Goal: Information Seeking & Learning: Understand process/instructions

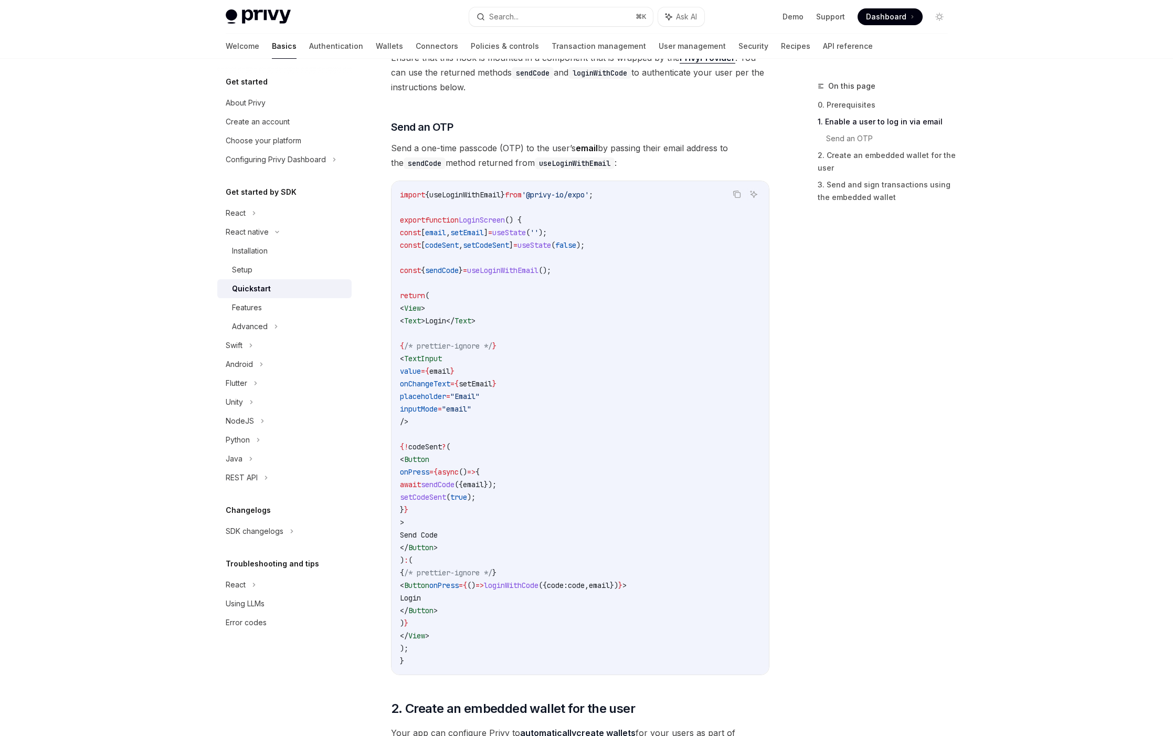
scroll to position [387, 0]
click at [471, 405] on span ""email"" at bounding box center [456, 407] width 29 height 9
drag, startPoint x: 426, startPoint y: 359, endPoint x: 445, endPoint y: 419, distance: 63.6
click at [445, 420] on code "import { useLoginWithEmail } from '@privy-io/expo' ; export function LoginScree…" at bounding box center [580, 426] width 361 height 479
click at [445, 419] on code "import { useLoginWithEmail } from '@privy-io/expo' ; export function LoginScree…" at bounding box center [580, 426] width 361 height 479
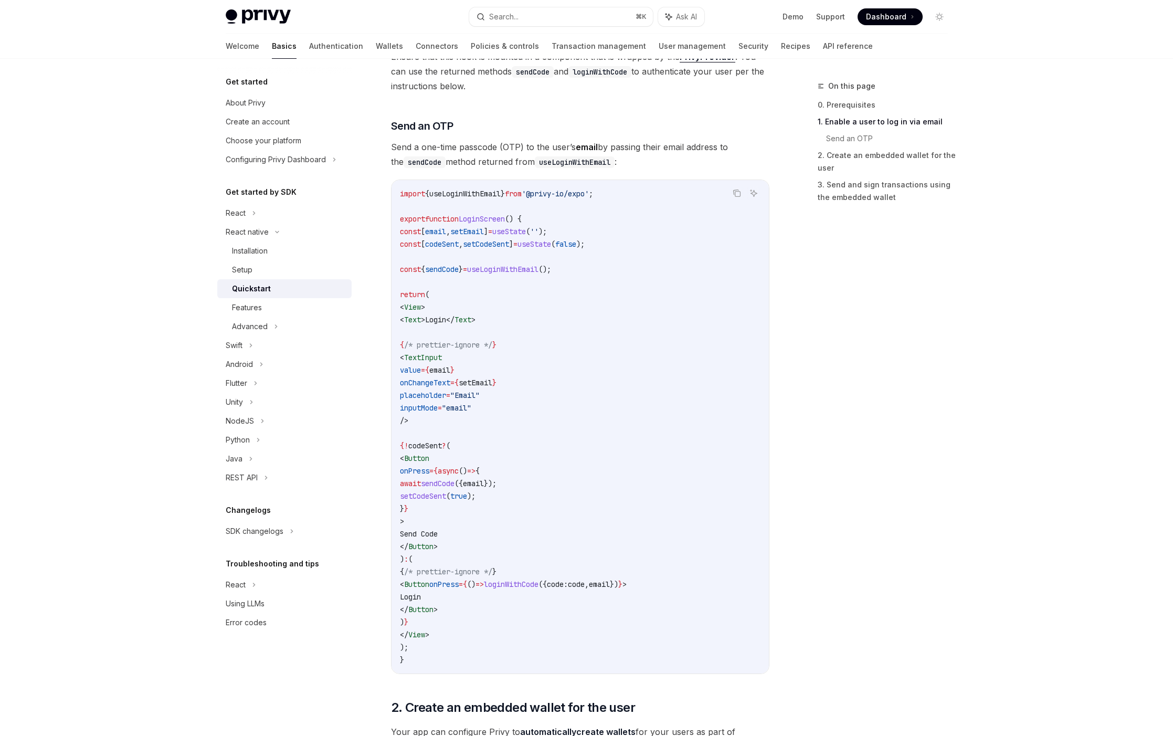
drag, startPoint x: 444, startPoint y: 418, endPoint x: 424, endPoint y: 360, distance: 61.3
click at [424, 360] on code "import { useLoginWithEmail } from '@privy-io/expo' ; export function LoginScree…" at bounding box center [580, 426] width 361 height 479
click at [404, 360] on span "<" at bounding box center [402, 357] width 4 height 9
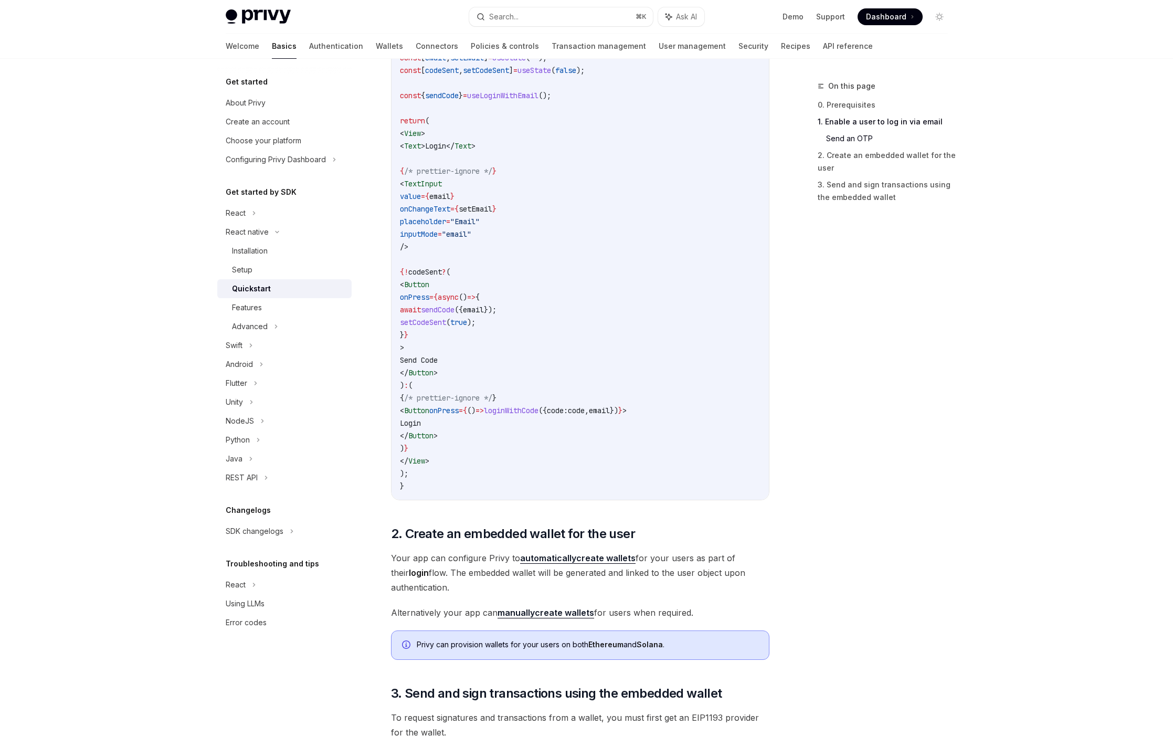
scroll to position [744, 0]
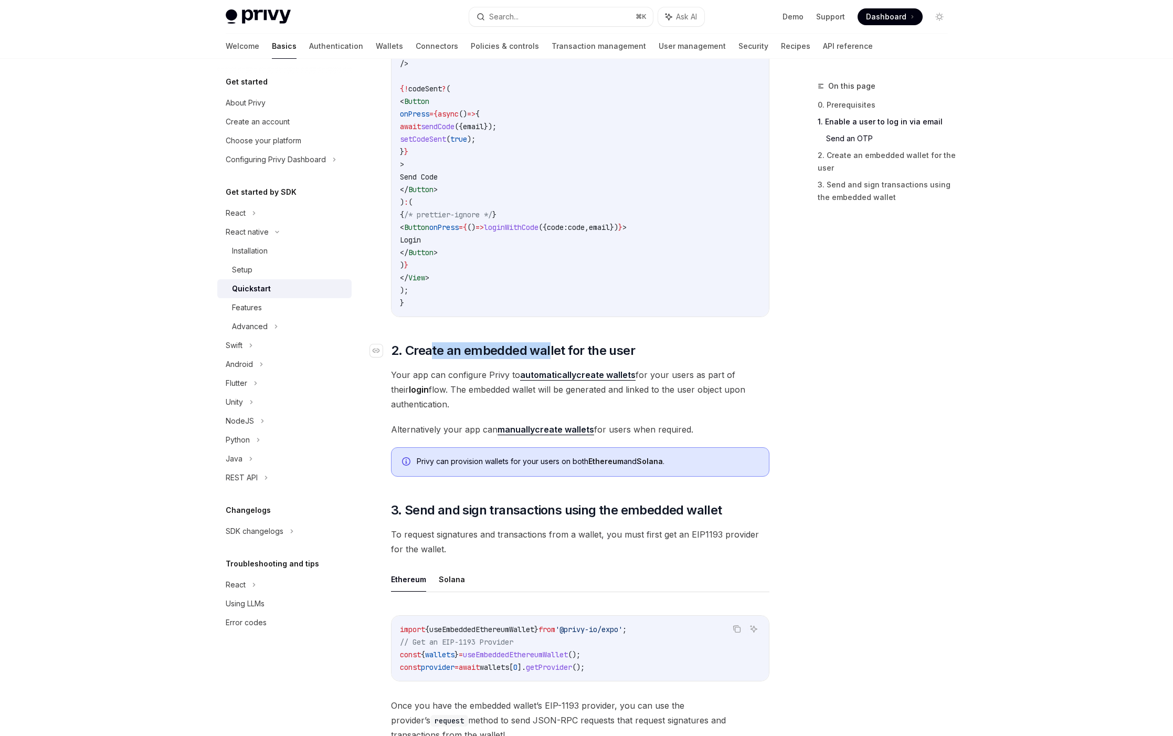
drag, startPoint x: 431, startPoint y: 351, endPoint x: 550, endPoint y: 343, distance: 119.5
click at [550, 343] on span "2. Create an embedded wallet for the user" at bounding box center [513, 350] width 244 height 17
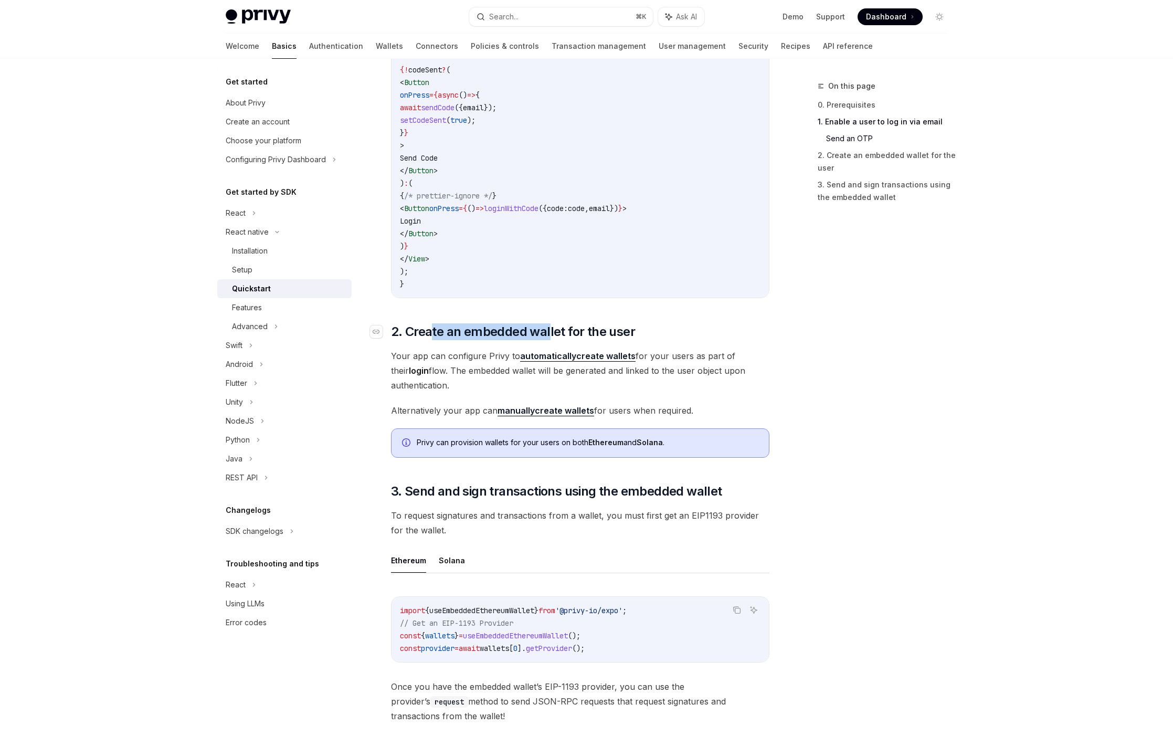
click at [550, 343] on div "​ 0. Prerequisites This guide assumes that you have completed the setup guide. …" at bounding box center [580, 269] width 379 height 1733
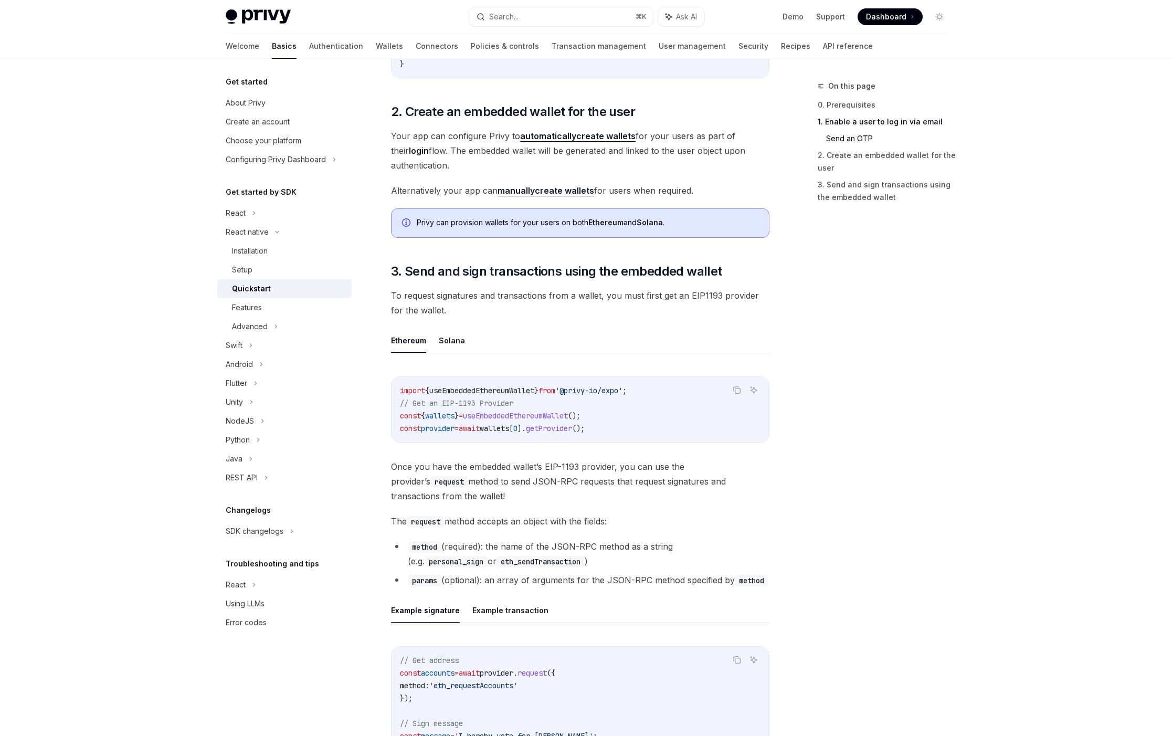
scroll to position [1007, 0]
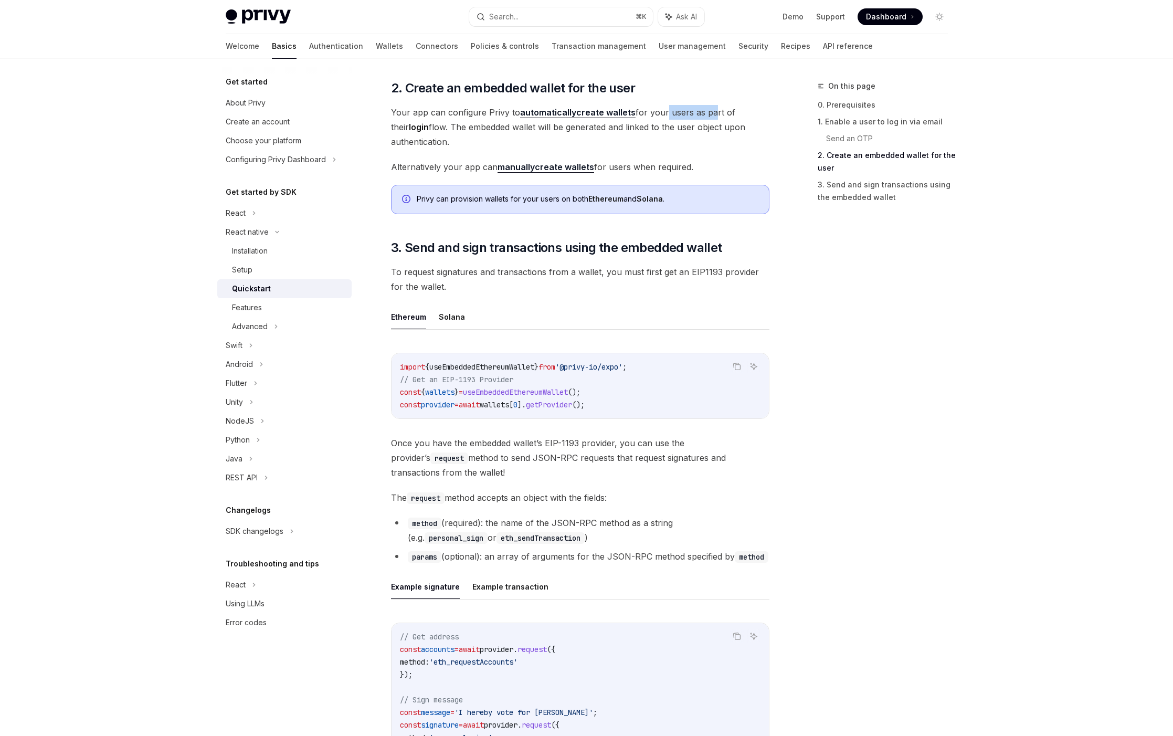
drag, startPoint x: 668, startPoint y: 113, endPoint x: 708, endPoint y: 111, distance: 40.5
click at [708, 111] on span "Your app can configure Privy to automatically create wallets for your users as …" at bounding box center [580, 127] width 379 height 44
drag, startPoint x: 440, startPoint y: 124, endPoint x: 512, endPoint y: 124, distance: 72.5
click at [512, 124] on span "Your app can configure Privy to automatically create wallets for your users as …" at bounding box center [580, 127] width 379 height 44
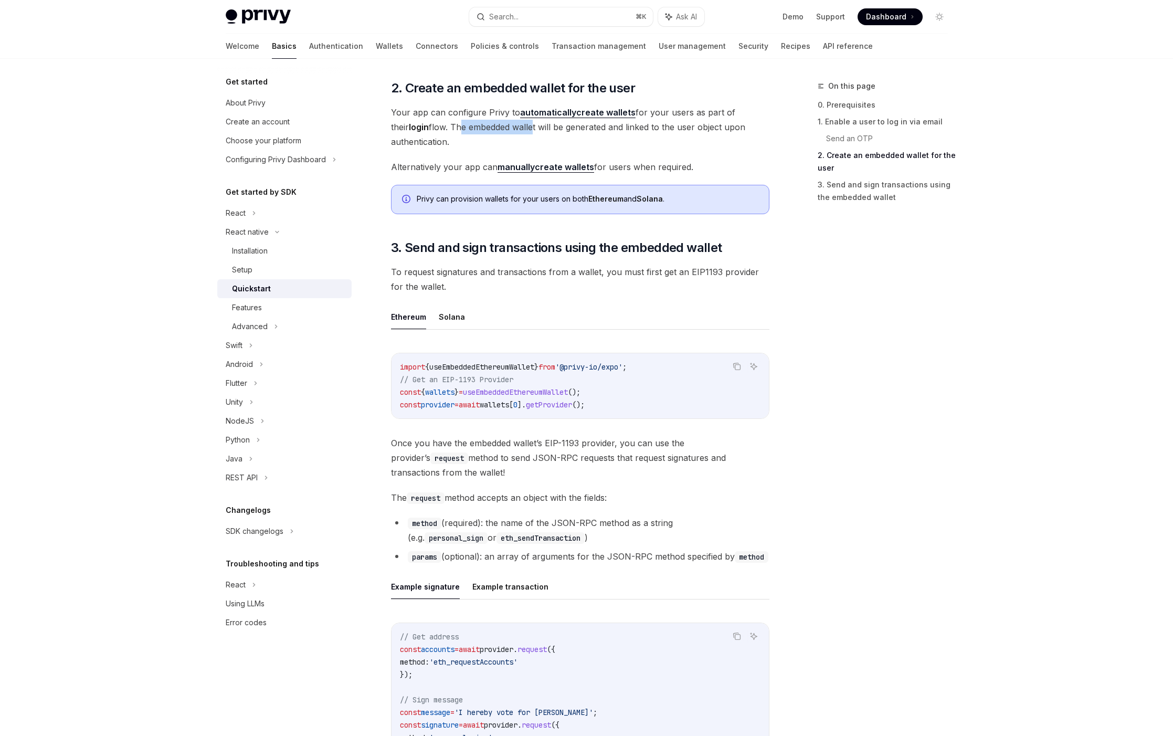
click at [512, 124] on span "Your app can configure Privy to automatically create wallets for your users as …" at bounding box center [580, 127] width 379 height 44
drag, startPoint x: 663, startPoint y: 124, endPoint x: 534, endPoint y: 122, distance: 128.1
click at [534, 122] on span "Your app can configure Privy to automatically create wallets for your users as …" at bounding box center [580, 127] width 379 height 44
click at [508, 120] on span "Your app can configure Privy to automatically create wallets for your users as …" at bounding box center [580, 127] width 379 height 44
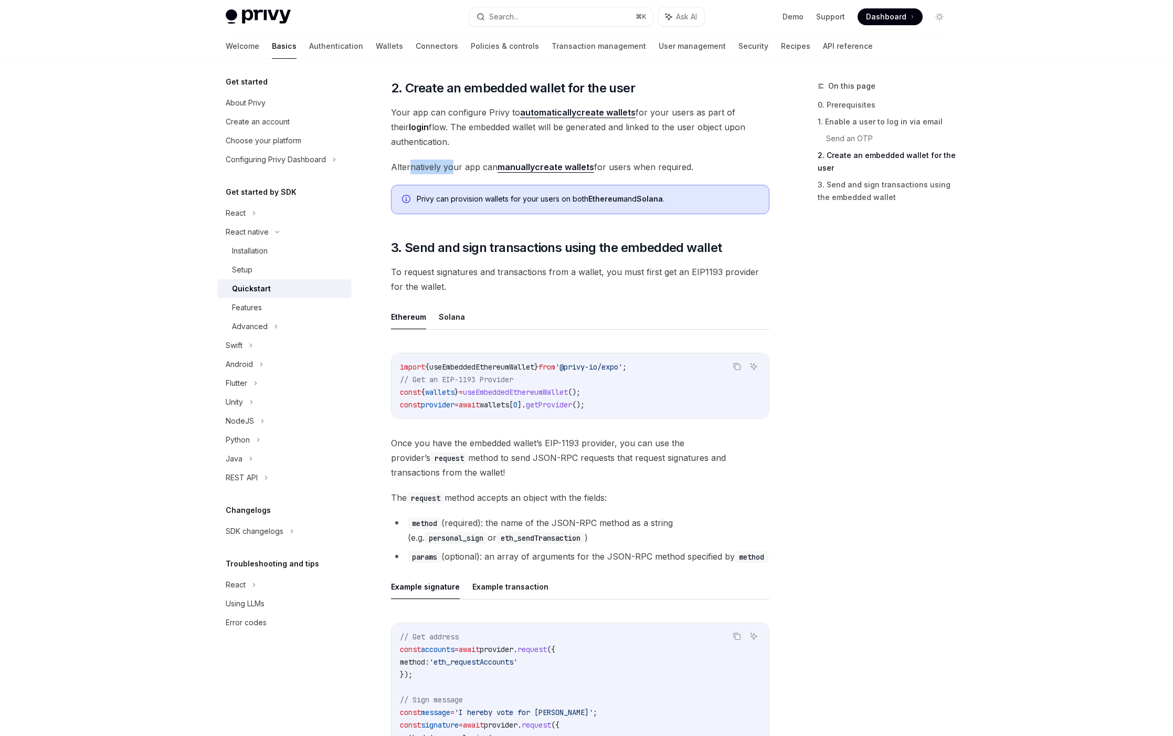
drag, startPoint x: 410, startPoint y: 166, endPoint x: 450, endPoint y: 163, distance: 41.0
click at [450, 163] on span "Alternatively your app can manually create wallets for users when required." at bounding box center [580, 167] width 379 height 15
drag, startPoint x: 682, startPoint y: 165, endPoint x: 636, endPoint y: 165, distance: 46.2
click at [636, 165] on span "Alternatively your app can manually create wallets for users when required." at bounding box center [580, 167] width 379 height 15
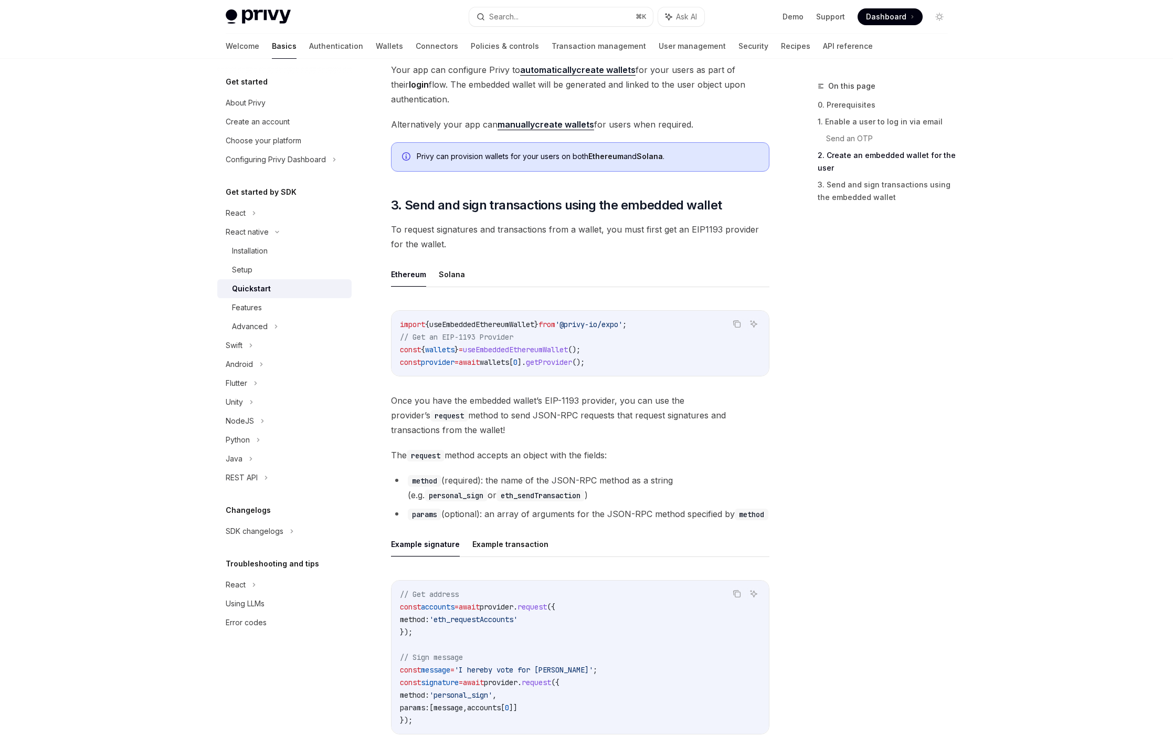
scroll to position [1170, 0]
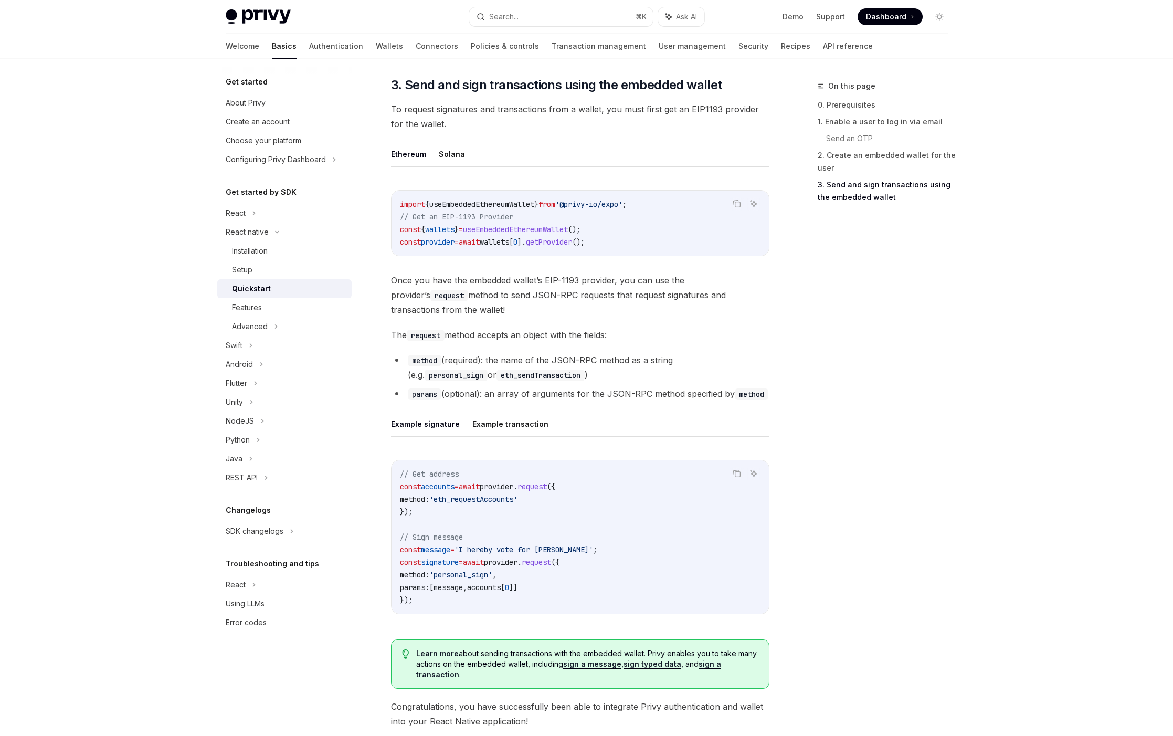
click at [485, 208] on span "useEmbeddedEthereumWallet" at bounding box center [481, 204] width 105 height 9
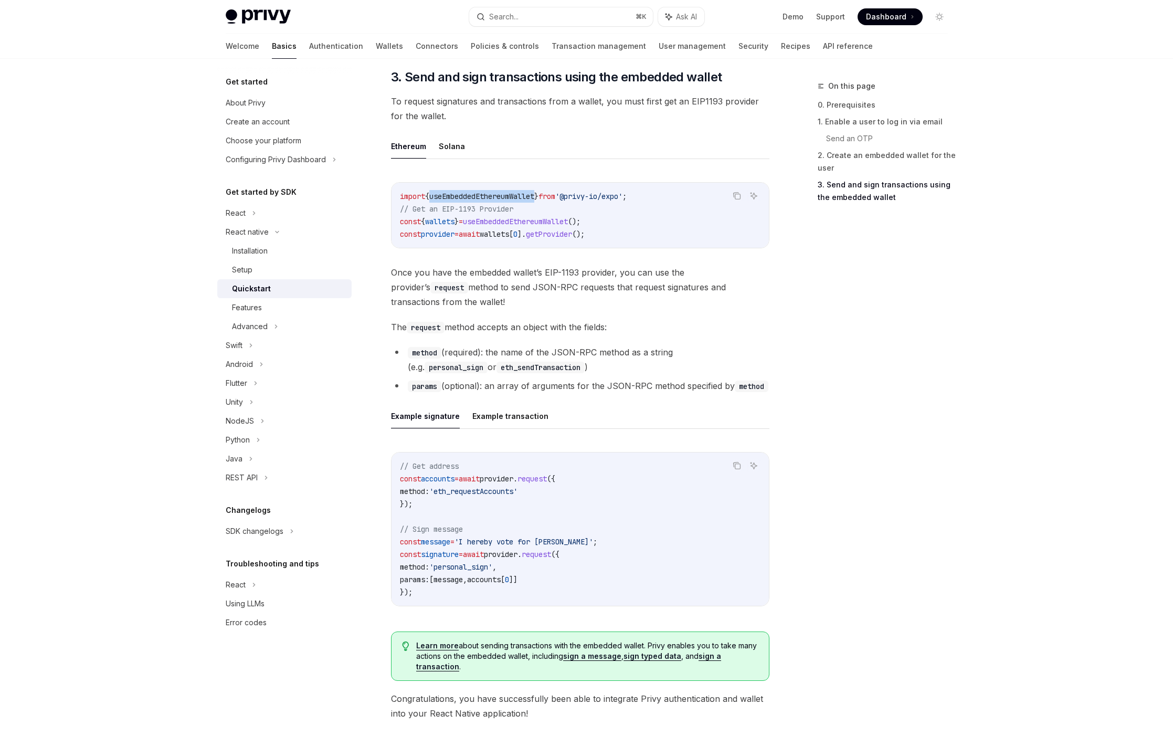
scroll to position [1176, 0]
drag, startPoint x: 630, startPoint y: 197, endPoint x: 570, endPoint y: 199, distance: 60.4
click at [570, 199] on span "import { useEmbeddedEthereumWallet } from '@privy-io/expo' ;" at bounding box center [513, 197] width 227 height 9
click at [555, 199] on span "from" at bounding box center [547, 197] width 17 height 9
drag, startPoint x: 558, startPoint y: 219, endPoint x: 484, endPoint y: 220, distance: 74.0
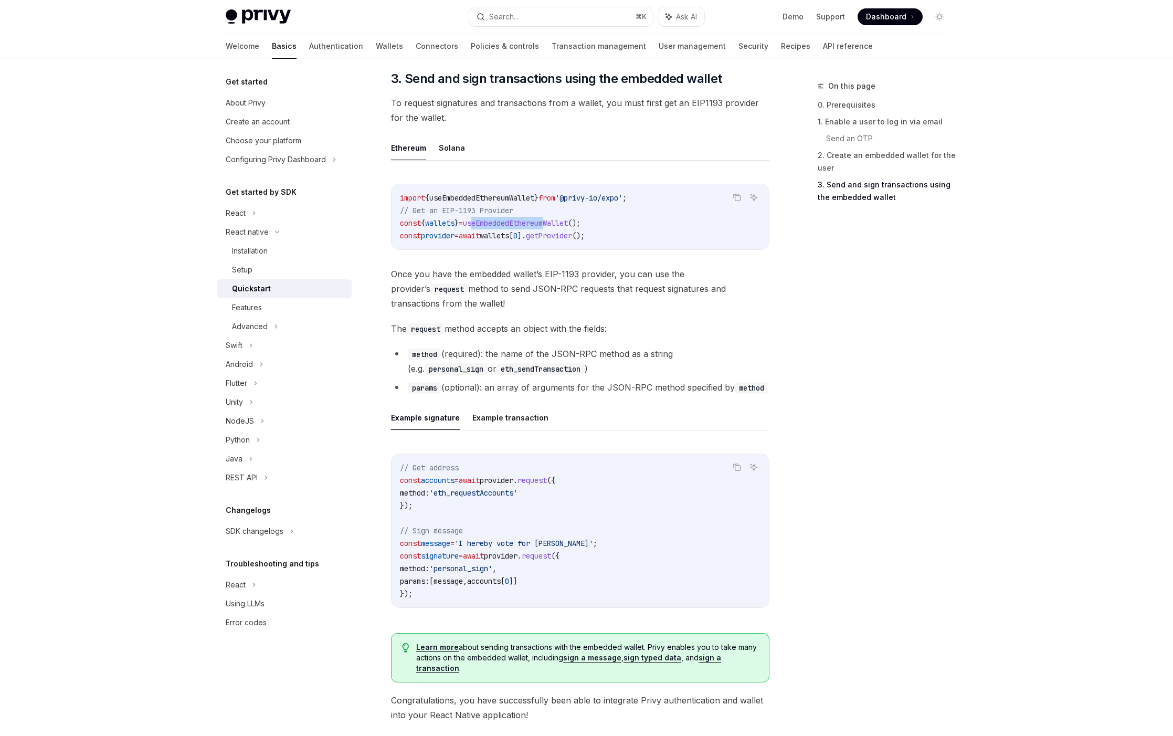
click at [484, 220] on span "useEmbeddedEthereumWallet" at bounding box center [515, 222] width 105 height 9
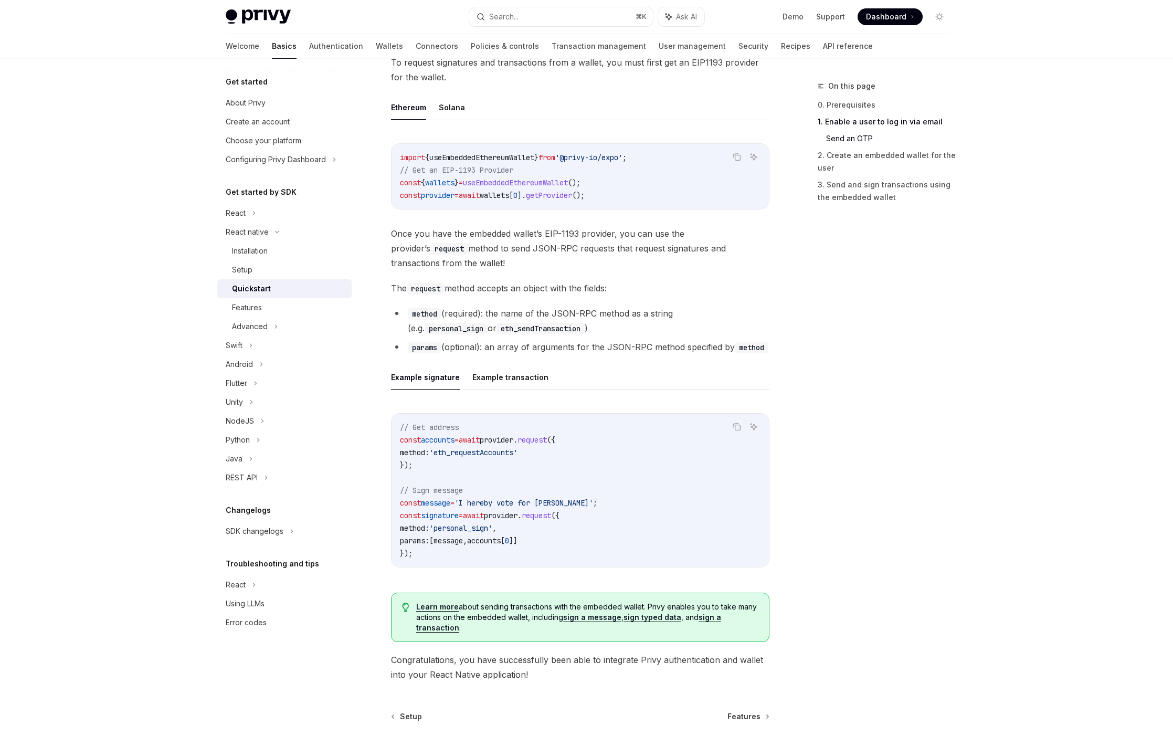
scroll to position [1318, 0]
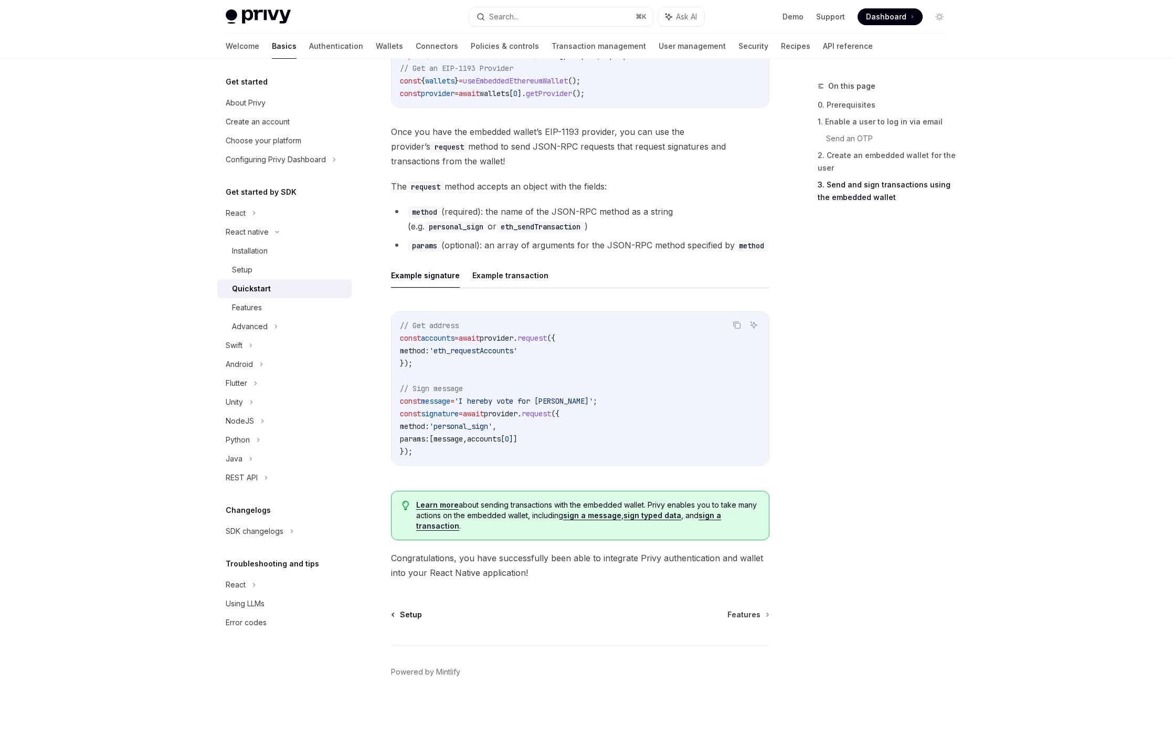
click at [403, 617] on span "Setup" at bounding box center [411, 615] width 22 height 11
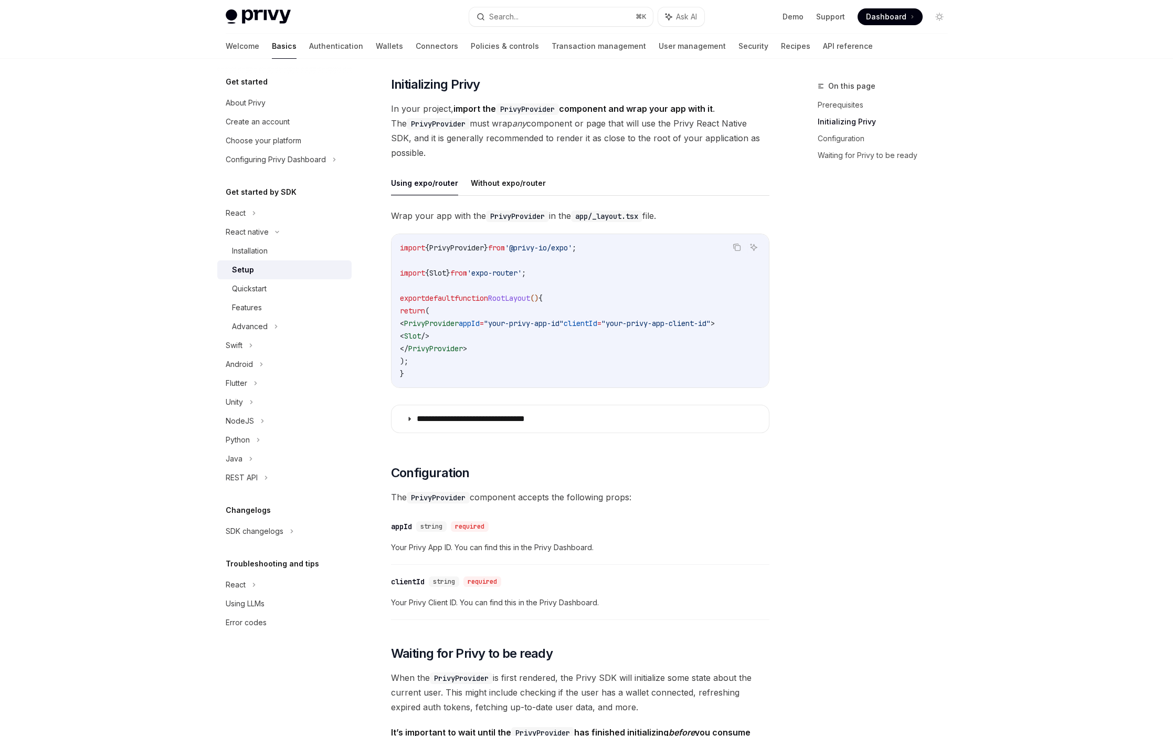
click at [450, 274] on span "}" at bounding box center [448, 272] width 4 height 9
click at [429, 268] on span "{" at bounding box center [427, 272] width 4 height 9
click at [461, 328] on code "import { PrivyProvider } from '@privy-io/expo' ; import { Slot } from 'expo-rou…" at bounding box center [580, 311] width 361 height 139
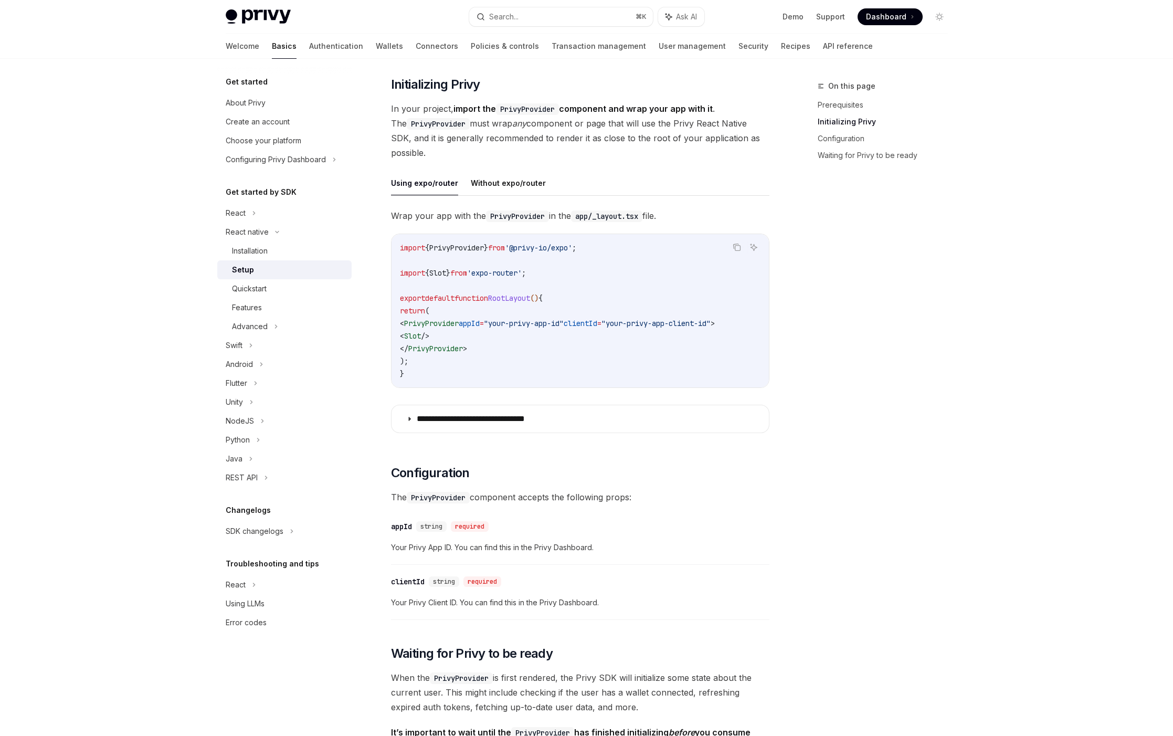
click at [631, 328] on code "import { PrivyProvider } from '@privy-io/expo' ; import { Slot } from 'expo-rou…" at bounding box center [580, 311] width 361 height 139
click at [477, 419] on p "**********" at bounding box center [488, 419] width 142 height 11
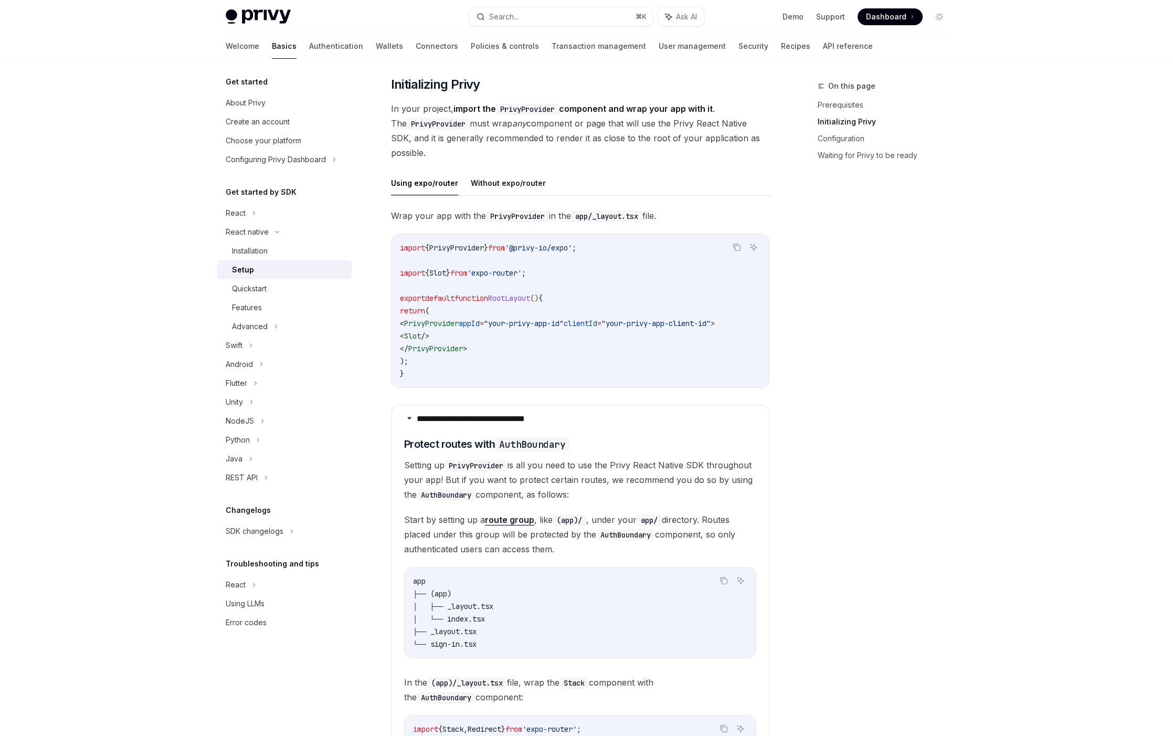
scroll to position [368, 0]
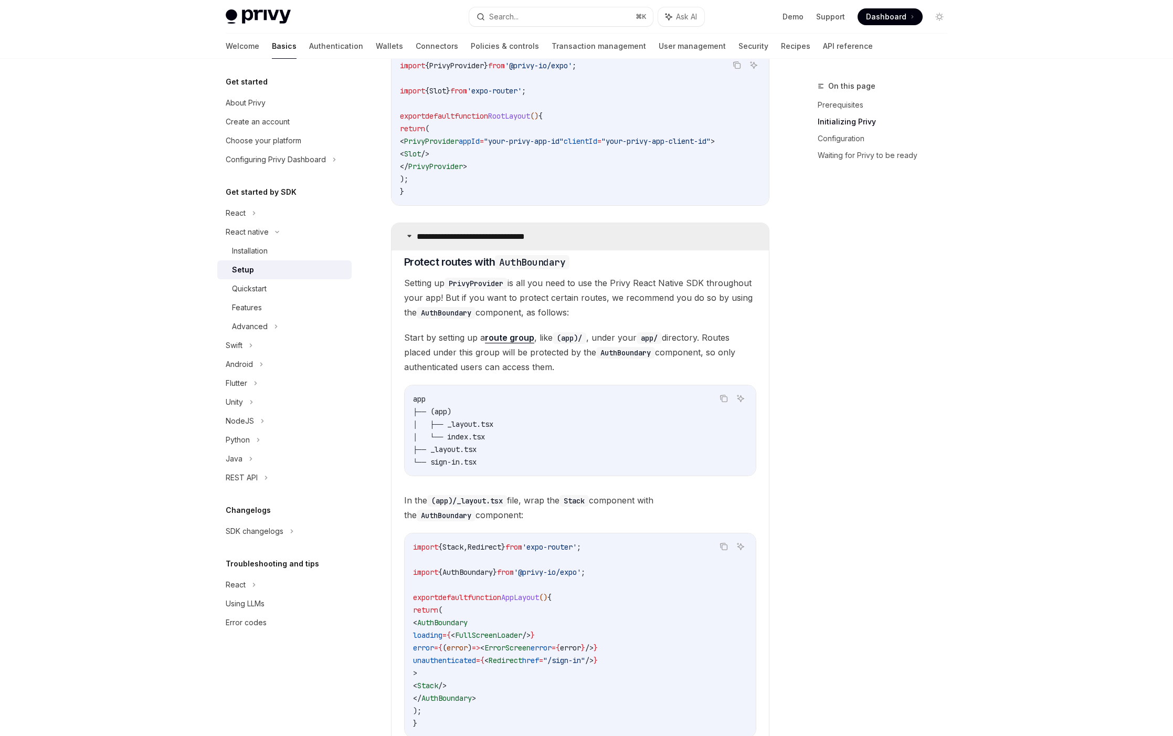
click at [487, 240] on p "**********" at bounding box center [488, 237] width 142 height 11
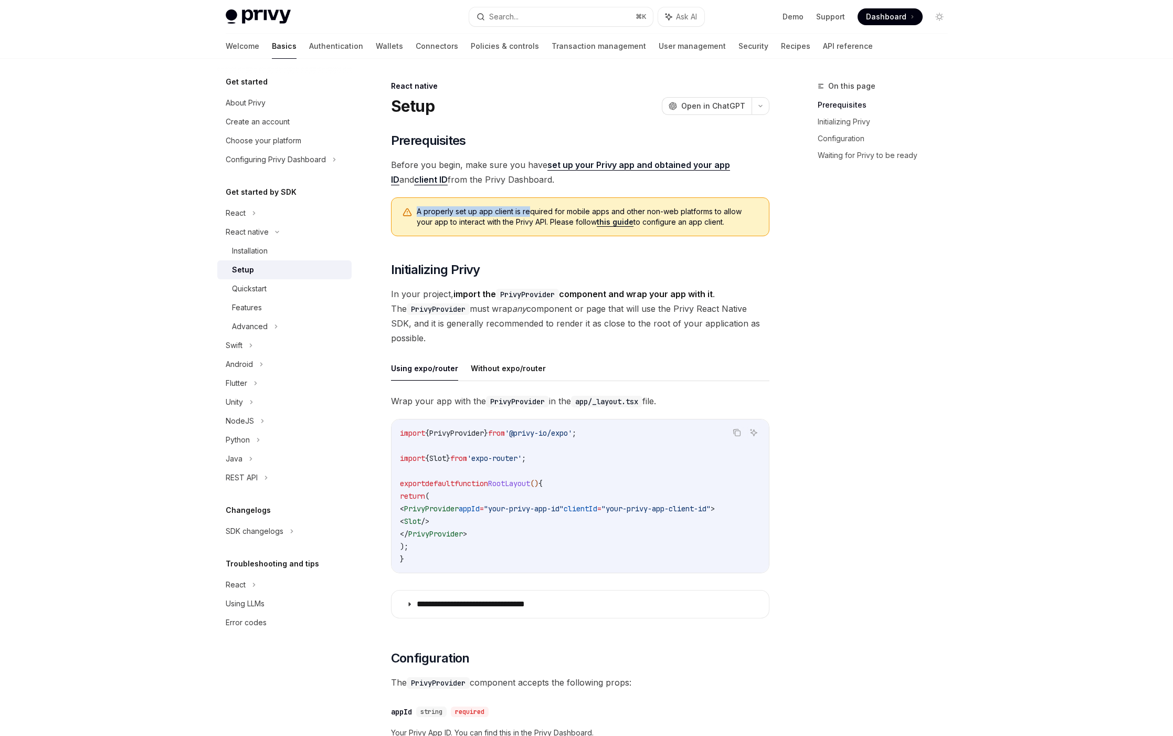
drag, startPoint x: 418, startPoint y: 207, endPoint x: 529, endPoint y: 210, distance: 110.8
click at [529, 210] on span "A properly set up app client is required for mobile apps and other non-web plat…" at bounding box center [588, 216] width 342 height 21
click at [881, 178] on div "On this page Prerequisites Initializing Privy Configuration Waiting for Privy t…" at bounding box center [877, 408] width 160 height 656
click at [282, 121] on div "Create an account" at bounding box center [258, 122] width 64 height 13
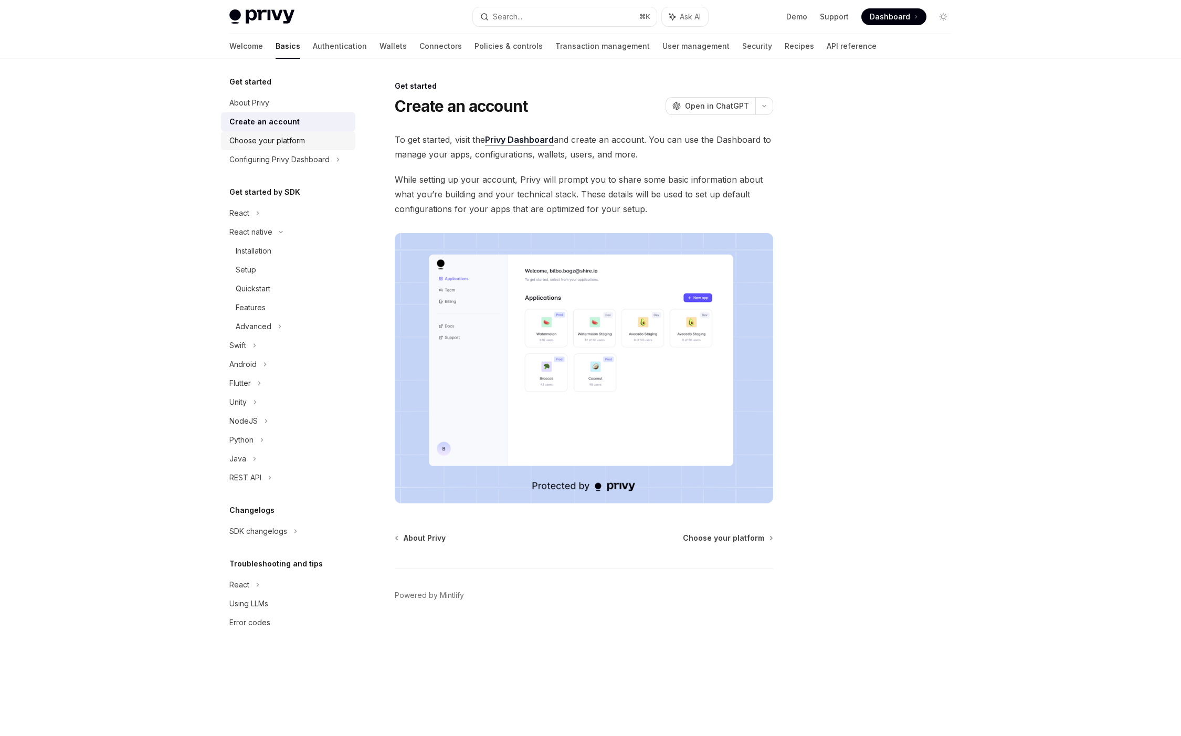
click at [278, 132] on link "Choose your platform" at bounding box center [288, 140] width 134 height 19
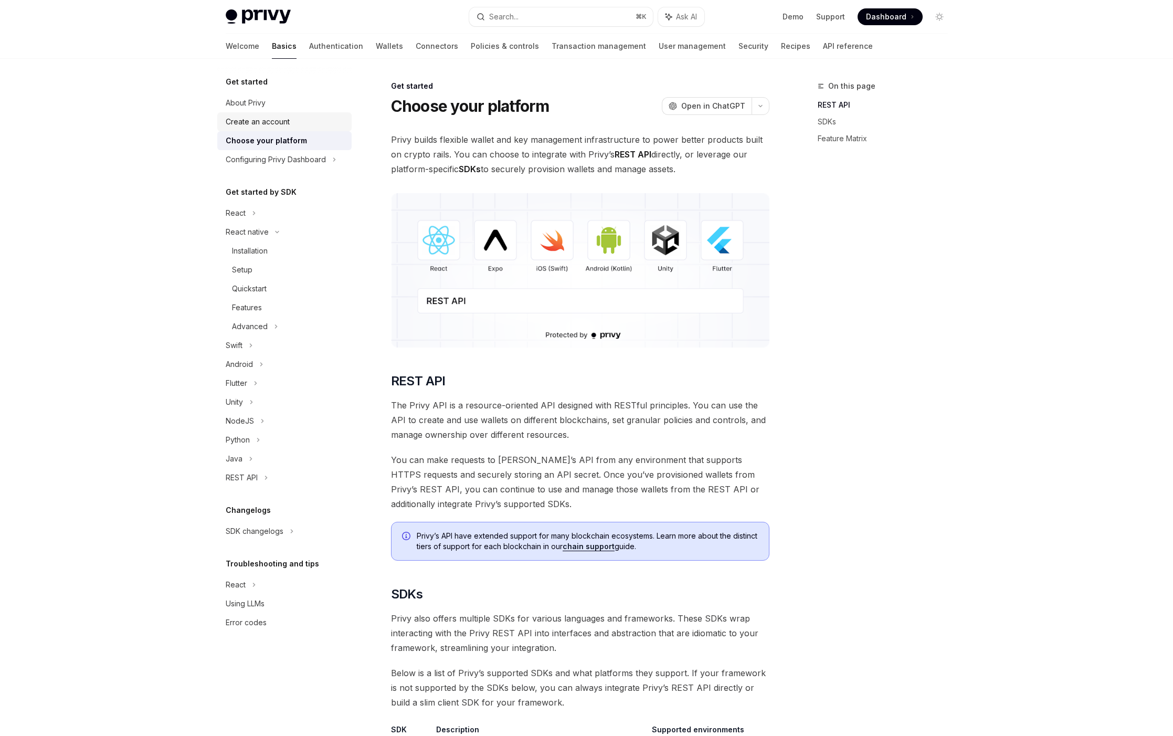
click at [272, 117] on div "Create an account" at bounding box center [258, 122] width 64 height 13
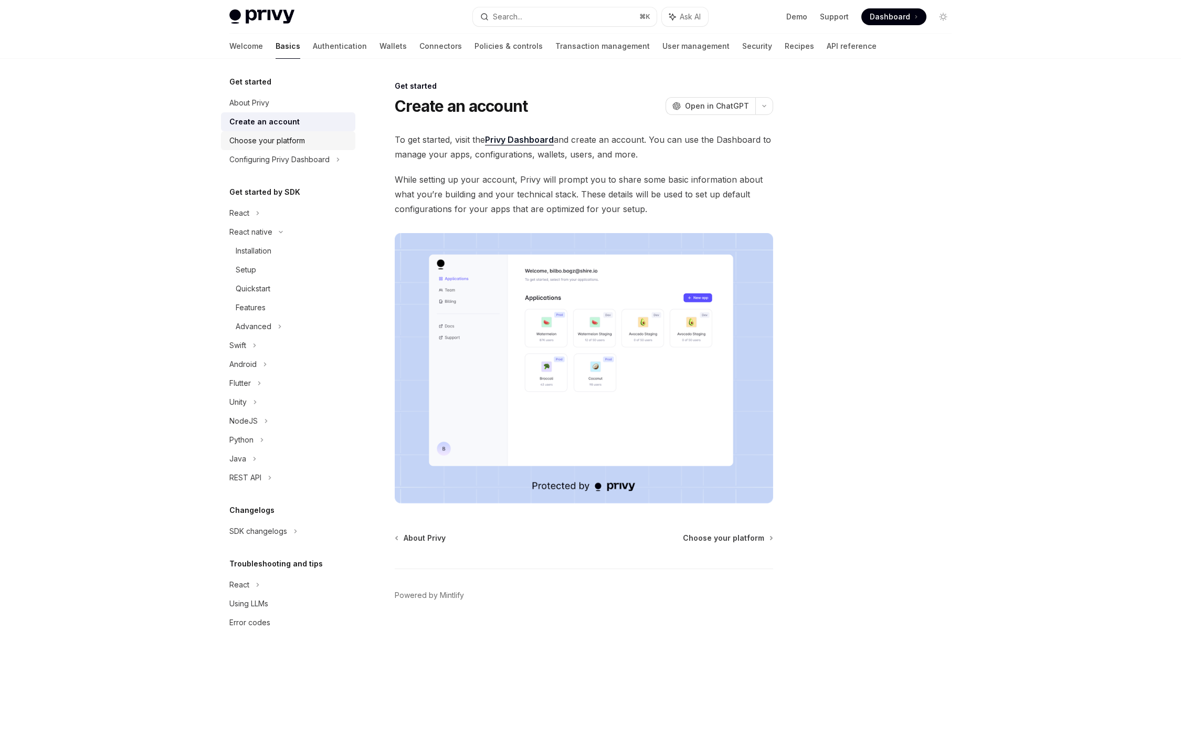
click at [276, 138] on div "Choose your platform" at bounding box center [267, 140] width 76 height 13
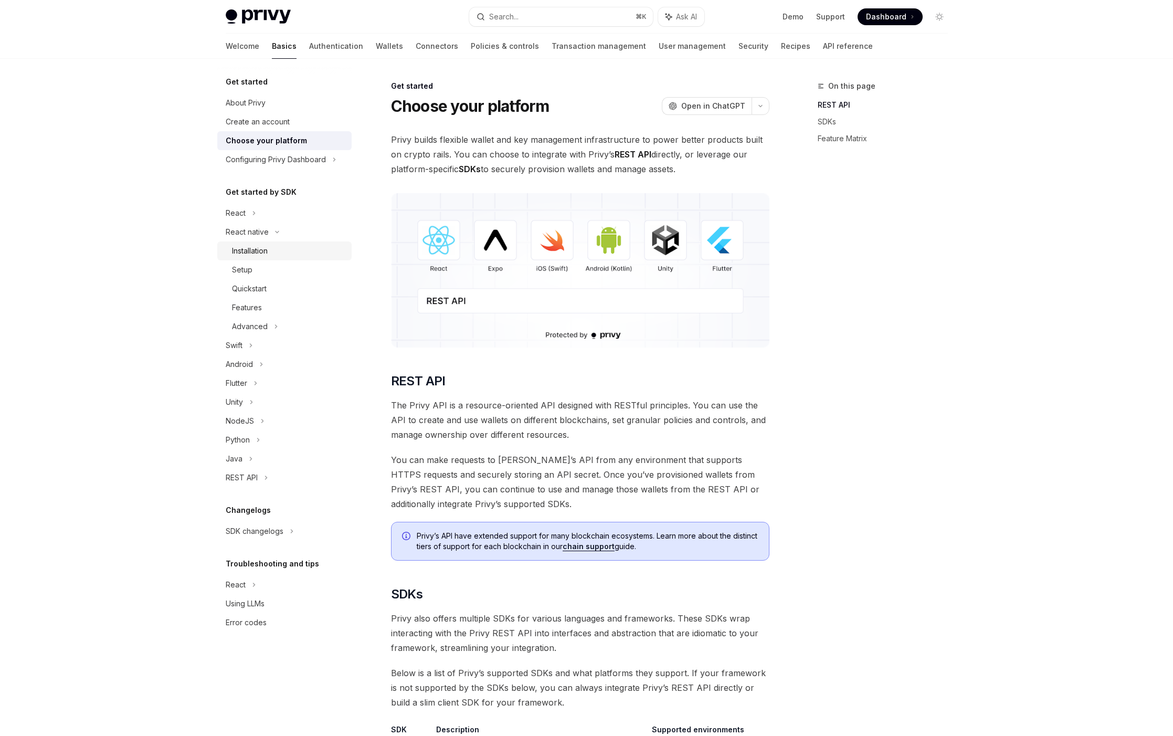
click at [259, 255] on div "Installation" at bounding box center [250, 251] width 36 height 13
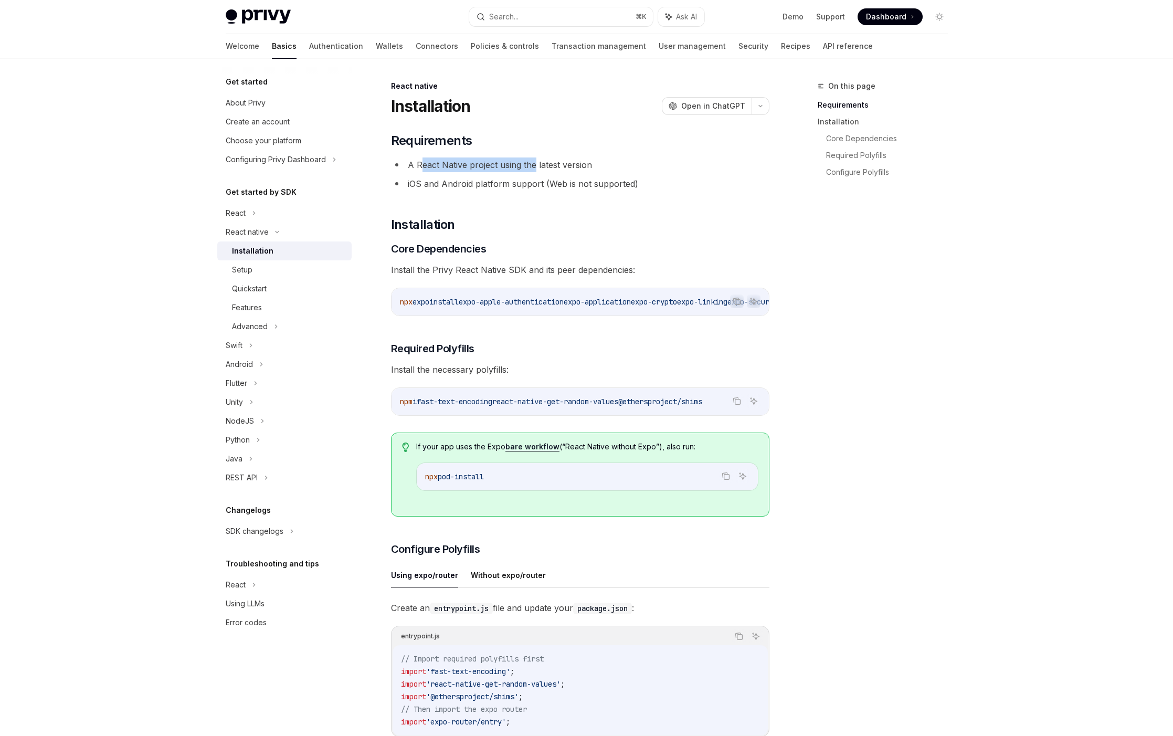
drag, startPoint x: 422, startPoint y: 162, endPoint x: 532, endPoint y: 168, distance: 110.4
click at [532, 168] on li "A React Native project using the latest version" at bounding box center [580, 165] width 379 height 15
drag, startPoint x: 573, startPoint y: 184, endPoint x: 505, endPoint y: 185, distance: 68.8
click at [505, 185] on li "iOS and Android platform support (Web is not supported)" at bounding box center [580, 183] width 379 height 15
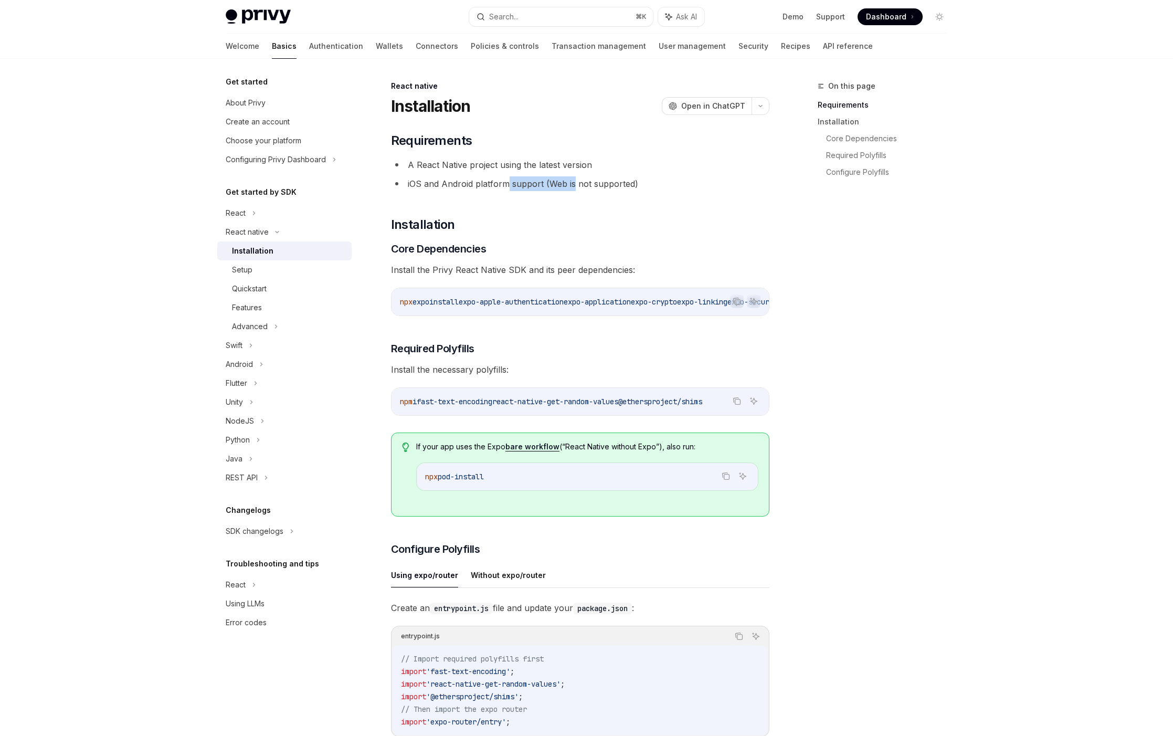
click at [504, 185] on li "iOS and Android platform support (Web is not supported)" at bounding box center [580, 183] width 379 height 15
drag, startPoint x: 534, startPoint y: 183, endPoint x: 454, endPoint y: 183, distance: 80.9
click at [458, 183] on li "iOS and Android platform support (Web is not supported)" at bounding box center [580, 183] width 379 height 15
click at [453, 183] on li "iOS and Android platform support (Web is not supported)" at bounding box center [580, 183] width 379 height 15
drag, startPoint x: 401, startPoint y: 268, endPoint x: 538, endPoint y: 266, distance: 136.5
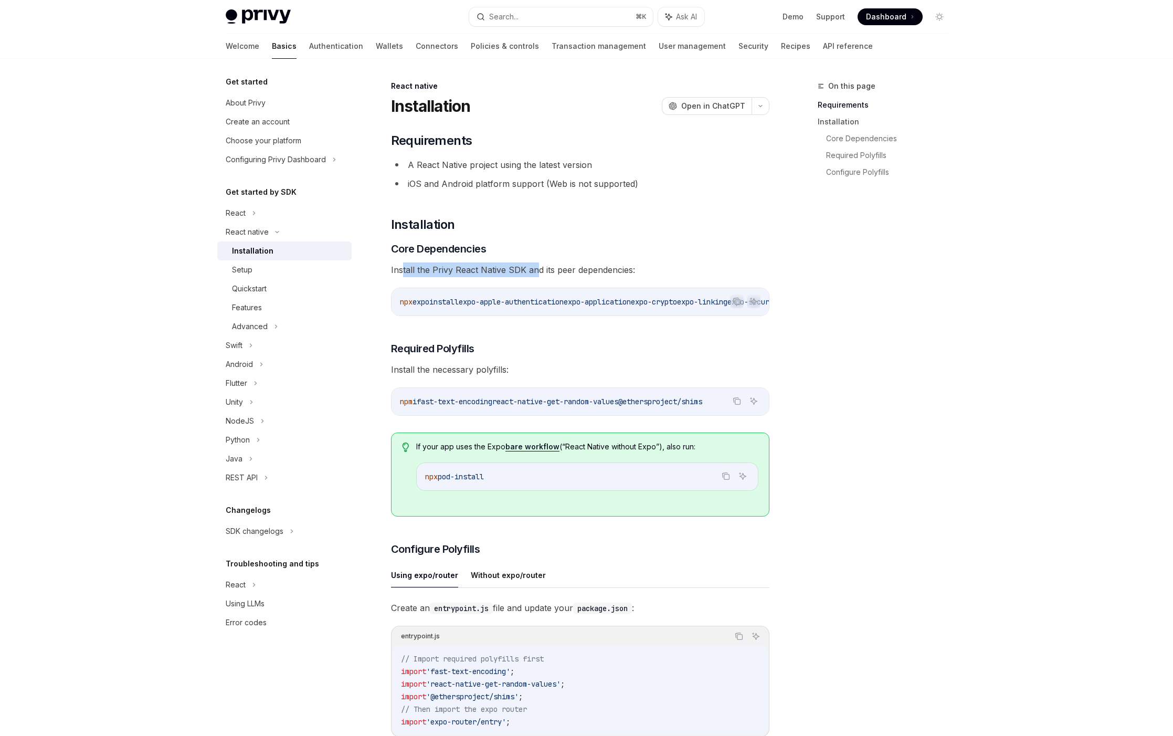
click at [538, 266] on span "Install the Privy React Native SDK and its peer dependencies:" at bounding box center [580, 270] width 379 height 15
drag, startPoint x: 594, startPoint y: 268, endPoint x: 491, endPoint y: 265, distance: 103.0
click at [491, 265] on span "Install the Privy React Native SDK and its peer dependencies:" at bounding box center [580, 270] width 379 height 15
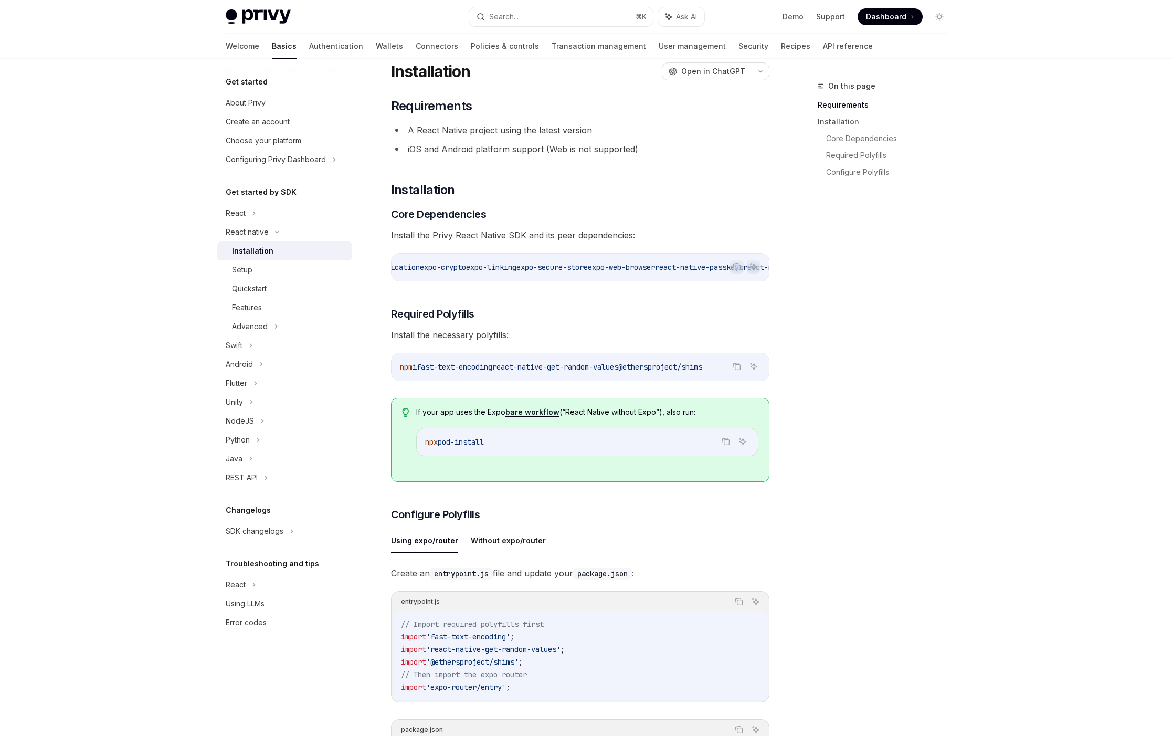
scroll to position [35, 0]
drag, startPoint x: 410, startPoint y: 339, endPoint x: 505, endPoint y: 334, distance: 94.6
click at [505, 334] on span "Install the necessary polyfills:" at bounding box center [580, 334] width 379 height 15
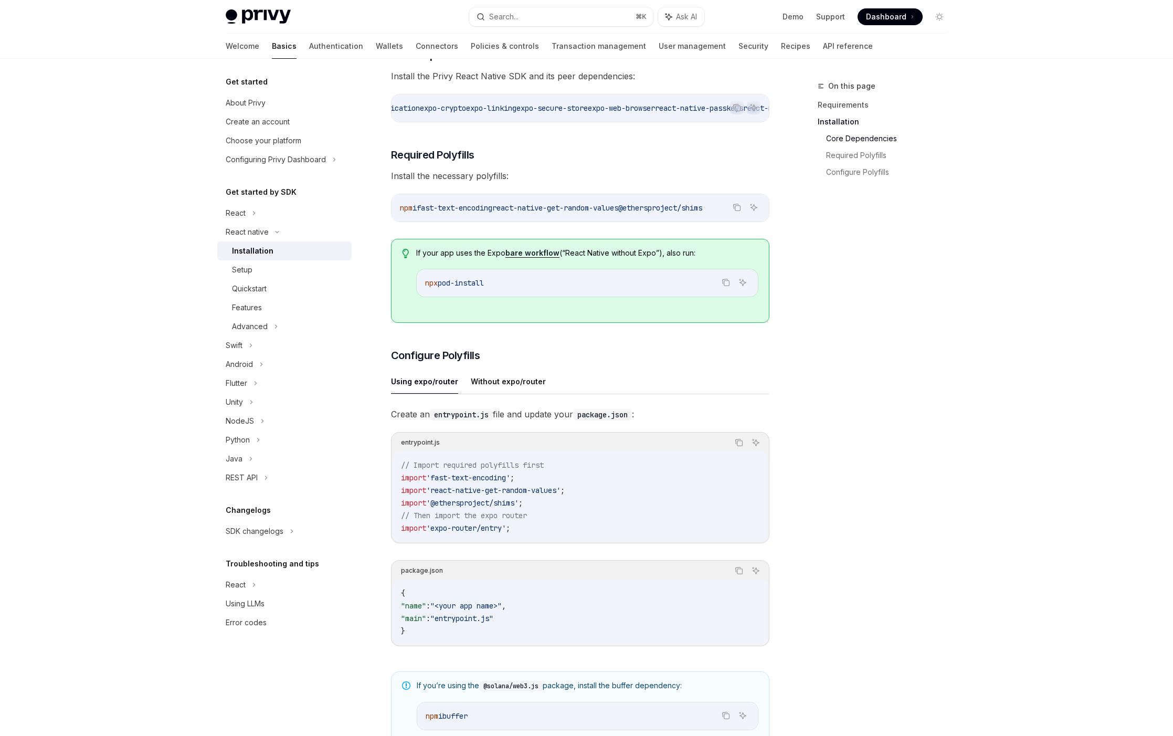
scroll to position [230, 0]
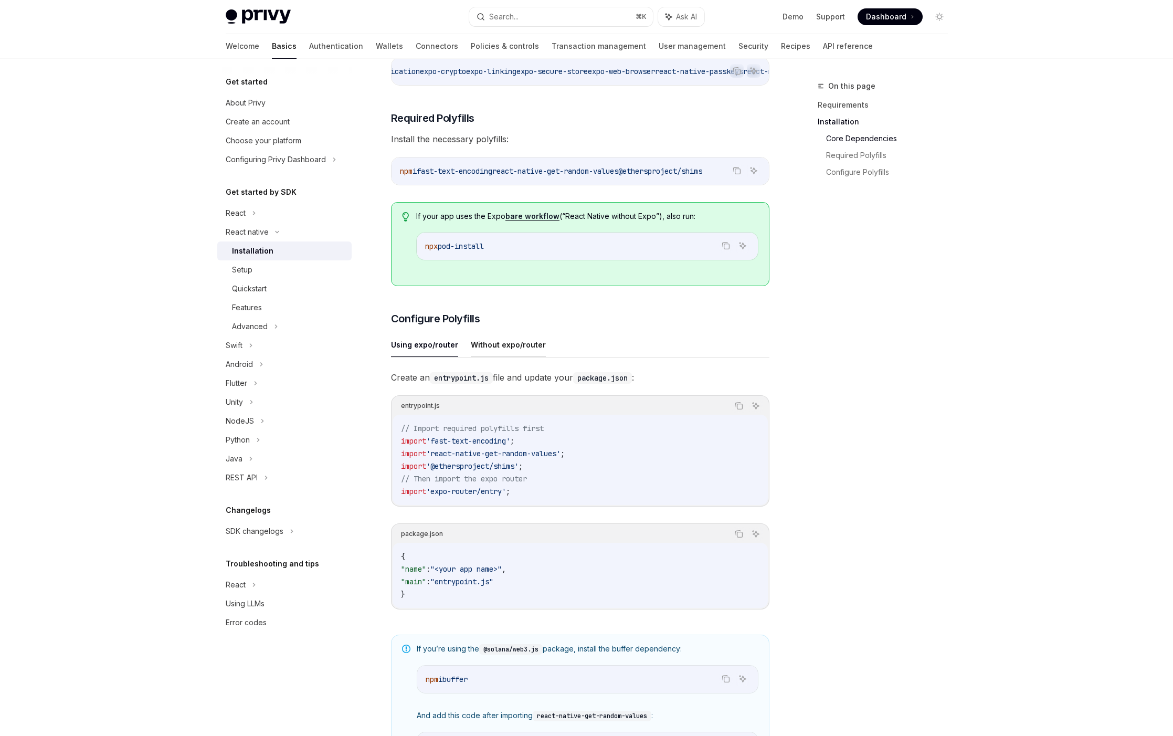
click at [498, 352] on button "Without expo/router" at bounding box center [508, 344] width 75 height 25
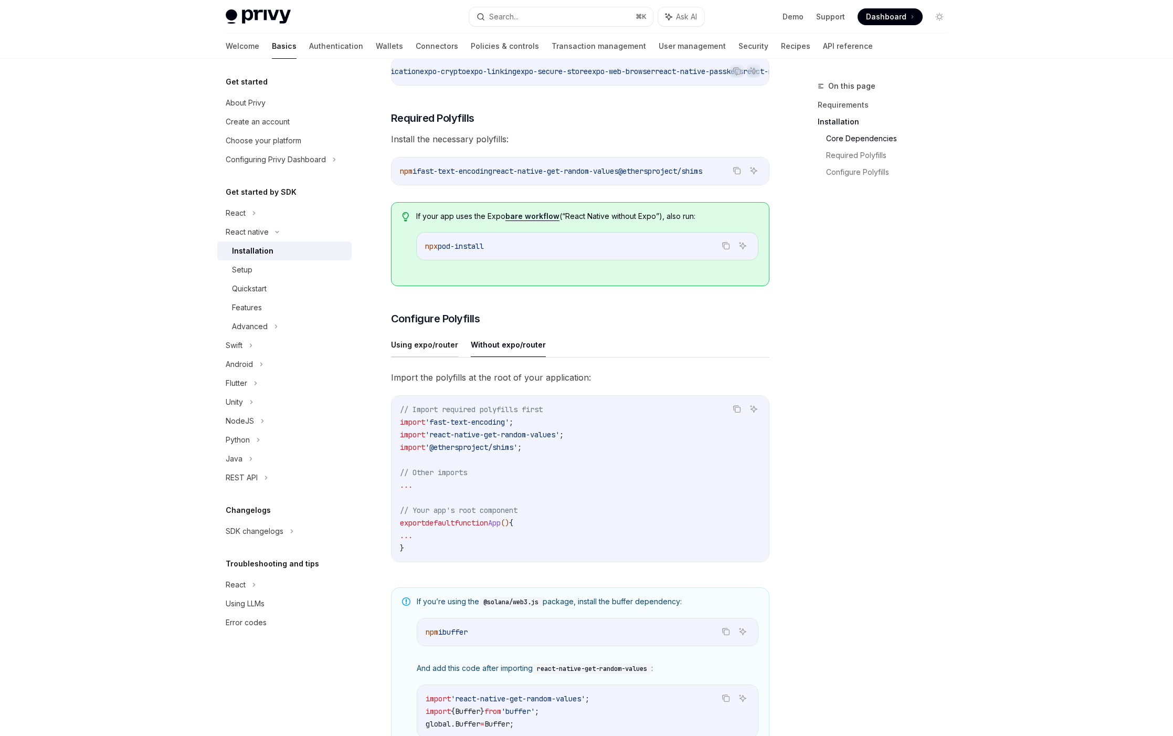
click at [435, 354] on button "Using expo/router" at bounding box center [424, 344] width 67 height 25
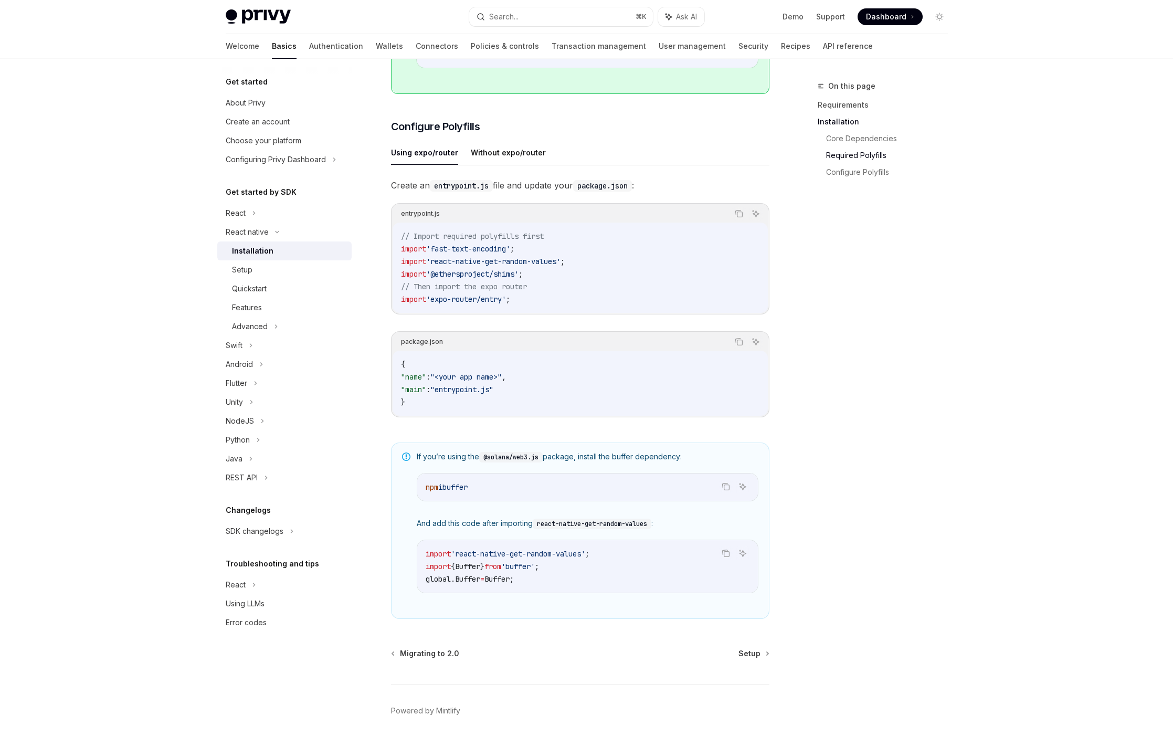
scroll to position [465, 0]
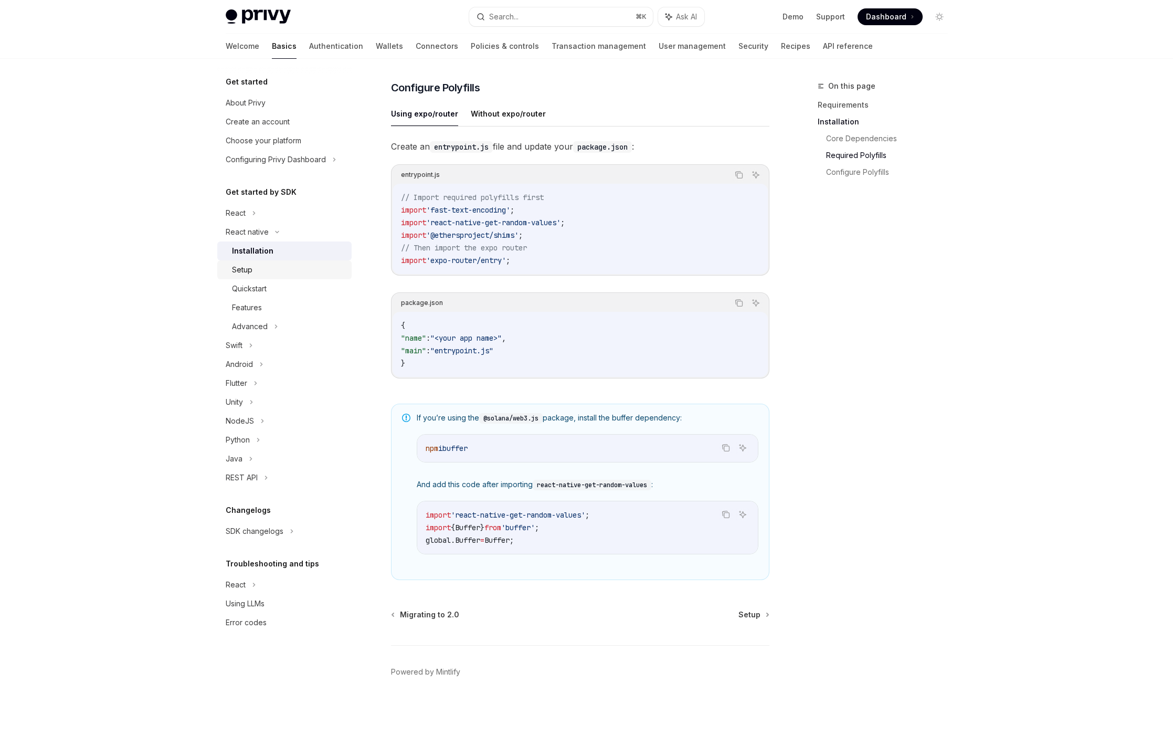
click at [272, 275] on div "Setup" at bounding box center [288, 270] width 113 height 13
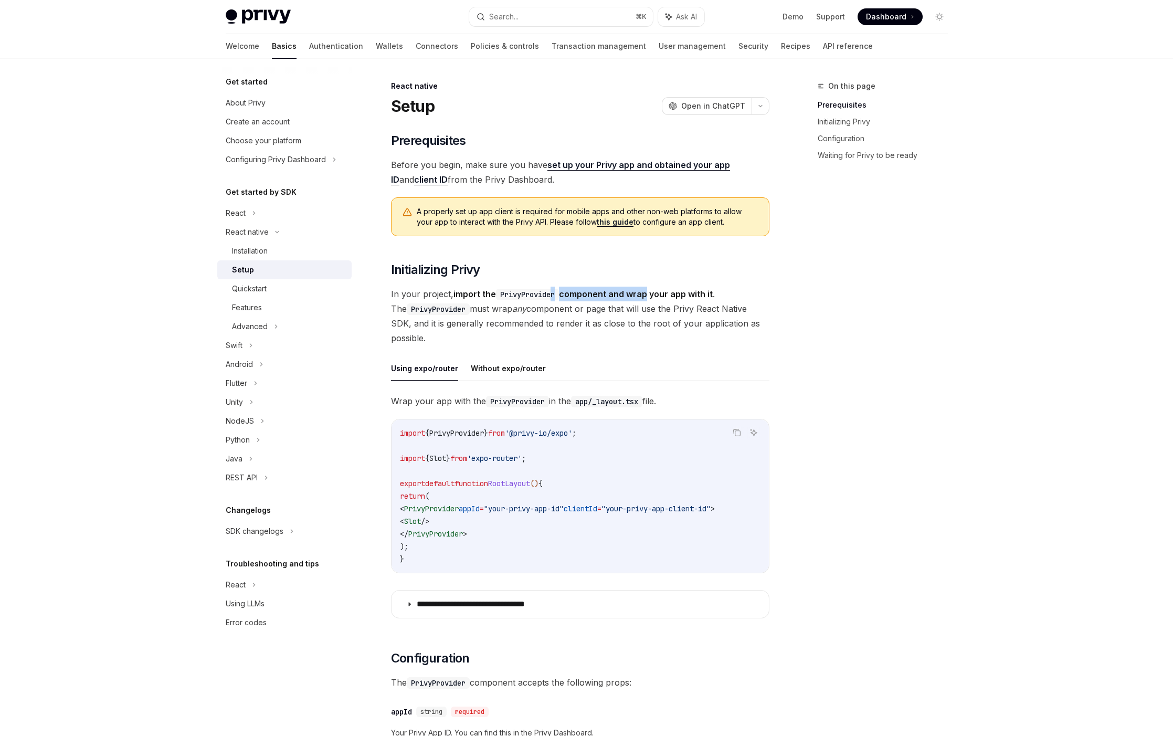
drag, startPoint x: 644, startPoint y: 295, endPoint x: 554, endPoint y: 299, distance: 90.4
click at [554, 299] on strong "import the PrivyProvider component and wrap your app with it" at bounding box center [583, 294] width 259 height 11
click at [554, 299] on code "PrivyProvider" at bounding box center [527, 295] width 63 height 12
drag, startPoint x: 668, startPoint y: 293, endPoint x: 586, endPoint y: 293, distance: 82.4
click at [586, 293] on strong "import the PrivyProvider component and wrap your app with it" at bounding box center [583, 294] width 259 height 11
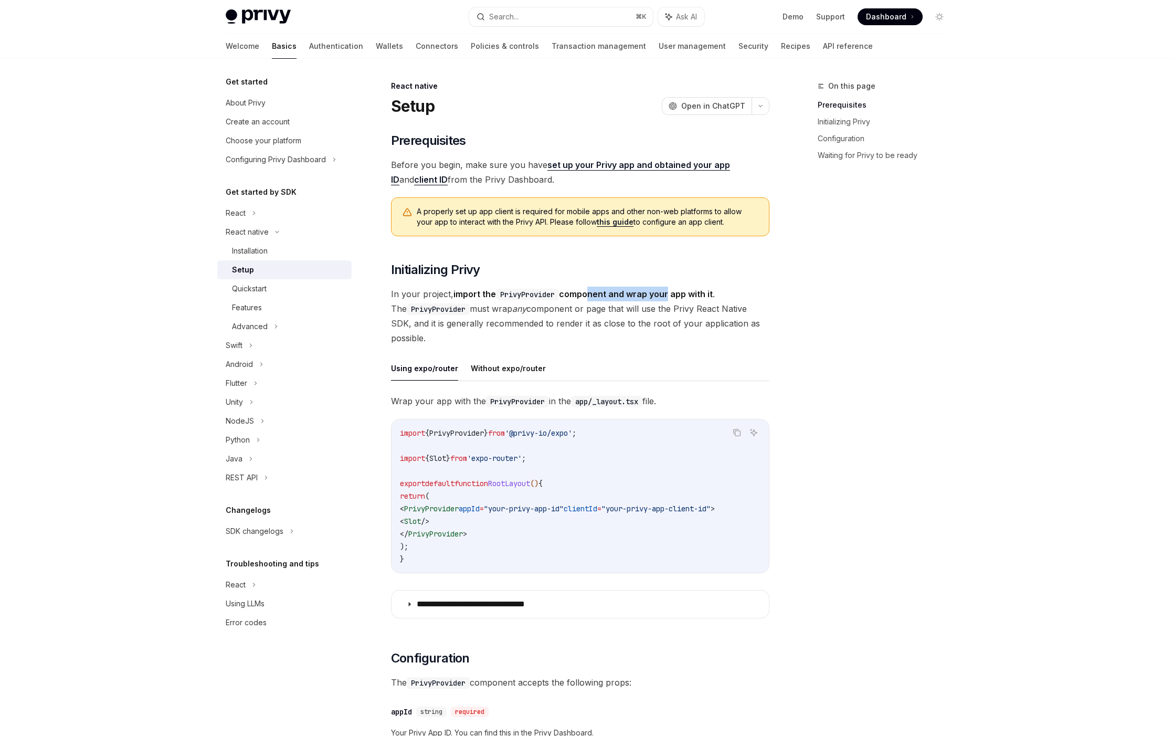
click at [586, 293] on strong "import the PrivyProvider component and wrap your app with it" at bounding box center [583, 294] width 259 height 11
drag, startPoint x: 432, startPoint y: 307, endPoint x: 529, endPoint y: 313, distance: 97.3
click at [529, 313] on span "In your project, import the PrivyProvider component and wrap your app with it .…" at bounding box center [580, 316] width 379 height 59
drag, startPoint x: 656, startPoint y: 306, endPoint x: 537, endPoint y: 305, distance: 119.2
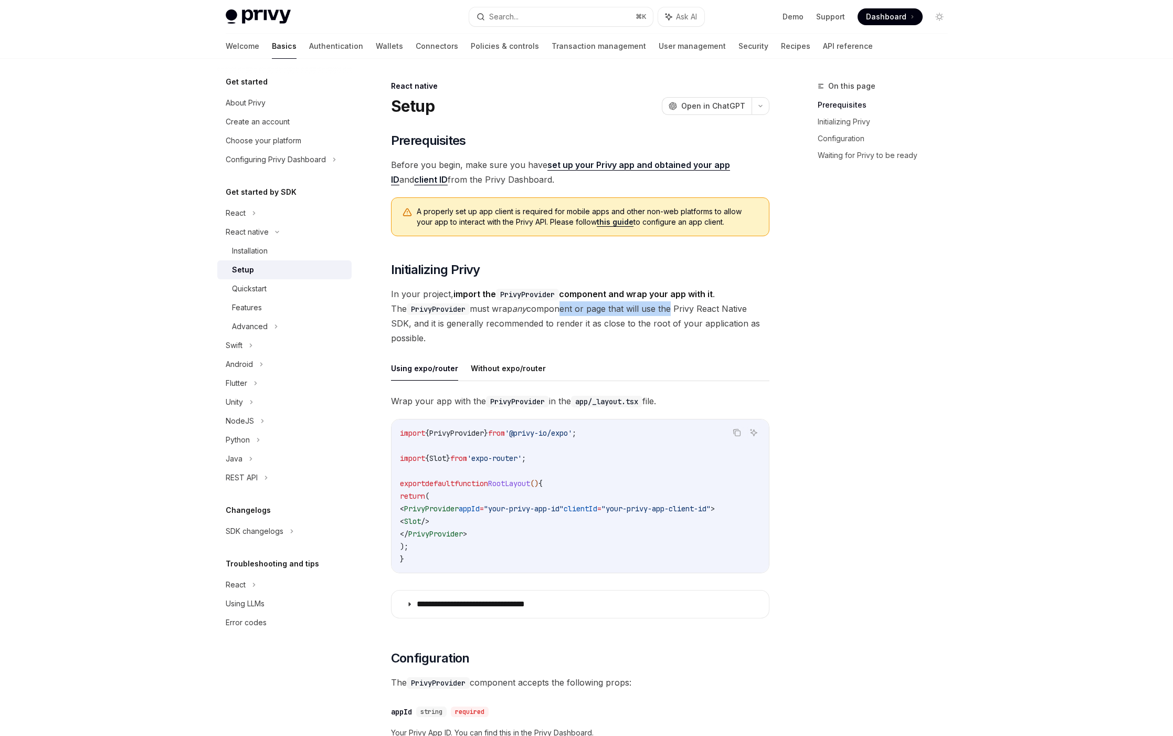
click at [537, 305] on span "In your project, import the PrivyProvider component and wrap your app with it .…" at bounding box center [580, 316] width 379 height 59
drag, startPoint x: 737, startPoint y: 312, endPoint x: 556, endPoint y: 317, distance: 180.7
click at [556, 317] on span "In your project, import the PrivyProvider component and wrap your app with it .…" at bounding box center [580, 316] width 379 height 59
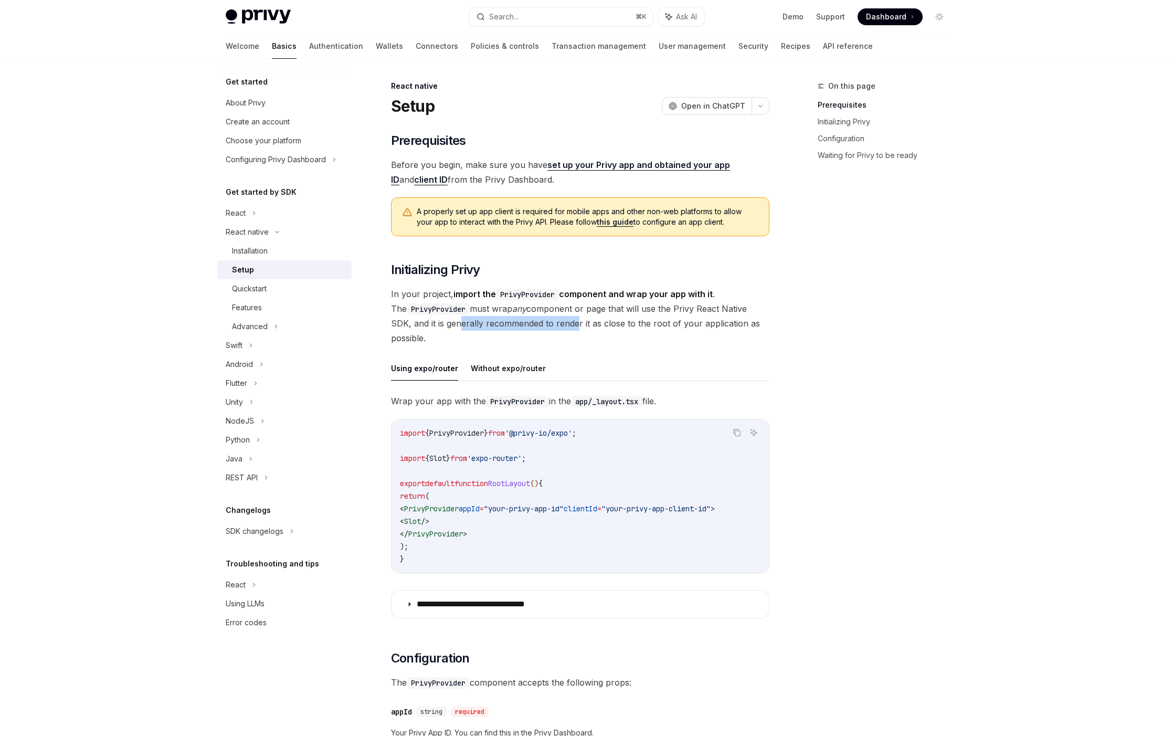
drag, startPoint x: 452, startPoint y: 326, endPoint x: 555, endPoint y: 323, distance: 104.0
click at [555, 323] on span "In your project, import the PrivyProvider component and wrap your app with it .…" at bounding box center [580, 316] width 379 height 59
click at [556, 323] on span "In your project, import the PrivyProvider component and wrap your app with it .…" at bounding box center [580, 316] width 379 height 59
drag, startPoint x: 638, startPoint y: 319, endPoint x: 589, endPoint y: 320, distance: 49.4
click at [589, 320] on span "In your project, import the PrivyProvider component and wrap your app with it .…" at bounding box center [580, 316] width 379 height 59
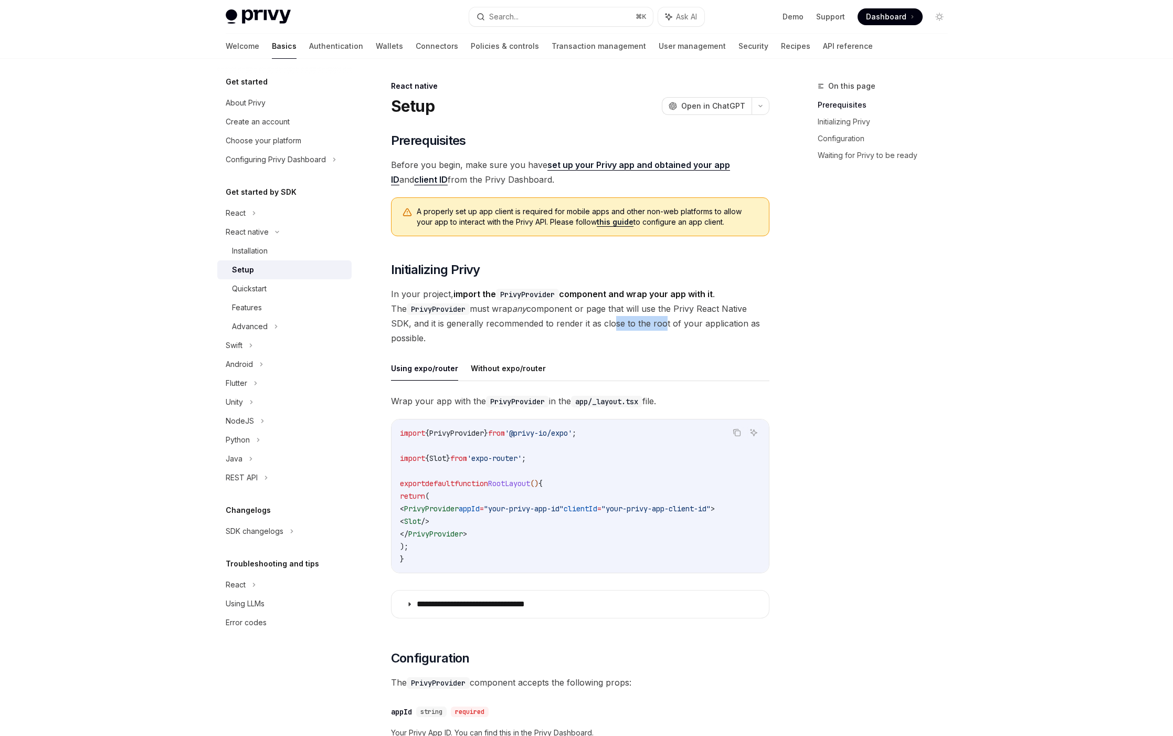
click at [589, 320] on span "In your project, import the PrivyProvider component and wrap your app with it .…" at bounding box center [580, 316] width 379 height 59
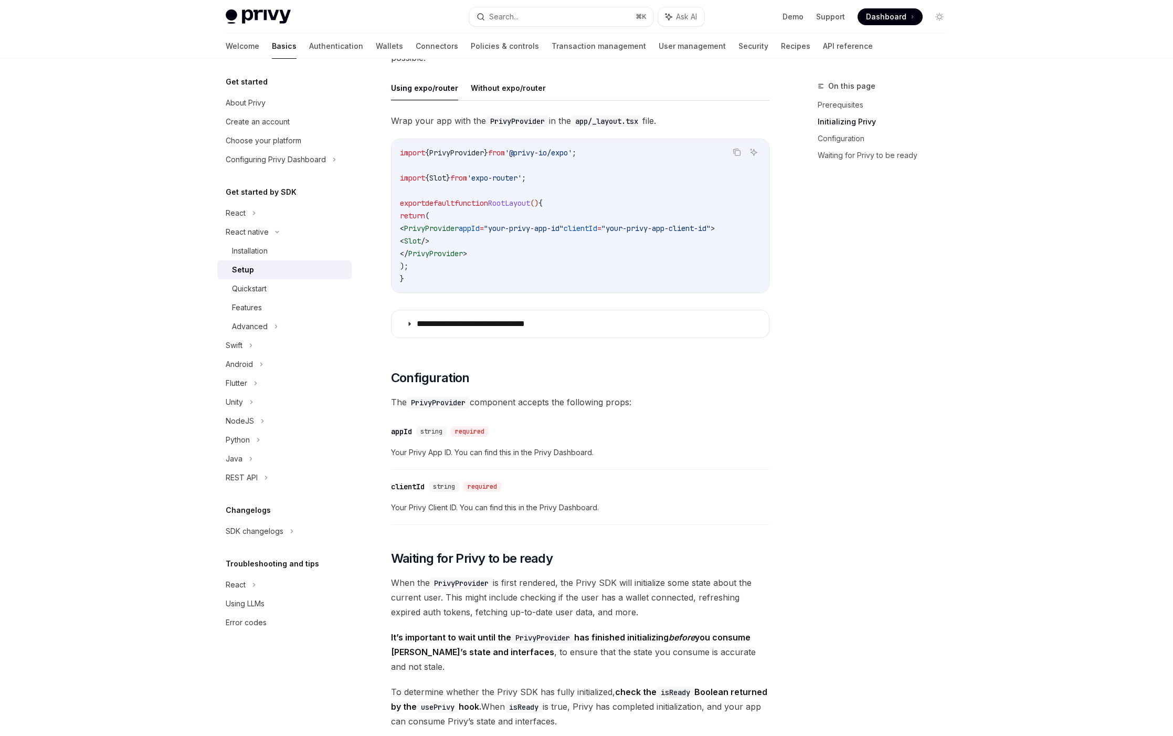
scroll to position [319, 0]
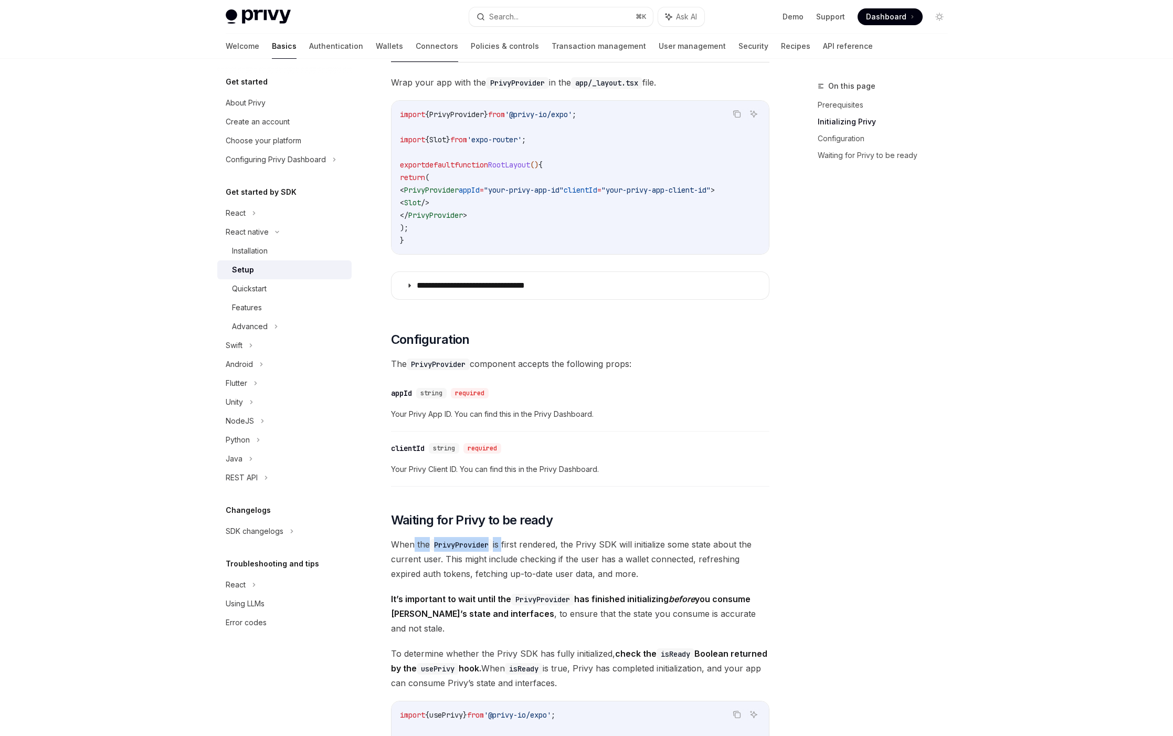
drag, startPoint x: 416, startPoint y: 548, endPoint x: 508, endPoint y: 548, distance: 92.4
click at [508, 548] on span "When the PrivyProvider is first rendered, the Privy SDK will initialize some st…" at bounding box center [580, 559] width 379 height 44
drag, startPoint x: 662, startPoint y: 548, endPoint x: 586, endPoint y: 549, distance: 75.6
click at [586, 549] on span "When the PrivyProvider is first rendered, the Privy SDK will initialize some st…" at bounding box center [580, 559] width 379 height 44
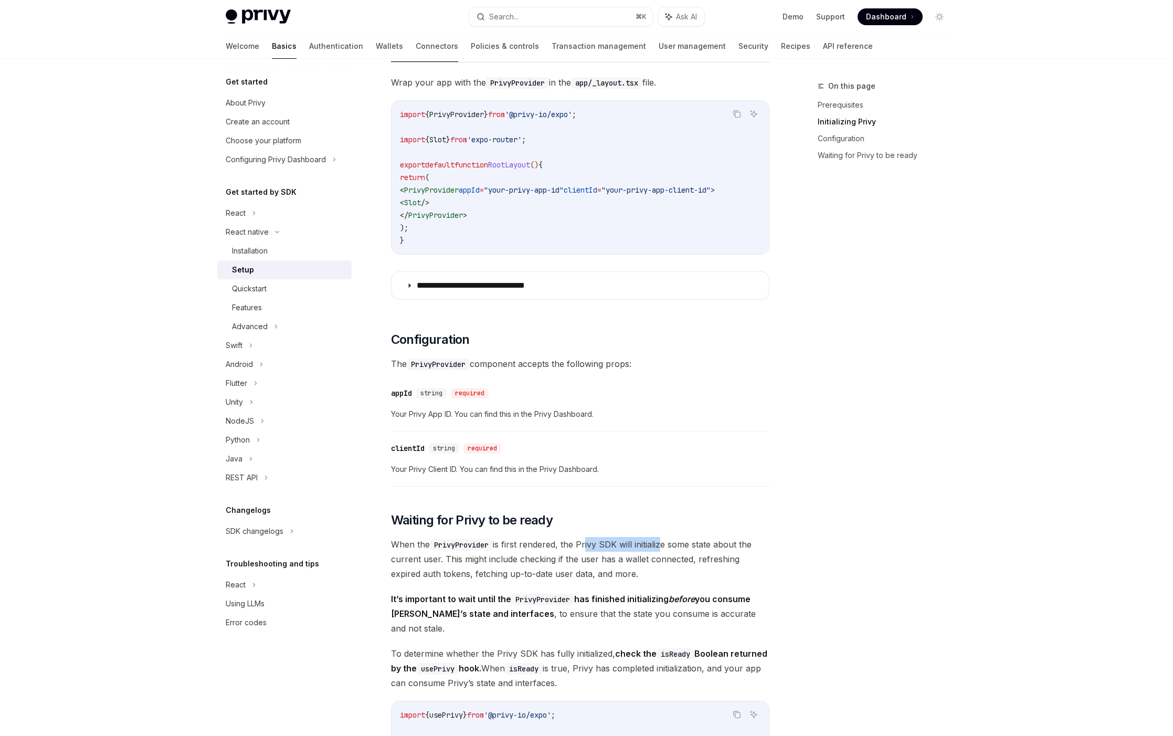
click at [586, 549] on span "When the PrivyProvider is first rendered, the Privy SDK will initialize some st…" at bounding box center [580, 559] width 379 height 44
drag, startPoint x: 720, startPoint y: 549, endPoint x: 593, endPoint y: 548, distance: 127.1
click at [593, 548] on span "When the PrivyProvider is first rendered, the Privy SDK will initialize some st…" at bounding box center [580, 559] width 379 height 44
drag, startPoint x: 437, startPoint y: 566, endPoint x: 544, endPoint y: 564, distance: 107.6
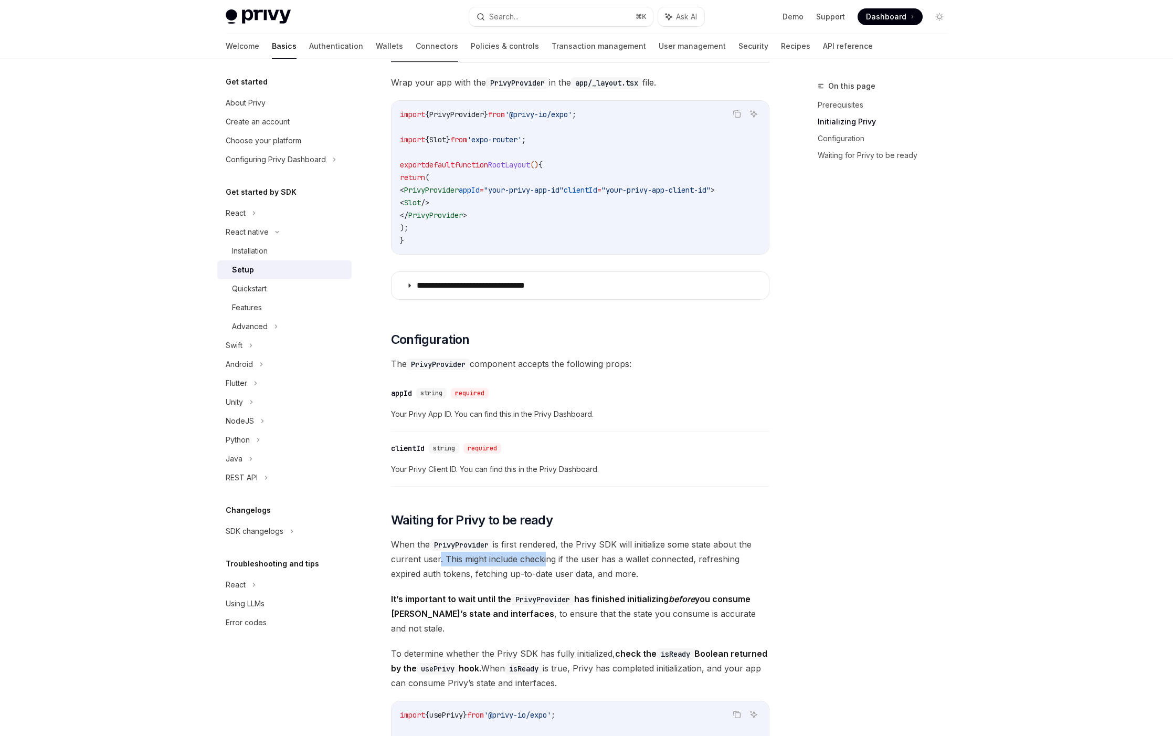
click at [544, 564] on span "When the PrivyProvider is first rendered, the Privy SDK will initialize some st…" at bounding box center [580, 559] width 379 height 44
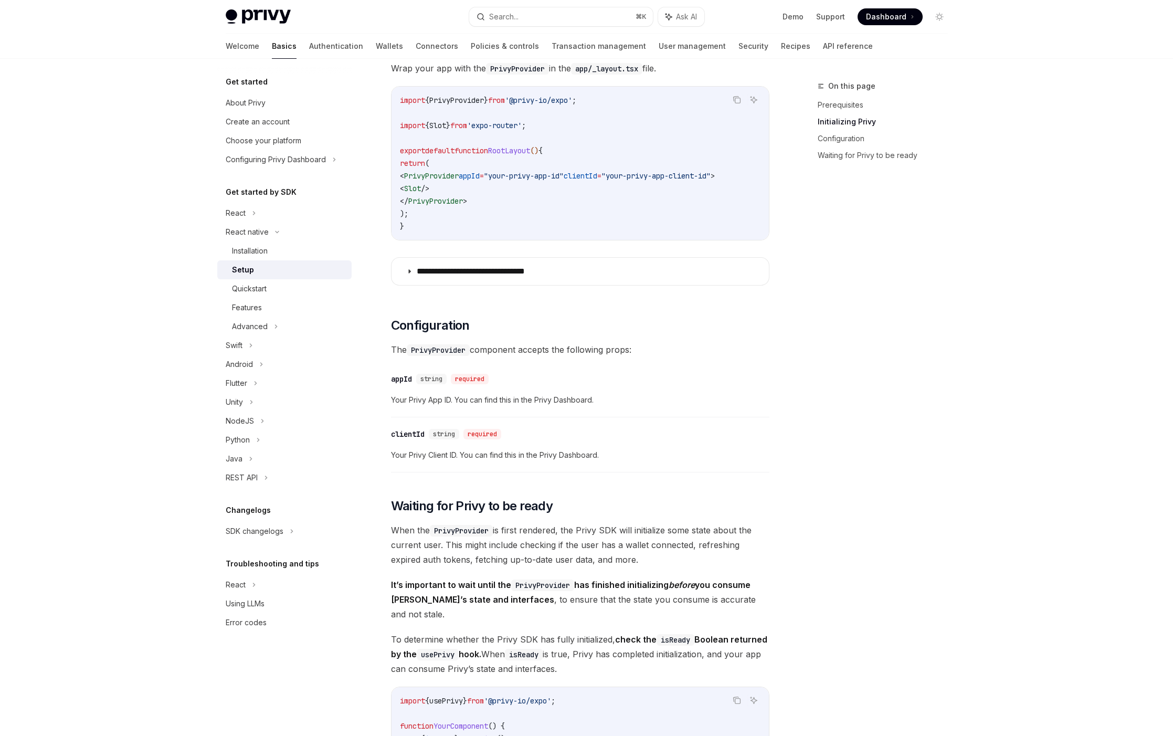
scroll to position [454, 0]
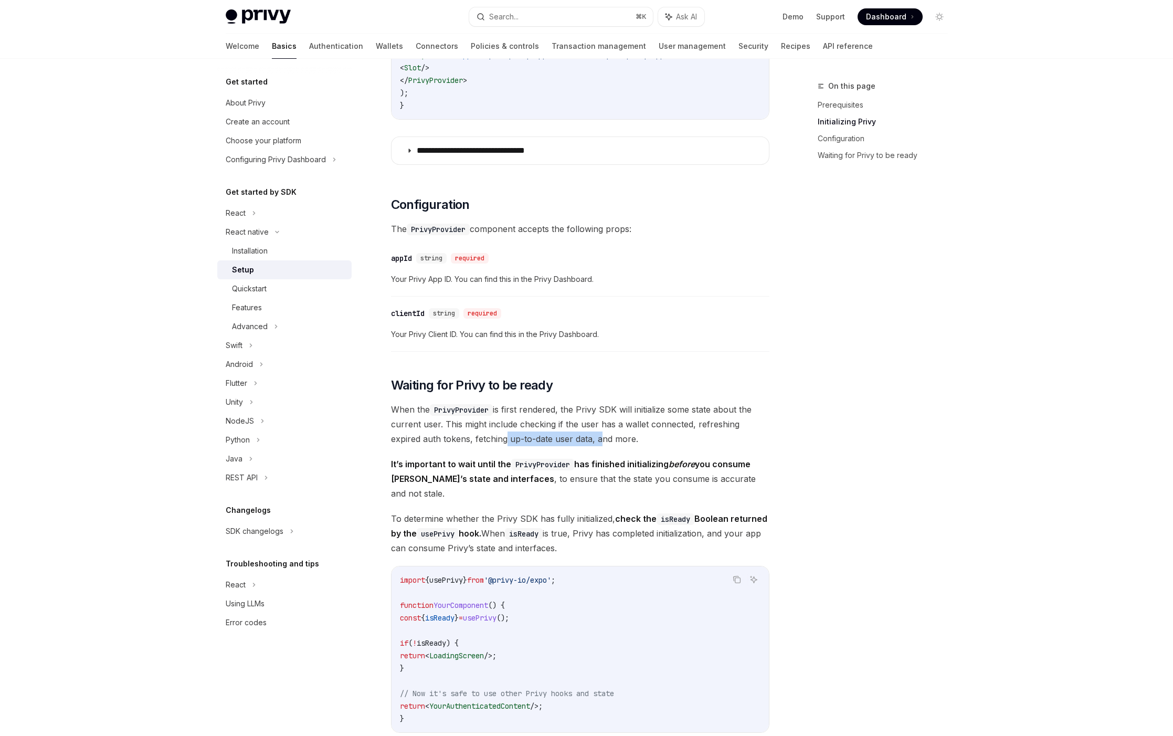
drag, startPoint x: 551, startPoint y: 444, endPoint x: 468, endPoint y: 445, distance: 83.0
click at [468, 445] on span "When the PrivyProvider is first rendered, the Privy SDK will initialize some st…" at bounding box center [580, 424] width 379 height 44
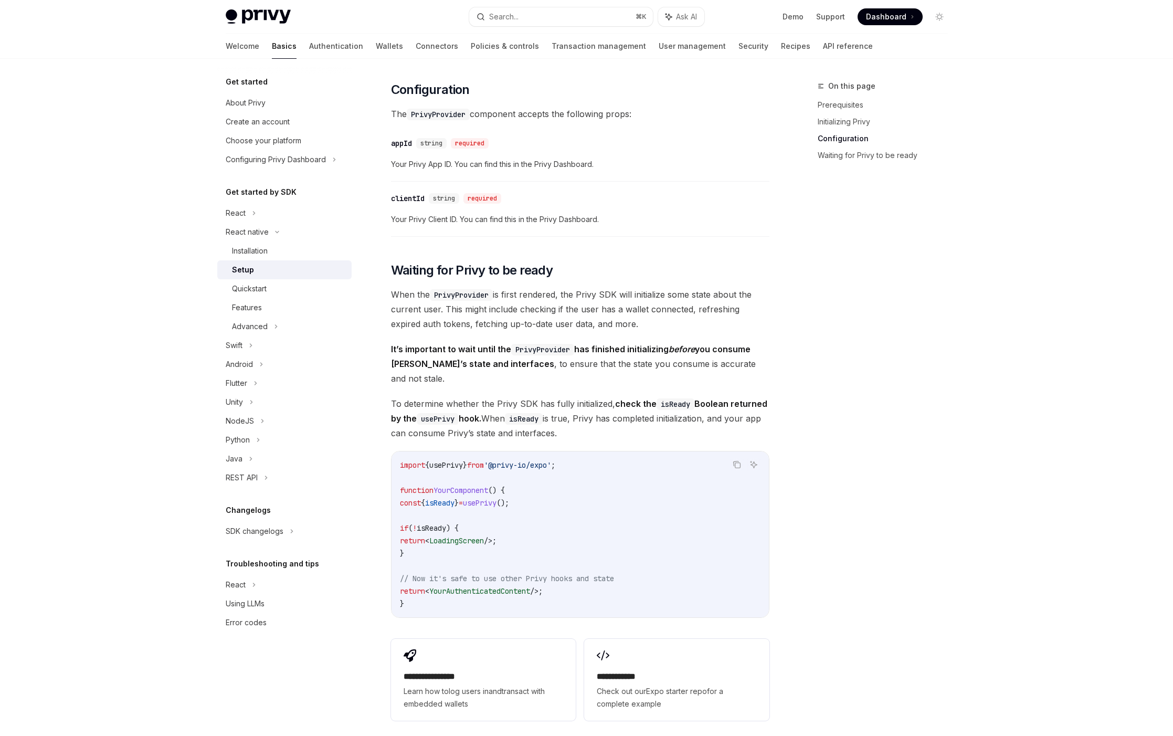
scroll to position [666, 0]
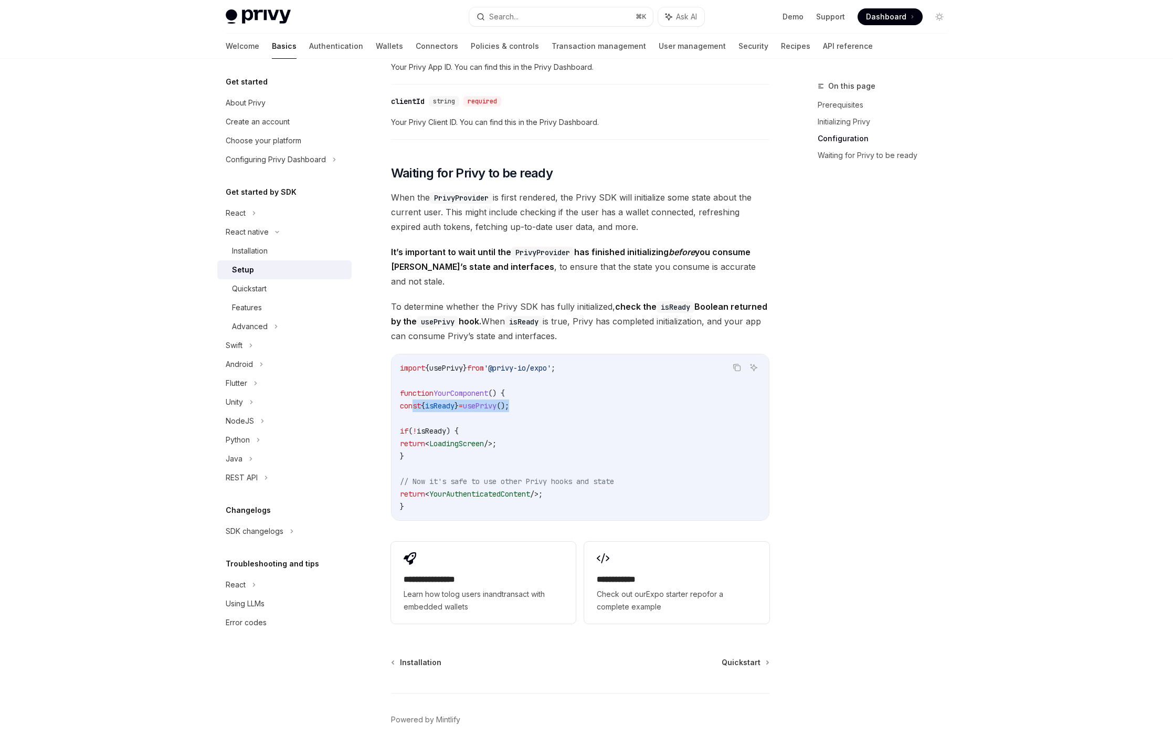
drag, startPoint x: 544, startPoint y: 393, endPoint x: 413, endPoint y: 401, distance: 131.5
click at [413, 401] on code "import { usePrivy } from '@privy-io/expo' ; function YourComponent () { const {…" at bounding box center [580, 437] width 361 height 151
drag, startPoint x: 408, startPoint y: 418, endPoint x: 426, endPoint y: 446, distance: 33.1
click at [426, 446] on code "import { usePrivy } from '@privy-io/expo' ; function YourComponent () { const {…" at bounding box center [580, 437] width 361 height 151
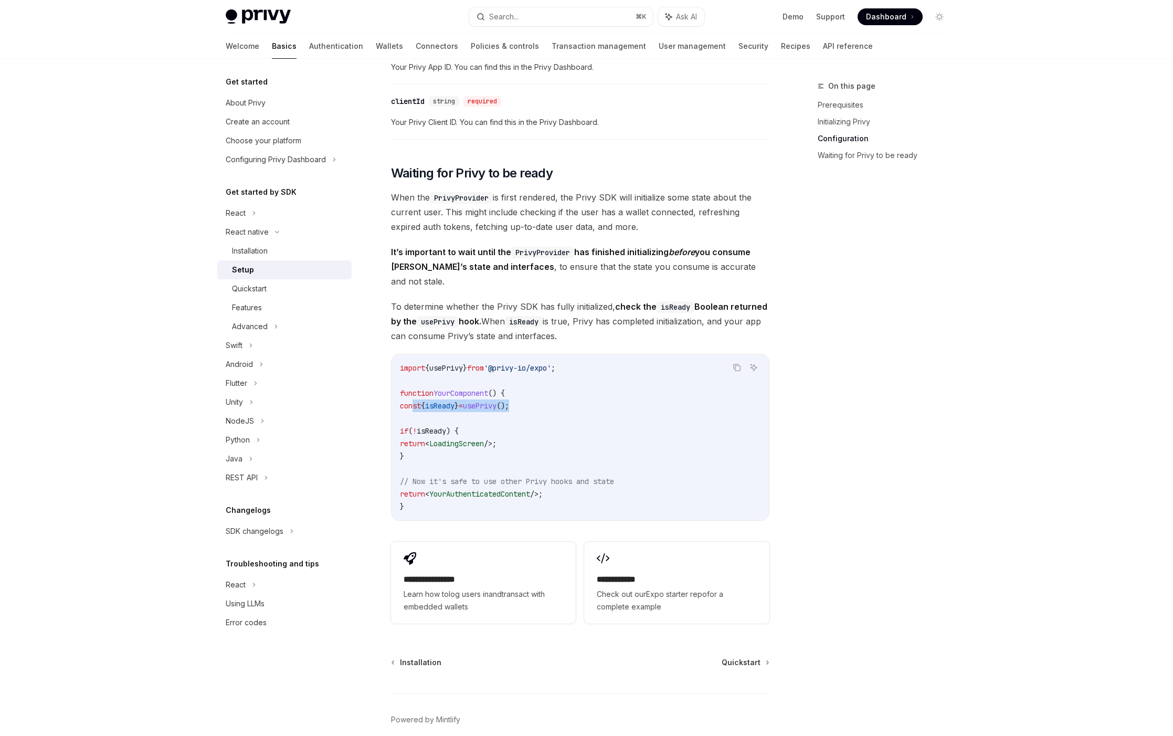
click at [426, 446] on code "import { usePrivy } from '@privy-io/expo' ; function YourComponent () { const {…" at bounding box center [580, 437] width 361 height 151
drag, startPoint x: 591, startPoint y: 483, endPoint x: 399, endPoint y: 478, distance: 191.7
click at [399, 478] on div "import { usePrivy } from '@privy-io/expo' ; function YourComponent () { const {…" at bounding box center [580, 437] width 377 height 166
click at [730, 657] on span "Quickstart" at bounding box center [741, 662] width 39 height 11
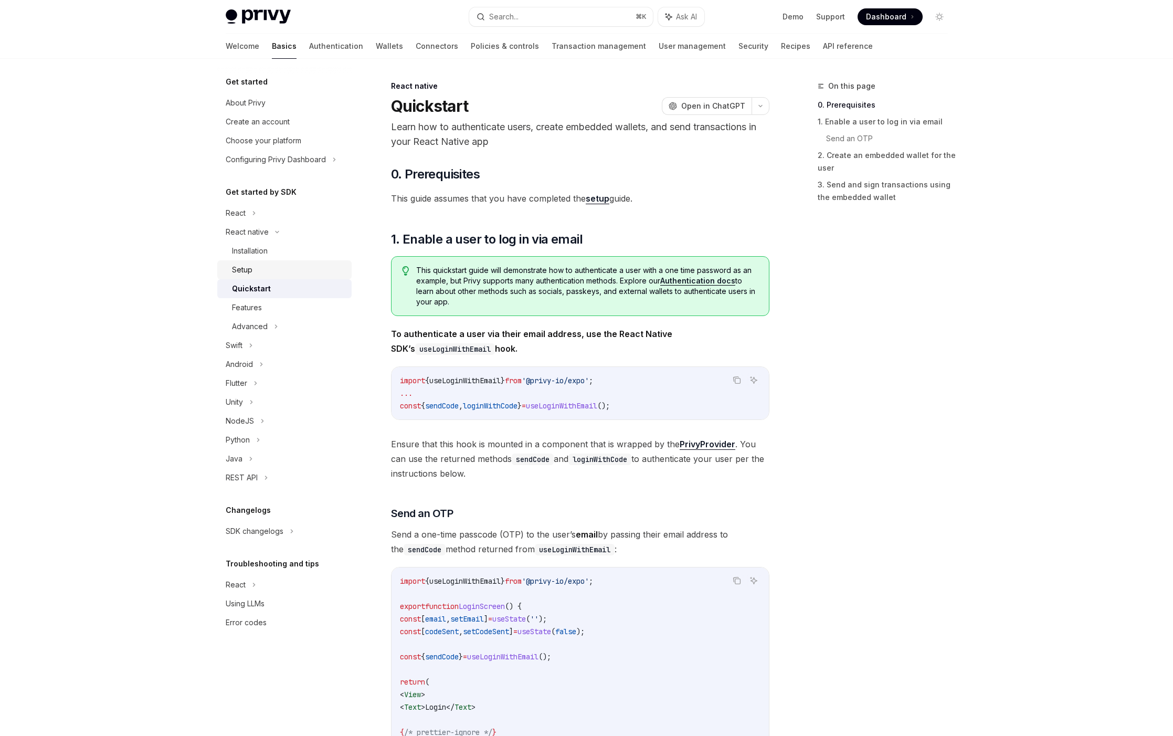
click at [256, 270] on div "Setup" at bounding box center [288, 270] width 113 height 13
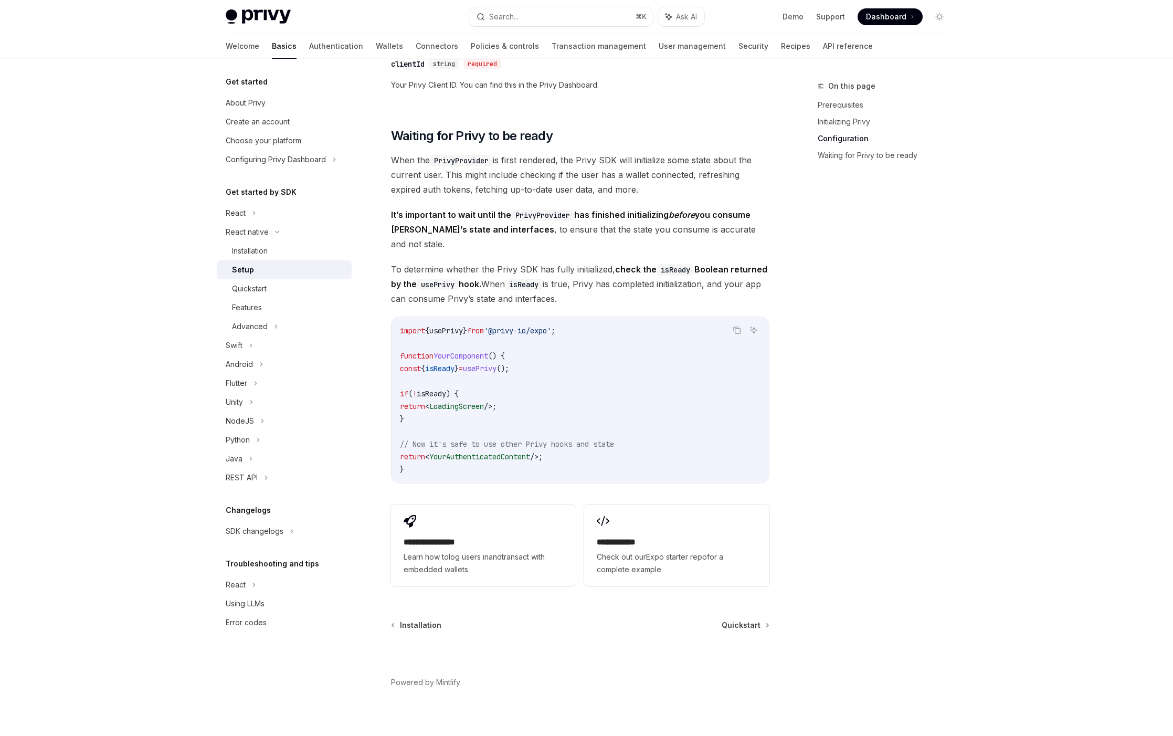
scroll to position [152, 0]
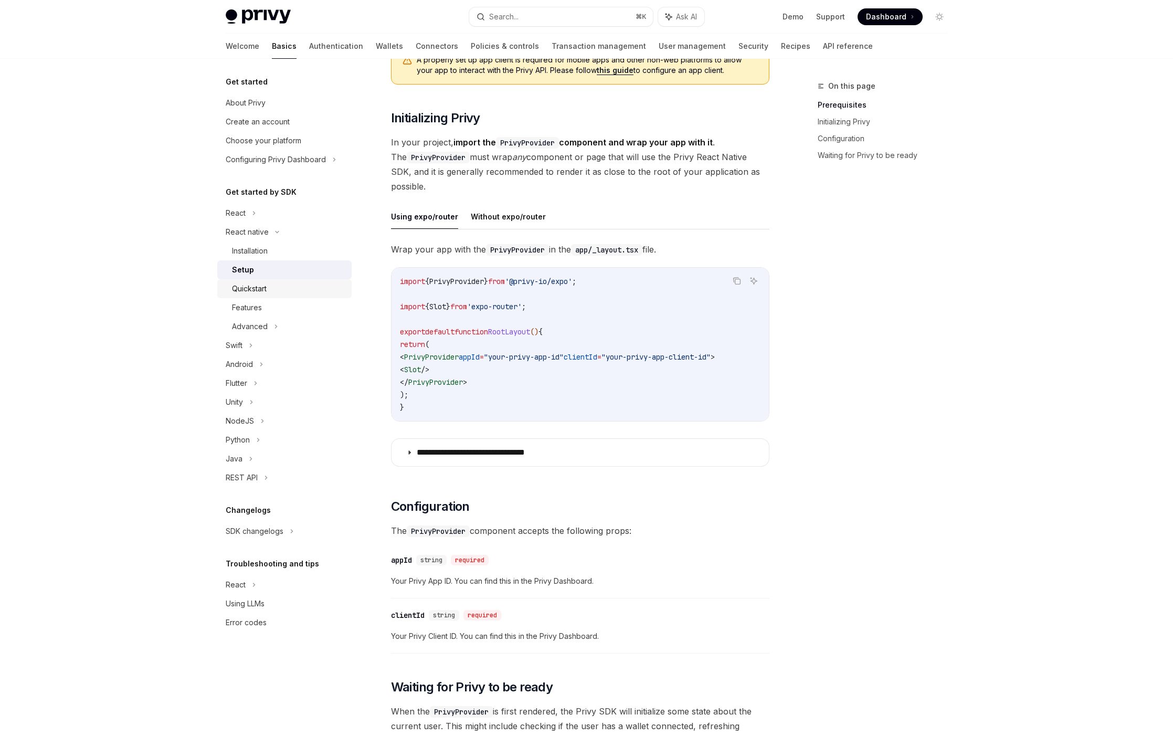
click at [259, 284] on div "Quickstart" at bounding box center [249, 288] width 35 height 13
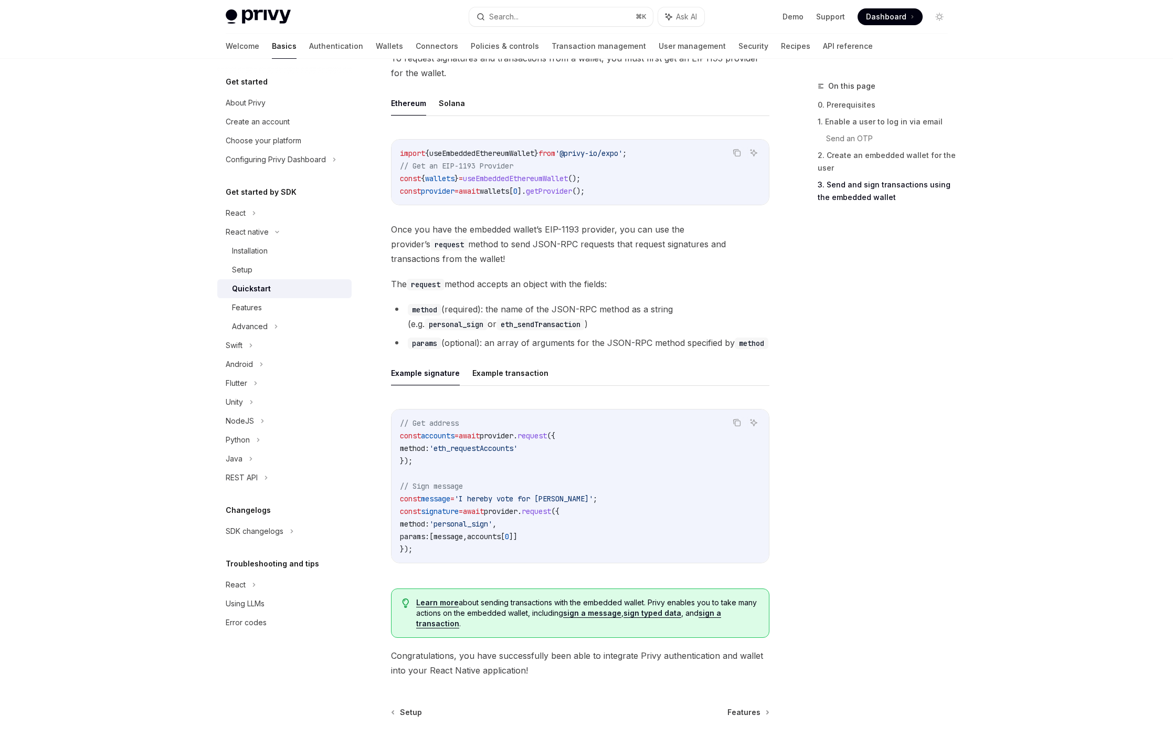
scroll to position [1302, 0]
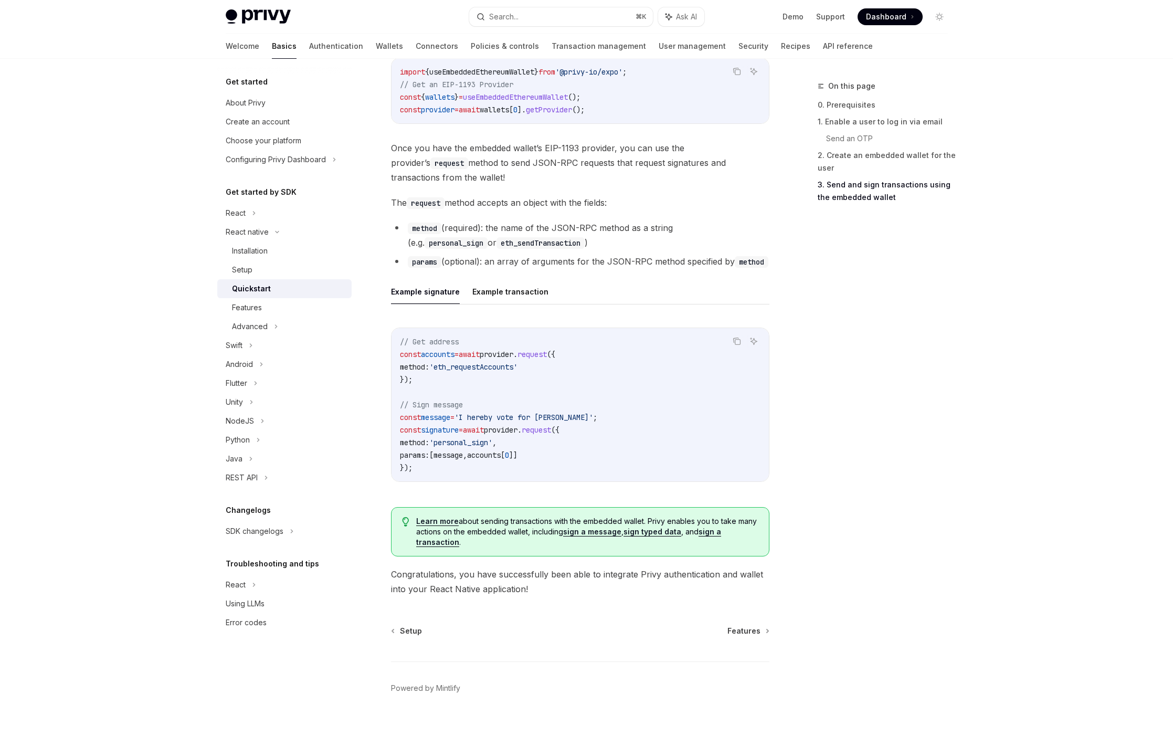
click at [518, 524] on span "Learn more about sending transactions with the embedded wallet. Privy enables y…" at bounding box center [587, 532] width 342 height 32
drag, startPoint x: 507, startPoint y: 520, endPoint x: 541, endPoint y: 520, distance: 34.1
click at [541, 520] on span "Learn more about sending transactions with the embedded wallet. Privy enables y…" at bounding box center [587, 532] width 342 height 32
drag, startPoint x: 538, startPoint y: 525, endPoint x: 529, endPoint y: 520, distance: 9.9
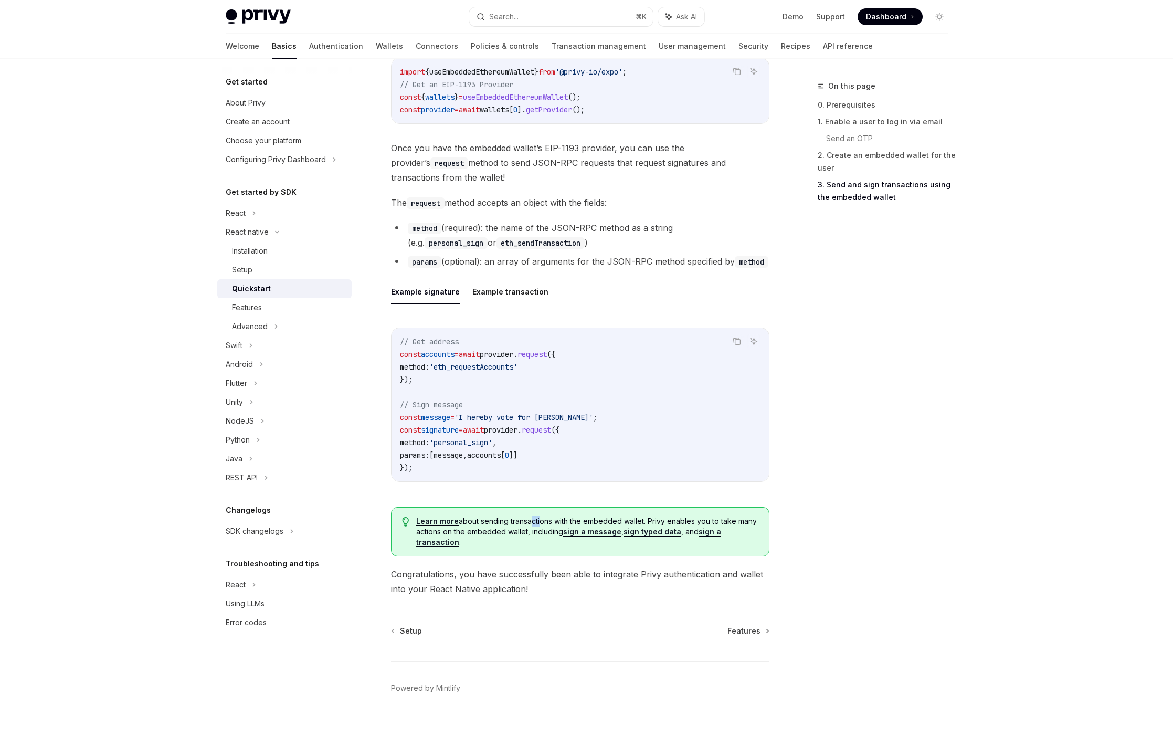
click at [529, 520] on span "Learn more about sending transactions with the embedded wallet. Privy enables y…" at bounding box center [587, 532] width 342 height 32
drag, startPoint x: 534, startPoint y: 527, endPoint x: 512, endPoint y: 519, distance: 23.6
click at [512, 519] on span "Learn more about sending transactions with the embedded wallet. Privy enables y…" at bounding box center [587, 532] width 342 height 32
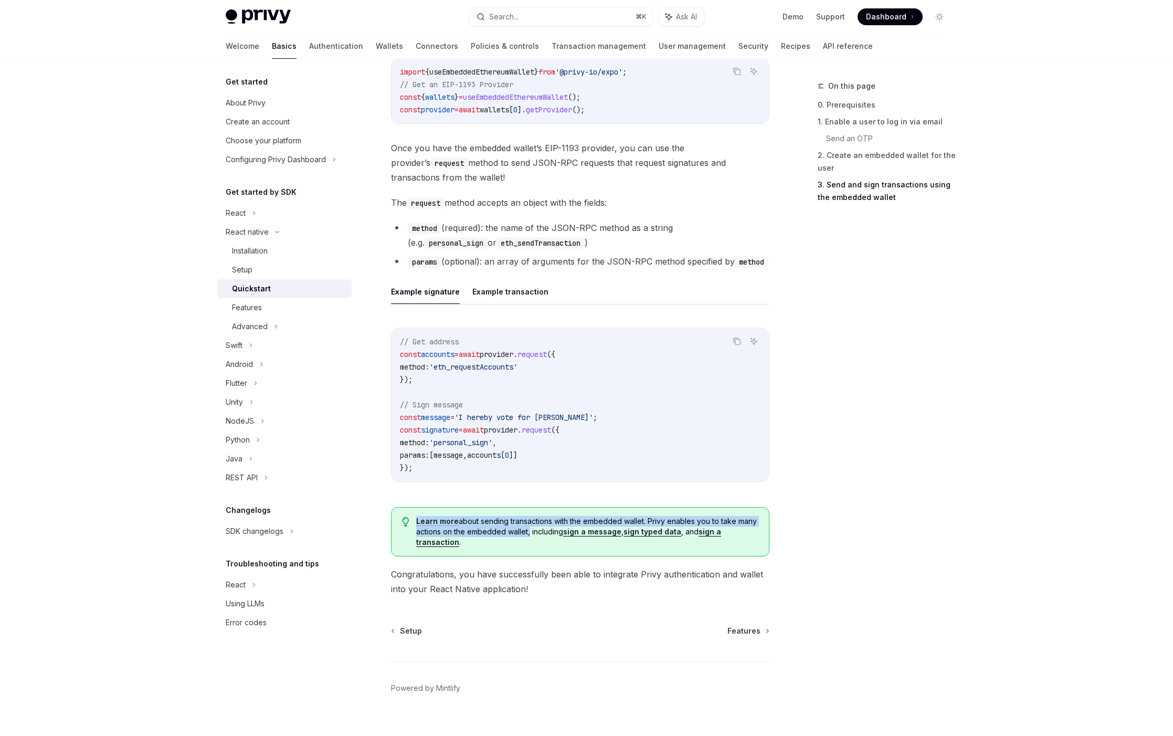
drag, startPoint x: 527, startPoint y: 528, endPoint x: 504, endPoint y: 515, distance: 25.9
click at [504, 515] on div "Learn more about sending transactions with the embedded wallet. Privy enables y…" at bounding box center [580, 531] width 379 height 49
click at [521, 519] on span "Learn more about sending transactions with the embedded wallet. Privy enables y…" at bounding box center [587, 532] width 342 height 32
drag, startPoint x: 492, startPoint y: 522, endPoint x: 532, endPoint y: 523, distance: 39.4
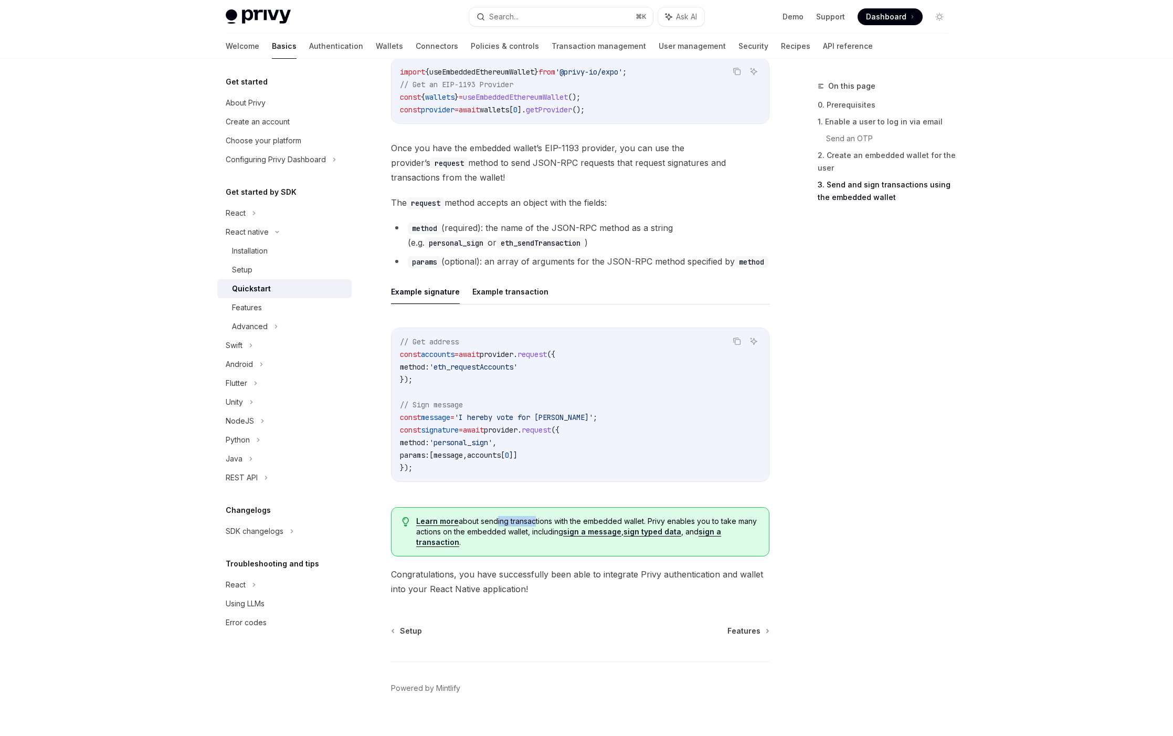
click at [532, 523] on span "Learn more about sending transactions with the embedded wallet. Privy enables y…" at bounding box center [587, 532] width 342 height 32
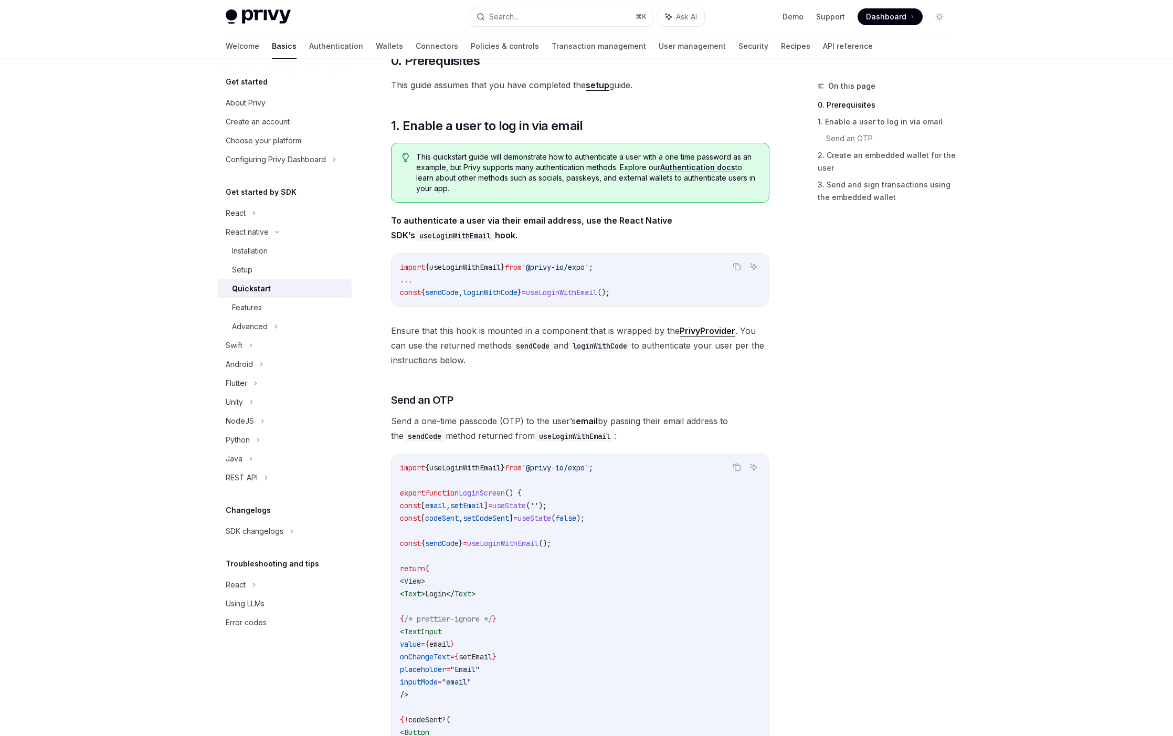
scroll to position [0, 0]
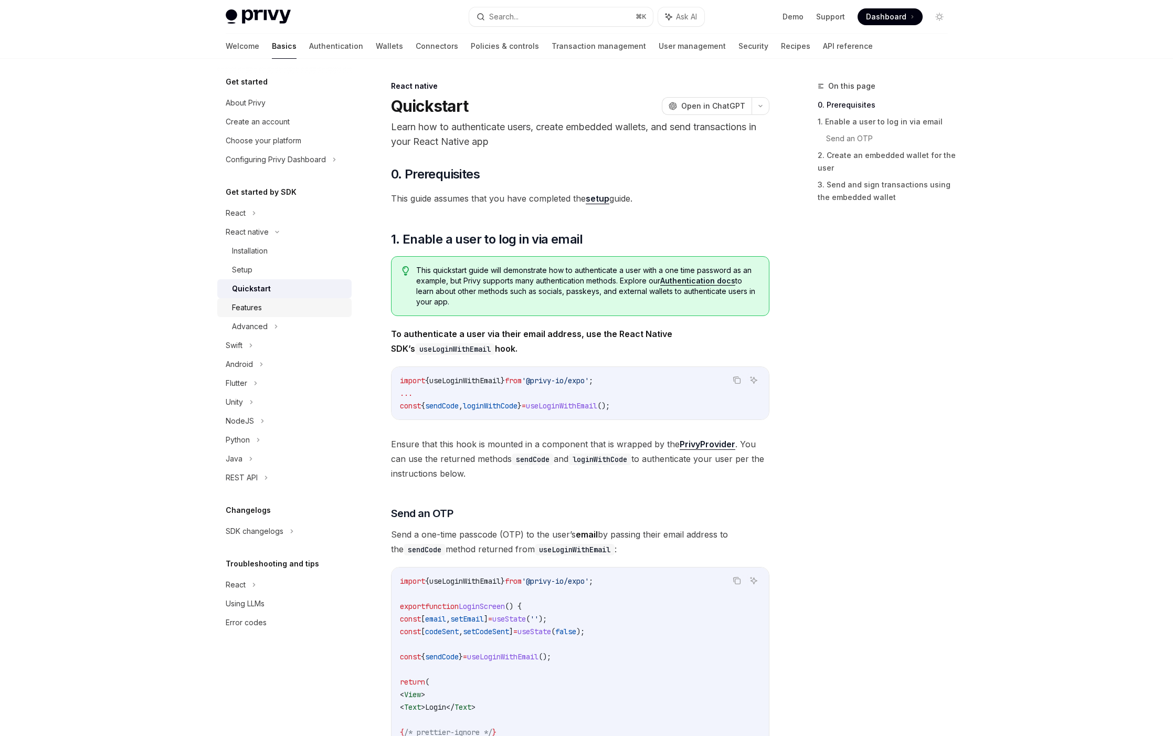
click at [259, 311] on div "Features" at bounding box center [247, 307] width 30 height 13
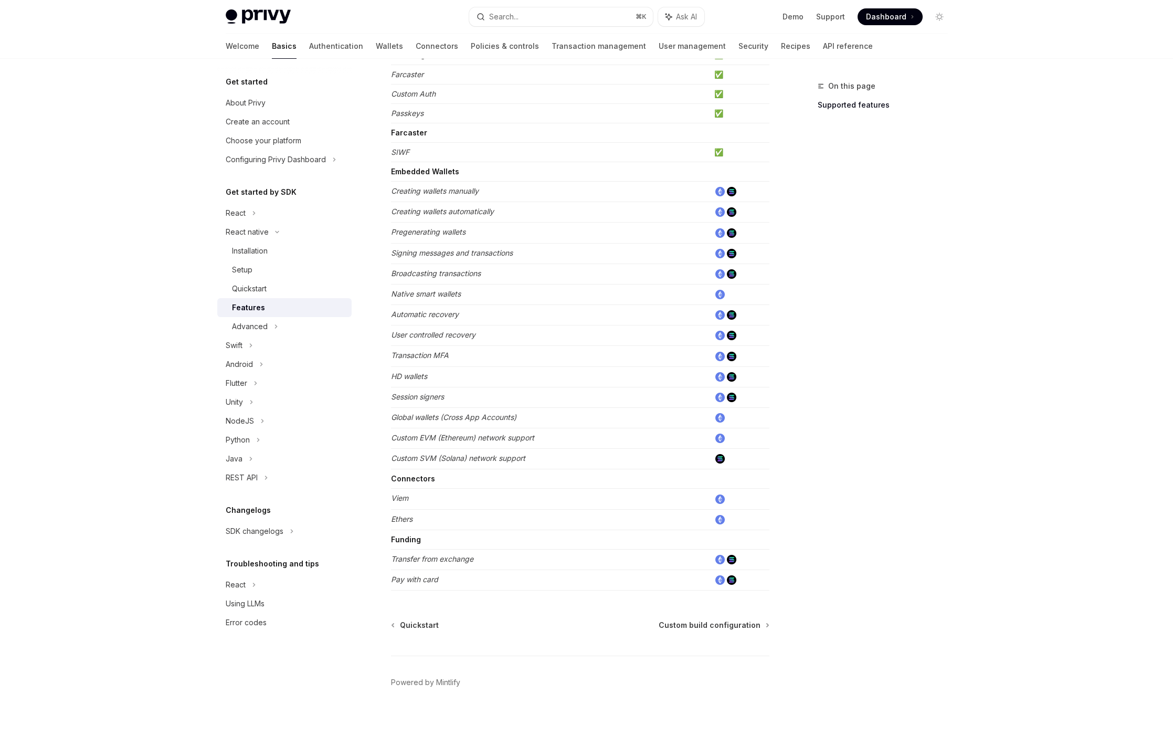
scroll to position [238, 0]
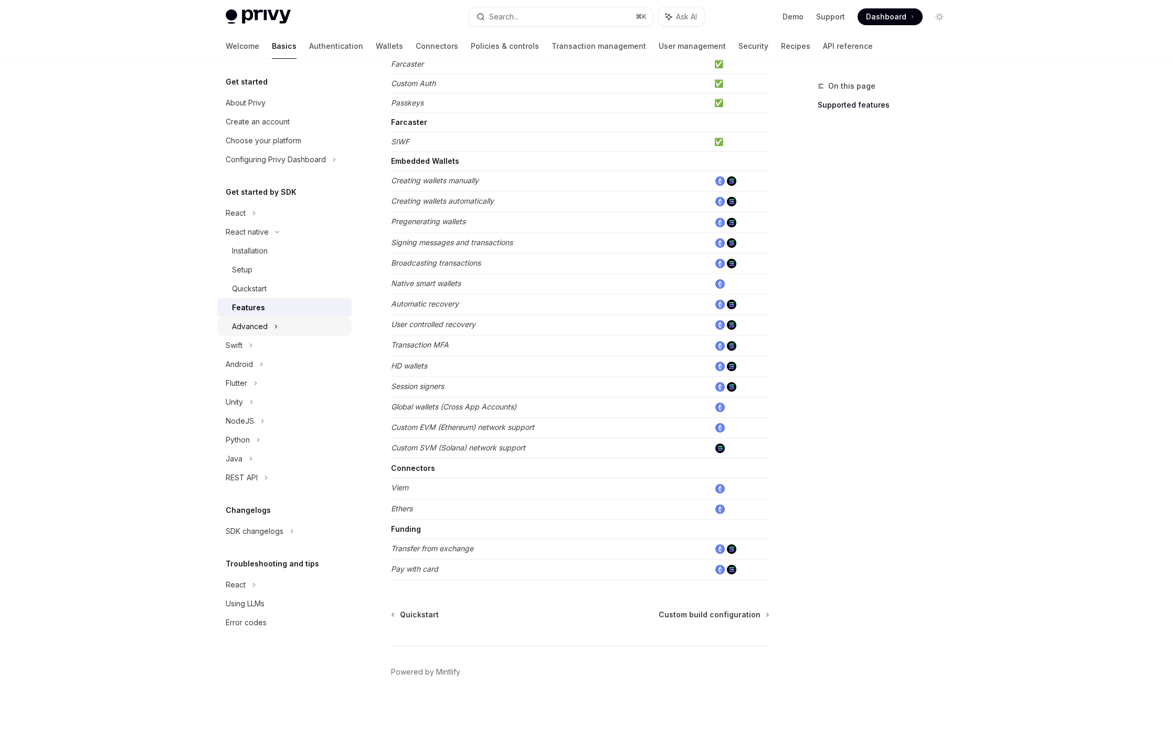
click at [253, 326] on div "Advanced" at bounding box center [250, 326] width 36 height 13
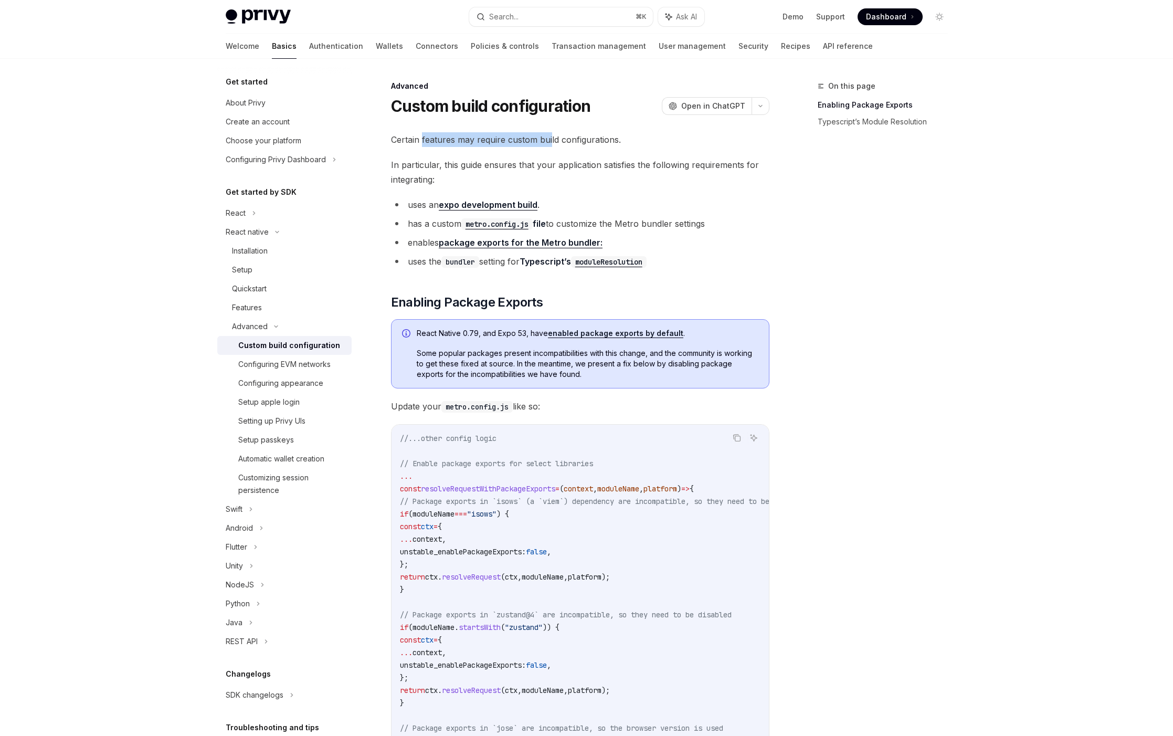
drag, startPoint x: 421, startPoint y: 145, endPoint x: 551, endPoint y: 143, distance: 129.7
click at [551, 143] on span "Certain features may require custom build configurations." at bounding box center [580, 139] width 379 height 15
drag, startPoint x: 557, startPoint y: 141, endPoint x: 512, endPoint y: 141, distance: 44.1
click at [512, 141] on span "Certain features may require custom build configurations." at bounding box center [580, 139] width 379 height 15
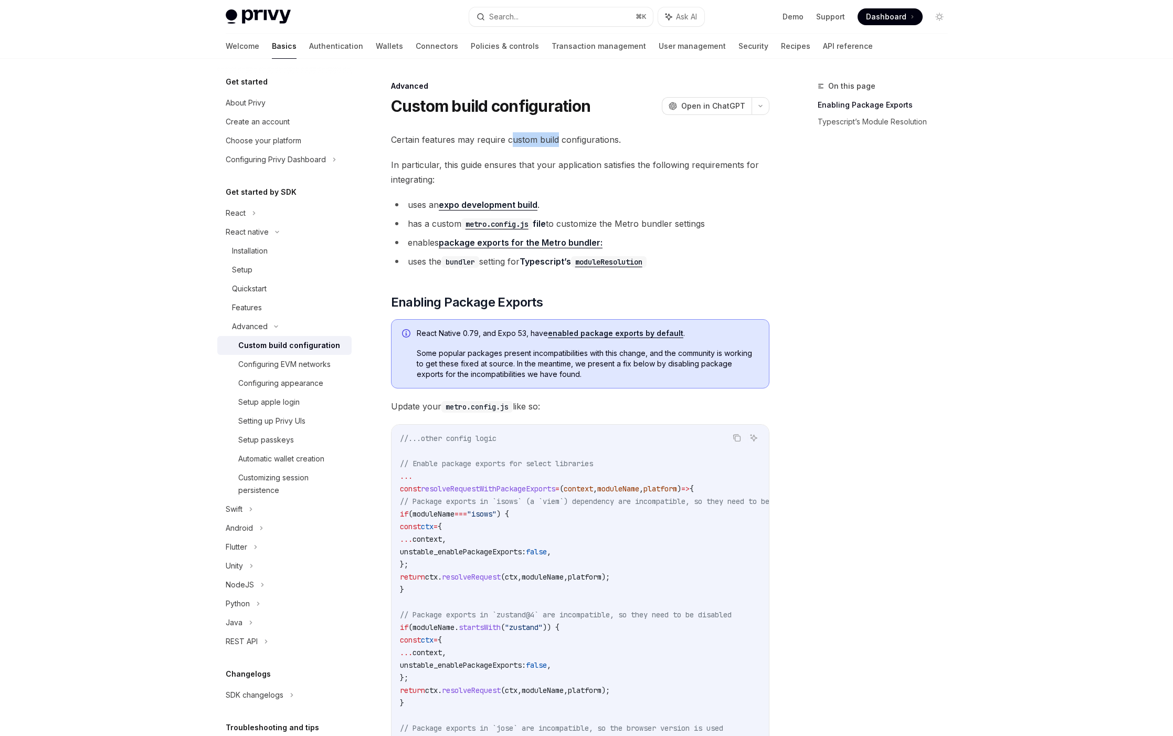
click at [512, 141] on span "Certain features may require custom build configurations." at bounding box center [580, 139] width 379 height 15
drag, startPoint x: 465, startPoint y: 161, endPoint x: 583, endPoint y: 166, distance: 118.2
click at [583, 166] on span "In particular, this guide ensures that your application satisfies the following…" at bounding box center [580, 172] width 379 height 29
drag, startPoint x: 704, startPoint y: 165, endPoint x: 593, endPoint y: 160, distance: 110.9
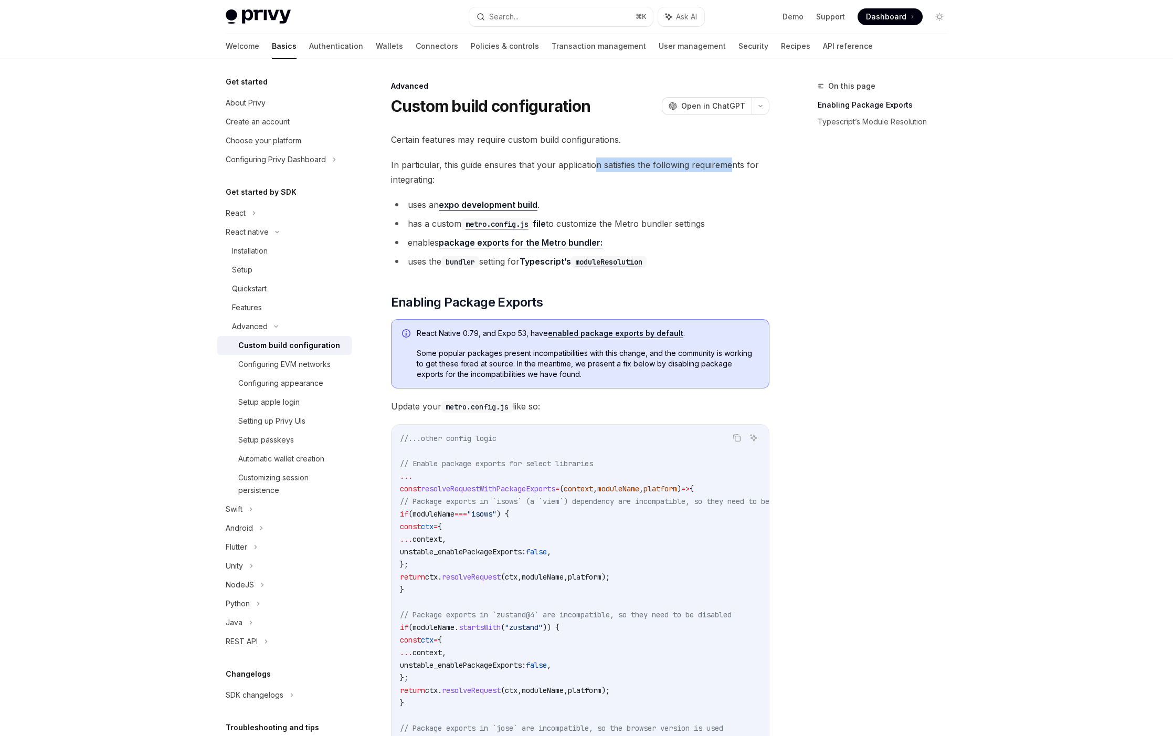
click at [593, 160] on span "In particular, this guide ensures that your application satisfies the following…" at bounding box center [580, 172] width 379 height 29
drag, startPoint x: 412, startPoint y: 203, endPoint x: 429, endPoint y: 203, distance: 16.8
click at [429, 203] on li "uses an expo development build ." at bounding box center [580, 204] width 379 height 15
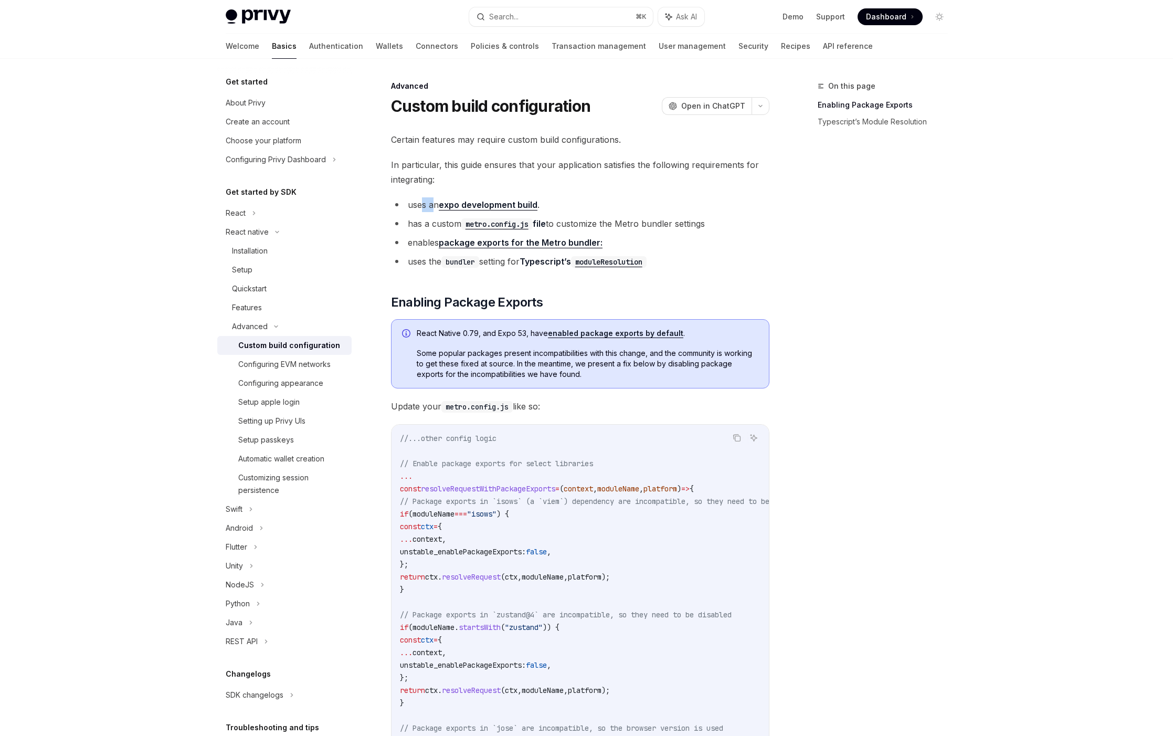
drag, startPoint x: 433, startPoint y: 204, endPoint x: 421, endPoint y: 204, distance: 11.6
click at [421, 204] on li "uses an expo development build ." at bounding box center [580, 204] width 379 height 15
drag, startPoint x: 434, startPoint y: 205, endPoint x: 426, endPoint y: 205, distance: 8.4
click at [426, 205] on li "uses an expo development build ." at bounding box center [580, 204] width 379 height 15
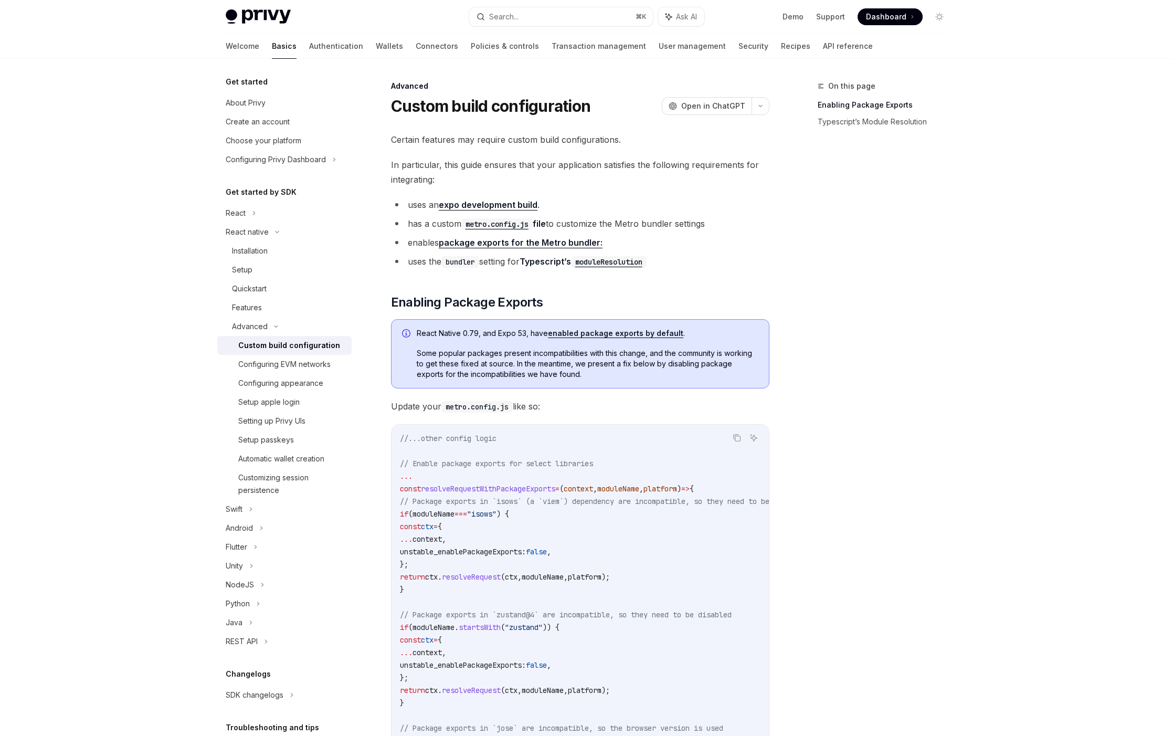
click at [423, 232] on ul "uses an expo development build . has a custom metro.config.js file to customize…" at bounding box center [580, 232] width 379 height 71
type textarea "*"
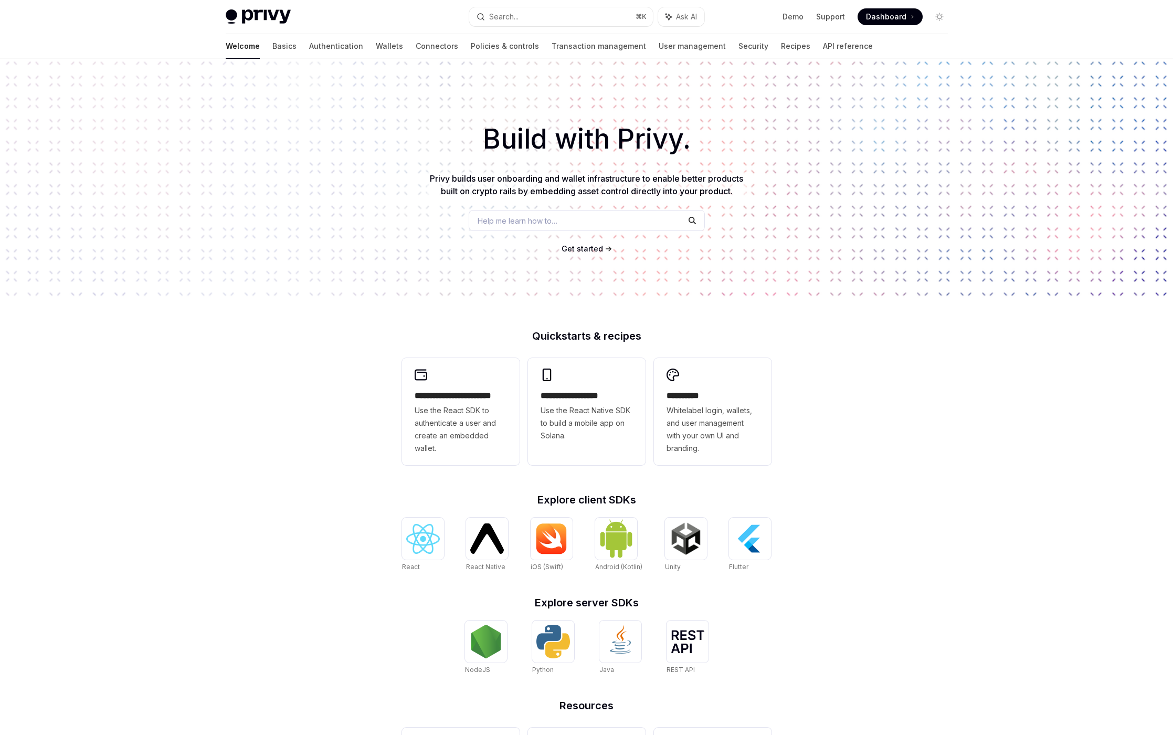
type textarea "*"
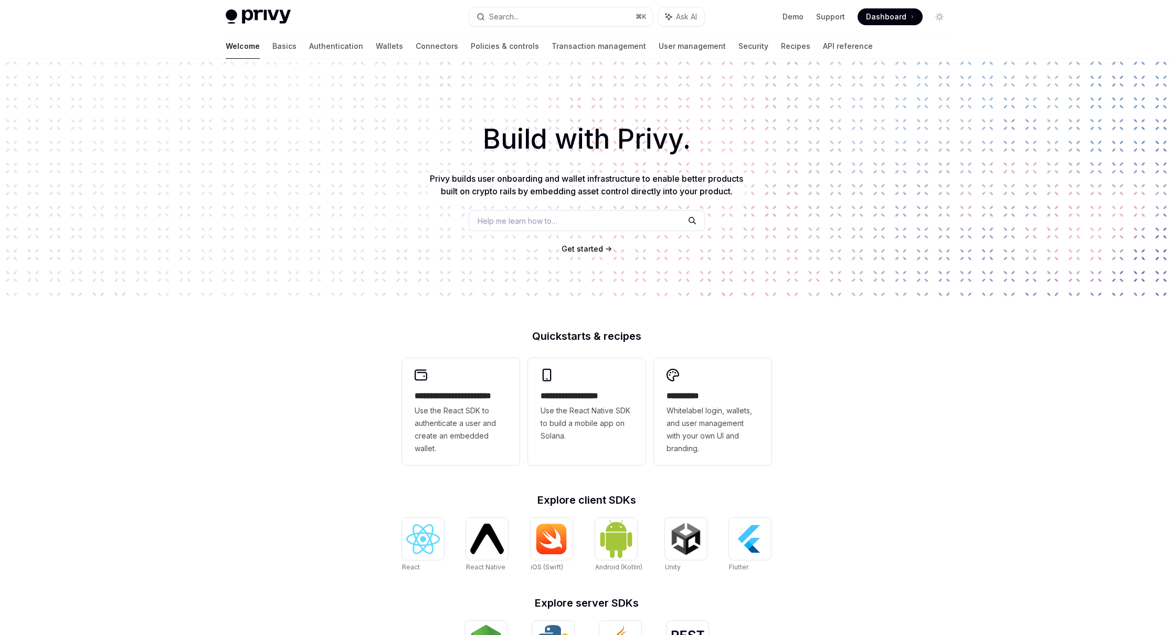
click at [234, 153] on h1 "Build with Privy." at bounding box center [587, 139] width 1140 height 41
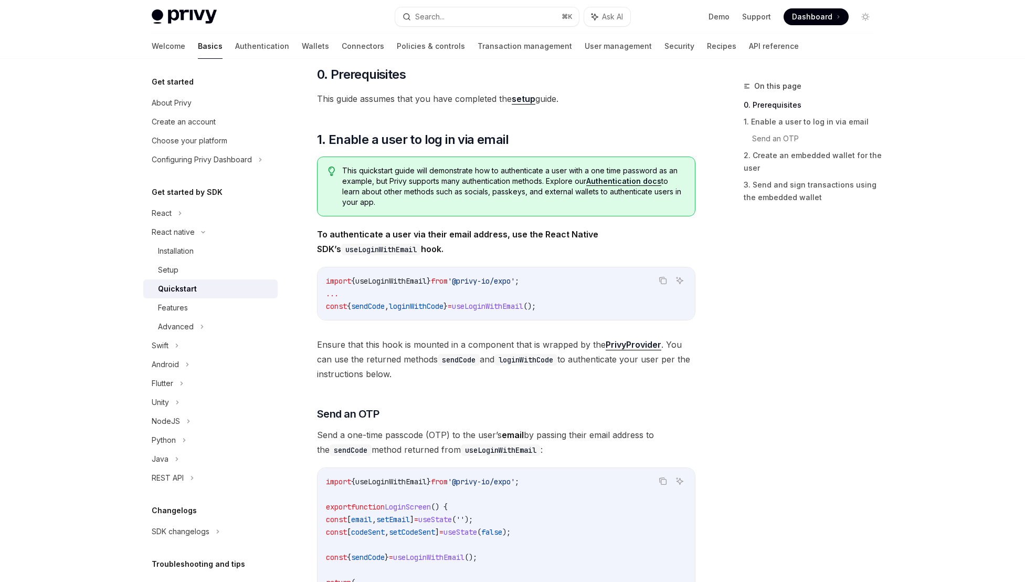
scroll to position [119, 0]
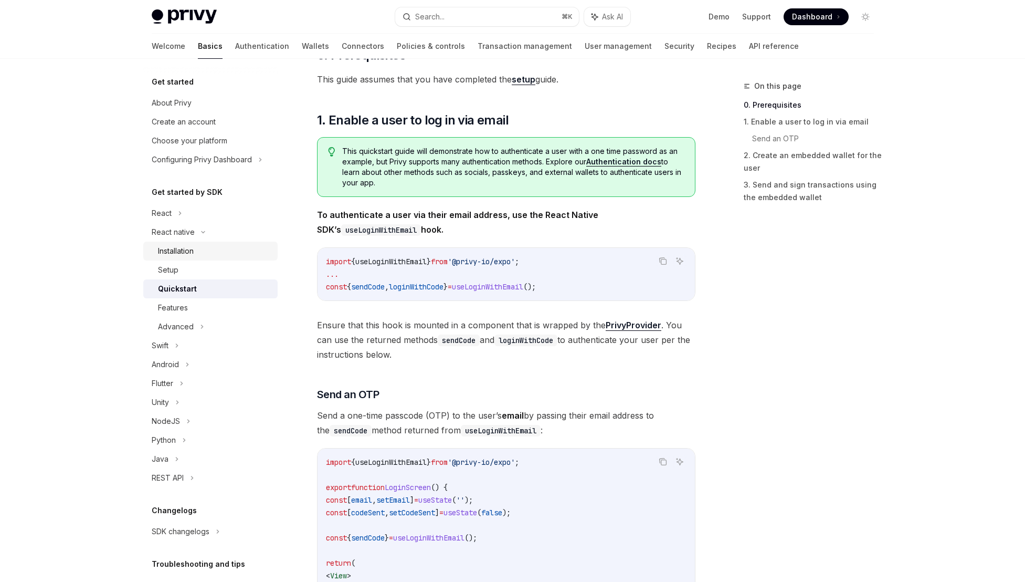
click at [186, 251] on div "Installation" at bounding box center [176, 251] width 36 height 13
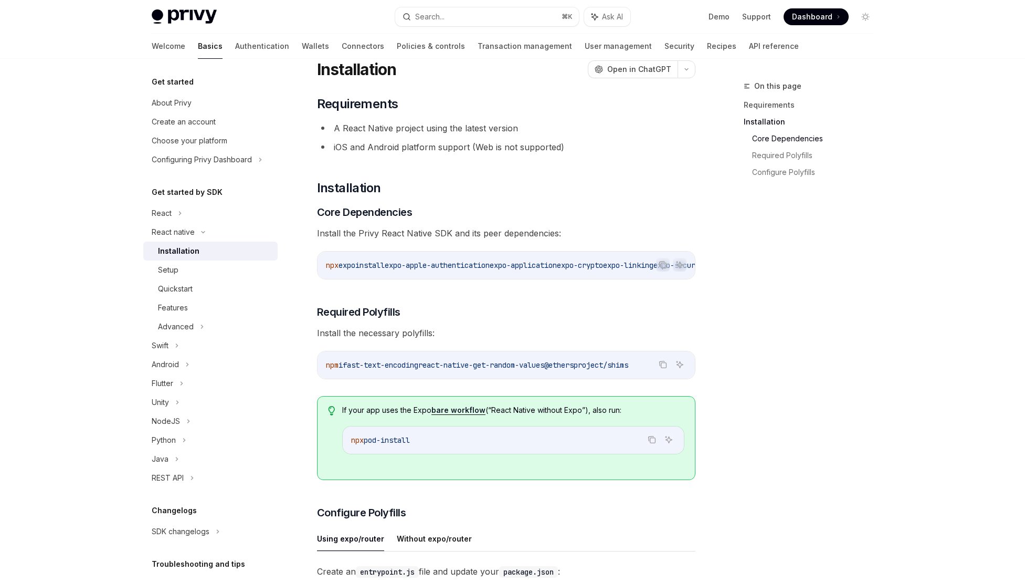
scroll to position [212, 0]
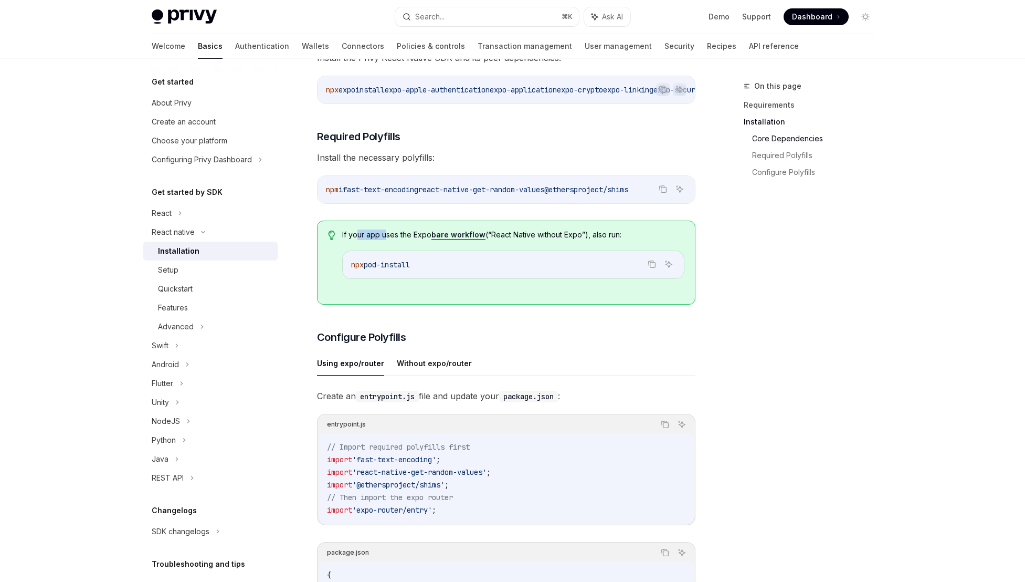
drag, startPoint x: 358, startPoint y: 240, endPoint x: 392, endPoint y: 240, distance: 33.6
click at [392, 240] on span "If your app uses the Expo bare workflow (“React Native without Expo”), also run:" at bounding box center [513, 234] width 342 height 11
drag, startPoint x: 569, startPoint y: 237, endPoint x: 519, endPoint y: 238, distance: 49.9
click at [519, 238] on span "If your app uses the Expo bare workflow (“React Native without Expo”), also run:" at bounding box center [513, 234] width 342 height 11
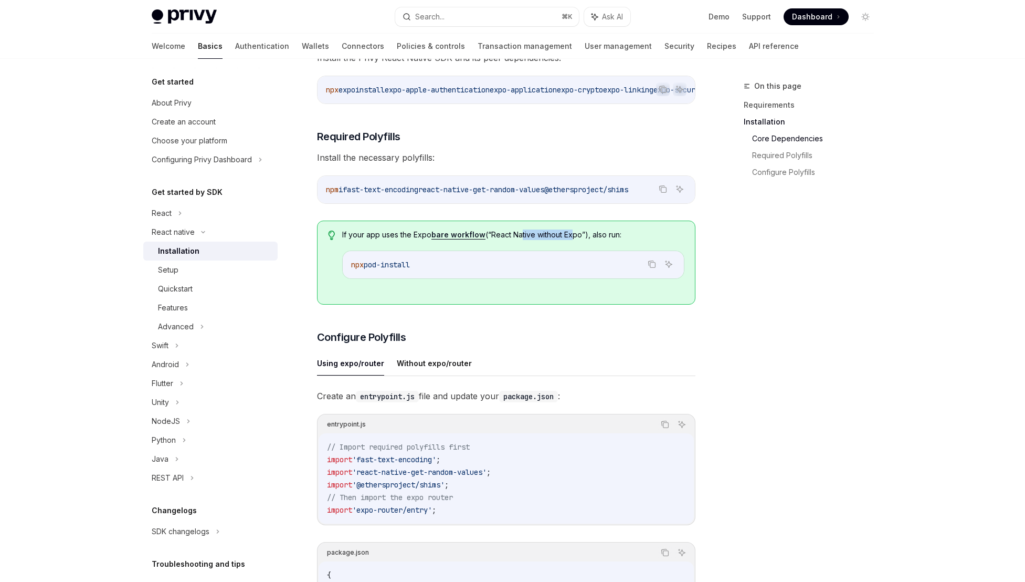
click at [519, 238] on span "If your app uses the Expo bare workflow (“React Native without Expo”), also run:" at bounding box center [513, 234] width 342 height 11
drag, startPoint x: 606, startPoint y: 239, endPoint x: 565, endPoint y: 239, distance: 40.4
click at [565, 239] on span "If your app uses the Expo bare workflow (“React Native without Expo”), also run:" at bounding box center [513, 234] width 342 height 11
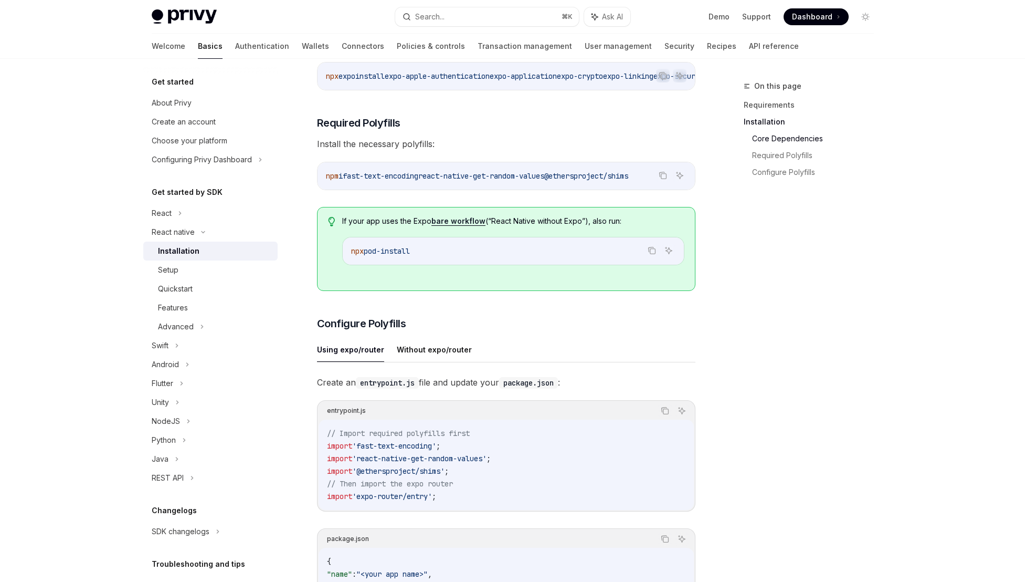
scroll to position [251, 0]
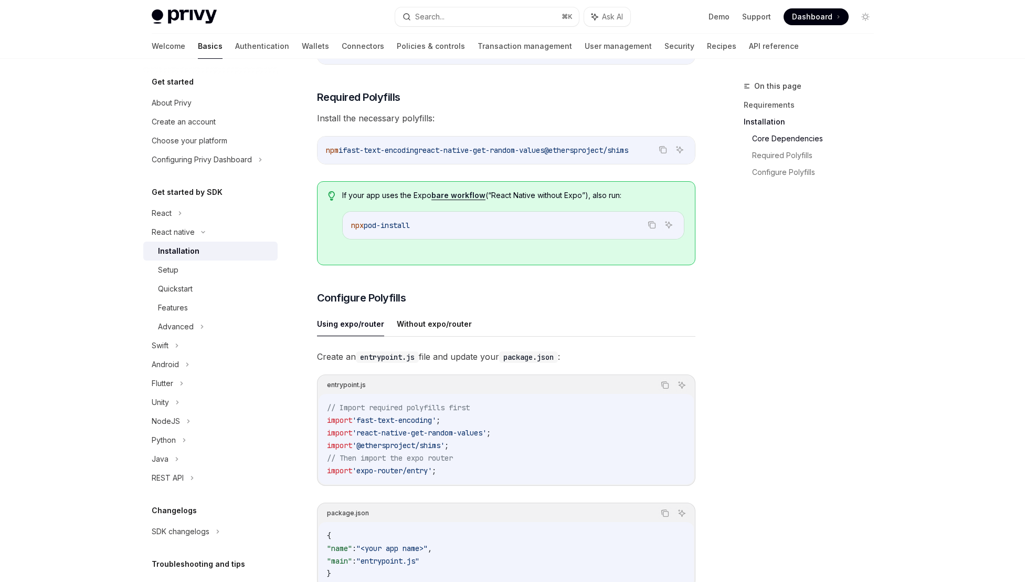
drag, startPoint x: 507, startPoint y: 360, endPoint x: 450, endPoint y: 358, distance: 56.7
click at [491, 360] on span "Create an entrypoint.js file and update your package.json :" at bounding box center [506, 356] width 379 height 15
click at [450, 358] on span "Create an entrypoint.js file and update your package.json :" at bounding box center [506, 356] width 379 height 15
drag, startPoint x: 501, startPoint y: 361, endPoint x: 425, endPoint y: 357, distance: 76.8
click at [425, 357] on span "Create an entrypoint.js file and update your package.json :" at bounding box center [506, 356] width 379 height 15
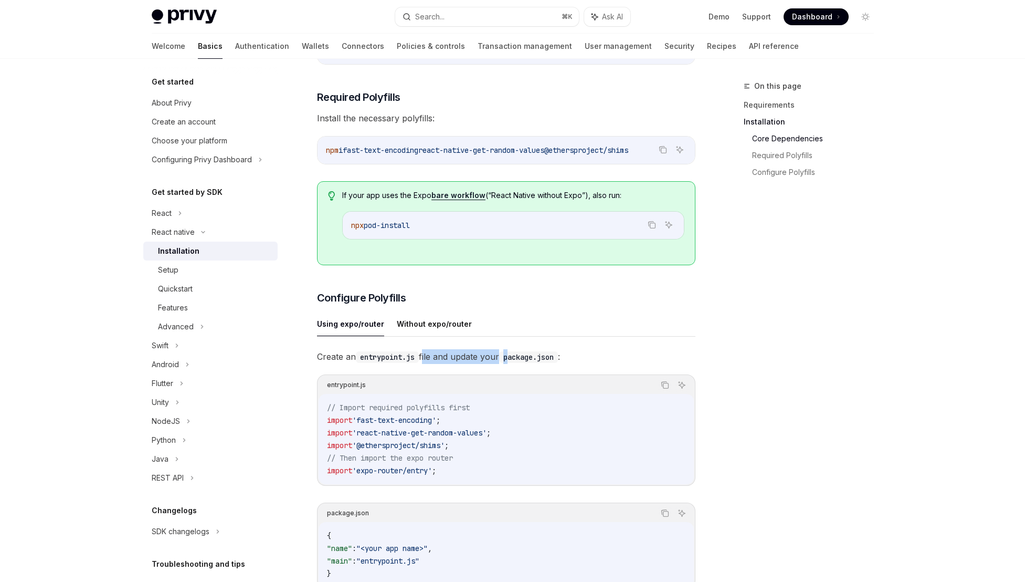
click at [425, 357] on span "Create an entrypoint.js file and update your package.json :" at bounding box center [506, 356] width 379 height 15
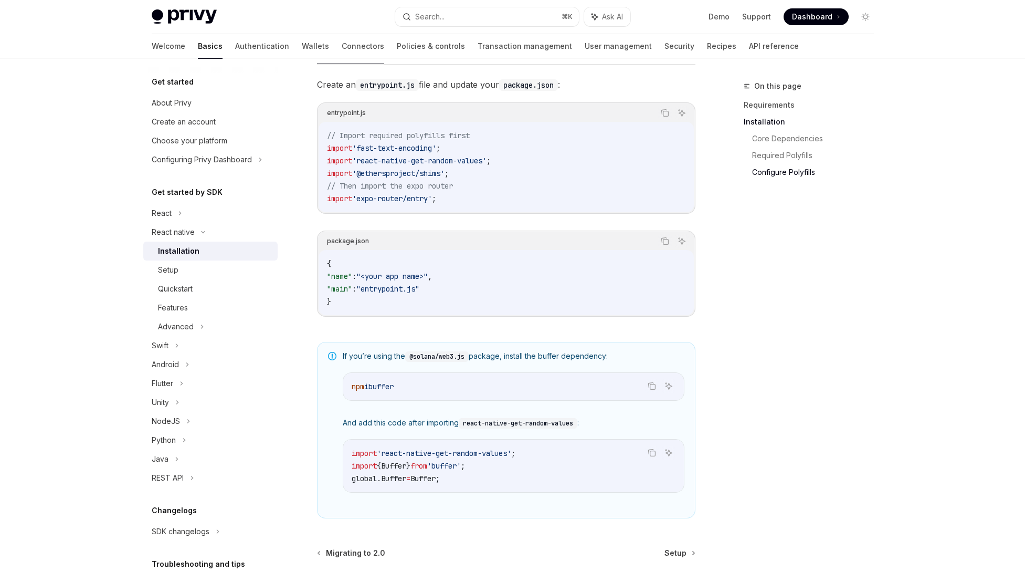
scroll to position [620, 0]
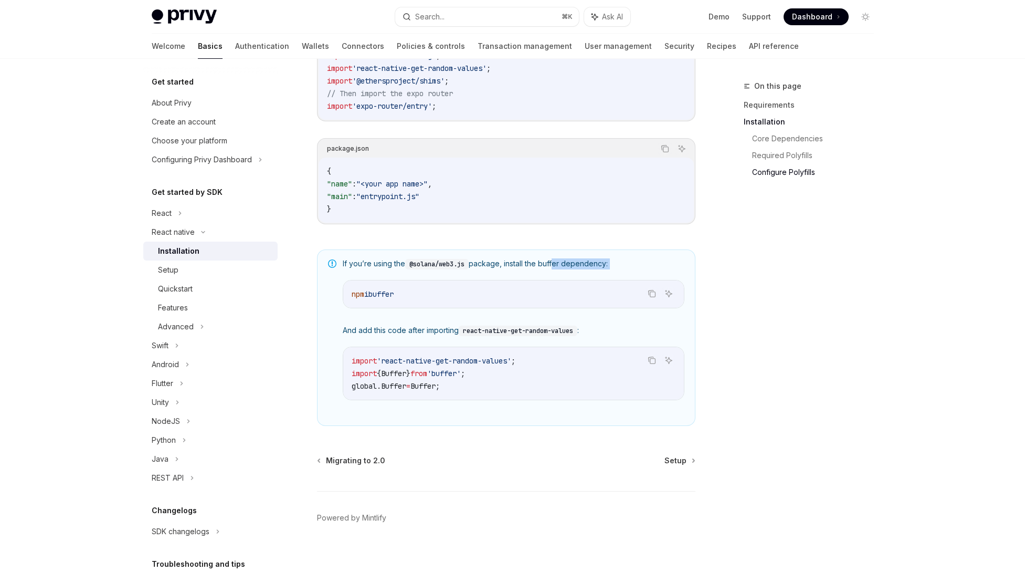
drag, startPoint x: 557, startPoint y: 267, endPoint x: 499, endPoint y: 270, distance: 57.3
click at [499, 270] on div "If you’re using the @solana/web3.js package, install the buffer dependency: Cop…" at bounding box center [514, 337] width 342 height 159
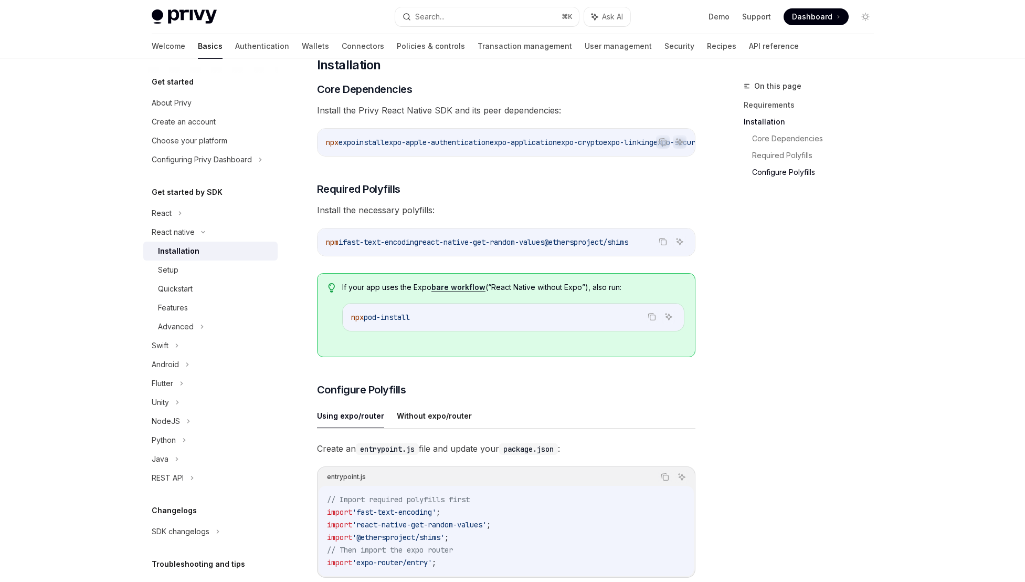
scroll to position [0, 0]
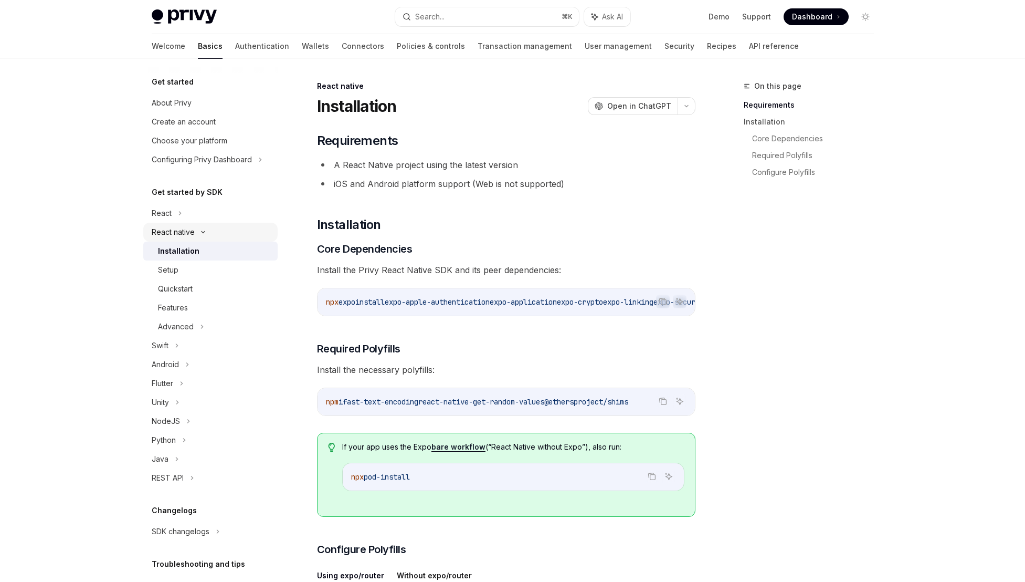
click at [180, 232] on div "React native" at bounding box center [173, 232] width 43 height 13
click at [188, 269] on div "Setup" at bounding box center [214, 270] width 113 height 13
type textarea "*"
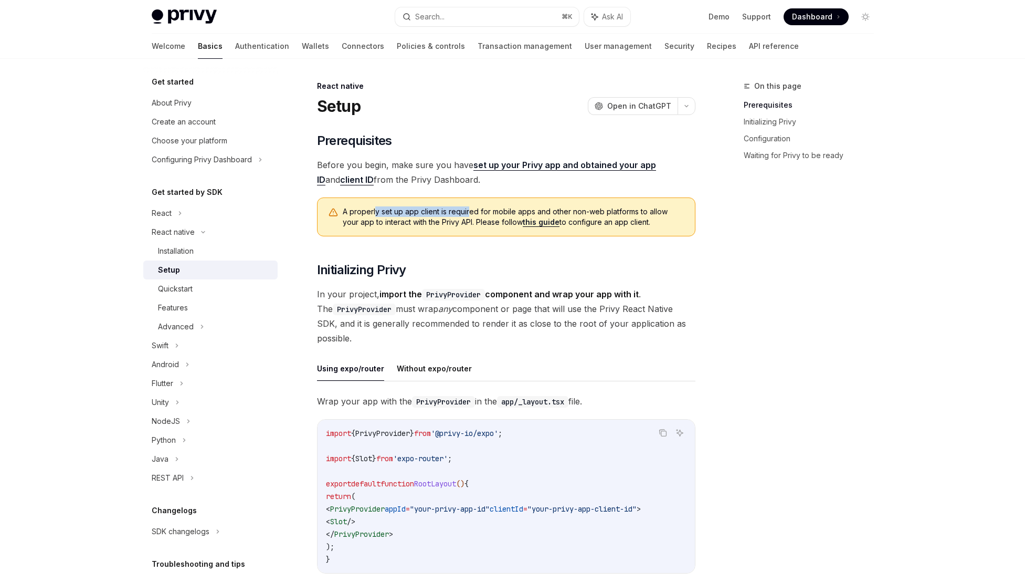
drag, startPoint x: 374, startPoint y: 207, endPoint x: 486, endPoint y: 217, distance: 112.8
click at [486, 217] on span "A properly set up app client is required for mobile apps and other non-web plat…" at bounding box center [514, 216] width 342 height 21
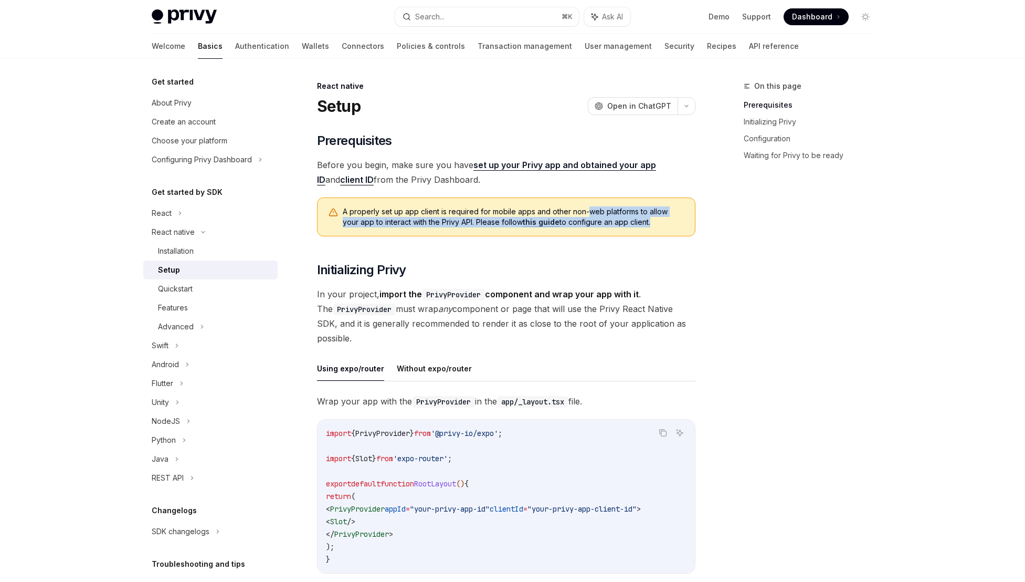
drag, startPoint x: 633, startPoint y: 217, endPoint x: 587, endPoint y: 214, distance: 46.3
click at [587, 214] on span "A properly set up app client is required for mobile apps and other non-web plat…" at bounding box center [514, 216] width 342 height 21
drag, startPoint x: 598, startPoint y: 212, endPoint x: 495, endPoint y: 213, distance: 103.4
click at [495, 213] on span "A properly set up app client is required for mobile apps and other non-web plat…" at bounding box center [514, 216] width 342 height 21
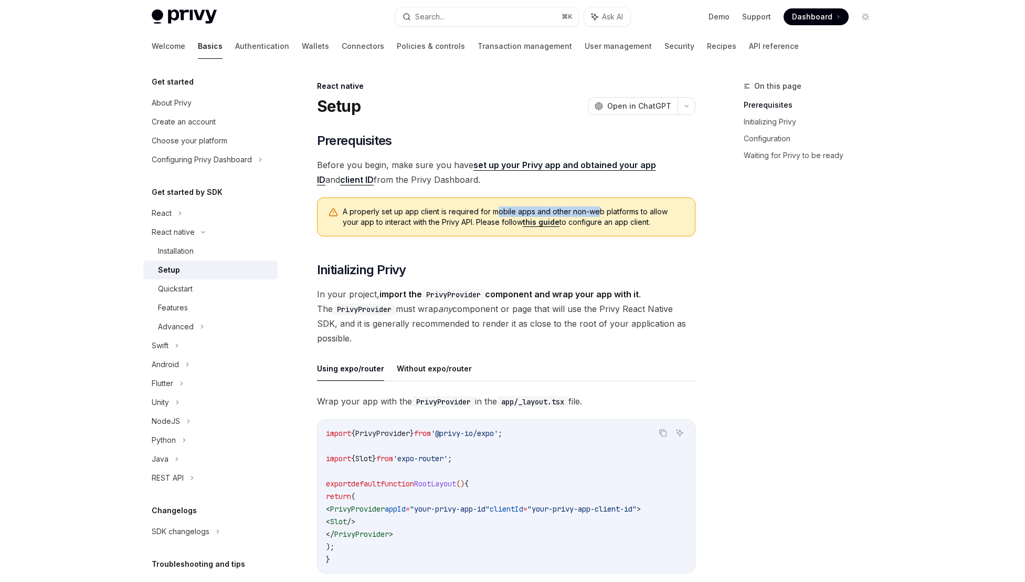
click at [495, 213] on span "A properly set up app client is required for mobile apps and other non-web plat…" at bounding box center [514, 216] width 342 height 21
drag, startPoint x: 493, startPoint y: 213, endPoint x: 436, endPoint y: 215, distance: 56.7
click at [436, 215] on span "A properly set up app client is required for mobile apps and other non-web plat…" at bounding box center [514, 216] width 342 height 21
drag, startPoint x: 480, startPoint y: 223, endPoint x: 435, endPoint y: 222, distance: 45.2
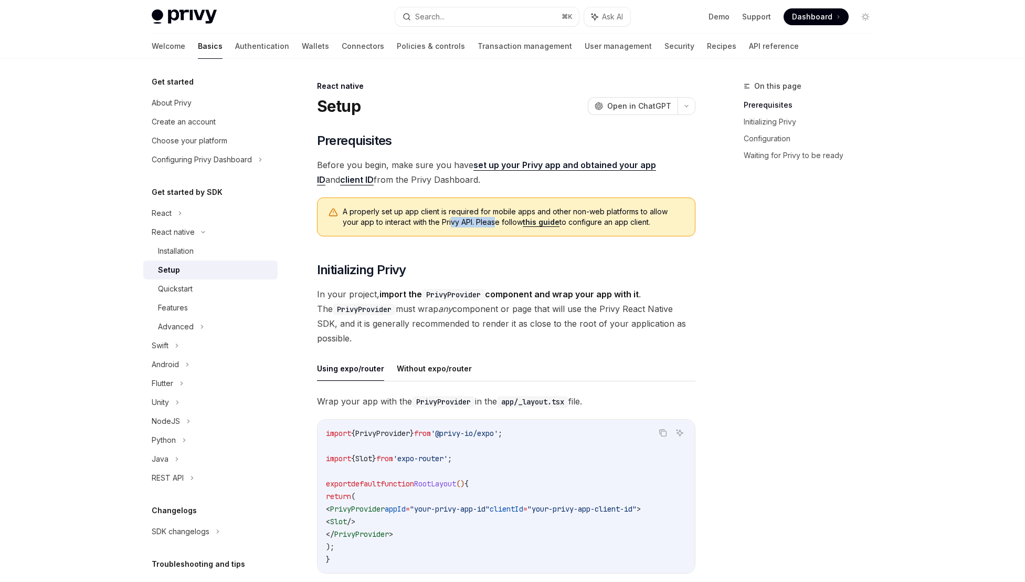
click at [435, 222] on span "A properly set up app client is required for mobile apps and other non-web plat…" at bounding box center [514, 216] width 342 height 21
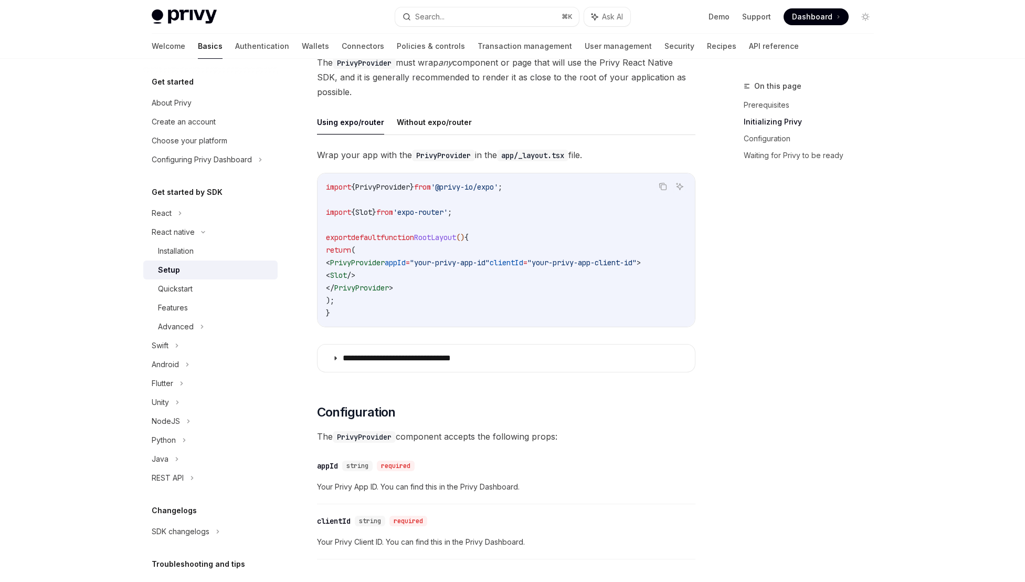
scroll to position [331, 0]
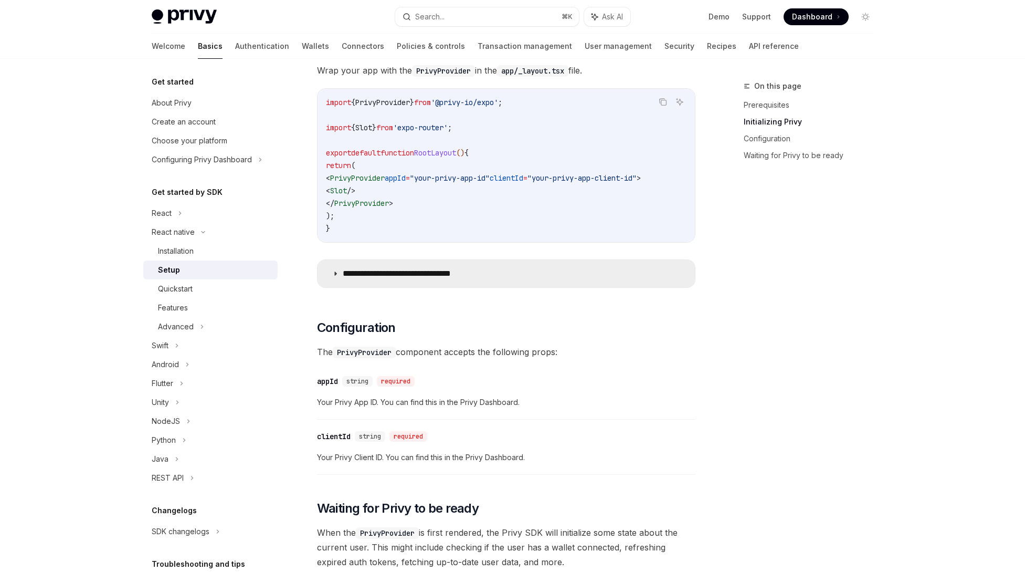
click at [339, 276] on summary "**********" at bounding box center [506, 273] width 377 height 27
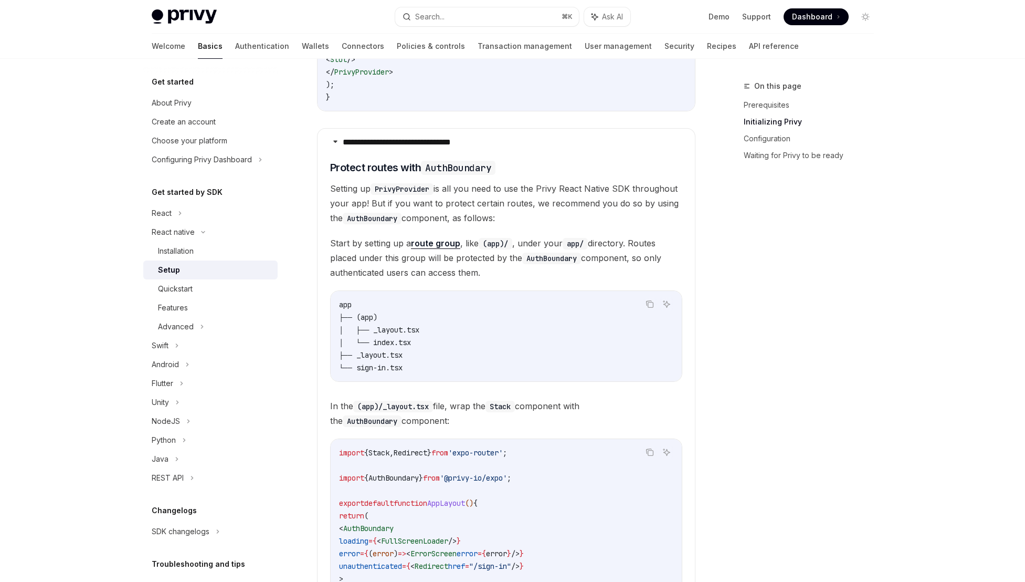
scroll to position [468, 0]
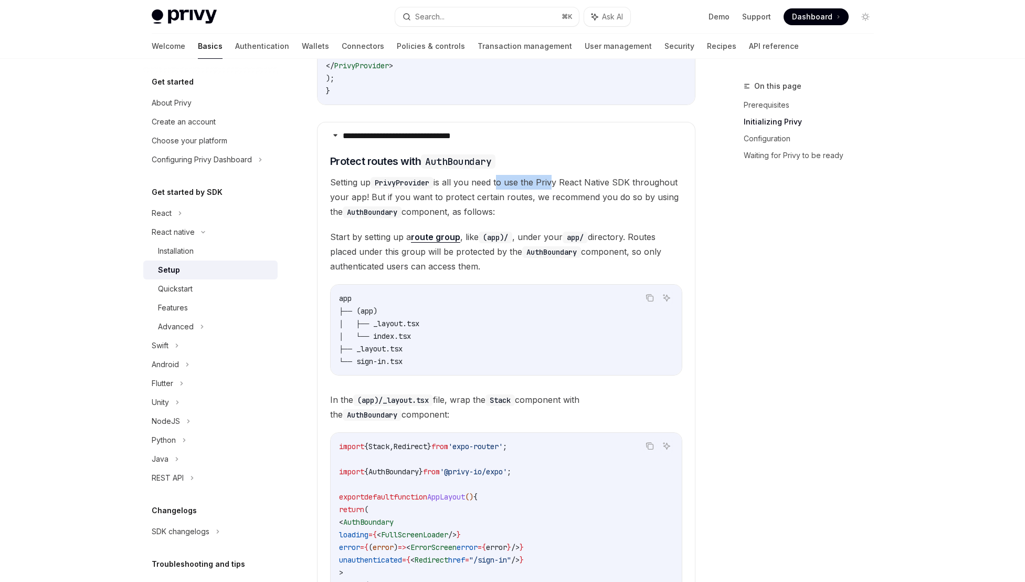
drag, startPoint x: 501, startPoint y: 186, endPoint x: 555, endPoint y: 184, distance: 54.1
click at [555, 184] on span "Setting up PrivyProvider is all you need to use the Privy React Native SDK thro…" at bounding box center [506, 197] width 352 height 44
drag, startPoint x: 644, startPoint y: 184, endPoint x: 519, endPoint y: 191, distance: 124.6
click at [519, 191] on span "Setting up PrivyProvider is all you need to use the Privy React Native SDK thro…" at bounding box center [506, 197] width 352 height 44
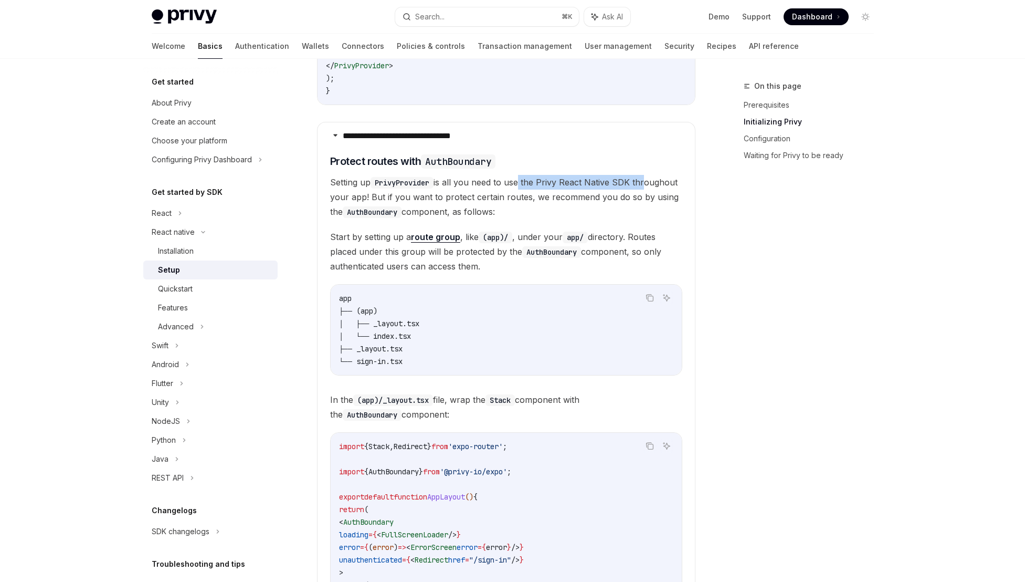
click at [519, 191] on span "Setting up PrivyProvider is all you need to use the Privy React Native SDK thro…" at bounding box center [506, 197] width 352 height 44
drag, startPoint x: 352, startPoint y: 203, endPoint x: 469, endPoint y: 201, distance: 117.1
click at [469, 201] on span "Setting up PrivyProvider is all you need to use the Privy React Native SDK thro…" at bounding box center [506, 197] width 352 height 44
drag, startPoint x: 608, startPoint y: 199, endPoint x: 501, endPoint y: 201, distance: 107.1
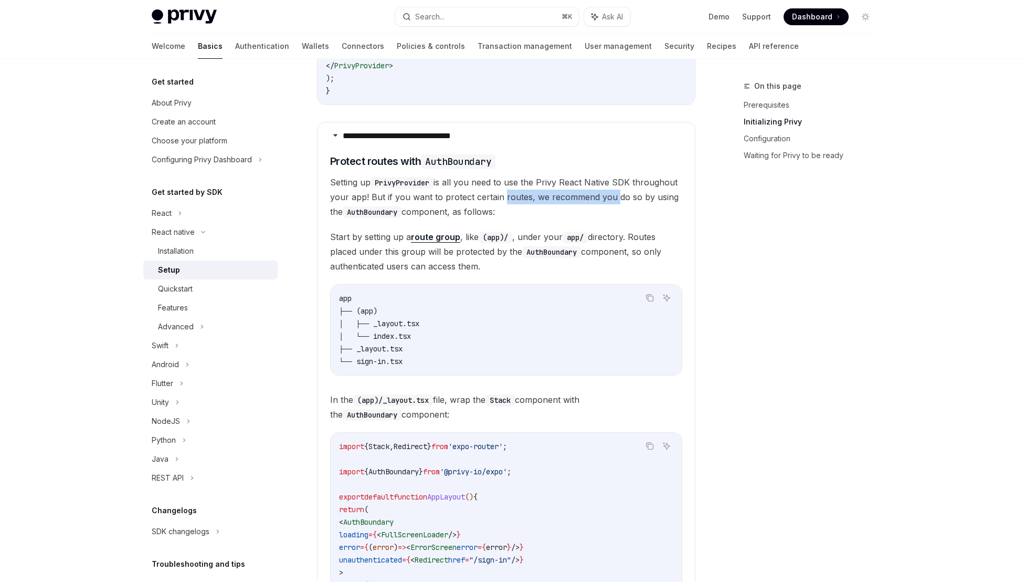
click at [501, 201] on span "Setting up PrivyProvider is all you need to use the Privy React Native SDK thro…" at bounding box center [506, 197] width 352 height 44
drag, startPoint x: 628, startPoint y: 198, endPoint x: 507, endPoint y: 205, distance: 121.4
click at [507, 205] on span "Setting up PrivyProvider is all you need to use the Privy React Native SDK thro…" at bounding box center [506, 197] width 352 height 44
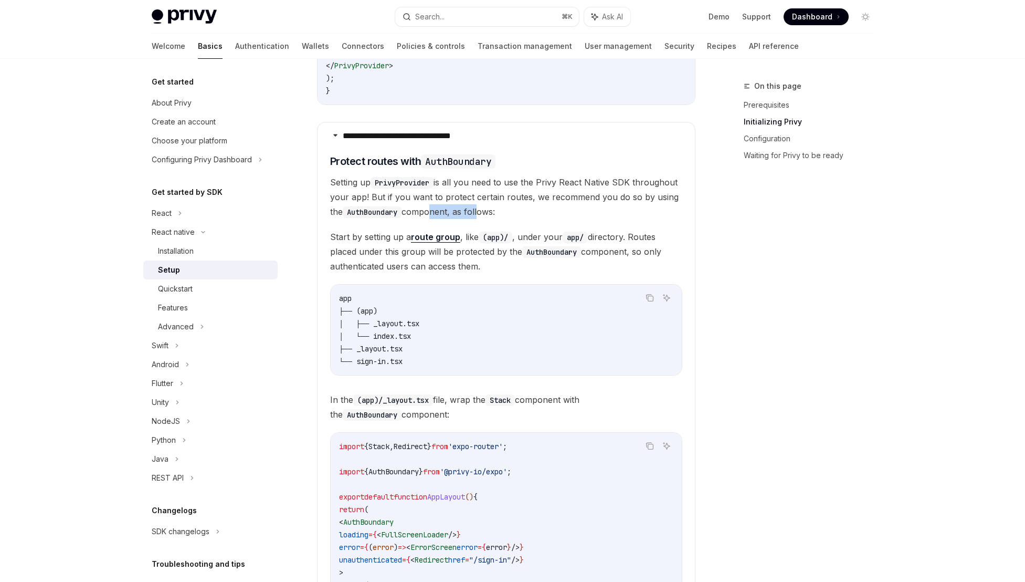
drag, startPoint x: 429, startPoint y: 216, endPoint x: 480, endPoint y: 217, distance: 50.4
click at [480, 217] on span "Setting up PrivyProvider is all you need to use the Privy React Native SDK thro…" at bounding box center [506, 197] width 352 height 44
drag, startPoint x: 333, startPoint y: 240, endPoint x: 396, endPoint y: 239, distance: 63.0
click at [396, 239] on span "Start by setting up a route group , like (app)/ , under your app/ directory. Ro…" at bounding box center [506, 251] width 352 height 44
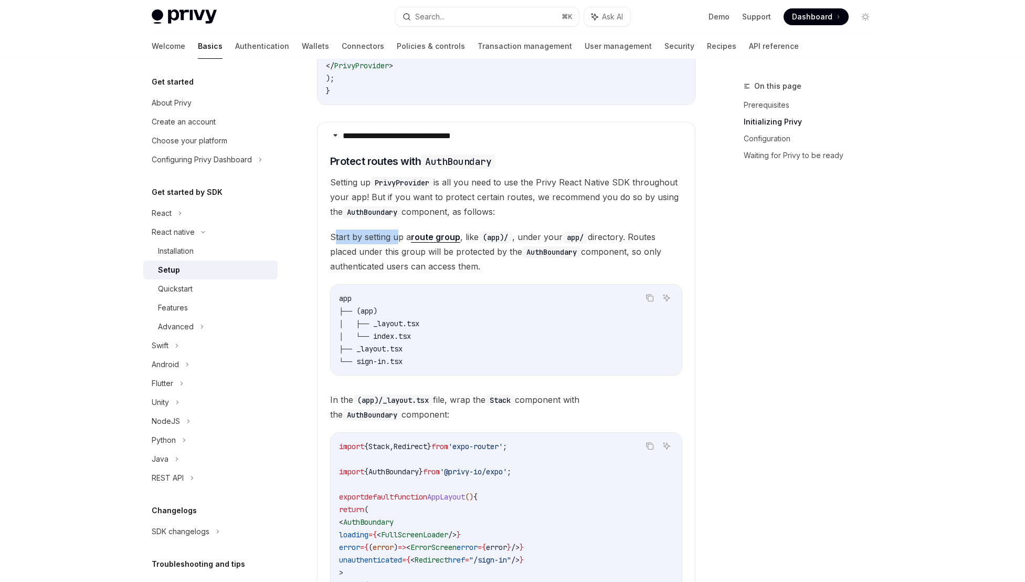
click at [396, 239] on span "Start by setting up a route group , like (app)/ , under your app/ directory. Ro…" at bounding box center [506, 251] width 352 height 44
drag, startPoint x: 347, startPoint y: 270, endPoint x: 448, endPoint y: 272, distance: 101.4
click at [448, 272] on span "Start by setting up a route group , like (app)/ , under your app/ directory. Ro…" at bounding box center [506, 251] width 352 height 44
click at [206, 232] on icon at bounding box center [203, 232] width 13 height 4
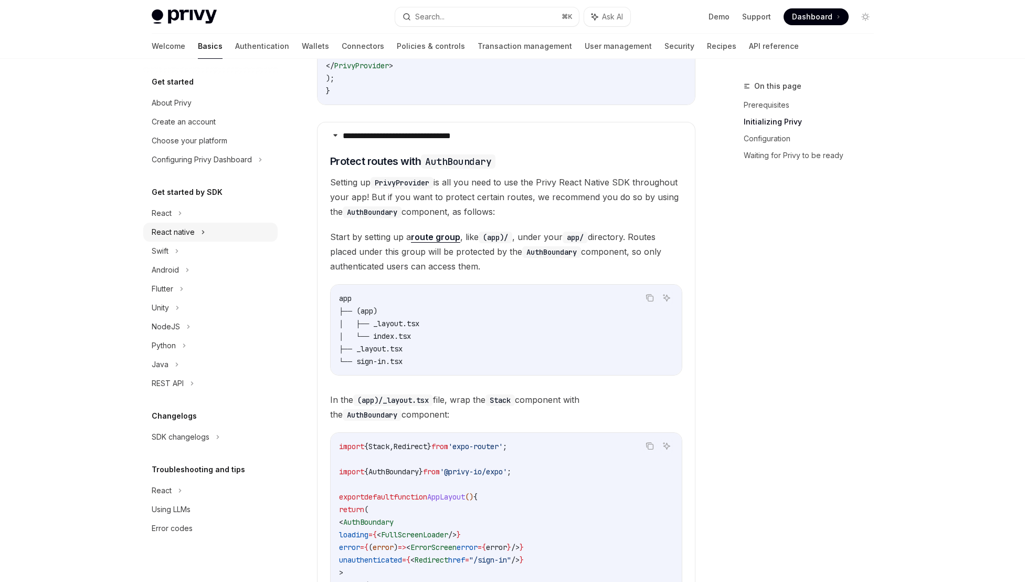
click at [190, 233] on div "React native" at bounding box center [173, 232] width 43 height 13
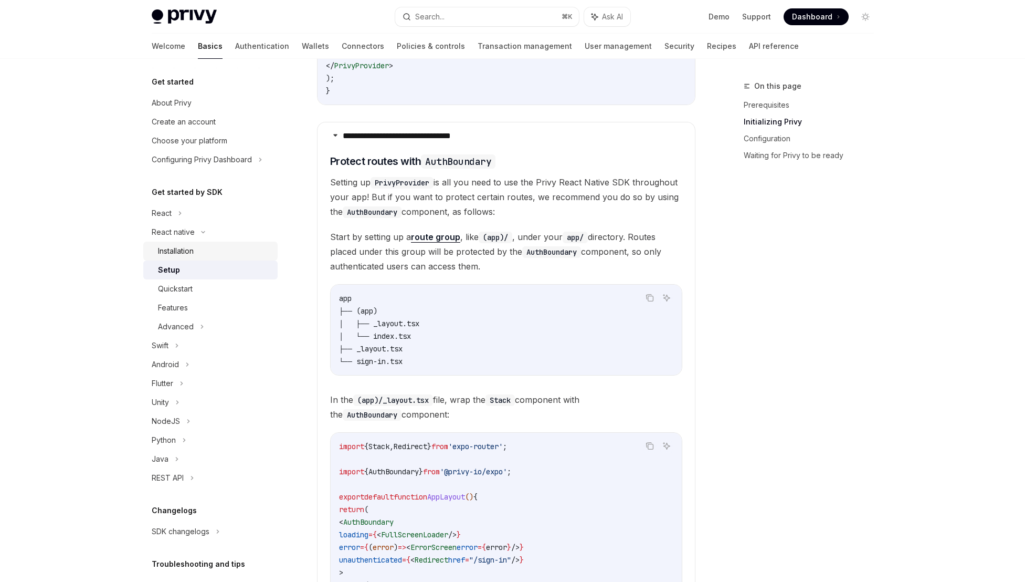
click at [194, 250] on div "Installation" at bounding box center [176, 251] width 36 height 13
click at [186, 253] on div "Installation" at bounding box center [176, 251] width 36 height 13
click at [178, 256] on div "Installation" at bounding box center [176, 251] width 36 height 13
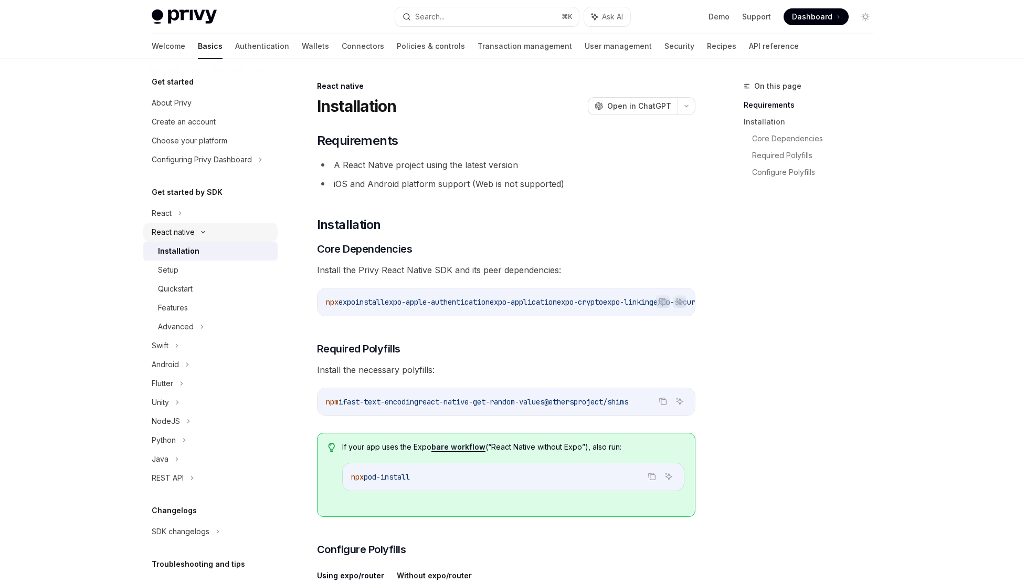
click at [168, 238] on div "React native" at bounding box center [210, 232] width 134 height 19
click at [167, 238] on div "React native" at bounding box center [210, 232] width 134 height 19
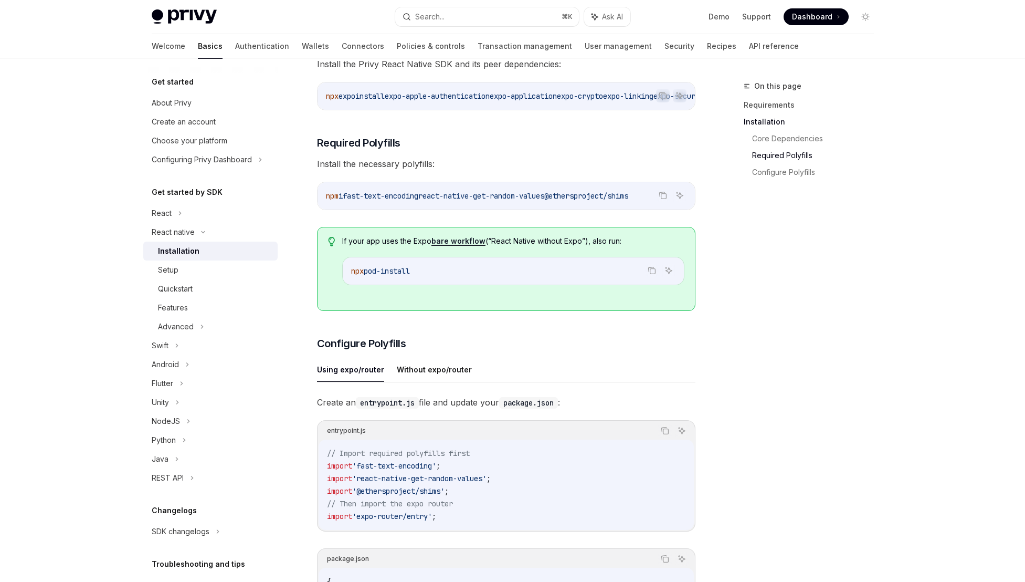
scroll to position [435, 0]
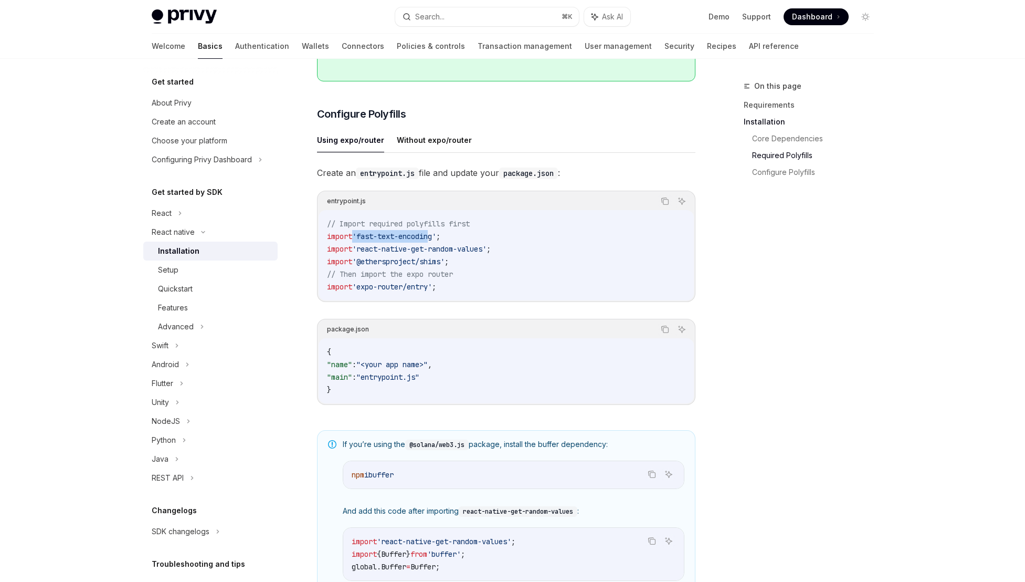
drag, startPoint x: 353, startPoint y: 242, endPoint x: 436, endPoint y: 243, distance: 82.4
click at [435, 241] on span "'fast-text-encoding'" at bounding box center [394, 236] width 84 height 9
click at [436, 241] on span "'fast-text-encoding'" at bounding box center [394, 236] width 84 height 9
drag, startPoint x: 441, startPoint y: 256, endPoint x: 355, endPoint y: 253, distance: 85.6
click at [355, 253] on span "'react-native-get-random-values'" at bounding box center [419, 248] width 134 height 9
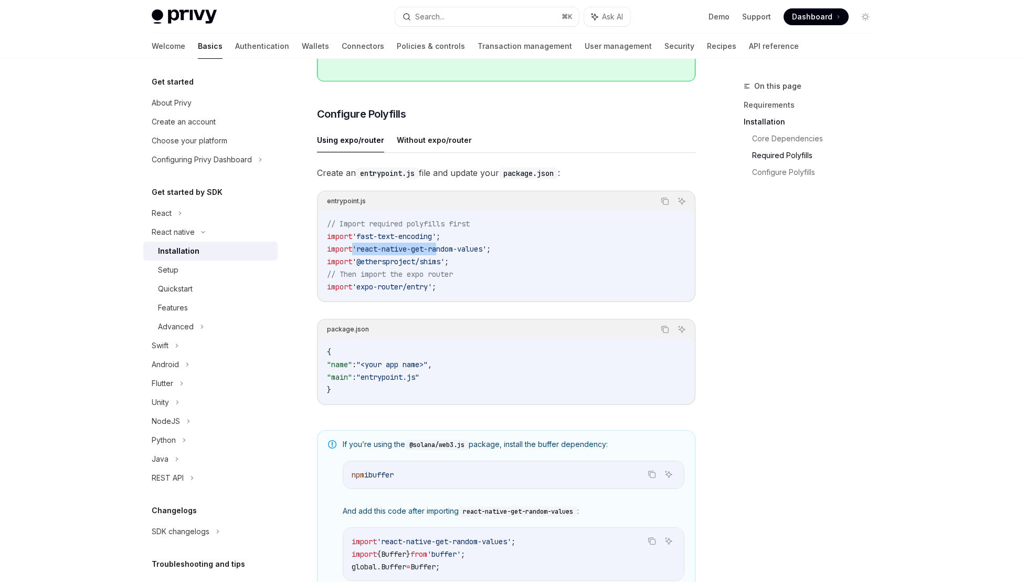
click at [355, 253] on span "'react-native-get-random-values'" at bounding box center [419, 248] width 134 height 9
drag, startPoint x: 425, startPoint y: 290, endPoint x: 361, endPoint y: 291, distance: 64.1
click at [361, 291] on span "'expo-router/entry'" at bounding box center [392, 286] width 80 height 9
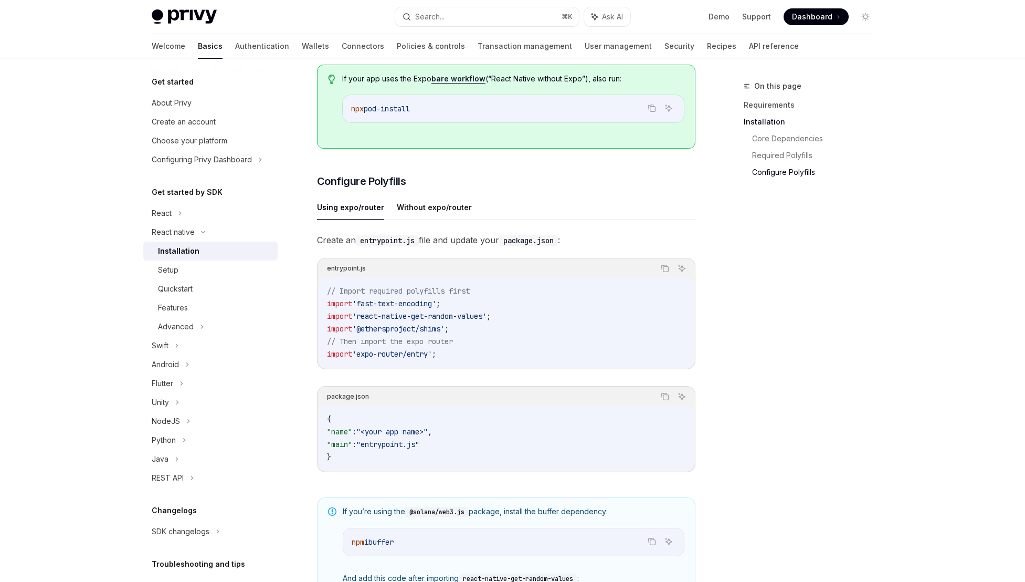
scroll to position [620, 0]
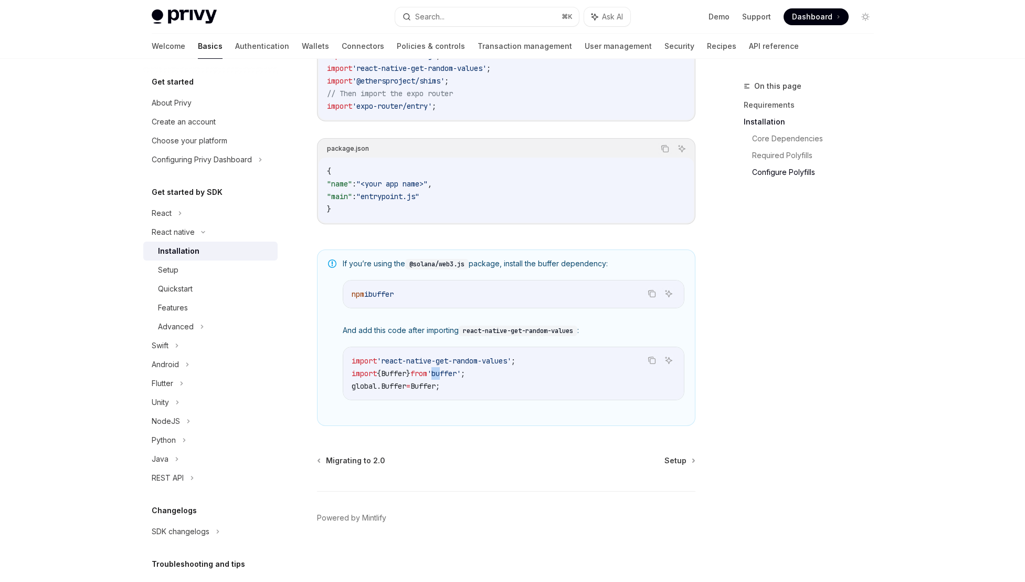
drag, startPoint x: 454, startPoint y: 379, endPoint x: 439, endPoint y: 374, distance: 14.9
click at [441, 375] on code "import 'react-native-get-random-values' ; import { Buffer } from 'buffer' ; glo…" at bounding box center [514, 373] width 324 height 38
click at [439, 374] on span "'buffer'" at bounding box center [444, 373] width 34 height 9
click at [180, 269] on div "Setup" at bounding box center [214, 270] width 113 height 13
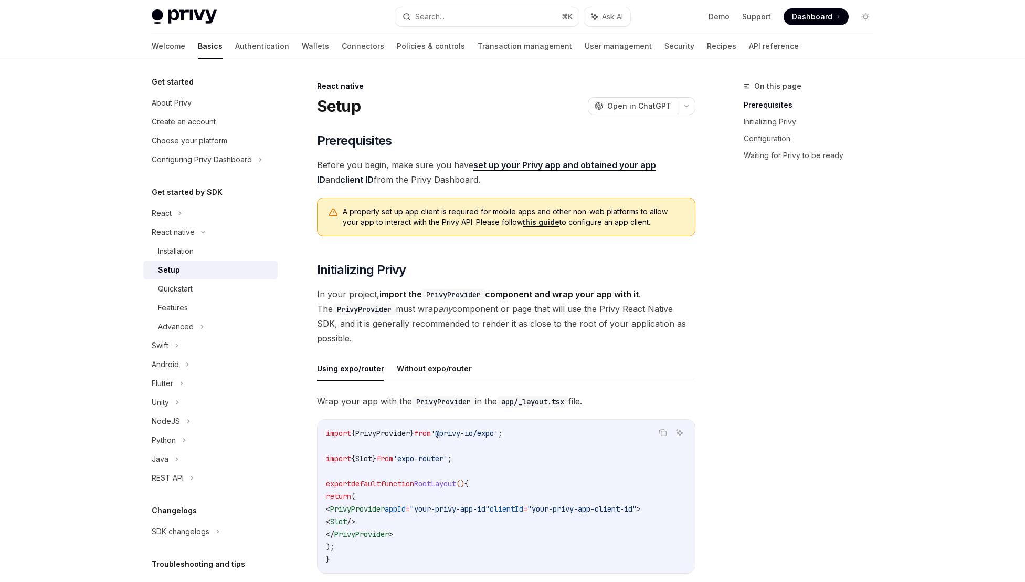
drag, startPoint x: 345, startPoint y: 211, endPoint x: 476, endPoint y: 209, distance: 130.7
click at [476, 209] on span "A properly set up app client is required for mobile apps and other non-web plat…" at bounding box center [514, 216] width 342 height 21
drag, startPoint x: 478, startPoint y: 215, endPoint x: 407, endPoint y: 214, distance: 71.4
click at [407, 214] on span "A properly set up app client is required for mobile apps and other non-web plat…" at bounding box center [514, 216] width 342 height 21
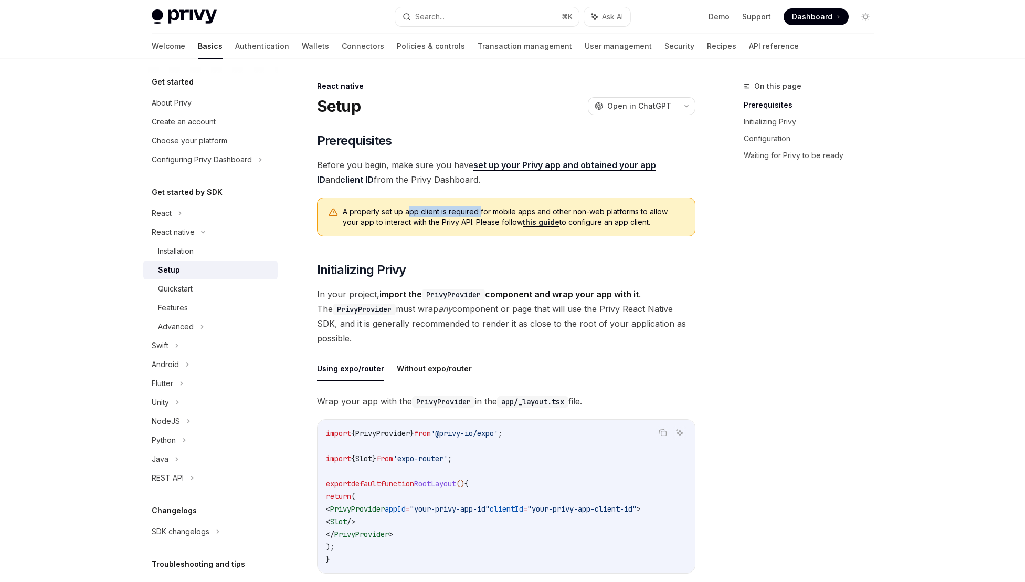
click at [407, 214] on span "A properly set up app client is required for mobile apps and other non-web plat…" at bounding box center [514, 216] width 342 height 21
drag, startPoint x: 368, startPoint y: 214, endPoint x: 440, endPoint y: 222, distance: 72.9
click at [440, 222] on span "A properly set up app client is required for mobile apps and other non-web plat…" at bounding box center [514, 216] width 342 height 21
drag, startPoint x: 460, startPoint y: 225, endPoint x: 408, endPoint y: 214, distance: 53.1
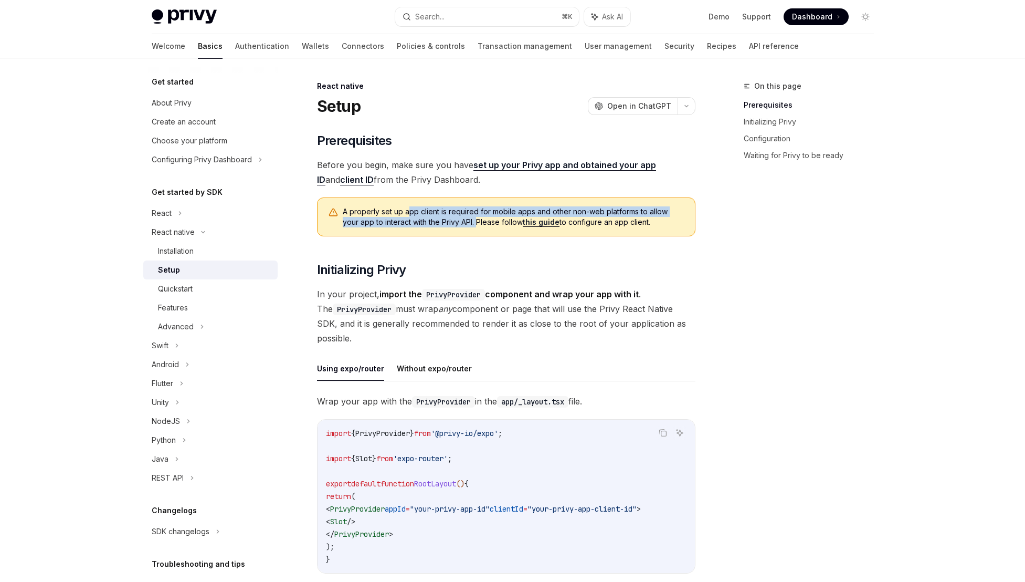
click at [408, 214] on span "A properly set up app client is required for mobile apps and other non-web plat…" at bounding box center [514, 216] width 342 height 21
drag, startPoint x: 402, startPoint y: 221, endPoint x: 460, endPoint y: 222, distance: 58.3
click at [460, 222] on span "A properly set up app client is required for mobile apps and other non-web plat…" at bounding box center [514, 216] width 342 height 21
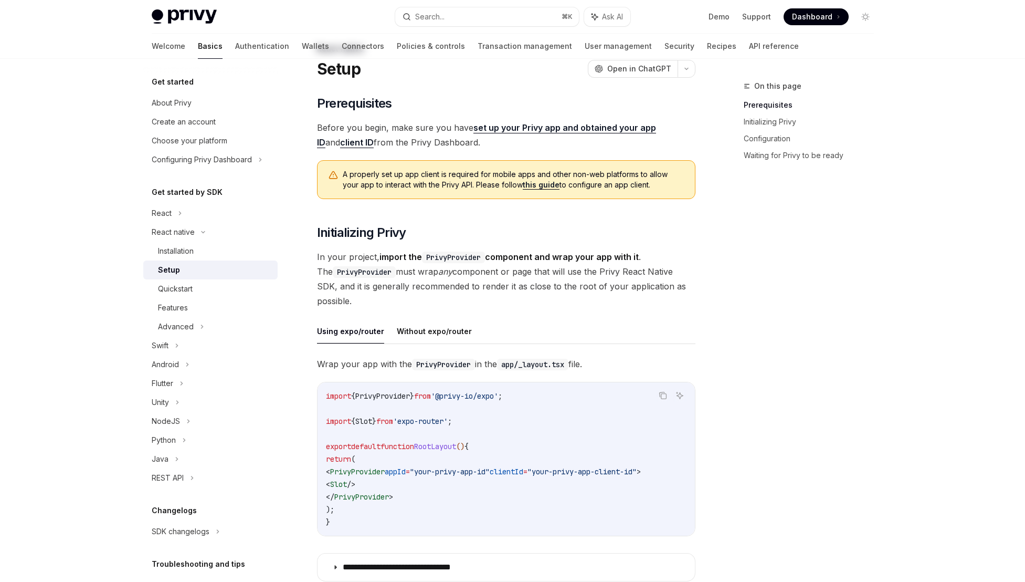
scroll to position [42, 0]
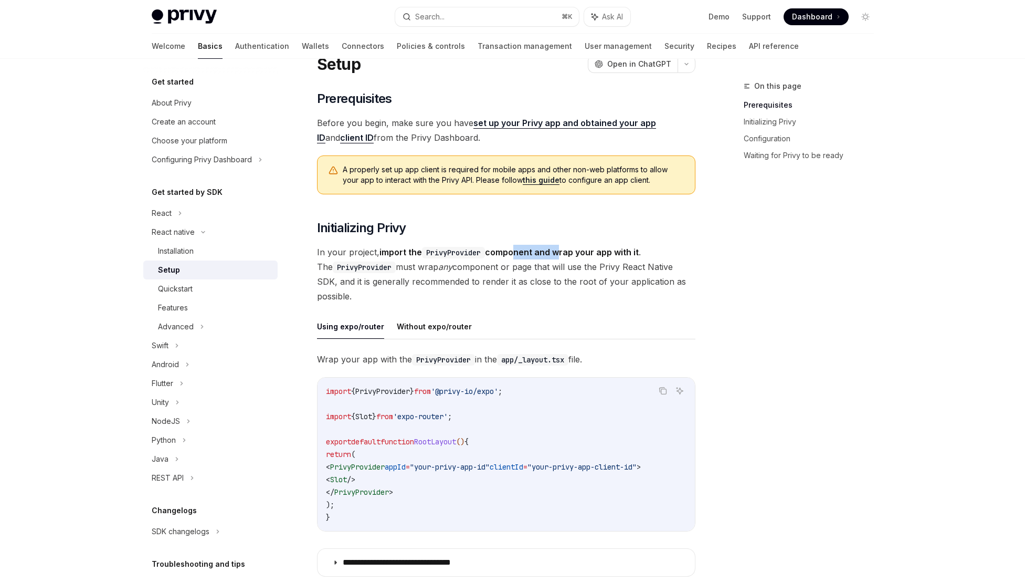
drag, startPoint x: 555, startPoint y: 251, endPoint x: 511, endPoint y: 253, distance: 44.1
click at [511, 253] on strong "import the PrivyProvider component and wrap your app with it" at bounding box center [509, 252] width 259 height 11
click at [630, 267] on span "In your project, import the PrivyProvider component and wrap your app with it .…" at bounding box center [506, 274] width 379 height 59
click at [624, 260] on span "In your project, import the PrivyProvider component and wrap your app with it .…" at bounding box center [506, 274] width 379 height 59
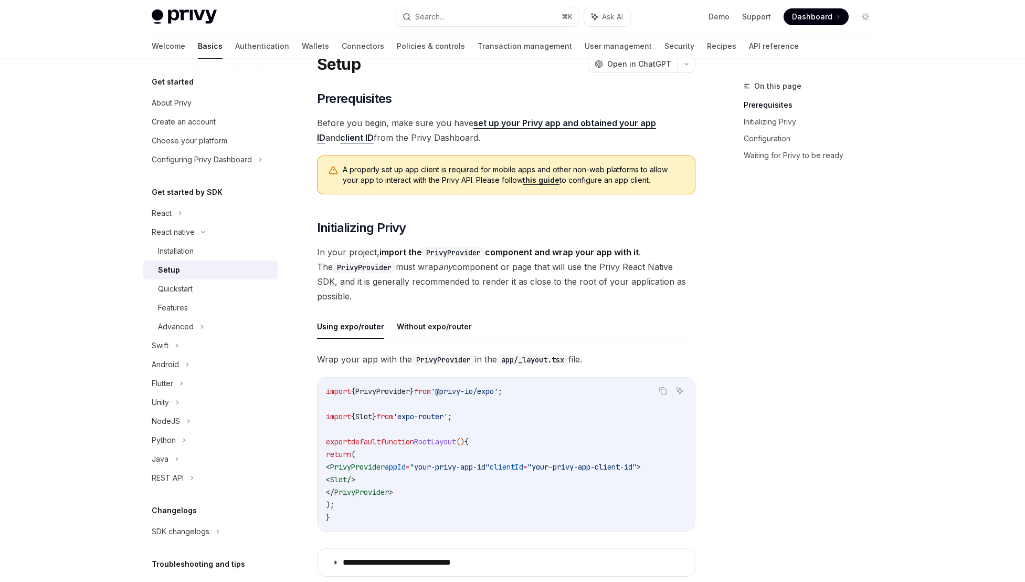
drag, startPoint x: 611, startPoint y: 243, endPoint x: 585, endPoint y: 243, distance: 26.3
click at [363, 266] on code "PrivyProvider" at bounding box center [364, 267] width 63 height 12
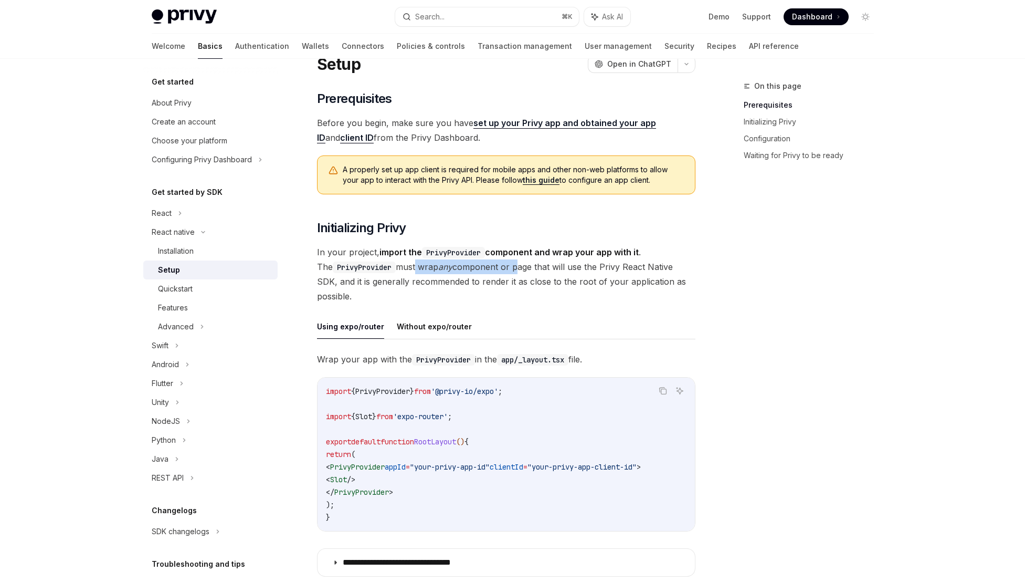
drag, startPoint x: 400, startPoint y: 268, endPoint x: 504, endPoint y: 270, distance: 104.0
click at [504, 270] on span "In your project, import the PrivyProvider component and wrap your app with it .…" at bounding box center [506, 274] width 379 height 59
drag, startPoint x: 578, startPoint y: 269, endPoint x: 497, endPoint y: 263, distance: 81.6
click at [497, 263] on span "In your project, import the PrivyProvider component and wrap your app with it .…" at bounding box center [506, 274] width 379 height 59
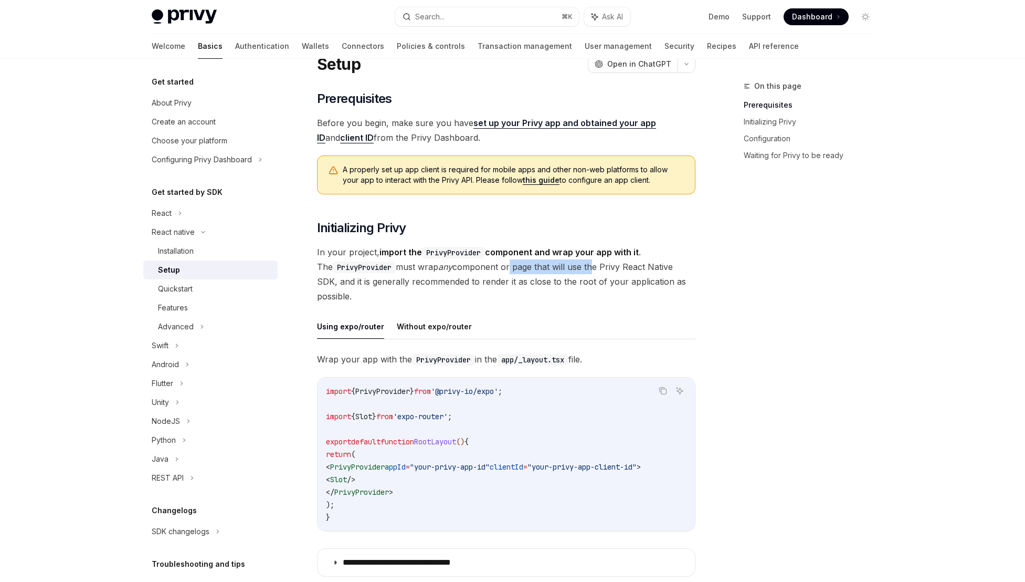
click at [497, 263] on span "In your project, import the PrivyProvider component and wrap your app with it .…" at bounding box center [506, 274] width 379 height 59
drag, startPoint x: 684, startPoint y: 267, endPoint x: 600, endPoint y: 266, distance: 84.5
click at [600, 266] on span "In your project, import the PrivyProvider component and wrap your app with it .…" at bounding box center [506, 274] width 379 height 59
drag, startPoint x: 652, startPoint y: 267, endPoint x: 529, endPoint y: 262, distance: 123.5
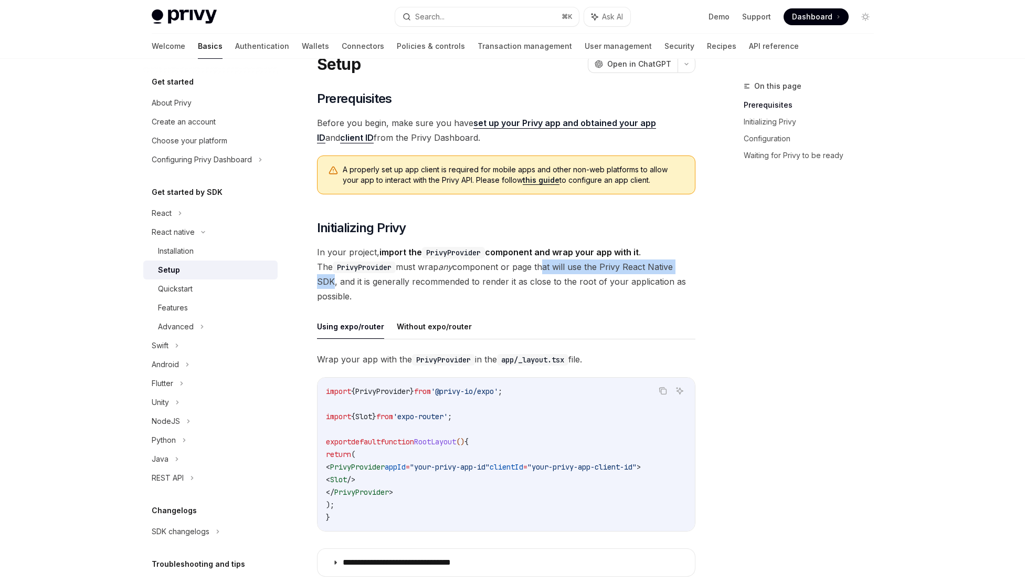
click at [529, 262] on span "In your project, import the PrivyProvider component and wrap your app with it .…" at bounding box center [506, 274] width 379 height 59
drag, startPoint x: 334, startPoint y: 280, endPoint x: 503, endPoint y: 281, distance: 168.5
click at [502, 281] on span "In your project, import the PrivyProvider component and wrap your app with it .…" at bounding box center [506, 274] width 379 height 59
click at [503, 281] on span "In your project, import the PrivyProvider component and wrap your app with it .…" at bounding box center [506, 274] width 379 height 59
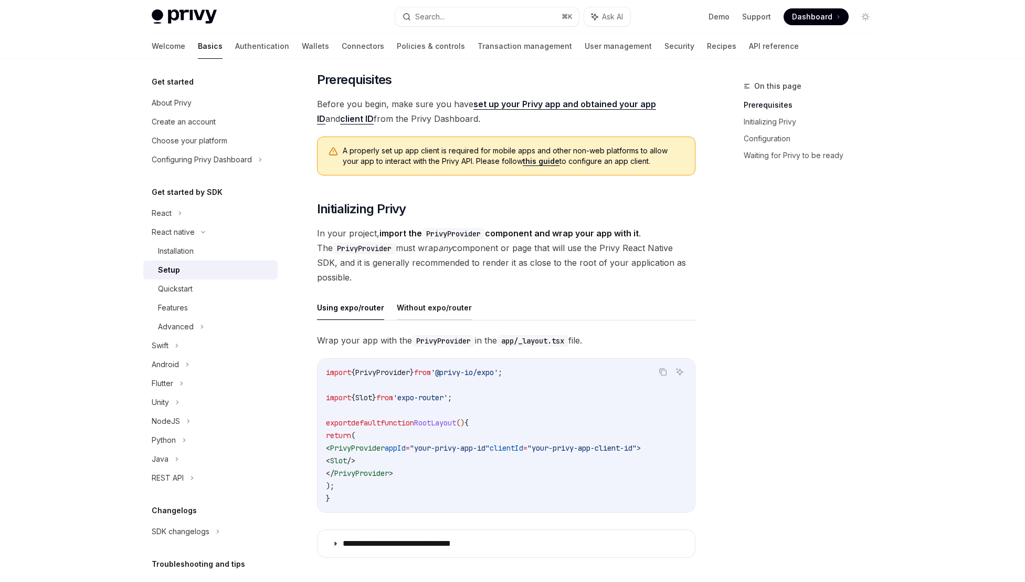
scroll to position [64, 0]
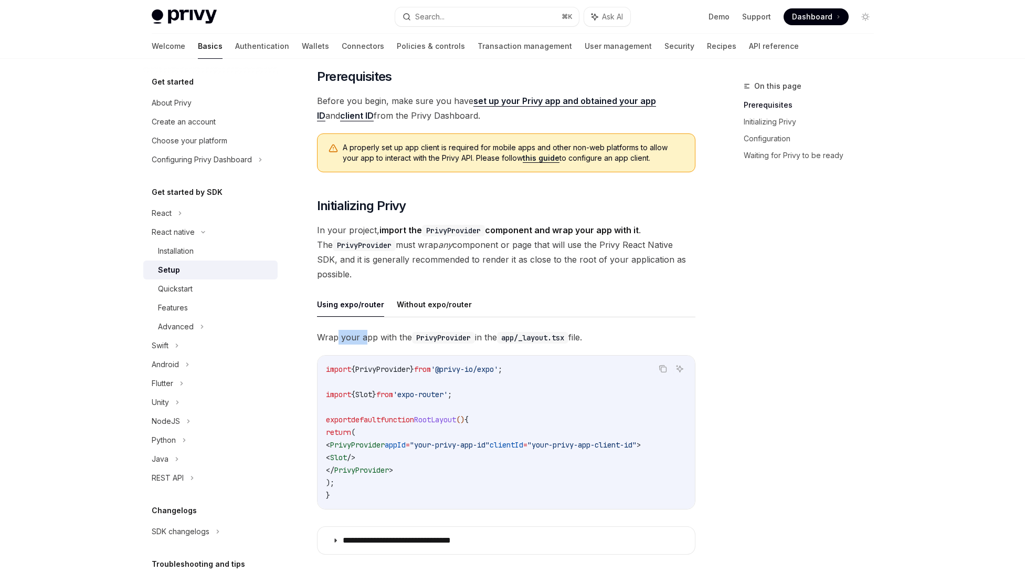
drag, startPoint x: 337, startPoint y: 337, endPoint x: 387, endPoint y: 338, distance: 50.4
click at [386, 338] on span "Wrap your app with the PrivyProvider in the app/_layout.tsx file." at bounding box center [506, 337] width 379 height 15
click at [387, 338] on span "Wrap your app with the PrivyProvider in the app/_layout.tsx file." at bounding box center [506, 337] width 379 height 15
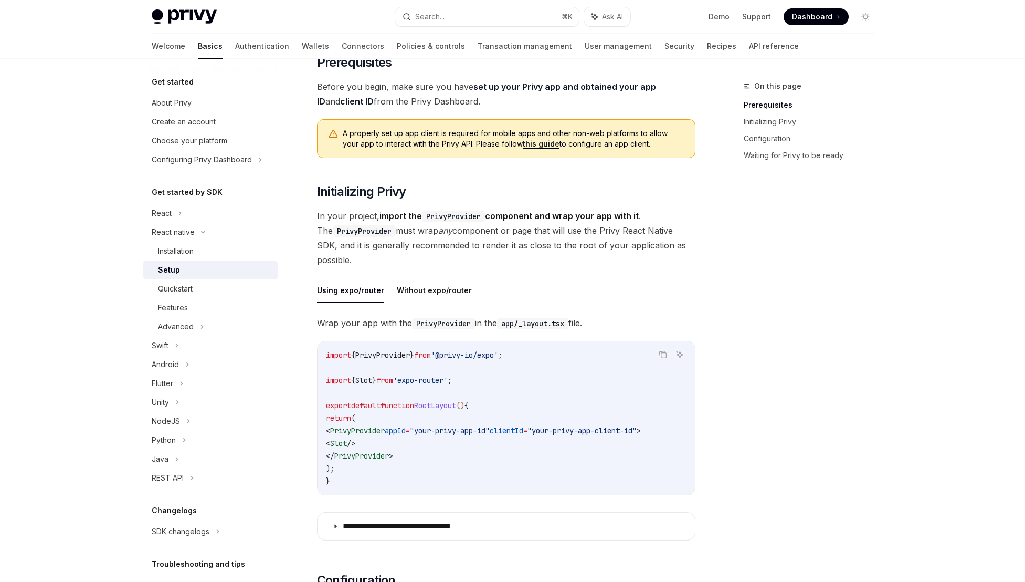
scroll to position [99, 0]
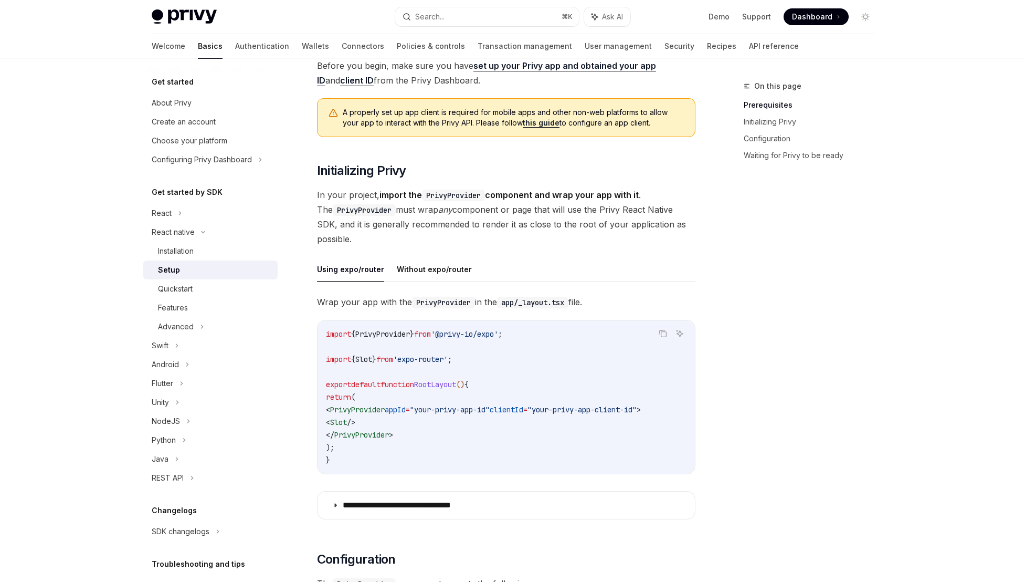
click at [359, 411] on span "PrivyProvider" at bounding box center [357, 409] width 55 height 9
drag, startPoint x: 344, startPoint y: 407, endPoint x: 434, endPoint y: 415, distance: 90.6
click at [434, 415] on code "import { PrivyProvider } from '@privy-io/expo' ; import { Slot } from 'expo-rou…" at bounding box center [506, 397] width 361 height 139
drag, startPoint x: 415, startPoint y: 431, endPoint x: 353, endPoint y: 428, distance: 62.5
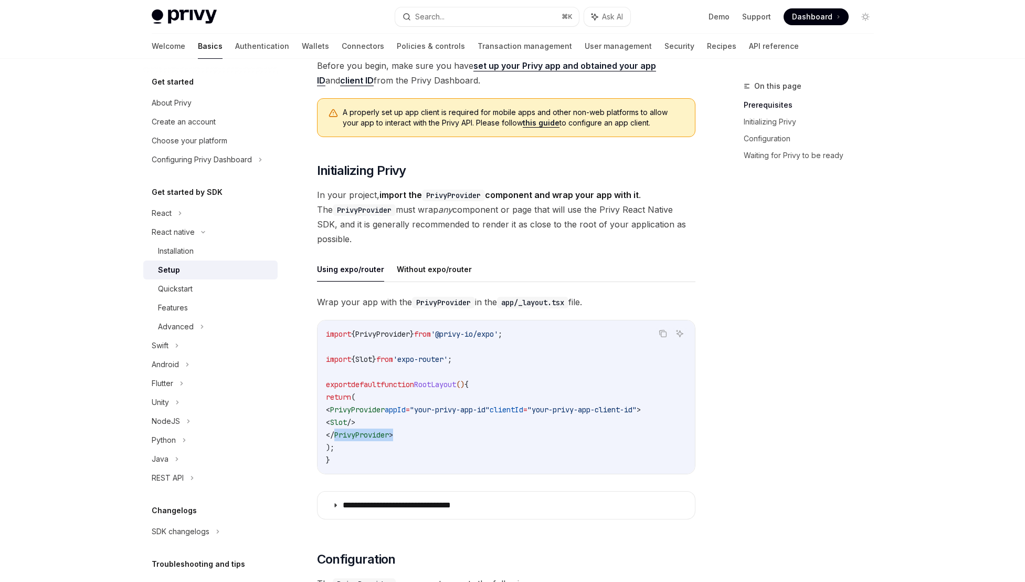
click at [353, 428] on code "import { PrivyProvider } from '@privy-io/expo' ; import { Slot } from 'expo-rou…" at bounding box center [506, 397] width 361 height 139
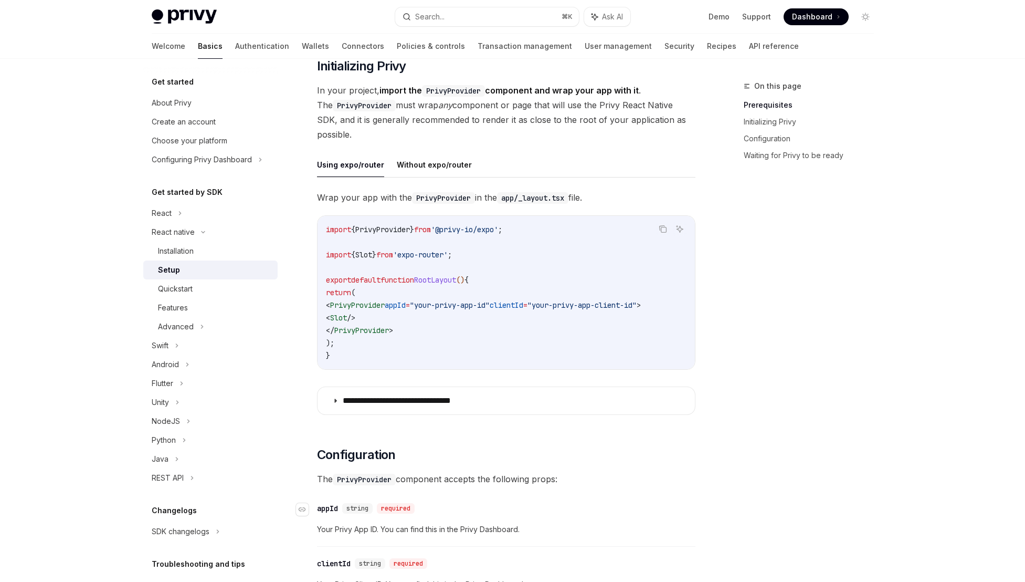
scroll to position [284, 0]
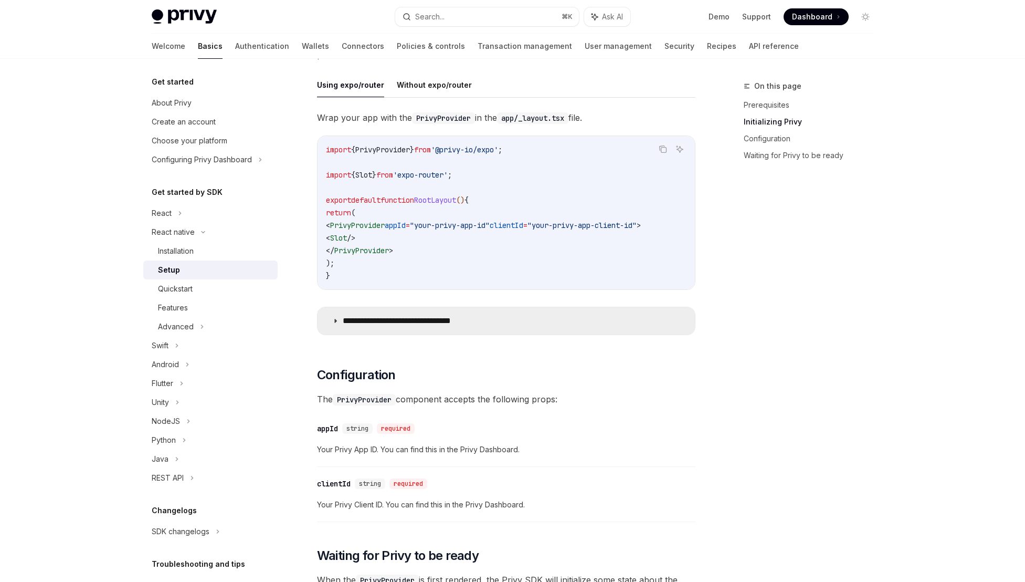
click at [384, 332] on summary "**********" at bounding box center [506, 320] width 377 height 27
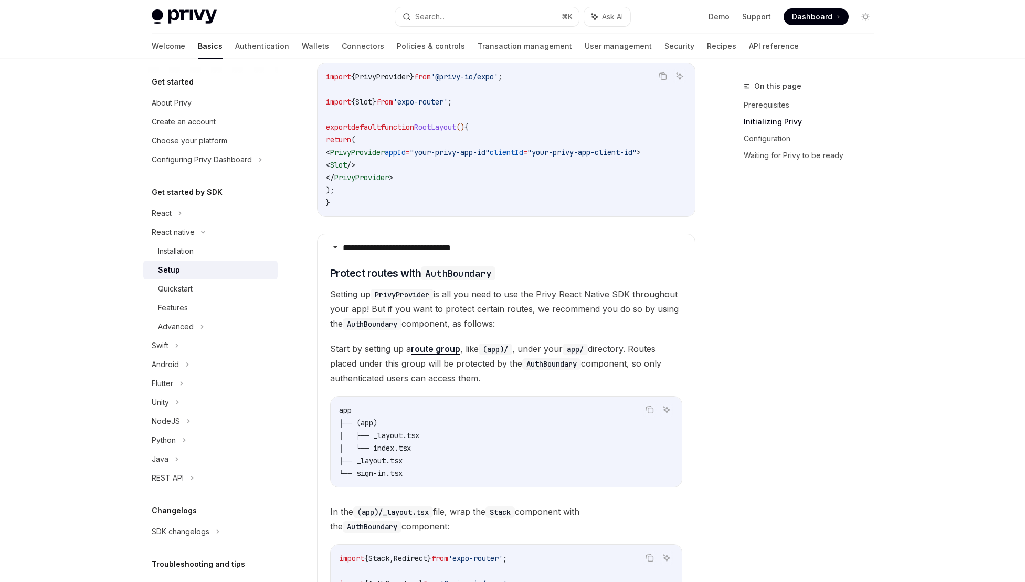
scroll to position [375, 0]
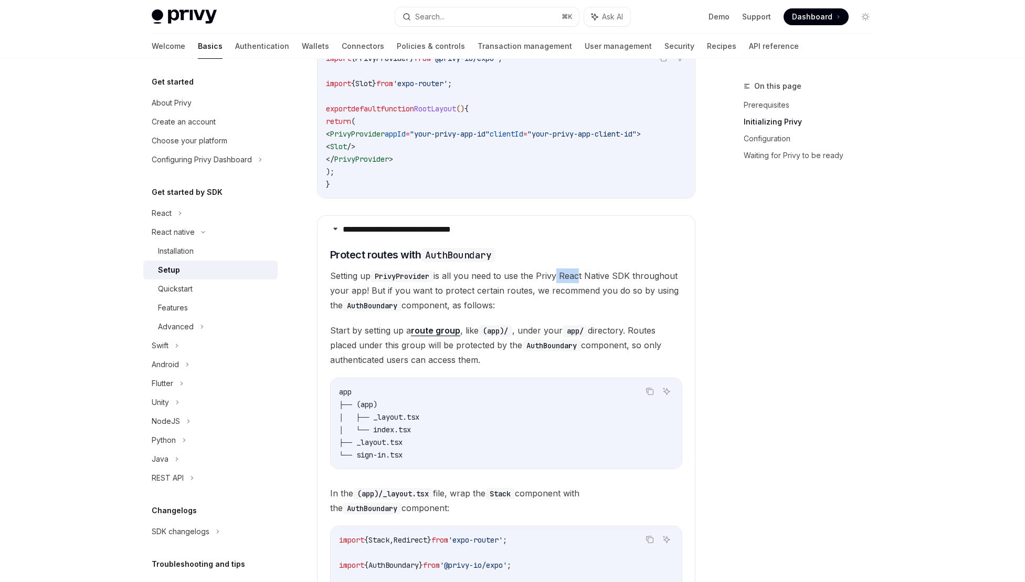
drag, startPoint x: 577, startPoint y: 276, endPoint x: 557, endPoint y: 276, distance: 20.0
click at [557, 276] on span "Setting up PrivyProvider is all you need to use the Privy React Native SDK thro…" at bounding box center [506, 290] width 352 height 44
drag, startPoint x: 366, startPoint y: 295, endPoint x: 467, endPoint y: 295, distance: 100.3
click at [466, 295] on span "Setting up PrivyProvider is all you need to use the Privy React Native SDK thro…" at bounding box center [506, 290] width 352 height 44
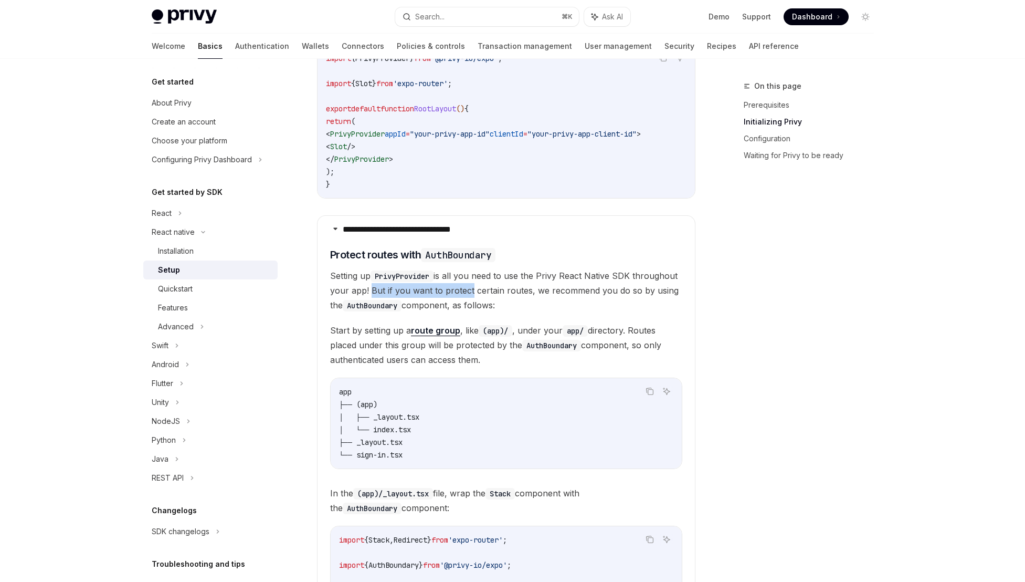
click at [467, 295] on span "Setting up PrivyProvider is all you need to use the Privy React Native SDK thro…" at bounding box center [506, 290] width 352 height 44
drag, startPoint x: 616, startPoint y: 296, endPoint x: 542, endPoint y: 295, distance: 74.0
click at [542, 295] on span "Setting up PrivyProvider is all you need to use the Privy React Native SDK thro…" at bounding box center [506, 290] width 352 height 44
drag, startPoint x: 351, startPoint y: 310, endPoint x: 428, endPoint y: 307, distance: 77.8
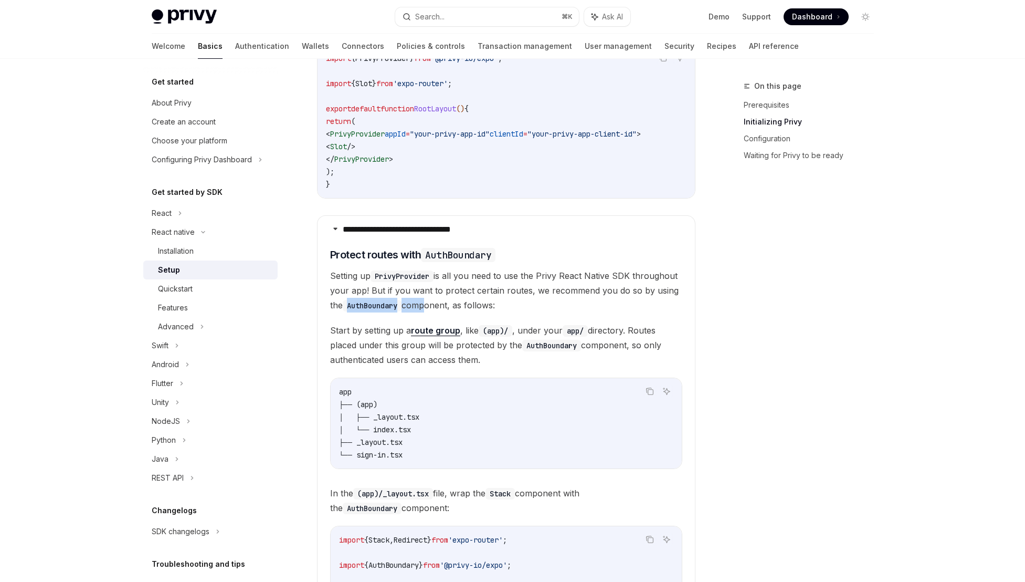
click at [428, 307] on span "Setting up PrivyProvider is all you need to use the Privy React Native SDK thro…" at bounding box center [506, 290] width 352 height 44
drag, startPoint x: 351, startPoint y: 334, endPoint x: 389, endPoint y: 337, distance: 38.5
click at [389, 337] on span "Start by setting up a route group , like (app)/ , under your app/ directory. Ro…" at bounding box center [506, 345] width 352 height 44
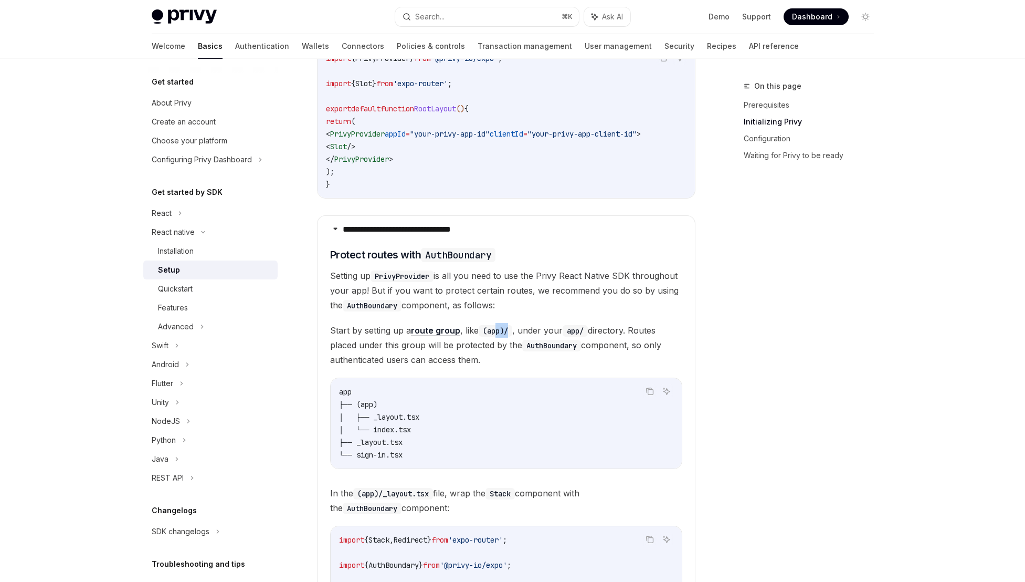
drag, startPoint x: 499, startPoint y: 335, endPoint x: 516, endPoint y: 336, distance: 16.8
click at [516, 336] on span "Start by setting up a route group , like (app)/ , under your app/ directory. Ro…" at bounding box center [506, 345] width 352 height 44
drag, startPoint x: 554, startPoint y: 337, endPoint x: 533, endPoint y: 336, distance: 21.0
click at [533, 336] on span "Start by setting up a route group , like (app)/ , under your app/ directory. Ro…" at bounding box center [506, 345] width 352 height 44
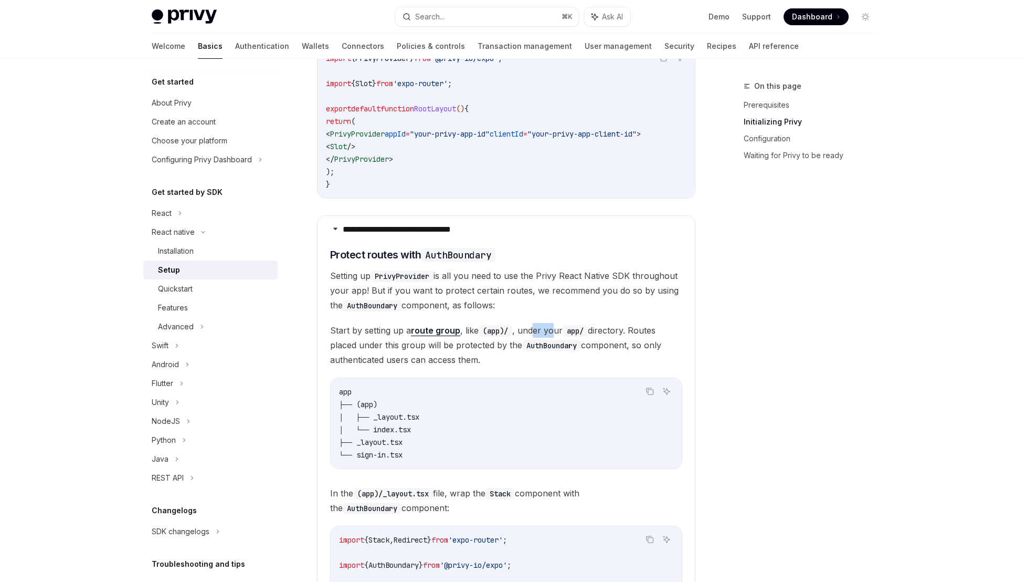
click at [533, 336] on span "Start by setting up a route group , like (app)/ , under your app/ directory. Ro…" at bounding box center [506, 345] width 352 height 44
drag, startPoint x: 628, startPoint y: 339, endPoint x: 599, endPoint y: 337, distance: 29.4
click at [599, 337] on span "Start by setting up a route group , like (app)/ , under your app/ directory. Ro…" at bounding box center [506, 345] width 352 height 44
drag, startPoint x: 345, startPoint y: 350, endPoint x: 440, endPoint y: 350, distance: 95.0
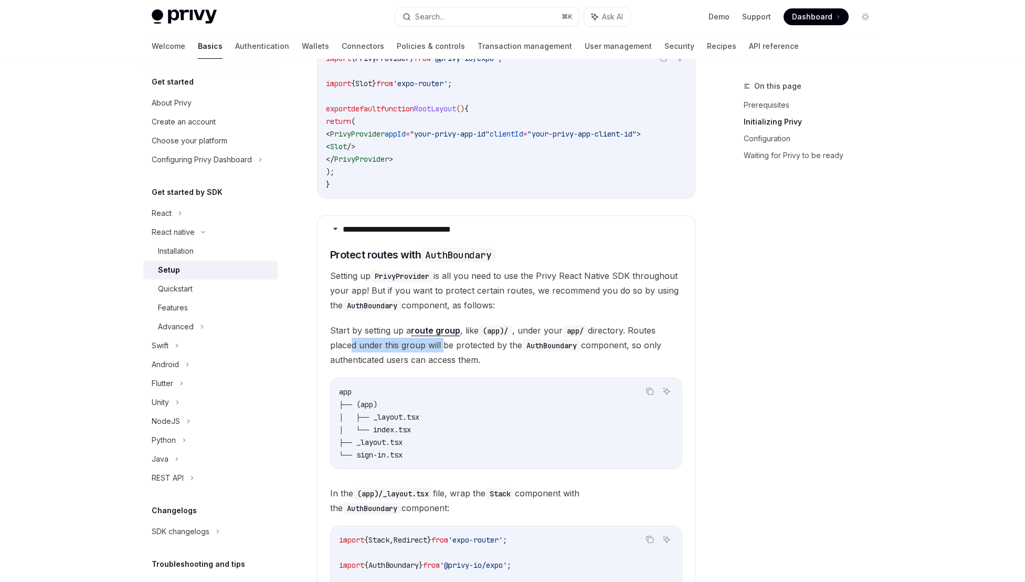
click at [440, 350] on span "Start by setting up a route group , like (app)/ , under your app/ directory. Ro…" at bounding box center [506, 345] width 352 height 44
drag, startPoint x: 524, startPoint y: 346, endPoint x: 481, endPoint y: 347, distance: 43.6
click at [481, 347] on span "Start by setting up a route group , like (app)/ , under your app/ directory. Ro…" at bounding box center [506, 345] width 352 height 44
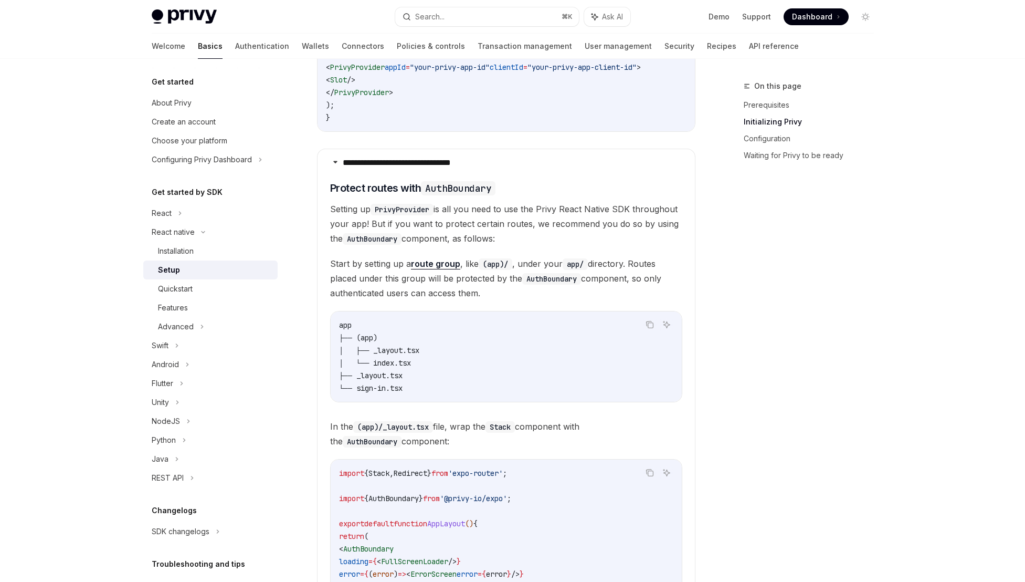
scroll to position [637, 0]
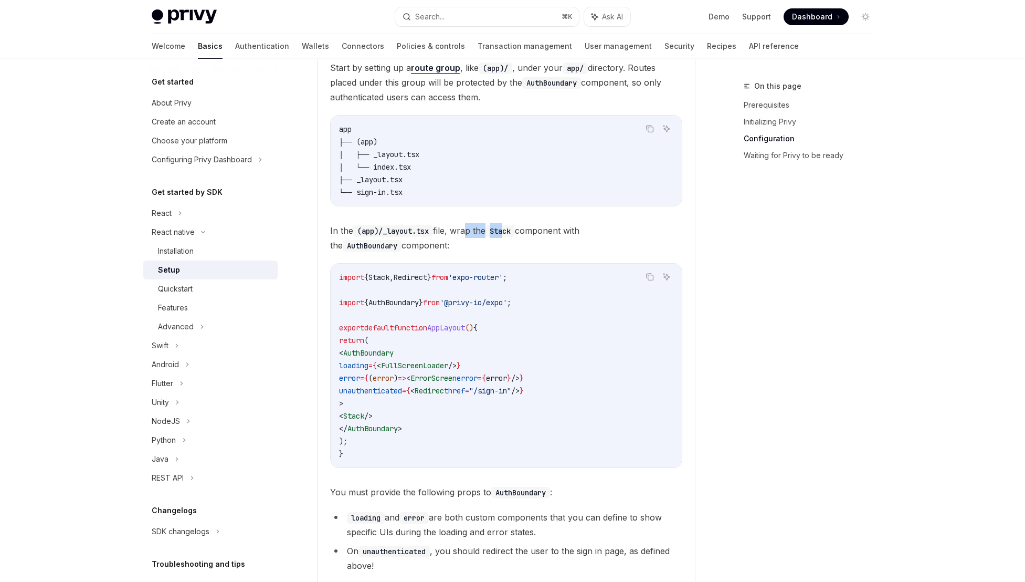
drag, startPoint x: 468, startPoint y: 238, endPoint x: 512, endPoint y: 238, distance: 44.1
click at [512, 238] on span "In the (app)/_layout.tsx file, wrap the Stack component with the AuthBoundary c…" at bounding box center [506, 237] width 352 height 29
click at [512, 237] on code "Stack" at bounding box center [500, 231] width 29 height 12
drag, startPoint x: 557, startPoint y: 232, endPoint x: 493, endPoint y: 233, distance: 64.1
click at [493, 233] on span "In the (app)/_layout.tsx file, wrap the Stack component with the AuthBoundary c…" at bounding box center [506, 237] width 352 height 29
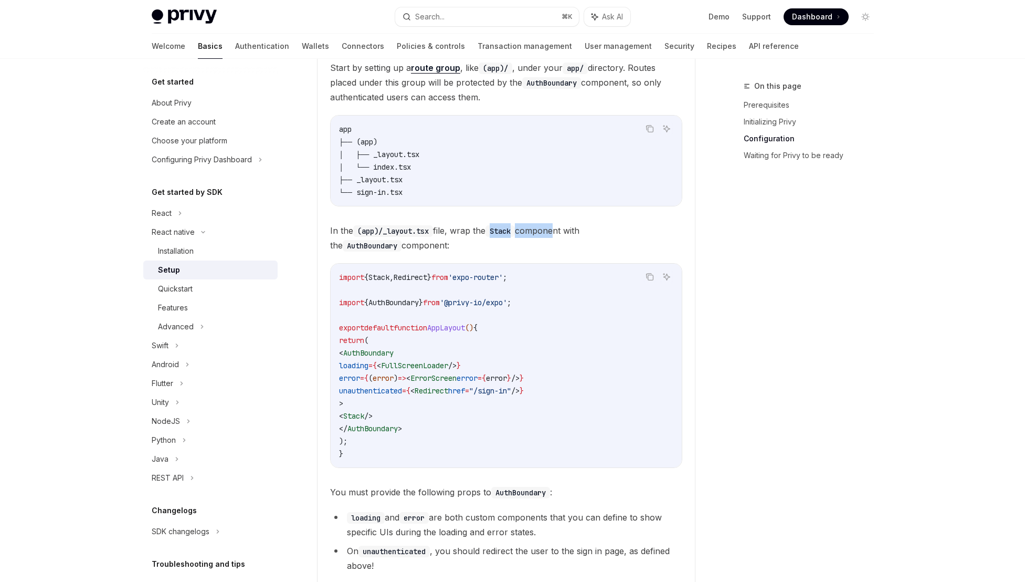
click at [493, 233] on span "In the (app)/_layout.tsx file, wrap the Stack component with the AuthBoundary c…" at bounding box center [506, 237] width 352 height 29
drag, startPoint x: 335, startPoint y: 251, endPoint x: 352, endPoint y: 251, distance: 16.3
click at [352, 251] on span "In the (app)/_layout.tsx file, wrap the Stack component with the AuthBoundary c…" at bounding box center [506, 237] width 352 height 29
drag, startPoint x: 374, startPoint y: 352, endPoint x: 392, endPoint y: 363, distance: 21.7
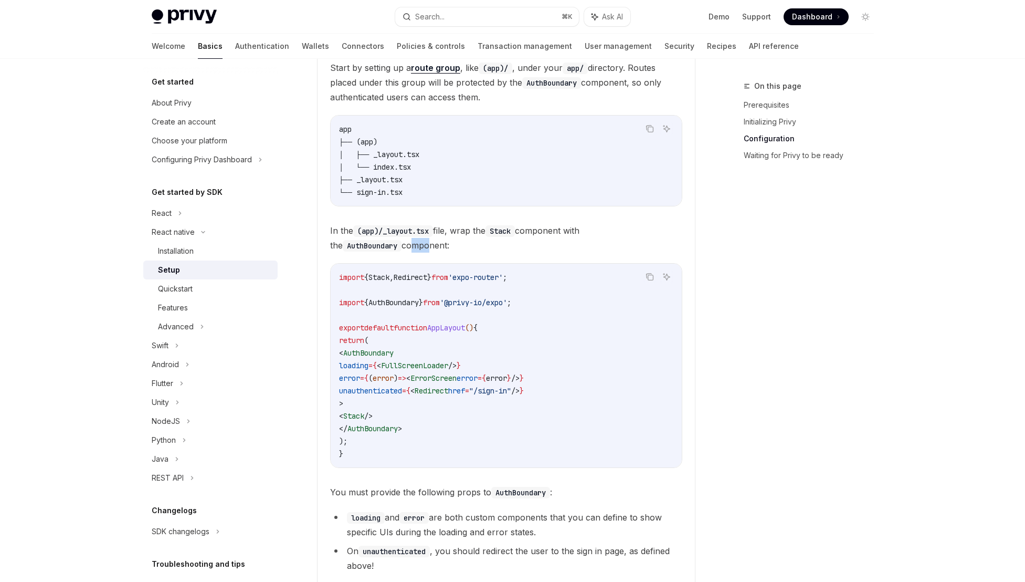
click at [392, 363] on code "import { Stack , Redirect } from 'expo-router' ; import { AuthBoundary } from '…" at bounding box center [506, 365] width 334 height 189
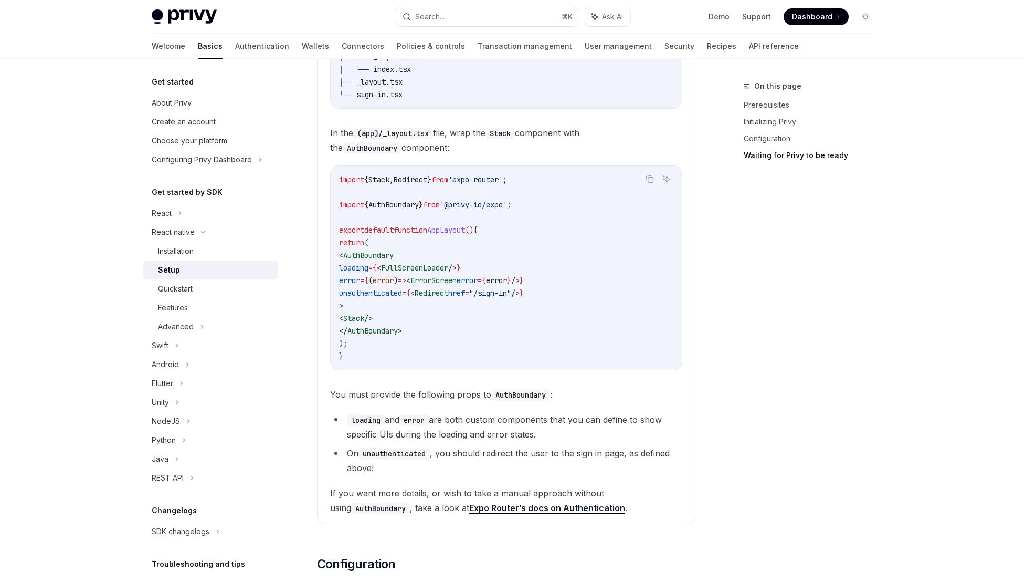
scroll to position [819, 0]
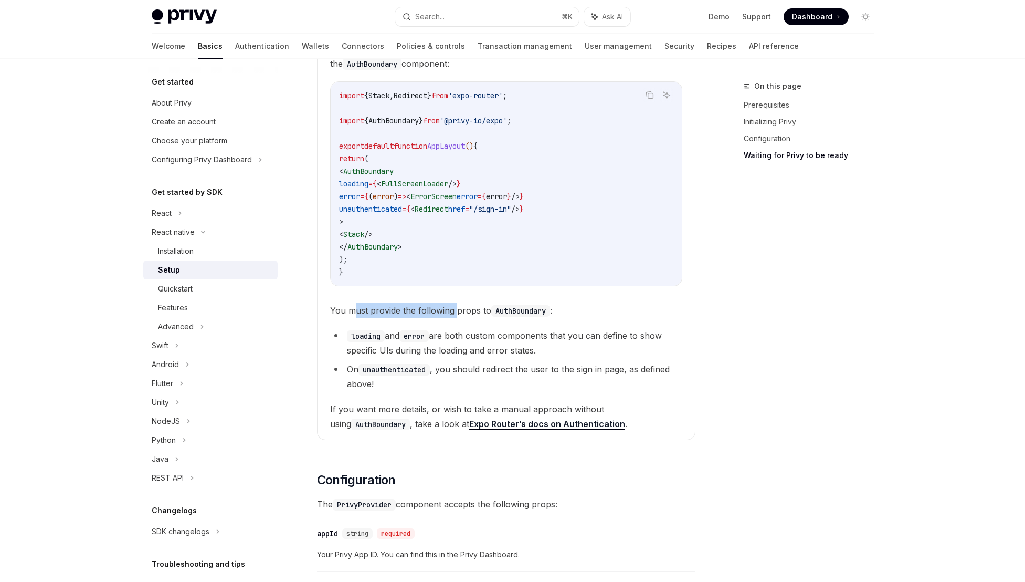
drag, startPoint x: 351, startPoint y: 313, endPoint x: 457, endPoint y: 314, distance: 106.1
click at [457, 314] on span "You must provide the following props to AuthBoundary :" at bounding box center [506, 310] width 352 height 15
drag, startPoint x: 464, startPoint y: 314, endPoint x: 382, endPoint y: 316, distance: 81.9
click at [382, 316] on span "You must provide the following props to AuthBoundary :" at bounding box center [506, 310] width 352 height 15
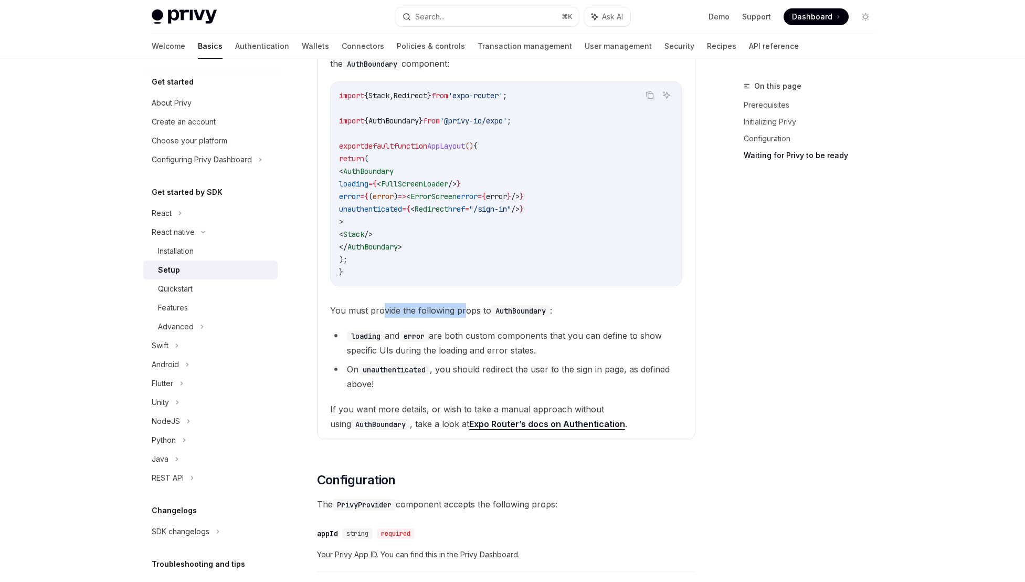
click at [382, 316] on span "You must provide the following props to AuthBoundary :" at bounding box center [506, 310] width 352 height 15
drag, startPoint x: 354, startPoint y: 412, endPoint x: 458, endPoint y: 413, distance: 103.4
click at [457, 413] on span "If you want more details, or wish to take a manual approach without using AuthB…" at bounding box center [506, 416] width 352 height 29
click at [458, 413] on span "If you want more details, or wish to take a manual approach without using AuthB…" at bounding box center [506, 416] width 352 height 29
drag, startPoint x: 538, startPoint y: 410, endPoint x: 482, endPoint y: 410, distance: 55.7
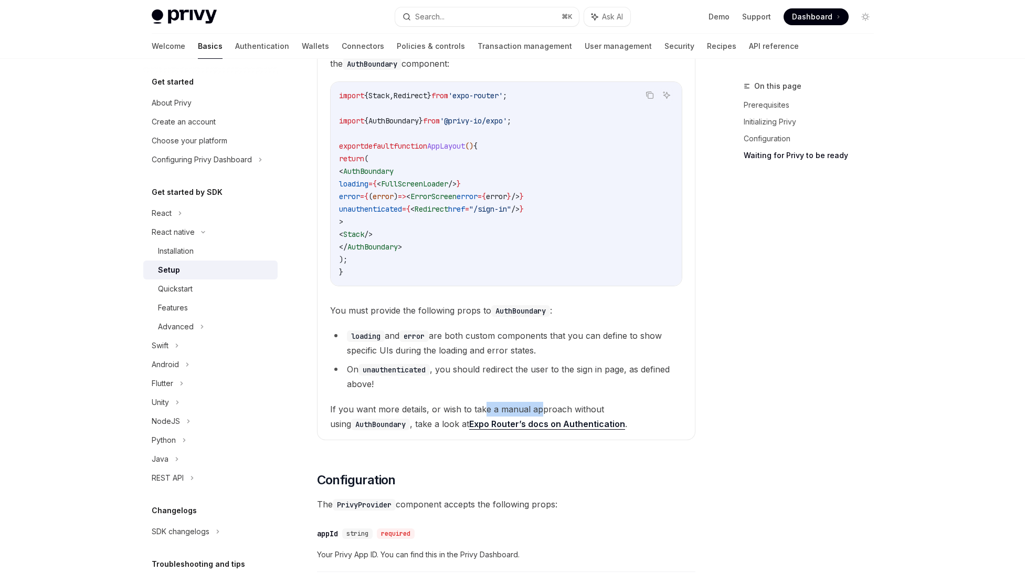
click at [482, 410] on span "If you want more details, or wish to take a manual approach without using AuthB…" at bounding box center [506, 416] width 352 height 29
drag, startPoint x: 417, startPoint y: 423, endPoint x: 427, endPoint y: 425, distance: 9.7
click at [427, 425] on span "If you want more details, or wish to take a manual approach without using AuthB…" at bounding box center [506, 416] width 352 height 29
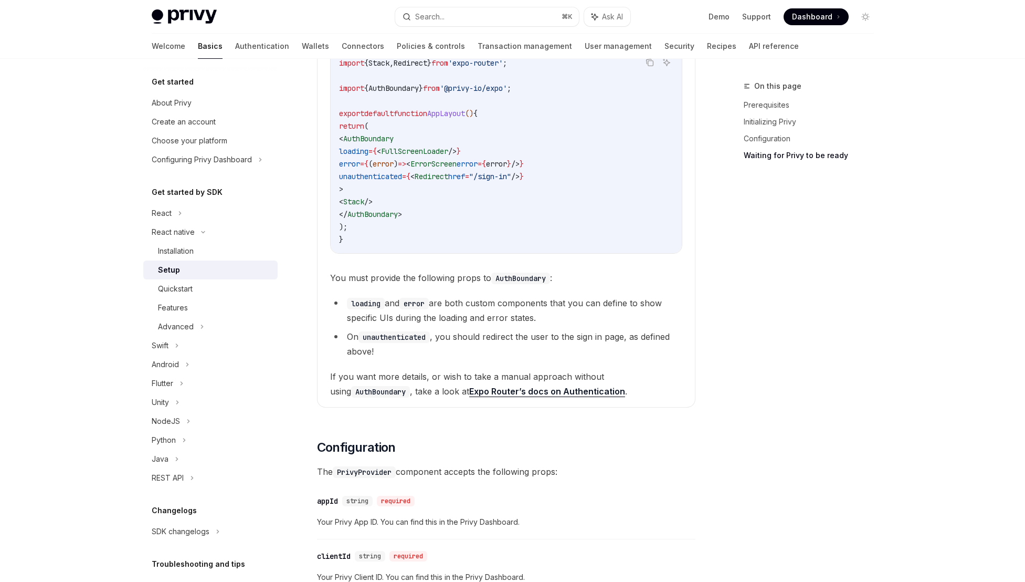
scroll to position [1034, 0]
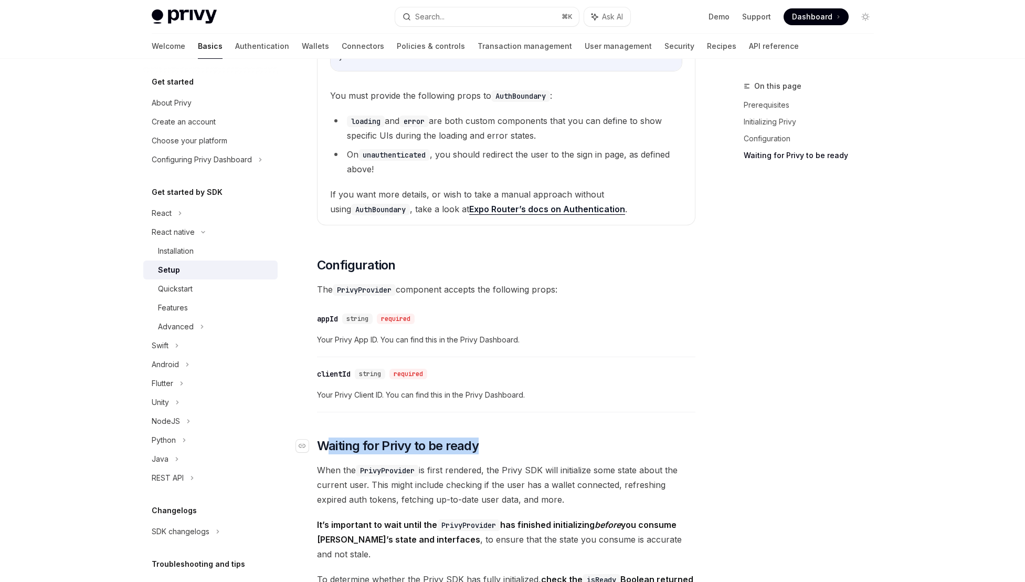
drag, startPoint x: 489, startPoint y: 452, endPoint x: 326, endPoint y: 450, distance: 163.3
click at [326, 450] on h2 "​ Waiting for Privy to be ready" at bounding box center [506, 445] width 379 height 17
drag, startPoint x: 331, startPoint y: 450, endPoint x: 347, endPoint y: 460, distance: 18.9
drag
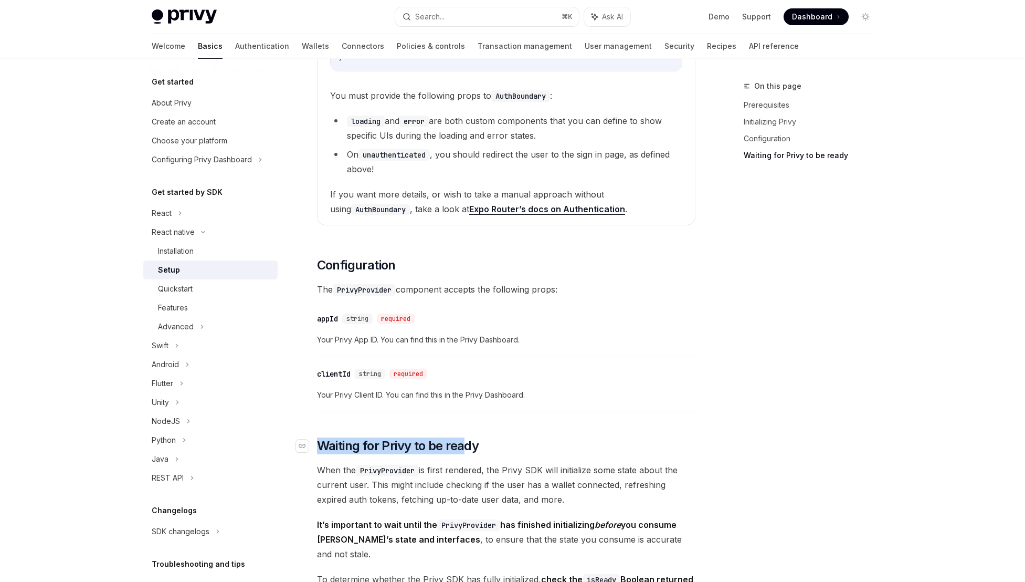
click at [469, 446] on span "Waiting for Privy to be ready" at bounding box center [398, 445] width 162 height 17
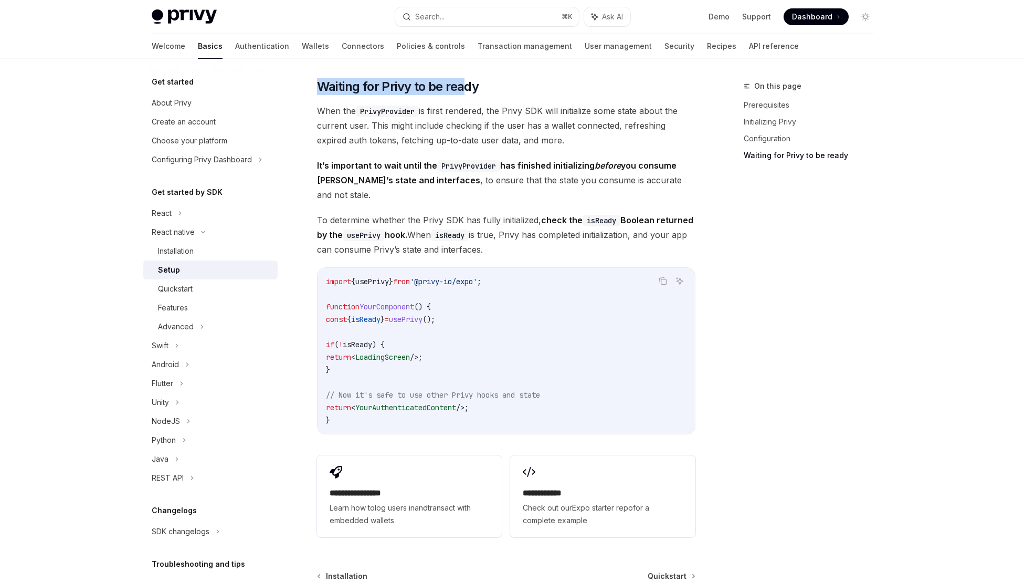
scroll to position [1395, 0]
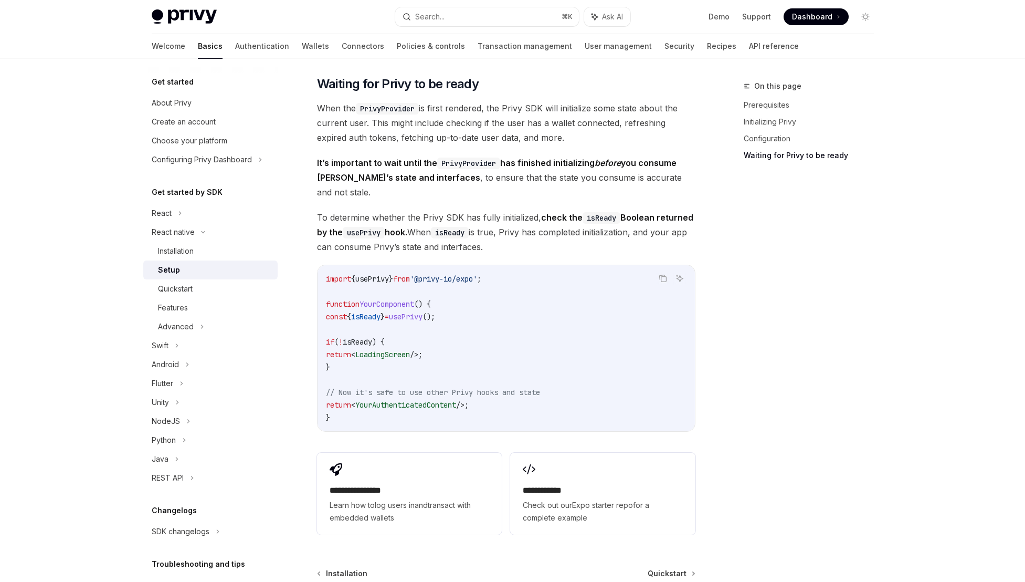
click at [560, 173] on span "It’s important to wait until the PrivyProvider has finished initializing before…" at bounding box center [506, 177] width 379 height 44
click at [544, 108] on span "When the PrivyProvider is first rendered, the Privy SDK will initialize some st…" at bounding box center [506, 123] width 379 height 44
click at [576, 117] on span "When the PrivyProvider is first rendered, the Privy SDK will initialize some st…" at bounding box center [506, 123] width 379 height 44
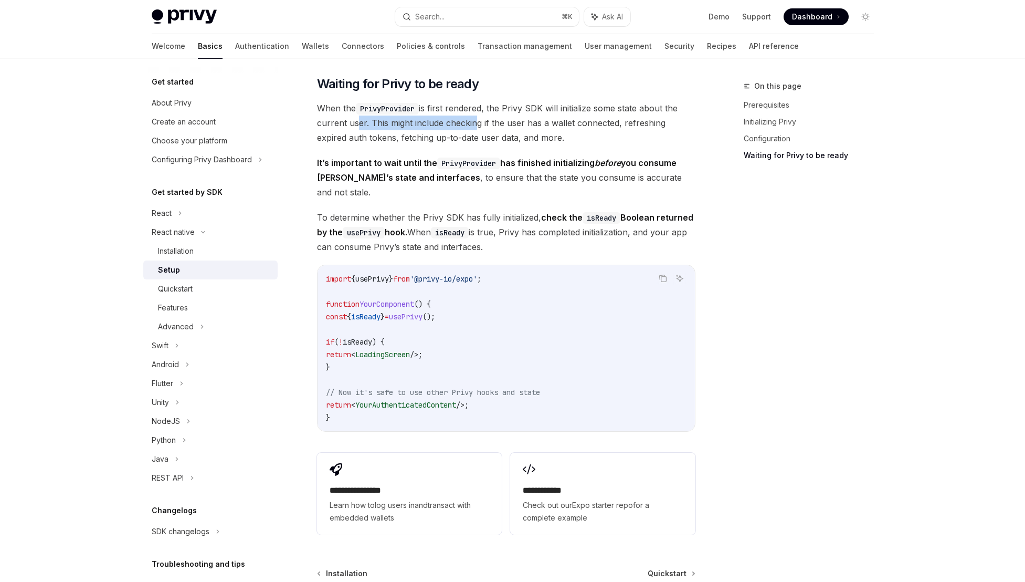
click at [470, 128] on span "When the PrivyProvider is first rendered, the Privy SDK will initialize some st…" at bounding box center [506, 123] width 379 height 44
click at [483, 126] on span "When the PrivyProvider is first rendered, the Privy SDK will initialize some st…" at bounding box center [506, 123] width 379 height 44
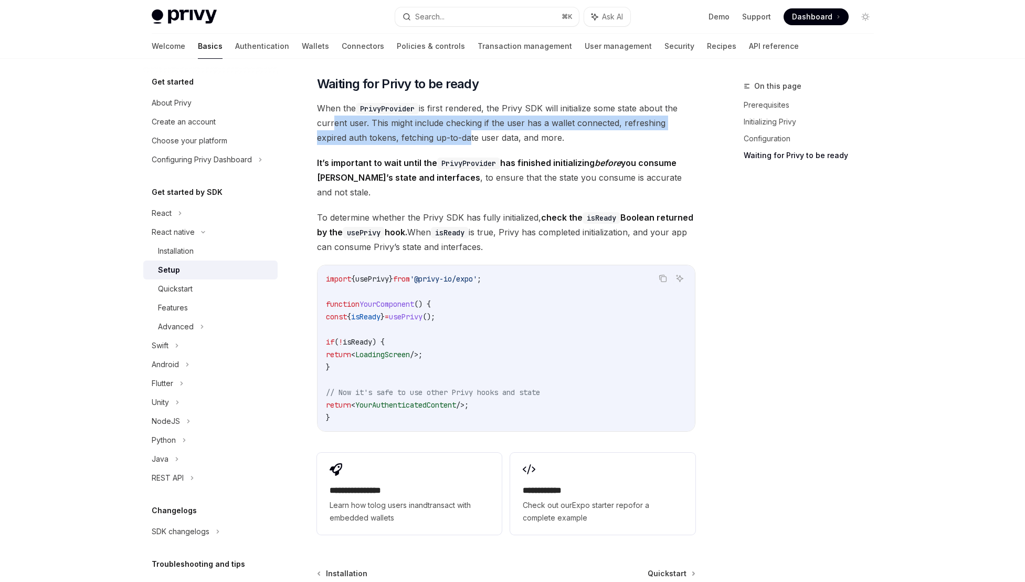
click at [436, 137] on span "When the PrivyProvider is first rendered, the Privy SDK will initialize some st…" at bounding box center [506, 123] width 379 height 44
click at [437, 137] on span "When the PrivyProvider is first rendered, the Privy SDK will initialize some st…" at bounding box center [506, 123] width 379 height 44
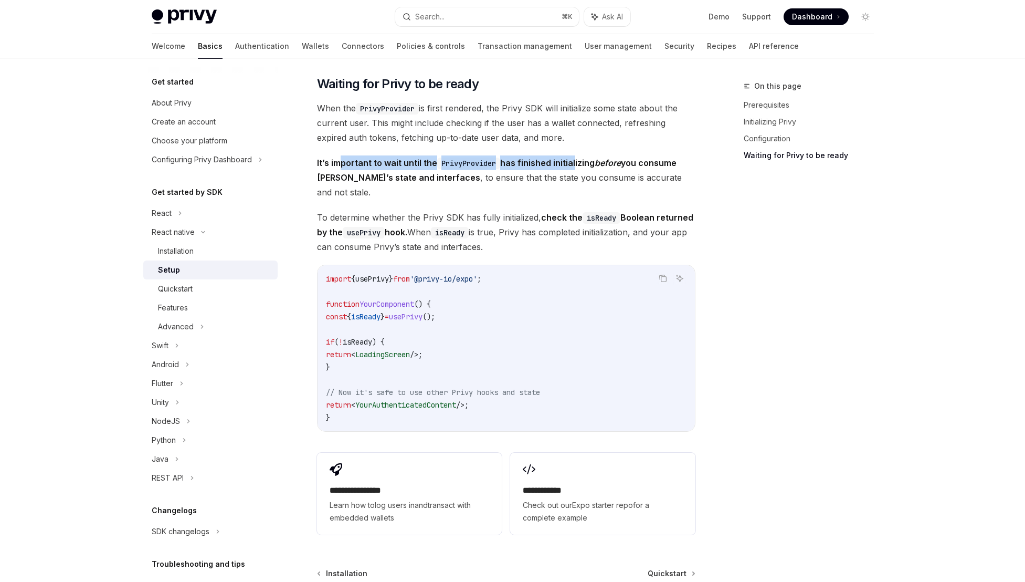
click at [574, 162] on strong "It’s important to wait until the PrivyProvider has finished initializing before…" at bounding box center [497, 170] width 360 height 25
click at [384, 183] on strong "It’s important to wait until the PrivyProvider has finished initializing before…" at bounding box center [497, 170] width 360 height 25
click at [675, 182] on span "It’s important to wait until the PrivyProvider has finished initializing before…" at bounding box center [506, 177] width 379 height 44
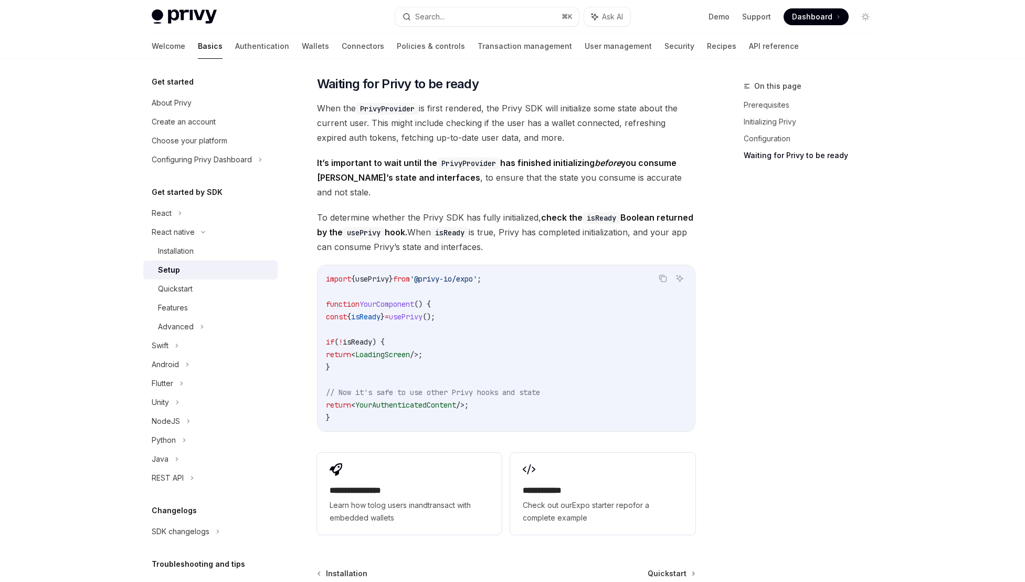
click at [670, 181] on span "It’s important to wait until the PrivyProvider has finished initializing before…" at bounding box center [506, 177] width 379 height 44
click at [635, 177] on span "It’s important to wait until the PrivyProvider has finished initializing before…" at bounding box center [506, 177] width 379 height 44
click at [645, 180] on span "It’s important to wait until the PrivyProvider has finished initializing before…" at bounding box center [506, 177] width 379 height 44
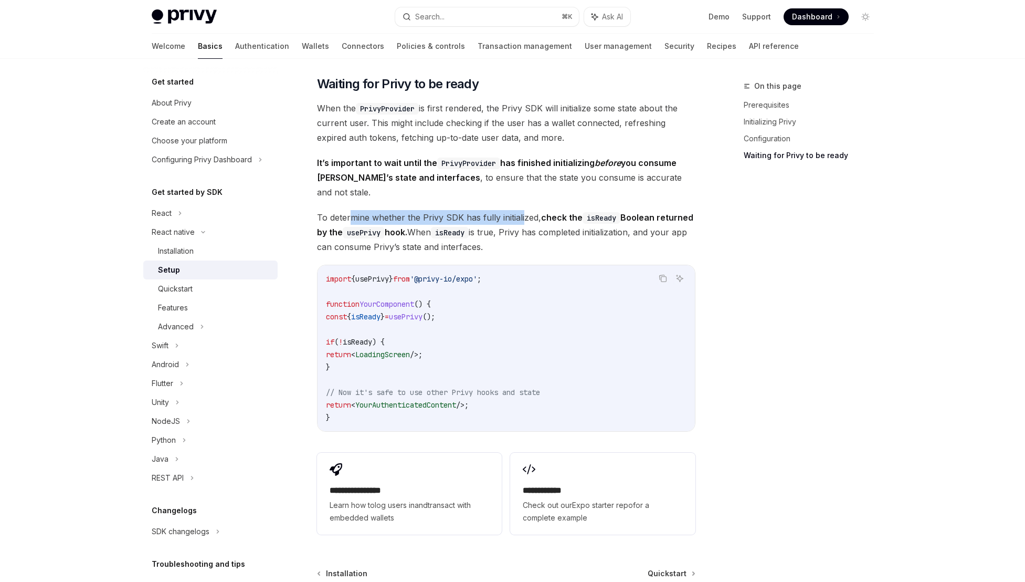
click at [523, 210] on span "To determine whether the Privy SDK has fully initialized, check the isReady Boo…" at bounding box center [506, 232] width 379 height 44
click at [618, 212] on strong "check the isReady Boolean returned by the usePrivy hook." at bounding box center [505, 224] width 376 height 25
click at [618, 212] on code "isReady" at bounding box center [602, 218] width 38 height 12
click at [431, 218] on span "To determine whether the Privy SDK has fully initialized, check the isReady Boo…" at bounding box center [506, 232] width 379 height 44
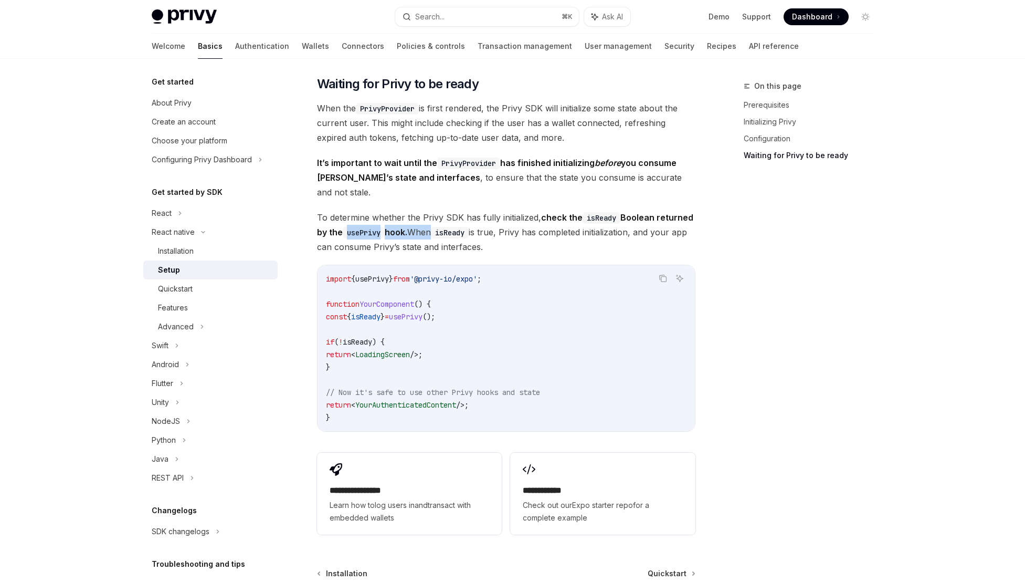
click at [431, 218] on span "To determine whether the Privy SDK has fully initialized, check the isReady Boo…" at bounding box center [506, 232] width 379 height 44
click at [449, 221] on span "To determine whether the Privy SDK has fully initialized, check the isReady Boo…" at bounding box center [506, 232] width 379 height 44
click at [448, 227] on code "isReady" at bounding box center [450, 233] width 38 height 12
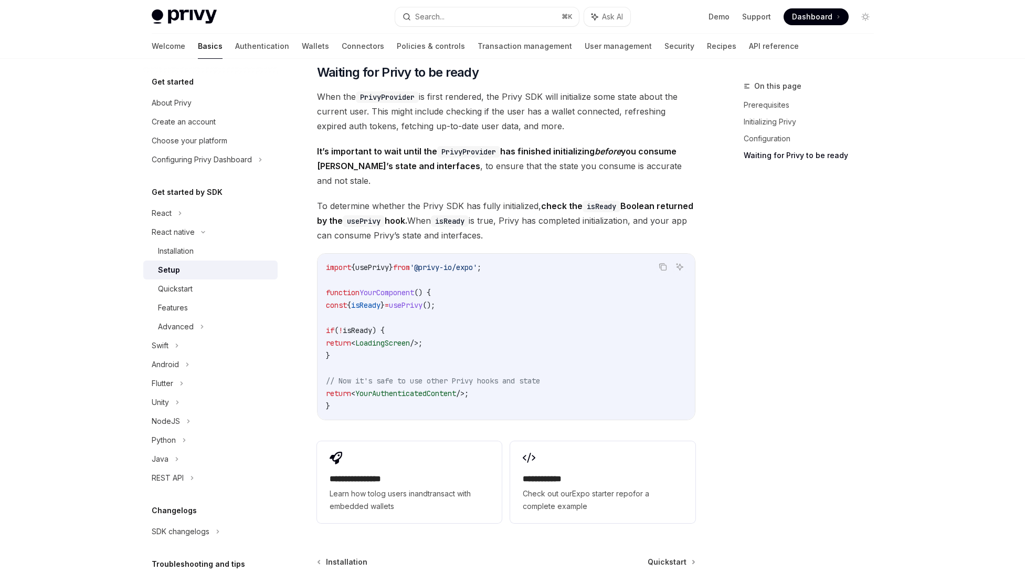
scroll to position [1425, 0]
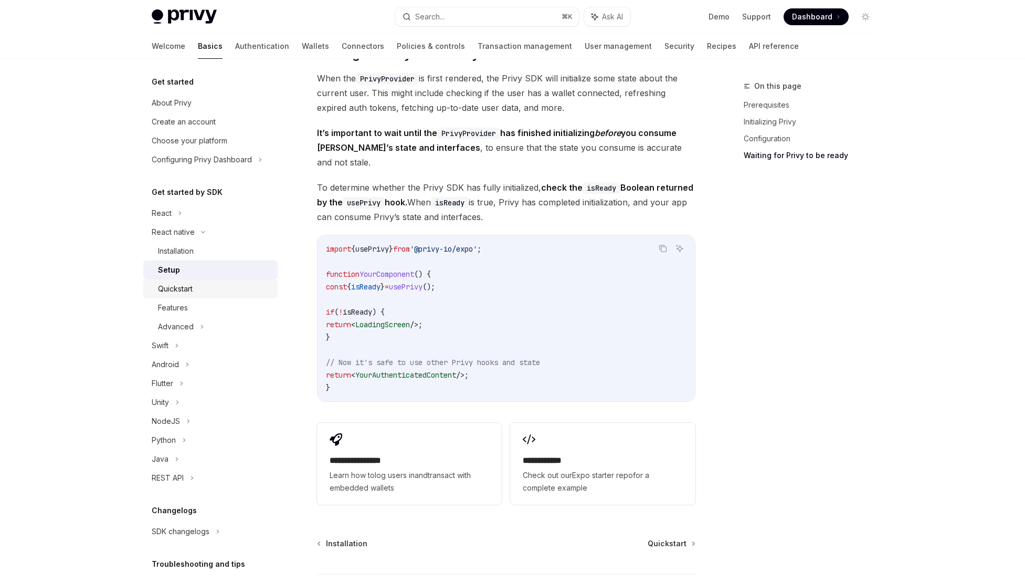
click at [215, 283] on div "Quickstart" at bounding box center [214, 288] width 113 height 13
type textarea "*"
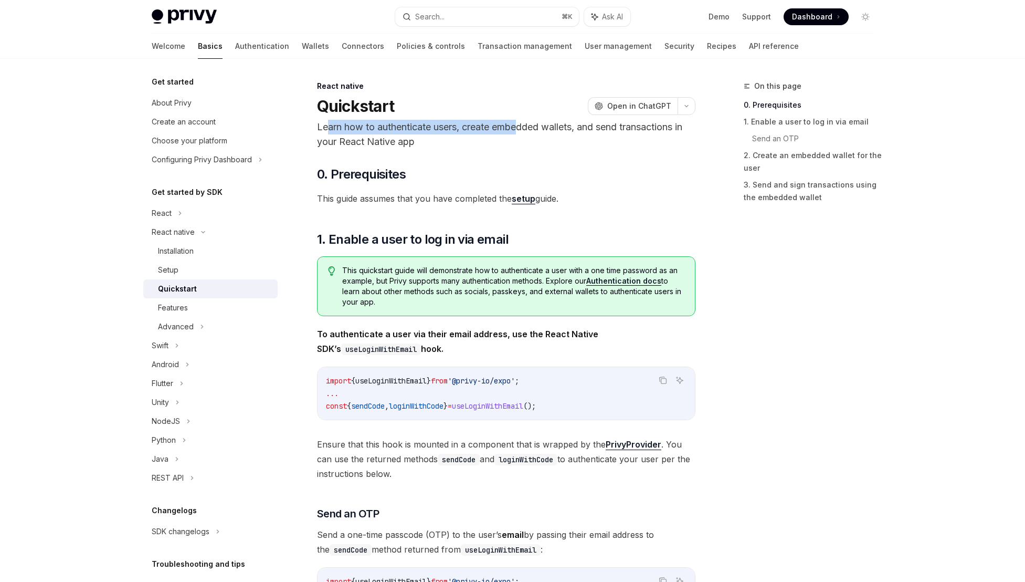
drag, startPoint x: 330, startPoint y: 126, endPoint x: 525, endPoint y: 127, distance: 195.3
click at [525, 127] on p "Learn how to authenticate users, create embedded wallets, and send transactions…" at bounding box center [506, 134] width 379 height 29
drag, startPoint x: 328, startPoint y: 124, endPoint x: 407, endPoint y: 140, distance: 80.2
click at [407, 140] on p "Learn how to authenticate users, create embedded wallets, and send transactions…" at bounding box center [506, 134] width 379 height 29
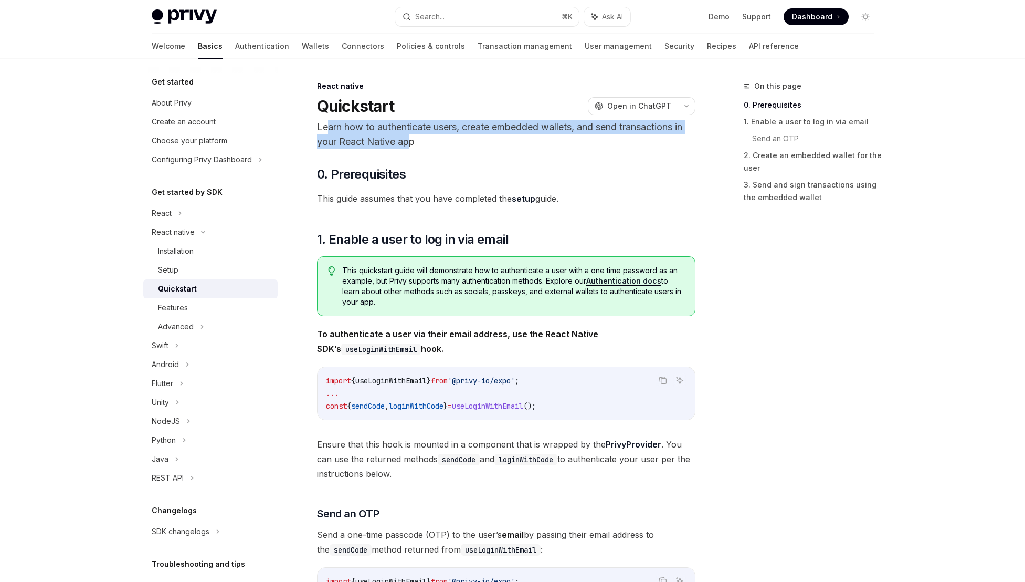
click at [407, 140] on p "Learn how to authenticate users, create embedded wallets, and send transactions…" at bounding box center [506, 134] width 379 height 29
drag, startPoint x: 408, startPoint y: 140, endPoint x: 372, endPoint y: 129, distance: 38.4
click at [372, 129] on p "Learn how to authenticate users, create embedded wallets, and send transactions…" at bounding box center [506, 134] width 379 height 29
click at [369, 141] on p "Learn how to authenticate users, create embedded wallets, and send transactions…" at bounding box center [506, 134] width 379 height 29
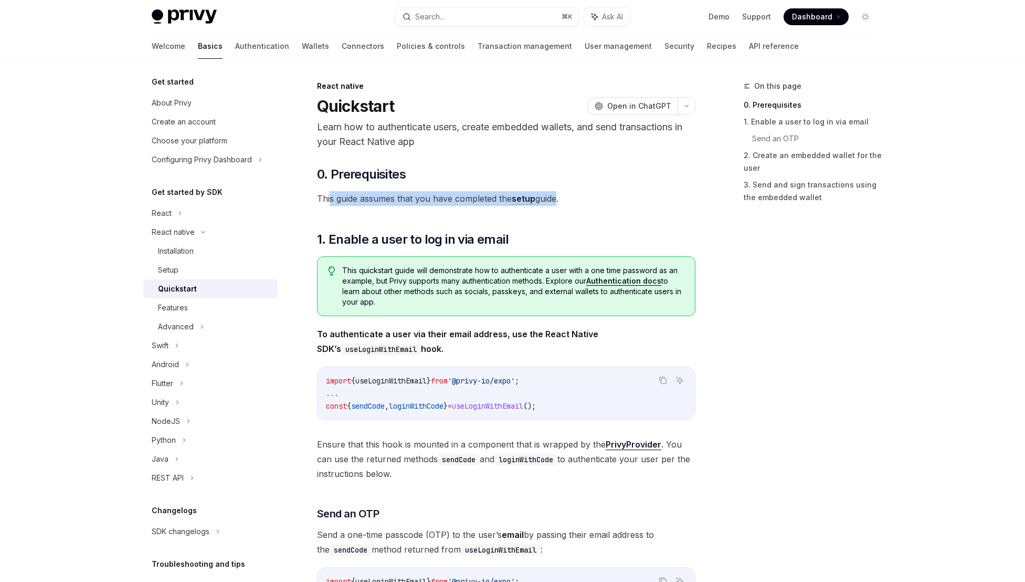
drag, startPoint x: 329, startPoint y: 196, endPoint x: 554, endPoint y: 194, distance: 225.2
click at [554, 194] on span "This guide assumes that you have completed the setup guide." at bounding box center [506, 198] width 379 height 15
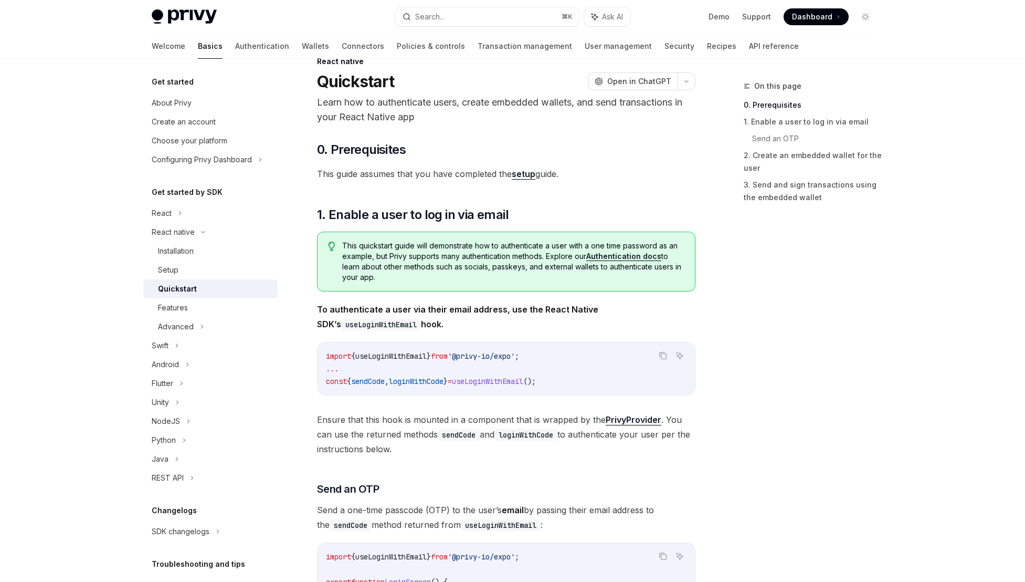
scroll to position [25, 0]
drag, startPoint x: 586, startPoint y: 269, endPoint x: 518, endPoint y: 270, distance: 67.7
click at [518, 270] on span "This quickstart guide will demonstrate how to authenticate a user with a one ti…" at bounding box center [513, 261] width 342 height 42
drag, startPoint x: 345, startPoint y: 309, endPoint x: 530, endPoint y: 306, distance: 185.4
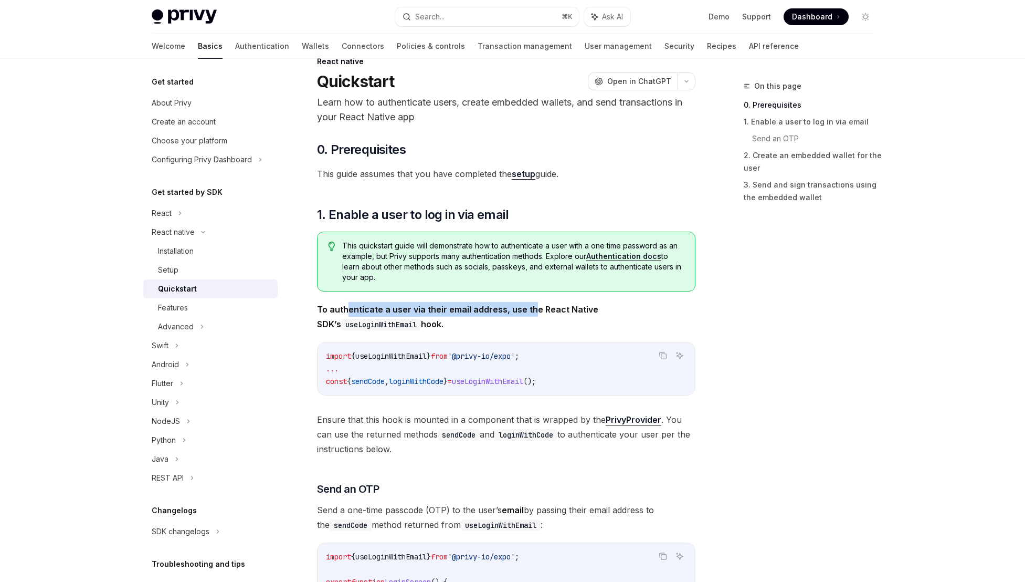
click at [530, 306] on strong "To authenticate a user via their email address, use the React Native SDK’s useL…" at bounding box center [457, 316] width 281 height 25
drag, startPoint x: 582, startPoint y: 304, endPoint x: 507, endPoint y: 303, distance: 75.1
click at [507, 303] on span "To authenticate a user via their email address, use the React Native SDK’s useL…" at bounding box center [506, 316] width 379 height 29
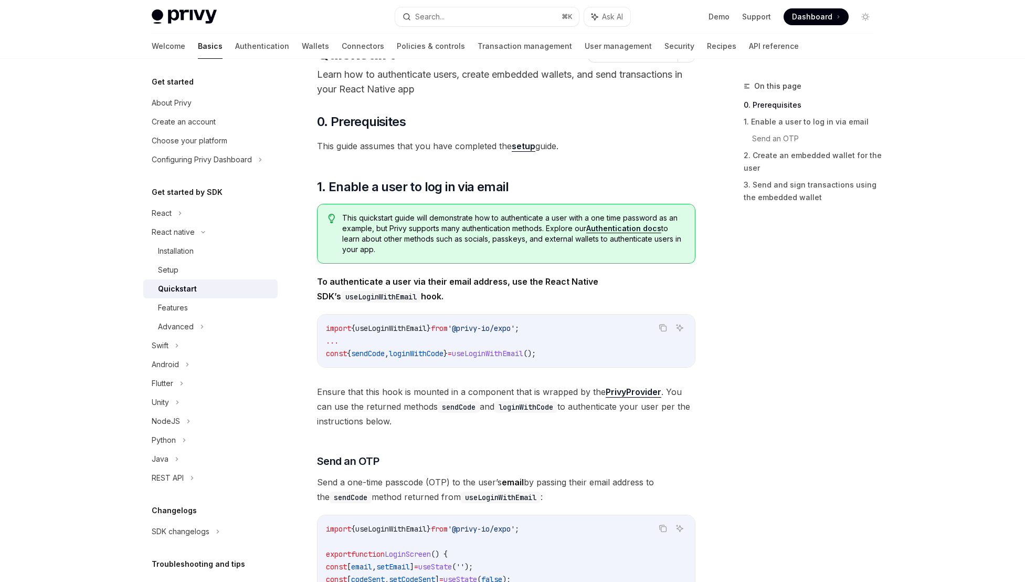
scroll to position [55, 0]
click at [403, 328] on span "useLoginWithEmail" at bounding box center [390, 325] width 71 height 9
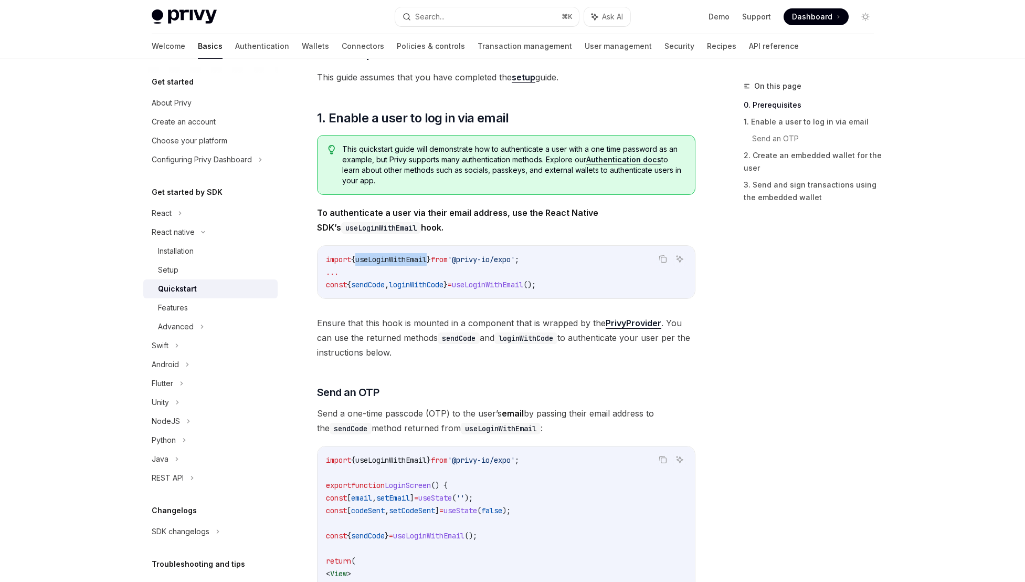
scroll to position [122, 0]
drag, startPoint x: 341, startPoint y: 322, endPoint x: 595, endPoint y: 324, distance: 253.6
click at [595, 324] on span "Ensure that this hook is mounted in a component that is wrapped by the PrivyPro…" at bounding box center [506, 337] width 379 height 44
drag, startPoint x: 323, startPoint y: 336, endPoint x: 459, endPoint y: 338, distance: 136.5
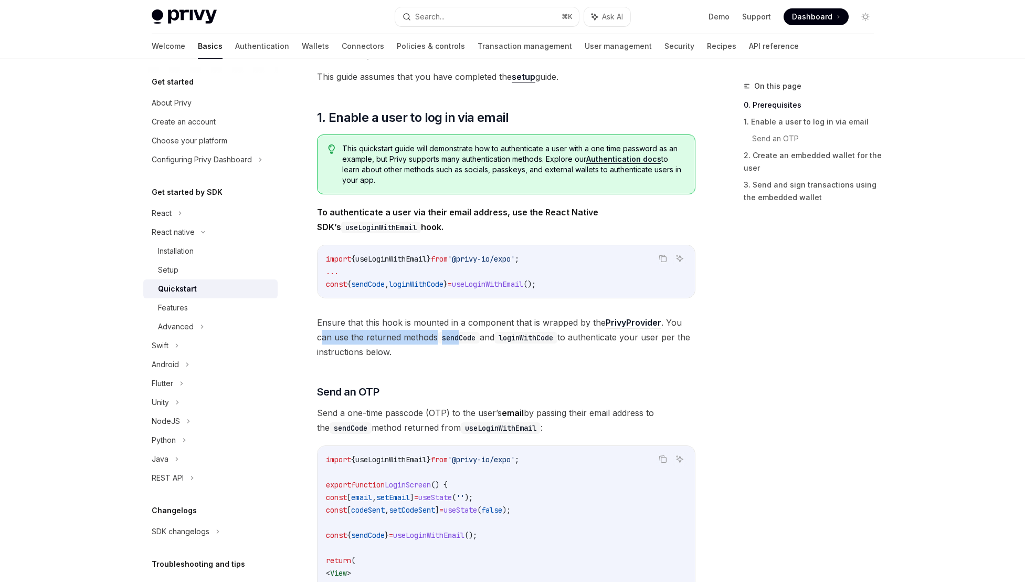
click at [459, 338] on span "Ensure that this hook is mounted in a component that is wrapped by the PrivyPro…" at bounding box center [506, 337] width 379 height 44
click at [459, 338] on code "sendCode" at bounding box center [459, 338] width 42 height 12
drag, startPoint x: 556, startPoint y: 337, endPoint x: 471, endPoint y: 333, distance: 85.2
click at [471, 333] on span "Ensure that this hook is mounted in a component that is wrapped by the PrivyPro…" at bounding box center [506, 337] width 379 height 44
click at [471, 333] on code "sendCode" at bounding box center [459, 338] width 42 height 12
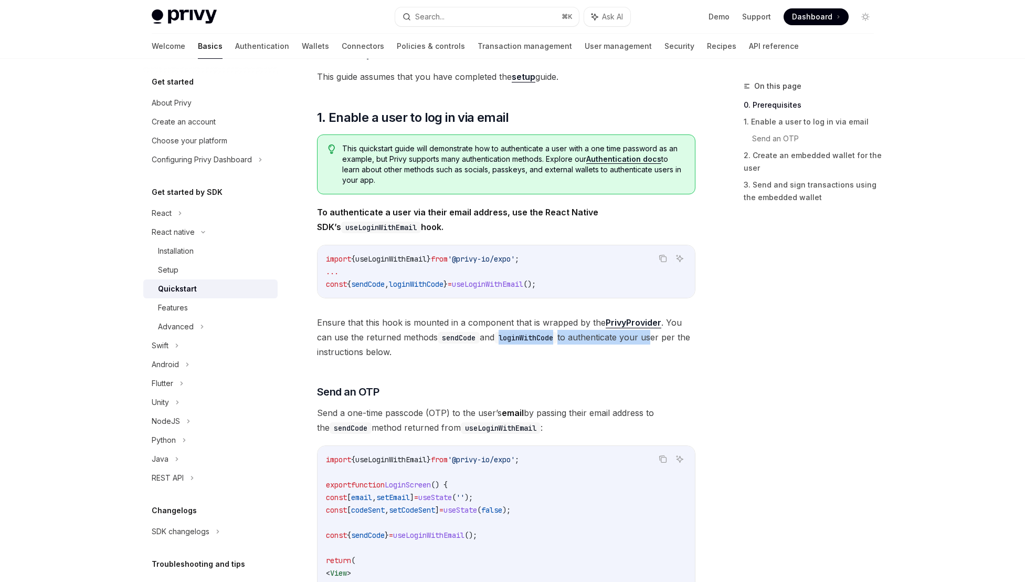
drag, startPoint x: 657, startPoint y: 338, endPoint x: 491, endPoint y: 335, distance: 166.4
click at [491, 335] on span "Ensure that this hook is mounted in a component that is wrapped by the PrivyPro…" at bounding box center [506, 337] width 379 height 44
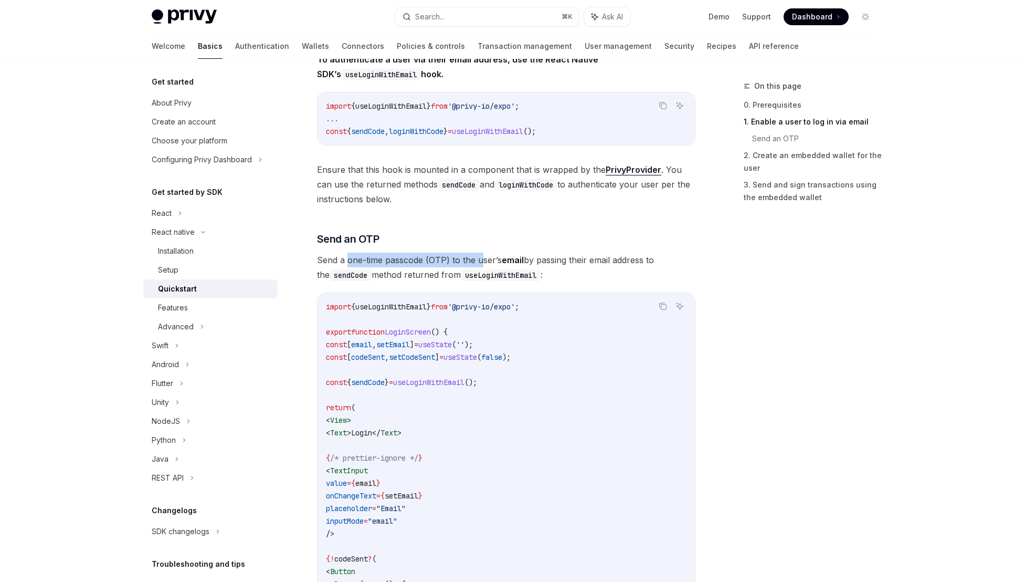
drag, startPoint x: 350, startPoint y: 257, endPoint x: 482, endPoint y: 260, distance: 132.9
click at [482, 260] on span "Send a one-time passcode (OTP) to the user’s email by passing their email addre…" at bounding box center [506, 267] width 379 height 29
drag, startPoint x: 581, startPoint y: 261, endPoint x: 527, endPoint y: 261, distance: 53.6
click at [531, 261] on span "Send a one-time passcode (OTP) to the user’s email by passing their email addre…" at bounding box center [506, 267] width 379 height 29
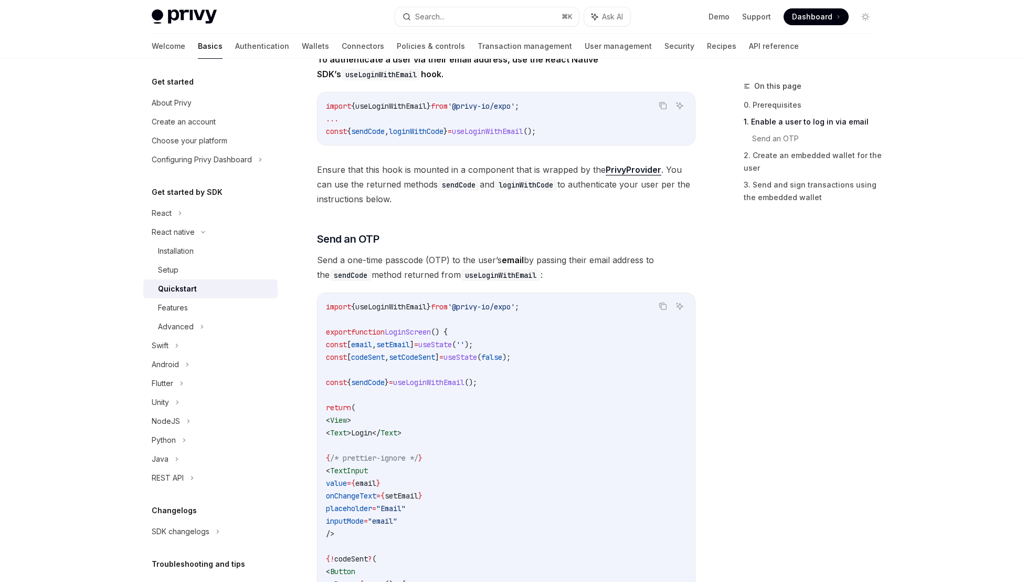
click at [527, 261] on span "Send a one-time passcode (OTP) to the user’s email by passing their email addre…" at bounding box center [506, 267] width 379 height 29
drag, startPoint x: 384, startPoint y: 275, endPoint x: 435, endPoint y: 275, distance: 50.4
click at [434, 275] on span "Send a one-time passcode (OTP) to the user’s email by passing their email addre…" at bounding box center [506, 267] width 379 height 29
click at [435, 275] on span "Send a one-time passcode (OTP) to the user’s email by passing their email addre…" at bounding box center [506, 267] width 379 height 29
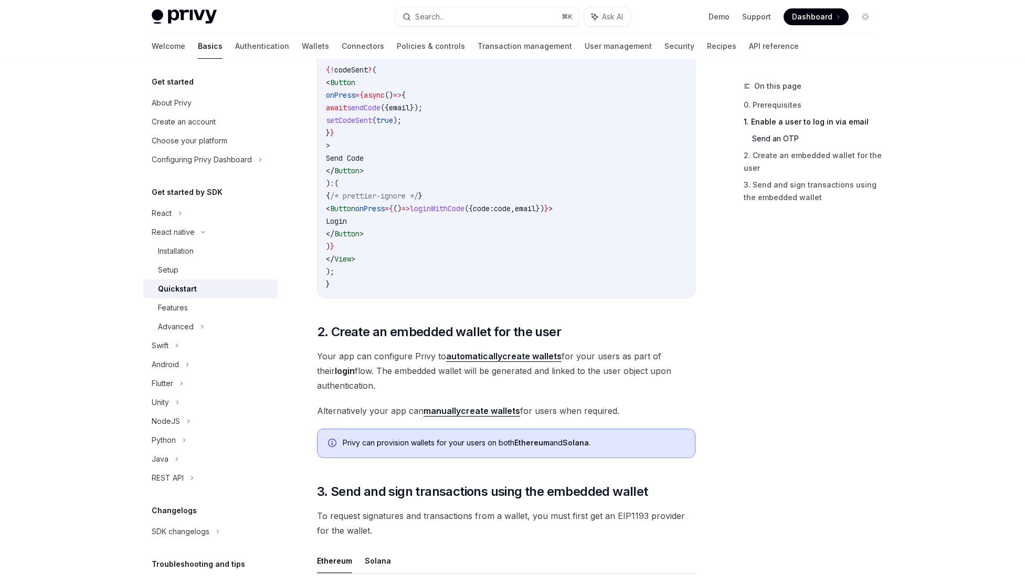
scroll to position [891, 0]
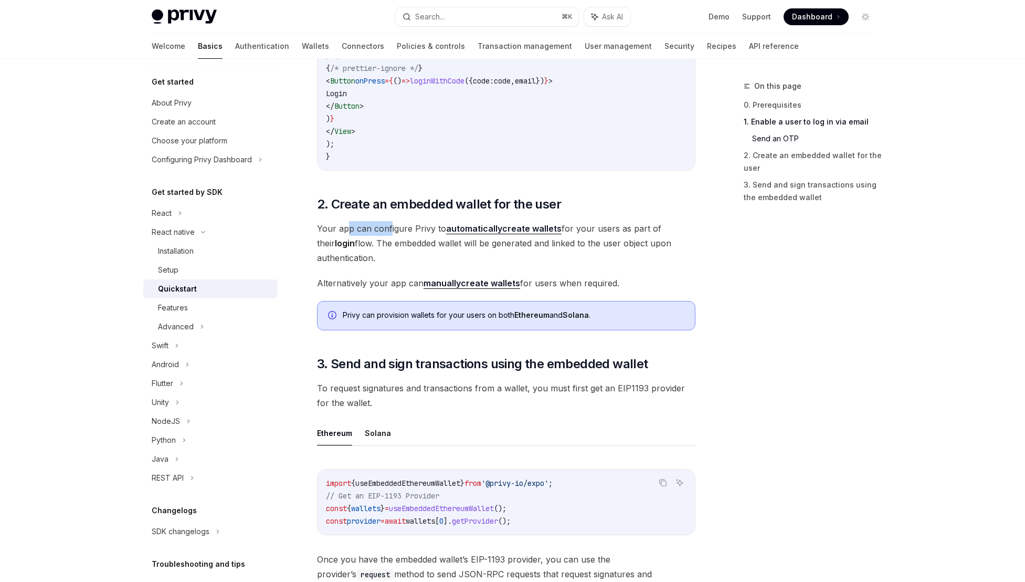
drag, startPoint x: 345, startPoint y: 235, endPoint x: 390, endPoint y: 232, distance: 44.3
click at [390, 232] on span "Your app can configure Privy to automatically create wallets for your users as …" at bounding box center [506, 243] width 379 height 44
drag, startPoint x: 395, startPoint y: 244, endPoint x: 439, endPoint y: 243, distance: 44.1
click at [439, 243] on span "Your app can configure Privy to automatically create wallets for your users as …" at bounding box center [506, 243] width 379 height 44
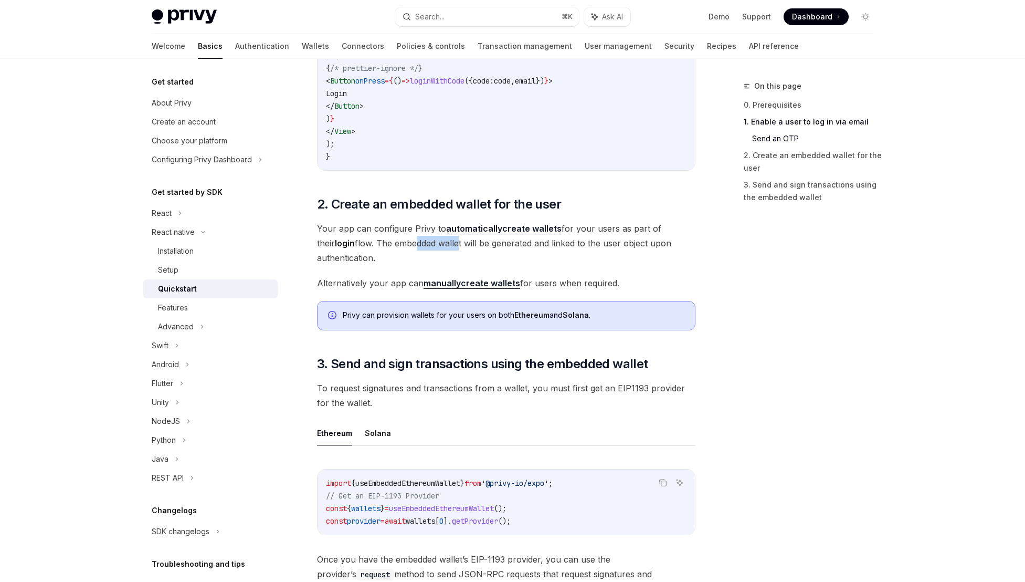
click at [439, 243] on span "Your app can configure Privy to automatically create wallets for your users as …" at bounding box center [506, 243] width 379 height 44
drag, startPoint x: 599, startPoint y: 245, endPoint x: 532, endPoint y: 247, distance: 66.7
click at [532, 247] on span "Your app can configure Privy to automatically create wallets for your users as …" at bounding box center [506, 243] width 379 height 44
drag, startPoint x: 606, startPoint y: 241, endPoint x: 549, endPoint y: 244, distance: 56.8
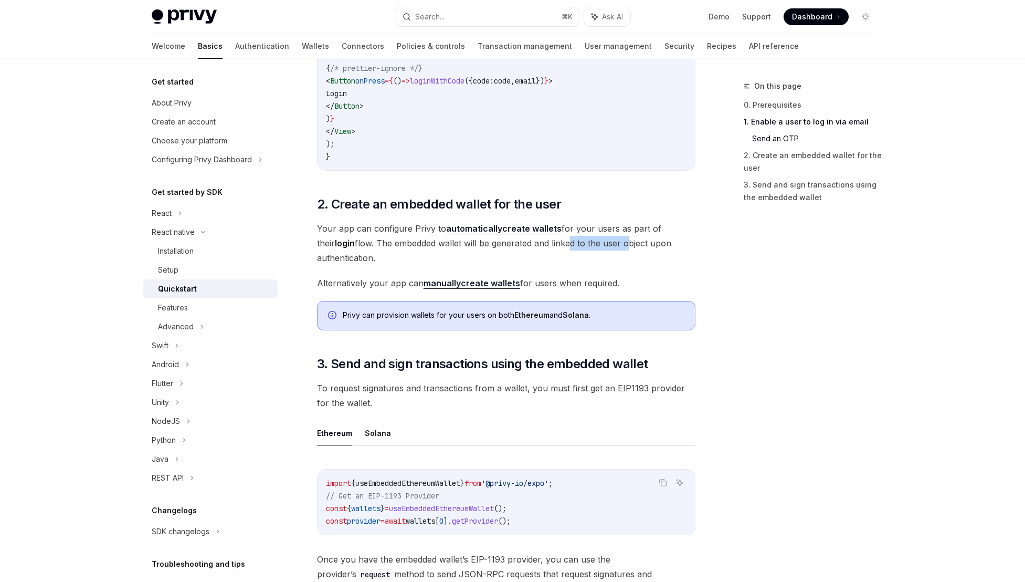
click at [549, 244] on span "Your app can configure Privy to automatically create wallets for your users as …" at bounding box center [506, 243] width 379 height 44
drag, startPoint x: 348, startPoint y: 280, endPoint x: 391, endPoint y: 281, distance: 43.6
click at [391, 281] on span "Alternatively your app can manually create wallets for users when required." at bounding box center [506, 283] width 379 height 15
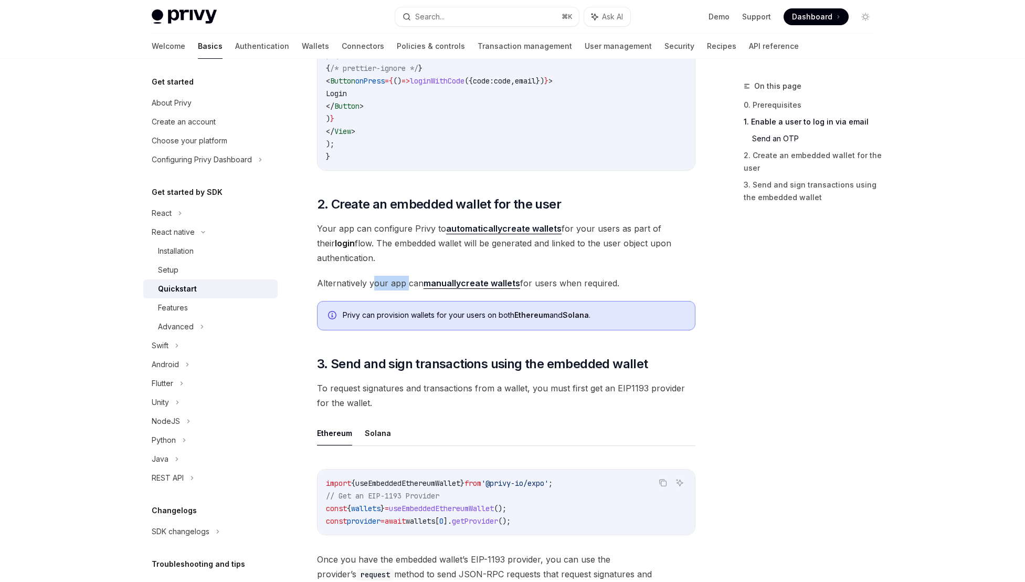
drag, startPoint x: 408, startPoint y: 281, endPoint x: 372, endPoint y: 282, distance: 36.3
click at [372, 282] on span "Alternatively your app can manually create wallets for users when required." at bounding box center [506, 283] width 379 height 15
click at [371, 282] on span "Alternatively your app can manually create wallets for users when required." at bounding box center [506, 283] width 379 height 15
drag, startPoint x: 559, startPoint y: 287, endPoint x: 519, endPoint y: 288, distance: 40.5
click at [519, 288] on span "Alternatively your app can manually create wallets for users when required." at bounding box center [506, 283] width 379 height 15
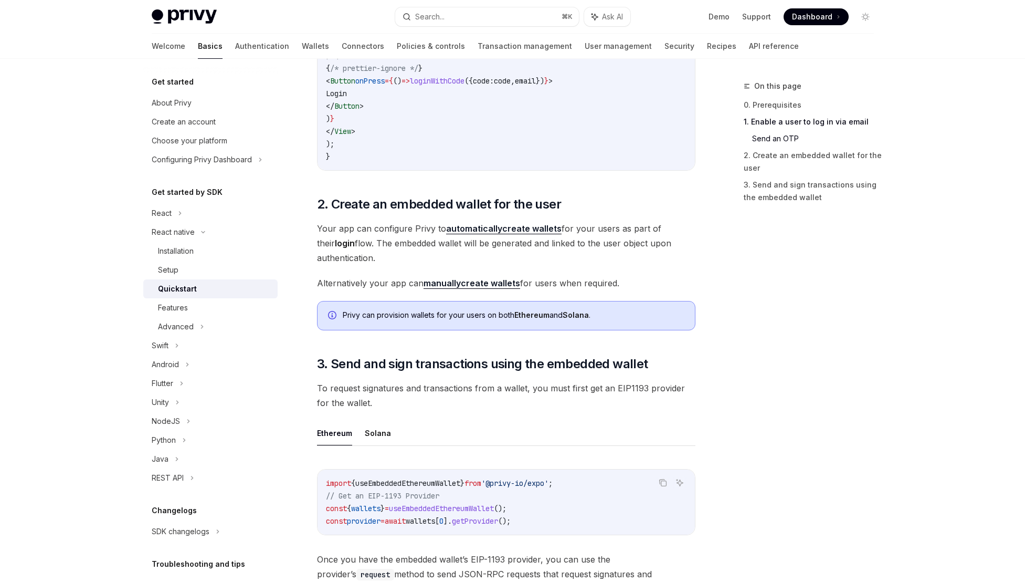
click at [559, 291] on div "​ 0. Prerequisites This guide assumes that you have completed the setup guide. …" at bounding box center [506, 141] width 379 height 1733
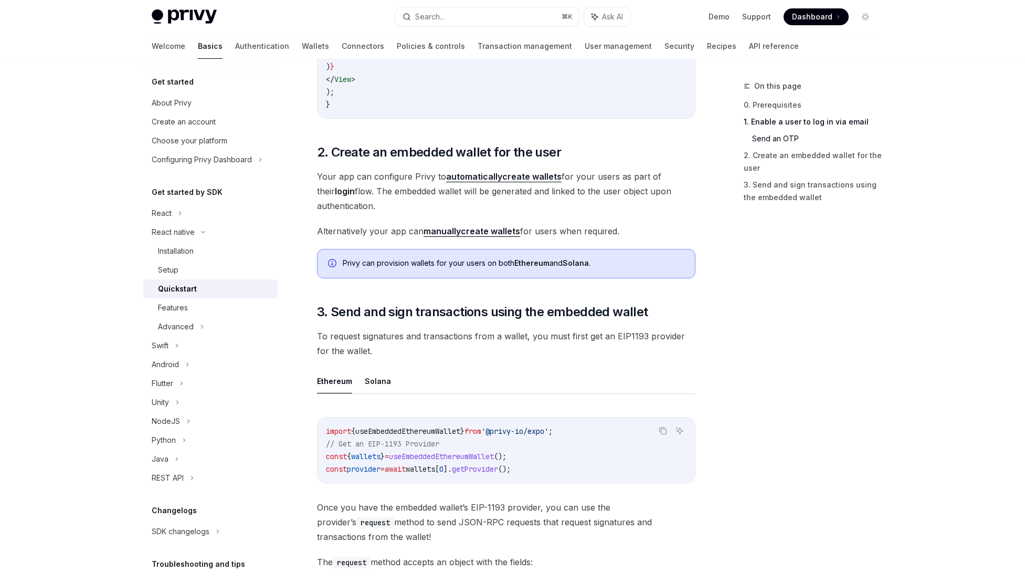
scroll to position [967, 0]
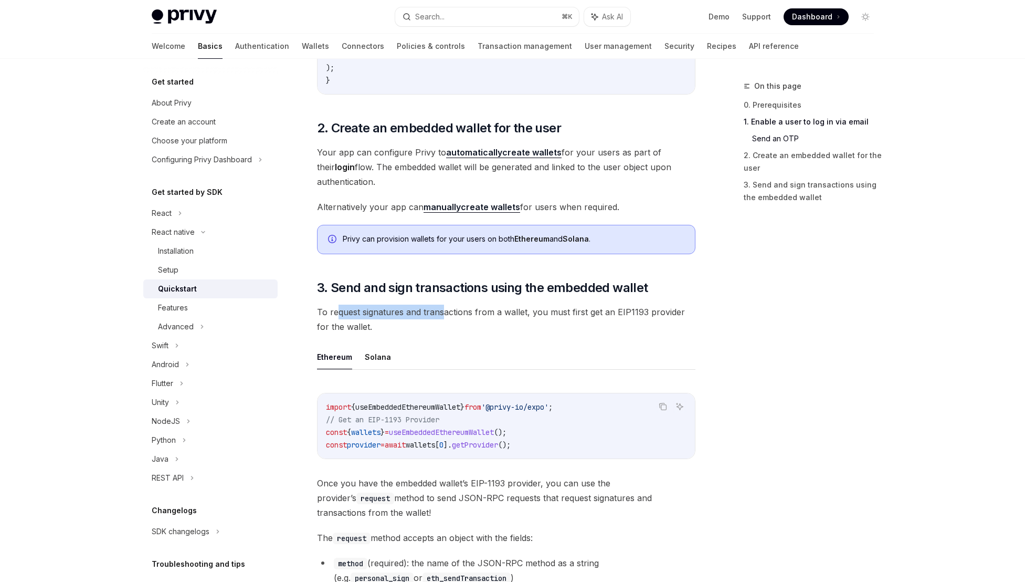
drag, startPoint x: 339, startPoint y: 312, endPoint x: 449, endPoint y: 313, distance: 110.3
click at [449, 313] on span "To request signatures and transactions from a wallet, you must first get an EIP…" at bounding box center [506, 319] width 379 height 29
drag, startPoint x: 455, startPoint y: 315, endPoint x: 392, endPoint y: 310, distance: 63.2
click at [395, 311] on span "To request signatures and transactions from a wallet, you must first get an EIP…" at bounding box center [506, 319] width 379 height 29
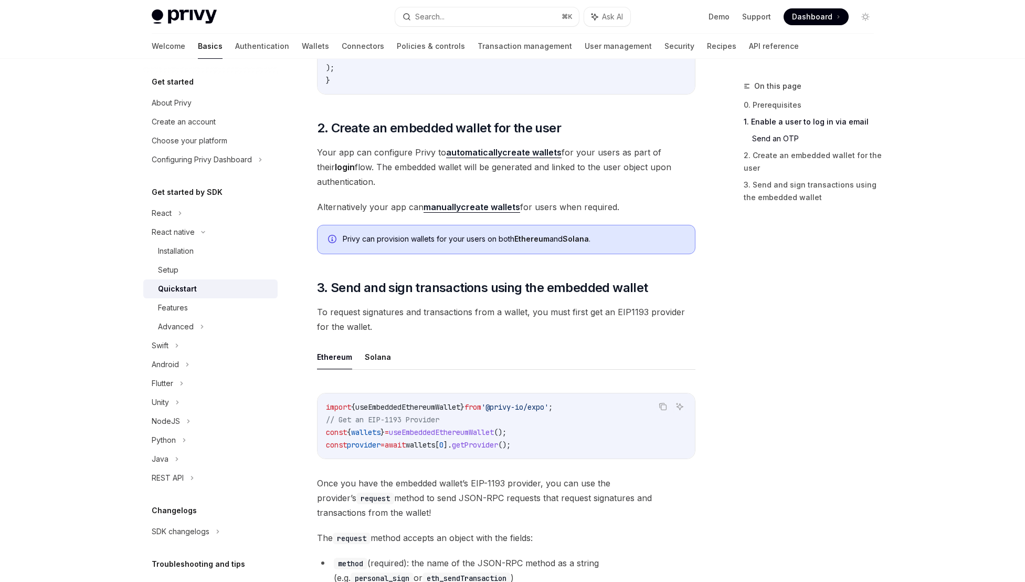
click at [392, 310] on span "To request signatures and transactions from a wallet, you must first get an EIP…" at bounding box center [506, 319] width 379 height 29
drag, startPoint x: 484, startPoint y: 315, endPoint x: 459, endPoint y: 314, distance: 24.7
click at [459, 314] on span "To request signatures and transactions from a wallet, you must first get an EIP…" at bounding box center [506, 319] width 379 height 29
drag, startPoint x: 605, startPoint y: 313, endPoint x: 555, endPoint y: 312, distance: 49.4
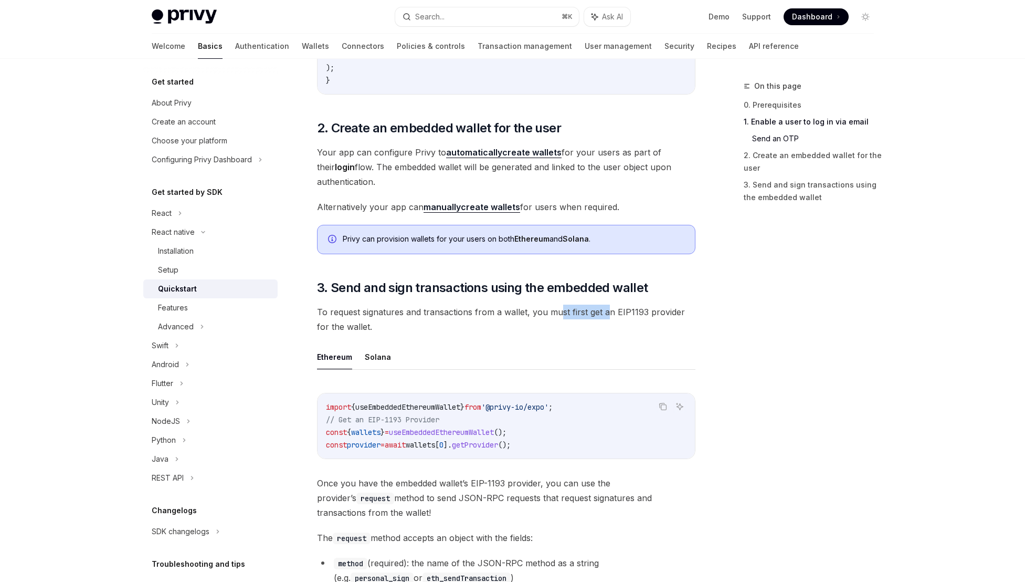
click at [555, 312] on span "To request signatures and transactions from a wallet, you must first get an EIP…" at bounding box center [506, 319] width 379 height 29
click at [621, 309] on span "To request signatures and transactions from a wallet, you must first get an EIP…" at bounding box center [506, 319] width 379 height 29
drag, startPoint x: 669, startPoint y: 313, endPoint x: 500, endPoint y: 309, distance: 169.1
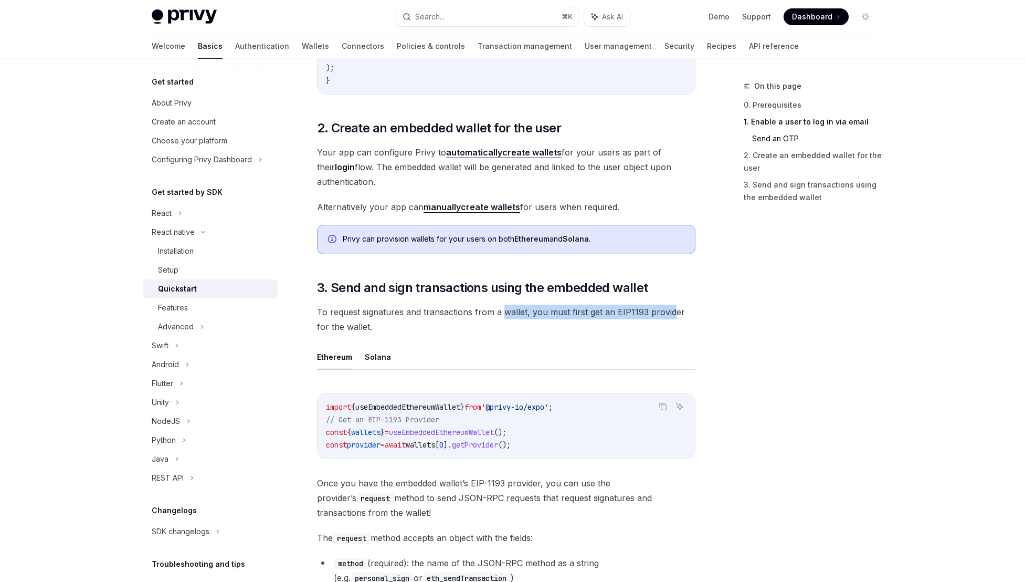
click at [500, 309] on span "To request signatures and transactions from a wallet, you must first get an EIP…" at bounding box center [506, 319] width 379 height 29
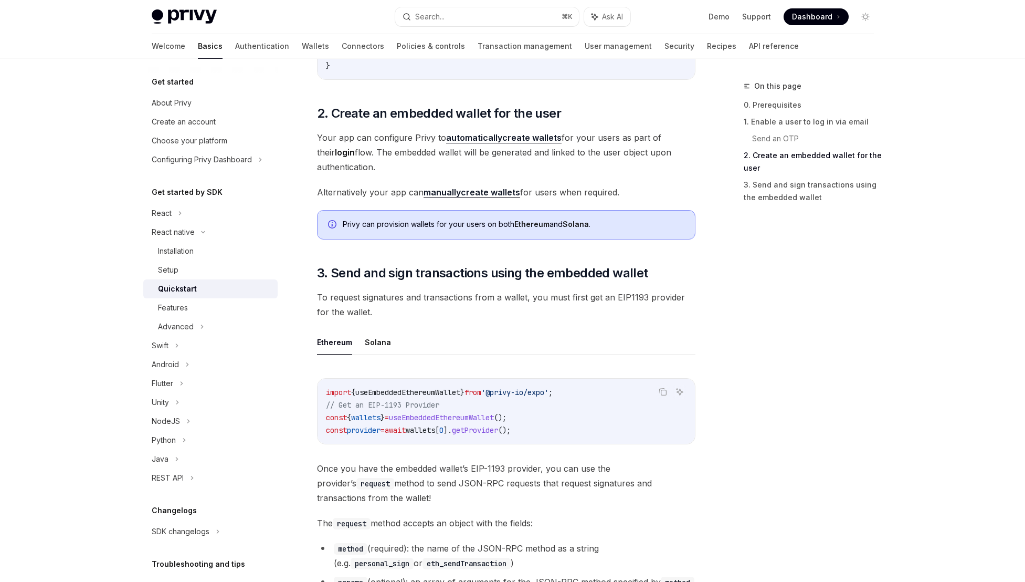
scroll to position [1140, 0]
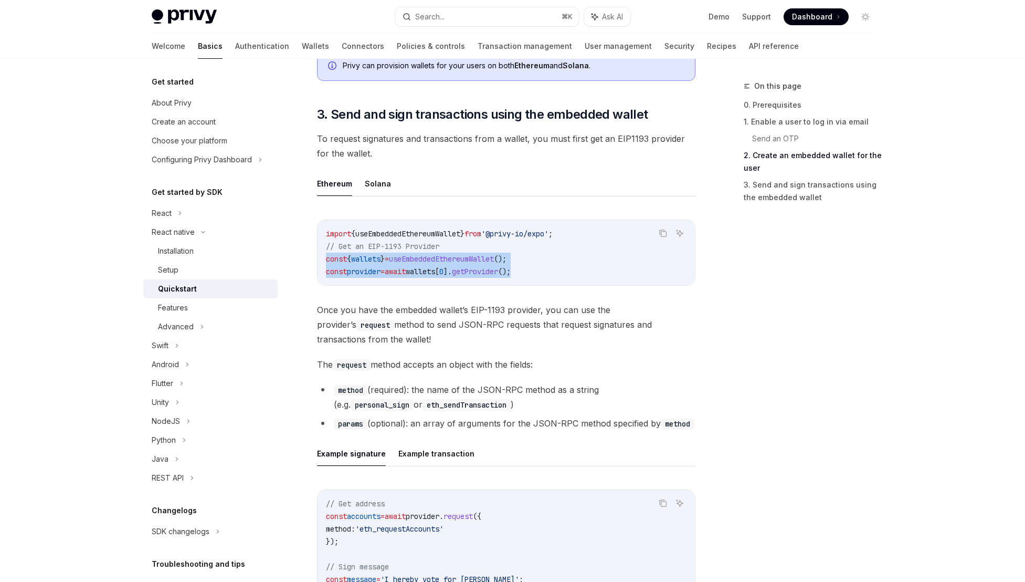
drag, startPoint x: 325, startPoint y: 260, endPoint x: 561, endPoint y: 277, distance: 236.9
click at [561, 277] on div "import { useEmbeddedEthereumWallet } from '@privy-io/expo' ; // Get an EIP-1193…" at bounding box center [506, 252] width 377 height 65
click at [561, 277] on code "import { useEmbeddedEthereumWallet } from '@privy-io/expo' ; // Get an EIP-1193…" at bounding box center [506, 252] width 361 height 50
drag, startPoint x: 545, startPoint y: 270, endPoint x: 322, endPoint y: 258, distance: 222.9
click at [322, 258] on div "import { useEmbeddedEthereumWallet } from '@privy-io/expo' ; // Get an EIP-1193…" at bounding box center [506, 252] width 377 height 65
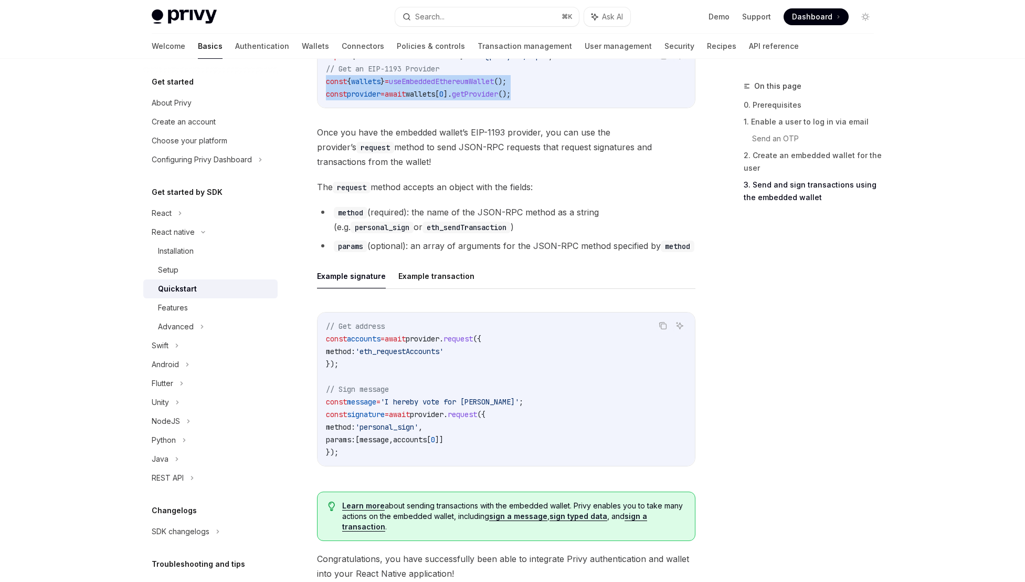
scroll to position [1317, 0]
click at [371, 340] on span "accounts" at bounding box center [364, 338] width 34 height 9
click at [369, 404] on span "message" at bounding box center [361, 401] width 29 height 9
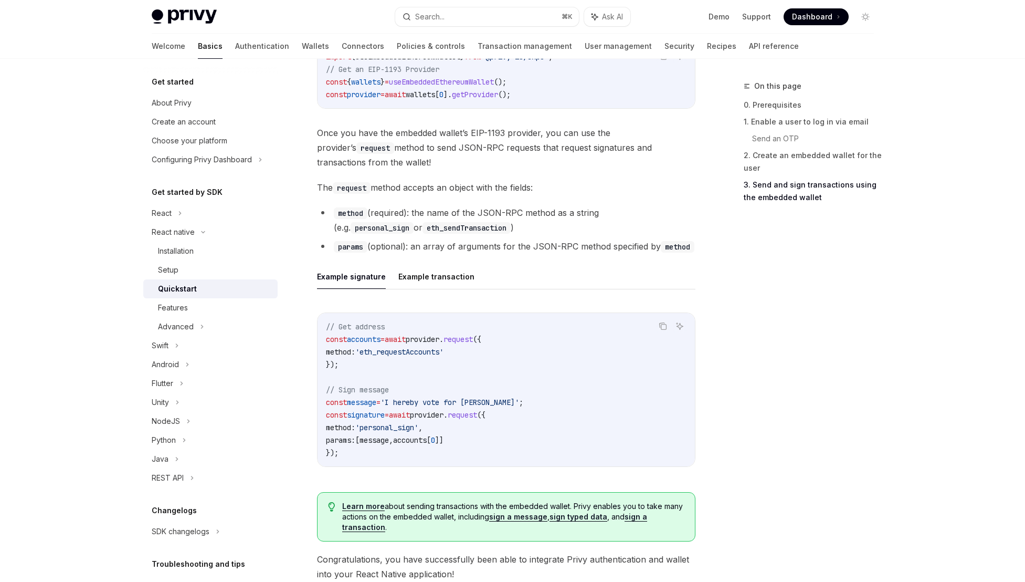
click at [371, 414] on span "signature" at bounding box center [366, 414] width 38 height 9
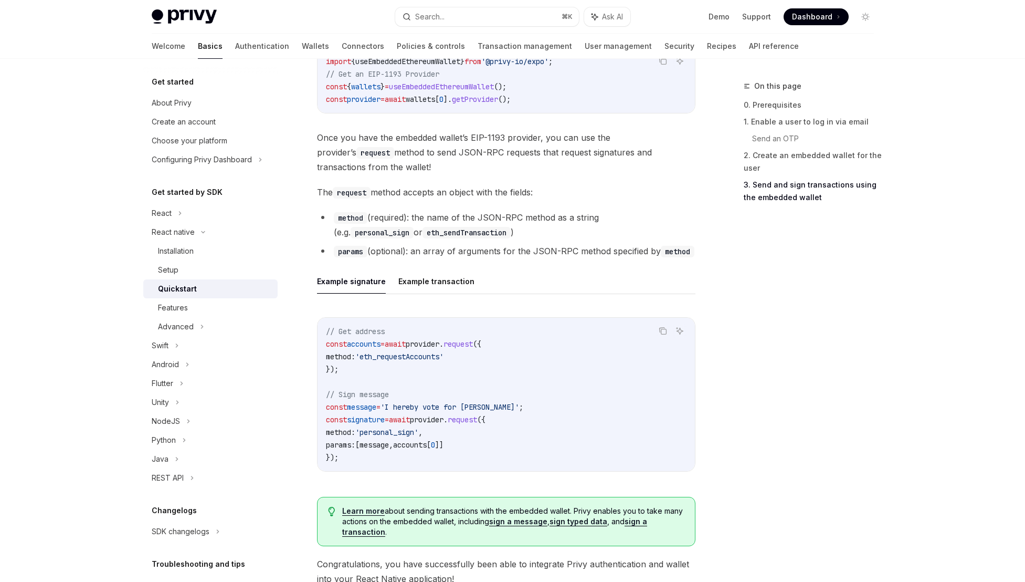
scroll to position [1473, 0]
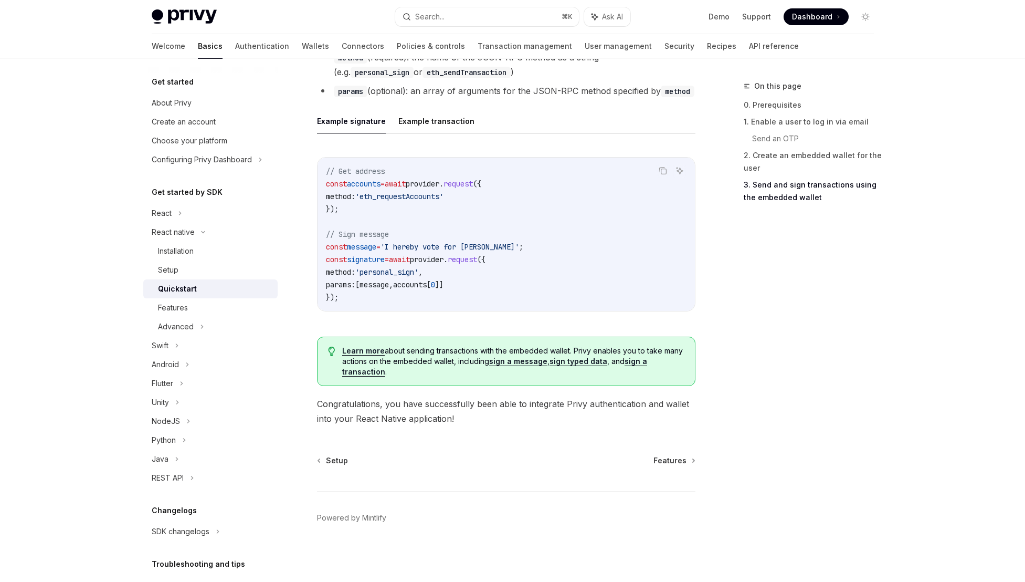
click at [448, 259] on span "." at bounding box center [446, 259] width 4 height 9
click at [444, 257] on span "provider" at bounding box center [427, 259] width 34 height 9
click at [426, 183] on span "provider" at bounding box center [423, 183] width 34 height 9
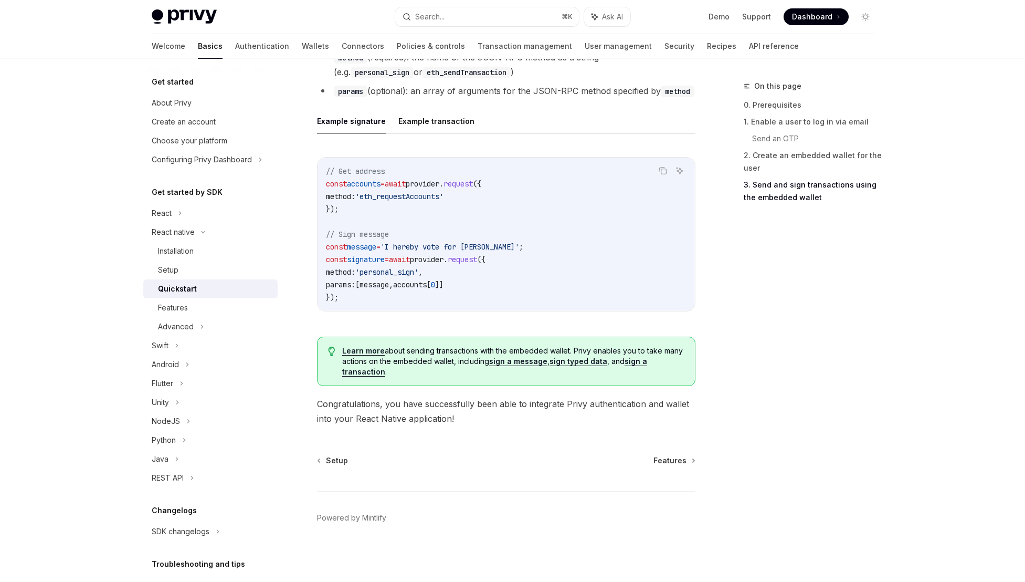
click at [426, 183] on span "provider" at bounding box center [423, 183] width 34 height 9
click at [439, 183] on span "provider" at bounding box center [423, 183] width 34 height 9
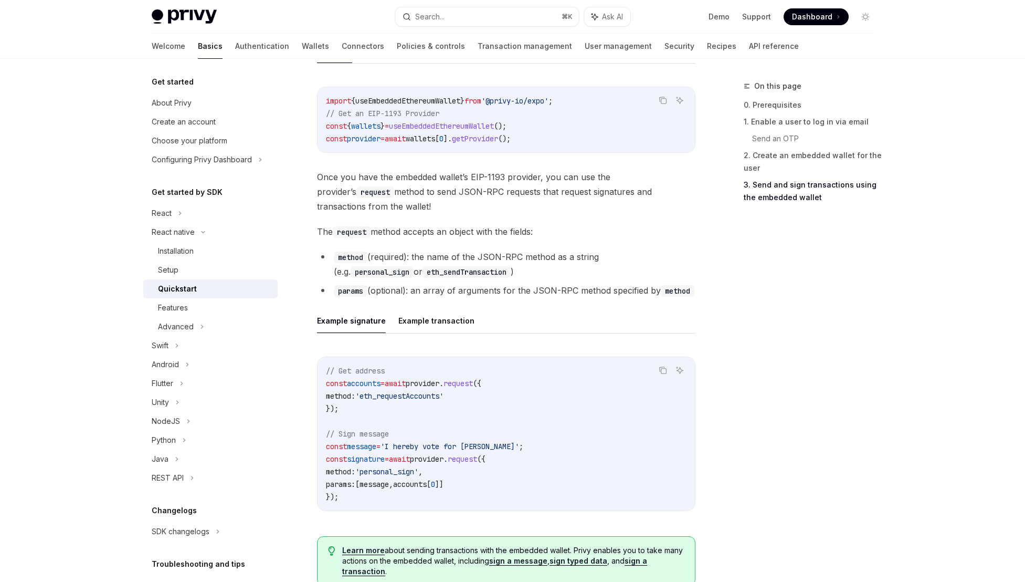
scroll to position [1257, 0]
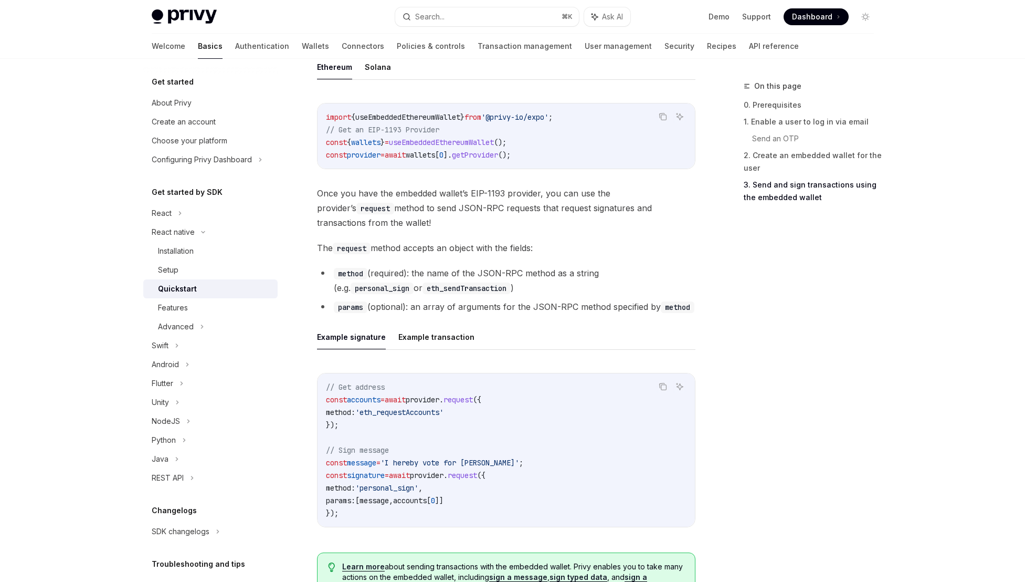
click at [452, 142] on span "useEmbeddedEthereumWallet" at bounding box center [441, 142] width 105 height 9
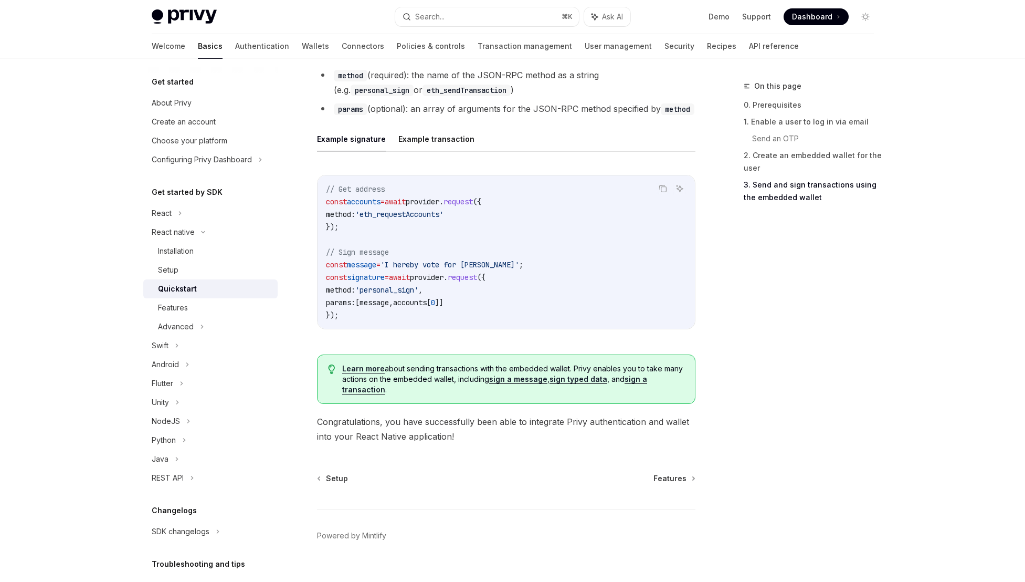
scroll to position [1455, 0]
click at [520, 381] on link "sign a message" at bounding box center [518, 378] width 58 height 9
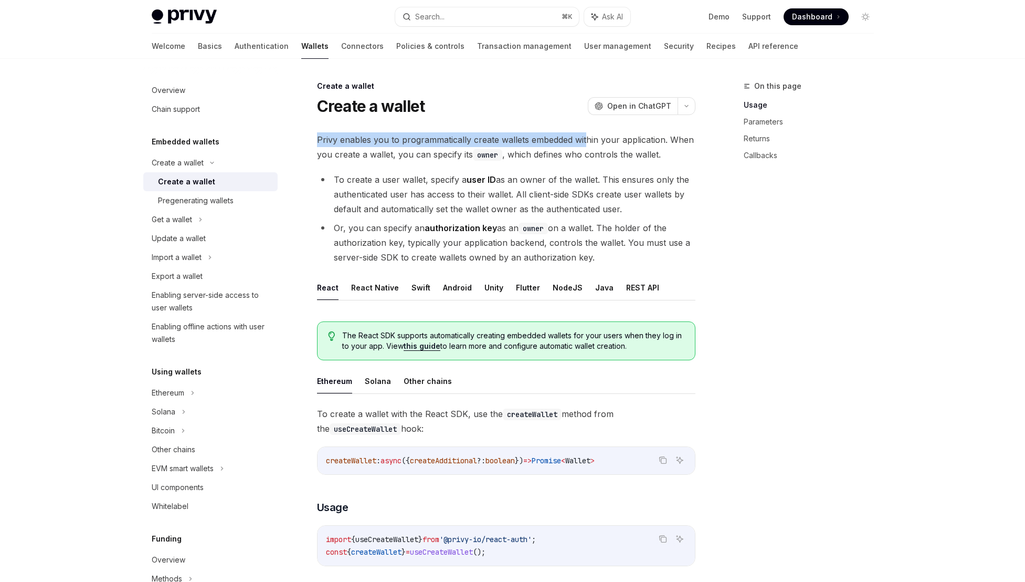
drag, startPoint x: 584, startPoint y: 142, endPoint x: 437, endPoint y: 131, distance: 147.9
drag, startPoint x: 364, startPoint y: 155, endPoint x: 442, endPoint y: 154, distance: 77.7
click at [442, 154] on span "Privy enables you to programmatically create wallets embedded within your appli…" at bounding box center [506, 146] width 379 height 29
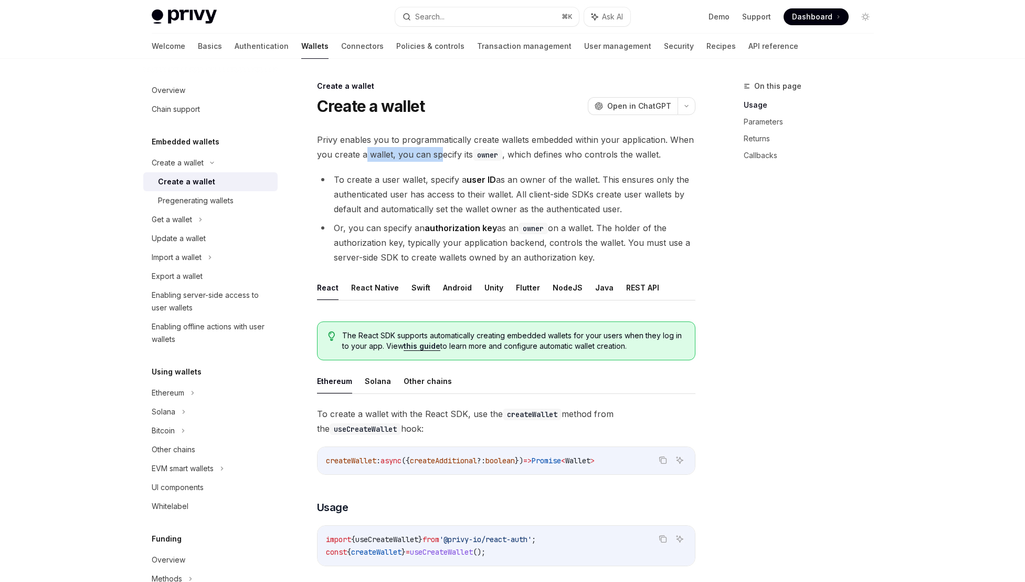
click at [442, 154] on span "Privy enables you to programmatically create wallets embedded within your appli…" at bounding box center [506, 146] width 379 height 29
drag, startPoint x: 598, startPoint y: 159, endPoint x: 558, endPoint y: 152, distance: 40.9
click at [559, 152] on span "Privy enables you to programmatically create wallets embedded within your appli…" at bounding box center [506, 146] width 379 height 29
click at [558, 152] on span "Privy enables you to programmatically create wallets embedded within your appli…" at bounding box center [506, 146] width 379 height 29
drag, startPoint x: 342, startPoint y: 178, endPoint x: 431, endPoint y: 177, distance: 88.7
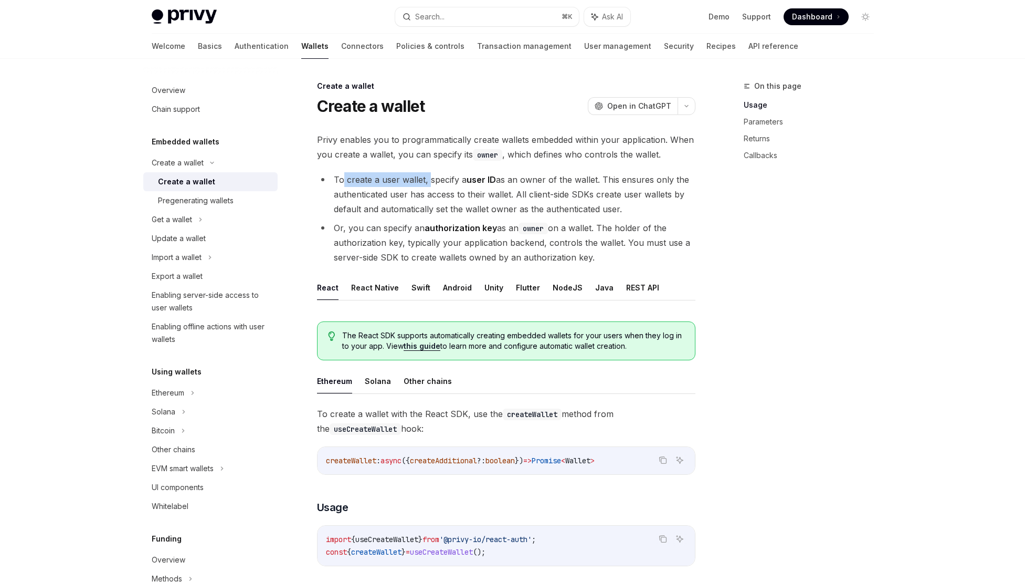
click at [431, 177] on li "To create a user wallet, specify a user ID as an owner of the wallet. This ensu…" at bounding box center [506, 194] width 379 height 44
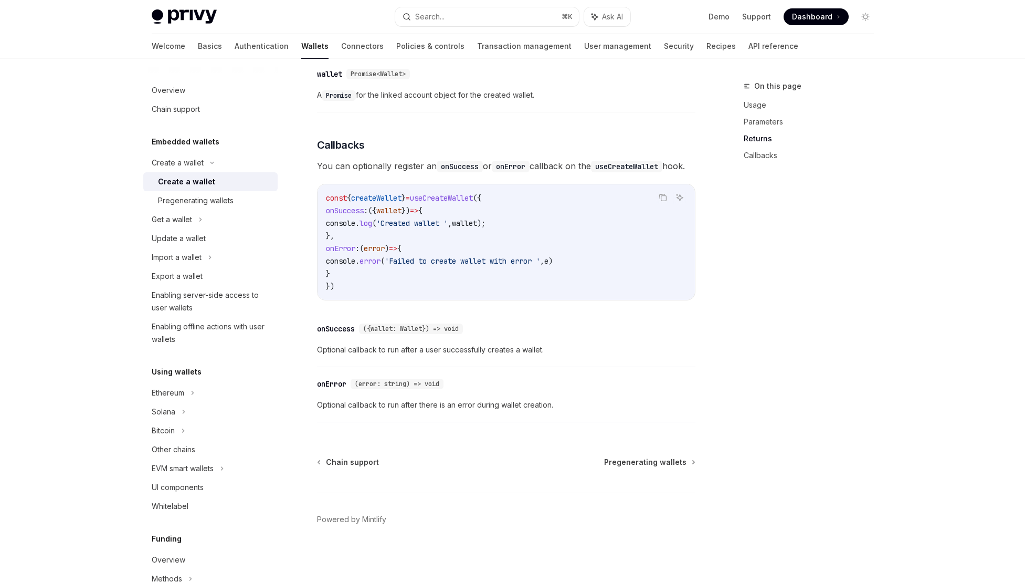
scroll to position [675, 0]
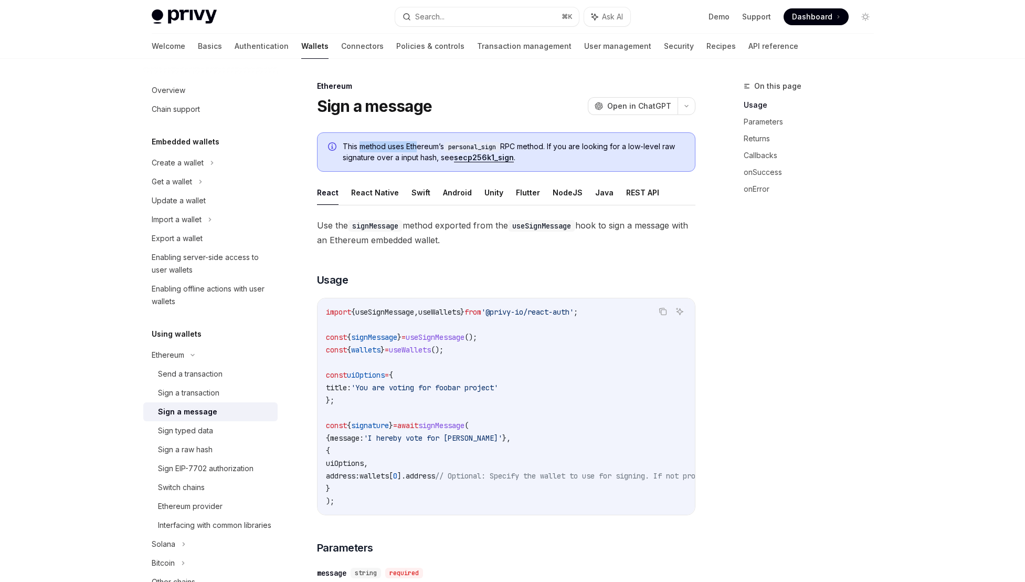
drag, startPoint x: 360, startPoint y: 146, endPoint x: 418, endPoint y: 143, distance: 58.3
click at [418, 144] on span "This method uses Ethereum’s personal_sign RPC method. If you are looking for a …" at bounding box center [514, 152] width 342 height 22
click at [418, 143] on span "This method uses Ethereum’s personal_sign RPC method. If you are looking for a …" at bounding box center [514, 152] width 342 height 22
drag, startPoint x: 678, startPoint y: 149, endPoint x: 592, endPoint y: 146, distance: 86.1
click at [592, 146] on span "This method uses Ethereum’s personal_sign RPC method. If you are looking for a …" at bounding box center [514, 152] width 342 height 22
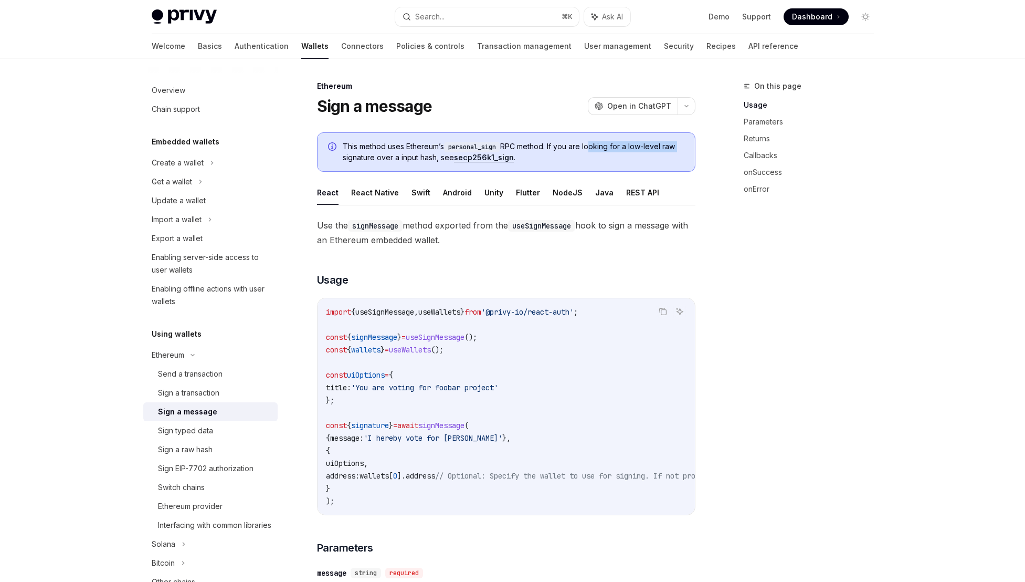
click at [592, 146] on span "This method uses Ethereum’s personal_sign RPC method. If you are looking for a …" at bounding box center [514, 152] width 342 height 22
click at [483, 158] on link "secp256k1_sign" at bounding box center [484, 157] width 60 height 9
type textarea "*"
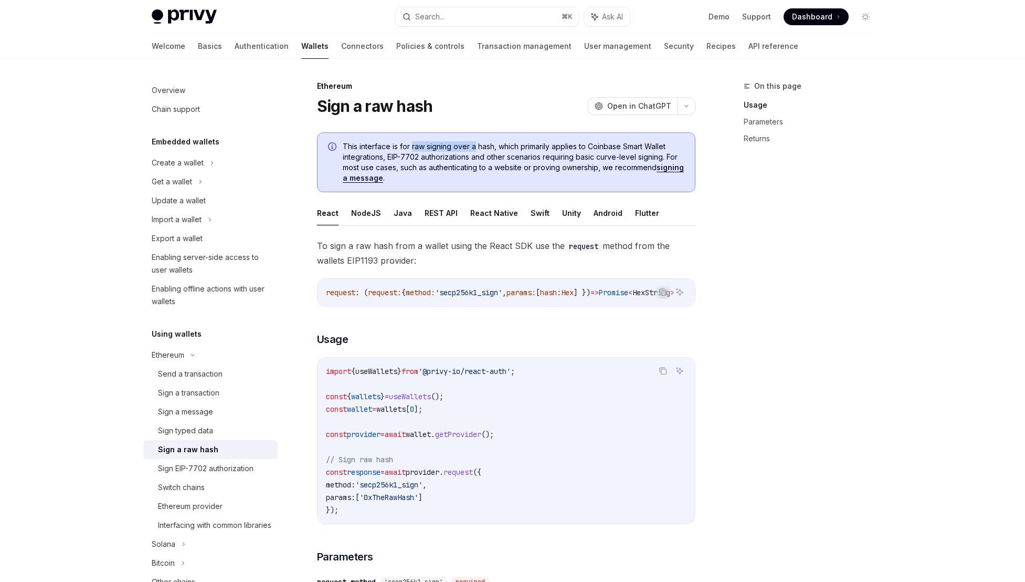
drag, startPoint x: 411, startPoint y: 149, endPoint x: 476, endPoint y: 149, distance: 65.1
click at [476, 149] on span "This interface is for raw signing over a hash, which primarily applies to Coinb…" at bounding box center [514, 162] width 342 height 42
drag, startPoint x: 582, startPoint y: 148, endPoint x: 529, endPoint y: 143, distance: 53.2
click at [529, 143] on span "This interface is for raw signing over a hash, which primarily applies to Coinb…" at bounding box center [514, 162] width 342 height 42
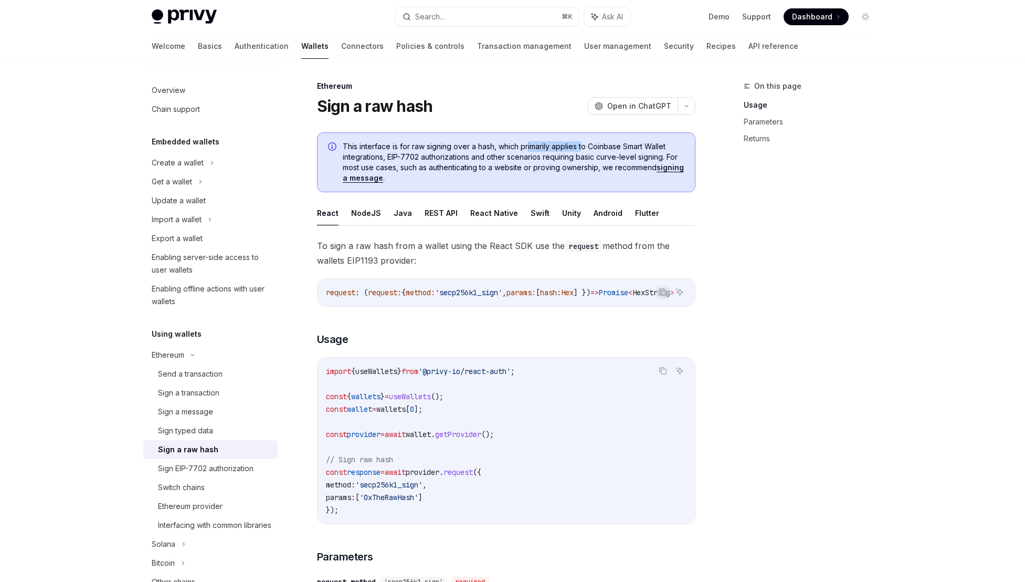
click at [529, 143] on span "This interface is for raw signing over a hash, which primarily applies to Coinb…" at bounding box center [514, 162] width 342 height 42
drag, startPoint x: 350, startPoint y: 154, endPoint x: 384, endPoint y: 157, distance: 34.2
click at [384, 157] on span "This interface is for raw signing over a hash, which primarily applies to Coinb…" at bounding box center [514, 162] width 342 height 42
drag, startPoint x: 419, startPoint y: 154, endPoint x: 411, endPoint y: 154, distance: 8.4
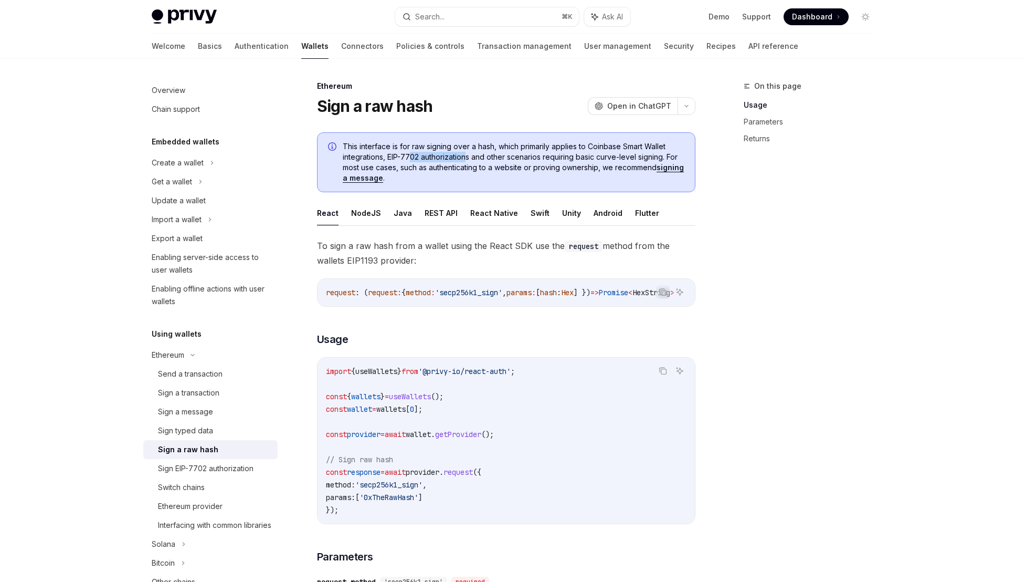
click at [411, 154] on span "This interface is for raw signing over a hash, which primarily applies to Coinb…" at bounding box center [514, 162] width 342 height 42
drag, startPoint x: 610, startPoint y: 159, endPoint x: 521, endPoint y: 156, distance: 88.8
click at [521, 156] on span "This interface is for raw signing over a hash, which primarily applies to Coinb…" at bounding box center [514, 162] width 342 height 42
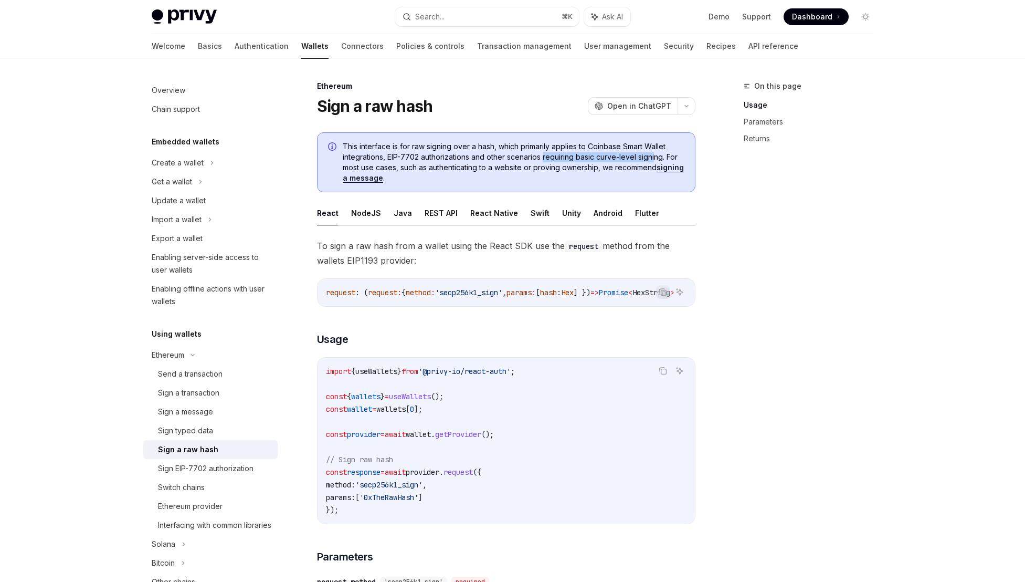
drag, startPoint x: 656, startPoint y: 158, endPoint x: 533, endPoint y: 155, distance: 122.3
click at [534, 155] on span "This interface is for raw signing over a hash, which primarily applies to Coinb…" at bounding box center [514, 162] width 342 height 42
click at [533, 155] on span "This interface is for raw signing over a hash, which primarily applies to Coinb…" at bounding box center [514, 162] width 342 height 42
drag, startPoint x: 419, startPoint y: 166, endPoint x: 498, endPoint y: 169, distance: 79.3
click at [498, 169] on span "This interface is for raw signing over a hash, which primarily applies to Coinb…" at bounding box center [514, 162] width 342 height 42
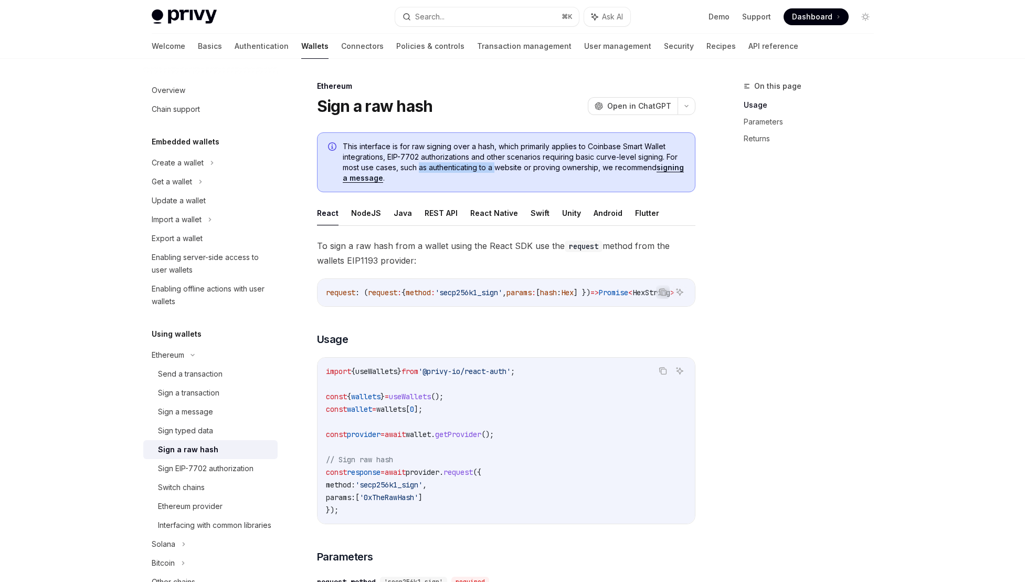
click at [498, 169] on span "This interface is for raw signing over a hash, which primarily applies to Coinb…" at bounding box center [514, 162] width 342 height 42
drag, startPoint x: 601, startPoint y: 171, endPoint x: 566, endPoint y: 169, distance: 34.7
click at [566, 169] on span "This interface is for raw signing over a hash, which primarily applies to Coinb…" at bounding box center [514, 162] width 342 height 42
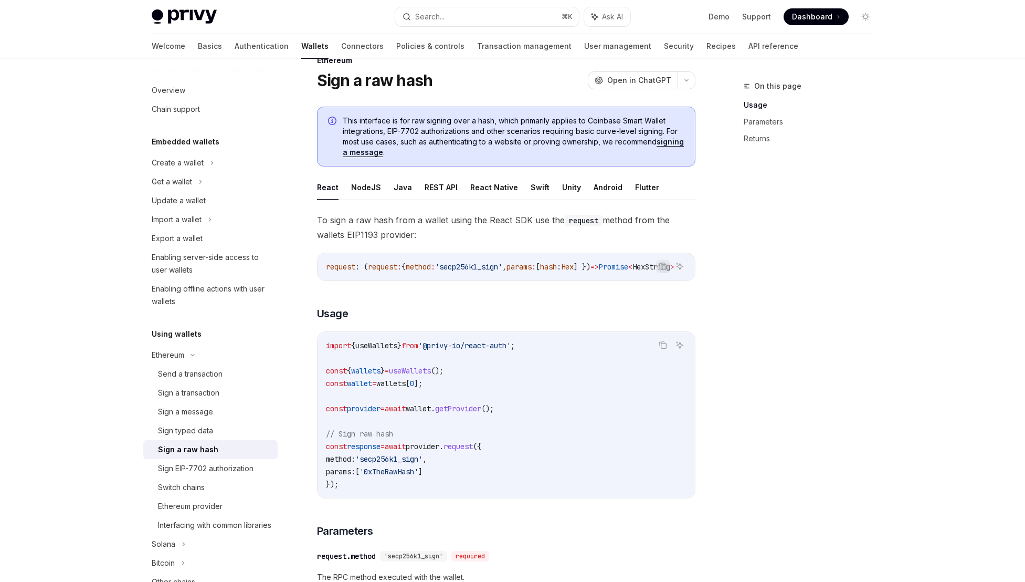
scroll to position [153, 0]
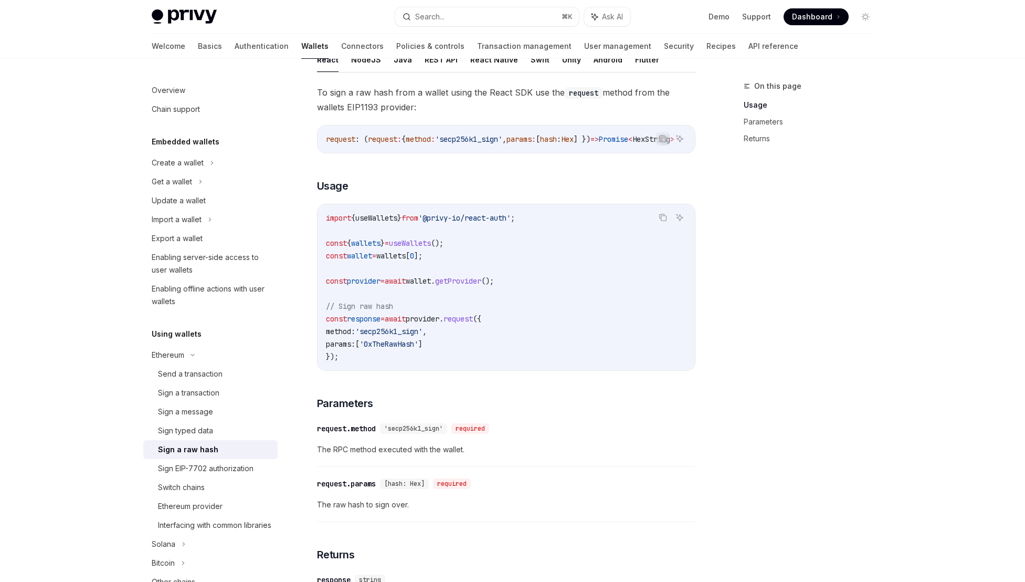
click at [350, 336] on span "method:" at bounding box center [340, 331] width 29 height 9
click at [351, 336] on span "method:" at bounding box center [340, 331] width 29 height 9
click at [410, 343] on span "'0xTheRawHash'" at bounding box center [389, 343] width 59 height 9
click at [412, 345] on span "'0xTheRawHash'" at bounding box center [389, 343] width 59 height 9
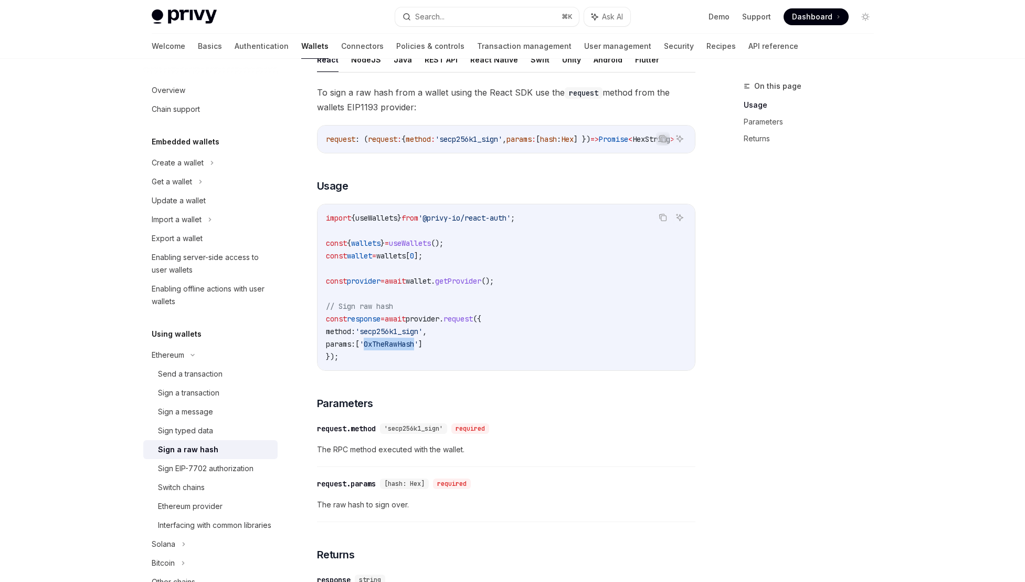
click at [412, 345] on span "'0xTheRawHash'" at bounding box center [389, 343] width 59 height 9
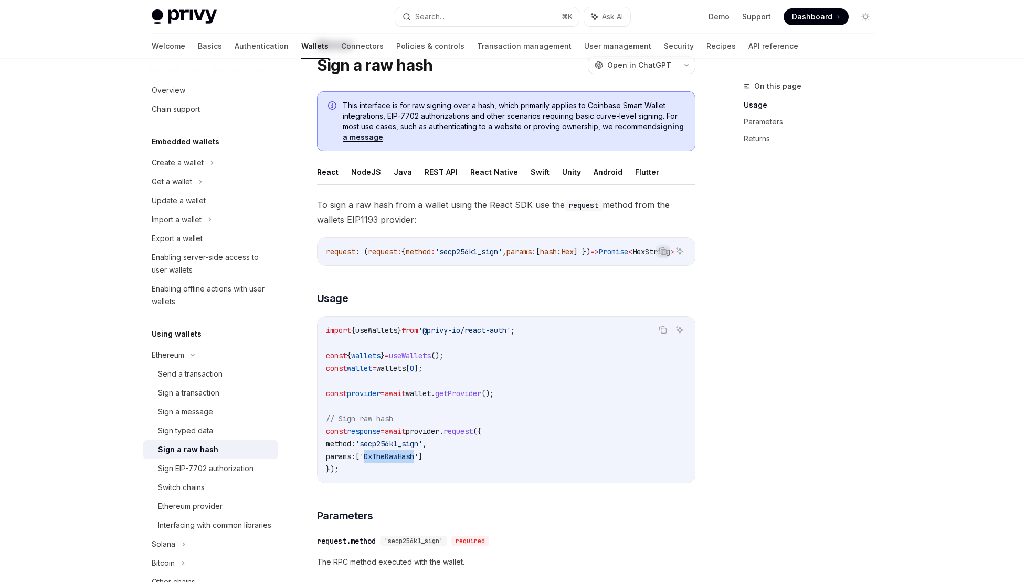
scroll to position [0, 0]
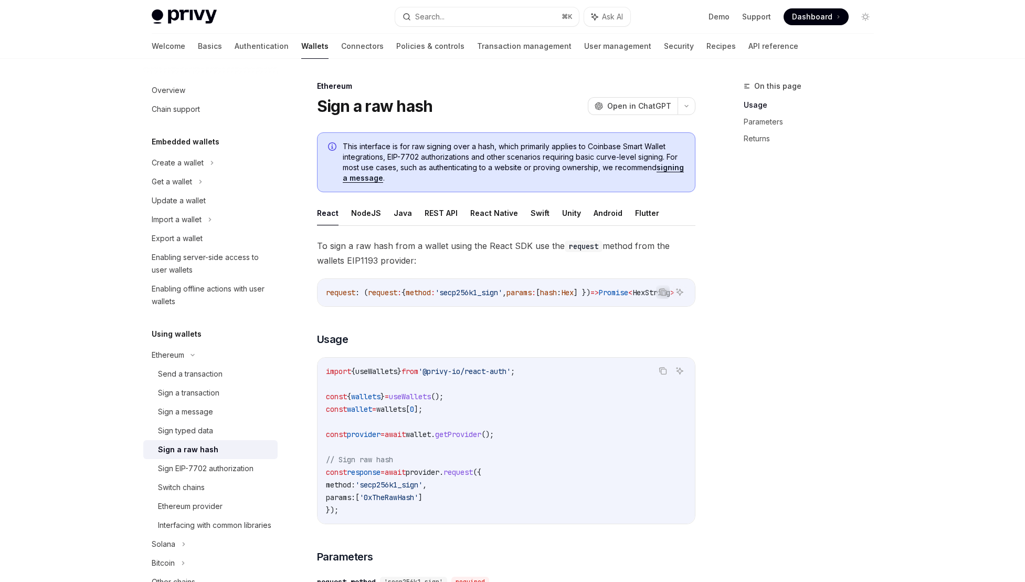
click at [424, 251] on span "To sign a raw hash from a wallet using the React SDK use the request method fro…" at bounding box center [506, 252] width 379 height 29
drag, startPoint x: 547, startPoint y: 245, endPoint x: 324, endPoint y: 245, distance: 223.1
click at [324, 245] on span "To sign a raw hash from a wallet using the React SDK use the request method fro…" at bounding box center [506, 252] width 379 height 29
drag, startPoint x: 324, startPoint y: 244, endPoint x: 521, endPoint y: 248, distance: 196.4
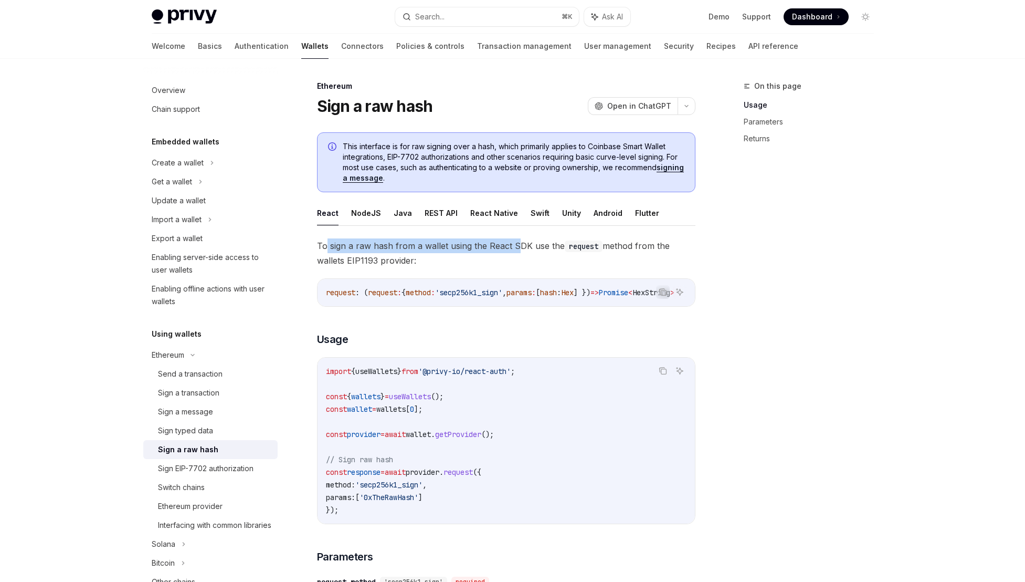
click at [518, 247] on span "To sign a raw hash from a wallet using the React SDK use the request method fro…" at bounding box center [506, 252] width 379 height 29
click at [521, 248] on span "To sign a raw hash from a wallet using the React SDK use the request method fro…" at bounding box center [506, 252] width 379 height 29
drag, startPoint x: 523, startPoint y: 244, endPoint x: 403, endPoint y: 244, distance: 120.2
click at [403, 244] on span "To sign a raw hash from a wallet using the React SDK use the request method fro…" at bounding box center [506, 252] width 379 height 29
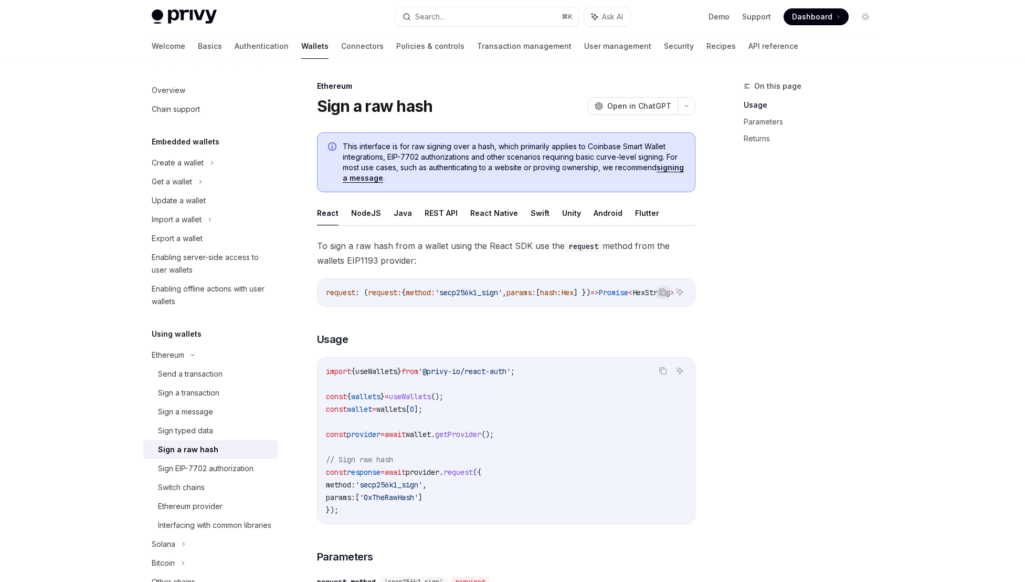
click at [502, 295] on span "'secp256k1_sign'" at bounding box center [468, 292] width 67 height 9
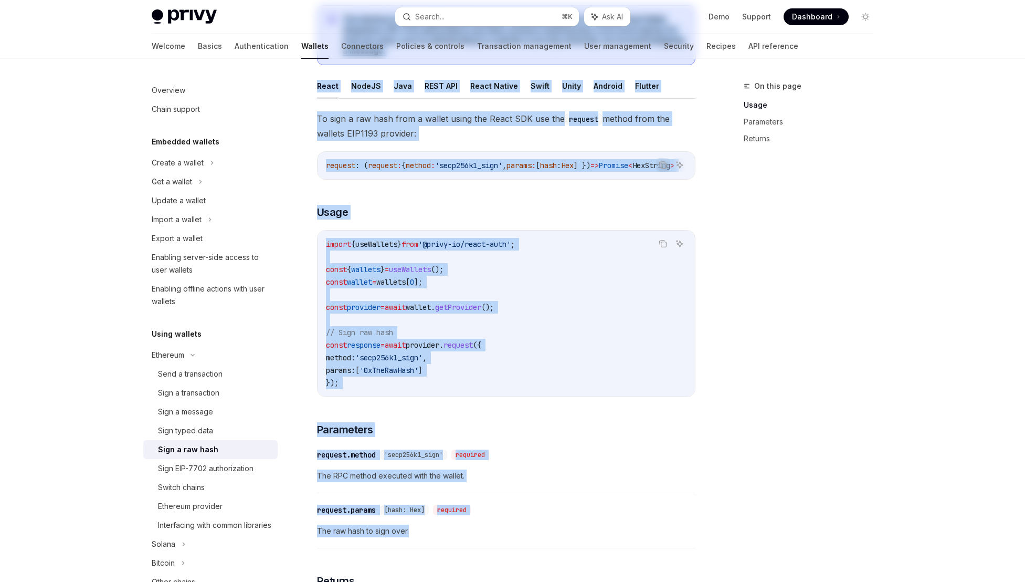
scroll to position [355, 0]
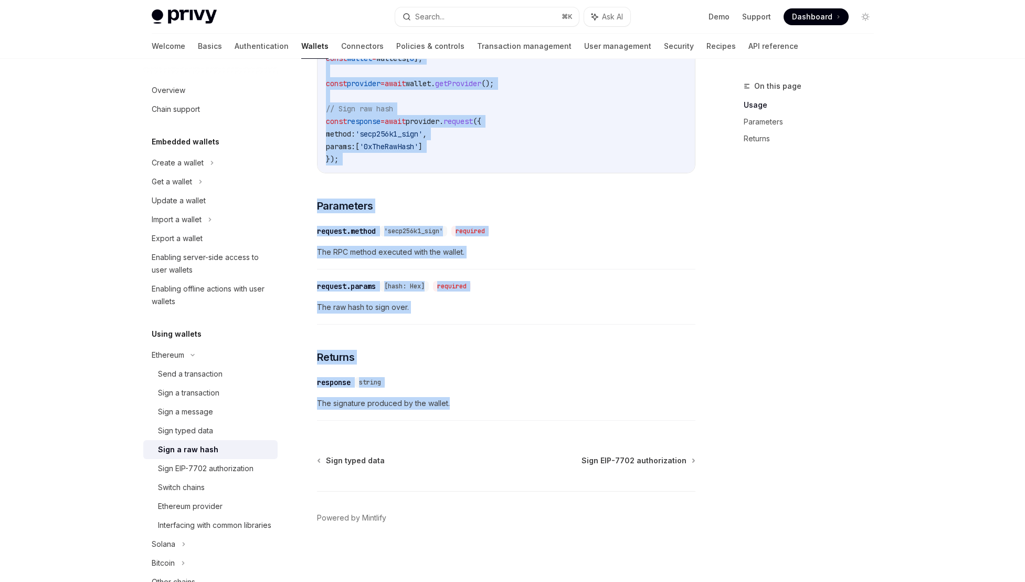
drag, startPoint x: 312, startPoint y: 81, endPoint x: 516, endPoint y: 423, distance: 398.1
click at [516, 423] on div "Ethereum Sign a raw hash OpenAI Open in ChatGPT OpenAI Open in ChatGPT This int…" at bounding box center [408, 155] width 580 height 853
copy div "Ethereum Sign a raw hash OpenAI Open in ChatGPT OpenAI Open in ChatGPT This int…"
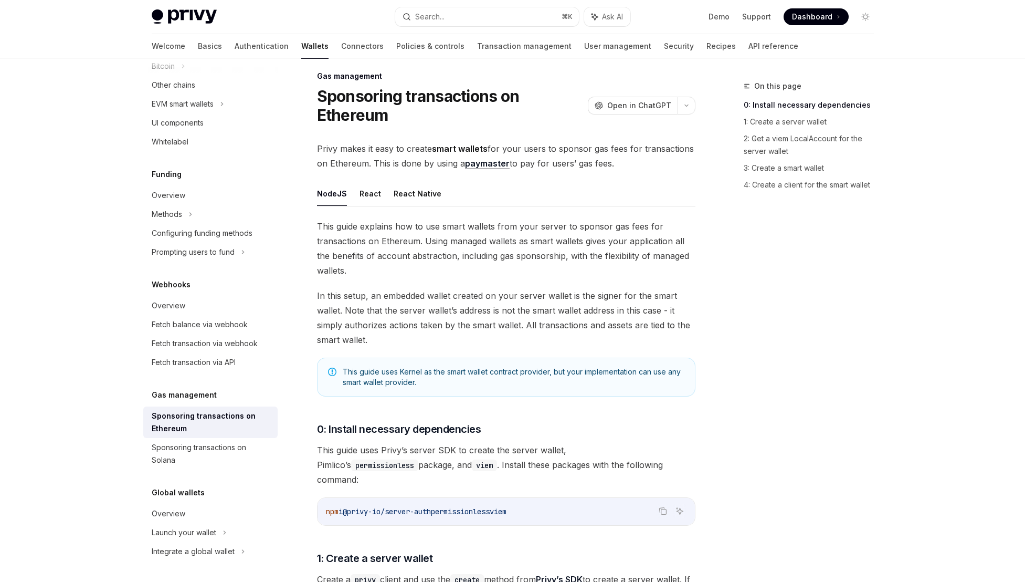
scroll to position [12, 0]
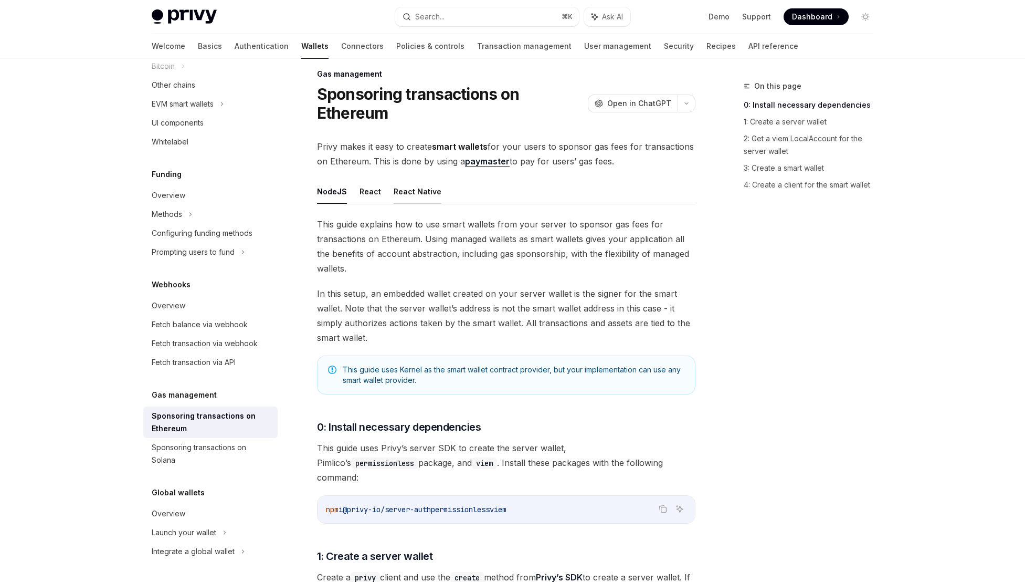
click at [413, 198] on button "React Native" at bounding box center [418, 191] width 48 height 25
type textarea "*"
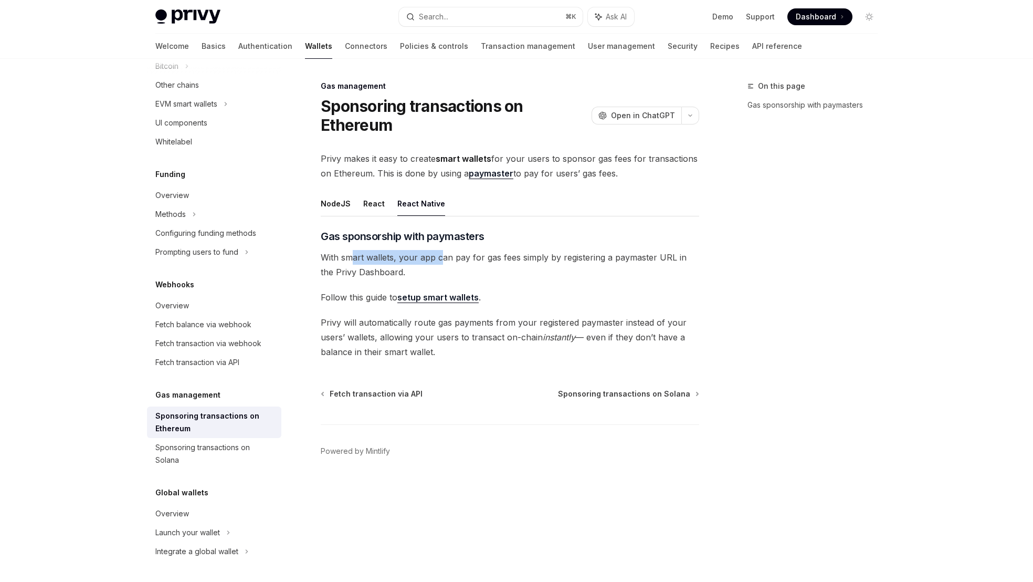
drag, startPoint x: 352, startPoint y: 257, endPoint x: 441, endPoint y: 261, distance: 88.8
click at [441, 261] on span "With smart wallets, your app can pay for gas fees simply by registering a payma…" at bounding box center [510, 264] width 379 height 29
drag, startPoint x: 542, startPoint y: 259, endPoint x: 485, endPoint y: 258, distance: 56.7
click at [485, 258] on span "With smart wallets, your app can pay for gas fees simply by registering a payma…" at bounding box center [510, 264] width 379 height 29
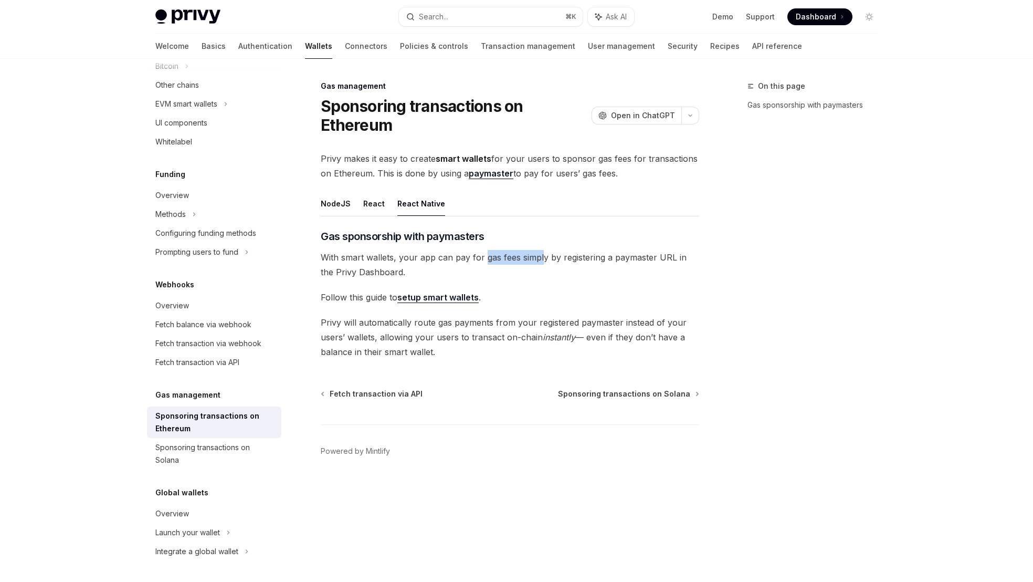
click at [485, 258] on span "With smart wallets, your app can pay for gas fees simply by registering a payma…" at bounding box center [510, 264] width 379 height 29
drag, startPoint x: 593, startPoint y: 257, endPoint x: 548, endPoint y: 256, distance: 45.7
click at [548, 256] on span "With smart wallets, your app can pay for gas fees simply by registering a payma…" at bounding box center [510, 264] width 379 height 29
drag, startPoint x: 629, startPoint y: 255, endPoint x: 573, endPoint y: 256, distance: 56.2
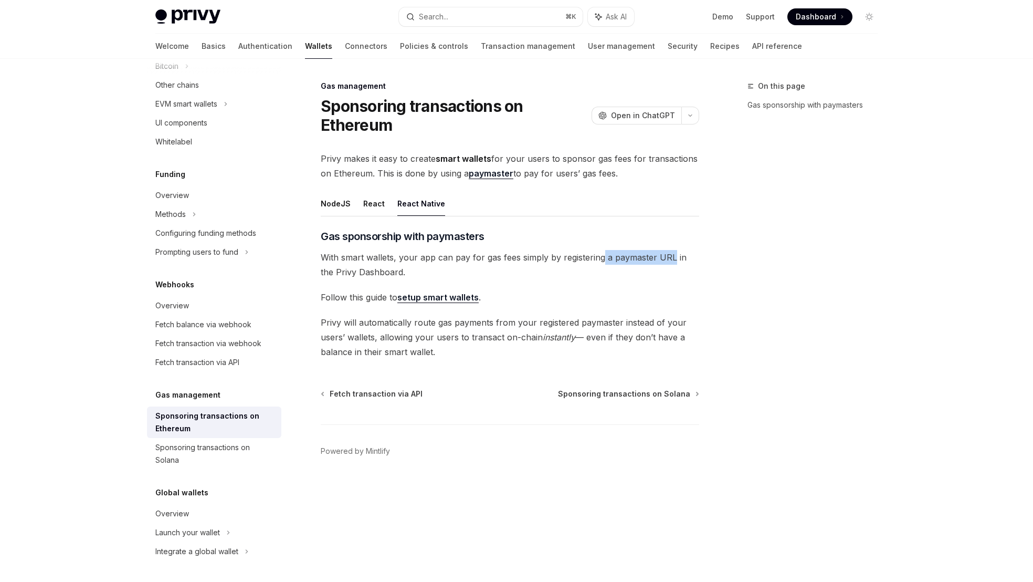
click at [575, 256] on span "With smart wallets, your app can pay for gas fees simply by registering a payma…" at bounding box center [510, 264] width 379 height 29
click at [573, 256] on span "With smart wallets, your app can pay for gas fees simply by registering a payma…" at bounding box center [510, 264] width 379 height 29
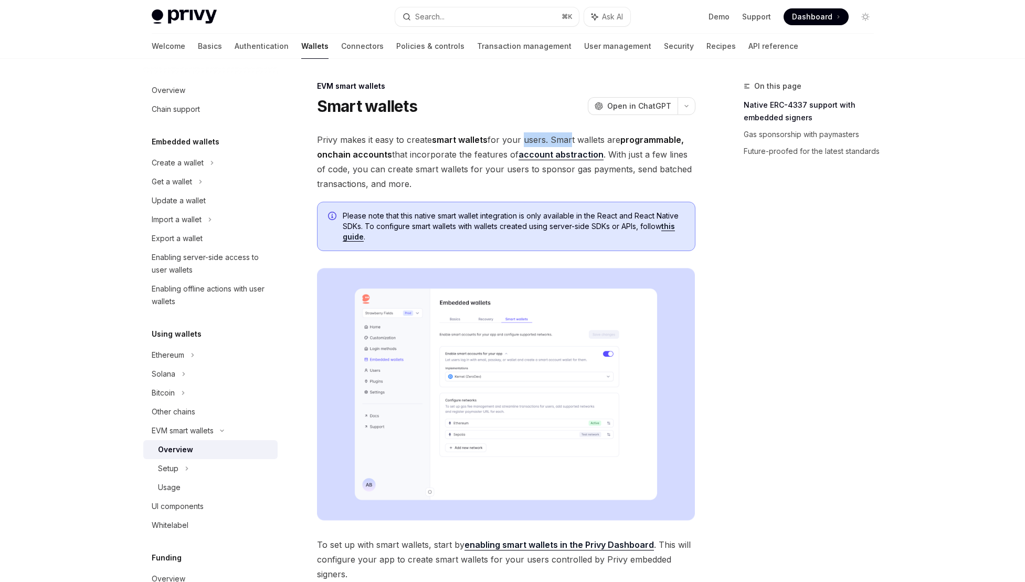
drag, startPoint x: 521, startPoint y: 139, endPoint x: 571, endPoint y: 139, distance: 50.4
click at [571, 139] on span "Privy makes it easy to create smart wallets for your users. Smart wallets are p…" at bounding box center [506, 161] width 379 height 59
drag, startPoint x: 396, startPoint y: 152, endPoint x: 432, endPoint y: 154, distance: 36.3
click at [432, 154] on span "Privy makes it easy to create smart wallets for your users. Smart wallets are p…" at bounding box center [506, 161] width 379 height 59
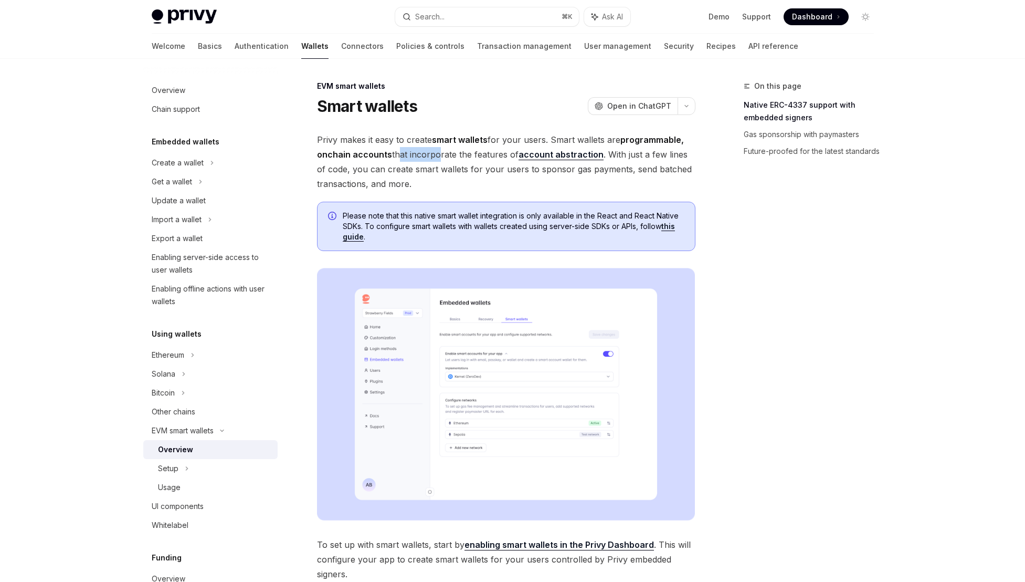
click at [432, 154] on span "Privy makes it easy to create smart wallets for your users. Smart wallets are p…" at bounding box center [506, 161] width 379 height 59
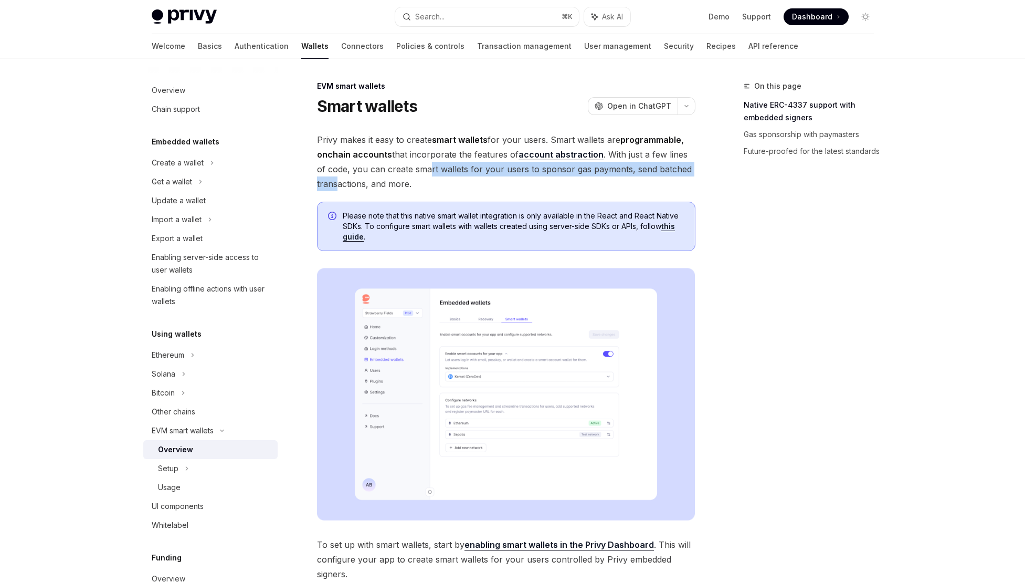
drag, startPoint x: 336, startPoint y: 177, endPoint x: 420, endPoint y: 175, distance: 84.0
click at [420, 175] on span "Privy makes it easy to create smart wallets for your users. Smart wallets are p…" at bounding box center [506, 161] width 379 height 59
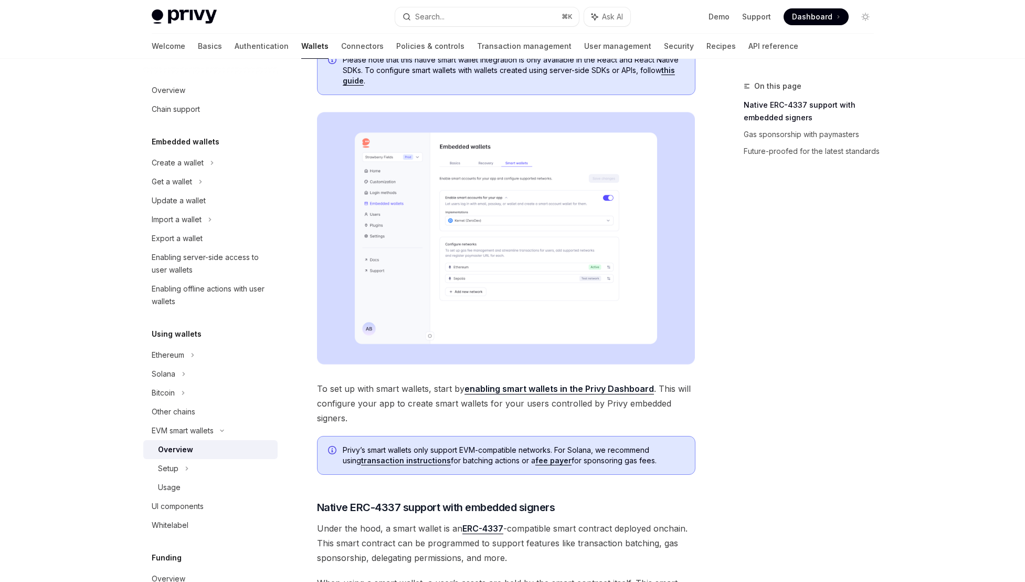
scroll to position [179, 0]
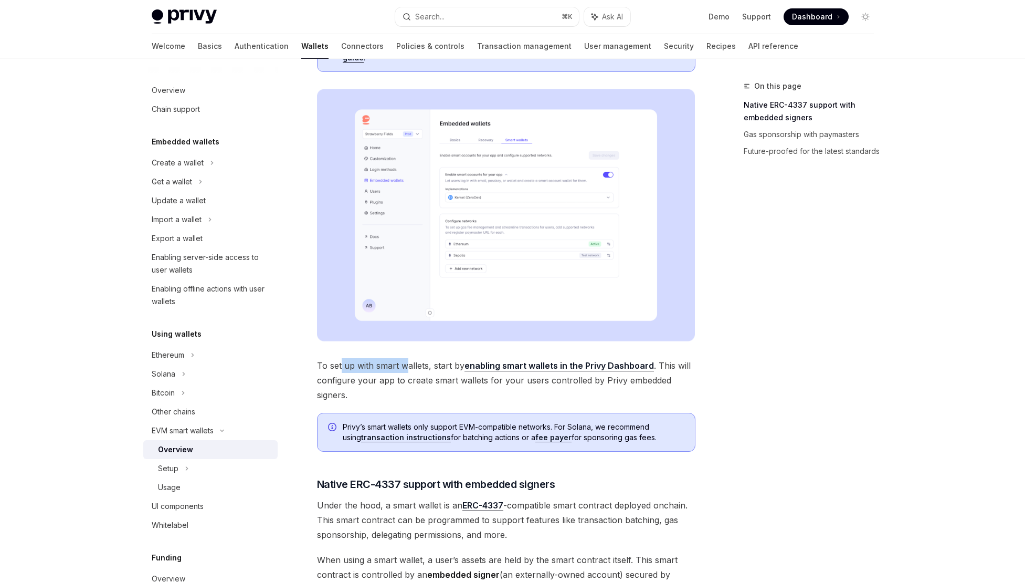
drag, startPoint x: 344, startPoint y: 368, endPoint x: 408, endPoint y: 365, distance: 64.1
click at [408, 365] on span "To set up with smart wallets, start by enabling smart wallets in the Privy Dash…" at bounding box center [506, 380] width 379 height 44
drag, startPoint x: 343, startPoint y: 387, endPoint x: 423, endPoint y: 386, distance: 80.3
click at [423, 386] on span "To set up with smart wallets, start by enabling smart wallets in the Privy Dash…" at bounding box center [506, 380] width 379 height 44
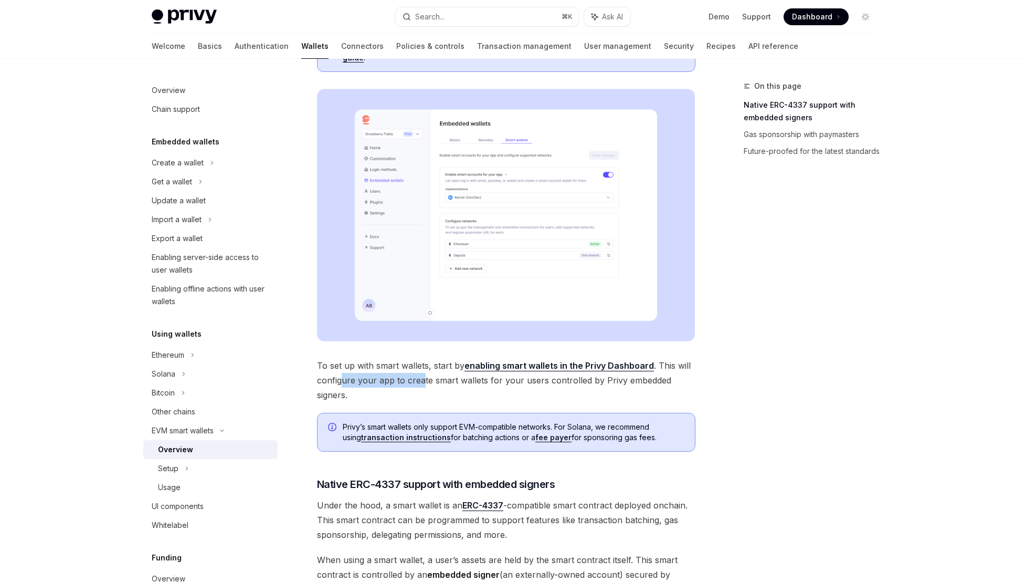
click at [423, 386] on span "To set up with smart wallets, start by enabling smart wallets in the Privy Dash…" at bounding box center [506, 380] width 379 height 44
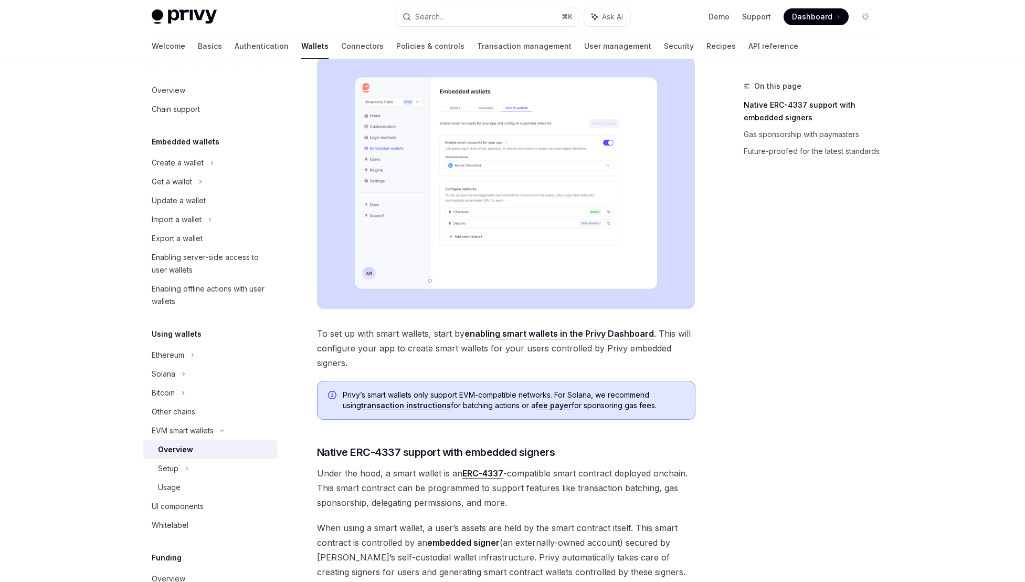
scroll to position [385, 0]
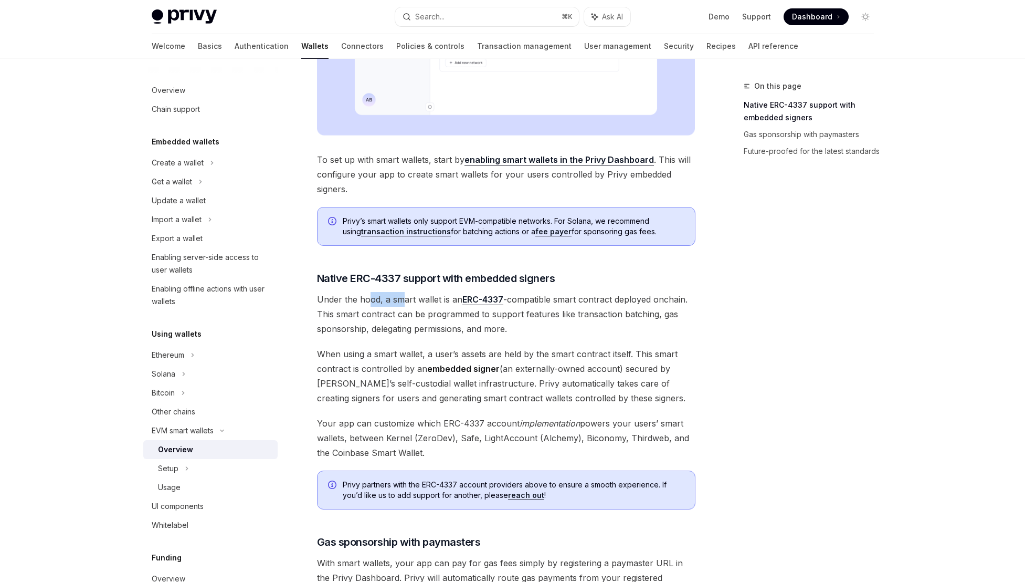
drag, startPoint x: 370, startPoint y: 297, endPoint x: 414, endPoint y: 298, distance: 44.6
click at [414, 298] on span "Under the hood, a smart wallet is an ERC-4337 -compatible smart contract deploy…" at bounding box center [506, 314] width 379 height 44
drag, startPoint x: 586, startPoint y: 298, endPoint x: 560, endPoint y: 300, distance: 26.3
click at [560, 300] on span "Under the hood, a smart wallet is an ERC-4337 -compatible smart contract deploy…" at bounding box center [506, 314] width 379 height 44
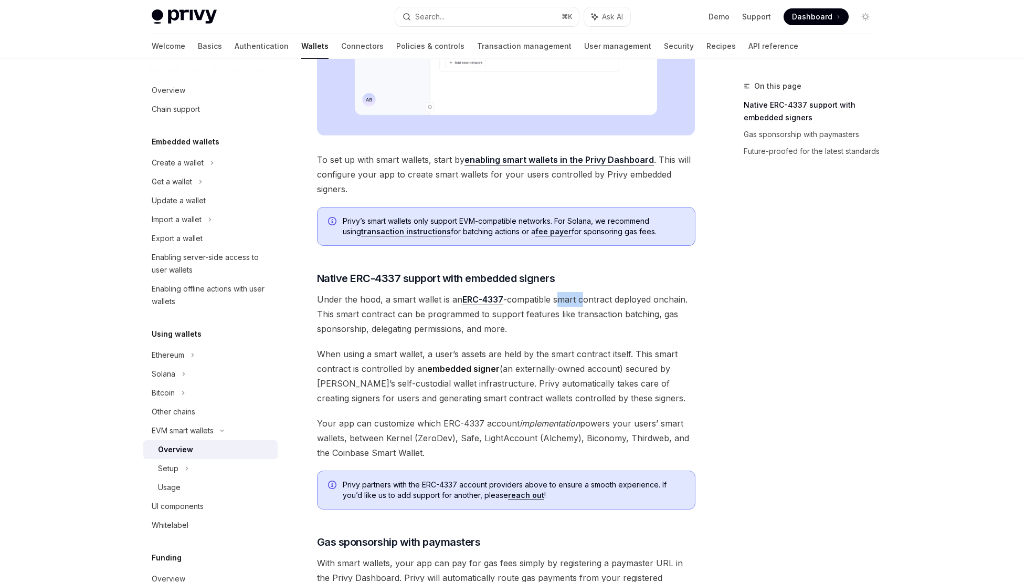
click at [560, 300] on span "Under the hood, a smart wallet is an ERC-4337 -compatible smart contract deploy…" at bounding box center [506, 314] width 379 height 44
drag, startPoint x: 347, startPoint y: 313, endPoint x: 474, endPoint y: 317, distance: 126.6
click at [474, 317] on span "Under the hood, a smart wallet is an ERC-4337 -compatible smart contract deploy…" at bounding box center [506, 314] width 379 height 44
drag, startPoint x: 630, startPoint y: 311, endPoint x: 503, endPoint y: 319, distance: 126.8
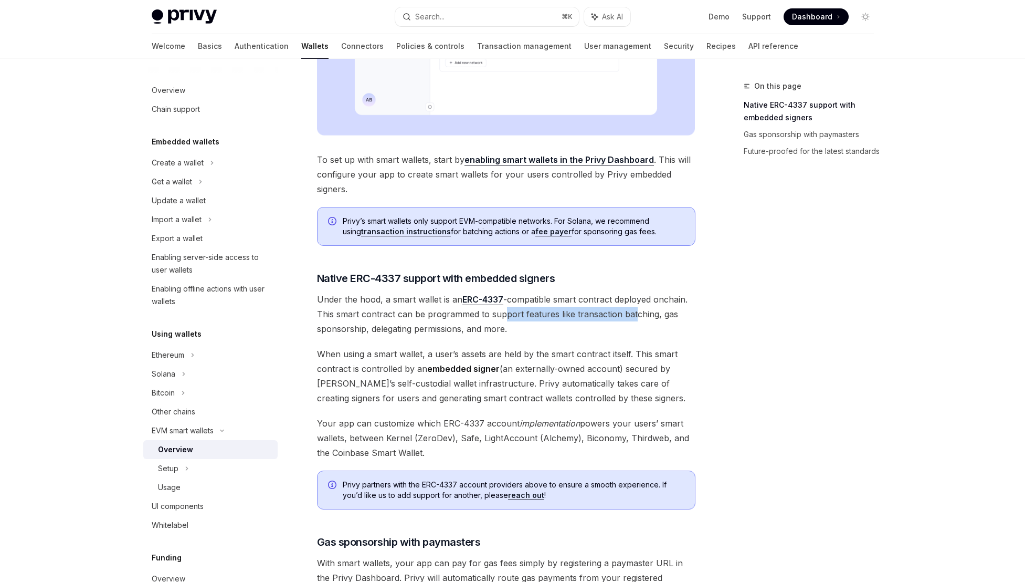
click at [503, 319] on span "Under the hood, a smart wallet is an ERC-4337 -compatible smart contract deploy…" at bounding box center [506, 314] width 379 height 44
drag, startPoint x: 638, startPoint y: 310, endPoint x: 586, endPoint y: 312, distance: 52.0
click at [586, 312] on span "Under the hood, a smart wallet is an ERC-4337 -compatible smart contract deploy…" at bounding box center [506, 314] width 379 height 44
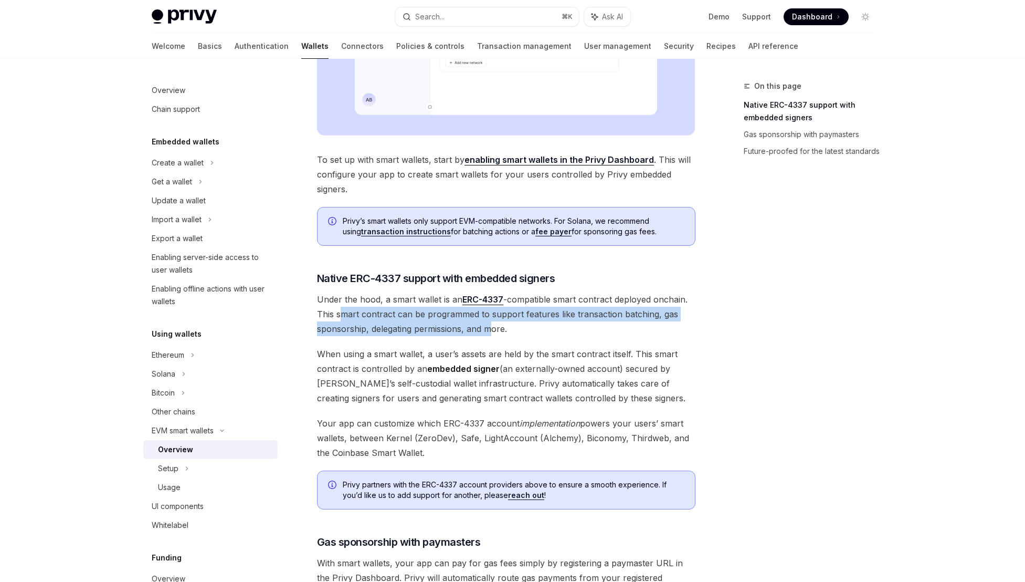
drag, startPoint x: 341, startPoint y: 313, endPoint x: 494, endPoint y: 326, distance: 152.8
click at [494, 326] on span "Under the hood, a smart wallet is an ERC-4337 -compatible smart contract deploy…" at bounding box center [506, 314] width 379 height 44
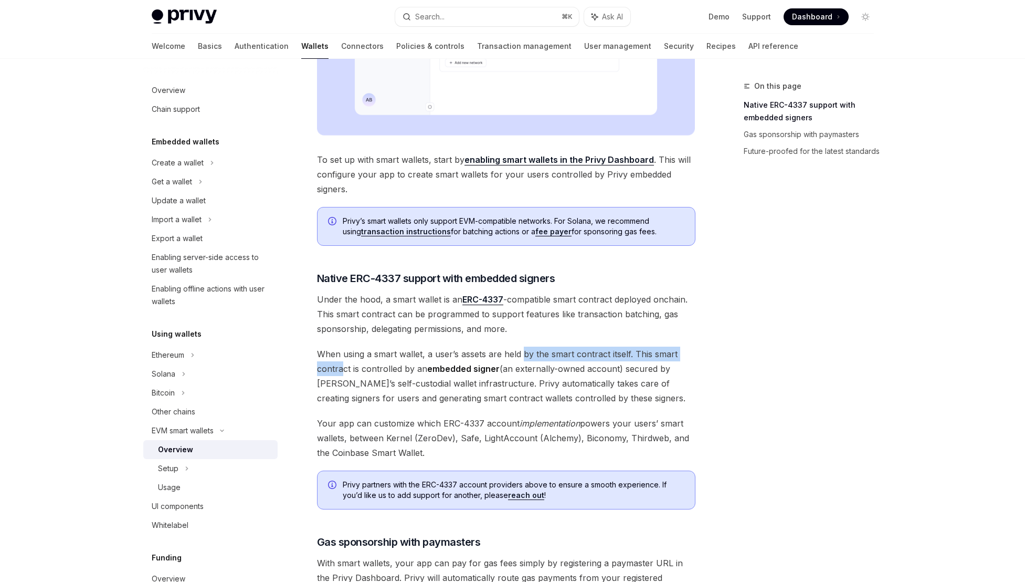
drag, startPoint x: 342, startPoint y: 365, endPoint x: 523, endPoint y: 361, distance: 181.2
click at [523, 361] on span "When using a smart wallet, a user’s assets are held by the smart contract itsel…" at bounding box center [506, 376] width 379 height 59
drag, startPoint x: 604, startPoint y: 353, endPoint x: 491, endPoint y: 355, distance: 113.4
click at [491, 355] on span "When using a smart wallet, a user’s assets are held by the smart contract itsel…" at bounding box center [506, 376] width 379 height 59
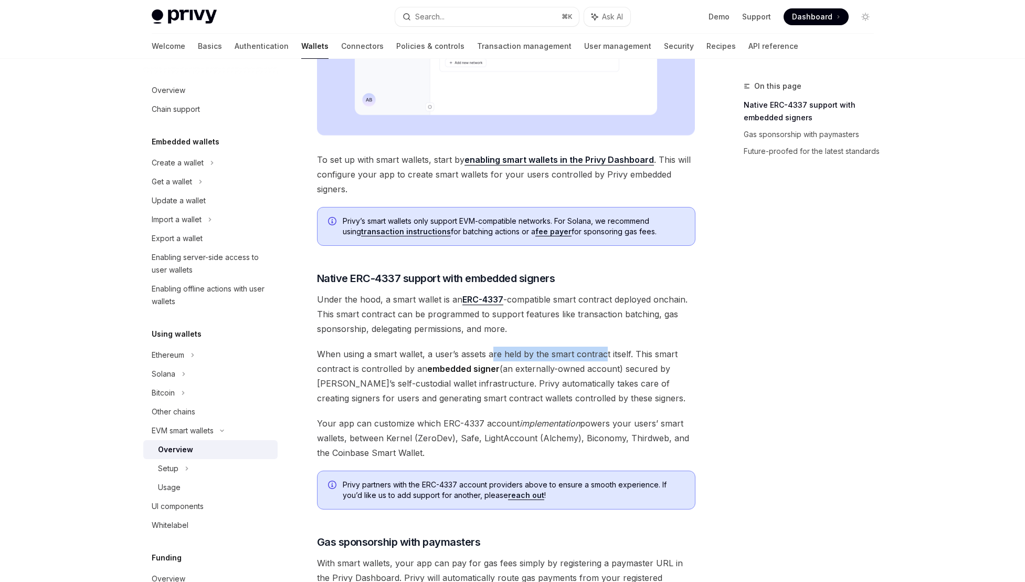
click at [491, 355] on span "When using a smart wallet, a user’s assets are held by the smart contract itsel…" at bounding box center [506, 376] width 379 height 59
drag, startPoint x: 342, startPoint y: 366, endPoint x: 404, endPoint y: 368, distance: 62.0
click at [404, 368] on span "When using a smart wallet, a user’s assets are held by the smart contract itsel…" at bounding box center [506, 376] width 379 height 59
drag, startPoint x: 461, startPoint y: 368, endPoint x: 443, endPoint y: 368, distance: 18.9
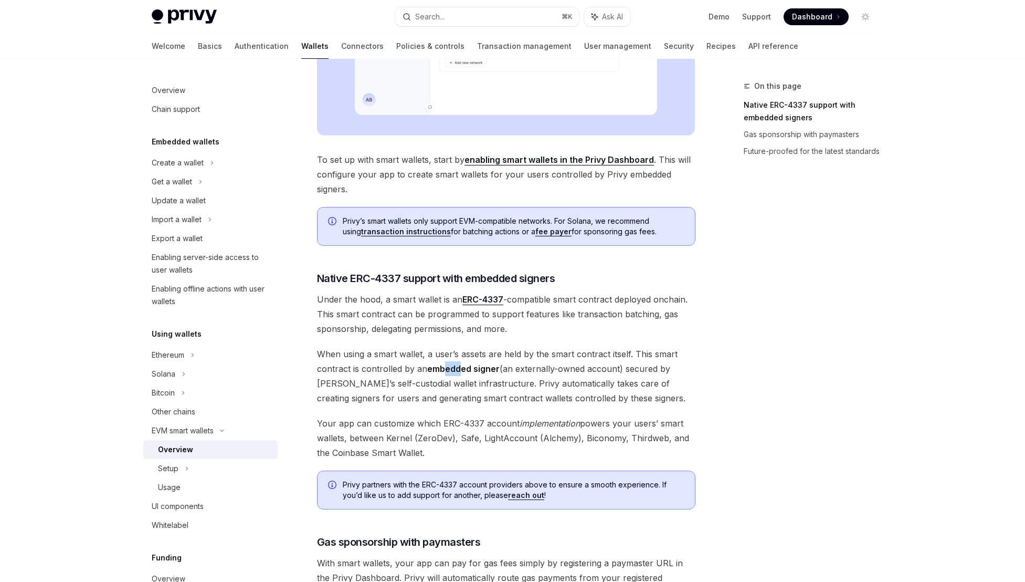
click at [443, 368] on strong "embedded signer" at bounding box center [463, 368] width 72 height 11
drag, startPoint x: 344, startPoint y: 382, endPoint x: 447, endPoint y: 384, distance: 102.9
click at [447, 384] on span "When using a smart wallet, a user’s assets are held by the smart contract itsel…" at bounding box center [506, 376] width 379 height 59
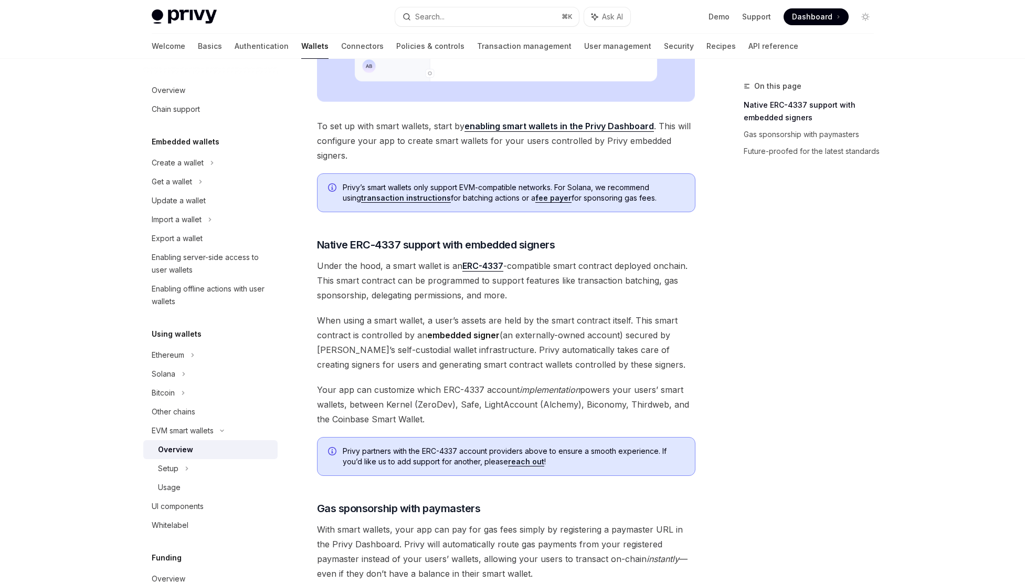
scroll to position [419, 0]
drag, startPoint x: 338, startPoint y: 387, endPoint x: 506, endPoint y: 389, distance: 168.0
click at [506, 389] on span "Your app can customize which ERC-4337 account implementation powers your users’…" at bounding box center [506, 403] width 379 height 44
drag, startPoint x: 599, startPoint y: 387, endPoint x: 486, endPoint y: 385, distance: 113.4
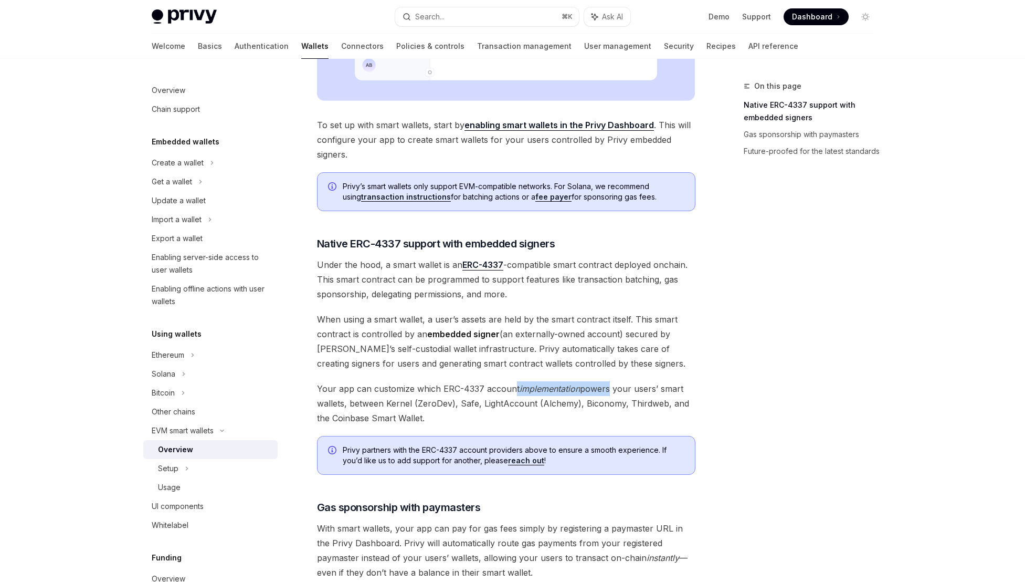
click at [487, 386] on span "Your app can customize which ERC-4337 account implementation powers your users’…" at bounding box center [506, 403] width 379 height 44
click at [486, 385] on span "Your app can customize which ERC-4337 account implementation powers your users’…" at bounding box center [506, 403] width 379 height 44
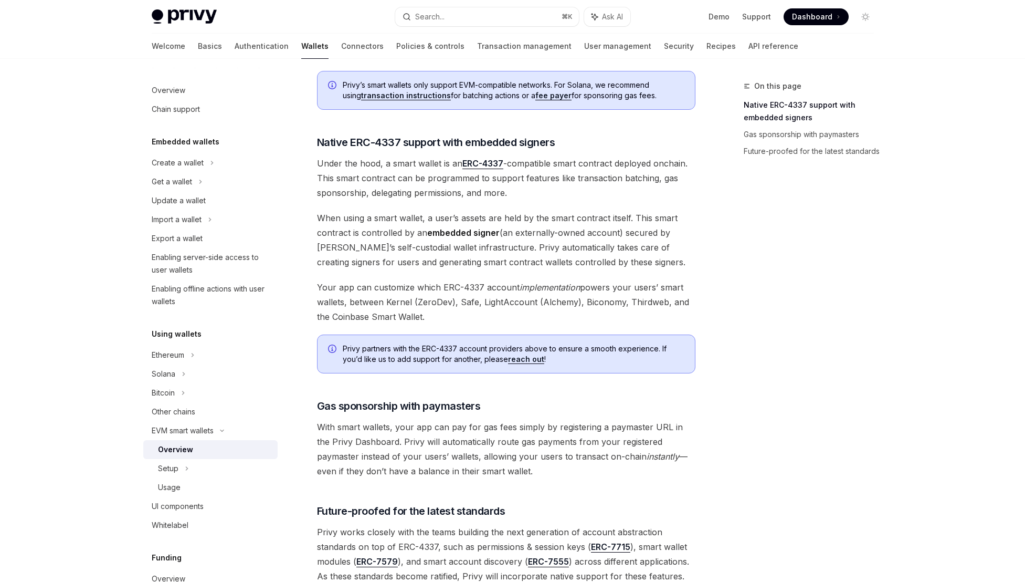
scroll to position [627, 0]
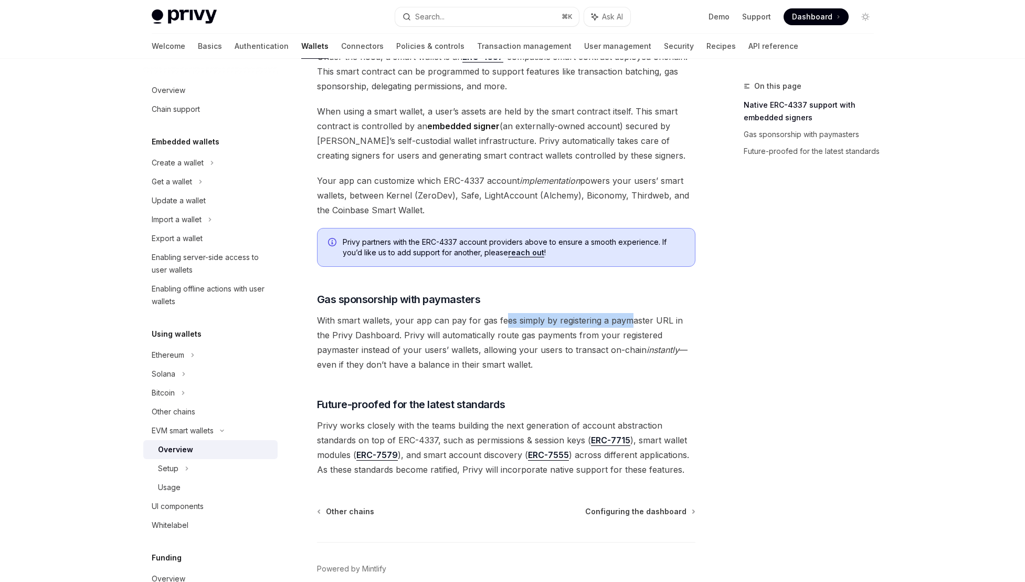
drag, startPoint x: 629, startPoint y: 320, endPoint x: 502, endPoint y: 323, distance: 127.6
click at [502, 323] on span "With smart wallets, your app can pay for gas fees simply by registering a payma…" at bounding box center [506, 342] width 379 height 59
drag, startPoint x: 334, startPoint y: 334, endPoint x: 389, endPoint y: 334, distance: 55.1
click at [389, 334] on span "With smart wallets, your app can pay for gas fees simply by registering a payma…" at bounding box center [506, 342] width 379 height 59
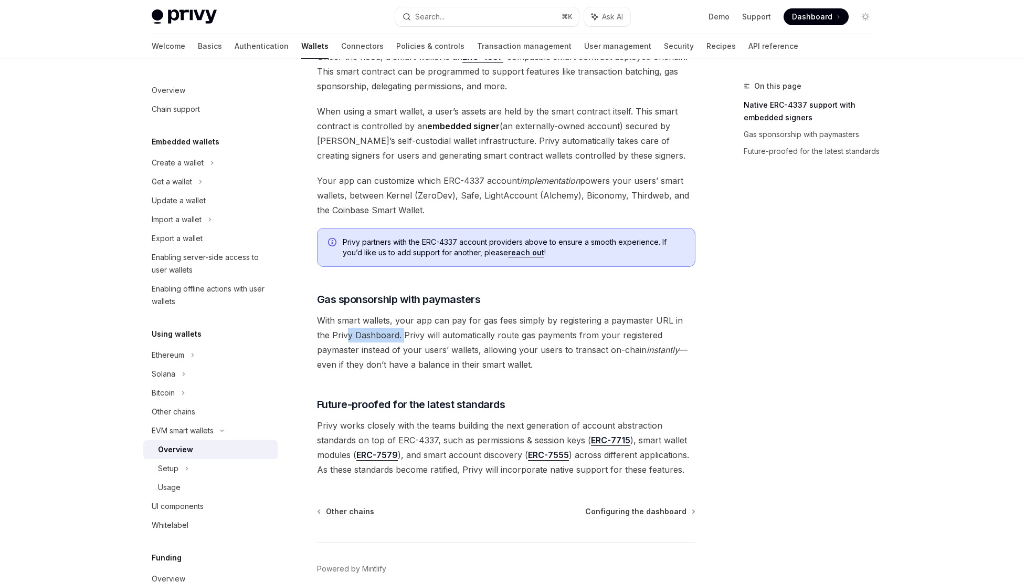
click at [389, 334] on span "With smart wallets, your app can pay for gas fees simply by registering a payma…" at bounding box center [506, 342] width 379 height 59
drag, startPoint x: 506, startPoint y: 334, endPoint x: 464, endPoint y: 334, distance: 42.5
click at [464, 334] on span "With smart wallets, your app can pay for gas fees simply by registering a payma…" at bounding box center [506, 342] width 379 height 59
drag, startPoint x: 605, startPoint y: 340, endPoint x: 490, endPoint y: 335, distance: 115.1
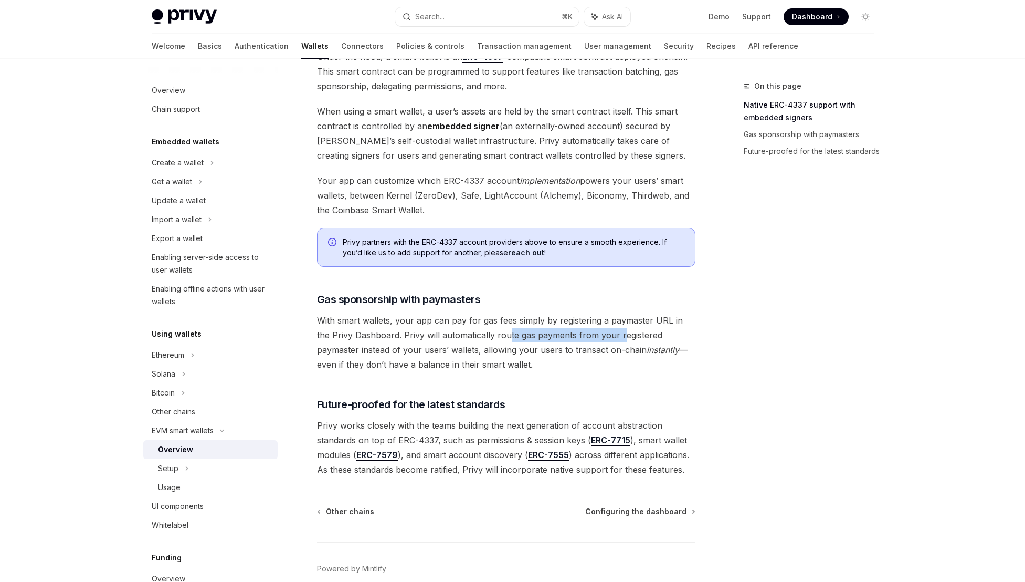
click at [490, 335] on span "With smart wallets, your app can pay for gas fees simply by registering a payma…" at bounding box center [506, 342] width 379 height 59
drag, startPoint x: 349, startPoint y: 350, endPoint x: 404, endPoint y: 349, distance: 55.1
click at [402, 349] on span "With smart wallets, your app can pay for gas fees simply by registering a payma…" at bounding box center [506, 342] width 379 height 59
click at [404, 349] on span "With smart wallets, your app can pay for gas fees simply by registering a payma…" at bounding box center [506, 342] width 379 height 59
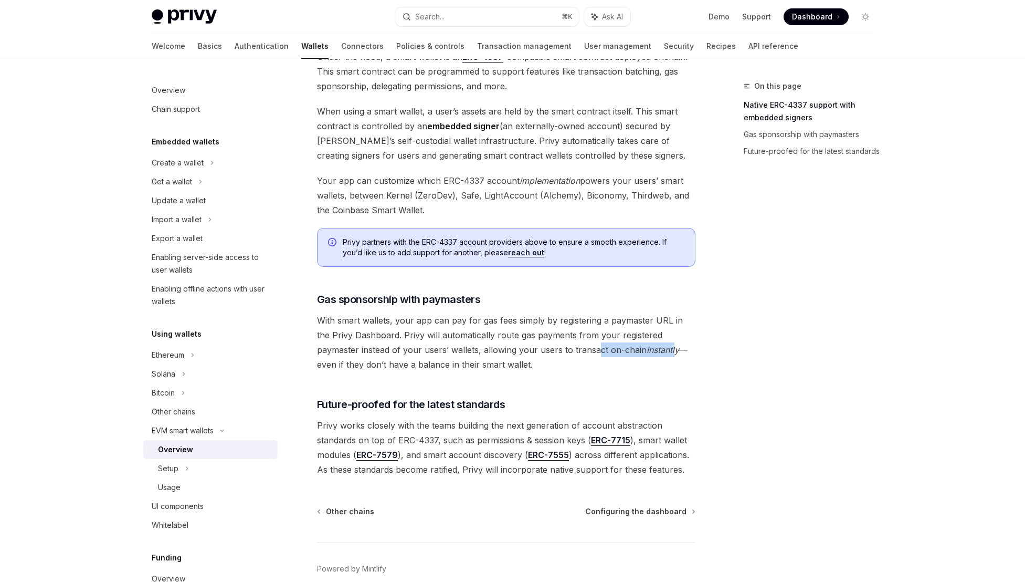
drag, startPoint x: 601, startPoint y: 350, endPoint x: 544, endPoint y: 345, distance: 56.9
click at [545, 345] on span "With smart wallets, your app can pay for gas fees simply by registering a payma…" at bounding box center [506, 342] width 379 height 59
click at [544, 345] on span "With smart wallets, your app can pay for gas fees simply by registering a payma…" at bounding box center [506, 342] width 379 height 59
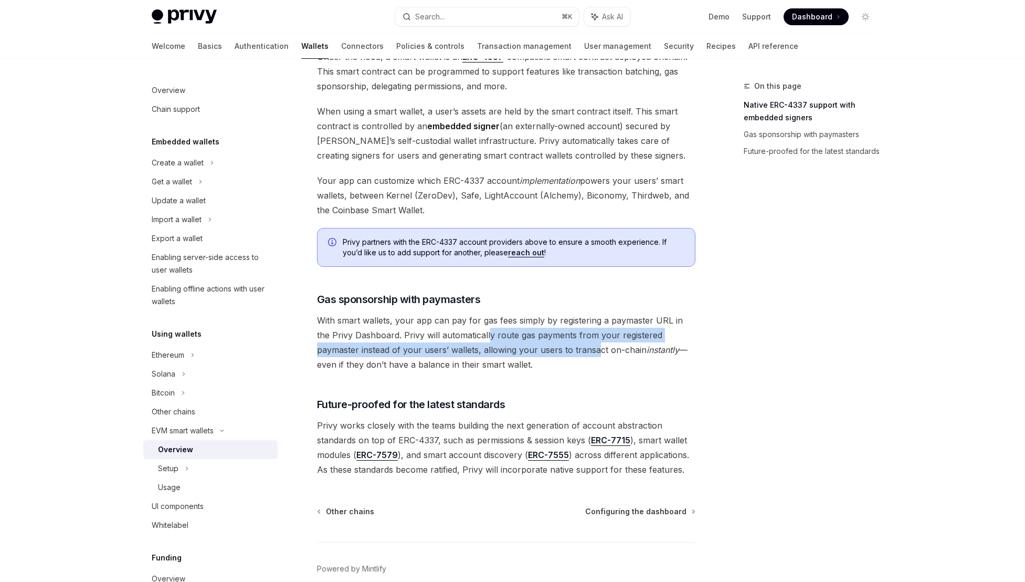
drag, startPoint x: 483, startPoint y: 338, endPoint x: 472, endPoint y: 337, distance: 11.1
click at [472, 337] on span "With smart wallets, your app can pay for gas fees simply by registering a payma…" at bounding box center [506, 342] width 379 height 59
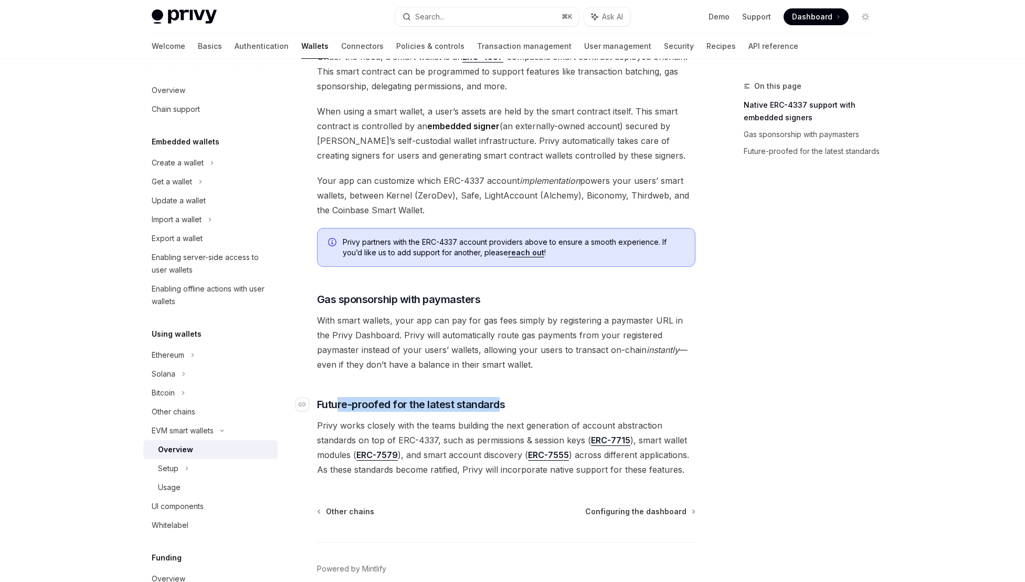
drag, startPoint x: 338, startPoint y: 406, endPoint x: 500, endPoint y: 405, distance: 161.7
click at [500, 405] on span "Future-proofed for the latest standards" at bounding box center [411, 404] width 188 height 15
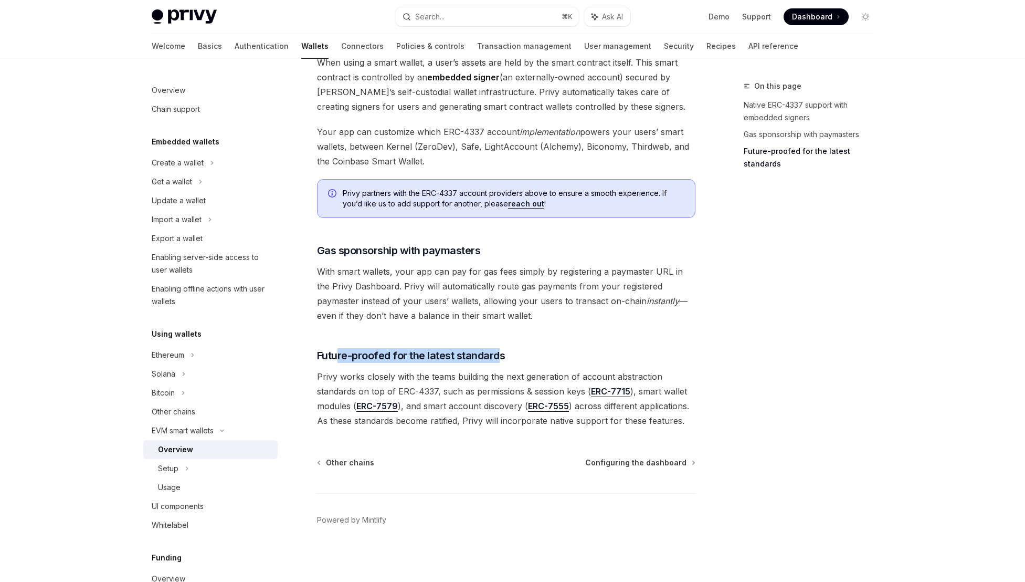
scroll to position [678, 0]
click at [520, 397] on span "Privy works closely with the teams building the next generation of account abst…" at bounding box center [506, 396] width 379 height 59
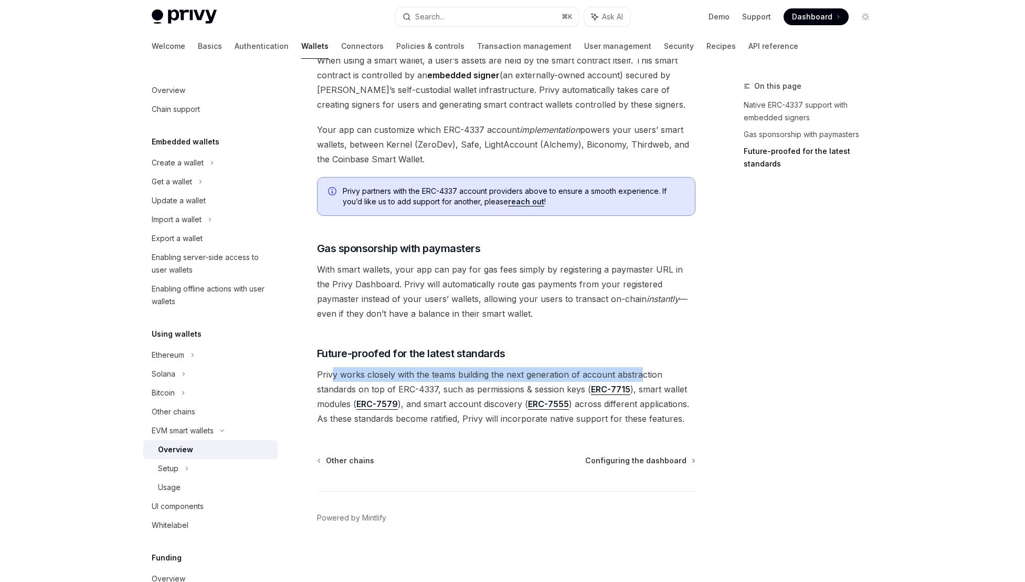
drag, startPoint x: 640, startPoint y: 373, endPoint x: 330, endPoint y: 377, distance: 309.8
click at [330, 377] on span "Privy works closely with the teams building the next generation of account abst…" at bounding box center [506, 396] width 379 height 59
drag, startPoint x: 342, startPoint y: 386, endPoint x: 555, endPoint y: 382, distance: 213.2
click at [555, 382] on span "Privy works closely with the teams building the next generation of account abst…" at bounding box center [506, 396] width 379 height 59
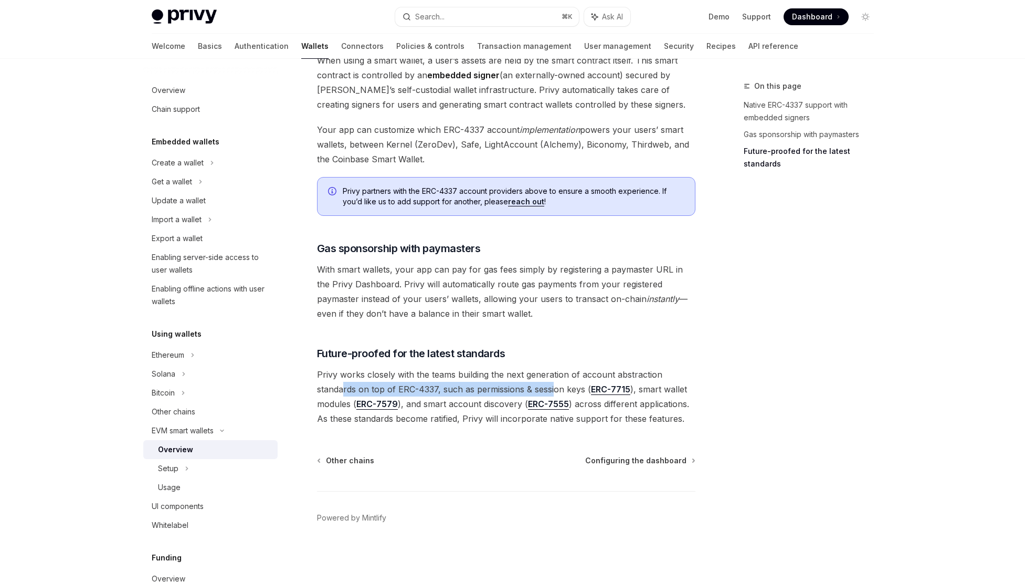
click at [555, 382] on span "Privy works closely with the teams building the next generation of account abst…" at bounding box center [506, 396] width 379 height 59
drag, startPoint x: 414, startPoint y: 403, endPoint x: 499, endPoint y: 402, distance: 85.1
click at [499, 402] on span "Privy works closely with the teams building the next generation of account abst…" at bounding box center [506, 396] width 379 height 59
click at [646, 458] on span "Configuring the dashboard" at bounding box center [635, 460] width 101 height 11
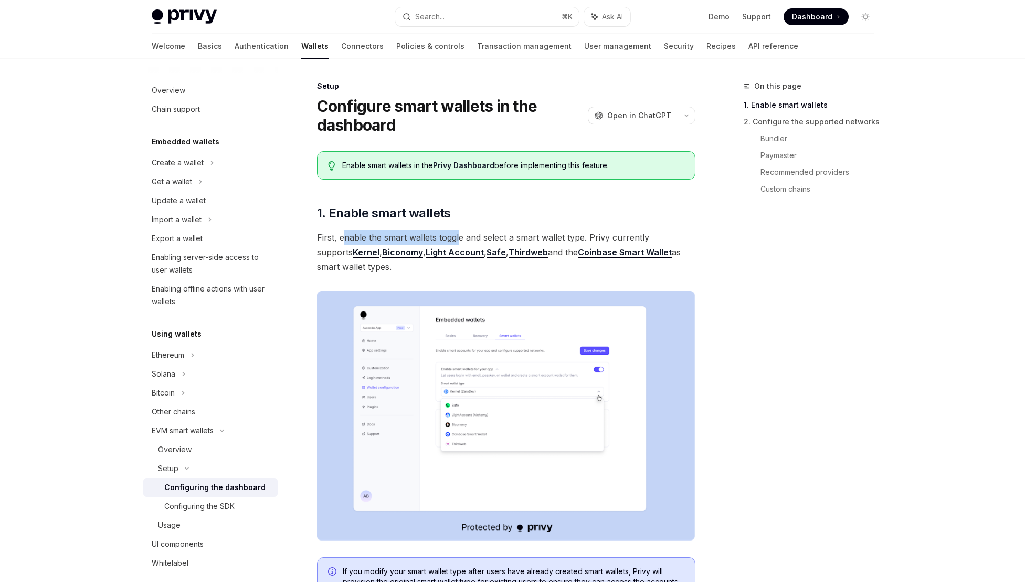
drag, startPoint x: 342, startPoint y: 236, endPoint x: 459, endPoint y: 232, distance: 117.2
click at [459, 232] on span "First, enable the smart wallets toggle and select a smart wallet type. Privy cu…" at bounding box center [506, 252] width 379 height 44
drag
click at [476, 232] on span "First, enable the smart wallets toggle and select a smart wallet type. Privy cu…" at bounding box center [506, 252] width 379 height 44
click at [583, 234] on span "First, enable the smart wallets toggle and select a smart wallet type. Privy cu…" at bounding box center [506, 252] width 379 height 44
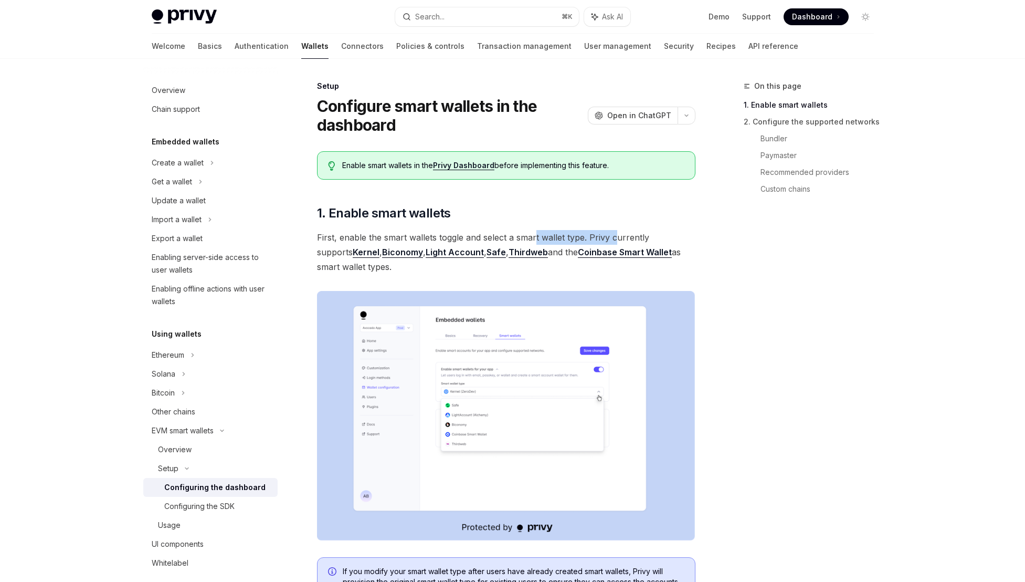
drag, startPoint x: 616, startPoint y: 233, endPoint x: 534, endPoint y: 235, distance: 82.5
click at [534, 235] on span "First, enable the smart wallets toggle and select a smart wallet type. Privy cu…" at bounding box center [506, 252] width 379 height 44
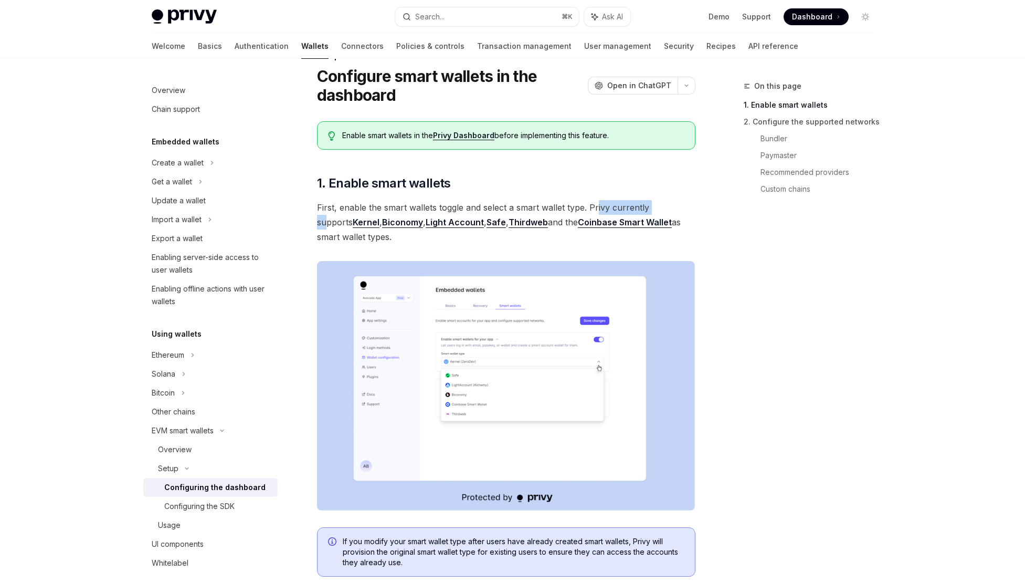
click at [595, 205] on span "First, enable the smart wallets toggle and select a smart wallet type. Privy cu…" at bounding box center [506, 222] width 379 height 44
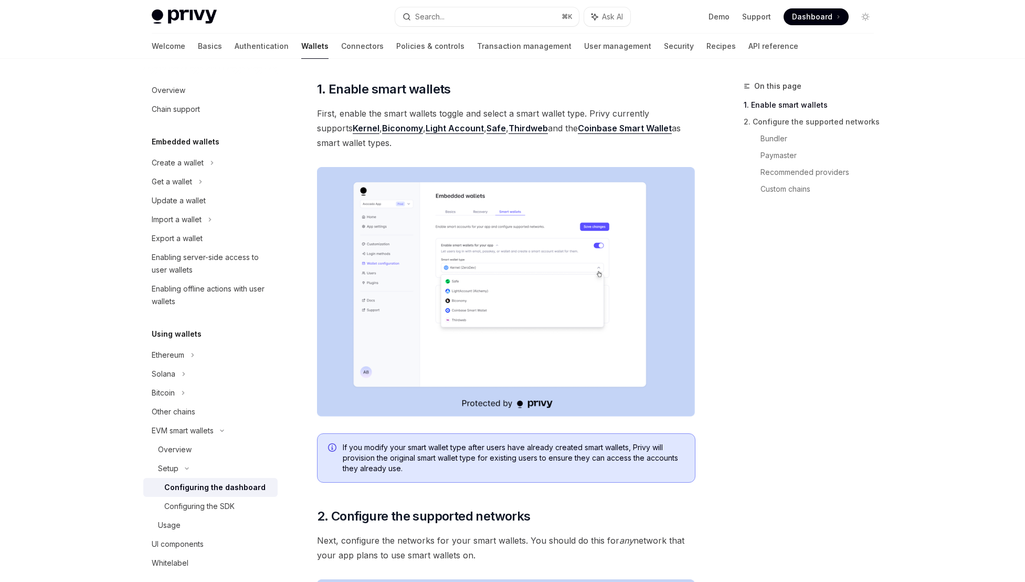
scroll to position [124, 0]
drag, startPoint x: 580, startPoint y: 447, endPoint x: 508, endPoint y: 452, distance: 72.1
click at [509, 452] on span "If you modify your smart wallet type after users have already created smart wal…" at bounding box center [514, 458] width 342 height 32
click at [508, 452] on span "If you modify your smart wallet type after users have already created smart wal…" at bounding box center [514, 458] width 342 height 32
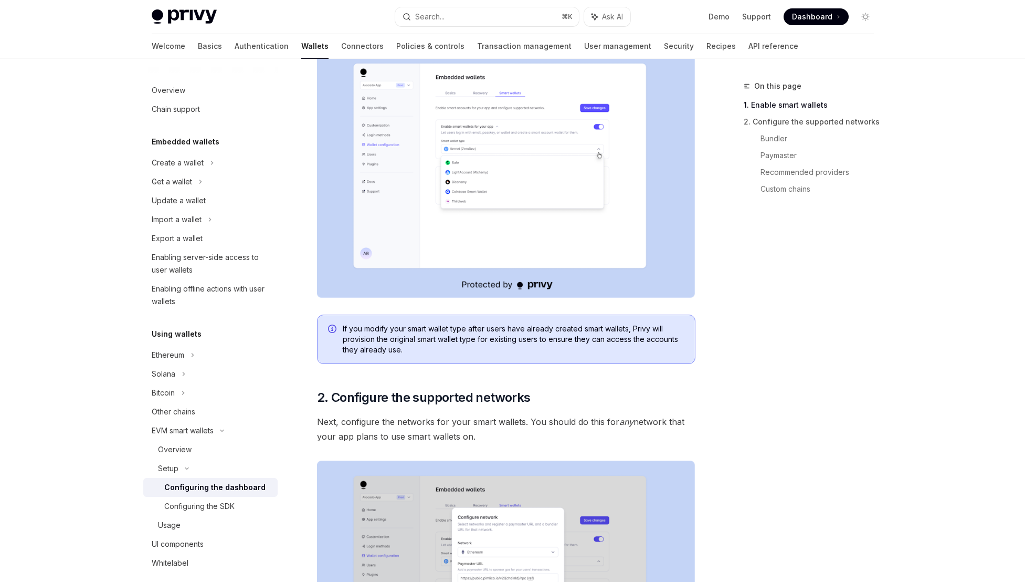
scroll to position [309, 0]
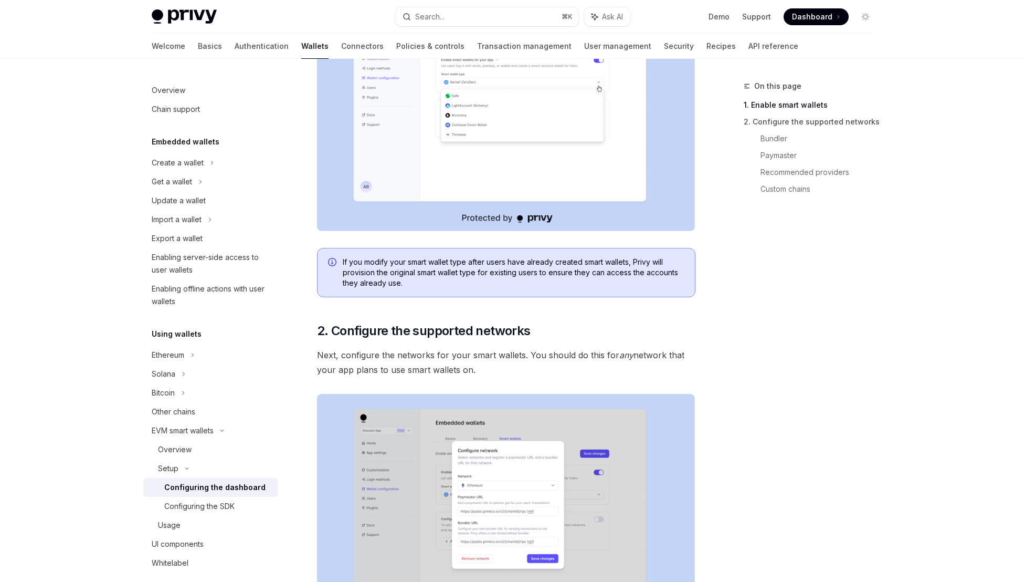
drag, startPoint x: 339, startPoint y: 355, endPoint x: 548, endPoint y: 363, distance: 209.6
click at [548, 363] on span "Next, configure the networks for your smart wallets. You should do this for any…" at bounding box center [506, 362] width 379 height 29
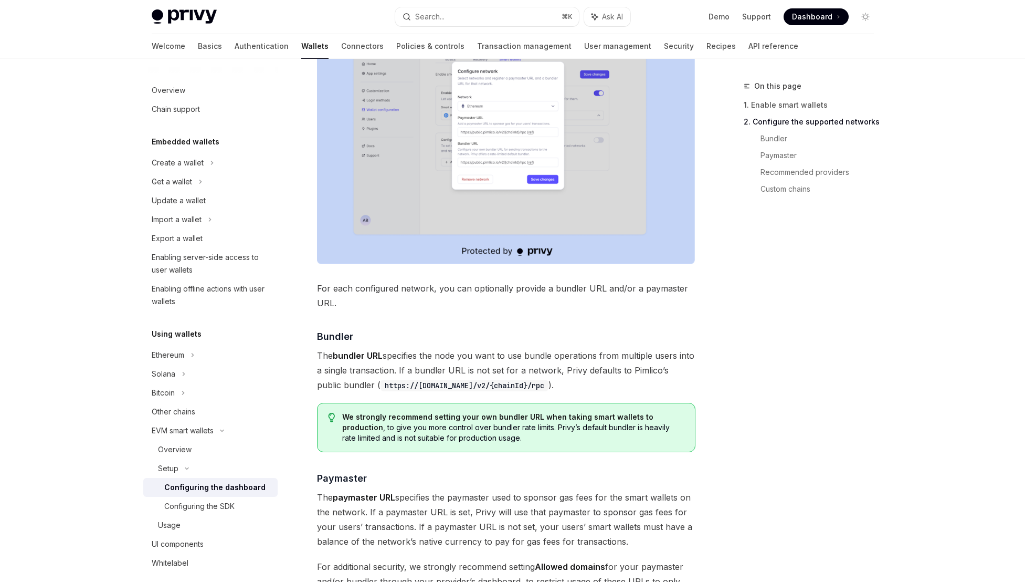
scroll to position [690, 0]
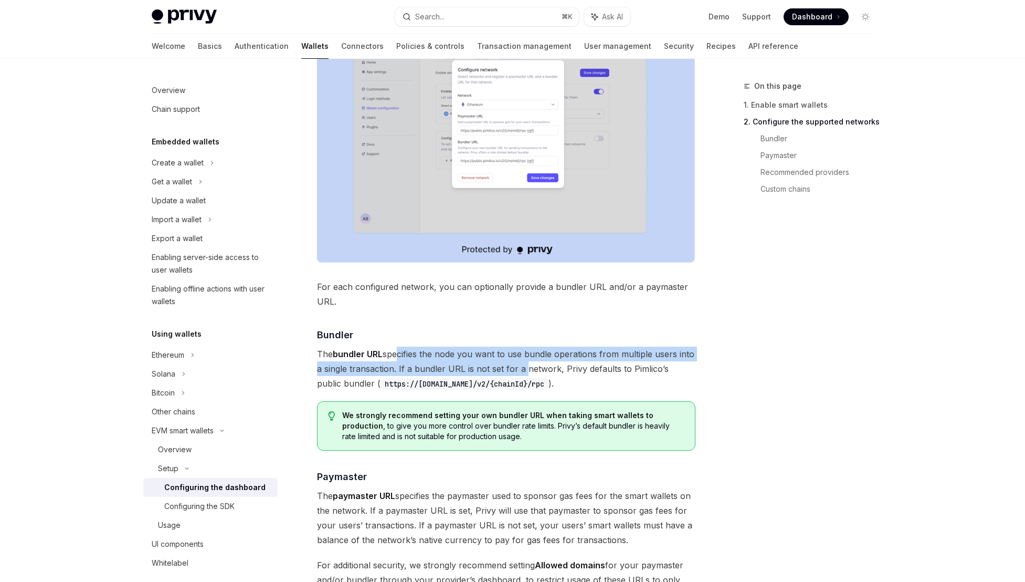
drag, startPoint x: 476, startPoint y: 359, endPoint x: 524, endPoint y: 362, distance: 48.4
click at [524, 362] on span "The bundler URL specifies the node you want to use bundle operations from multi…" at bounding box center [506, 369] width 379 height 44
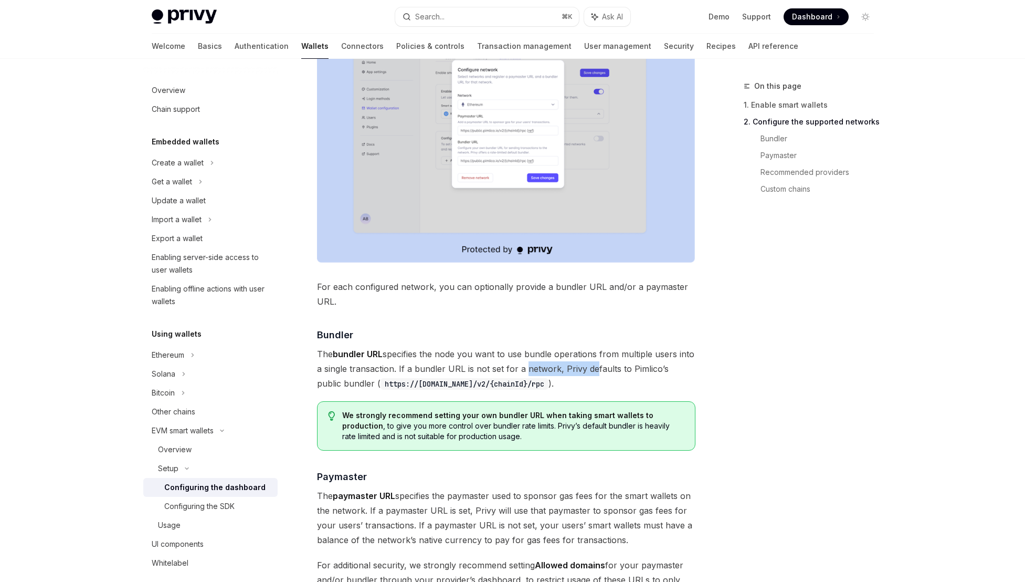
drag, startPoint x: 589, startPoint y: 375, endPoint x: 517, endPoint y: 371, distance: 71.5
click at [517, 371] on span "The bundler URL specifies the node you want to use bundle operations from multi…" at bounding box center [506, 369] width 379 height 44
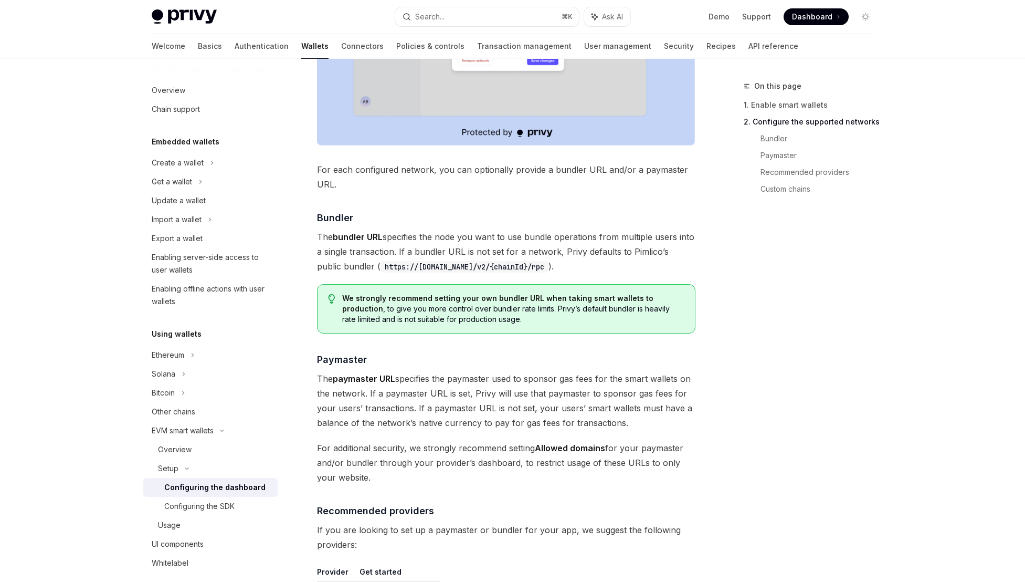
scroll to position [885, 0]
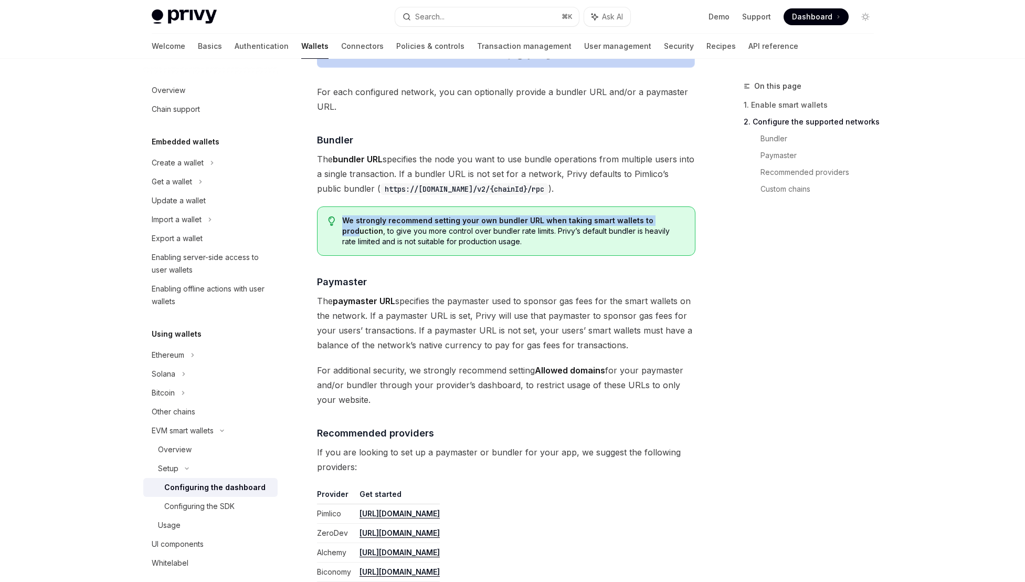
drag, startPoint x: 659, startPoint y: 222, endPoint x: 522, endPoint y: 214, distance: 137.3
click at [522, 214] on div "We strongly recommend setting your own bundler URL when taking smart wallets to…" at bounding box center [506, 230] width 379 height 49
drag, startPoint x: 671, startPoint y: 218, endPoint x: 564, endPoint y: 226, distance: 106.9
click at [564, 226] on span "We strongly recommend setting your own bundler URL when taking smart wallets to…" at bounding box center [513, 231] width 342 height 32
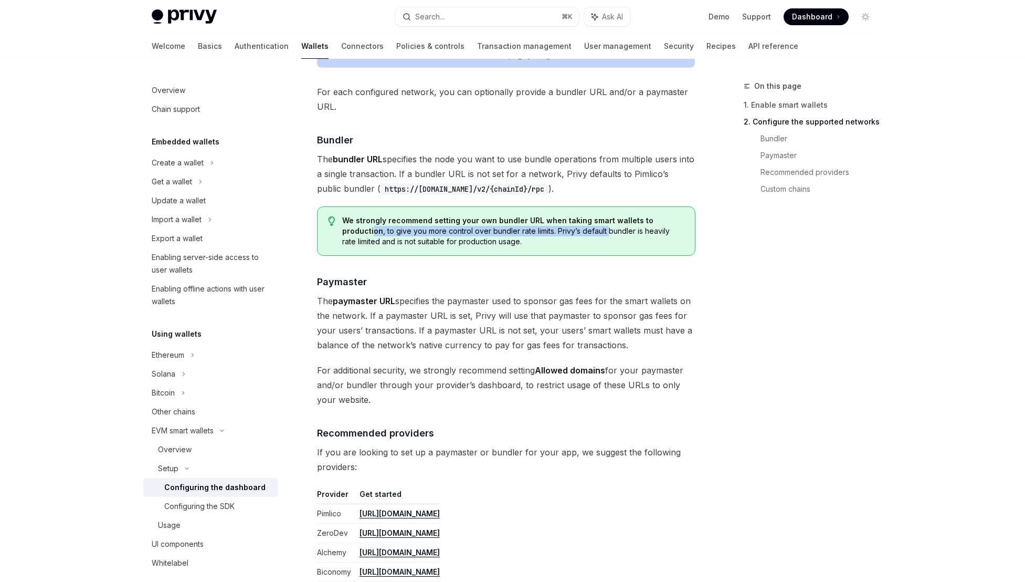
click at [564, 226] on span "We strongly recommend setting your own bundler URL when taking smart wallets to…" at bounding box center [513, 231] width 342 height 32
drag, startPoint x: 356, startPoint y: 232, endPoint x: 461, endPoint y: 224, distance: 104.8
click at [461, 224] on span "We strongly recommend setting your own bundler URL when taking smart wallets to…" at bounding box center [513, 231] width 342 height 32
click at [461, 224] on strong "We strongly recommend setting your own bundler URL when taking smart wallets to…" at bounding box center [497, 225] width 311 height 19
drag, startPoint x: 503, startPoint y: 233, endPoint x: 461, endPoint y: 235, distance: 42.0
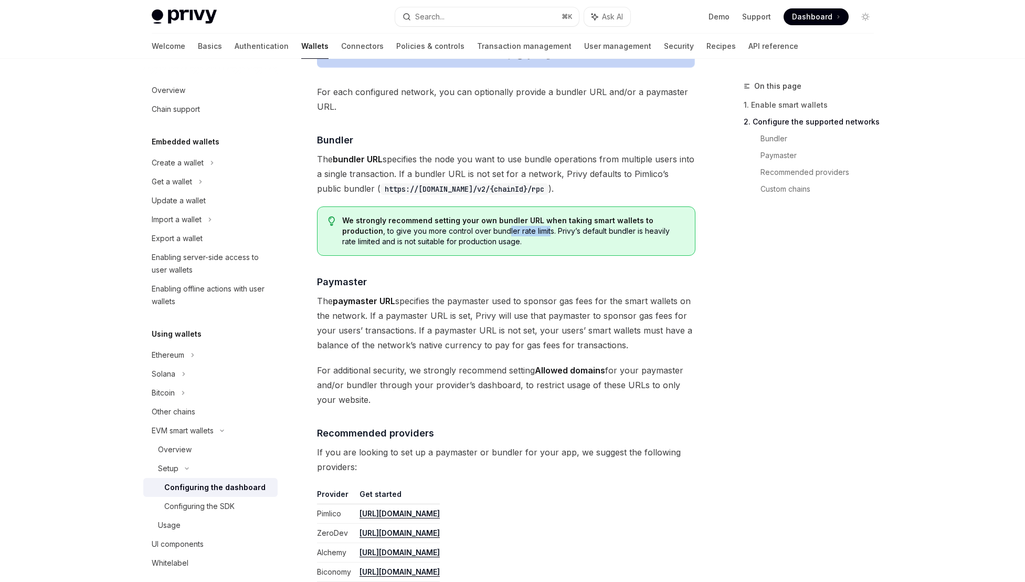
click at [463, 235] on span "We strongly recommend setting your own bundler URL when taking smart wallets to…" at bounding box center [513, 231] width 342 height 32
click at [461, 235] on span "We strongly recommend setting your own bundler URL when taking smart wallets to…" at bounding box center [513, 231] width 342 height 32
drag, startPoint x: 538, startPoint y: 232, endPoint x: 642, endPoint y: 227, distance: 104.0
click at [642, 227] on span "We strongly recommend setting your own bundler URL when taking smart wallets to…" at bounding box center [513, 231] width 342 height 32
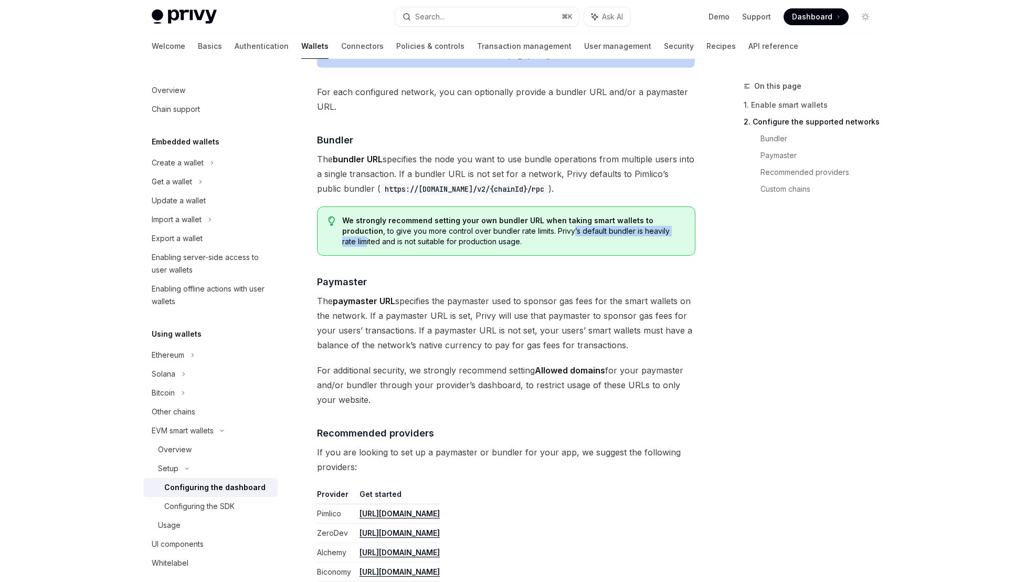
drag, startPoint x: 650, startPoint y: 229, endPoint x: 530, endPoint y: 235, distance: 119.9
click at [530, 235] on span "We strongly recommend setting your own bundler URL when taking smart wallets to…" at bounding box center [513, 231] width 342 height 32
drag, startPoint x: 338, startPoint y: 301, endPoint x: 498, endPoint y: 300, distance: 160.7
click at [489, 304] on span "The paymaster URL specifies the paymaster used to sponsor gas fees for the smar…" at bounding box center [506, 322] width 379 height 59
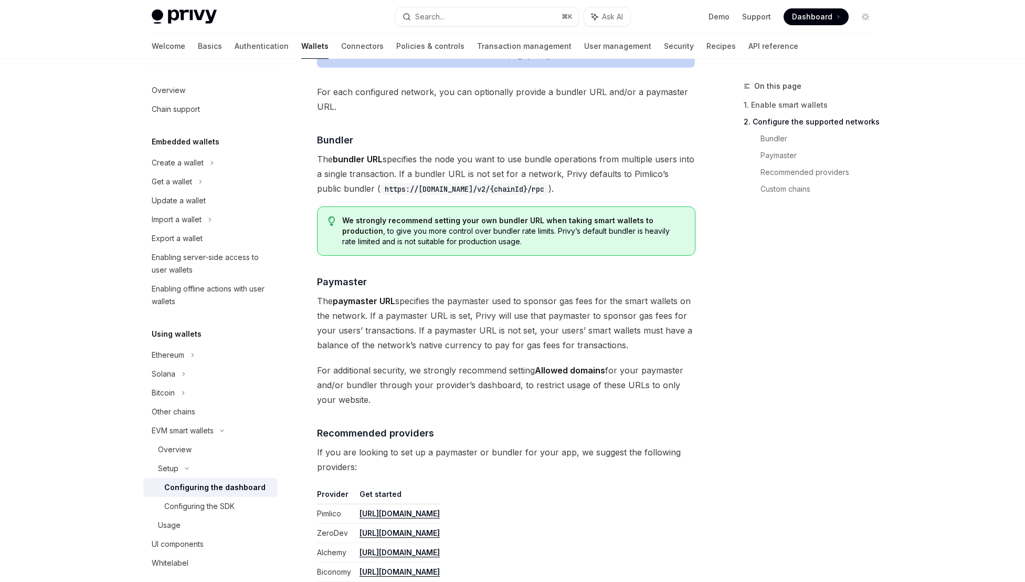
click at [498, 300] on span "The paymaster URL specifies the paymaster used to sponsor gas fees for the smar…" at bounding box center [506, 322] width 379 height 59
drag, startPoint x: 679, startPoint y: 301, endPoint x: 592, endPoint y: 298, distance: 87.2
click at [592, 298] on span "The paymaster URL specifies the paymaster used to sponsor gas fees for the smar…" at bounding box center [506, 322] width 379 height 59
drag, startPoint x: 348, startPoint y: 319, endPoint x: 438, endPoint y: 317, distance: 89.8
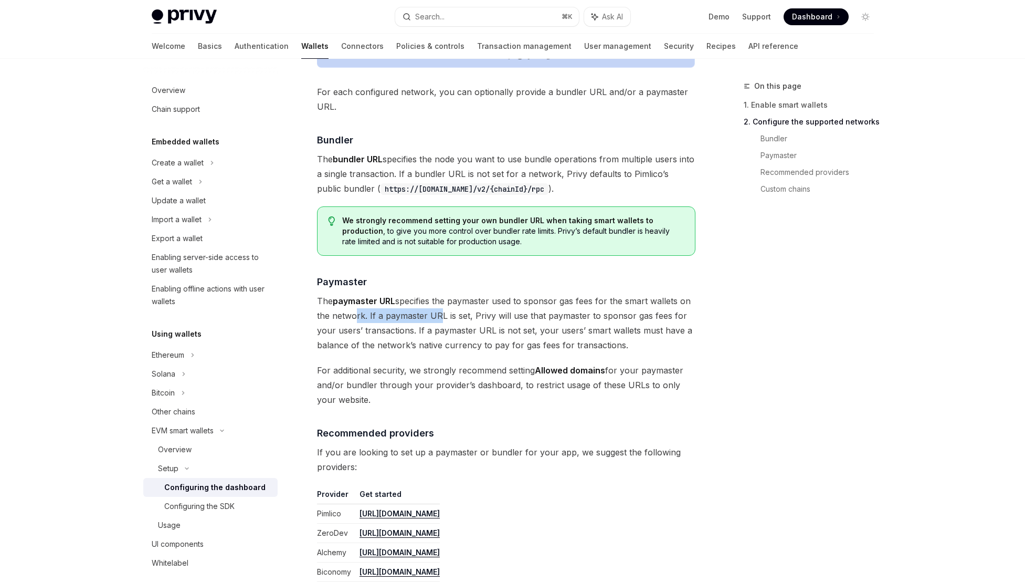
click at [438, 317] on span "The paymaster URL specifies the paymaster used to sponsor gas fees for the smar…" at bounding box center [506, 322] width 379 height 59
drag, startPoint x: 460, startPoint y: 316, endPoint x: 405, endPoint y: 316, distance: 55.7
click at [405, 316] on span "The paymaster URL specifies the paymaster used to sponsor gas fees for the smar…" at bounding box center [506, 322] width 379 height 59
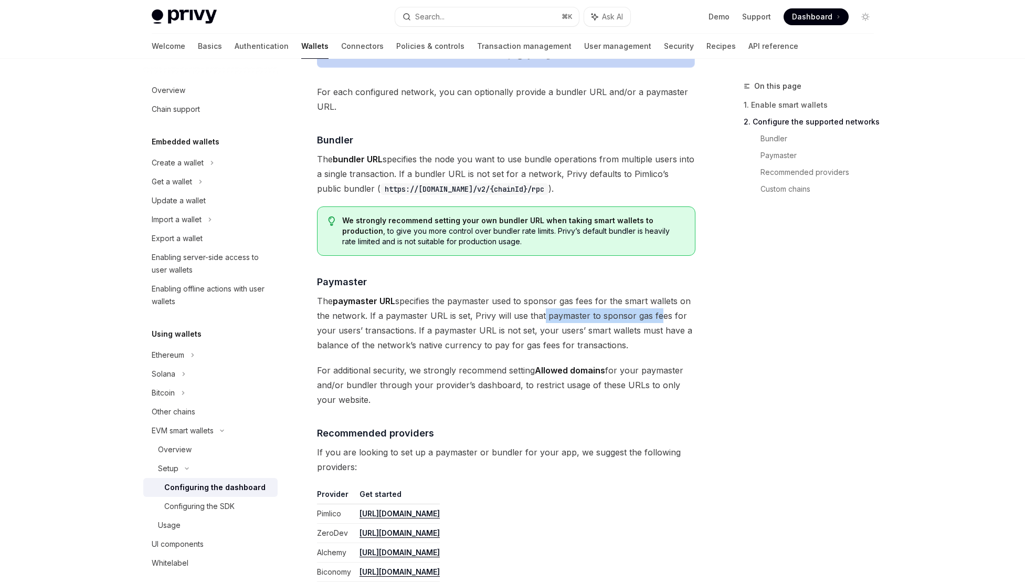
drag, startPoint x: 635, startPoint y: 319, endPoint x: 520, endPoint y: 319, distance: 115.0
click at [530, 320] on span "The paymaster URL specifies the paymaster used to sponsor gas fees for the smar…" at bounding box center [506, 322] width 379 height 59
click at [520, 319] on span "The paymaster URL specifies the paymaster used to sponsor gas fees for the smar…" at bounding box center [506, 322] width 379 height 59
drag, startPoint x: 334, startPoint y: 330, endPoint x: 408, endPoint y: 328, distance: 74.1
click at [407, 328] on span "The paymaster URL specifies the paymaster used to sponsor gas fees for the smar…" at bounding box center [506, 322] width 379 height 59
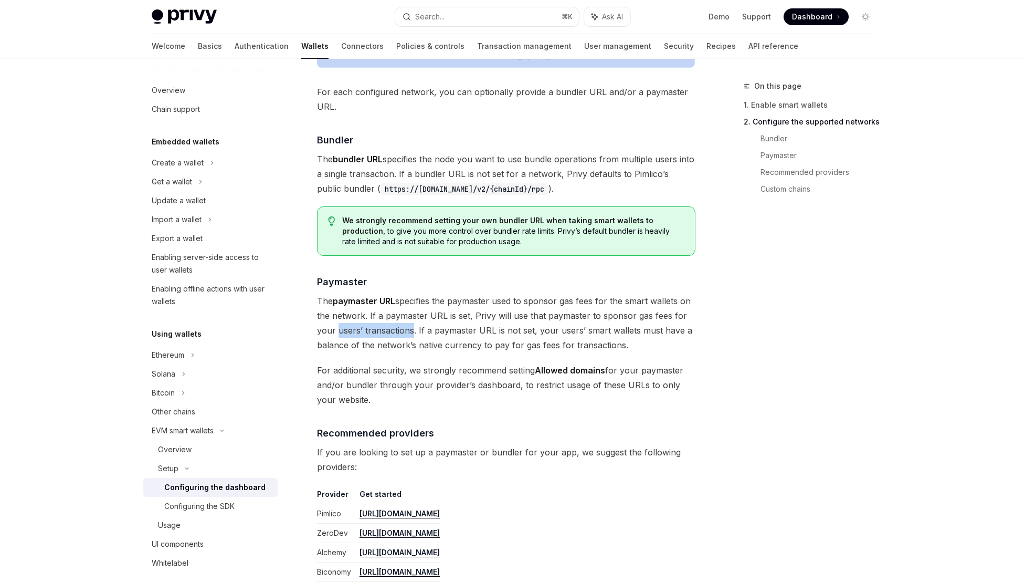
click at [408, 328] on span "The paymaster URL specifies the paymaster used to sponsor gas fees for the smar…" at bounding box center [506, 322] width 379 height 59
drag, startPoint x: 438, startPoint y: 327, endPoint x: 525, endPoint y: 329, distance: 87.2
click at [525, 329] on span "The paymaster URL specifies the paymaster used to sponsor gas fees for the smar…" at bounding box center [506, 322] width 379 height 59
drag, startPoint x: 636, startPoint y: 325, endPoint x: 531, endPoint y: 332, distance: 105.2
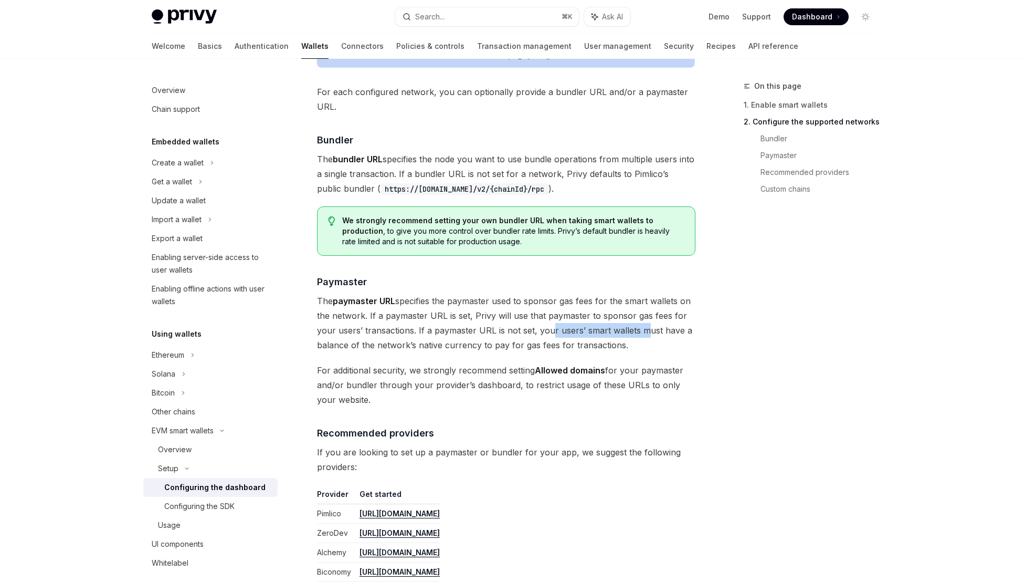
click at [531, 332] on span "The paymaster URL specifies the paymaster used to sponsor gas fees for the smar…" at bounding box center [506, 322] width 379 height 59
drag, startPoint x: 334, startPoint y: 372, endPoint x: 461, endPoint y: 368, distance: 127.1
click at [461, 368] on span "For additional security, we strongly recommend setting Allowed domains for your…" at bounding box center [506, 385] width 379 height 44
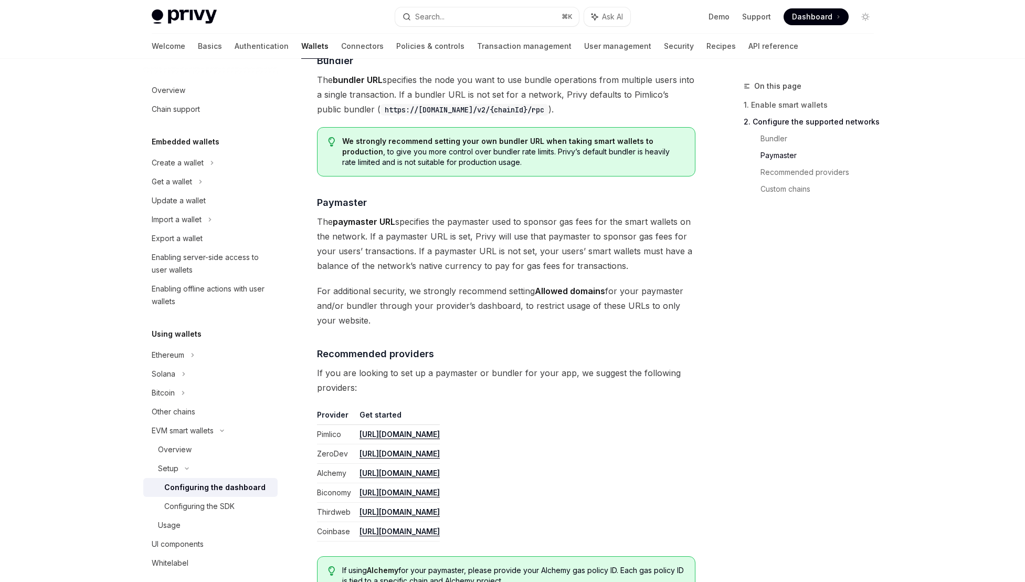
scroll to position [1087, 0]
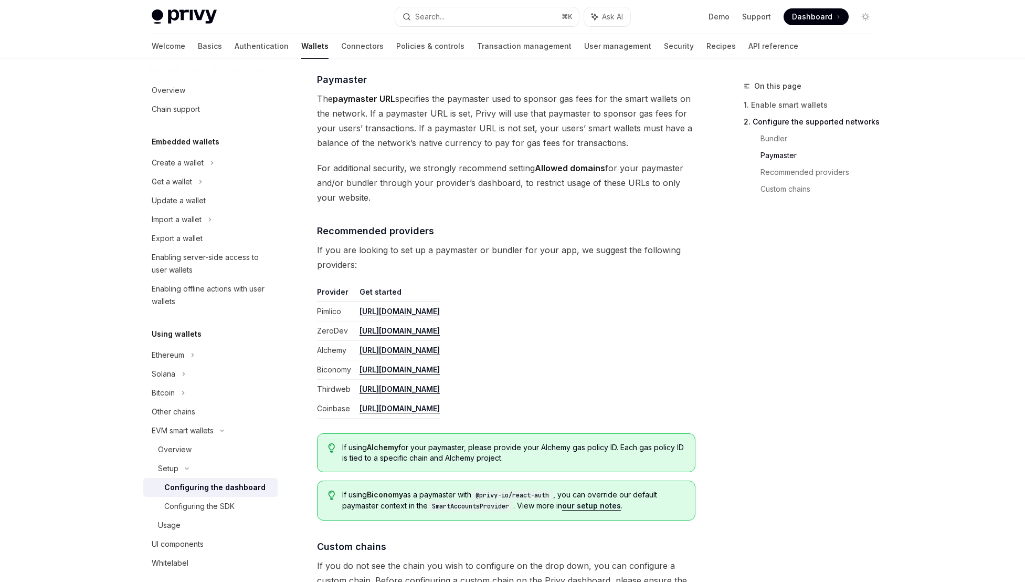
drag, startPoint x: 374, startPoint y: 245, endPoint x: 482, endPoint y: 259, distance: 109.1
click at [482, 259] on span "If you are looking to set up a paymaster or bundler for your app, we suggest th…" at bounding box center [506, 257] width 379 height 29
click at [474, 244] on span "If you are looking to set up a paymaster or bundler for your app, we suggest th…" at bounding box center [506, 257] width 379 height 29
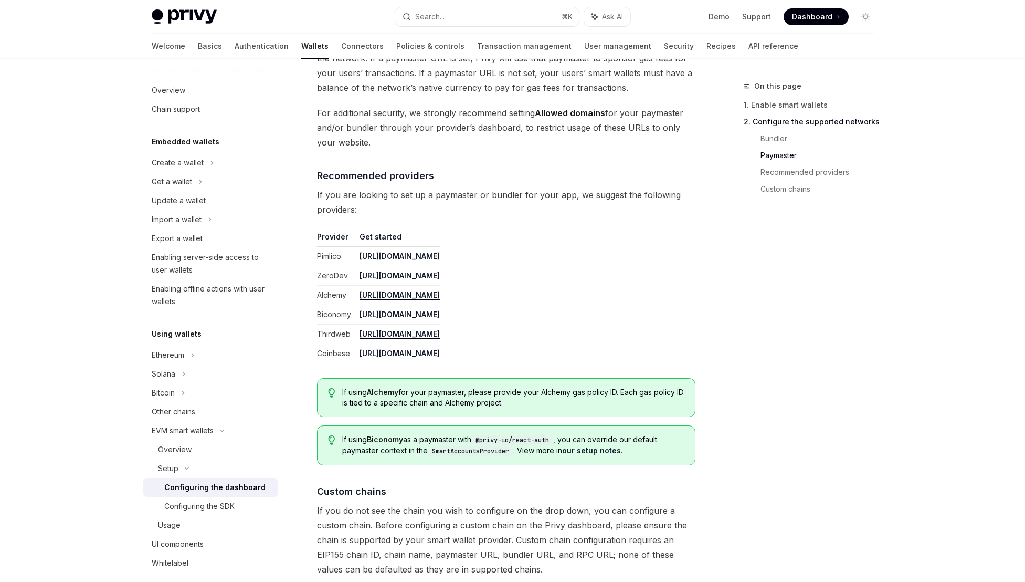
scroll to position [1180, 0]
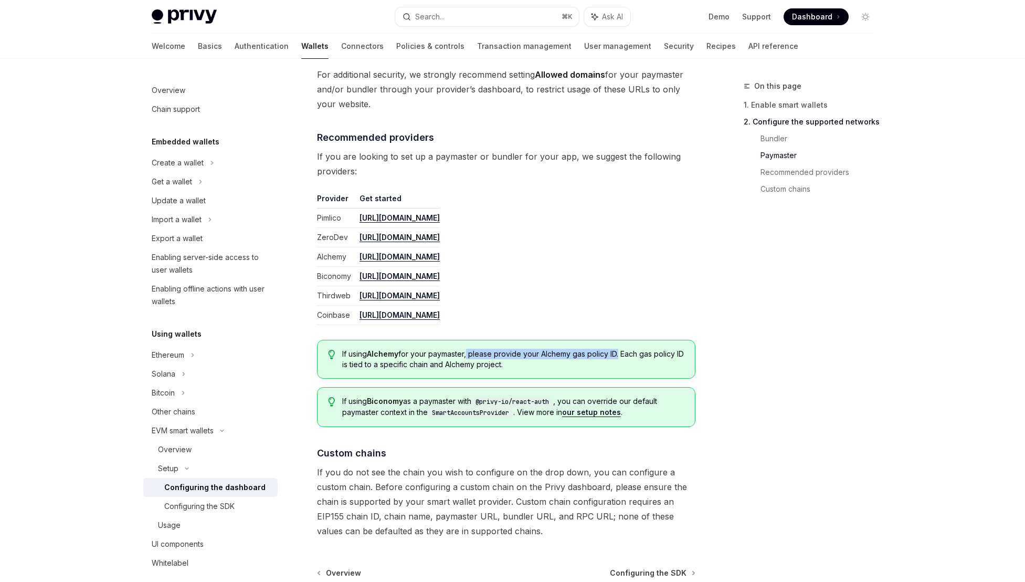
drag, startPoint x: 469, startPoint y: 353, endPoint x: 619, endPoint y: 352, distance: 149.6
click at [619, 352] on span "If using Alchemy for your paymaster, please provide your Alchemy gas policy ID.…" at bounding box center [513, 359] width 342 height 21
drag, startPoint x: 370, startPoint y: 362, endPoint x: 445, endPoint y: 358, distance: 74.6
click at [445, 358] on span "If using Alchemy for your paymaster, please provide your Alchemy gas policy ID.…" at bounding box center [513, 359] width 342 height 21
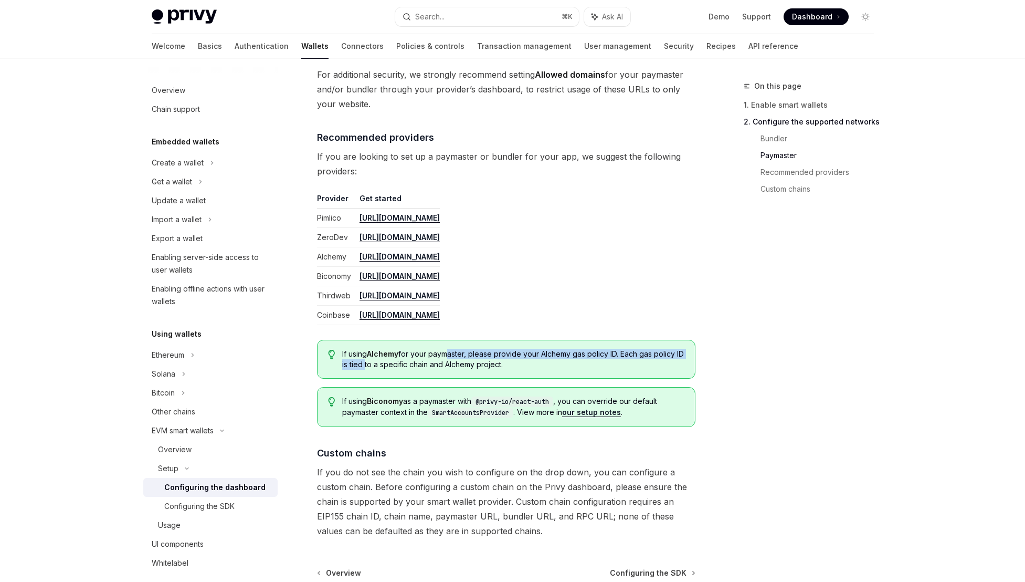
click at [445, 358] on span "If using Alchemy for your paymaster, please provide your Alchemy gas policy ID.…" at bounding box center [513, 359] width 342 height 21
drag, startPoint x: 472, startPoint y: 365, endPoint x: 417, endPoint y: 365, distance: 54.6
click at [417, 365] on span "If using Alchemy for your paymaster, please provide your Alchemy gas policy ID.…" at bounding box center [513, 359] width 342 height 21
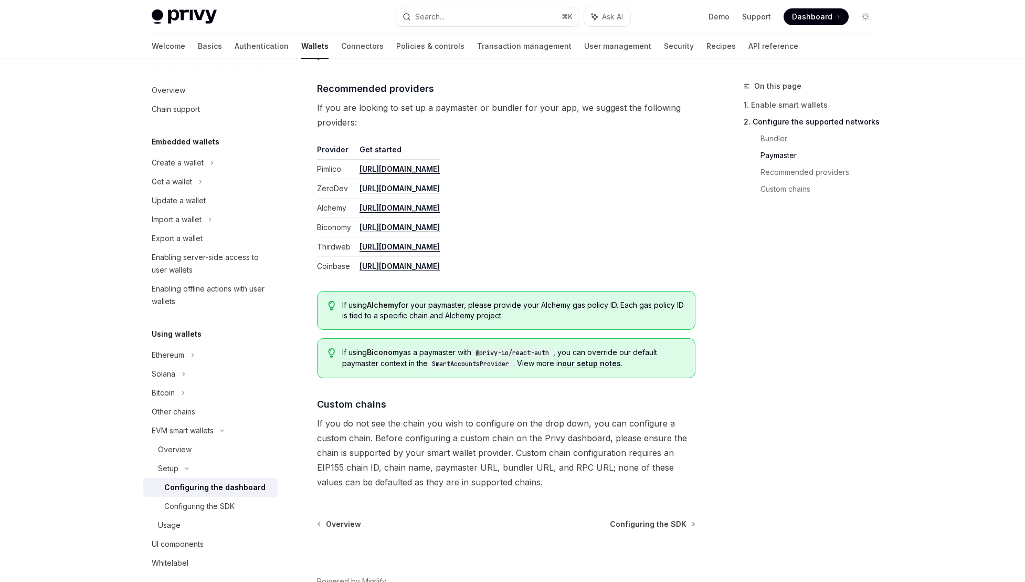
scroll to position [1229, 0]
click at [488, 362] on code "SmartAccountsProvider" at bounding box center [471, 364] width 86 height 11
drag, startPoint x: 318, startPoint y: 422, endPoint x: 449, endPoint y: 418, distance: 131.3
click at [449, 418] on span "If you do not see the chain you wish to configure on the drop down, you can con…" at bounding box center [506, 453] width 379 height 74
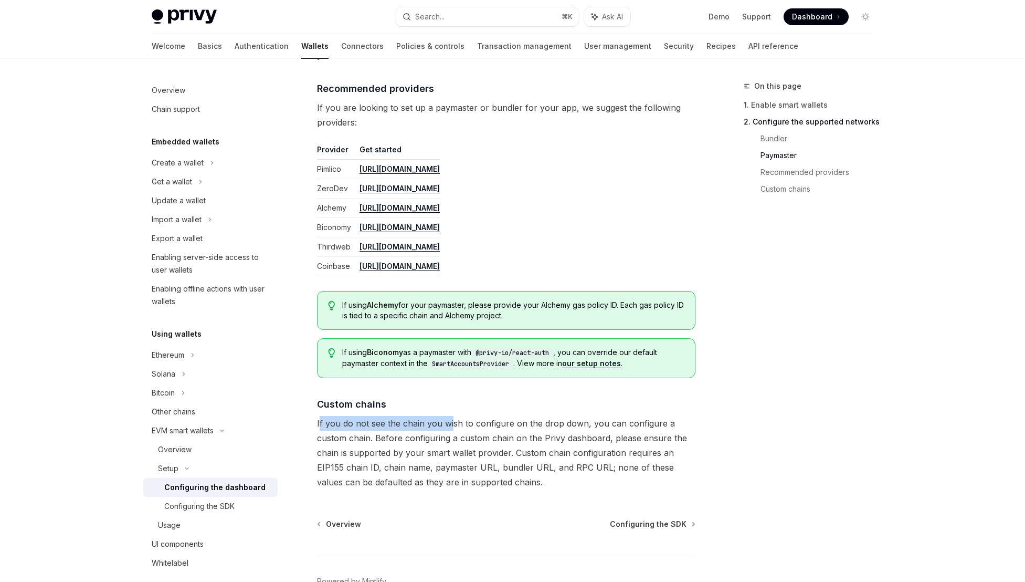
click at [449, 418] on span "If you do not see the chain you wish to configure on the drop down, you can con…" at bounding box center [506, 453] width 379 height 74
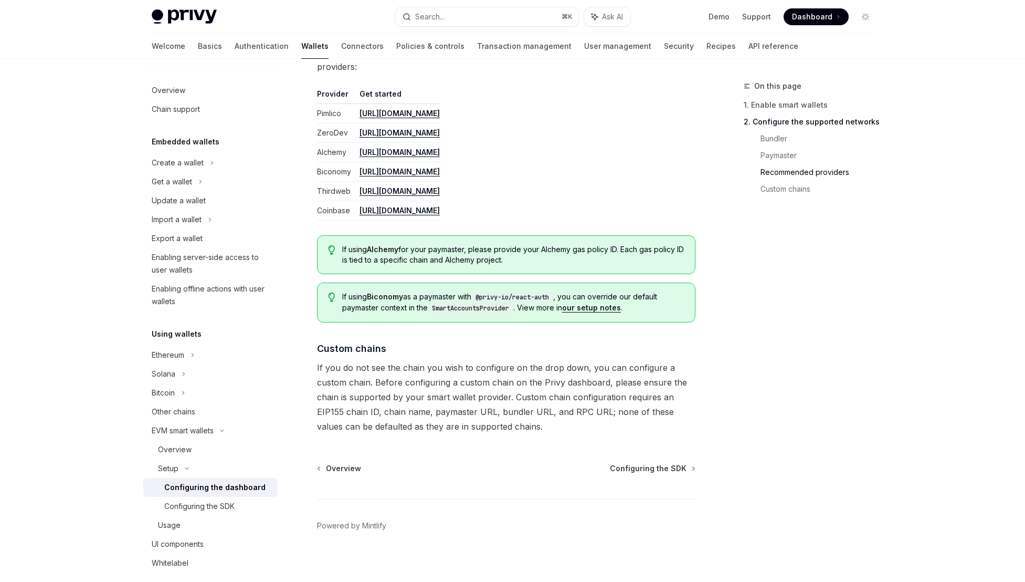
scroll to position [1292, 0]
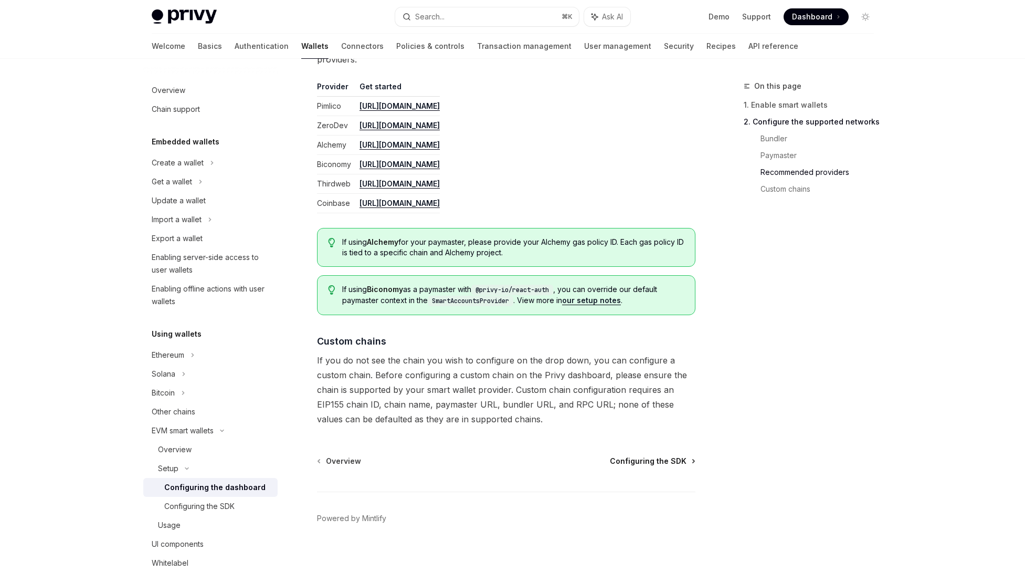
click at [650, 457] on span "Configuring the SDK" at bounding box center [648, 461] width 77 height 11
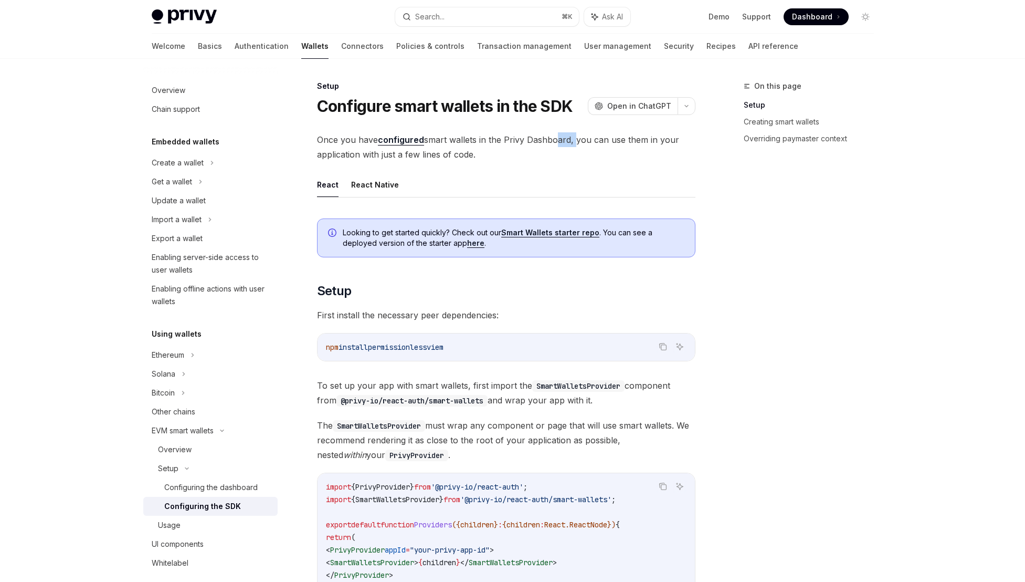
drag, startPoint x: 573, startPoint y: 138, endPoint x: 550, endPoint y: 139, distance: 23.1
click at [550, 139] on span "Once you have configured smart wallets in the Privy Dashboard, you can use them…" at bounding box center [506, 146] width 379 height 29
drag, startPoint x: 521, startPoint y: 138, endPoint x: 516, endPoint y: 138, distance: 5.8
click at [516, 138] on span "Once you have configured smart wallets in the Privy Dashboard, you can use them…" at bounding box center [506, 146] width 379 height 29
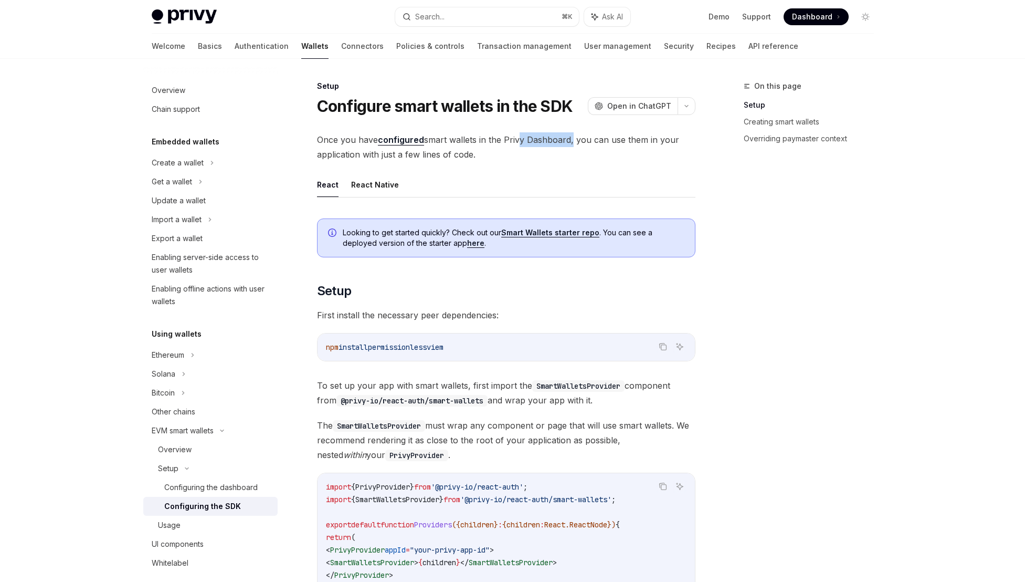
click at [516, 138] on span "Once you have configured smart wallets in the Privy Dashboard, you can use them…" at bounding box center [506, 146] width 379 height 29
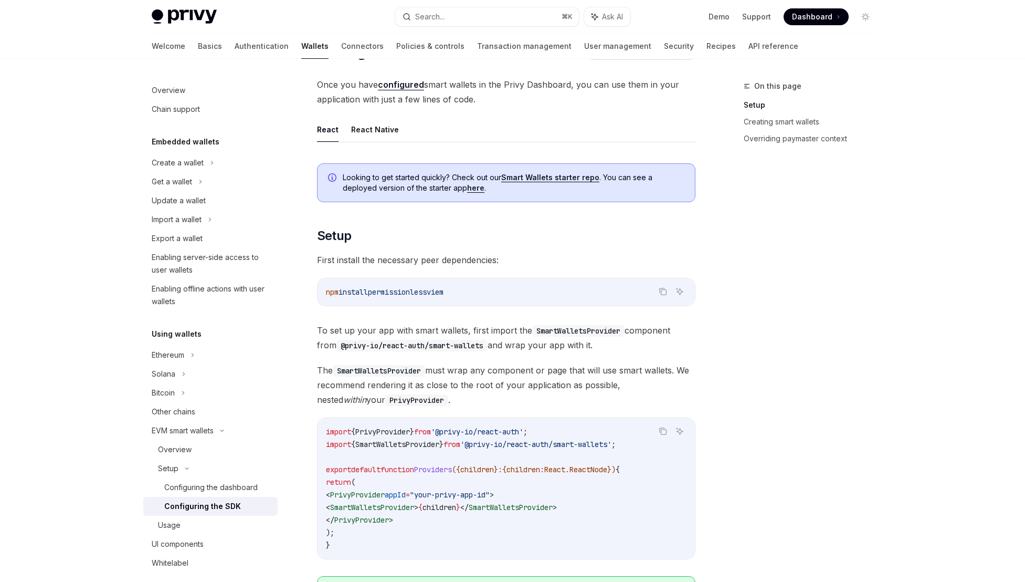
scroll to position [67, 0]
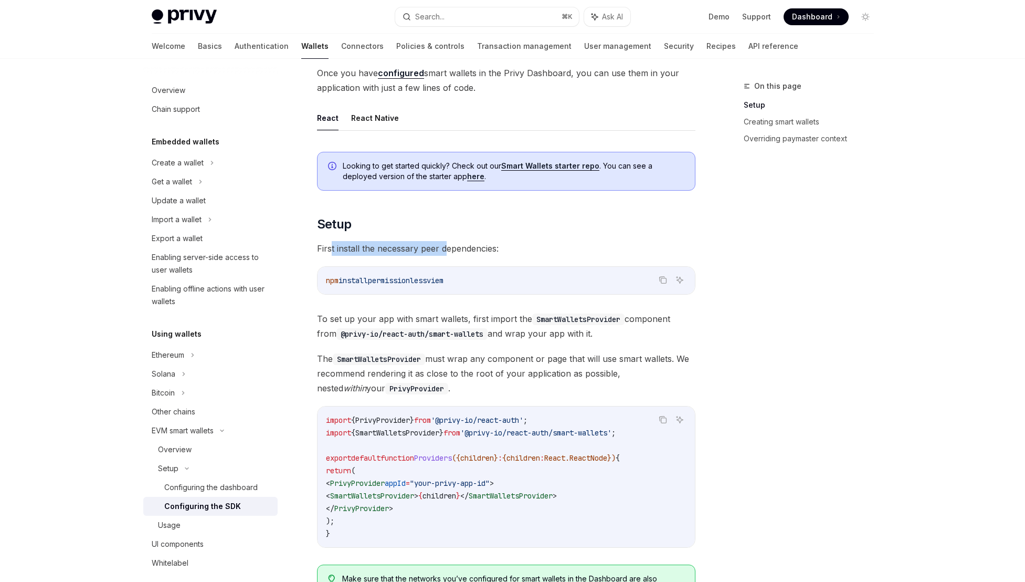
drag, startPoint x: 330, startPoint y: 248, endPoint x: 446, endPoint y: 242, distance: 116.7
click at [446, 243] on span "First install the necessary peer dependencies:" at bounding box center [506, 248] width 379 height 15
click at [446, 242] on span "First install the necessary peer dependencies:" at bounding box center [506, 248] width 379 height 15
drag, startPoint x: 453, startPoint y: 243, endPoint x: 387, endPoint y: 246, distance: 65.7
click at [387, 246] on span "First install the necessary peer dependencies:" at bounding box center [506, 248] width 379 height 15
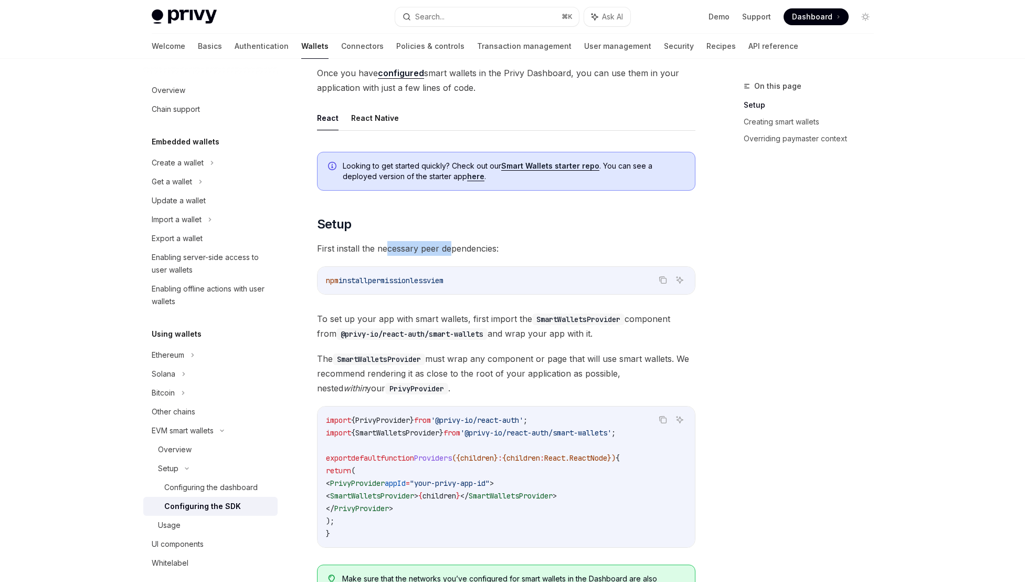
click at [387, 246] on span "First install the necessary peer dependencies:" at bounding box center [506, 248] width 379 height 15
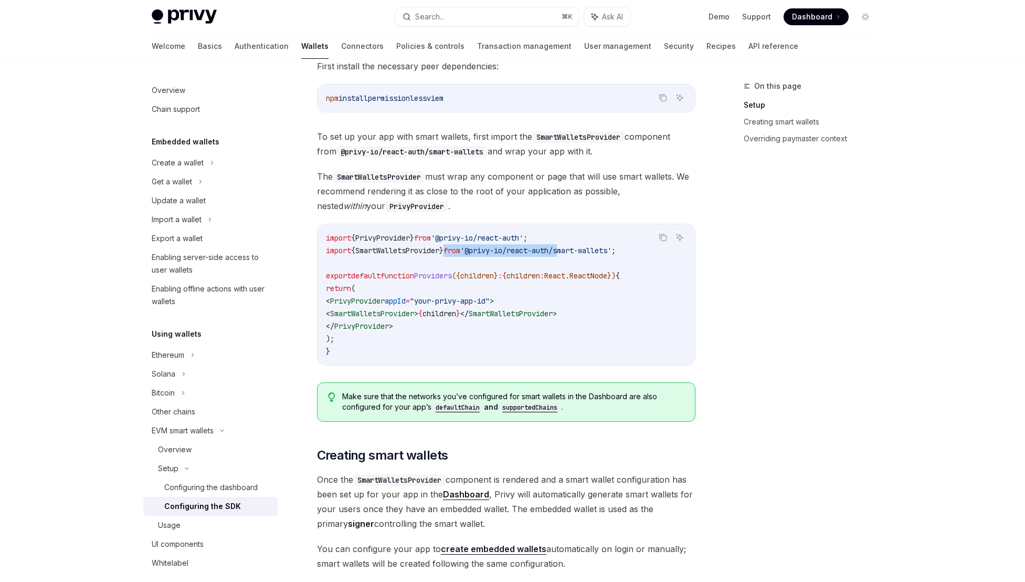
drag, startPoint x: 578, startPoint y: 251, endPoint x: 451, endPoint y: 251, distance: 126.5
click at [452, 251] on span "import { SmartWalletsProvider } from '@privy-io/react-auth/smart-wallets' ;" at bounding box center [471, 250] width 290 height 9
click at [444, 251] on span "}" at bounding box center [441, 250] width 4 height 9
drag, startPoint x: 327, startPoint y: 300, endPoint x: 510, endPoint y: 299, distance: 182.7
click at [494, 299] on span "< PrivyProvider appId = "your-privy-app-id" >" at bounding box center [410, 300] width 168 height 9
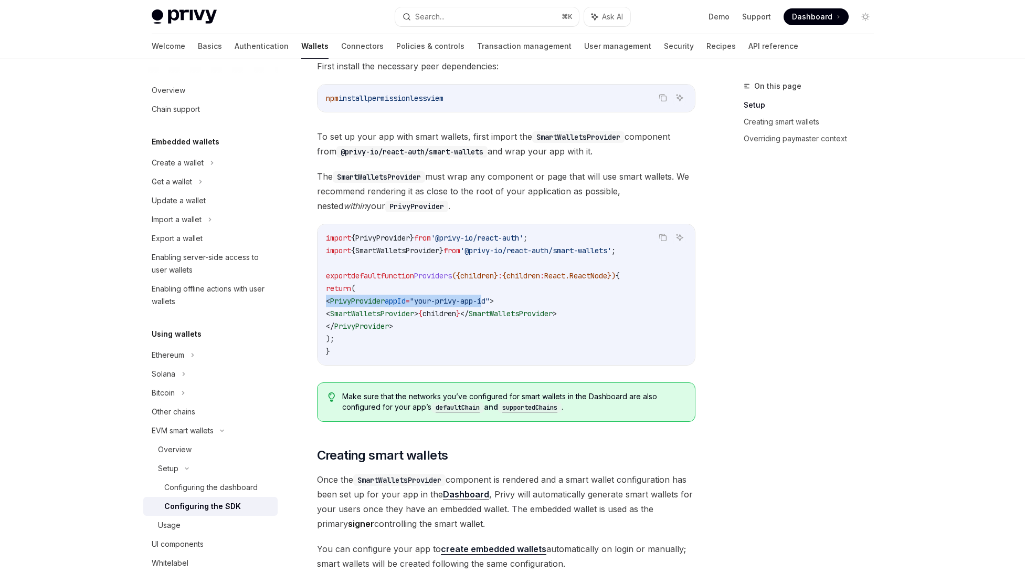
click at [490, 299] on span ""your-privy-app-id"" at bounding box center [450, 300] width 80 height 9
drag, startPoint x: 534, startPoint y: 314, endPoint x: 408, endPoint y: 312, distance: 126.0
click at [410, 312] on span "< SmartWalletsProvider > { children } </ SmartWalletsProvider >" at bounding box center [441, 313] width 231 height 9
click at [408, 312] on span "SmartWalletsProvider" at bounding box center [372, 313] width 84 height 9
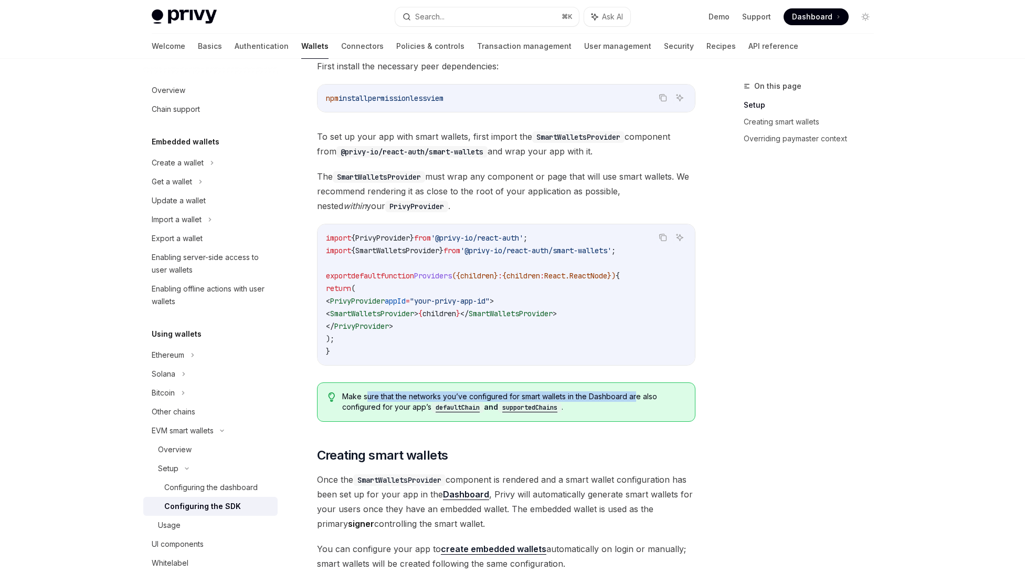
drag, startPoint x: 368, startPoint y: 397, endPoint x: 637, endPoint y: 400, distance: 268.8
click at [637, 400] on span "Make sure that the networks you’ve configured for smart wallets in the Dashboar…" at bounding box center [513, 402] width 342 height 22
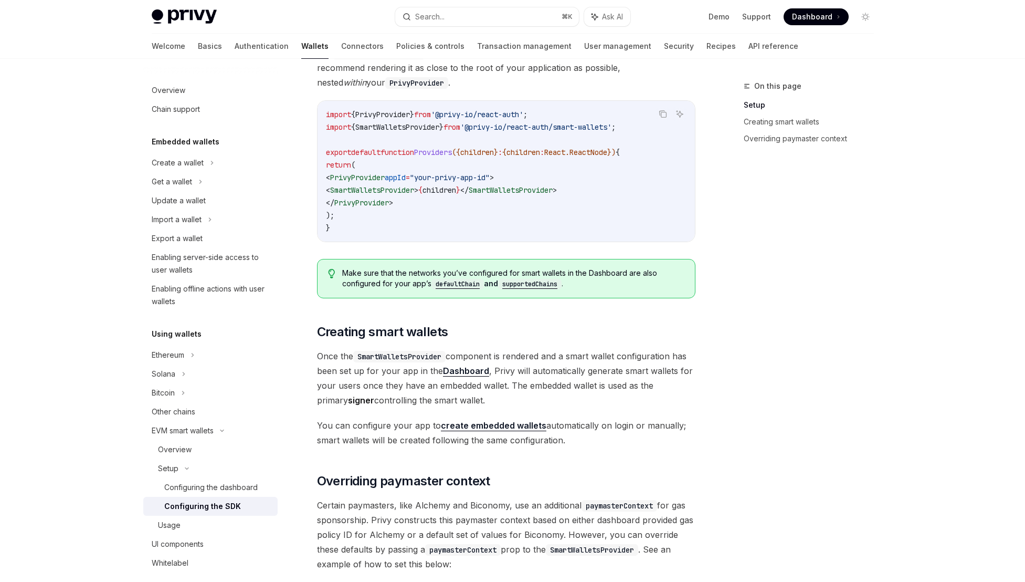
scroll to position [422, 0]
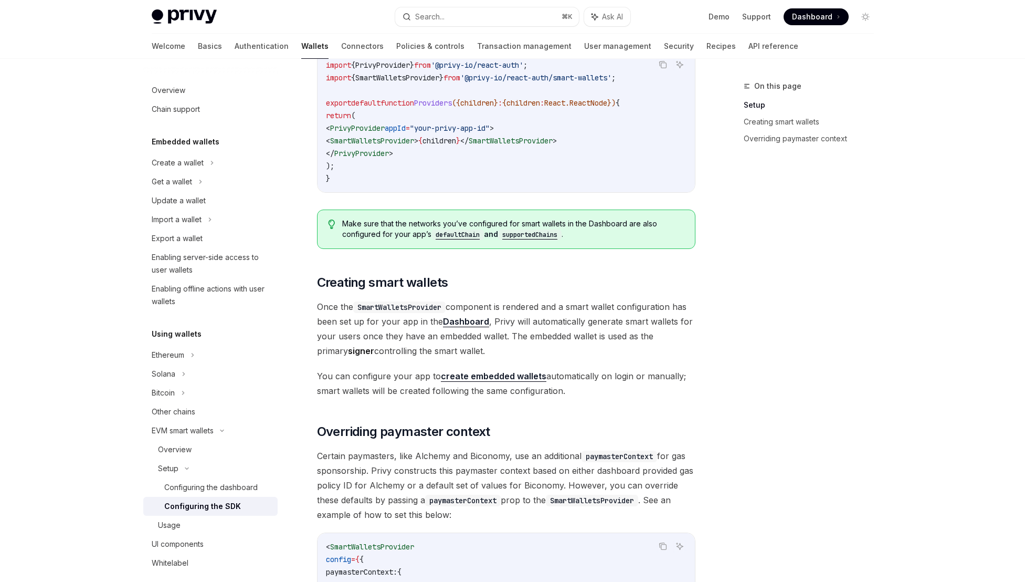
click at [405, 305] on code "SmartWalletsProvider" at bounding box center [399, 307] width 92 height 12
drag, startPoint x: 520, startPoint y: 323, endPoint x: 619, endPoint y: 320, distance: 98.7
click at [617, 320] on span "Once the SmartWalletsProvider component is rendered and a smart wallet configur…" at bounding box center [506, 328] width 379 height 59
click at [619, 320] on span "Once the SmartWalletsProvider component is rendered and a smart wallet configur…" at bounding box center [506, 328] width 379 height 59
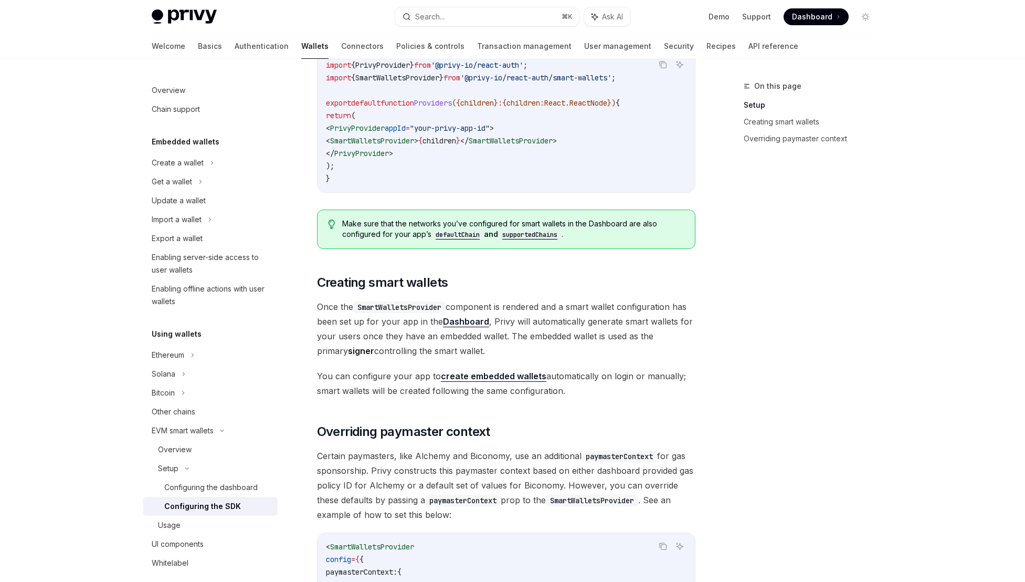
drag, startPoint x: 349, startPoint y: 335, endPoint x: 449, endPoint y: 329, distance: 101.0
click at [449, 329] on span "Once the SmartWalletsProvider component is rendered and a smart wallet configur…" at bounding box center [506, 328] width 379 height 59
drag, startPoint x: 479, startPoint y: 334, endPoint x: 390, endPoint y: 335, distance: 88.7
click at [390, 335] on span "Once the SmartWalletsProvider component is rendered and a smart wallet configur…" at bounding box center [506, 328] width 379 height 59
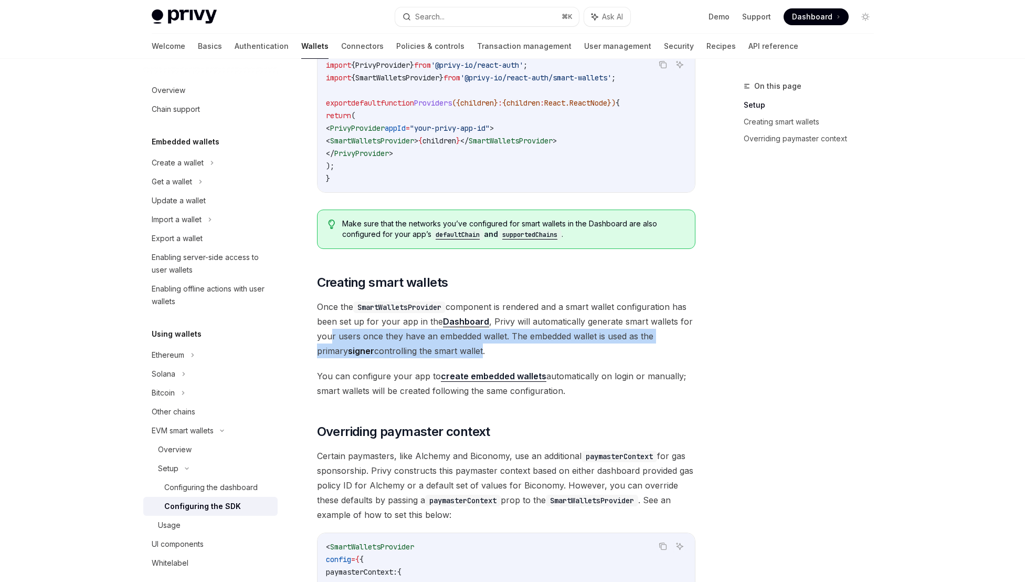
drag, startPoint x: 441, startPoint y: 351, endPoint x: 331, endPoint y: 335, distance: 111.4
click at [331, 335] on span "Once the SmartWalletsProvider component is rendered and a smart wallet configur…" at bounding box center [506, 328] width 379 height 59
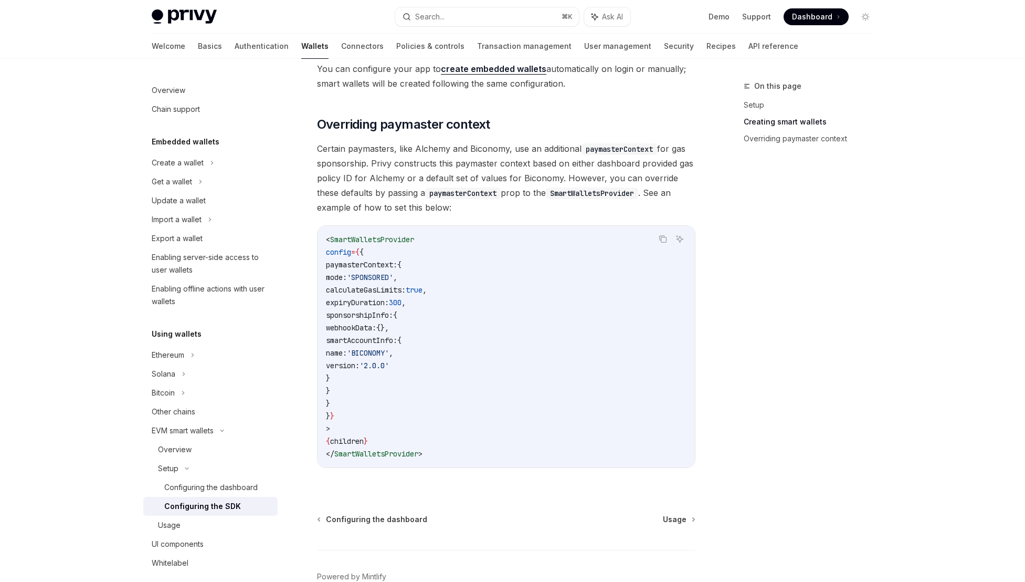
scroll to position [729, 0]
click at [666, 521] on span "Usage" at bounding box center [675, 518] width 24 height 11
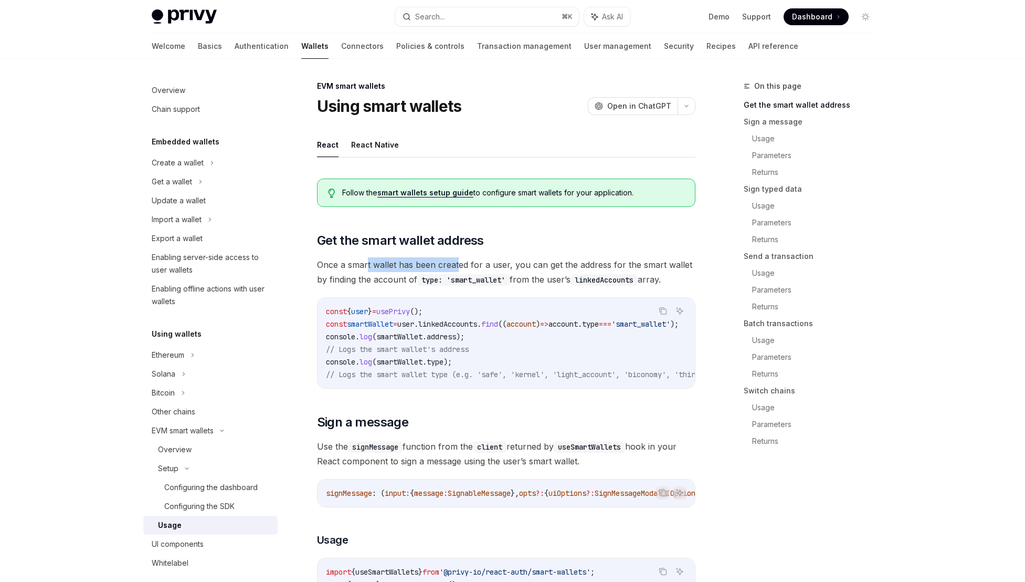
drag, startPoint x: 365, startPoint y: 264, endPoint x: 458, endPoint y: 264, distance: 92.4
click at [458, 264] on span "Once a smart wallet has been created for a user, you can get the address for th…" at bounding box center [506, 271] width 379 height 29
drag, startPoint x: 612, startPoint y: 265, endPoint x: 535, endPoint y: 268, distance: 77.2
click at [536, 268] on span "Once a smart wallet has been created for a user, you can get the address for th…" at bounding box center [506, 271] width 379 height 29
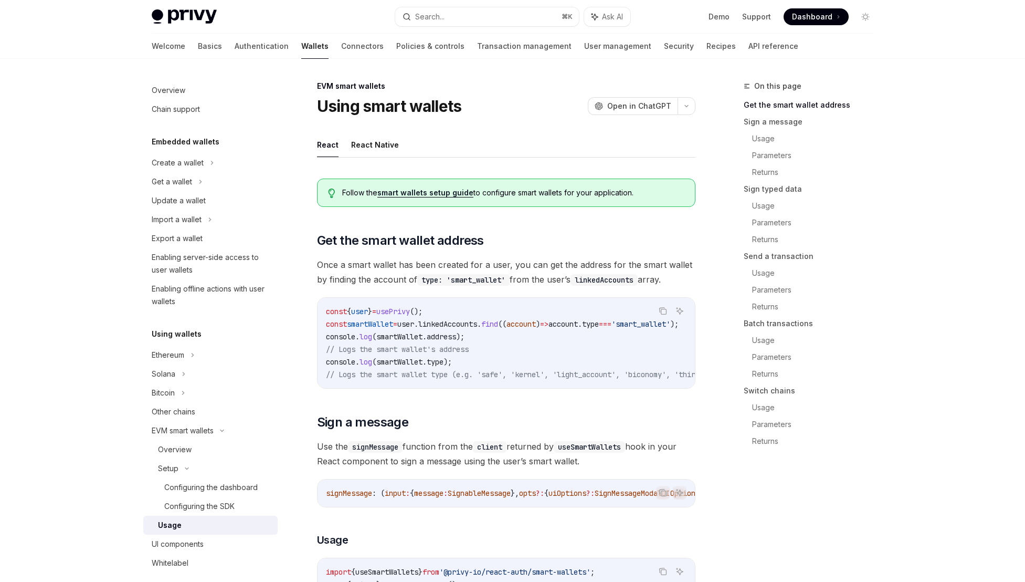
click at [535, 268] on span "Once a smart wallet has been created for a user, you can get the address for th…" at bounding box center [506, 271] width 379 height 29
drag, startPoint x: 652, startPoint y: 266, endPoint x: 527, endPoint y: 266, distance: 125.0
click at [528, 266] on span "Once a smart wallet has been created for a user, you can get the address for th…" at bounding box center [506, 271] width 379 height 29
click at [527, 266] on span "Once a smart wallet has been created for a user, you can get the address for th…" at bounding box center [506, 271] width 379 height 29
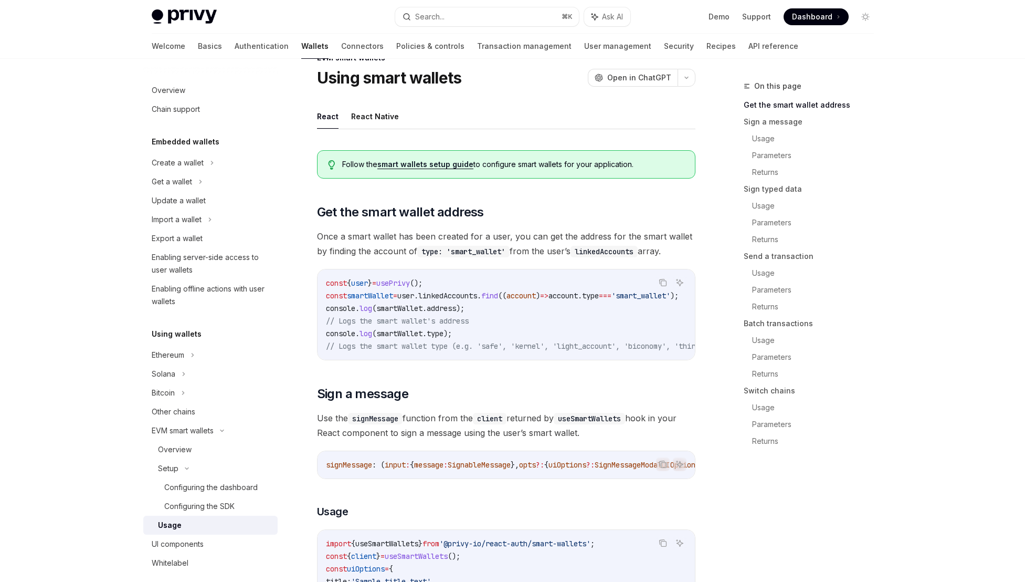
scroll to position [29, 0]
click at [391, 297] on span "smartWallet" at bounding box center [370, 294] width 46 height 9
drag, startPoint x: 420, startPoint y: 295, endPoint x: 511, endPoint y: 295, distance: 90.8
click at [511, 295] on span "const smartWallet = user . linkedAccounts . find (( account ) => account . type…" at bounding box center [502, 294] width 353 height 9
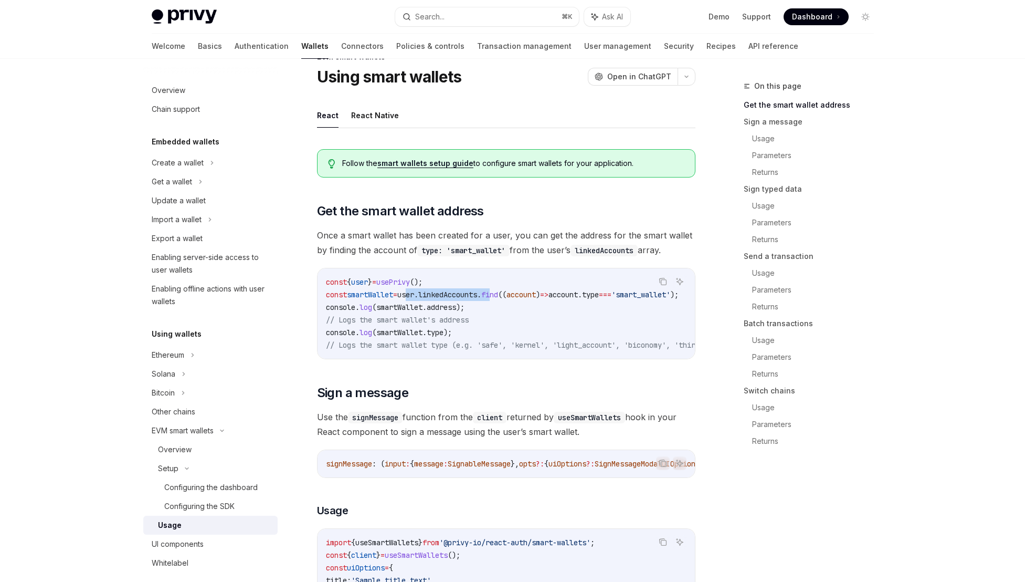
click at [498, 295] on span "find" at bounding box center [489, 294] width 17 height 9
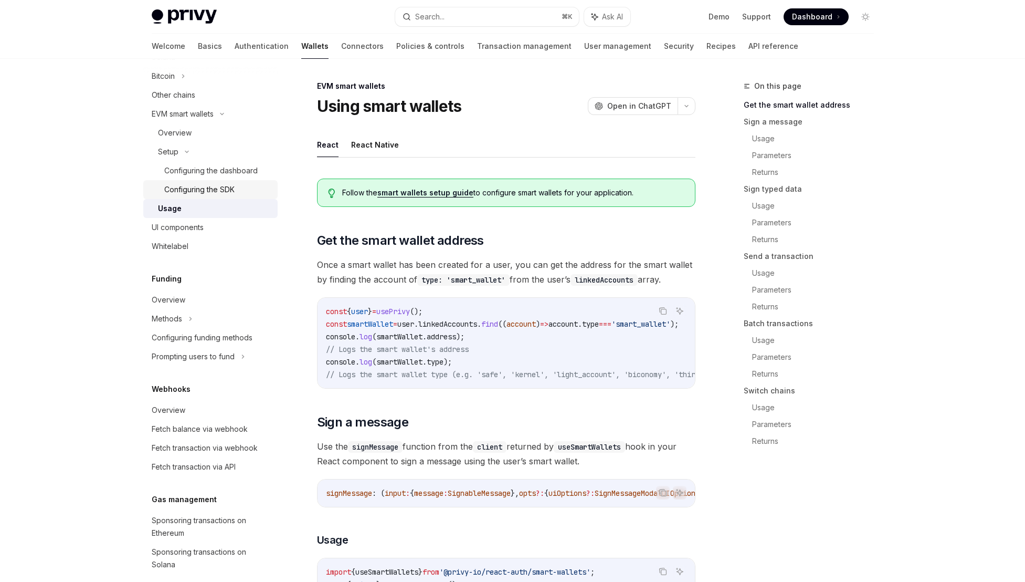
scroll to position [0, 0]
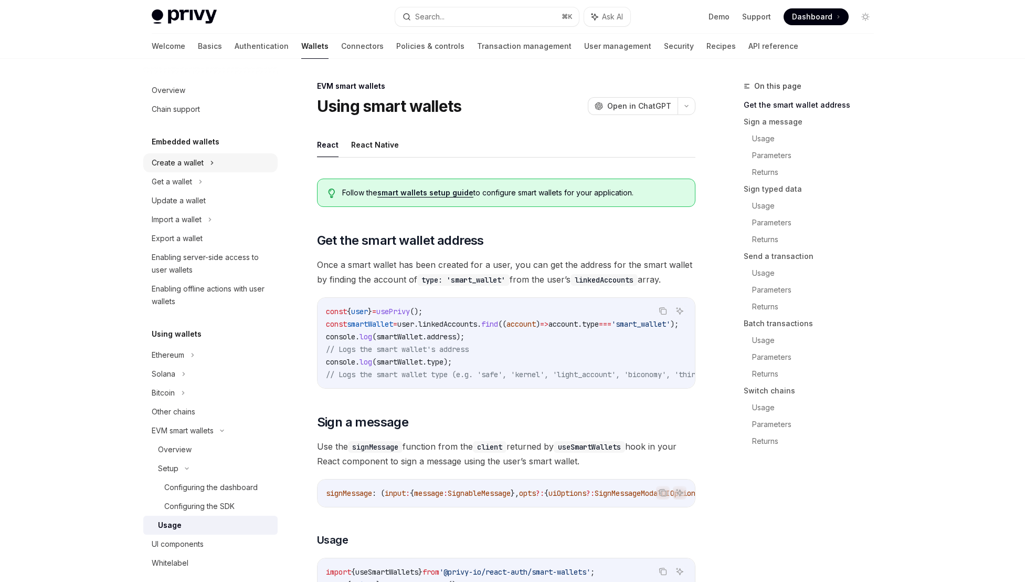
click at [214, 165] on div "Create a wallet" at bounding box center [210, 162] width 134 height 19
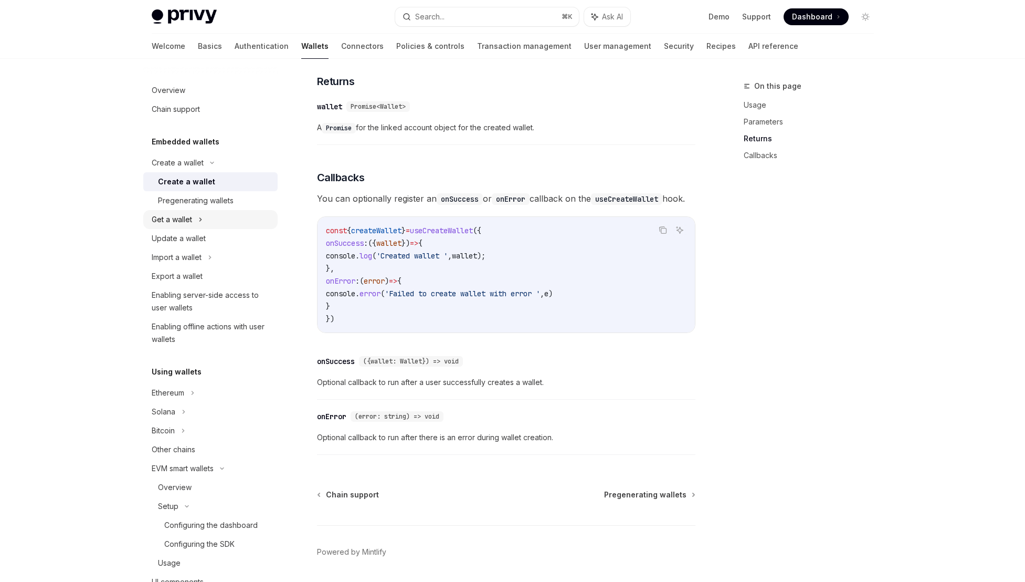
scroll to position [626, 0]
click at [229, 208] on link "Pregenerating wallets" at bounding box center [210, 200] width 134 height 19
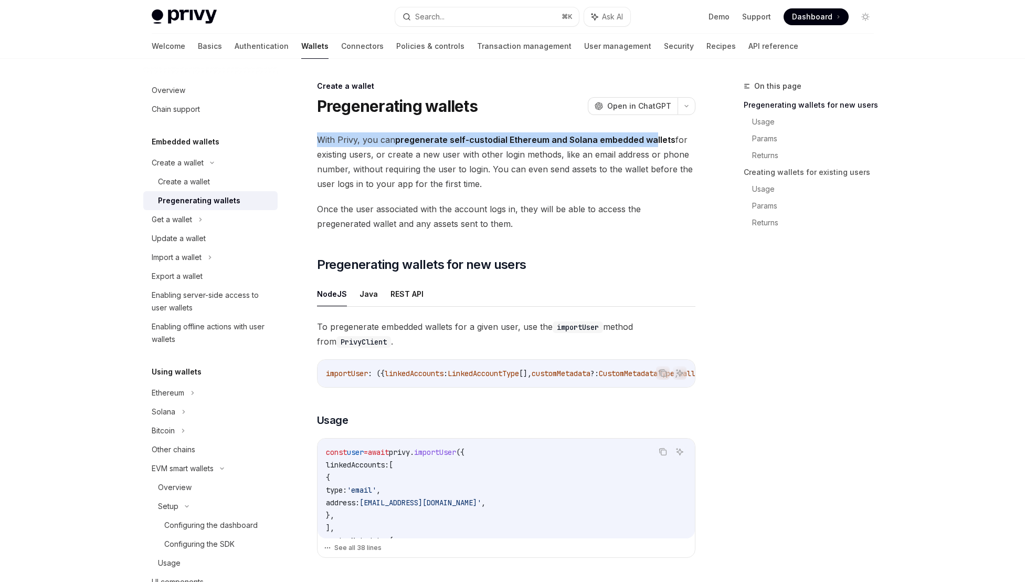
drag, startPoint x: 652, startPoint y: 140, endPoint x: 477, endPoint y: 131, distance: 174.5
click at [182, 219] on div "Get a wallet" at bounding box center [172, 219] width 40 height 13
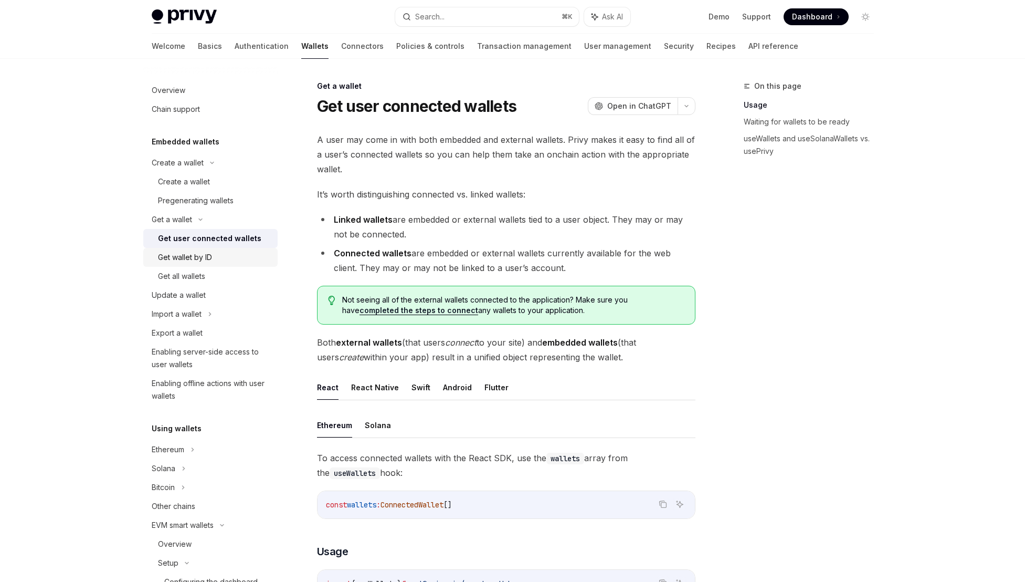
click at [265, 266] on link "Get wallet by ID" at bounding box center [210, 257] width 134 height 19
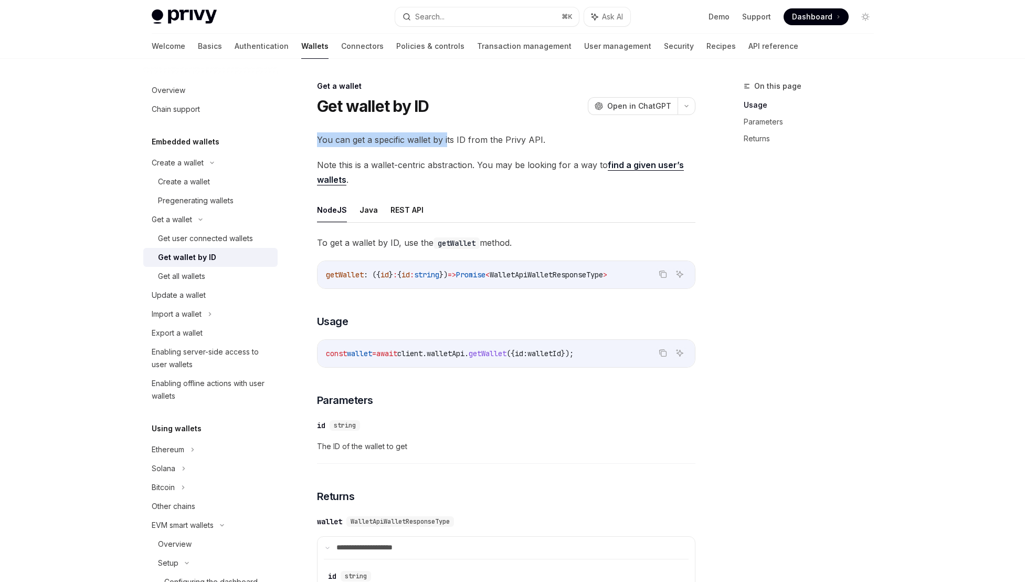
drag, startPoint x: 511, startPoint y: 131, endPoint x: 440, endPoint y: 140, distance: 70.9
click at [440, 140] on span "You can get a specific wallet by its ID from the Privy API." at bounding box center [506, 139] width 379 height 15
drag, startPoint x: 521, startPoint y: 143, endPoint x: 488, endPoint y: 144, distance: 33.1
click at [488, 144] on span "You can get a specific wallet by its ID from the Privy API." at bounding box center [506, 139] width 379 height 15
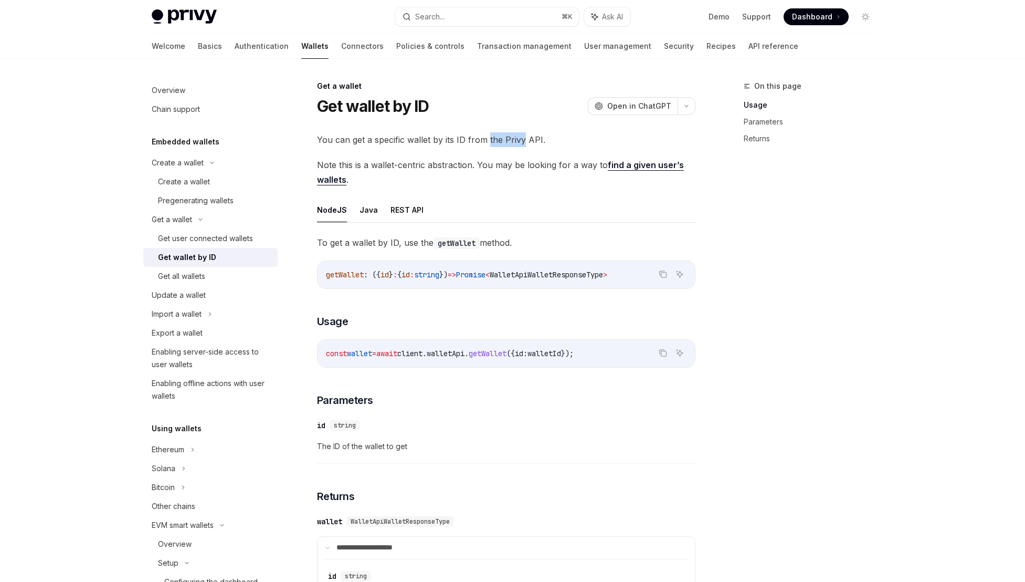
click at [488, 144] on span "You can get a specific wallet by its ID from the Privy API." at bounding box center [506, 139] width 379 height 15
drag, startPoint x: 469, startPoint y: 166, endPoint x: 427, endPoint y: 169, distance: 42.1
click at [427, 169] on span "Note this is a wallet-centric abstraction. You may be looking for a way to find…" at bounding box center [506, 172] width 379 height 29
drag, startPoint x: 579, startPoint y: 164, endPoint x: 464, endPoint y: 165, distance: 115.5
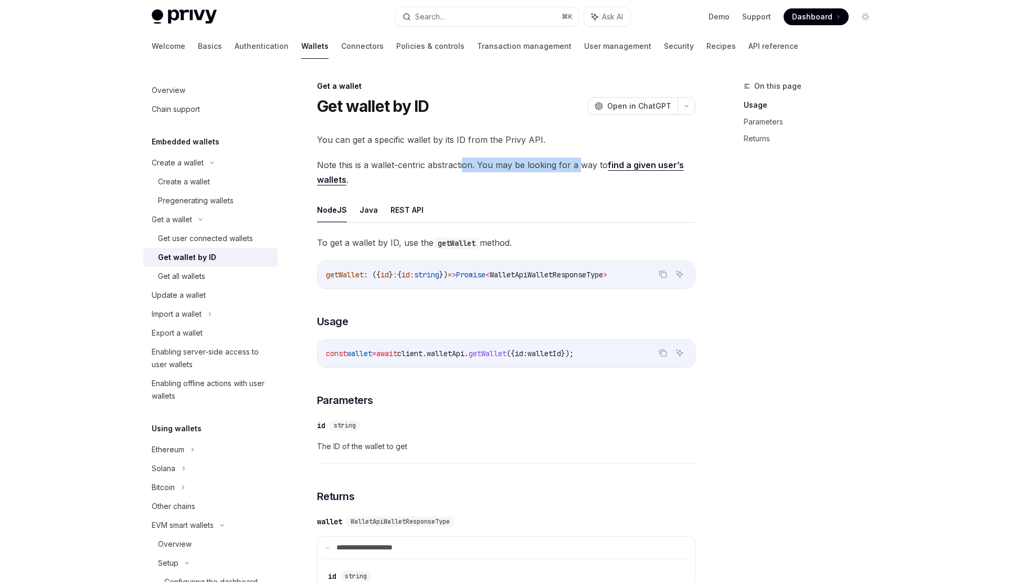
click at [464, 165] on span "Note this is a wallet-centric abstraction. You may be looking for a way to find…" at bounding box center [506, 172] width 379 height 29
drag, startPoint x: 435, startPoint y: 166, endPoint x: 390, endPoint y: 167, distance: 45.2
click at [390, 167] on span "Note this is a wallet-centric abstraction. You may be looking for a way to find…" at bounding box center [506, 172] width 379 height 29
click at [389, 167] on span "Note this is a wallet-centric abstraction. You may be looking for a way to find…" at bounding box center [506, 172] width 379 height 29
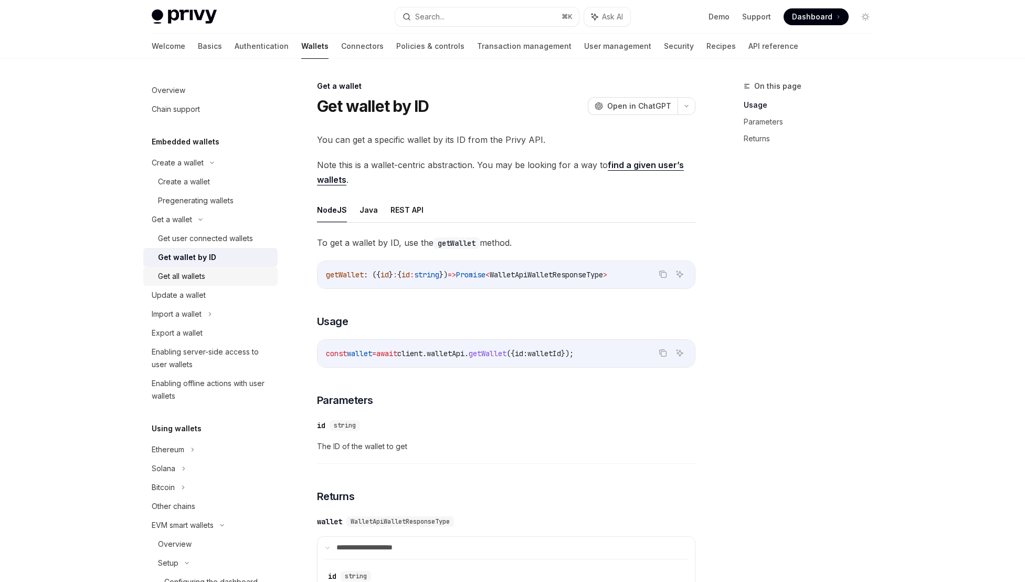
click at [213, 280] on div "Get all wallets" at bounding box center [214, 276] width 113 height 13
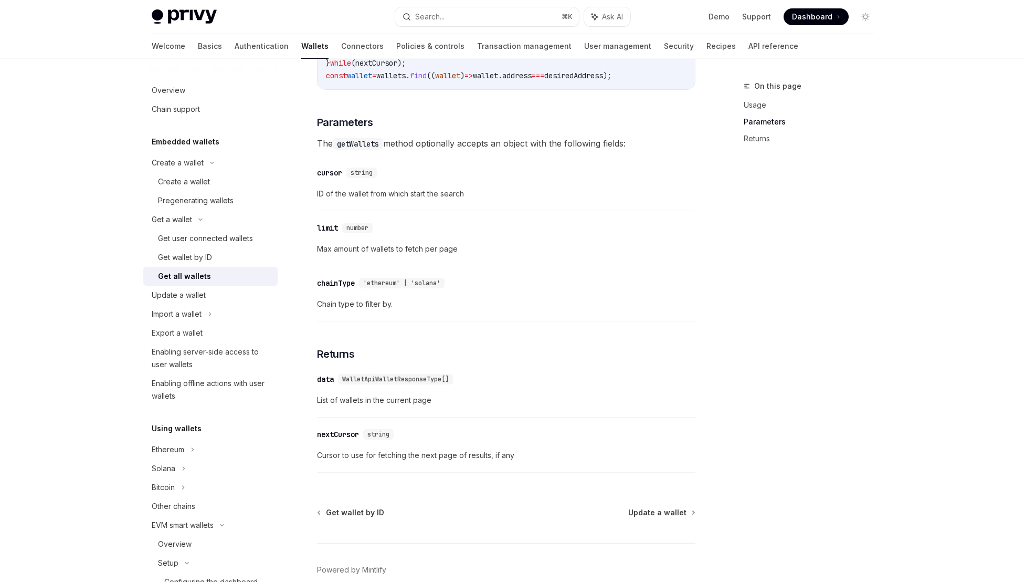
scroll to position [414, 0]
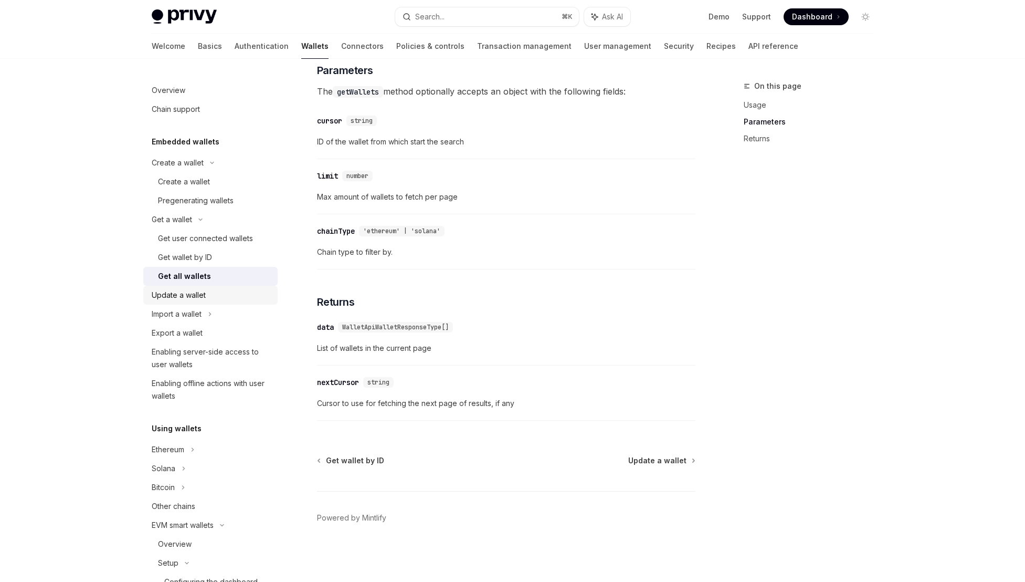
click at [217, 296] on div "Update a wallet" at bounding box center [212, 295] width 120 height 13
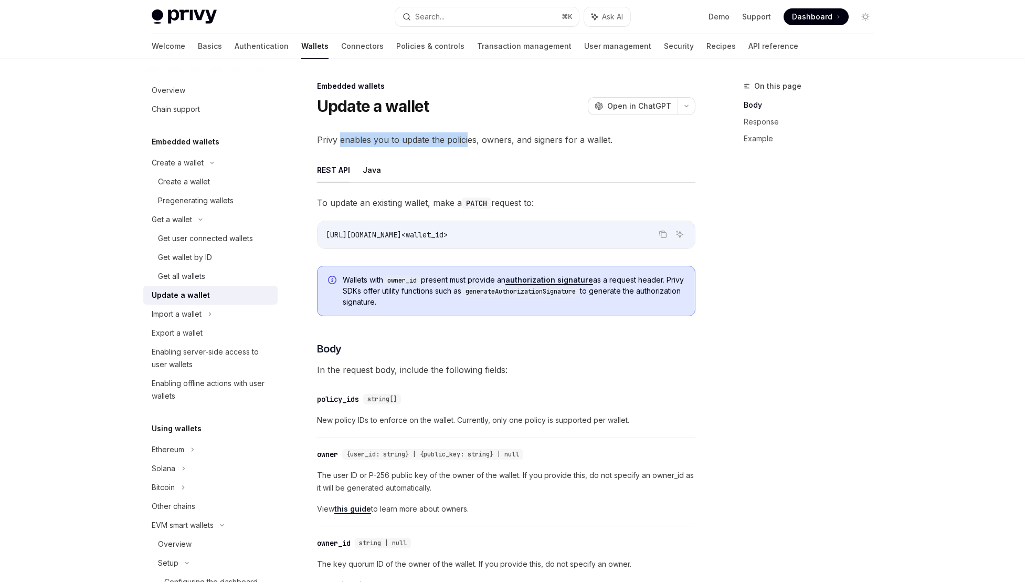
drag, startPoint x: 340, startPoint y: 137, endPoint x: 468, endPoint y: 142, distance: 128.2
click at [468, 142] on span "Privy enables you to update the policies, owners, and signers for a wallet." at bounding box center [506, 139] width 379 height 15
drag, startPoint x: 574, startPoint y: 142, endPoint x: 444, endPoint y: 141, distance: 130.2
click at [444, 141] on span "Privy enables you to update the policies, owners, and signers for a wallet." at bounding box center [506, 139] width 379 height 15
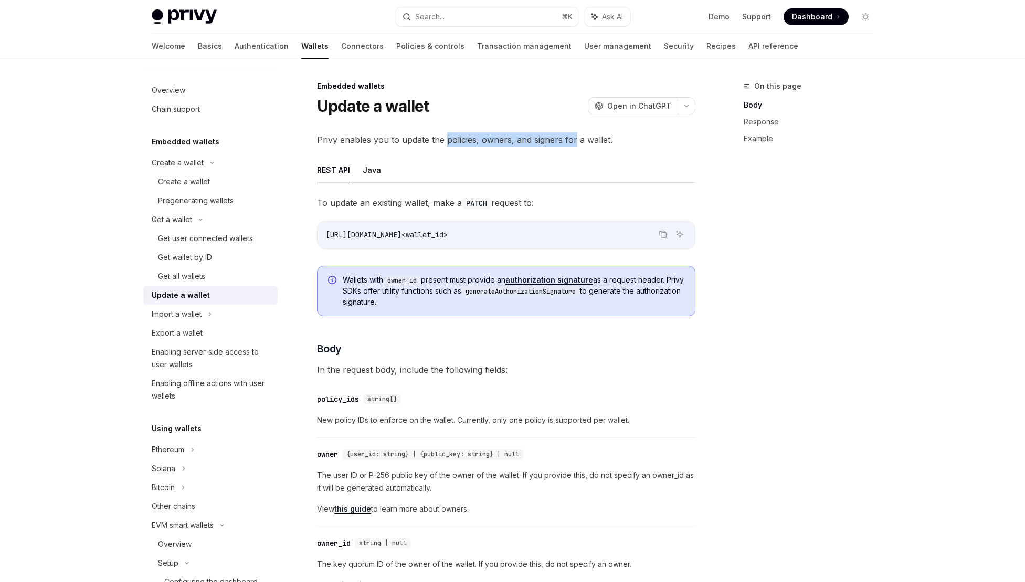
click at [444, 141] on span "Privy enables you to update the policies, owners, and signers for a wallet." at bounding box center [506, 139] width 379 height 15
drag, startPoint x: 585, startPoint y: 141, endPoint x: 417, endPoint y: 146, distance: 168.6
click at [417, 146] on span "Privy enables you to update the policies, owners, and signers for a wallet." at bounding box center [506, 139] width 379 height 15
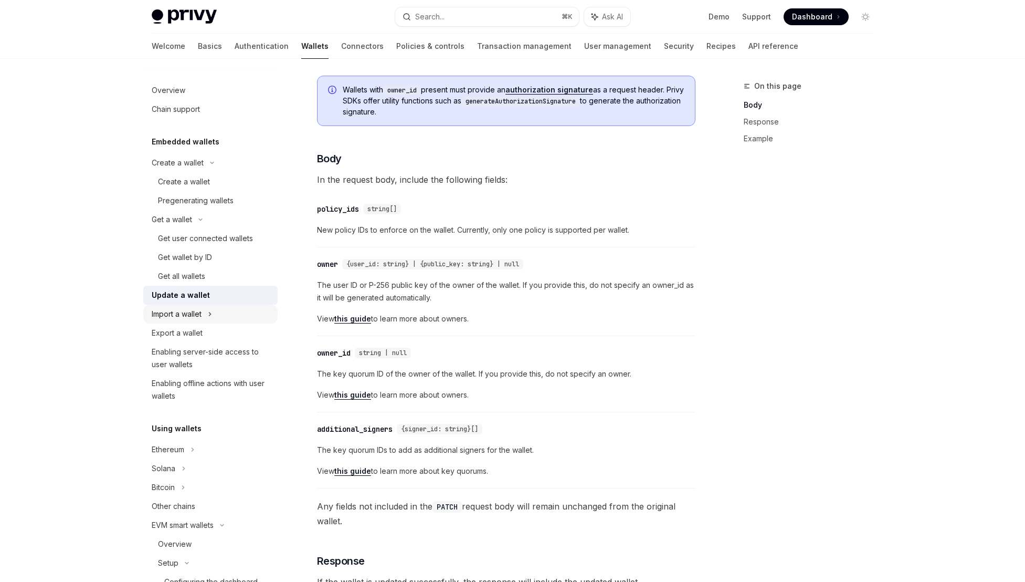
scroll to position [191, 0]
click at [190, 314] on div "Import a wallet" at bounding box center [177, 314] width 50 height 13
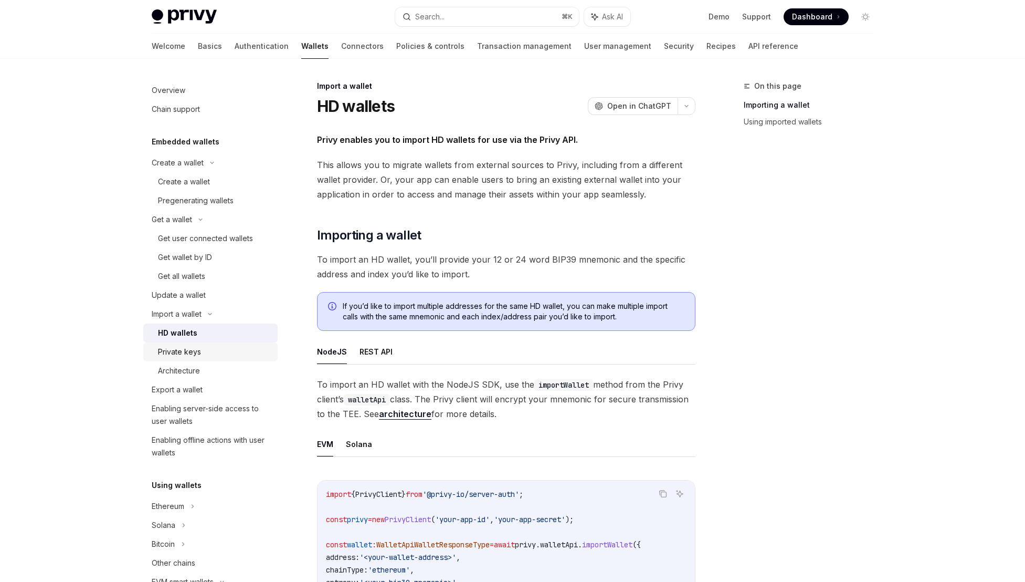
click at [196, 356] on div "Private keys" at bounding box center [179, 351] width 43 height 13
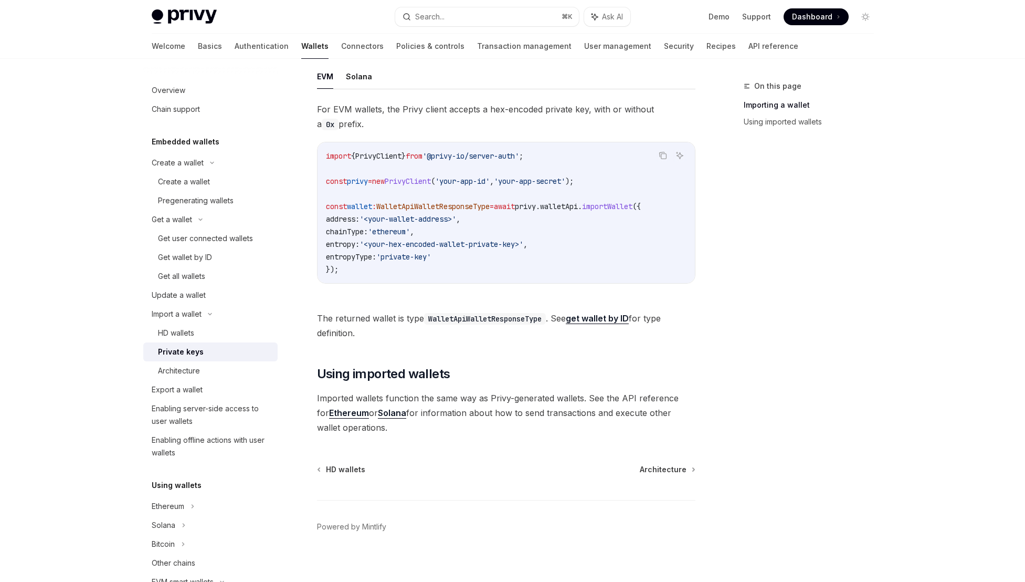
scroll to position [293, 0]
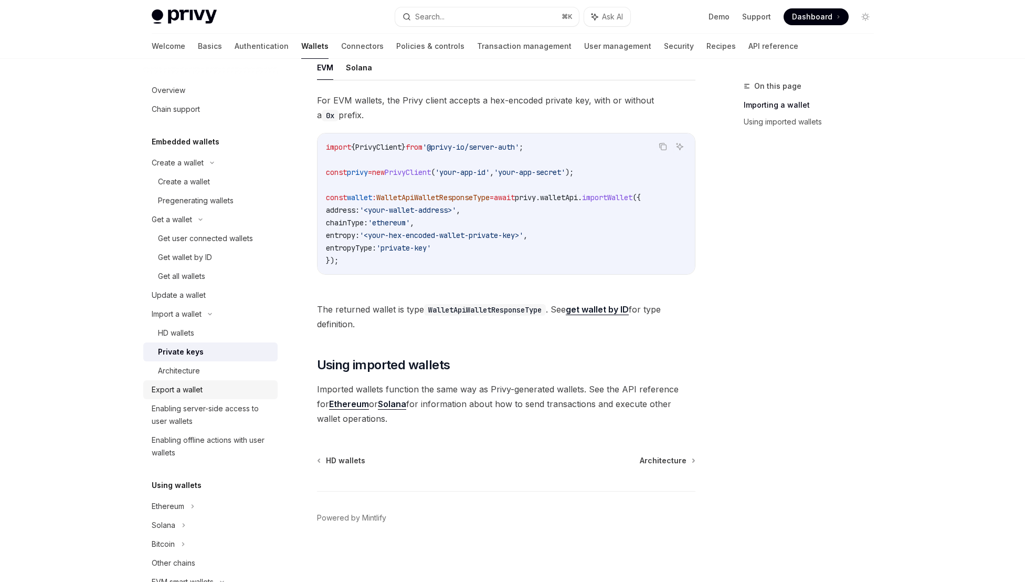
click at [207, 386] on div "Export a wallet" at bounding box center [212, 389] width 120 height 13
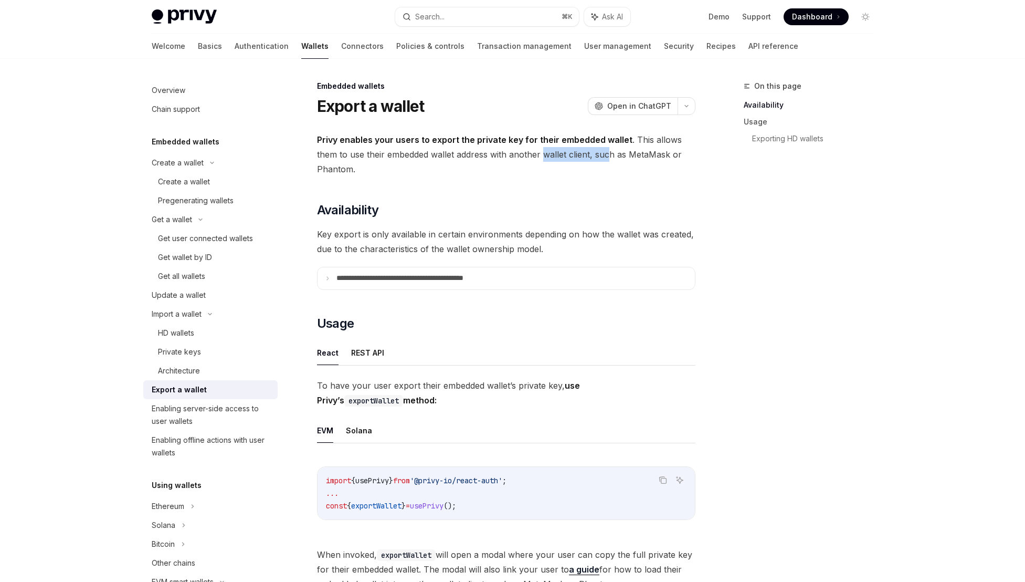
drag, startPoint x: 611, startPoint y: 154, endPoint x: 544, endPoint y: 160, distance: 66.4
click at [544, 160] on span "Privy enables your users to export the private key for their embedded wallet . …" at bounding box center [506, 154] width 379 height 44
drag, startPoint x: 325, startPoint y: 242, endPoint x: 383, endPoint y: 242, distance: 57.8
click at [383, 242] on span "Key export is only available in certain environments depending on how the walle…" at bounding box center [506, 241] width 379 height 29
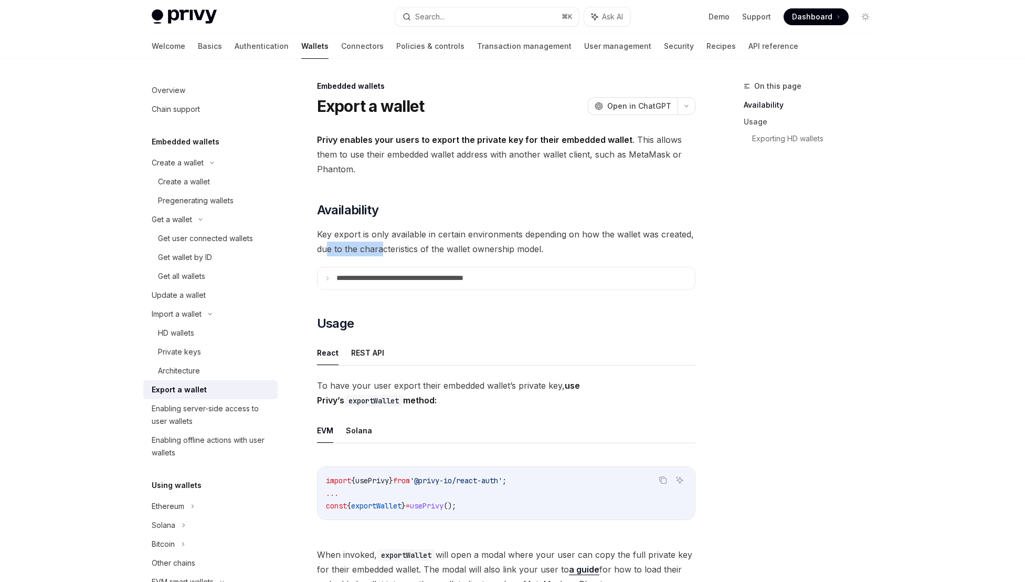
click at [383, 242] on span "Key export is only available in certain environments depending on how the walle…" at bounding box center [506, 241] width 379 height 29
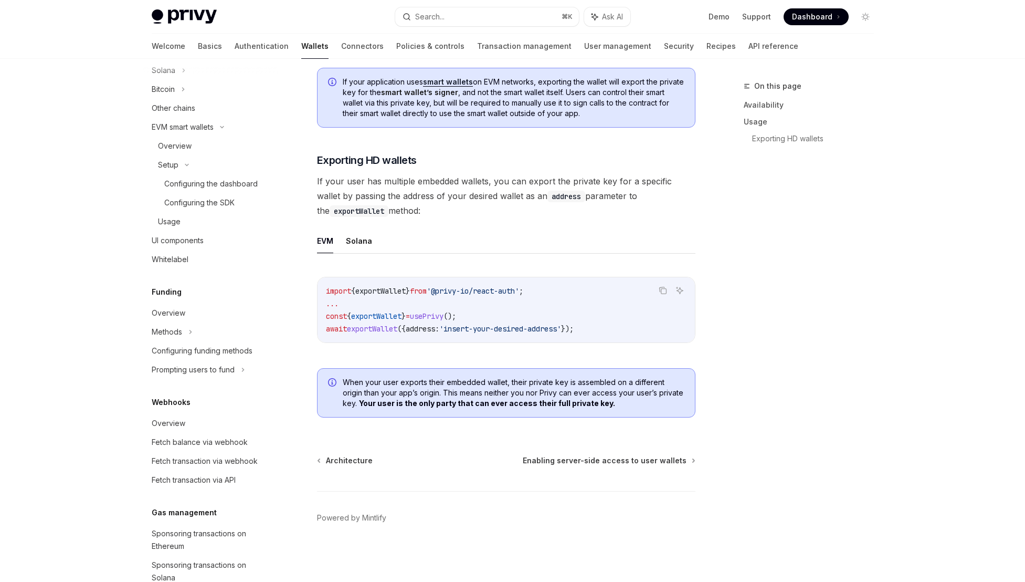
scroll to position [342, 0]
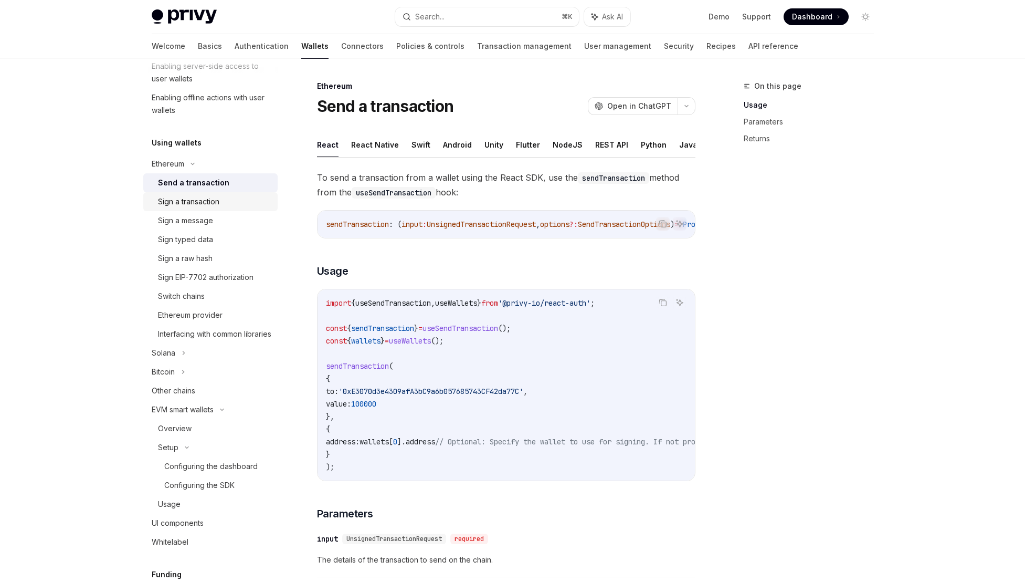
click at [196, 194] on link "Sign a transaction" at bounding box center [210, 201] width 134 height 19
click at [199, 185] on div "Send a transaction" at bounding box center [190, 182] width 65 height 13
click at [202, 206] on div "Sign a transaction" at bounding box center [188, 201] width 61 height 13
click at [202, 225] on div "Sign a message" at bounding box center [185, 220] width 55 height 13
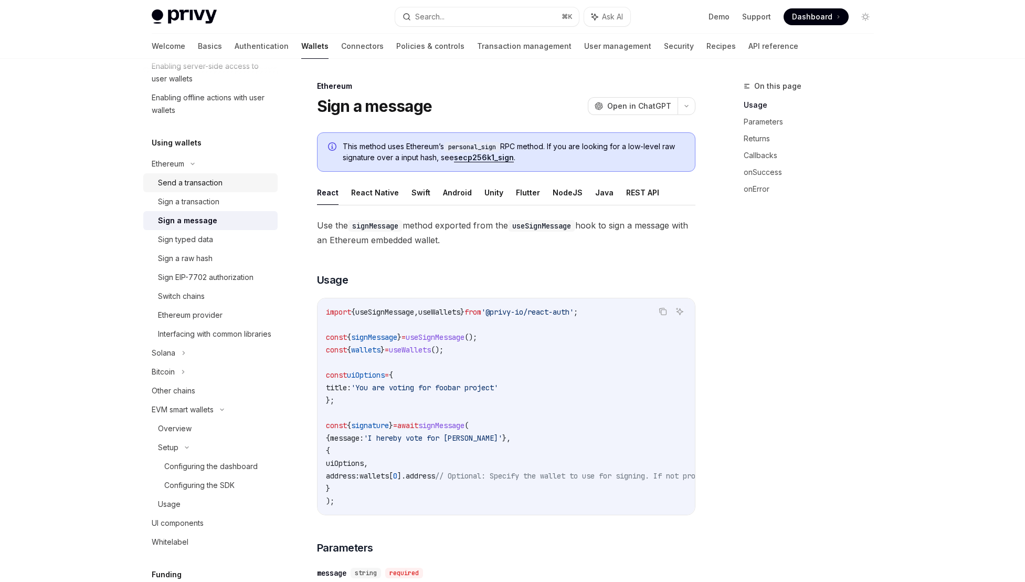
click at [204, 189] on link "Send a transaction" at bounding box center [210, 182] width 134 height 19
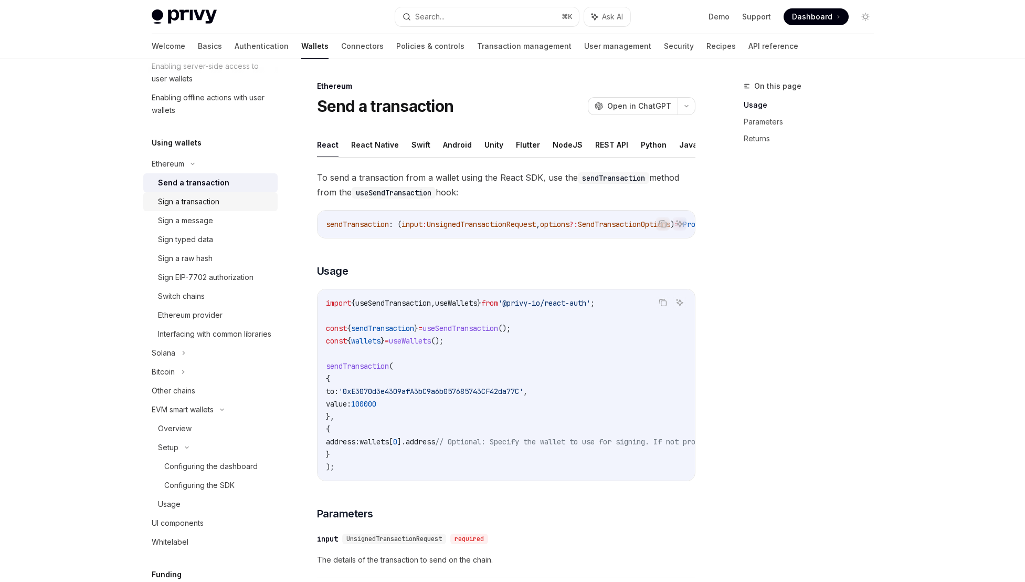
click at [206, 200] on div "Sign a transaction" at bounding box center [188, 201] width 61 height 13
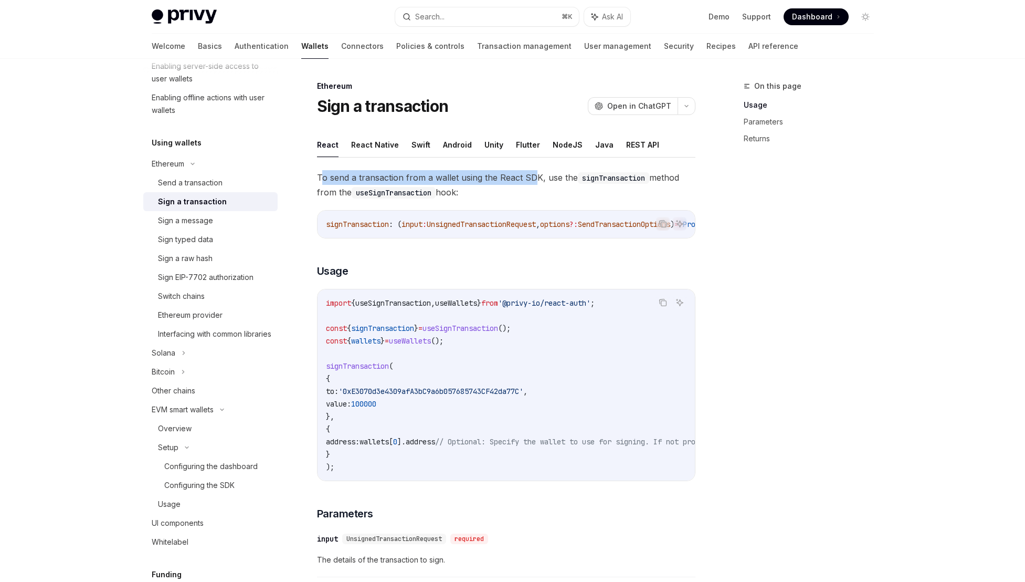
drag, startPoint x: 322, startPoint y: 175, endPoint x: 532, endPoint y: 173, distance: 209.5
click at [532, 173] on span "To send a transaction from a wallet using the React SDK, use the signTransactio…" at bounding box center [506, 184] width 379 height 29
drag, startPoint x: 532, startPoint y: 173, endPoint x: 322, endPoint y: 174, distance: 209.5
click at [322, 174] on span "To send a transaction from a wallet using the React SDK, use the signTransactio…" at bounding box center [506, 184] width 379 height 29
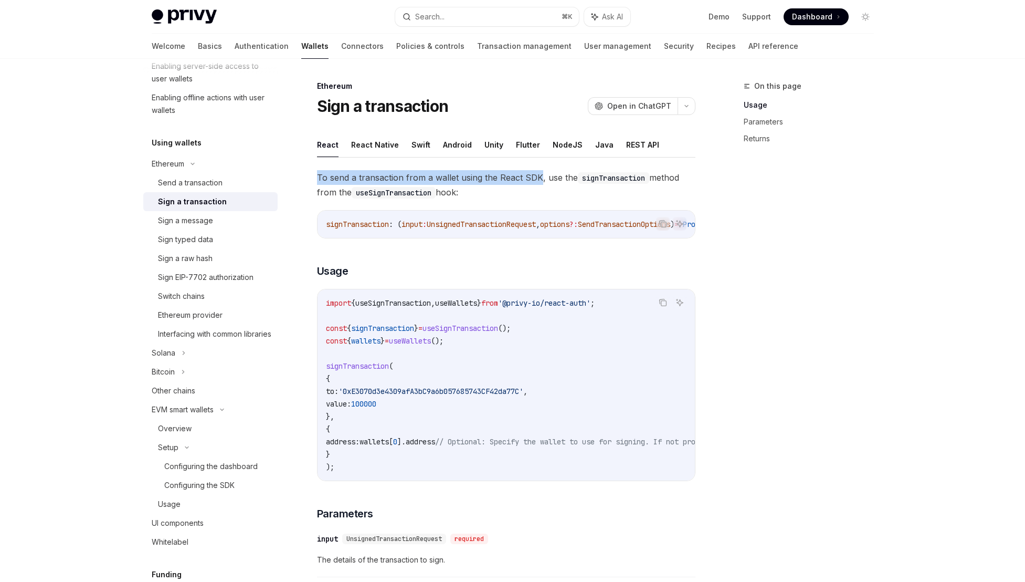
click at [322, 174] on span "To send a transaction from a wallet using the React SDK, use the signTransactio…" at bounding box center [506, 184] width 379 height 29
drag, startPoint x: 320, startPoint y: 176, endPoint x: 534, endPoint y: 179, distance: 213.7
click at [534, 179] on span "To send a transaction from a wallet using the React SDK, use the signTransactio…" at bounding box center [506, 184] width 379 height 29
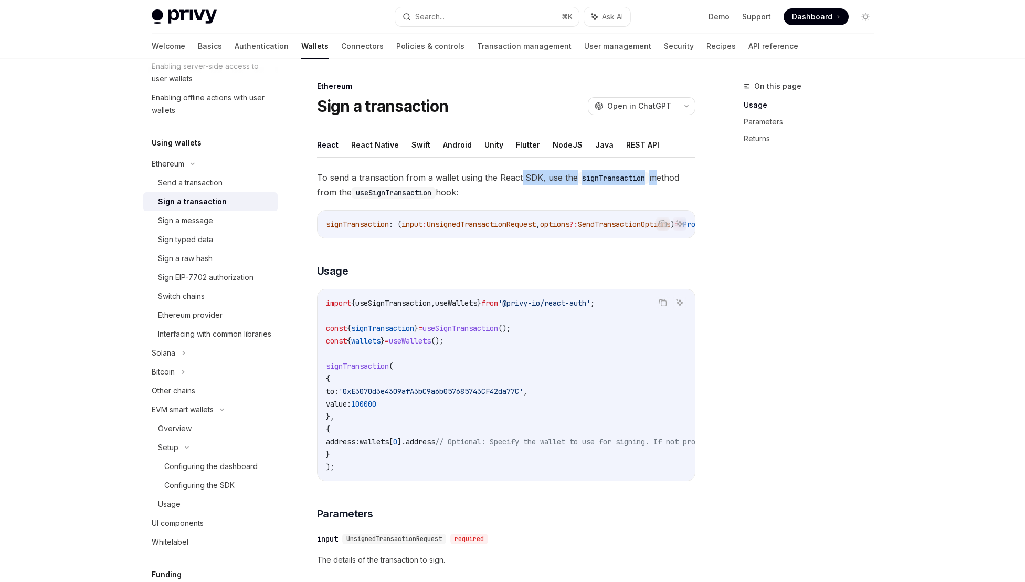
drag, startPoint x: 576, startPoint y: 176, endPoint x: 515, endPoint y: 172, distance: 61.0
click at [516, 172] on span "To send a transaction from a wallet using the React SDK, use the signTransactio…" at bounding box center [506, 184] width 379 height 29
click at [515, 172] on span "To send a transaction from a wallet using the React SDK, use the signTransactio…" at bounding box center [506, 184] width 379 height 29
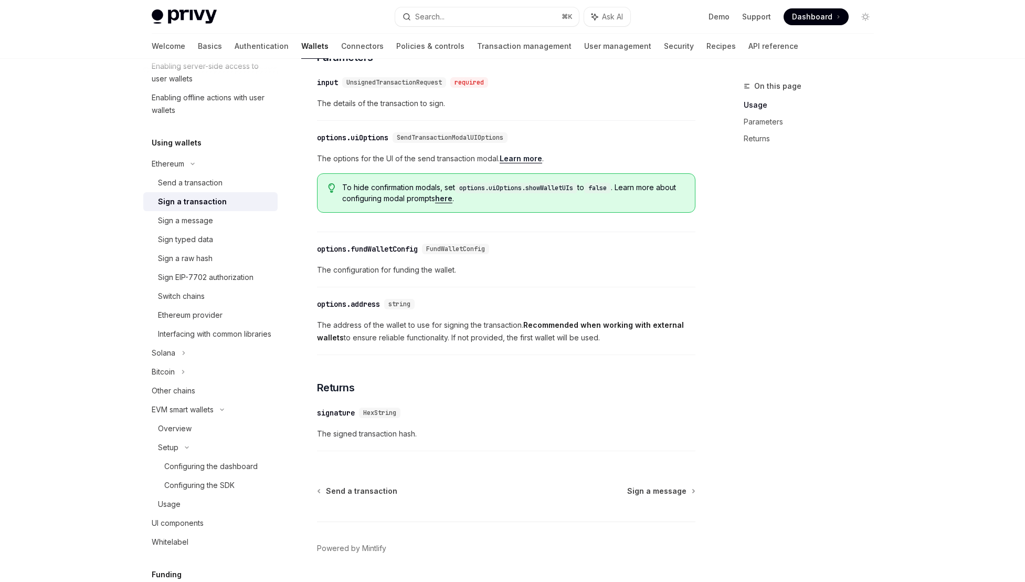
scroll to position [495, 0]
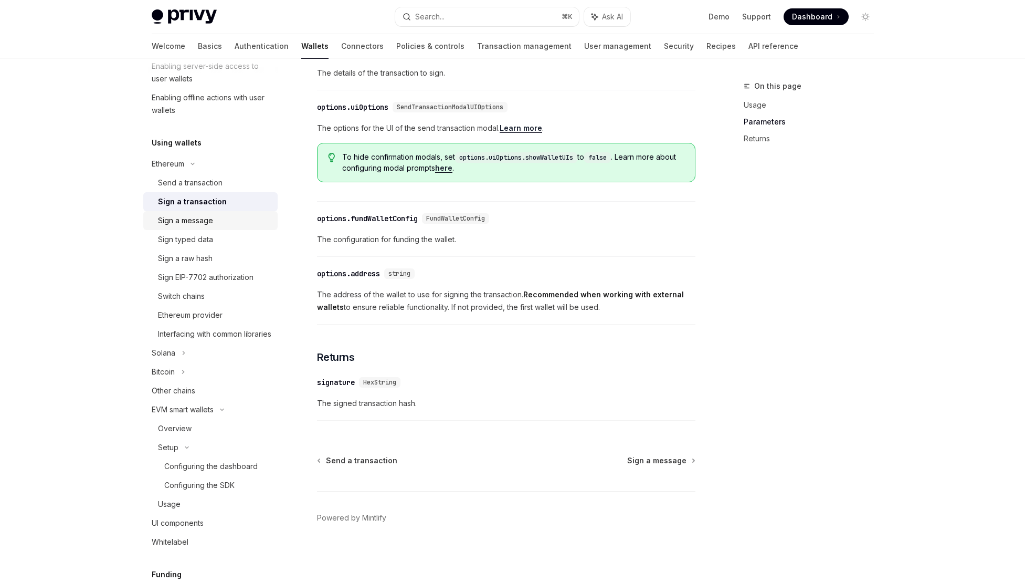
click at [232, 218] on div "Sign a message" at bounding box center [214, 220] width 113 height 13
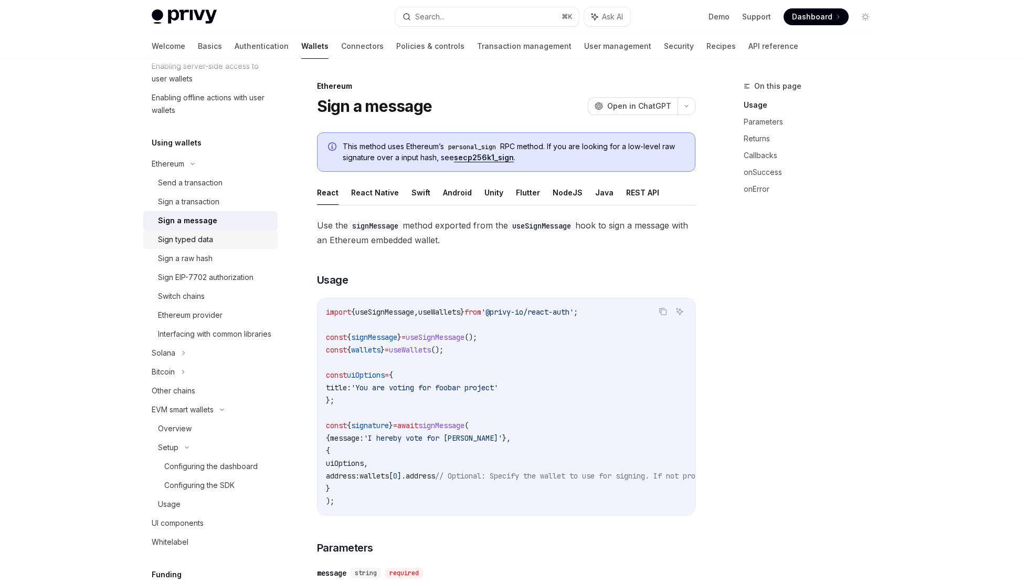
click at [220, 242] on div "Sign typed data" at bounding box center [214, 239] width 113 height 13
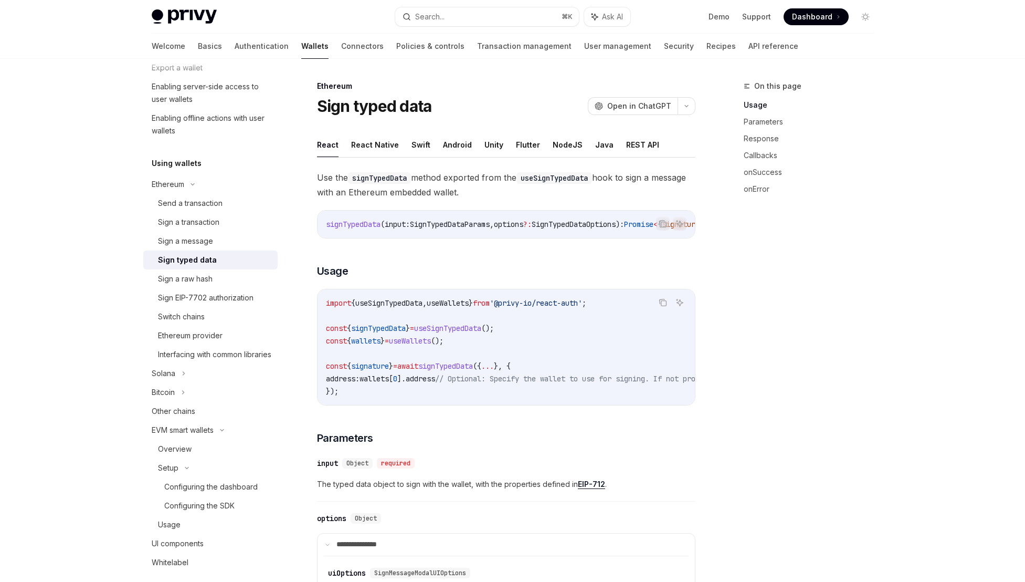
scroll to position [322, 0]
click at [216, 297] on div "Sign EIP-7702 authorization" at bounding box center [206, 297] width 96 height 13
type textarea "*"
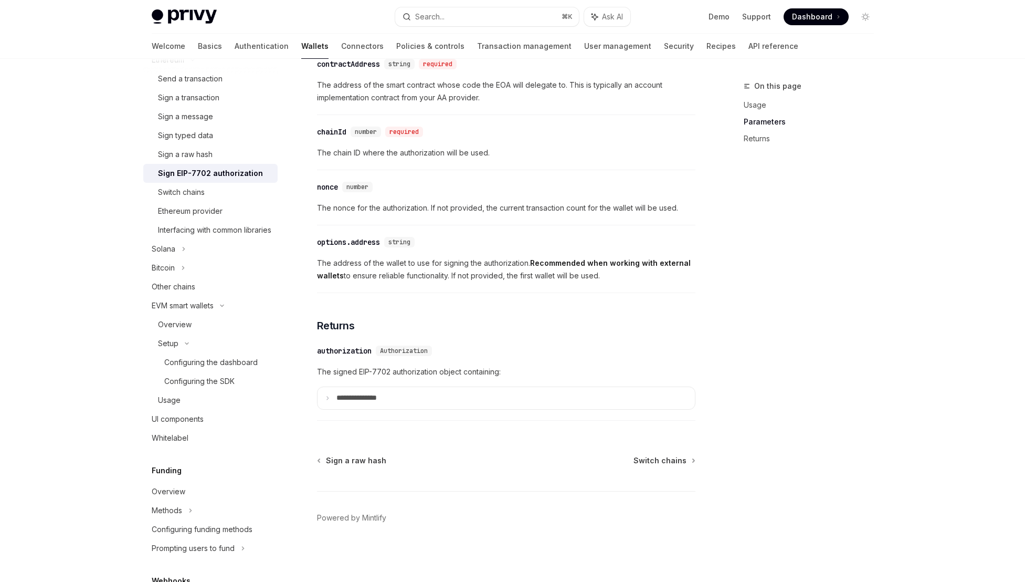
scroll to position [580, 0]
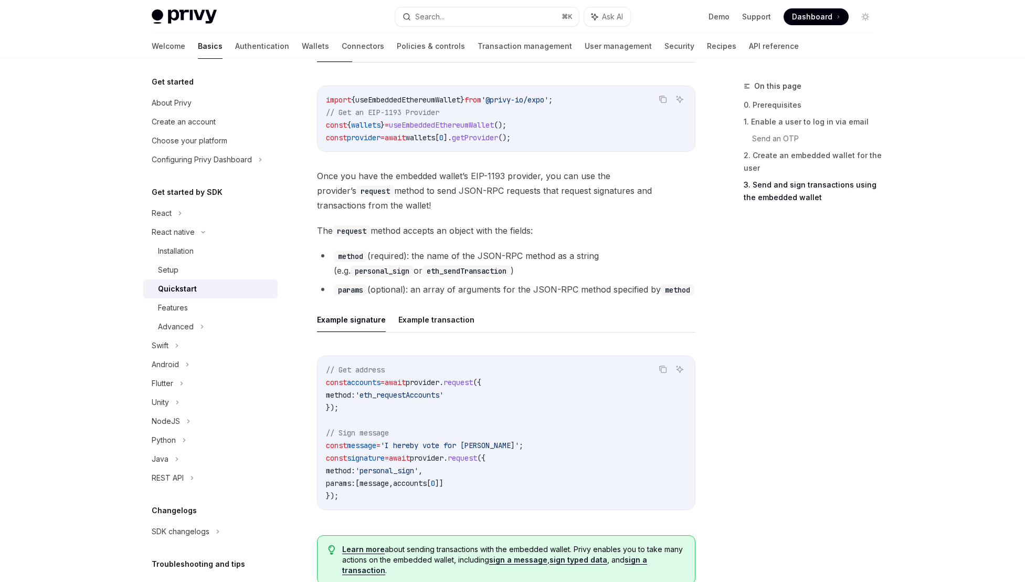
scroll to position [1422, 0]
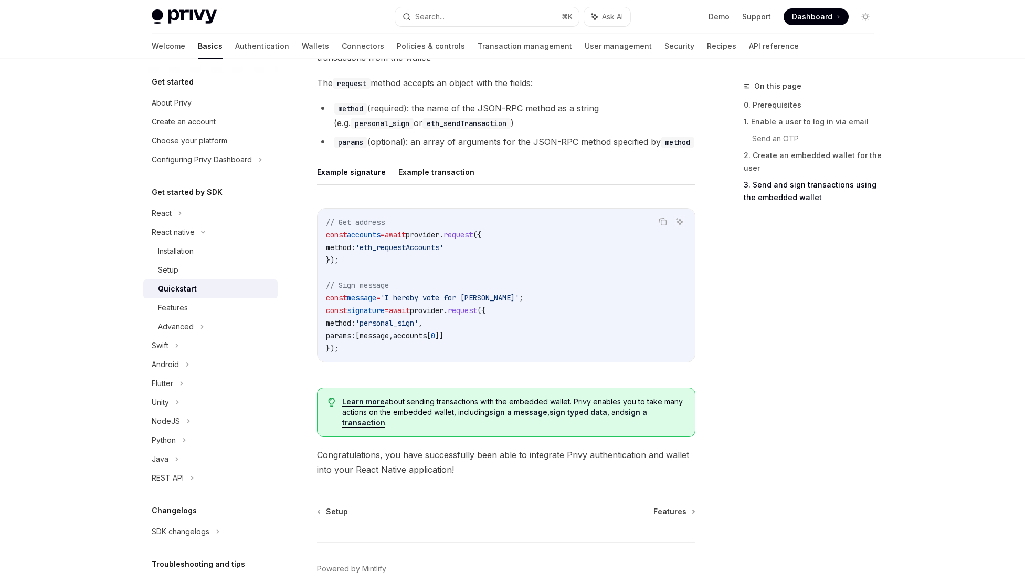
click at [370, 309] on span "signature" at bounding box center [366, 310] width 38 height 9
click at [202, 297] on link "Quickstart" at bounding box center [210, 288] width 134 height 19
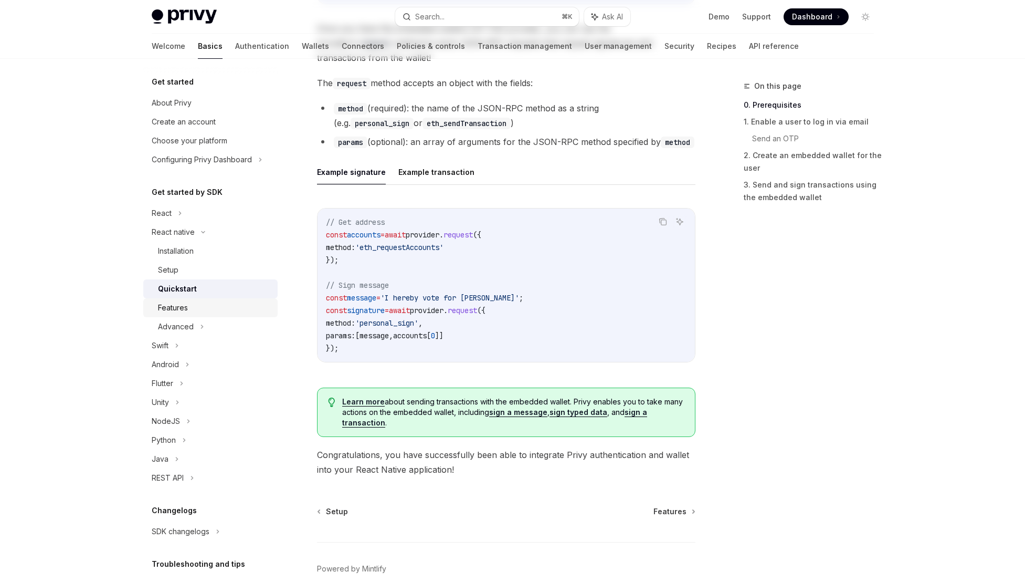
scroll to position [0, 0]
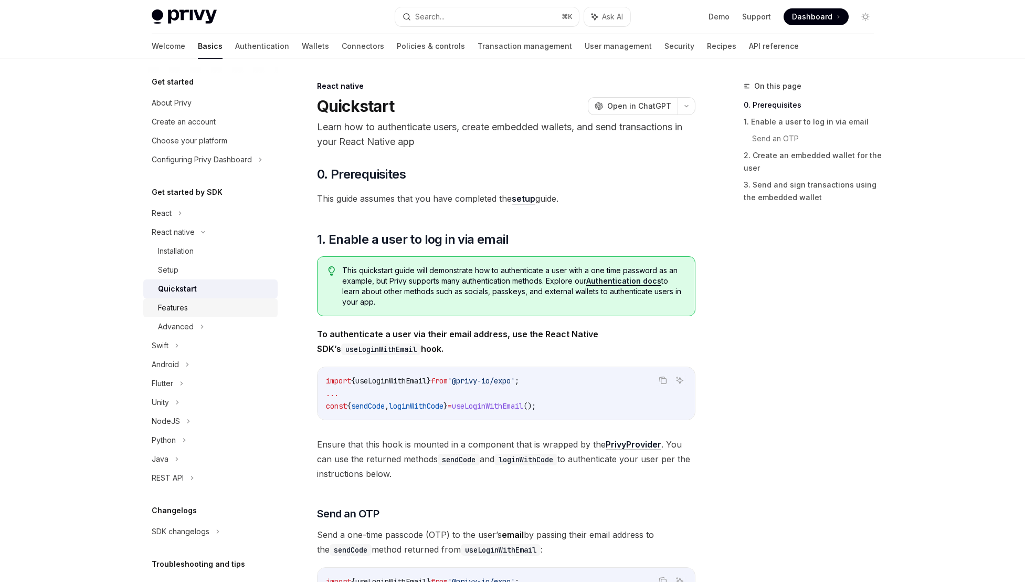
click at [202, 301] on div "Features" at bounding box center [214, 307] width 113 height 13
type textarea "*"
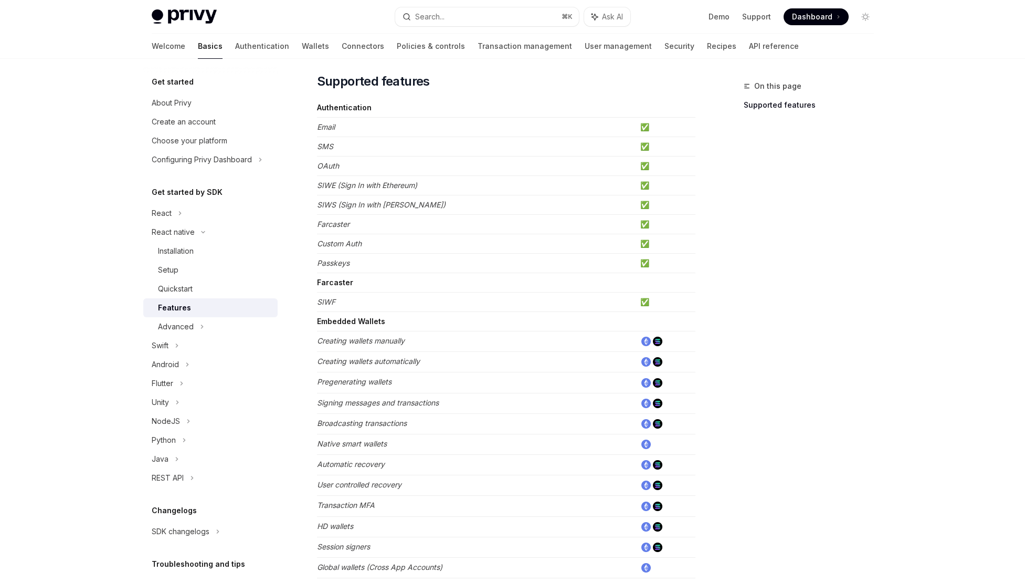
scroll to position [77, 0]
click at [337, 266] on em "Passkeys" at bounding box center [333, 263] width 33 height 9
click at [334, 233] on td "Farcaster" at bounding box center [476, 225] width 319 height 19
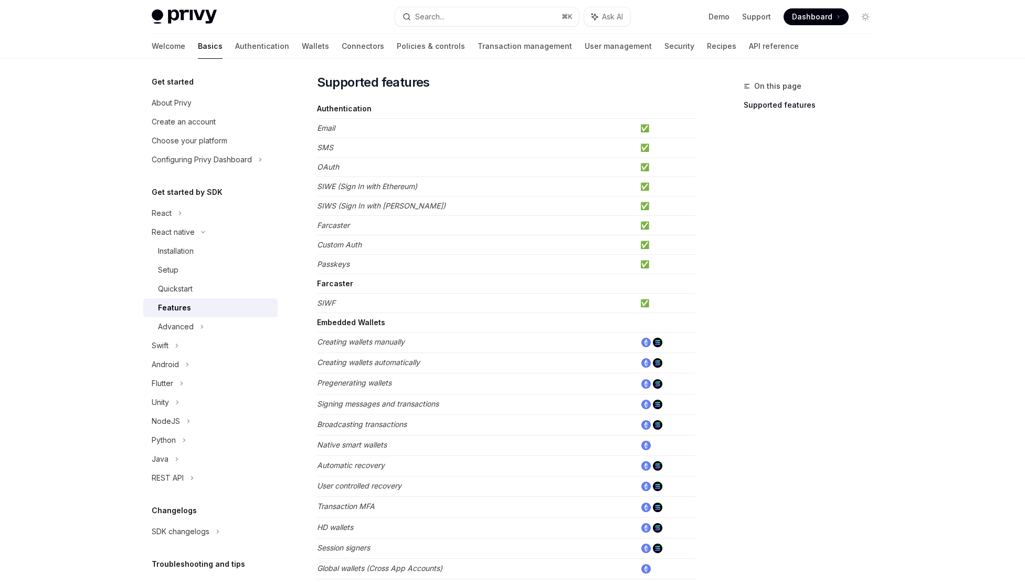
click at [330, 121] on td "Email" at bounding box center [476, 128] width 319 height 19
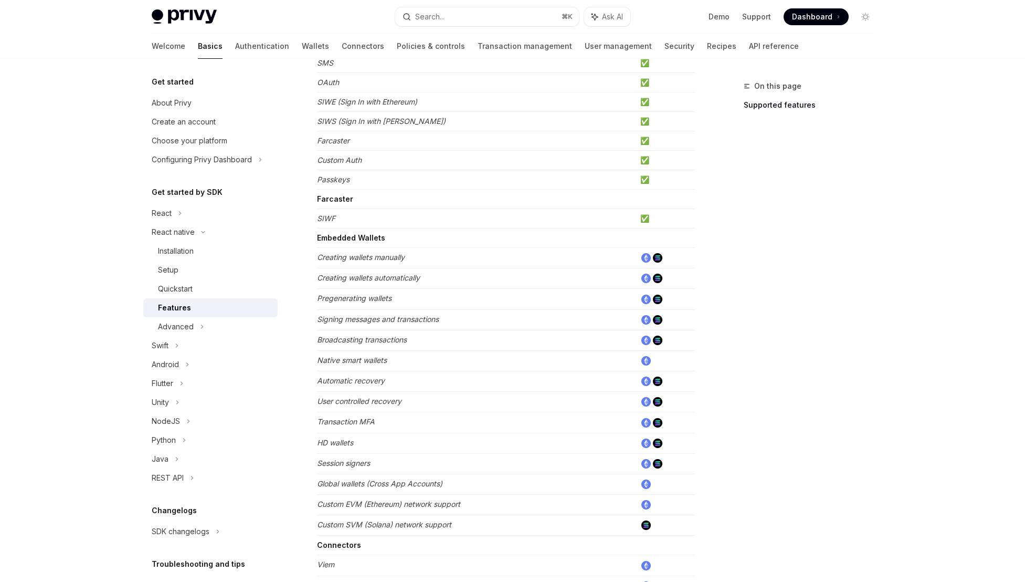
scroll to position [163, 0]
drag, startPoint x: 339, startPoint y: 377, endPoint x: 363, endPoint y: 376, distance: 24.2
click at [363, 376] on em "Automatic recovery" at bounding box center [351, 378] width 68 height 9
drag, startPoint x: 371, startPoint y: 364, endPoint x: 352, endPoint y: 364, distance: 19.4
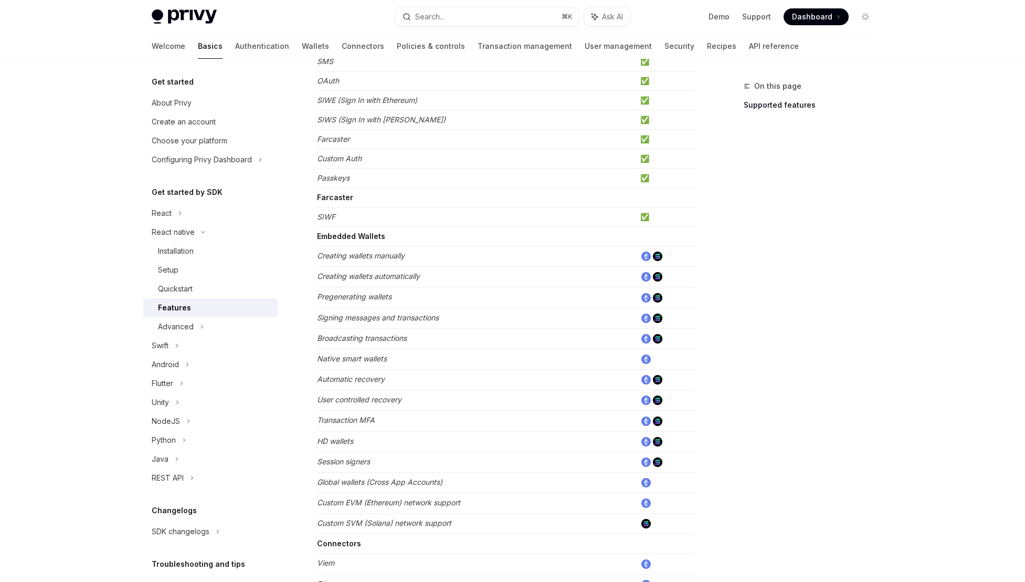
click at [352, 364] on td "Native smart wallets" at bounding box center [476, 359] width 319 height 20
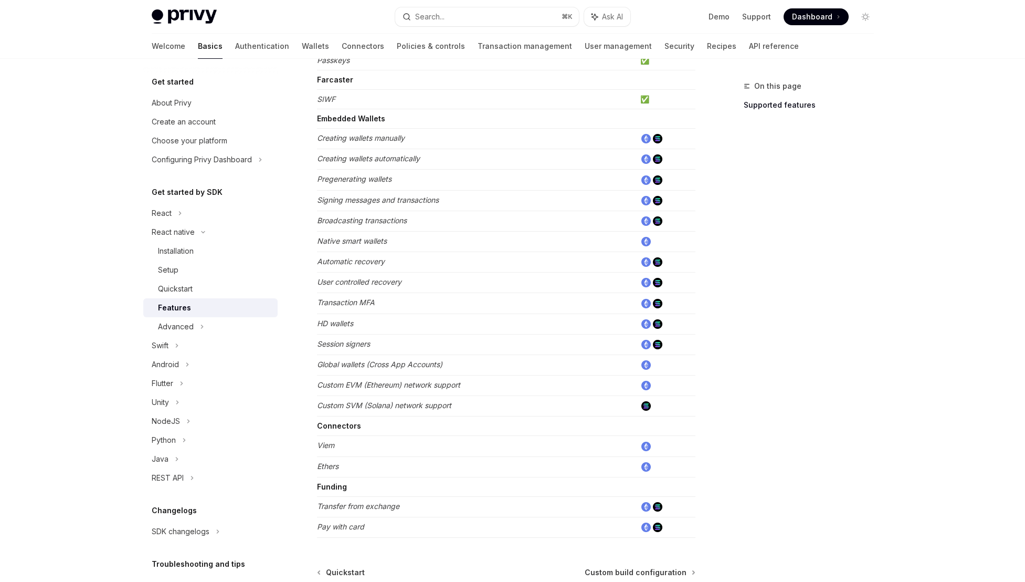
scroll to position [393, 0]
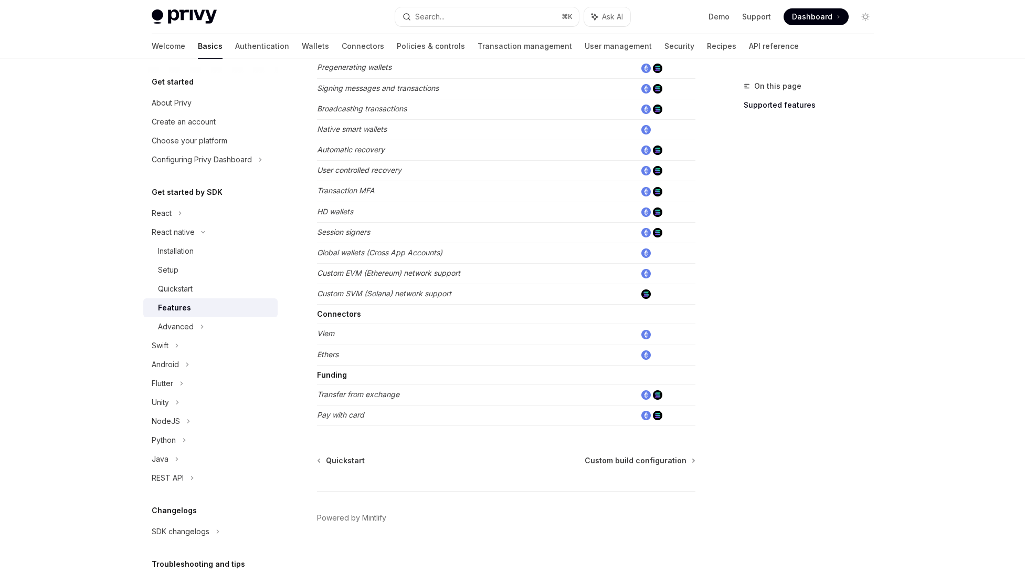
click at [649, 394] on img at bounding box center [646, 394] width 9 height 9
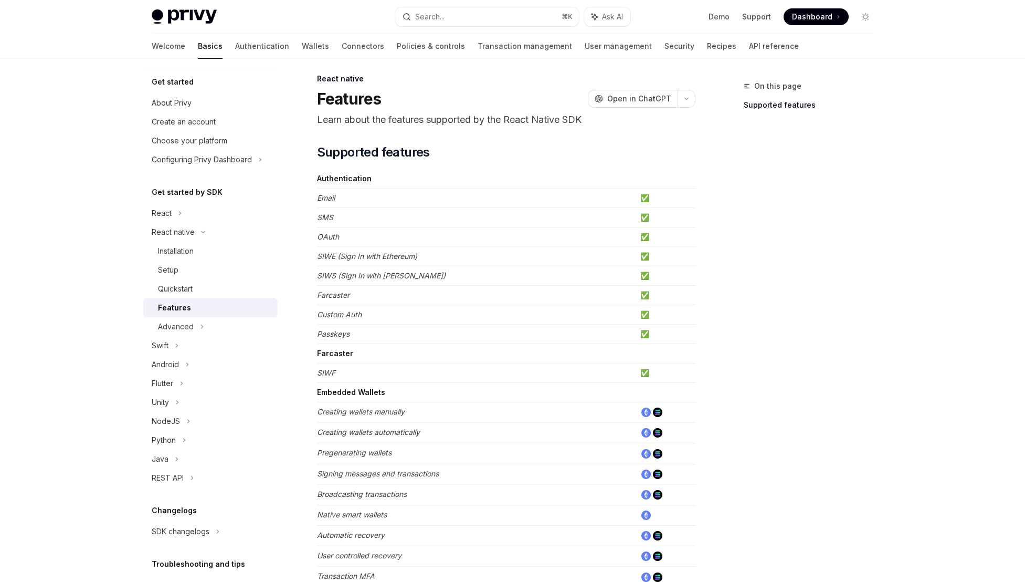
scroll to position [0, 0]
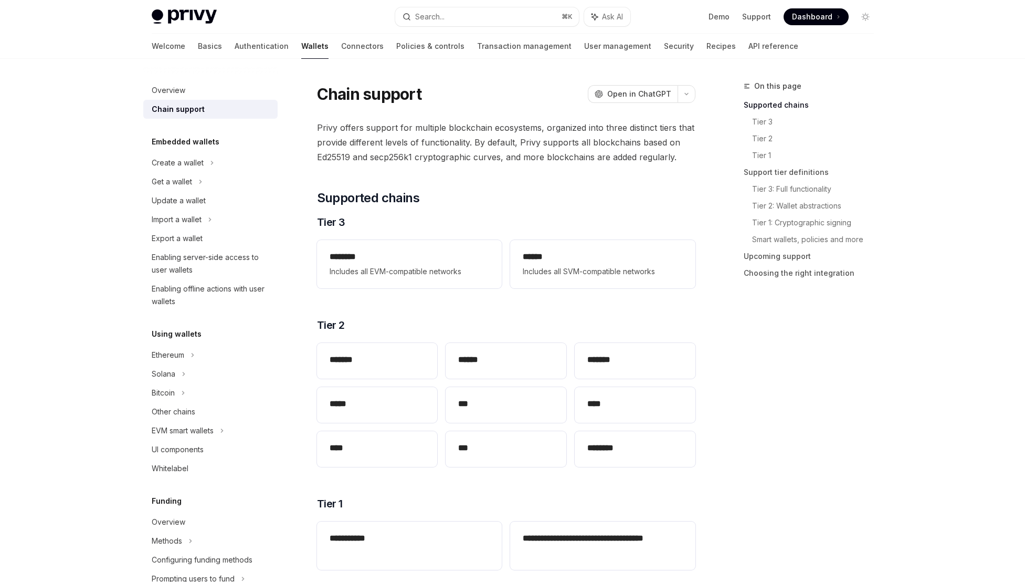
scroll to position [29, 0]
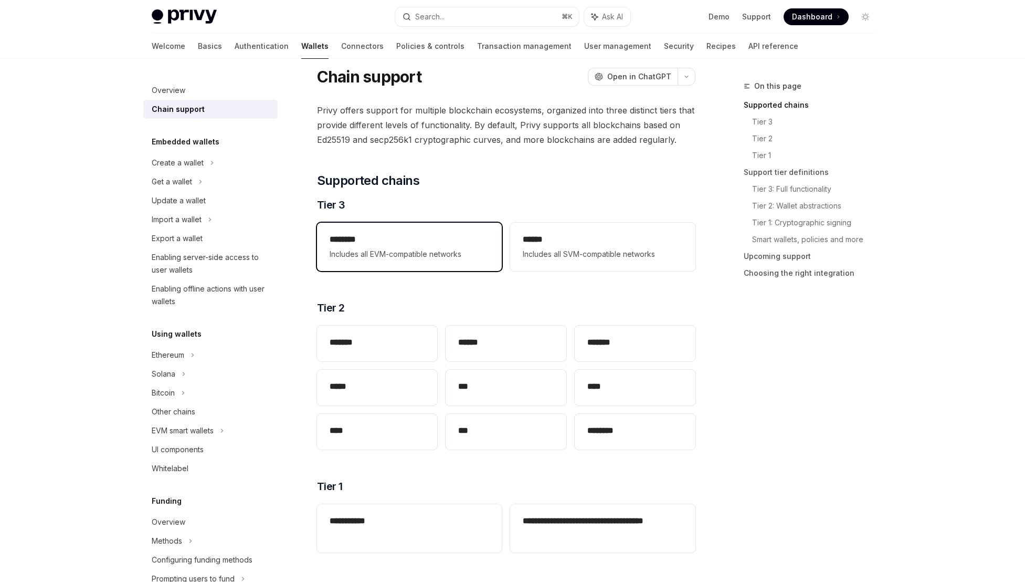
click at [406, 265] on div "******** Includes all EVM-compatible networks" at bounding box center [409, 247] width 185 height 48
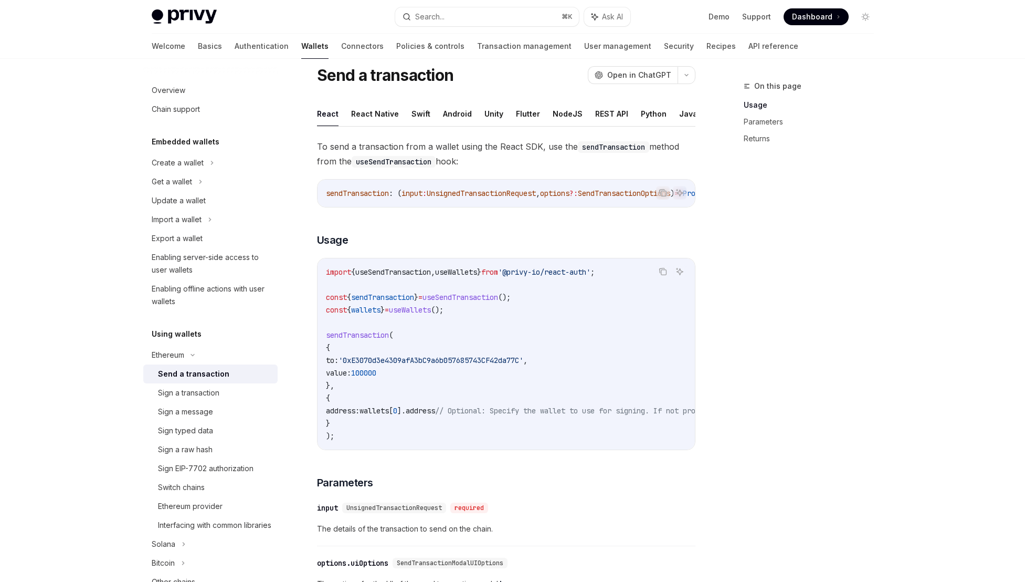
scroll to position [32, 0]
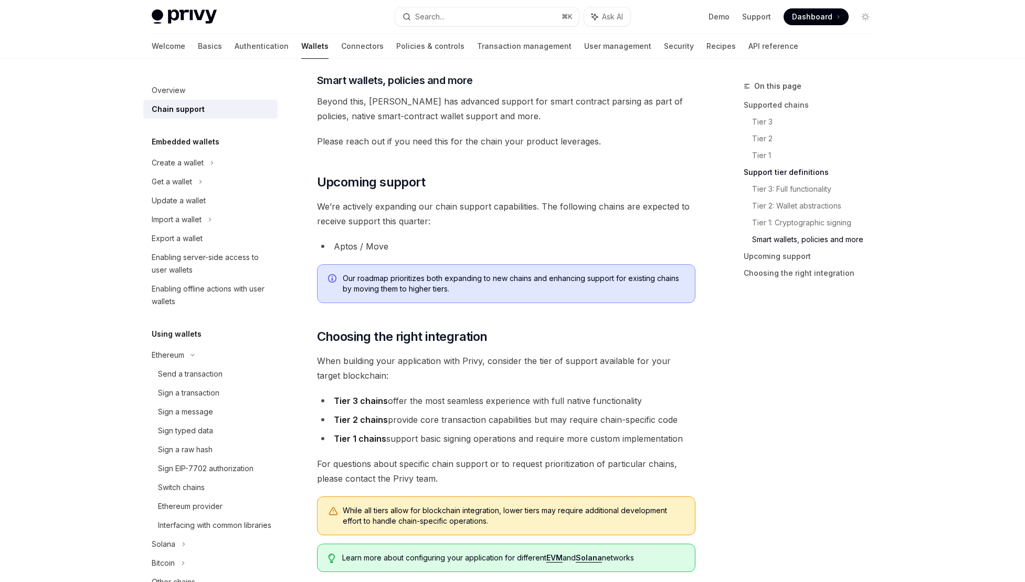
scroll to position [1138, 0]
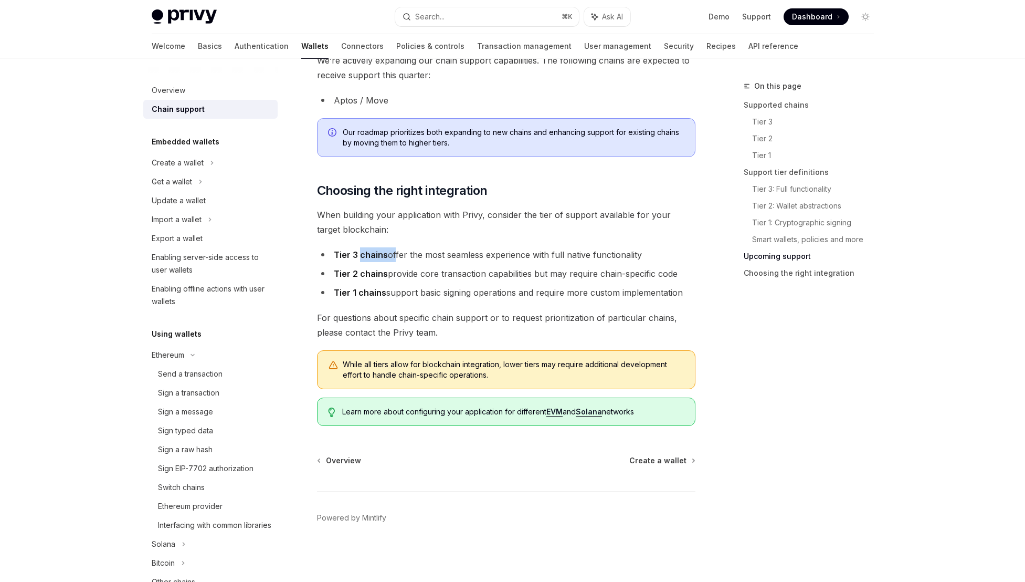
drag, startPoint x: 361, startPoint y: 252, endPoint x: 395, endPoint y: 252, distance: 34.1
click at [395, 252] on li "Tier 3 chains offer the most seamless experience with full native functionality" at bounding box center [506, 254] width 379 height 15
drag, startPoint x: 464, startPoint y: 262, endPoint x: 424, endPoint y: 264, distance: 39.4
click at [424, 264] on ul "Tier 3 chains offer the most seamless experience with full native functionality…" at bounding box center [506, 273] width 379 height 53
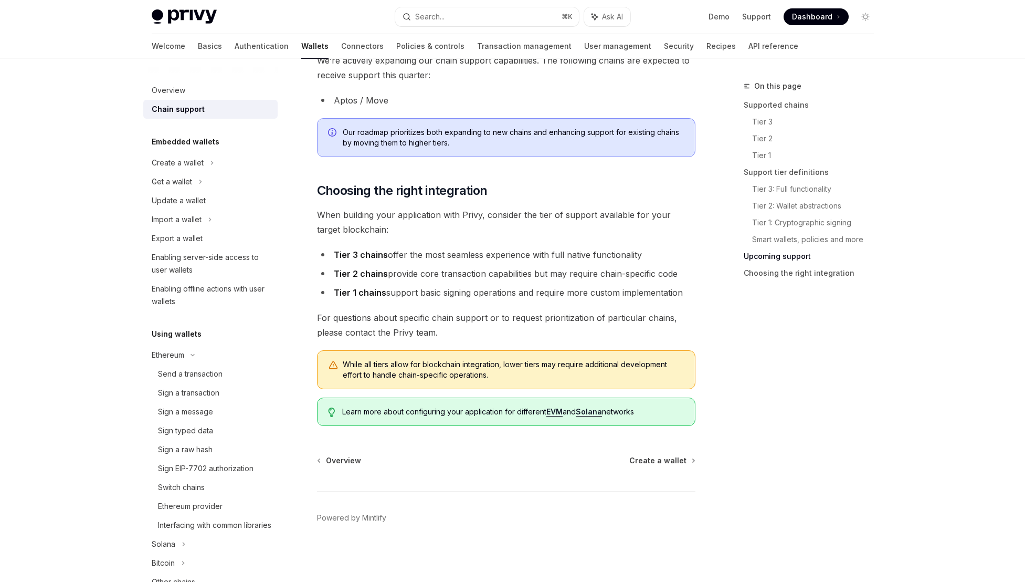
click at [424, 264] on ul "Tier 3 chains offer the most seamless experience with full native functionality…" at bounding box center [506, 273] width 379 height 53
drag, startPoint x: 531, startPoint y: 274, endPoint x: 507, endPoint y: 275, distance: 24.2
click at [507, 275] on li "Tier 2 chains provide core transaction capabilities but may require chain-speci…" at bounding box center [506, 273] width 379 height 15
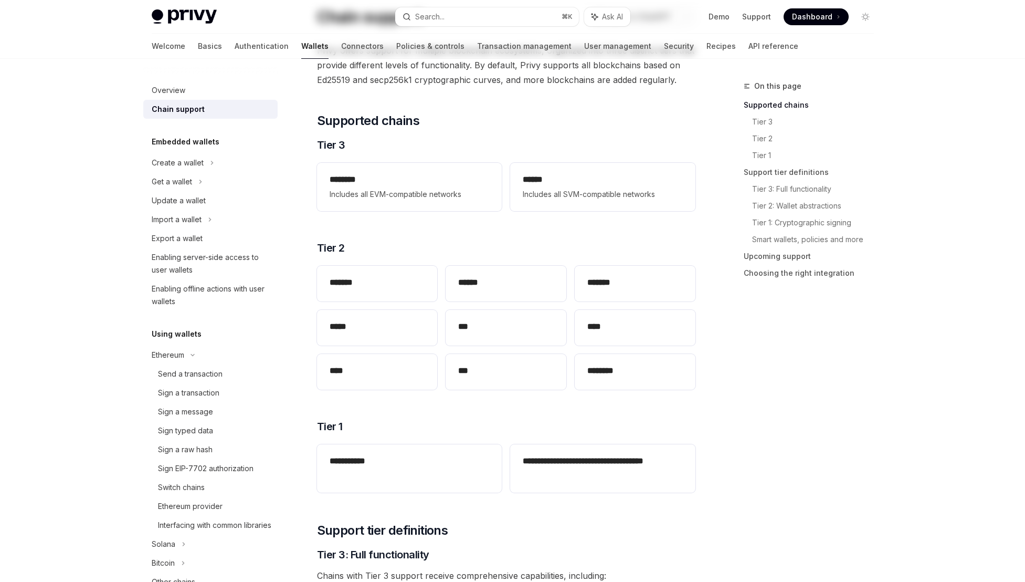
scroll to position [0, 0]
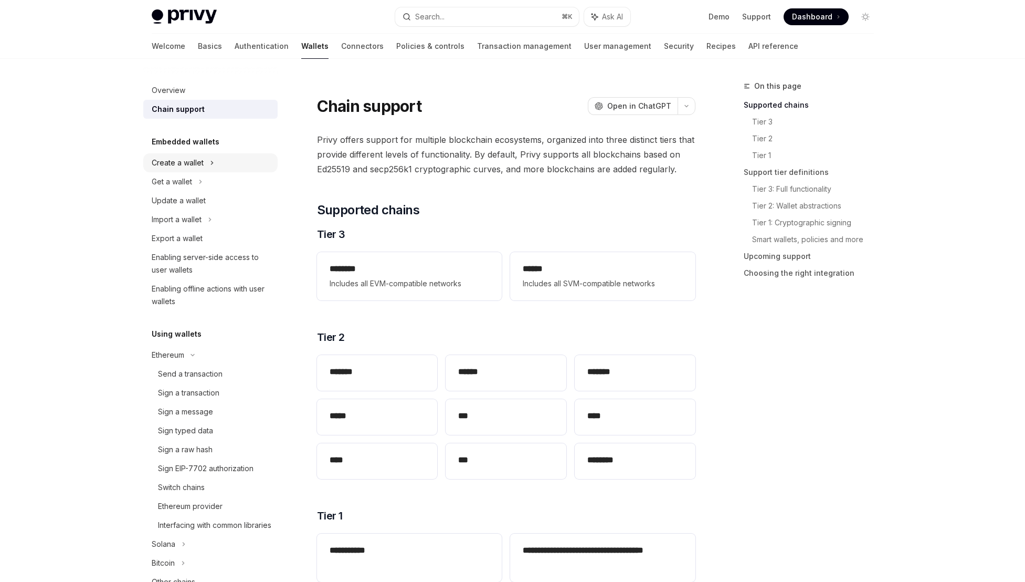
click at [210, 168] on icon at bounding box center [212, 162] width 4 height 13
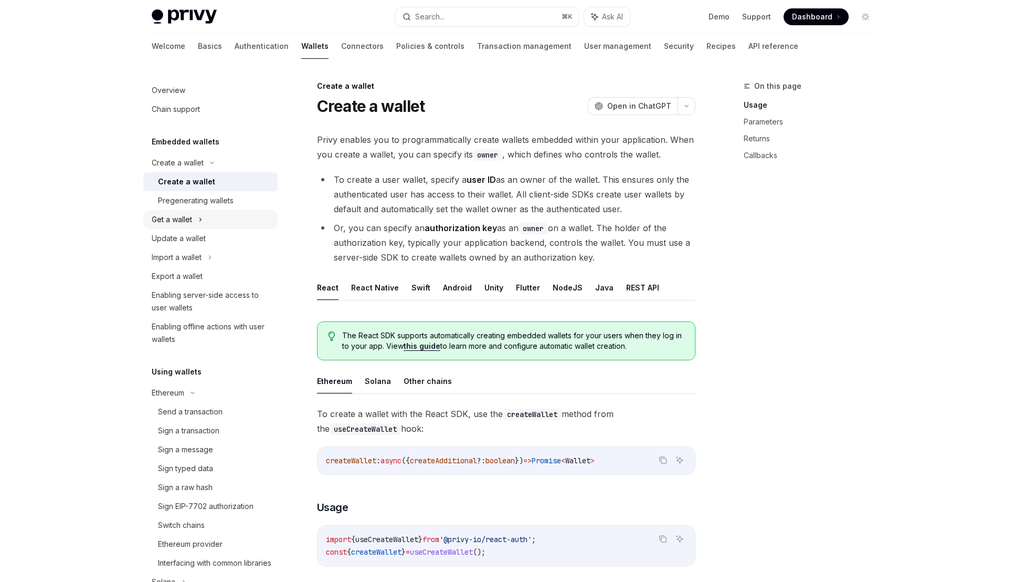
click at [189, 219] on div "Get a wallet" at bounding box center [172, 219] width 40 height 13
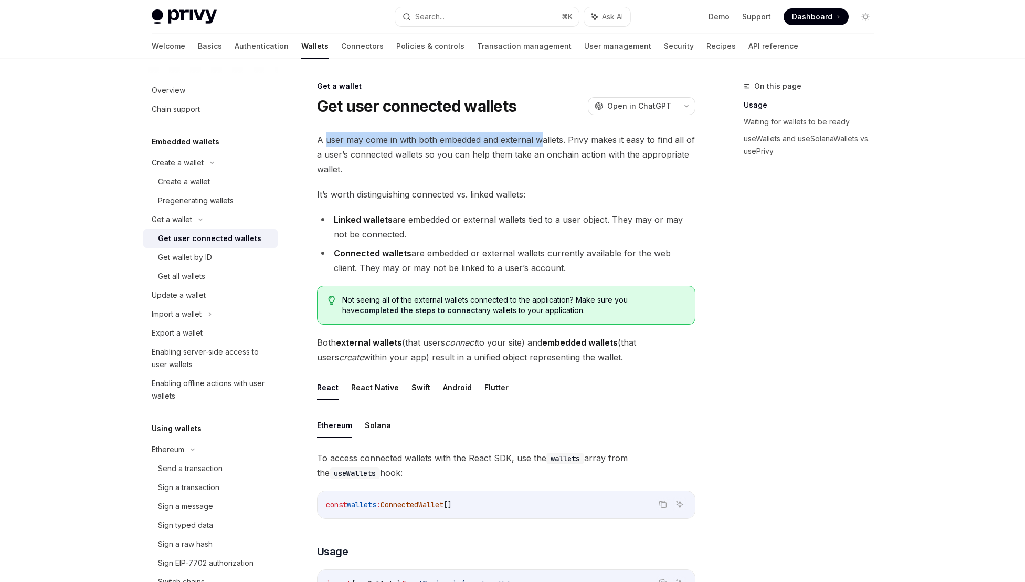
drag, startPoint x: 327, startPoint y: 135, endPoint x: 540, endPoint y: 142, distance: 213.3
click at [540, 142] on span "A user may come in with both embedded and external wallets. Privy makes it easy…" at bounding box center [506, 154] width 379 height 44
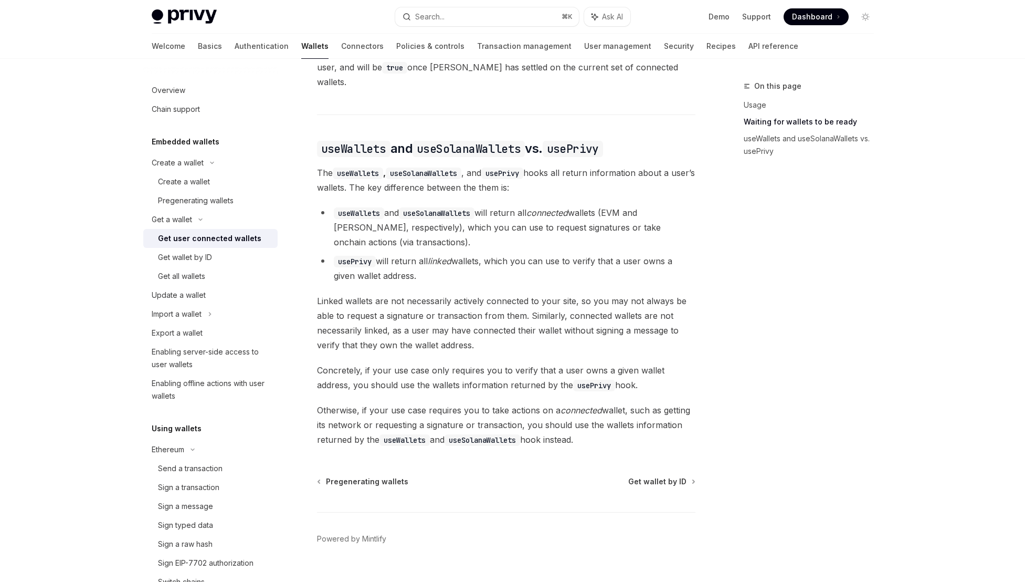
scroll to position [838, 0]
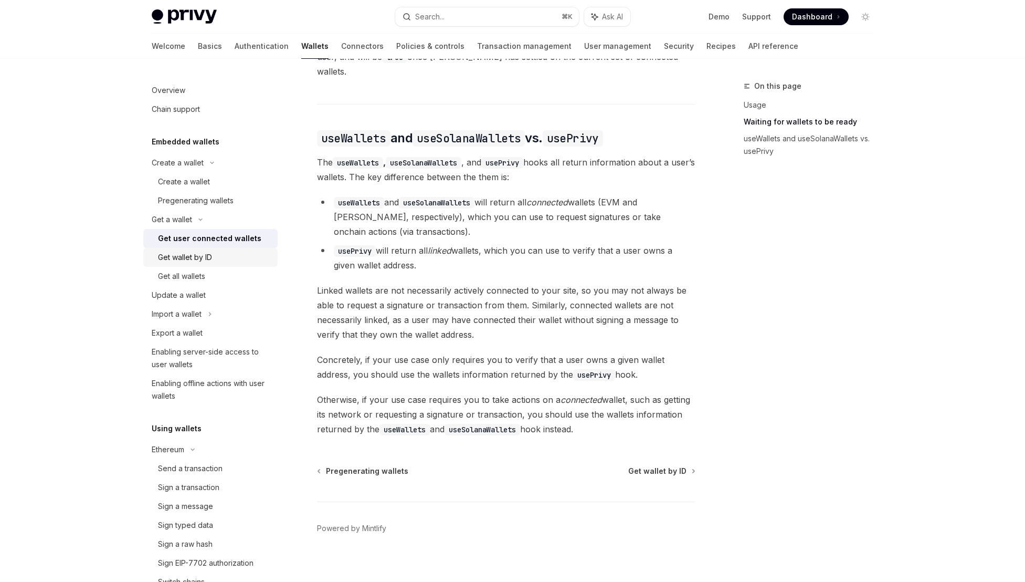
click at [205, 254] on div "Get wallet by ID" at bounding box center [185, 257] width 54 height 13
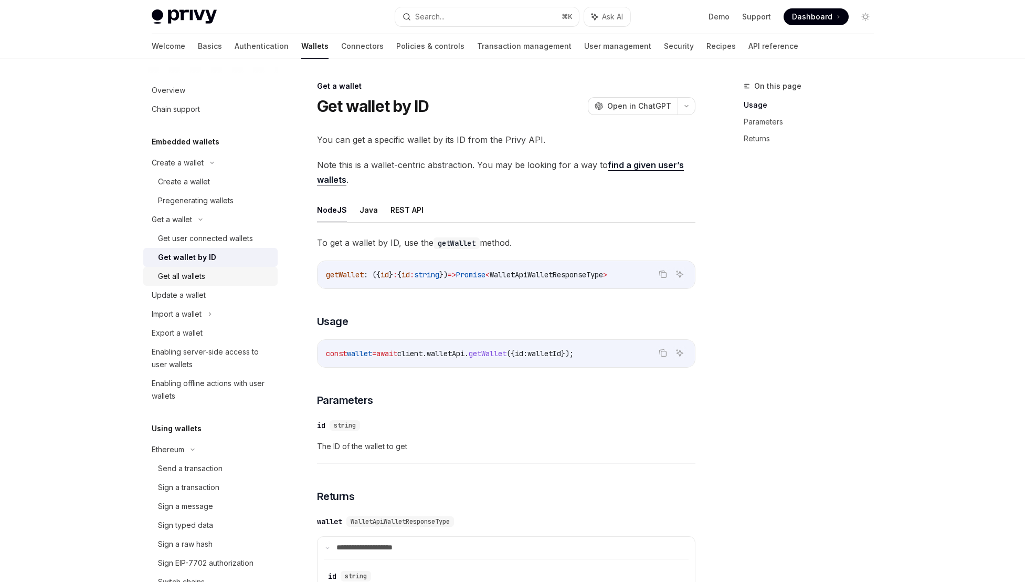
click at [217, 272] on div "Get all wallets" at bounding box center [214, 276] width 113 height 13
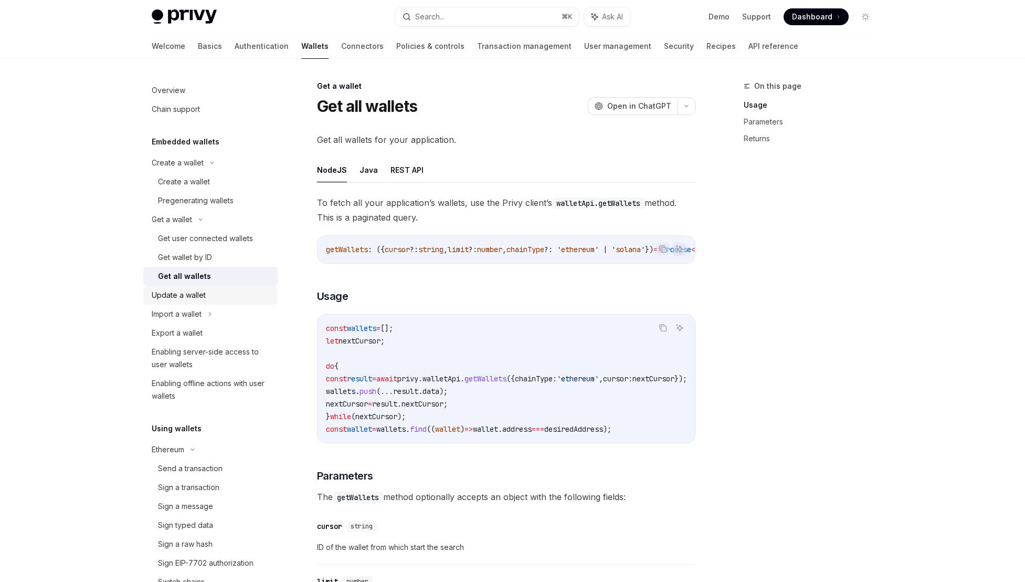
click at [216, 292] on div "Update a wallet" at bounding box center [212, 295] width 120 height 13
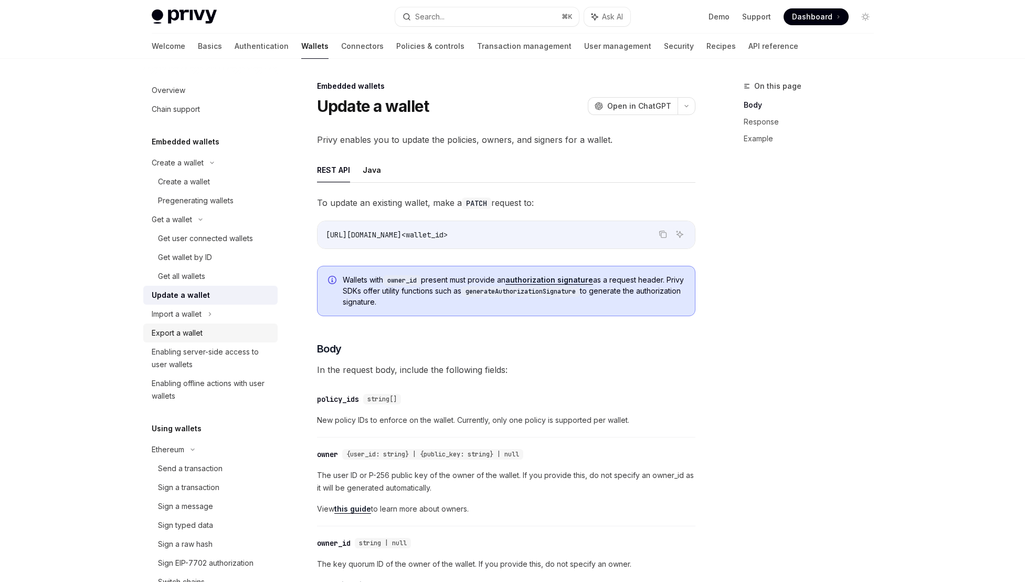
click at [216, 328] on div "Export a wallet" at bounding box center [212, 333] width 120 height 13
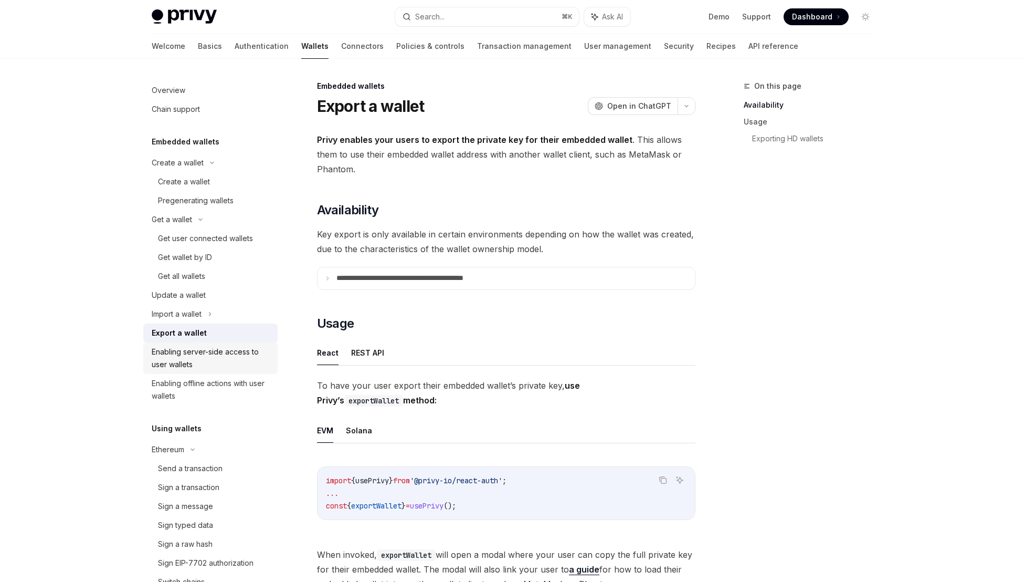
click at [219, 363] on div "Enabling server-side access to user wallets" at bounding box center [212, 357] width 120 height 25
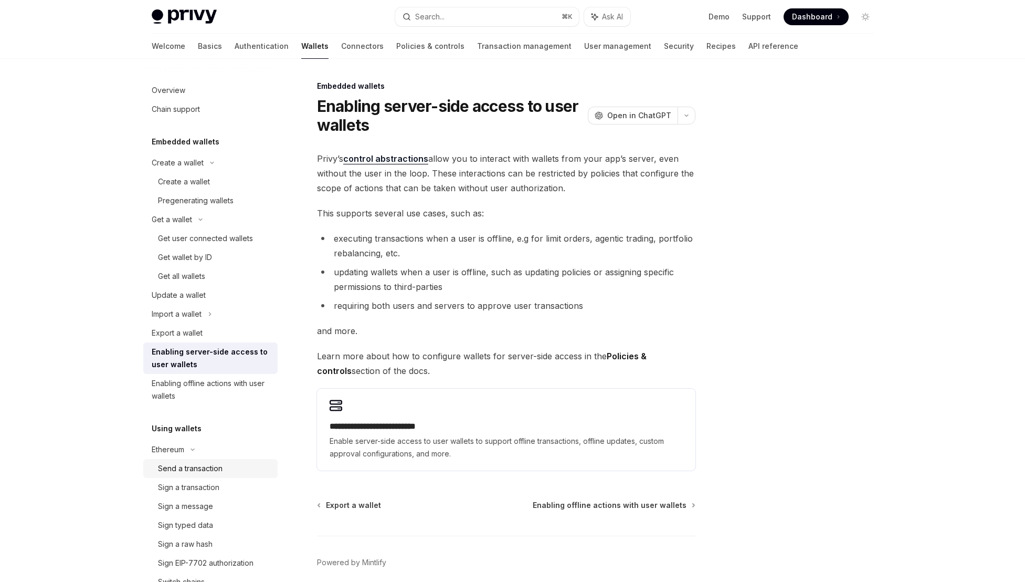
click at [209, 468] on div "Send a transaction" at bounding box center [190, 468] width 65 height 13
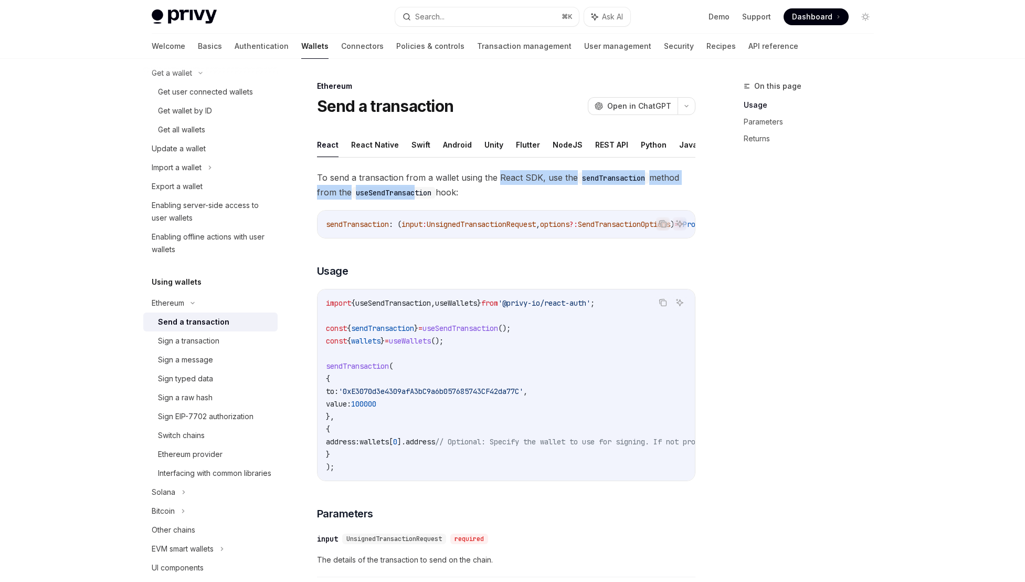
drag, startPoint x: 499, startPoint y: 184, endPoint x: 413, endPoint y: 185, distance: 86.6
click at [414, 185] on span "To send a transaction from a wallet using the React SDK, use the sendTransactio…" at bounding box center [506, 184] width 379 height 29
click at [412, 185] on span "To send a transaction from a wallet using the React SDK, use the sendTransactio…" at bounding box center [506, 184] width 379 height 29
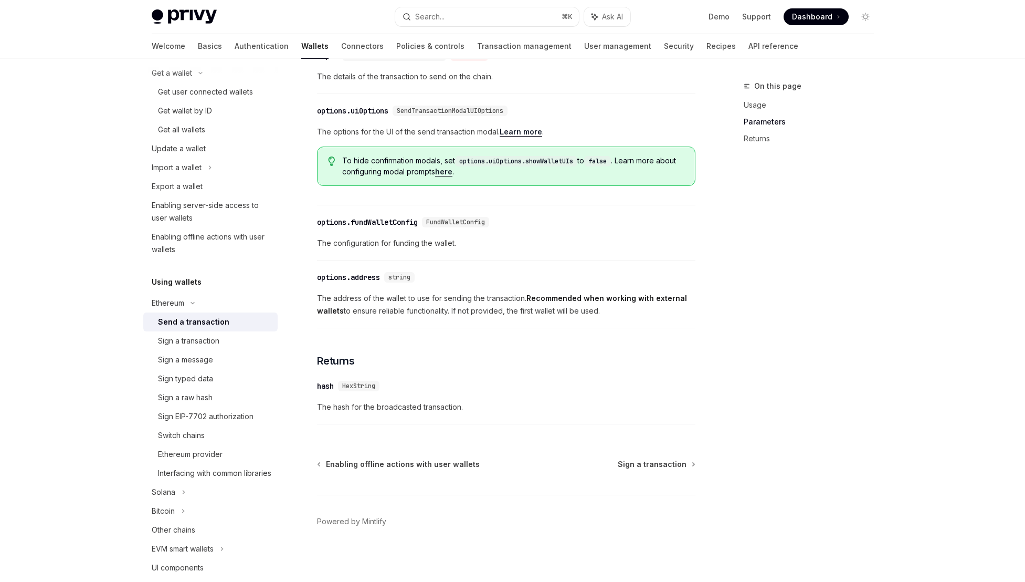
scroll to position [484, 0]
click at [188, 342] on div "Sign a transaction" at bounding box center [188, 340] width 61 height 13
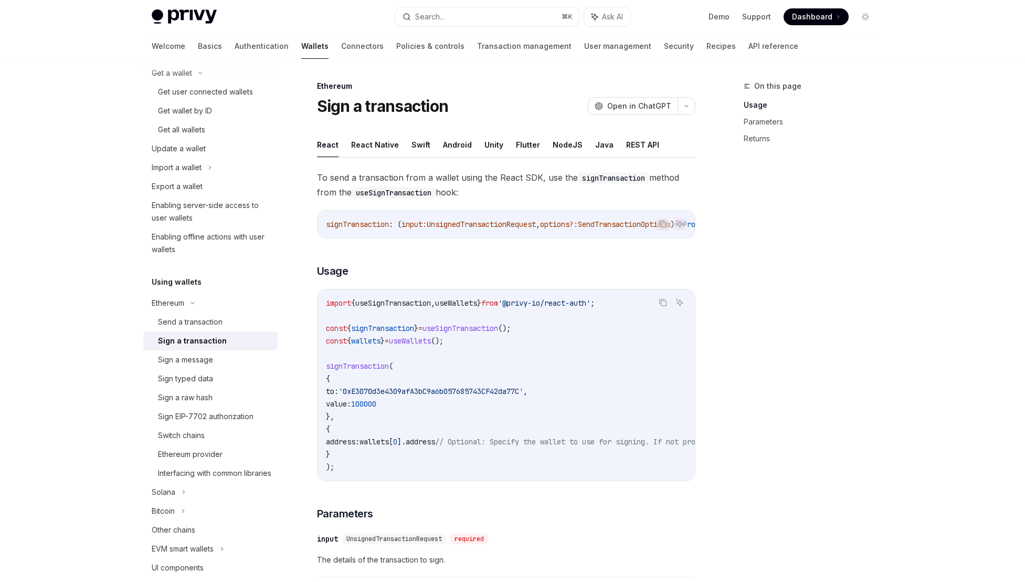
scroll to position [495, 0]
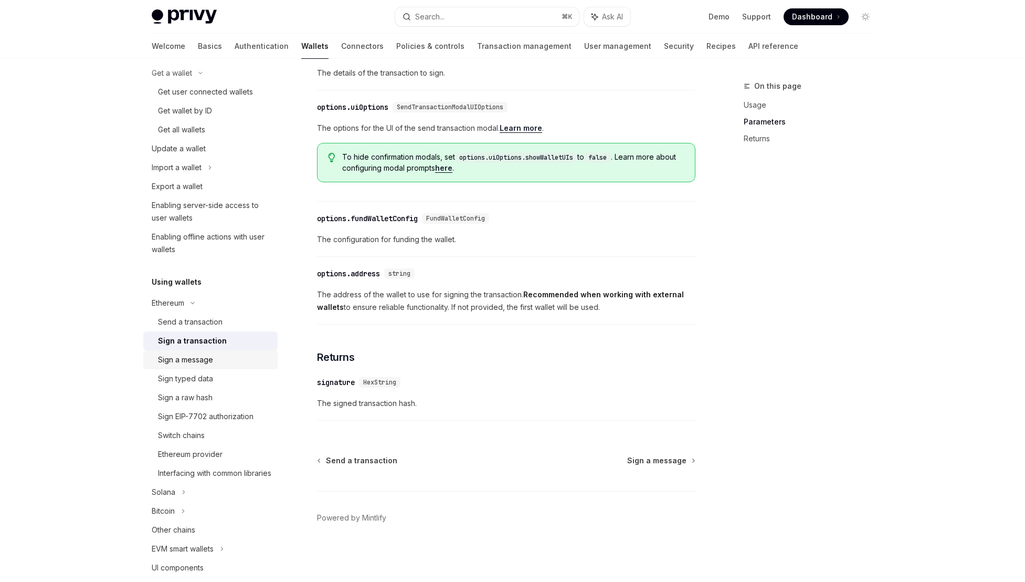
click at [217, 356] on div "Sign a message" at bounding box center [214, 359] width 113 height 13
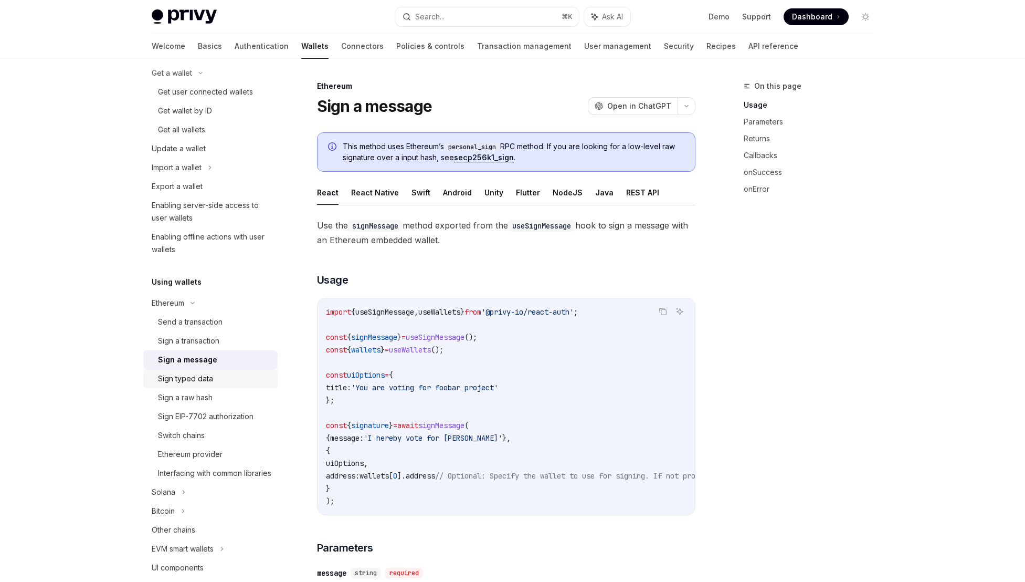
click at [208, 383] on div "Sign typed data" at bounding box center [185, 378] width 55 height 13
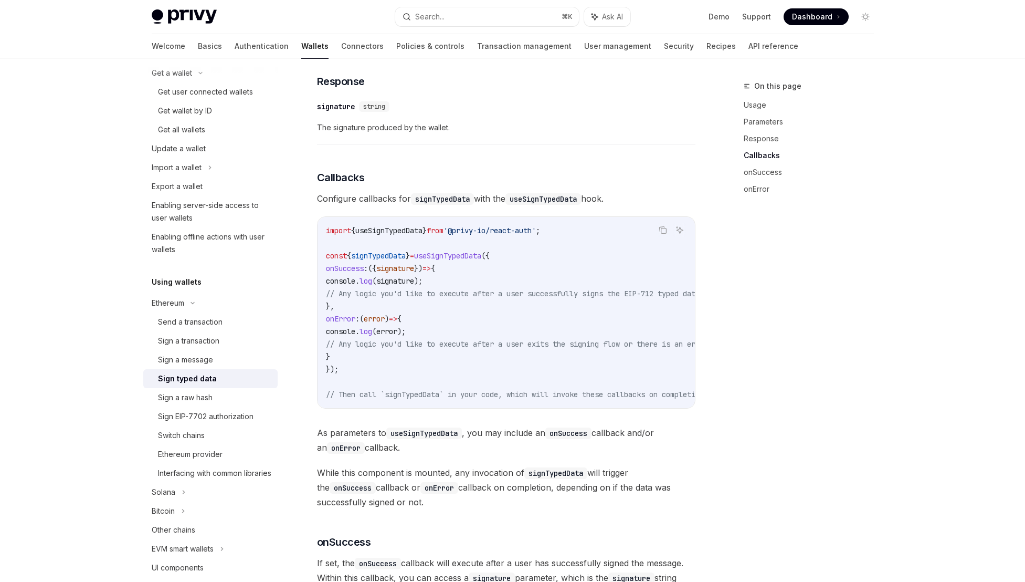
scroll to position [979, 0]
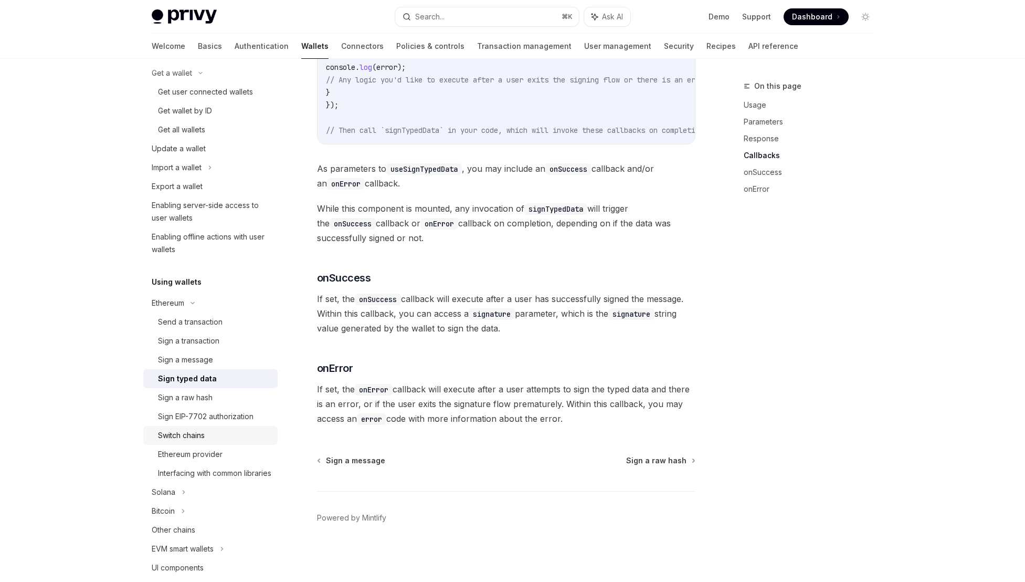
click at [203, 436] on div "Switch chains" at bounding box center [181, 435] width 47 height 13
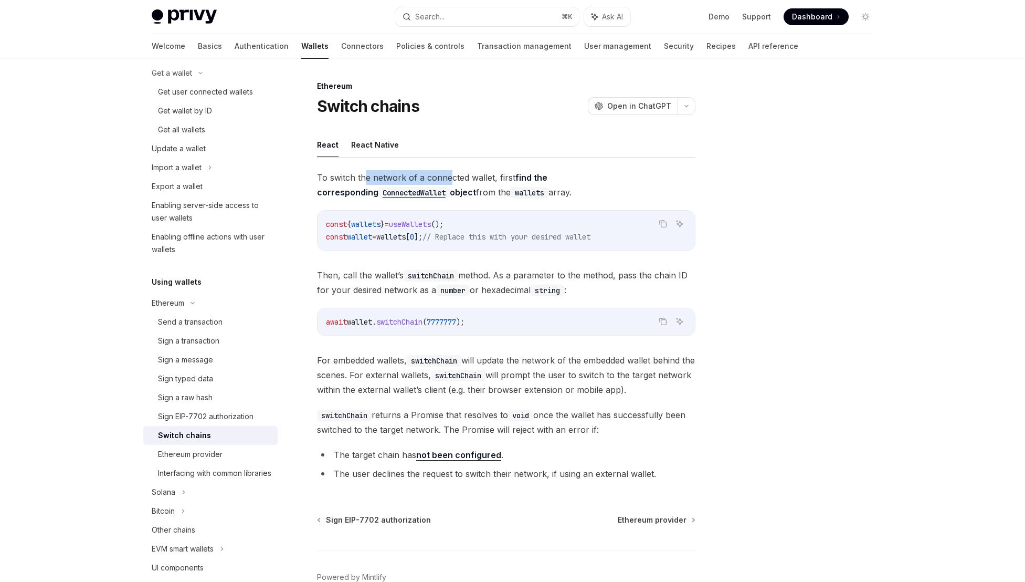
drag, startPoint x: 362, startPoint y: 173, endPoint x: 464, endPoint y: 177, distance: 101.9
click at [463, 177] on span "To switch the network of a connected wallet, first find the corresponding Conne…" at bounding box center [506, 184] width 379 height 29
click at [464, 177] on span "To switch the network of a connected wallet, first find the corresponding Conne…" at bounding box center [506, 184] width 379 height 29
click at [460, 177] on span "To switch the network of a connected wallet, first find the corresponding Conne…" at bounding box center [506, 184] width 379 height 29
click at [458, 177] on span "To switch the network of a connected wallet, first find the corresponding Conne…" at bounding box center [506, 184] width 379 height 29
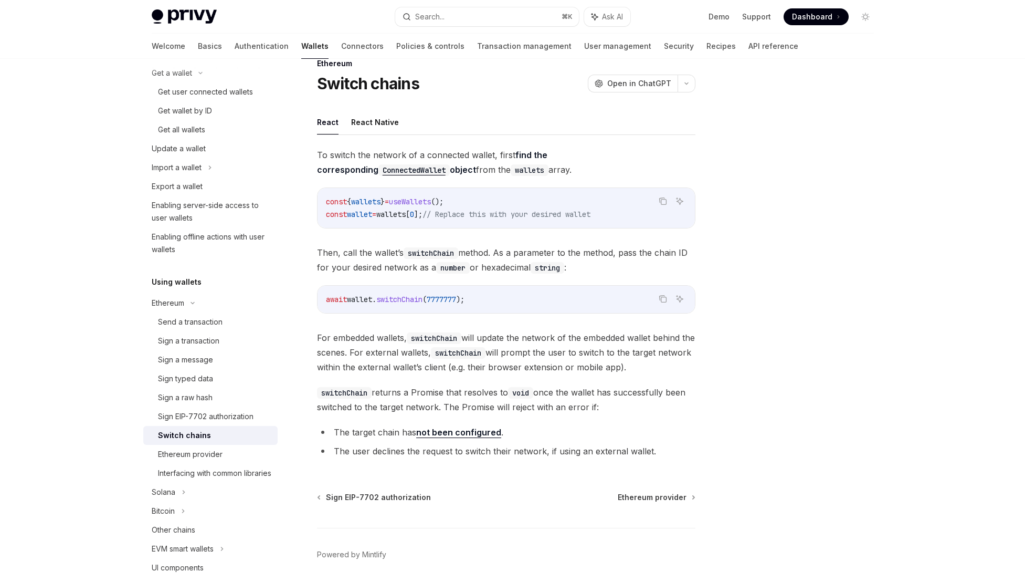
scroll to position [59, 0]
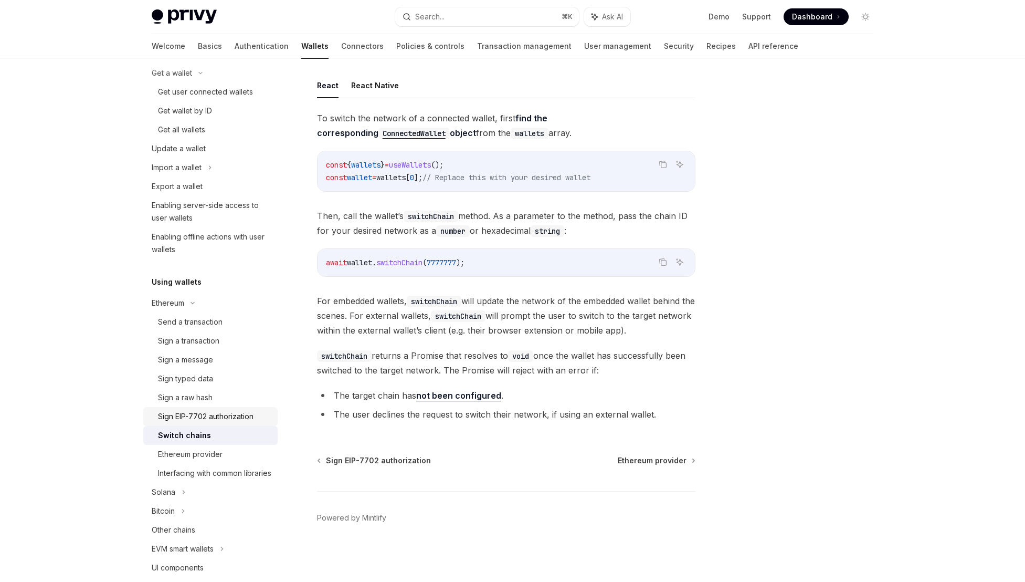
click at [224, 414] on div "Sign EIP-7702 authorization" at bounding box center [206, 416] width 96 height 13
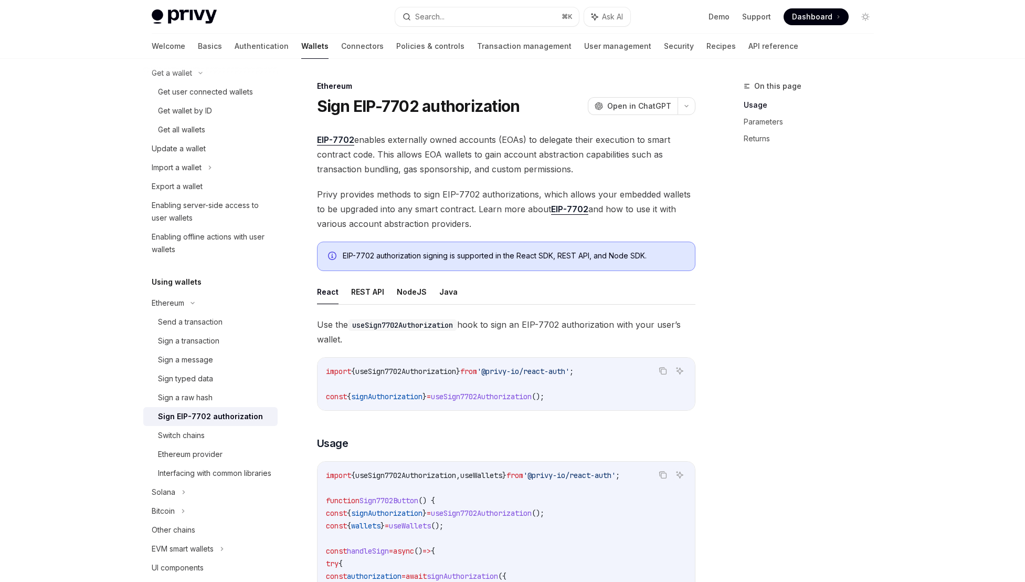
click at [449, 152] on span "EIP-7702 enables externally owned accounts (EOAs) to delegate their execution t…" at bounding box center [506, 154] width 379 height 44
click at [452, 153] on span "EIP-7702 enables externally owned accounts (EOAs) to delegate their execution t…" at bounding box center [506, 154] width 379 height 44
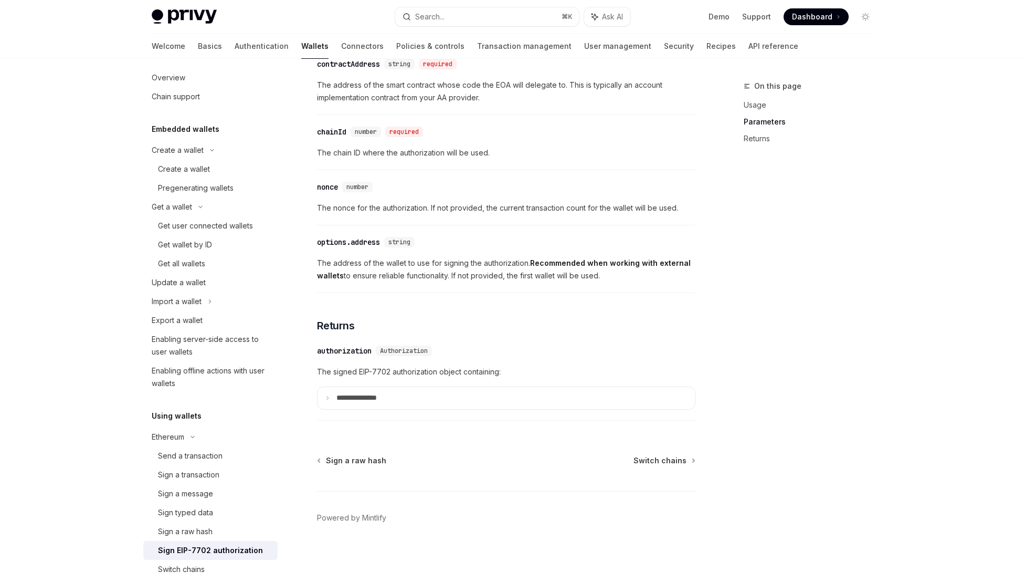
scroll to position [604, 0]
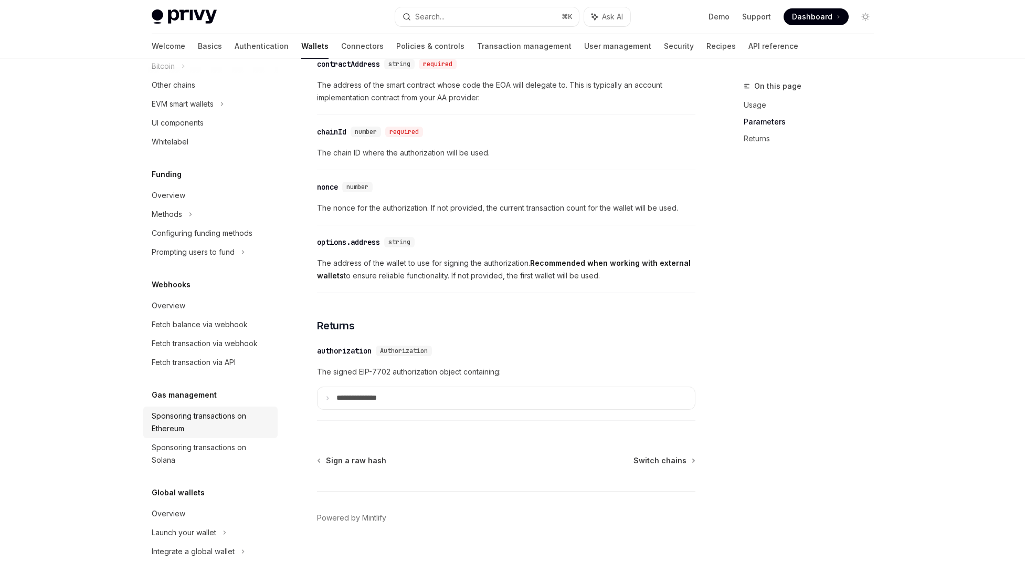
click at [194, 413] on div "Sponsoring transactions on Ethereum" at bounding box center [212, 422] width 120 height 25
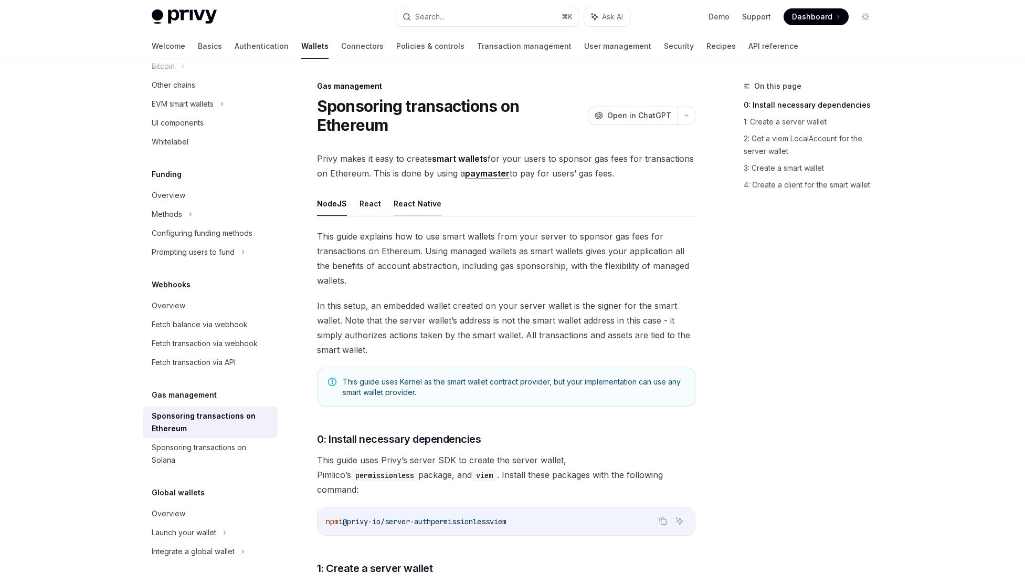
scroll to position [2, 0]
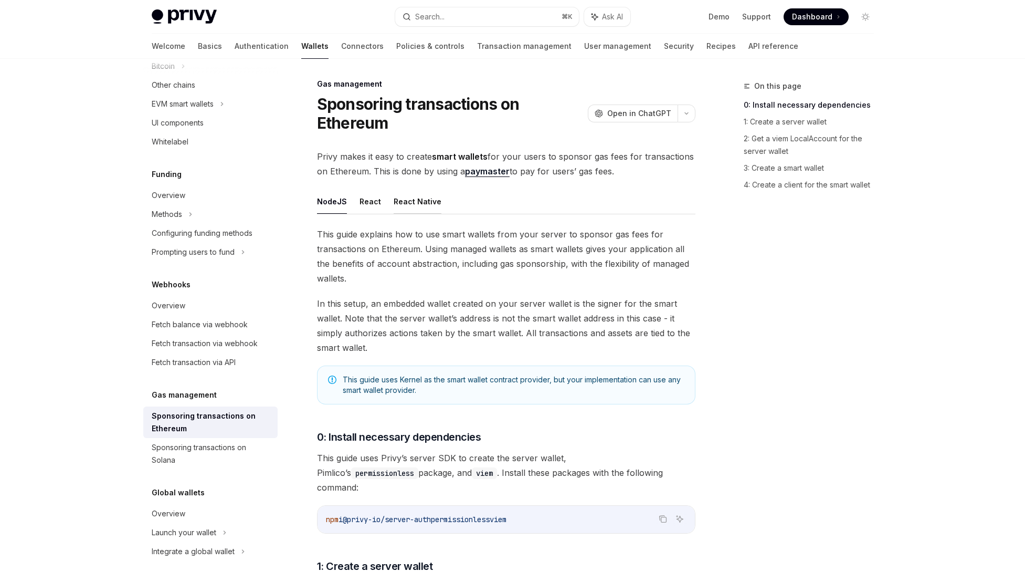
click at [408, 193] on button "React Native" at bounding box center [418, 201] width 48 height 25
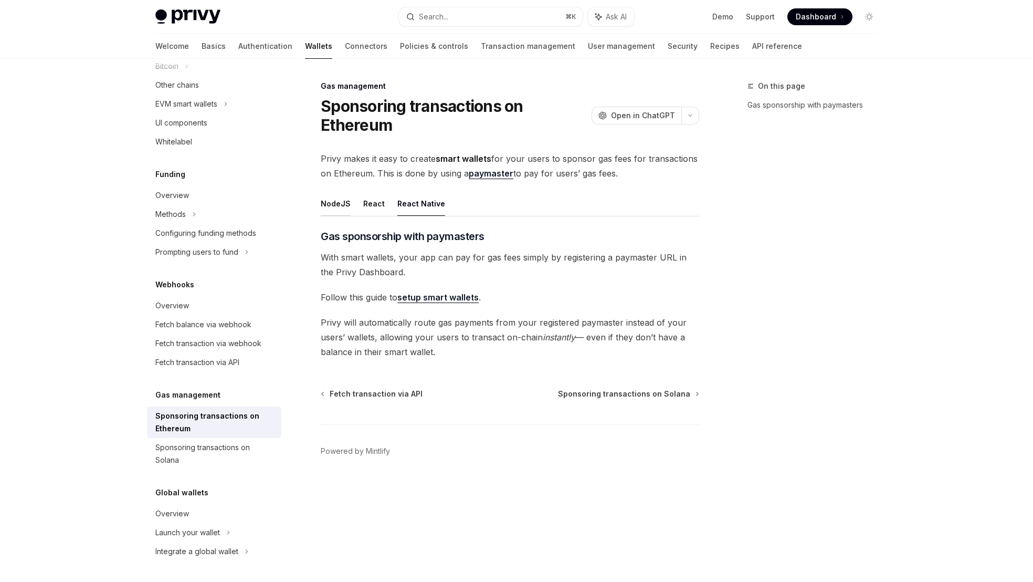
click at [322, 202] on button "NodeJS" at bounding box center [336, 203] width 30 height 25
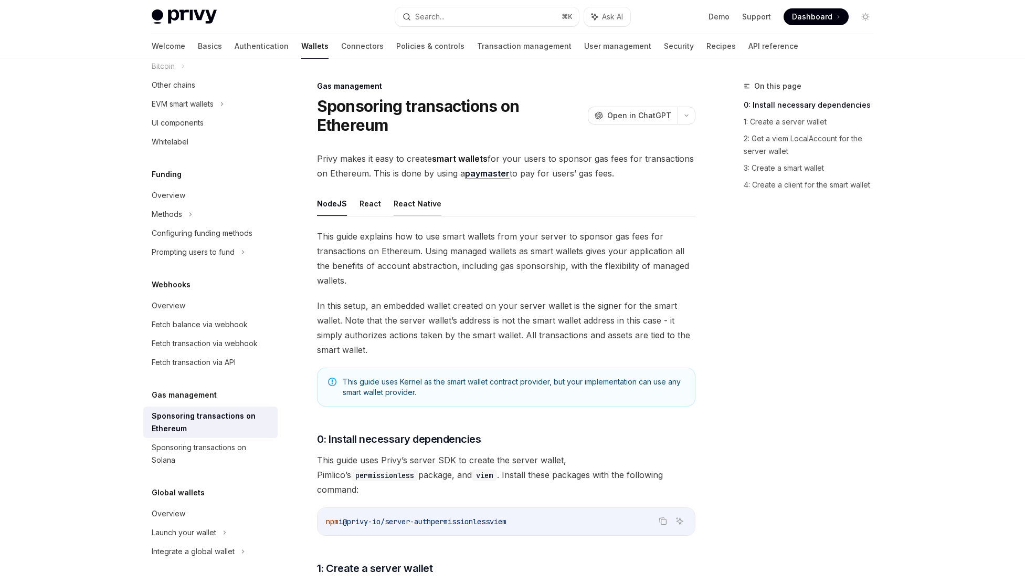
click at [418, 209] on button "React Native" at bounding box center [418, 203] width 48 height 25
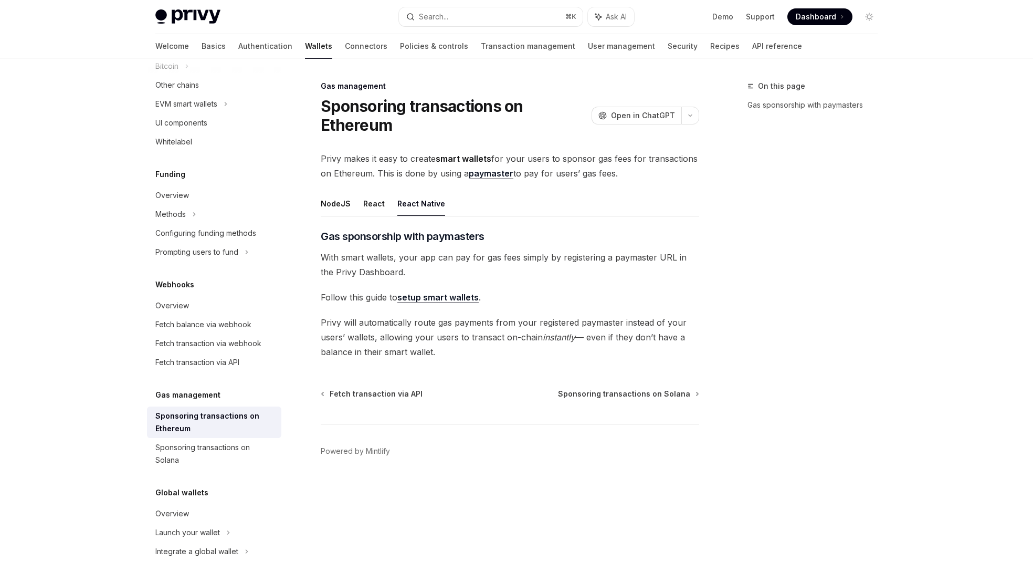
click at [439, 297] on link "setup smart wallets" at bounding box center [437, 297] width 81 height 11
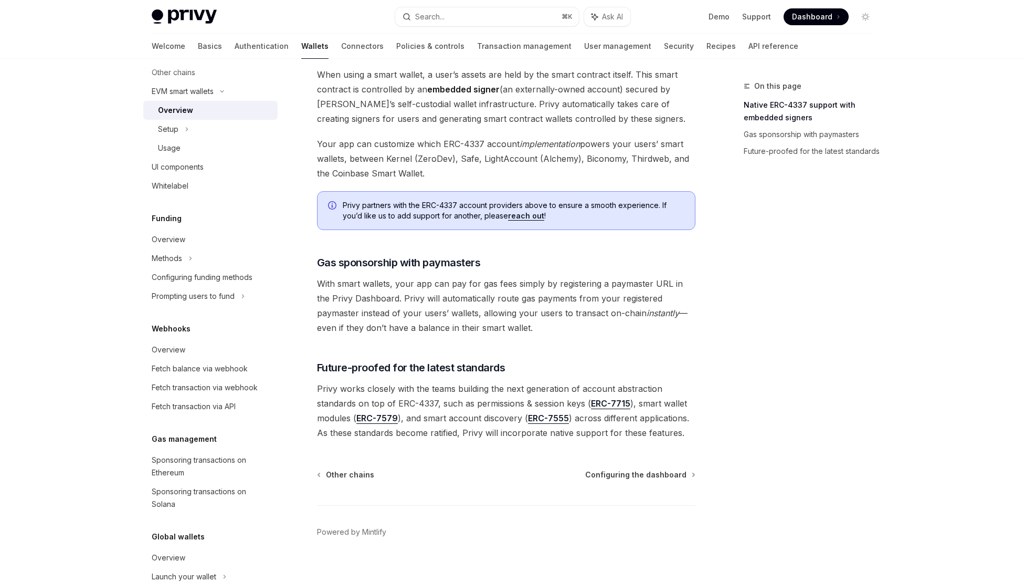
scroll to position [678, 0]
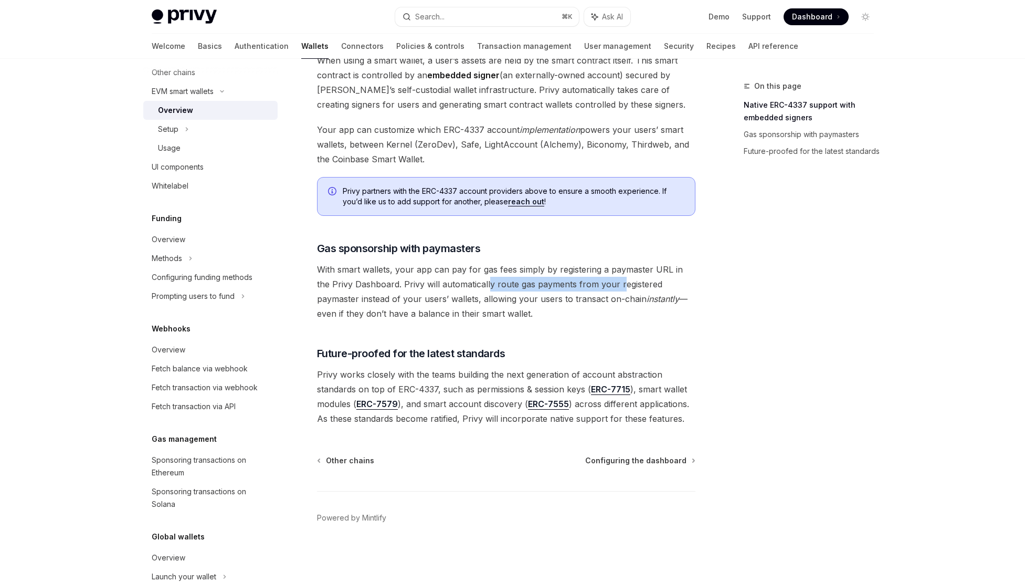
drag, startPoint x: 606, startPoint y: 281, endPoint x: 474, endPoint y: 290, distance: 133.1
click at [474, 290] on span "With smart wallets, your app can pay for gas fees simply by registering a payma…" at bounding box center [506, 291] width 379 height 59
drag, startPoint x: 333, startPoint y: 284, endPoint x: 413, endPoint y: 303, distance: 82.0
click at [413, 303] on span "With smart wallets, your app can pay for gas fees simply by registering a payma…" at bounding box center [506, 291] width 379 height 59
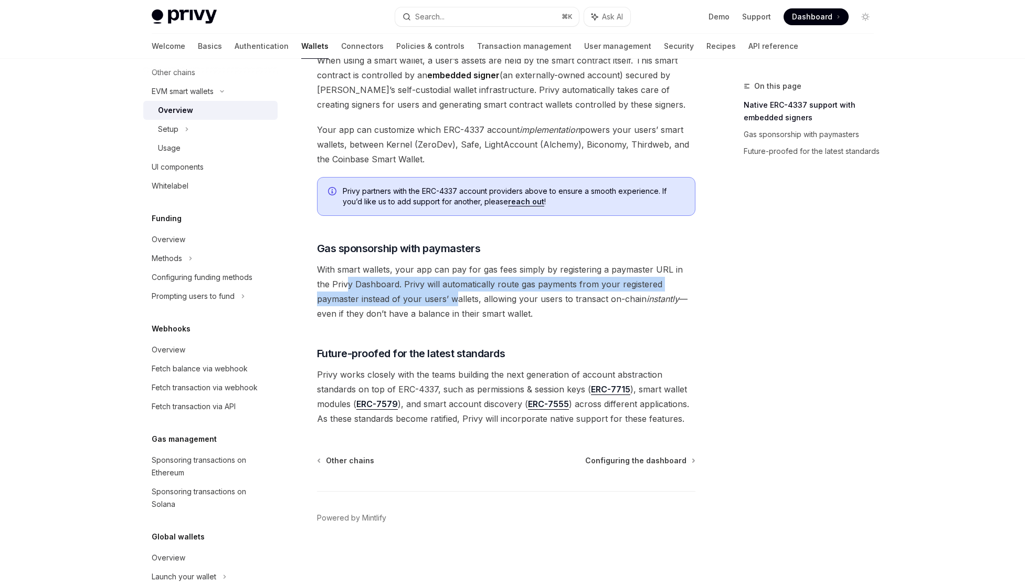
click at [413, 303] on span "With smart wallets, your app can pay for gas fees simply by registering a payma…" at bounding box center [506, 291] width 379 height 59
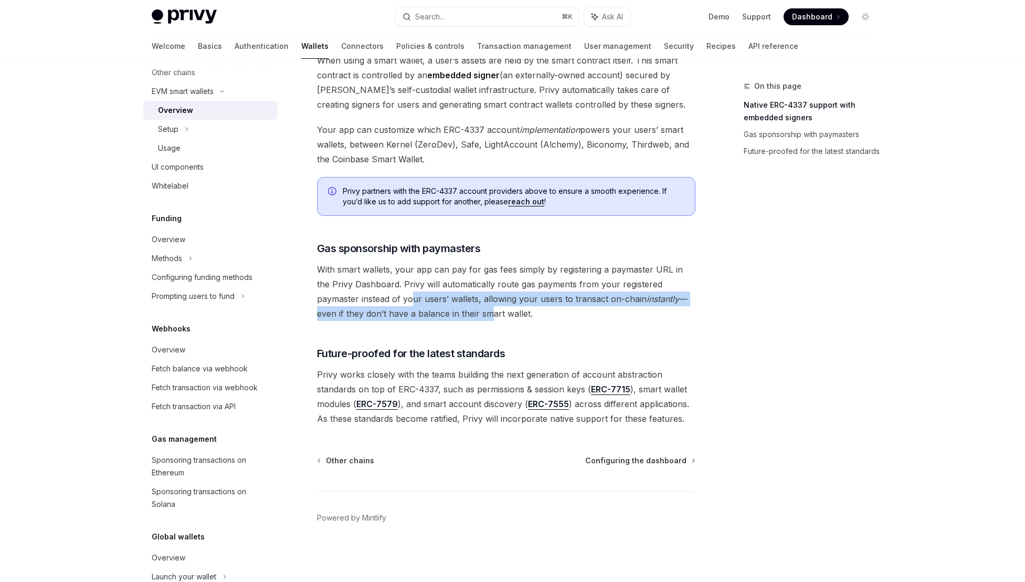
drag, startPoint x: 435, startPoint y: 311, endPoint x: 365, endPoint y: 297, distance: 70.7
click at [365, 297] on span "With smart wallets, your app can pay for gas fees simply by registering a payma…" at bounding box center [506, 291] width 379 height 59
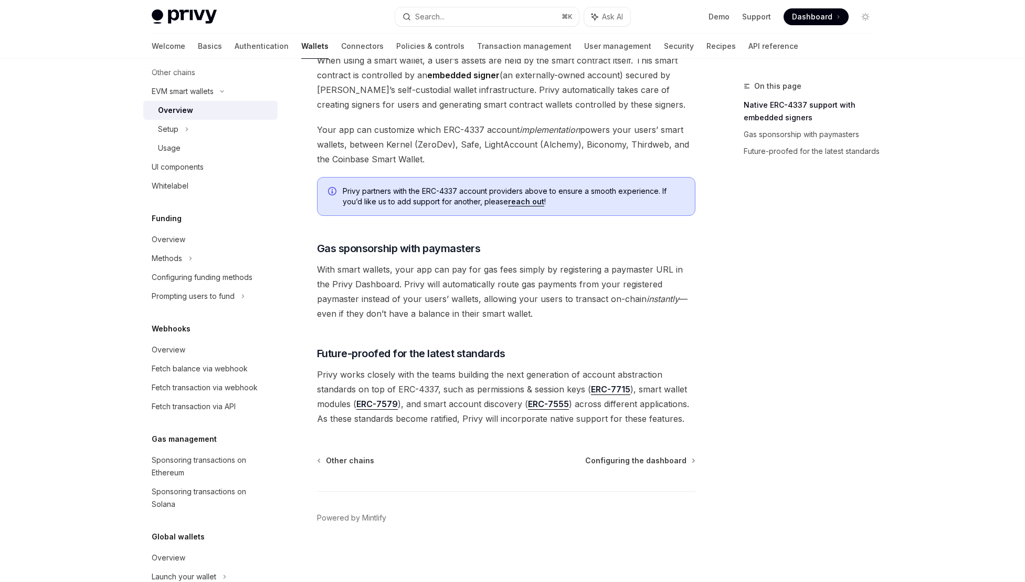
click at [365, 297] on span "With smart wallets, your app can pay for gas fees simply by registering a payma…" at bounding box center [506, 291] width 379 height 59
click at [182, 413] on div "Fetch transaction via API" at bounding box center [194, 406] width 84 height 13
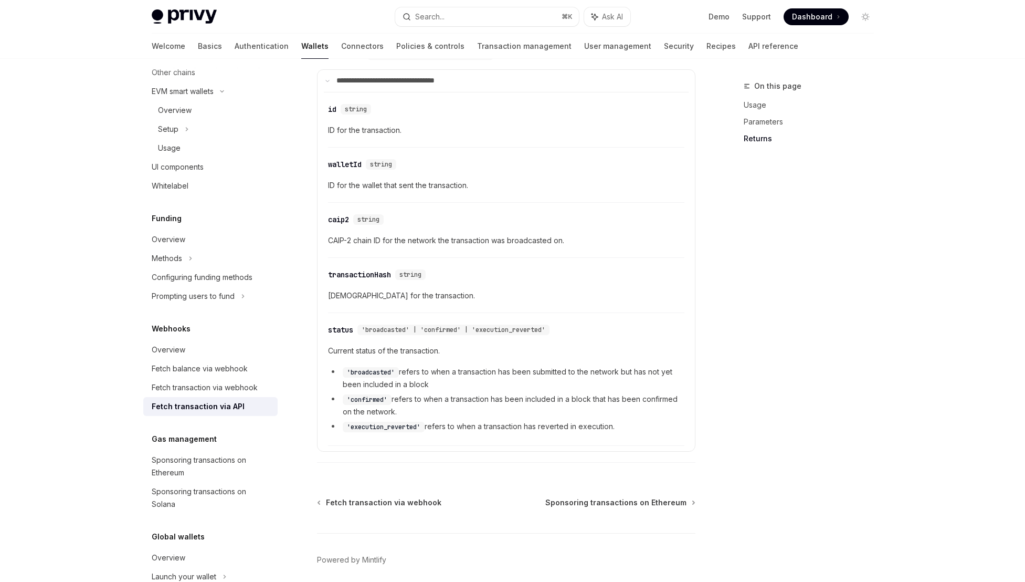
scroll to position [569, 0]
click at [425, 193] on span "ID for the wallet that sent the transaction." at bounding box center [506, 186] width 356 height 13
drag, startPoint x: 438, startPoint y: 378, endPoint x: 534, endPoint y: 379, distance: 95.6
click at [534, 379] on li "'broadcasted' refers to when a transaction has been submitted to the network bu…" at bounding box center [506, 378] width 356 height 25
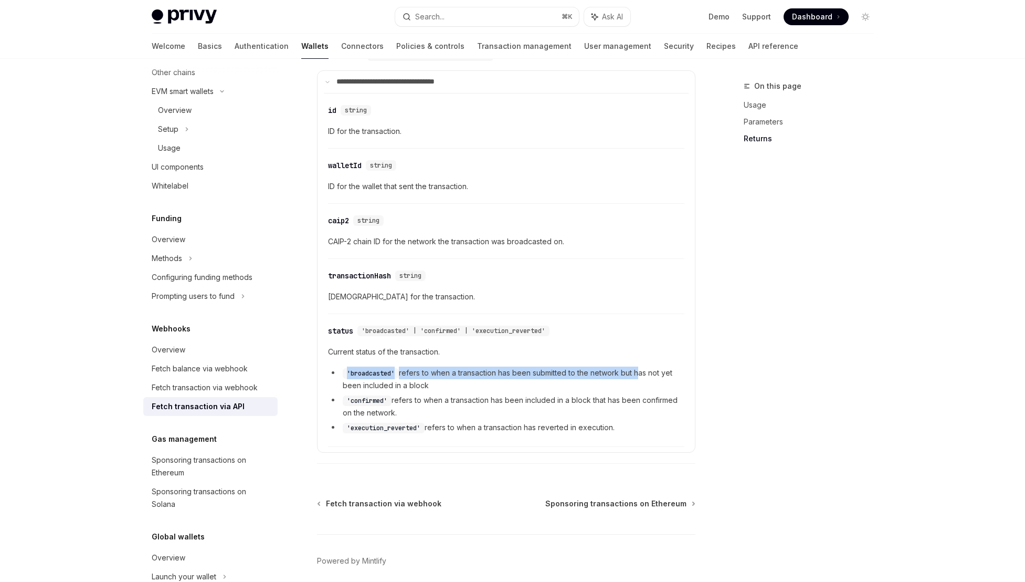
drag, startPoint x: 637, startPoint y: 381, endPoint x: 540, endPoint y: 370, distance: 98.3
click at [540, 370] on li "'broadcasted' refers to when a transaction has been submitted to the network bu…" at bounding box center [506, 378] width 356 height 25
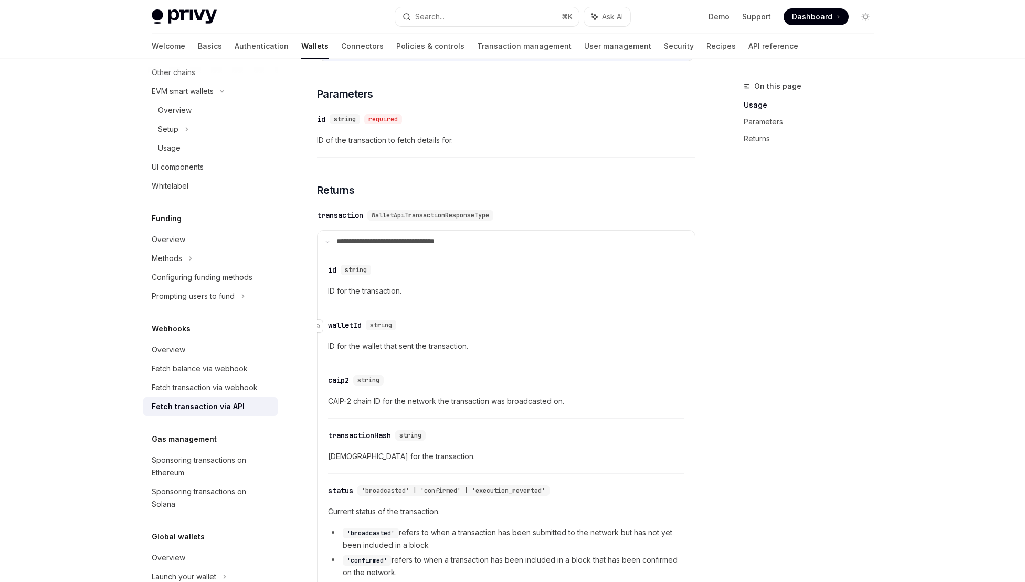
scroll to position [413, 0]
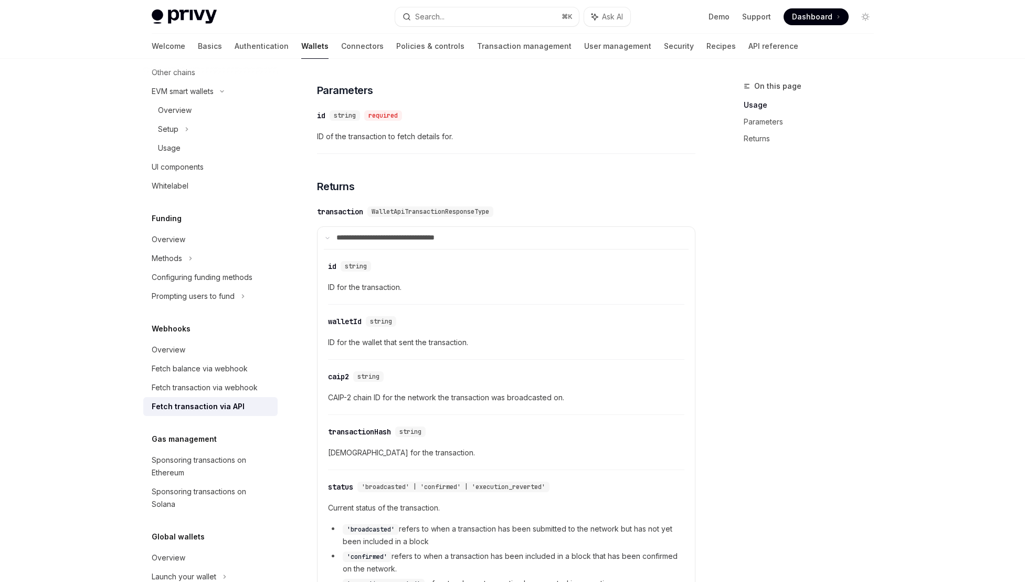
drag, startPoint x: 376, startPoint y: 404, endPoint x: 392, endPoint y: 405, distance: 15.8
click at [391, 404] on span "CAIP-2 chain ID for the network the transaction was broadcasted on." at bounding box center [506, 397] width 356 height 13
click at [392, 404] on span "CAIP-2 chain ID for the network the transaction was broadcasted on." at bounding box center [506, 397] width 356 height 13
drag, startPoint x: 529, startPoint y: 396, endPoint x: 391, endPoint y: 387, distance: 138.4
click at [391, 387] on div "​ caip2 string CAIP-2 chain ID for the network the transaction was broadcasted …" at bounding box center [506, 390] width 356 height 50
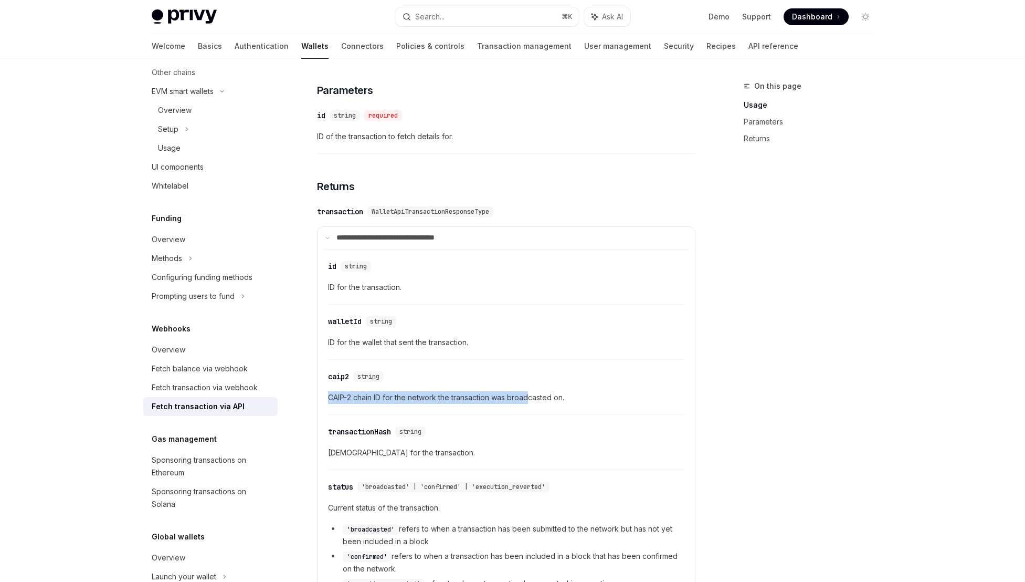
click at [391, 387] on div "​ caip2 string CAIP-2 chain ID for the network the transaction was broadcasted …" at bounding box center [506, 390] width 356 height 50
drag, startPoint x: 327, startPoint y: 350, endPoint x: 408, endPoint y: 355, distance: 81.5
click at [408, 355] on div "​ id string ID for the transaction. ​ walletId string ID for the wallet that se…" at bounding box center [506, 426] width 365 height 354
click at [408, 355] on div "​ walletId string ID for the wallet that sent the transaction." at bounding box center [506, 335] width 356 height 50
drag, startPoint x: 386, startPoint y: 300, endPoint x: 306, endPoint y: 288, distance: 80.6
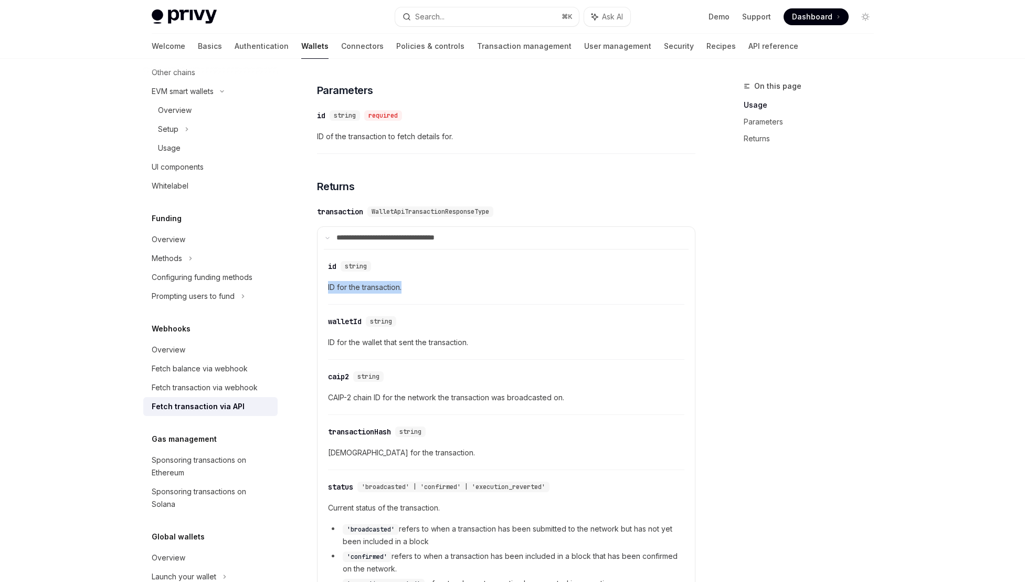
click at [306, 288] on div "Webhooks Fetch transaction via API OpenAI Open in ChatGPT OpenAI Open in ChatGP…" at bounding box center [408, 224] width 580 height 1114
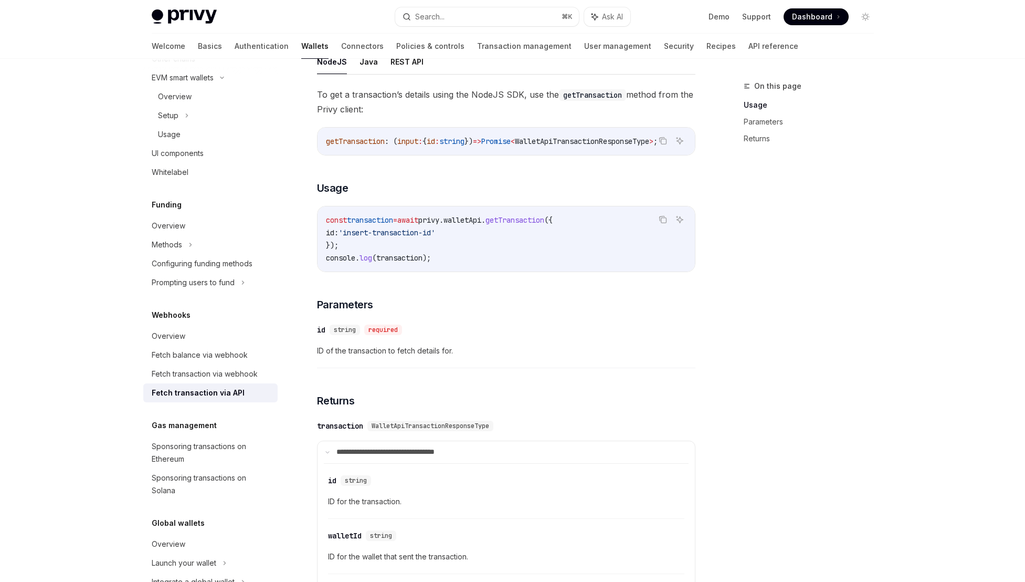
scroll to position [466, 0]
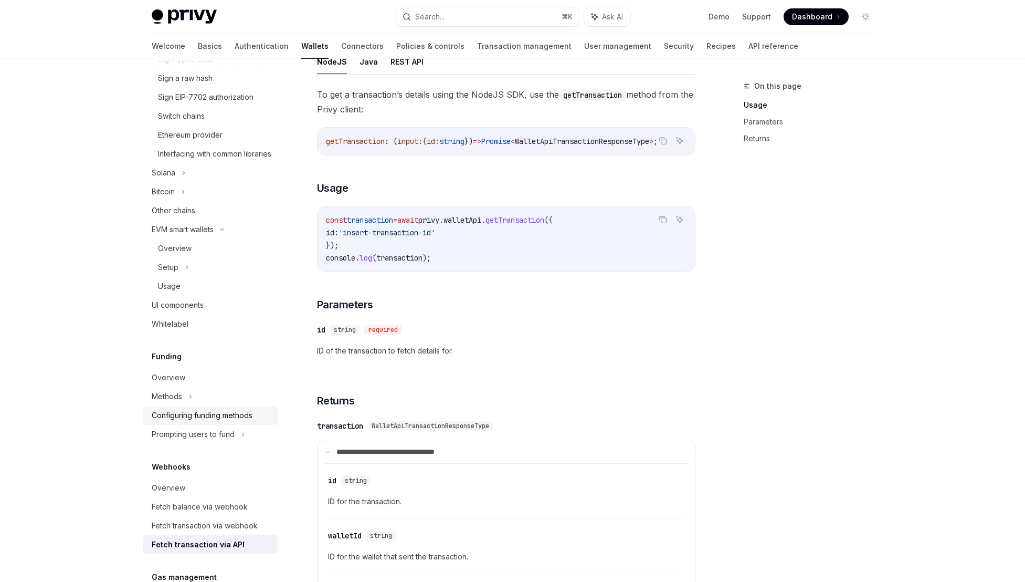
click at [225, 422] on div "Configuring funding methods" at bounding box center [202, 415] width 101 height 13
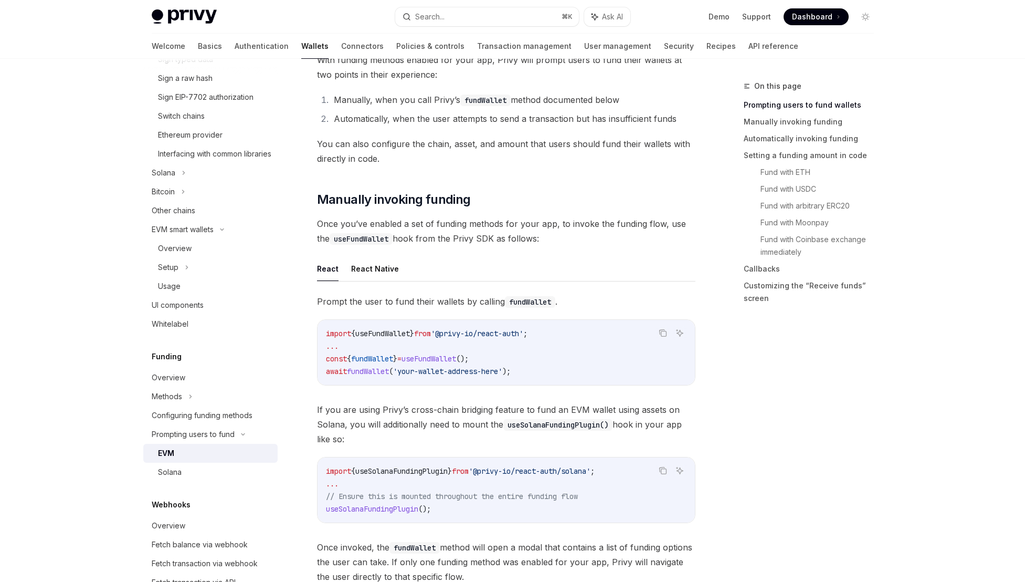
scroll to position [171, 0]
click at [190, 311] on div "UI components" at bounding box center [178, 305] width 52 height 13
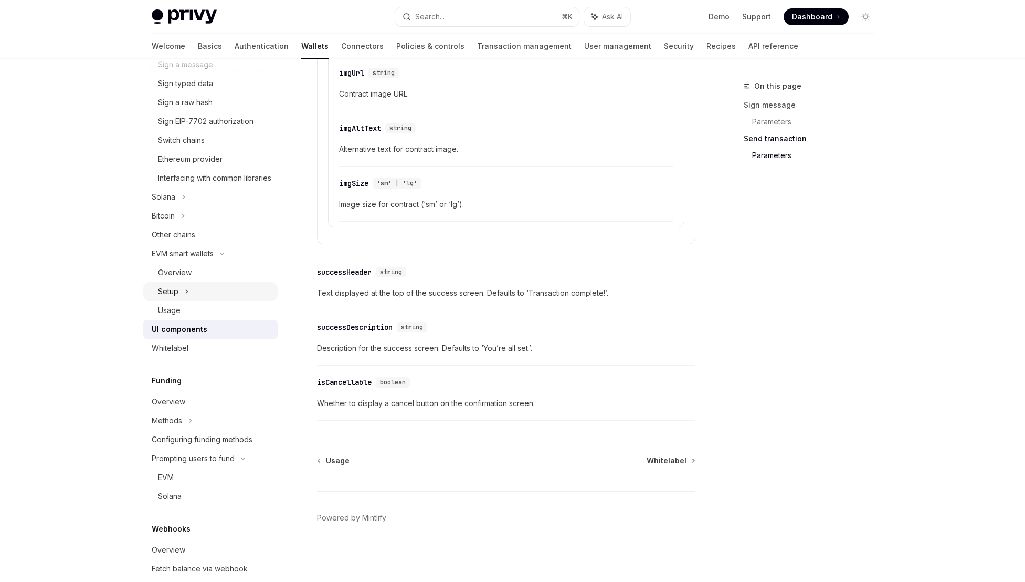
scroll to position [439, 0]
click at [184, 281] on div "Overview" at bounding box center [175, 274] width 34 height 13
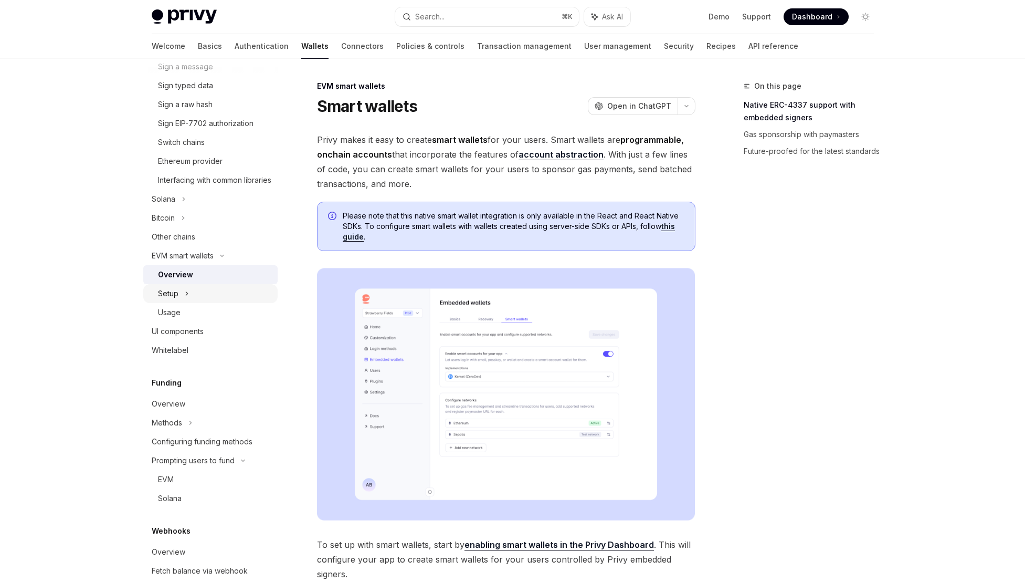
click at [217, 303] on div "Setup" at bounding box center [210, 293] width 134 height 19
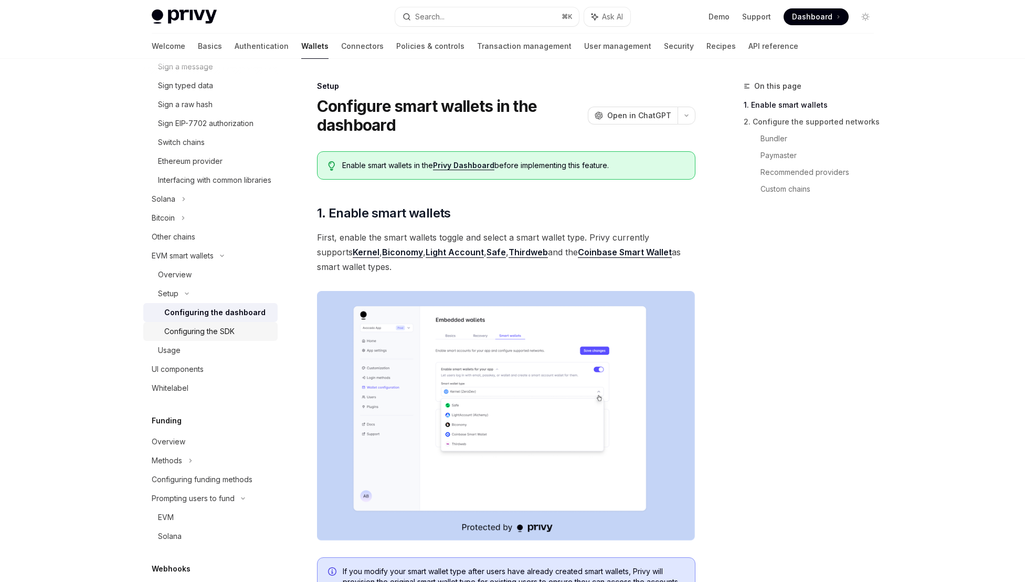
click at [215, 338] on div "Configuring the SDK" at bounding box center [199, 331] width 70 height 13
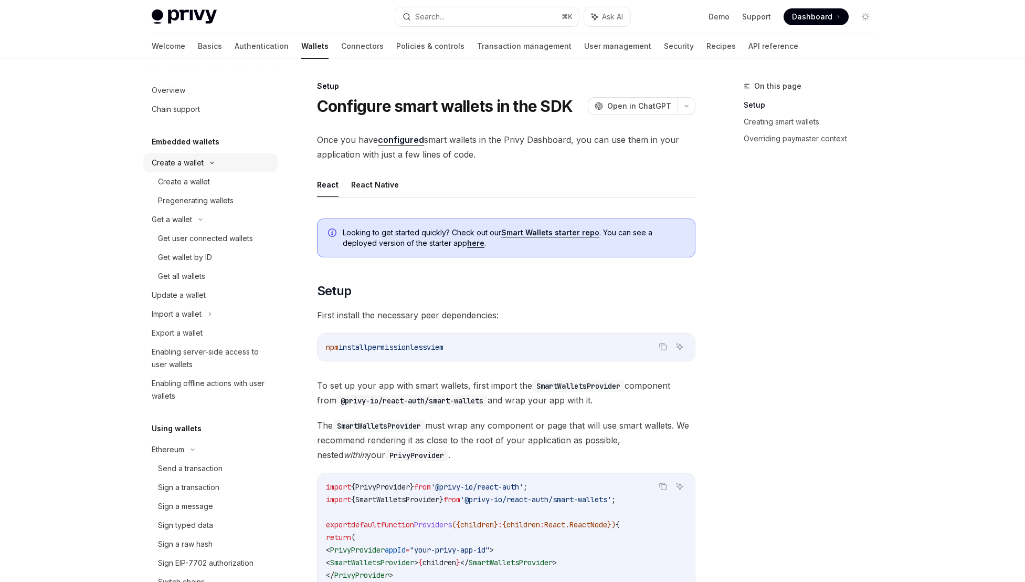
click at [238, 168] on div "Create a wallet" at bounding box center [210, 162] width 134 height 19
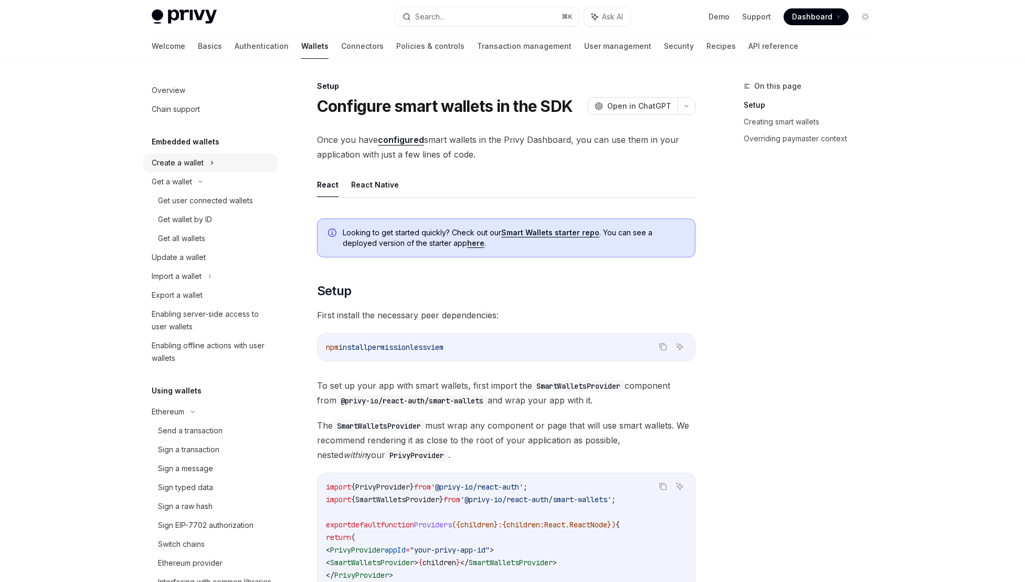
click at [238, 168] on div "Create a wallet" at bounding box center [210, 162] width 134 height 19
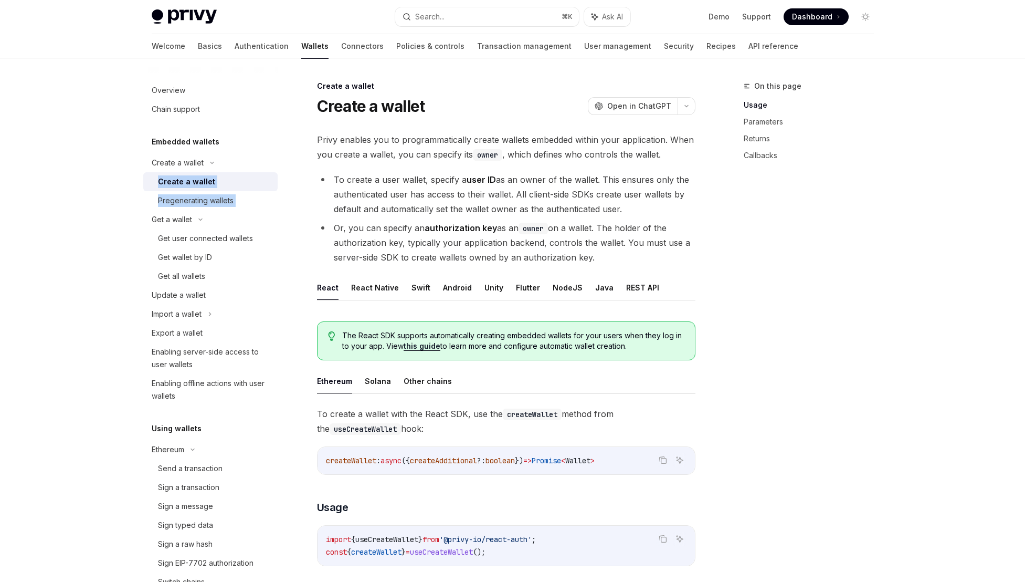
click at [238, 177] on div "Create a wallet" at bounding box center [214, 181] width 113 height 13
drag, startPoint x: 353, startPoint y: 180, endPoint x: 465, endPoint y: 185, distance: 112.5
click at [465, 185] on li "To create a user wallet, specify a user ID as an owner of the wallet. This ensu…" at bounding box center [506, 194] width 379 height 44
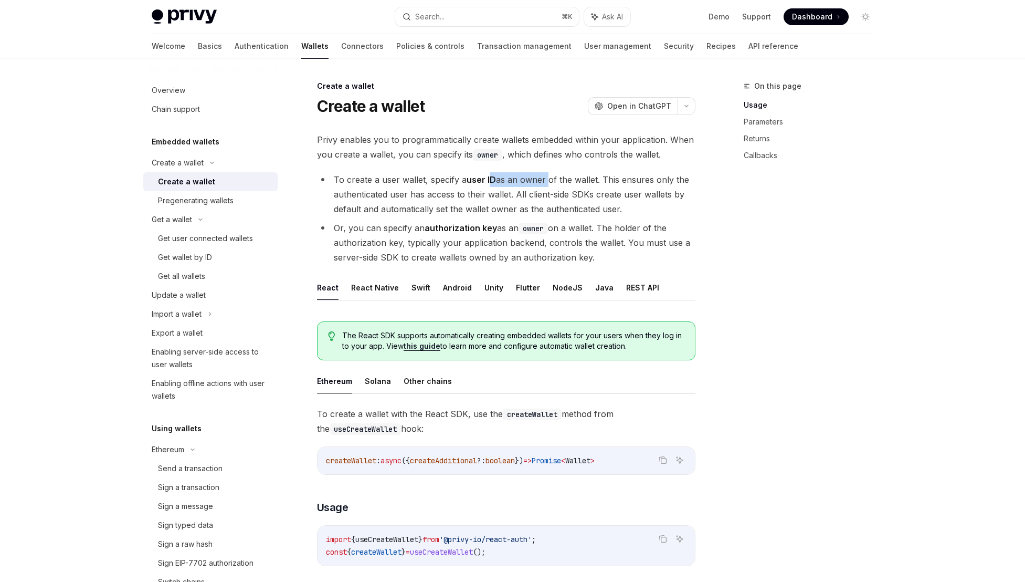
drag, startPoint x: 545, startPoint y: 180, endPoint x: 488, endPoint y: 177, distance: 56.8
click at [488, 177] on li "To create a user wallet, specify a user ID as an owner of the wallet. This ensu…" at bounding box center [506, 194] width 379 height 44
click at [488, 177] on strong "user ID" at bounding box center [481, 179] width 29 height 11
drag, startPoint x: 473, startPoint y: 167, endPoint x: 456, endPoint y: 165, distance: 16.4
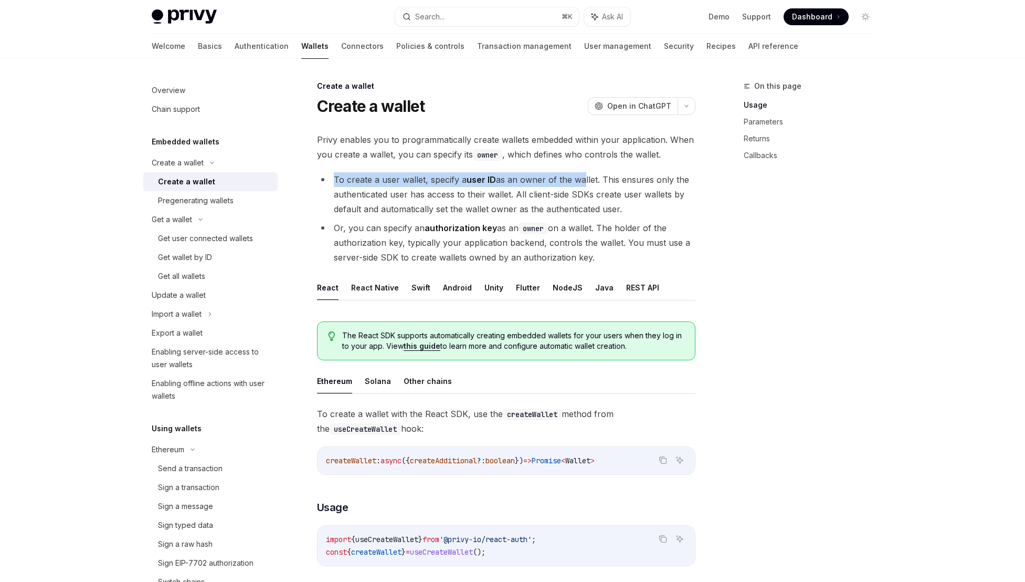
drag, startPoint x: 563, startPoint y: 181, endPoint x: 468, endPoint y: 174, distance: 95.2
click at [468, 174] on li "To create a user wallet, specify a user ID as an owner of the wallet. This ensu…" at bounding box center [506, 194] width 379 height 44
click at [468, 174] on strong "user ID" at bounding box center [481, 179] width 29 height 11
drag, startPoint x: 379, startPoint y: 180, endPoint x: 453, endPoint y: 182, distance: 73.5
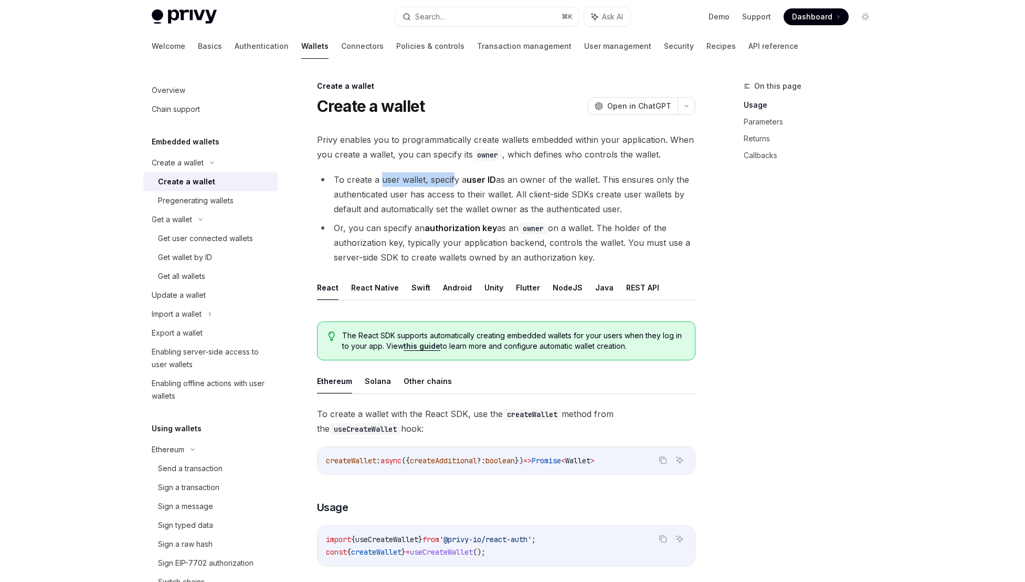
click at [453, 182] on li "To create a user wallet, specify a user ID as an owner of the wallet. This ensu…" at bounding box center [506, 194] width 379 height 44
drag, startPoint x: 518, startPoint y: 198, endPoint x: 445, endPoint y: 187, distance: 73.3
click at [445, 187] on li "To create a user wallet, specify a user ID as an owner of the wallet. This ensu…" at bounding box center [506, 194] width 379 height 44
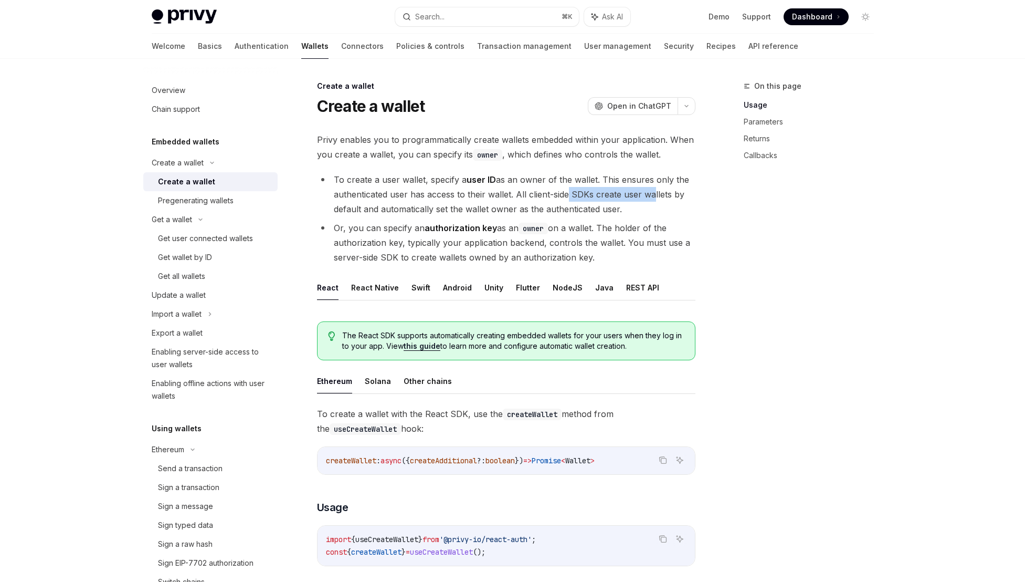
drag, startPoint x: 648, startPoint y: 197, endPoint x: 561, endPoint y: 191, distance: 87.4
click at [561, 191] on li "To create a user wallet, specify a user ID as an owner of the wallet. This ensu…" at bounding box center [506, 194] width 379 height 44
drag, startPoint x: 673, startPoint y: 201, endPoint x: 530, endPoint y: 188, distance: 143.9
click at [530, 188] on li "To create a user wallet, specify a user ID as an owner of the wallet. This ensu…" at bounding box center [506, 194] width 379 height 44
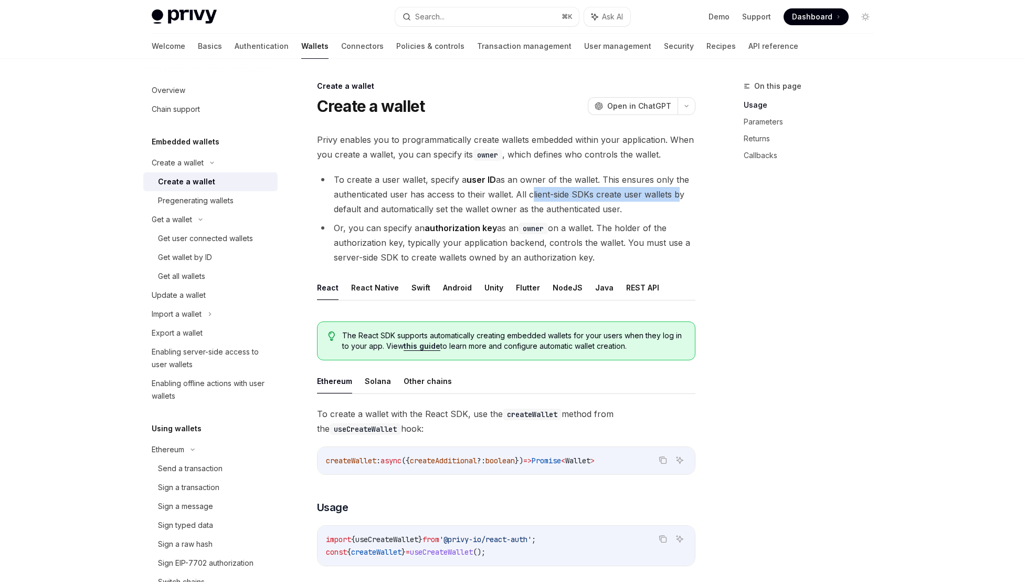
click at [530, 188] on li "To create a user wallet, specify a user ID as an owner of the wallet. This ensu…" at bounding box center [506, 194] width 379 height 44
drag, startPoint x: 397, startPoint y: 203, endPoint x: 529, endPoint y: 211, distance: 132.5
click at [529, 211] on li "To create a user wallet, specify a user ID as an owner of the wallet. This ensu…" at bounding box center [506, 194] width 379 height 44
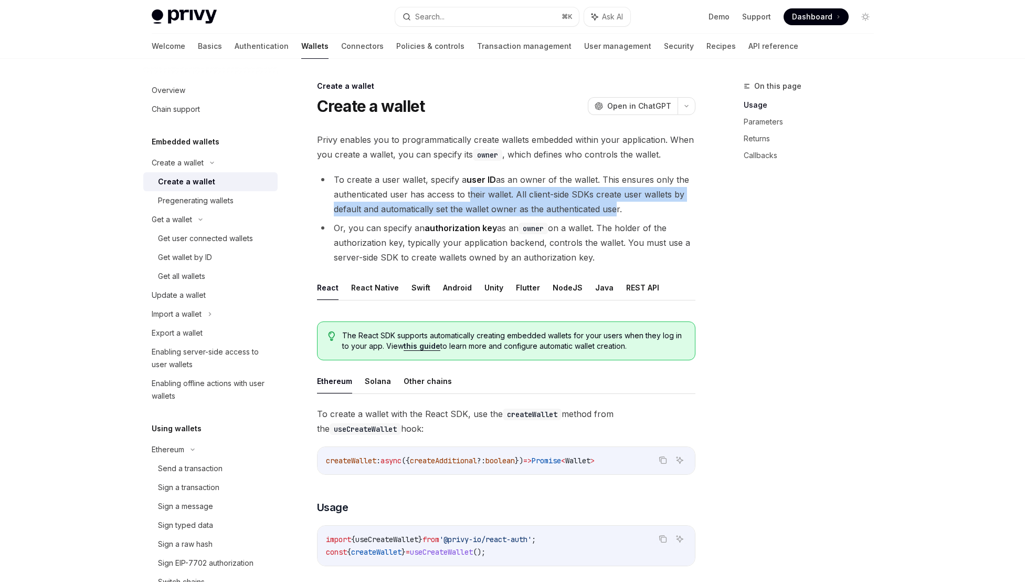
drag, startPoint x: 611, startPoint y: 211, endPoint x: 467, endPoint y: 201, distance: 144.2
click at [467, 201] on li "To create a user wallet, specify a user ID as an owner of the wallet. This ensu…" at bounding box center [506, 194] width 379 height 44
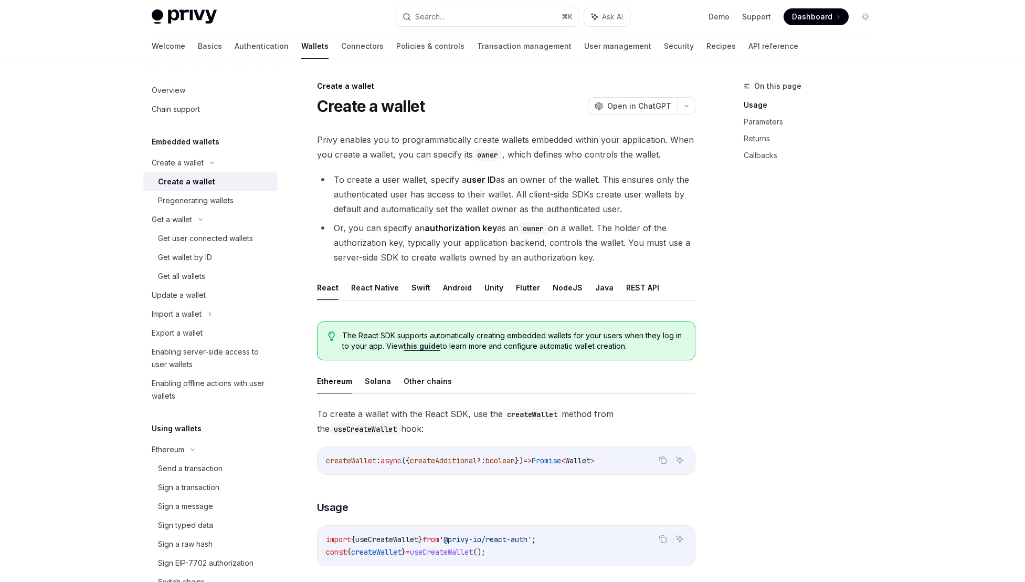
drag, startPoint x: 391, startPoint y: 225, endPoint x: 503, endPoint y: 225, distance: 111.8
click at [503, 225] on li "Or, you can specify an authorization key as an owner on a wallet. The holder of…" at bounding box center [506, 243] width 379 height 44
click at [450, 229] on li "Or, you can specify an authorization key as an owner on a wallet. The holder of…" at bounding box center [506, 243] width 379 height 44
click at [450, 229] on strong "authorization key" at bounding box center [461, 228] width 72 height 11
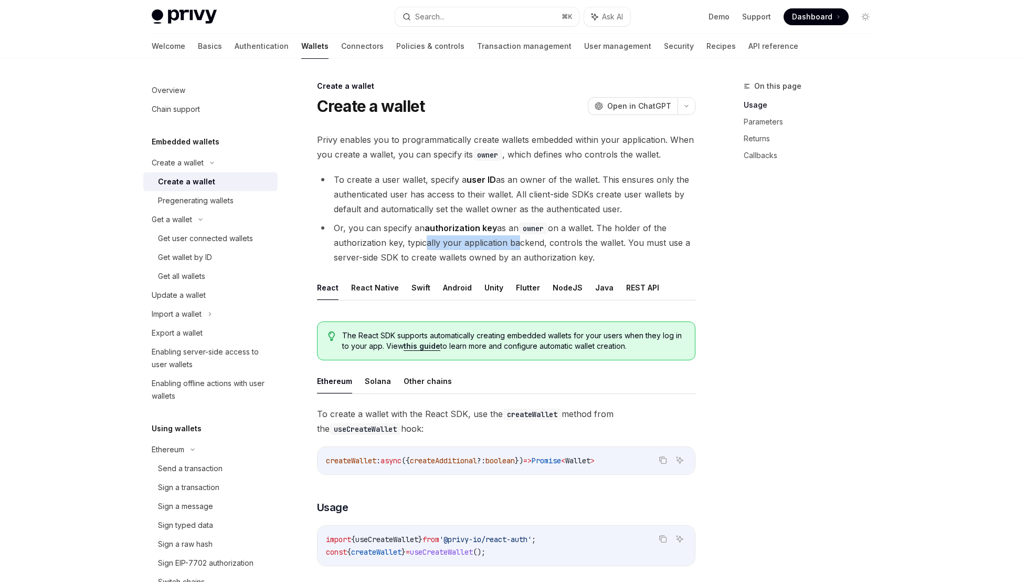
drag, startPoint x: 420, startPoint y: 242, endPoint x: 512, endPoint y: 241, distance: 91.9
click at [512, 241] on li "Or, you can specify an authorization key as an owner on a wallet. The holder of…" at bounding box center [506, 243] width 379 height 44
drag, startPoint x: 540, startPoint y: 243, endPoint x: 428, endPoint y: 236, distance: 112.1
click at [428, 236] on li "Or, you can specify an authorization key as an owner on a wallet. The holder of…" at bounding box center [506, 243] width 379 height 44
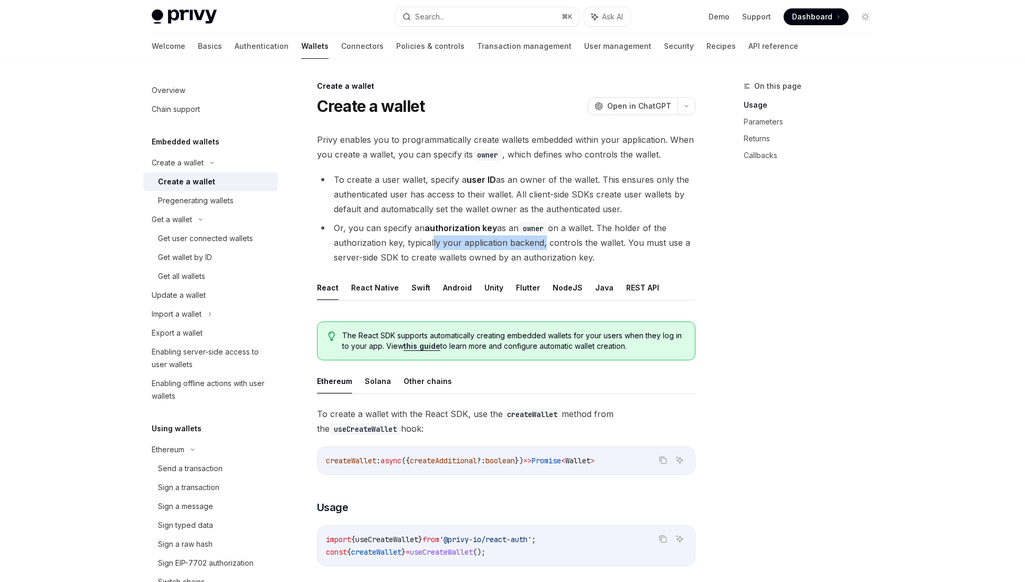
click at [428, 236] on li "Or, you can specify an authorization key as an owner on a wallet. The holder of…" at bounding box center [506, 243] width 379 height 44
drag, startPoint x: 357, startPoint y: 252, endPoint x: 505, endPoint y: 255, distance: 147.6
click at [505, 255] on li "Or, you can specify an authorization key as an owner on a wallet. The holder of…" at bounding box center [506, 243] width 379 height 44
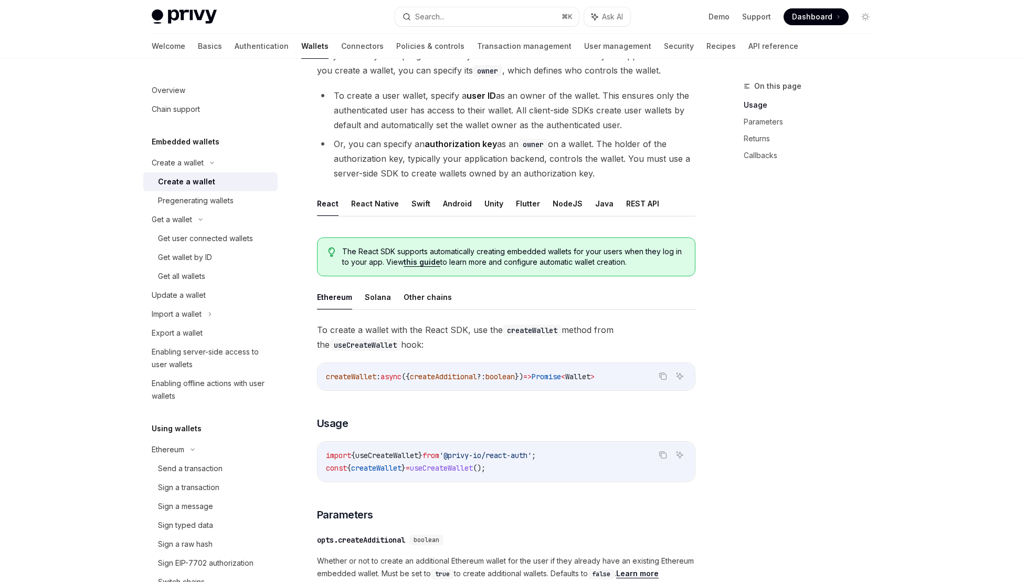
scroll to position [108, 0]
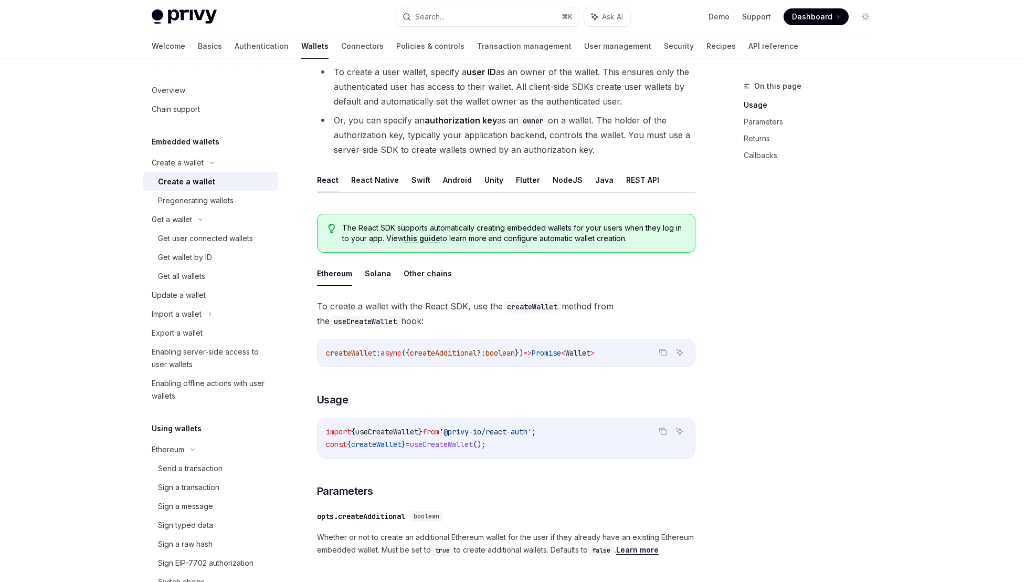
click at [369, 182] on button "React Native" at bounding box center [375, 179] width 48 height 25
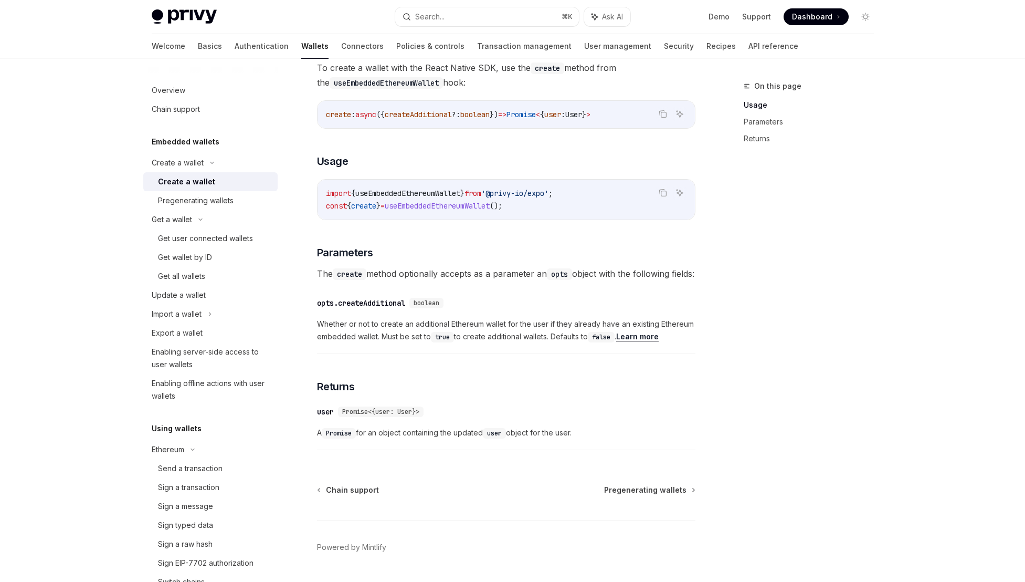
scroll to position [346, 0]
drag, startPoint x: 365, startPoint y: 337, endPoint x: 402, endPoint y: 341, distance: 37.6
click at [402, 341] on span "Whether or not to create an additional Ethereum wallet for the user if they alr…" at bounding box center [506, 330] width 379 height 25
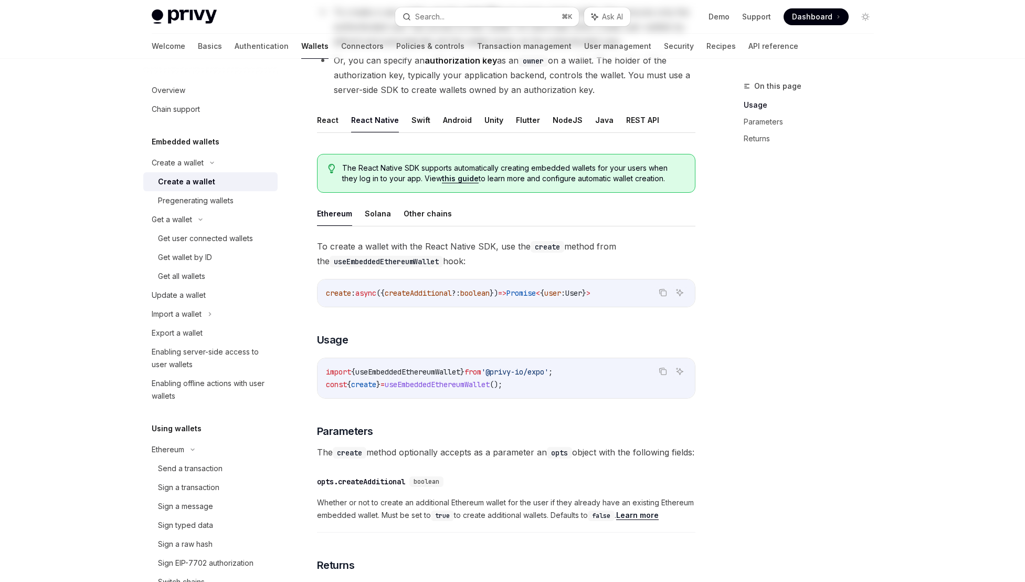
scroll to position [0, 0]
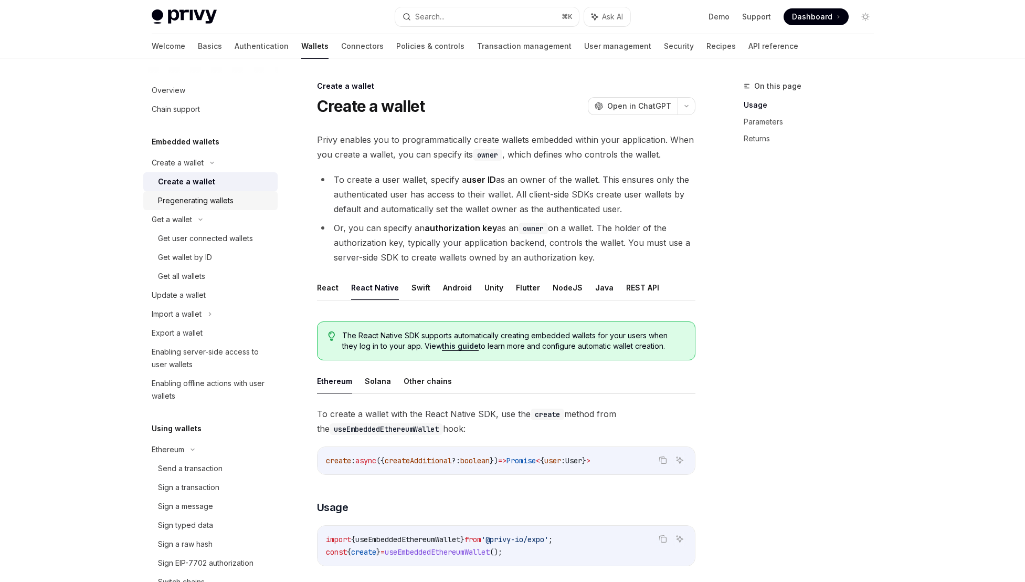
click at [187, 200] on div "Pregenerating wallets" at bounding box center [196, 200] width 76 height 13
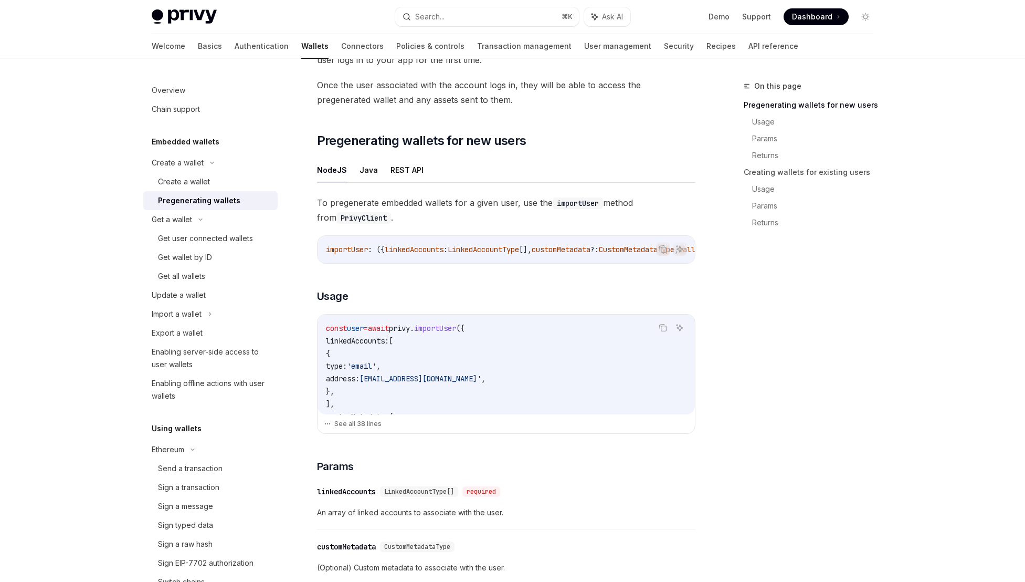
scroll to position [140, 0]
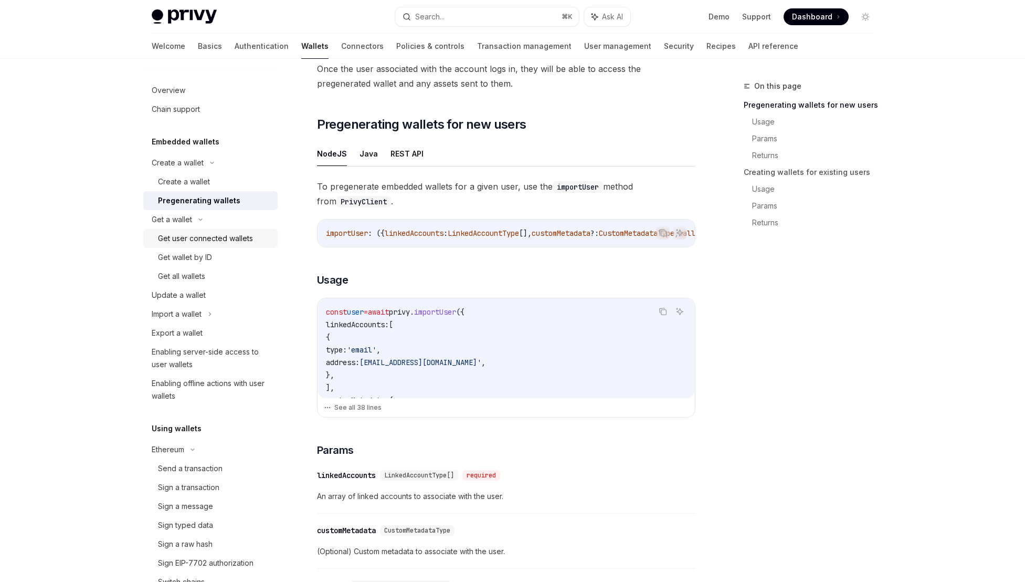
click at [242, 236] on div "Get user connected wallets" at bounding box center [205, 238] width 95 height 13
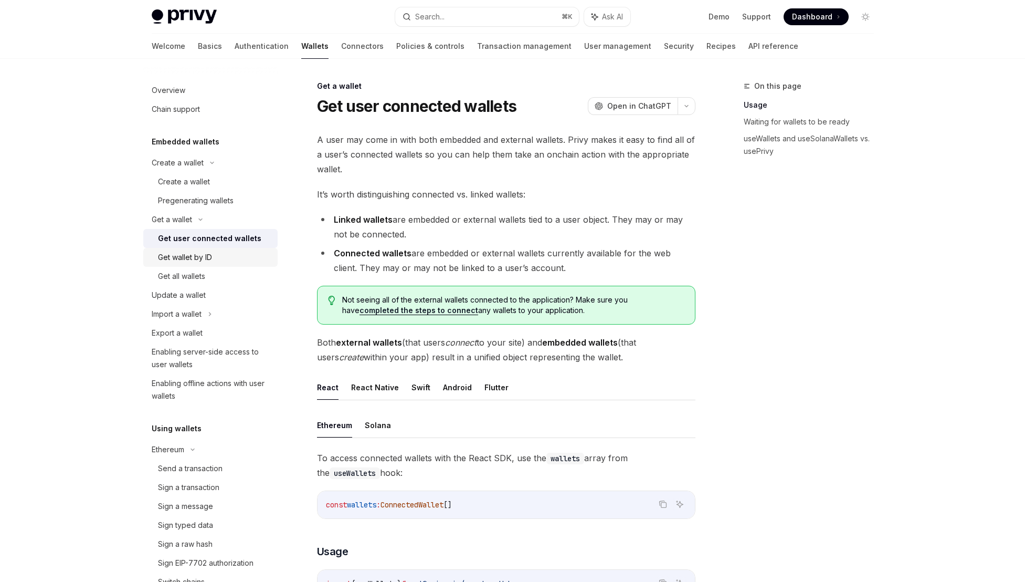
click at [224, 262] on div "Get wallet by ID" at bounding box center [214, 257] width 113 height 13
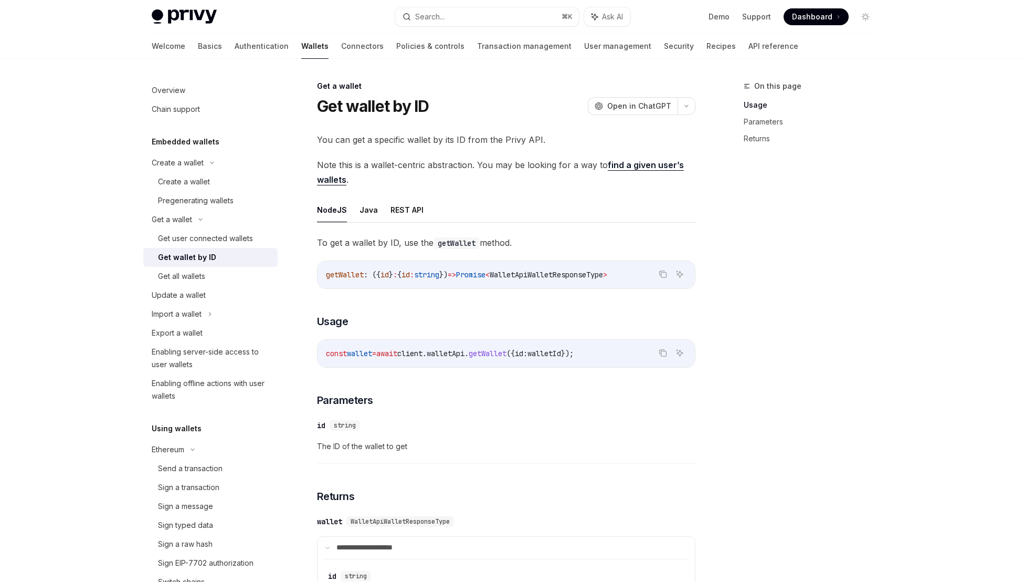
click at [338, 278] on span "getWallet" at bounding box center [345, 274] width 38 height 9
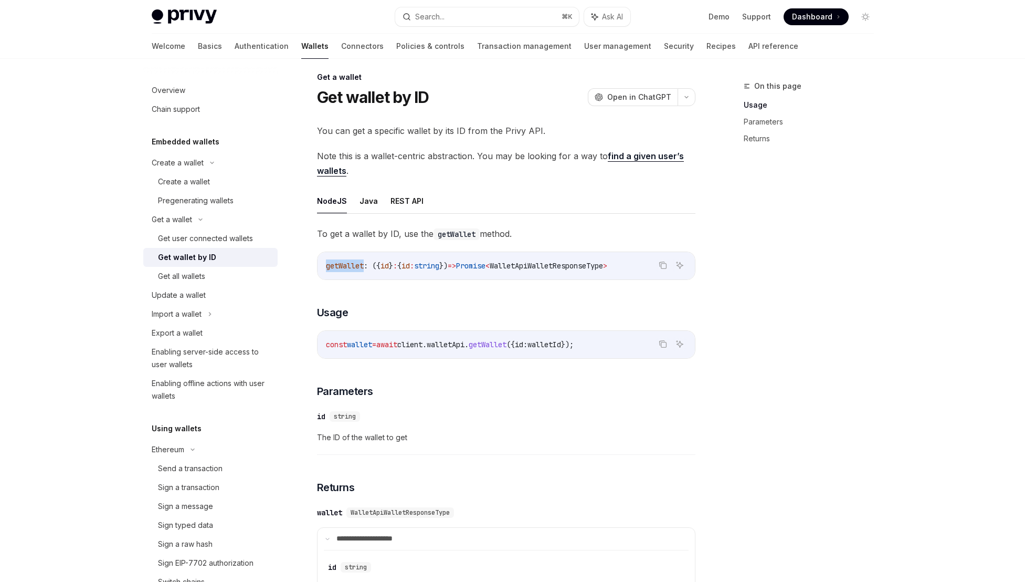
scroll to position [23, 0]
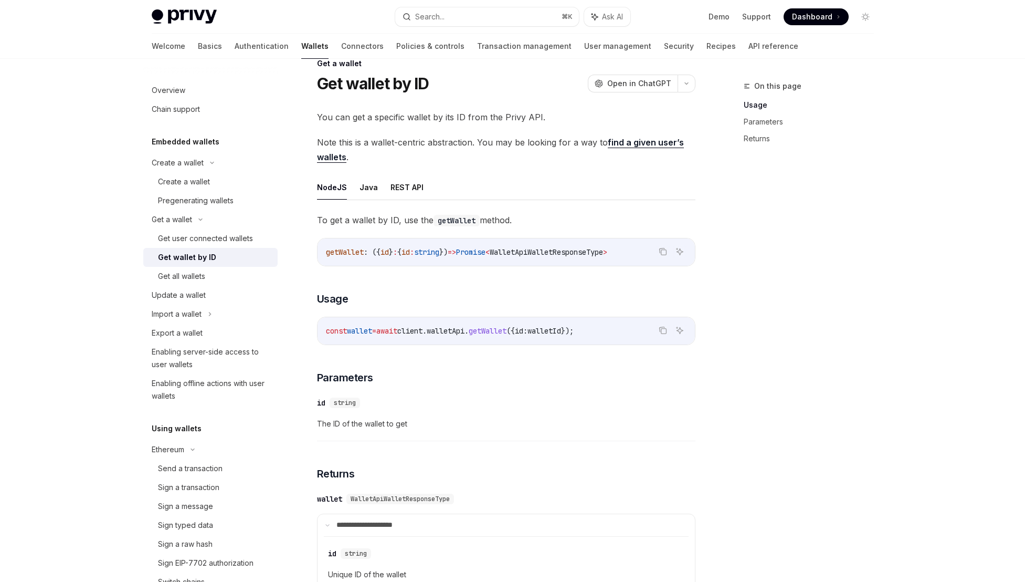
click at [442, 337] on code "const wallet = await client . walletApi . getWallet ({ id: walletId });" at bounding box center [506, 330] width 361 height 13
click at [423, 331] on span "client" at bounding box center [409, 330] width 25 height 9
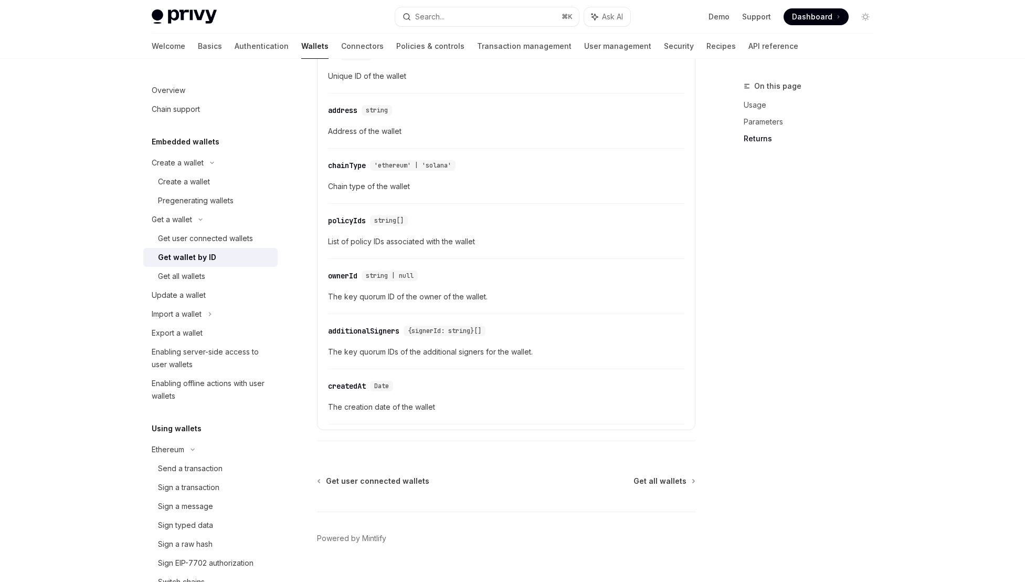
scroll to position [541, 0]
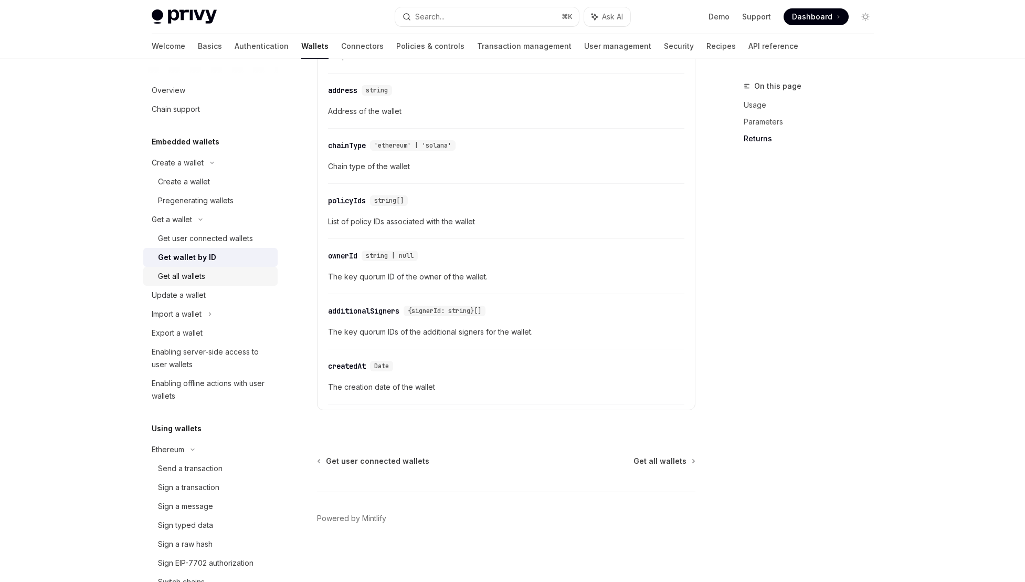
click at [200, 277] on div "Get all wallets" at bounding box center [181, 276] width 47 height 13
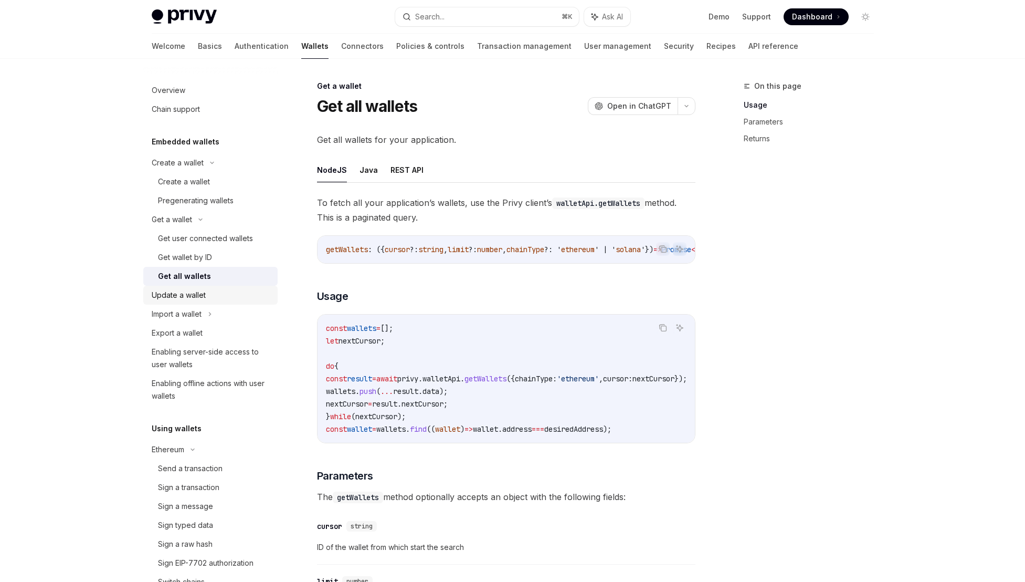
click at [200, 299] on div "Update a wallet" at bounding box center [179, 295] width 54 height 13
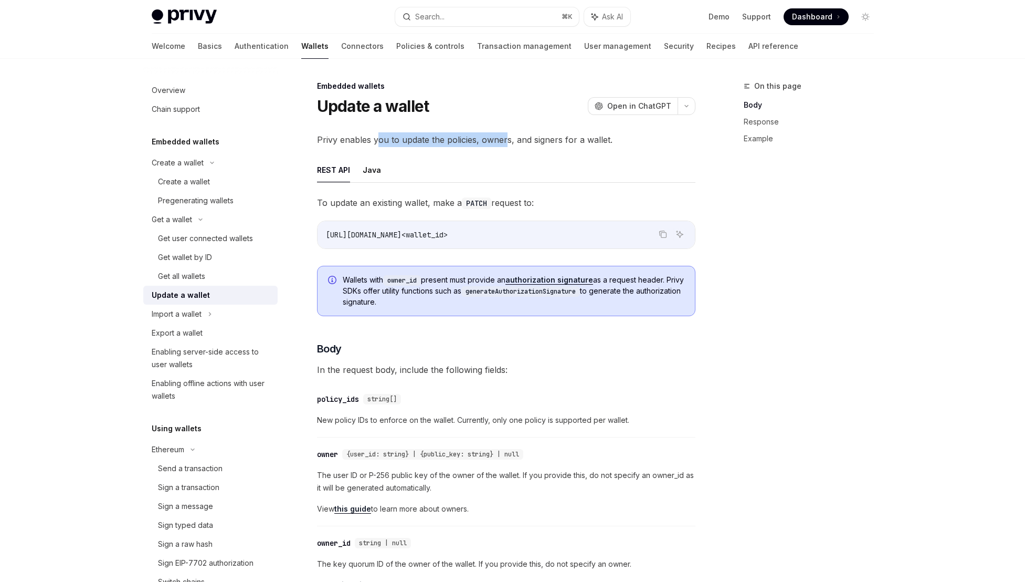
drag, startPoint x: 376, startPoint y: 143, endPoint x: 506, endPoint y: 142, distance: 130.2
click at [506, 142] on span "Privy enables you to update the policies, owners, and signers for a wallet." at bounding box center [506, 139] width 379 height 15
drag, startPoint x: 573, startPoint y: 138, endPoint x: 495, endPoint y: 137, distance: 78.8
click at [495, 137] on span "Privy enables you to update the policies, owners, and signers for a wallet." at bounding box center [506, 139] width 379 height 15
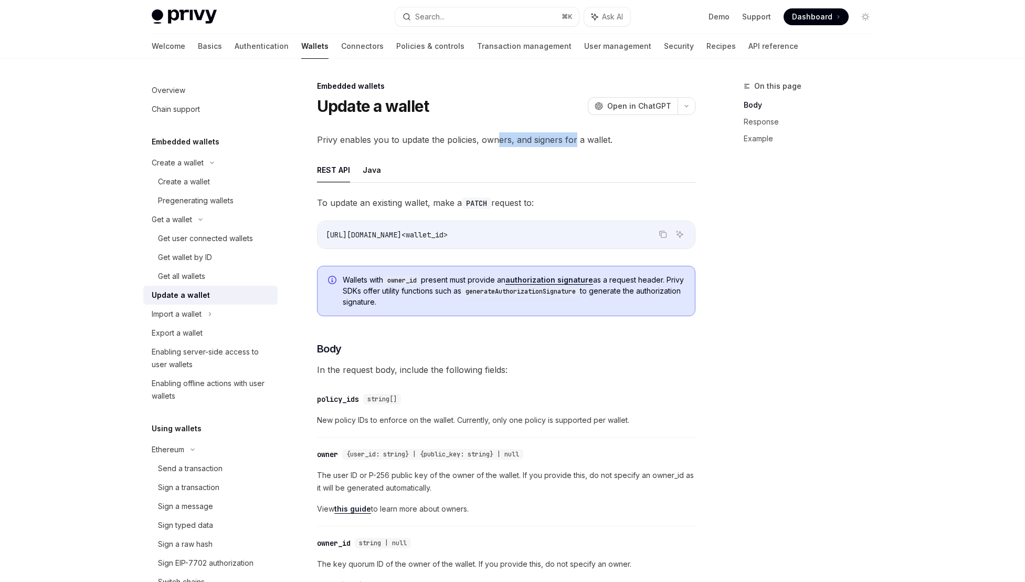
click at [495, 137] on span "Privy enables you to update the policies, owners, and signers for a wallet." at bounding box center [506, 139] width 379 height 15
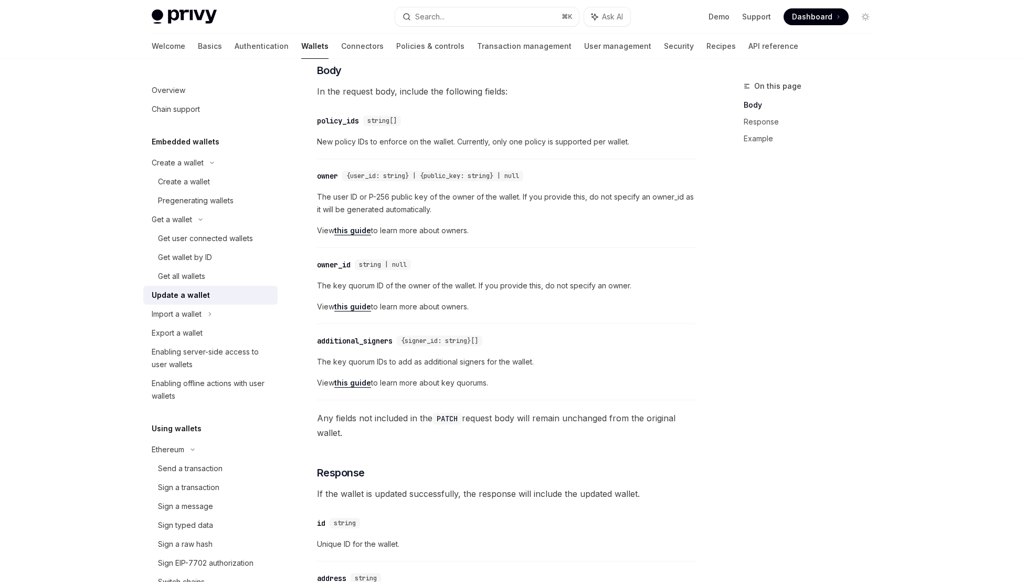
scroll to position [271, 0]
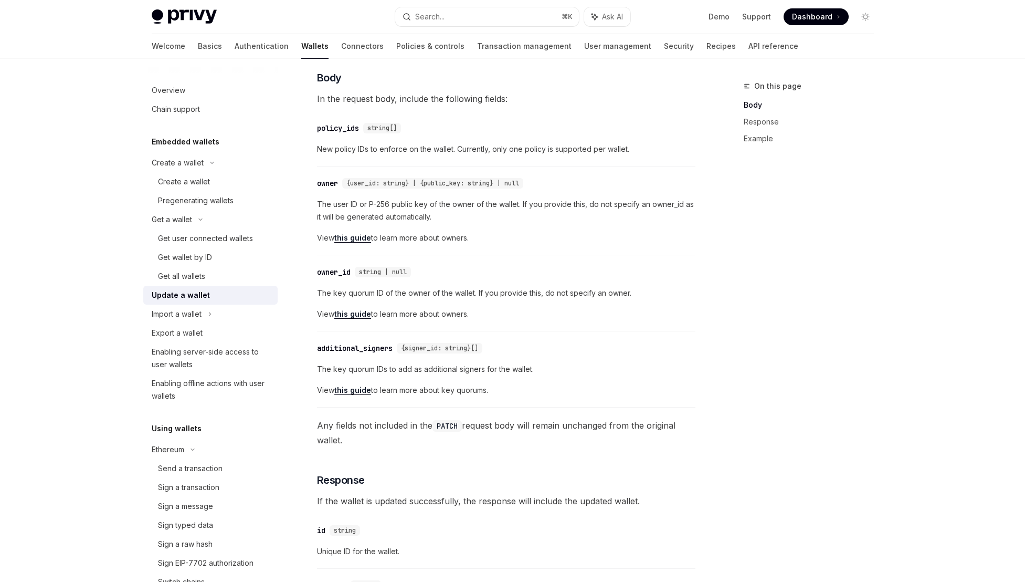
drag, startPoint x: 344, startPoint y: 146, endPoint x: 439, endPoint y: 148, distance: 94.5
click at [439, 148] on span "New policy IDs to enforce on the wallet. Currently, only one policy is supporte…" at bounding box center [506, 149] width 379 height 13
drag, startPoint x: 520, startPoint y: 149, endPoint x: 463, endPoint y: 149, distance: 57.8
click at [463, 149] on span "New policy IDs to enforce on the wallet. Currently, only one policy is supporte…" at bounding box center [506, 149] width 379 height 13
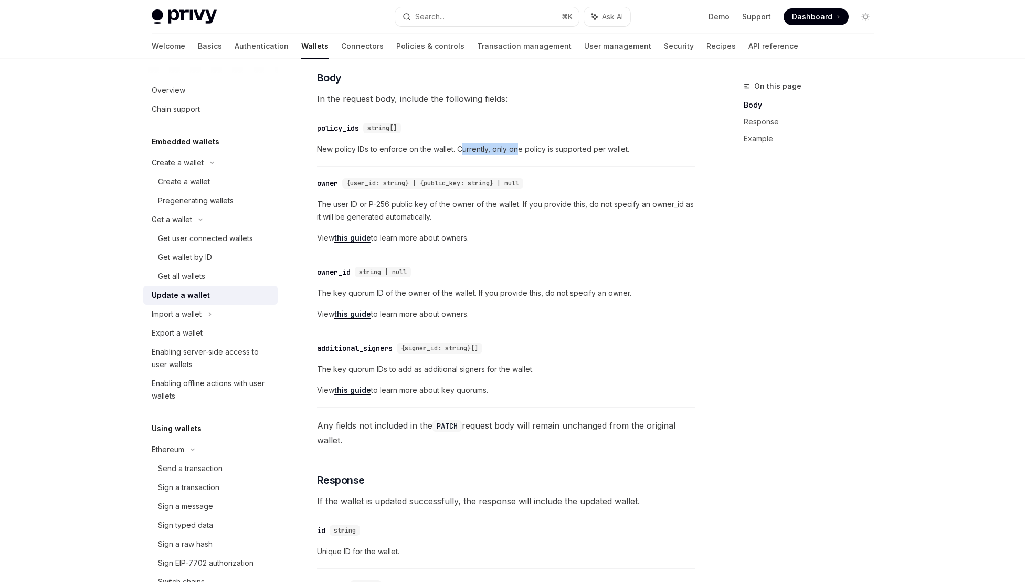
click at [463, 149] on span "New policy IDs to enforce on the wallet. Currently, only one policy is supporte…" at bounding box center [506, 149] width 379 height 13
drag, startPoint x: 600, startPoint y: 152, endPoint x: 520, endPoint y: 147, distance: 80.0
click at [520, 147] on span "New policy IDs to enforce on the wallet. Currently, only one policy is supporte…" at bounding box center [506, 149] width 379 height 13
click at [226, 314] on div "Import a wallet" at bounding box center [210, 314] width 134 height 19
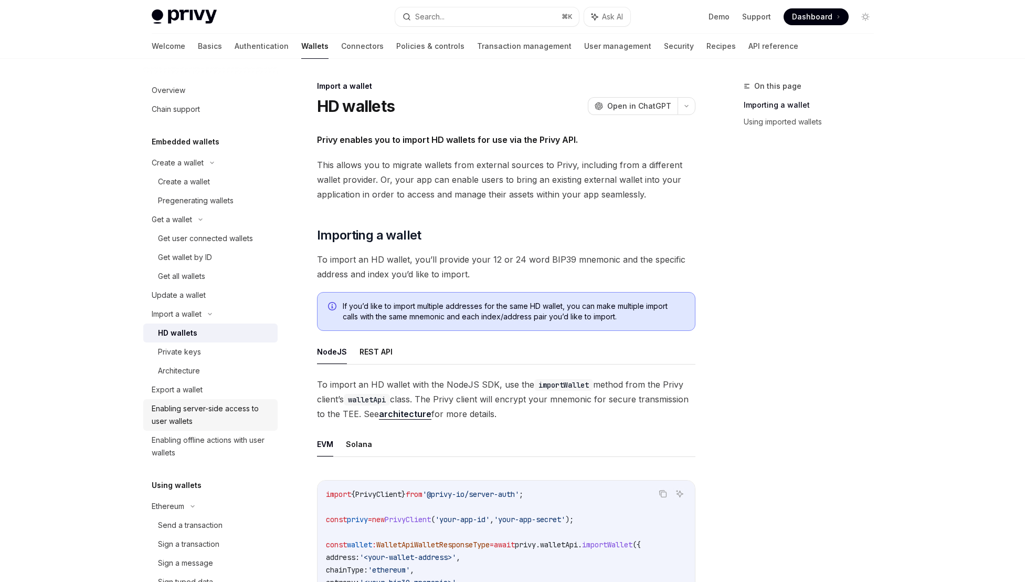
click at [209, 411] on div "Enabling server-side access to user wallets" at bounding box center [212, 414] width 120 height 25
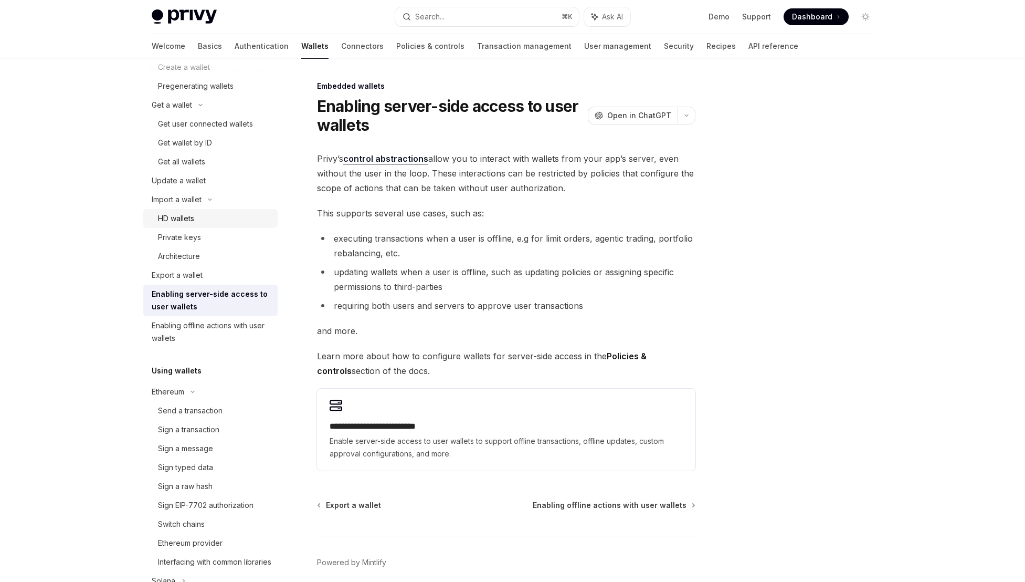
scroll to position [115, 0]
drag, startPoint x: 340, startPoint y: 175, endPoint x: 408, endPoint y: 173, distance: 67.8
click at [408, 173] on span "Privy’s control abstractions allow you to interact with wallets from your app’s…" at bounding box center [506, 173] width 379 height 44
drag, startPoint x: 542, startPoint y: 190, endPoint x: 389, endPoint y: 192, distance: 153.8
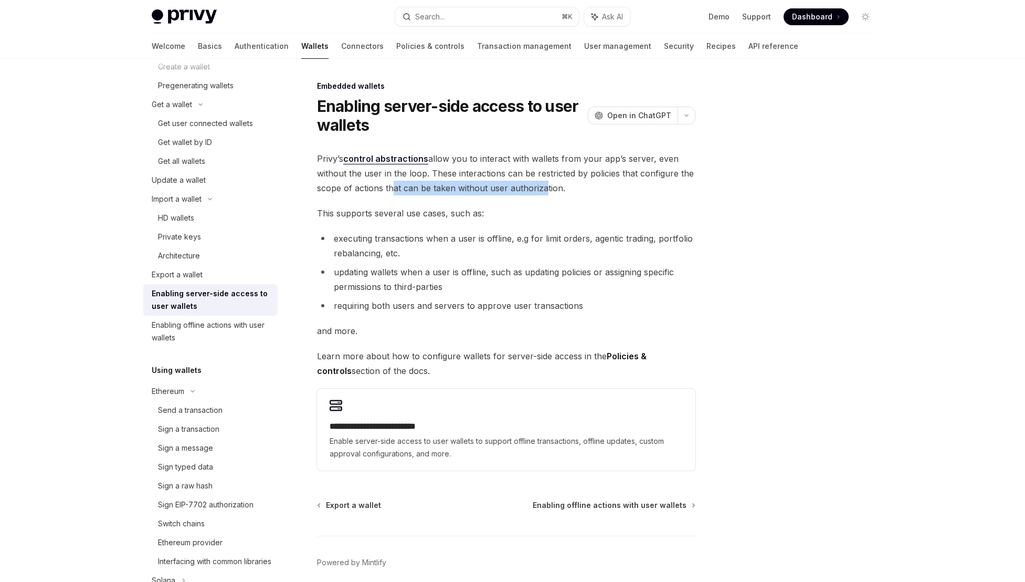
click at [389, 192] on span "Privy’s control abstractions allow you to interact with wallets from your app’s…" at bounding box center [506, 173] width 379 height 44
drag, startPoint x: 327, startPoint y: 213, endPoint x: 460, endPoint y: 215, distance: 132.8
click at [460, 215] on span "This supports several use cases, such as:" at bounding box center [506, 213] width 379 height 15
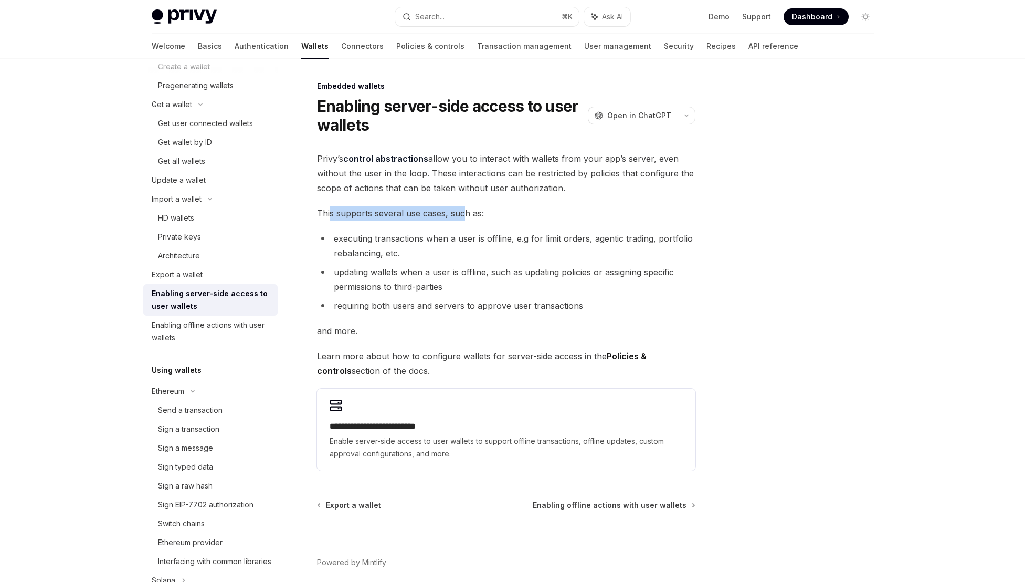
drag, startPoint x: 465, startPoint y: 214, endPoint x: 331, endPoint y: 211, distance: 133.9
click at [331, 211] on span "This supports several use cases, such as:" at bounding box center [506, 213] width 379 height 15
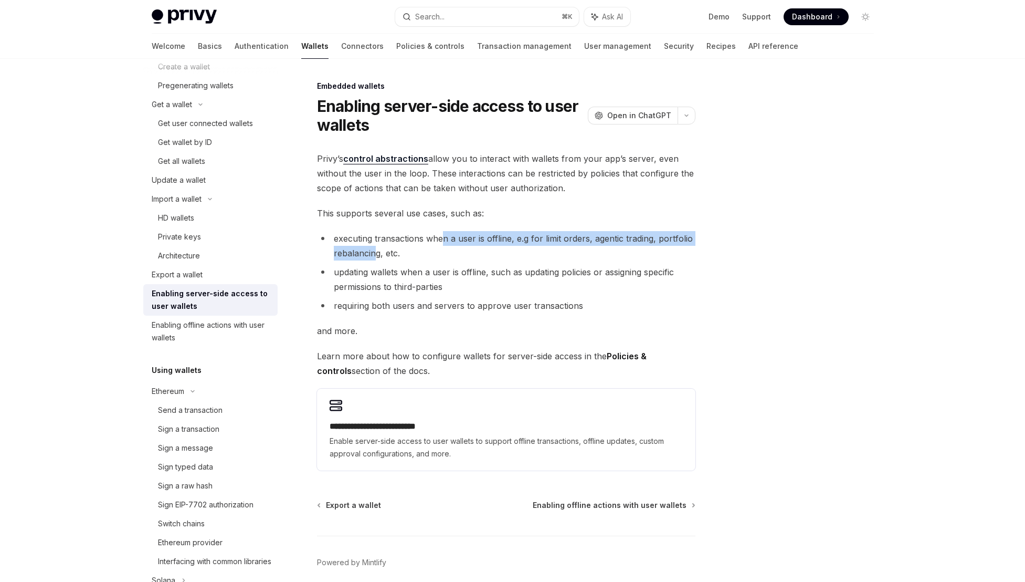
drag, startPoint x: 376, startPoint y: 247, endPoint x: 444, endPoint y: 243, distance: 67.9
click at [444, 243] on li "executing transactions when a user is offline, e.g for limit orders, agentic tr…" at bounding box center [506, 245] width 379 height 29
drag, startPoint x: 625, startPoint y: 241, endPoint x: 545, endPoint y: 245, distance: 79.4
click at [545, 245] on li "executing transactions when a user is offline, e.g for limit orders, agentic tr…" at bounding box center [506, 245] width 379 height 29
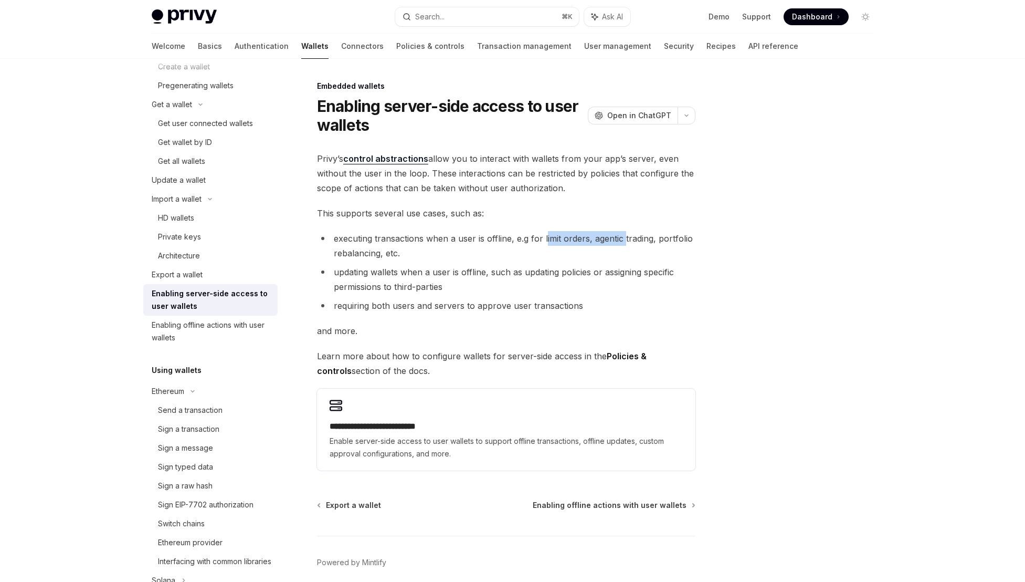
click at [545, 245] on li "executing transactions when a user is offline, e.g for limit orders, agentic tr…" at bounding box center [506, 245] width 379 height 29
drag, startPoint x: 361, startPoint y: 274, endPoint x: 452, endPoint y: 266, distance: 91.6
click at [452, 266] on li "updating wallets when a user is offline, such as updating policies or assigning…" at bounding box center [506, 279] width 379 height 29
drag, startPoint x: 628, startPoint y: 270, endPoint x: 496, endPoint y: 277, distance: 132.5
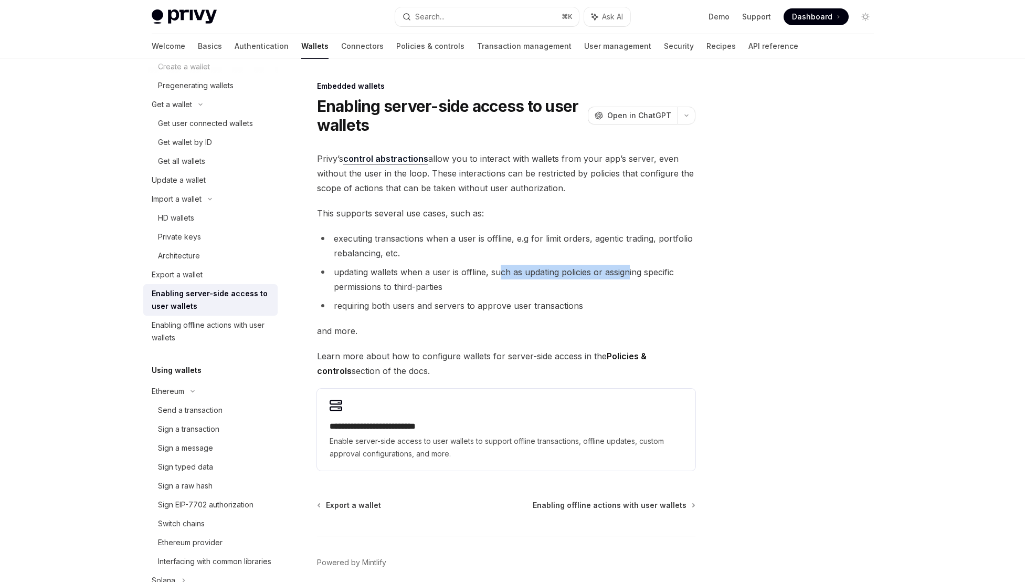
click at [496, 277] on li "updating wallets when a user is offline, such as updating policies or assigning…" at bounding box center [506, 279] width 379 height 29
drag, startPoint x: 653, startPoint y: 271, endPoint x: 401, endPoint y: 266, distance: 252.1
click at [401, 266] on li "updating wallets when a user is offline, such as updating policies or assigning…" at bounding box center [506, 279] width 379 height 29
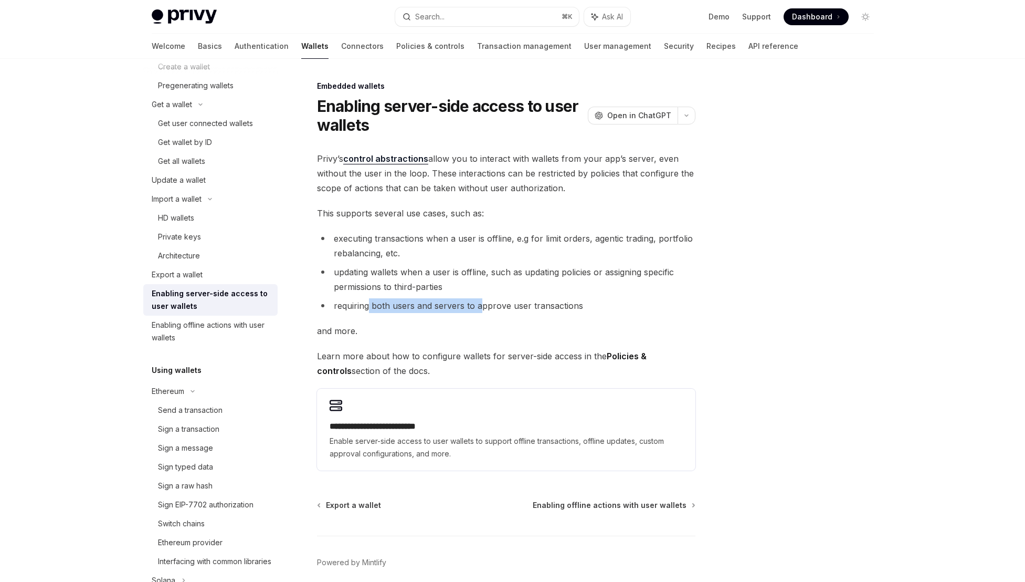
drag, startPoint x: 367, startPoint y: 309, endPoint x: 484, endPoint y: 309, distance: 116.6
click at [484, 309] on li "requiring both users and servers to approve user transactions" at bounding box center [506, 305] width 379 height 15
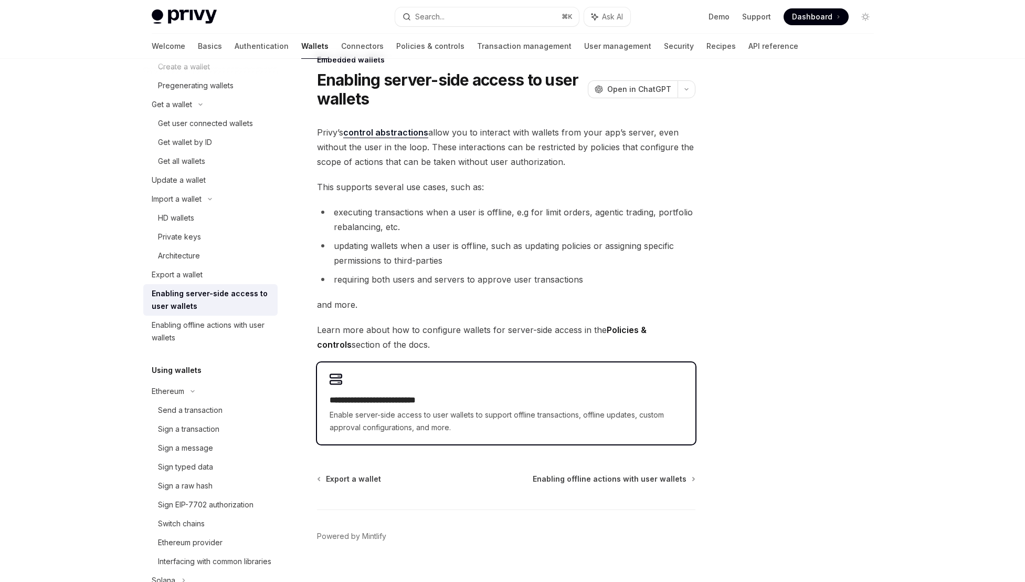
click at [473, 400] on h2 "**********" at bounding box center [506, 400] width 353 height 13
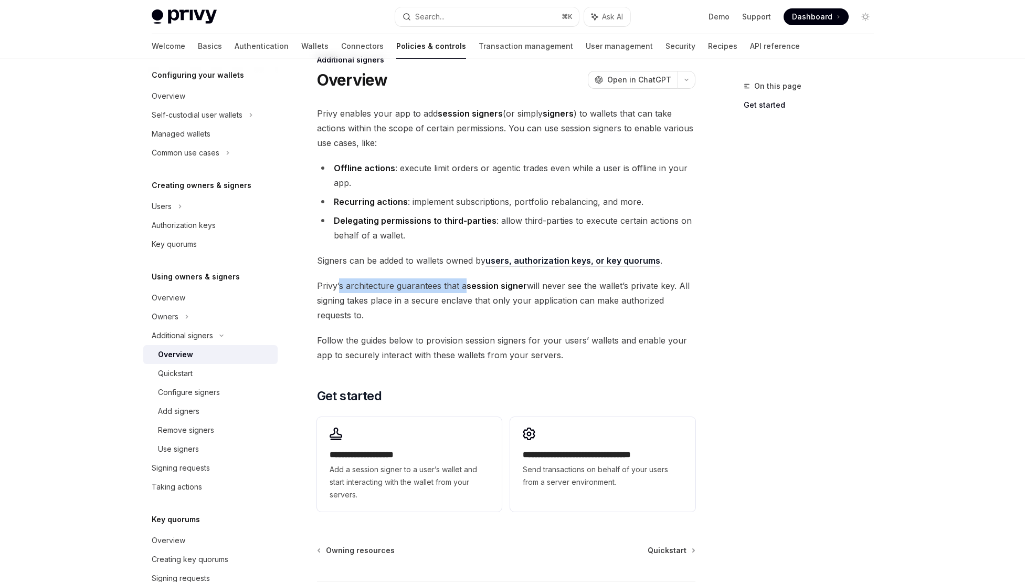
drag, startPoint x: 338, startPoint y: 290, endPoint x: 464, endPoint y: 287, distance: 126.0
click at [464, 287] on span "Privy’s architecture guarantees that a session signer will never see the wallet…" at bounding box center [506, 300] width 379 height 44
drag, startPoint x: 522, startPoint y: 281, endPoint x: 468, endPoint y: 286, distance: 54.8
click at [468, 286] on strong "session signer" at bounding box center [497, 285] width 60 height 11
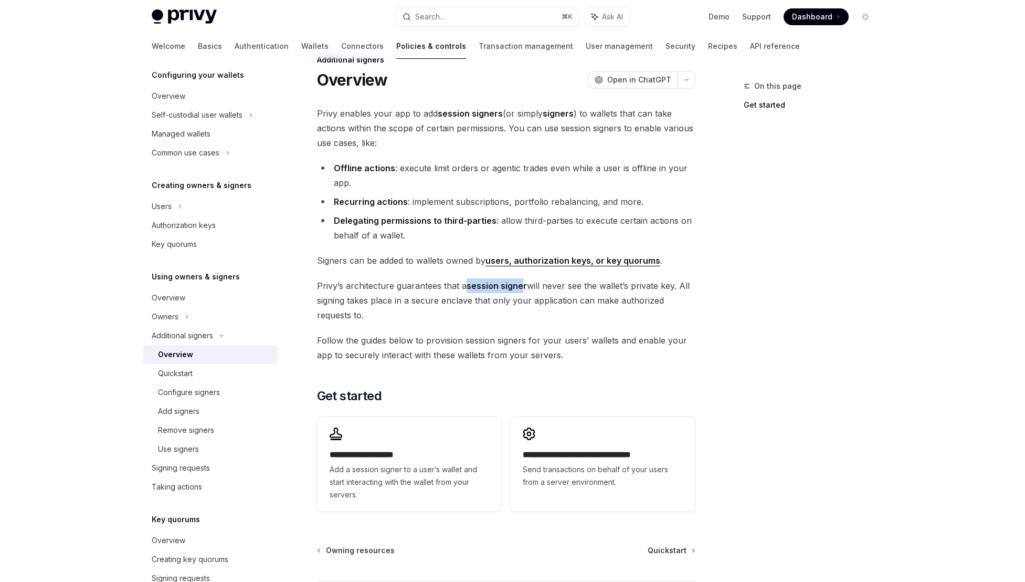
click at [468, 286] on strong "session signer" at bounding box center [497, 285] width 60 height 11
drag, startPoint x: 654, startPoint y: 282, endPoint x: 532, endPoint y: 285, distance: 121.8
click at [532, 285] on span "Privy’s architecture guarantees that a session signer will never see the wallet…" at bounding box center [506, 300] width 379 height 44
drag, startPoint x: 327, startPoint y: 299, endPoint x: 389, endPoint y: 300, distance: 61.4
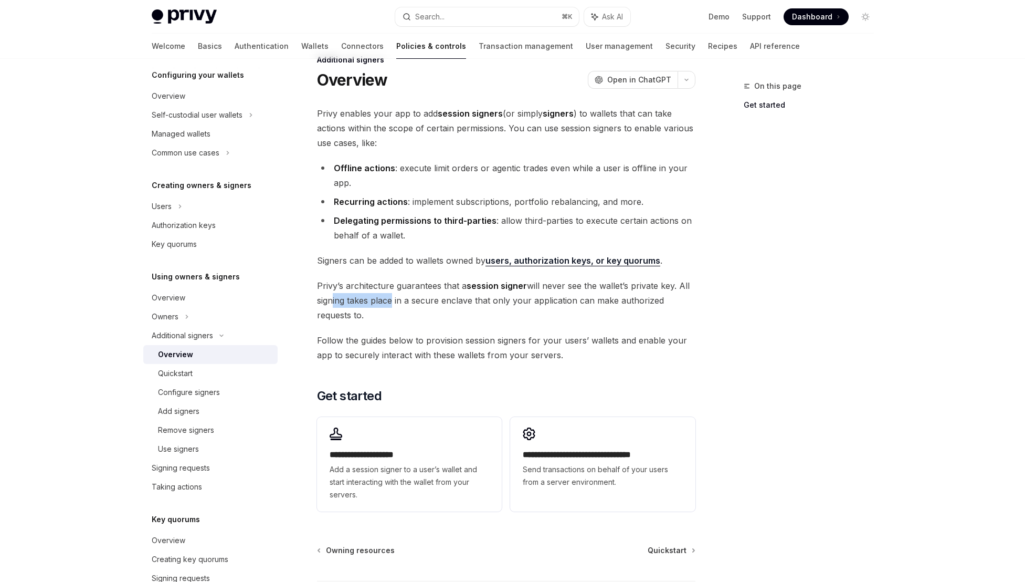
click at [389, 300] on span "Privy’s architecture guarantees that a session signer will never see the wallet…" at bounding box center [506, 300] width 379 height 44
drag, startPoint x: 519, startPoint y: 299, endPoint x: 421, endPoint y: 297, distance: 98.2
click at [421, 297] on span "Privy’s architecture guarantees that a session signer will never see the wallet…" at bounding box center [506, 300] width 379 height 44
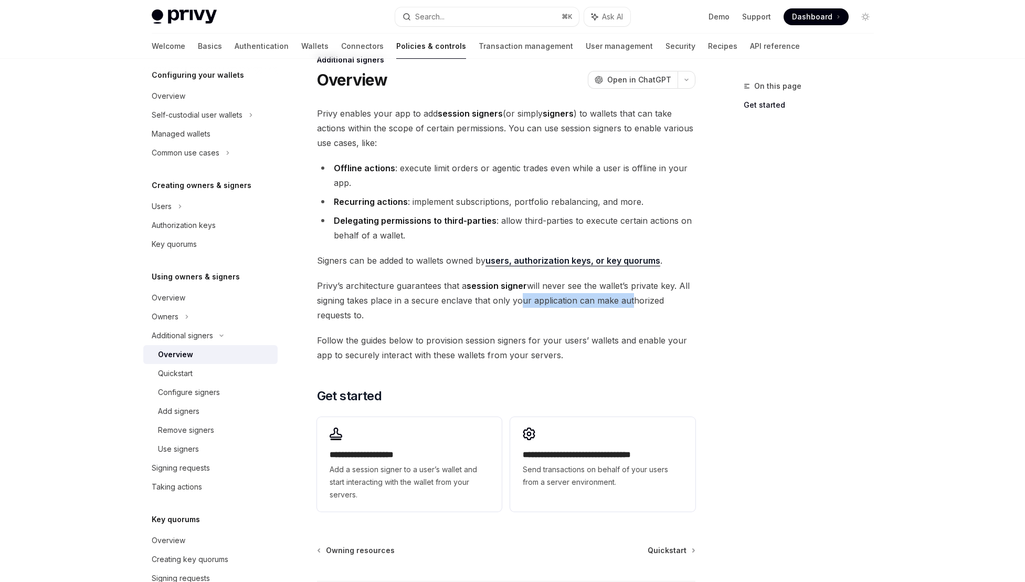
drag, startPoint x: 625, startPoint y: 300, endPoint x: 515, endPoint y: 299, distance: 110.3
click at [515, 299] on span "Privy’s architecture guarantees that a session signer will never see the wallet…" at bounding box center [506, 300] width 379 height 44
drag, startPoint x: 331, startPoint y: 298, endPoint x: 357, endPoint y: 317, distance: 32.0
click at [357, 317] on span "Privy’s architecture guarantees that a session signer will never see the wallet…" at bounding box center [506, 300] width 379 height 44
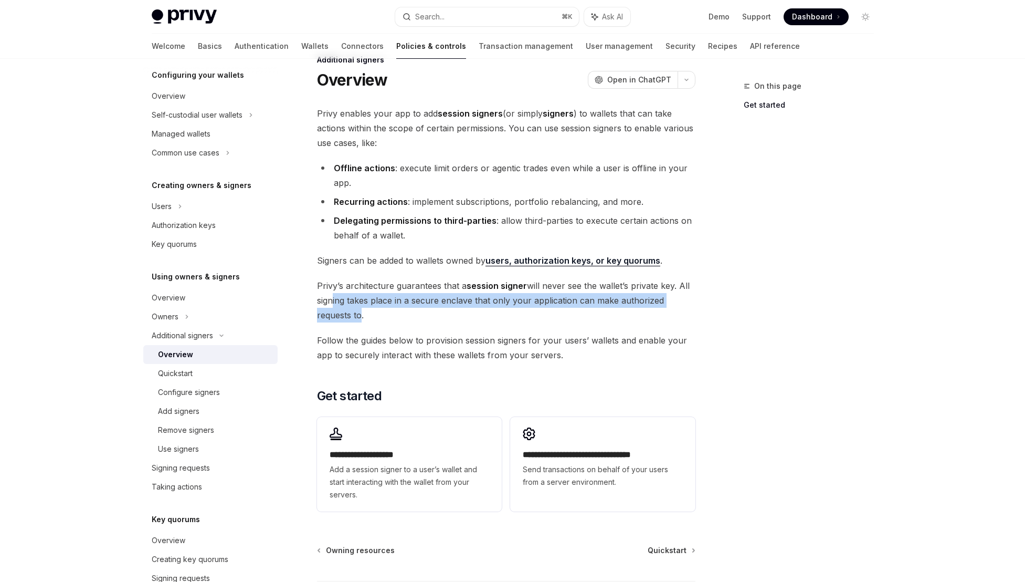
click at [357, 317] on span "Privy’s architecture guarantees that a session signer will never see the wallet…" at bounding box center [506, 300] width 379 height 44
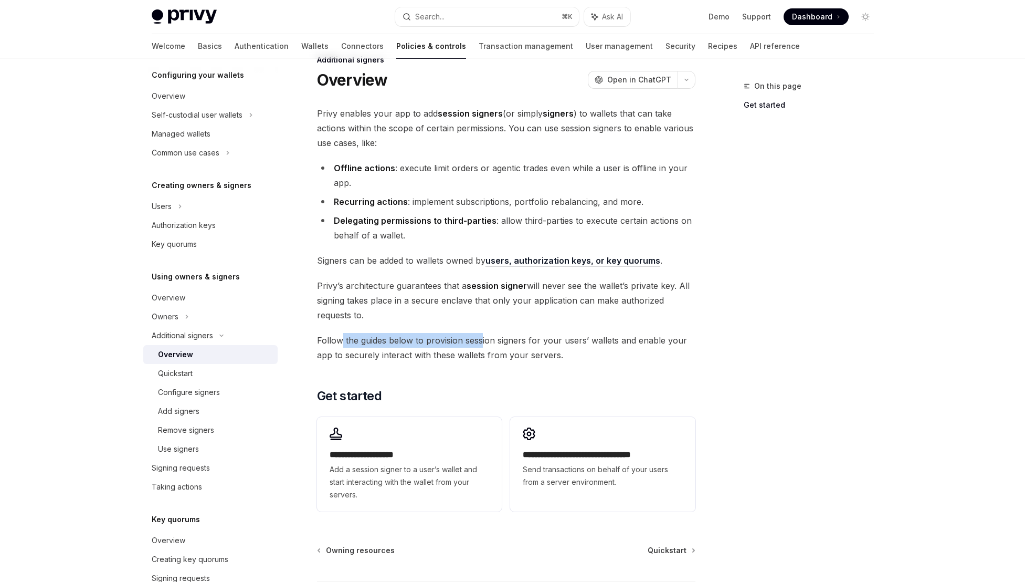
drag, startPoint x: 342, startPoint y: 340, endPoint x: 482, endPoint y: 340, distance: 140.7
click at [482, 340] on span "Follow the guides below to provision session signers for your users’ wallets an…" at bounding box center [506, 347] width 379 height 29
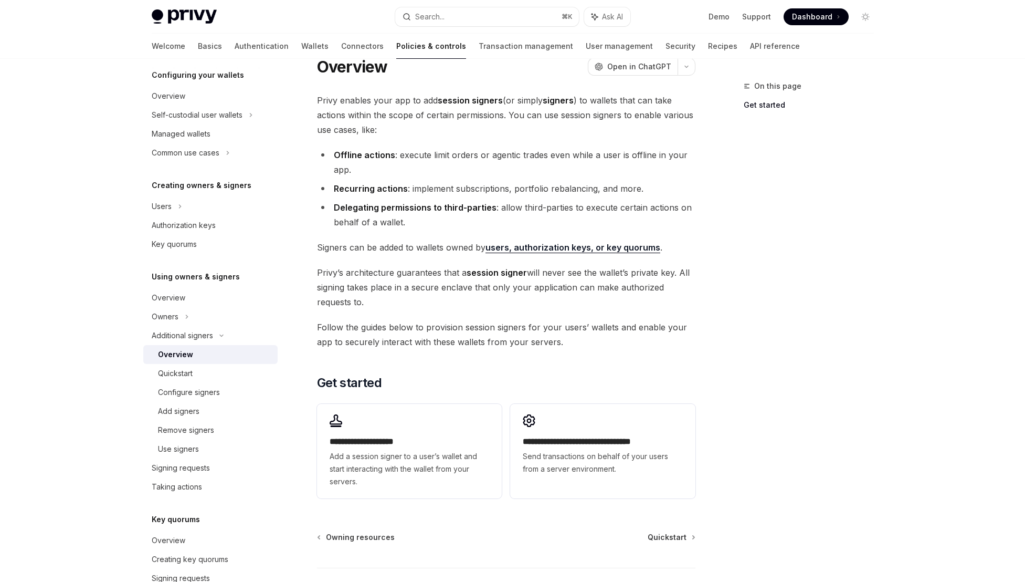
scroll to position [57, 0]
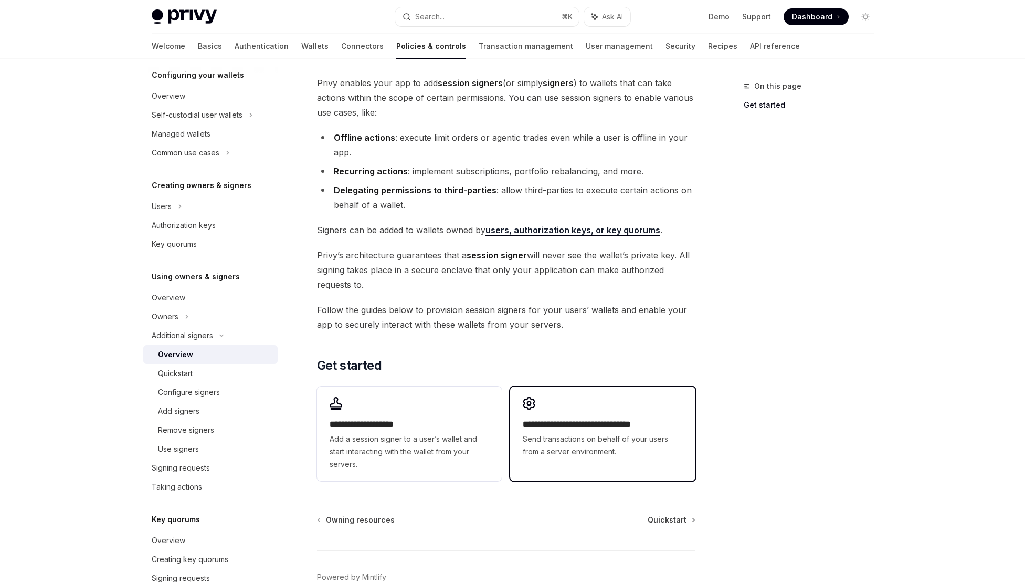
click at [559, 423] on h2 "**********" at bounding box center [603, 424] width 160 height 13
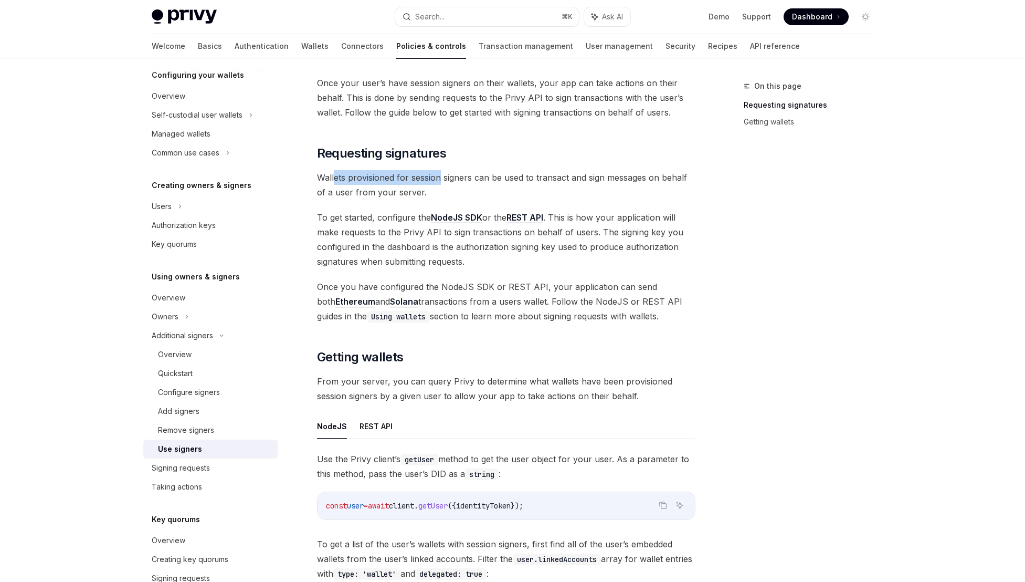
drag, startPoint x: 334, startPoint y: 176, endPoint x: 439, endPoint y: 176, distance: 105.0
click at [439, 176] on span "Wallets provisioned for session signers can be used to transact and sign messag…" at bounding box center [506, 184] width 379 height 29
drag, startPoint x: 557, startPoint y: 178, endPoint x: 445, endPoint y: 170, distance: 112.6
click at [445, 170] on span "Wallets provisioned for session signers can be used to transact and sign messag…" at bounding box center [506, 184] width 379 height 29
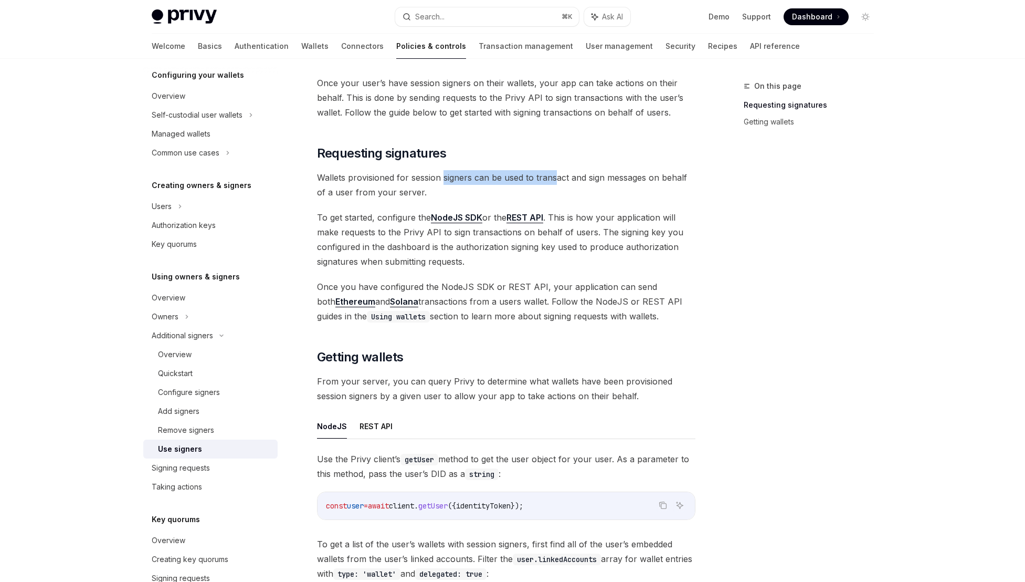
click at [445, 170] on span "Wallets provisioned for session signers can be used to transact and sign messag…" at bounding box center [506, 184] width 379 height 29
drag, startPoint x: 677, startPoint y: 179, endPoint x: 343, endPoint y: 181, distance: 333.9
click at [343, 181] on span "Wallets provisioned for session signers can be used to transact and sign messag…" at bounding box center [506, 184] width 379 height 29
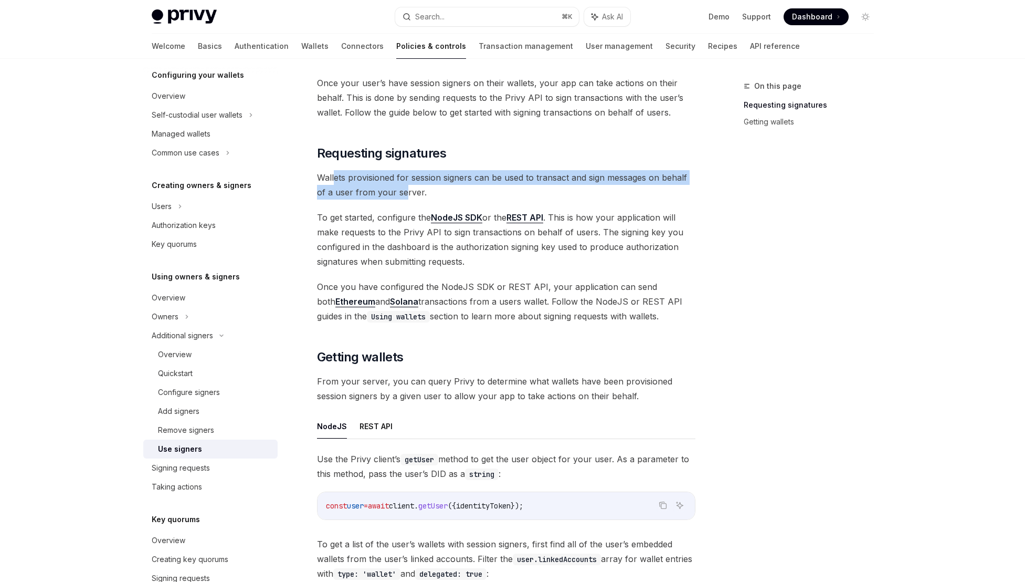
drag, startPoint x: 333, startPoint y: 178, endPoint x: 405, endPoint y: 187, distance: 72.5
click at [405, 187] on span "Wallets provisioned for session signers can be used to transact and sign messag…" at bounding box center [506, 184] width 379 height 29
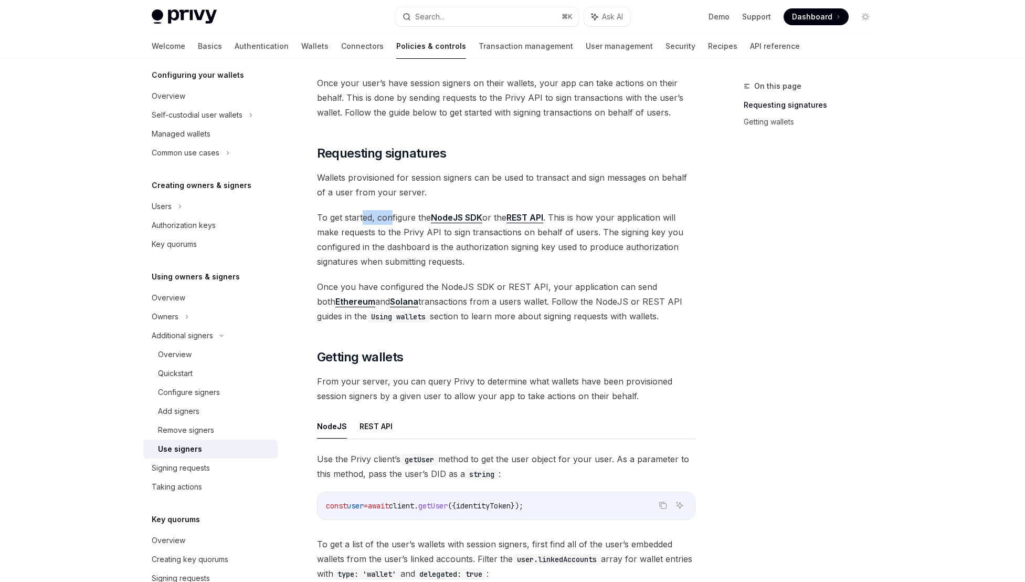
drag, startPoint x: 363, startPoint y: 215, endPoint x: 402, endPoint y: 219, distance: 39.5
click at [402, 219] on span "To get started, configure the NodeJS SDK or the REST API . This is how your app…" at bounding box center [506, 239] width 379 height 59
drag, startPoint x: 372, startPoint y: 232, endPoint x: 439, endPoint y: 233, distance: 67.2
click at [439, 233] on span "To get started, configure the NodeJS SDK or the REST API . This is how your app…" at bounding box center [506, 239] width 379 height 59
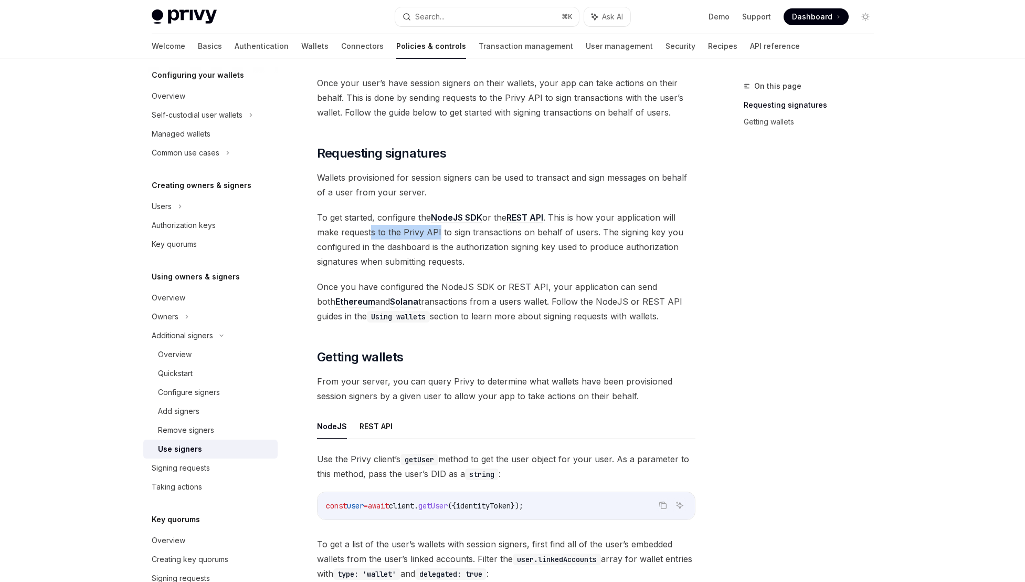
click at [439, 233] on span "To get started, configure the NodeJS SDK or the REST API . This is how your app…" at bounding box center [506, 239] width 379 height 59
drag, startPoint x: 573, startPoint y: 235, endPoint x: 497, endPoint y: 235, distance: 75.6
click at [497, 235] on span "To get started, configure the NodeJS SDK or the REST API . This is how your app…" at bounding box center [506, 239] width 379 height 59
drag, startPoint x: 337, startPoint y: 243, endPoint x: 438, endPoint y: 251, distance: 101.7
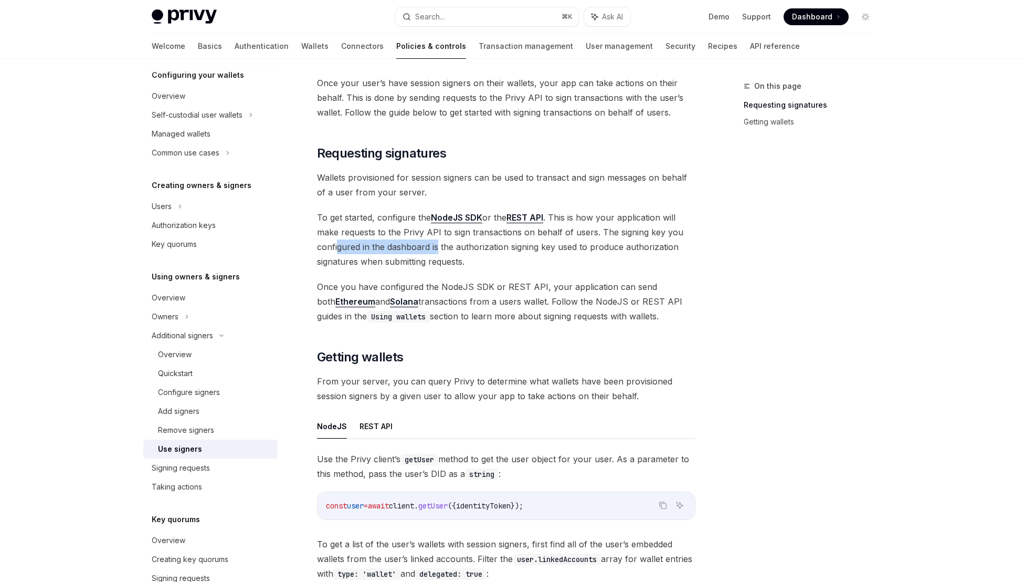
click at [438, 251] on span "To get started, configure the NodeJS SDK or the REST API . This is how your app…" at bounding box center [506, 239] width 379 height 59
drag, startPoint x: 570, startPoint y: 245, endPoint x: 505, endPoint y: 244, distance: 65.1
click at [505, 244] on span "To get started, configure the NodeJS SDK or the REST API . This is how your app…" at bounding box center [506, 239] width 379 height 59
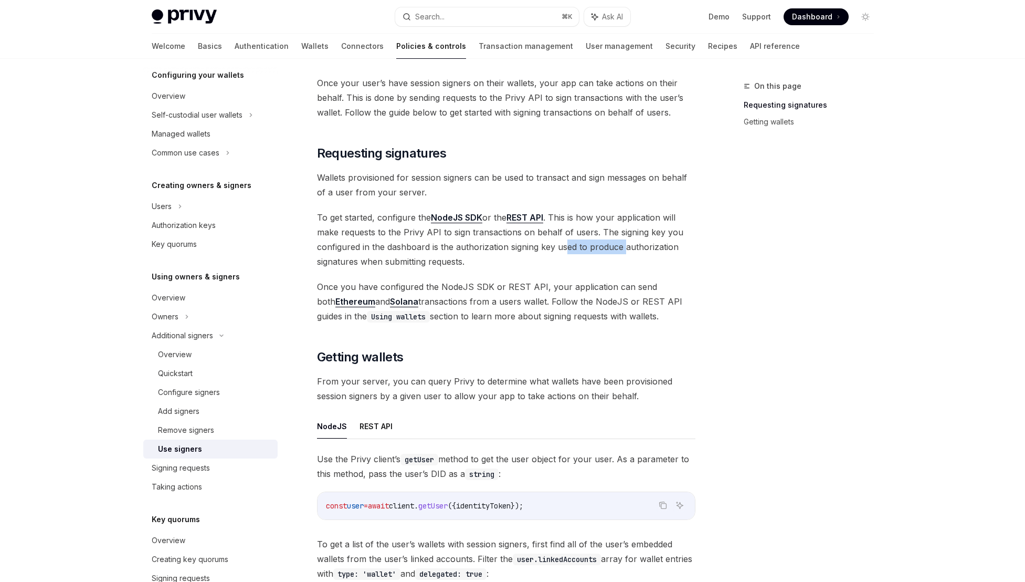
drag, startPoint x: 626, startPoint y: 248, endPoint x: 565, endPoint y: 244, distance: 61.0
click at [565, 244] on span "To get started, configure the NodeJS SDK or the REST API . This is how your app…" at bounding box center [506, 239] width 379 height 59
drag, startPoint x: 335, startPoint y: 247, endPoint x: 452, endPoint y: 261, distance: 117.5
click at [452, 261] on span "To get started, configure the NodeJS SDK or the REST API . This is how your app…" at bounding box center [506, 239] width 379 height 59
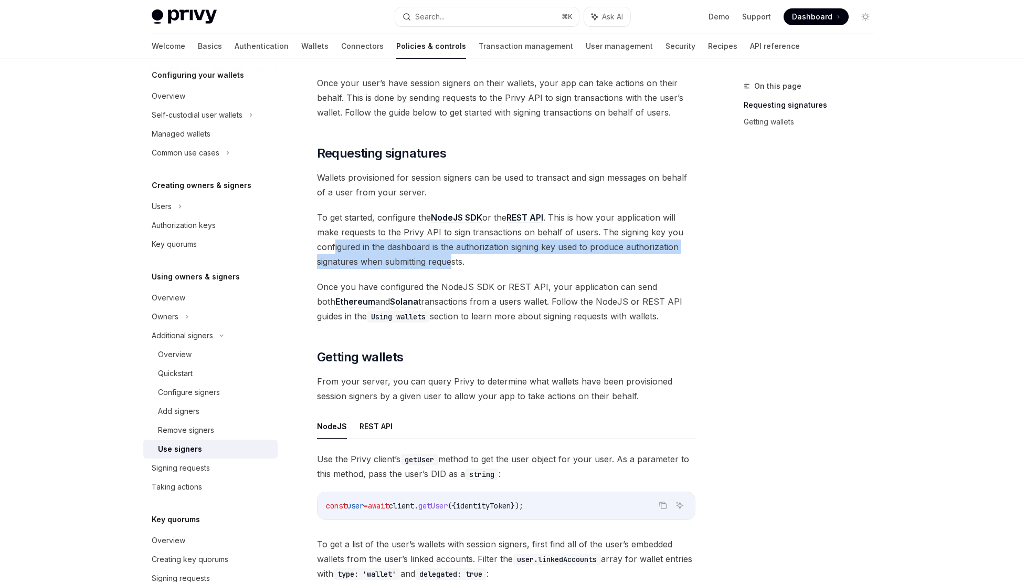
click at [452, 261] on span "To get started, configure the NodeJS SDK or the REST API . This is how your app…" at bounding box center [506, 239] width 379 height 59
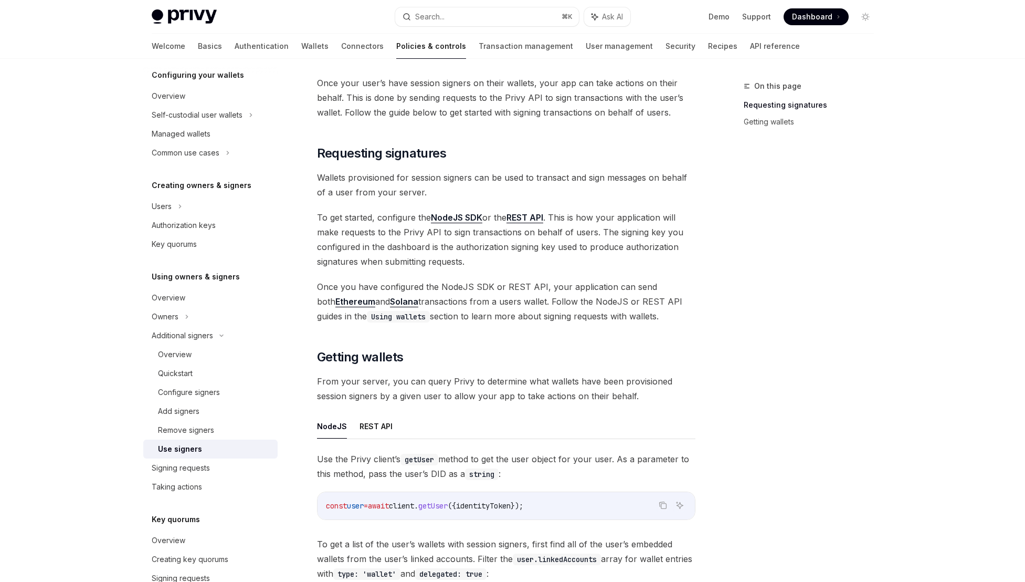
drag, startPoint x: 342, startPoint y: 289, endPoint x: 548, endPoint y: 289, distance: 205.8
click at [548, 289] on span "Once you have configured the NodeJS SDK or REST API, your application can send …" at bounding box center [506, 301] width 379 height 44
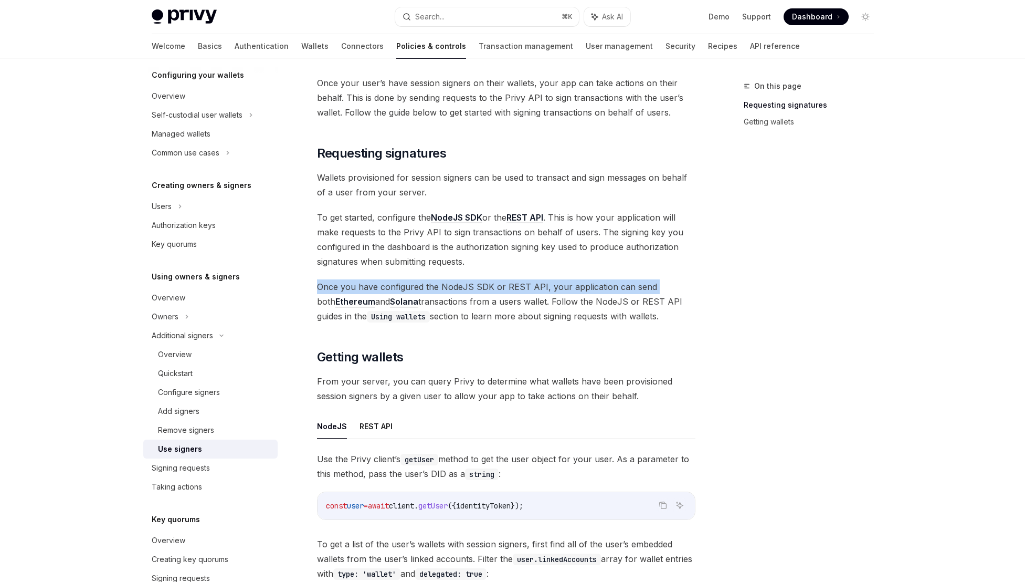
drag, startPoint x: 649, startPoint y: 287, endPoint x: 486, endPoint y: 277, distance: 164.1
click at [486, 277] on div "Once your user’s have session signers on their wallets, your app can take actio…" at bounding box center [506, 416] width 379 height 680
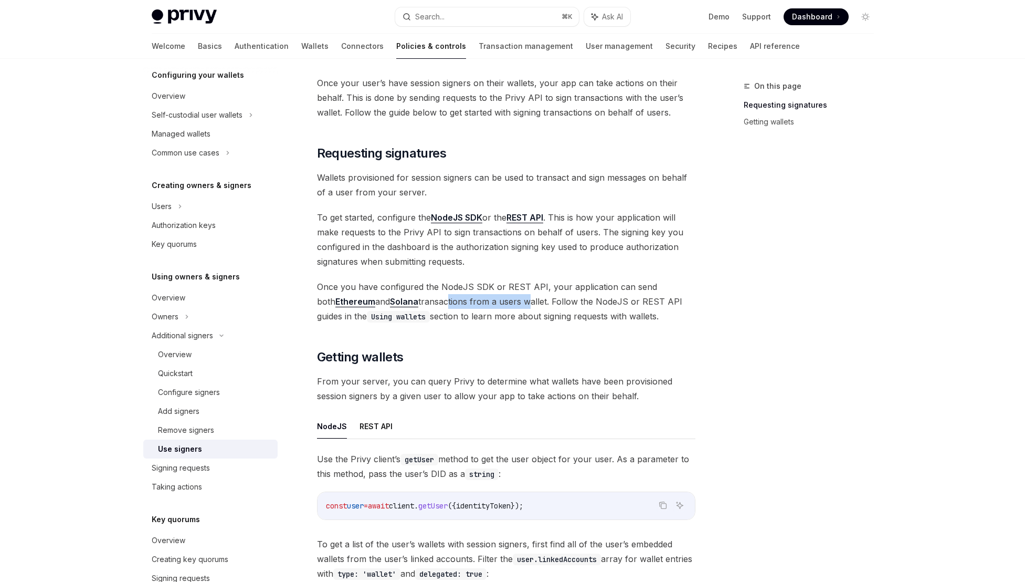
drag, startPoint x: 428, startPoint y: 301, endPoint x: 509, endPoint y: 300, distance: 81.4
click at [509, 300] on span "Once you have configured the NodeJS SDK or REST API, your application can send …" at bounding box center [506, 301] width 379 height 44
drag, startPoint x: 633, startPoint y: 301, endPoint x: 522, endPoint y: 307, distance: 111.0
click at [522, 307] on span "Once you have configured the NodeJS SDK or REST API, your application can send …" at bounding box center [506, 301] width 379 height 44
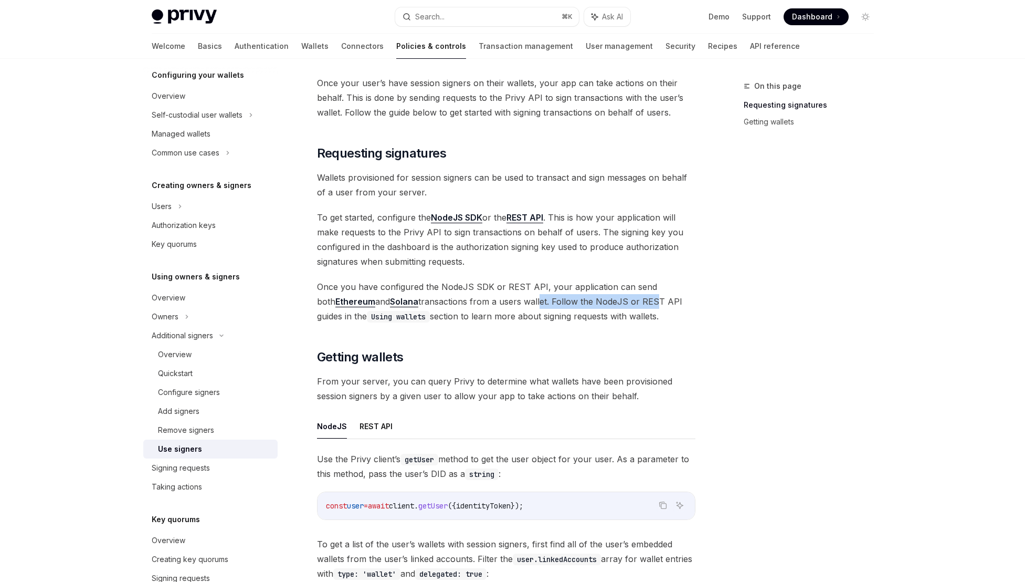
click at [522, 307] on span "Once you have configured the NodeJS SDK or REST API, your application can send …" at bounding box center [506, 301] width 379 height 44
drag, startPoint x: 425, startPoint y: 317, endPoint x: 542, endPoint y: 318, distance: 117.1
click at [542, 318] on span "Once you have configured the NodeJS SDK or REST API, your application can send …" at bounding box center [506, 301] width 379 height 44
drag, startPoint x: 613, startPoint y: 313, endPoint x: 498, endPoint y: 312, distance: 115.0
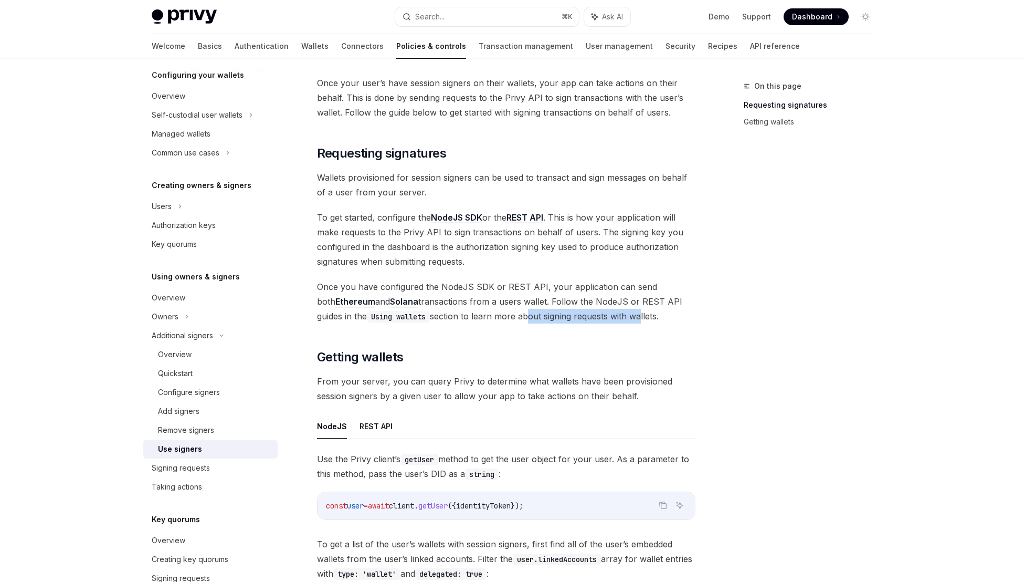
click at [498, 312] on span "Once you have configured the NodeJS SDK or REST API, your application can send …" at bounding box center [506, 301] width 379 height 44
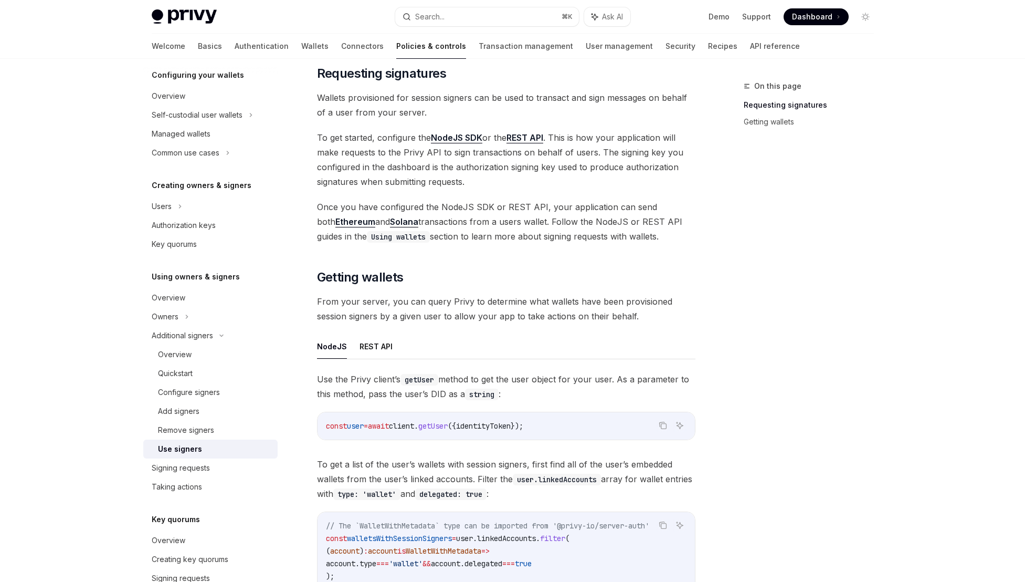
scroll to position [166, 0]
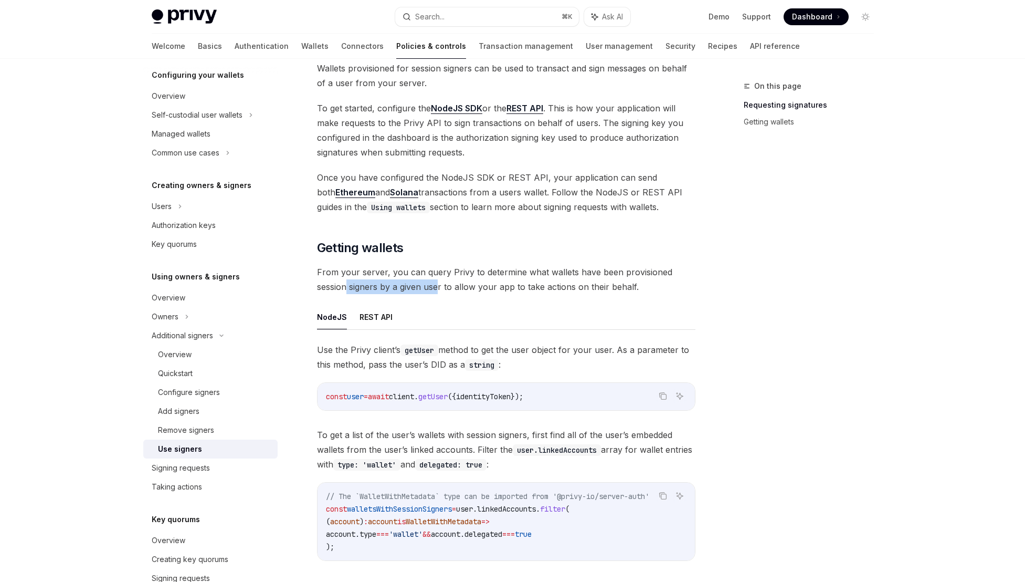
drag, startPoint x: 348, startPoint y: 286, endPoint x: 438, endPoint y: 286, distance: 89.8
click at [438, 286] on span "From your server, you can query Privy to determine what wallets have been provi…" at bounding box center [506, 279] width 379 height 29
drag, startPoint x: 545, startPoint y: 284, endPoint x: 438, endPoint y: 287, distance: 106.6
click at [438, 287] on span "From your server, you can query Privy to determine what wallets have been provi…" at bounding box center [506, 279] width 379 height 29
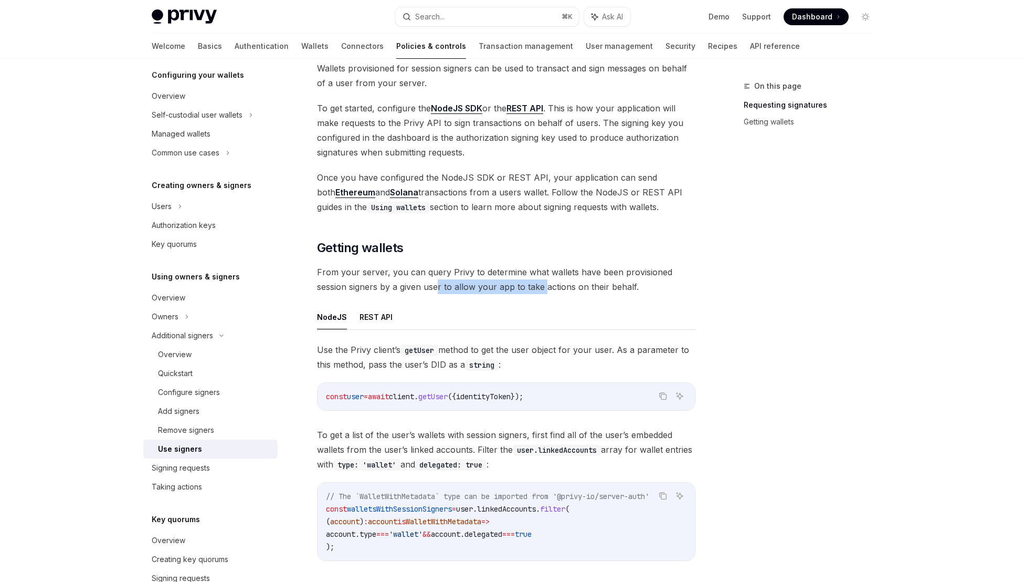
click at [438, 287] on span "From your server, you can query Privy to determine what wallets have been provi…" at bounding box center [506, 279] width 379 height 29
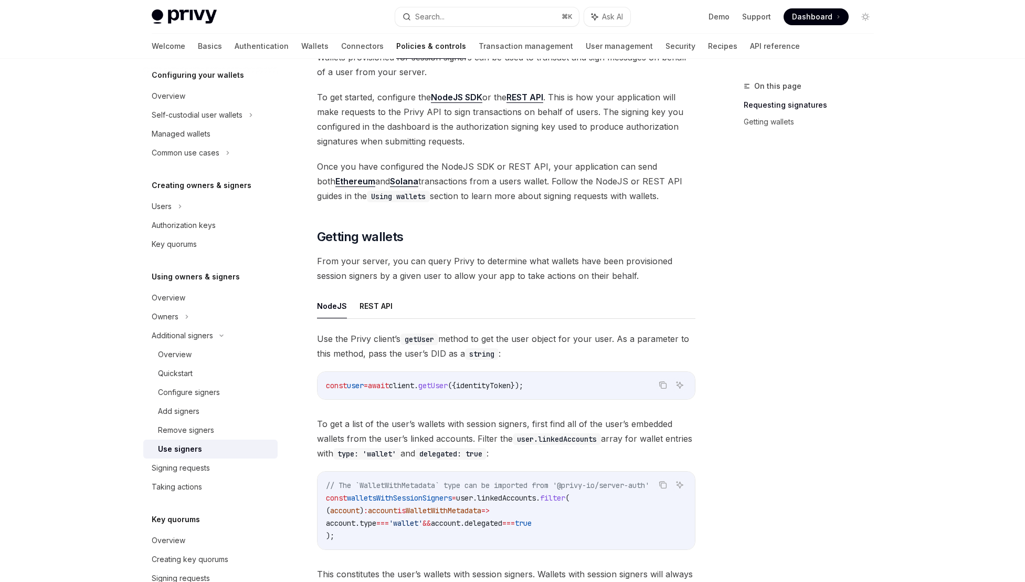
scroll to position [192, 0]
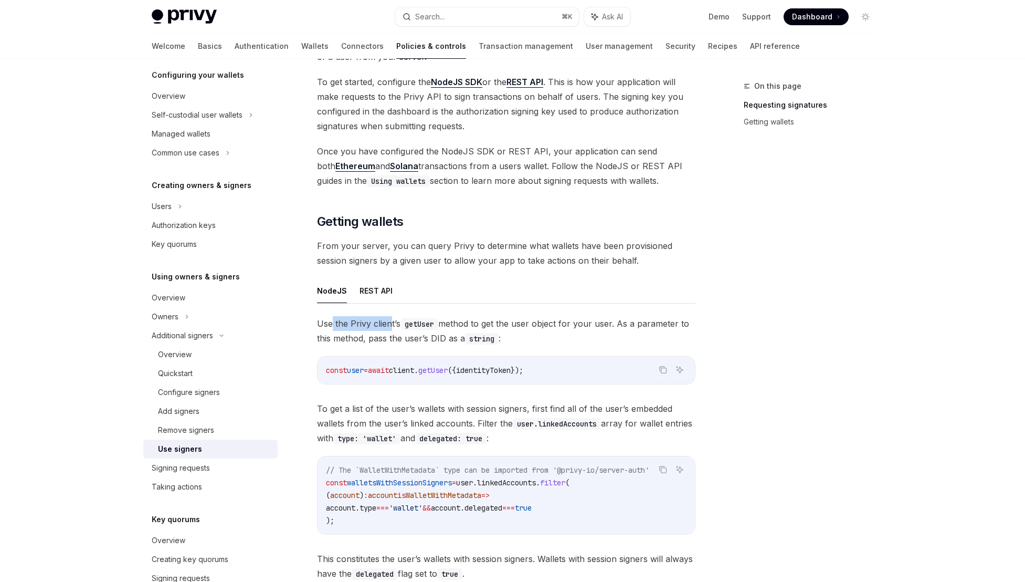
drag, startPoint x: 330, startPoint y: 321, endPoint x: 391, endPoint y: 321, distance: 60.9
click at [391, 321] on span "Use the Privy client’s getUser method to get the user object for your user. As …" at bounding box center [506, 330] width 379 height 29
drag, startPoint x: 487, startPoint y: 323, endPoint x: 434, endPoint y: 328, distance: 52.7
click at [434, 328] on span "Use the Privy client’s getUser method to get the user object for your user. As …" at bounding box center [506, 330] width 379 height 29
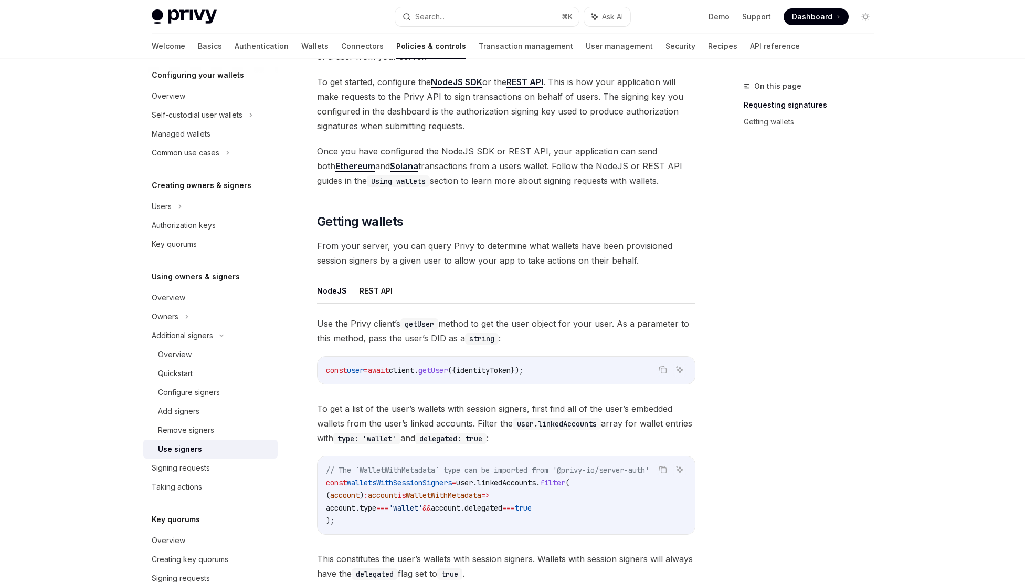
click at [434, 328] on code "getUser" at bounding box center [420, 324] width 38 height 12
drag, startPoint x: 597, startPoint y: 327, endPoint x: 513, endPoint y: 329, distance: 84.6
click at [513, 329] on span "Use the Privy client’s getUser method to get the user object for your user. As …" at bounding box center [506, 330] width 379 height 29
drag, startPoint x: 653, startPoint y: 325, endPoint x: 529, endPoint y: 326, distance: 123.4
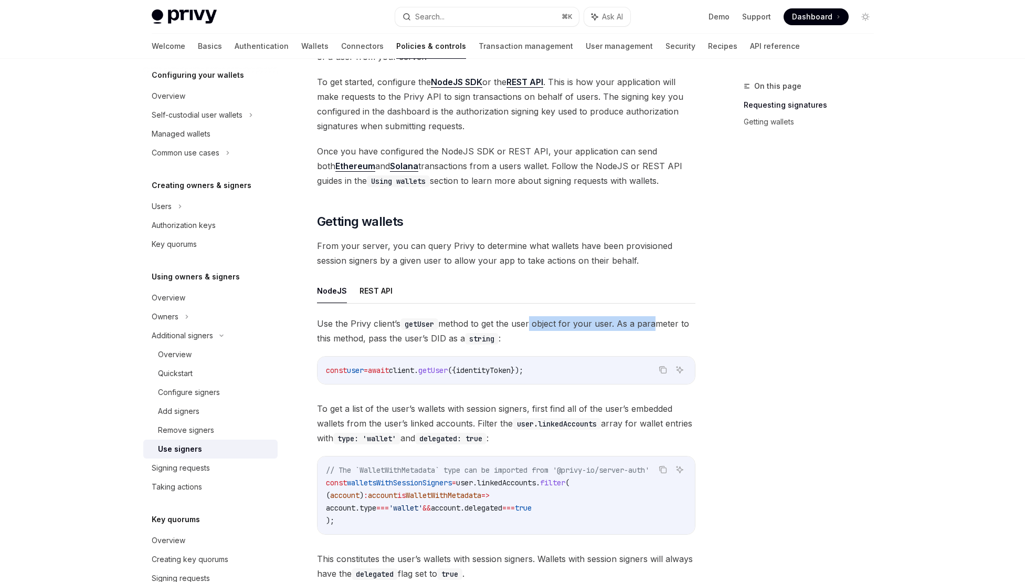
click at [529, 326] on span "Use the Privy client’s getUser method to get the user object for your user. As …" at bounding box center [506, 330] width 379 height 29
drag, startPoint x: 347, startPoint y: 408, endPoint x: 491, endPoint y: 409, distance: 143.9
click at [491, 409] on span "To get a list of the user’s wallets with session signers, first find all of the…" at bounding box center [506, 423] width 379 height 44
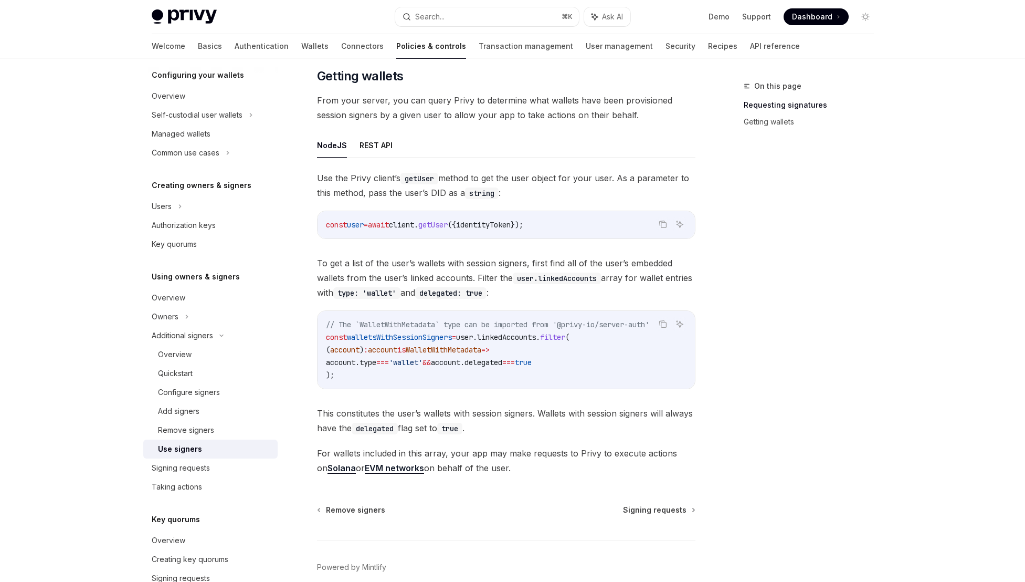
scroll to position [363, 0]
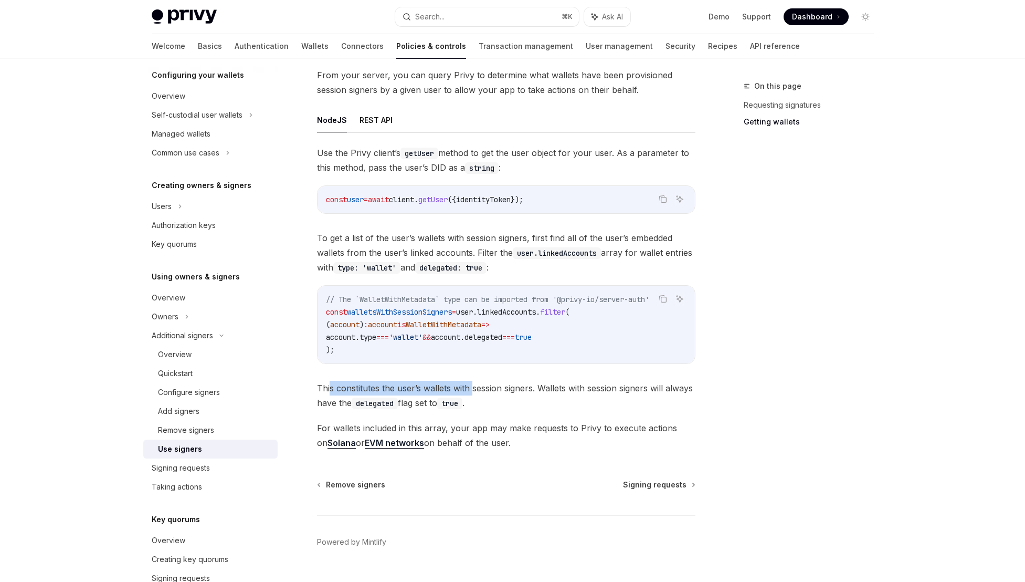
drag, startPoint x: 386, startPoint y: 384, endPoint x: 472, endPoint y: 384, distance: 86.1
click at [472, 384] on span "This constitutes the user’s wallets with session signers. Wallets with session …" at bounding box center [506, 395] width 379 height 29
click at [673, 486] on span "Signing requests" at bounding box center [655, 484] width 64 height 11
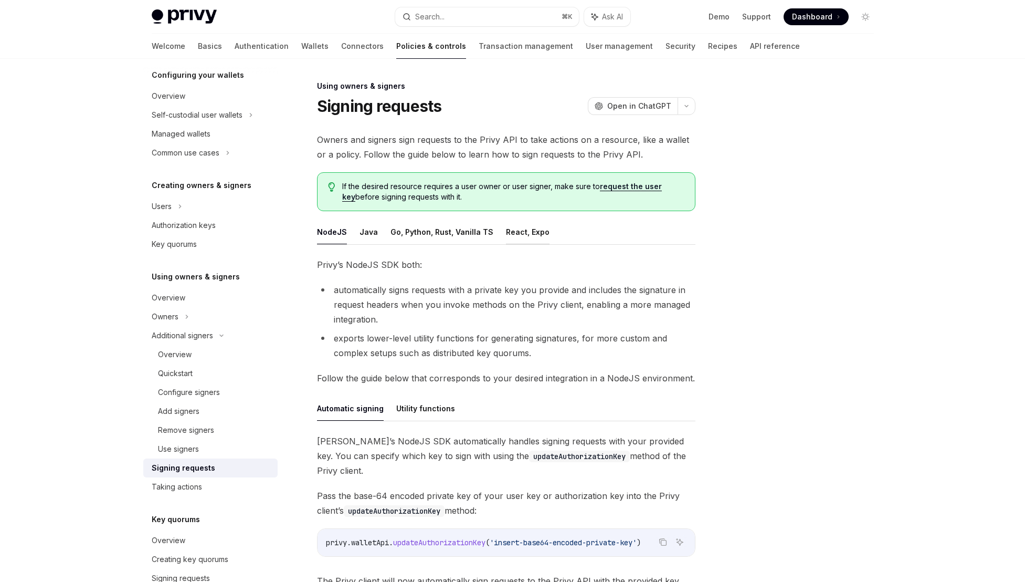
click at [509, 236] on button "React, Expo" at bounding box center [528, 231] width 44 height 25
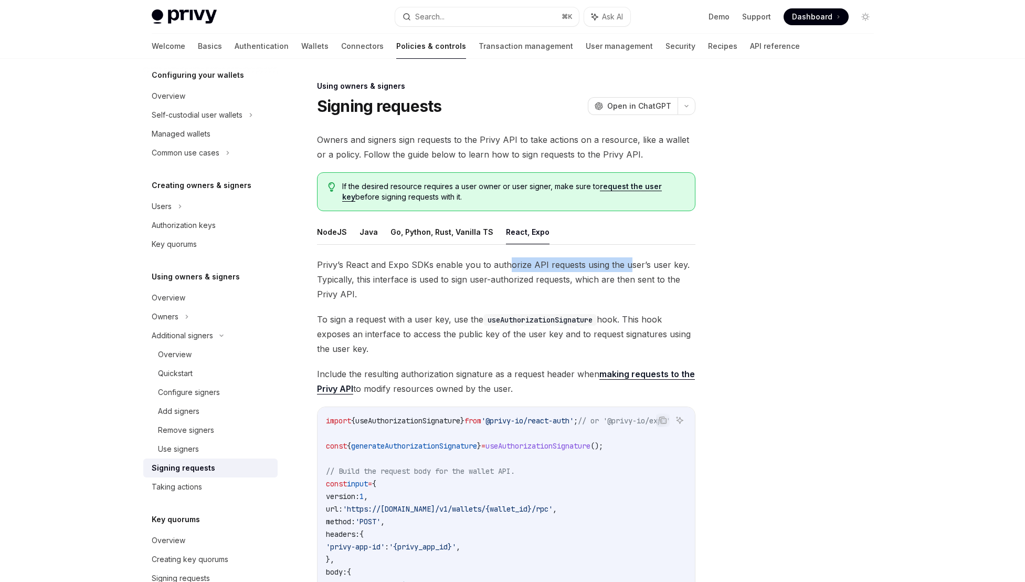
drag, startPoint x: 626, startPoint y: 267, endPoint x: 506, endPoint y: 265, distance: 119.7
click at [506, 265] on span "Privy’s React and Expo SDKs enable you to authorize API requests using the user…" at bounding box center [506, 279] width 379 height 44
drag, startPoint x: 662, startPoint y: 268, endPoint x: 501, endPoint y: 259, distance: 160.9
click at [501, 259] on span "Privy’s React and Expo SDKs enable you to authorize API requests using the user…" at bounding box center [506, 279] width 379 height 44
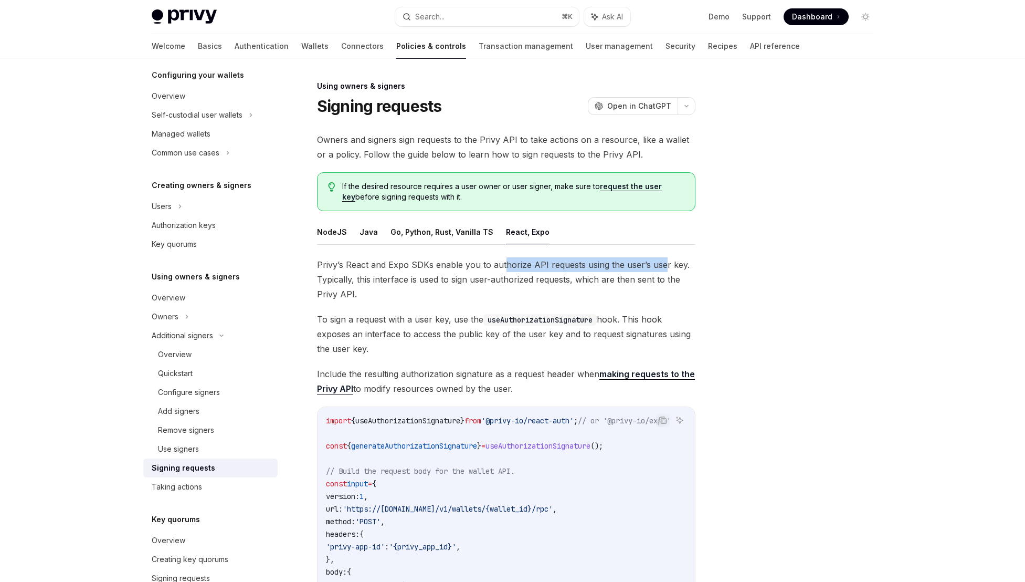
click at [501, 259] on span "Privy’s React and Expo SDKs enable you to authorize API requests using the user…" at bounding box center [506, 279] width 379 height 44
drag, startPoint x: 332, startPoint y: 277, endPoint x: 399, endPoint y: 279, distance: 66.7
click at [398, 279] on span "Privy’s React and Expo SDKs enable you to authorize API requests using the user…" at bounding box center [506, 279] width 379 height 44
click at [399, 279] on span "Privy’s React and Expo SDKs enable you to authorize API requests using the user…" at bounding box center [506, 279] width 379 height 44
drag, startPoint x: 544, startPoint y: 280, endPoint x: 422, endPoint y: 280, distance: 122.9
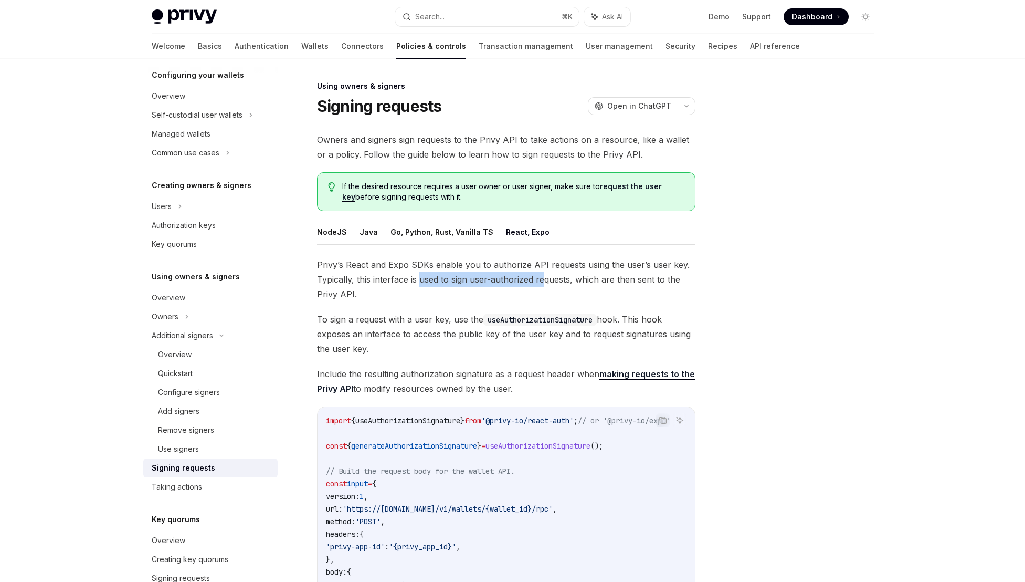
click at [422, 280] on span "Privy’s React and Expo SDKs enable you to authorize API requests using the user…" at bounding box center [506, 279] width 379 height 44
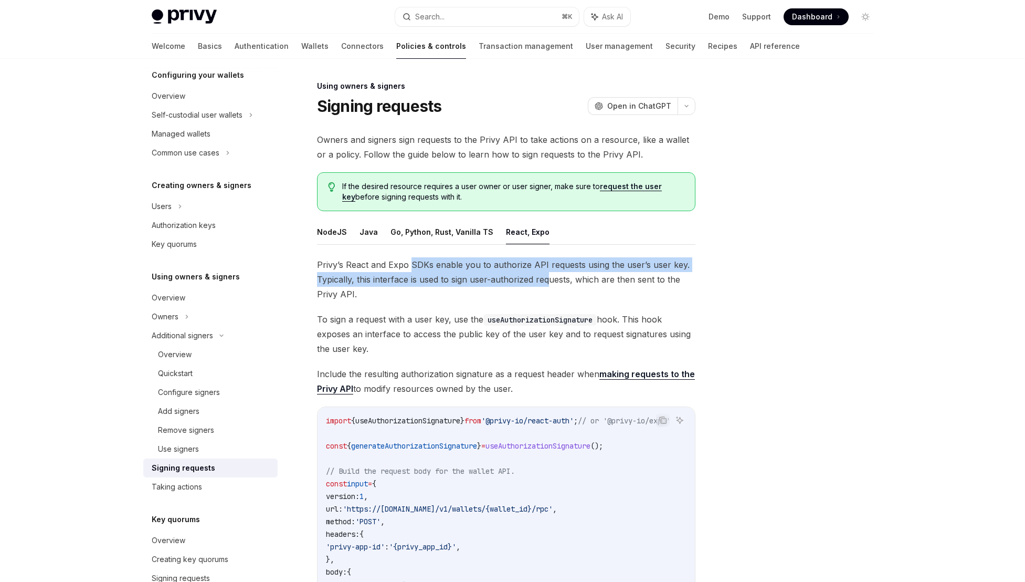
drag, startPoint x: 547, startPoint y: 272, endPoint x: 402, endPoint y: 269, distance: 145.5
click at [402, 269] on span "Privy’s React and Expo SDKs enable you to authorize API requests using the user…" at bounding box center [506, 279] width 379 height 44
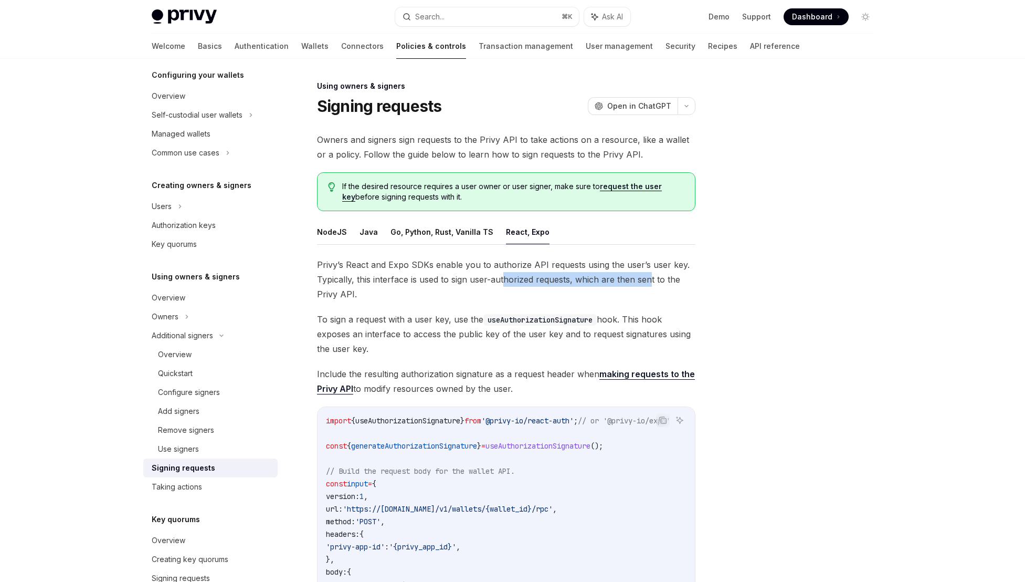
drag, startPoint x: 649, startPoint y: 279, endPoint x: 504, endPoint y: 281, distance: 145.4
click at [504, 281] on span "Privy’s React and Expo SDKs enable you to authorize API requests using the user…" at bounding box center [506, 279] width 379 height 44
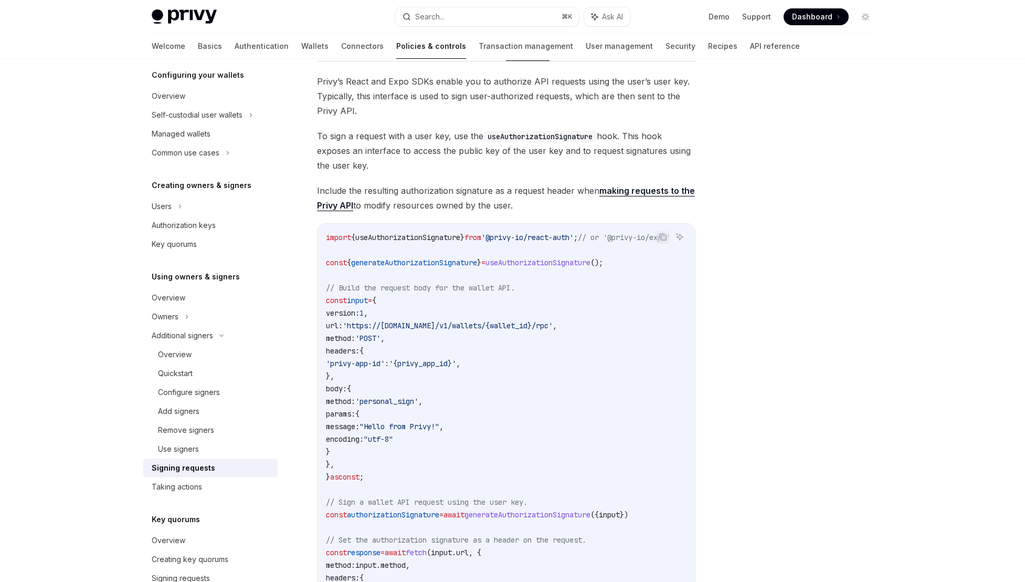
scroll to position [183, 0]
drag, startPoint x: 531, startPoint y: 282, endPoint x: 457, endPoint y: 286, distance: 74.6
click at [457, 286] on code "import { useAuthorizationSignature } from '@privy-io/react-auth' ; // or '@priv…" at bounding box center [511, 445] width 370 height 428
click at [457, 286] on span "// Build the request body for the wallet API." at bounding box center [420, 287] width 189 height 9
drag, startPoint x: 349, startPoint y: 320, endPoint x: 503, endPoint y: 330, distance: 154.7
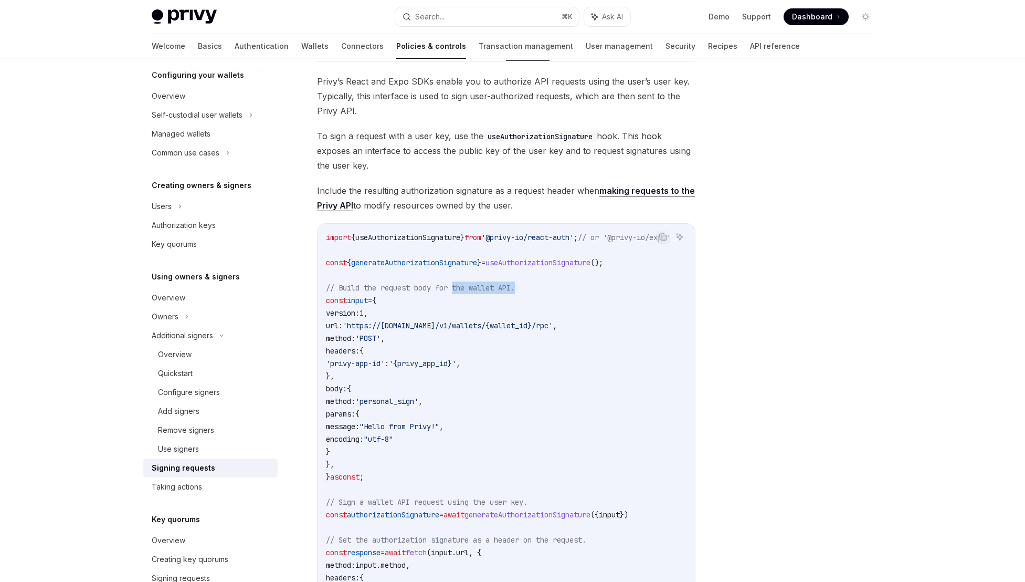
click at [503, 330] on code "import { useAuthorizationSignature } from '@privy-io/react-auth' ; // or '@priv…" at bounding box center [511, 445] width 370 height 428
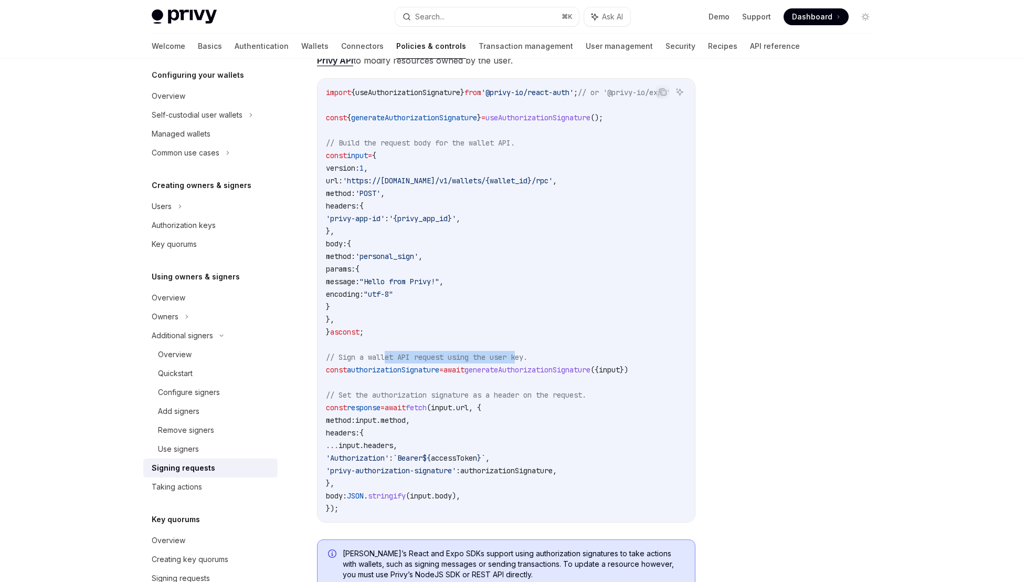
drag, startPoint x: 522, startPoint y: 360, endPoint x: 387, endPoint y: 360, distance: 134.9
click at [387, 360] on span "// Sign a wallet API request using the user key." at bounding box center [427, 356] width 202 height 9
drag, startPoint x: 530, startPoint y: 355, endPoint x: 361, endPoint y: 350, distance: 169.1
click at [361, 350] on code "import { useAuthorizationSignature } from '@privy-io/react-auth' ; // or '@priv…" at bounding box center [511, 300] width 370 height 428
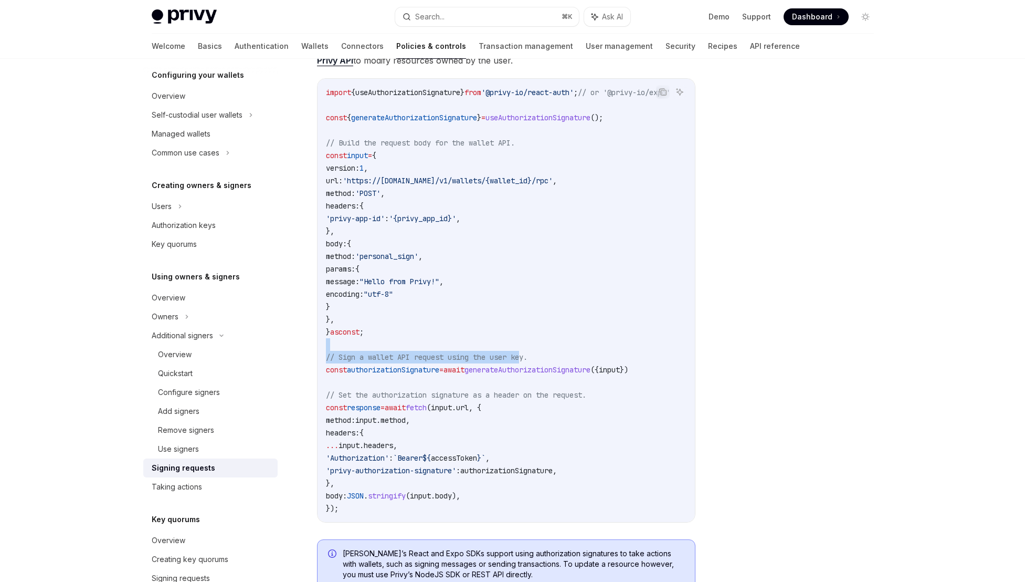
click at [361, 350] on code "import { useAuthorizationSignature } from '@privy-io/react-auth' ; // or '@priv…" at bounding box center [511, 300] width 370 height 428
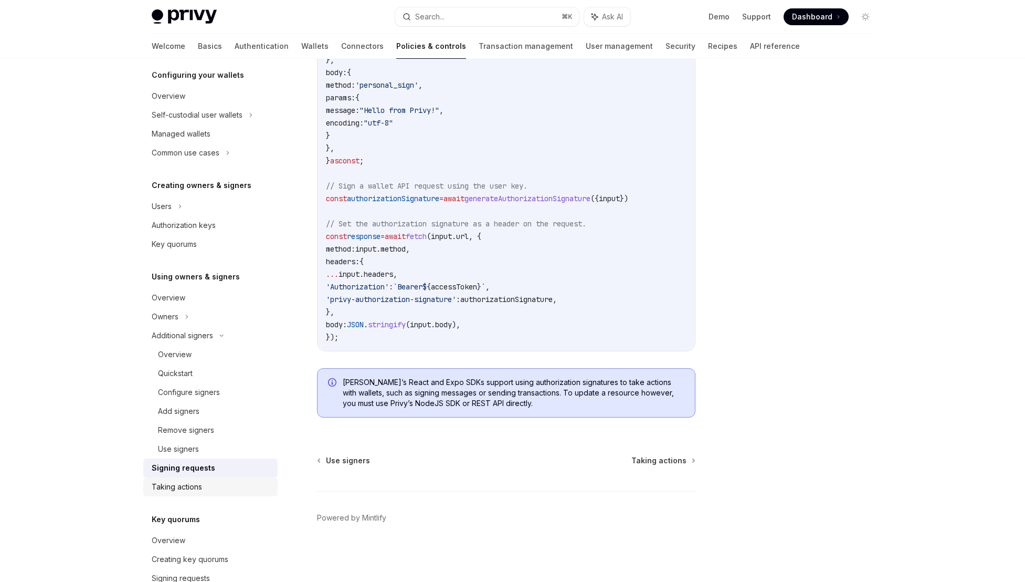
click at [177, 489] on div "Taking actions" at bounding box center [177, 486] width 50 height 13
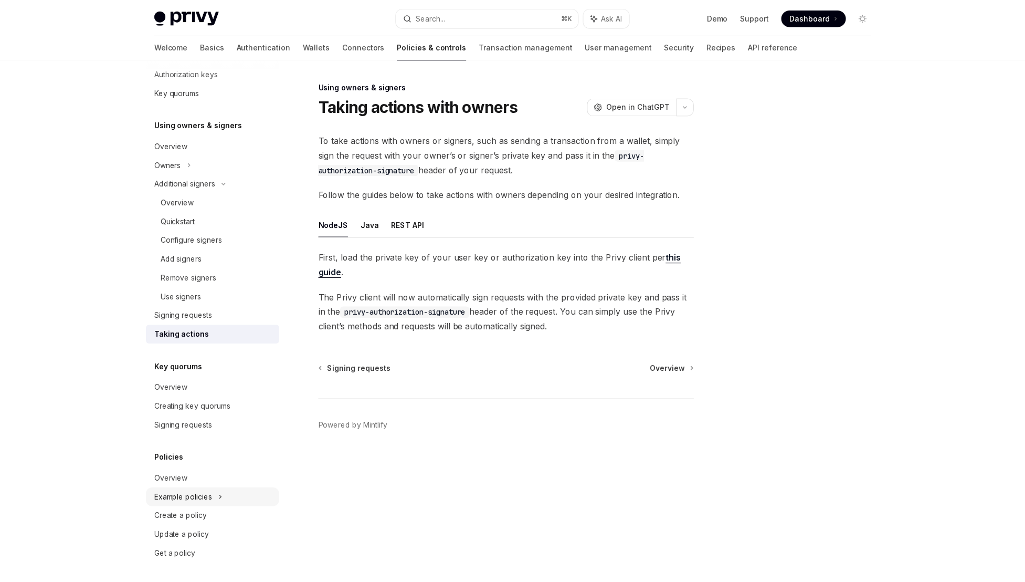
scroll to position [271, 0]
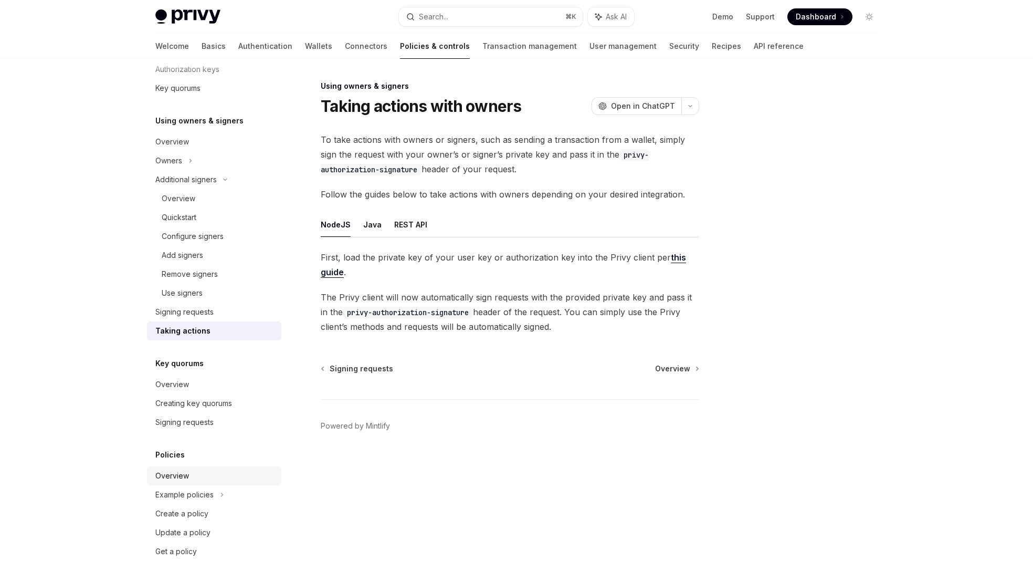
click at [215, 482] on link "Overview" at bounding box center [214, 475] width 134 height 19
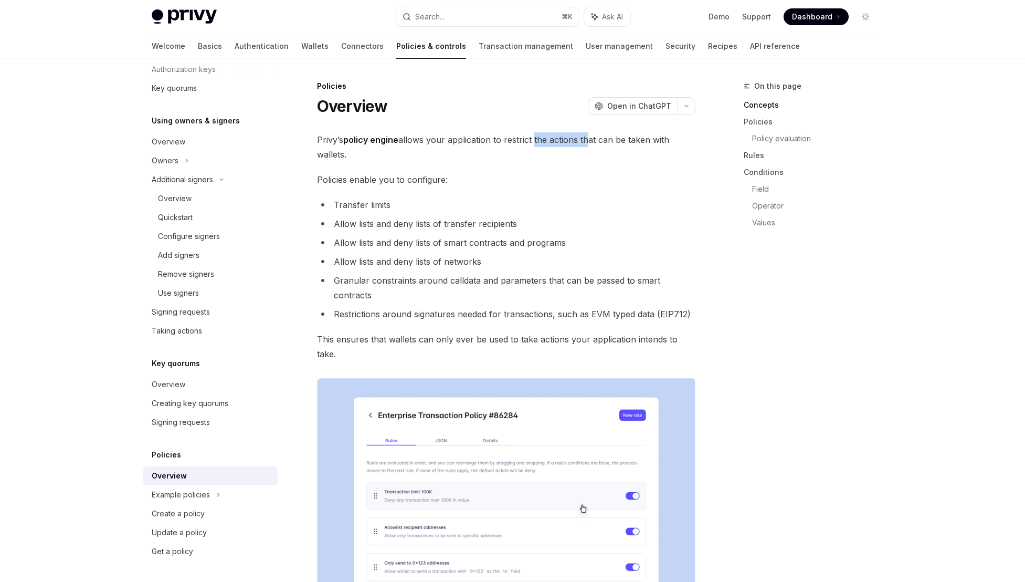
drag, startPoint x: 586, startPoint y: 135, endPoint x: 531, endPoint y: 144, distance: 55.8
click at [531, 144] on span "Privy’s policy engine allows your application to restrict the actions that can …" at bounding box center [506, 146] width 379 height 29
drag, startPoint x: 348, startPoint y: 200, endPoint x: 383, endPoint y: 206, distance: 35.2
click at [383, 206] on li "Transfer limits" at bounding box center [506, 204] width 379 height 15
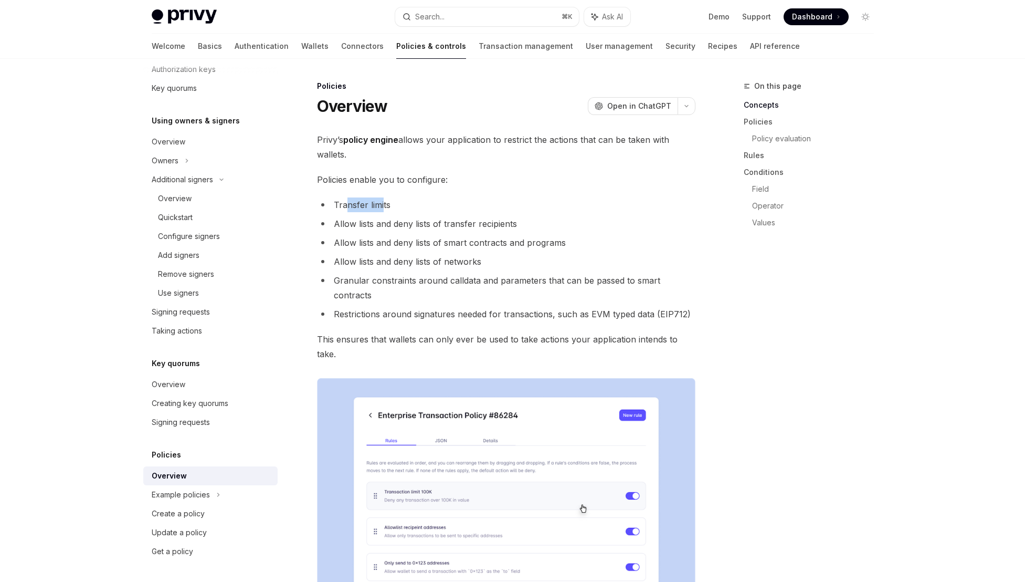
click at [383, 206] on li "Transfer limits" at bounding box center [506, 204] width 379 height 15
drag, startPoint x: 505, startPoint y: 228, endPoint x: 421, endPoint y: 227, distance: 84.0
click at [421, 227] on li "Allow lists and deny lists of transfer recipients" at bounding box center [506, 223] width 379 height 15
drag, startPoint x: 502, startPoint y: 225, endPoint x: 374, endPoint y: 224, distance: 128.1
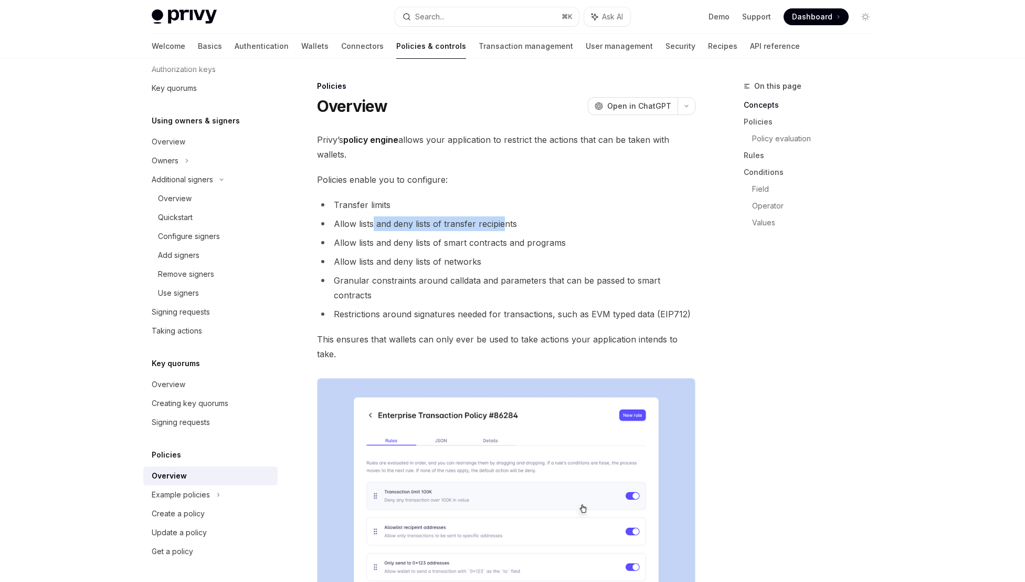
click at [374, 224] on li "Allow lists and deny lists of transfer recipients" at bounding box center [506, 223] width 379 height 15
drag, startPoint x: 350, startPoint y: 240, endPoint x: 497, endPoint y: 239, distance: 147.5
click at [497, 239] on li "Allow lists and deny lists of smart contracts and programs" at bounding box center [506, 242] width 379 height 15
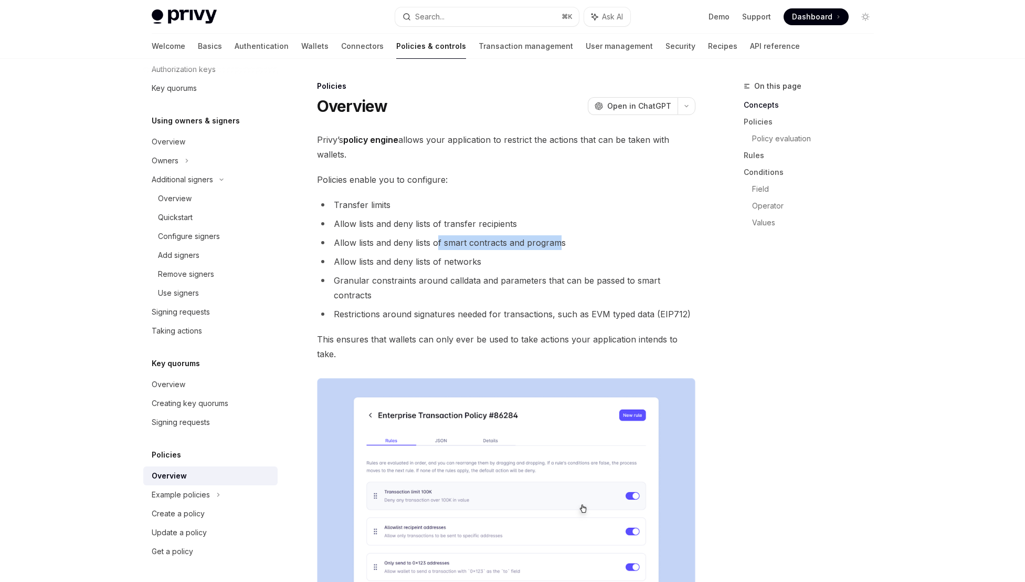
drag, startPoint x: 555, startPoint y: 241, endPoint x: 426, endPoint y: 240, distance: 129.2
click at [426, 240] on li "Allow lists and deny lists of smart contracts and programs" at bounding box center [506, 242] width 379 height 15
drag, startPoint x: 355, startPoint y: 265, endPoint x: 505, endPoint y: 266, distance: 150.2
click at [505, 266] on li "Allow lists and deny lists of networks" at bounding box center [506, 261] width 379 height 15
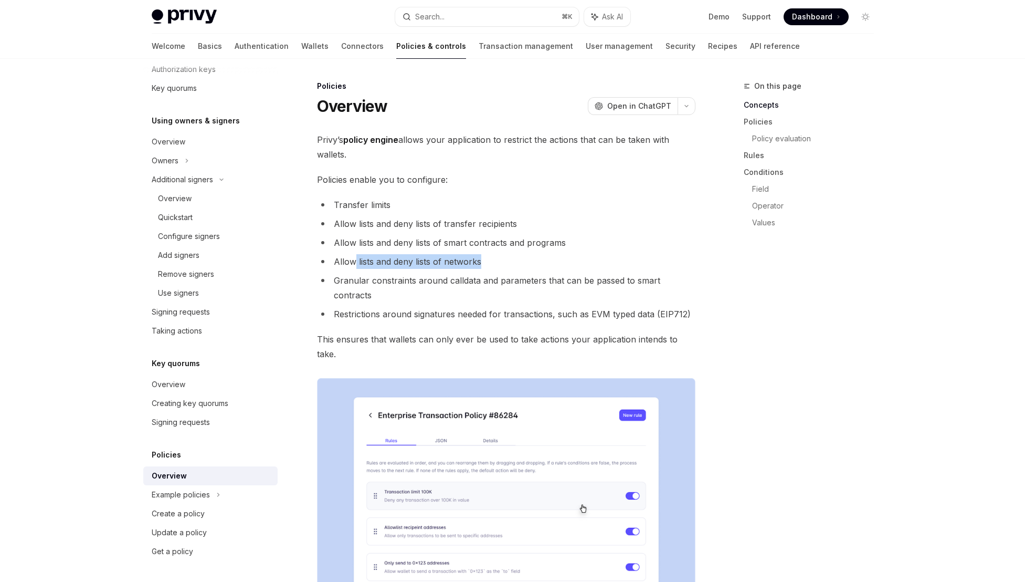
click at [505, 266] on li "Allow lists and deny lists of networks" at bounding box center [506, 261] width 379 height 15
drag, startPoint x: 355, startPoint y: 281, endPoint x: 453, endPoint y: 284, distance: 97.7
click at [452, 284] on li "Granular constraints around calldata and parameters that can be passed to smart…" at bounding box center [506, 287] width 379 height 29
click at [453, 284] on li "Granular constraints around calldata and parameters that can be passed to smart…" at bounding box center [506, 287] width 379 height 29
drag, startPoint x: 551, startPoint y: 282, endPoint x: 419, endPoint y: 289, distance: 132.0
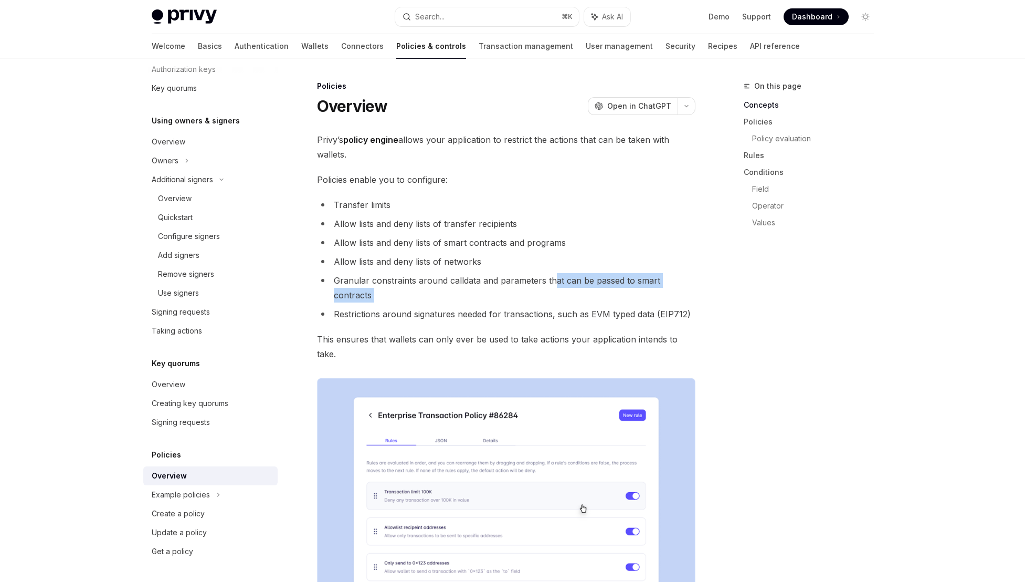
click at [419, 289] on ul "Transfer limits Allow lists and deny lists of transfer recipients Allow lists a…" at bounding box center [506, 259] width 379 height 124
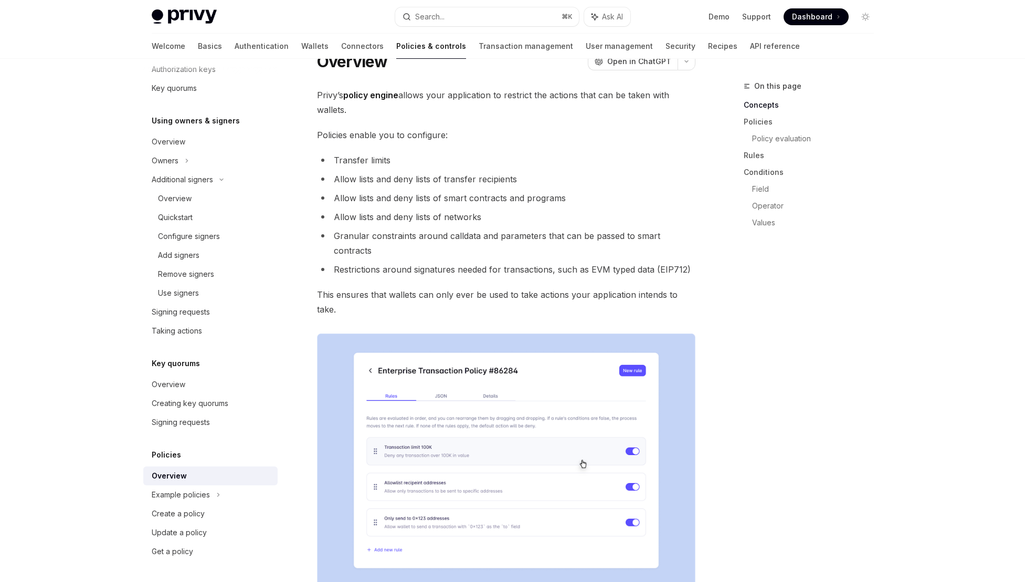
scroll to position [72, 0]
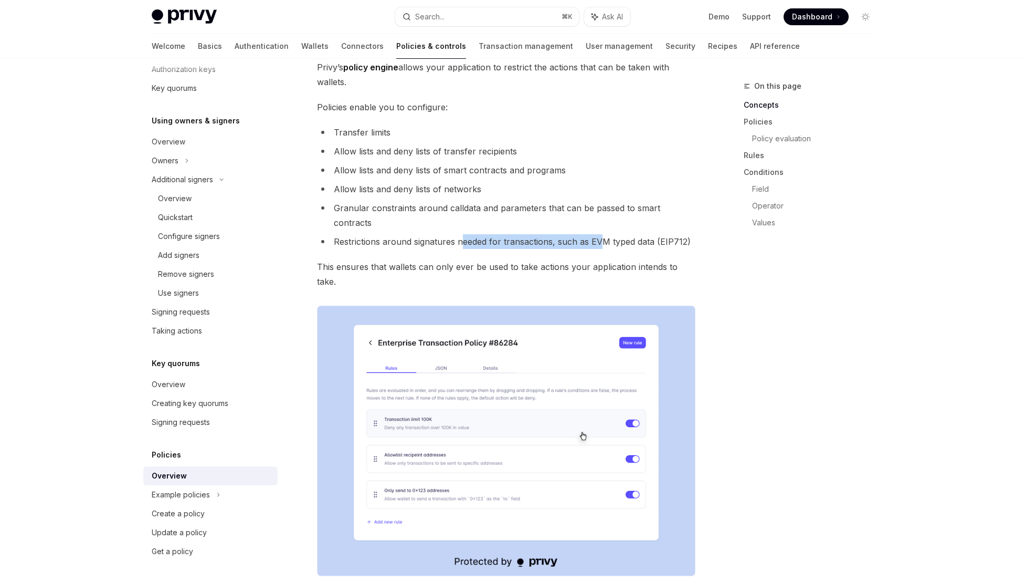
drag, startPoint x: 597, startPoint y: 223, endPoint x: 460, endPoint y: 226, distance: 137.1
click at [460, 234] on li "Restrictions around signatures needed for transactions, such as EVM typed data …" at bounding box center [506, 241] width 379 height 15
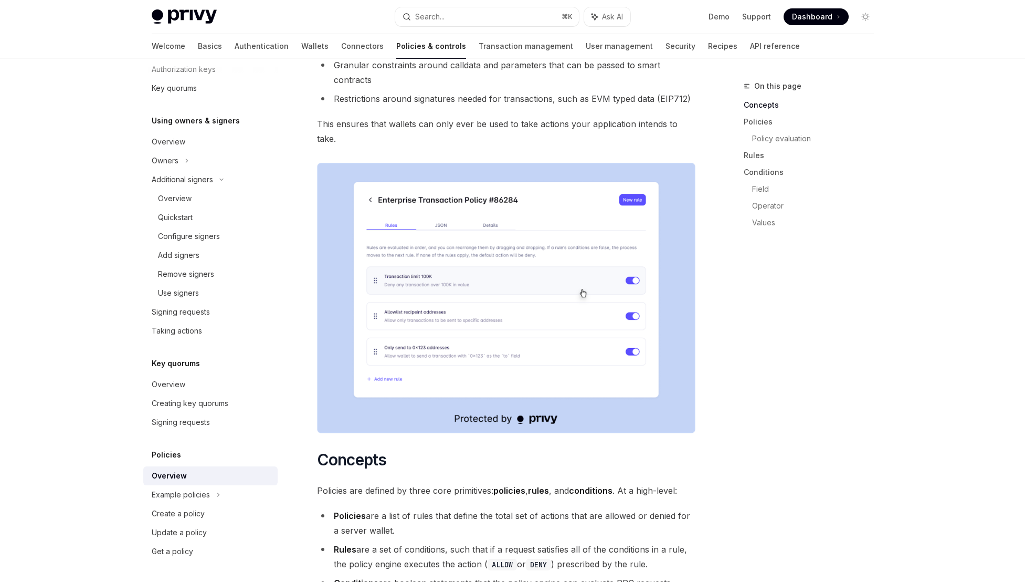
scroll to position [381, 0]
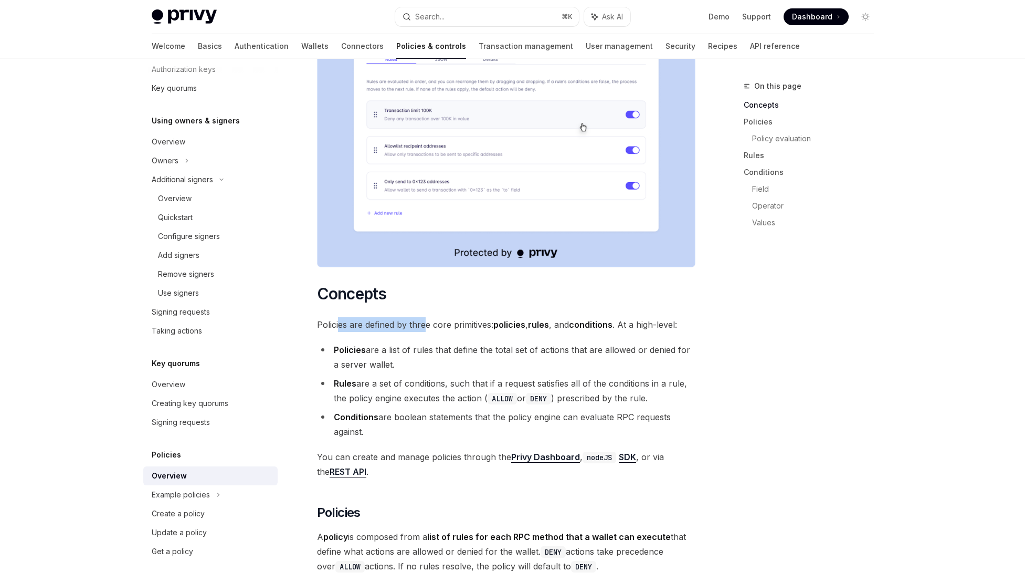
drag, startPoint x: 340, startPoint y: 298, endPoint x: 425, endPoint y: 296, distance: 84.6
click at [425, 317] on span "Policies are defined by three core primitives: policies , rules , and condition…" at bounding box center [506, 324] width 379 height 15
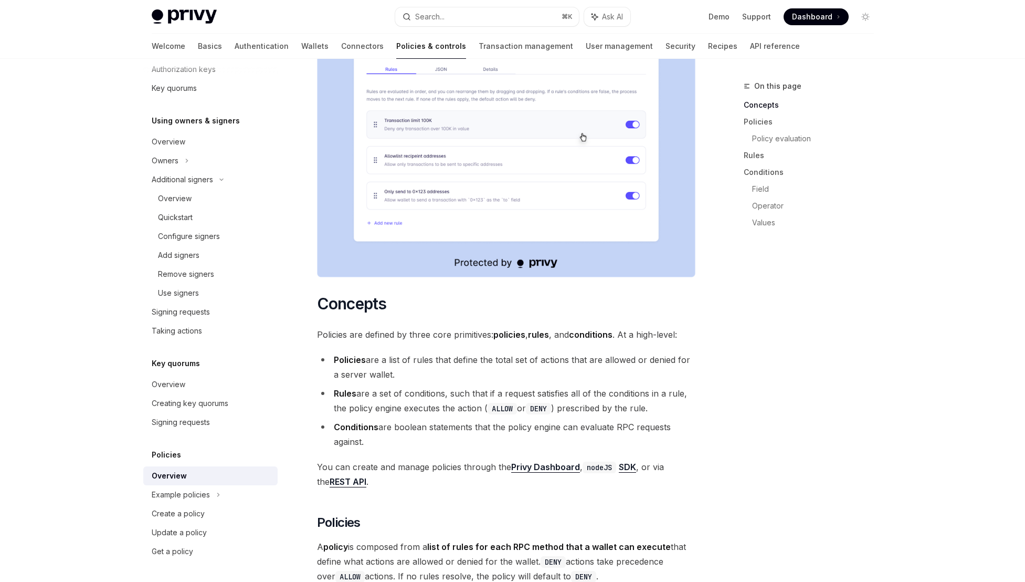
scroll to position [356, 0]
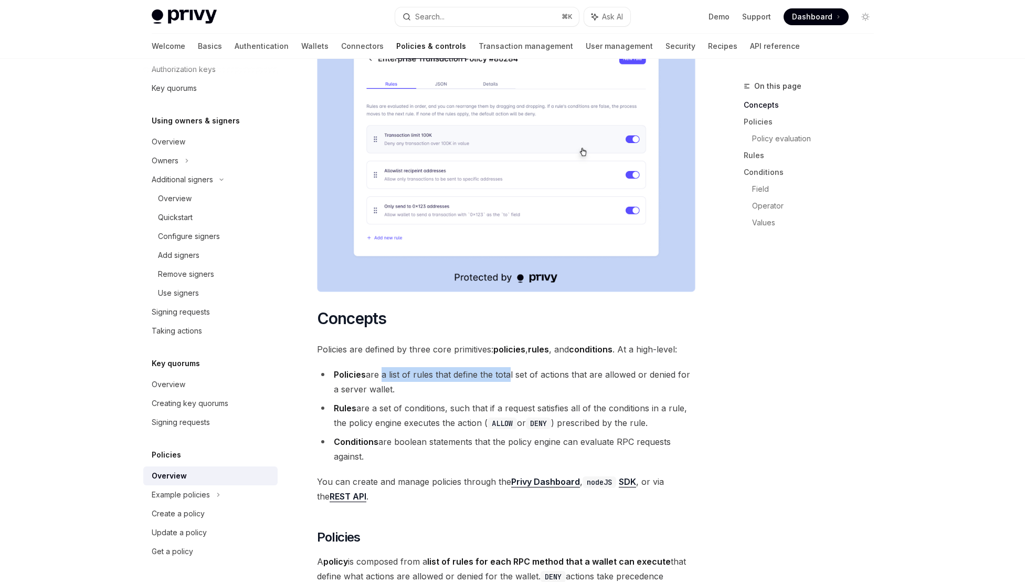
drag, startPoint x: 379, startPoint y: 347, endPoint x: 511, endPoint y: 348, distance: 131.8
click at [511, 367] on li "Policies are a list of rules that define the total set of actions that are allo…" at bounding box center [506, 381] width 379 height 29
drag, startPoint x: 619, startPoint y: 346, endPoint x: 478, endPoint y: 342, distance: 141.3
click at [478, 367] on li "Policies are a list of rules that define the total set of actions that are allo…" at bounding box center [506, 381] width 379 height 29
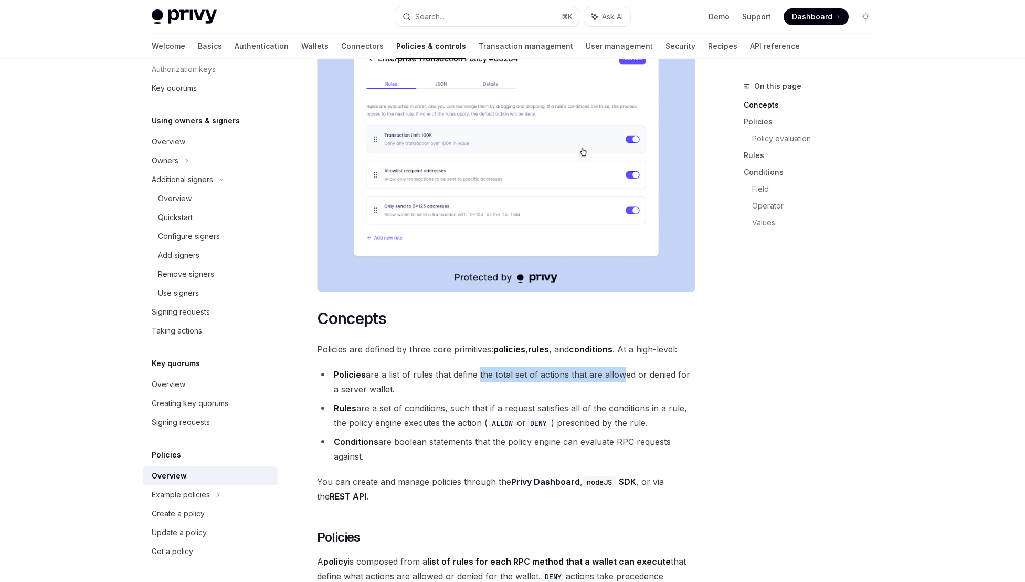
click at [478, 367] on li "Policies are a list of rules that define the total set of actions that are allo…" at bounding box center [506, 381] width 379 height 29
drag, startPoint x: 660, startPoint y: 344, endPoint x: 536, endPoint y: 340, distance: 124.5
click at [536, 367] on li "Policies are a list of rules that define the total set of actions that are allo…" at bounding box center [506, 381] width 379 height 29
drag, startPoint x: 369, startPoint y: 373, endPoint x: 486, endPoint y: 376, distance: 117.1
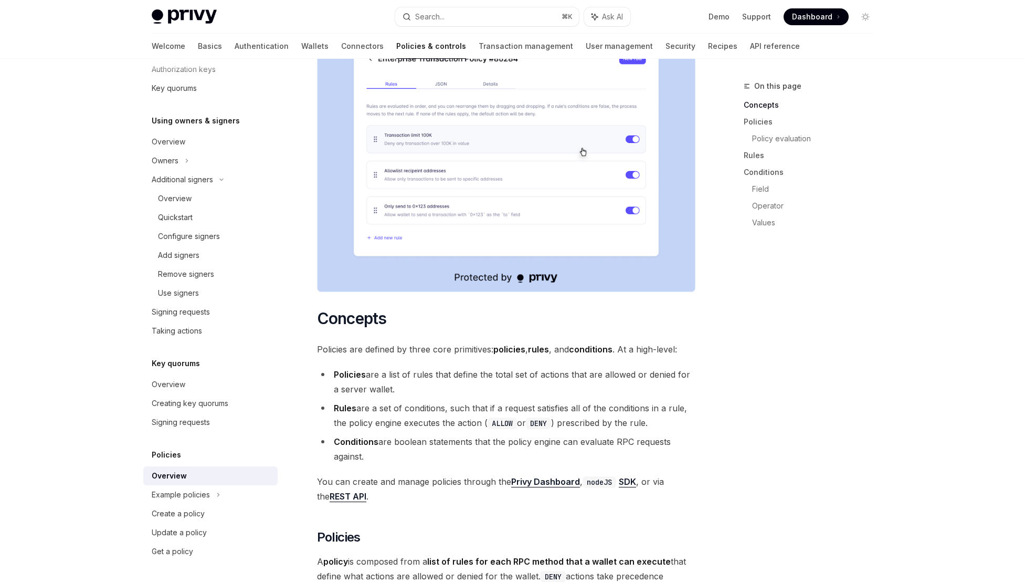
click at [485, 401] on li "Rules are a set of conditions, such that if a request satisfies all of the cond…" at bounding box center [506, 415] width 379 height 29
click at [486, 401] on li "Rules are a set of conditions, such that if a request satisfies all of the cond…" at bounding box center [506, 415] width 379 height 29
drag, startPoint x: 666, startPoint y: 381, endPoint x: 561, endPoint y: 379, distance: 105.0
click at [561, 401] on li "Rules are a set of conditions, such that if a request satisfies all of the cond…" at bounding box center [506, 415] width 379 height 29
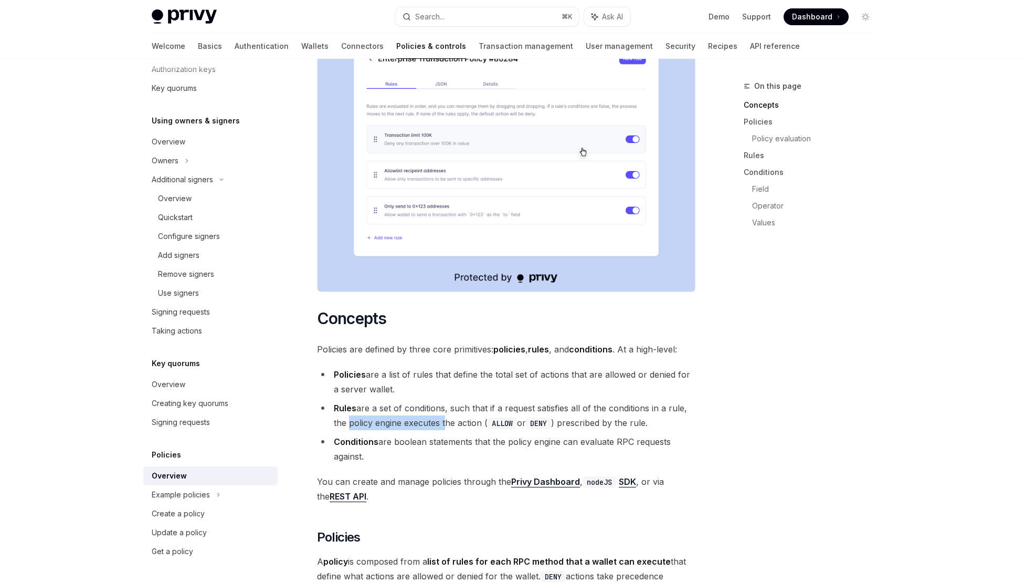
drag, startPoint x: 347, startPoint y: 390, endPoint x: 444, endPoint y: 395, distance: 97.3
click at [444, 401] on li "Rules are a set of conditions, such that if a request satisfies all of the cond…" at bounding box center [506, 415] width 379 height 29
drag, startPoint x: 456, startPoint y: 395, endPoint x: 384, endPoint y: 389, distance: 72.7
click at [384, 401] on li "Rules are a set of conditions, such that if a request satisfies all of the cond…" at bounding box center [506, 415] width 379 height 29
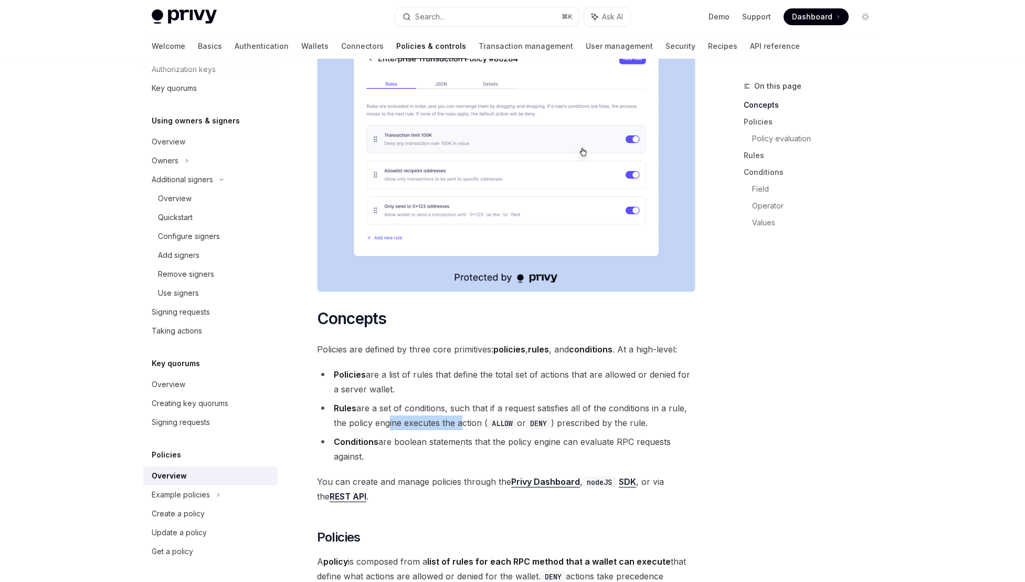
click at [384, 401] on li "Rules are a set of conditions, such that if a request satisfies all of the cond…" at bounding box center [506, 415] width 379 height 29
drag, startPoint x: 473, startPoint y: 391, endPoint x: 390, endPoint y: 388, distance: 83.0
click at [390, 401] on li "Rules are a set of conditions, such that if a request satisfies all of the cond…" at bounding box center [506, 415] width 379 height 29
click at [599, 401] on li "Rules are a set of conditions, such that if a request satisfies all of the cond…" at bounding box center [506, 415] width 379 height 29
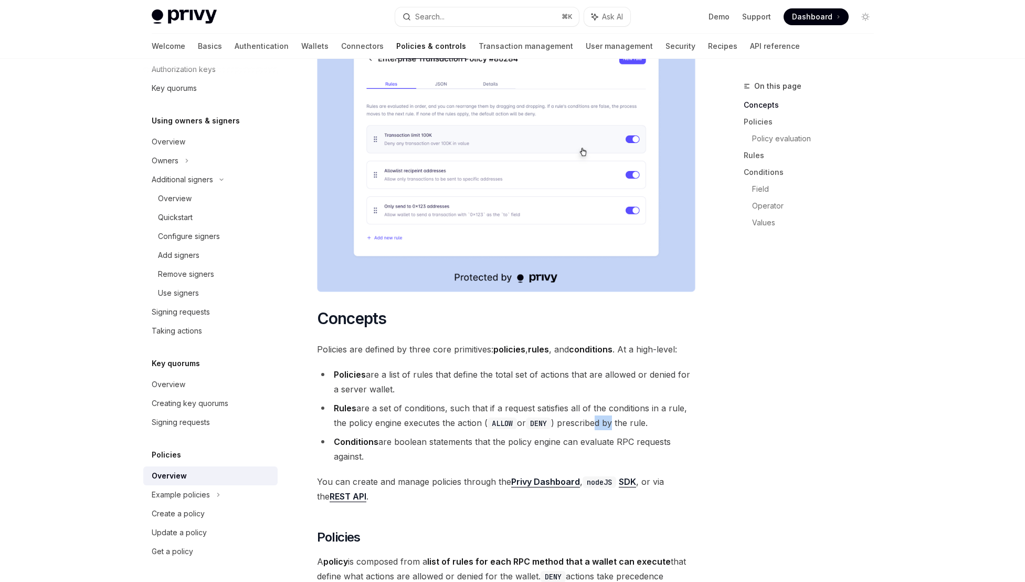
click at [599, 401] on li "Rules are a set of conditions, such that if a request satisfies all of the cond…" at bounding box center [506, 415] width 379 height 29
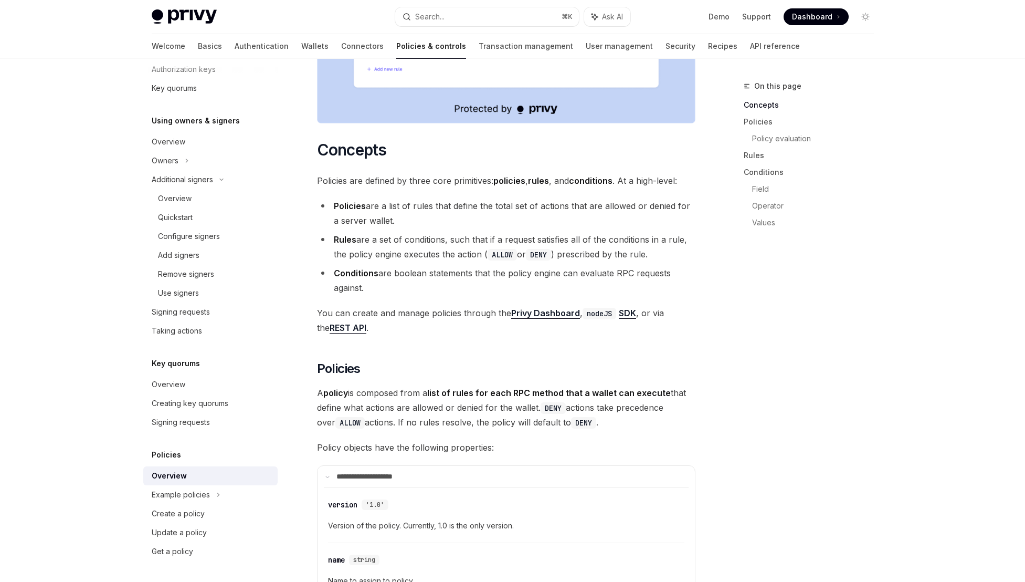
scroll to position [528, 0]
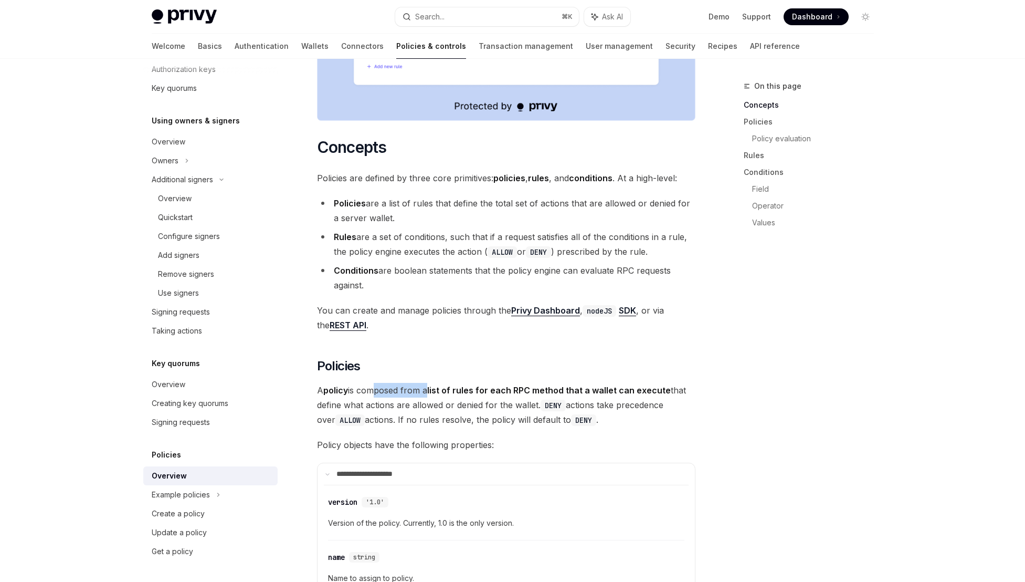
drag, startPoint x: 369, startPoint y: 360, endPoint x: 428, endPoint y: 362, distance: 58.8
click at [428, 383] on span "A policy is composed from a list of rules for each RPC method that a wallet can…" at bounding box center [506, 405] width 379 height 44
drag, startPoint x: 414, startPoint y: 359, endPoint x: 373, endPoint y: 358, distance: 40.4
click at [373, 383] on span "A policy is composed from a list of rules for each RPC method that a wallet can…" at bounding box center [506, 405] width 379 height 44
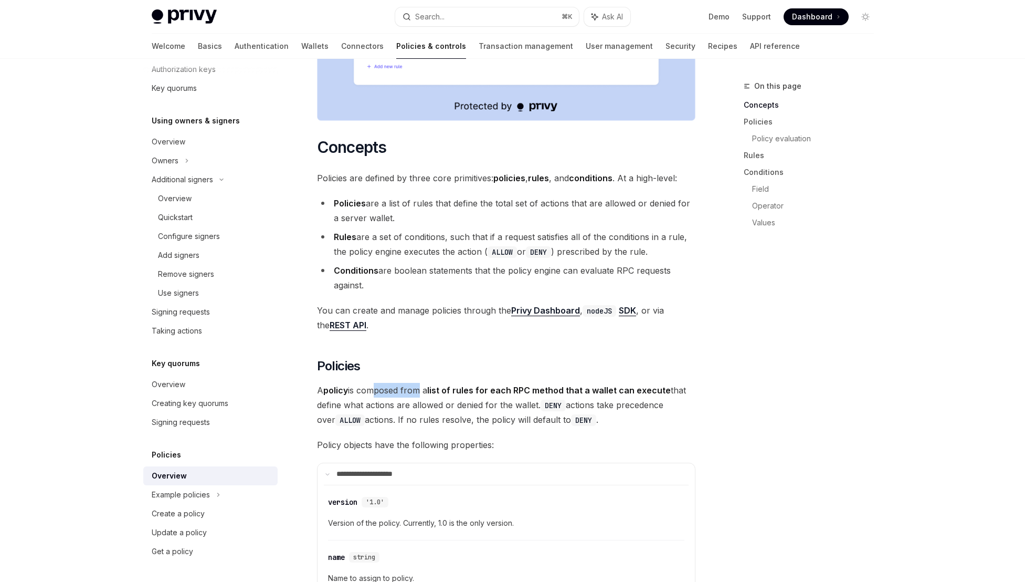
click at [373, 383] on span "A policy is composed from a list of rules for each RPC method that a wallet can…" at bounding box center [506, 405] width 379 height 44
drag, startPoint x: 590, startPoint y: 361, endPoint x: 537, endPoint y: 359, distance: 53.0
click at [537, 385] on strong "list of rules for each RPC method that a wallet can execute" at bounding box center [549, 390] width 244 height 11
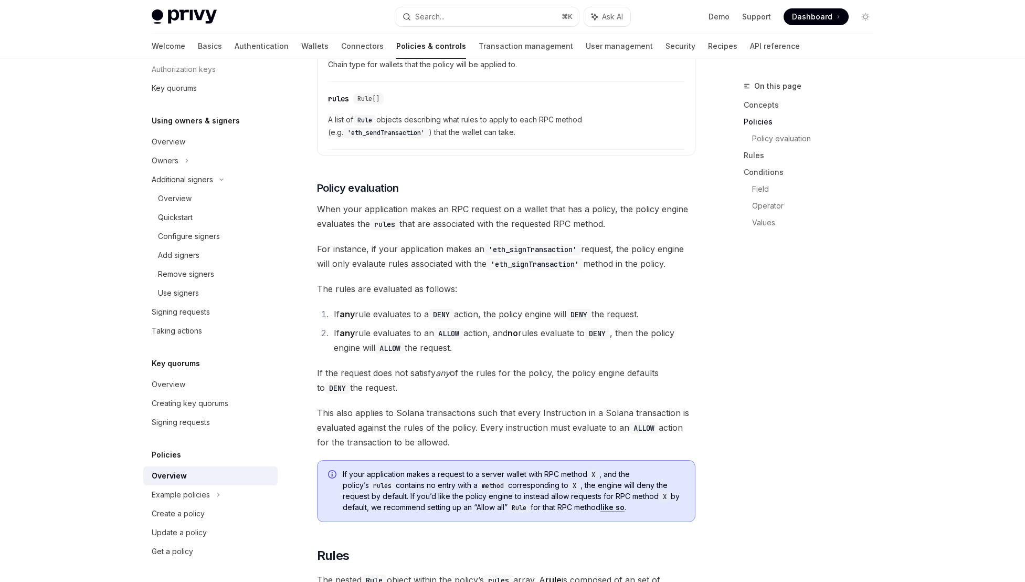
scroll to position [1092, 0]
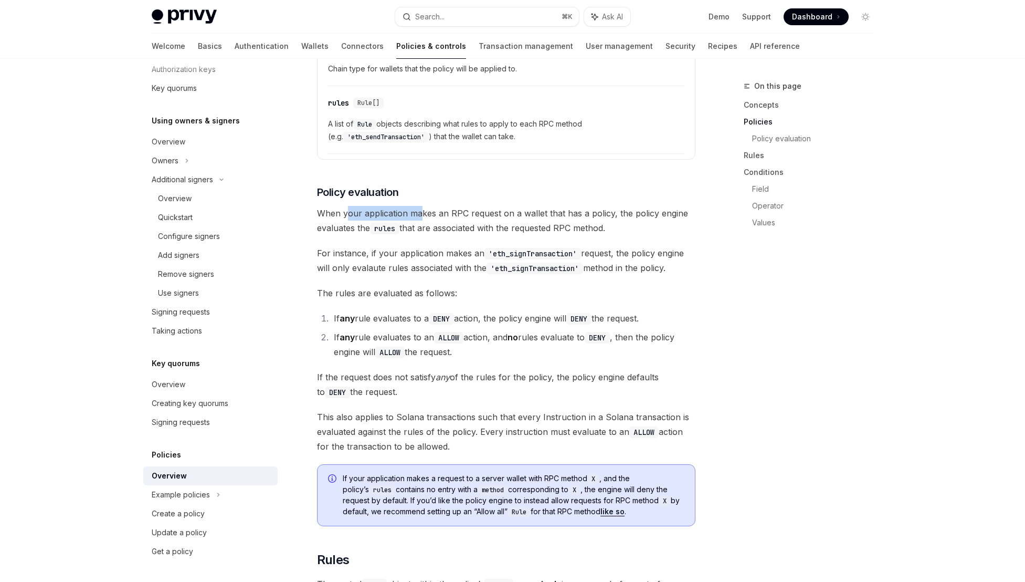
drag, startPoint x: 345, startPoint y: 185, endPoint x: 423, endPoint y: 187, distance: 78.3
click at [423, 206] on span "When your application makes an RPC request on a wallet that has a policy, the p…" at bounding box center [506, 220] width 379 height 29
drag, startPoint x: 581, startPoint y: 184, endPoint x: 476, endPoint y: 178, distance: 105.2
click at [476, 206] on span "When your application makes an RPC request on a wallet that has a policy, the p…" at bounding box center [506, 220] width 379 height 29
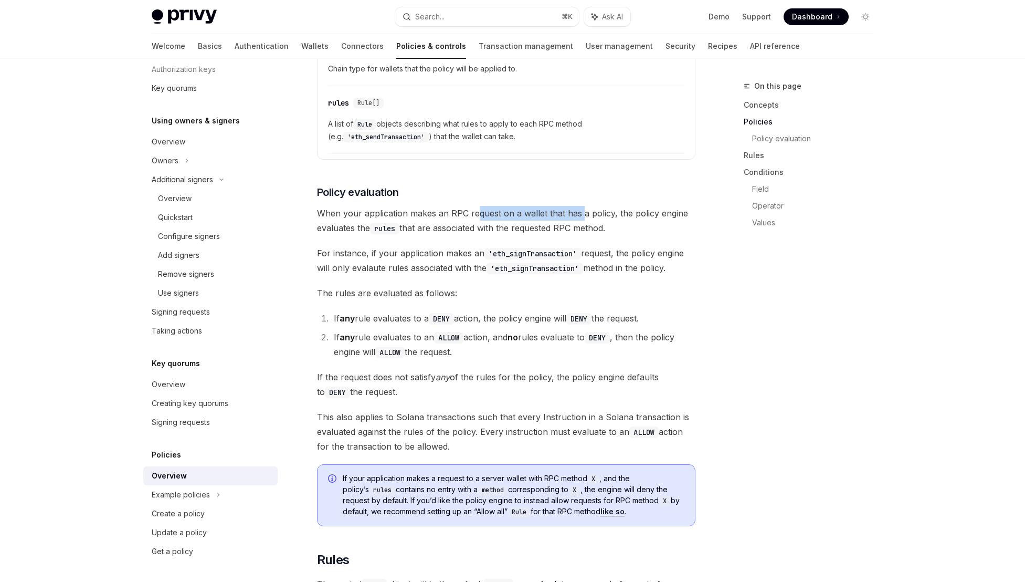
click at [476, 206] on span "When your application makes an RPC request on a wallet that has a policy, the p…" at bounding box center [506, 220] width 379 height 29
drag, startPoint x: 436, startPoint y: 194, endPoint x: 540, endPoint y: 195, distance: 104.5
click at [540, 206] on span "When your application makes an RPC request on a wallet that has a policy, the p…" at bounding box center [506, 220] width 379 height 29
drag, startPoint x: 590, startPoint y: 201, endPoint x: 509, endPoint y: 205, distance: 81.0
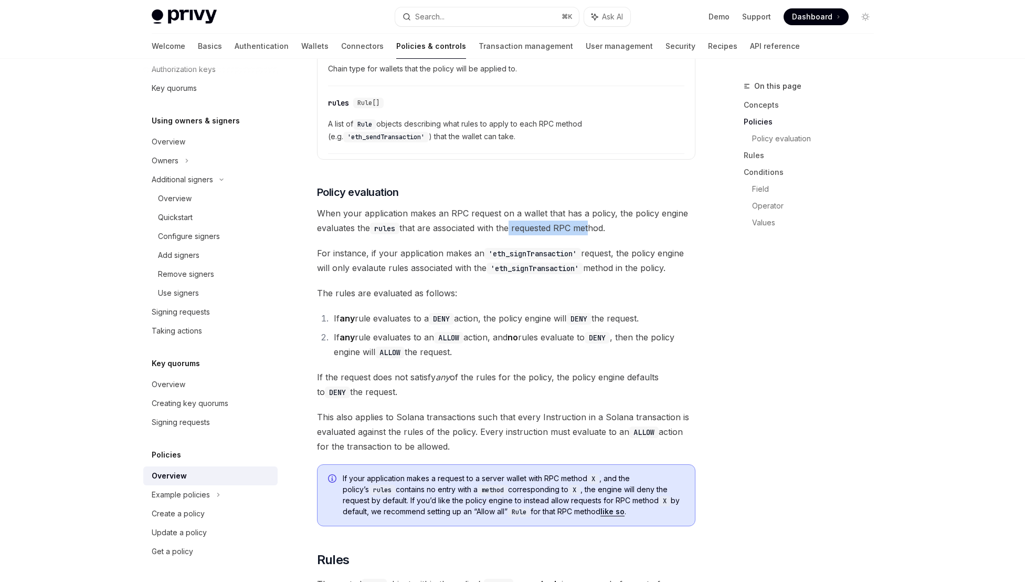
click at [509, 206] on span "When your application makes an RPC request on a wallet that has a policy, the p…" at bounding box center [506, 220] width 379 height 29
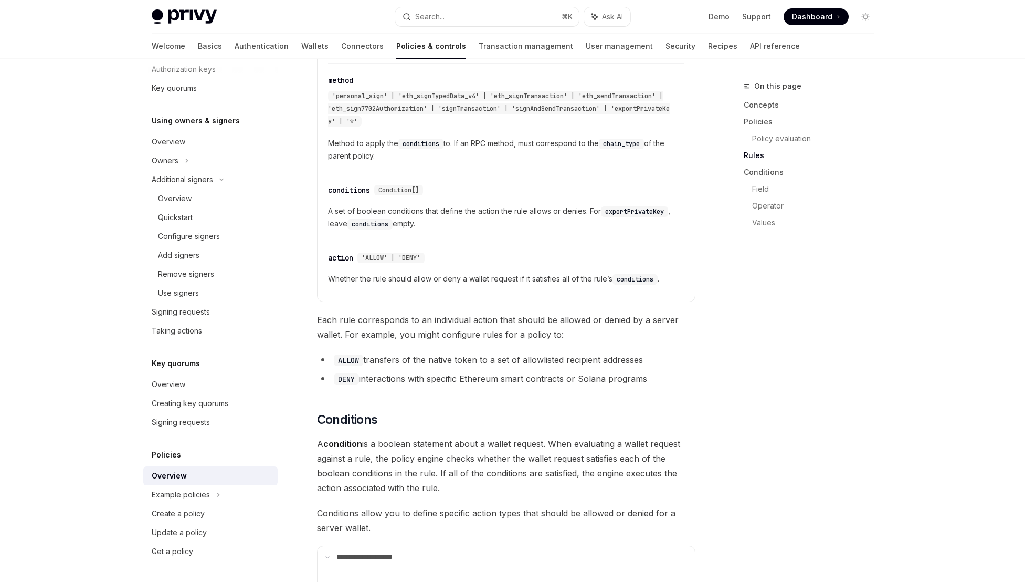
scroll to position [1627, 0]
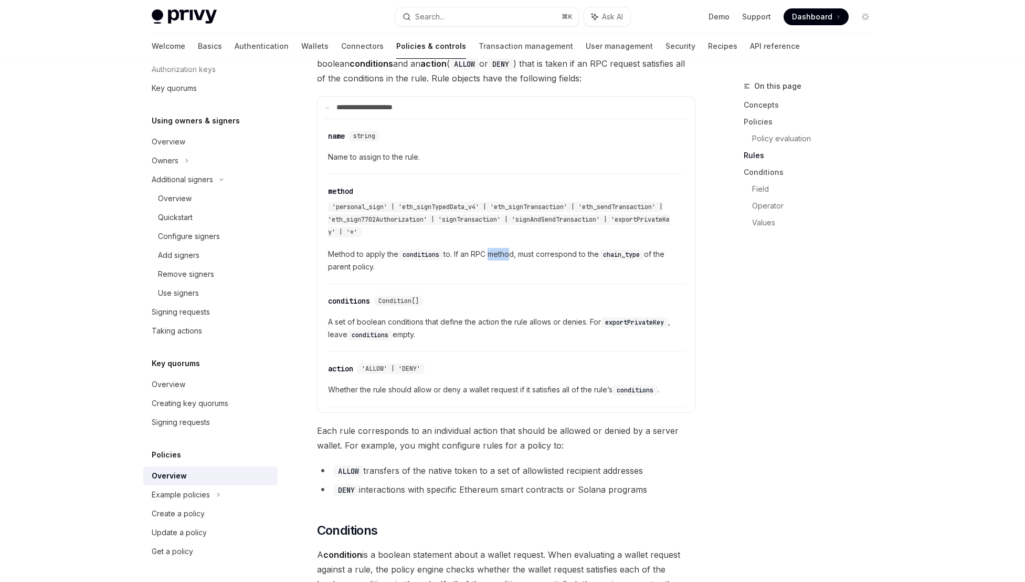
drag, startPoint x: 491, startPoint y: 224, endPoint x: 518, endPoint y: 224, distance: 26.8
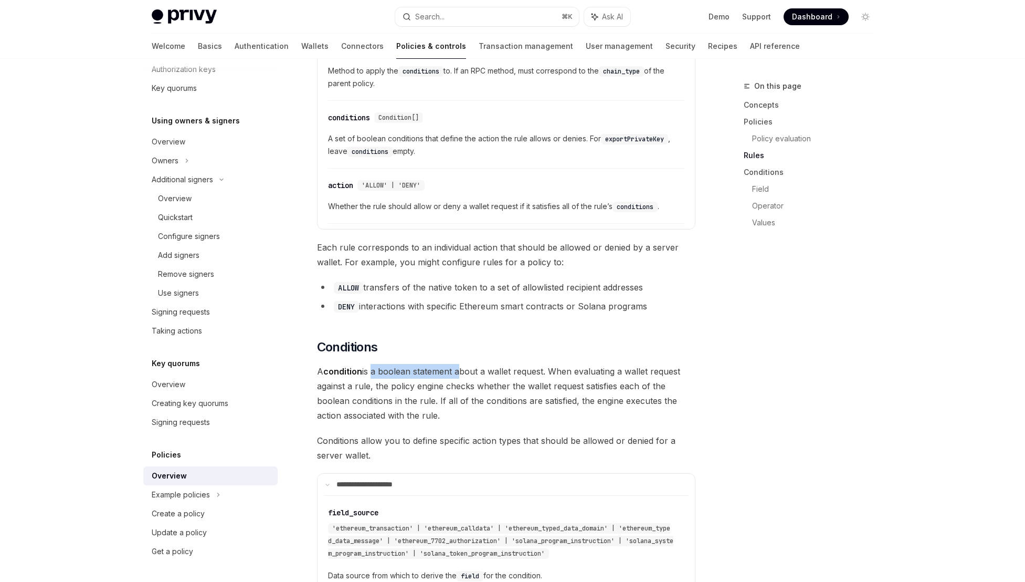
drag, startPoint x: 370, startPoint y: 337, endPoint x: 462, endPoint y: 344, distance: 92.1
click at [462, 364] on span "A condition is a boolean statement about a wallet request. When evaluating a wa…" at bounding box center [506, 393] width 379 height 59
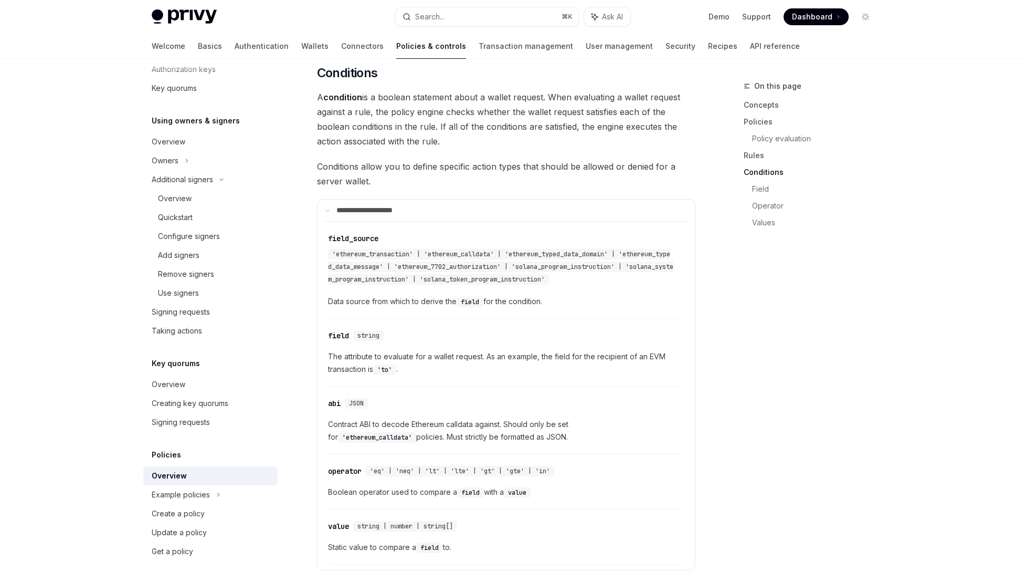
scroll to position [2064, 0]
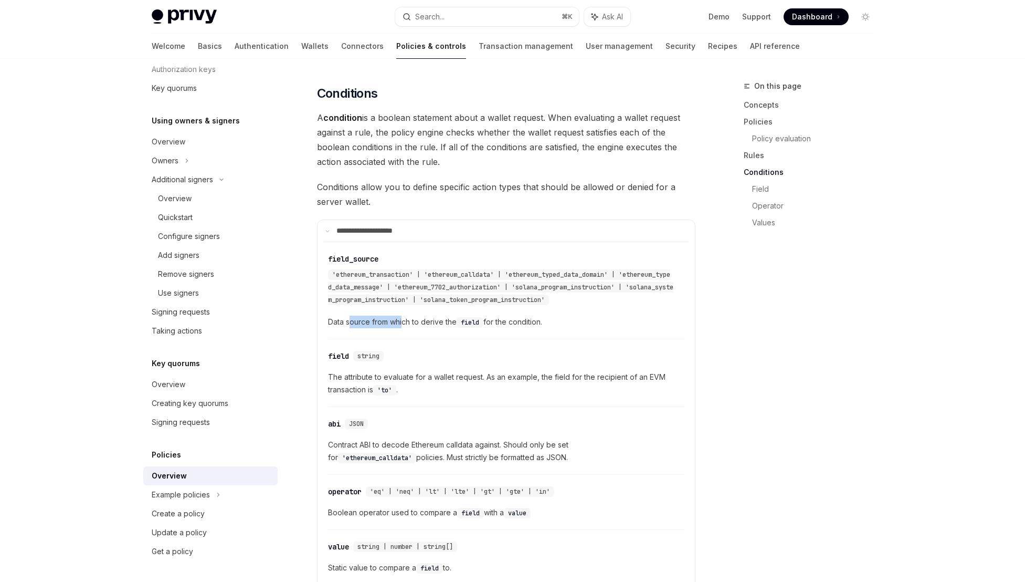
drag, startPoint x: 350, startPoint y: 290, endPoint x: 405, endPoint y: 290, distance: 54.6
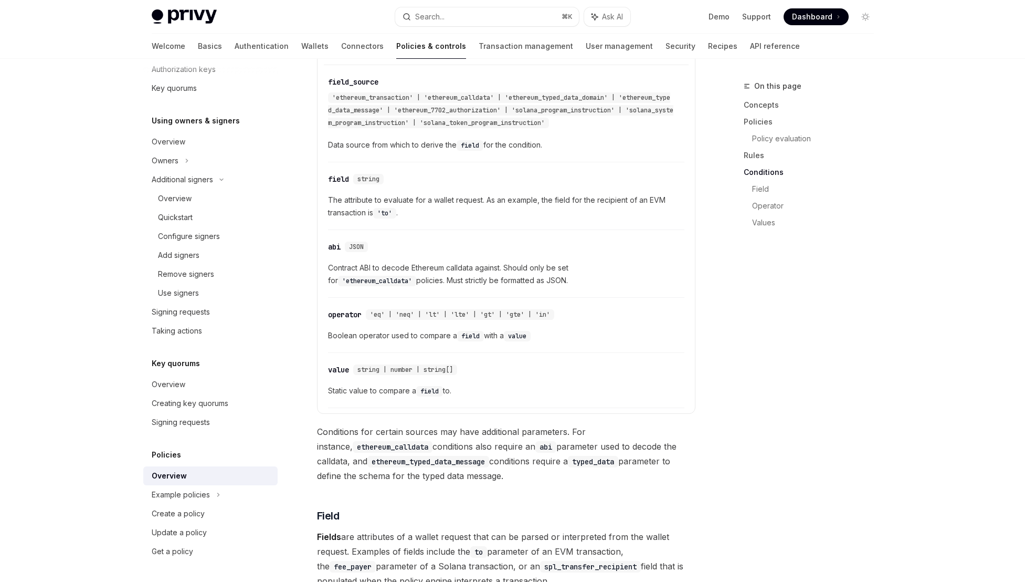
scroll to position [2277, 0]
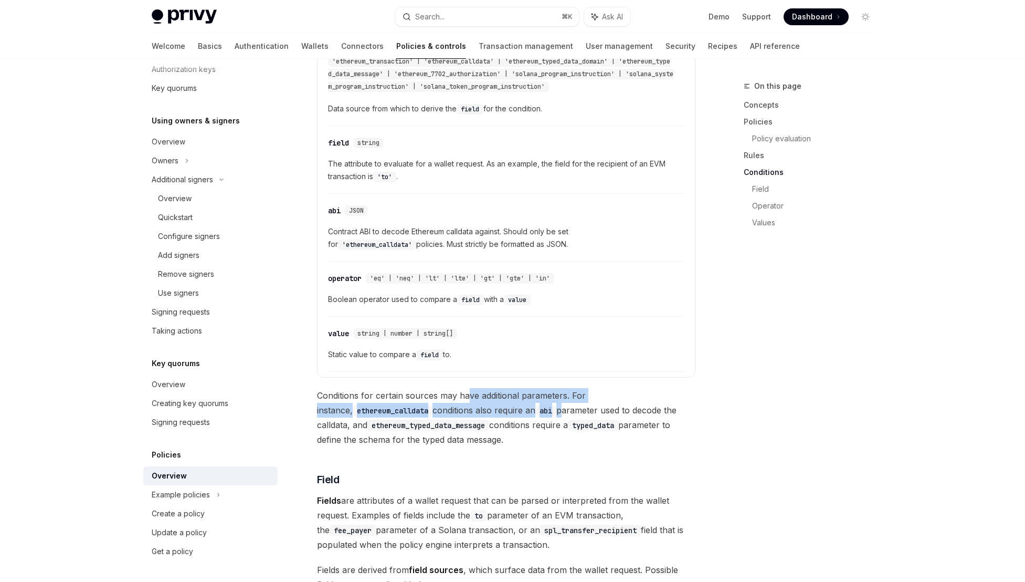
drag, startPoint x: 530, startPoint y: 373, endPoint x: 442, endPoint y: 356, distance: 89.8
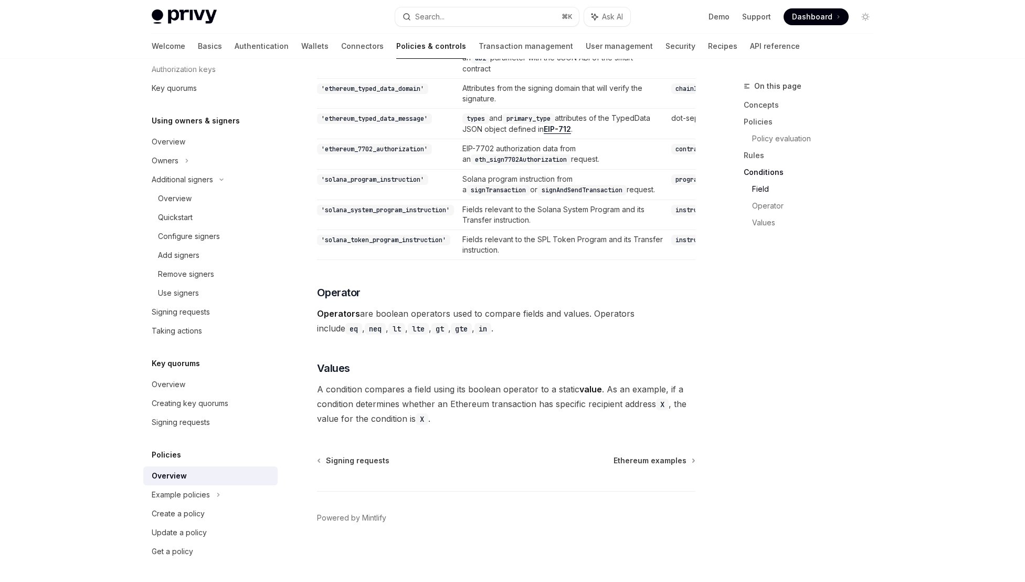
scroll to position [3005, 0]
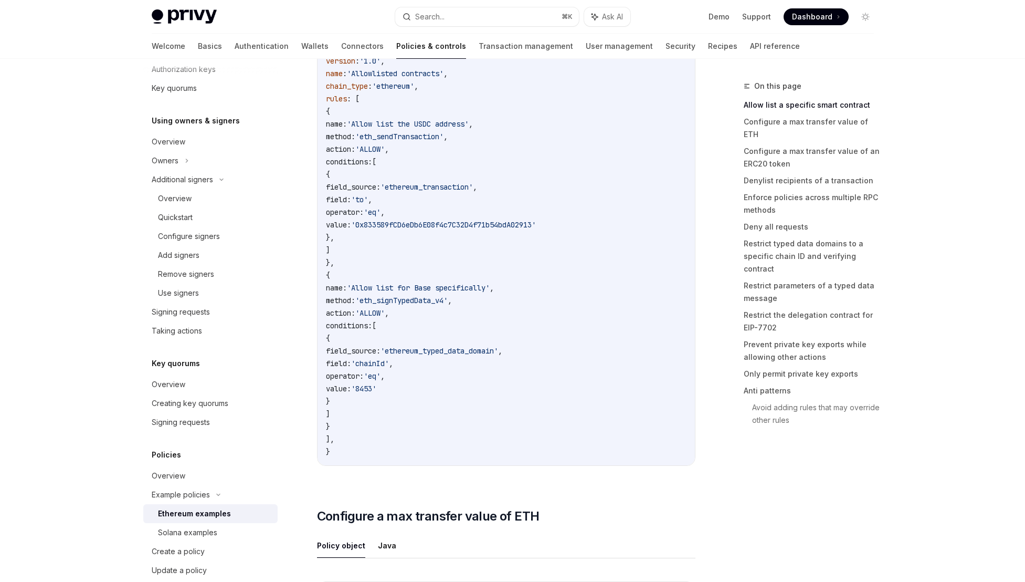
scroll to position [170, 0]
drag, startPoint x: 509, startPoint y: 123, endPoint x: 444, endPoint y: 127, distance: 64.7
click at [444, 127] on span "'Allow list the USDC address'" at bounding box center [408, 125] width 122 height 9
click at [444, 142] on span "'eth_sendTransaction'" at bounding box center [399, 138] width 88 height 9
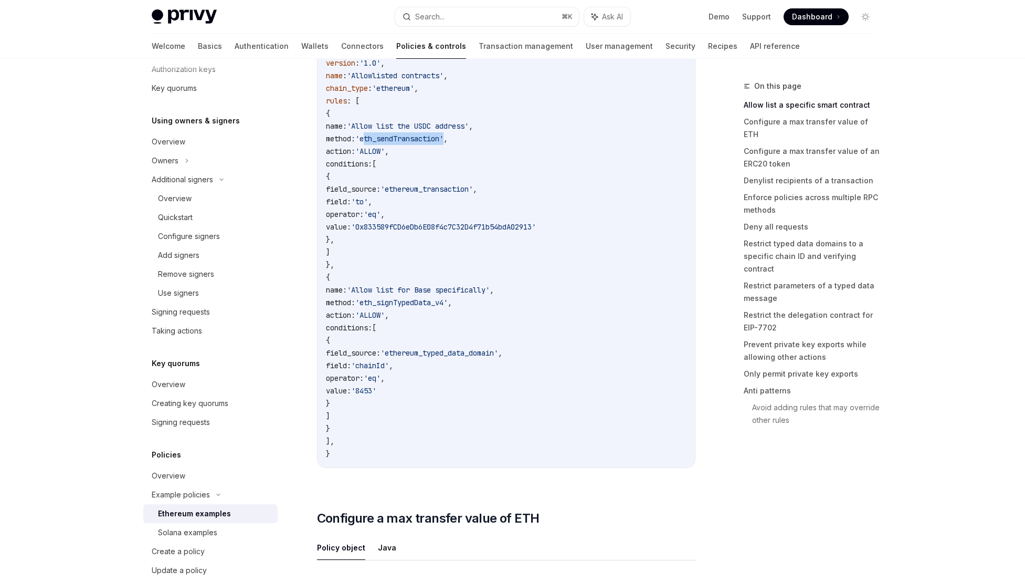
click at [444, 142] on span "'eth_sendTransaction'" at bounding box center [399, 138] width 88 height 9
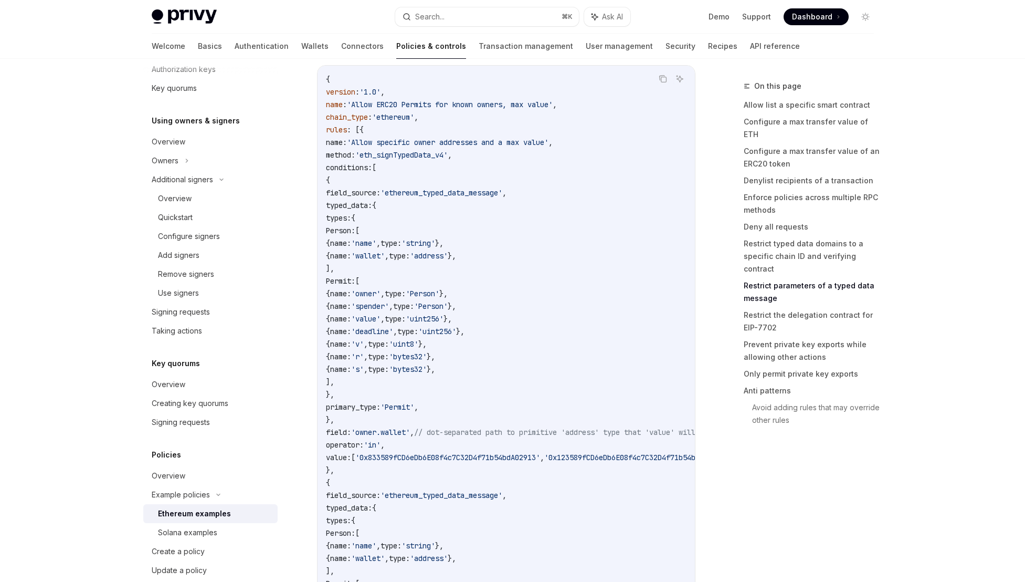
scroll to position [3562, 0]
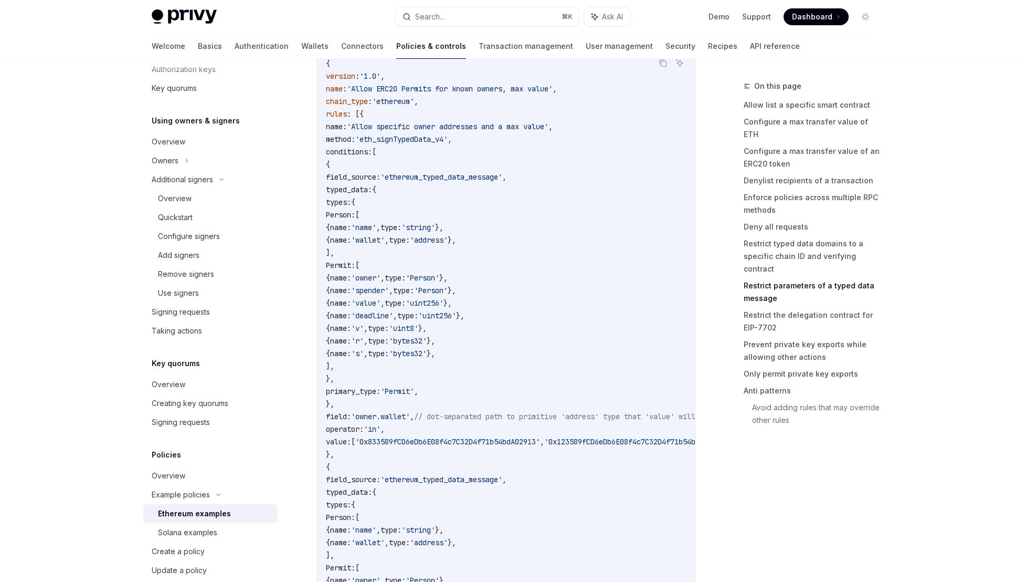
click at [540, 442] on span "'0x833589fCD6eDb6E08f4c7C32D4f71b54bdA02913'" at bounding box center [447, 441] width 185 height 9
click at [540, 443] on span "'0x833589fCD6eDb6E08f4c7C32D4f71b54bdA02913'" at bounding box center [447, 441] width 185 height 9
click at [540, 444] on span "'0x833589fCD6eDb6E08f4c7C32D4f71b54bdA02913'" at bounding box center [447, 441] width 185 height 9
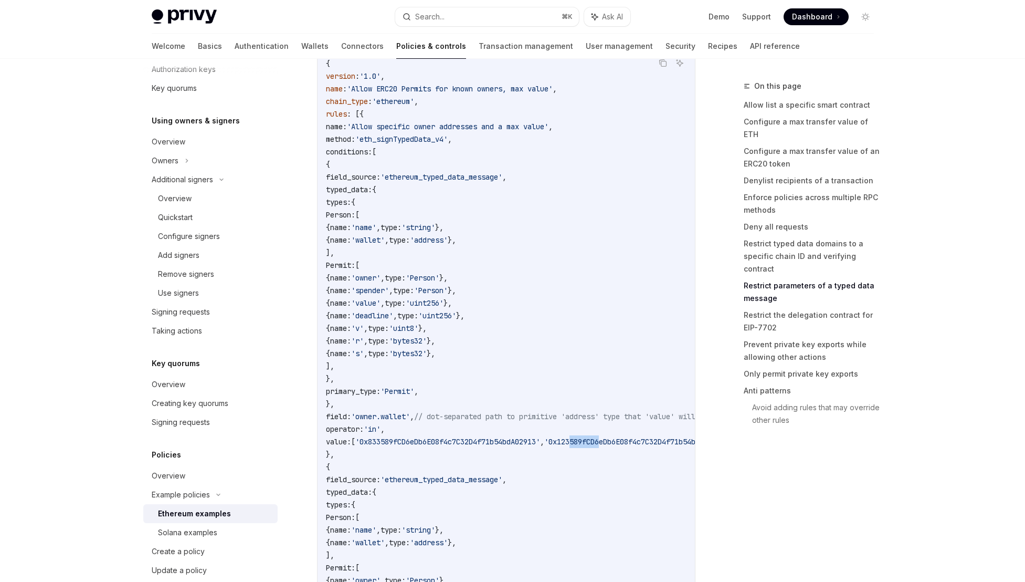
scroll to position [0, 55]
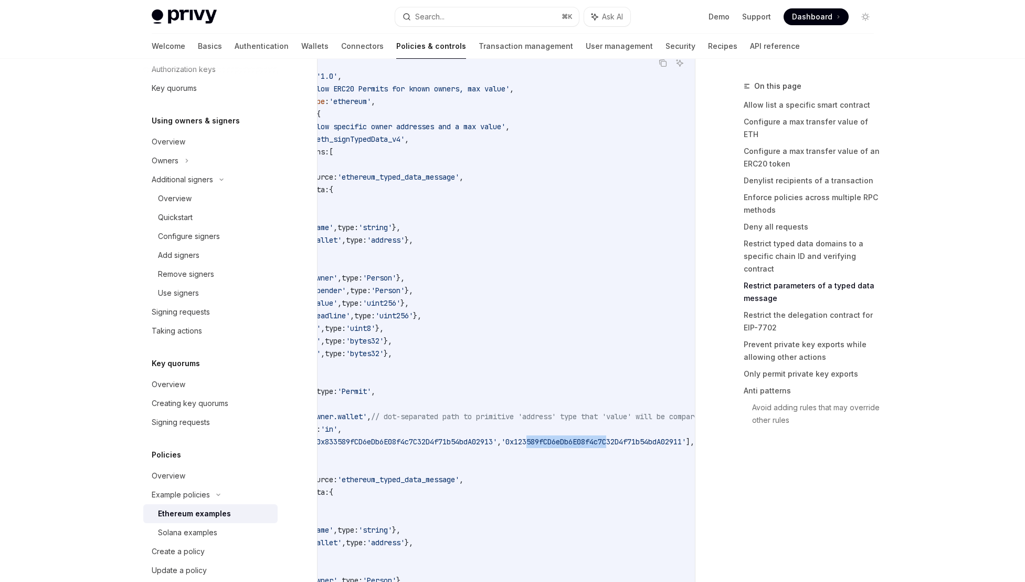
drag, startPoint x: 661, startPoint y: 449, endPoint x: 697, endPoint y: 449, distance: 36.2
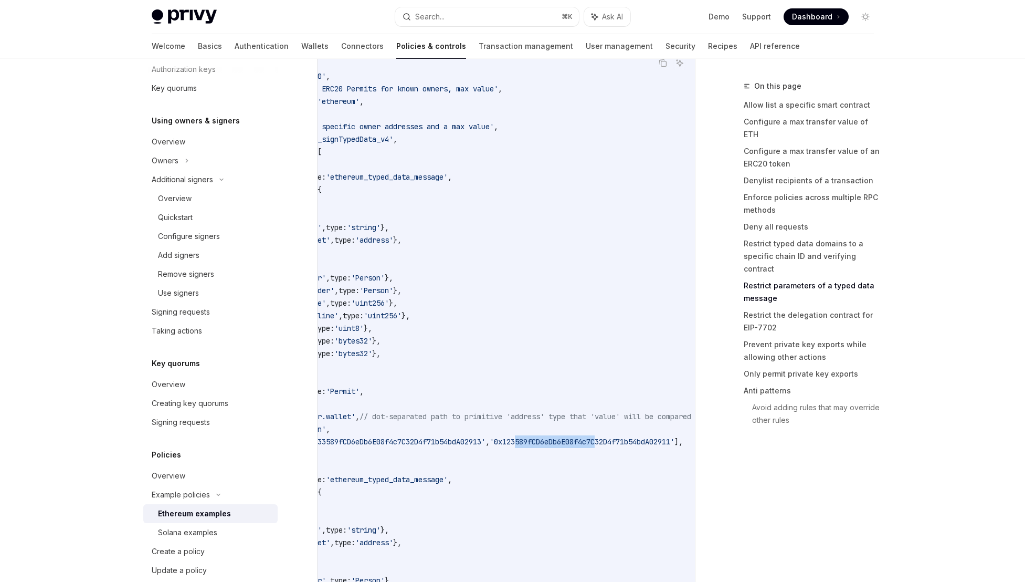
click at [640, 443] on span "'0x123589fCD6eDb6E08f4c7C32D4f71b54bdA02911'" at bounding box center [582, 441] width 185 height 9
drag, startPoint x: 640, startPoint y: 443, endPoint x: 411, endPoint y: 446, distance: 229.5
click at [411, 446] on span "value: [ '0x833589fCD6eDb6E08f4c7C32D4f71b54bdA02913' , '0x123589fCD6eDb6E08f4c…" at bounding box center [477, 441] width 412 height 9
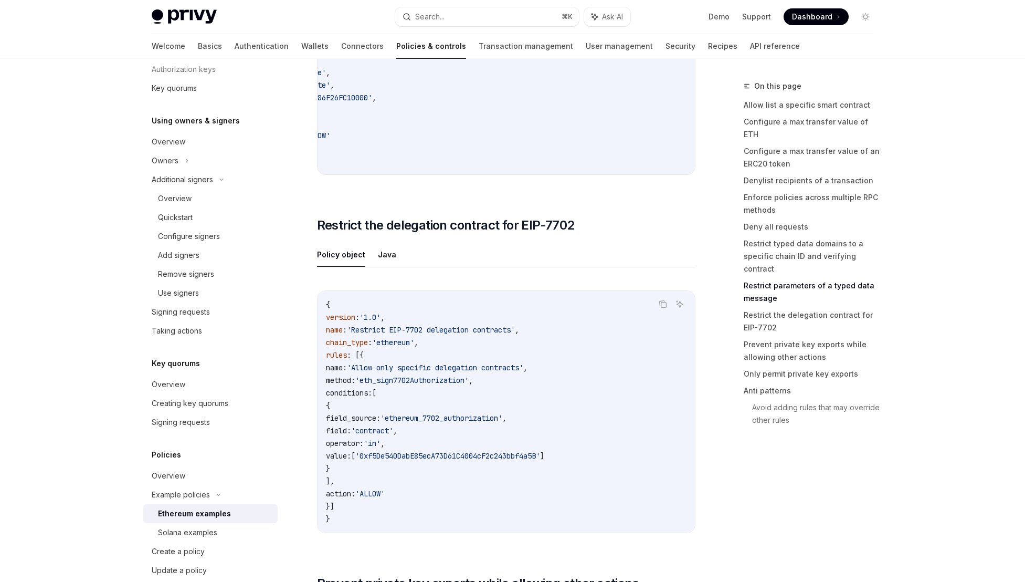
scroll to position [4213, 0]
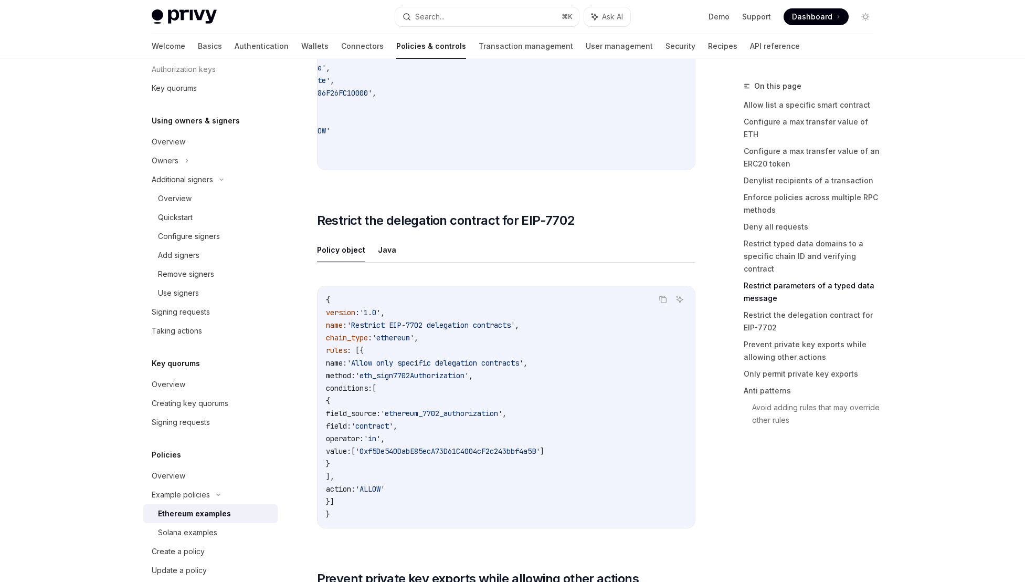
click at [372, 393] on span "conditions:" at bounding box center [349, 387] width 46 height 9
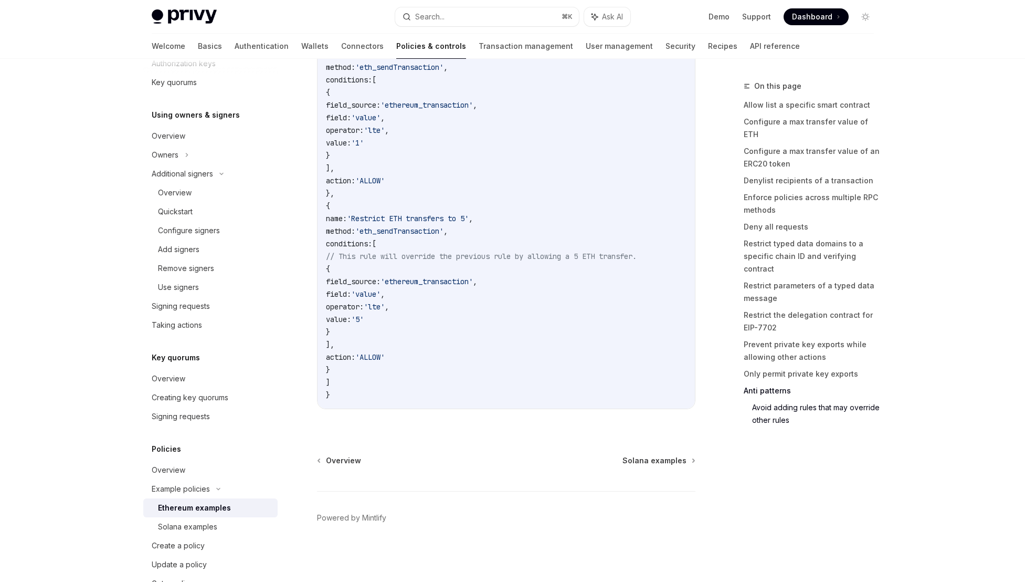
scroll to position [276, 0]
click at [198, 422] on div "Signing requests" at bounding box center [181, 417] width 58 height 13
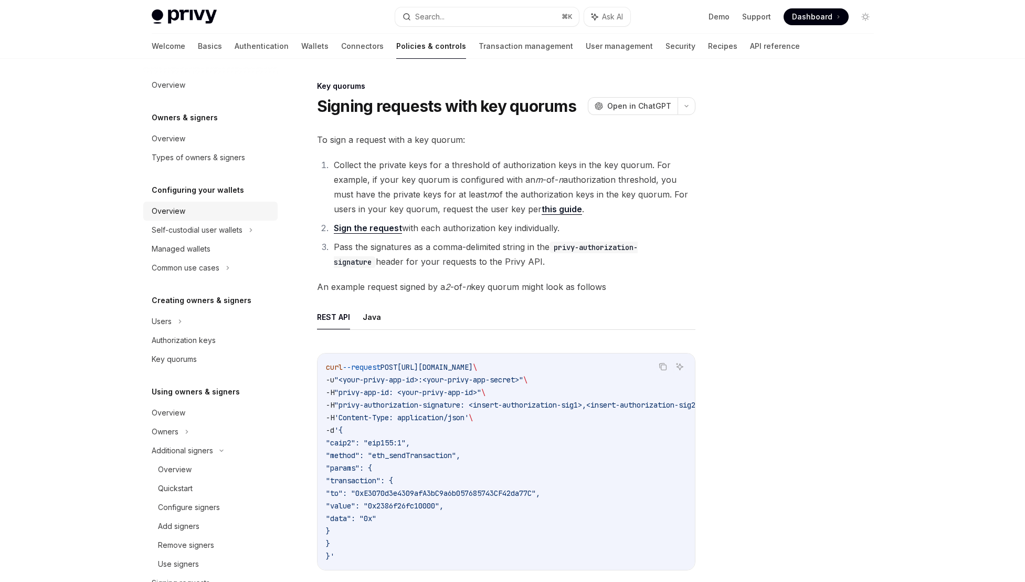
click at [188, 211] on div "Overview" at bounding box center [212, 211] width 120 height 13
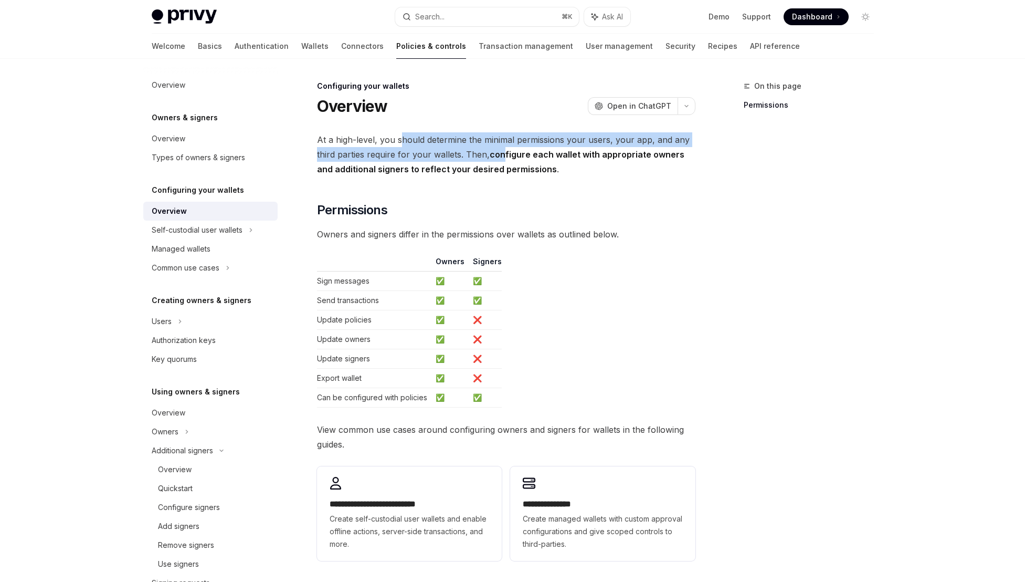
drag, startPoint x: 402, startPoint y: 132, endPoint x: 502, endPoint y: 150, distance: 102.4
click at [502, 150] on span "At a high-level, you should determine the minimal permissions your users, your …" at bounding box center [506, 154] width 379 height 44
click at [502, 150] on strong "configure each wallet with appropriate owners and additional signers to reflect…" at bounding box center [501, 161] width 368 height 25
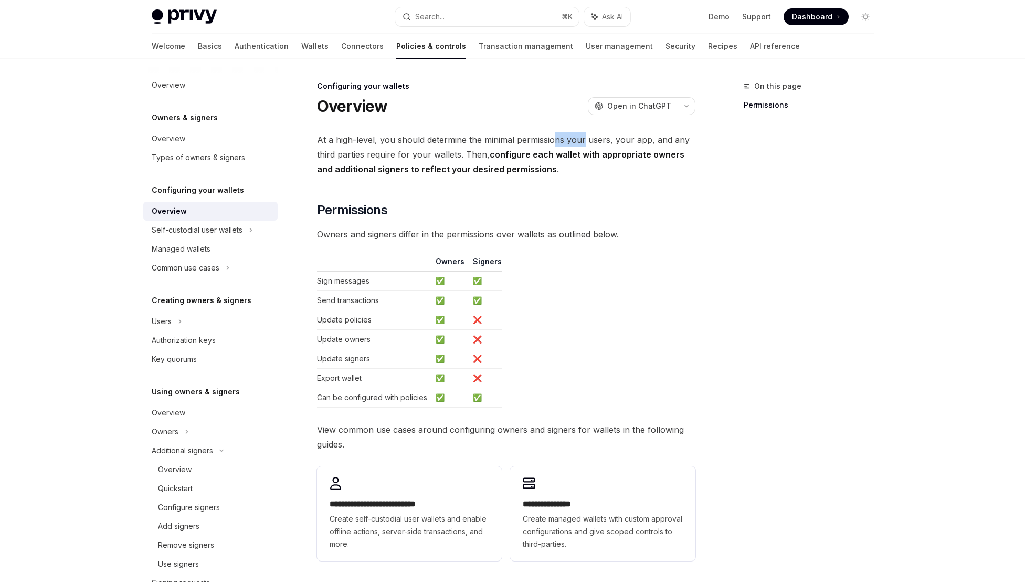
drag, startPoint x: 582, startPoint y: 141, endPoint x: 551, endPoint y: 142, distance: 30.5
click at [551, 142] on span "At a high-level, you should determine the minimal permissions your users, your …" at bounding box center [506, 154] width 379 height 44
drag, startPoint x: 662, startPoint y: 143, endPoint x: 583, endPoint y: 143, distance: 78.8
click at [583, 143] on span "At a high-level, you should determine the minimal permissions your users, your …" at bounding box center [506, 154] width 379 height 44
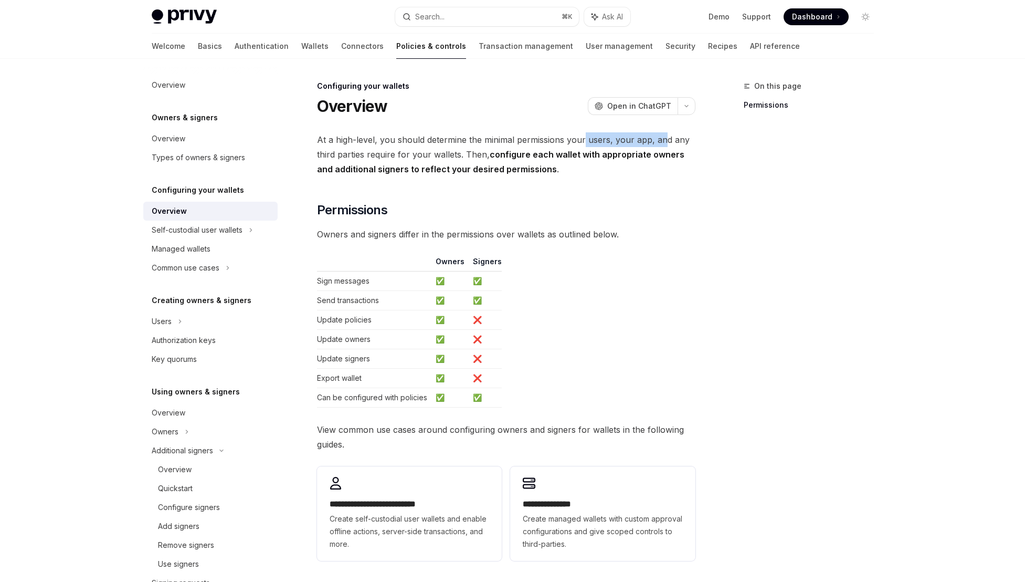
click at [583, 143] on span "At a high-level, you should determine the minimal permissions your users, your …" at bounding box center [506, 154] width 379 height 44
drag, startPoint x: 475, startPoint y: 155, endPoint x: 373, endPoint y: 148, distance: 102.1
click at [373, 148] on span "At a high-level, you should determine the minimal permissions your users, your …" at bounding box center [506, 154] width 379 height 44
drag, startPoint x: 480, startPoint y: 150, endPoint x: 583, endPoint y: 159, distance: 103.2
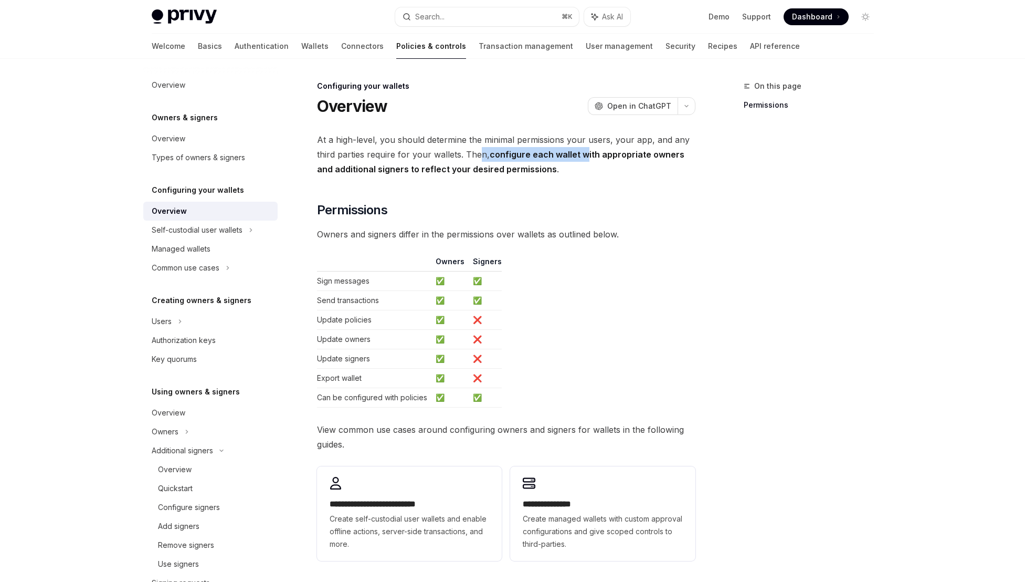
click at [583, 159] on span "At a high-level, you should determine the minimal permissions your users, your …" at bounding box center [506, 154] width 379 height 44
click at [583, 159] on strong "configure each wallet with appropriate owners and additional signers to reflect…" at bounding box center [501, 161] width 368 height 25
drag, startPoint x: 343, startPoint y: 280, endPoint x: 349, endPoint y: 280, distance: 5.3
click at [349, 280] on td "Sign messages" at bounding box center [374, 280] width 114 height 19
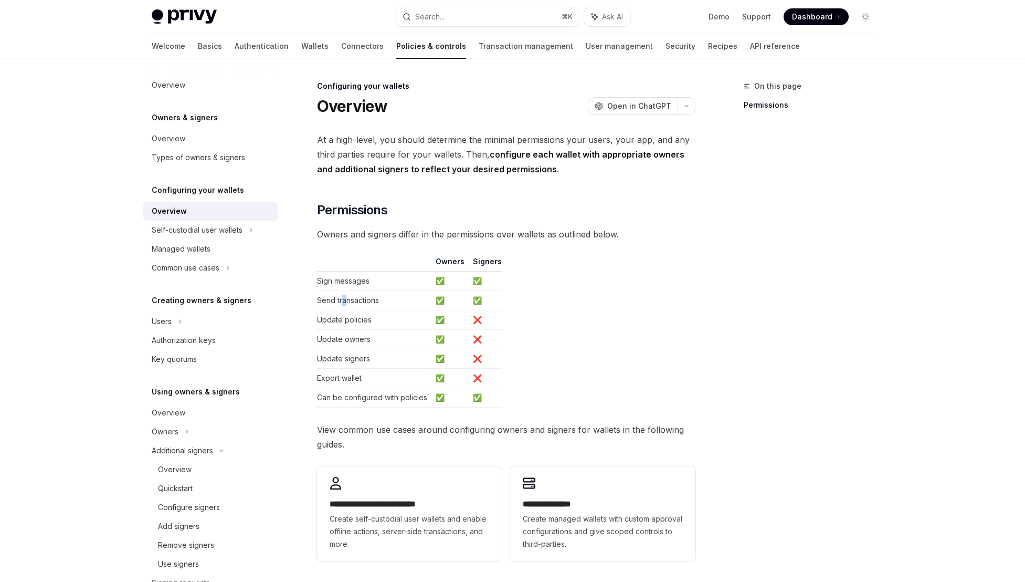
drag, startPoint x: 347, startPoint y: 297, endPoint x: 340, endPoint y: 295, distance: 7.5
click at [340, 295] on td "Send transactions" at bounding box center [374, 300] width 114 height 19
drag, startPoint x: 343, startPoint y: 321, endPoint x: 369, endPoint y: 322, distance: 25.8
click at [369, 322] on td "Update policies" at bounding box center [374, 319] width 114 height 19
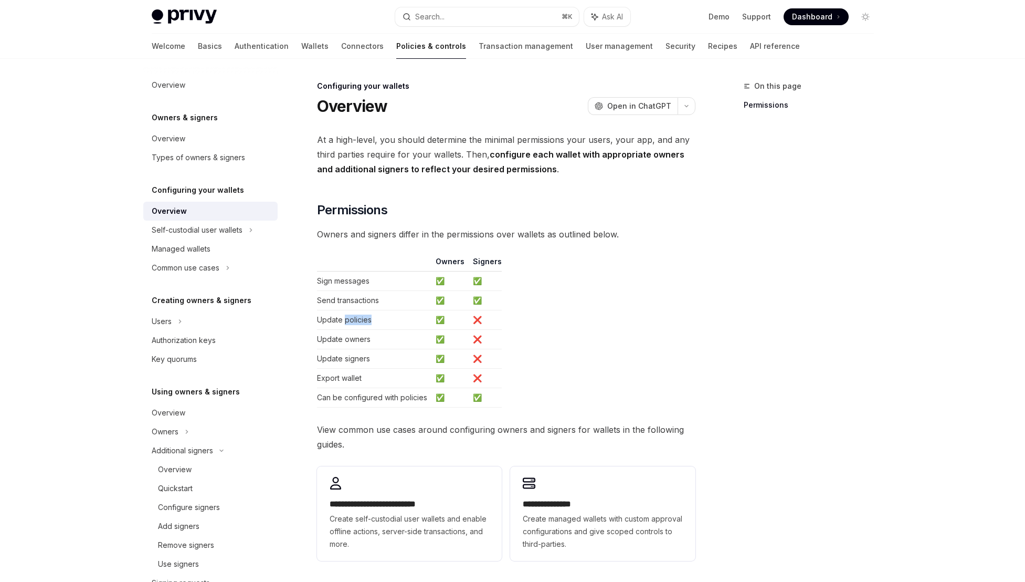
click at [369, 322] on td "Update policies" at bounding box center [374, 319] width 114 height 19
drag, startPoint x: 363, startPoint y: 339, endPoint x: 295, endPoint y: 334, distance: 69.0
click at [295, 334] on div "**********" at bounding box center [408, 400] width 580 height 641
drag, startPoint x: 358, startPoint y: 355, endPoint x: 345, endPoint y: 355, distance: 12.6
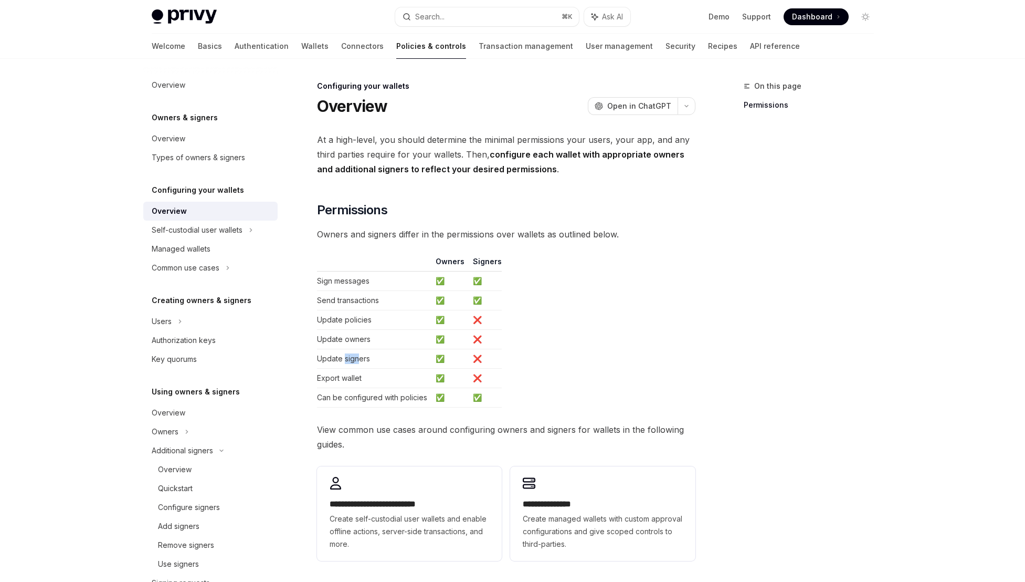
click at [345, 355] on td "Update signers" at bounding box center [374, 358] width 114 height 19
drag, startPoint x: 350, startPoint y: 361, endPoint x: 326, endPoint y: 360, distance: 24.7
click at [326, 360] on td "Update signers" at bounding box center [374, 358] width 114 height 19
click at [349, 386] on td "Export wallet" at bounding box center [374, 378] width 114 height 19
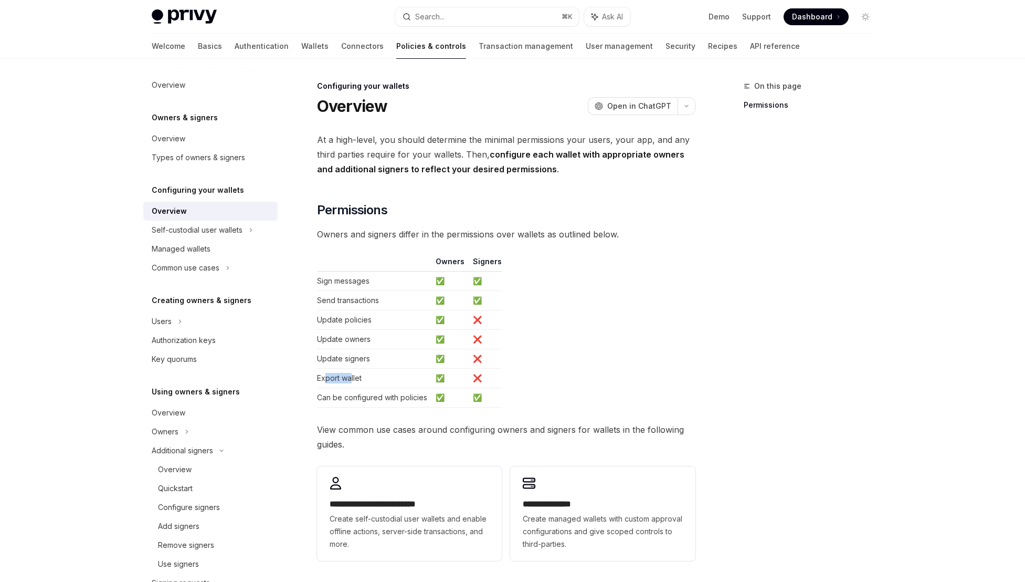
drag, startPoint x: 351, startPoint y: 380, endPoint x: 326, endPoint y: 379, distance: 25.7
click at [326, 379] on td "Export wallet" at bounding box center [374, 378] width 114 height 19
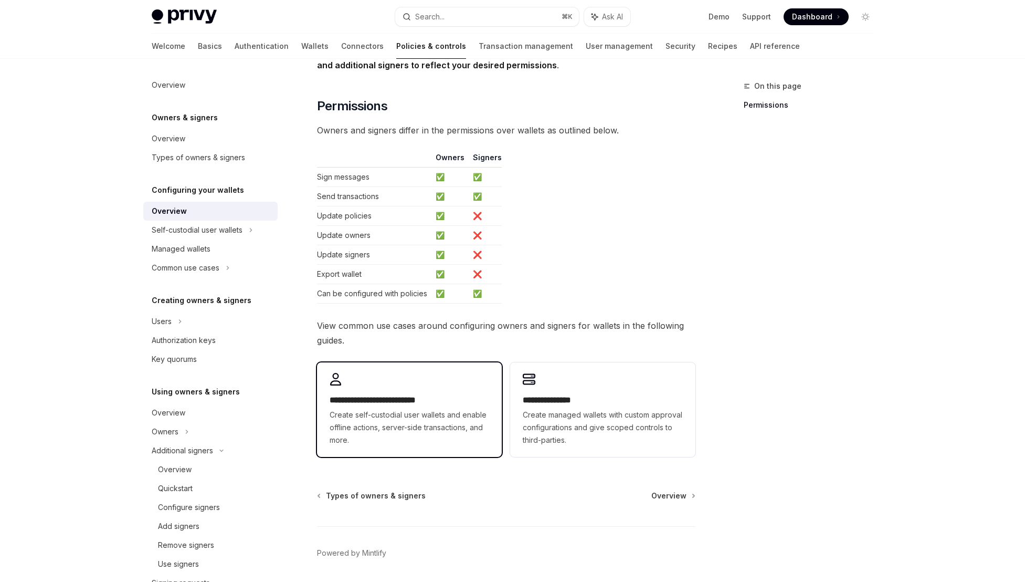
scroll to position [106, 0]
click at [460, 402] on h2 "**********" at bounding box center [410, 398] width 160 height 13
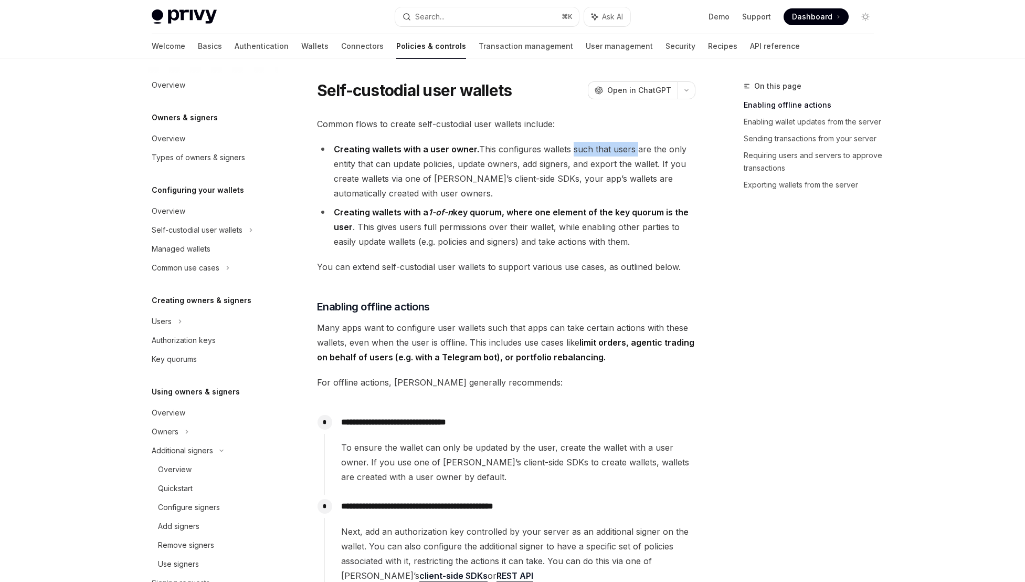
drag, startPoint x: 631, startPoint y: 148, endPoint x: 568, endPoint y: 143, distance: 63.7
click at [568, 143] on li "Creating wallets with a user owner. This configures wallets such that users are…" at bounding box center [506, 171] width 379 height 59
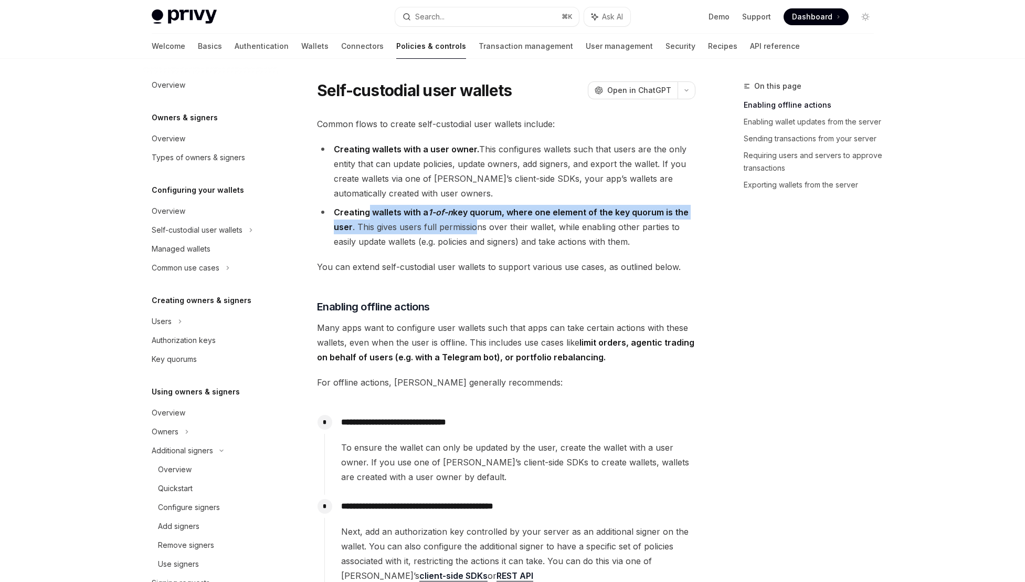
drag, startPoint x: 367, startPoint y: 215, endPoint x: 477, endPoint y: 220, distance: 110.4
click at [477, 220] on li "Creating wallets with a 1-of-n key quorum, where one element of the key quorum …" at bounding box center [506, 227] width 379 height 44
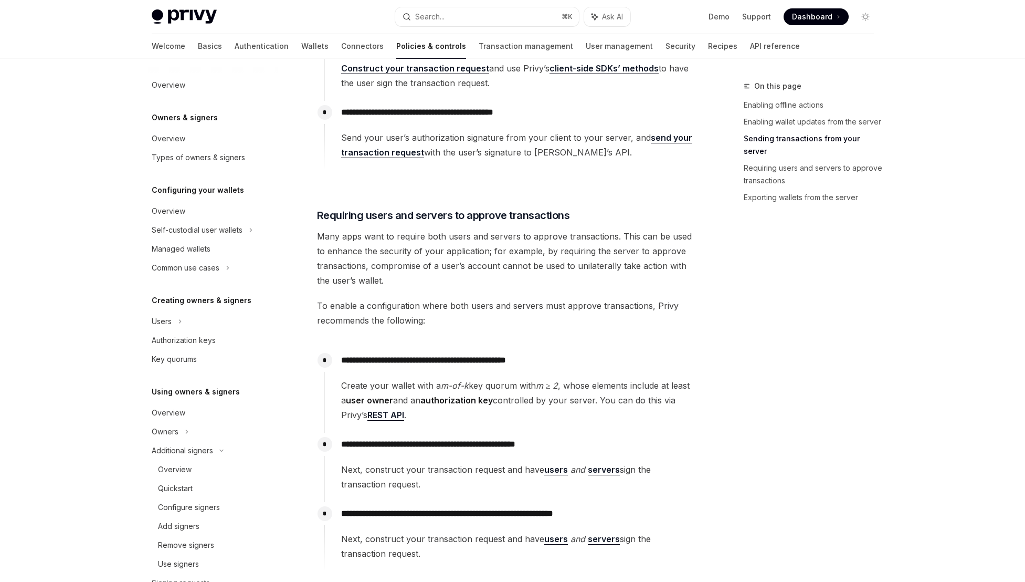
scroll to position [1318, 0]
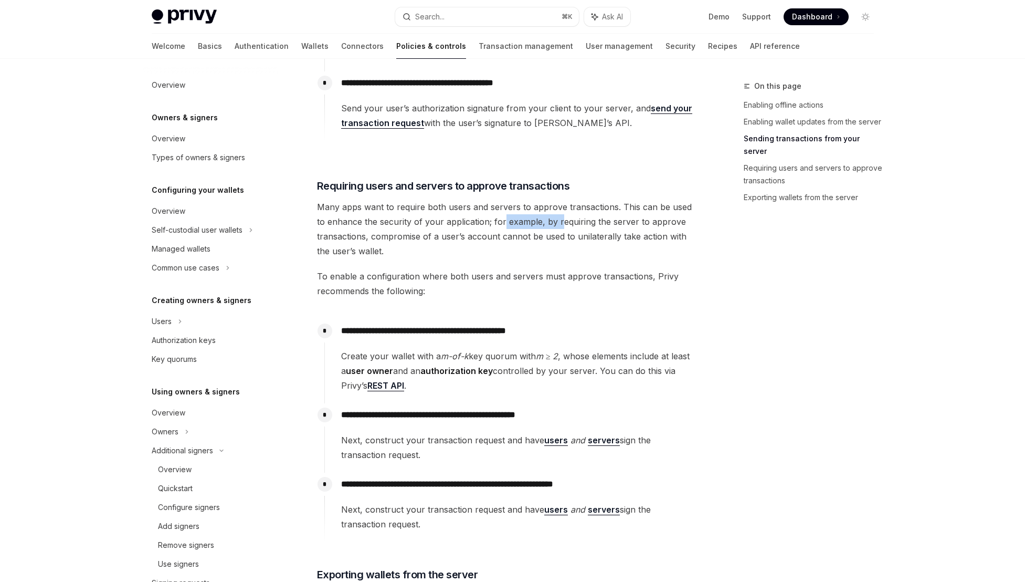
drag, startPoint x: 491, startPoint y: 220, endPoint x: 548, endPoint y: 220, distance: 56.7
click at [548, 220] on span "Many apps want to require both users and servers to approve transactions. This …" at bounding box center [506, 229] width 379 height 59
drag, startPoint x: 342, startPoint y: 238, endPoint x: 447, endPoint y: 238, distance: 104.5
click at [447, 238] on span "Many apps want to require both users and servers to approve transactions. This …" at bounding box center [506, 229] width 379 height 59
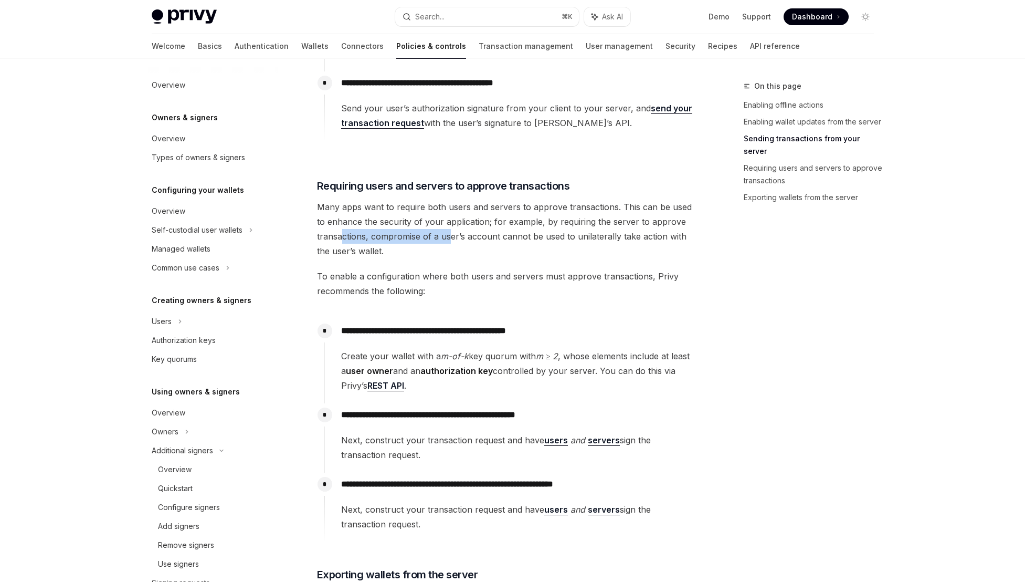
click at [447, 238] on span "Many apps want to require both users and servers to approve transactions. This …" at bounding box center [506, 229] width 379 height 59
drag, startPoint x: 600, startPoint y: 279, endPoint x: 540, endPoint y: 275, distance: 60.0
click at [540, 275] on span "To enable a configuration where both users and servers must approve transaction…" at bounding box center [506, 283] width 379 height 29
drag, startPoint x: 383, startPoint y: 332, endPoint x: 443, endPoint y: 330, distance: 59.9
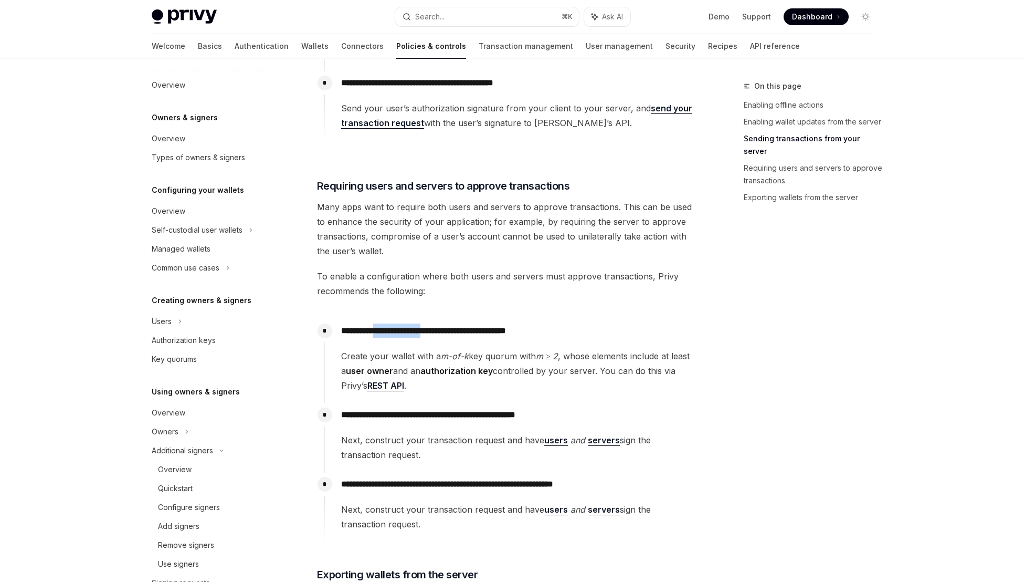
click at [443, 330] on p "**********" at bounding box center [518, 330] width 354 height 15
drag, startPoint x: 526, startPoint y: 331, endPoint x: 497, endPoint y: 332, distance: 29.4
click at [497, 332] on p "**********" at bounding box center [518, 330] width 354 height 15
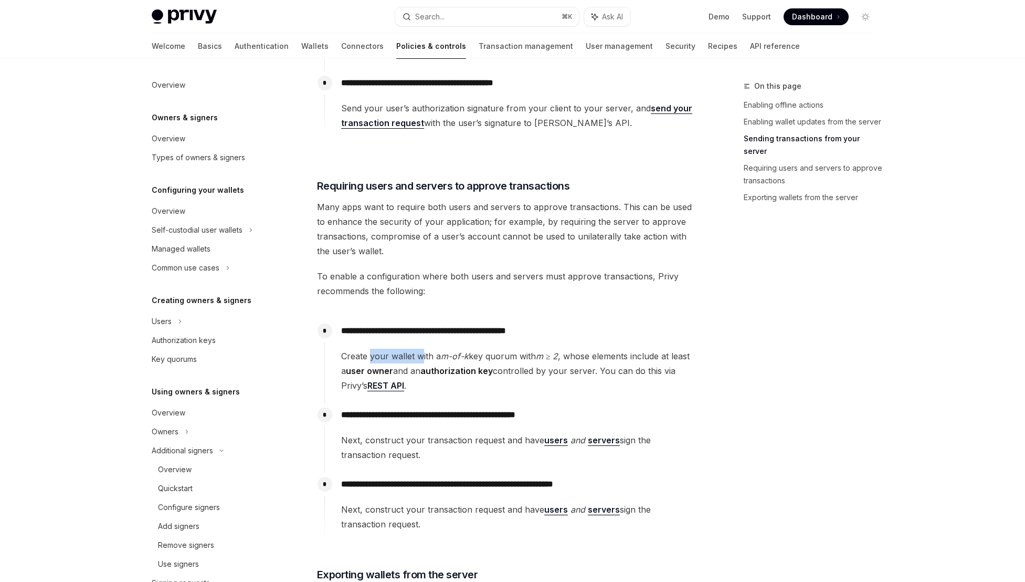
drag, startPoint x: 372, startPoint y: 358, endPoint x: 434, endPoint y: 356, distance: 62.5
click at [434, 356] on span "Create your wallet with a m-of-k key quorum with m ≥ 2 , whose elements include…" at bounding box center [518, 371] width 354 height 44
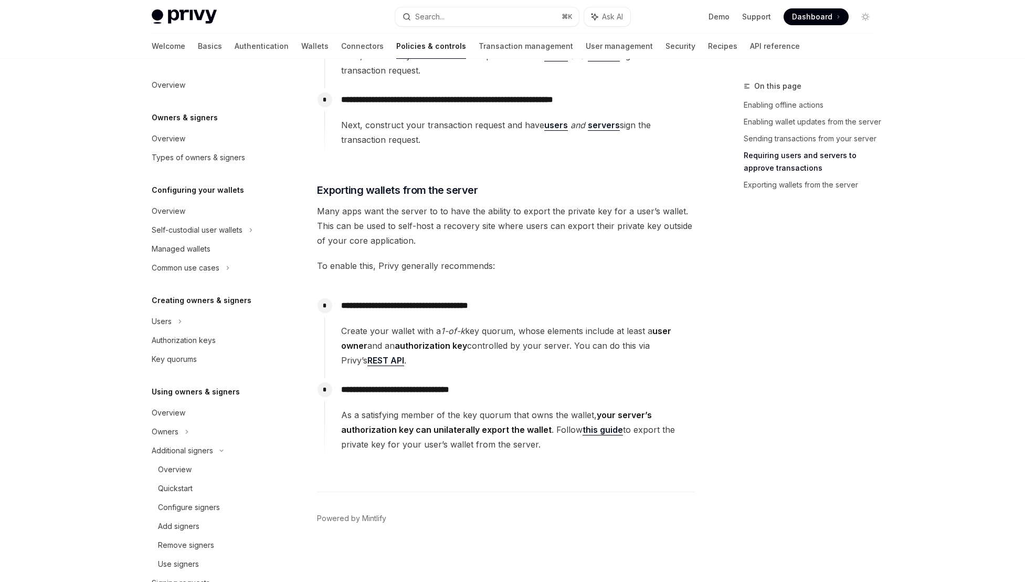
scroll to position [1703, 0]
drag, startPoint x: 542, startPoint y: 224, endPoint x: 423, endPoint y: 227, distance: 118.7
click at [423, 227] on span "Many apps want the server to to have the ability to export the private key for …" at bounding box center [506, 225] width 379 height 44
drag, startPoint x: 652, startPoint y: 227, endPoint x: 442, endPoint y: 228, distance: 210.0
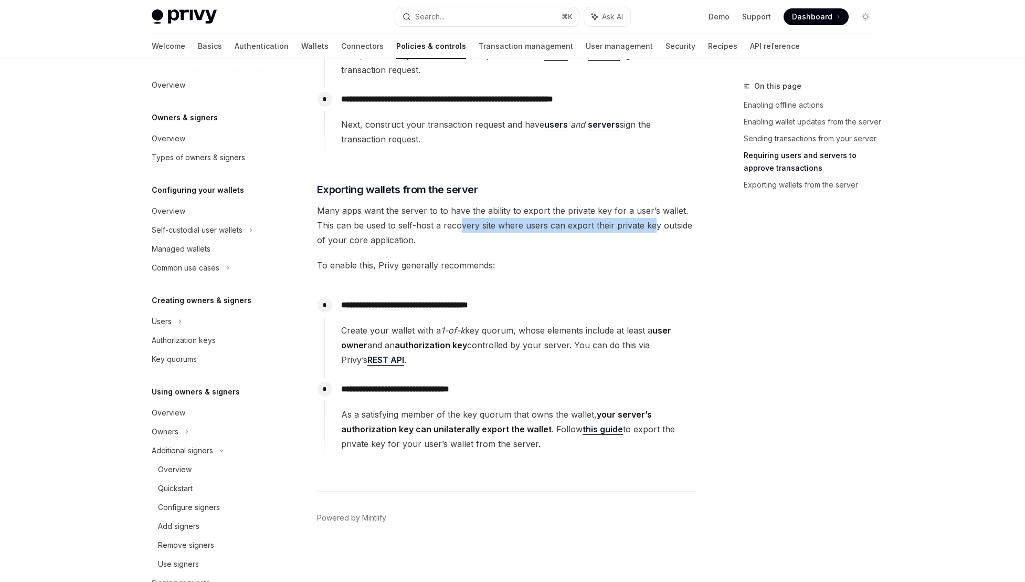
click at [442, 228] on span "Many apps want the server to to have the ability to export the private key for …" at bounding box center [506, 225] width 379 height 44
drag, startPoint x: 328, startPoint y: 226, endPoint x: 380, endPoint y: 240, distance: 53.9
click at [380, 240] on span "Many apps want the server to to have the ability to export the private key for …" at bounding box center [506, 225] width 379 height 44
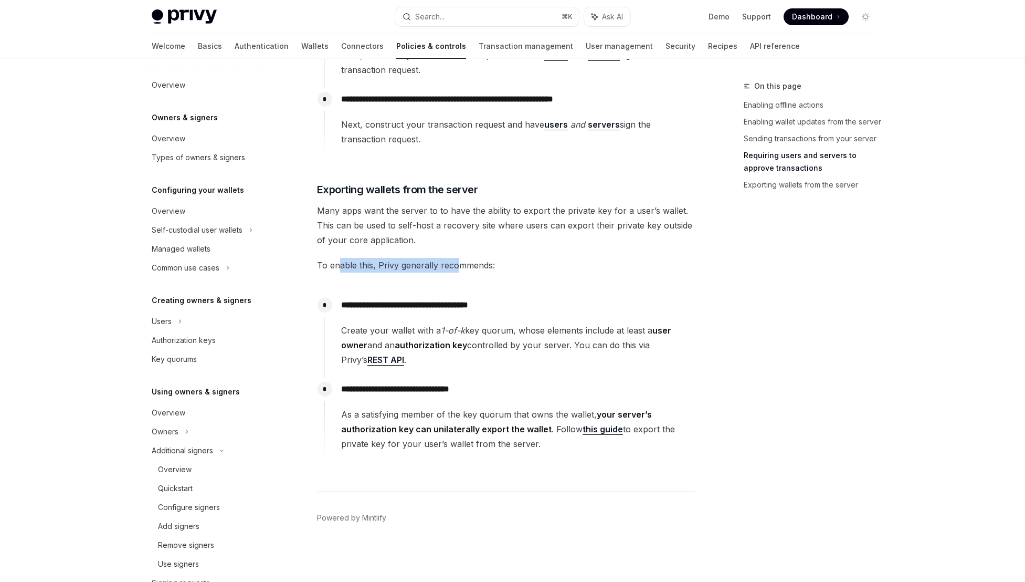
drag, startPoint x: 457, startPoint y: 265, endPoint x: 340, endPoint y: 264, distance: 117.1
click at [340, 264] on span "To enable this, Privy generally recommends:" at bounding box center [506, 265] width 379 height 15
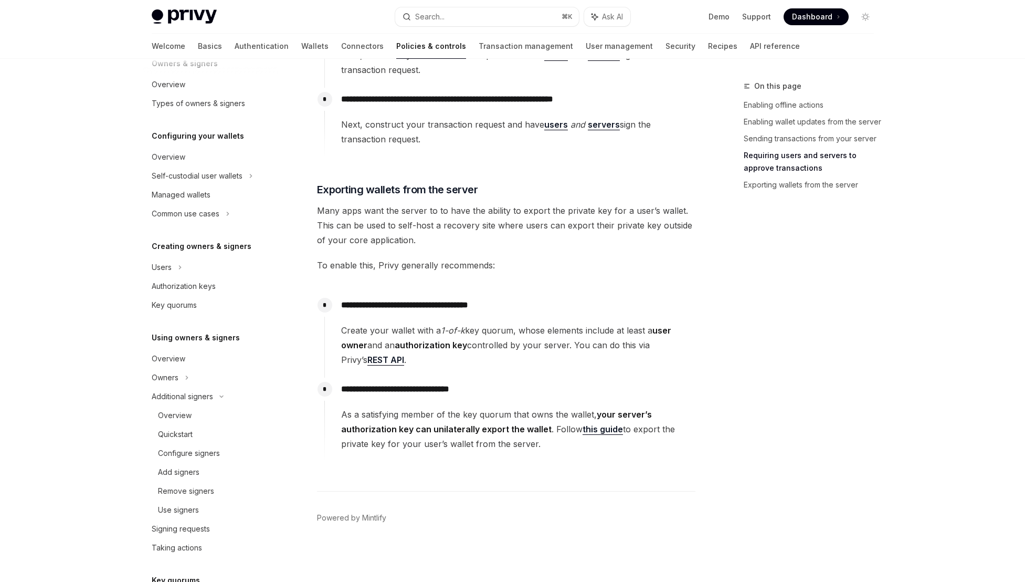
scroll to position [178, 0]
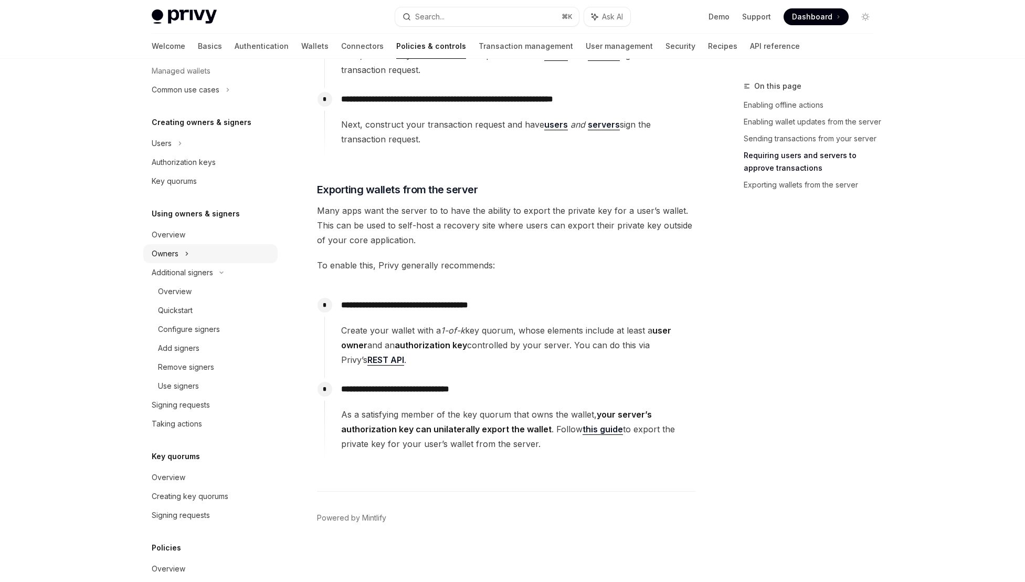
click at [202, 61] on div "Owners" at bounding box center [210, 52] width 134 height 19
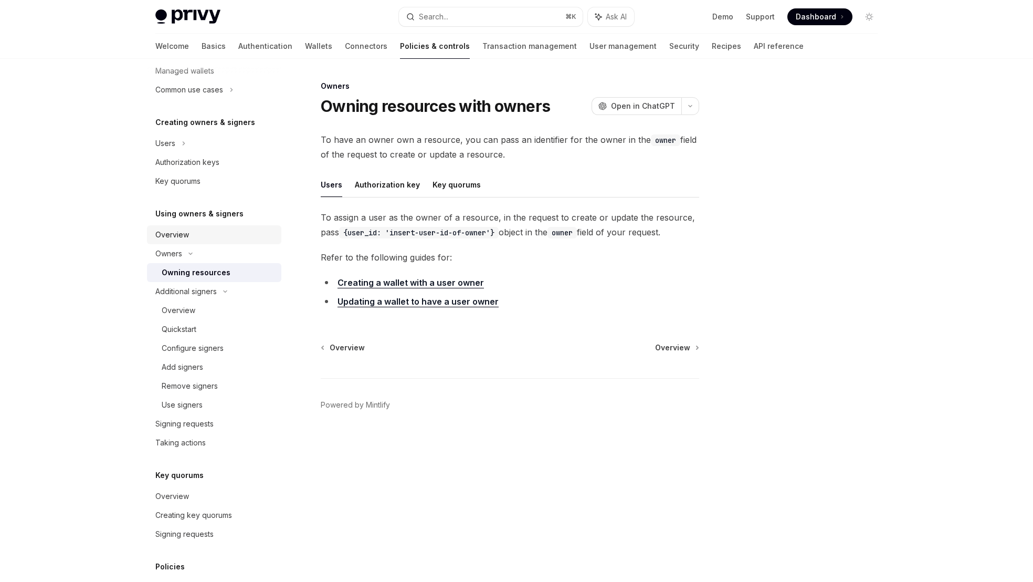
click at [197, 237] on div "Overview" at bounding box center [215, 234] width 120 height 13
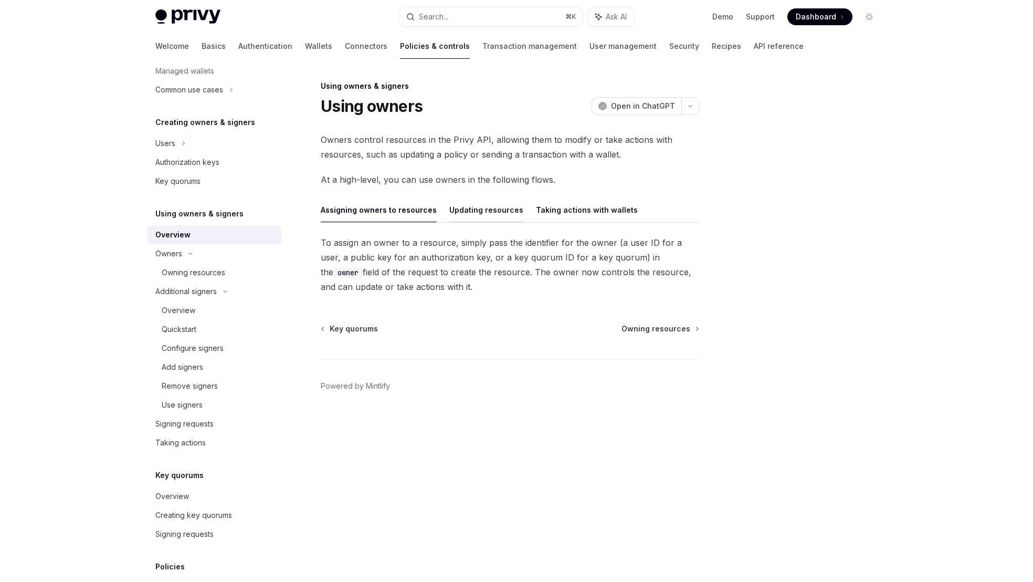
click at [475, 215] on button "Updating resources" at bounding box center [486, 209] width 74 height 25
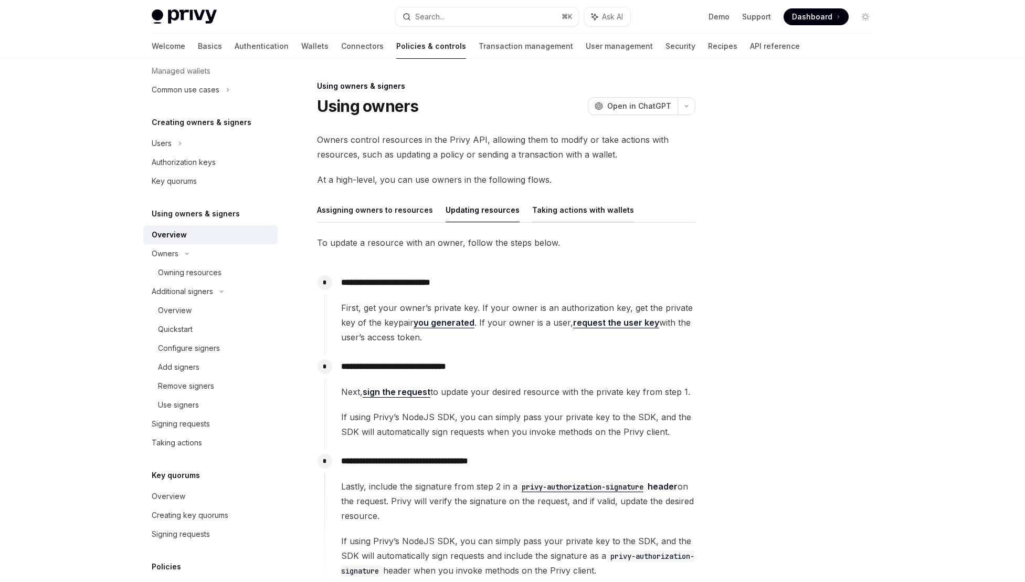
click at [558, 212] on button "Taking actions with wallets" at bounding box center [583, 209] width 102 height 25
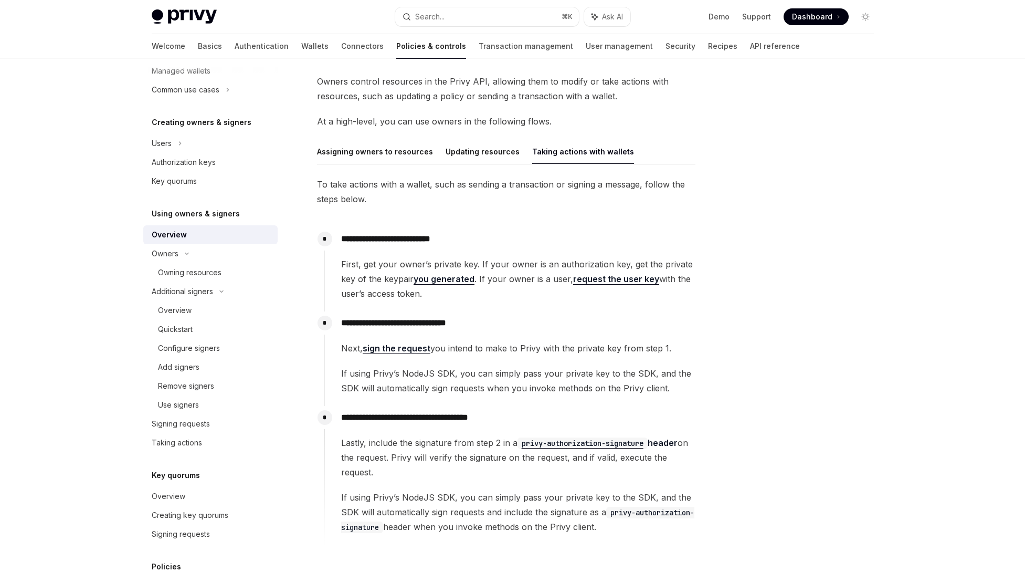
scroll to position [88, 0]
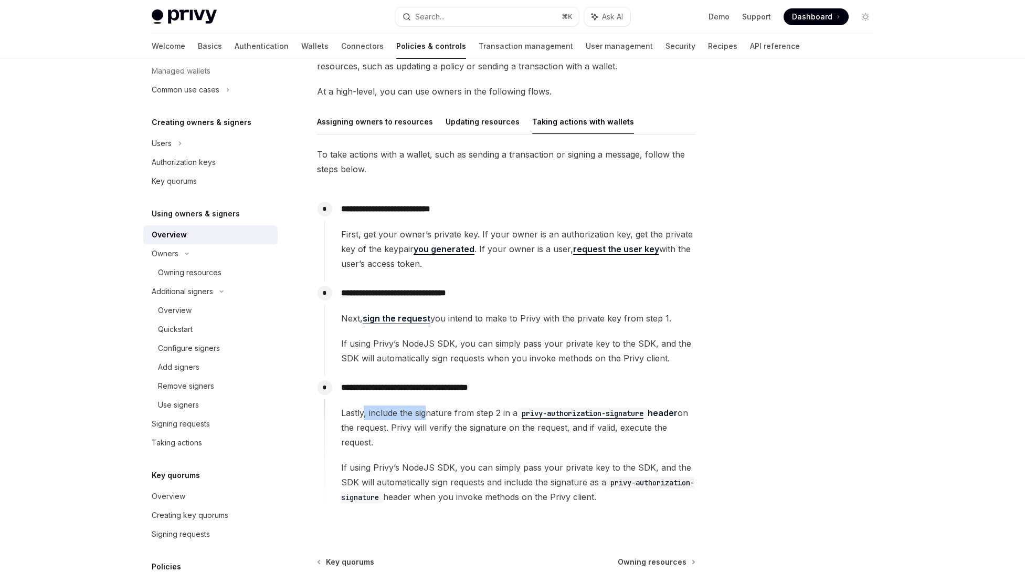
drag, startPoint x: 364, startPoint y: 413, endPoint x: 429, endPoint y: 413, distance: 65.6
click at [429, 413] on span "Lastly, include the signature from step 2 in a privy-authorization-signature he…" at bounding box center [518, 427] width 354 height 44
click at [430, 413] on span "Lastly, include the signature from step 2 in a privy-authorization-signature he…" at bounding box center [518, 427] width 354 height 44
drag, startPoint x: 479, startPoint y: 413, endPoint x: 457, endPoint y: 413, distance: 21.5
click at [458, 413] on span "Lastly, include the signature from step 2 in a privy-authorization-signature he…" at bounding box center [518, 427] width 354 height 44
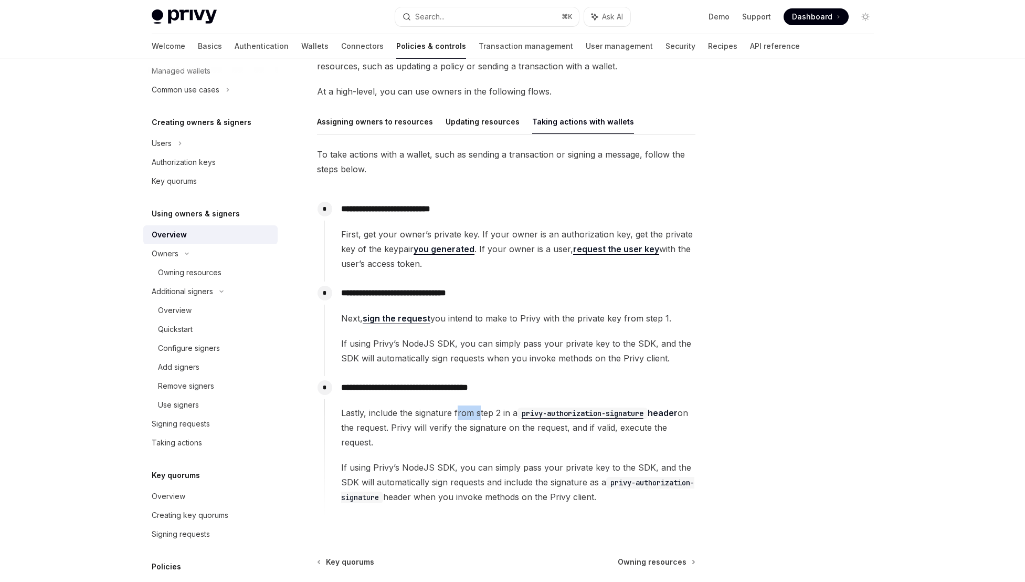
click at [457, 413] on span "Lastly, include the signature from step 2 in a privy-authorization-signature he…" at bounding box center [518, 427] width 354 height 44
drag, startPoint x: 394, startPoint y: 426, endPoint x: 452, endPoint y: 427, distance: 57.8
click at [446, 427] on span "Lastly, include the signature from step 2 in a privy-authorization-signature he…" at bounding box center [518, 427] width 354 height 44
click at [452, 427] on span "Lastly, include the signature from step 2 in a privy-authorization-signature he…" at bounding box center [518, 427] width 354 height 44
drag, startPoint x: 547, startPoint y: 427, endPoint x: 478, endPoint y: 427, distance: 69.3
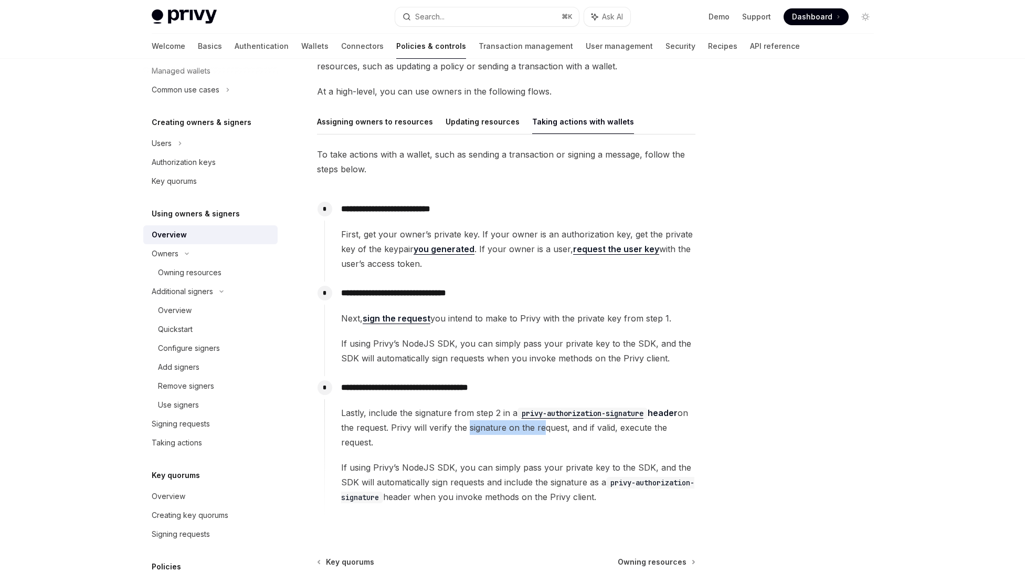
click at [478, 427] on span "Lastly, include the signature from step 2 in a privy-authorization-signature he…" at bounding box center [518, 427] width 354 height 44
drag, startPoint x: 361, startPoint y: 465, endPoint x: 445, endPoint y: 472, distance: 84.8
click at [445, 472] on span "If using Privy’s NodeJS SDK, you can simply pass your private key to the SDK, a…" at bounding box center [518, 482] width 354 height 44
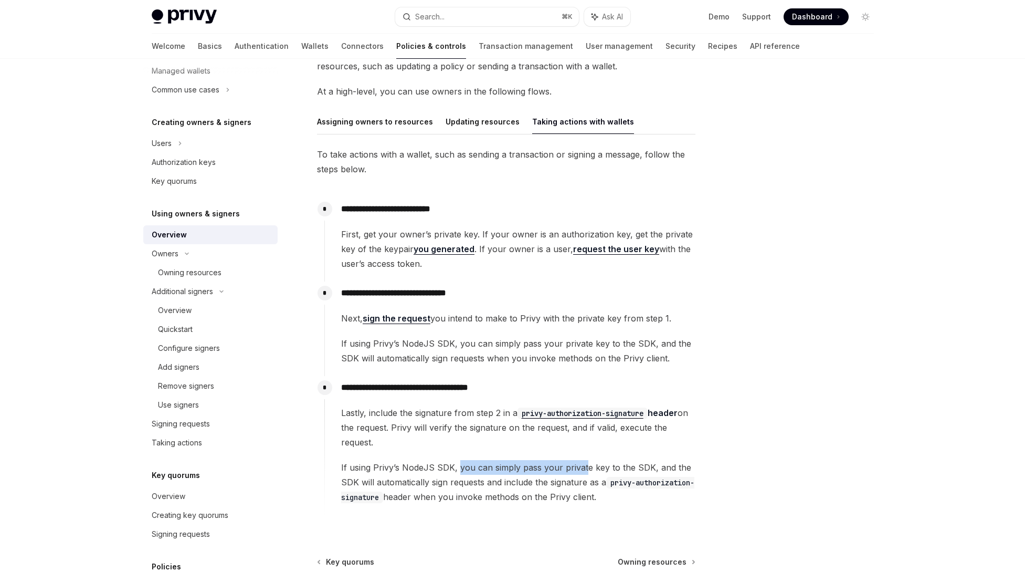
drag, startPoint x: 584, startPoint y: 469, endPoint x: 453, endPoint y: 470, distance: 130.7
click at [453, 470] on span "If using Privy’s NodeJS SDK, you can simply pass your private key to the SDK, a…" at bounding box center [518, 482] width 354 height 44
drag, startPoint x: 589, startPoint y: 501, endPoint x: 520, endPoint y: 500, distance: 68.3
click at [521, 500] on span "If using Privy’s NodeJS SDK, you can simply pass your private key to the SDK, a…" at bounding box center [518, 482] width 354 height 44
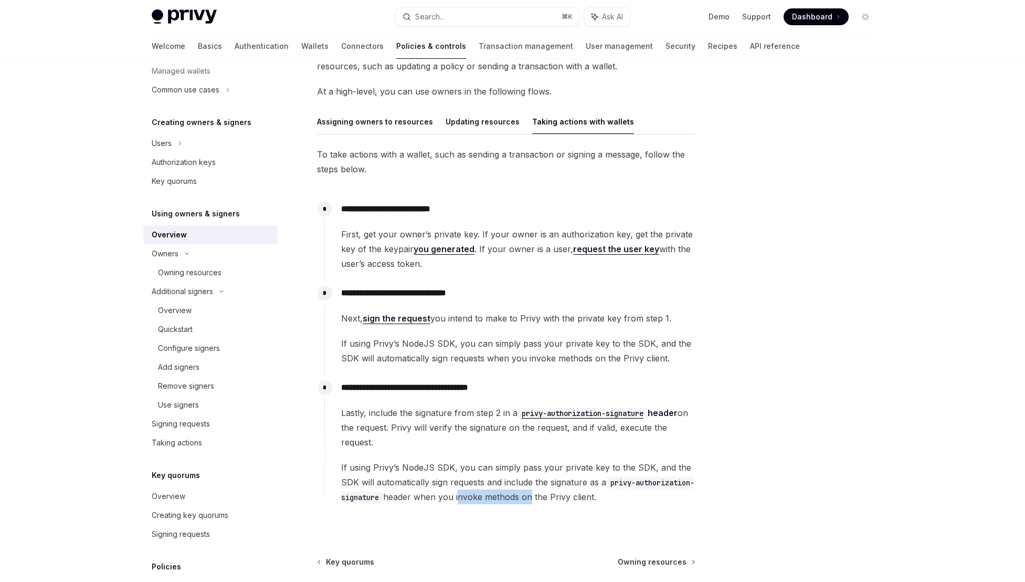
click at [520, 500] on span "If using Privy’s NodeJS SDK, you can simply pass your private key to the SDK, a…" at bounding box center [518, 482] width 354 height 44
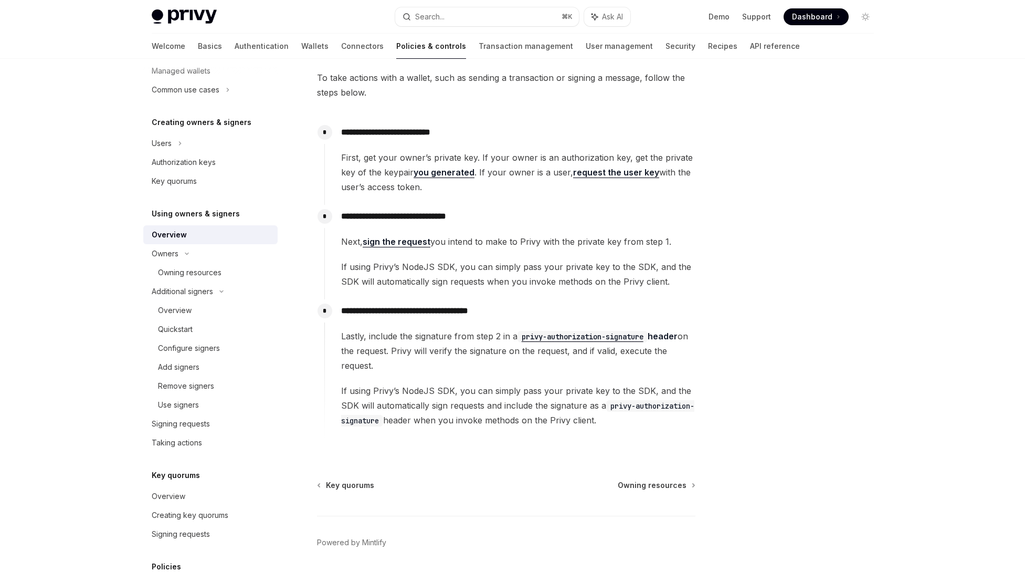
scroll to position [190, 0]
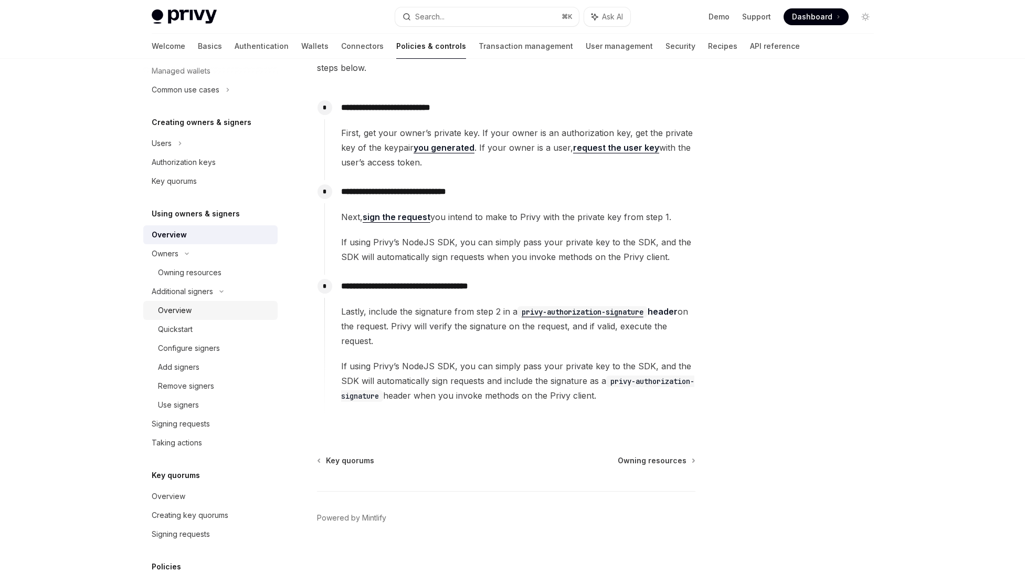
click at [204, 308] on div "Overview" at bounding box center [214, 310] width 113 height 13
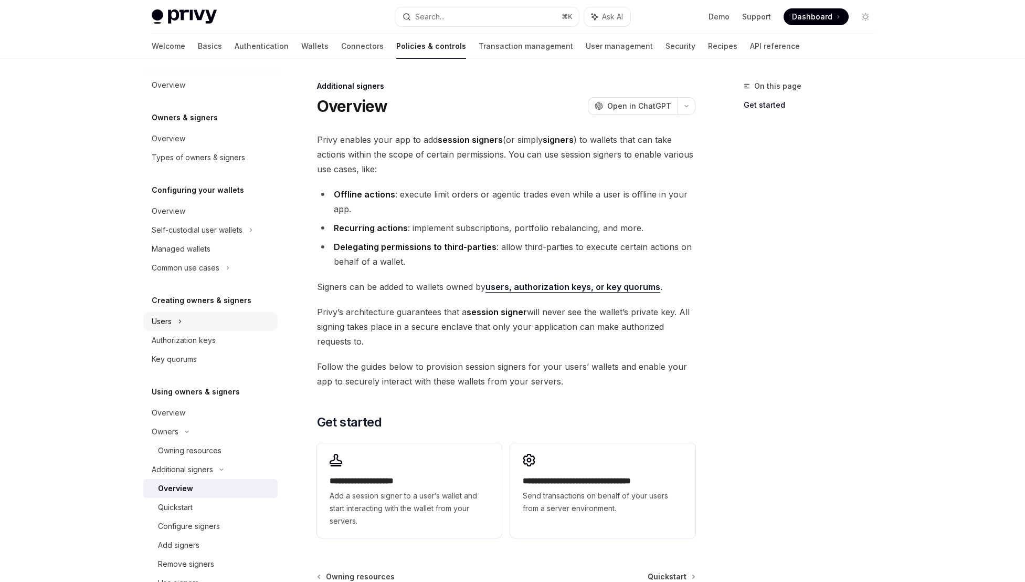
click at [234, 323] on div "Users" at bounding box center [210, 321] width 134 height 19
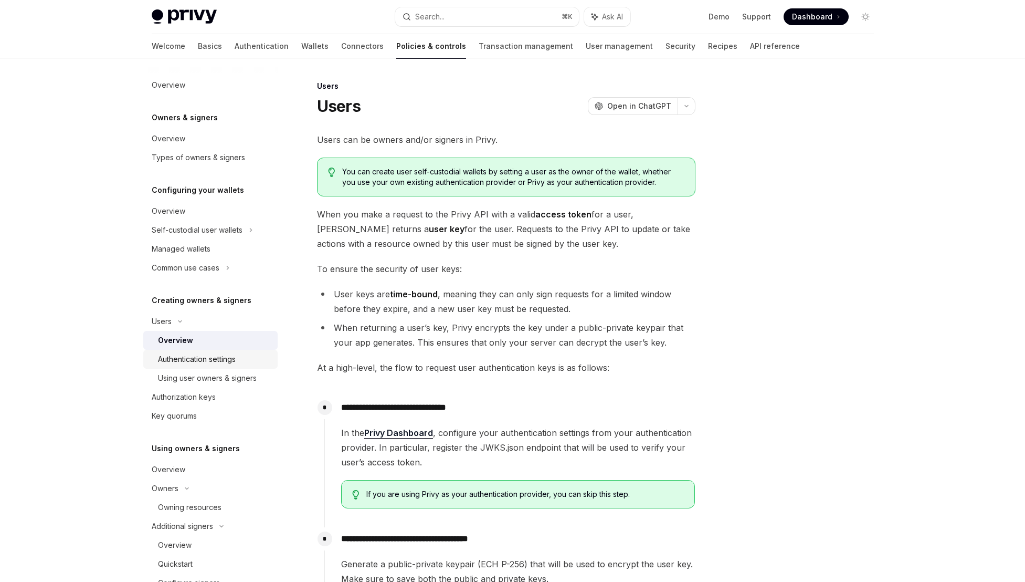
click at [230, 360] on div "Authentication settings" at bounding box center [197, 359] width 78 height 13
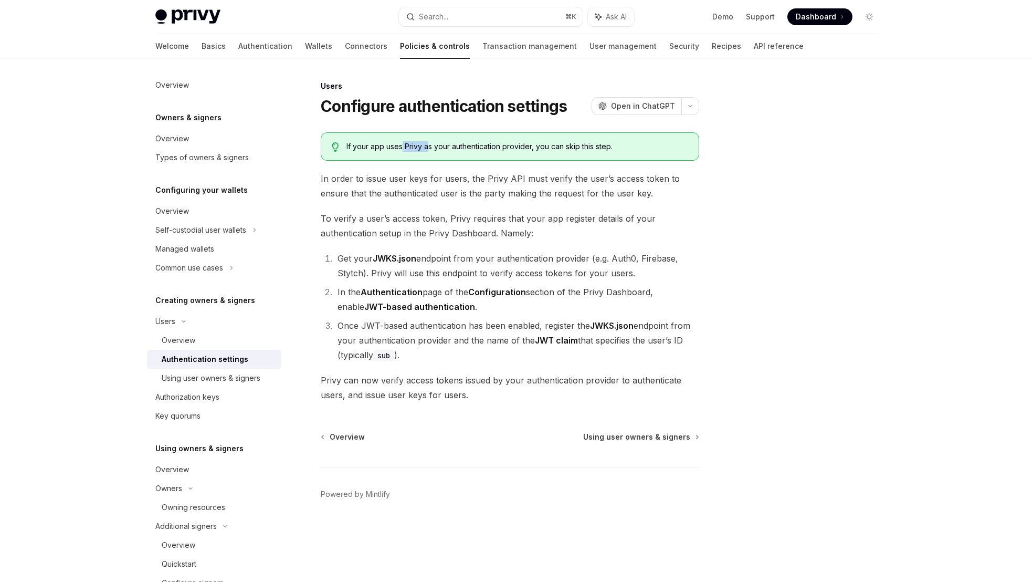
drag, startPoint x: 402, startPoint y: 142, endPoint x: 428, endPoint y: 141, distance: 26.8
click at [428, 141] on div "If your app uses Privy as your authentication provider, you can skip this step." at bounding box center [518, 146] width 342 height 11
drag, startPoint x: 579, startPoint y: 152, endPoint x: 477, endPoint y: 152, distance: 102.4
click at [477, 152] on div "If your app uses Privy as your authentication provider, you can skip this step." at bounding box center [510, 146] width 379 height 28
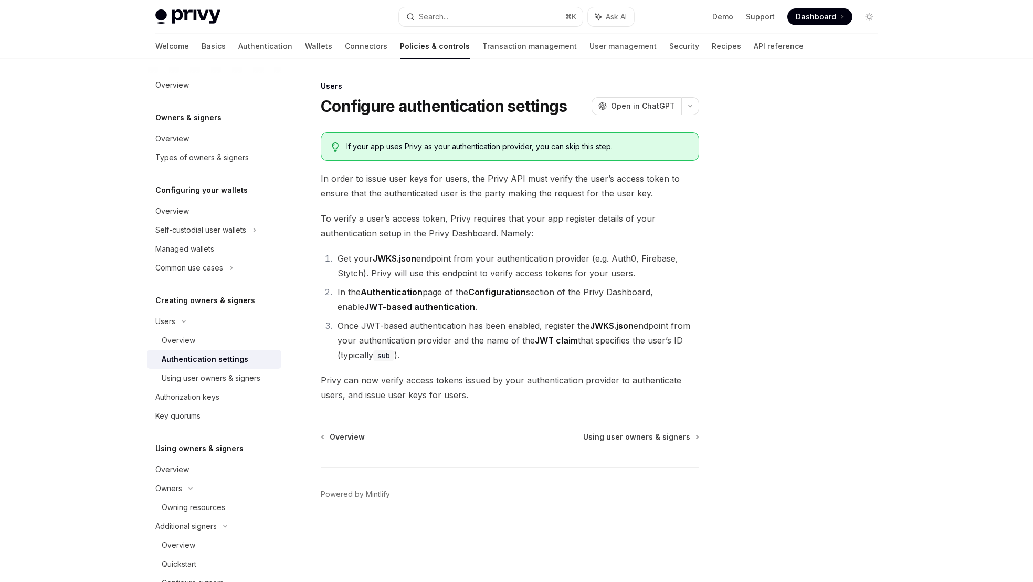
click at [477, 152] on div "If your app uses Privy as your authentication provider, you can skip this step." at bounding box center [510, 146] width 379 height 28
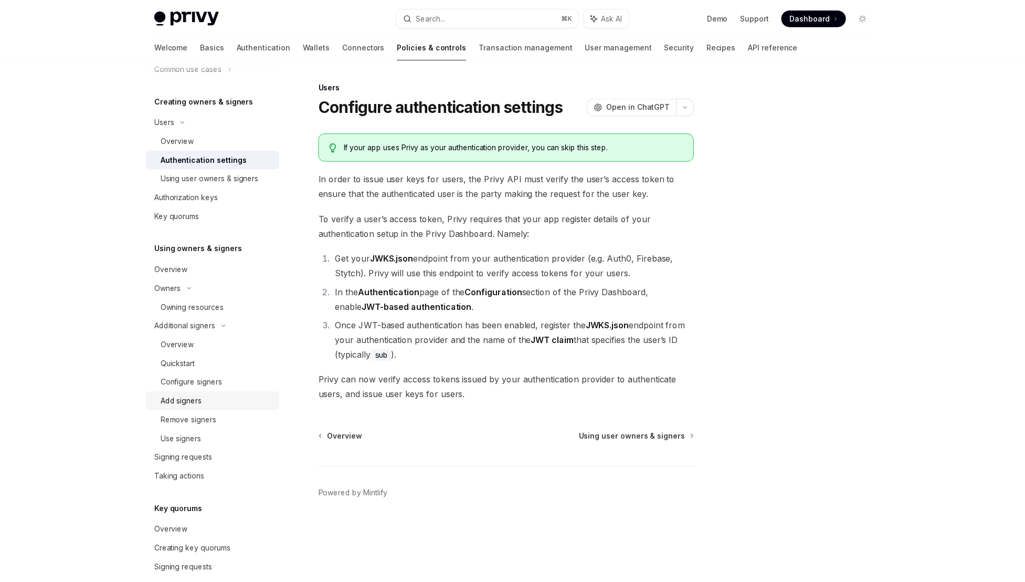
scroll to position [211, 0]
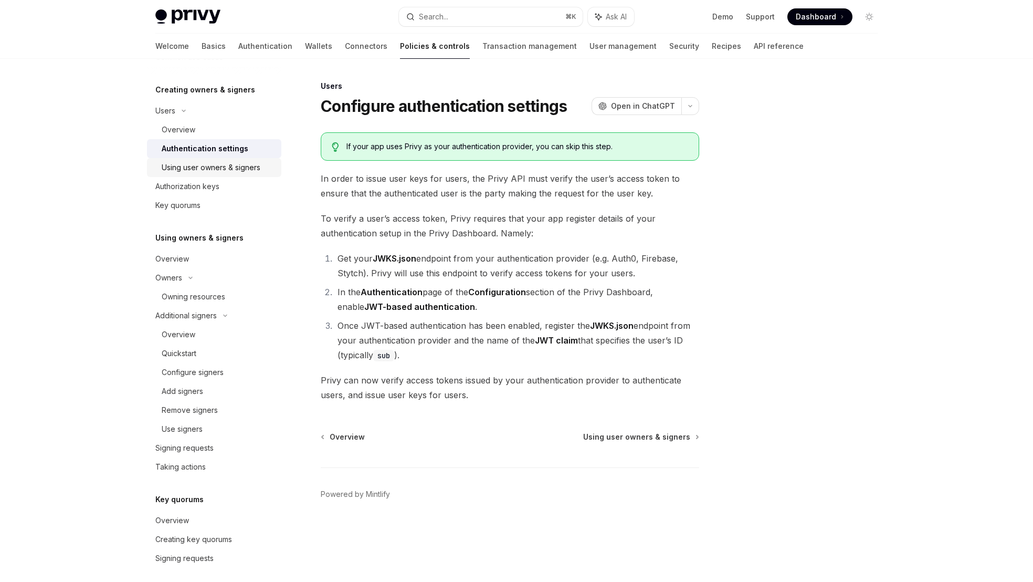
click at [229, 173] on div "Using user owners & signers" at bounding box center [211, 167] width 99 height 13
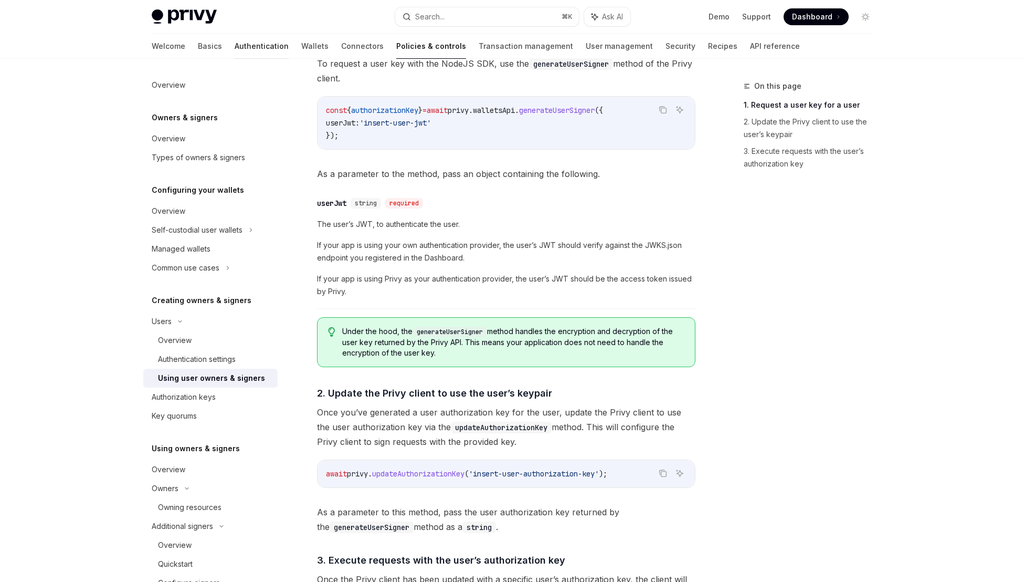
click at [235, 45] on link "Authentication" at bounding box center [262, 46] width 54 height 25
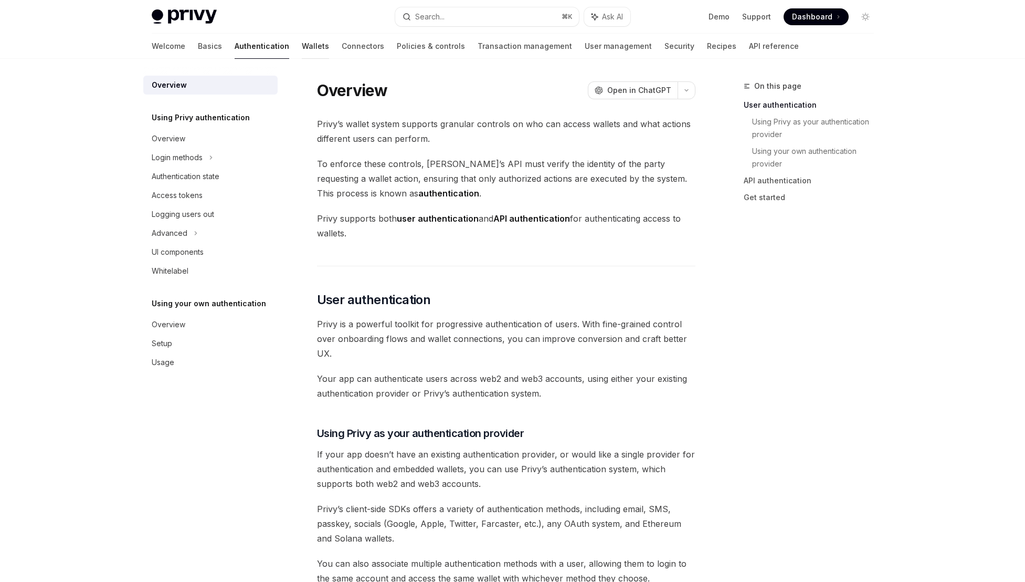
click at [302, 45] on link "Wallets" at bounding box center [315, 46] width 27 height 25
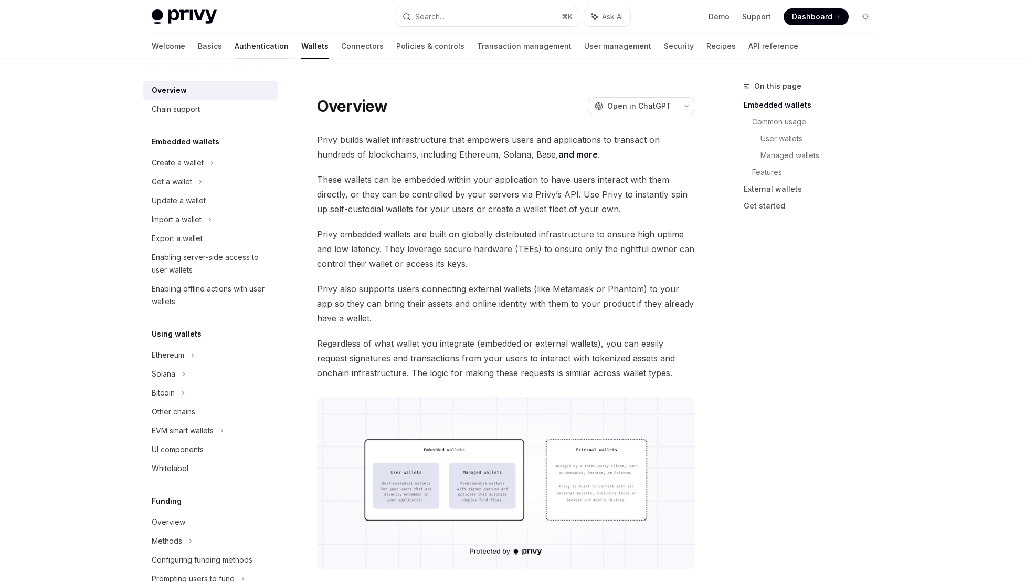
click at [235, 45] on link "Authentication" at bounding box center [262, 46] width 54 height 25
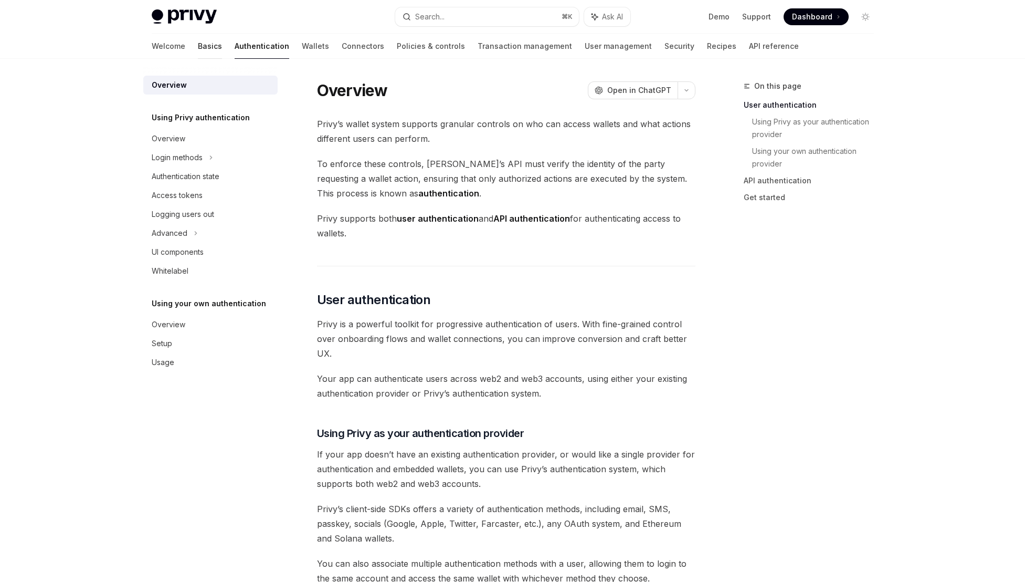
click at [198, 48] on link "Basics" at bounding box center [210, 46] width 24 height 25
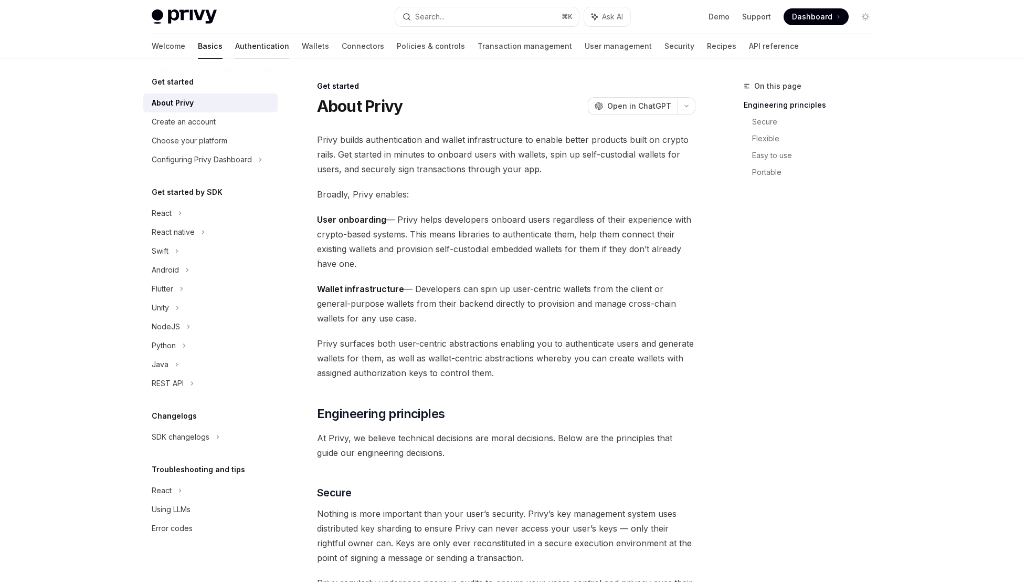
click at [235, 47] on link "Authentication" at bounding box center [262, 46] width 54 height 25
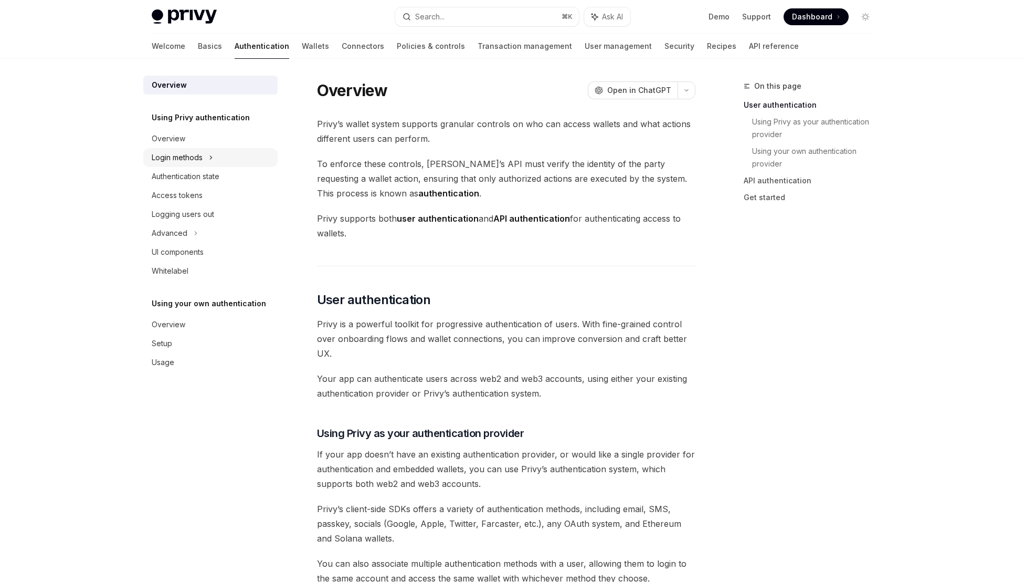
click at [230, 163] on div "Login methods" at bounding box center [210, 157] width 134 height 19
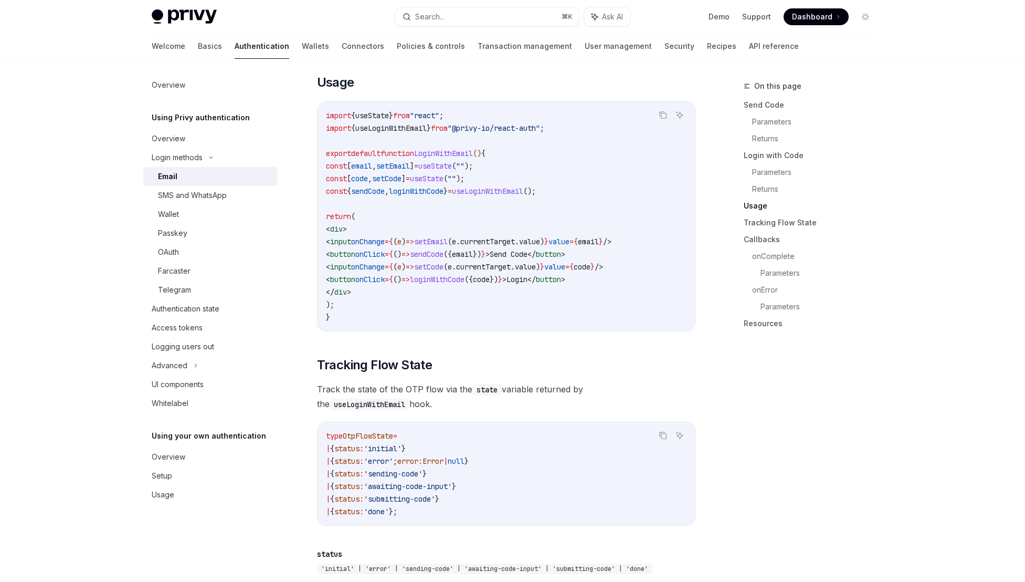
scroll to position [892, 0]
click at [415, 124] on span "useLoginWithEmail" at bounding box center [390, 128] width 71 height 9
click at [523, 187] on span "useLoginWithEmail" at bounding box center [487, 191] width 71 height 9
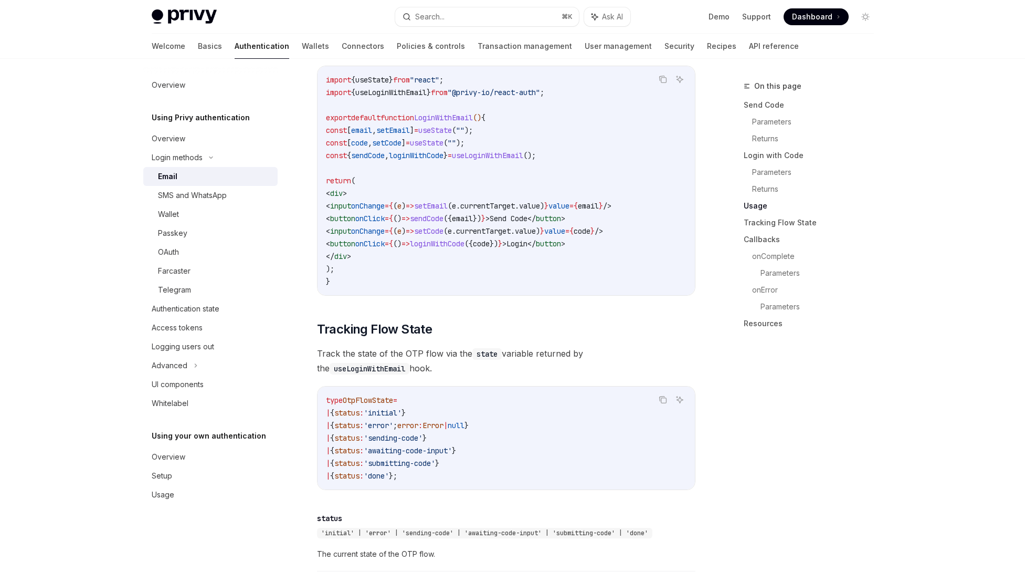
scroll to position [929, 0]
drag, startPoint x: 554, startPoint y: 344, endPoint x: 503, endPoint y: 341, distance: 51.0
click at [503, 345] on span "Track the state of the OTP flow via the state variable returned by the useLogin…" at bounding box center [506, 359] width 379 height 29
drag, startPoint x: 563, startPoint y: 348, endPoint x: 549, endPoint y: 347, distance: 14.2
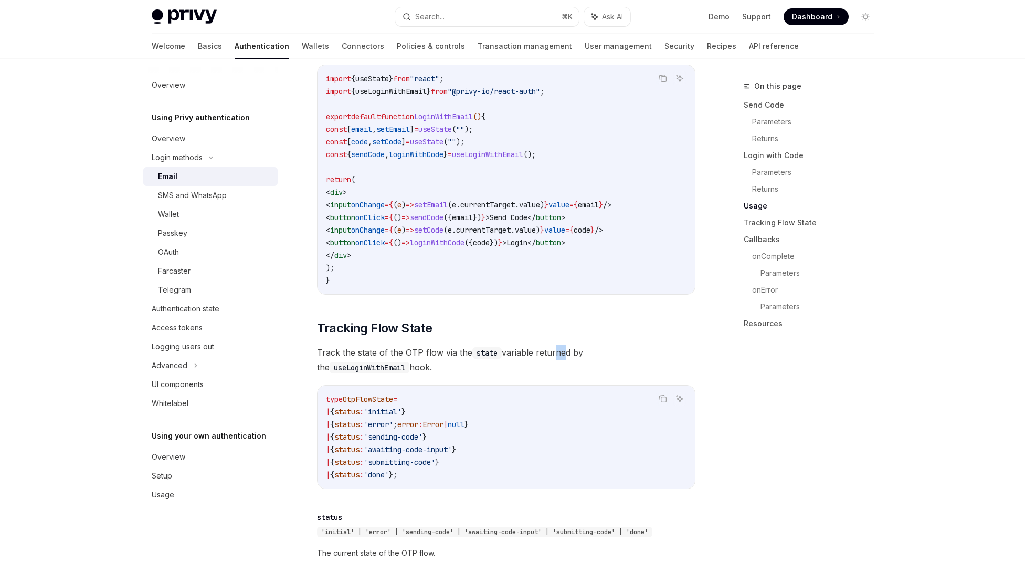
click at [549, 347] on span "Track the state of the OTP flow via the state variable returned by the useLogin…" at bounding box center [506, 359] width 379 height 29
drag, startPoint x: 684, startPoint y: 351, endPoint x: 586, endPoint y: 337, distance: 98.6
click at [586, 337] on div "To authenticate your users with a one-time passcode (OTP) sent to their email a…" at bounding box center [506, 411] width 379 height 2158
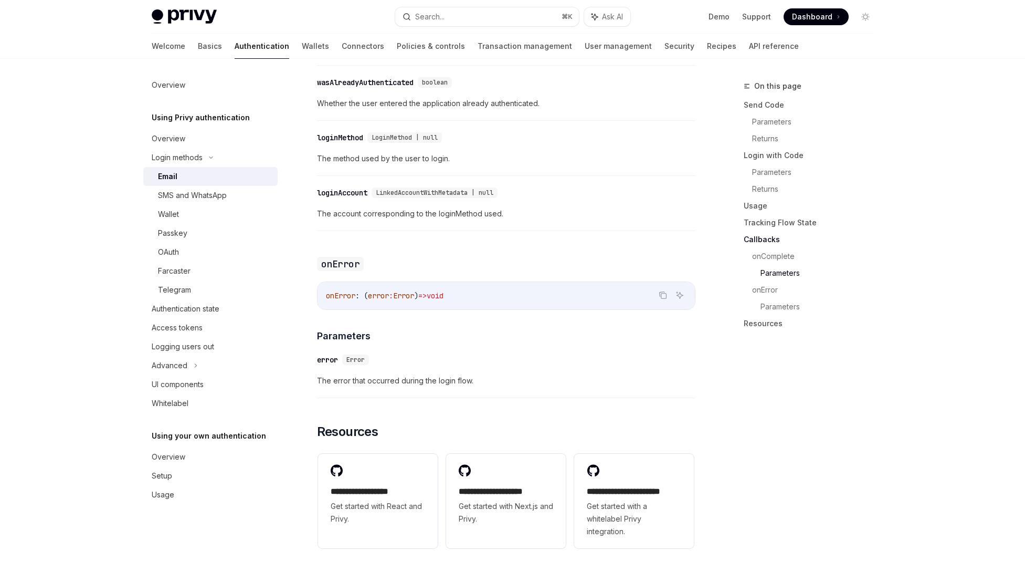
scroll to position [1989, 0]
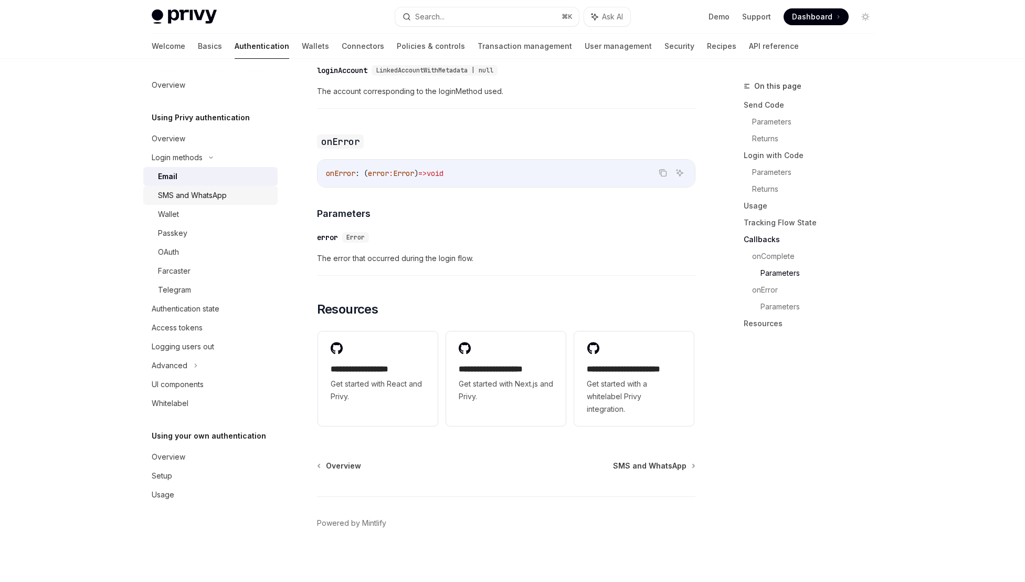
click at [177, 198] on div "SMS and WhatsApp" at bounding box center [192, 195] width 69 height 13
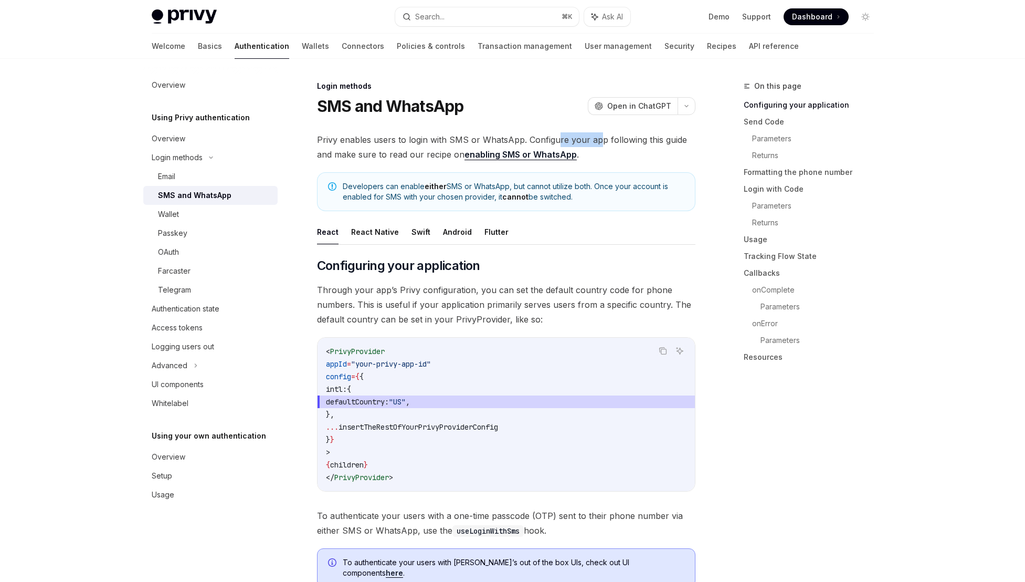
drag, startPoint x: 597, startPoint y: 142, endPoint x: 555, endPoint y: 140, distance: 41.5
click at [555, 140] on span "Privy enables users to login with SMS or WhatsApp. Configure your app following…" at bounding box center [506, 146] width 379 height 29
drag, startPoint x: 343, startPoint y: 144, endPoint x: 389, endPoint y: 151, distance: 46.1
click at [389, 151] on span "Privy enables users to login with SMS or WhatsApp. Configure your app following…" at bounding box center [506, 146] width 379 height 29
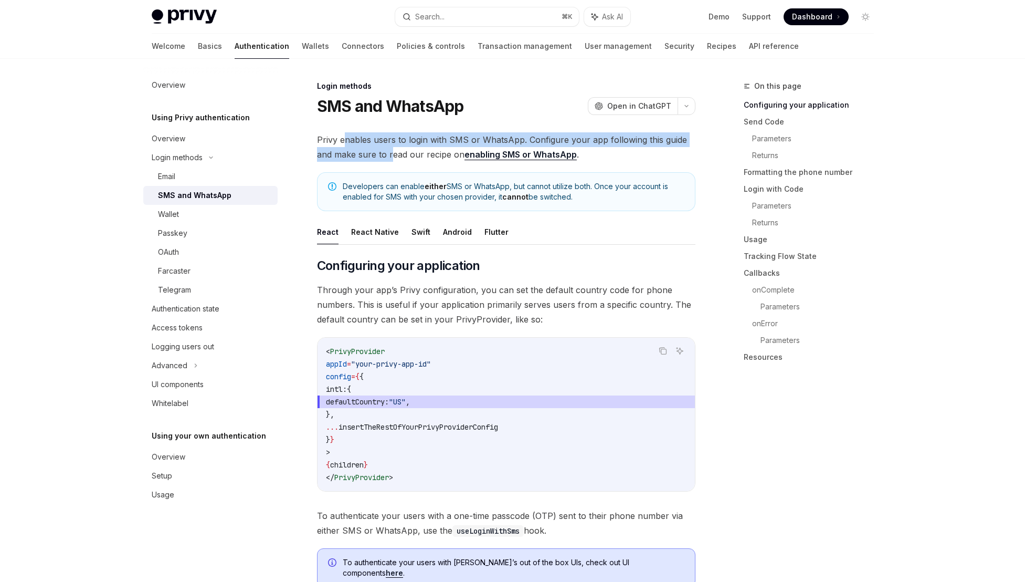
click at [389, 151] on span "Privy enables users to login with SMS or WhatsApp. Configure your app following…" at bounding box center [506, 146] width 379 height 29
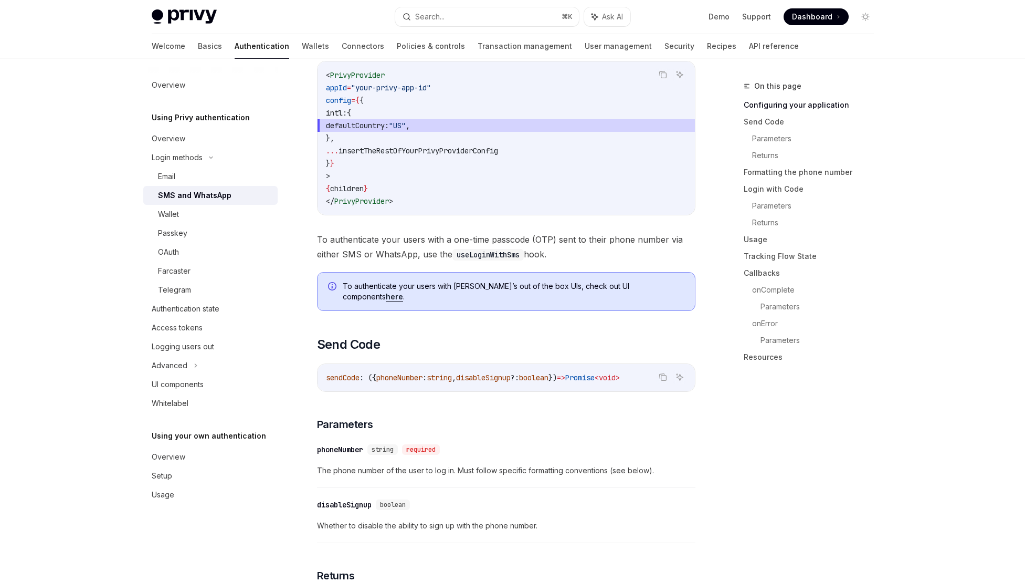
scroll to position [177, 0]
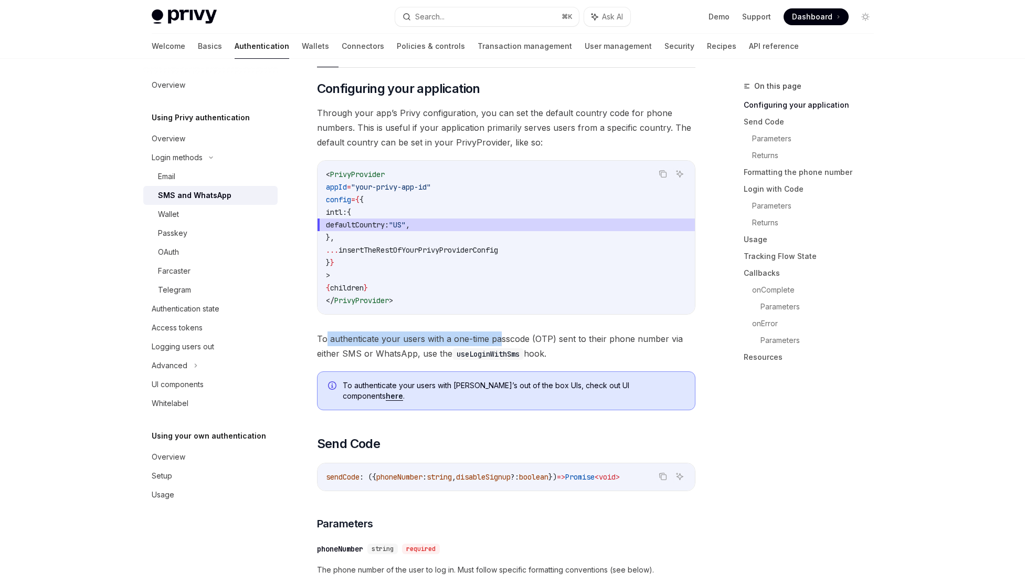
drag, startPoint x: 327, startPoint y: 337, endPoint x: 501, endPoint y: 342, distance: 174.4
click at [501, 342] on span "To authenticate your users with a one-time passcode (OTP) sent to their phone n…" at bounding box center [506, 345] width 379 height 29
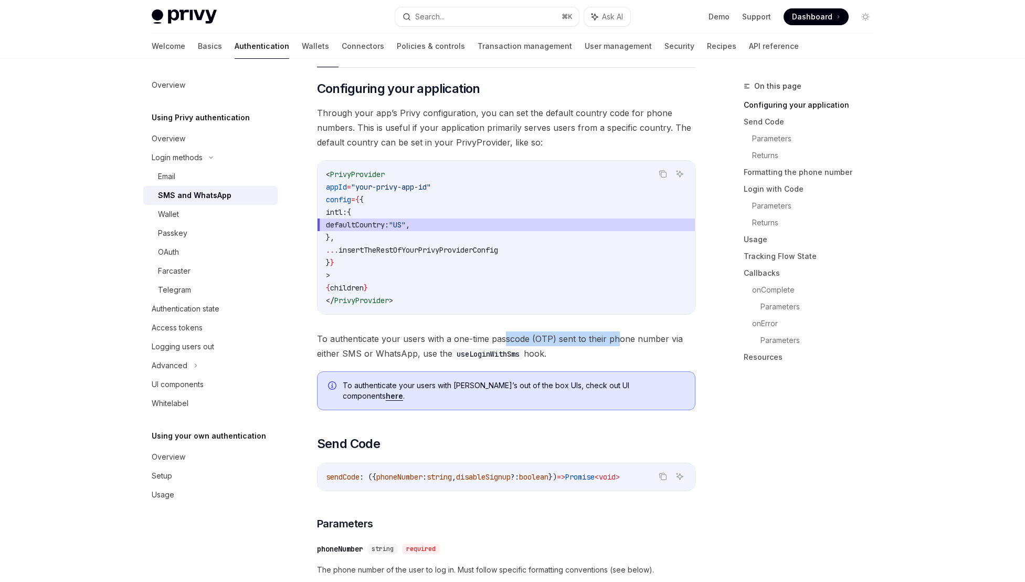
drag, startPoint x: 617, startPoint y: 338, endPoint x: 501, endPoint y: 335, distance: 116.6
click at [501, 335] on span "To authenticate your users with a one-time passcode (OTP) sent to their phone n…" at bounding box center [506, 345] width 379 height 29
drag, startPoint x: 359, startPoint y: 346, endPoint x: 460, endPoint y: 354, distance: 102.2
click at [460, 354] on span "To authenticate your users with a one-time passcode (OTP) sent to their phone n…" at bounding box center [506, 345] width 379 height 29
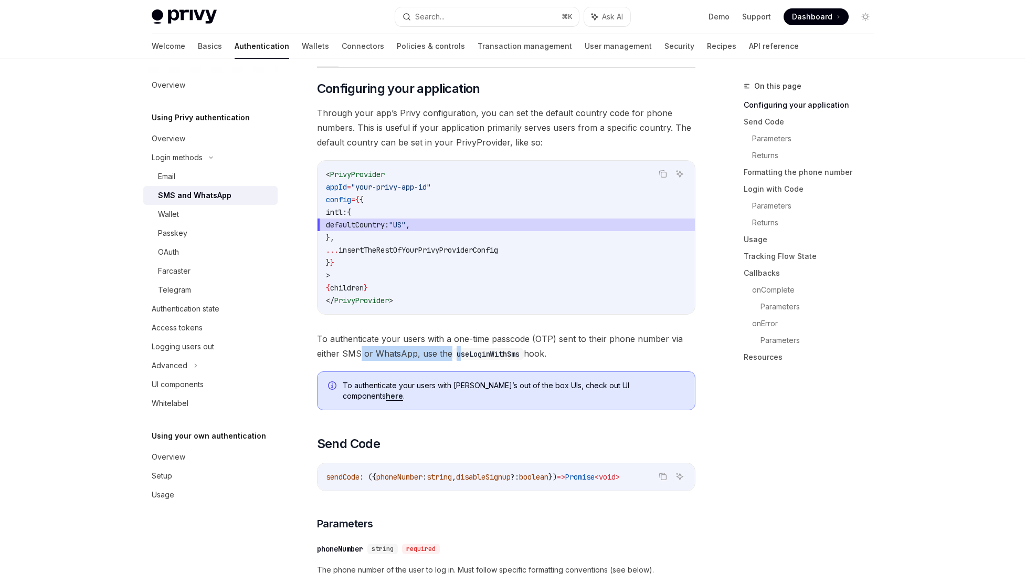
click at [460, 354] on code "useLoginWithSms" at bounding box center [488, 354] width 71 height 12
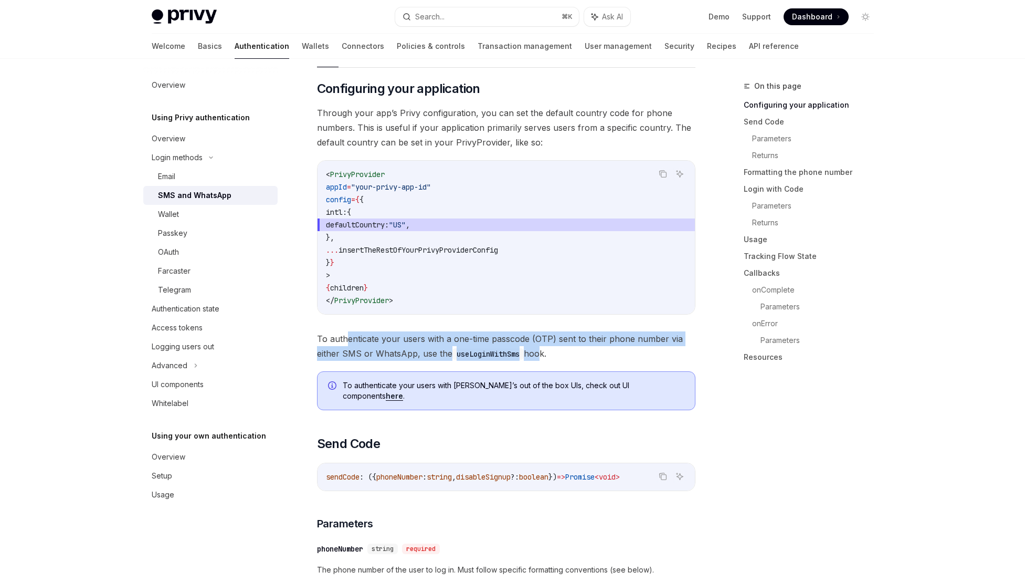
drag, startPoint x: 537, startPoint y: 354, endPoint x: 349, endPoint y: 339, distance: 189.1
click at [349, 339] on span "To authenticate your users with a one-time passcode (OTP) sent to their phone n…" at bounding box center [506, 345] width 379 height 29
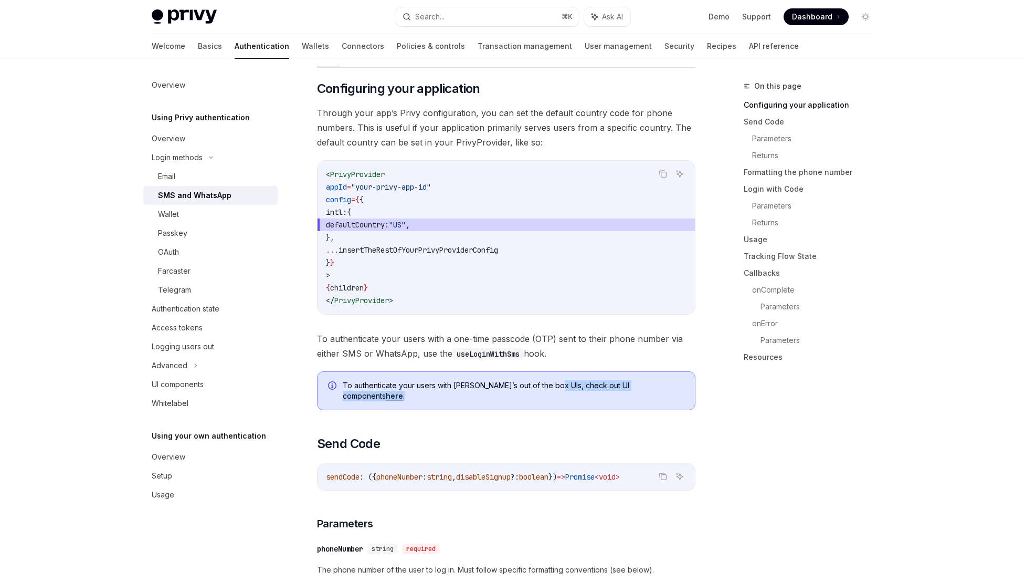
drag, startPoint x: 548, startPoint y: 389, endPoint x: 461, endPoint y: 391, distance: 87.2
click at [461, 391] on div "To authenticate your users with Privy’s out of the box UIs, check out UI compon…" at bounding box center [514, 390] width 342 height 21
drag, startPoint x: 576, startPoint y: 389, endPoint x: 487, endPoint y: 386, distance: 89.3
click at [487, 386] on span "To authenticate your users with Privy’s out of the box UIs, check out UI compon…" at bounding box center [514, 390] width 342 height 21
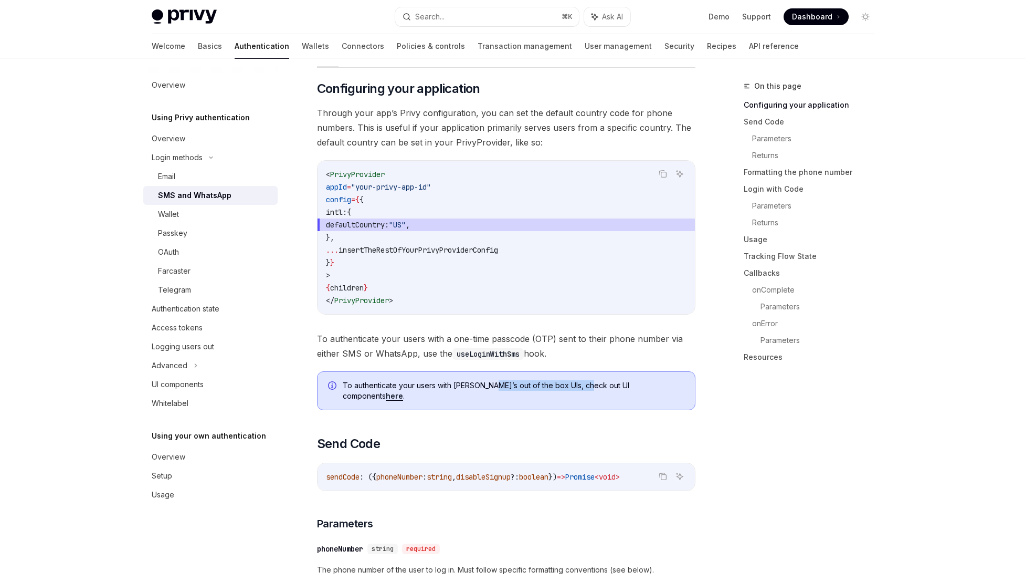
click at [487, 386] on span "To authenticate your users with Privy’s out of the box UIs, check out UI compon…" at bounding box center [514, 390] width 342 height 21
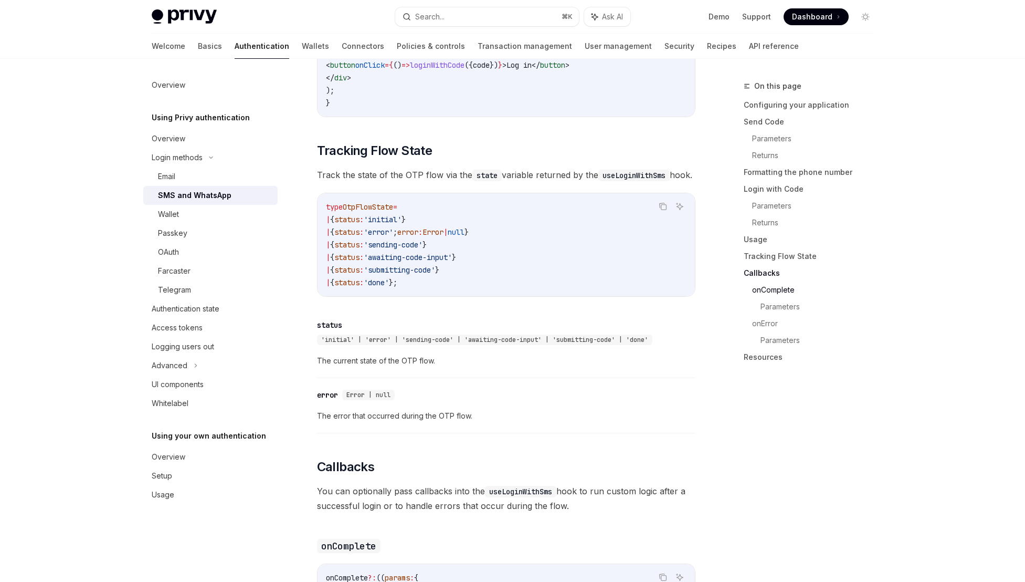
scroll to position [1617, 0]
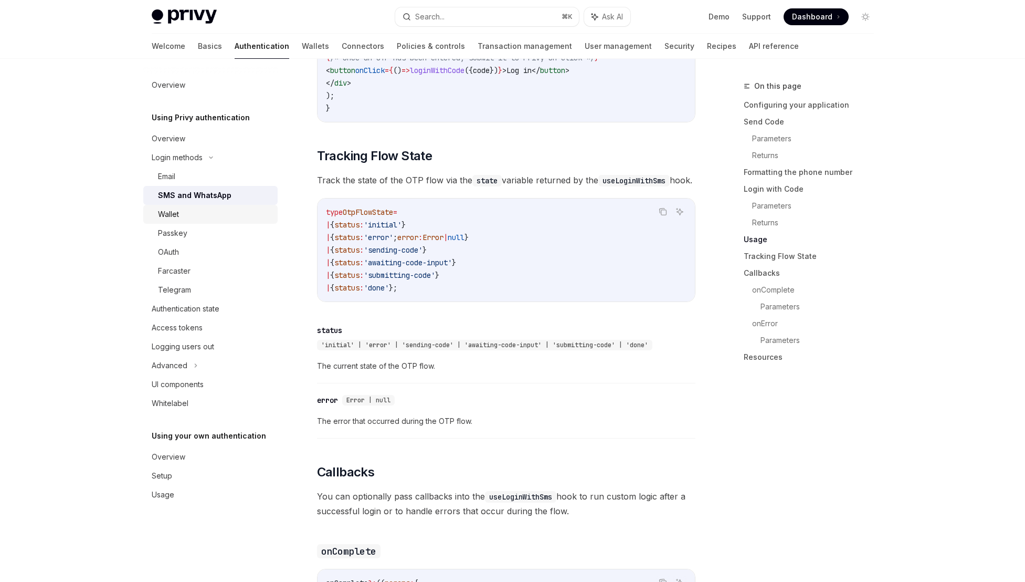
click at [201, 211] on div "Wallet" at bounding box center [214, 214] width 113 height 13
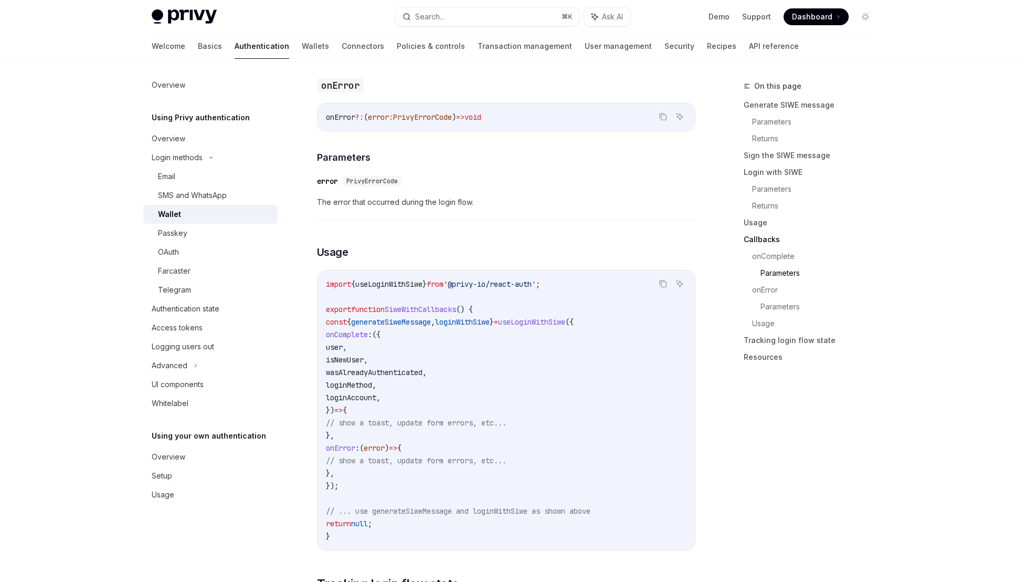
scroll to position [2540, 0]
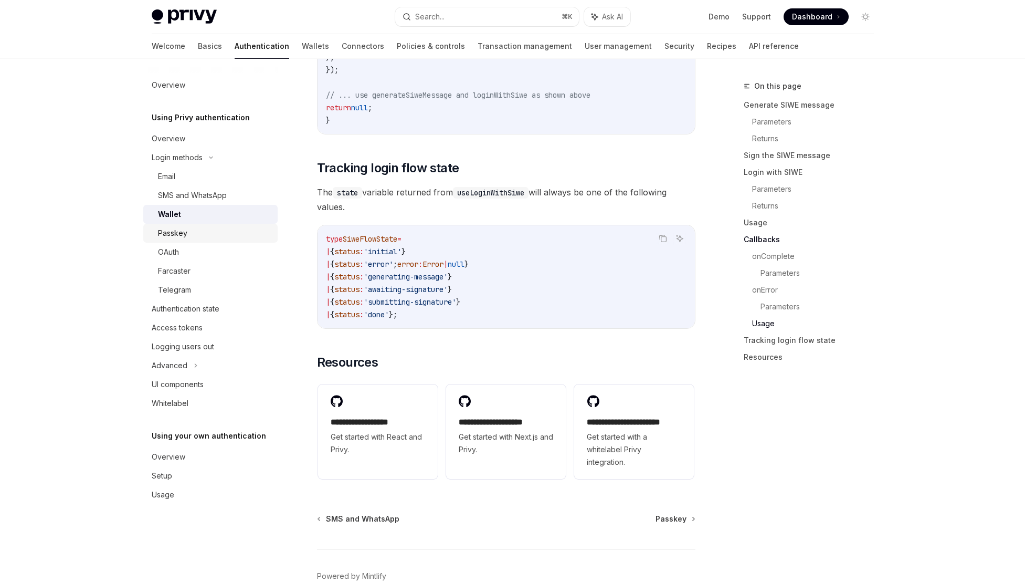
click at [203, 234] on div "Passkey" at bounding box center [214, 233] width 113 height 13
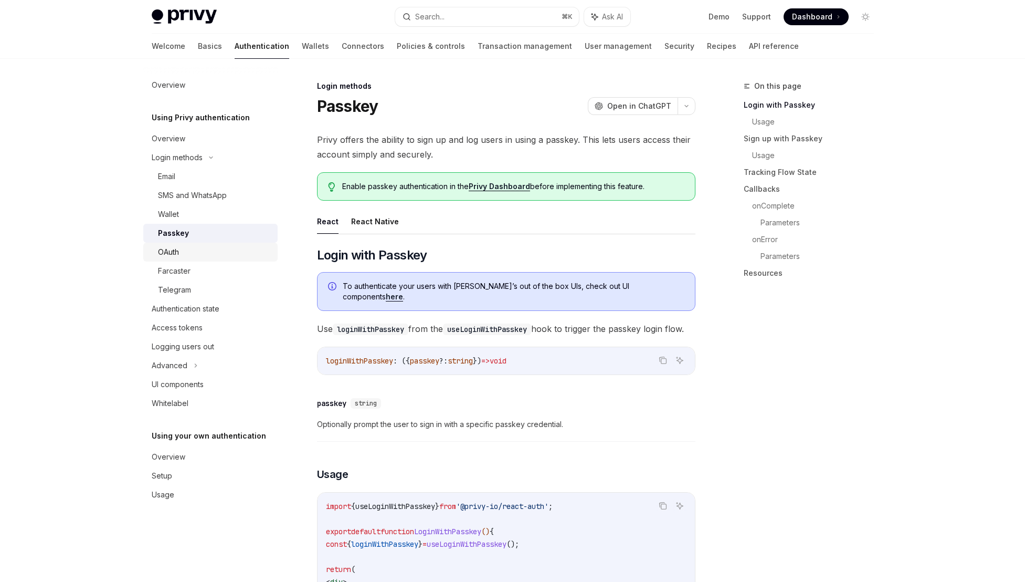
click at [201, 254] on div "OAuth" at bounding box center [214, 252] width 113 height 13
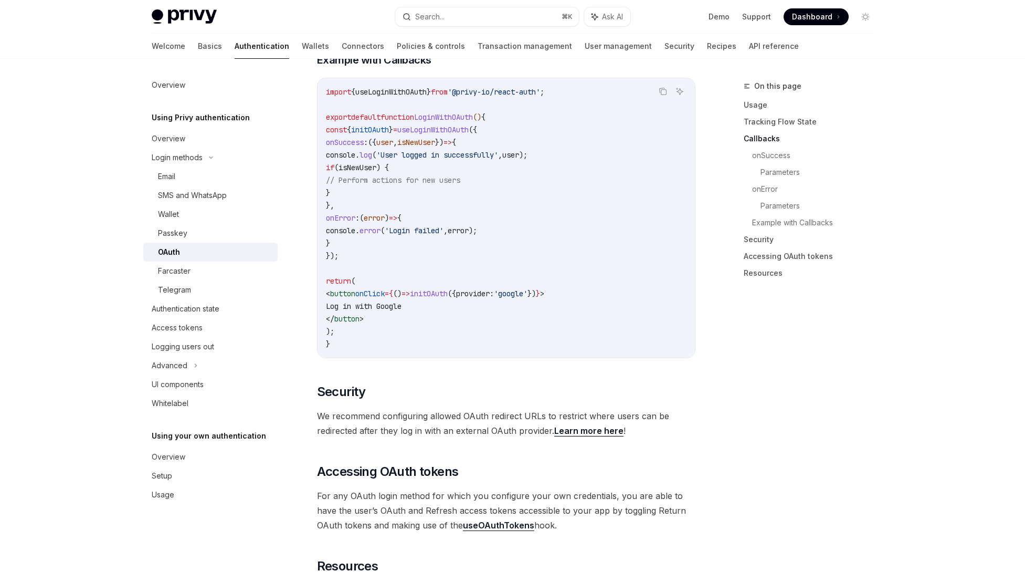
scroll to position [1952, 0]
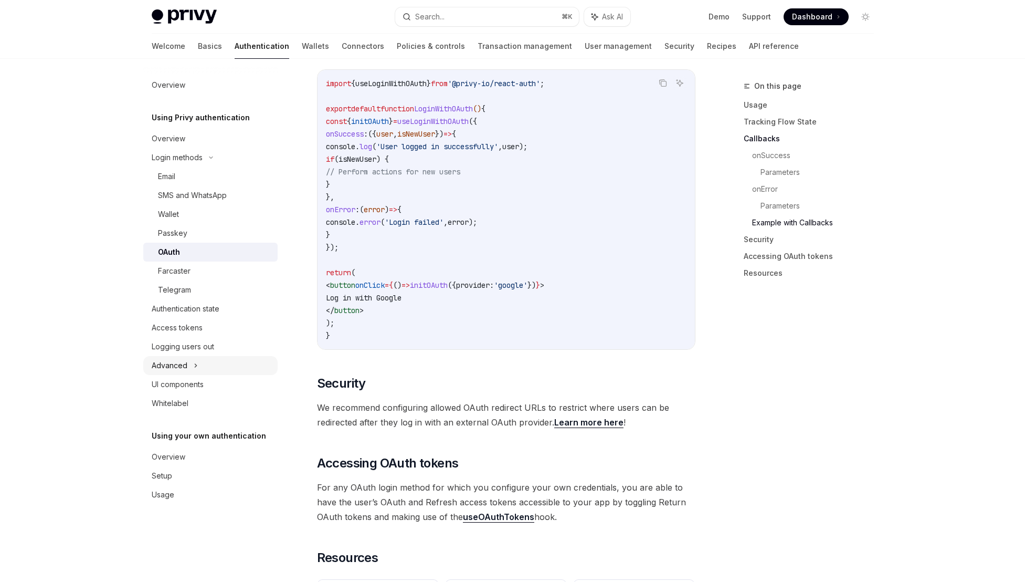
click at [199, 371] on div "Advanced" at bounding box center [210, 365] width 134 height 19
click at [202, 348] on div "Logging users out" at bounding box center [183, 346] width 62 height 13
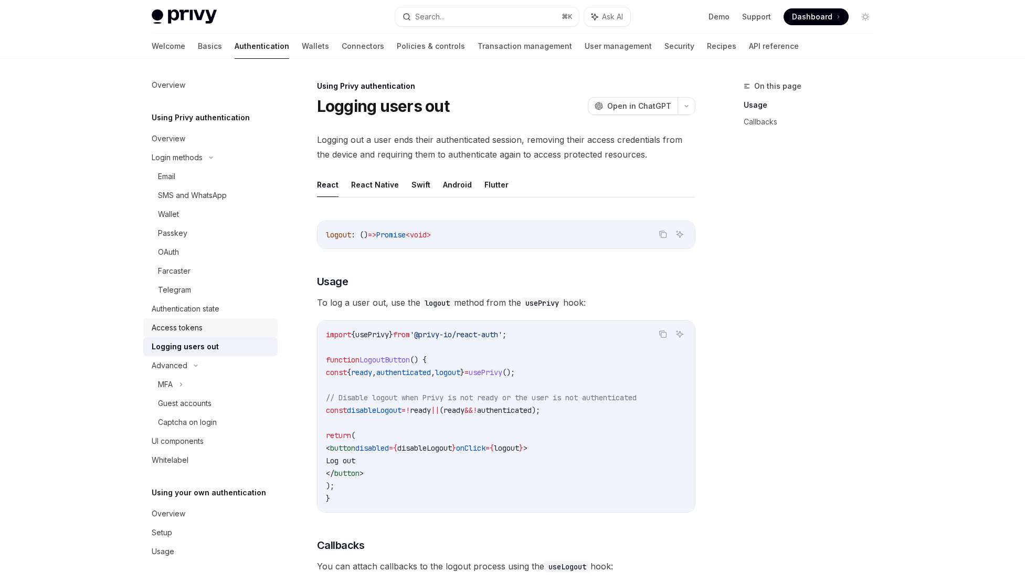
click at [195, 331] on div "Access tokens" at bounding box center [177, 327] width 51 height 13
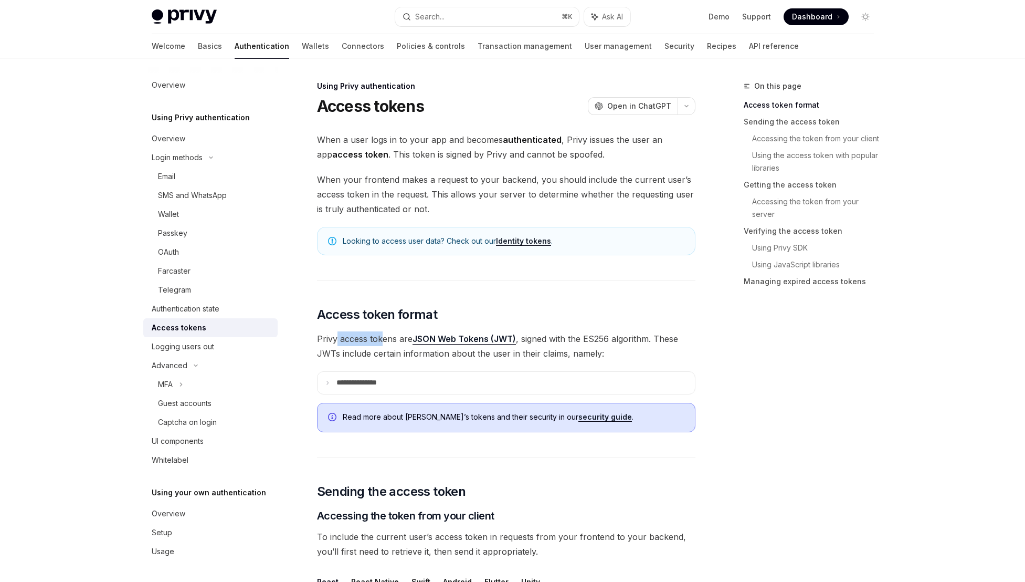
drag, startPoint x: 335, startPoint y: 343, endPoint x: 380, endPoint y: 342, distance: 45.2
click at [380, 342] on span "Privy access tokens are JSON Web Tokens (JWT) , signed with the ES256 algorithm…" at bounding box center [506, 345] width 379 height 29
drag, startPoint x: 541, startPoint y: 337, endPoint x: 610, endPoint y: 339, distance: 69.3
click at [610, 339] on span "Privy access tokens are JSON Web Tokens (JWT) , signed with the ES256 algorithm…" at bounding box center [506, 345] width 379 height 29
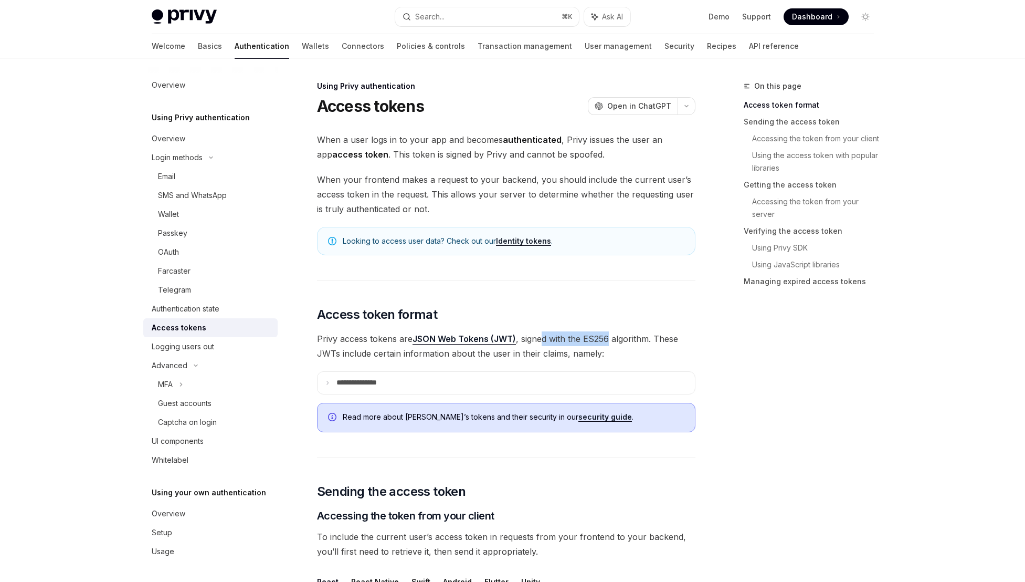
click at [610, 339] on span "Privy access tokens are JSON Web Tokens (JWT) , signed with the ES256 algorithm…" at bounding box center [506, 345] width 379 height 29
drag, startPoint x: 614, startPoint y: 339, endPoint x: 587, endPoint y: 339, distance: 26.8
click at [587, 339] on span "Privy access tokens are JSON Web Tokens (JWT) , signed with the ES256 algorithm…" at bounding box center [506, 345] width 379 height 29
drag, startPoint x: 600, startPoint y: 335, endPoint x: 578, endPoint y: 335, distance: 22.6
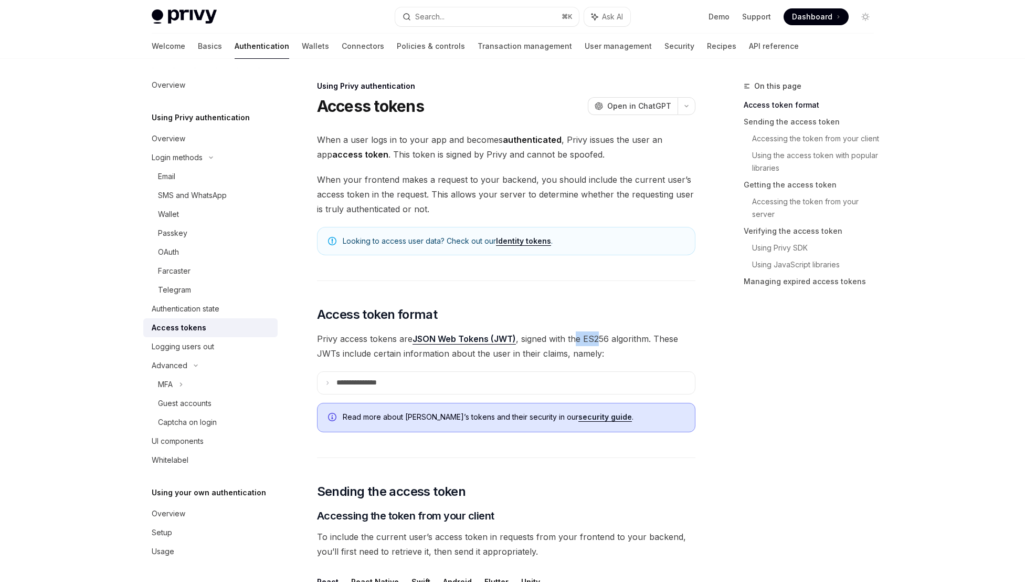
click at [578, 335] on span "Privy access tokens are JSON Web Tokens (JWT) , signed with the ES256 algorithm…" at bounding box center [506, 345] width 379 height 29
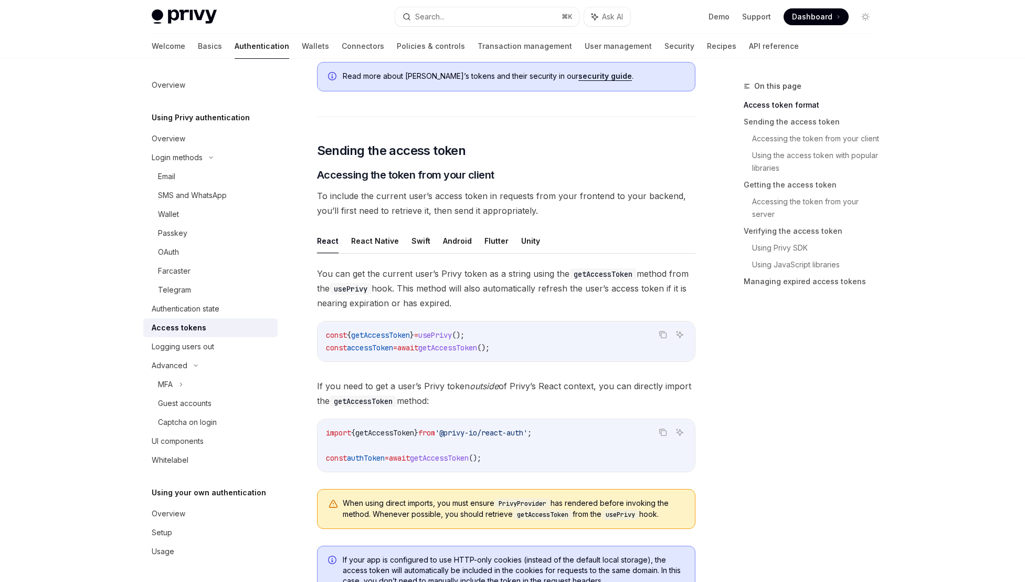
scroll to position [341, 0]
drag, startPoint x: 501, startPoint y: 347, endPoint x: 403, endPoint y: 344, distance: 97.7
click at [403, 344] on span "const accessToken = await getAccessToken ();" at bounding box center [408, 347] width 164 height 9
click at [397, 344] on span "=" at bounding box center [395, 347] width 4 height 9
drag, startPoint x: 528, startPoint y: 270, endPoint x: 435, endPoint y: 275, distance: 93.0
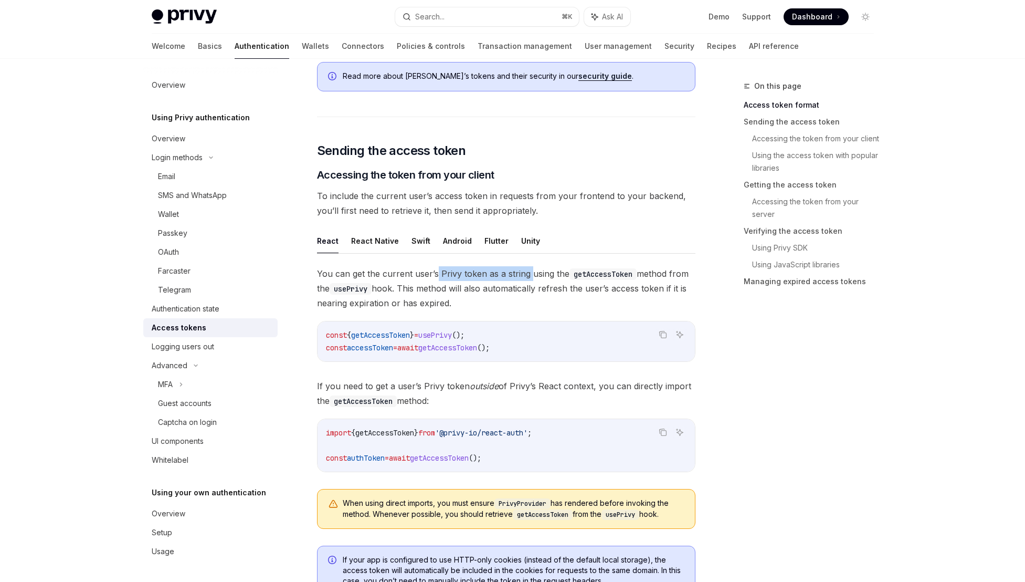
click at [435, 275] on span "You can get the current user’s Privy token as a string using the getAccessToken…" at bounding box center [506, 288] width 379 height 44
drag, startPoint x: 539, startPoint y: 289, endPoint x: 481, endPoint y: 290, distance: 57.8
click at [481, 290] on span "You can get the current user’s Privy token as a string using the getAccessToken…" at bounding box center [506, 288] width 379 height 44
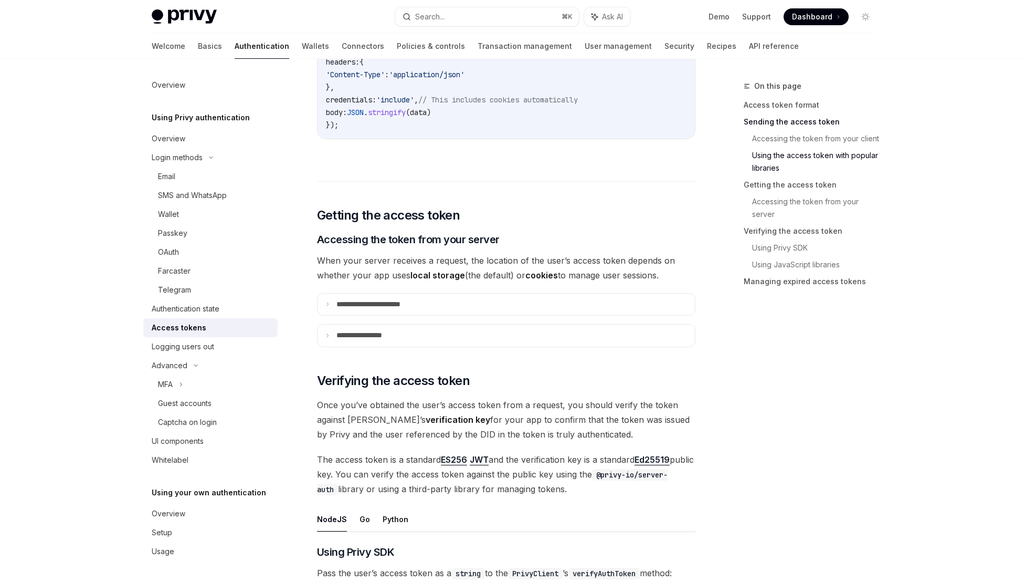
scroll to position [1313, 0]
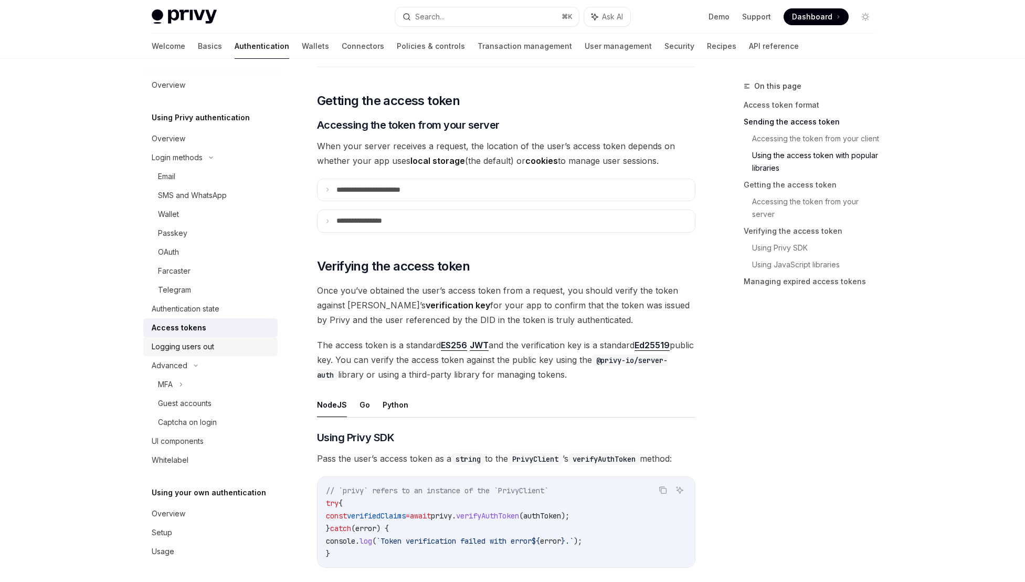
click at [221, 344] on div "Logging users out" at bounding box center [212, 346] width 120 height 13
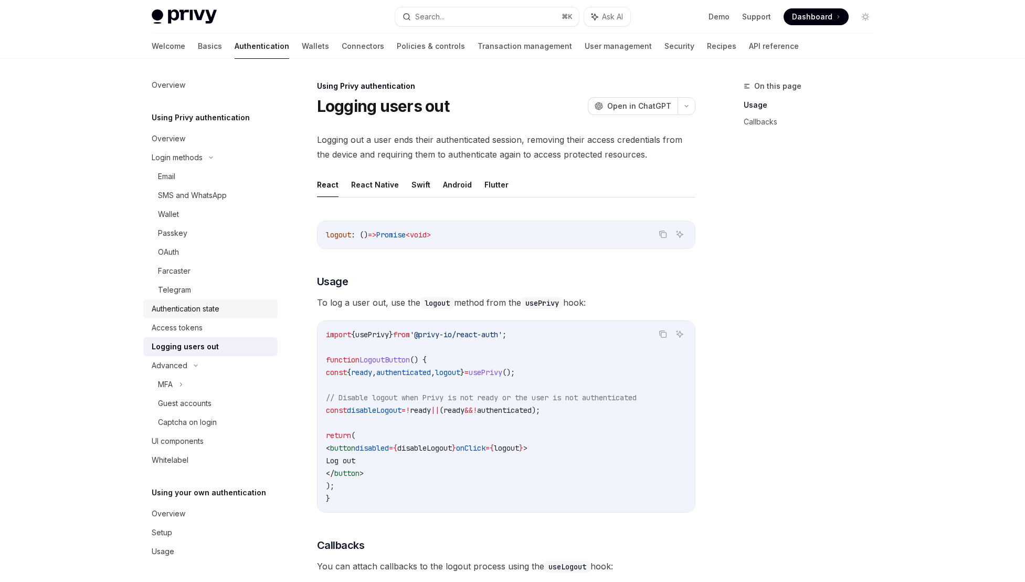
click at [192, 307] on div "Authentication state" at bounding box center [186, 308] width 68 height 13
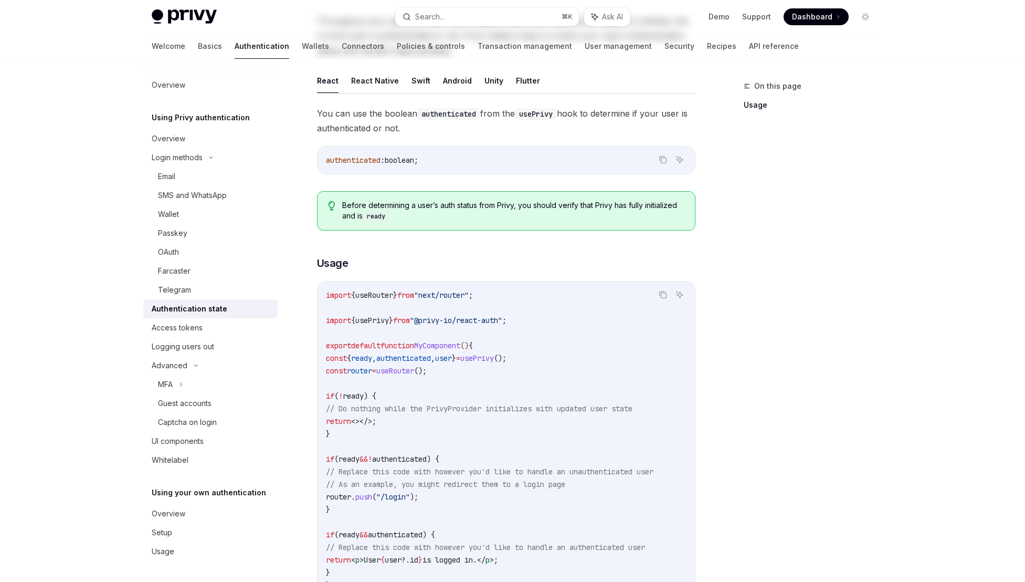
scroll to position [312, 0]
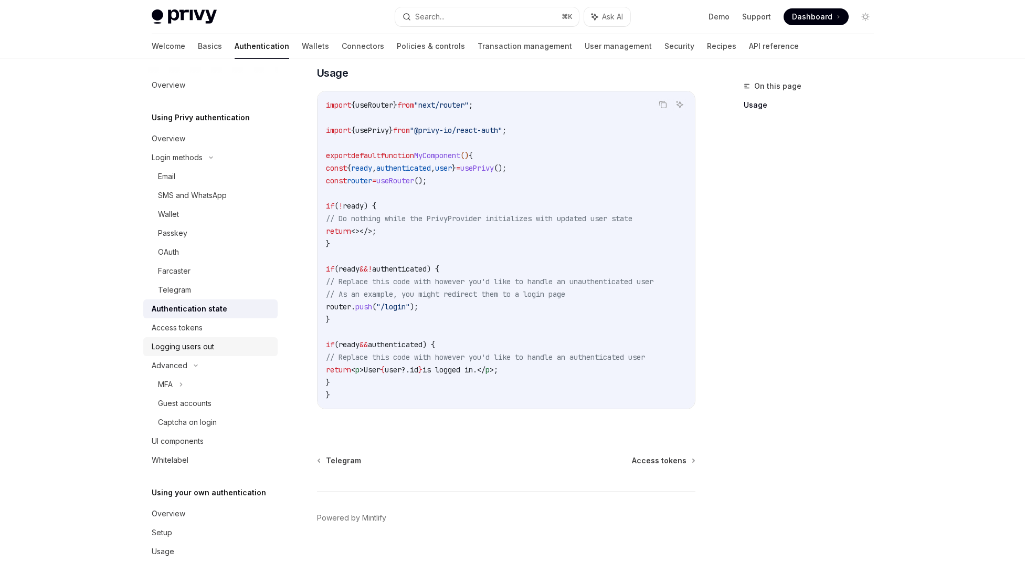
click at [182, 351] on div "Logging users out" at bounding box center [183, 346] width 62 height 13
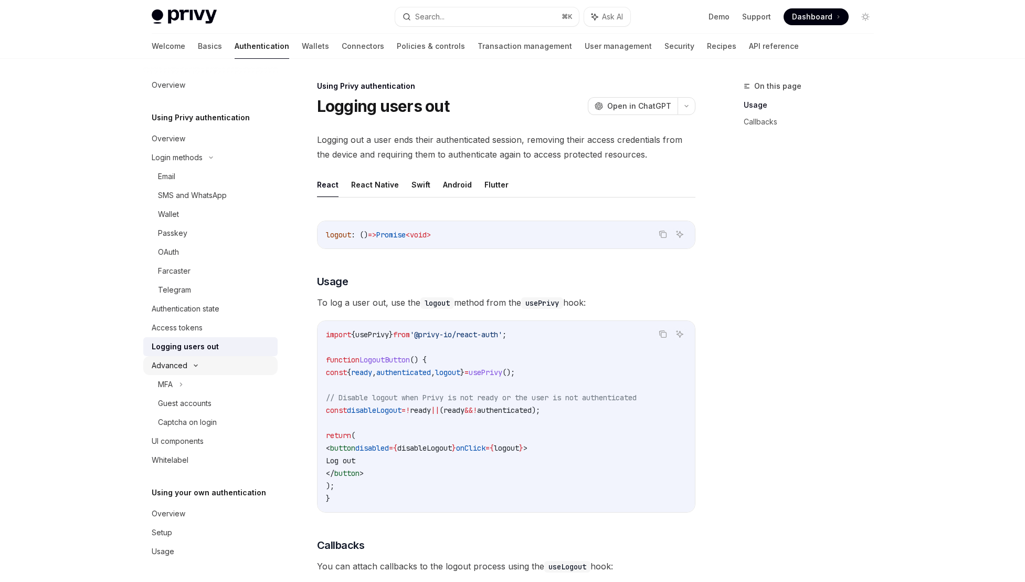
click at [180, 362] on div "Advanced" at bounding box center [170, 365] width 36 height 13
click at [186, 365] on div "Advanced" at bounding box center [170, 365] width 36 height 13
click at [185, 380] on div "MFA" at bounding box center [210, 384] width 134 height 19
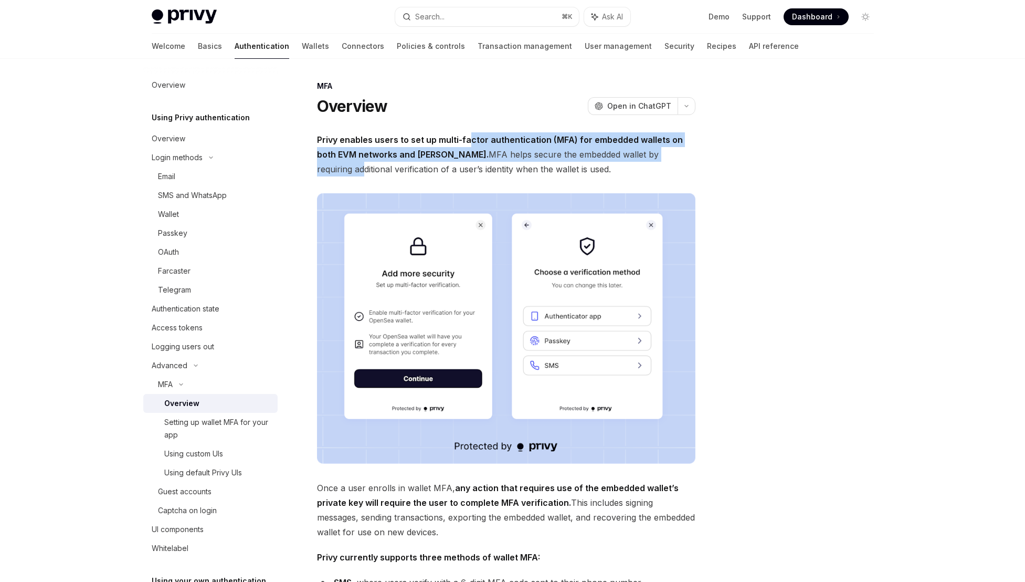
drag, startPoint x: 643, startPoint y: 161, endPoint x: 468, endPoint y: 142, distance: 175.8
click at [468, 142] on span "Privy enables users to set up multi-factor authentication (MFA) for embedded wa…" at bounding box center [506, 154] width 379 height 44
click at [468, 142] on strong "Privy enables users to set up multi-factor authentication (MFA) for embedded wa…" at bounding box center [500, 146] width 366 height 25
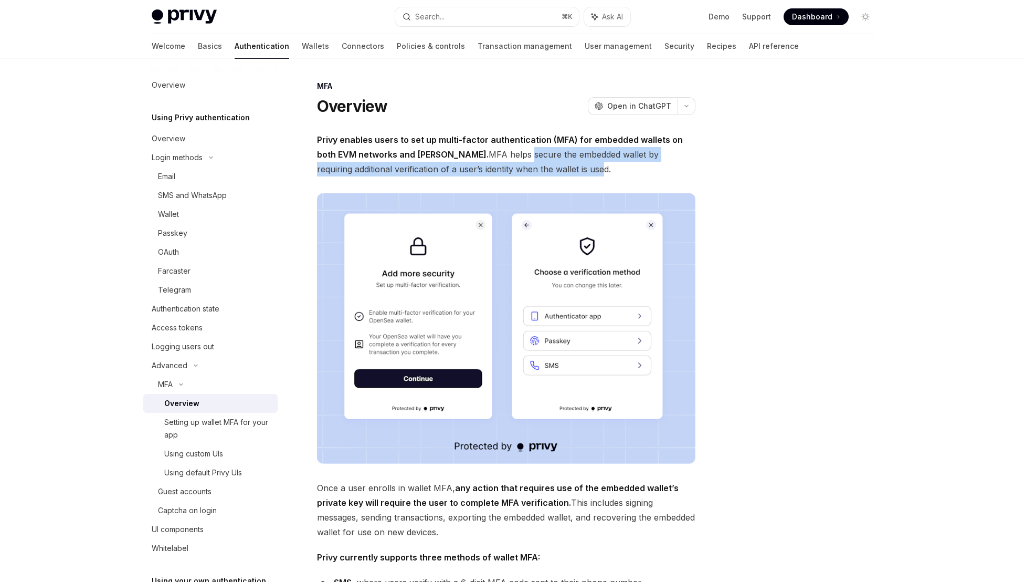
drag, startPoint x: 521, startPoint y: 170, endPoint x: 456, endPoint y: 156, distance: 66.5
click at [456, 156] on span "Privy enables users to set up multi-factor authentication (MFA) for embedded wa…" at bounding box center [506, 154] width 379 height 44
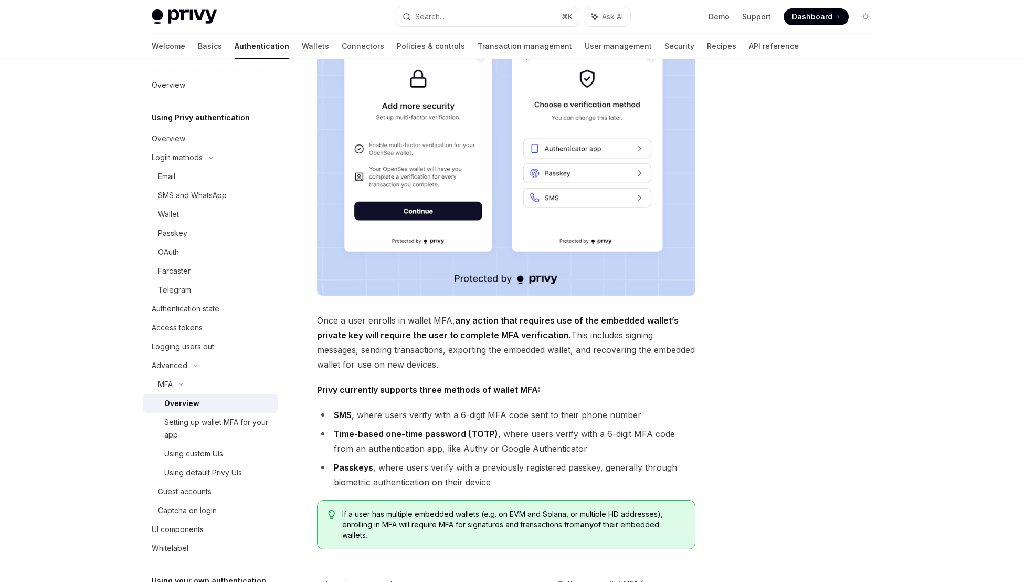
scroll to position [166, 0]
drag, startPoint x: 596, startPoint y: 343, endPoint x: 502, endPoint y: 330, distance: 95.3
click at [507, 331] on span "Once a user enrolls in wallet MFA, any action that requires use of the embedded…" at bounding box center [506, 343] width 379 height 59
click at [502, 330] on span "Once a user enrolls in wallet MFA, any action that requires use of the embedded…" at bounding box center [506, 343] width 379 height 59
drag, startPoint x: 338, startPoint y: 348, endPoint x: 449, endPoint y: 354, distance: 111.5
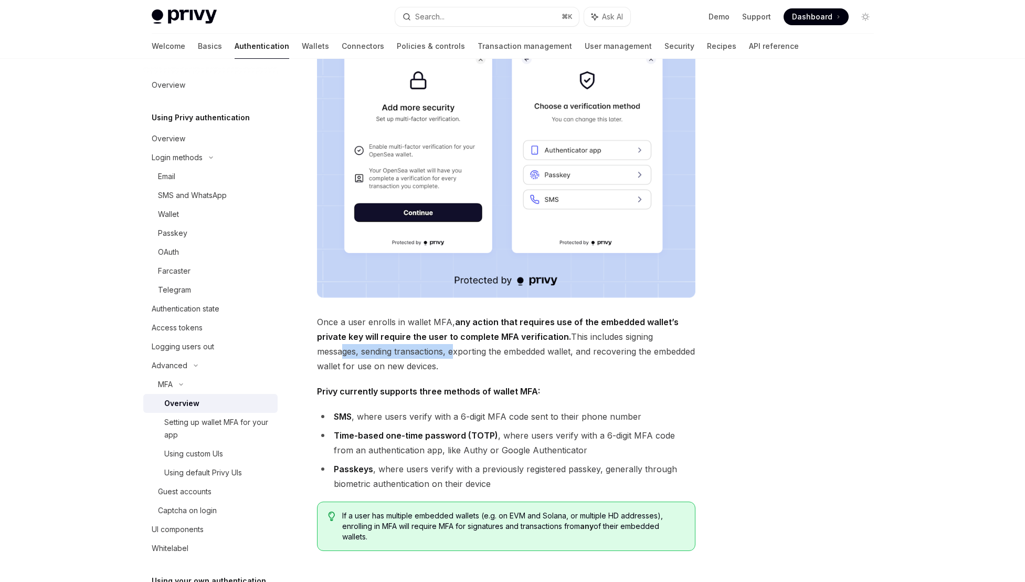
click at [449, 354] on span "Once a user enrolls in wallet MFA, any action that requires use of the embedded…" at bounding box center [506, 343] width 379 height 59
drag, startPoint x: 582, startPoint y: 352, endPoint x: 468, endPoint y: 352, distance: 113.4
click at [468, 352] on span "Once a user enrolls in wallet MFA, any action that requires use of the embedded…" at bounding box center [506, 343] width 379 height 59
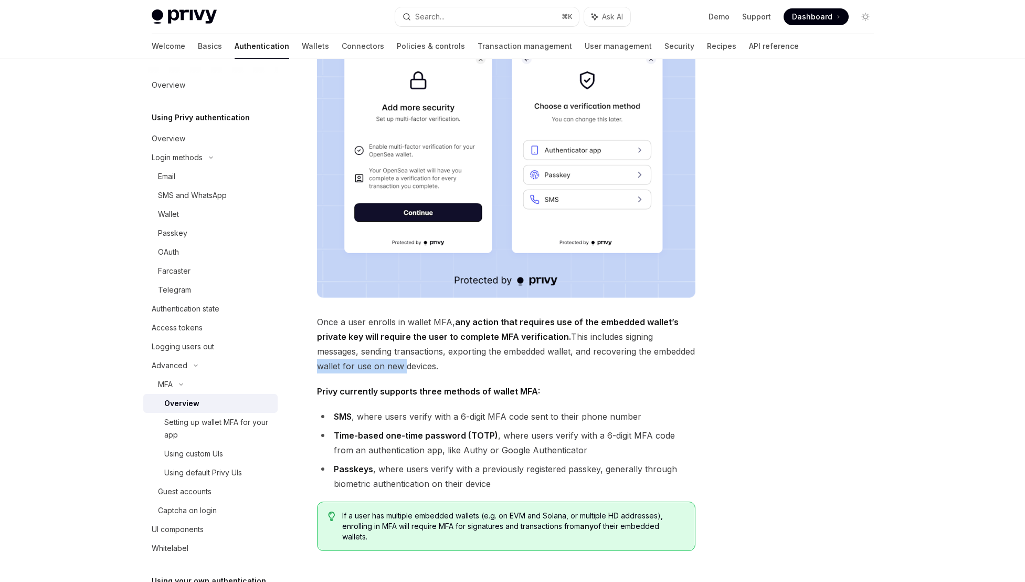
drag, startPoint x: 446, startPoint y: 368, endPoint x: 355, endPoint y: 363, distance: 90.9
click at [355, 363] on span "Once a user enrolls in wallet MFA, any action that requires use of the embedded…" at bounding box center [506, 343] width 379 height 59
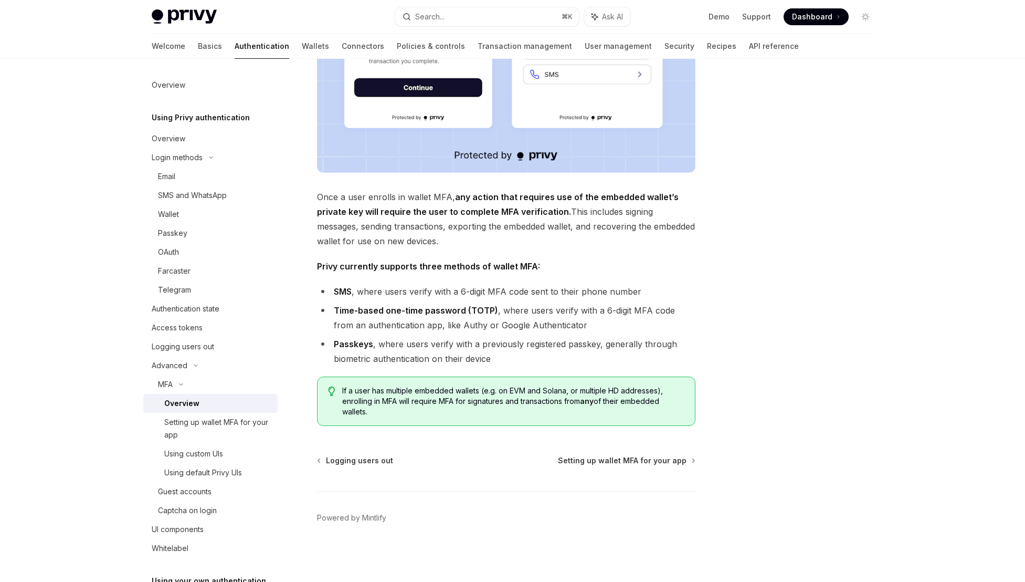
scroll to position [0, 0]
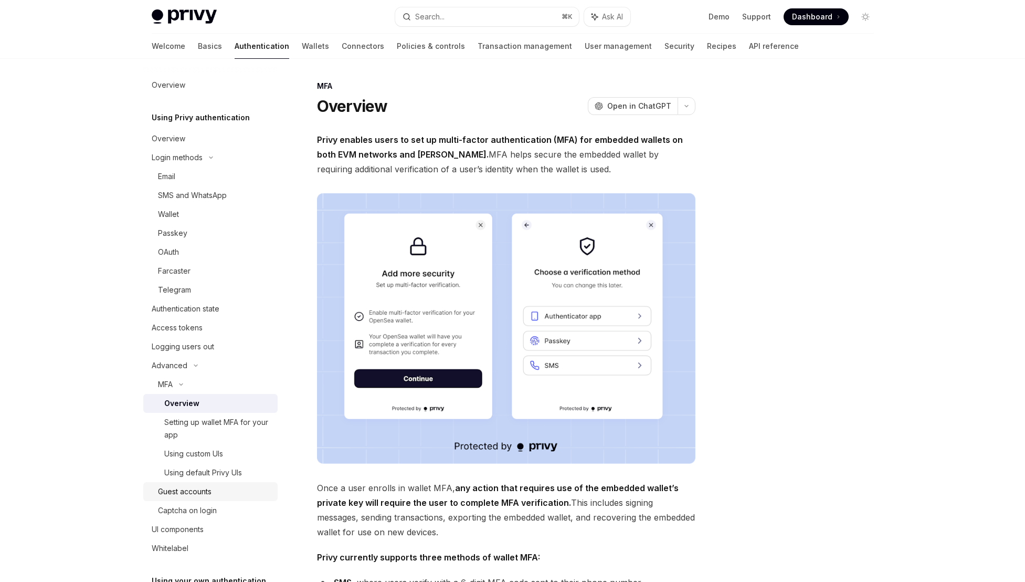
click at [219, 489] on div "Guest accounts" at bounding box center [214, 491] width 113 height 13
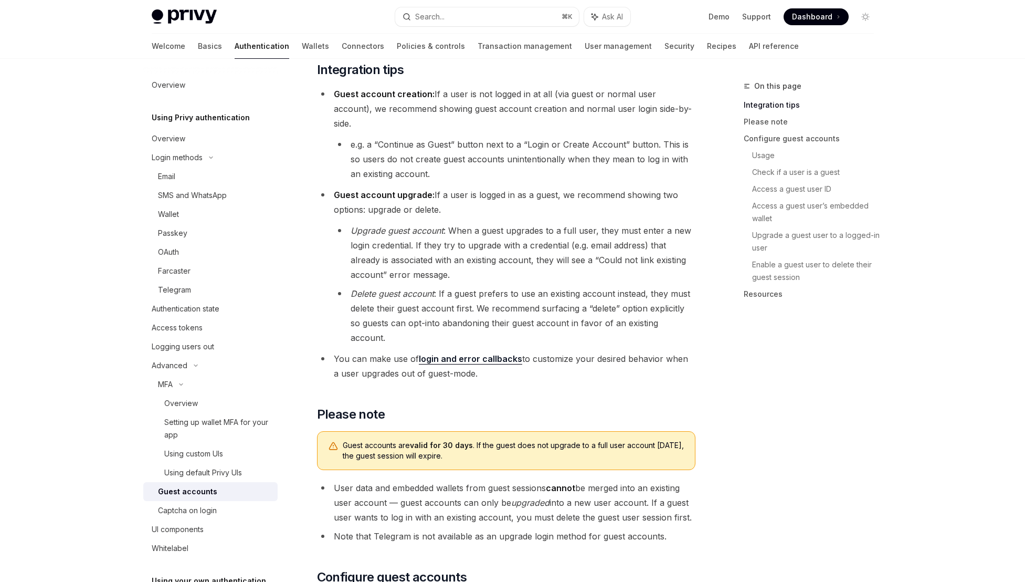
scroll to position [403, 0]
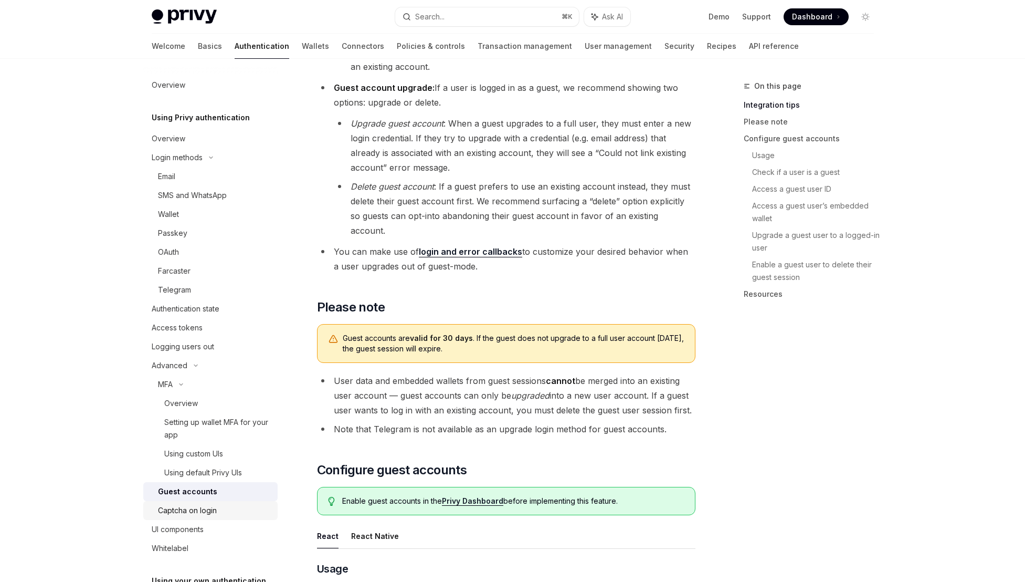
click at [207, 503] on link "Captcha on login" at bounding box center [210, 510] width 134 height 19
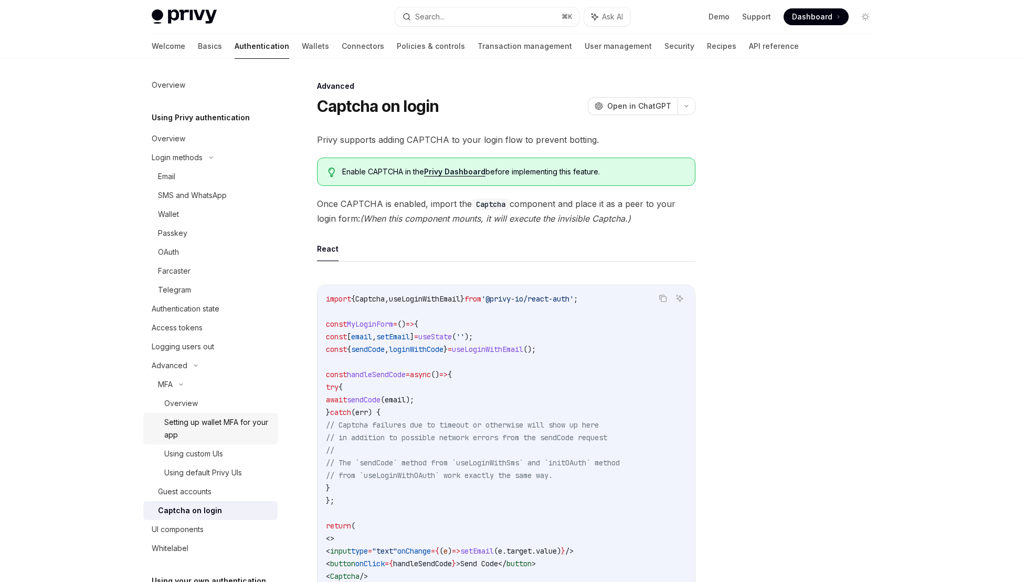
click at [228, 436] on div "Setting up wallet MFA for your app" at bounding box center [217, 428] width 107 height 25
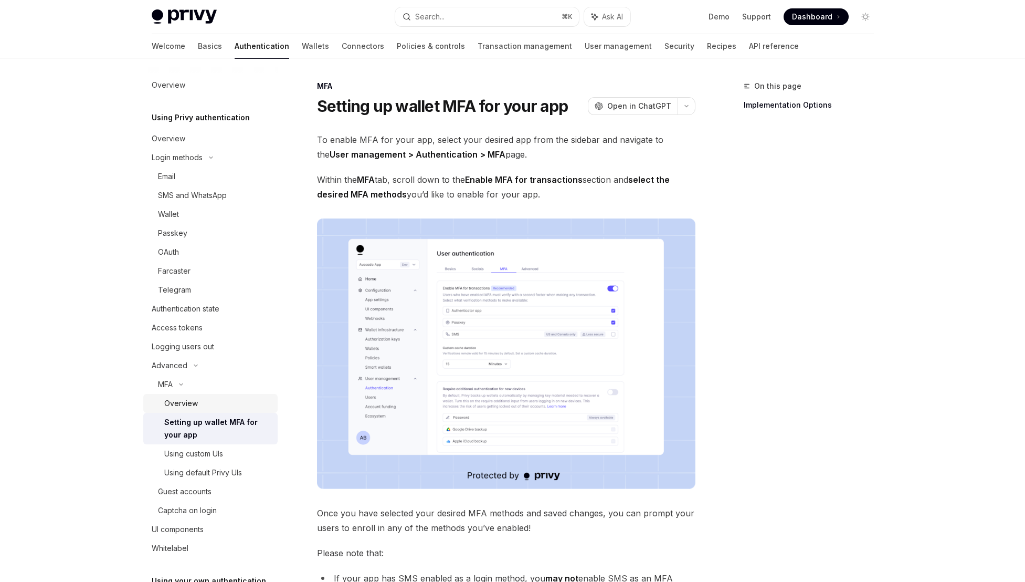
click at [192, 404] on div "Overview" at bounding box center [181, 403] width 34 height 13
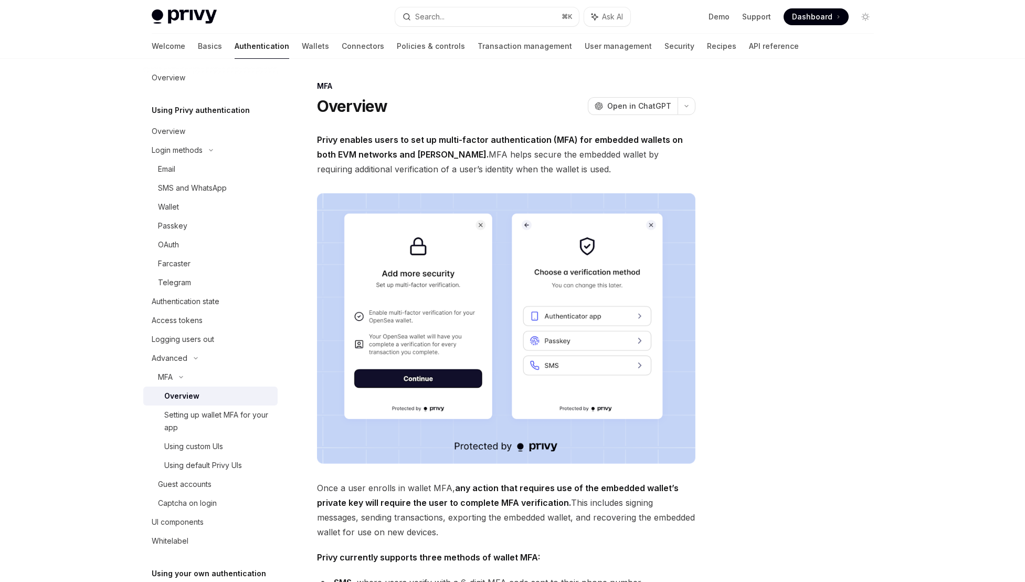
scroll to position [8, 0]
click at [228, 468] on div "Using default Privy UIs" at bounding box center [203, 464] width 78 height 13
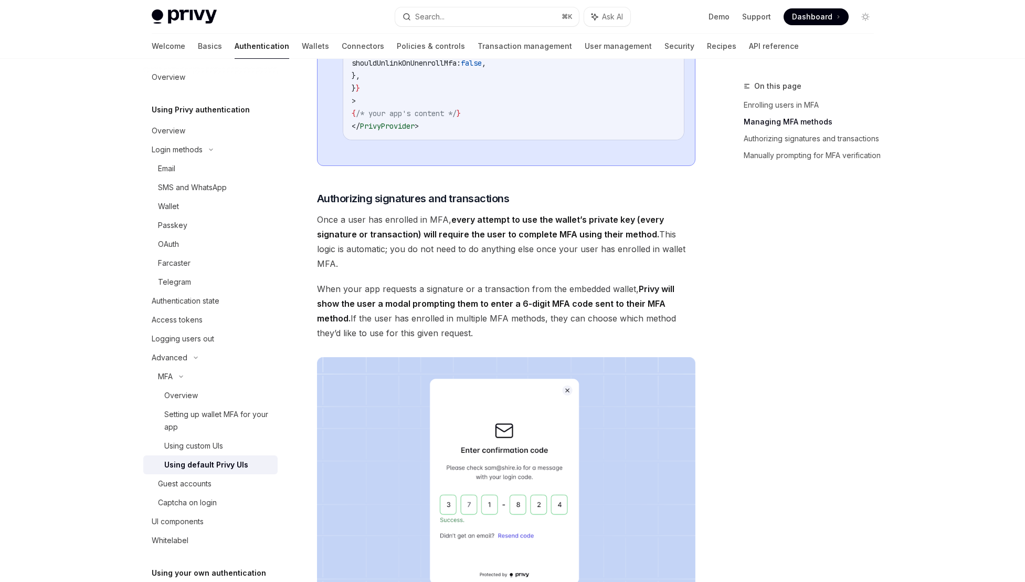
scroll to position [1072, 0]
click at [201, 376] on div "MFA" at bounding box center [210, 376] width 134 height 19
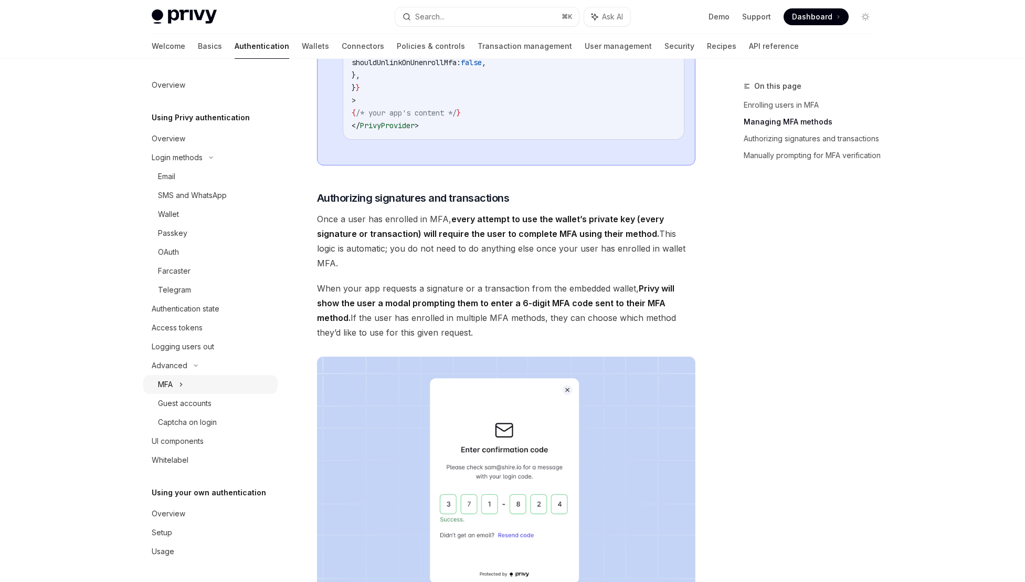
click at [201, 388] on div "MFA" at bounding box center [210, 384] width 134 height 19
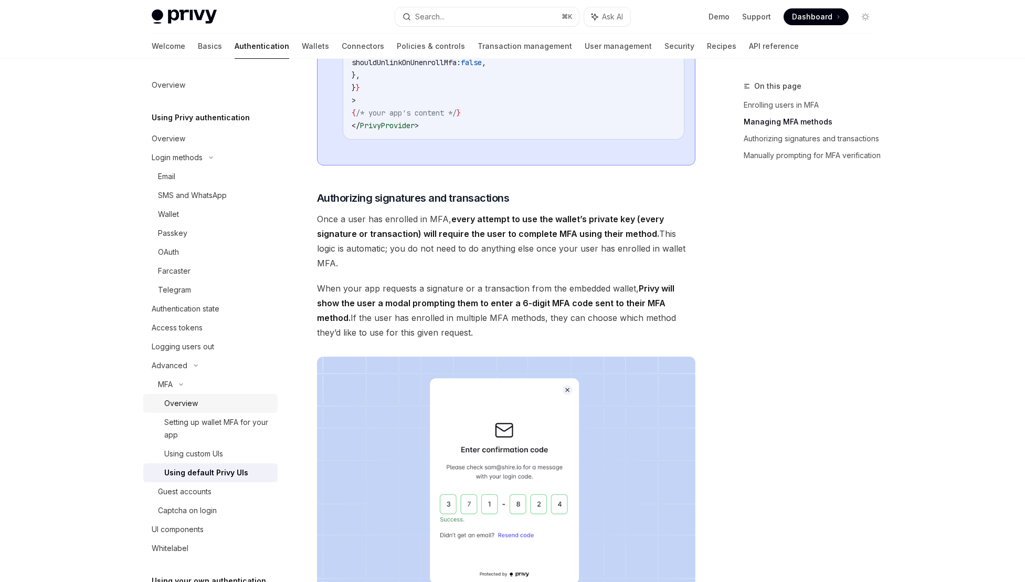
click at [201, 401] on div "Overview" at bounding box center [217, 403] width 107 height 13
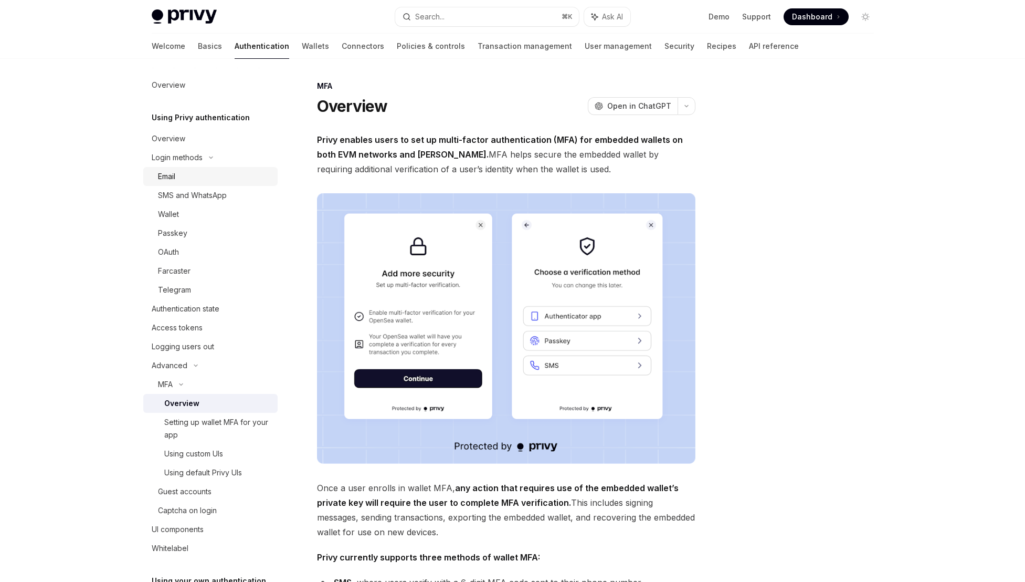
click at [191, 176] on div "Email" at bounding box center [214, 176] width 113 height 13
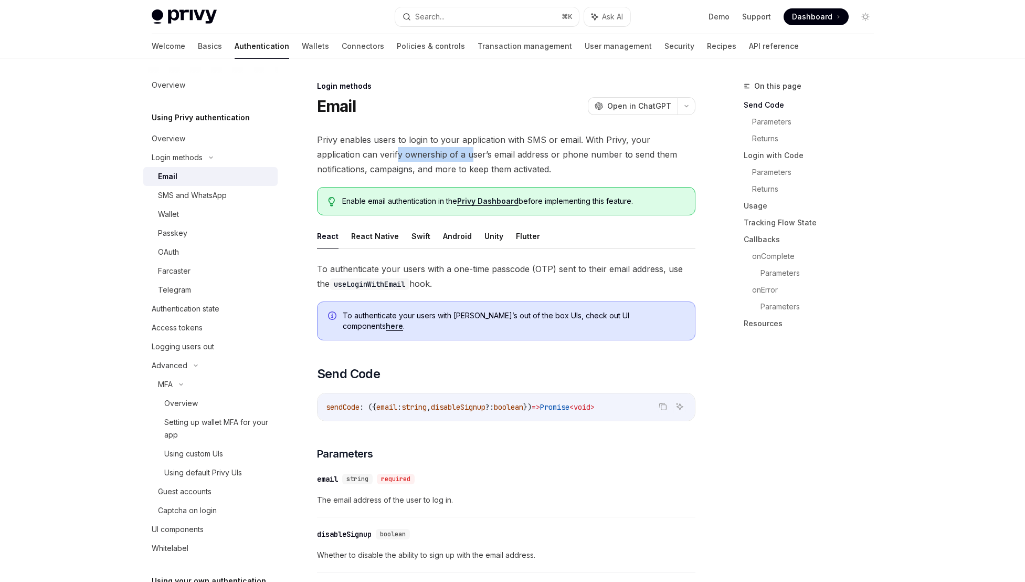
drag, startPoint x: 352, startPoint y: 158, endPoint x: 424, endPoint y: 156, distance: 71.4
click at [424, 156] on span "Privy enables users to login to your application with SMS or email. With Privy,…" at bounding box center [506, 154] width 379 height 44
drag, startPoint x: 501, startPoint y: 158, endPoint x: 459, endPoint y: 155, distance: 41.6
click at [459, 155] on span "Privy enables users to login to your application with SMS or email. With Privy,…" at bounding box center [506, 154] width 379 height 44
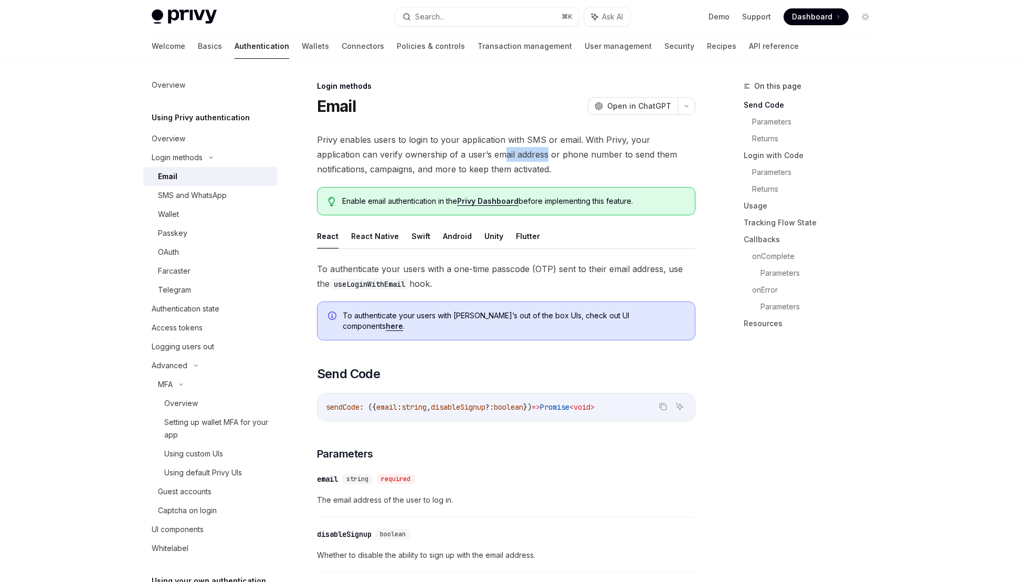
click at [459, 155] on span "Privy enables users to login to your application with SMS or email. With Privy,…" at bounding box center [506, 154] width 379 height 44
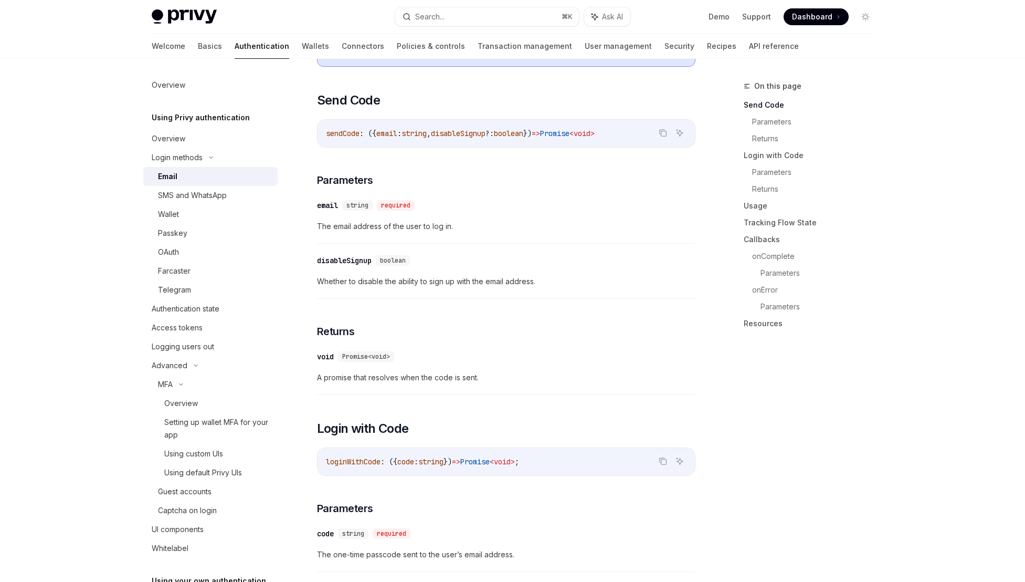
scroll to position [273, 0]
click at [212, 200] on div "SMS and WhatsApp" at bounding box center [192, 195] width 69 height 13
type textarea "*"
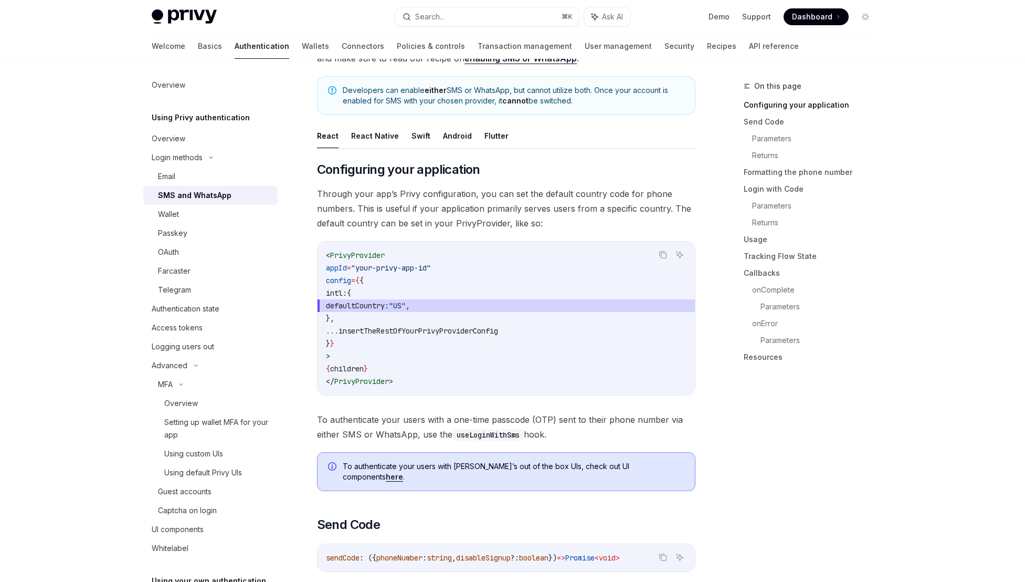
scroll to position [116, 0]
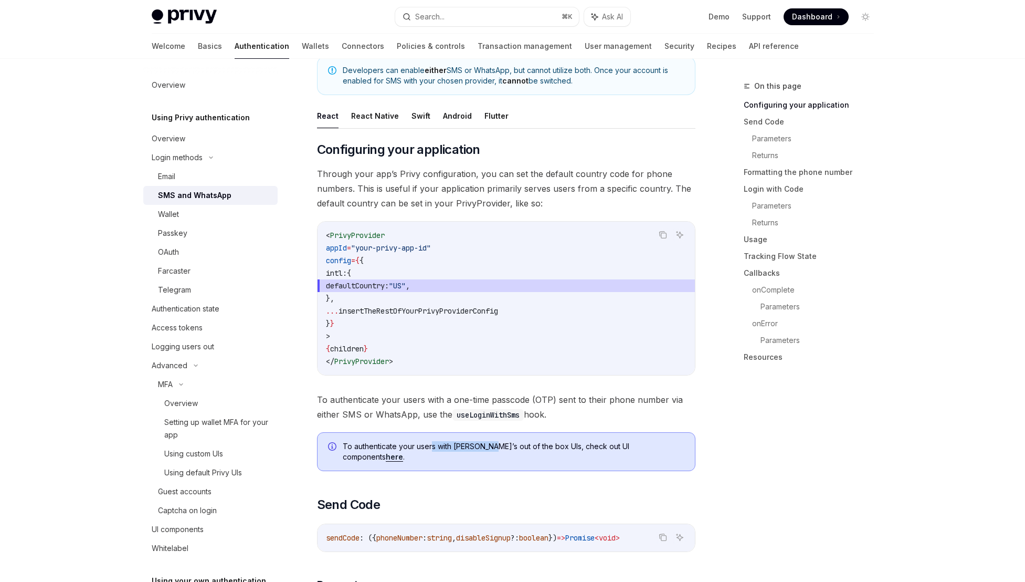
drag, startPoint x: 431, startPoint y: 449, endPoint x: 486, endPoint y: 449, distance: 55.7
click at [486, 449] on span "To authenticate your users with Privy’s out of the box UIs, check out UI compon…" at bounding box center [514, 451] width 342 height 21
drag, startPoint x: 565, startPoint y: 445, endPoint x: 553, endPoint y: 446, distance: 11.6
click at [554, 446] on span "To authenticate your users with Privy’s out of the box UIs, check out UI compon…" at bounding box center [514, 451] width 342 height 21
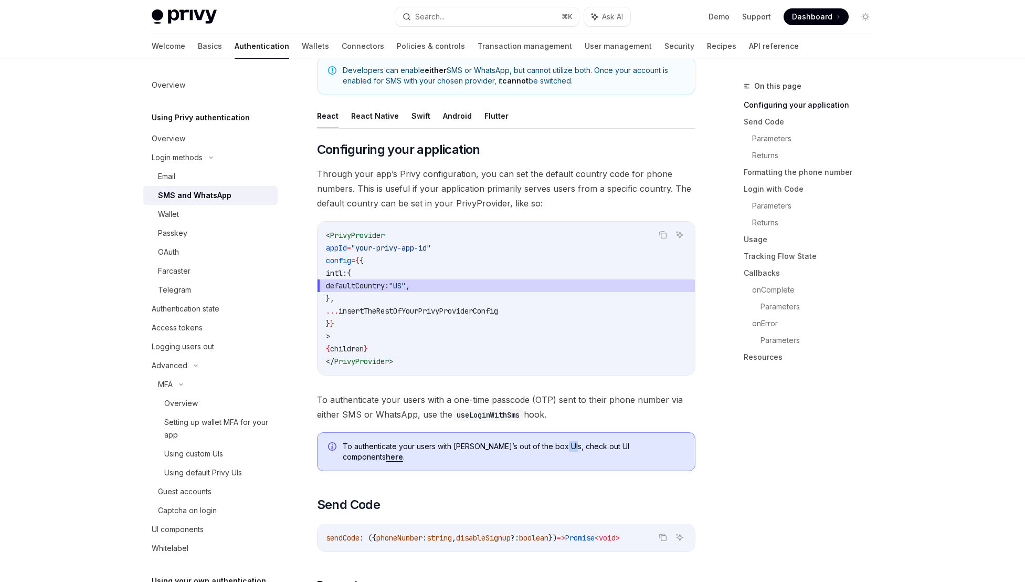
click at [553, 446] on span "To authenticate your users with Privy’s out of the box UIs, check out UI compon…" at bounding box center [514, 451] width 342 height 21
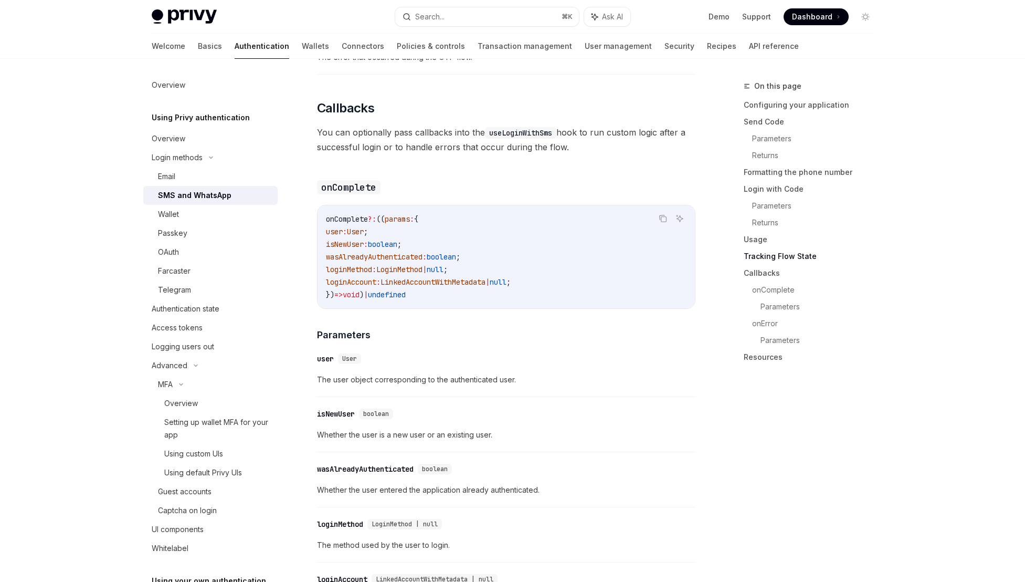
scroll to position [1988, 0]
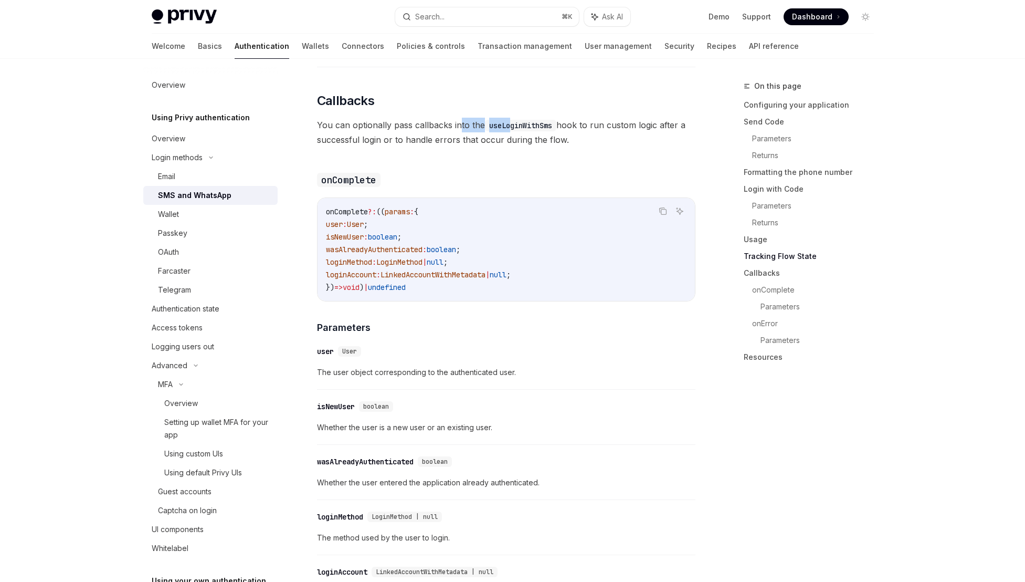
drag, startPoint x: 511, startPoint y: 131, endPoint x: 459, endPoint y: 134, distance: 52.1
click at [459, 134] on span "You can optionally pass callbacks into the useLoginWithSms hook to run custom l…" at bounding box center [506, 132] width 379 height 29
drag, startPoint x: 633, startPoint y: 134, endPoint x: 578, endPoint y: 139, distance: 55.8
click at [579, 139] on span "You can optionally pass callbacks into the useLoginWithSms hook to run custom l…" at bounding box center [506, 132] width 379 height 29
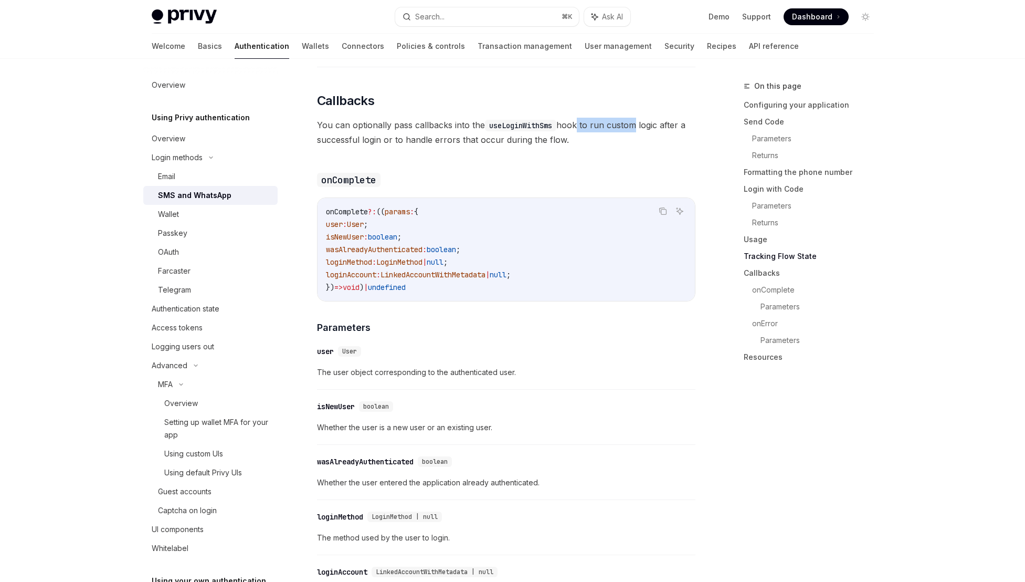
click at [578, 139] on span "You can optionally pass callbacks into the useLoginWithSms hook to run custom l…" at bounding box center [506, 132] width 379 height 29
drag, startPoint x: 309, startPoint y: 153, endPoint x: 457, endPoint y: 162, distance: 147.8
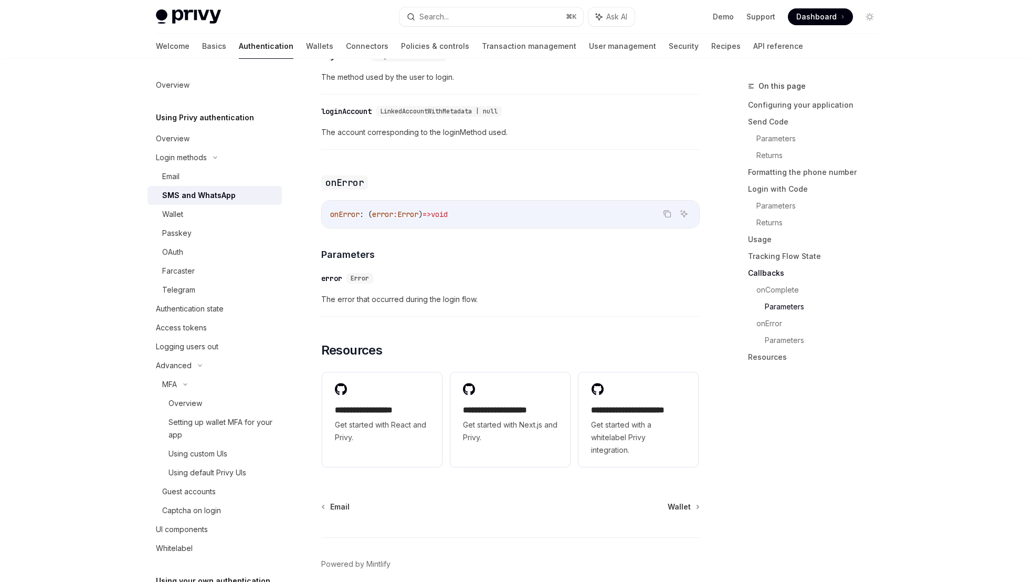
scroll to position [2449, 0]
click at [440, 19] on div "Search..." at bounding box center [429, 17] width 29 height 13
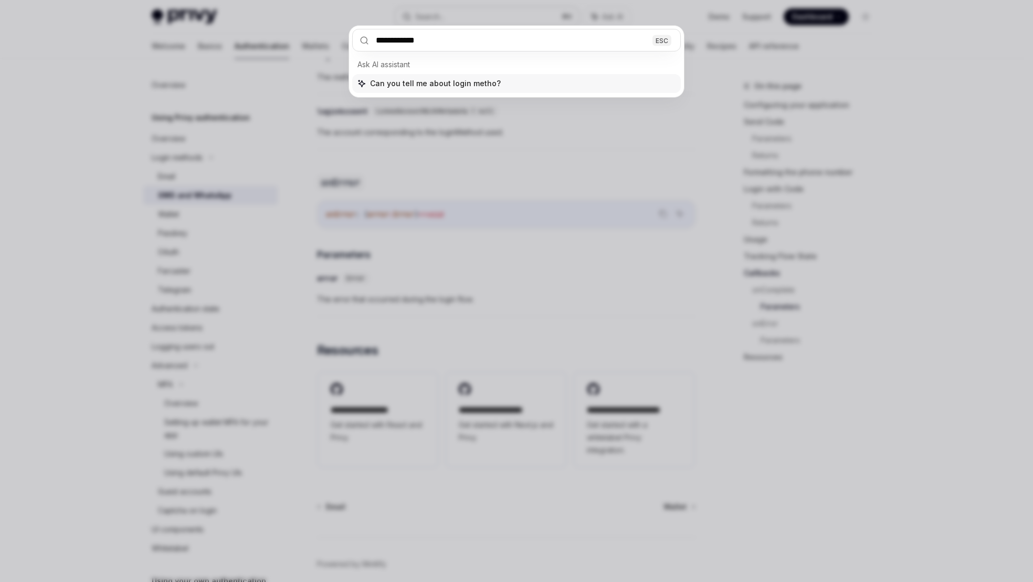
type input "**********"
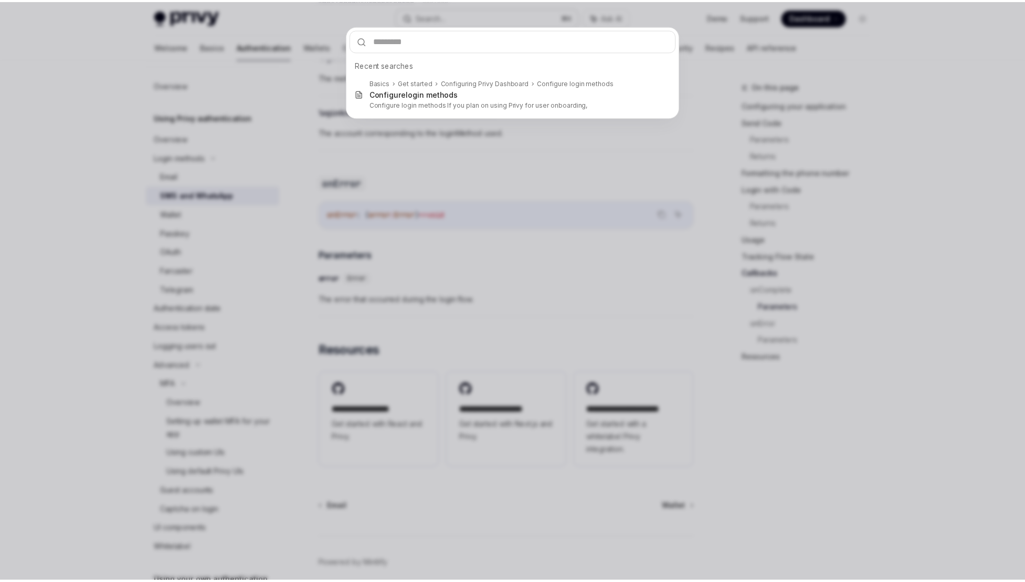
scroll to position [59, 0]
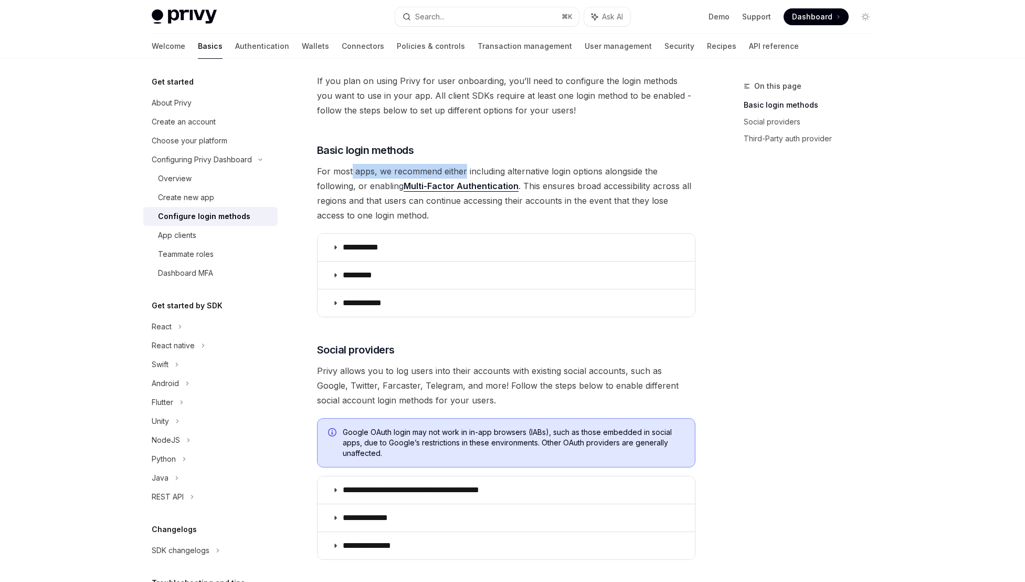
drag, startPoint x: 353, startPoint y: 172, endPoint x: 465, endPoint y: 168, distance: 111.9
click at [465, 168] on span "For most apps, we recommend either including alternative login options alongsid…" at bounding box center [506, 193] width 379 height 59
drag, startPoint x: 594, startPoint y: 168, endPoint x: 566, endPoint y: 167, distance: 27.8
click at [567, 167] on span "For most apps, we recommend either including alternative login options alongsid…" at bounding box center [506, 193] width 379 height 59
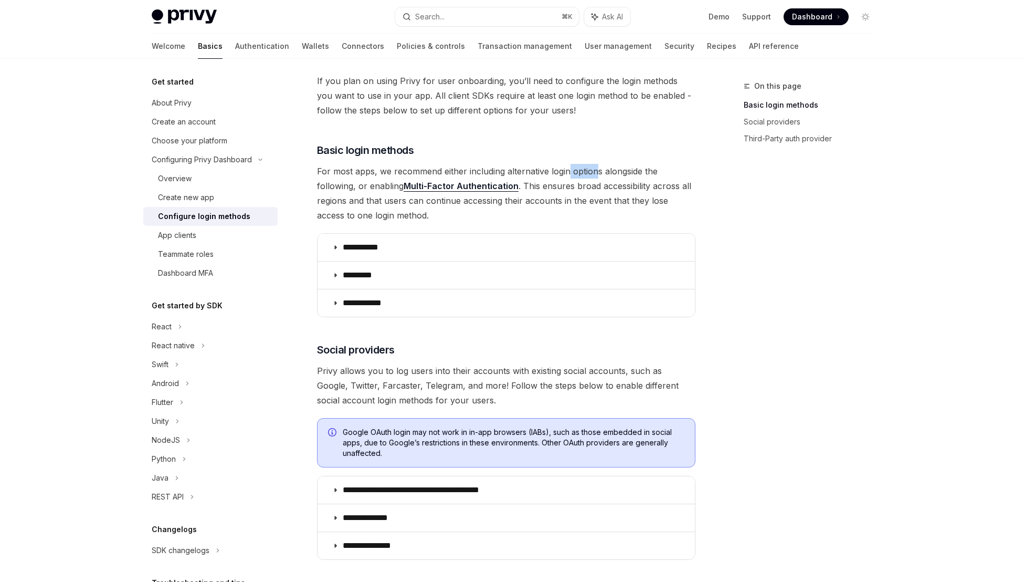
click at [566, 167] on span "For most apps, we recommend either including alternative login options alongsid…" at bounding box center [506, 193] width 379 height 59
drag, startPoint x: 342, startPoint y: 182, endPoint x: 375, endPoint y: 182, distance: 32.6
click at [375, 182] on span "For most apps, we recommend either including alternative login options alongsid…" at bounding box center [506, 193] width 379 height 59
drag, startPoint x: 539, startPoint y: 188, endPoint x: 618, endPoint y: 186, distance: 79.3
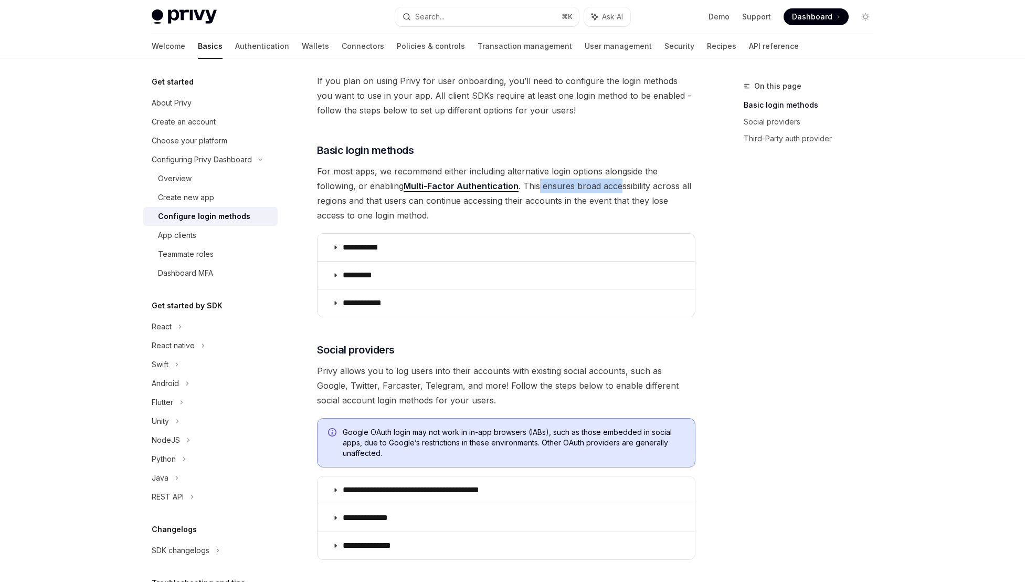
click at [618, 186] on span "For most apps, we recommend either including alternative login options alongsid…" at bounding box center [506, 193] width 379 height 59
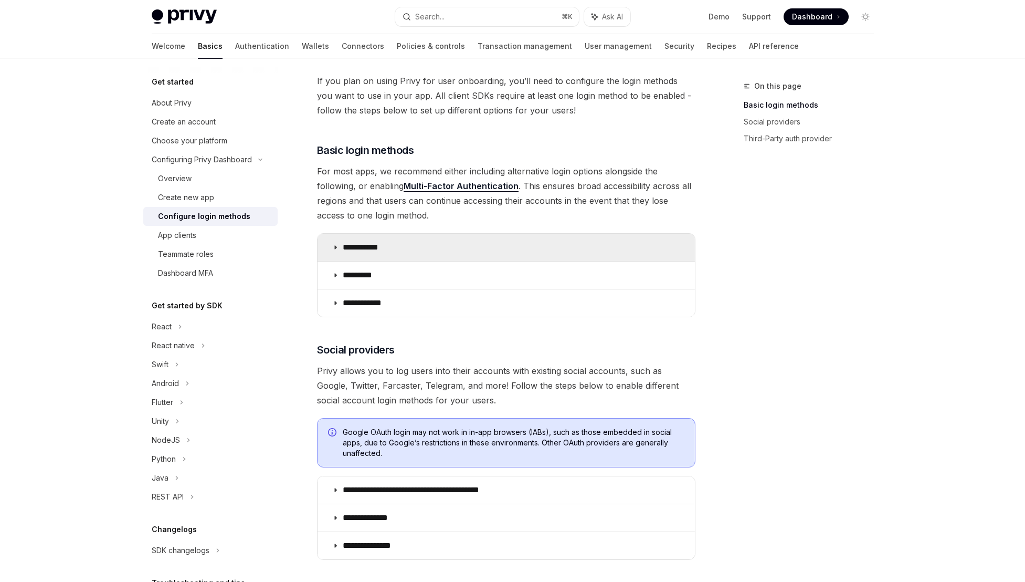
click at [430, 240] on summary "**********" at bounding box center [506, 247] width 377 height 27
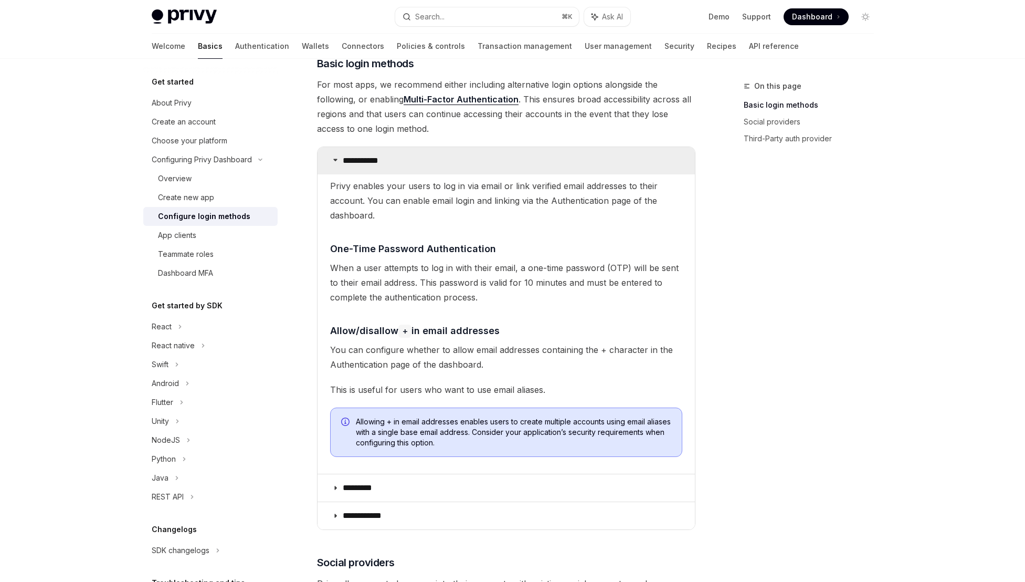
scroll to position [146, 0]
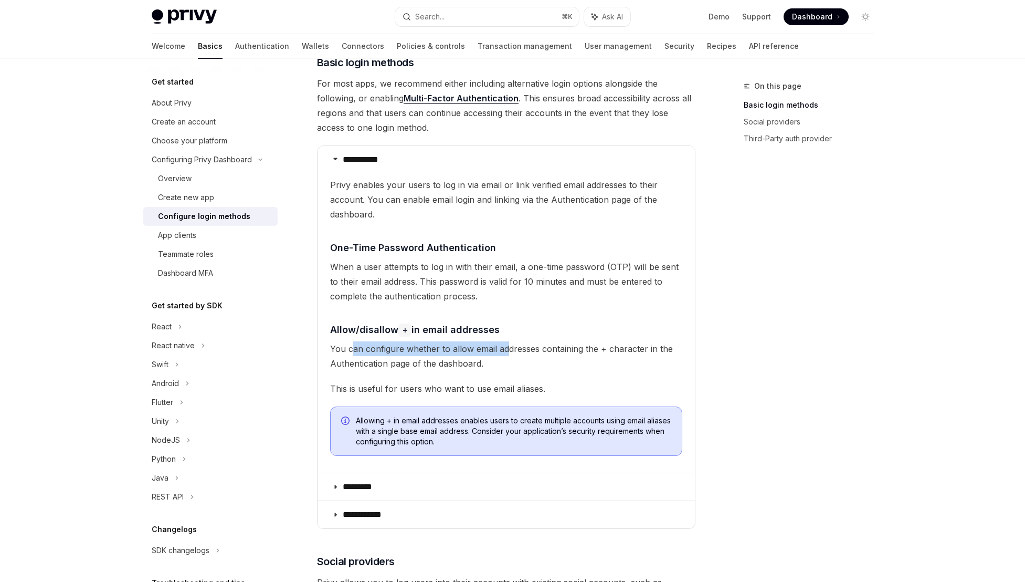
drag, startPoint x: 351, startPoint y: 349, endPoint x: 505, endPoint y: 349, distance: 154.4
click at [505, 349] on span "You can configure whether to allow email addresses containing the + character i…" at bounding box center [506, 355] width 352 height 29
drag, startPoint x: 615, startPoint y: 347, endPoint x: 470, endPoint y: 355, distance: 145.1
click at [470, 355] on span "You can configure whether to allow email addresses containing the + character i…" at bounding box center [506, 355] width 352 height 29
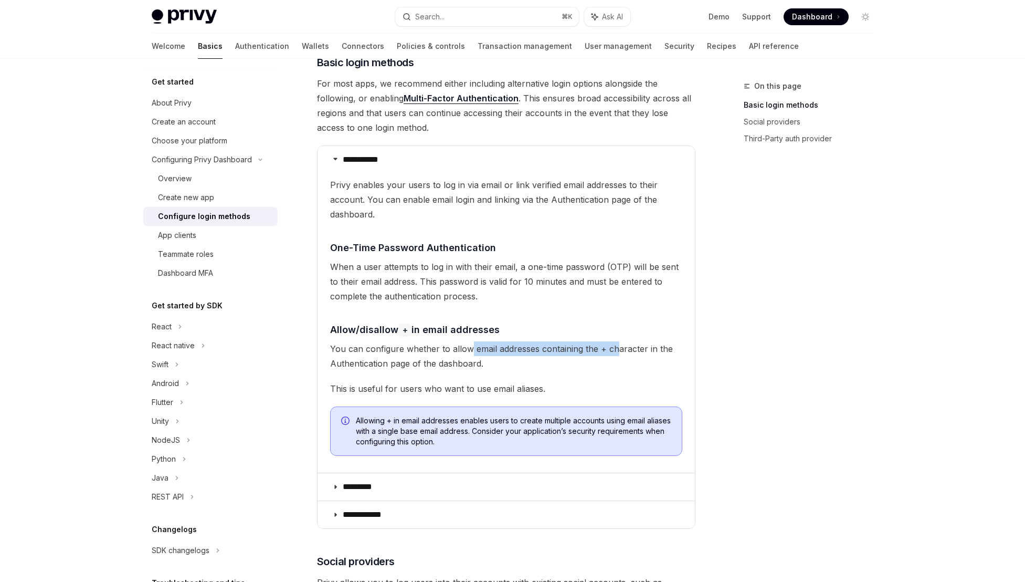
click at [470, 355] on span "You can configure whether to allow email addresses containing the + character i…" at bounding box center [506, 355] width 352 height 29
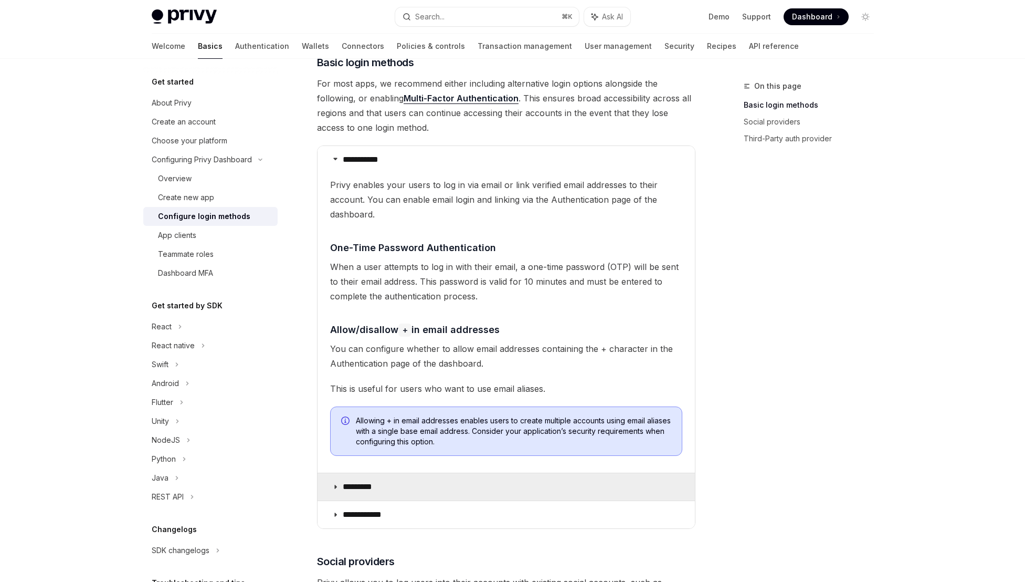
click at [399, 484] on summary "*********" at bounding box center [506, 486] width 377 height 27
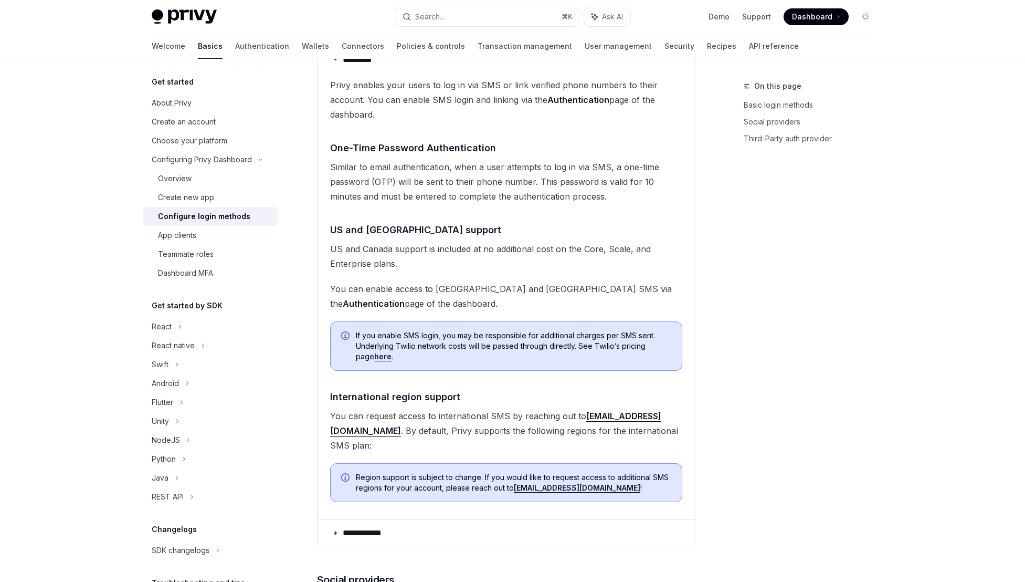
scroll to position [595, 0]
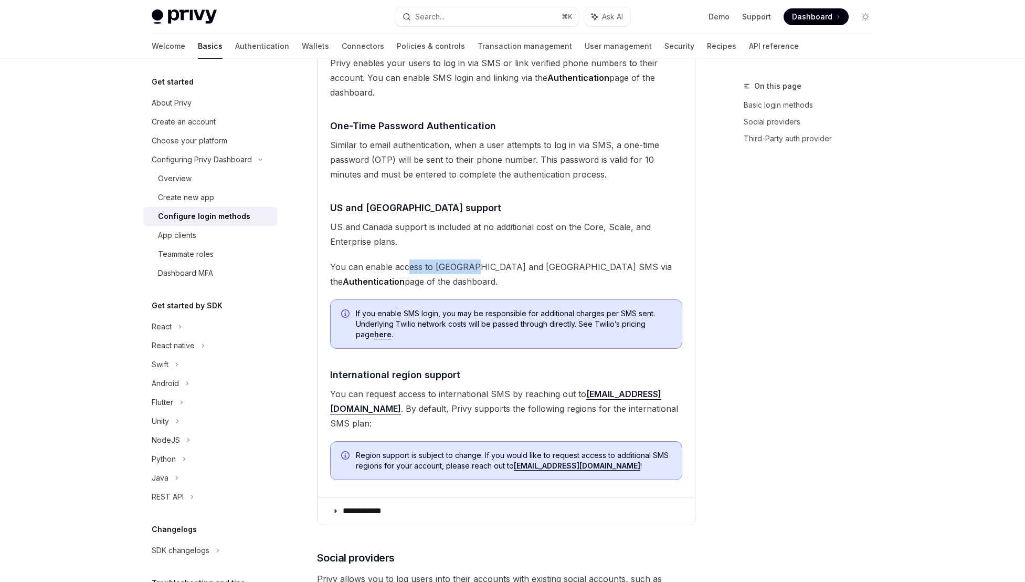
drag, startPoint x: 408, startPoint y: 265, endPoint x: 469, endPoint y: 266, distance: 60.9
click at [469, 266] on span "You can enable access to US and Canada SMS via the Authentication page of the d…" at bounding box center [506, 273] width 352 height 29
drag, startPoint x: 489, startPoint y: 264, endPoint x: 449, endPoint y: 265, distance: 39.9
click at [449, 265] on span "You can enable access to US and Canada SMS via the Authentication page of the d…" at bounding box center [506, 273] width 352 height 29
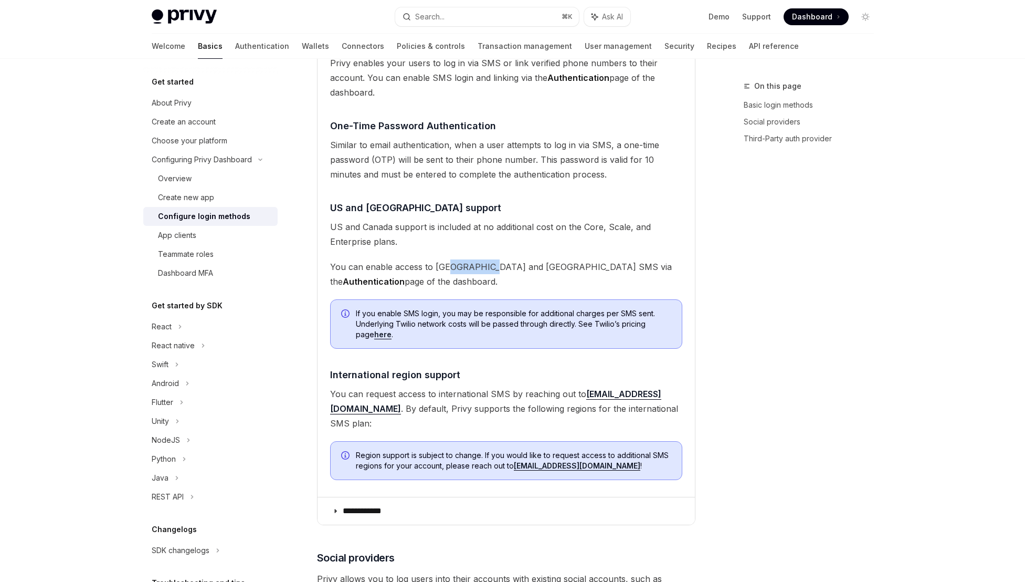
click at [449, 265] on span "You can enable access to US and Canada SMS via the Authentication page of the d…" at bounding box center [506, 273] width 352 height 29
drag, startPoint x: 374, startPoint y: 314, endPoint x: 453, endPoint y: 319, distance: 78.4
click at [453, 319] on span "If you enable SMS login, you may be responsible for additional charges per SMS …" at bounding box center [514, 324] width 316 height 32
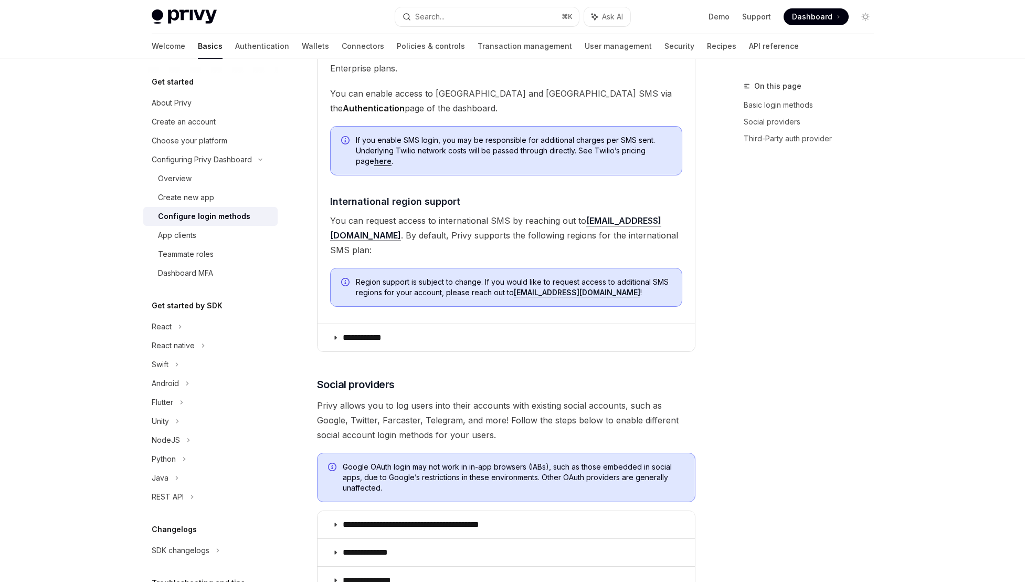
scroll to position [770, 0]
drag, startPoint x: 369, startPoint y: 236, endPoint x: 515, endPoint y: 229, distance: 146.6
click at [515, 229] on span "You can request access to international SMS by reaching out to support@privy.io…" at bounding box center [506, 234] width 352 height 44
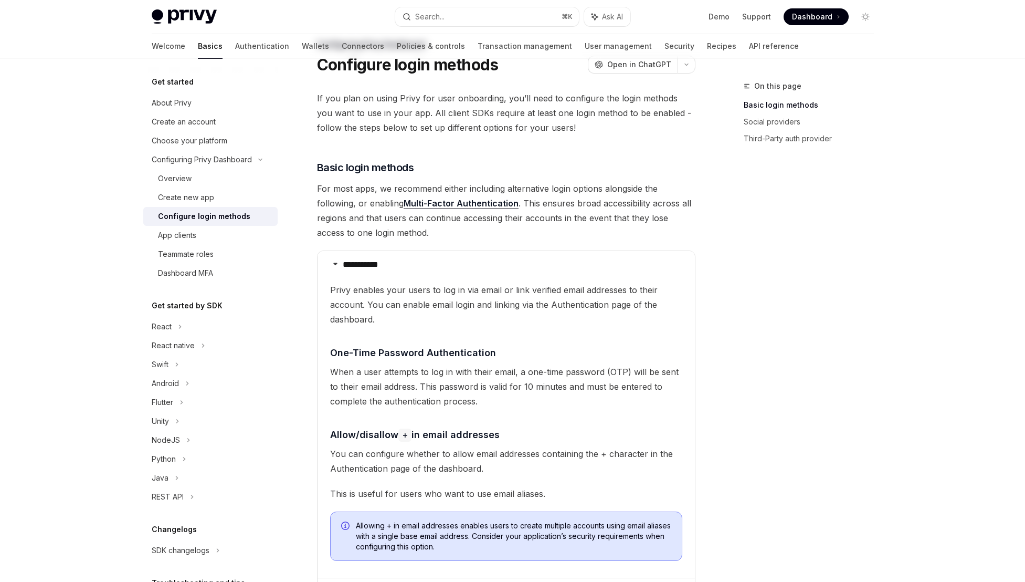
scroll to position [0, 0]
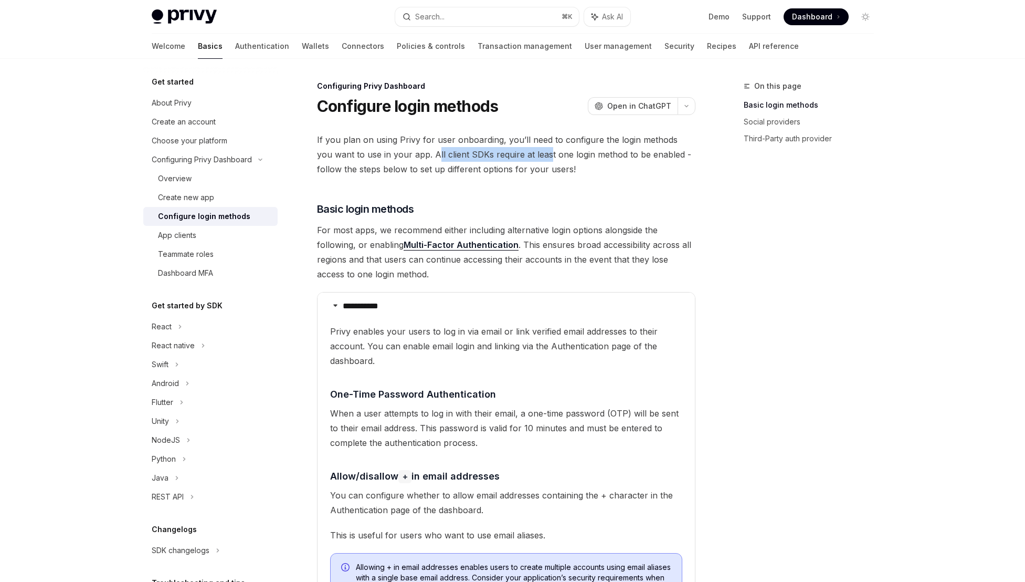
drag, startPoint x: 419, startPoint y: 152, endPoint x: 531, endPoint y: 148, distance: 111.9
click at [531, 148] on span "If you plan on using Privy for user onboarding, you’ll need to configure the lo…" at bounding box center [506, 154] width 379 height 44
drag, startPoint x: 504, startPoint y: 167, endPoint x: 460, endPoint y: 166, distance: 43.6
click at [461, 166] on span "If you plan on using Privy for user onboarding, you’ll need to configure the lo…" at bounding box center [506, 154] width 379 height 44
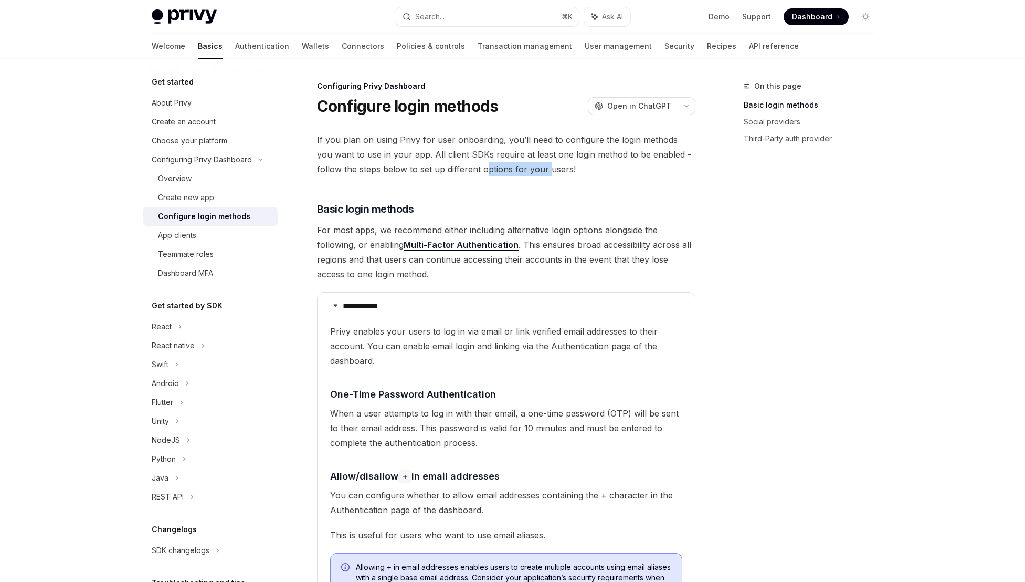
click at [460, 166] on span "If you plan on using Privy for user onboarding, you’ll need to configure the lo…" at bounding box center [506, 154] width 379 height 44
click at [457, 245] on link "Multi-Factor Authentication" at bounding box center [461, 244] width 115 height 11
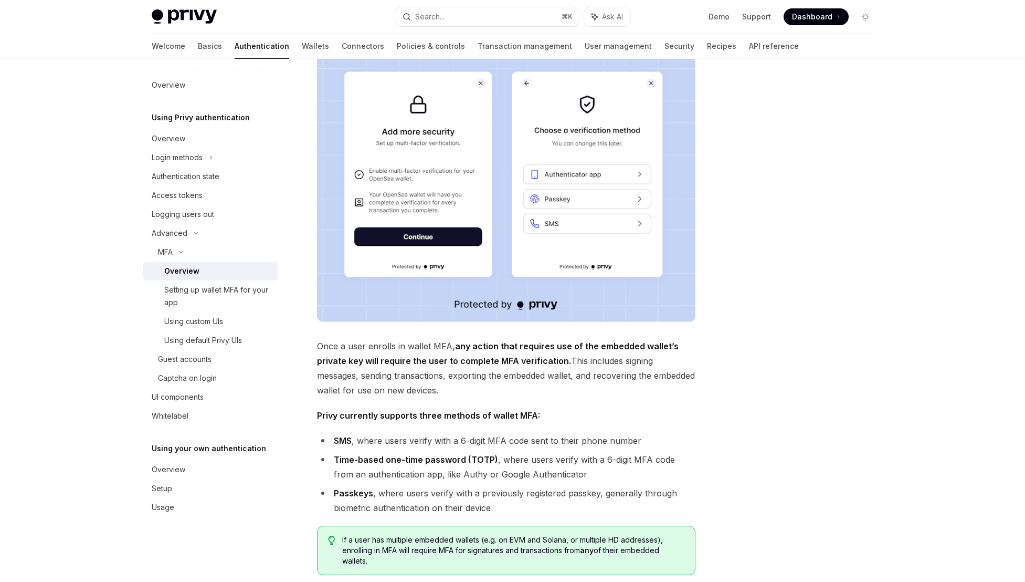
scroll to position [137, 0]
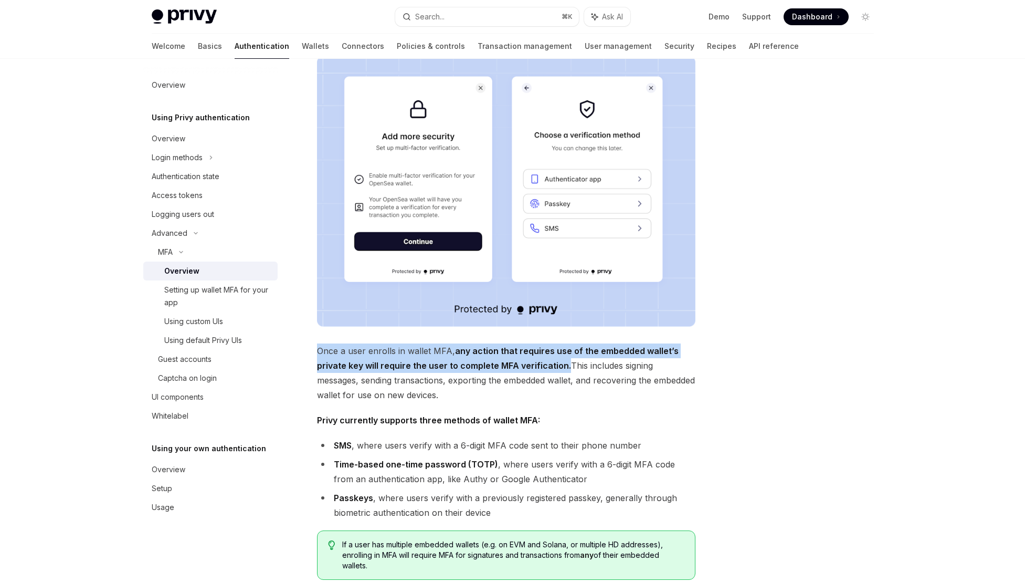
drag, startPoint x: 312, startPoint y: 348, endPoint x: 565, endPoint y: 368, distance: 253.3
click at [565, 368] on div "MFA Overview OpenAI Open in ChatGPT OpenAI Open in ChatGPT Privy enables users …" at bounding box center [408, 339] width 580 height 793
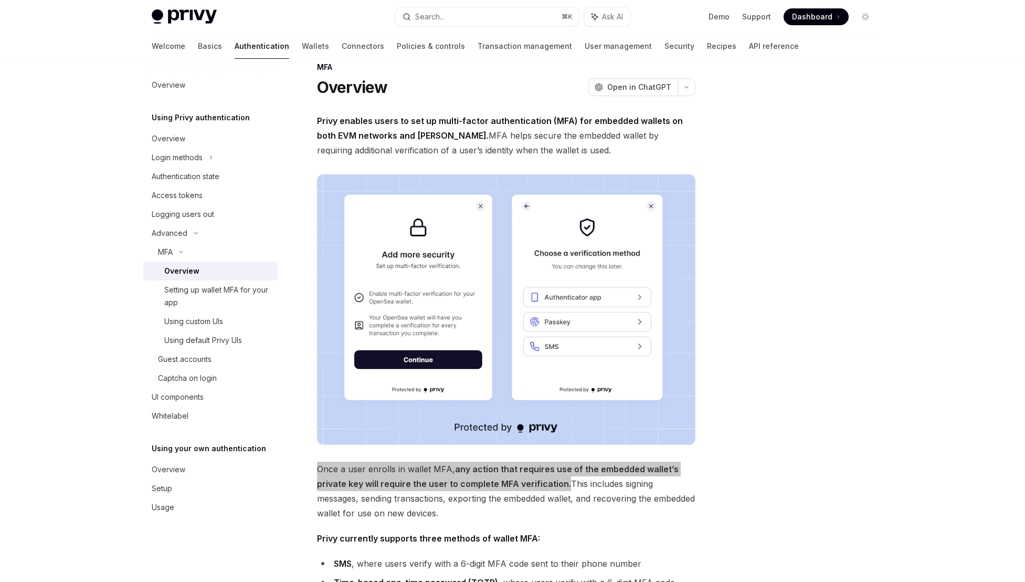
scroll to position [0, 0]
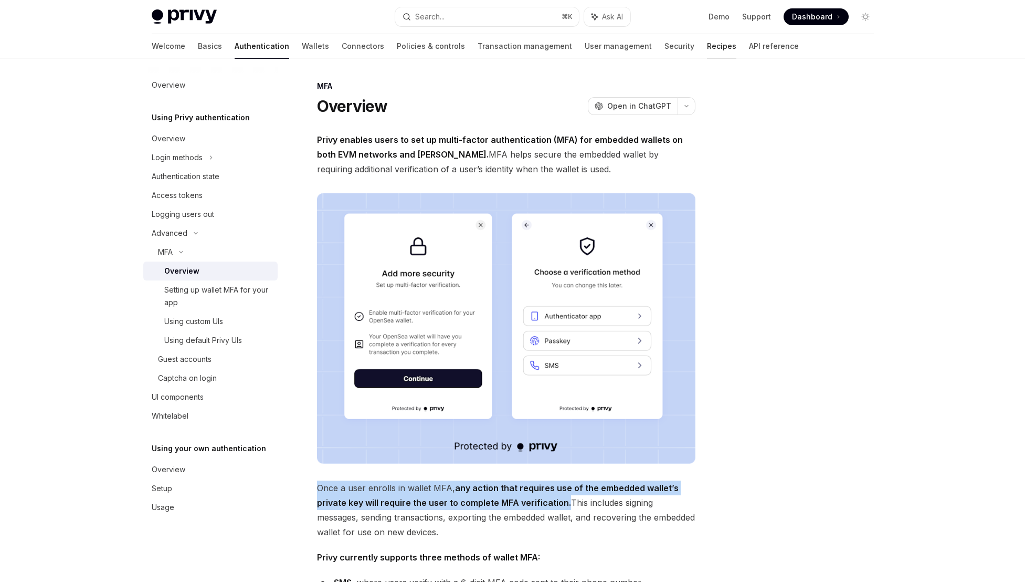
click at [707, 46] on link "Recipes" at bounding box center [721, 46] width 29 height 25
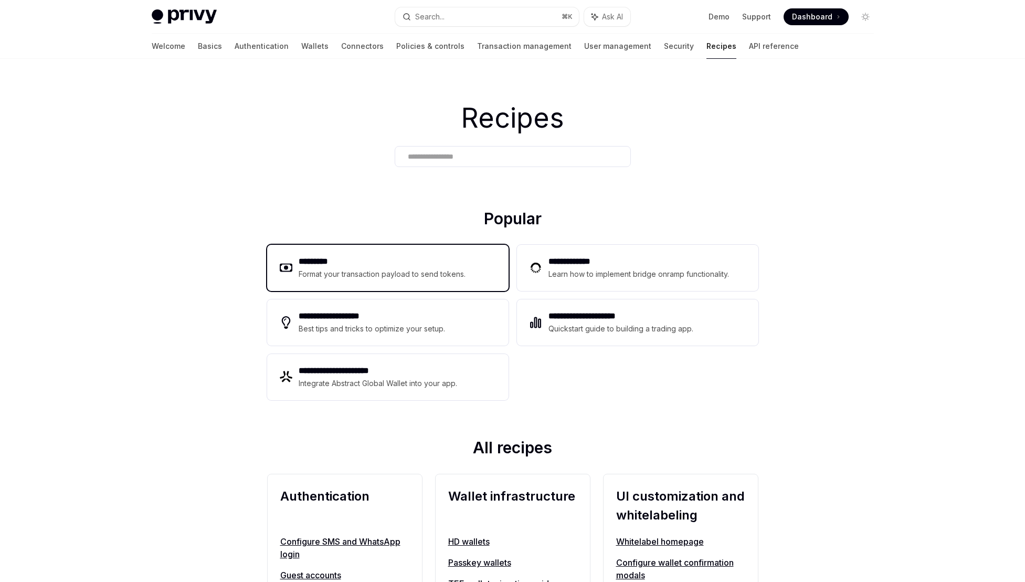
click at [425, 281] on div "********* Format your transaction payload to send tokens." at bounding box center [388, 268] width 242 height 46
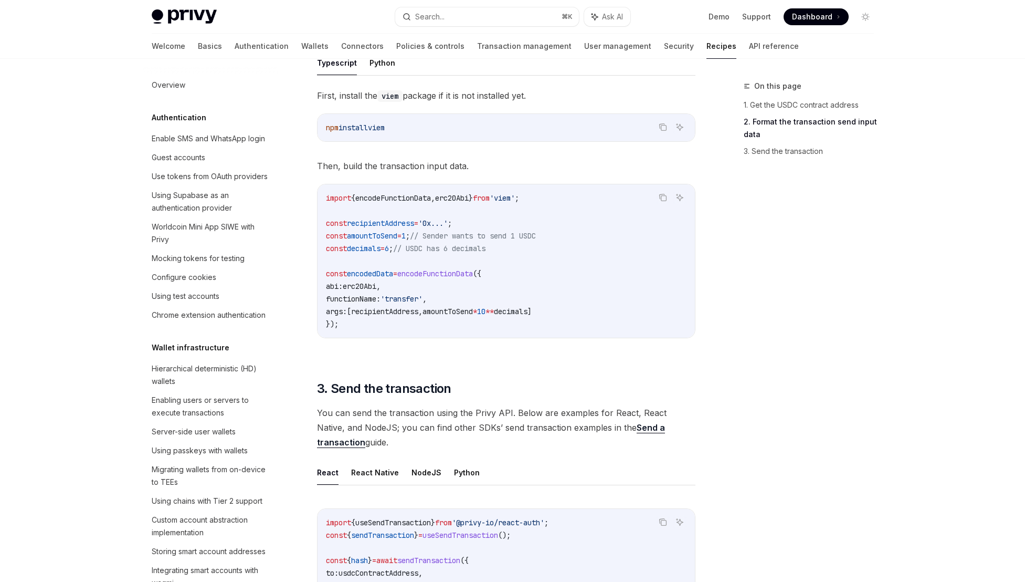
scroll to position [485, 0]
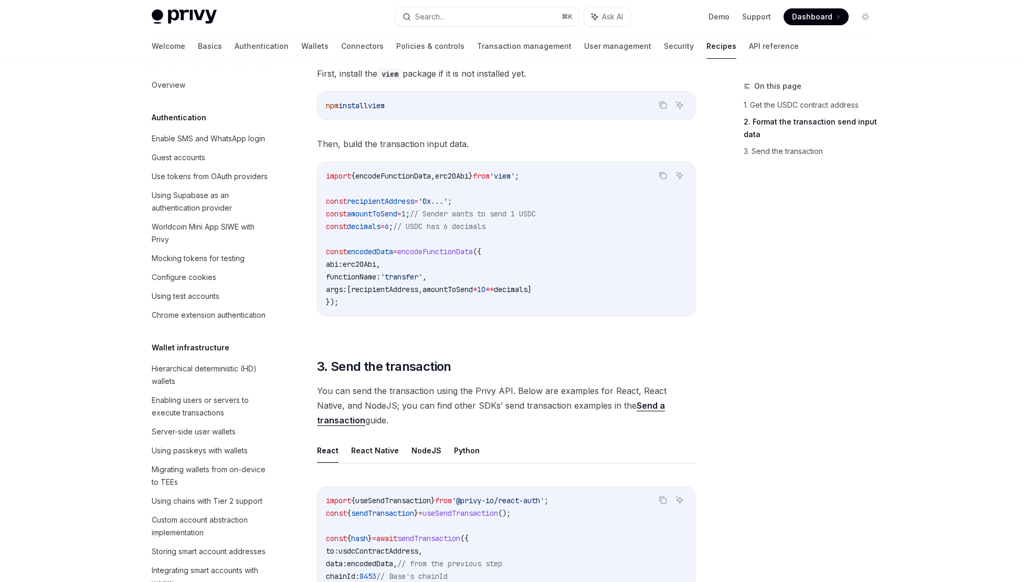
click at [540, 380] on div "Sending USDC, or other ERC-20 tokens, is one of the most common actions taken b…" at bounding box center [506, 137] width 379 height 1013
drag, startPoint x: 538, startPoint y: 383, endPoint x: 462, endPoint y: 390, distance: 76.4
click at [462, 390] on div "Sending USDC, or other ERC-20 tokens, is one of the most common actions taken b…" at bounding box center [506, 137] width 379 height 1013
click at [462, 390] on span "You can send the transaction using the Privy API. Below are examples for React,…" at bounding box center [506, 405] width 379 height 44
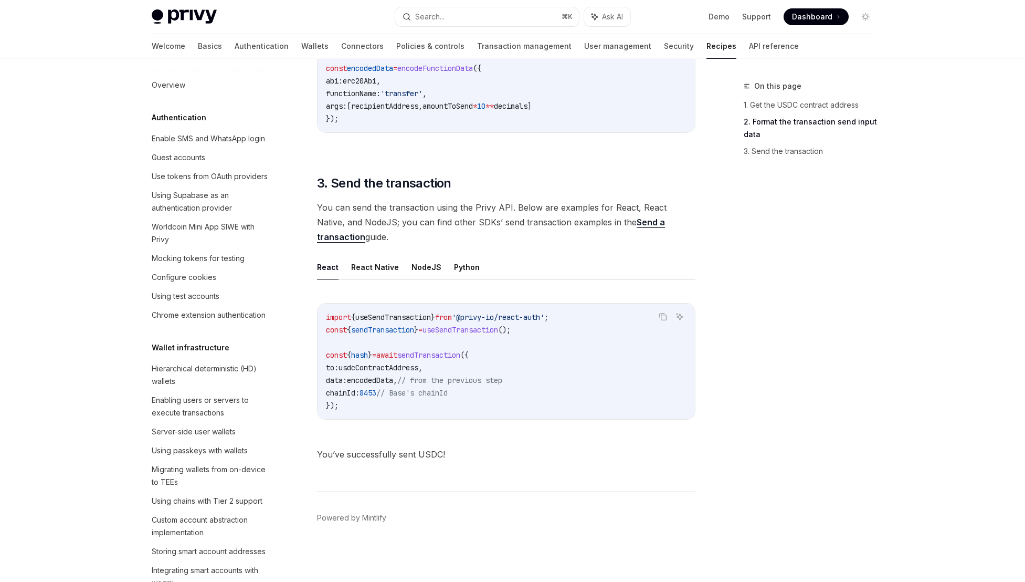
scroll to position [0, 0]
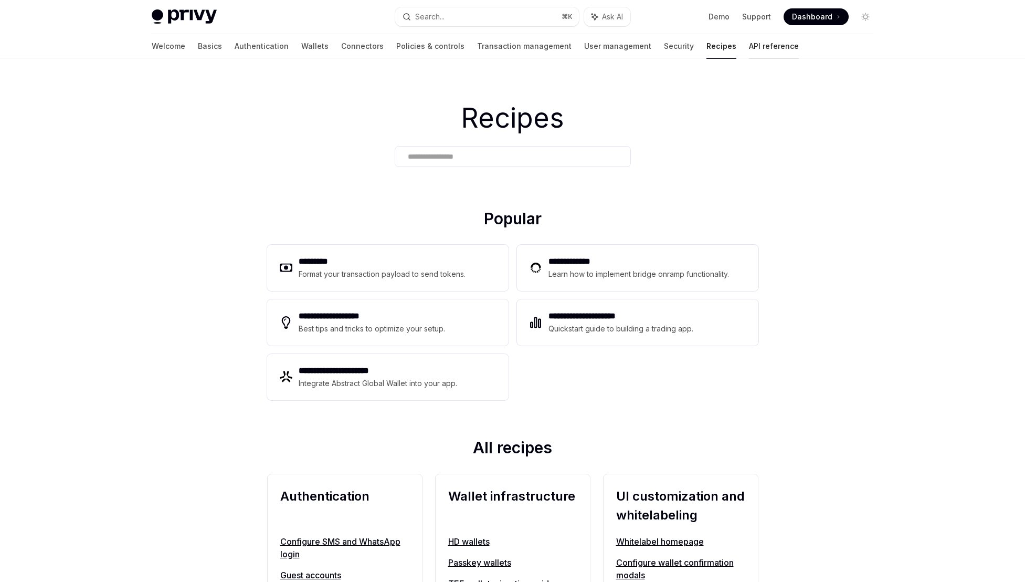
click at [749, 41] on link "API reference" at bounding box center [774, 46] width 50 height 25
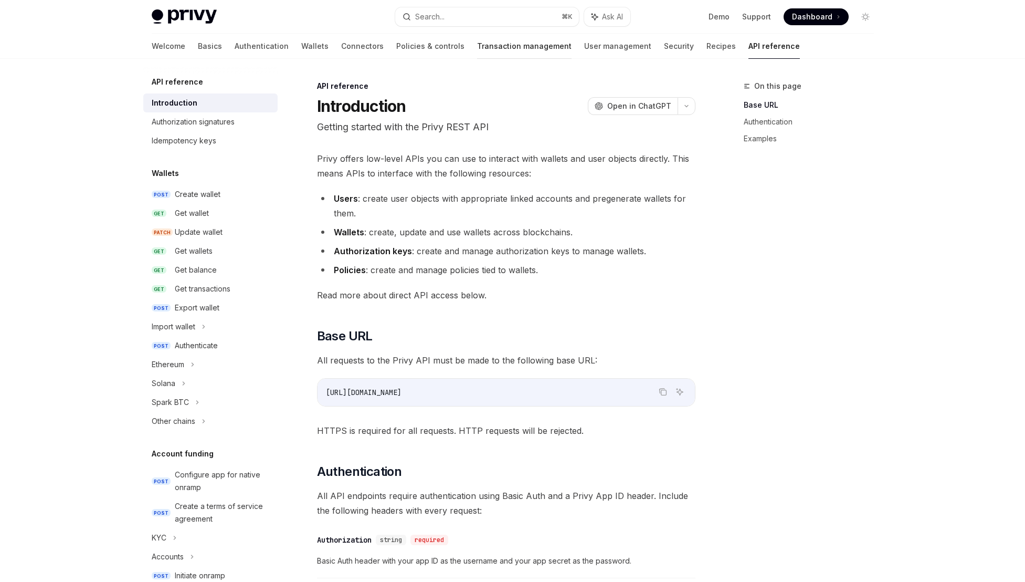
click at [477, 48] on link "Transaction management" at bounding box center [524, 46] width 95 height 25
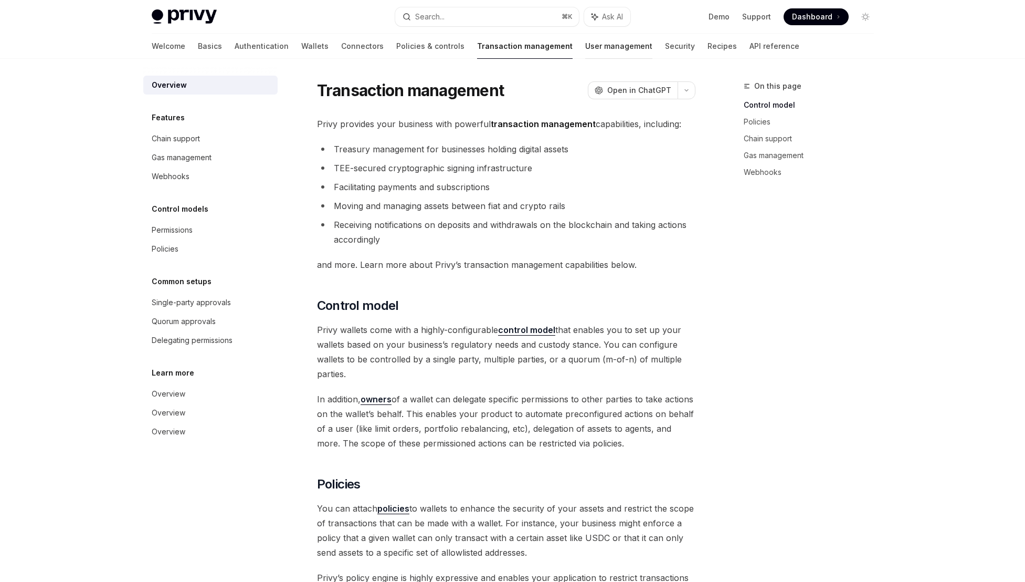
click at [585, 41] on link "User management" at bounding box center [618, 46] width 67 height 25
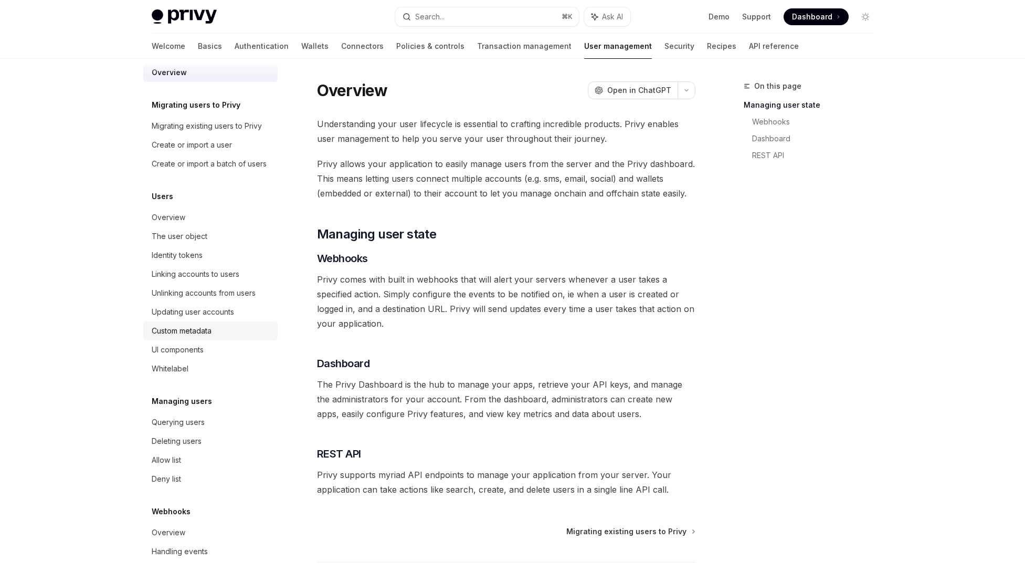
scroll to position [25, 0]
click at [219, 280] on div "Linking accounts to users" at bounding box center [196, 274] width 88 height 13
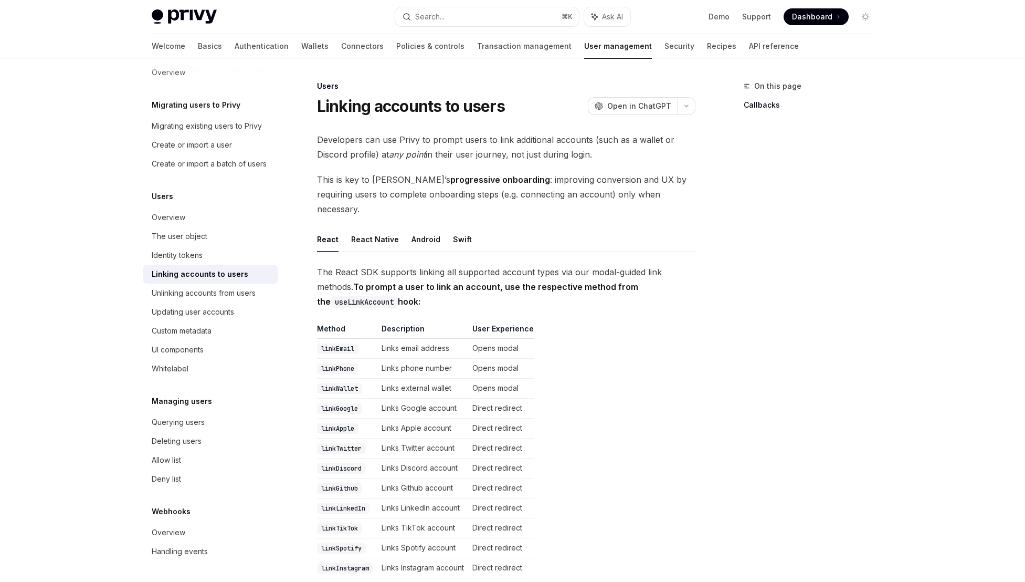
click at [523, 265] on span "The React SDK supports linking all supported account types via our modal-guided…" at bounding box center [506, 287] width 379 height 44
drag, startPoint x: 537, startPoint y: 260, endPoint x: 519, endPoint y: 260, distance: 17.9
click at [519, 265] on span "The React SDK supports linking all supported account types via our modal-guided…" at bounding box center [506, 287] width 379 height 44
drag, startPoint x: 513, startPoint y: 157, endPoint x: 465, endPoint y: 155, distance: 48.3
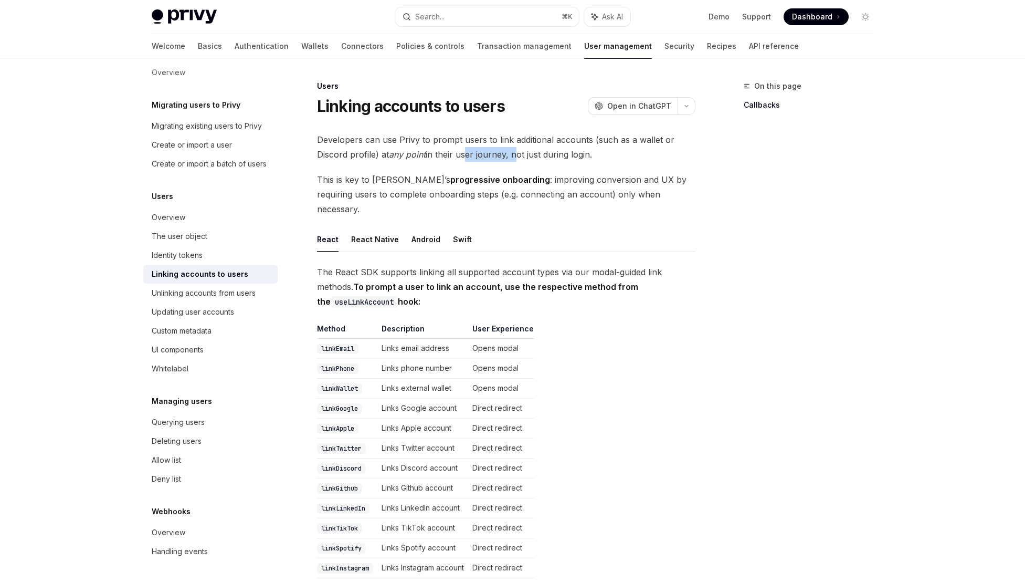
click at [465, 155] on span "Developers can use Privy to prompt users to link additional accounts (such as a…" at bounding box center [506, 146] width 379 height 29
drag, startPoint x: 557, startPoint y: 148, endPoint x: 502, endPoint y: 149, distance: 54.1
click at [502, 149] on span "Developers can use Privy to prompt users to link additional accounts (such as a…" at bounding box center [506, 146] width 379 height 29
click at [500, 149] on span "Developers can use Privy to prompt users to link additional accounts (such as a…" at bounding box center [506, 146] width 379 height 29
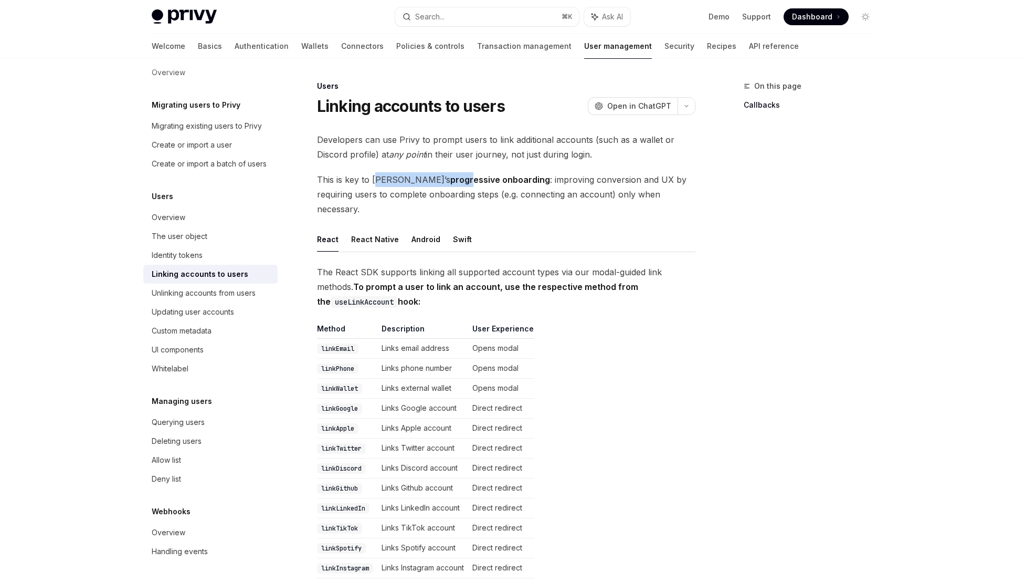
drag, startPoint x: 375, startPoint y: 182, endPoint x: 421, endPoint y: 182, distance: 46.2
click at [421, 182] on span "This is key to Privy’s progressive onboarding : improving conversion and UX by …" at bounding box center [506, 194] width 379 height 44
click at [450, 182] on strong "progressive onboarding" at bounding box center [500, 179] width 100 height 11
click at [192, 254] on div "Identity tokens" at bounding box center [177, 255] width 51 height 13
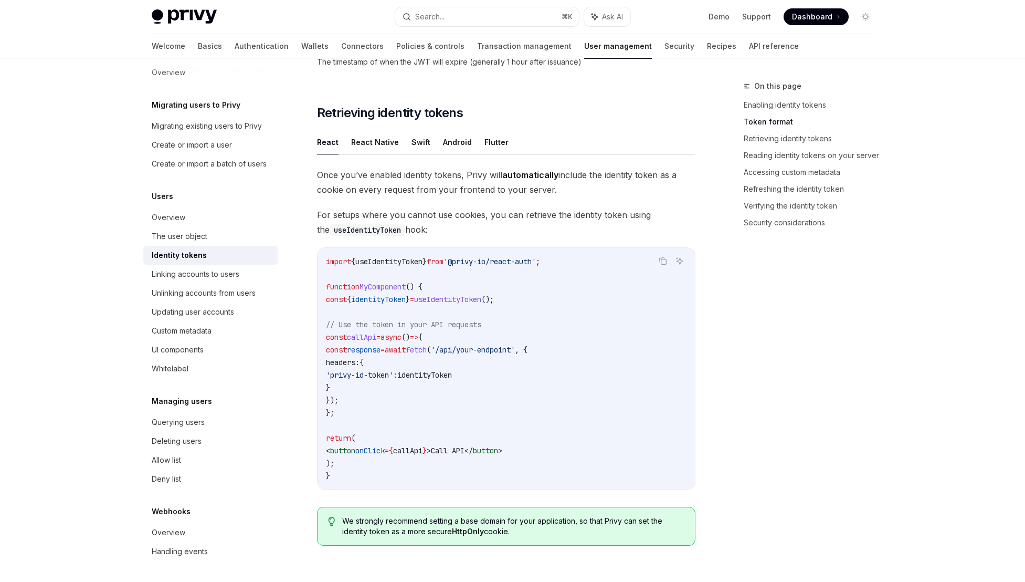
scroll to position [874, 0]
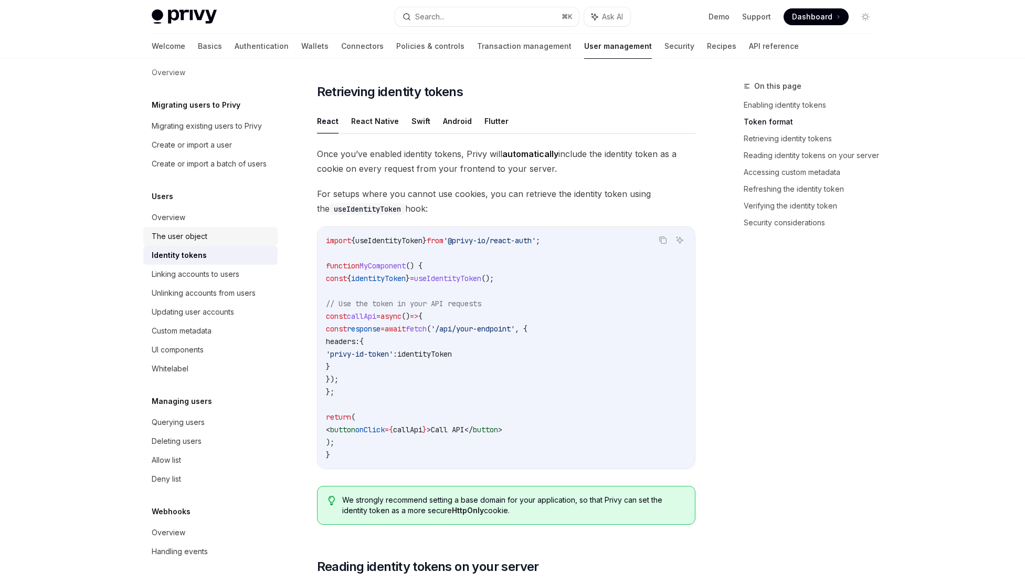
click at [188, 228] on link "The user object" at bounding box center [210, 236] width 134 height 19
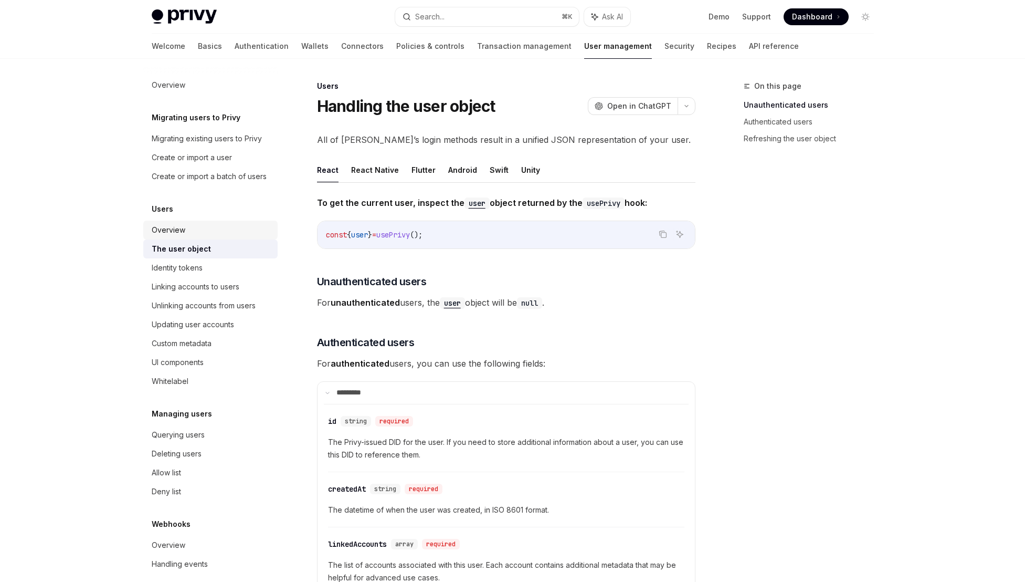
click at [212, 236] on div "Overview" at bounding box center [212, 230] width 120 height 13
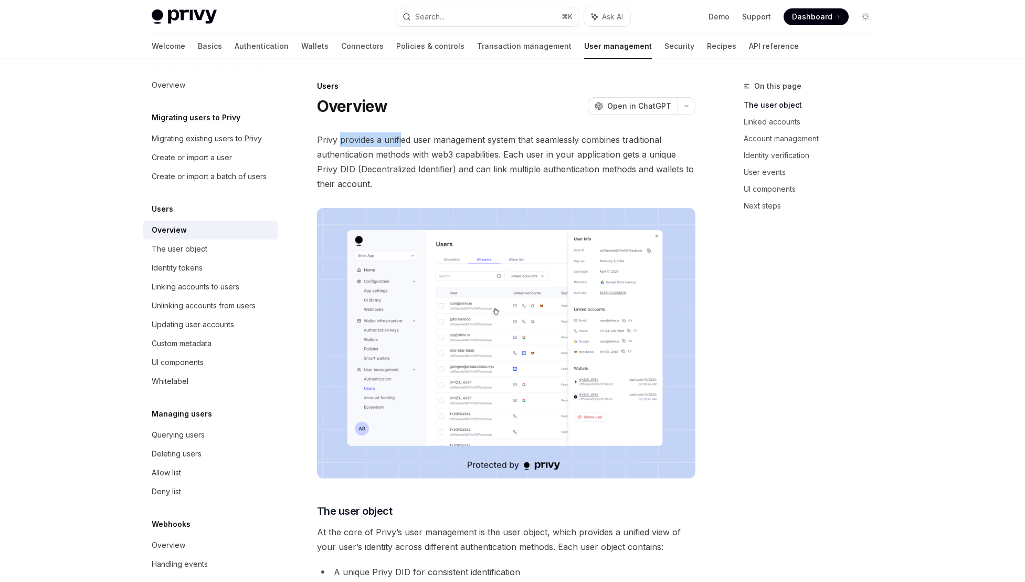
drag, startPoint x: 340, startPoint y: 140, endPoint x: 400, endPoint y: 144, distance: 60.0
click at [400, 144] on span "Privy provides a unified user management system that seamlessly combines tradit…" at bounding box center [506, 161] width 379 height 59
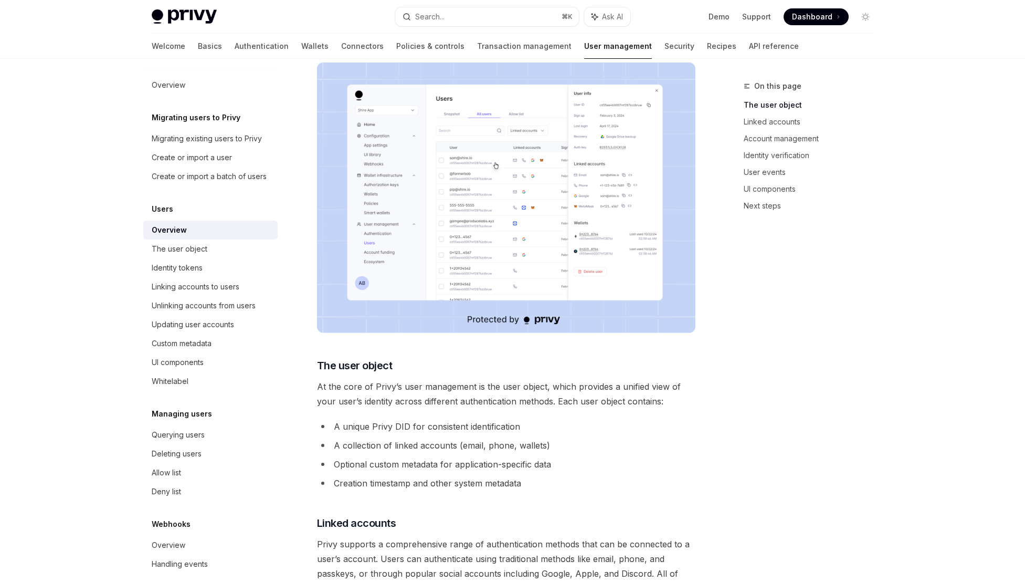
scroll to position [343, 0]
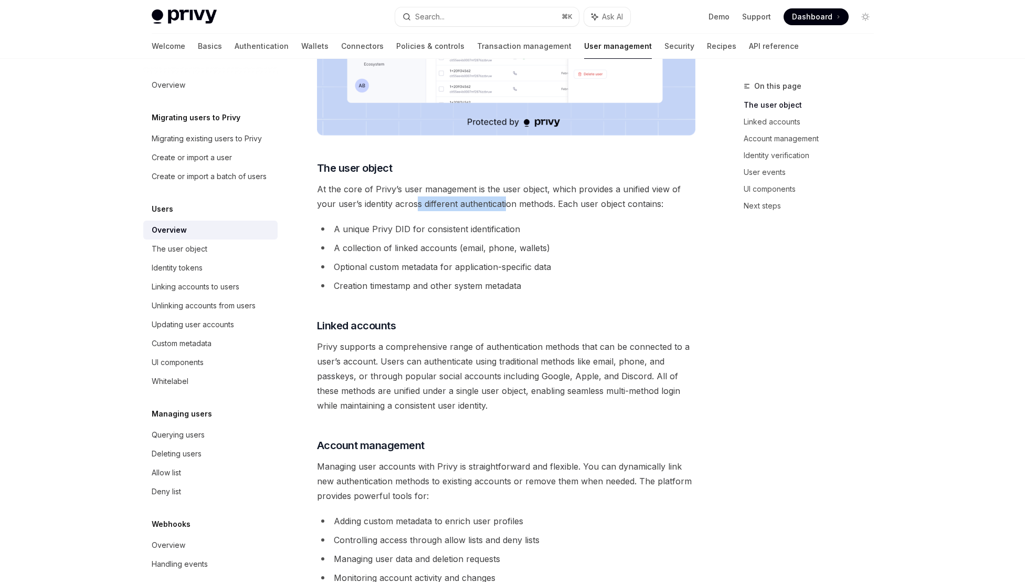
drag, startPoint x: 417, startPoint y: 202, endPoint x: 508, endPoint y: 205, distance: 90.4
click at [508, 205] on span "At the core of Privy’s user management is the user object, which provides a uni…" at bounding box center [506, 196] width 379 height 29
drag, startPoint x: 601, startPoint y: 186, endPoint x: 517, endPoint y: 181, distance: 84.1
click at [518, 182] on span "At the core of Privy’s user management is the user object, which provides a uni…" at bounding box center [506, 196] width 379 height 29
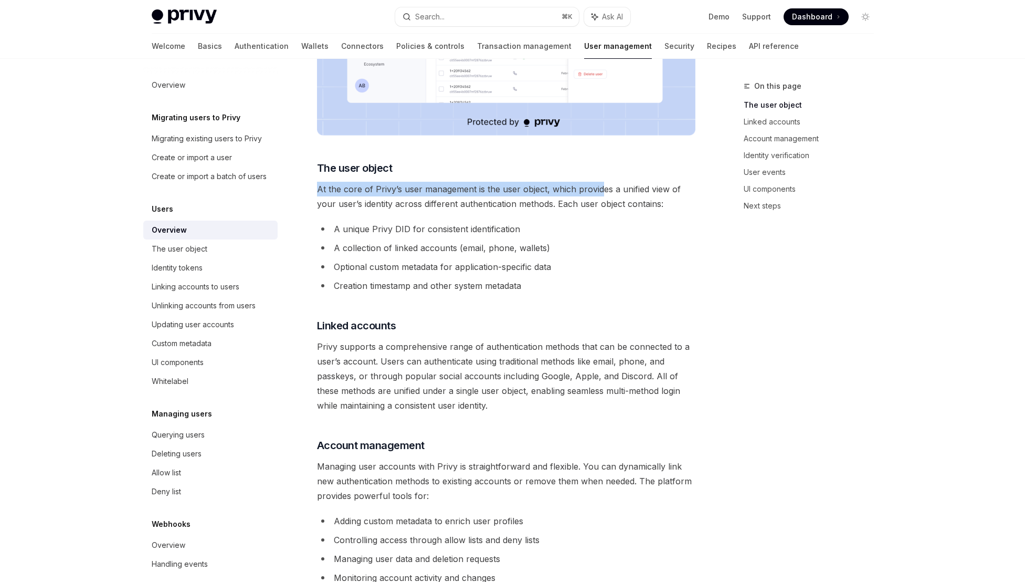
click at [517, 182] on span "At the core of Privy’s user management is the user object, which provides a uni…" at bounding box center [506, 196] width 379 height 29
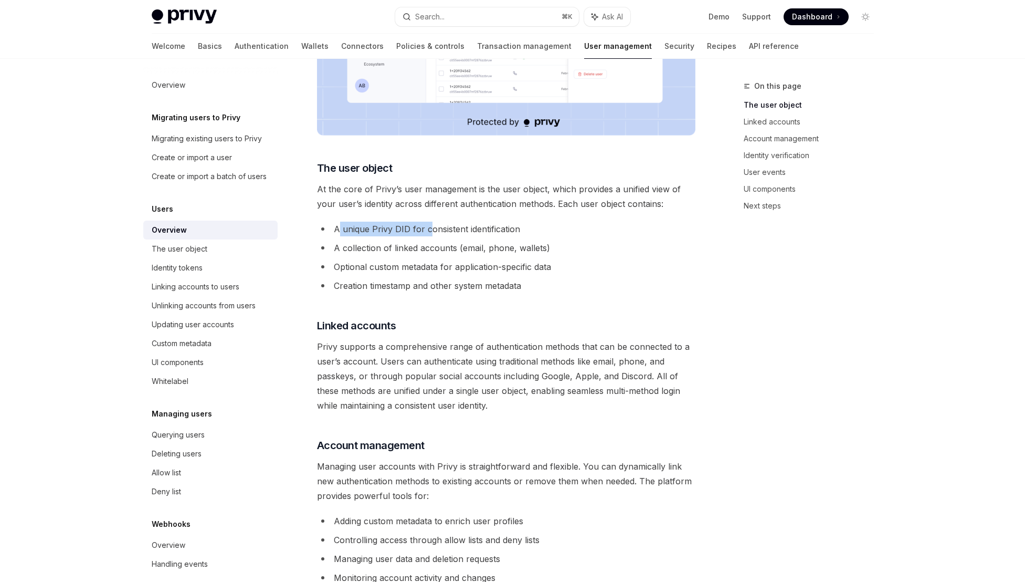
drag, startPoint x: 340, startPoint y: 227, endPoint x: 430, endPoint y: 228, distance: 89.8
click at [430, 228] on li "A unique Privy DID for consistent identification" at bounding box center [506, 229] width 379 height 15
drag, startPoint x: 484, startPoint y: 230, endPoint x: 422, endPoint y: 230, distance: 62.5
click at [423, 230] on li "A unique Privy DID for consistent identification" at bounding box center [506, 229] width 379 height 15
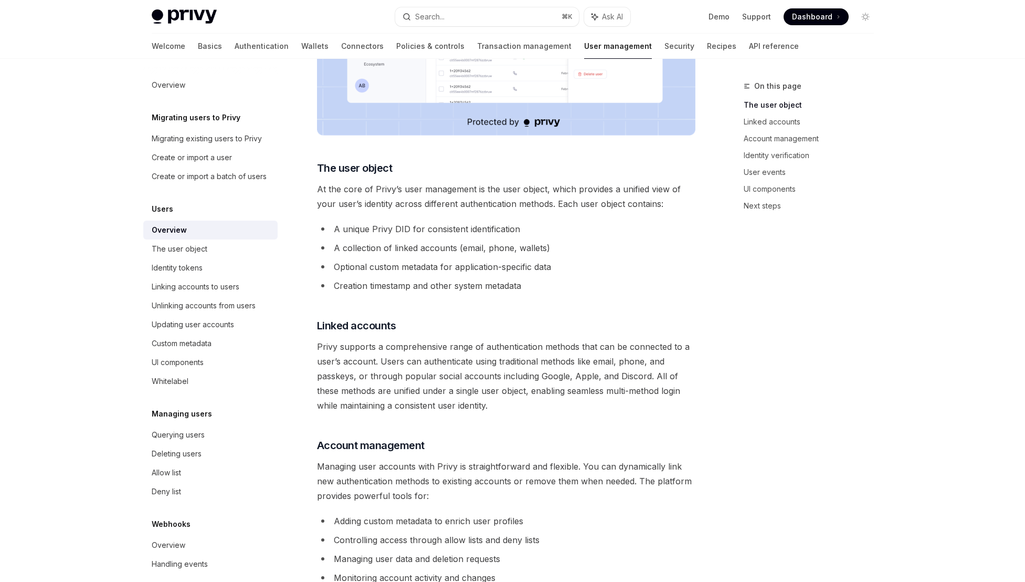
click at [422, 230] on li "A unique Privy DID for consistent identification" at bounding box center [506, 229] width 379 height 15
drag, startPoint x: 449, startPoint y: 246, endPoint x: 345, endPoint y: 250, distance: 103.5
click at [345, 250] on li "A collection of linked accounts (email, phone, wallets)" at bounding box center [506, 247] width 379 height 15
drag, startPoint x: 339, startPoint y: 271, endPoint x: 491, endPoint y: 263, distance: 152.0
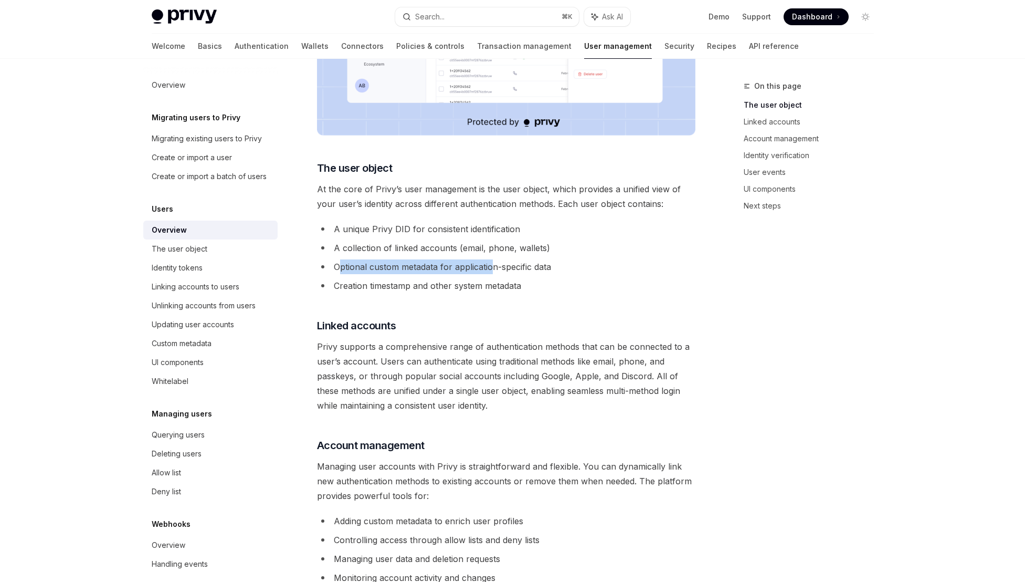
click at [491, 263] on li "Optional custom metadata for application-specific data" at bounding box center [506, 266] width 379 height 15
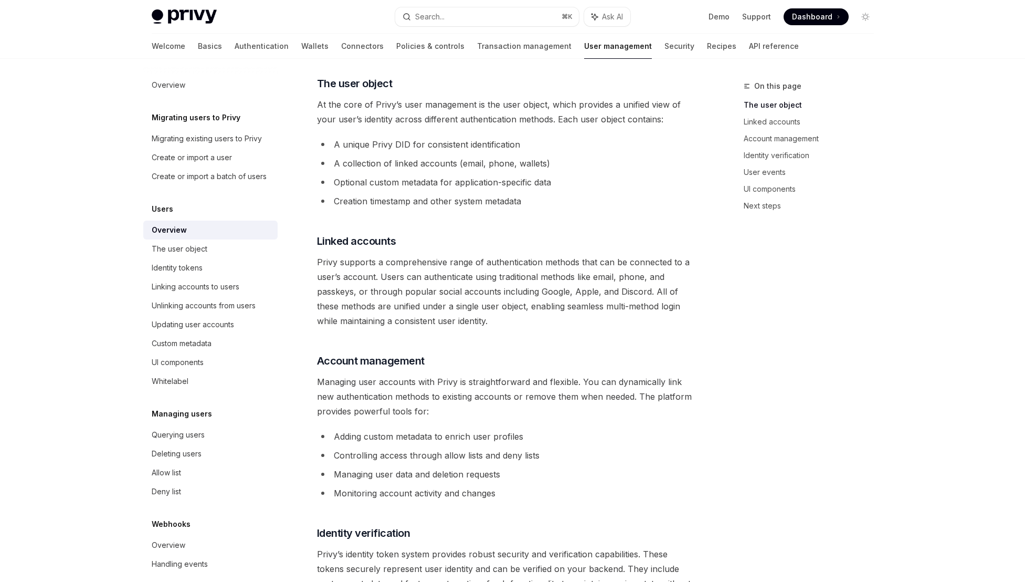
scroll to position [584, 0]
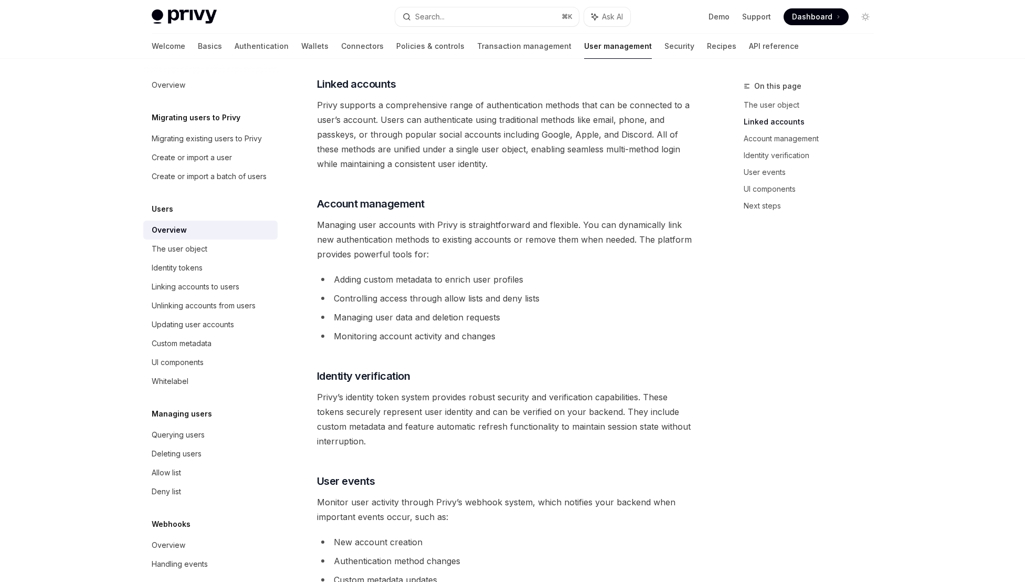
drag, startPoint x: 350, startPoint y: 112, endPoint x: 539, endPoint y: 122, distance: 189.3
click at [539, 122] on span "Privy supports a comprehensive range of authentication methods that can be conn…" at bounding box center [506, 135] width 379 height 74
drag, startPoint x: 638, startPoint y: 118, endPoint x: 520, endPoint y: 122, distance: 118.7
click at [520, 122] on span "Privy supports a comprehensive range of authentication methods that can be conn…" at bounding box center [506, 135] width 379 height 74
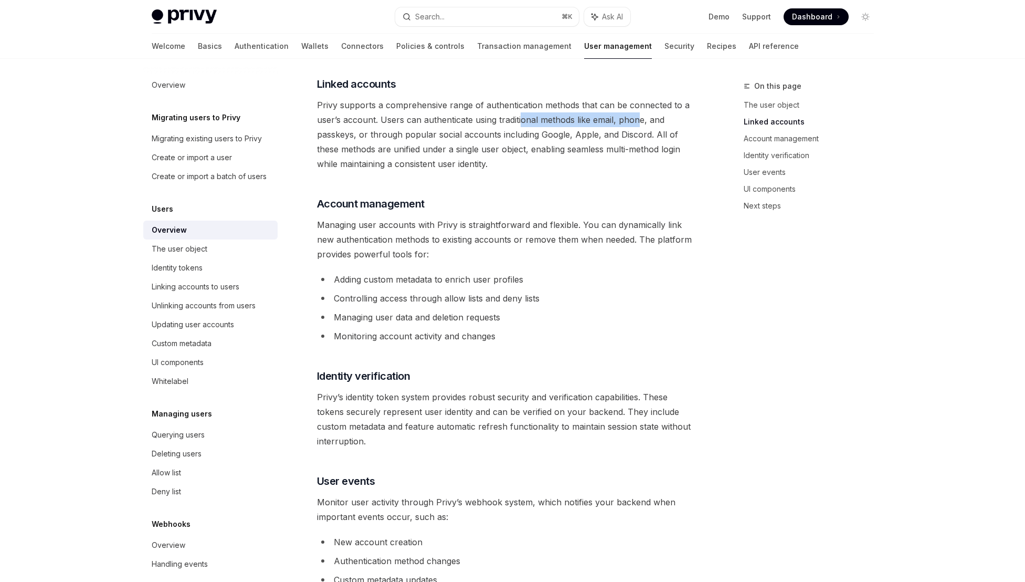
click at [520, 122] on span "Privy supports a comprehensive range of authentication methods that can be conn…" at bounding box center [506, 135] width 379 height 74
drag, startPoint x: 340, startPoint y: 130, endPoint x: 442, endPoint y: 130, distance: 101.9
click at [442, 130] on span "Privy supports a comprehensive range of authentication methods that can be conn…" at bounding box center [506, 135] width 379 height 74
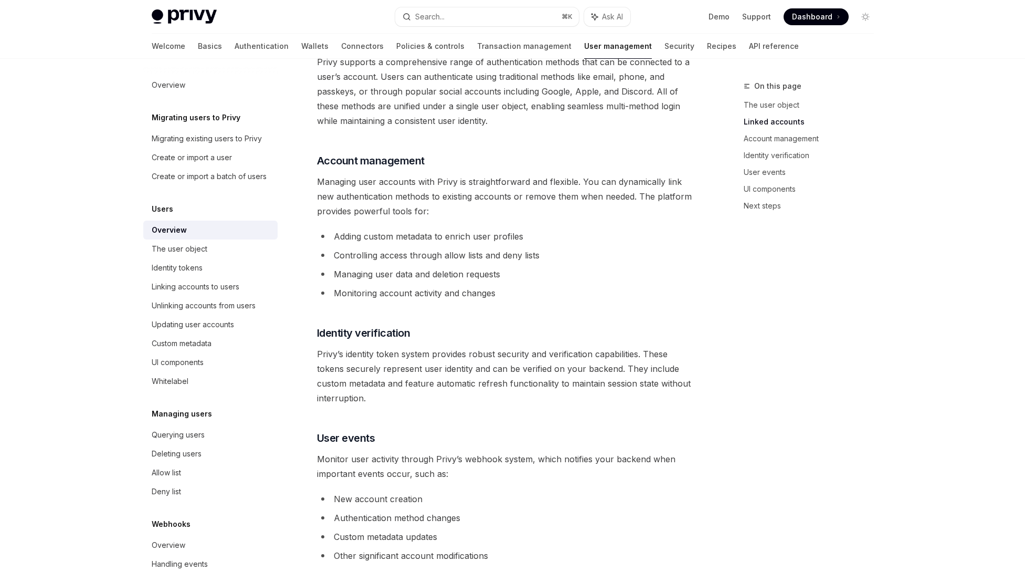
scroll to position [629, 0]
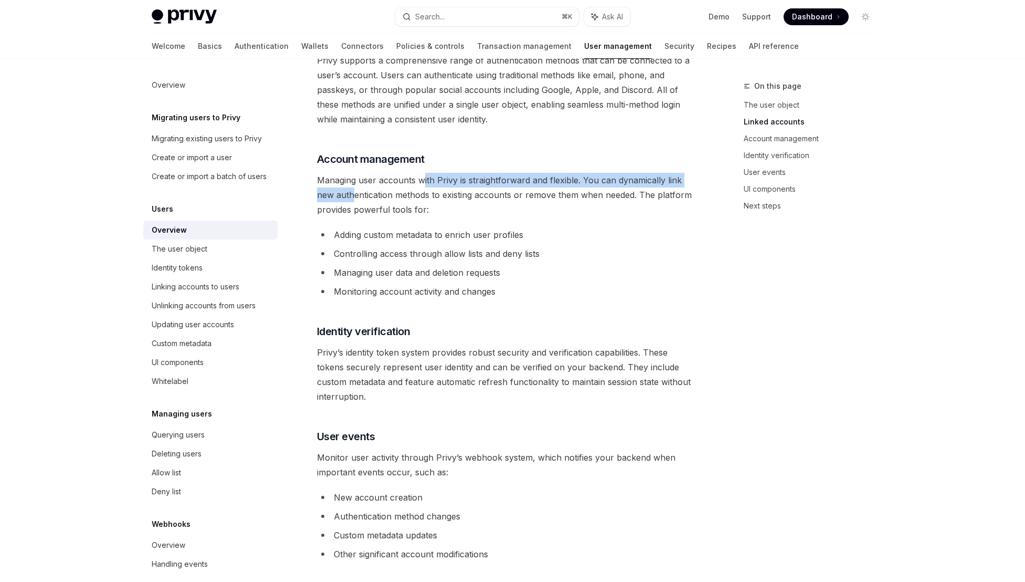
drag, startPoint x: 355, startPoint y: 189, endPoint x: 425, endPoint y: 186, distance: 70.4
click at [425, 186] on span "Managing user accounts with Privy is straightforward and flexible. You can dyna…" at bounding box center [506, 195] width 379 height 44
drag, startPoint x: 444, startPoint y: 191, endPoint x: 344, endPoint y: 196, distance: 99.9
click at [344, 196] on span "Managing user accounts with Privy is straightforward and flexible. You can dyna…" at bounding box center [506, 195] width 379 height 44
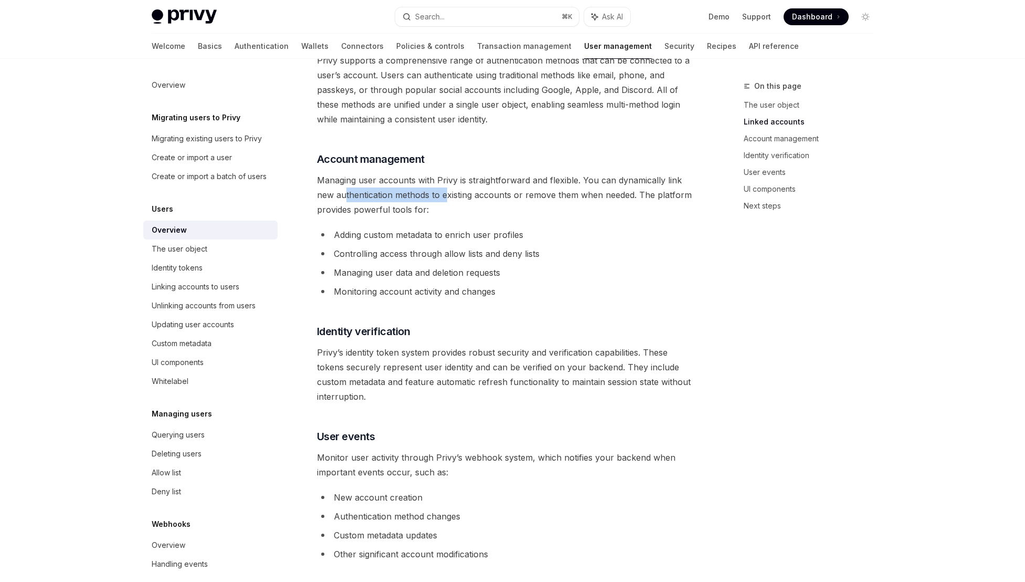
click at [344, 196] on span "Managing user accounts with Privy is straightforward and flexible. You can dyna…" at bounding box center [506, 195] width 379 height 44
drag, startPoint x: 341, startPoint y: 239, endPoint x: 438, endPoint y: 232, distance: 96.9
click at [438, 232] on li "Adding custom metadata to enrich user profiles" at bounding box center [506, 234] width 379 height 15
click at [472, 263] on ul "Adding custom metadata to enrich user profiles Controlling access through allow…" at bounding box center [506, 262] width 379 height 71
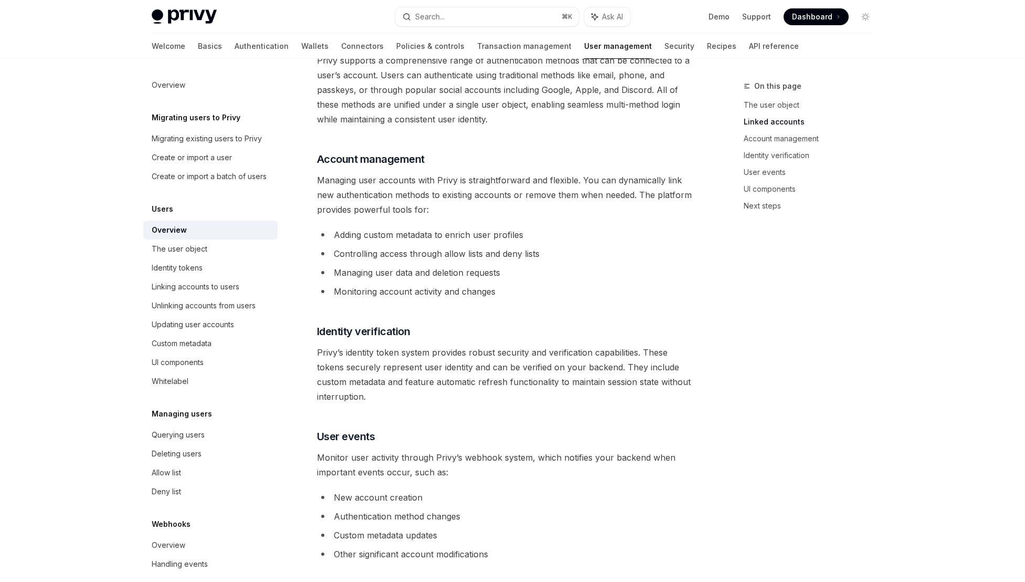
click at [502, 255] on li "Controlling access through allow lists and deny lists" at bounding box center [506, 253] width 379 height 15
drag, startPoint x: 508, startPoint y: 255, endPoint x: 378, endPoint y: 255, distance: 129.7
click at [378, 255] on li "Controlling access through allow lists and deny lists" at bounding box center [506, 253] width 379 height 15
drag, startPoint x: 351, startPoint y: 270, endPoint x: 483, endPoint y: 267, distance: 131.8
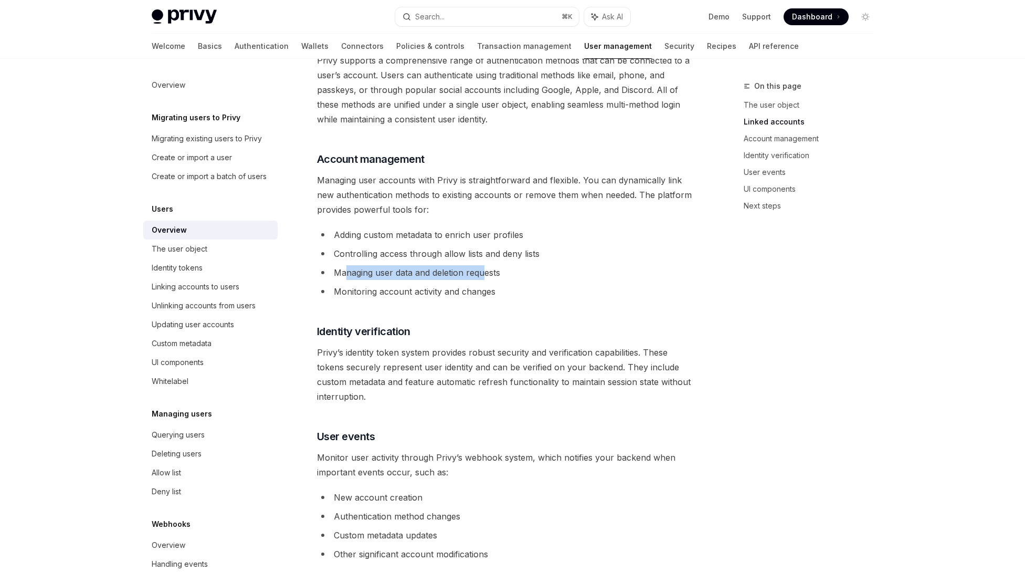
click at [483, 267] on li "Managing user data and deletion requests" at bounding box center [506, 272] width 379 height 15
drag, startPoint x: 474, startPoint y: 291, endPoint x: 340, endPoint y: 292, distance: 133.9
click at [340, 292] on li "Monitoring account activity and changes" at bounding box center [506, 291] width 379 height 15
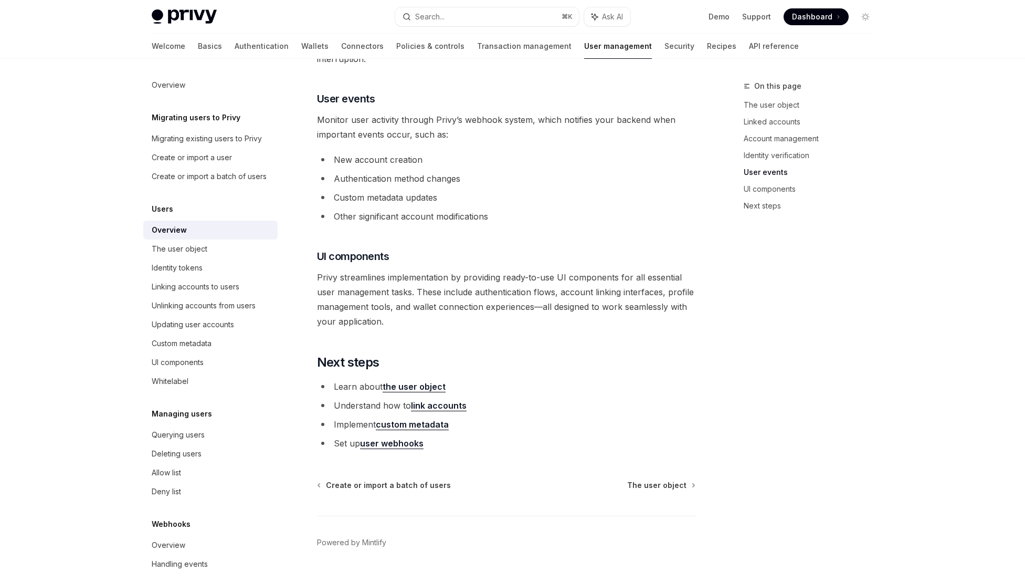
scroll to position [984, 0]
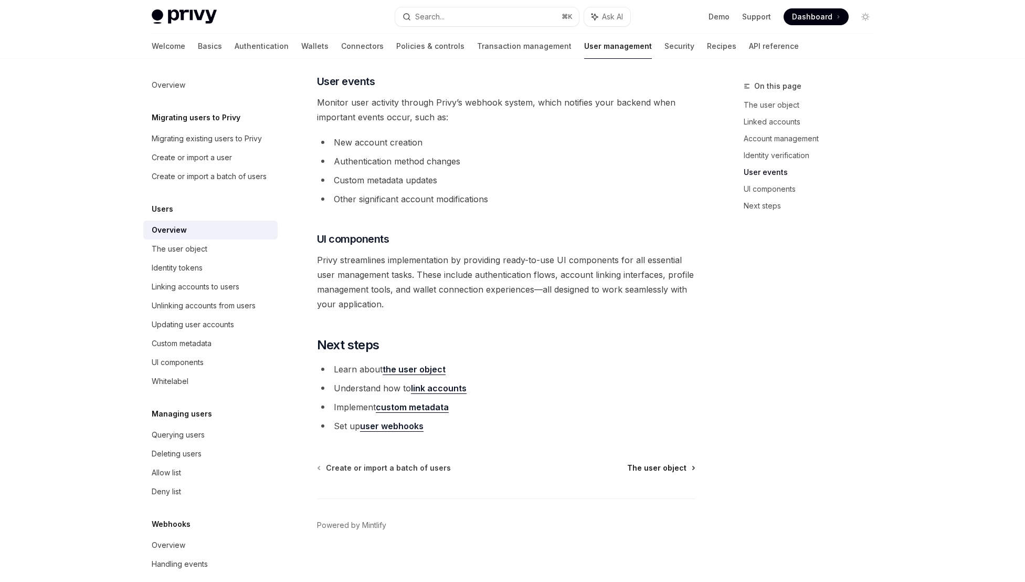
click at [670, 471] on span "The user object" at bounding box center [656, 468] width 59 height 11
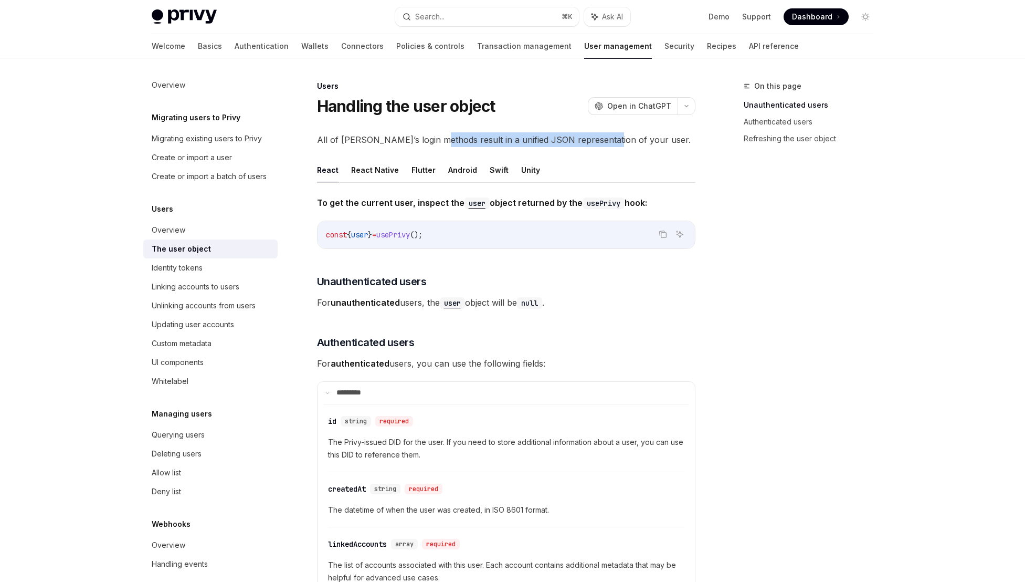
drag, startPoint x: 596, startPoint y: 134, endPoint x: 427, endPoint y: 138, distance: 168.6
click at [427, 138] on span "All of Privy’s login methods result in a unified JSON representation of your us…" at bounding box center [506, 139] width 379 height 15
drag, startPoint x: 590, startPoint y: 142, endPoint x: 374, endPoint y: 139, distance: 215.8
click at [374, 139] on span "All of Privy’s login methods result in a unified JSON representation of your us…" at bounding box center [506, 139] width 379 height 15
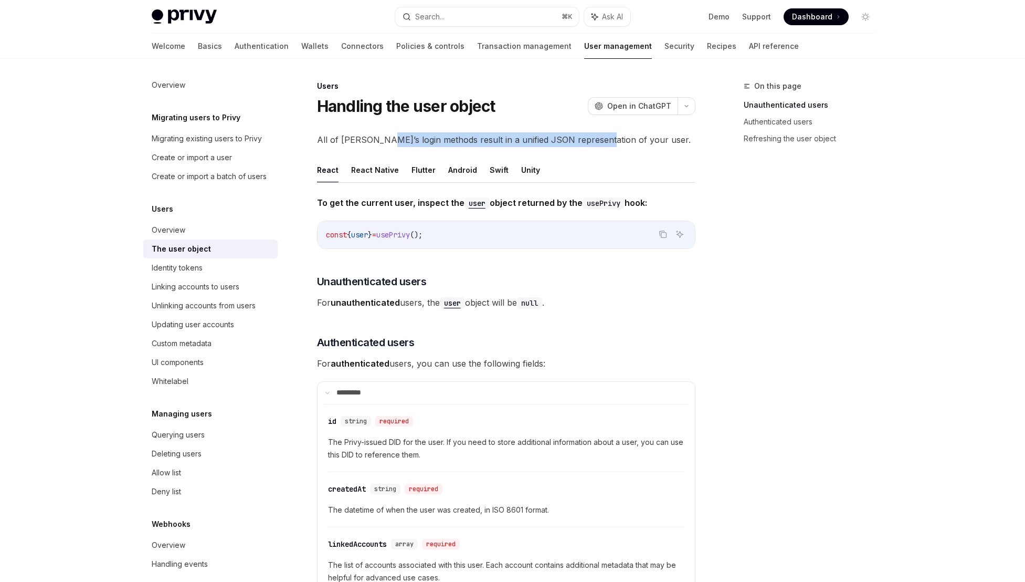
click at [374, 139] on span "All of Privy’s login methods result in a unified JSON representation of your us…" at bounding box center [506, 139] width 379 height 15
drag, startPoint x: 343, startPoint y: 207, endPoint x: 400, endPoint y: 204, distance: 57.3
click at [400, 204] on strong "To get the current user, inspect the user object returned by the usePrivy hook:" at bounding box center [482, 202] width 330 height 11
click at [351, 163] on button "React Native" at bounding box center [375, 170] width 48 height 25
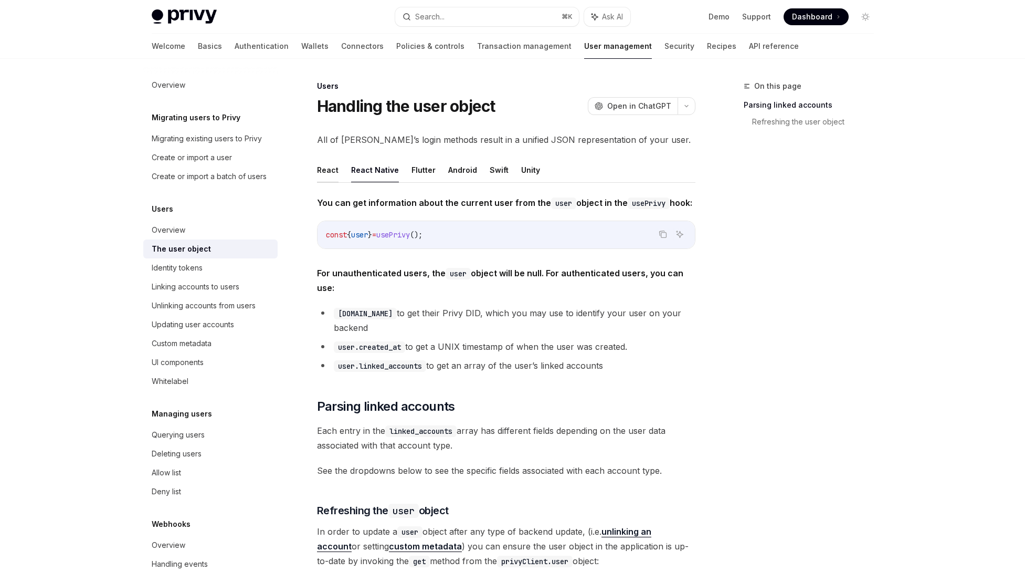
click at [328, 170] on button "React" at bounding box center [328, 170] width 22 height 25
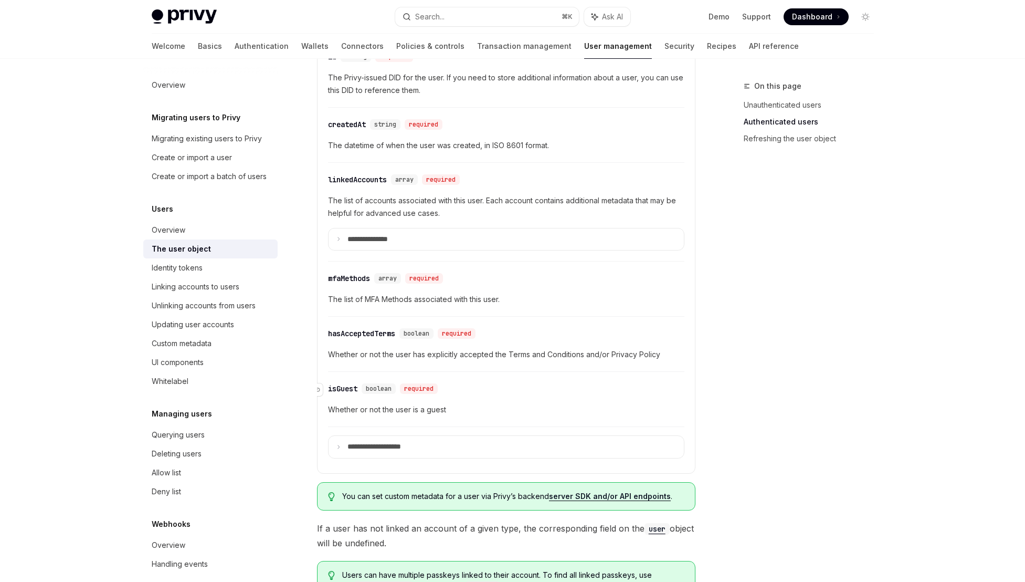
scroll to position [364, 0]
drag, startPoint x: 638, startPoint y: 357, endPoint x: 539, endPoint y: 361, distance: 98.8
click at [539, 361] on div "​ hasAcceptedTerms boolean required Whether or not the user has explicitly acce…" at bounding box center [506, 347] width 356 height 50
drag, startPoint x: 647, startPoint y: 353, endPoint x: 510, endPoint y: 350, distance: 136.5
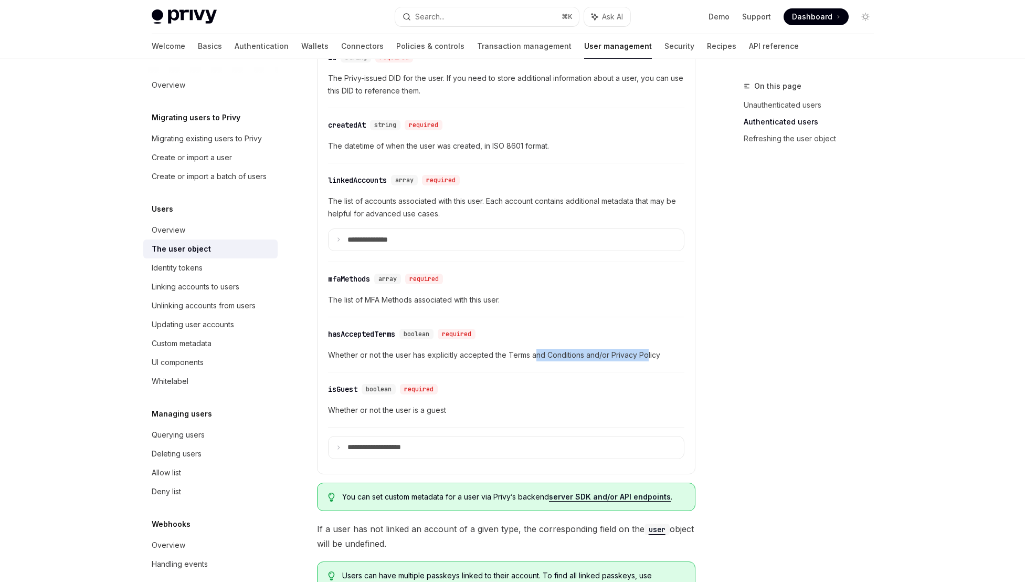
click at [513, 350] on span "Whether or not the user has explicitly accepted the Terms and Conditions and/or…" at bounding box center [506, 355] width 356 height 13
click at [510, 350] on span "Whether or not the user has explicitly accepted the Terms and Conditions and/or…" at bounding box center [506, 355] width 356 height 13
drag, startPoint x: 520, startPoint y: 349, endPoint x: 429, endPoint y: 352, distance: 90.9
click at [429, 352] on span "Whether or not the user has explicitly accepted the Terms and Conditions and/or…" at bounding box center [506, 355] width 356 height 13
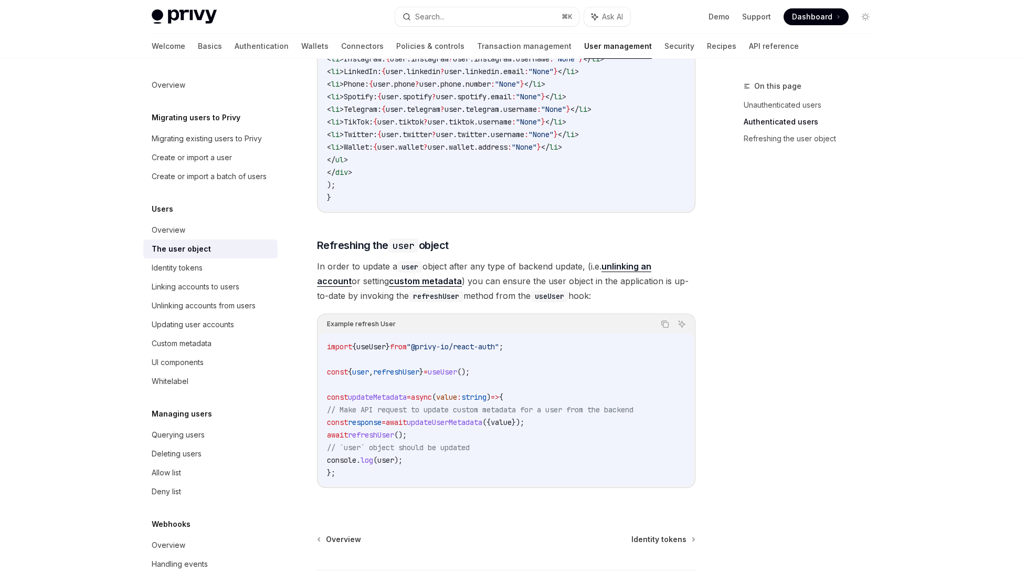
scroll to position [1230, 0]
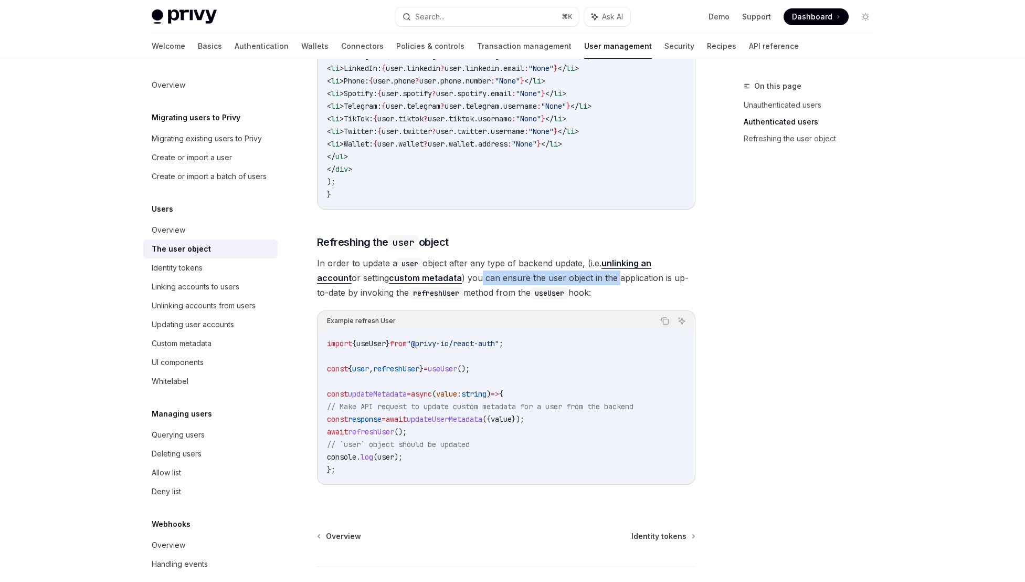
drag, startPoint x: 447, startPoint y: 280, endPoint x: 582, endPoint y: 284, distance: 134.5
click at [582, 284] on span "In order to update a user object after any type of backend update, (i.e. unlink…" at bounding box center [506, 278] width 379 height 44
drag, startPoint x: 583, startPoint y: 281, endPoint x: 503, endPoint y: 278, distance: 79.9
click at [503, 278] on span "In order to update a user object after any type of backend update, (i.e. unlink…" at bounding box center [506, 278] width 379 height 44
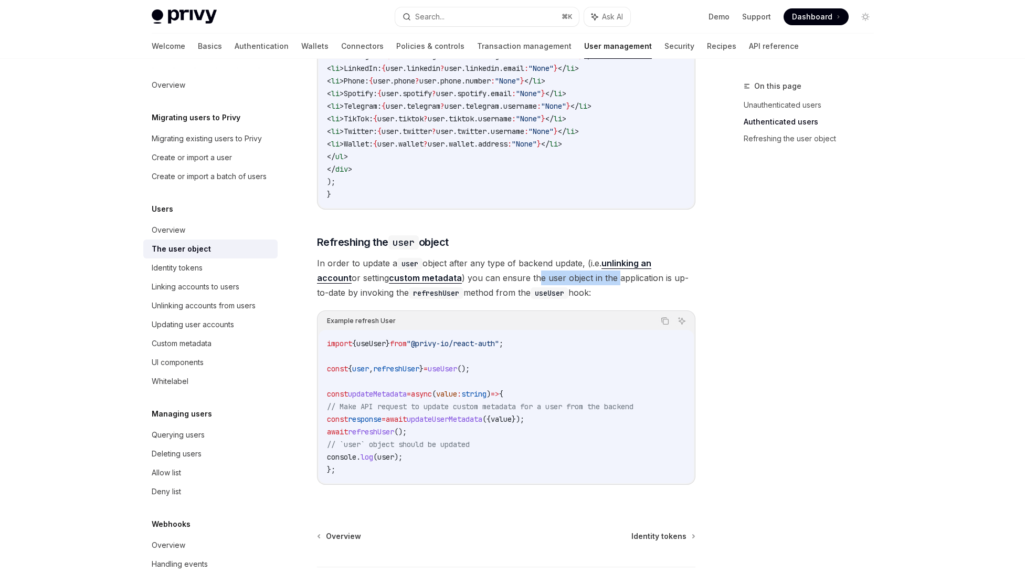
click at [503, 278] on span "In order to update a user object after any type of backend update, (i.e. unlink…" at bounding box center [506, 278] width 379 height 44
click at [219, 274] on div "Identity tokens" at bounding box center [212, 267] width 120 height 13
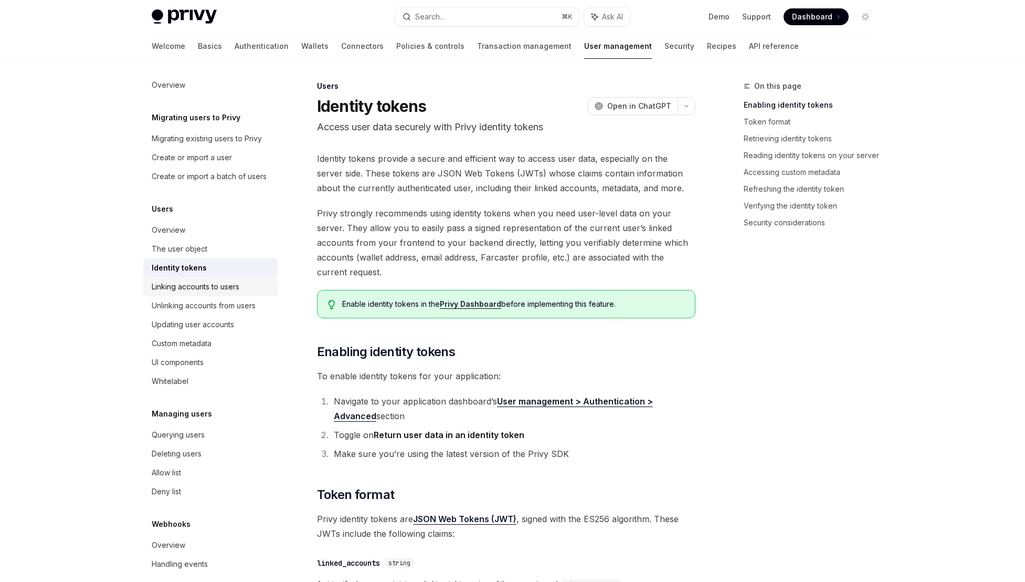
click at [214, 293] on div "Linking accounts to users" at bounding box center [196, 286] width 88 height 13
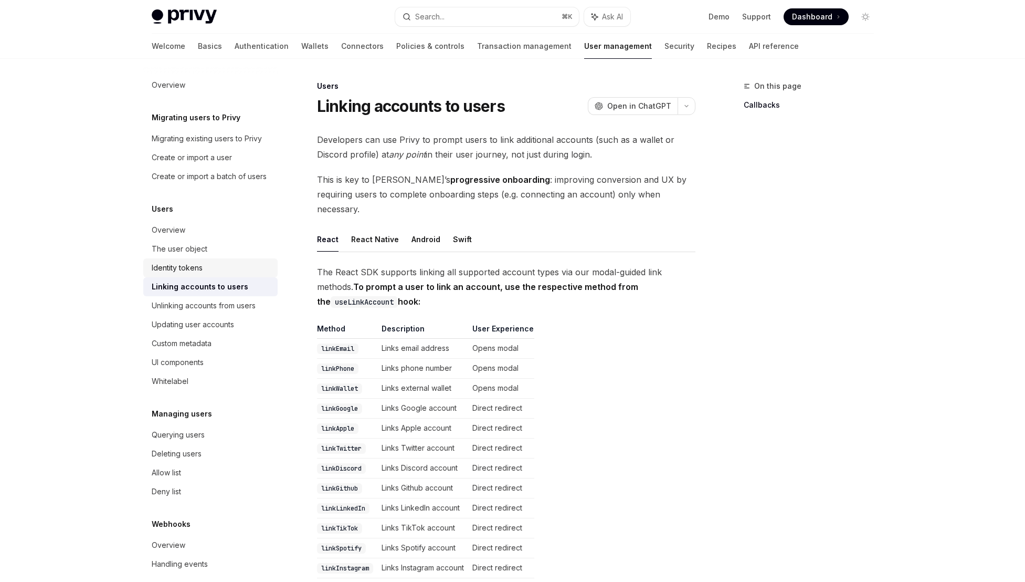
click at [206, 274] on div "Identity tokens" at bounding box center [212, 267] width 120 height 13
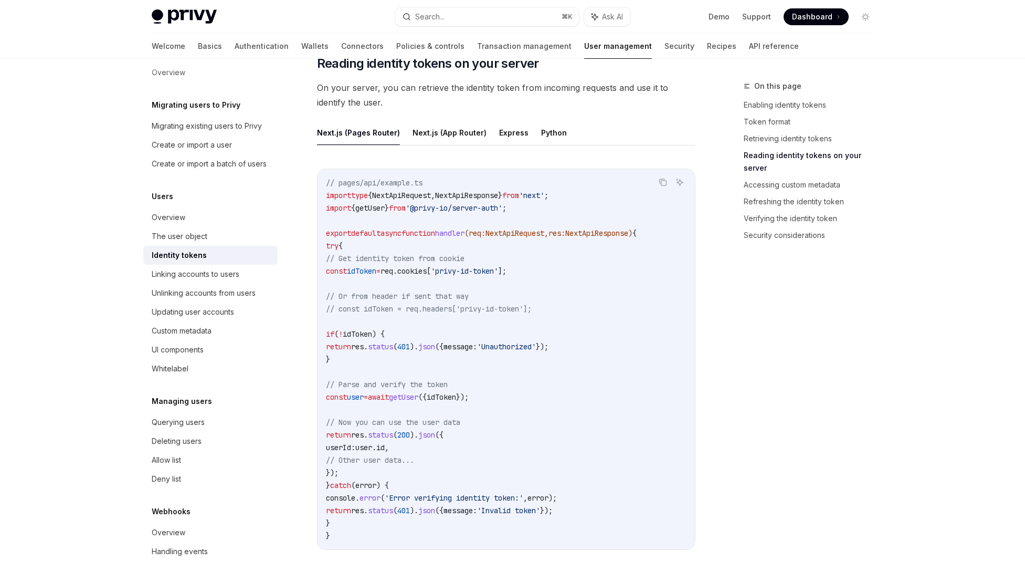
scroll to position [1198, 0]
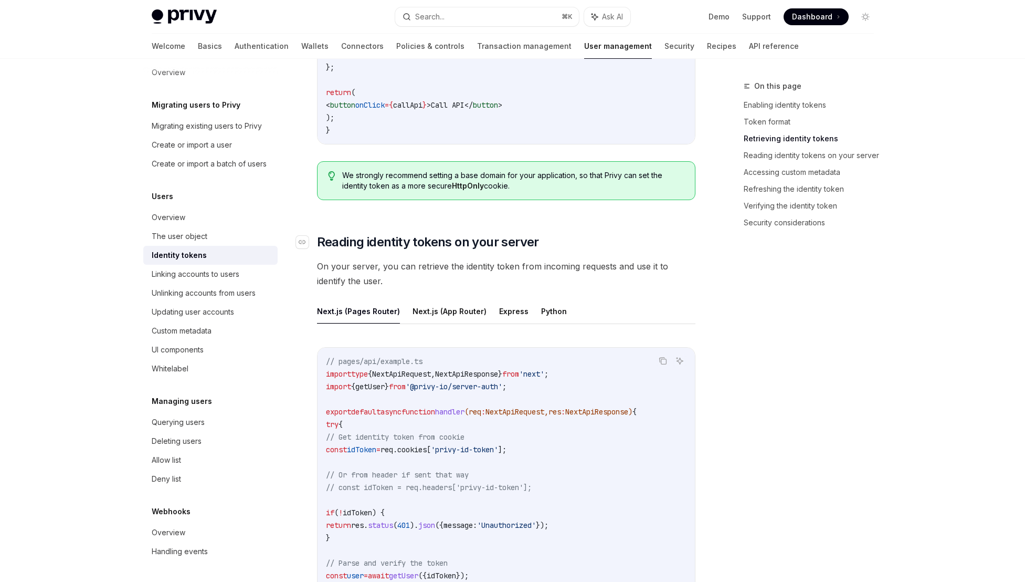
click at [381, 247] on span "Reading identity tokens on your server" at bounding box center [428, 242] width 222 height 17
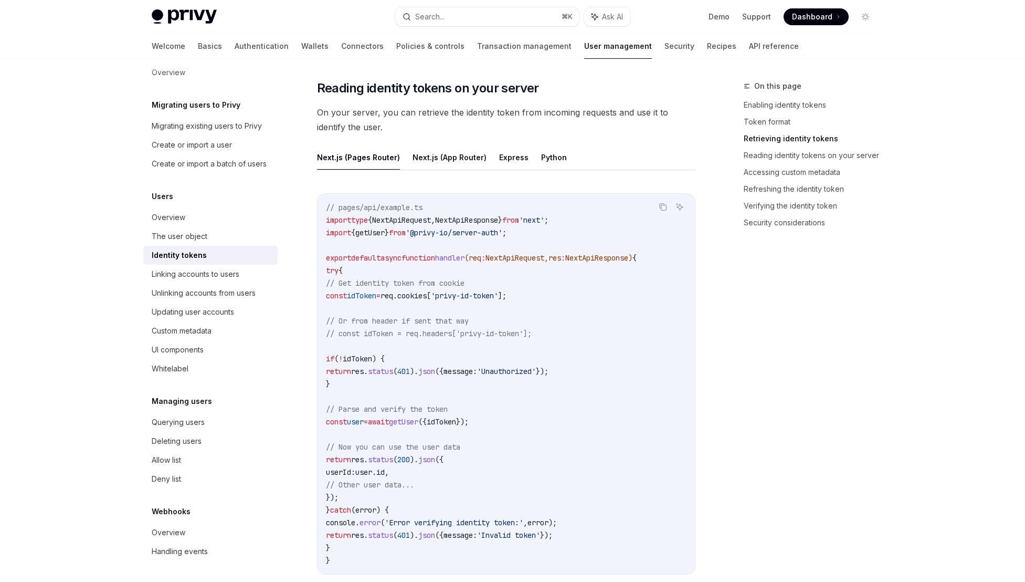
scroll to position [1350, 0]
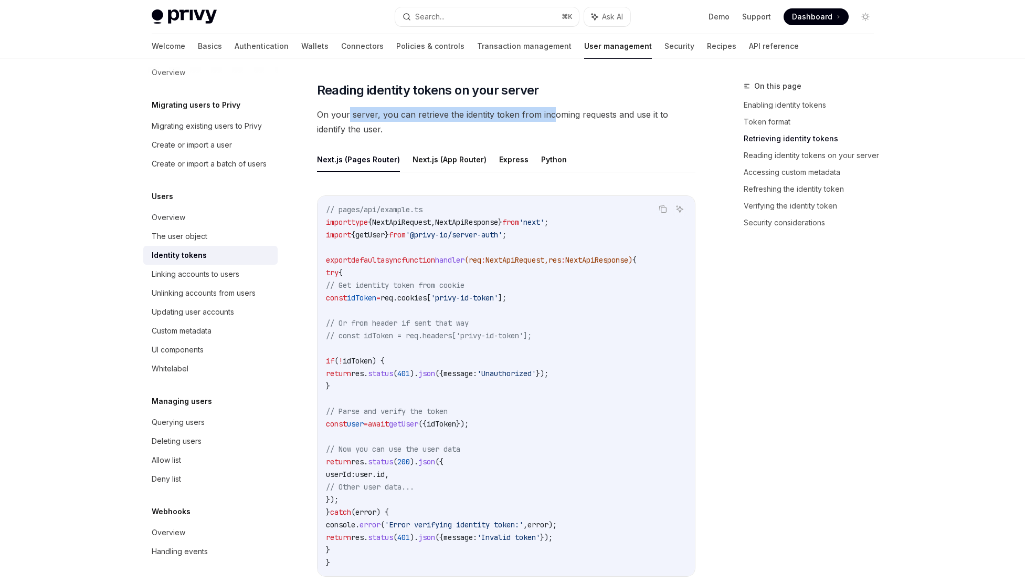
drag, startPoint x: 354, startPoint y: 114, endPoint x: 551, endPoint y: 116, distance: 197.4
click at [551, 116] on span "On your server, you can retrieve the identity token from incoming requests and …" at bounding box center [506, 121] width 379 height 29
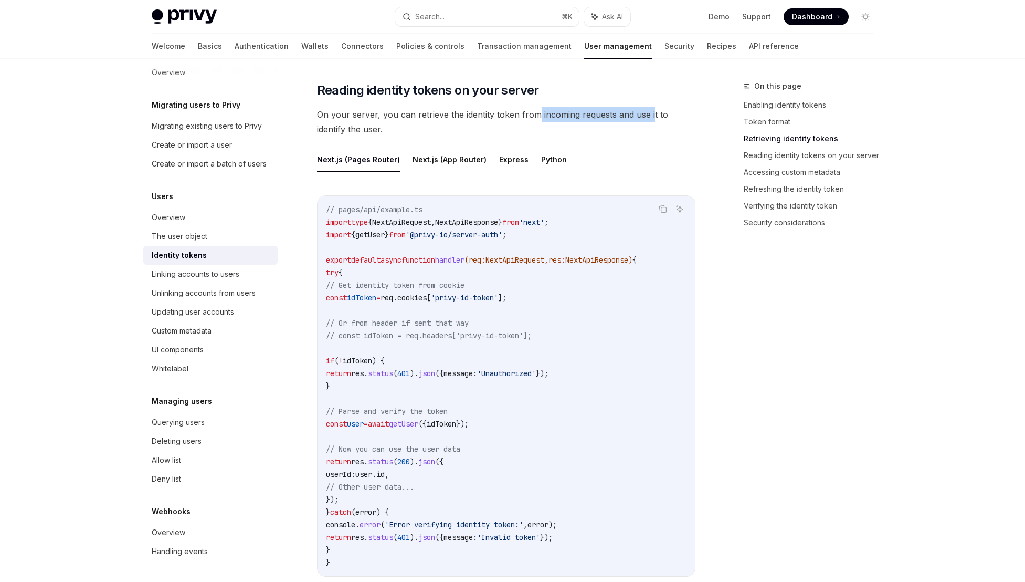
drag, startPoint x: 651, startPoint y: 112, endPoint x: 524, endPoint y: 120, distance: 127.3
click at [531, 120] on span "On your server, you can retrieve the identity token from incoming requests and …" at bounding box center [506, 121] width 379 height 29
click at [524, 120] on span "On your server, you can retrieve the identity token from incoming requests and …" at bounding box center [506, 121] width 379 height 29
drag, startPoint x: 347, startPoint y: 118, endPoint x: 437, endPoint y: 118, distance: 90.3
click at [437, 118] on span "On your server, you can retrieve the identity token from incoming requests and …" at bounding box center [506, 121] width 379 height 29
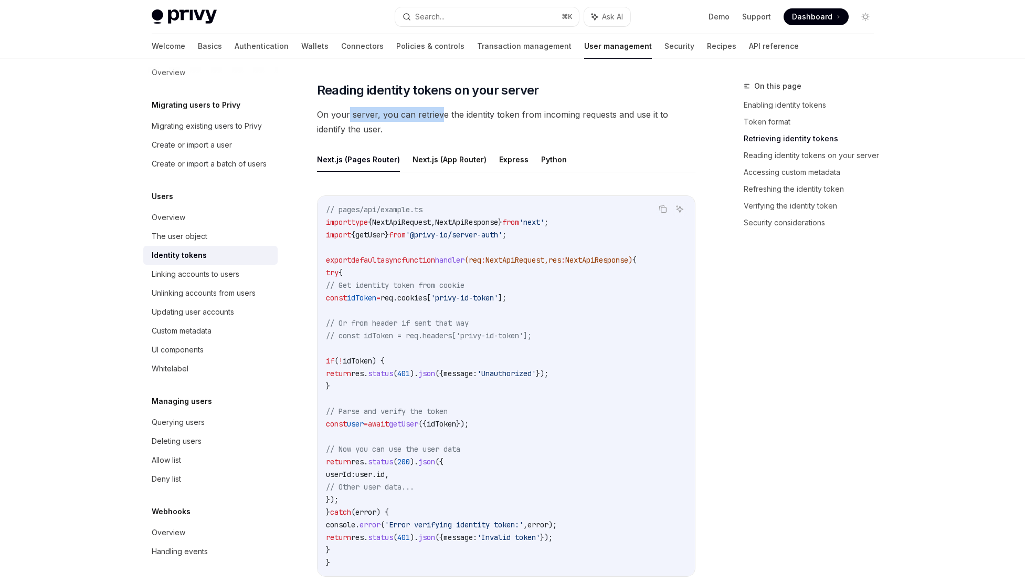
click at [437, 118] on span "On your server, you can retrieve the identity token from incoming requests and …" at bounding box center [506, 121] width 379 height 29
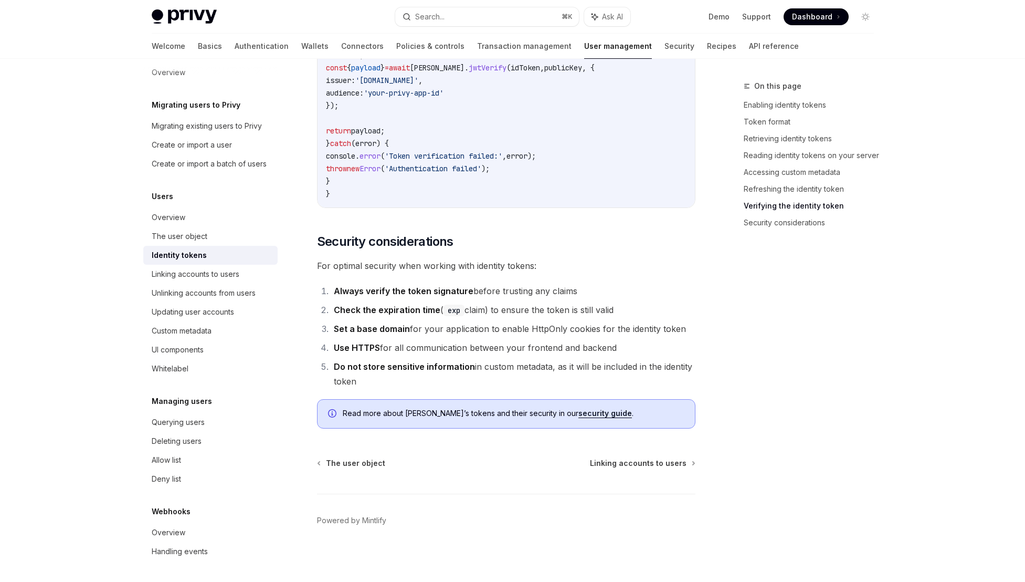
scroll to position [3287, 0]
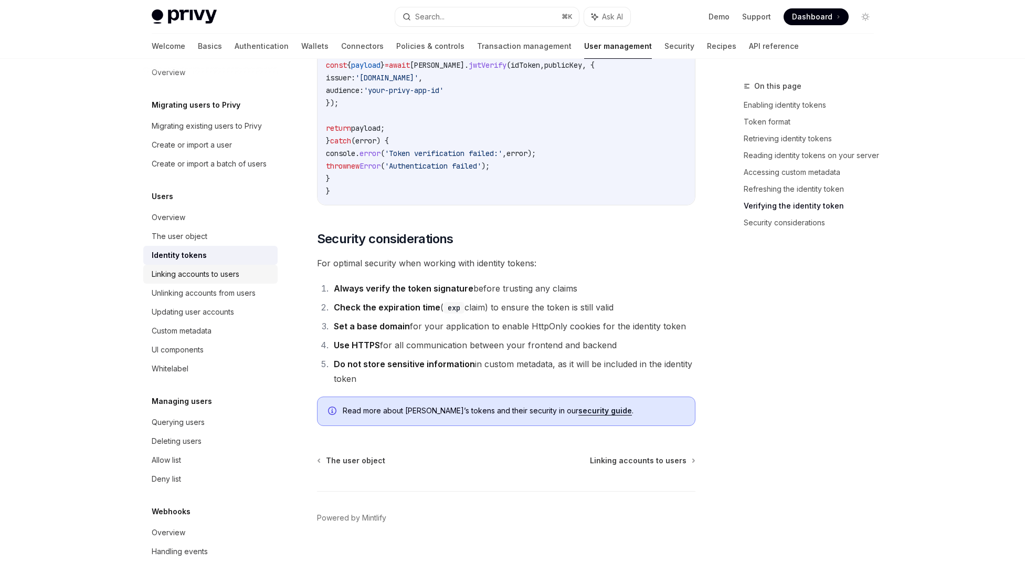
click at [186, 276] on div "Linking accounts to users" at bounding box center [196, 274] width 88 height 13
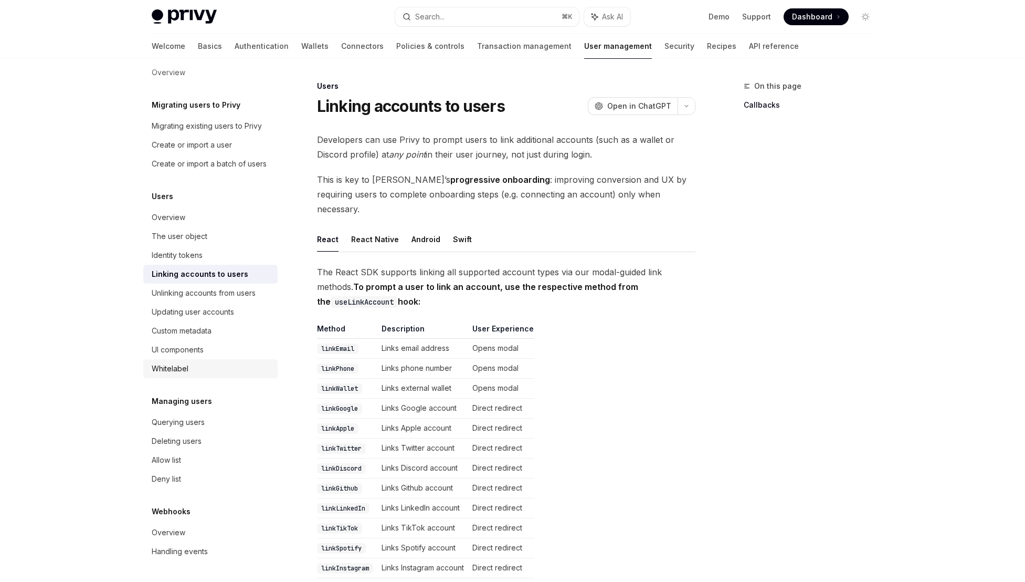
click at [189, 366] on div "Whitelabel" at bounding box center [212, 368] width 120 height 13
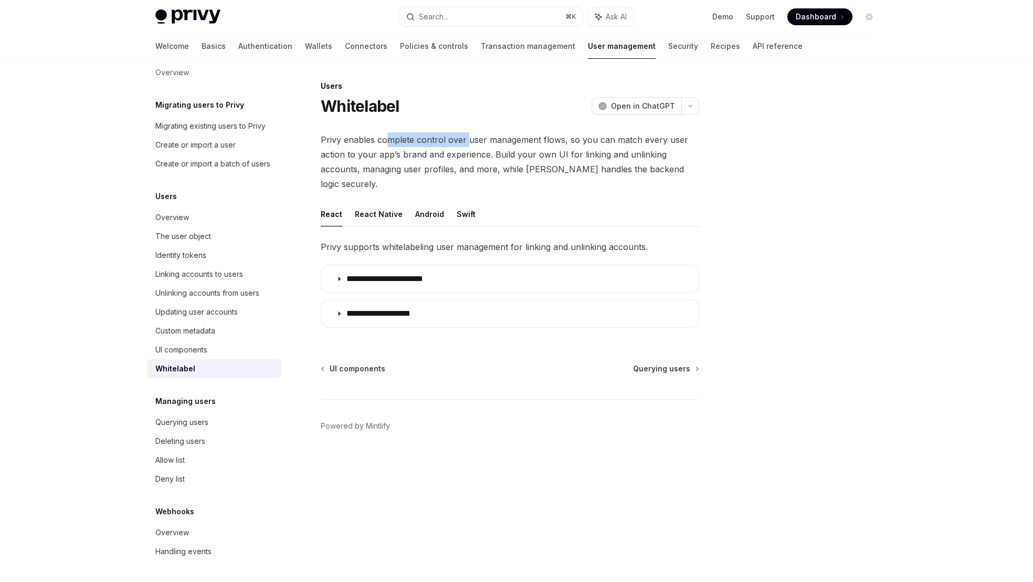
drag, startPoint x: 386, startPoint y: 143, endPoint x: 468, endPoint y: 140, distance: 82.5
click at [468, 141] on span "Privy enables complete control over user management flows, so you can match eve…" at bounding box center [510, 161] width 379 height 59
click at [468, 140] on span "Privy enables complete control over user management flows, so you can match eve…" at bounding box center [510, 161] width 379 height 59
drag, startPoint x: 645, startPoint y: 140, endPoint x: 501, endPoint y: 134, distance: 143.9
click at [502, 134] on span "Privy enables complete control over user management flows, so you can match eve…" at bounding box center [510, 161] width 379 height 59
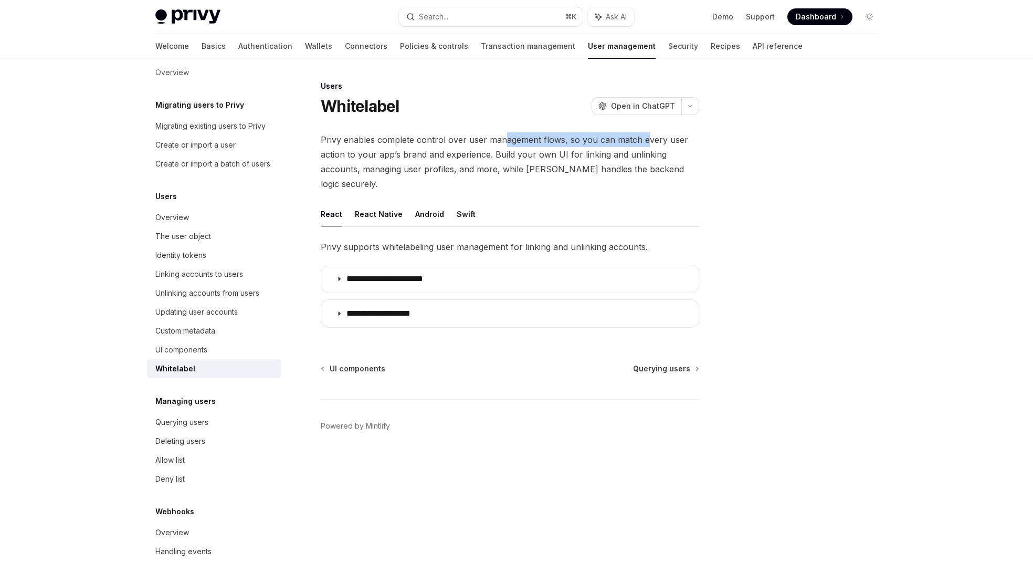
click at [501, 134] on span "Privy enables complete control over user management flows, so you can match eve…" at bounding box center [510, 161] width 379 height 59
drag, startPoint x: 597, startPoint y: 166, endPoint x: 503, endPoint y: 175, distance: 94.5
click at [503, 175] on span "Privy enables complete control over user management flows, so you can match eve…" at bounding box center [510, 161] width 379 height 59
click at [364, 202] on button "React Native" at bounding box center [379, 214] width 48 height 25
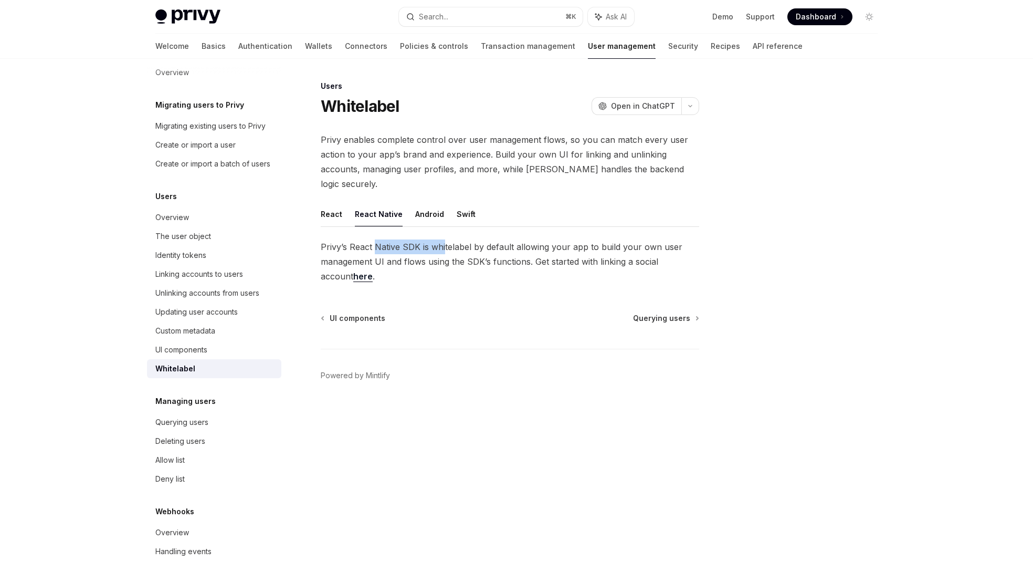
drag, startPoint x: 373, startPoint y: 235, endPoint x: 444, endPoint y: 235, distance: 70.4
click at [444, 239] on span "Privy’s React Native SDK is whitelabel by default allowing your app to build yo…" at bounding box center [510, 261] width 379 height 44
drag, startPoint x: 518, startPoint y: 228, endPoint x: 408, endPoint y: 225, distance: 110.3
click at [408, 239] on span "Privy’s React Native SDK is whitelabel by default allowing your app to build yo…" at bounding box center [510, 261] width 379 height 44
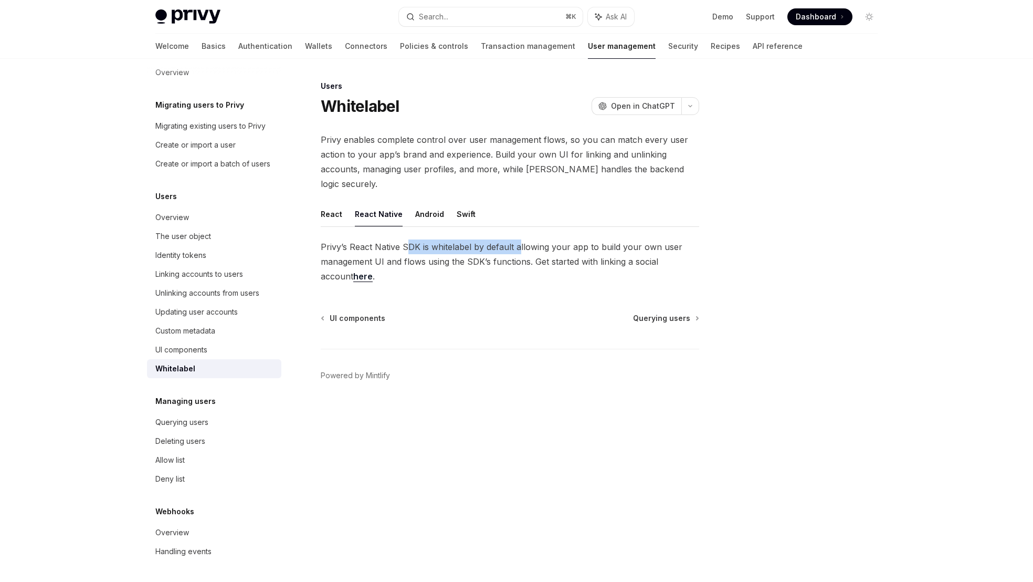
click at [408, 239] on span "Privy’s React Native SDK is whitelabel by default allowing your app to build yo…" at bounding box center [510, 261] width 379 height 44
drag, startPoint x: 535, startPoint y: 233, endPoint x: 459, endPoint y: 222, distance: 76.3
click at [459, 222] on div "React React Native Android Swift Privy’s React Native SDK is whitelabel by defa…" at bounding box center [510, 243] width 379 height 82
click at [353, 271] on link "here" at bounding box center [362, 276] width 19 height 11
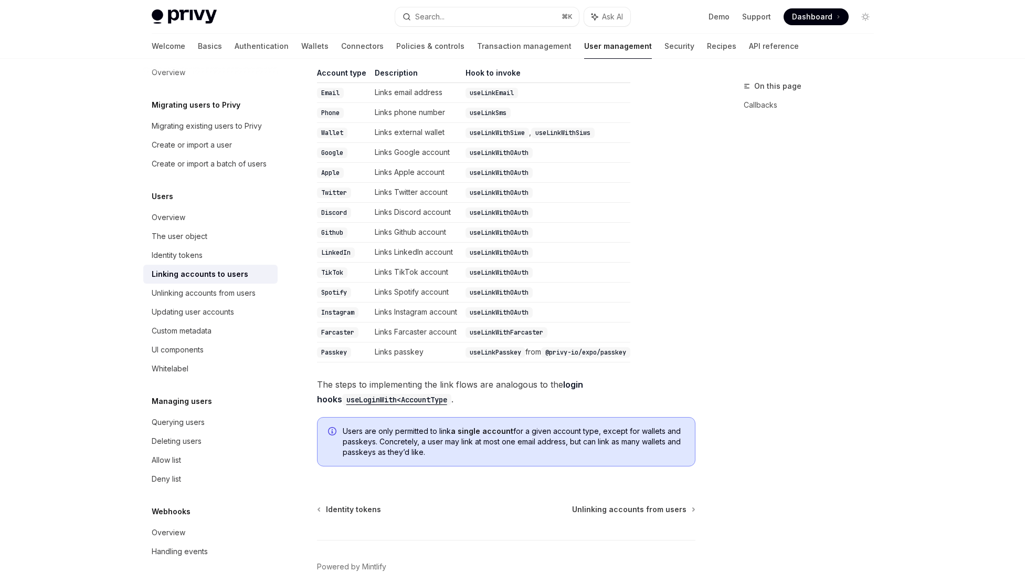
scroll to position [258, 0]
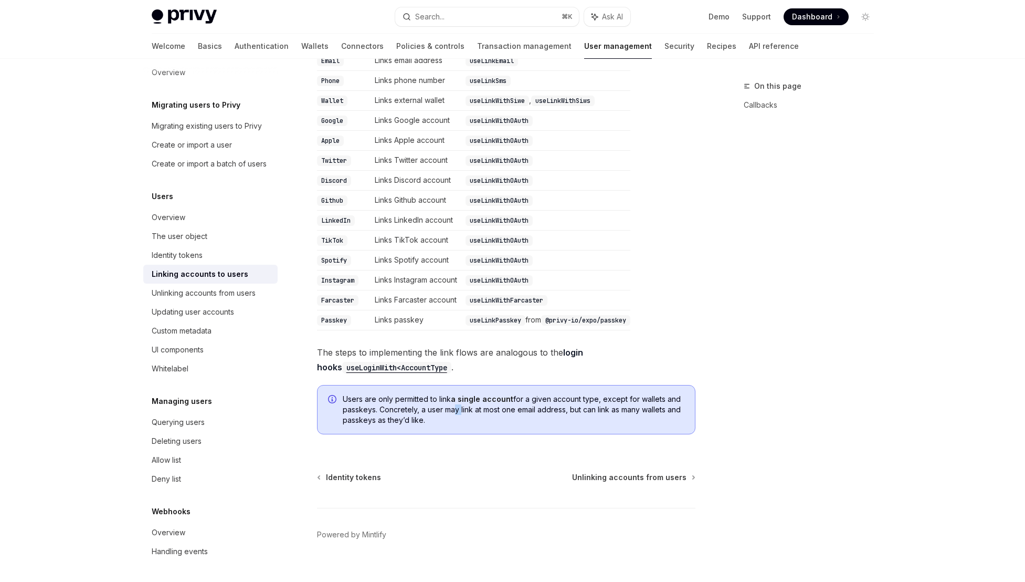
drag, startPoint x: 458, startPoint y: 398, endPoint x: 448, endPoint y: 398, distance: 9.5
click at [448, 398] on span "Users are only permitted to link a single account for a given account type, exc…" at bounding box center [514, 410] width 342 height 32
drag, startPoint x: 578, startPoint y: 395, endPoint x: 534, endPoint y: 393, distance: 43.1
click at [535, 394] on span "Users are only permitted to link a single account for a given account type, exc…" at bounding box center [514, 410] width 342 height 32
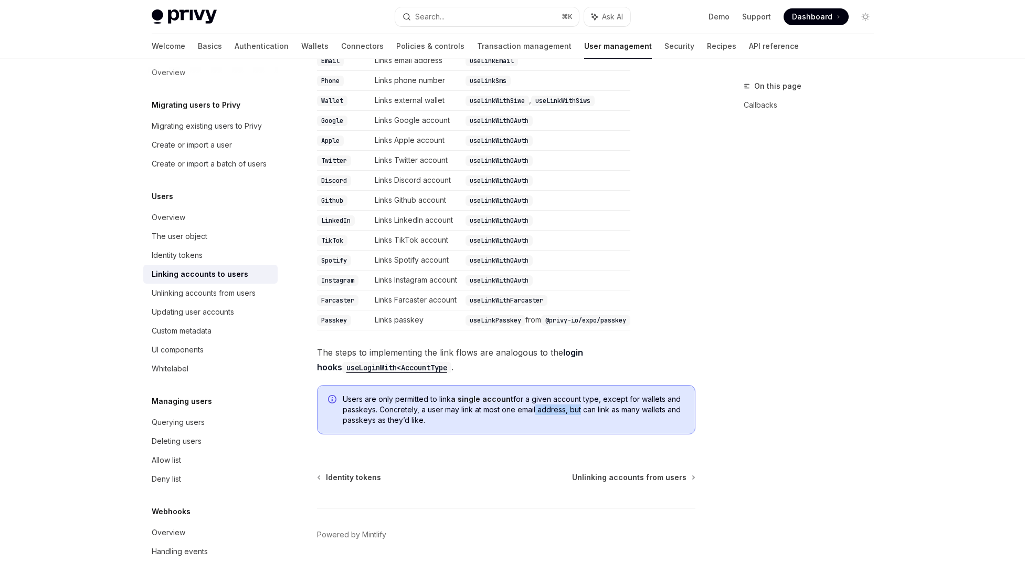
click at [534, 394] on span "Users are only permitted to link a single account for a given account type, exc…" at bounding box center [514, 410] width 342 height 32
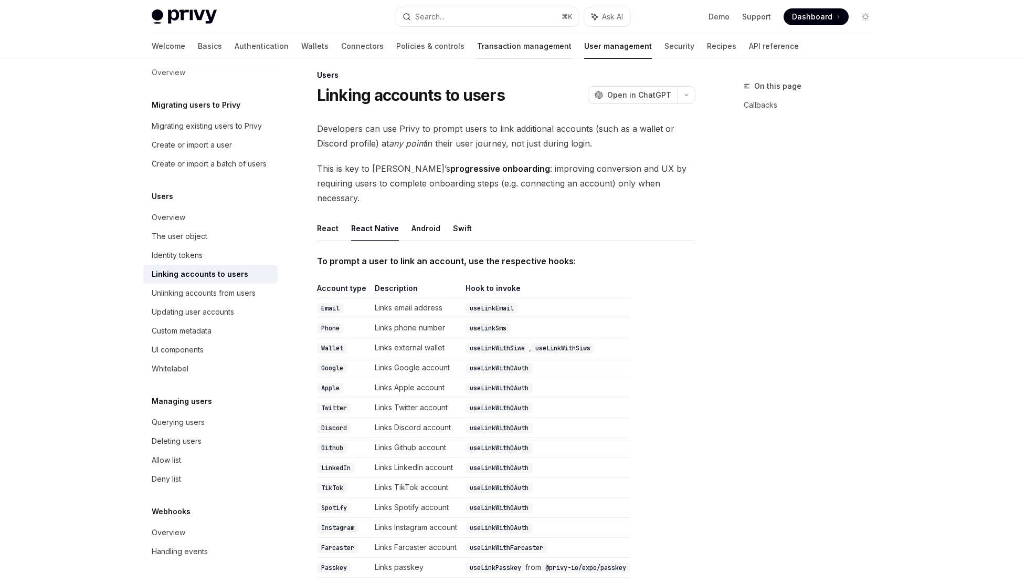
scroll to position [30, 0]
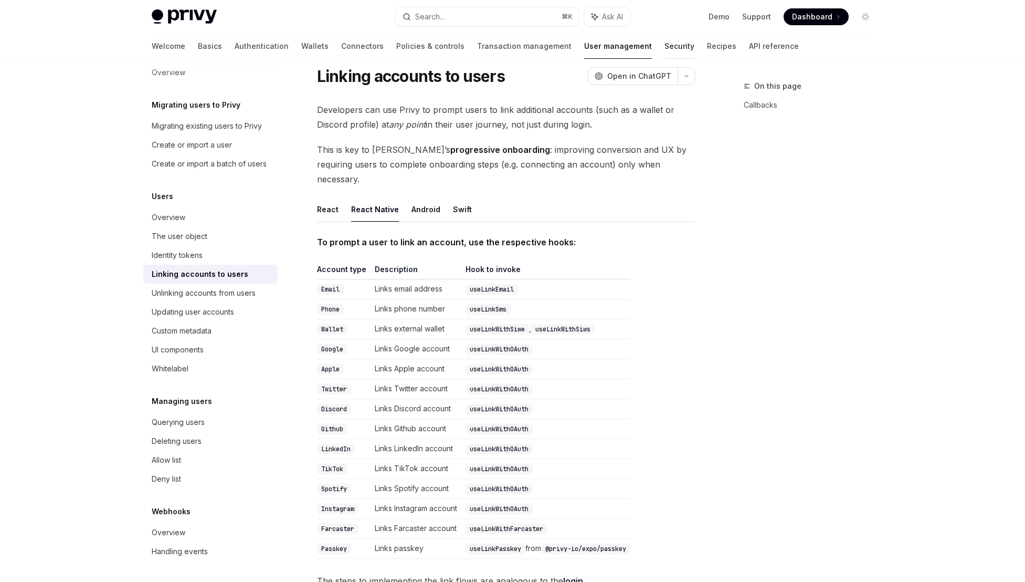
click at [665, 47] on link "Security" at bounding box center [680, 46] width 30 height 25
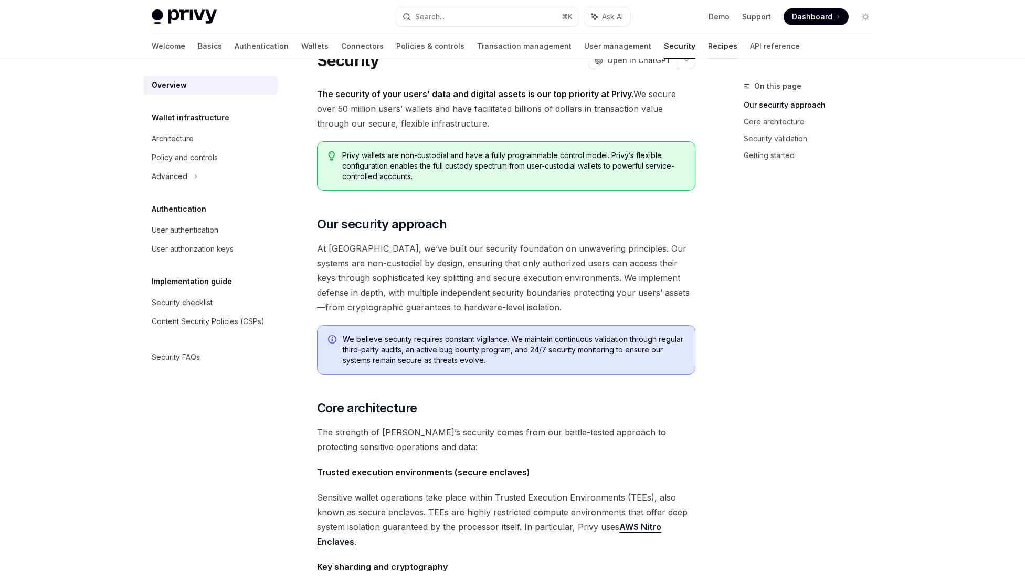
click at [708, 48] on link "Recipes" at bounding box center [722, 46] width 29 height 25
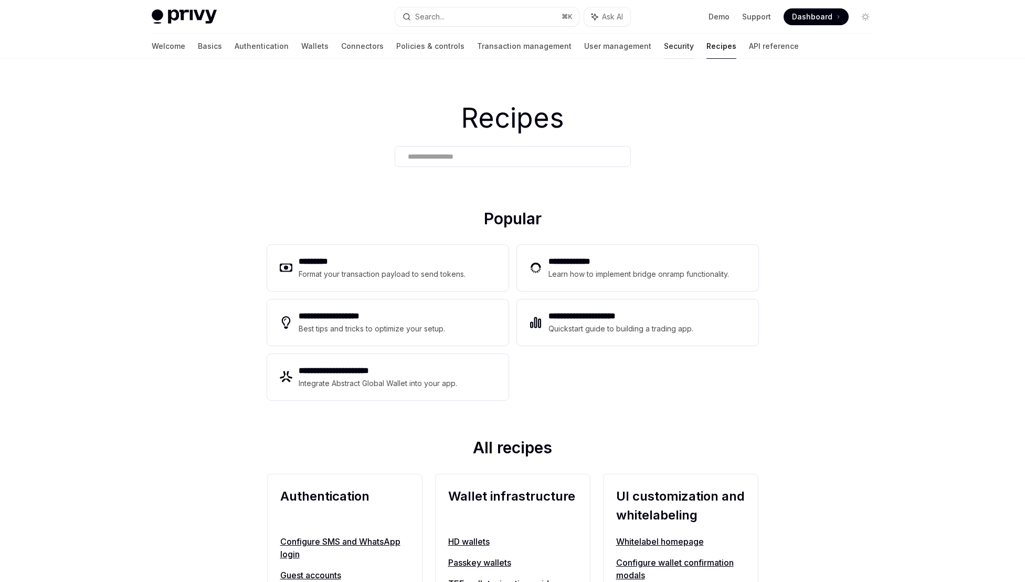
click at [664, 51] on link "Security" at bounding box center [679, 46] width 30 height 25
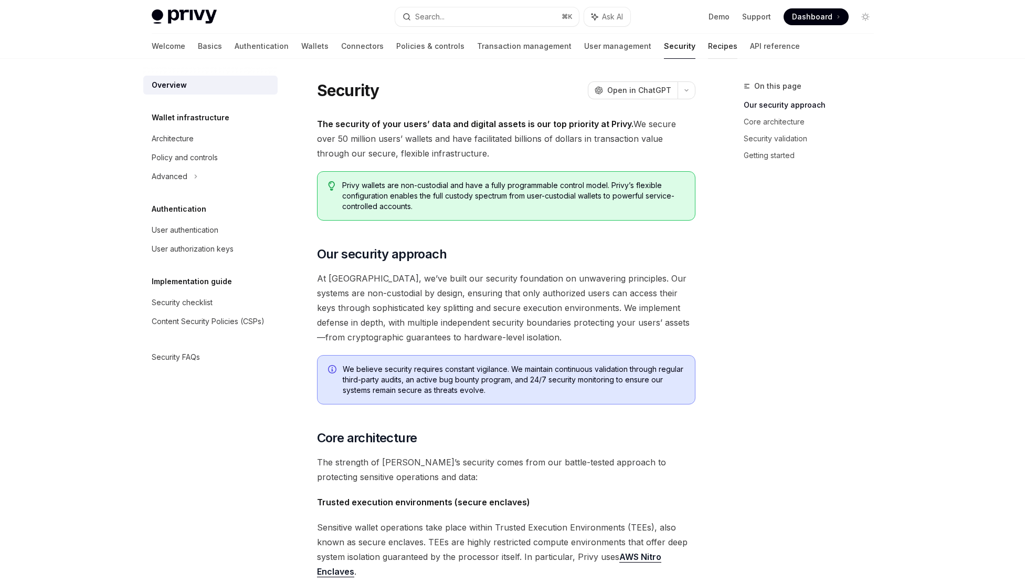
click at [708, 50] on link "Recipes" at bounding box center [722, 46] width 29 height 25
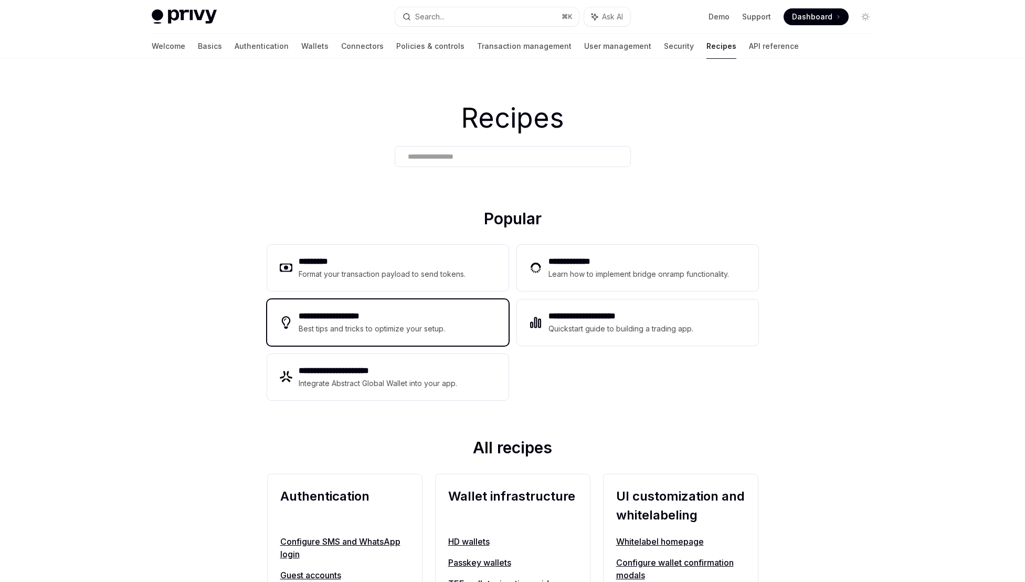
click at [396, 327] on div "Best tips and tricks to optimize your setup." at bounding box center [373, 328] width 148 height 13
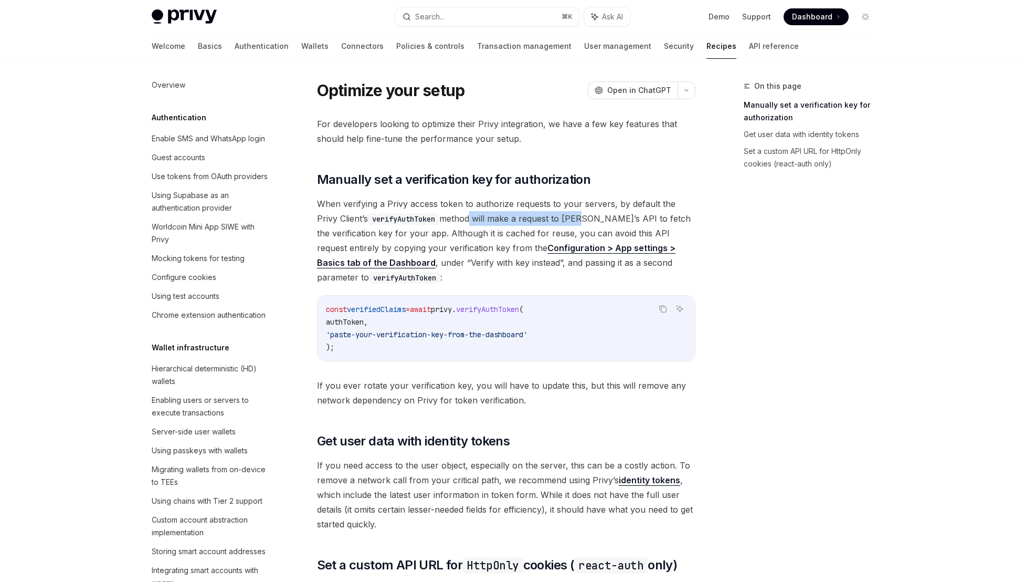
drag, startPoint x: 449, startPoint y: 217, endPoint x: 560, endPoint y: 215, distance: 110.8
click at [560, 215] on span "When verifying a Privy access token to authorize requests to your servers, by d…" at bounding box center [506, 240] width 379 height 88
drag, startPoint x: 544, startPoint y: 228, endPoint x: 502, endPoint y: 230, distance: 42.6
click at [502, 230] on span "When verifying a Privy access token to authorize requests to your servers, by d…" at bounding box center [506, 240] width 379 height 88
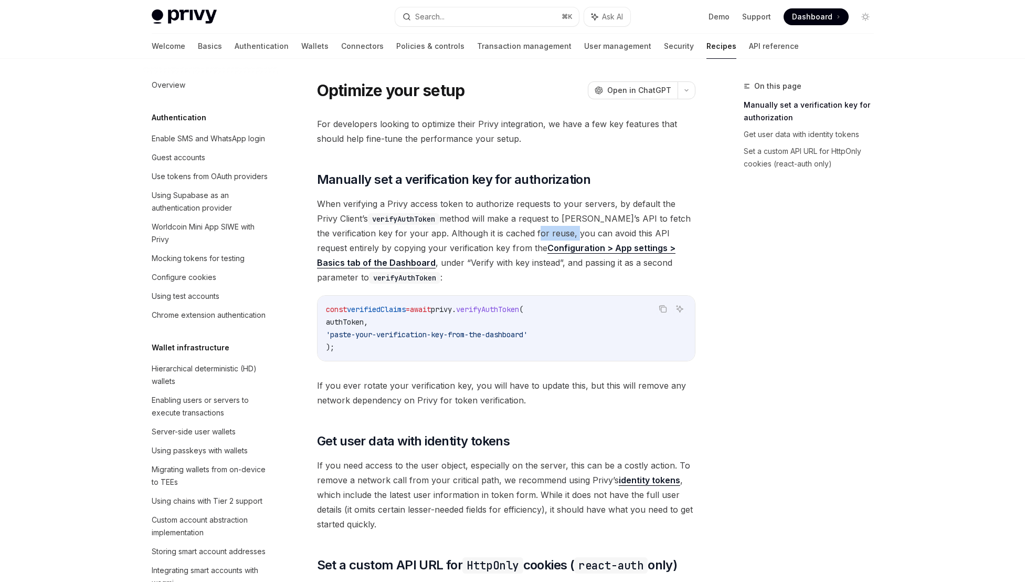
click at [502, 230] on span "When verifying a Privy access token to authorize requests to your servers, by d…" at bounding box center [506, 240] width 379 height 88
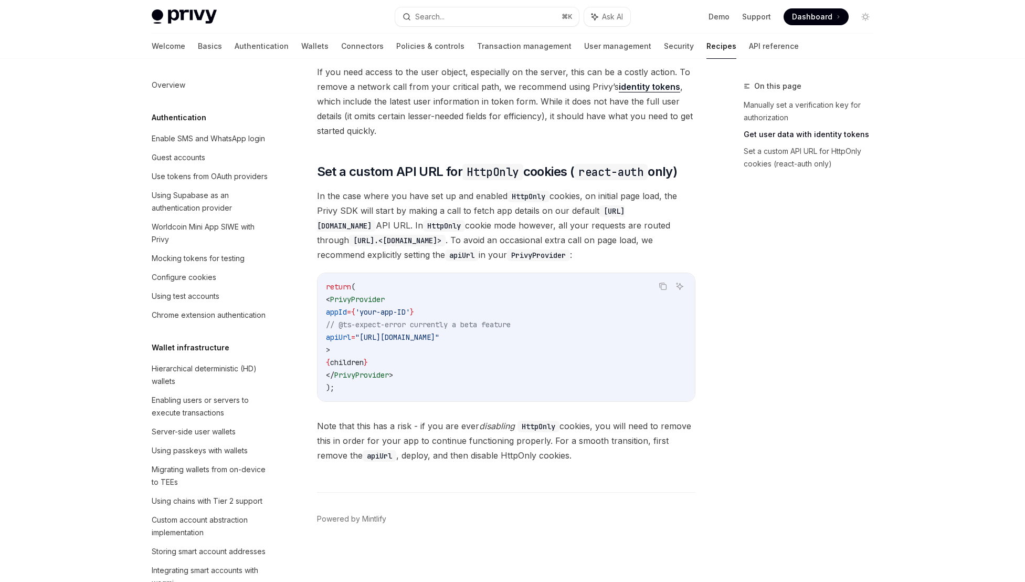
scroll to position [394, 0]
click at [185, 143] on div "Enable SMS and WhatsApp login" at bounding box center [208, 138] width 113 height 13
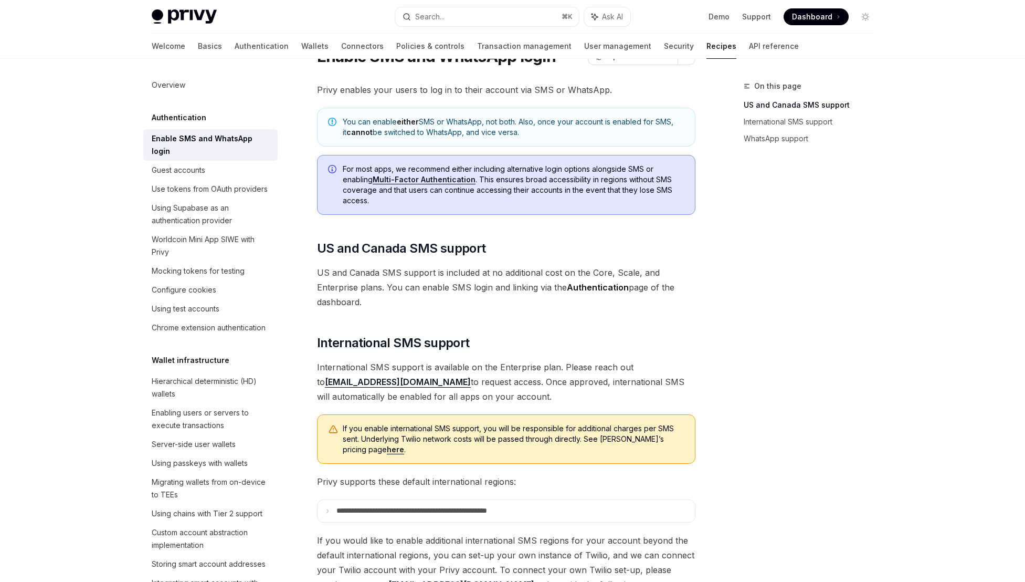
scroll to position [50, 0]
click at [182, 166] on div "Guest accounts" at bounding box center [179, 170] width 54 height 13
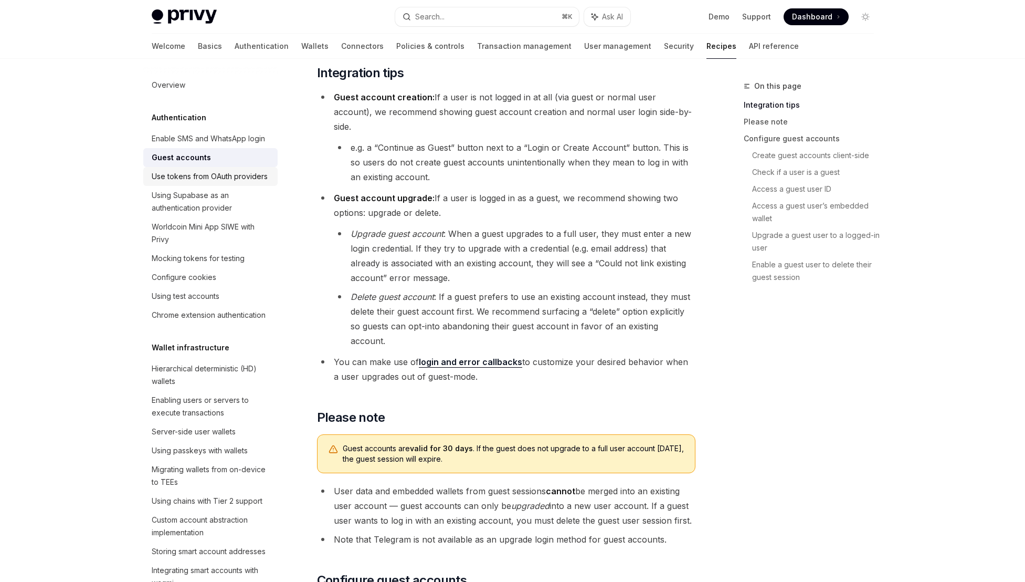
scroll to position [293, 0]
click at [218, 183] on div "Use tokens from OAuth providers" at bounding box center [210, 176] width 116 height 13
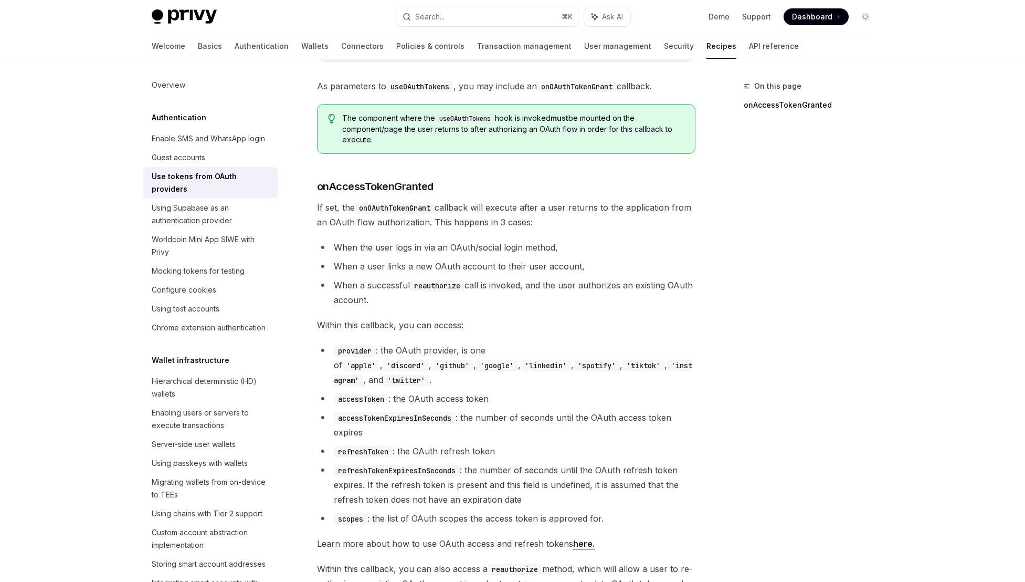
scroll to position [404, 0]
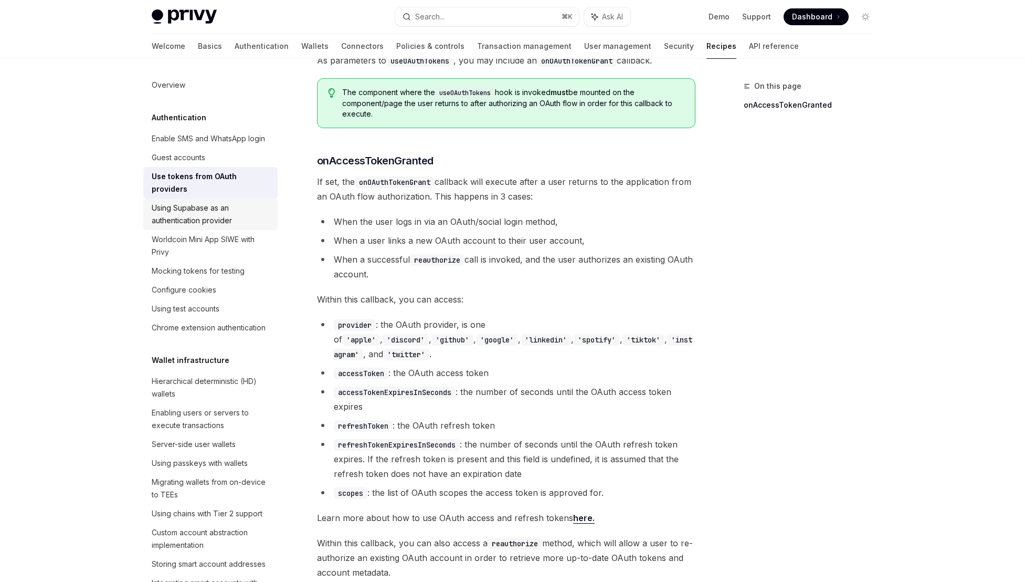
click at [235, 227] on div "Using Supabase as an authentication provider" at bounding box center [212, 214] width 120 height 25
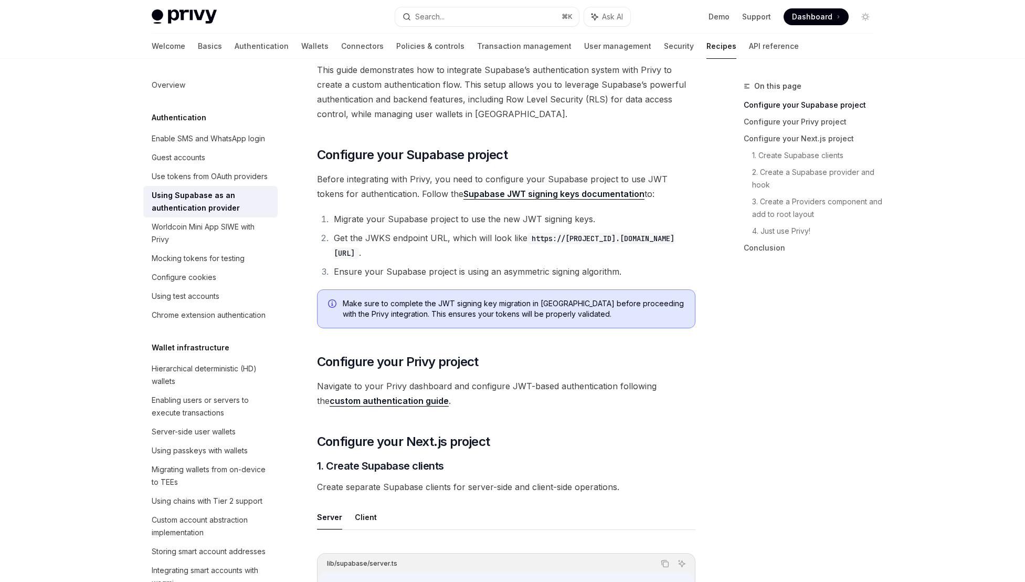
scroll to position [259, 0]
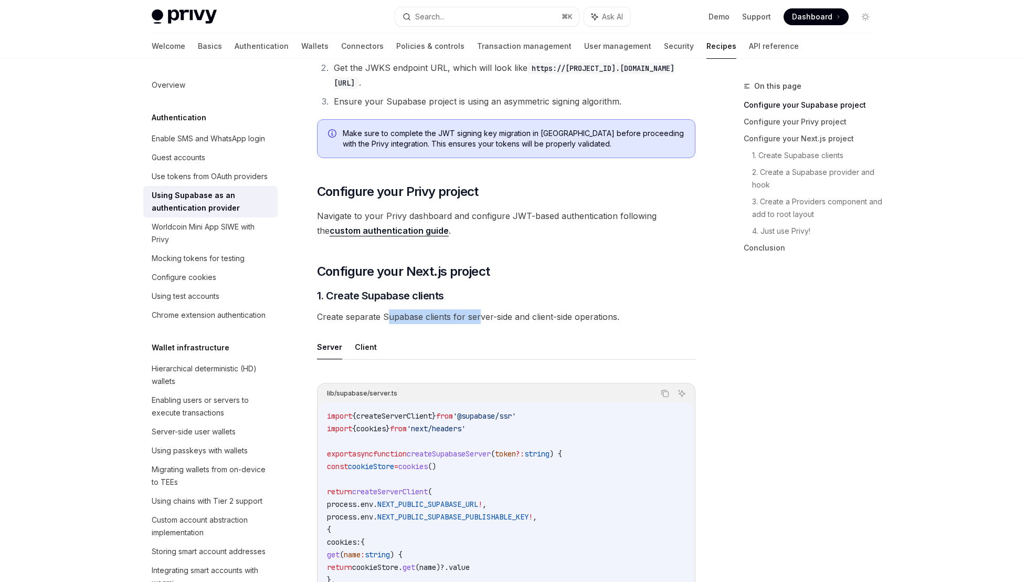
drag, startPoint x: 386, startPoint y: 317, endPoint x: 481, endPoint y: 311, distance: 95.7
click at [481, 311] on span "Create separate Supabase clients for server-side and client-side operations." at bounding box center [506, 316] width 379 height 15
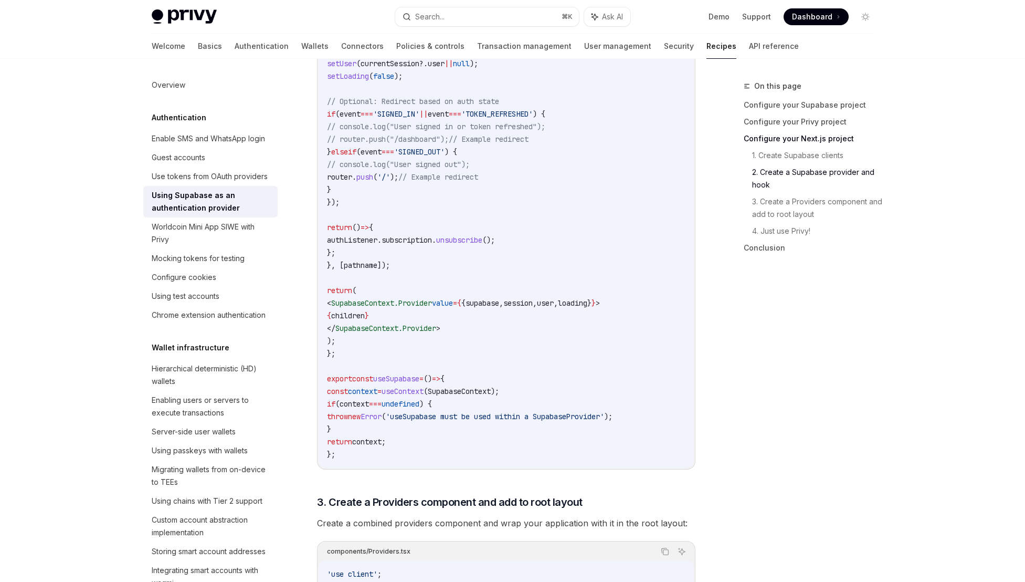
scroll to position [1569, 0]
click at [231, 246] on div "Worldcoin Mini App SIWE with Privy" at bounding box center [212, 233] width 120 height 25
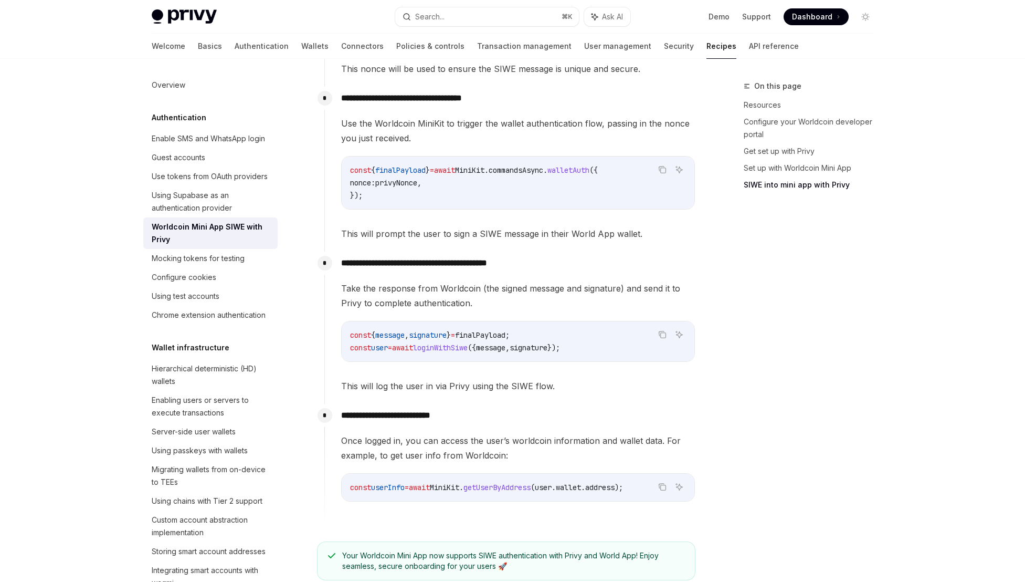
scroll to position [1197, 0]
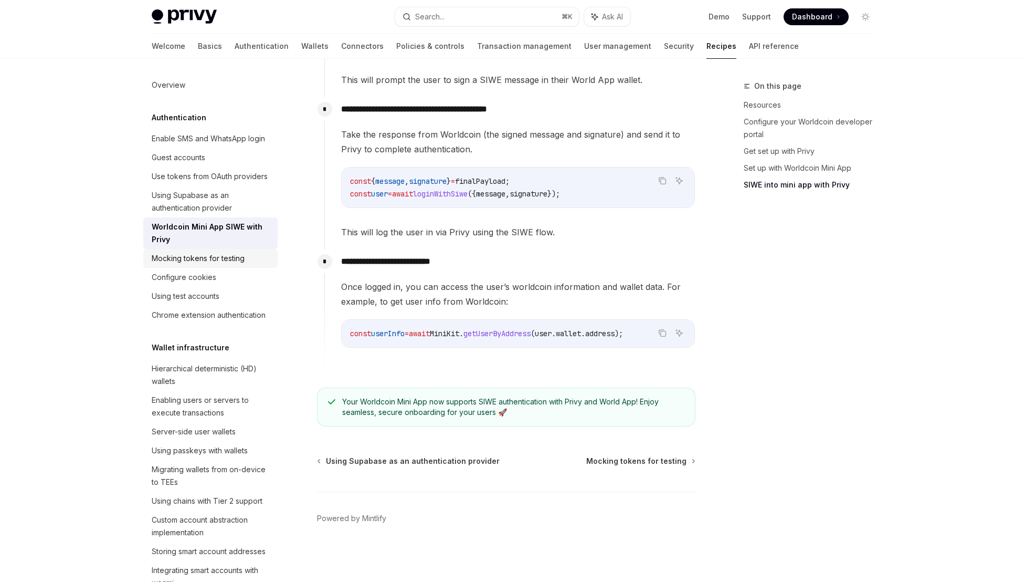
click at [236, 265] on div "Mocking tokens for testing" at bounding box center [198, 258] width 93 height 13
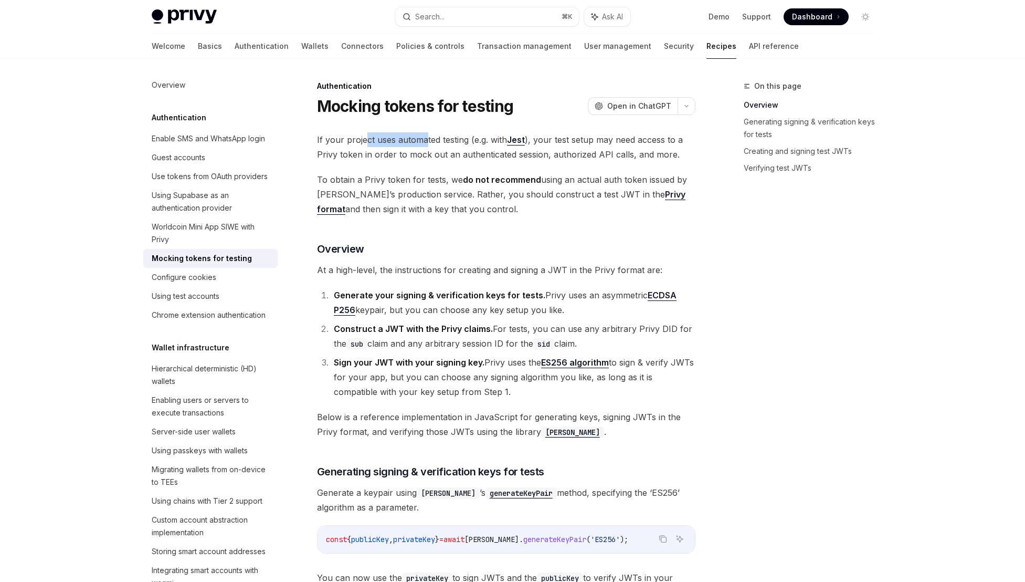
click at [424, 144] on span "If your project uses automated testing (e.g. with Jest ), your test setup may n…" at bounding box center [506, 146] width 379 height 29
drag, startPoint x: 594, startPoint y: 137, endPoint x: 624, endPoint y: 139, distance: 30.5
click at [624, 139] on span "If your project uses automated testing (e.g. with Jest ), your test setup may n…" at bounding box center [506, 146] width 379 height 29
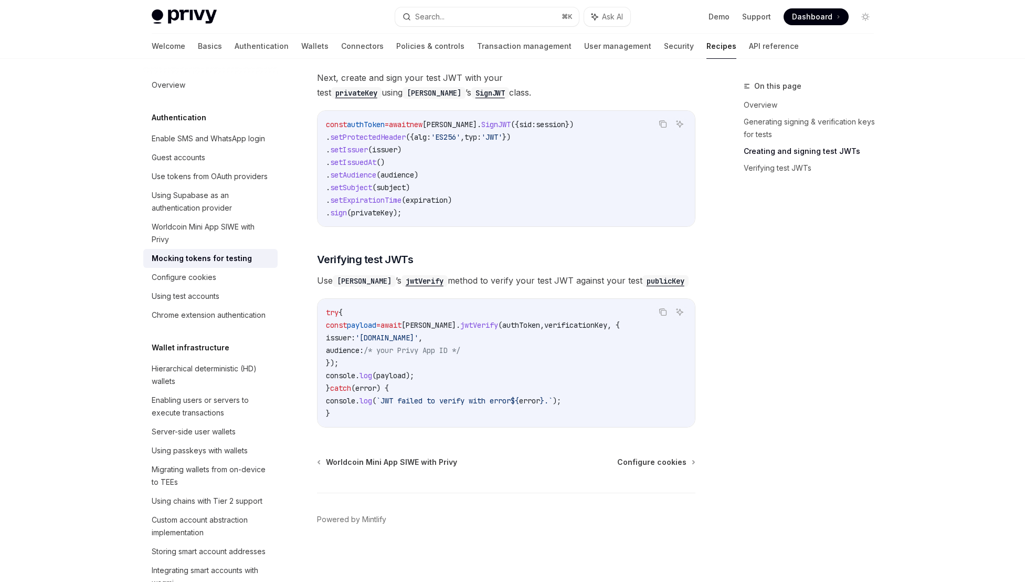
scroll to position [698, 0]
click at [235, 284] on div "Configure cookies" at bounding box center [212, 277] width 120 height 13
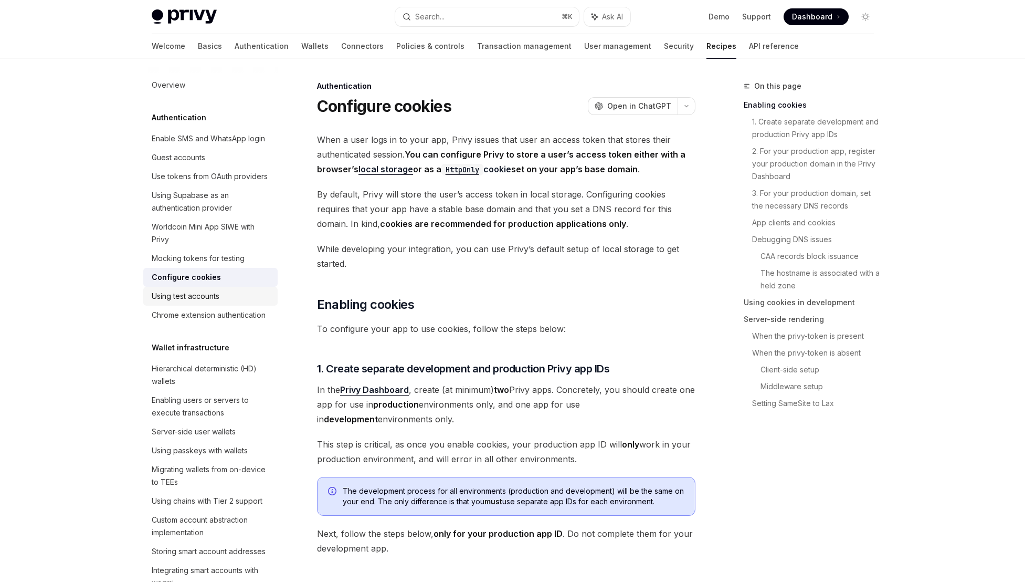
click at [243, 302] on div "Using test accounts" at bounding box center [212, 296] width 120 height 13
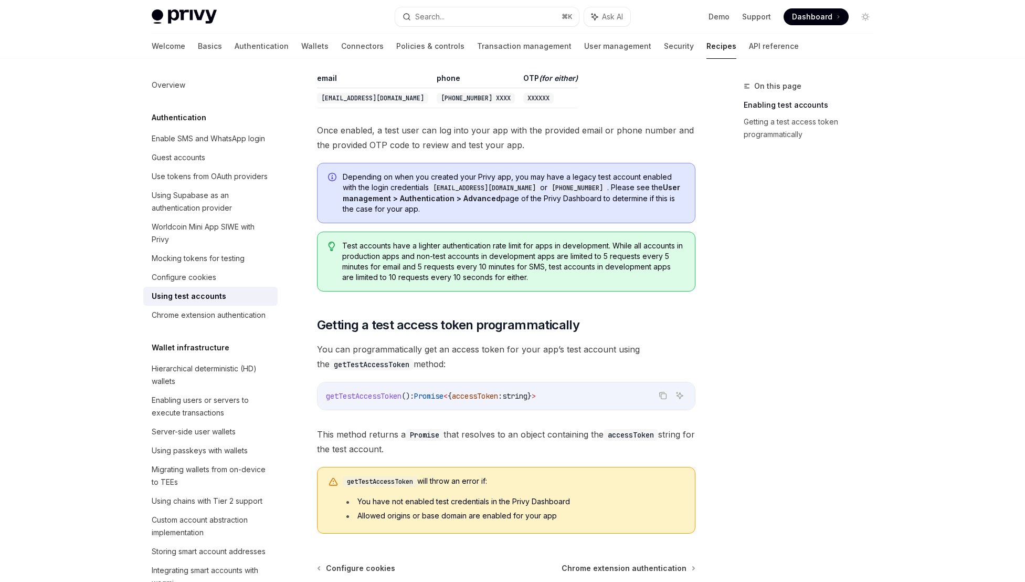
scroll to position [518, 0]
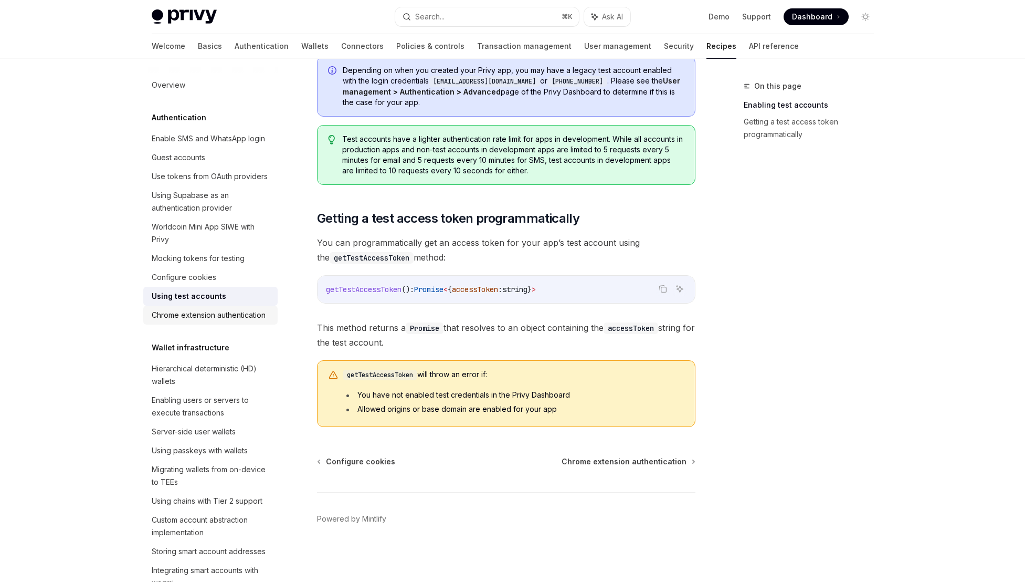
click at [205, 321] on div "Chrome extension authentication" at bounding box center [209, 315] width 114 height 13
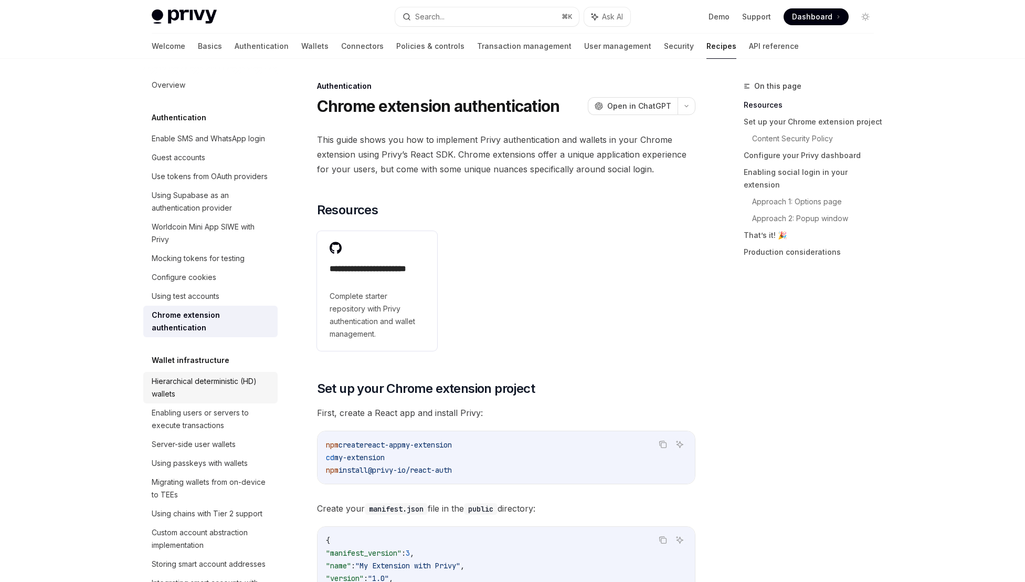
click at [203, 400] on div "Hierarchical deterministic (HD) wallets" at bounding box center [212, 387] width 120 height 25
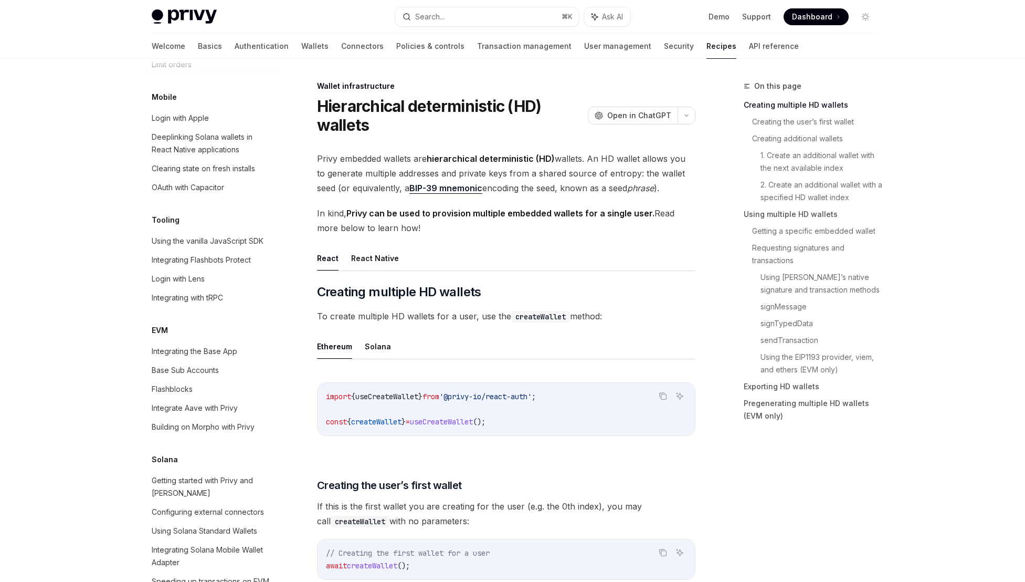
scroll to position [1252, 0]
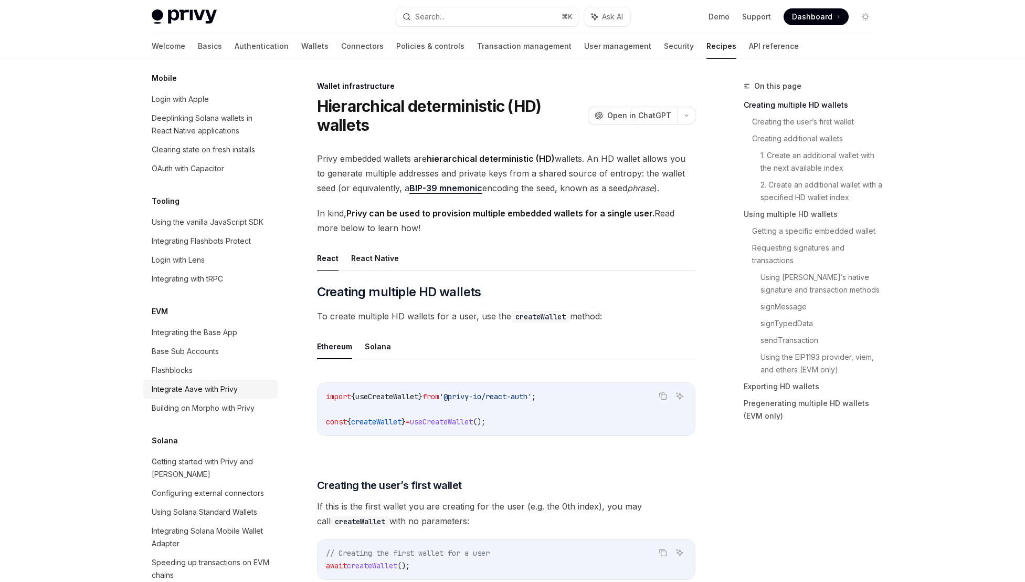
click at [204, 395] on div "Integrate Aave with Privy" at bounding box center [195, 389] width 86 height 13
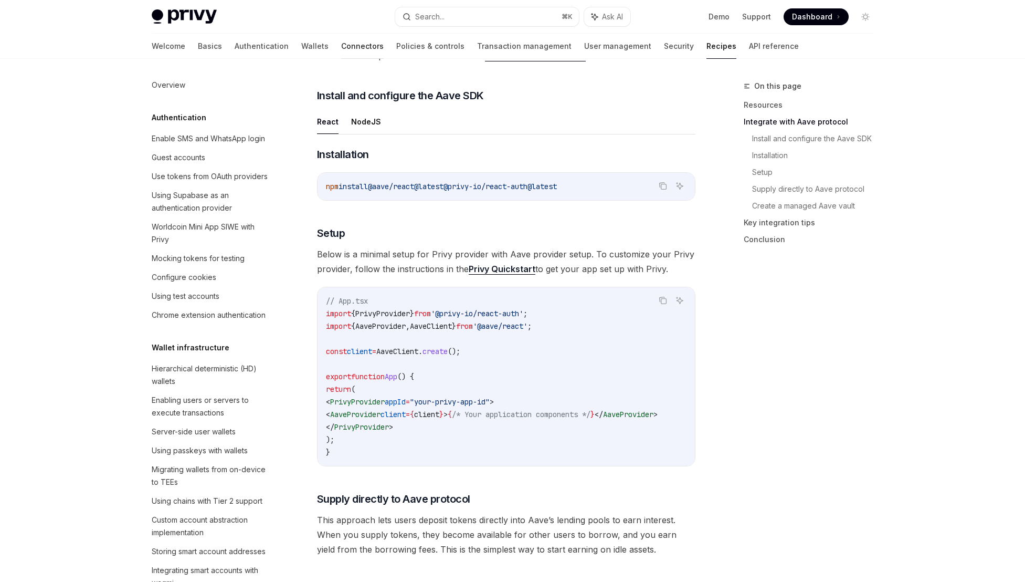
click at [341, 41] on link "Connectors" at bounding box center [362, 46] width 43 height 25
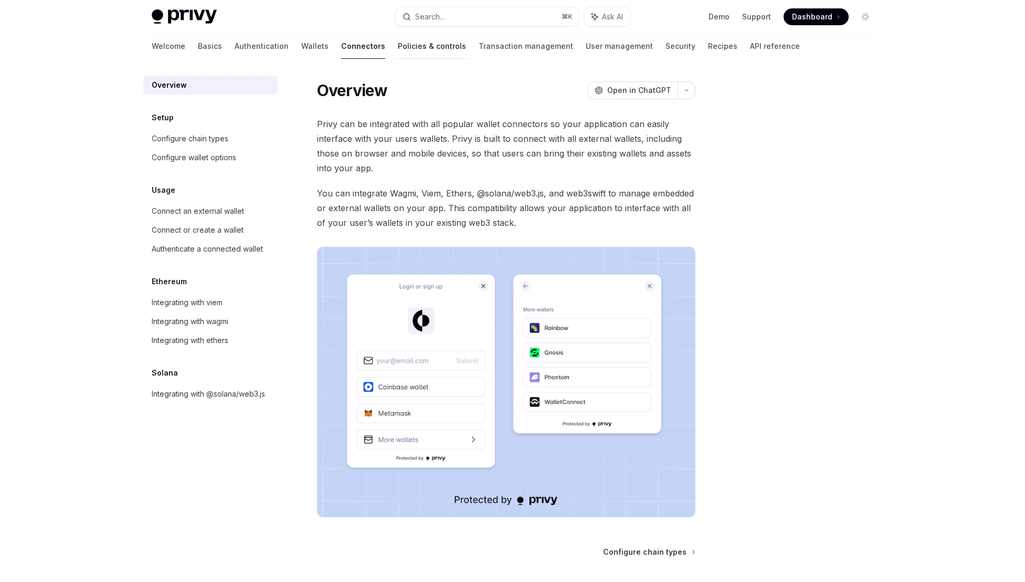
click at [398, 48] on link "Policies & controls" at bounding box center [432, 46] width 68 height 25
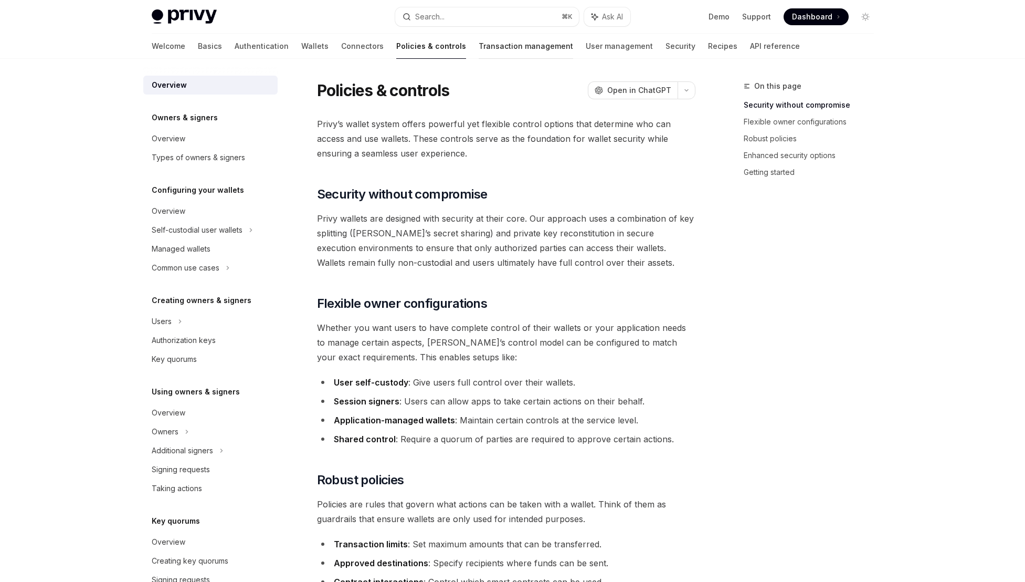
click at [479, 48] on link "Transaction management" at bounding box center [526, 46] width 95 height 25
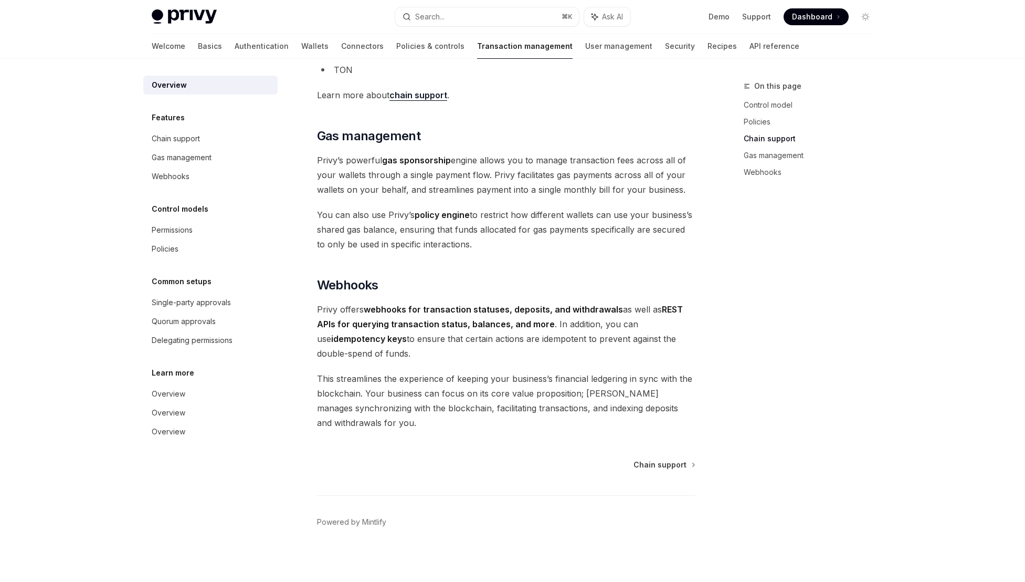
scroll to position [835, 0]
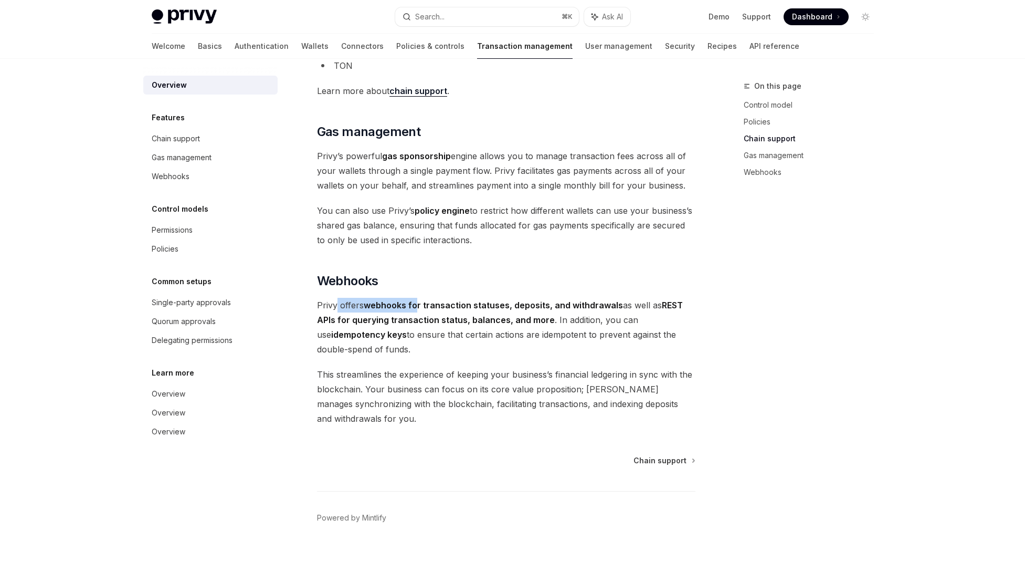
drag, startPoint x: 337, startPoint y: 310, endPoint x: 419, endPoint y: 309, distance: 83.0
click at [419, 309] on span "Privy offers webhooks for transaction statuses, deposits, and withdrawals as we…" at bounding box center [506, 327] width 379 height 59
click at [419, 309] on strong "webhooks for transaction statuses, deposits, and withdrawals" at bounding box center [493, 305] width 259 height 11
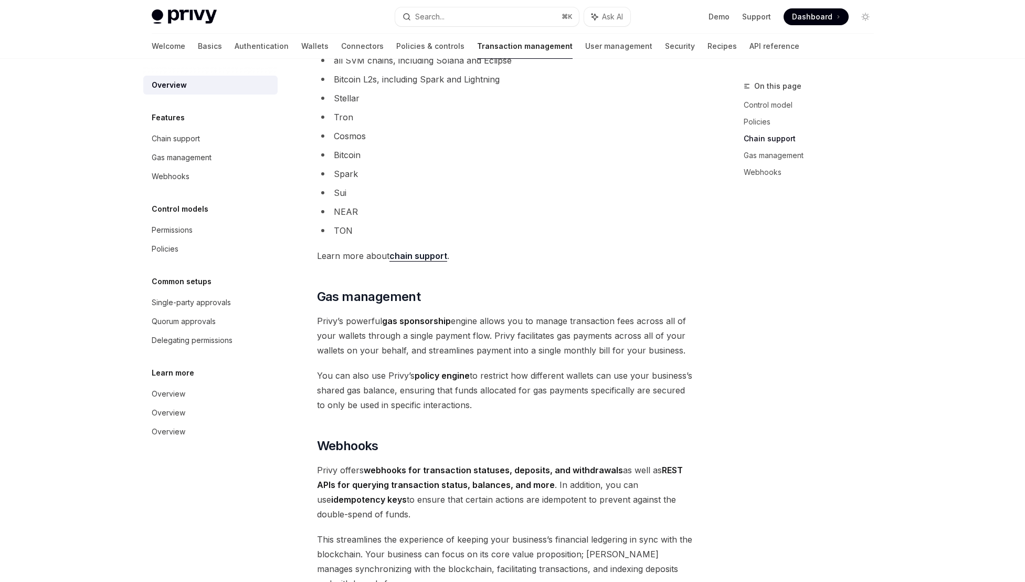
scroll to position [637, 0]
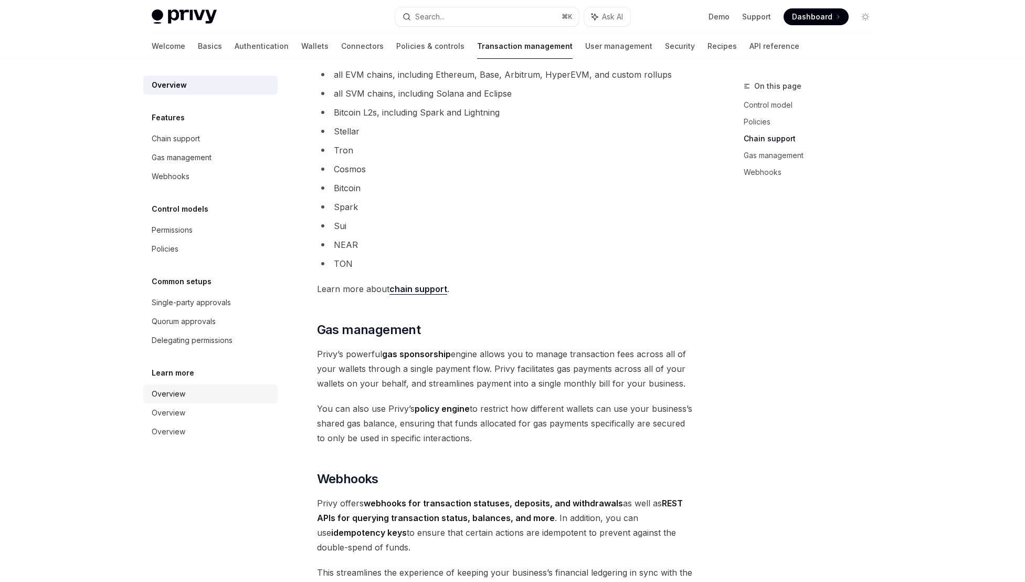
click at [191, 390] on div "Overview" at bounding box center [212, 393] width 120 height 13
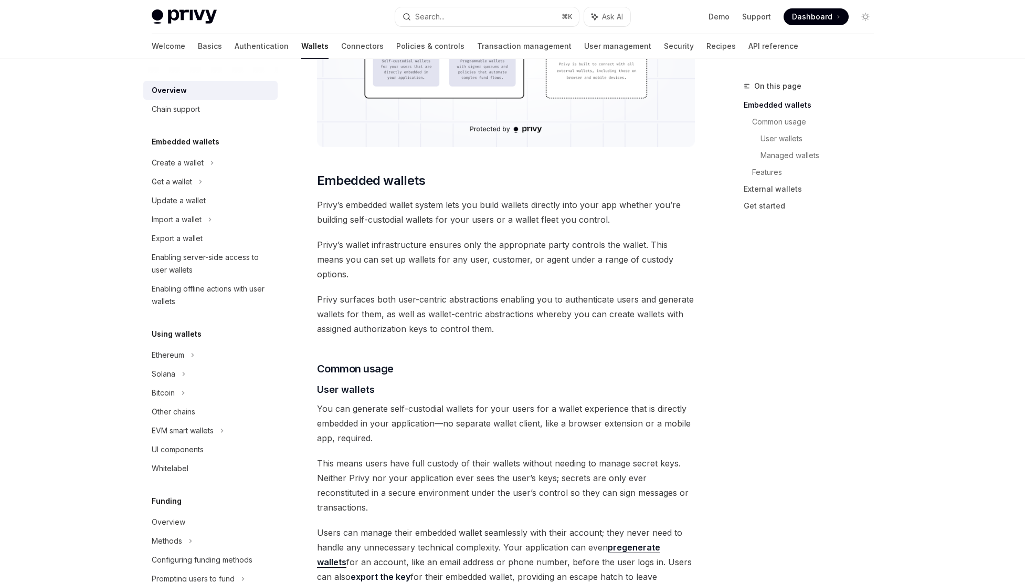
scroll to position [802, 0]
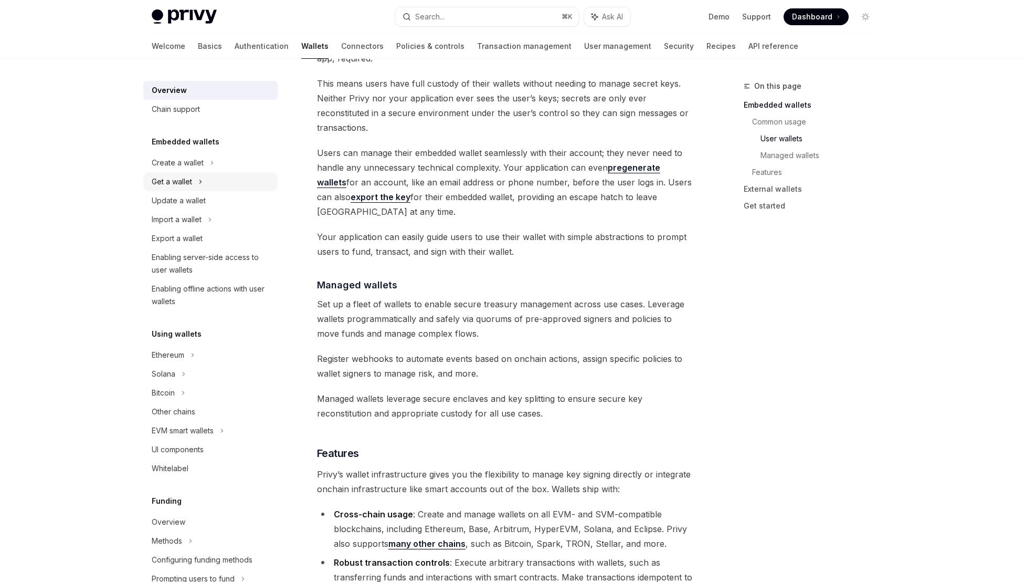
click at [217, 186] on div "Get a wallet" at bounding box center [210, 181] width 134 height 19
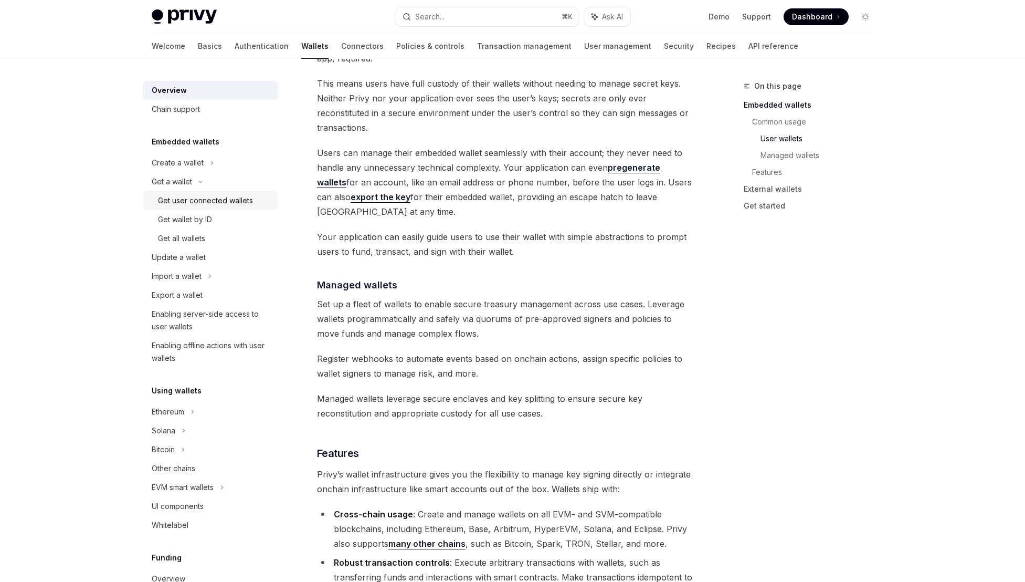
click at [222, 196] on div "Get user connected wallets" at bounding box center [205, 200] width 95 height 13
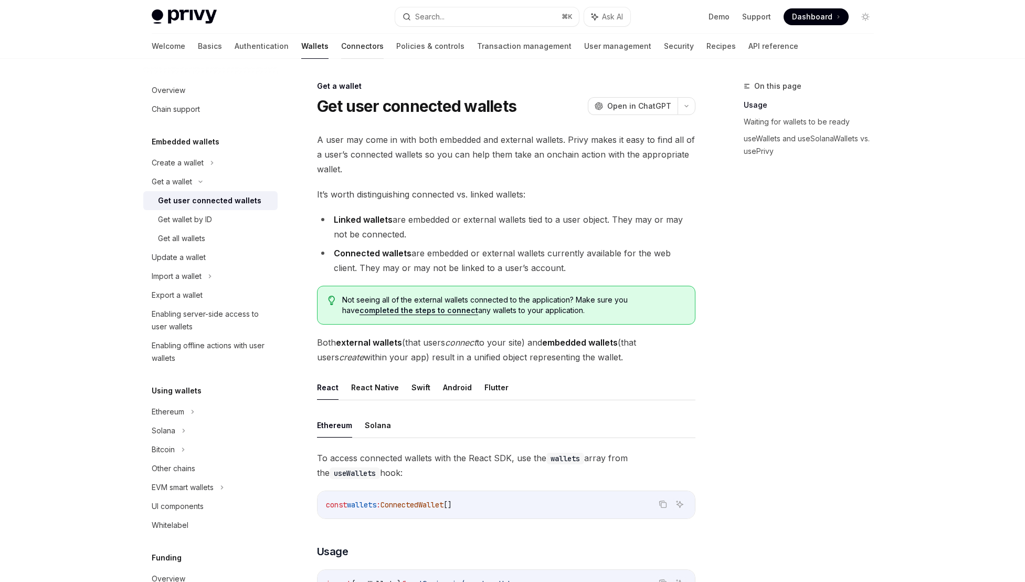
click at [341, 49] on link "Connectors" at bounding box center [362, 46] width 43 height 25
click at [341, 47] on link "Connectors" at bounding box center [362, 46] width 43 height 25
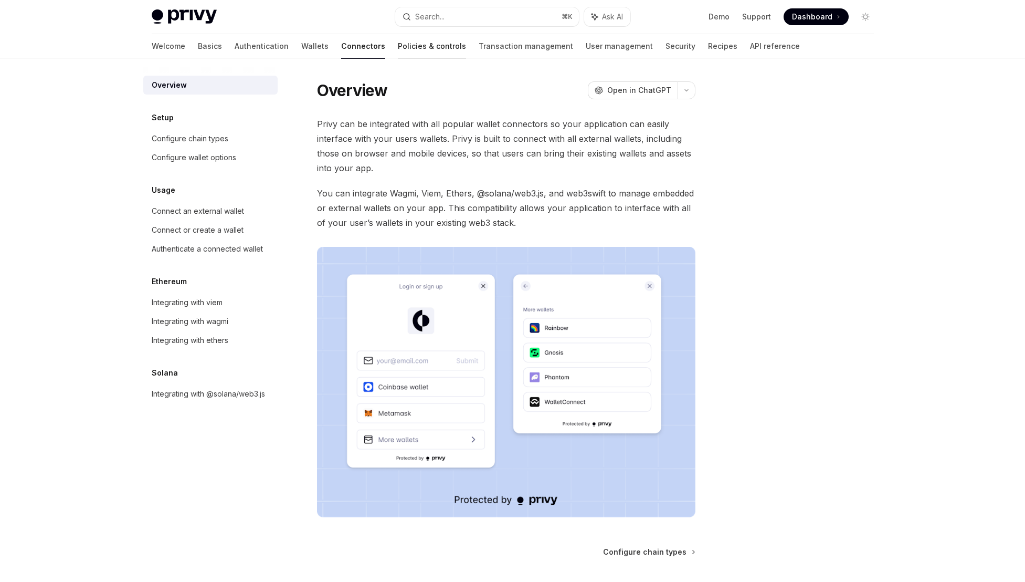
click at [398, 43] on link "Policies & controls" at bounding box center [432, 46] width 68 height 25
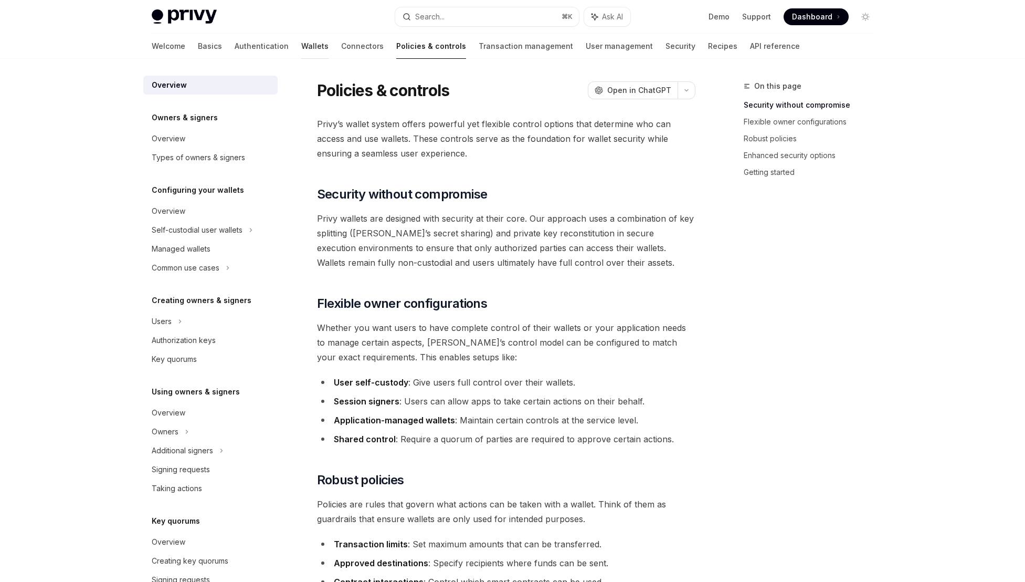
click at [301, 46] on link "Wallets" at bounding box center [314, 46] width 27 height 25
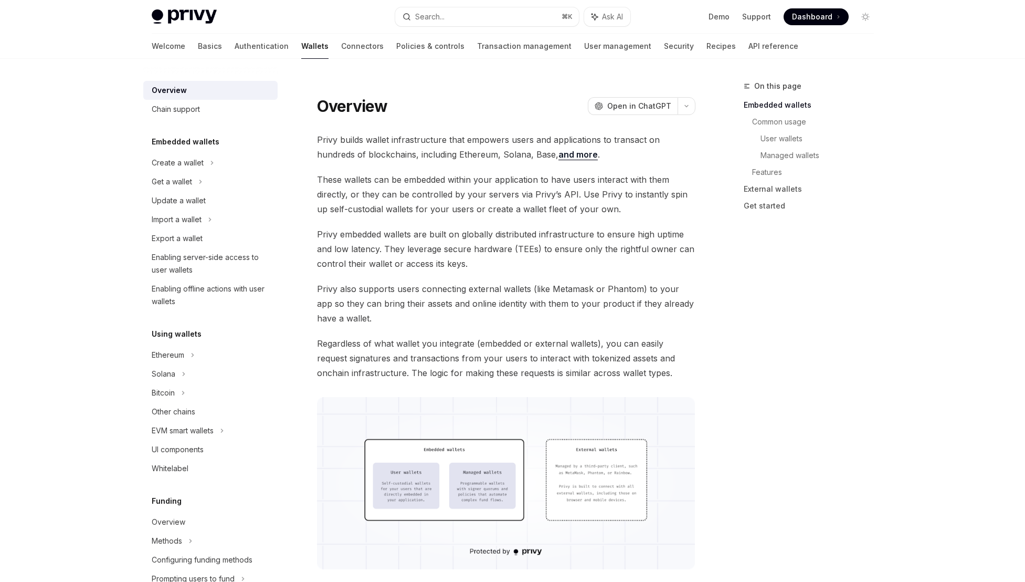
scroll to position [449, 0]
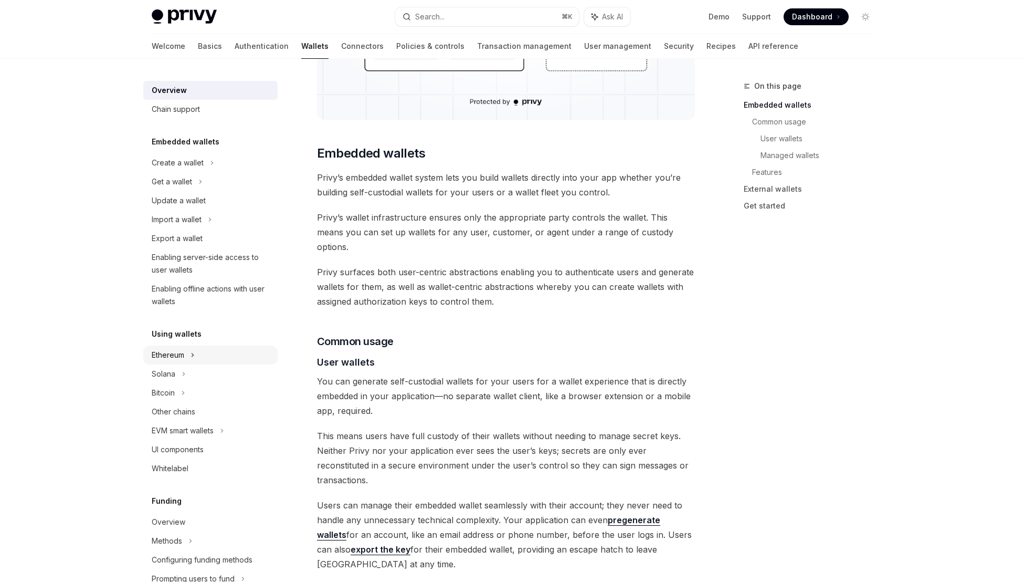
click at [210, 169] on icon at bounding box center [212, 162] width 4 height 13
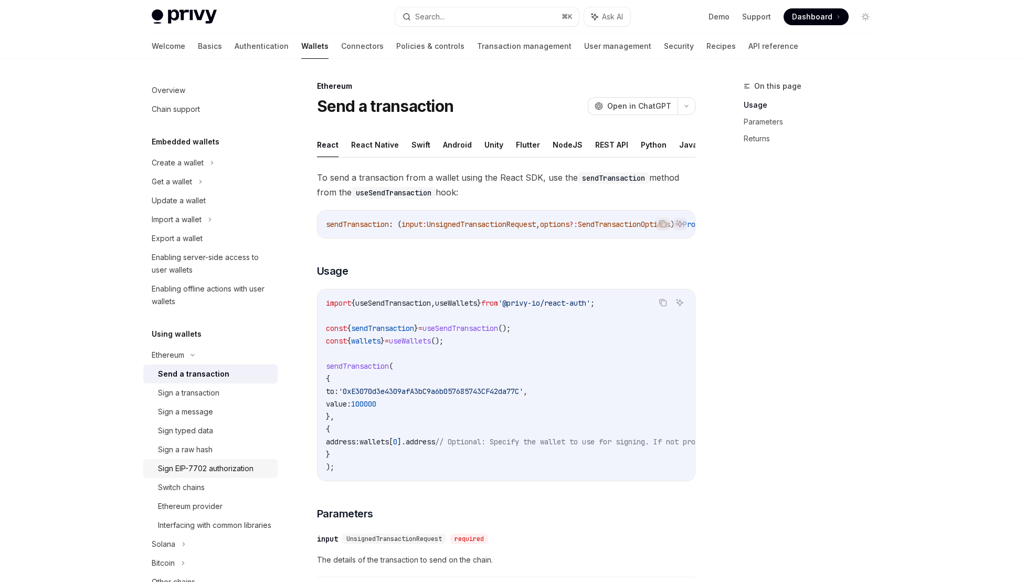
click at [222, 464] on div "Sign EIP-7702 authorization" at bounding box center [206, 468] width 96 height 13
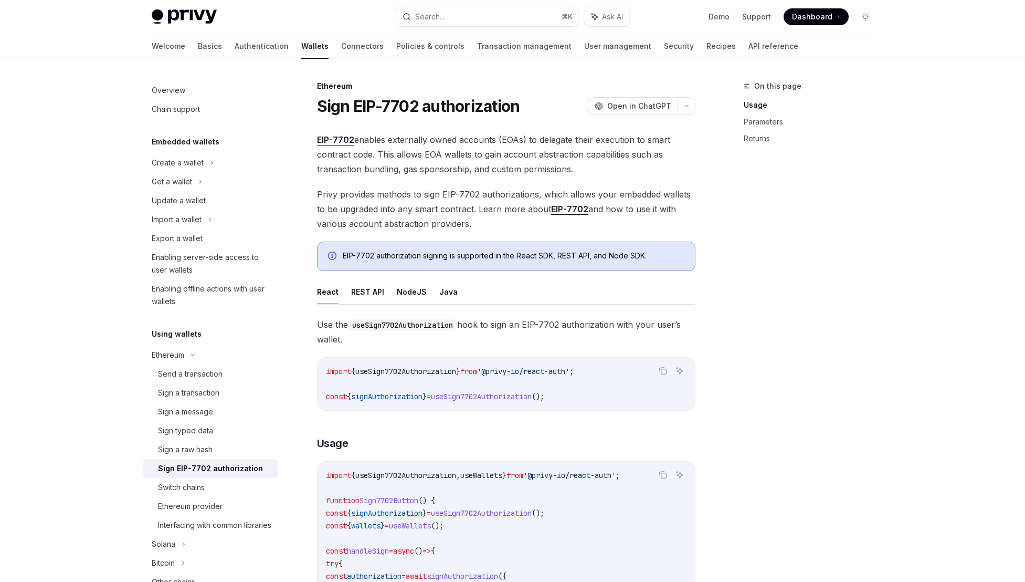
click at [222, 472] on div "Sign EIP-7702 authorization" at bounding box center [210, 468] width 105 height 13
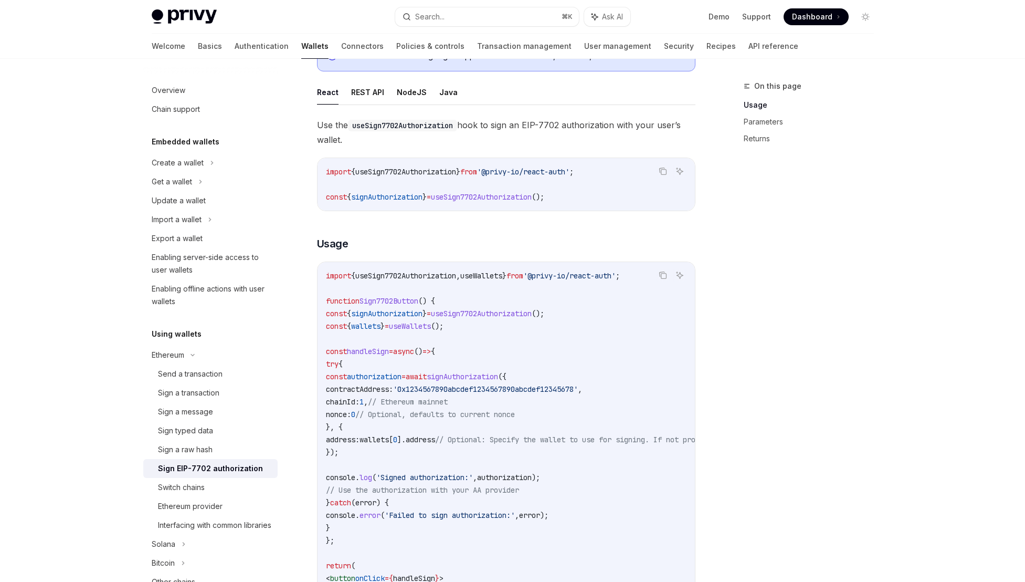
scroll to position [232, 0]
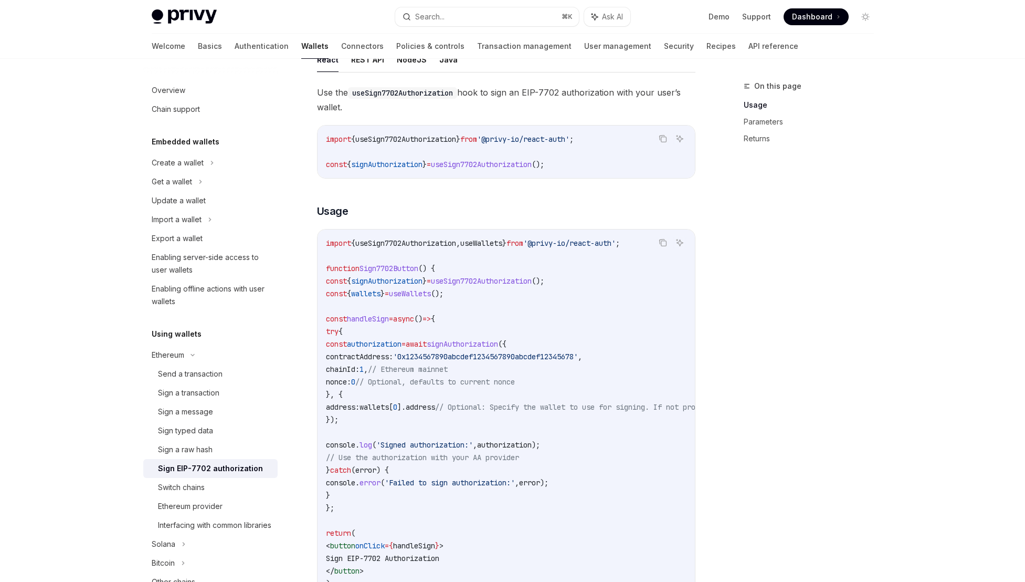
click at [427, 244] on span "useSign7702Authorization" at bounding box center [405, 242] width 101 height 9
click at [417, 281] on span "signAuthorization" at bounding box center [386, 280] width 71 height 9
drag, startPoint x: 413, startPoint y: 355, endPoint x: 467, endPoint y: 356, distance: 53.6
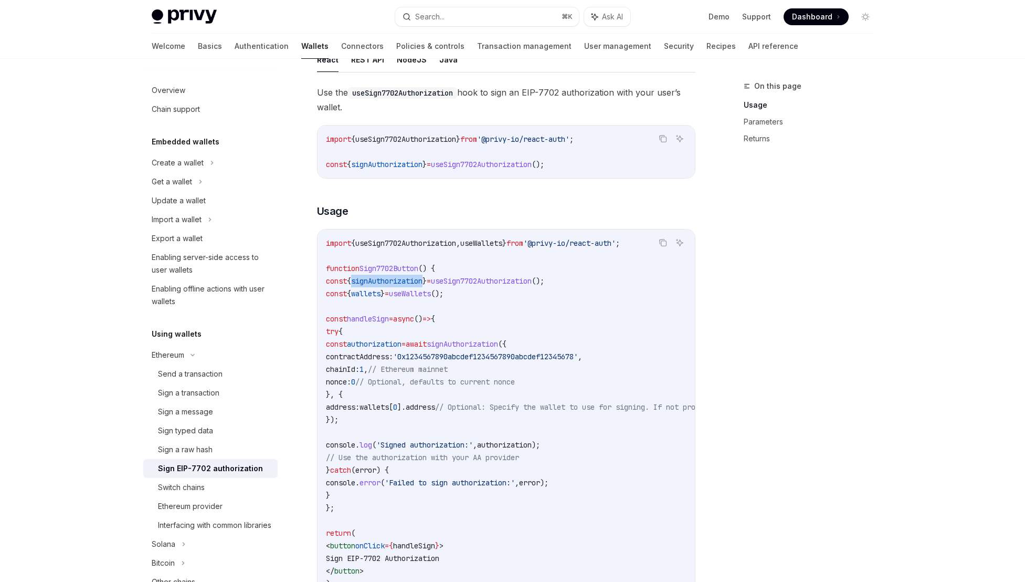
click at [467, 356] on span "contractAddress: '0x1234567890abcdef1234567890abcdef12345678' ," at bounding box center [454, 356] width 256 height 9
click at [467, 356] on span "'0x1234567890abcdef1234567890abcdef12345678'" at bounding box center [485, 356] width 185 height 9
drag, startPoint x: 521, startPoint y: 380, endPoint x: 474, endPoint y: 382, distance: 47.8
click at [474, 382] on span "// Optional, defaults to current nonce" at bounding box center [435, 381] width 160 height 9
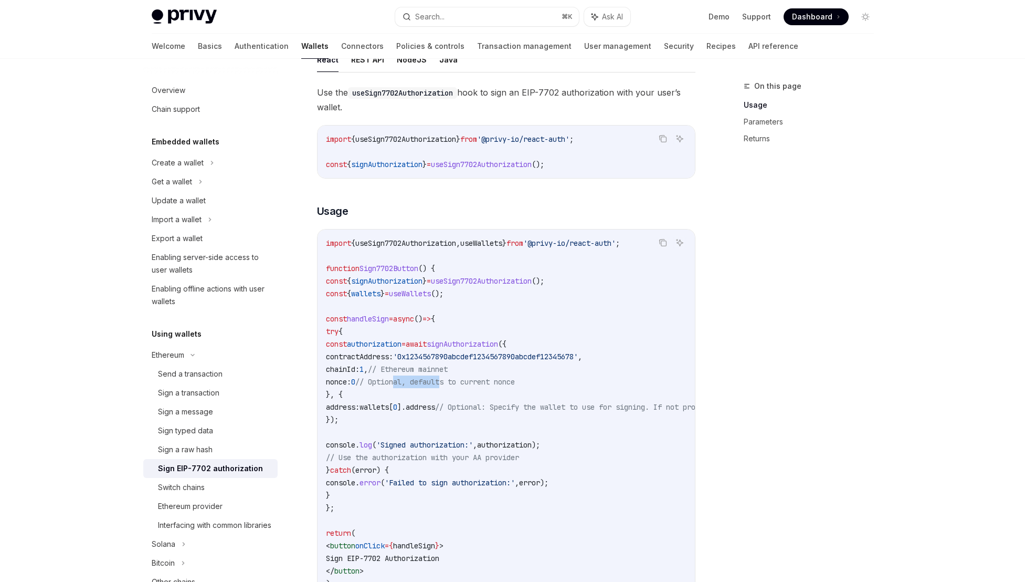
drag, startPoint x: 585, startPoint y: 390, endPoint x: 496, endPoint y: 374, distance: 90.6
click at [496, 374] on code "import { useSign7702Authorization , useWallets } from '@privy-io/react-auth' ; …" at bounding box center [601, 419] width 550 height 365
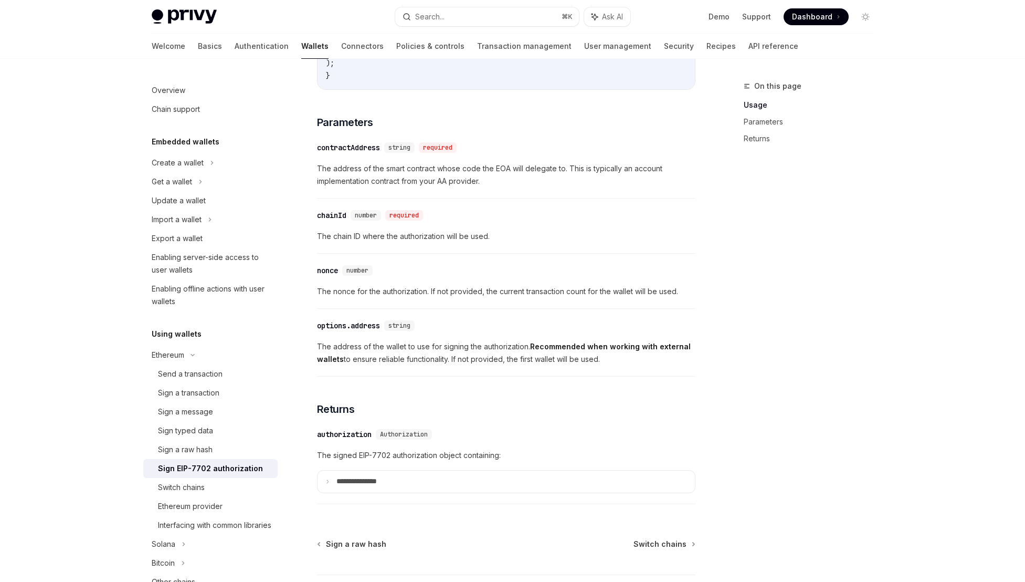
scroll to position [771, 0]
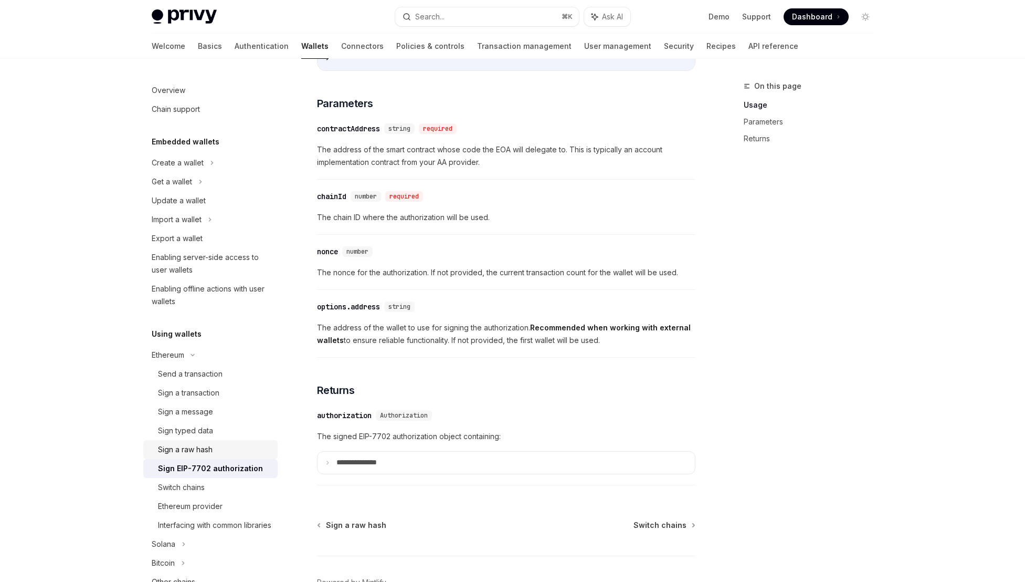
click at [207, 449] on div "Sign a raw hash" at bounding box center [185, 449] width 55 height 13
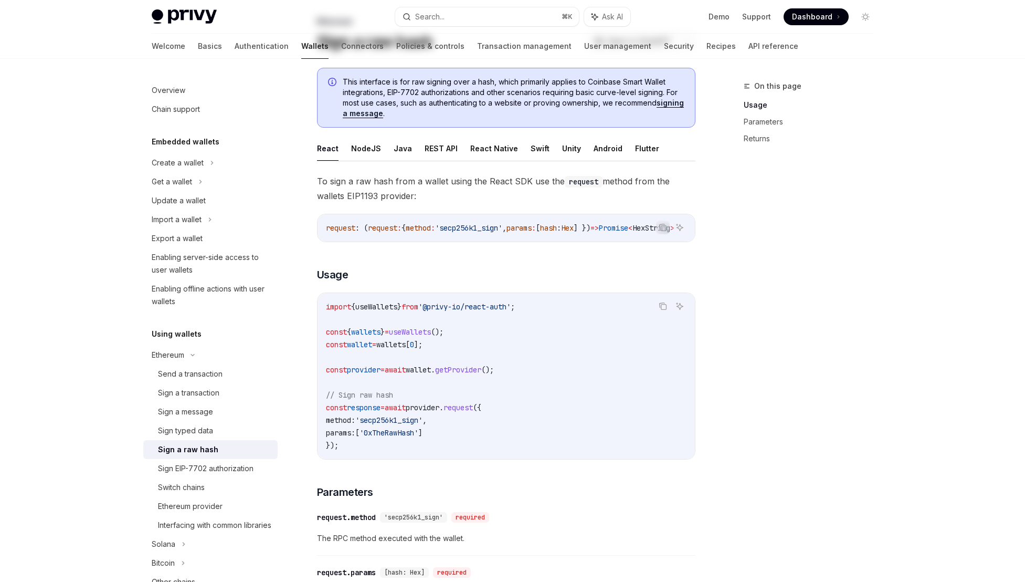
scroll to position [193, 0]
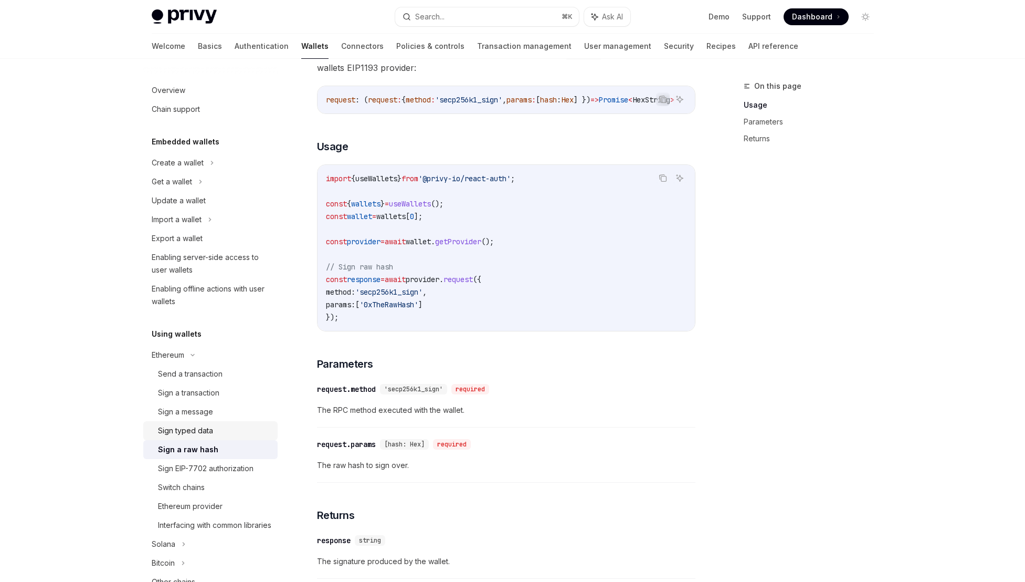
click at [199, 434] on div "Sign typed data" at bounding box center [185, 430] width 55 height 13
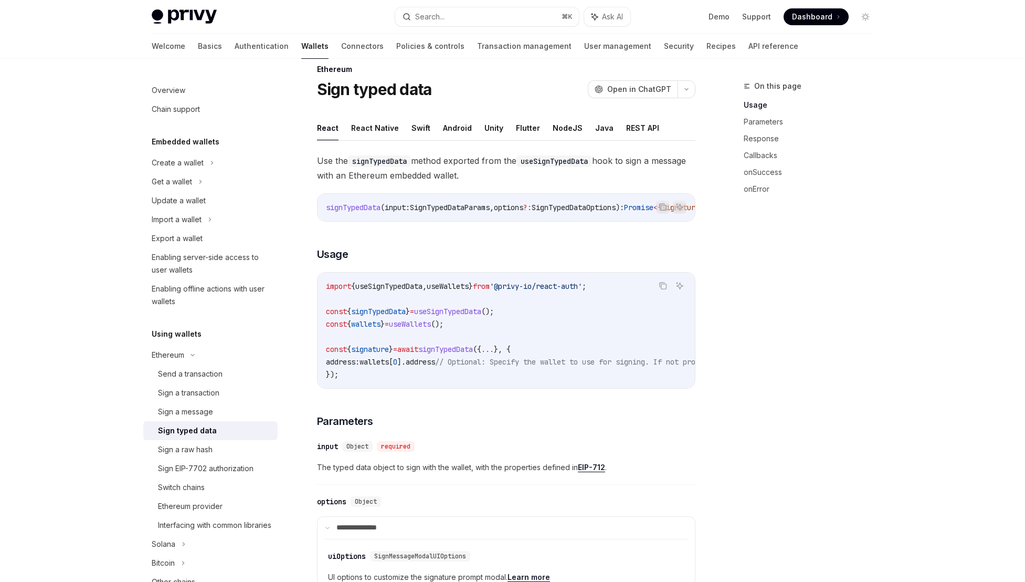
scroll to position [21, 0]
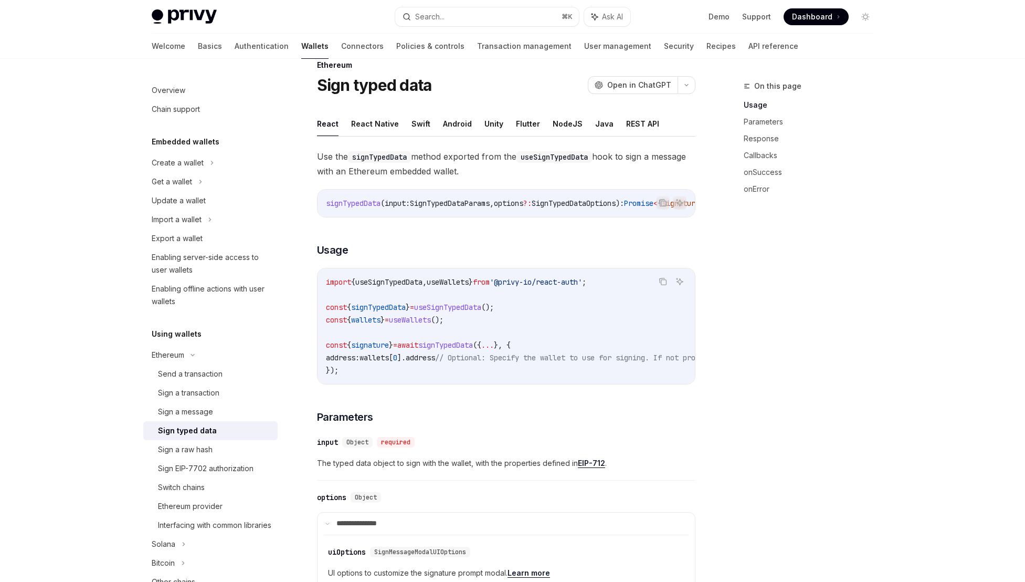
click at [566, 156] on code "useSignTypedData" at bounding box center [555, 157] width 76 height 12
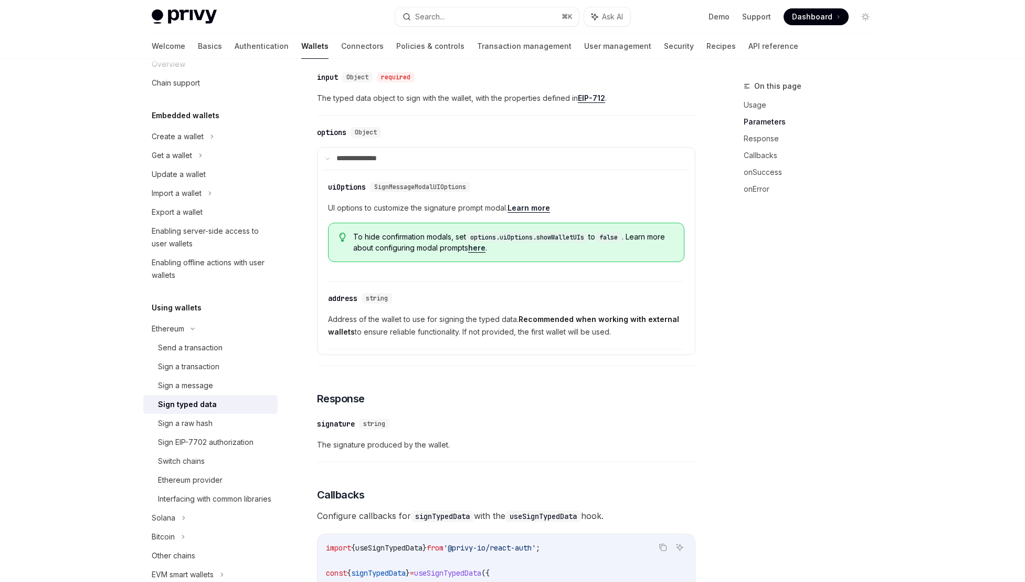
scroll to position [47, 0]
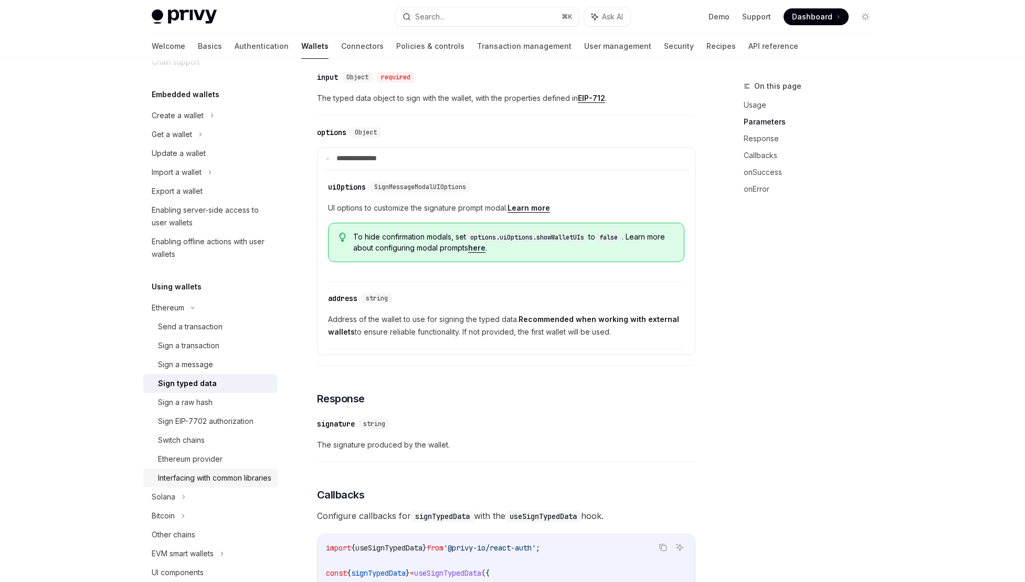
click at [218, 484] on div "Interfacing with common libraries" at bounding box center [214, 477] width 113 height 13
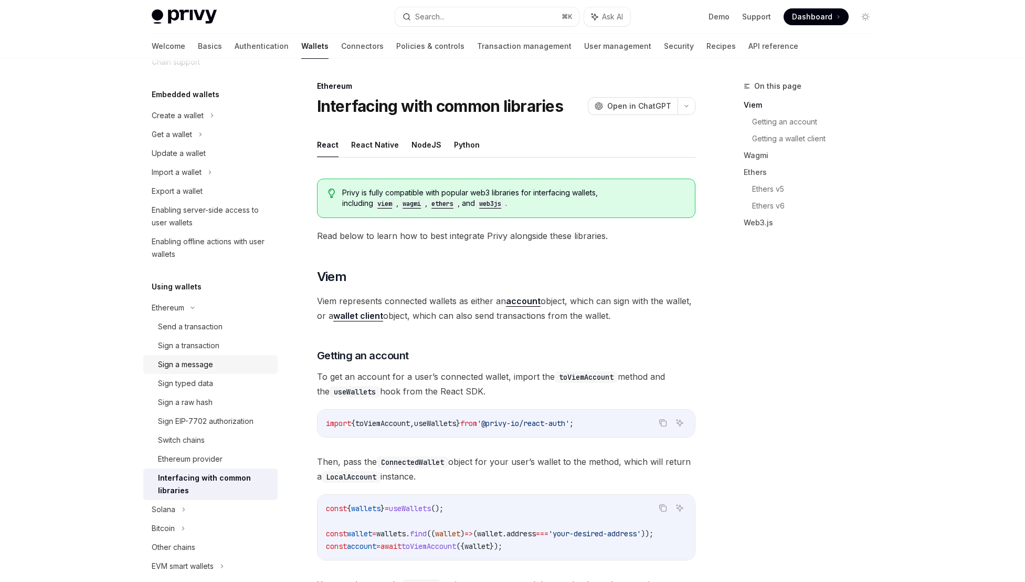
click at [198, 371] on link "Sign a message" at bounding box center [210, 364] width 134 height 19
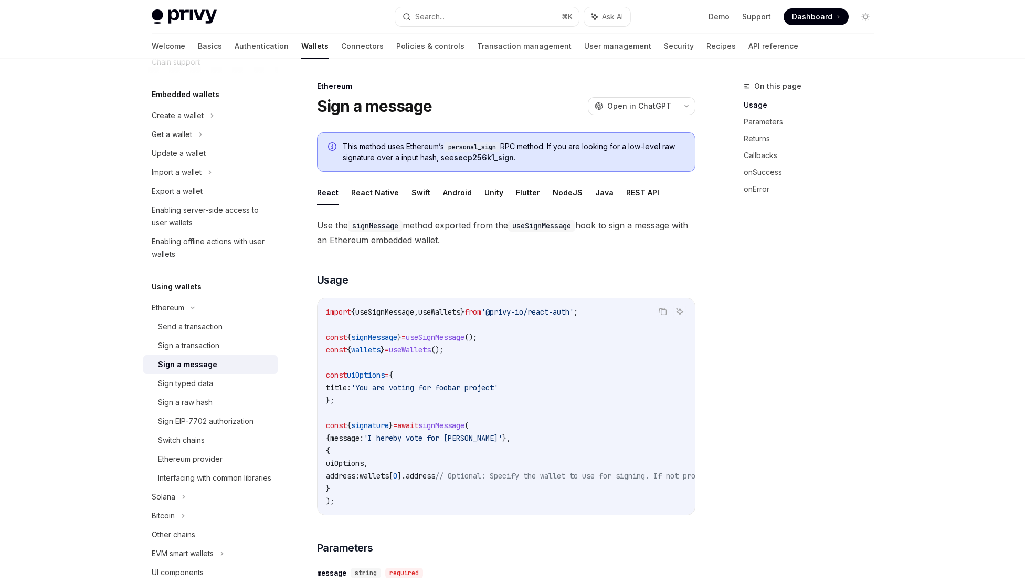
click at [389, 231] on span "Use the signMessage method exported from the useSignMessage hook to sign a mess…" at bounding box center [506, 232] width 379 height 29
click at [211, 390] on link "Sign typed data" at bounding box center [210, 383] width 134 height 19
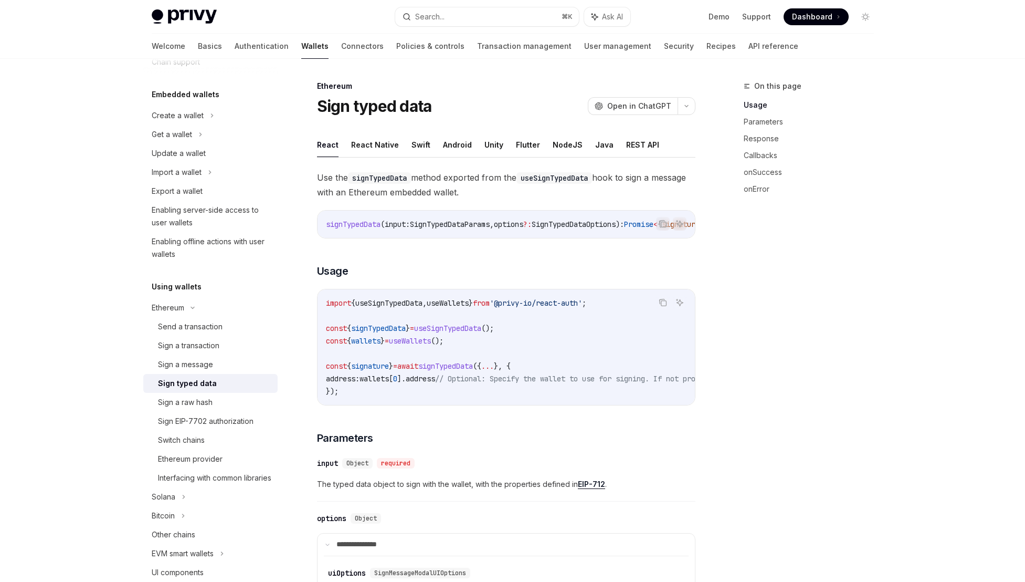
click at [389, 179] on code "signTypedData" at bounding box center [379, 178] width 63 height 12
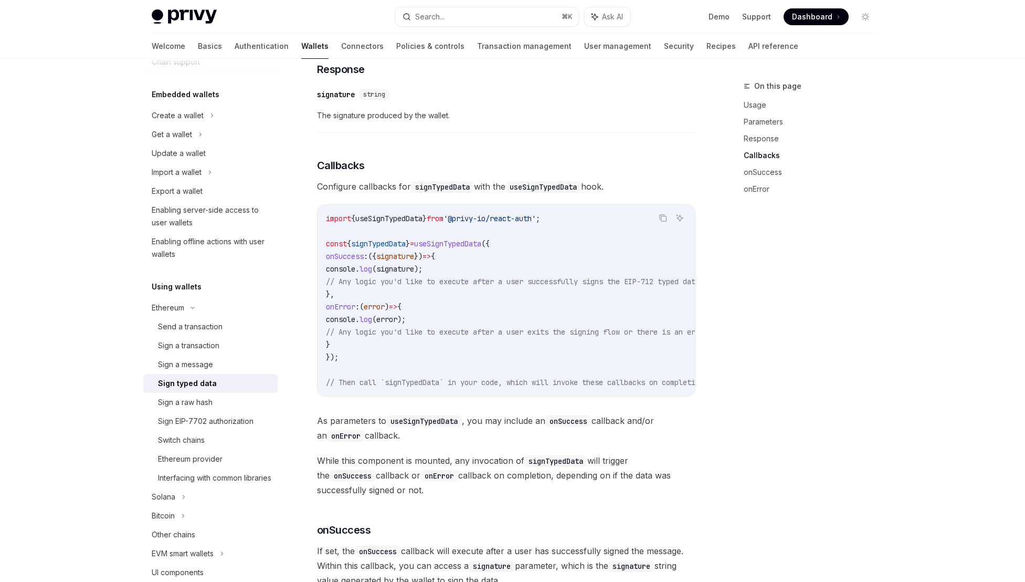
scroll to position [898, 0]
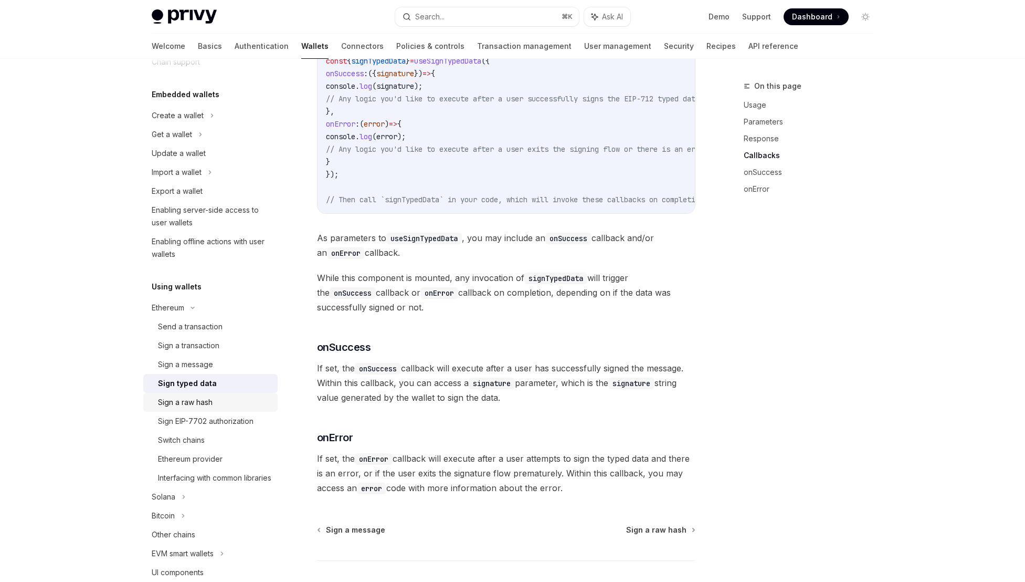
click at [238, 401] on div "Sign a raw hash" at bounding box center [214, 402] width 113 height 13
click at [193, 397] on div "Sign a raw hash" at bounding box center [185, 402] width 55 height 13
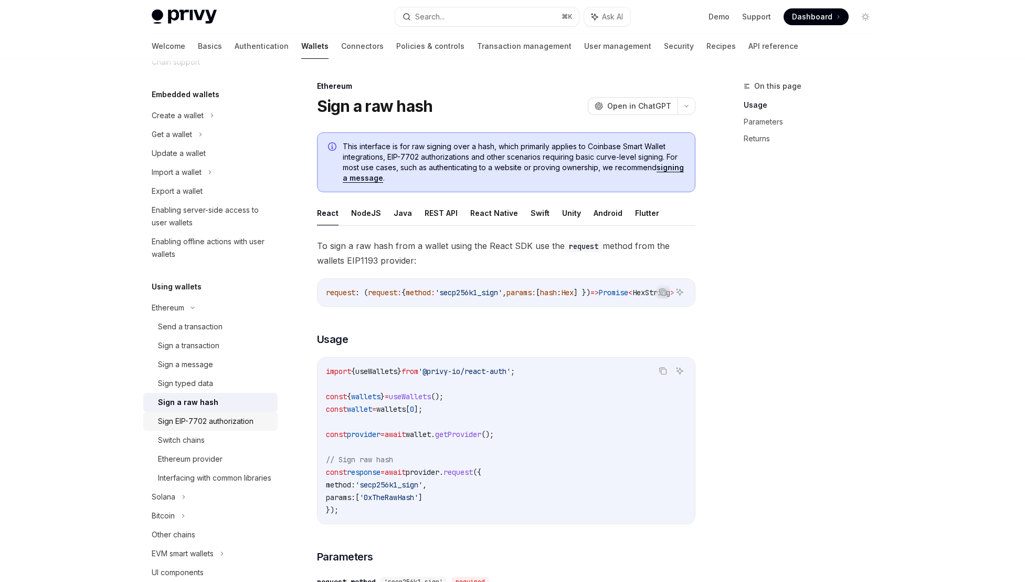
click at [202, 426] on div "Sign EIP-7702 authorization" at bounding box center [206, 421] width 96 height 13
click at [227, 417] on div "Sign EIP-7702 authorization" at bounding box center [206, 421] width 96 height 13
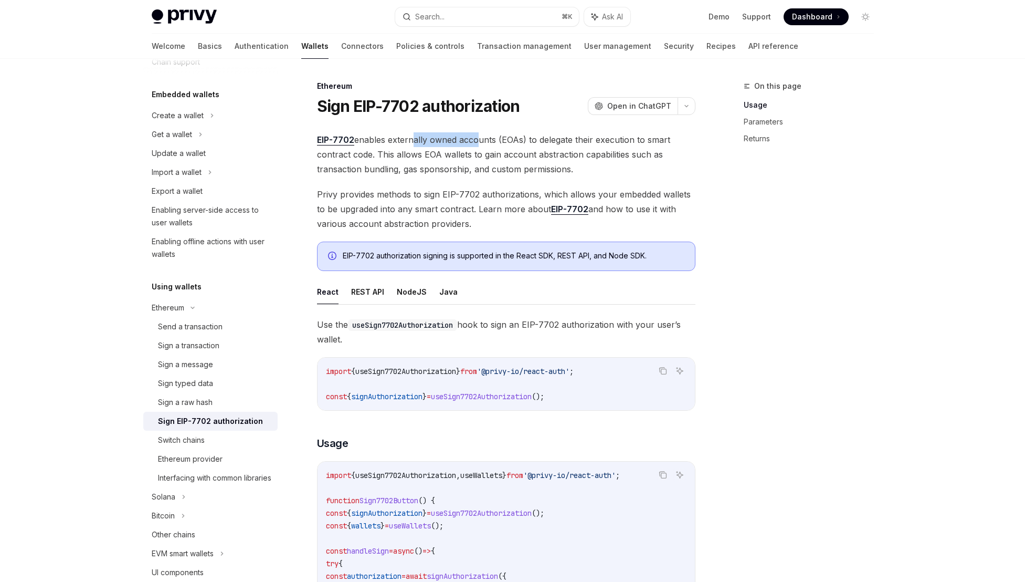
drag, startPoint x: 408, startPoint y: 142, endPoint x: 477, endPoint y: 135, distance: 69.6
click at [477, 135] on span "EIP-7702 enables externally owned accounts (EOAs) to delegate their execution t…" at bounding box center [506, 154] width 379 height 44
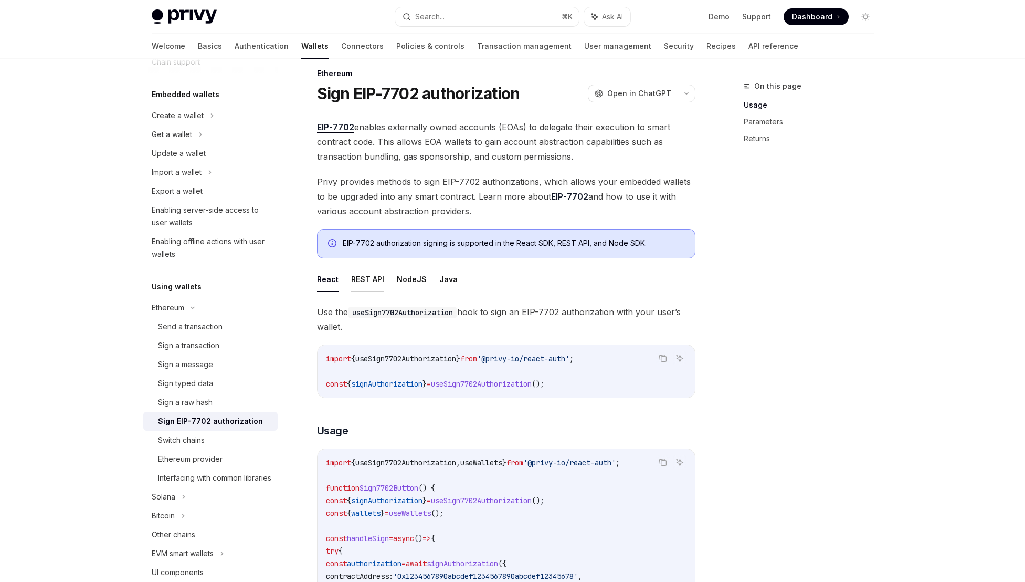
scroll to position [32, 0]
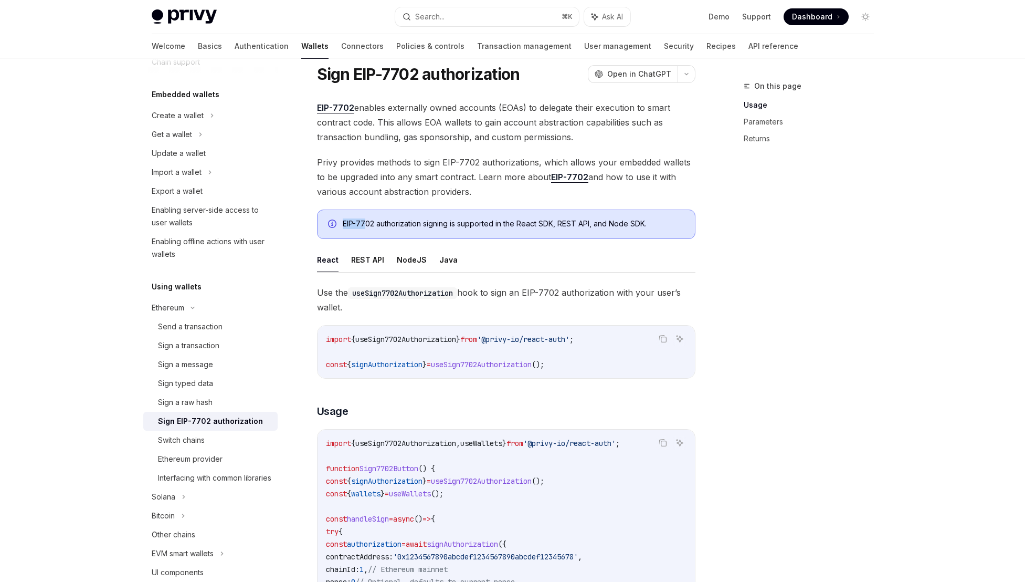
drag, startPoint x: 364, startPoint y: 226, endPoint x: 537, endPoint y: 208, distance: 174.1
click at [536, 214] on div "EIP-7702 authorization signing is supported in the React SDK, REST API, and Nod…" at bounding box center [506, 223] width 379 height 29
drag, startPoint x: 524, startPoint y: 222, endPoint x: 406, endPoint y: 232, distance: 118.6
click at [406, 232] on div "EIP-7702 authorization signing is supported in the React SDK, REST API, and Nod…" at bounding box center [506, 223] width 379 height 29
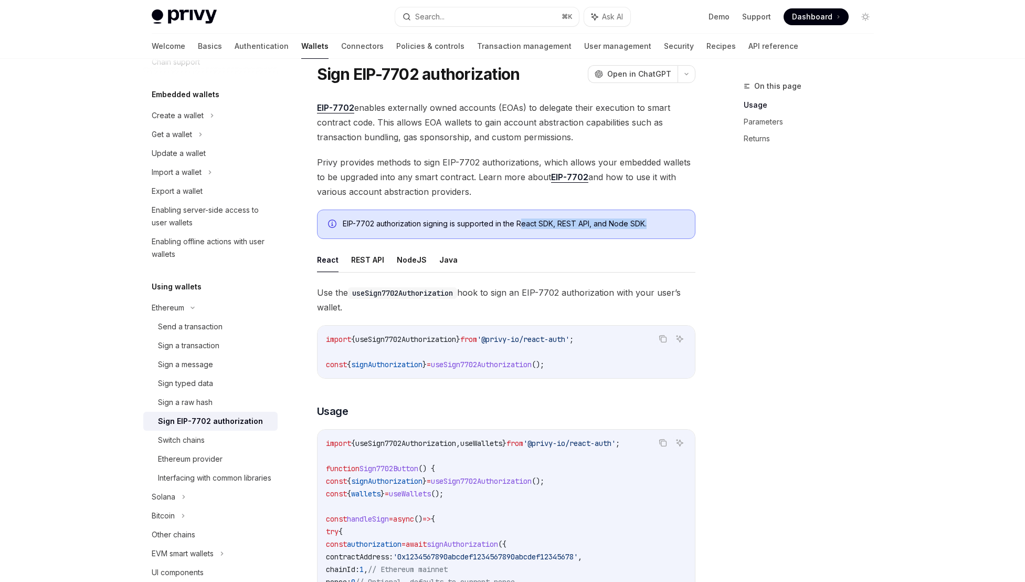
drag, startPoint x: 406, startPoint y: 232, endPoint x: 429, endPoint y: 218, distance: 27.3
click at [406, 232] on div "EIP-7702 authorization signing is supported in the React SDK, REST API, and Nod…" at bounding box center [506, 223] width 379 height 29
click at [433, 218] on div "EIP-7702 authorization signing is supported in the React SDK, REST API, and Nod…" at bounding box center [514, 224] width 342 height 12
drag, startPoint x: 575, startPoint y: 225, endPoint x: 444, endPoint y: 225, distance: 131.3
click at [444, 225] on div "EIP-7702 authorization signing is supported in the React SDK, REST API, and Nod…" at bounding box center [514, 224] width 342 height 12
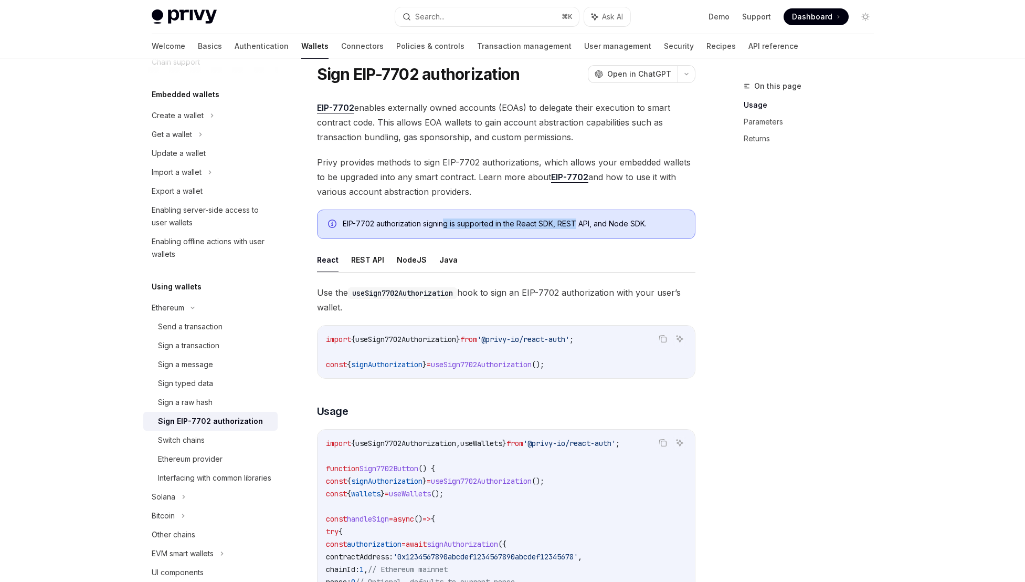
click at [444, 225] on div "EIP-7702 authorization signing is supported in the React SDK, REST API, and Nod…" at bounding box center [514, 224] width 342 height 12
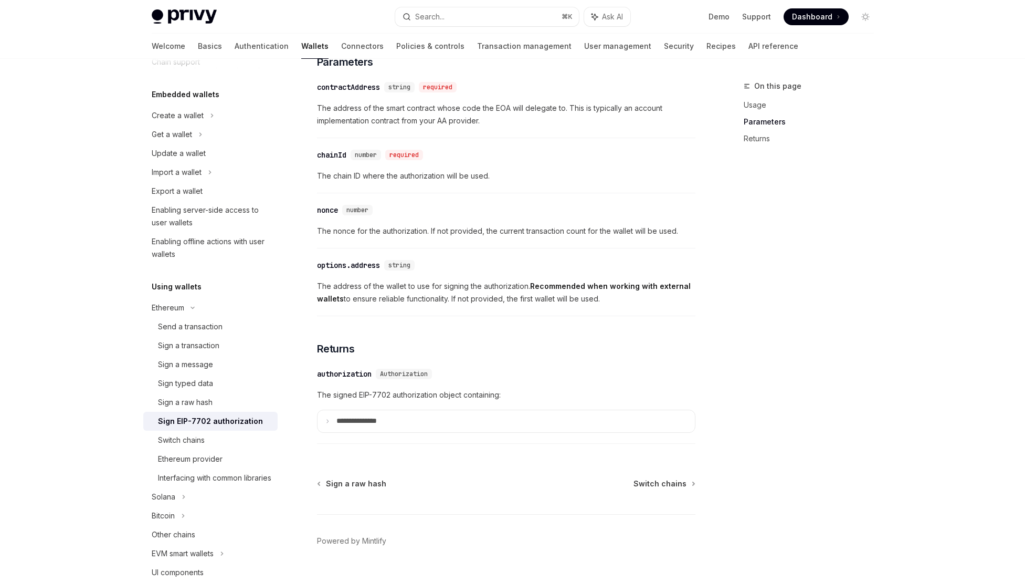
scroll to position [839, 0]
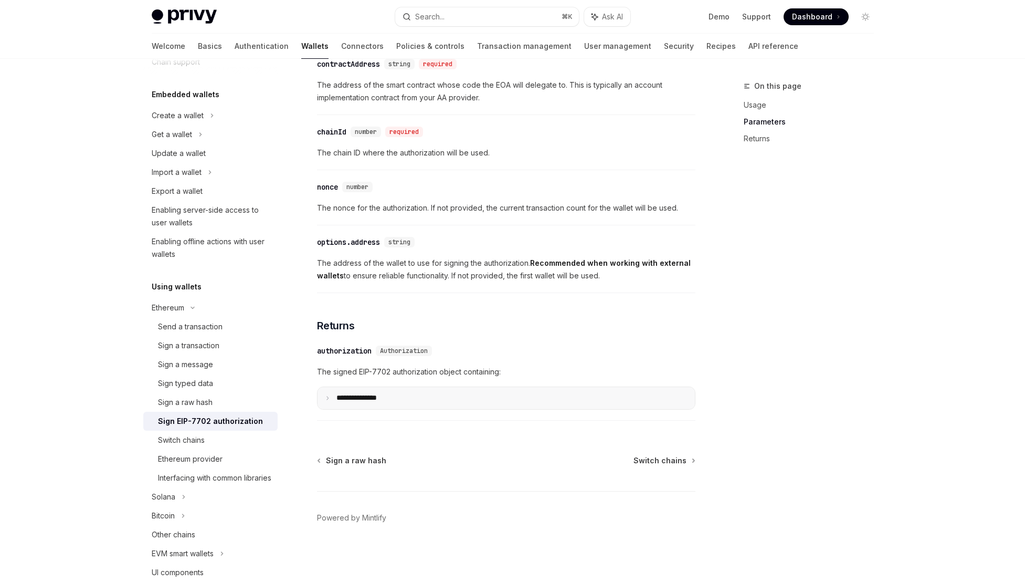
click at [402, 403] on summary "**********" at bounding box center [506, 398] width 377 height 22
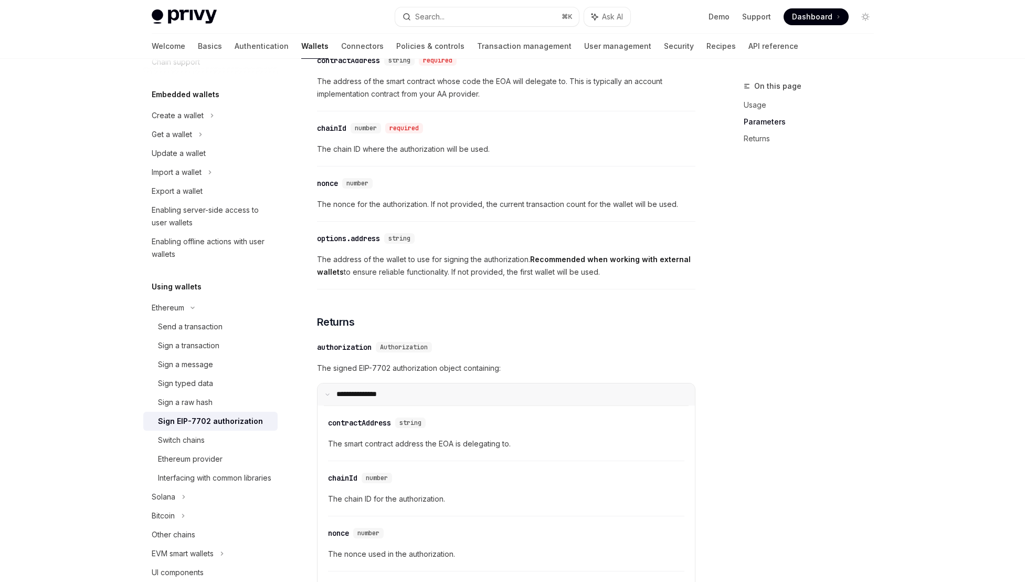
click at [402, 402] on summary "**********" at bounding box center [506, 394] width 377 height 22
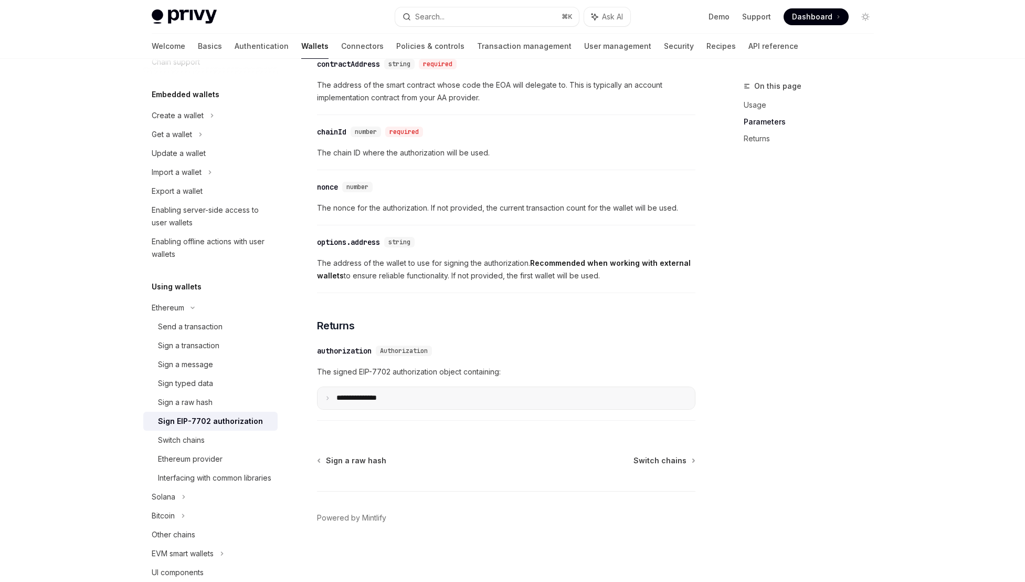
click at [511, 391] on summary "**********" at bounding box center [506, 398] width 377 height 22
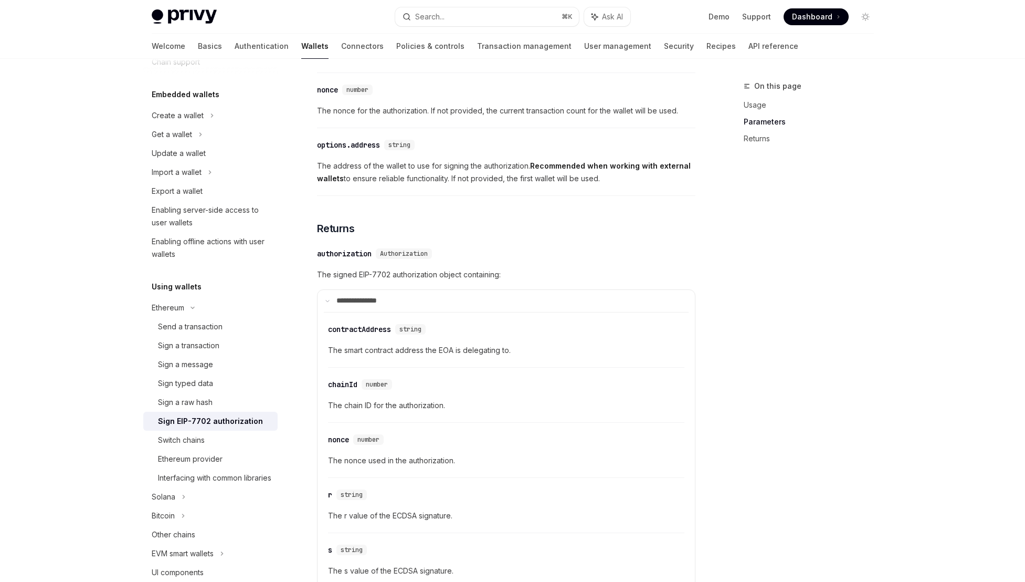
scroll to position [1013, 0]
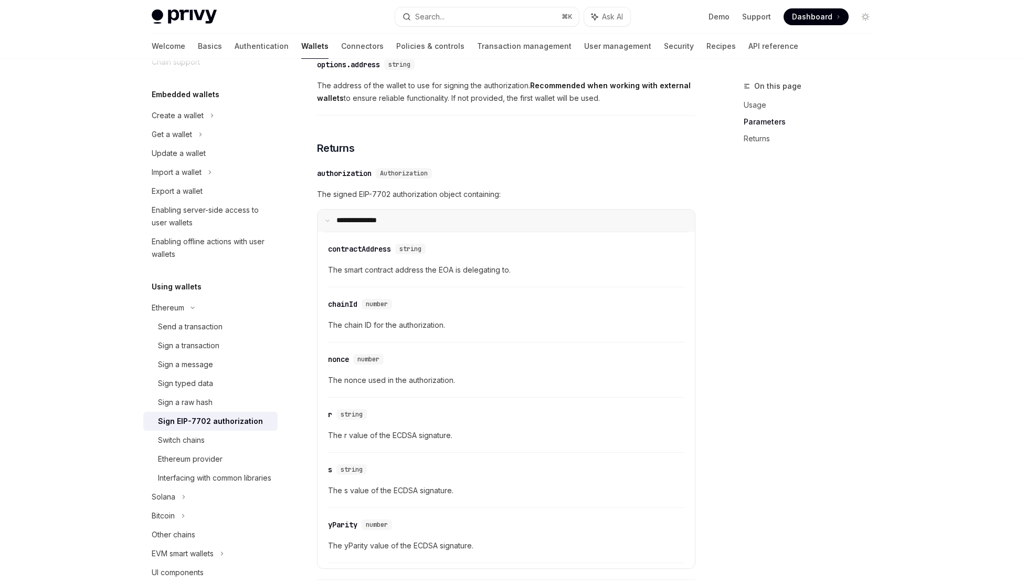
click at [616, 224] on summary "**********" at bounding box center [506, 220] width 377 height 22
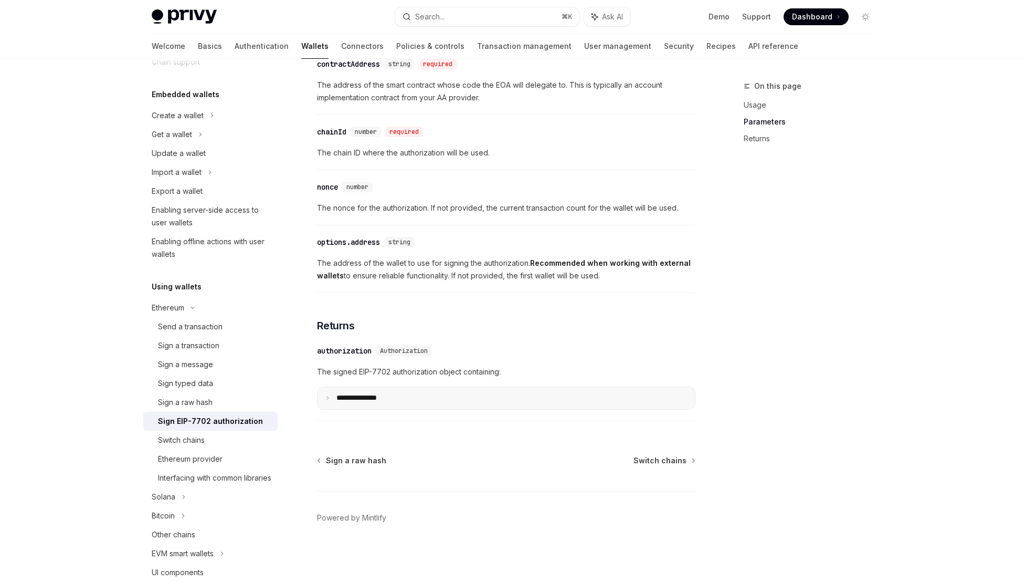
click at [578, 389] on summary "**********" at bounding box center [506, 398] width 377 height 22
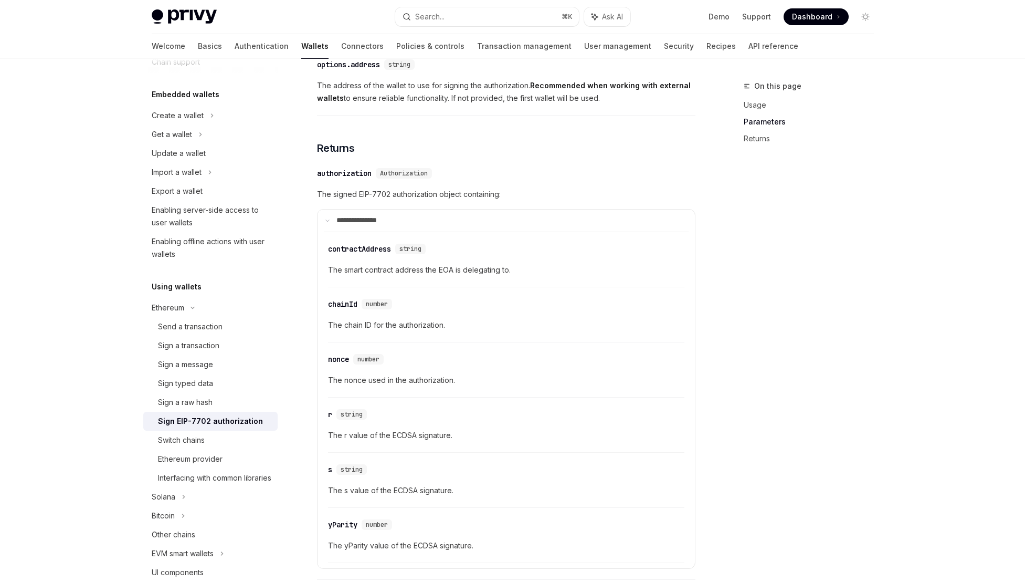
scroll to position [1043, 0]
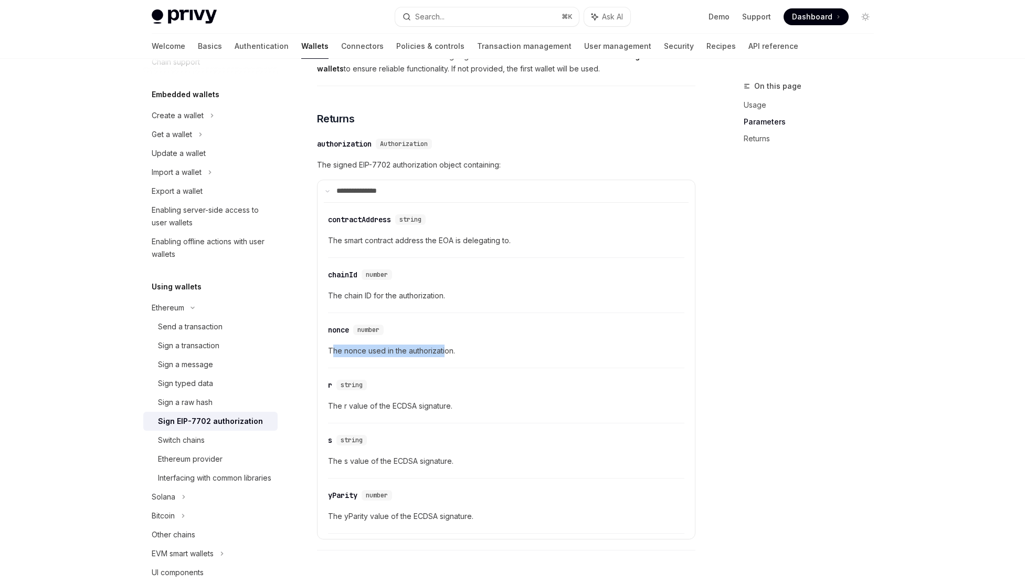
drag, startPoint x: 332, startPoint y: 353, endPoint x: 446, endPoint y: 351, distance: 113.4
click at [446, 351] on span "The nonce used in the authorization." at bounding box center [506, 350] width 356 height 13
drag, startPoint x: 457, startPoint y: 526, endPoint x: 371, endPoint y: 522, distance: 86.7
click at [371, 522] on span "The yParity value of the ECDSA signature." at bounding box center [506, 516] width 356 height 13
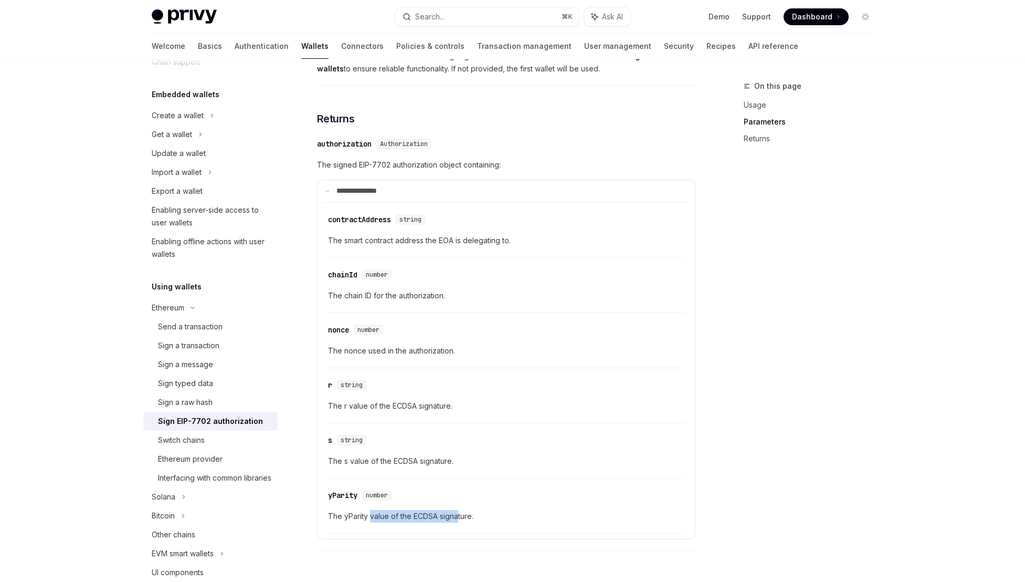
click at [371, 522] on span "The yParity value of the ECDSA signature." at bounding box center [506, 516] width 356 height 13
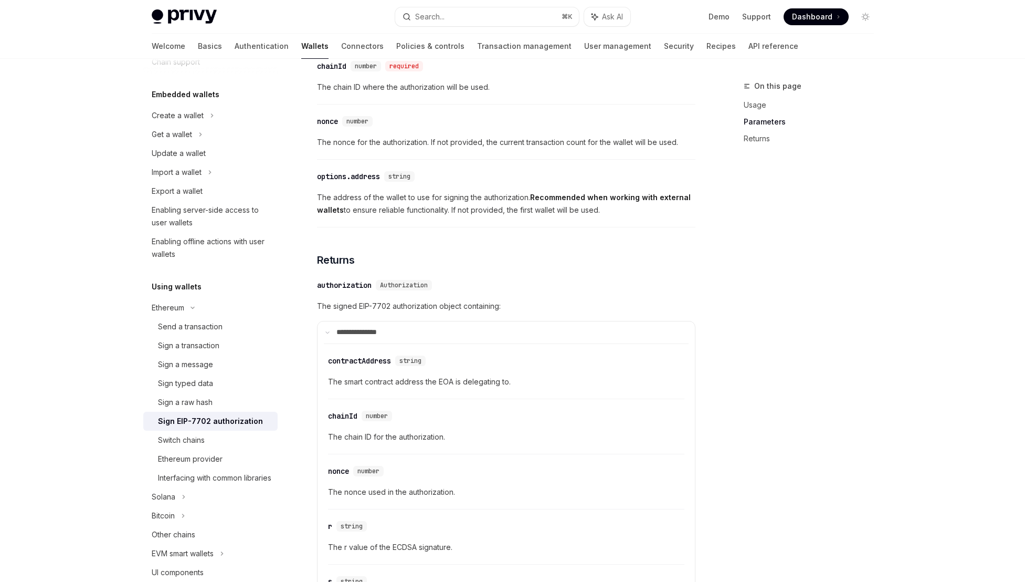
scroll to position [782, 0]
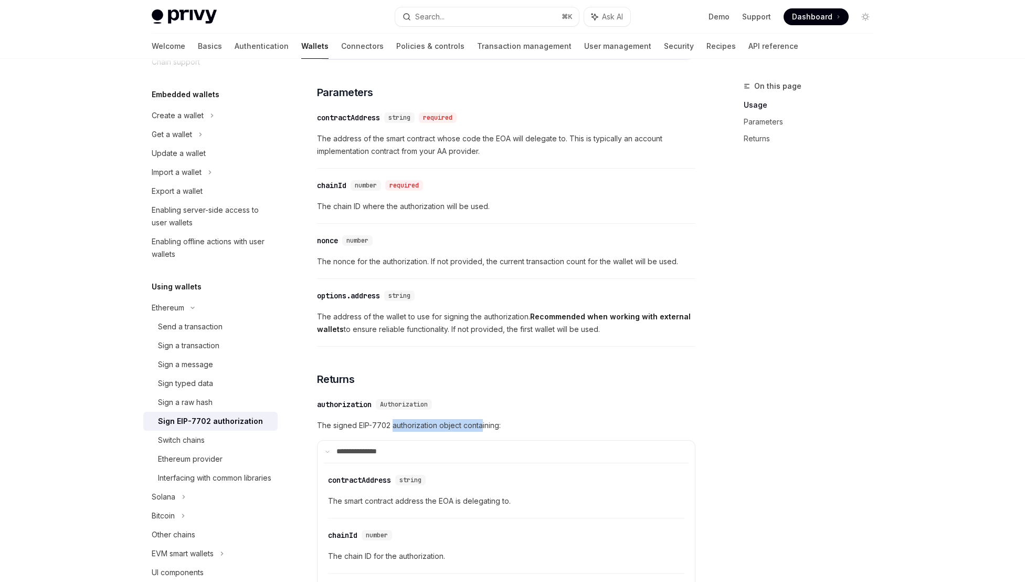
drag, startPoint x: 481, startPoint y: 427, endPoint x: 391, endPoint y: 432, distance: 90.4
click at [392, 432] on span "The signed EIP-7702 authorization object containing:" at bounding box center [506, 425] width 379 height 13
click at [391, 432] on span "The signed EIP-7702 authorization object containing:" at bounding box center [506, 425] width 379 height 13
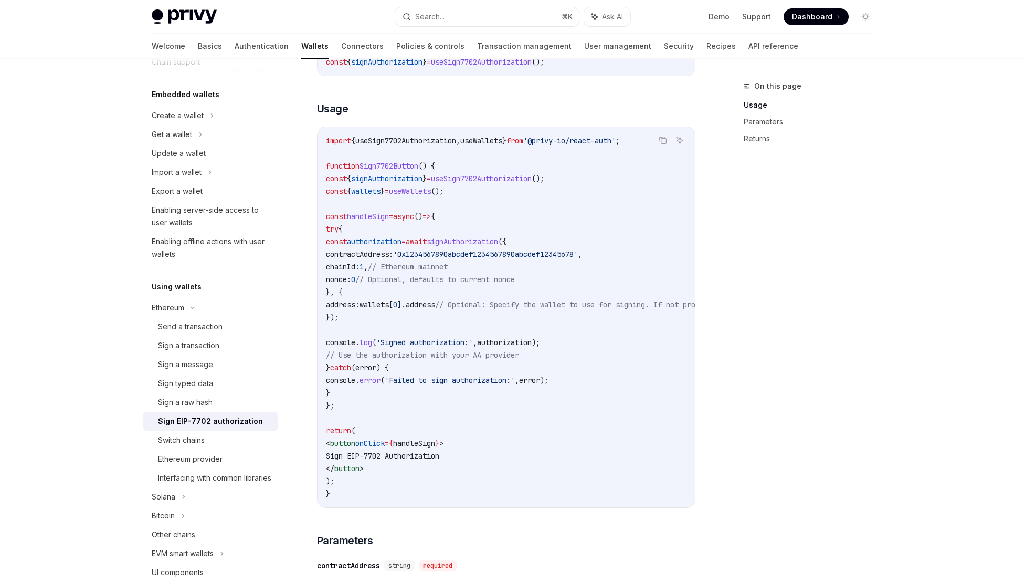
scroll to position [265, 0]
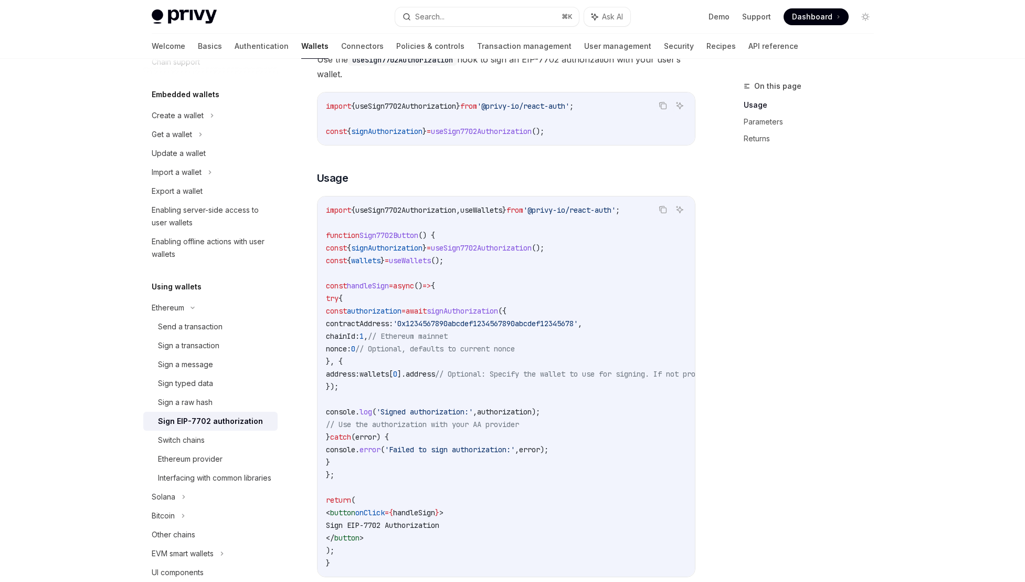
click at [417, 209] on span "useSign7702Authorization" at bounding box center [405, 209] width 101 height 9
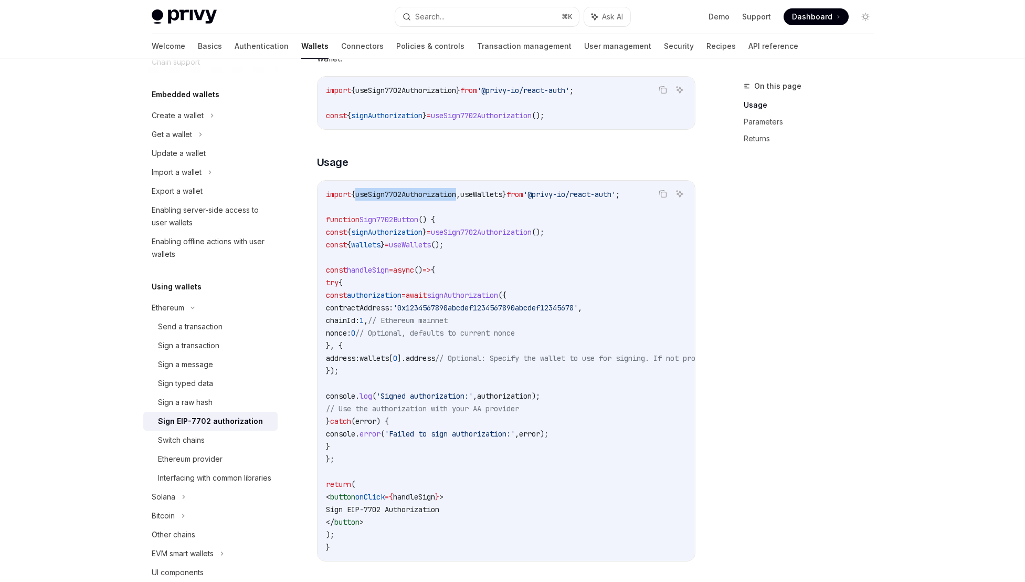
scroll to position [299, 0]
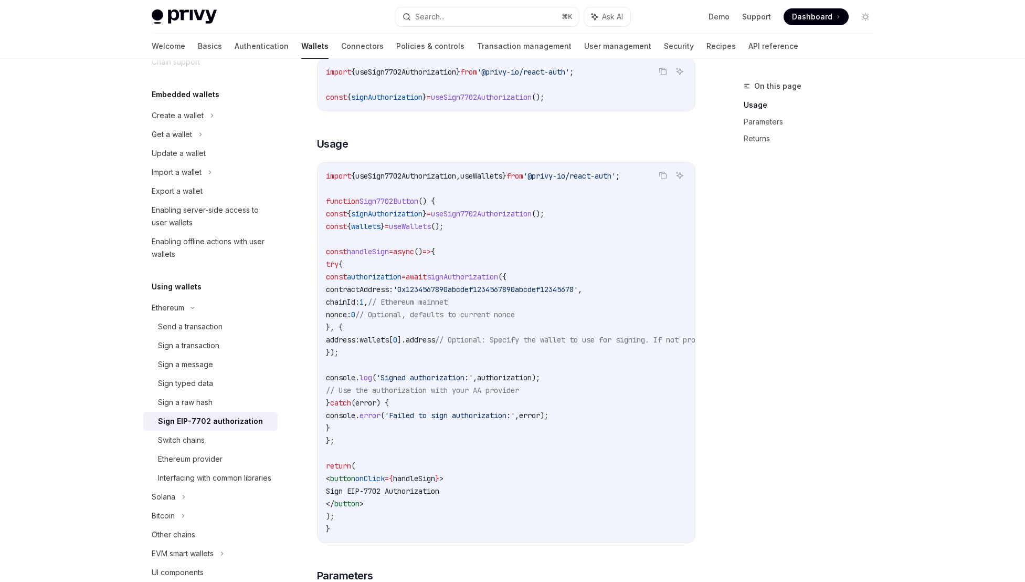
click at [586, 349] on code "import { useSign7702Authorization , useWallets } from '@privy-io/react-auth' ; …" at bounding box center [601, 352] width 550 height 365
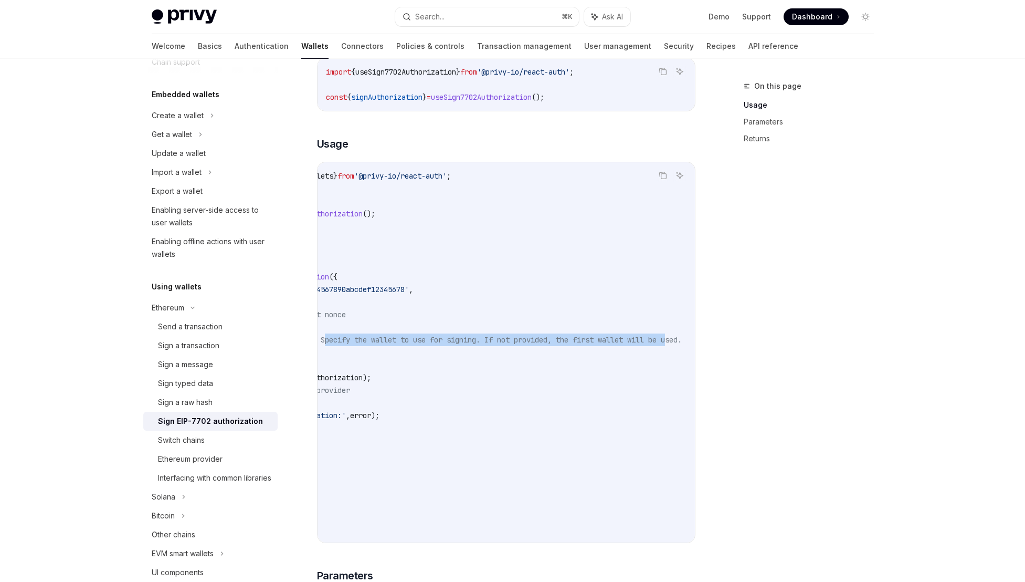
drag, startPoint x: 576, startPoint y: 339, endPoint x: 708, endPoint y: 338, distance: 131.8
click at [628, 339] on span "// Optional: Specify the wallet to use for signing. If not provided, the first …" at bounding box center [462, 339] width 416 height 9
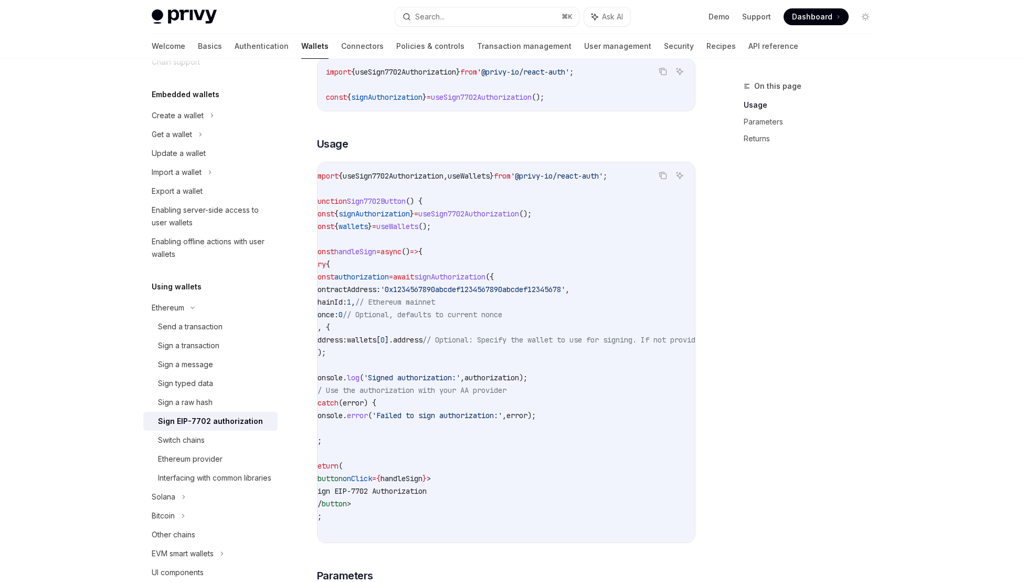
scroll to position [0, 0]
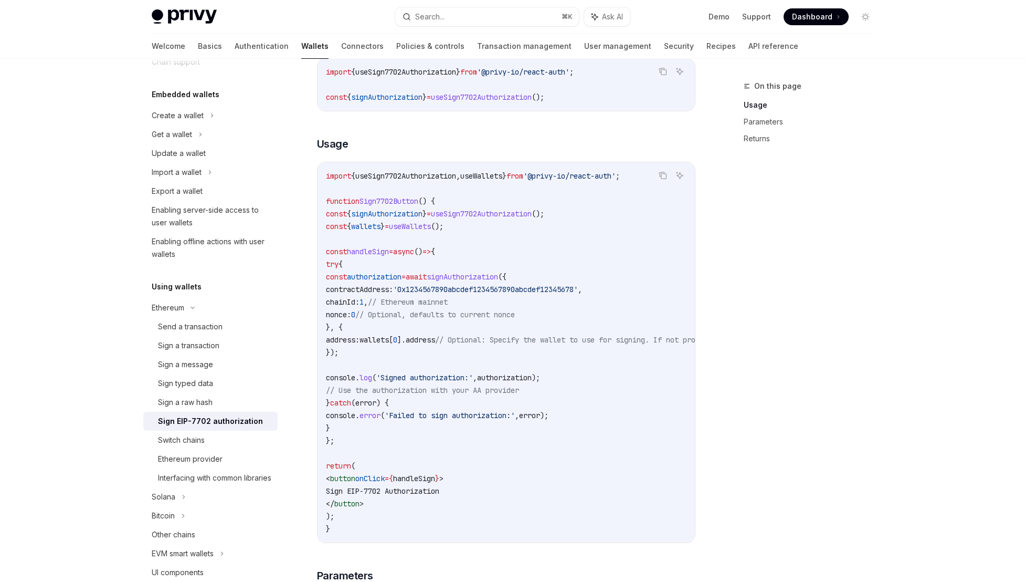
click at [551, 343] on span "// Optional: Specify the wallet to use for signing. If not provided, the first …" at bounding box center [643, 339] width 416 height 9
drag, startPoint x: 573, startPoint y: 314, endPoint x: 491, endPoint y: 325, distance: 82.1
click at [492, 325] on code "import { useSign7702Authorization , useWallets } from '@privy-io/react-auth' ; …" at bounding box center [601, 352] width 550 height 365
click at [491, 325] on code "import { useSign7702Authorization , useWallets } from '@privy-io/react-auth' ; …" at bounding box center [601, 352] width 550 height 365
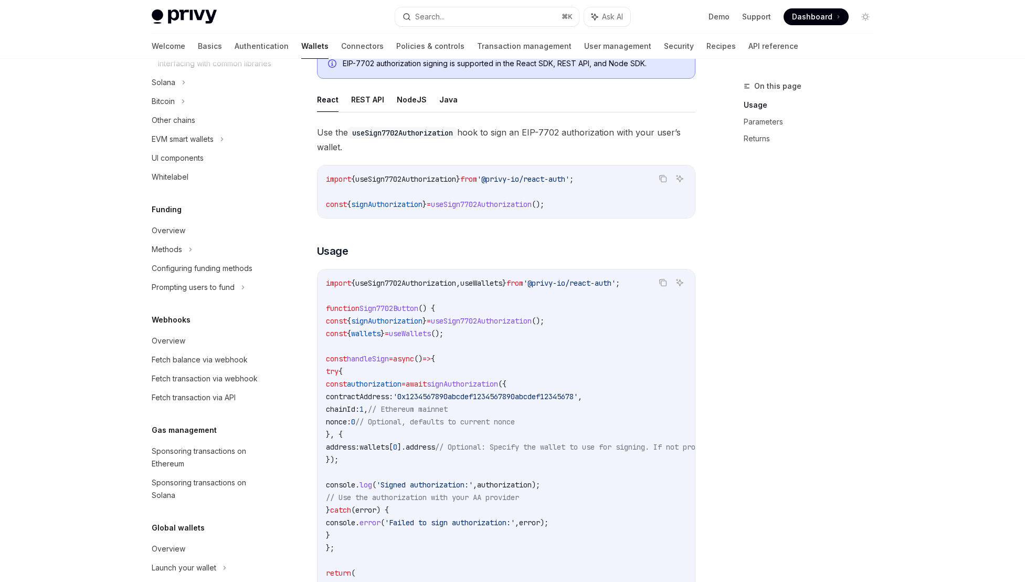
scroll to position [207, 0]
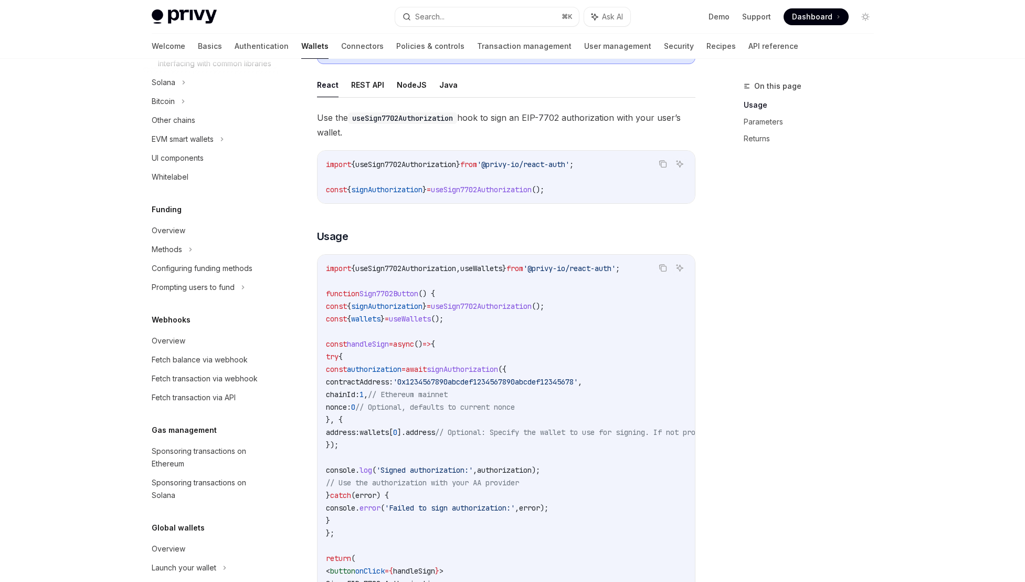
click at [393, 381] on span "contractAddress:" at bounding box center [359, 381] width 67 height 9
drag, startPoint x: 413, startPoint y: 408, endPoint x: 487, endPoint y: 404, distance: 73.6
click at [486, 404] on span "nonce: 0 // Optional, defaults to current nonce" at bounding box center [420, 406] width 189 height 9
click at [487, 404] on span "// Optional, defaults to current nonce" at bounding box center [435, 406] width 160 height 9
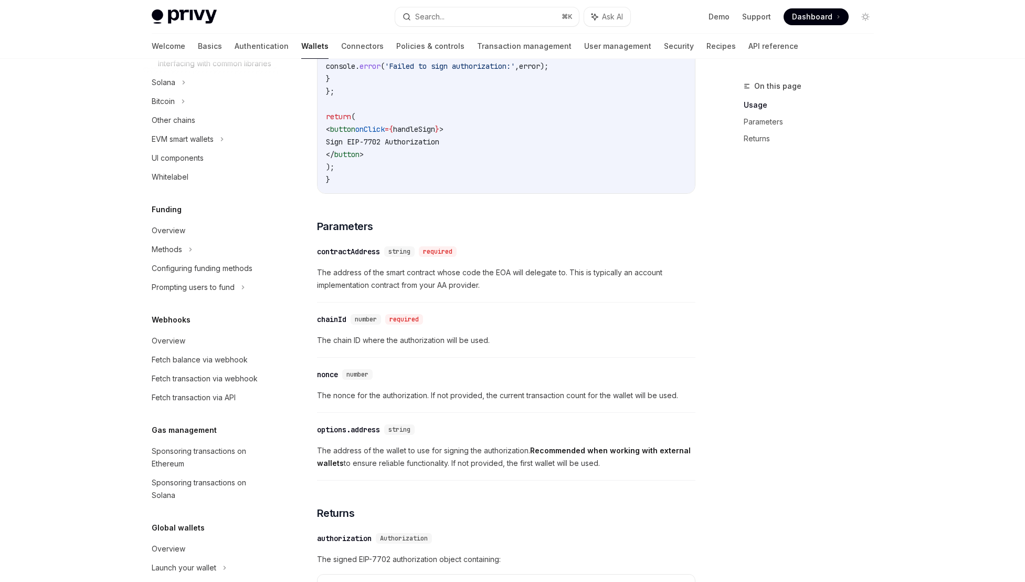
scroll to position [668, 0]
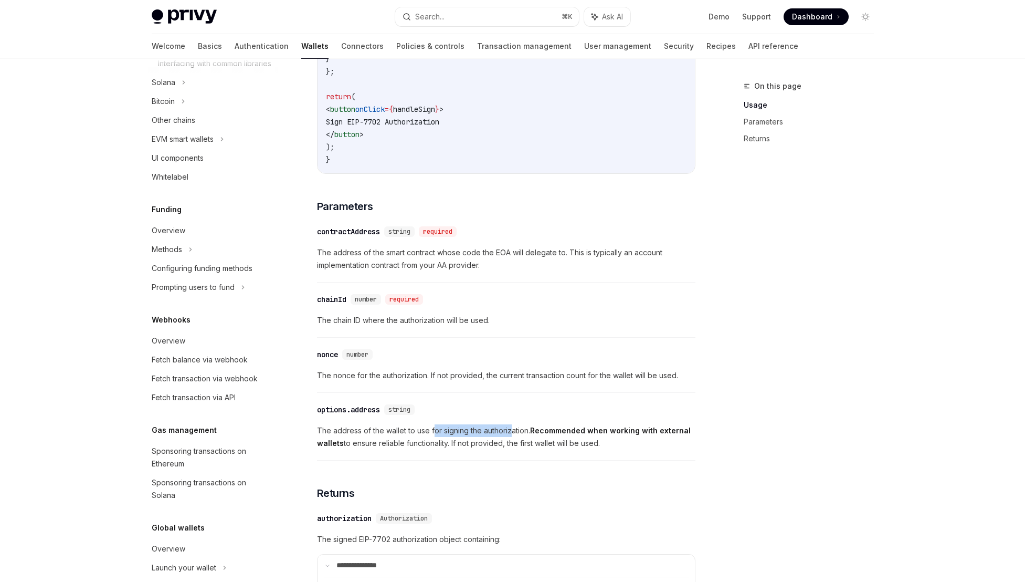
drag, startPoint x: 510, startPoint y: 436, endPoint x: 432, endPoint y: 435, distance: 78.2
click at [432, 435] on span "The address of the wallet to use for signing the authorization. Recommended whe…" at bounding box center [506, 436] width 379 height 25
drag, startPoint x: 659, startPoint y: 432, endPoint x: 348, endPoint y: 434, distance: 311.3
click at [349, 434] on span "The address of the wallet to use for signing the authorization. Recommended whe…" at bounding box center [506, 436] width 379 height 25
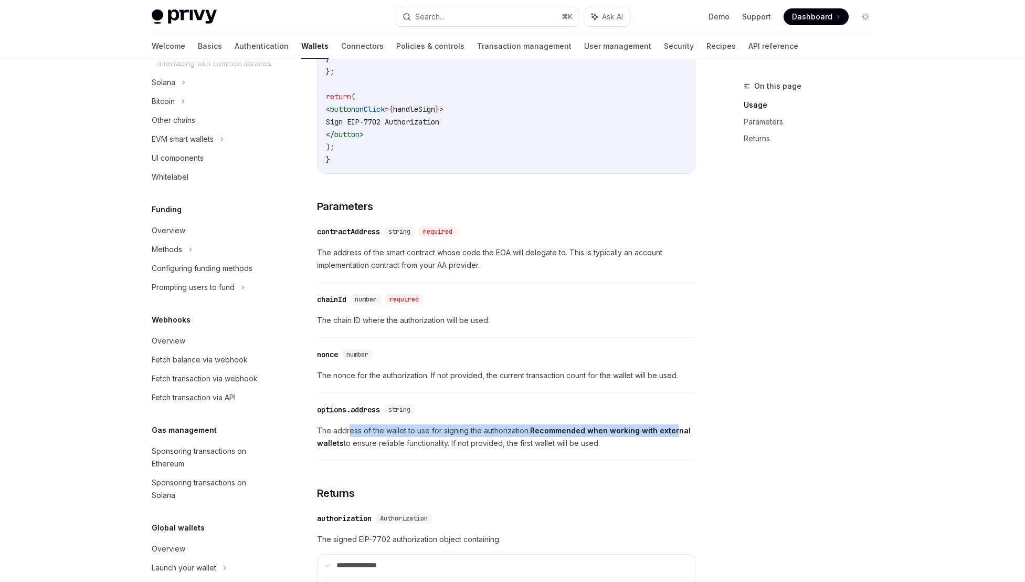
click at [348, 434] on span "The address of the wallet to use for signing the authorization. Recommended whe…" at bounding box center [506, 436] width 379 height 25
drag, startPoint x: 330, startPoint y: 431, endPoint x: 516, endPoint y: 435, distance: 185.9
click at [516, 435] on span "The address of the wallet to use for signing the authorization. Recommended whe…" at bounding box center [506, 436] width 379 height 25
drag, startPoint x: 565, startPoint y: 445, endPoint x: 498, endPoint y: 435, distance: 68.0
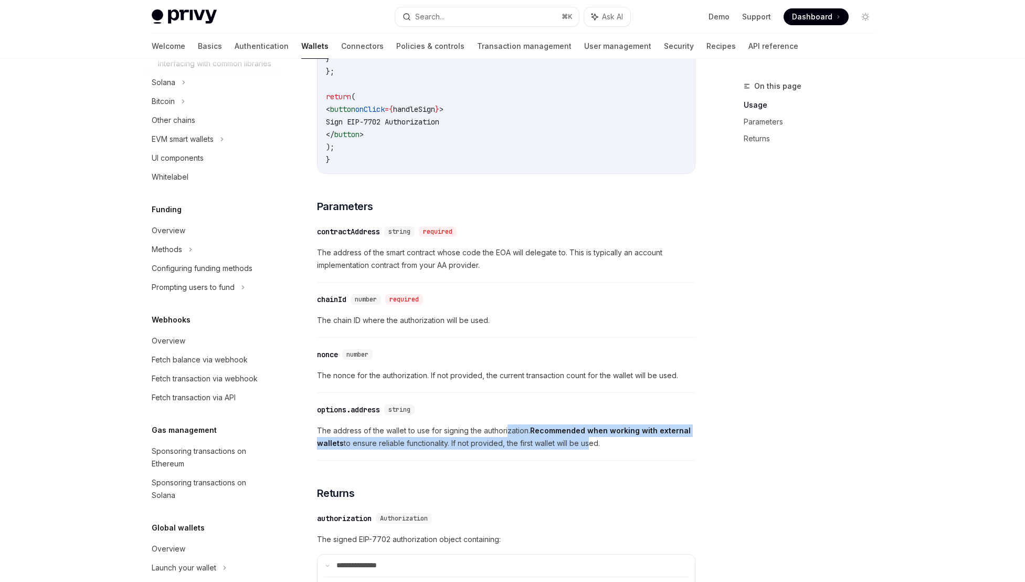
click at [506, 436] on span "The address of the wallet to use for signing the authorization. Recommended whe…" at bounding box center [506, 436] width 379 height 25
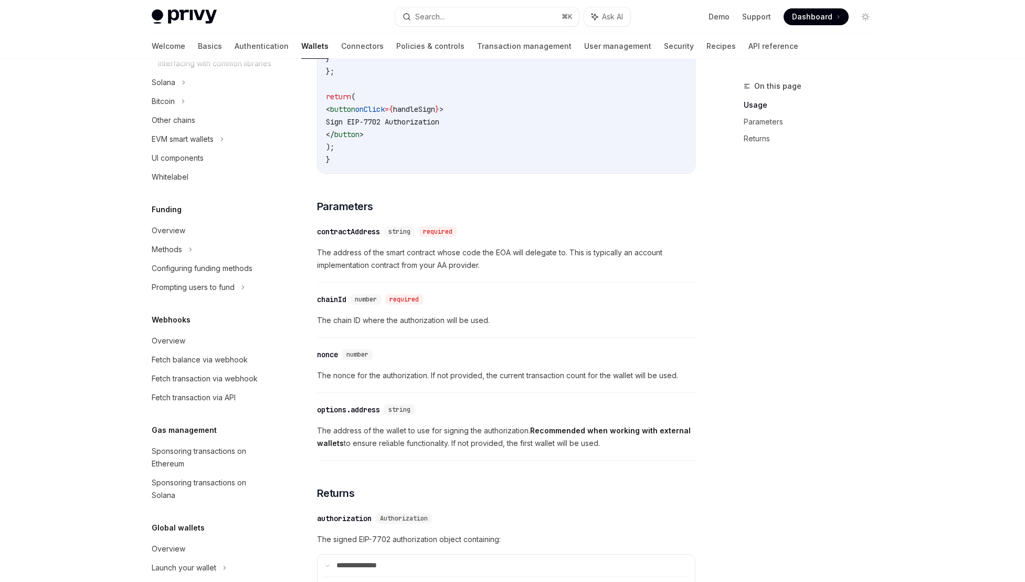
click at [497, 435] on span "The address of the wallet to use for signing the authorization. Recommended whe…" at bounding box center [506, 436] width 379 height 25
drag, startPoint x: 462, startPoint y: 327, endPoint x: 329, endPoint y: 331, distance: 132.9
click at [329, 331] on div "​ chainId number required The chain ID where the authorization will be used." at bounding box center [506, 313] width 379 height 50
drag, startPoint x: 324, startPoint y: 326, endPoint x: 484, endPoint y: 322, distance: 159.1
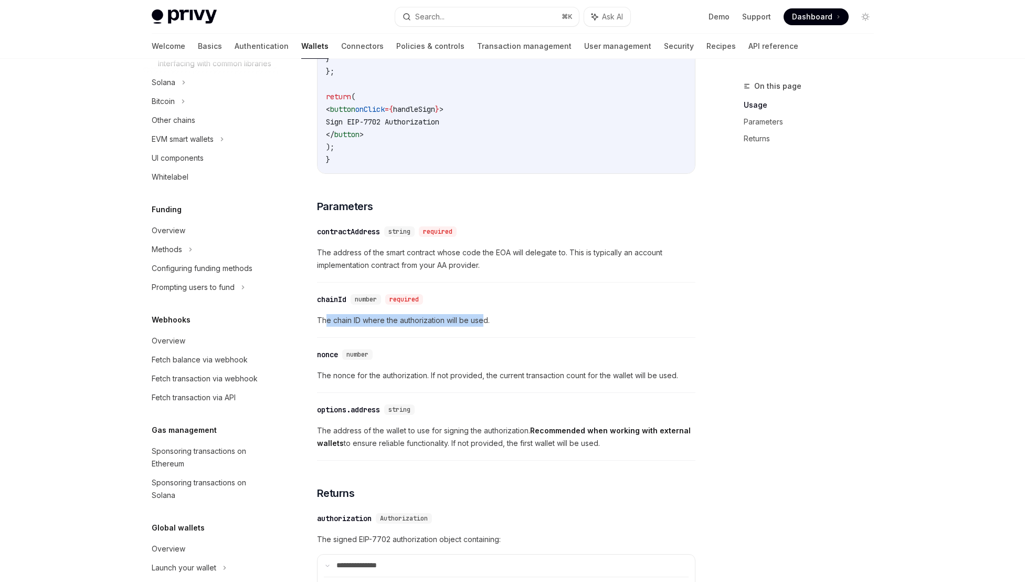
click at [484, 322] on span "The chain ID where the authorization will be used." at bounding box center [506, 320] width 379 height 13
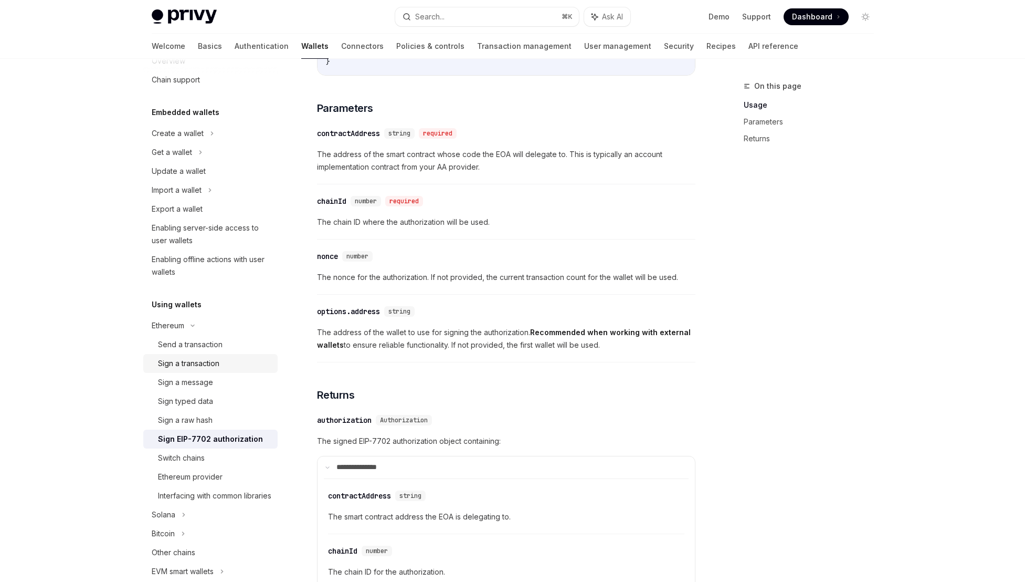
scroll to position [200, 0]
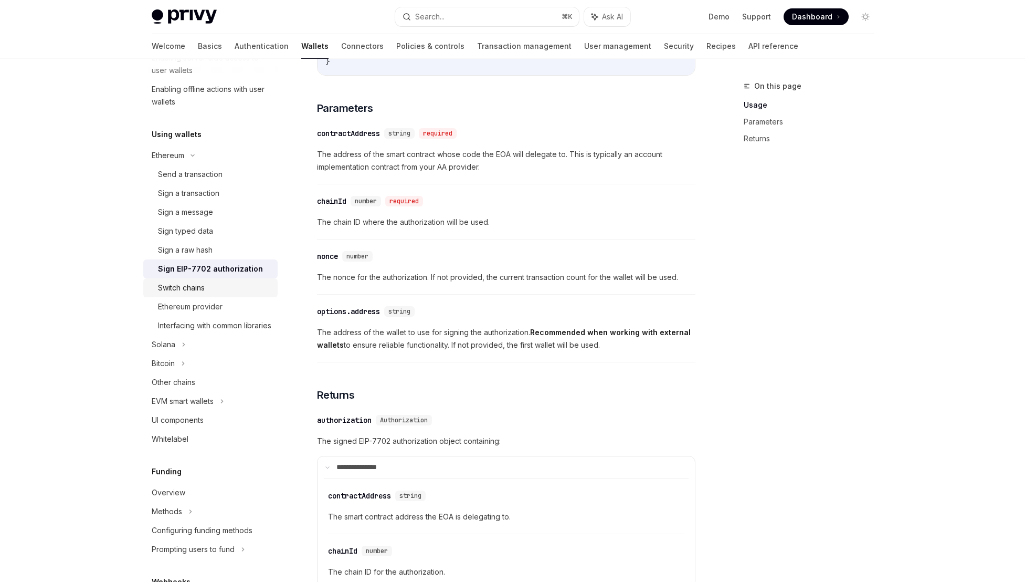
click at [230, 285] on div "Switch chains" at bounding box center [214, 287] width 113 height 13
click at [229, 308] on div "Ethereum provider" at bounding box center [214, 306] width 113 height 13
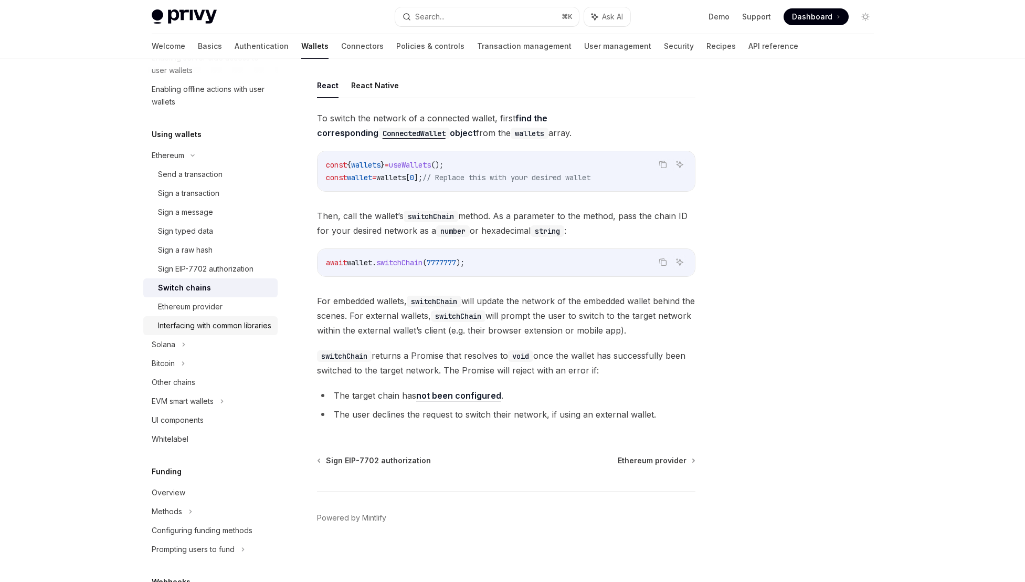
click at [230, 332] on div "Interfacing with common libraries" at bounding box center [214, 325] width 113 height 13
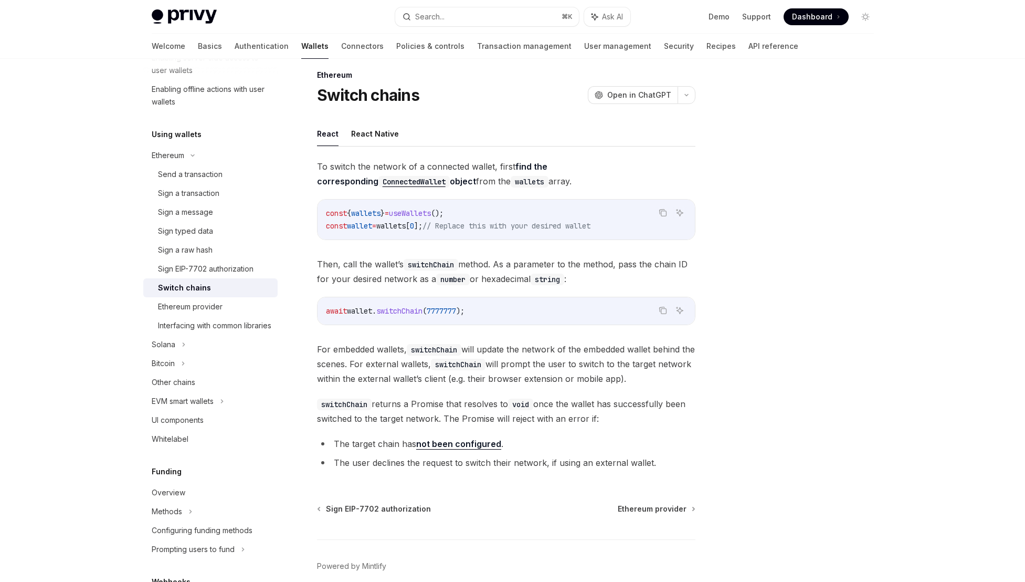
scroll to position [29, 0]
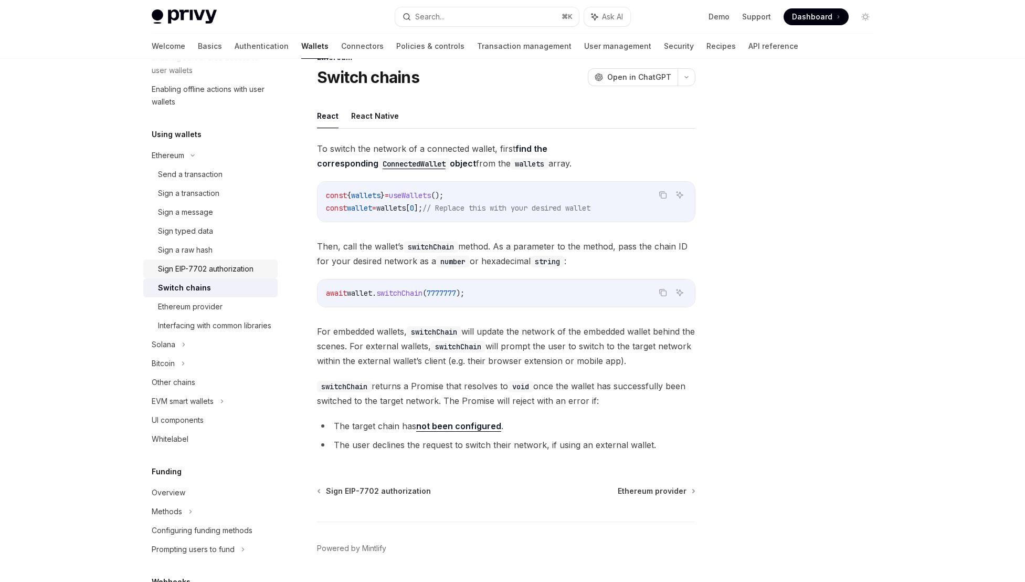
click at [178, 271] on div "Sign EIP-7702 authorization" at bounding box center [206, 269] width 96 height 13
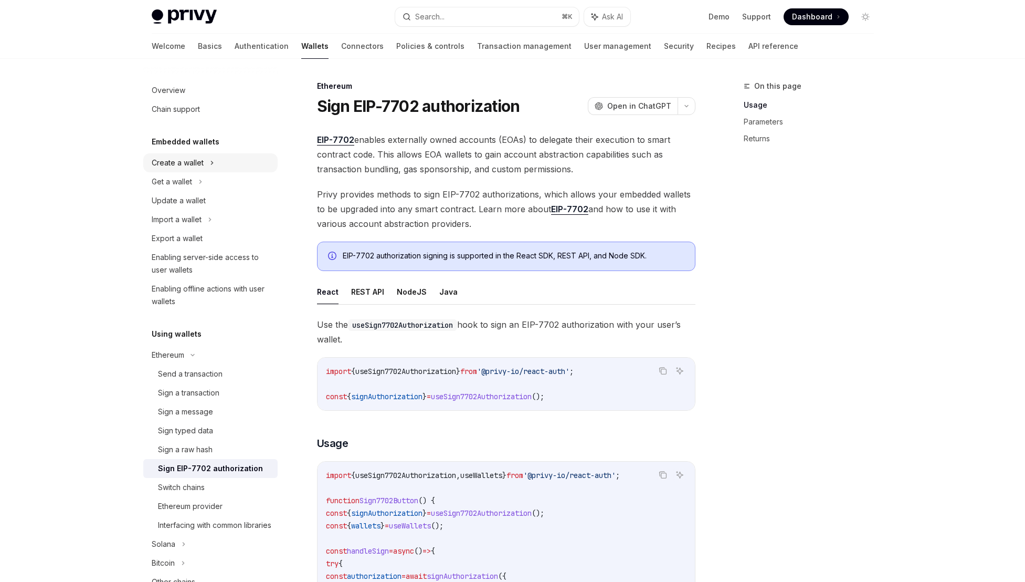
click at [214, 165] on div "Create a wallet" at bounding box center [210, 162] width 134 height 19
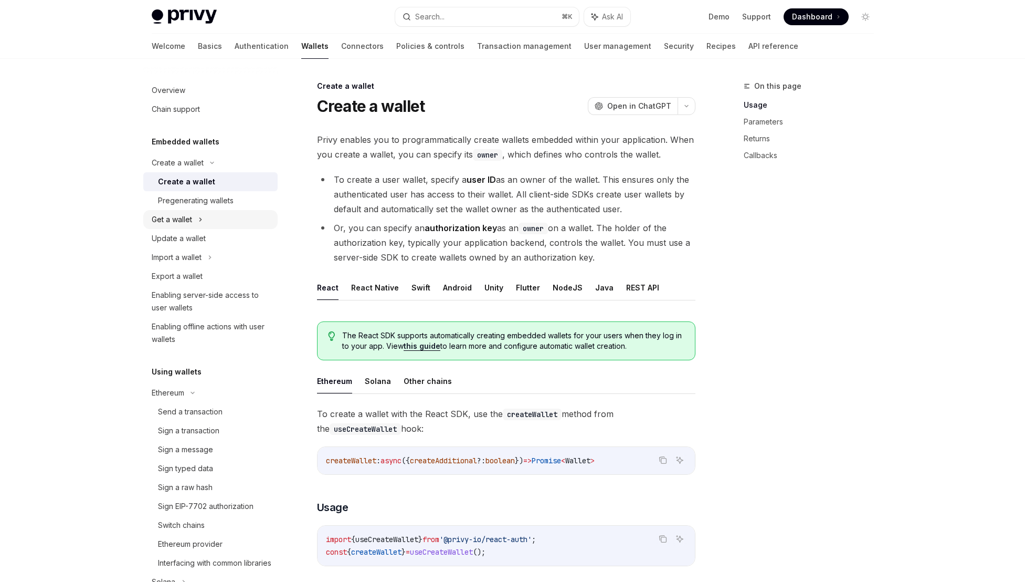
click at [215, 213] on div "Get a wallet" at bounding box center [210, 219] width 134 height 19
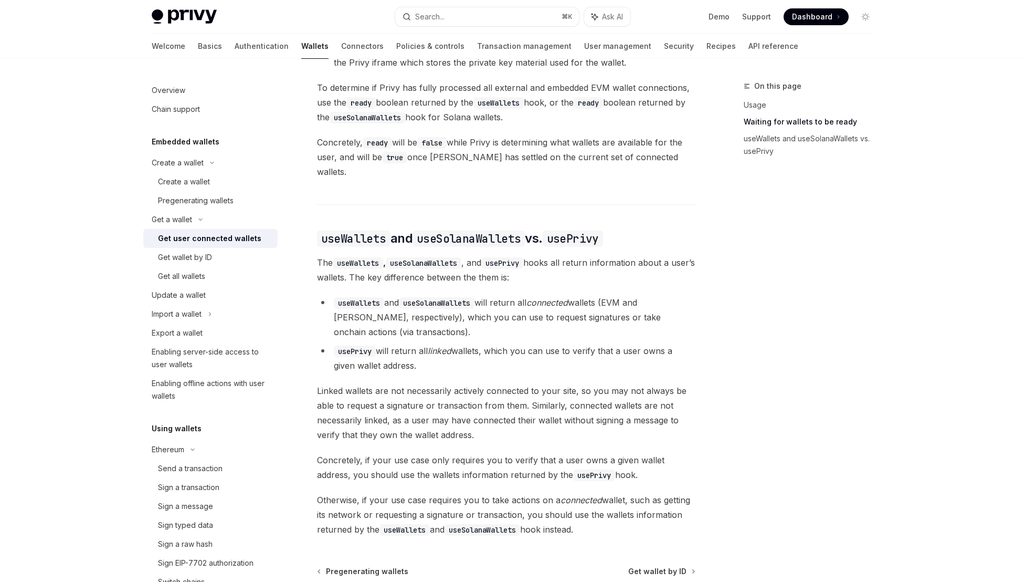
scroll to position [804, 0]
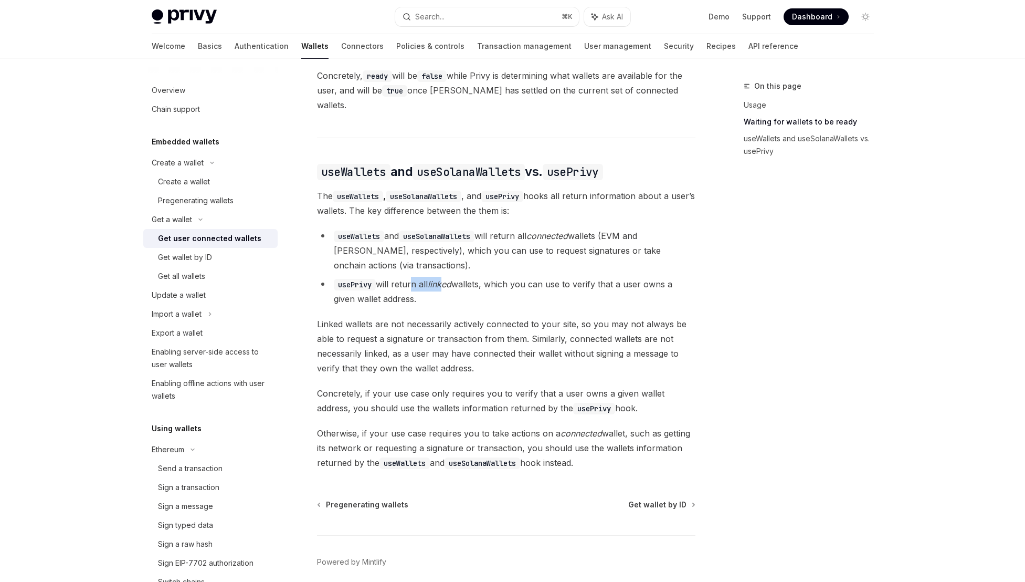
drag, startPoint x: 412, startPoint y: 279, endPoint x: 448, endPoint y: 279, distance: 36.8
click at [448, 279] on li "usePrivy will return all linked wallets, which you can use to verify that a use…" at bounding box center [506, 291] width 379 height 29
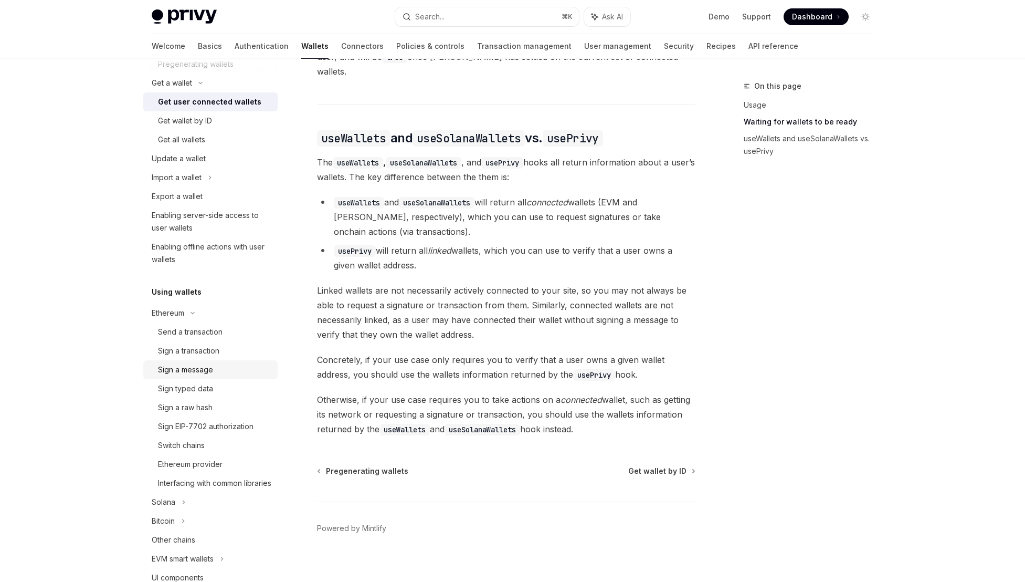
scroll to position [163, 0]
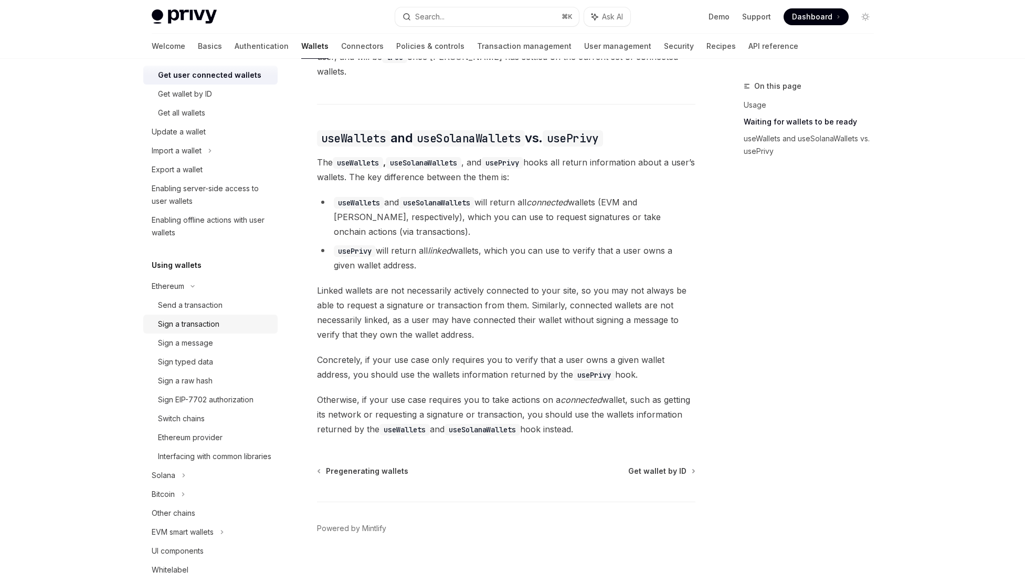
click at [213, 318] on div "Sign a transaction" at bounding box center [188, 324] width 61 height 13
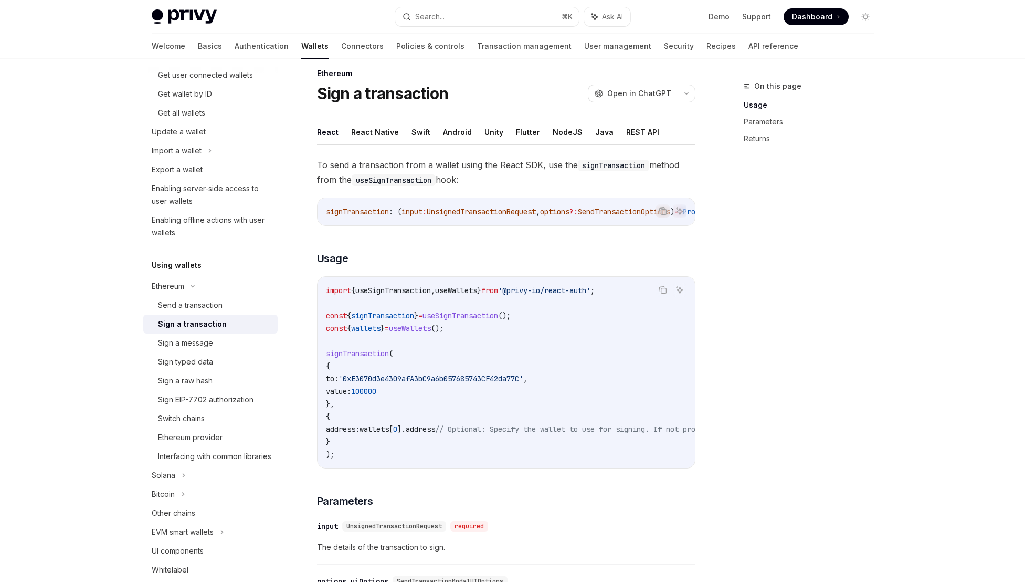
scroll to position [15, 0]
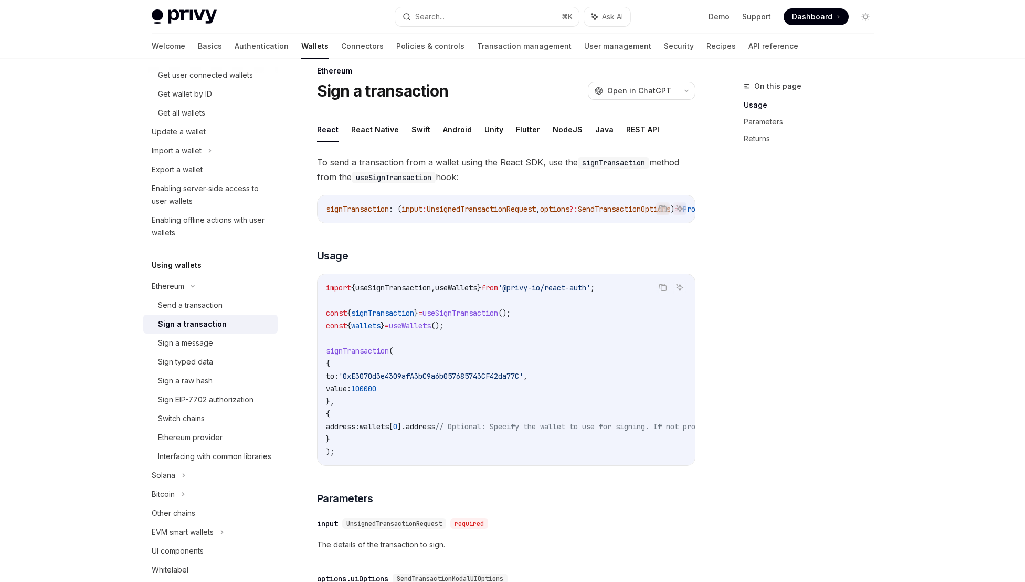
click at [492, 317] on span "useSignTransaction" at bounding box center [461, 312] width 76 height 9
click at [389, 310] on code "import { useSignTransaction , useWallets } from '@privy-io/react-auth' ; const …" at bounding box center [601, 369] width 550 height 176
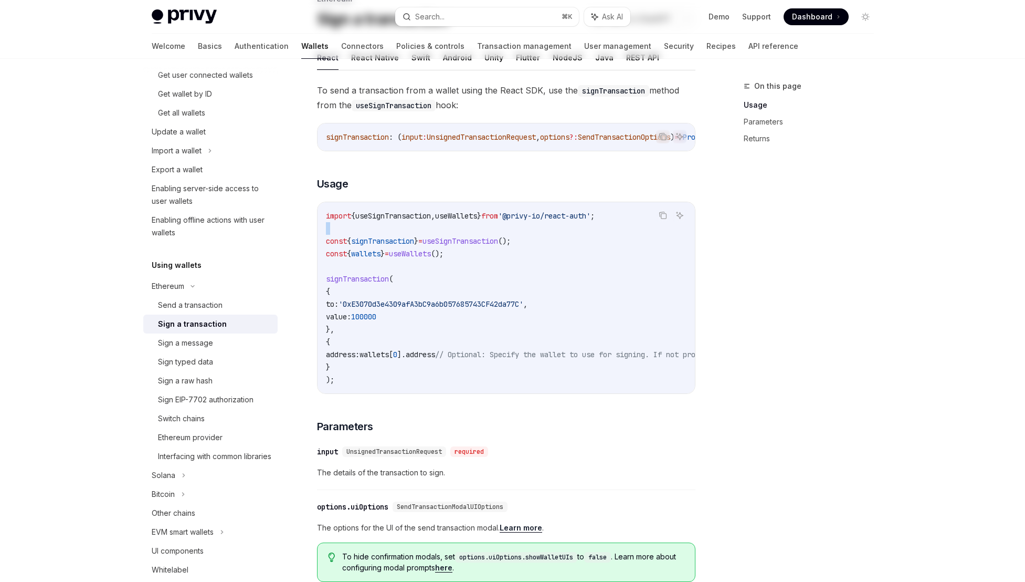
scroll to position [0, 0]
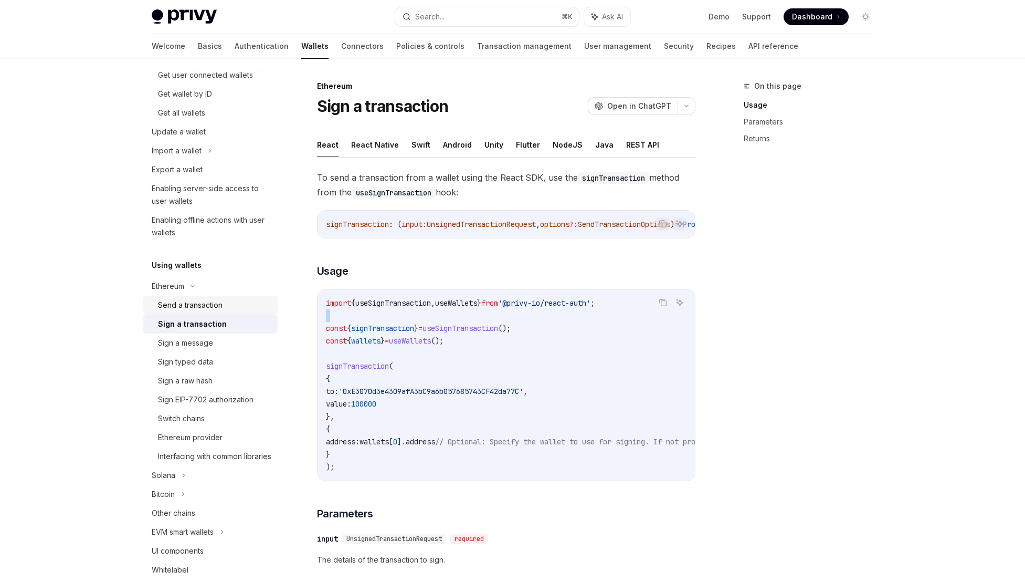
click at [225, 308] on div "Send a transaction" at bounding box center [214, 305] width 113 height 13
click at [229, 317] on link "Sign a transaction" at bounding box center [210, 323] width 134 height 19
click at [214, 302] on div "Send a transaction" at bounding box center [190, 305] width 65 height 13
click at [219, 316] on link "Sign a transaction" at bounding box center [210, 323] width 134 height 19
click at [379, 149] on button "React Native" at bounding box center [375, 144] width 48 height 25
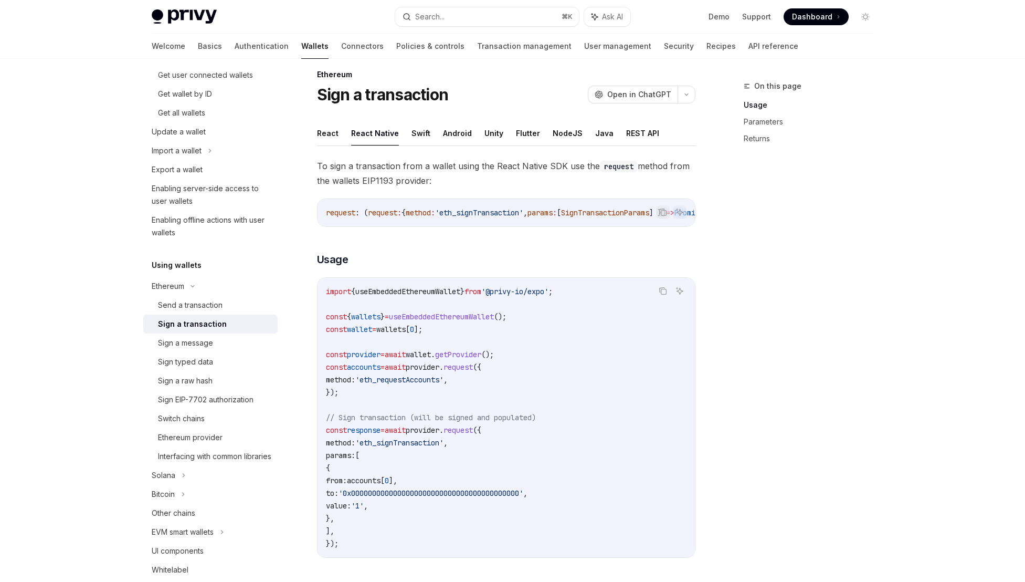
scroll to position [29, 0]
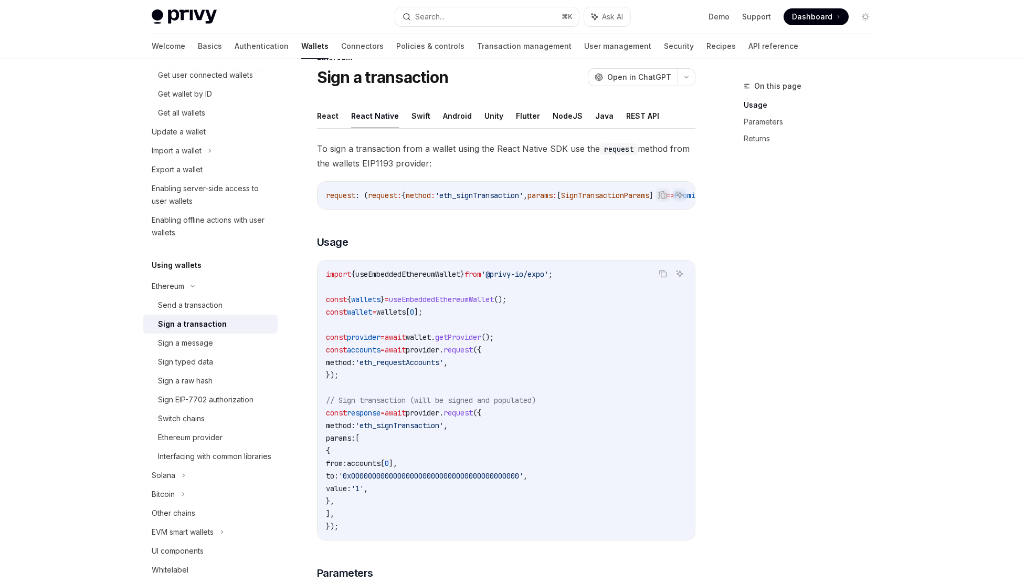
click at [438, 278] on span "useEmbeddedEthereumWallet" at bounding box center [407, 273] width 105 height 9
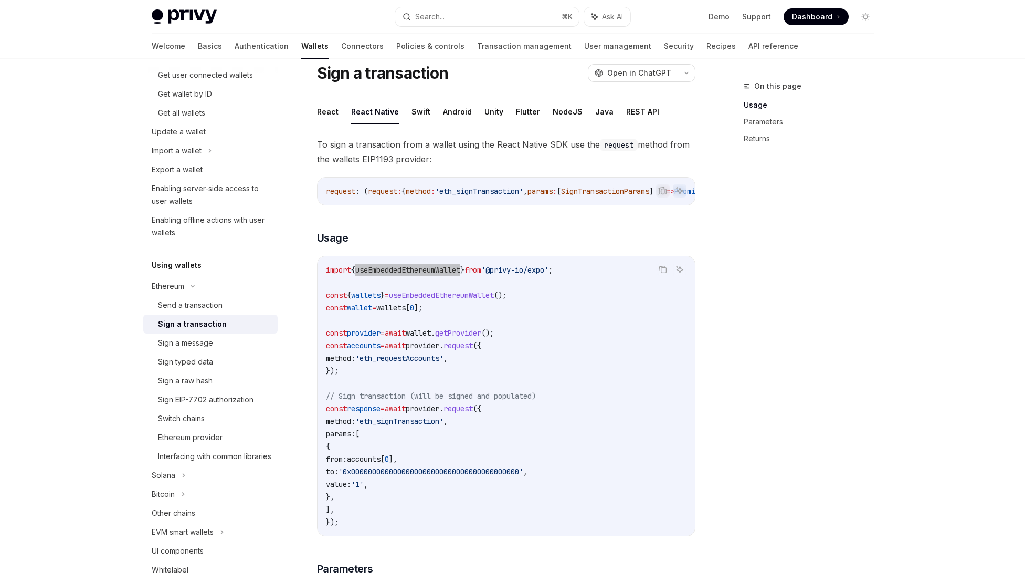
scroll to position [0, 0]
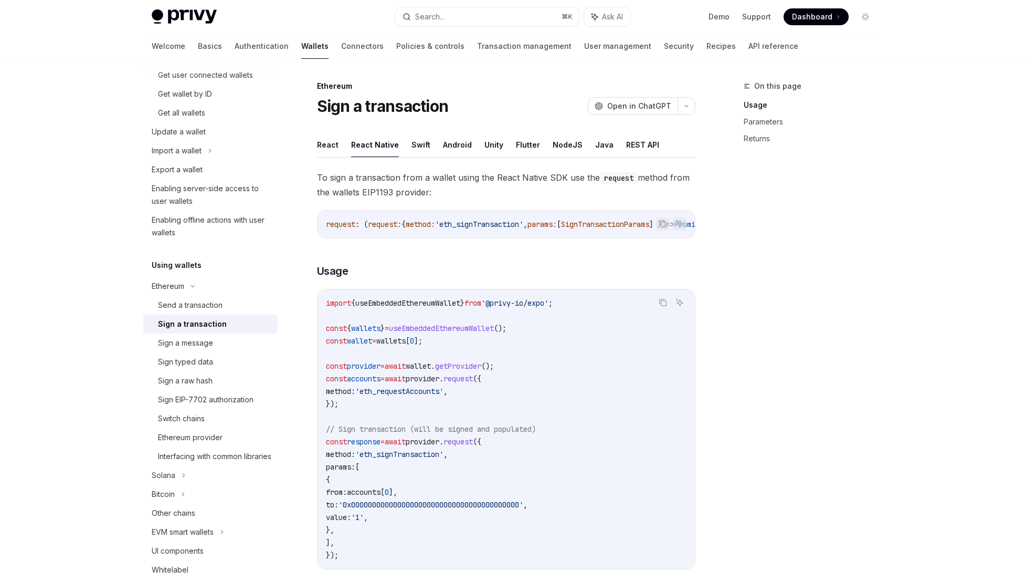
click at [476, 171] on span "To sign a transaction from a wallet using the React Native SDK use the request …" at bounding box center [506, 184] width 379 height 29
drag, startPoint x: 367, startPoint y: 175, endPoint x: 449, endPoint y: 177, distance: 81.9
click at [449, 177] on span "To sign a transaction from a wallet using the React Native SDK use the request …" at bounding box center [506, 184] width 379 height 29
click at [450, 177] on span "To sign a transaction from a wallet using the React Native SDK use the request …" at bounding box center [506, 184] width 379 height 29
drag, startPoint x: 449, startPoint y: 179, endPoint x: 440, endPoint y: 179, distance: 8.9
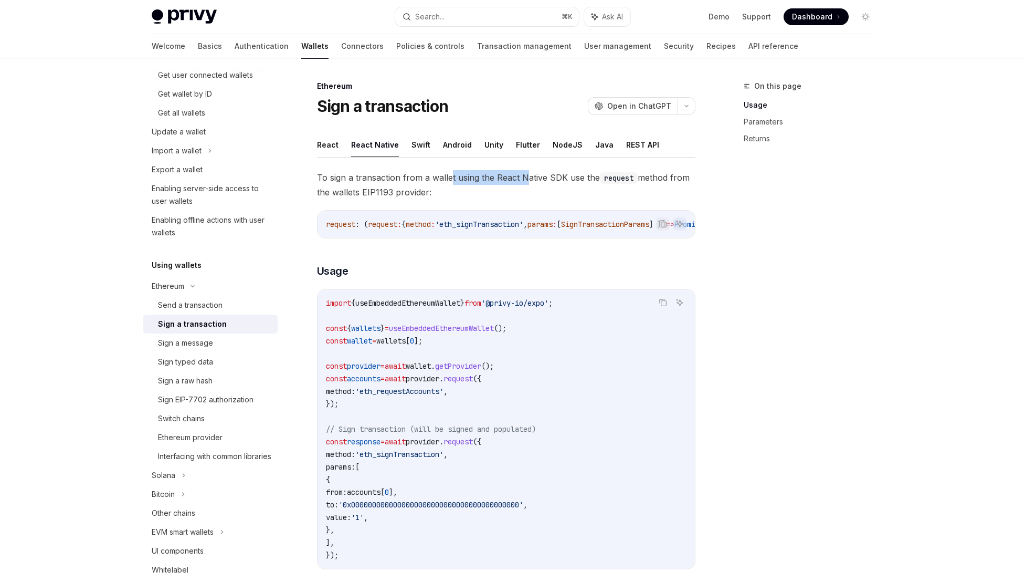
click at [440, 179] on span "To sign a transaction from a wallet using the React Native SDK use the request …" at bounding box center [506, 184] width 379 height 29
drag, startPoint x: 570, startPoint y: 179, endPoint x: 491, endPoint y: 179, distance: 78.2
click at [494, 179] on span "To sign a transaction from a wallet using the React Native SDK use the request …" at bounding box center [506, 184] width 379 height 29
click at [490, 179] on span "To sign a transaction from a wallet using the React Native SDK use the request …" at bounding box center [506, 184] width 379 height 29
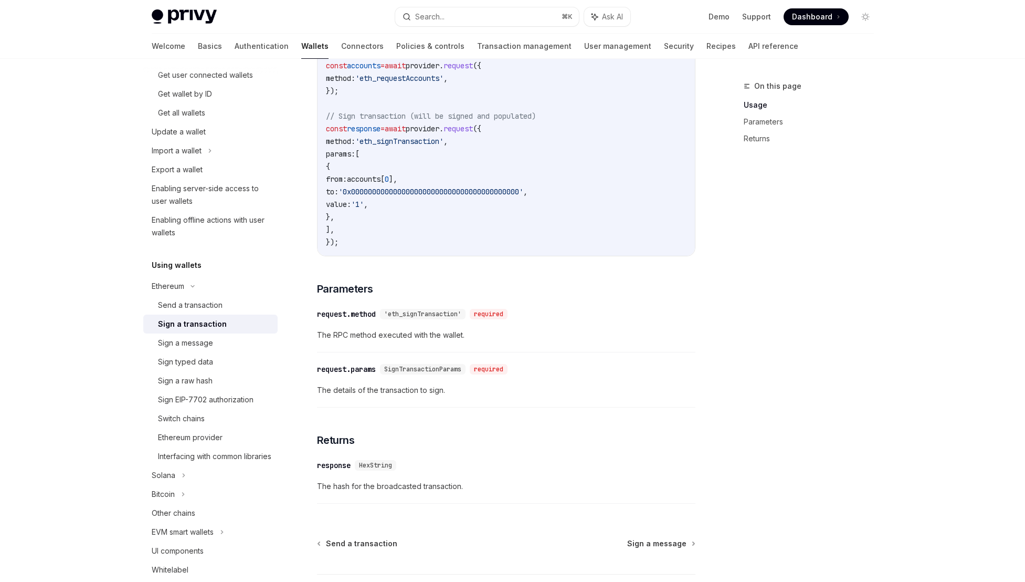
scroll to position [400, 0]
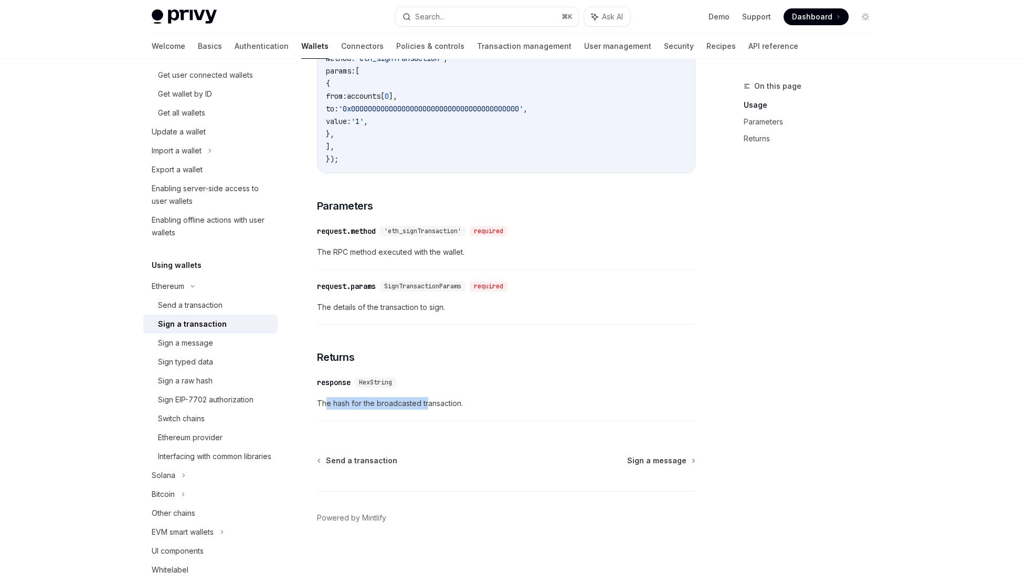
drag, startPoint x: 324, startPoint y: 404, endPoint x: 428, endPoint y: 403, distance: 104.5
click at [428, 403] on span "The hash for the broadcasted transaction." at bounding box center [506, 403] width 379 height 13
drag, startPoint x: 447, startPoint y: 403, endPoint x: 347, endPoint y: 404, distance: 100.3
click at [347, 404] on span "The hash for the broadcasted transaction." at bounding box center [506, 403] width 379 height 13
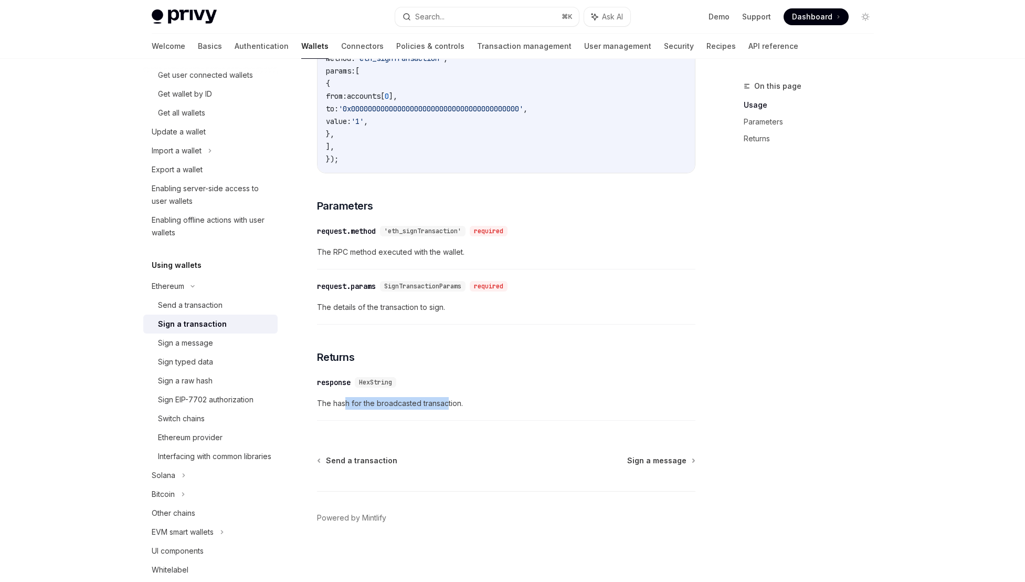
click at [347, 404] on span "The hash for the broadcasted transaction." at bounding box center [506, 403] width 379 height 13
drag, startPoint x: 440, startPoint y: 403, endPoint x: 372, endPoint y: 400, distance: 68.3
click at [372, 400] on span "The hash for the broadcasted transaction." at bounding box center [506, 403] width 379 height 13
click at [371, 400] on span "The hash for the broadcasted transaction." at bounding box center [506, 403] width 379 height 13
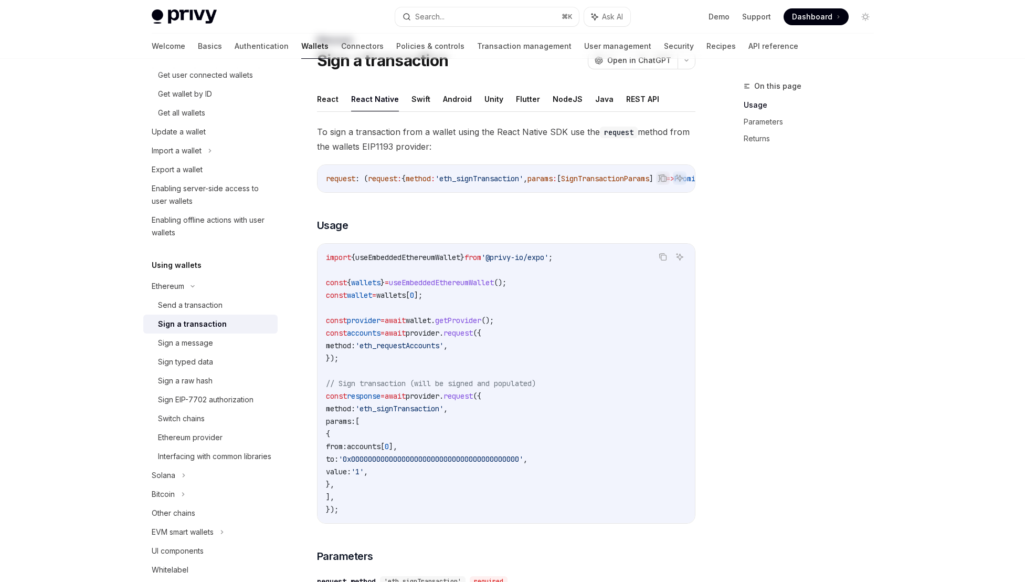
scroll to position [181, 0]
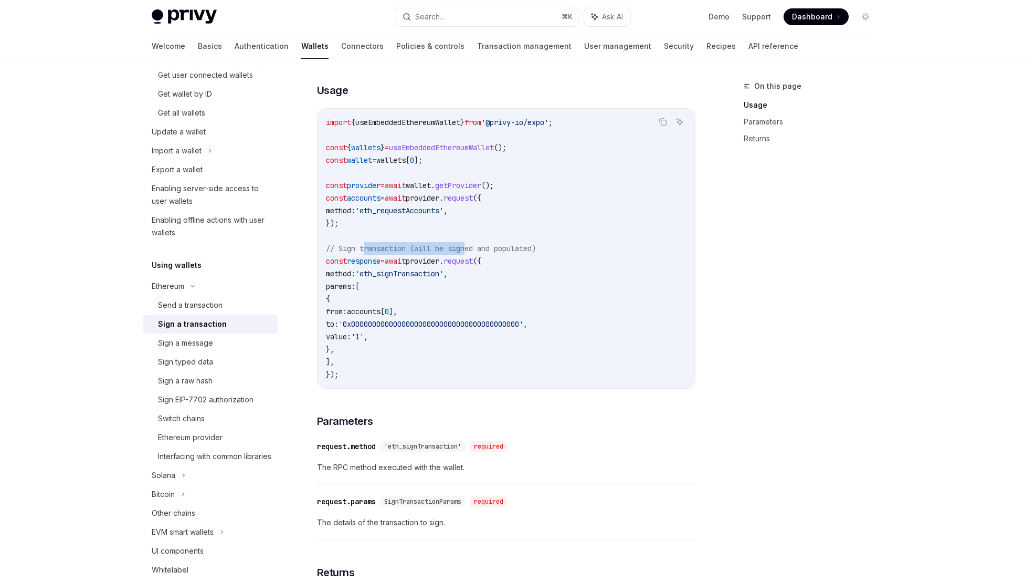
drag, startPoint x: 365, startPoint y: 258, endPoint x: 474, endPoint y: 249, distance: 109.0
click at [474, 249] on code "import { useEmbeddedEthereumWallet } from '@privy-io/expo' ; const { wallets } …" at bounding box center [506, 248] width 361 height 265
click at [474, 249] on span "// Sign transaction (will be signed and populated)" at bounding box center [431, 248] width 210 height 9
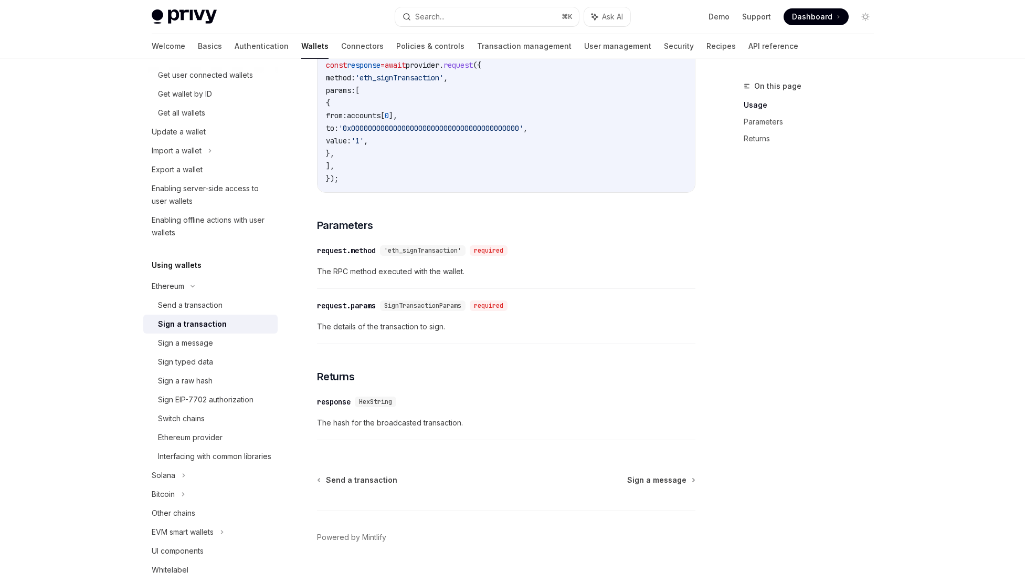
scroll to position [376, 0]
click at [223, 306] on div "Send a transaction" at bounding box center [214, 305] width 113 height 13
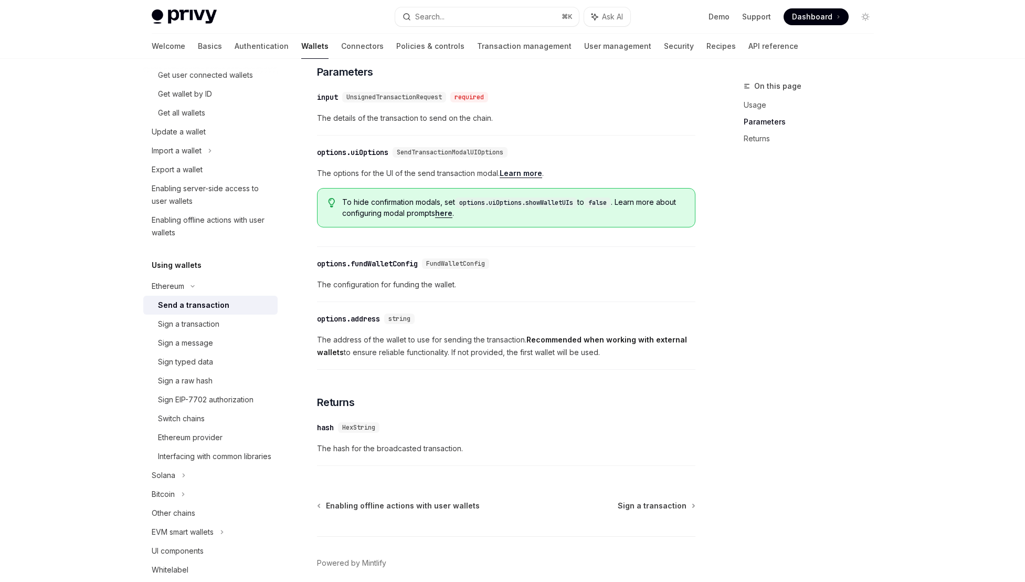
scroll to position [476, 0]
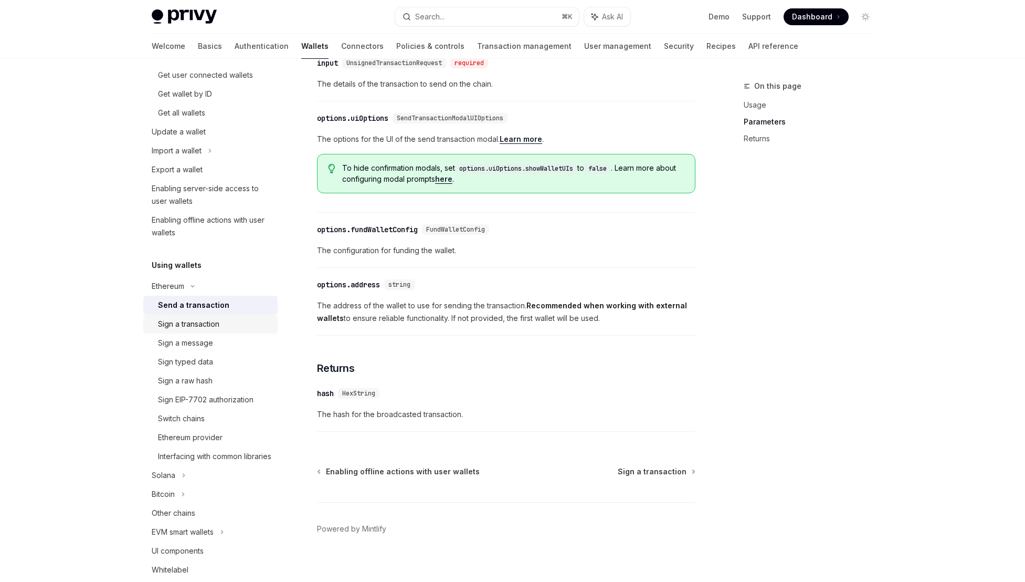
click at [188, 324] on div "Sign a transaction" at bounding box center [188, 324] width 61 height 13
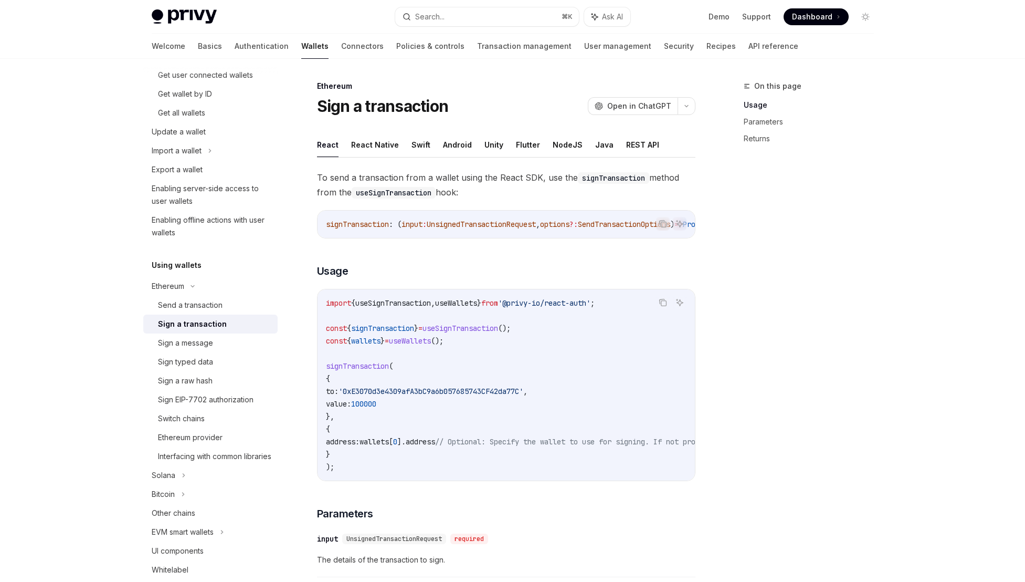
scroll to position [175, 0]
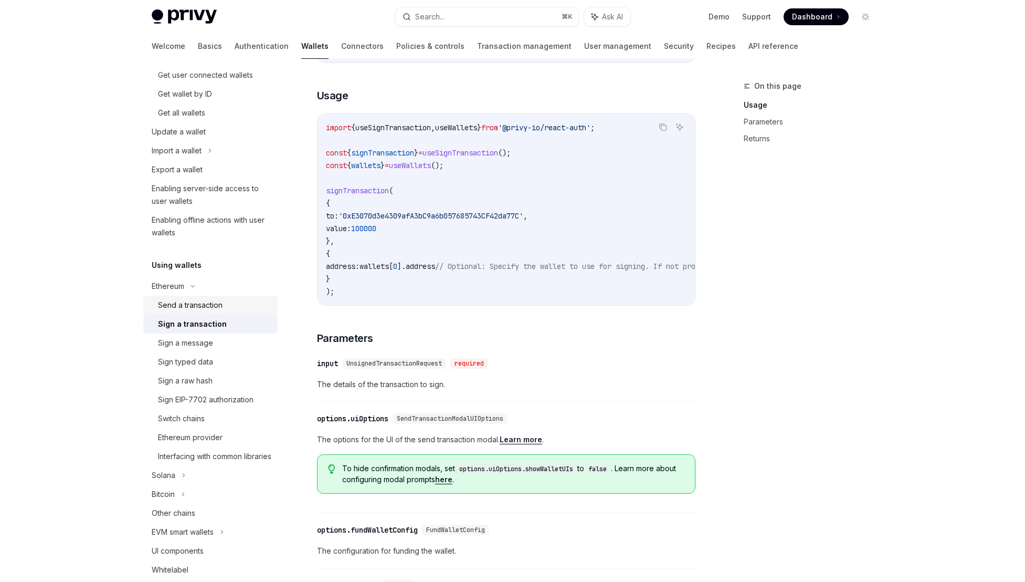
click at [202, 297] on link "Send a transaction" at bounding box center [210, 305] width 134 height 19
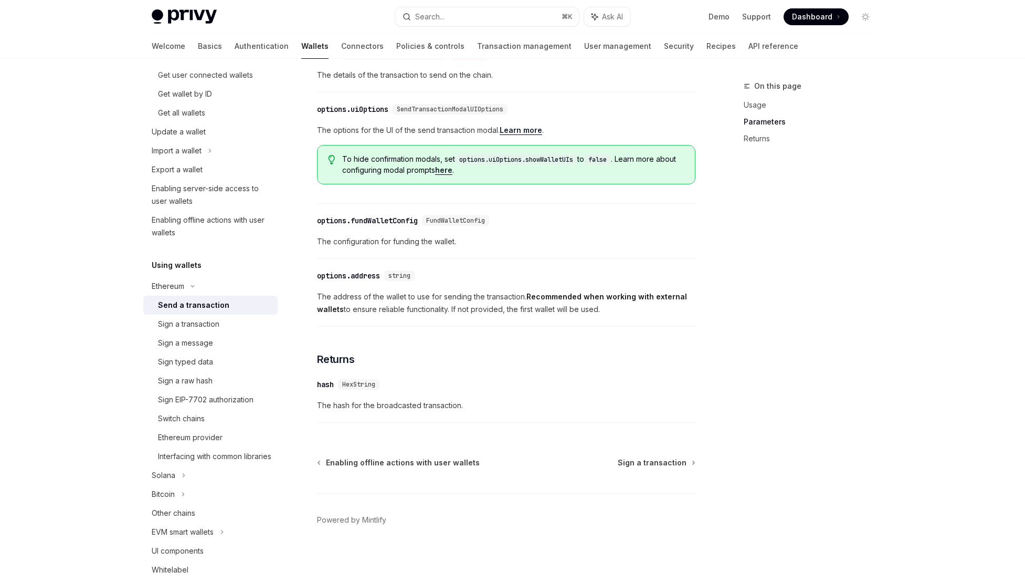
scroll to position [495, 0]
click at [204, 325] on div "Sign a transaction" at bounding box center [188, 324] width 61 height 13
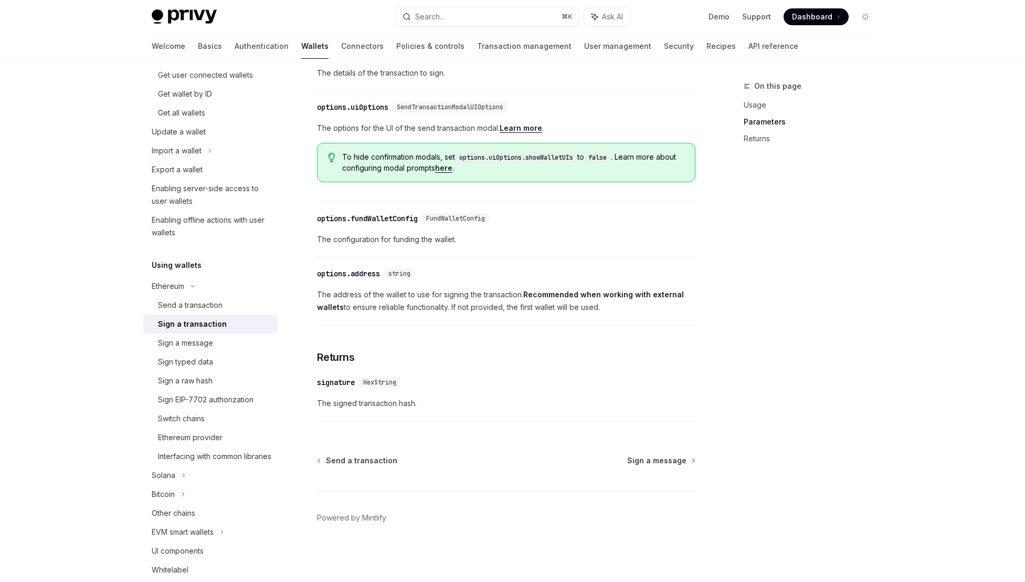
scroll to position [495, 0]
drag, startPoint x: 385, startPoint y: 403, endPoint x: 334, endPoint y: 403, distance: 51.5
click at [334, 403] on span "The signed transaction hash." at bounding box center [506, 403] width 379 height 13
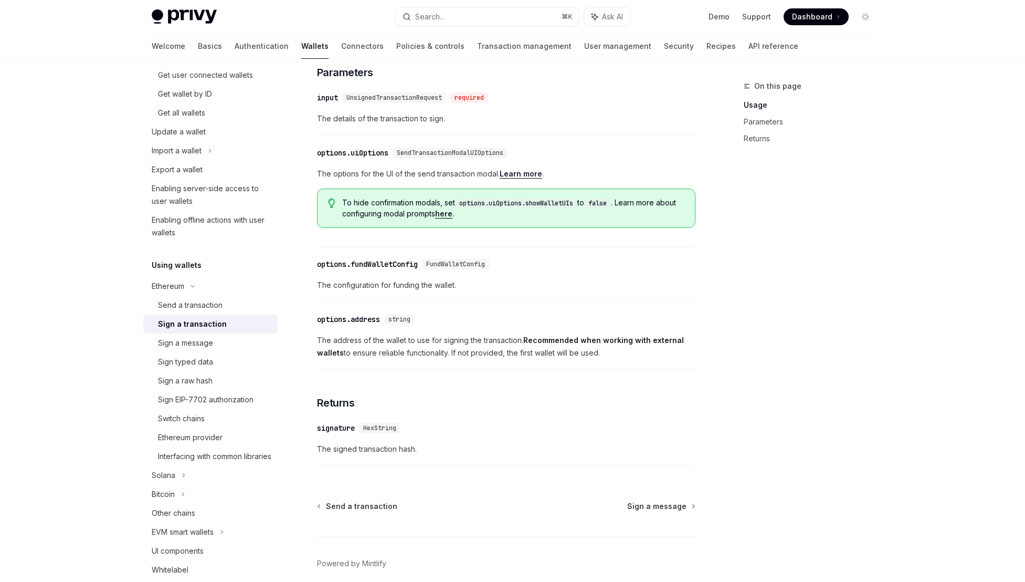
scroll to position [458, 0]
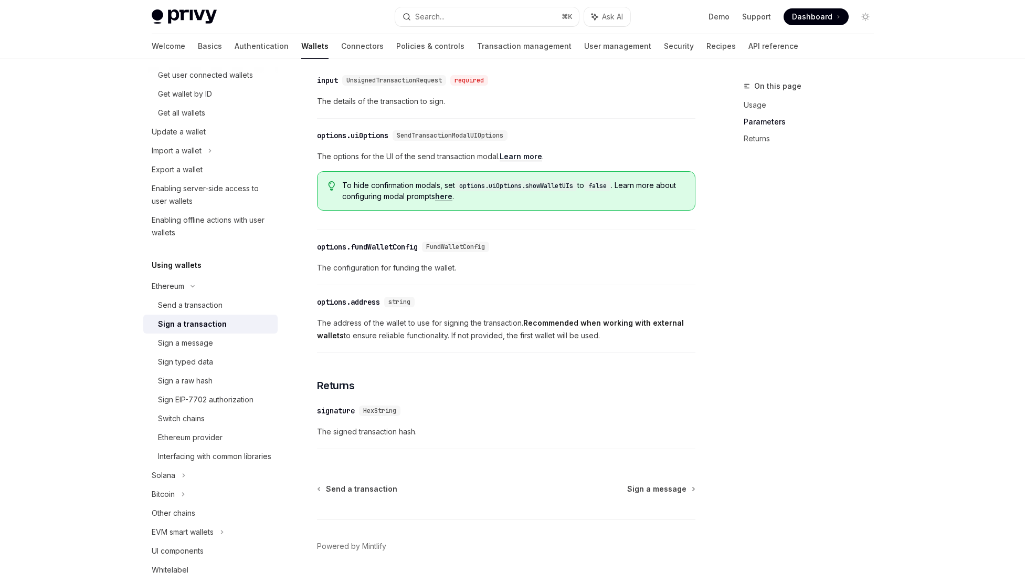
click at [652, 140] on div "​ options.uiOptions SendTransactionModalUIOptions" at bounding box center [501, 135] width 368 height 13
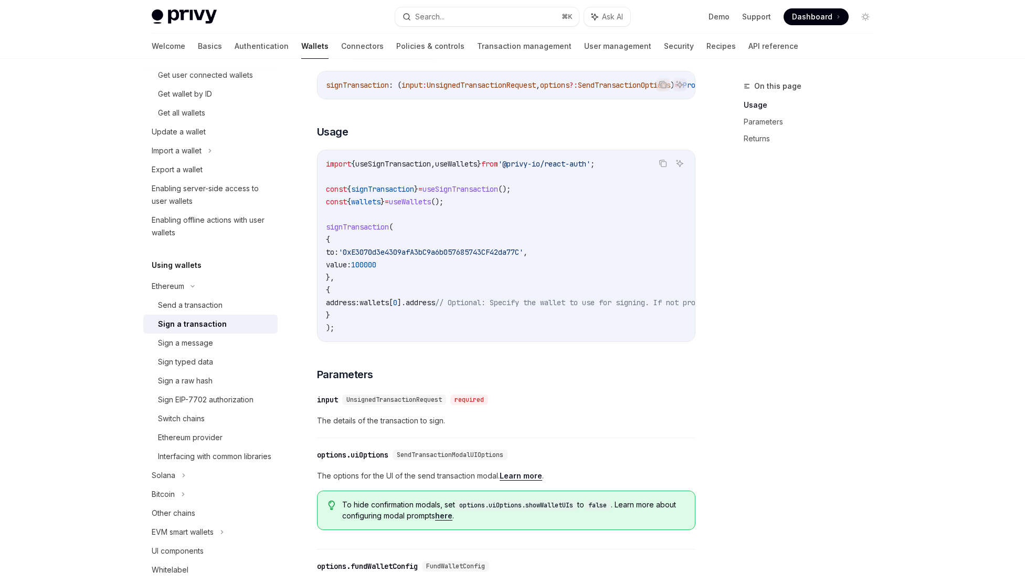
scroll to position [0, 0]
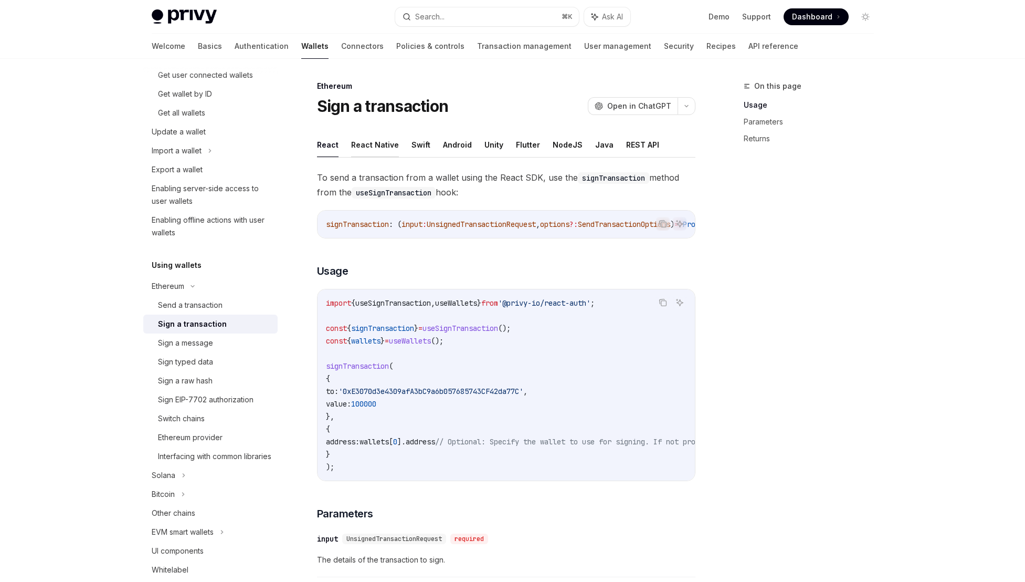
click at [381, 141] on button "React Native" at bounding box center [375, 144] width 48 height 25
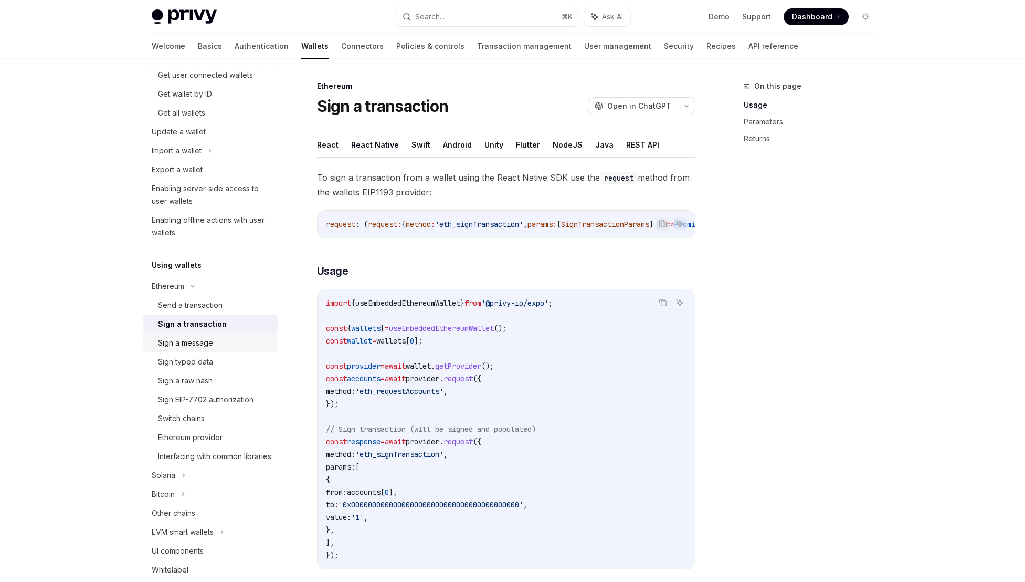
click at [195, 345] on div "Sign a message" at bounding box center [185, 343] width 55 height 13
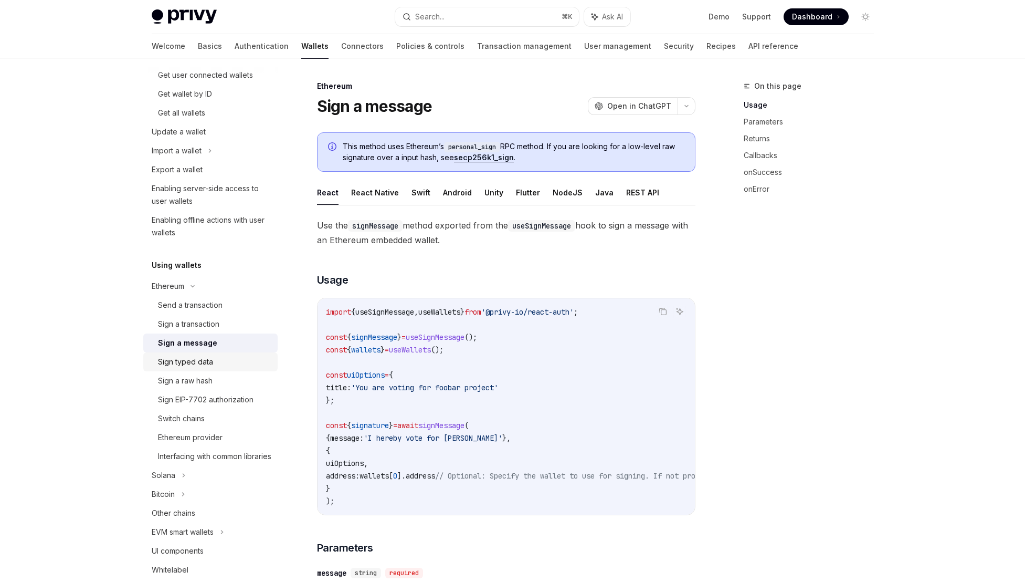
click at [205, 365] on div "Sign typed data" at bounding box center [185, 361] width 55 height 13
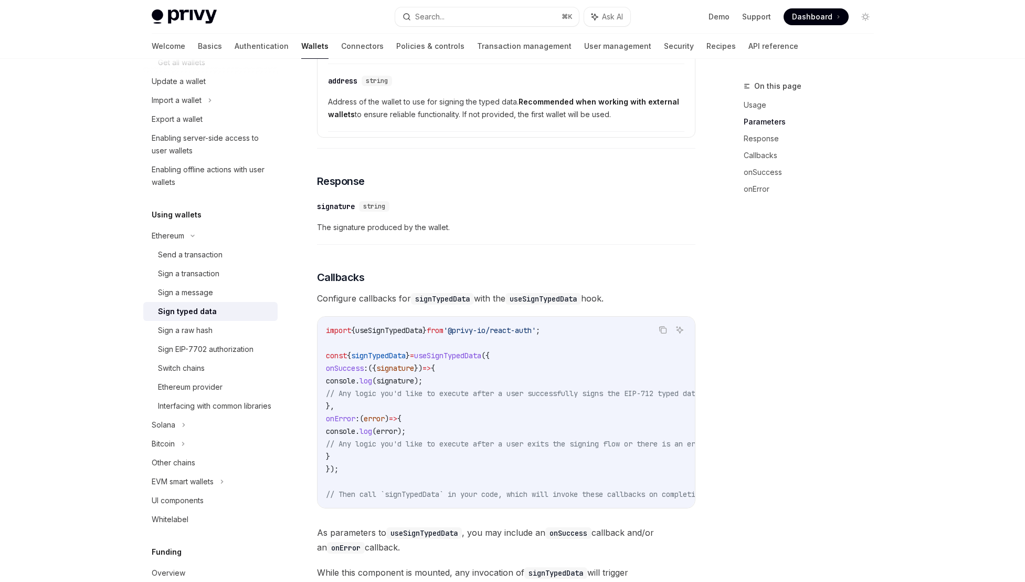
scroll to position [830, 0]
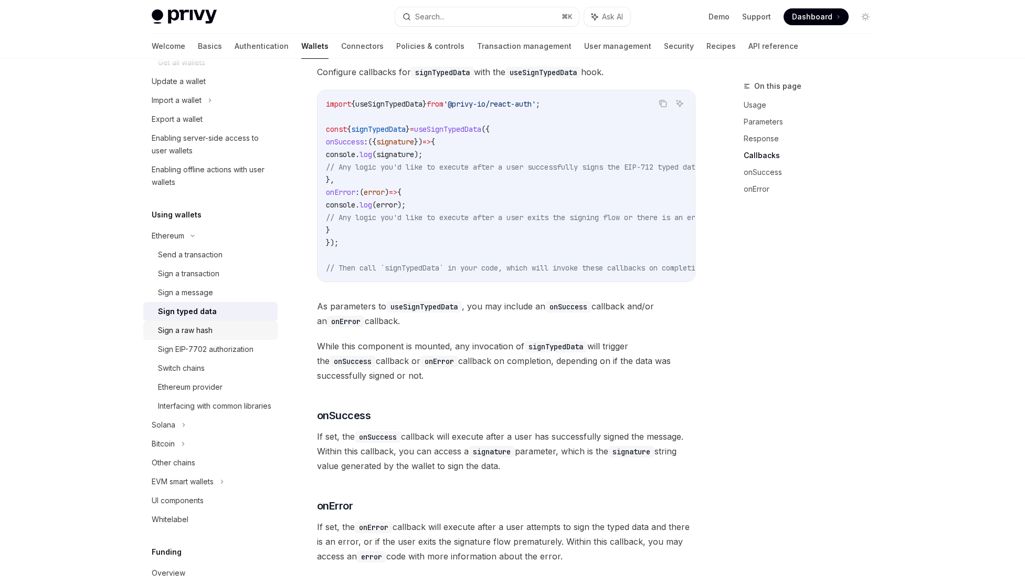
click at [194, 334] on div "Sign a raw hash" at bounding box center [185, 330] width 55 height 13
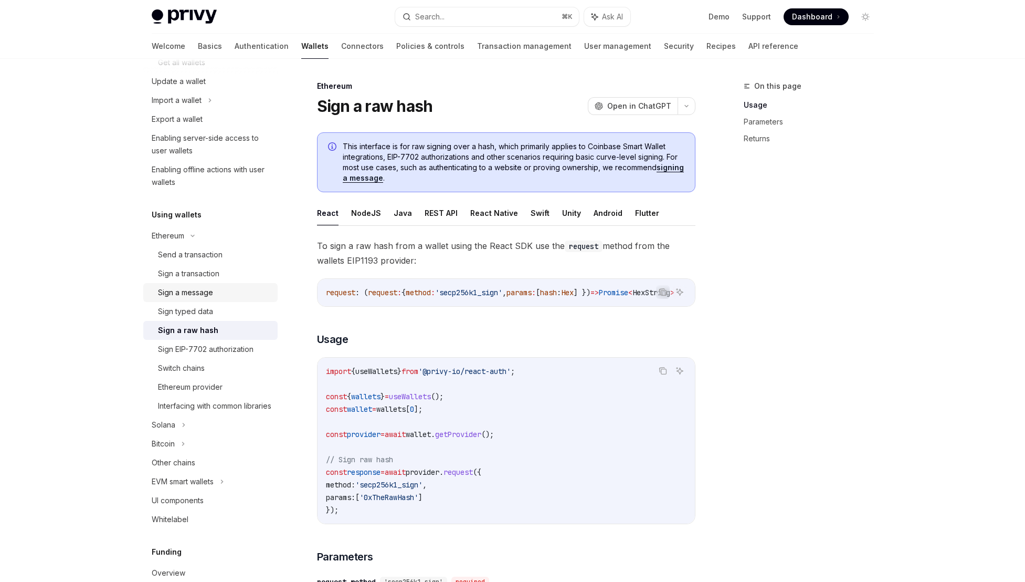
click at [201, 296] on div "Sign a message" at bounding box center [185, 292] width 55 height 13
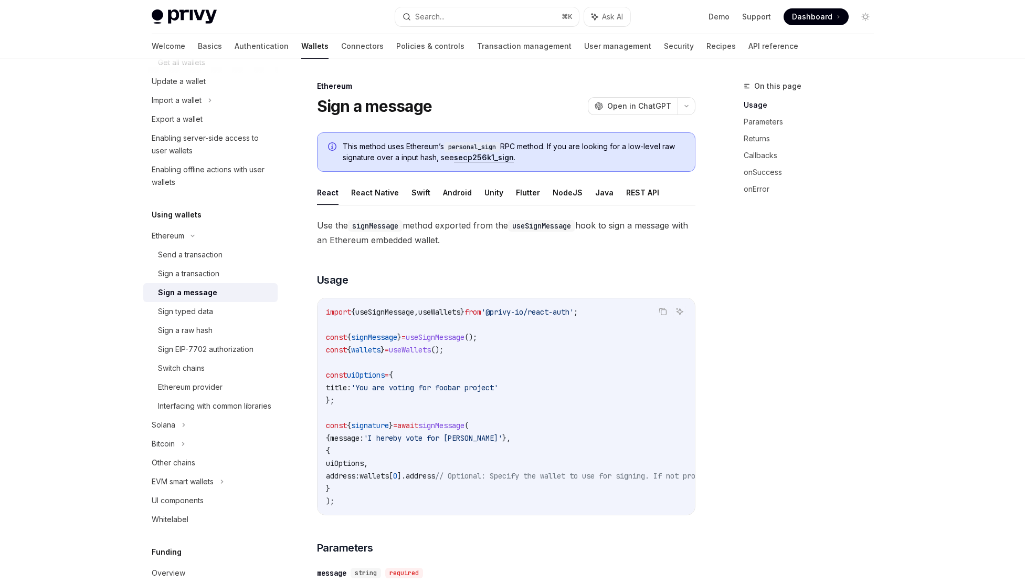
click at [479, 145] on code "personal_sign" at bounding box center [472, 147] width 56 height 11
drag, startPoint x: 627, startPoint y: 149, endPoint x: 602, endPoint y: 148, distance: 24.7
click at [603, 148] on span "This method uses Ethereum’s personal_sign RPC method. If you are looking for a …" at bounding box center [514, 152] width 342 height 22
click at [602, 148] on span "This method uses Ethereum’s personal_sign RPC method. If you are looking for a …" at bounding box center [514, 152] width 342 height 22
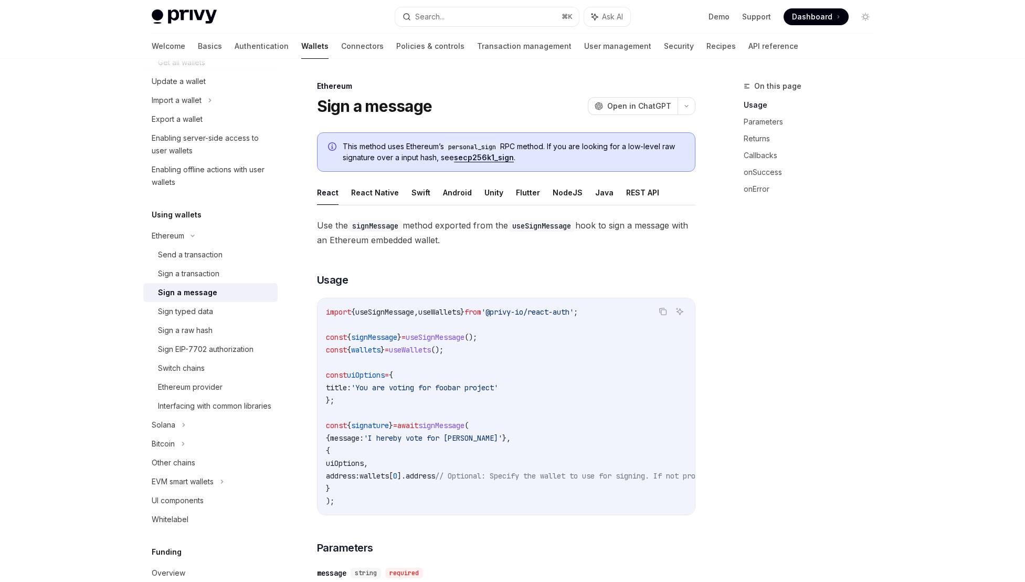
click at [492, 145] on code "personal_sign" at bounding box center [472, 147] width 56 height 11
copy code "personal_sign"
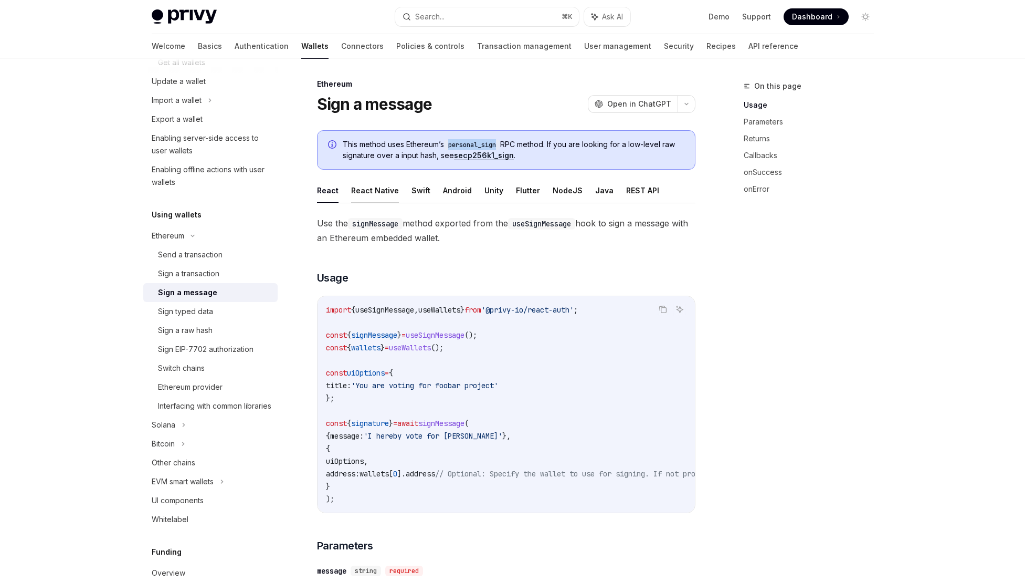
click at [384, 189] on button "React Native" at bounding box center [375, 190] width 48 height 25
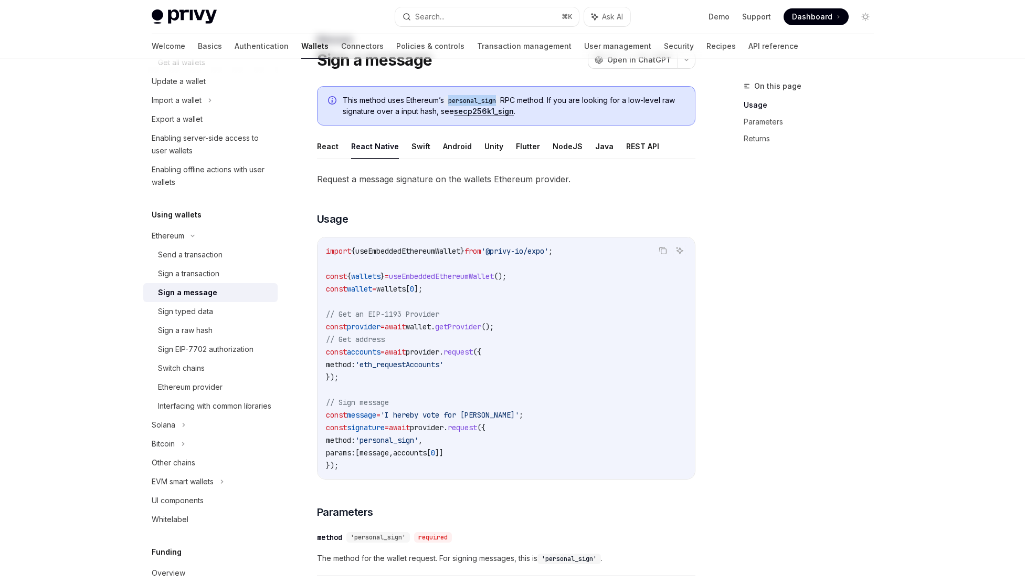
scroll to position [516, 0]
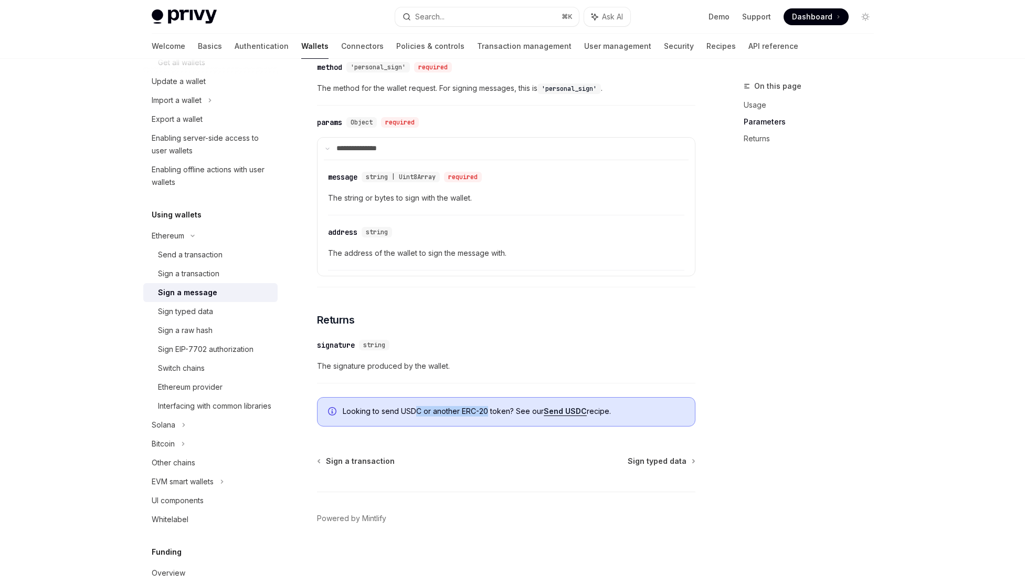
drag, startPoint x: 417, startPoint y: 412, endPoint x: 489, endPoint y: 407, distance: 72.6
click at [489, 408] on span "Looking to send USDC or another ERC-20 token? See our Send USDC recipe." at bounding box center [514, 411] width 342 height 11
click at [489, 407] on span "Looking to send USDC or another ERC-20 token? See our Send USDC recipe." at bounding box center [514, 411] width 342 height 11
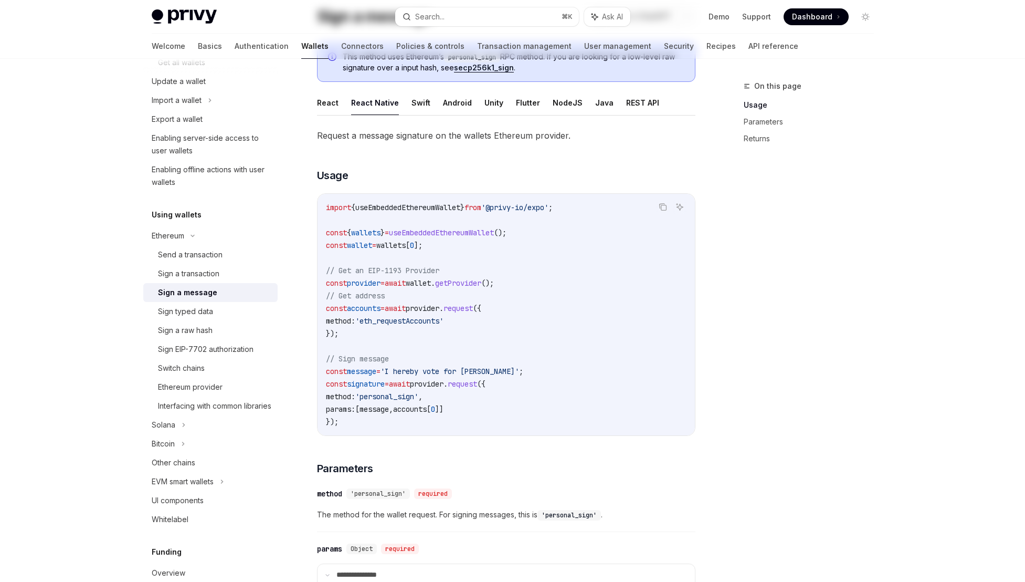
scroll to position [0, 0]
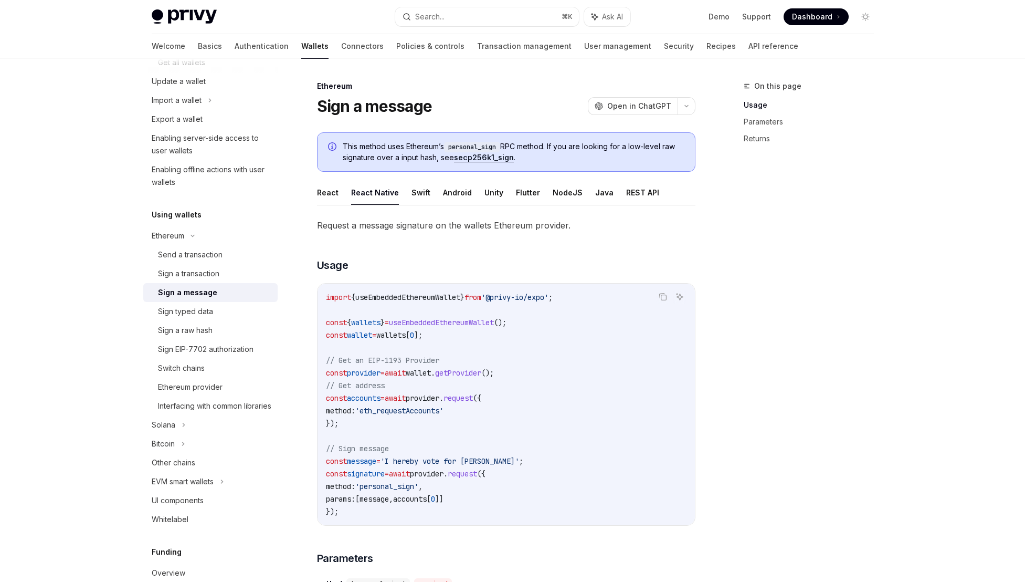
click at [518, 99] on div "Sign a message OpenAI Open in ChatGPT" at bounding box center [506, 106] width 379 height 19
click at [217, 330] on div "Sign a raw hash" at bounding box center [214, 330] width 113 height 13
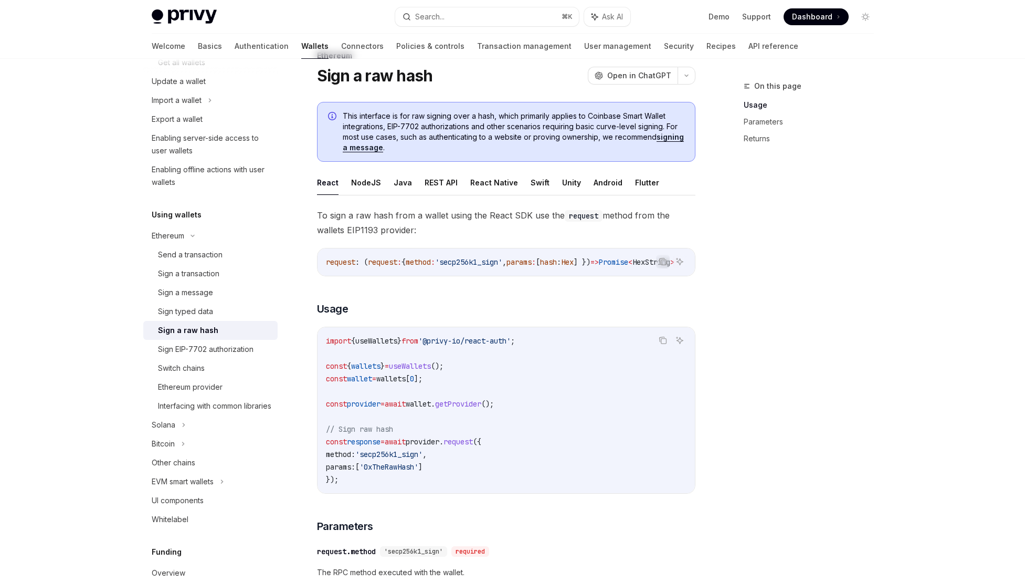
scroll to position [32, 0]
click at [387, 470] on span "'0xTheRawHash'" at bounding box center [389, 464] width 59 height 9
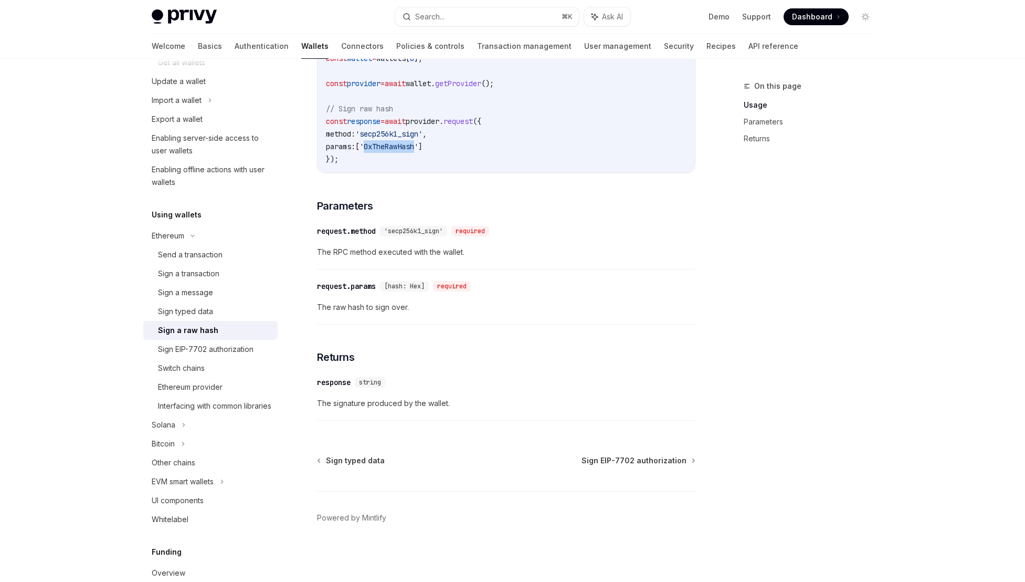
scroll to position [0, 0]
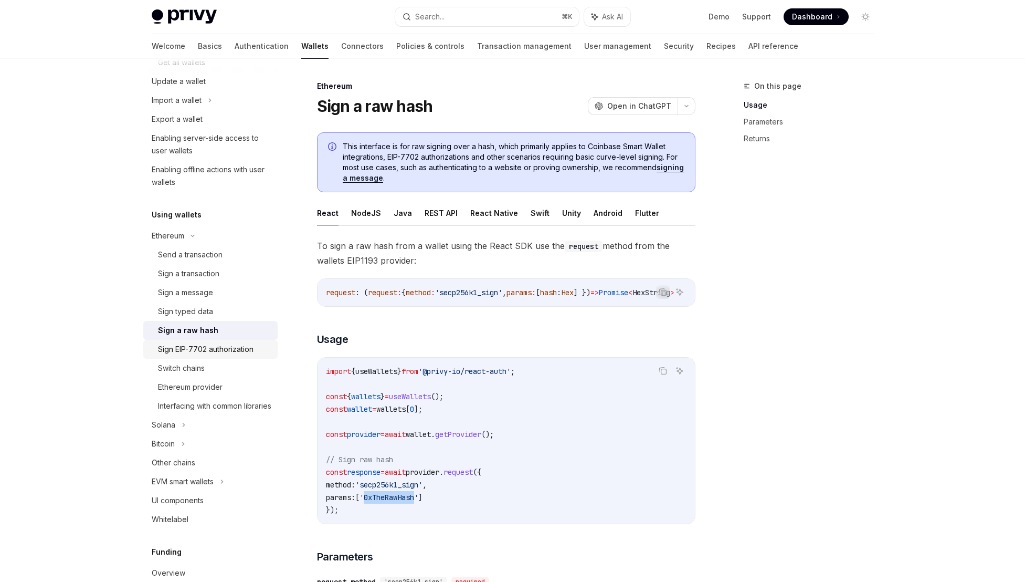
click at [186, 352] on div "Sign EIP-7702 authorization" at bounding box center [206, 349] width 96 height 13
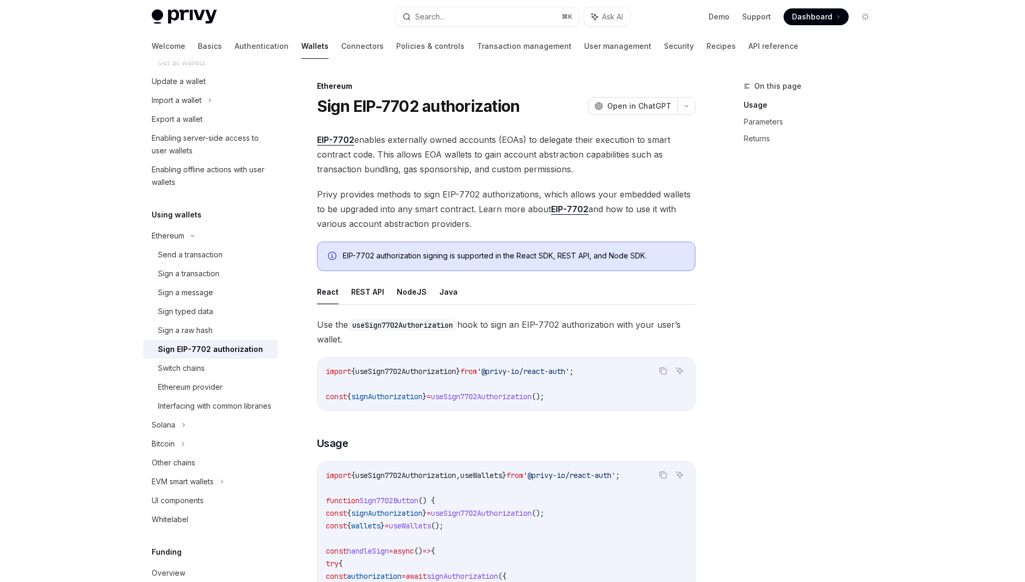
type textarea "*"
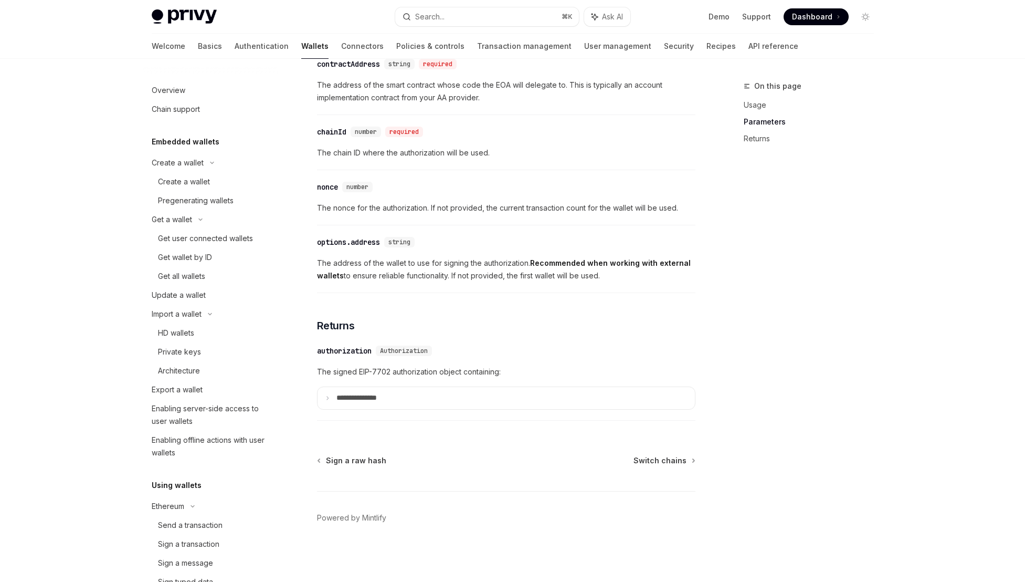
scroll to position [580, 0]
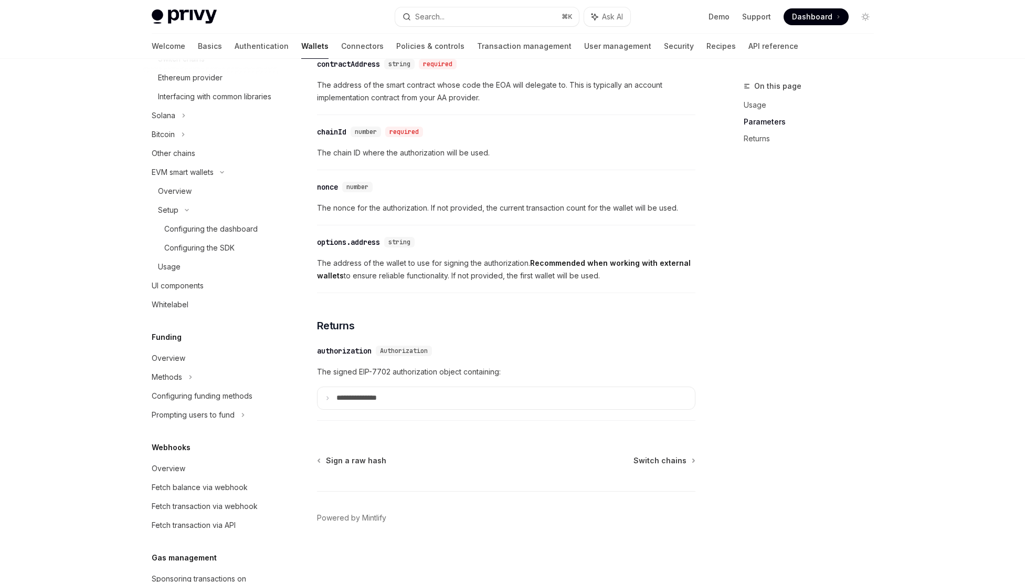
click at [593, 187] on div "​ nonce number" at bounding box center [501, 187] width 368 height 13
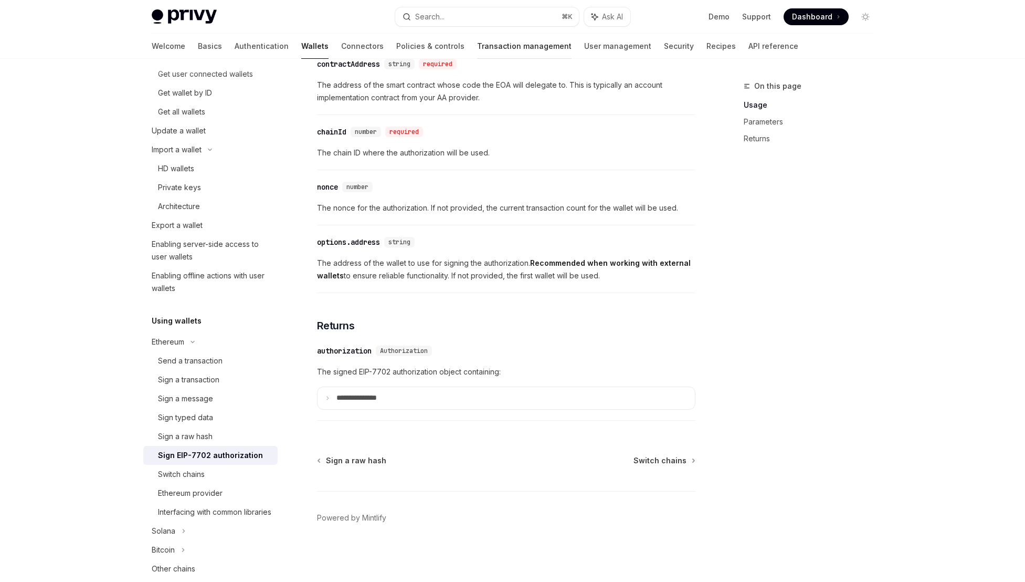
scroll to position [0, 0]
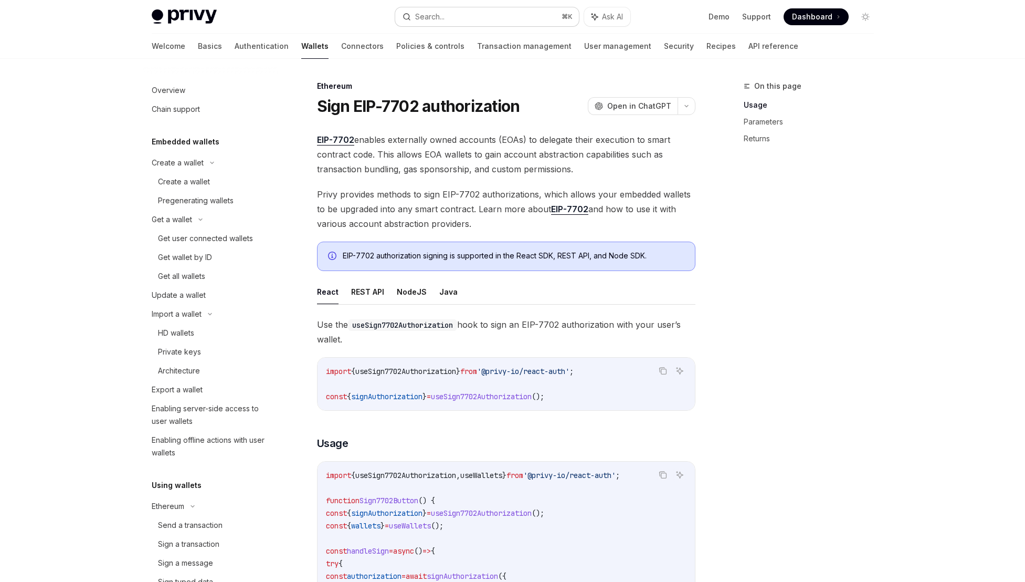
click at [486, 15] on button "Search... ⌘ K" at bounding box center [487, 16] width 184 height 19
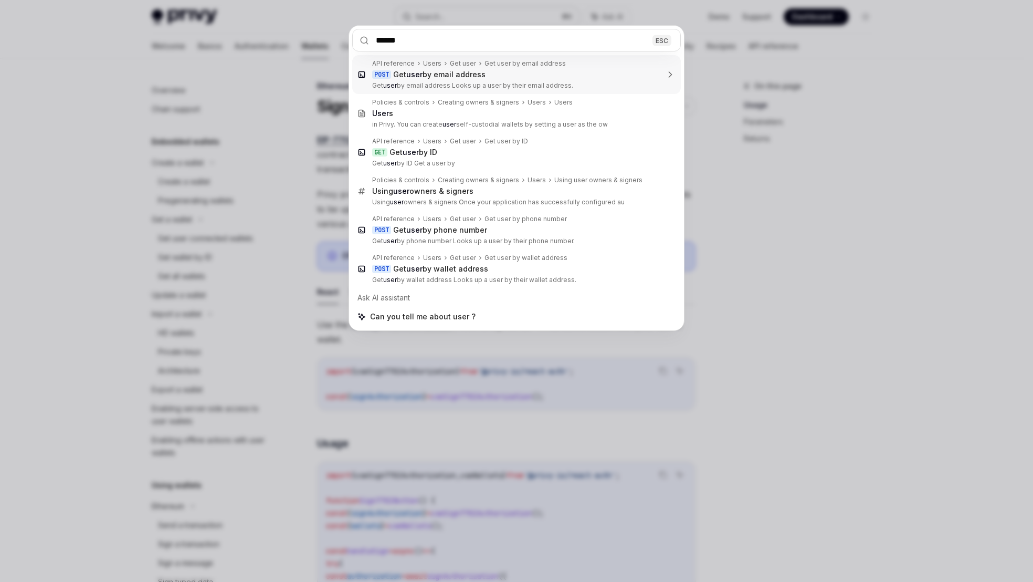
type input "*******"
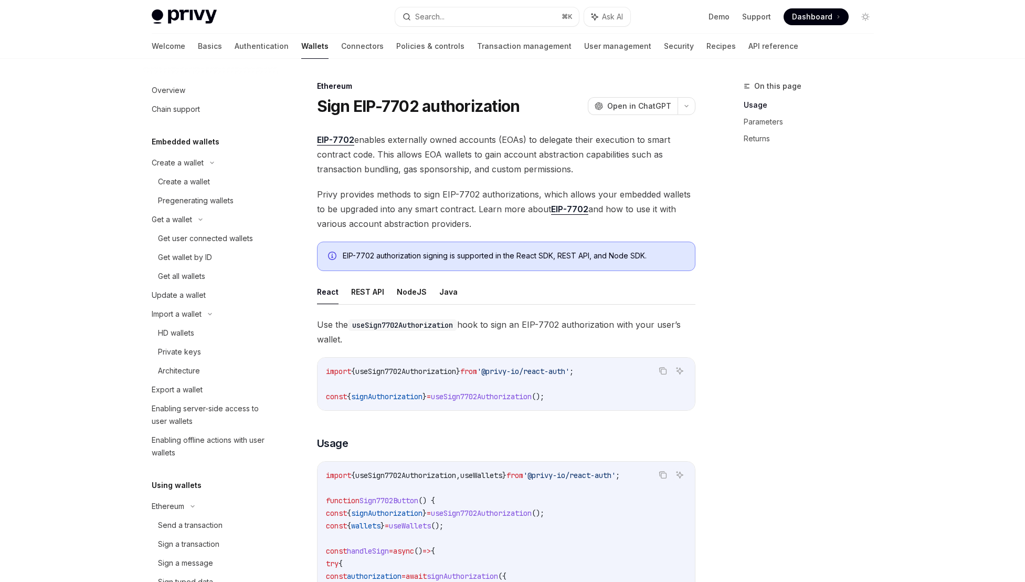
type textarea "*"
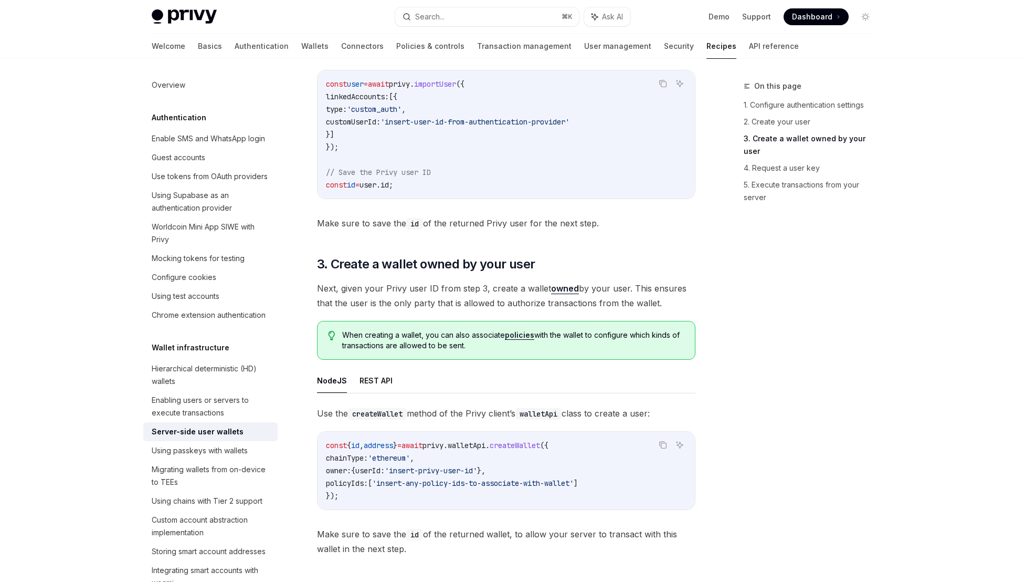
scroll to position [1861, 0]
